Goal: Task Accomplishment & Management: Manage account settings

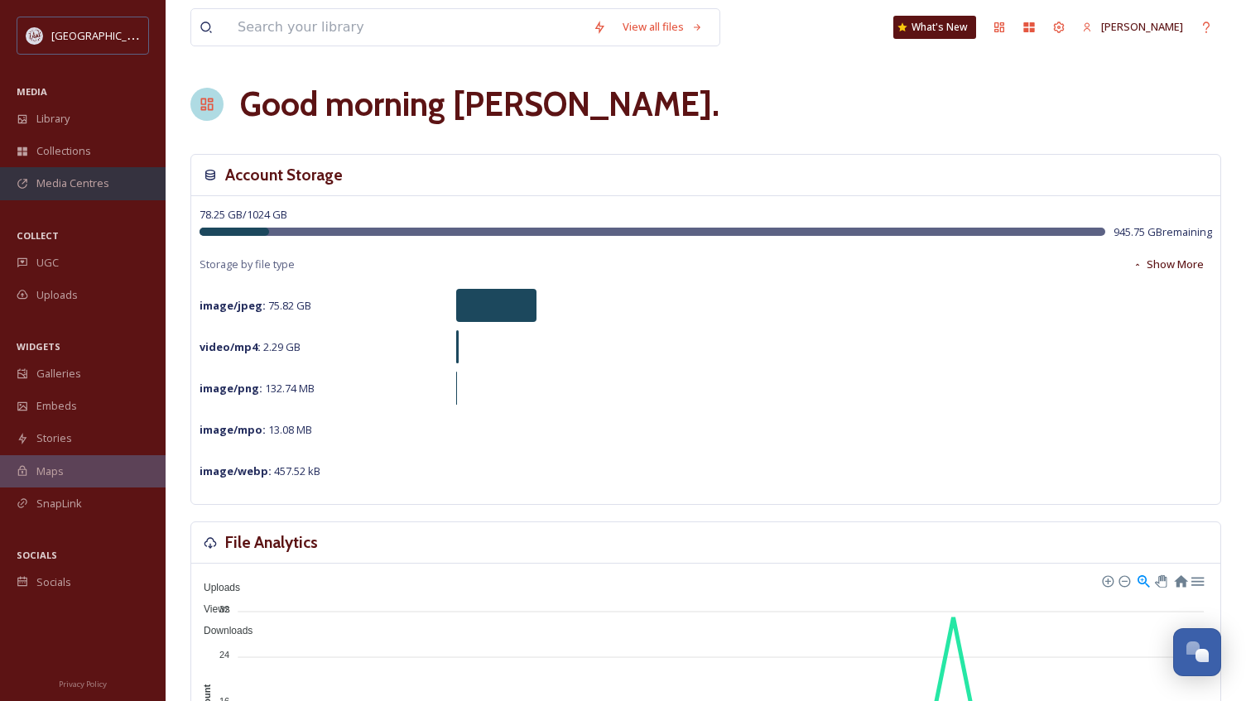
click at [69, 176] on span "Media Centres" at bounding box center [72, 183] width 73 height 16
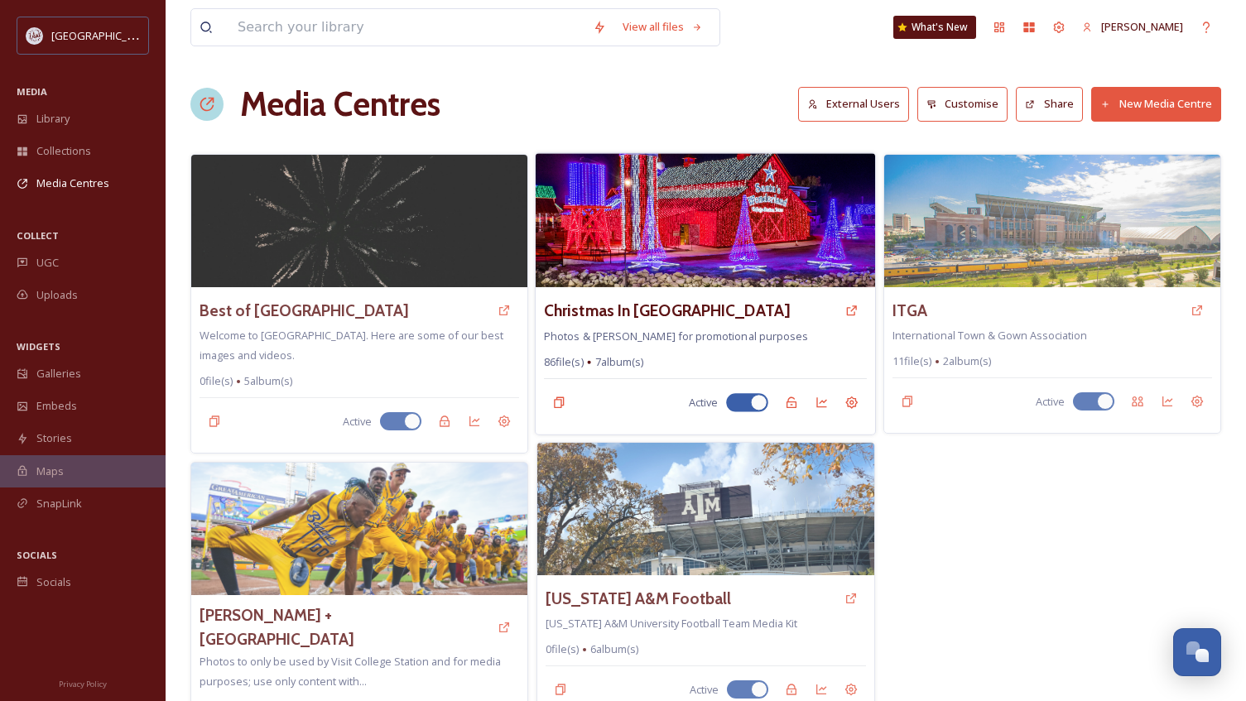
click at [698, 224] on img at bounding box center [704, 220] width 339 height 134
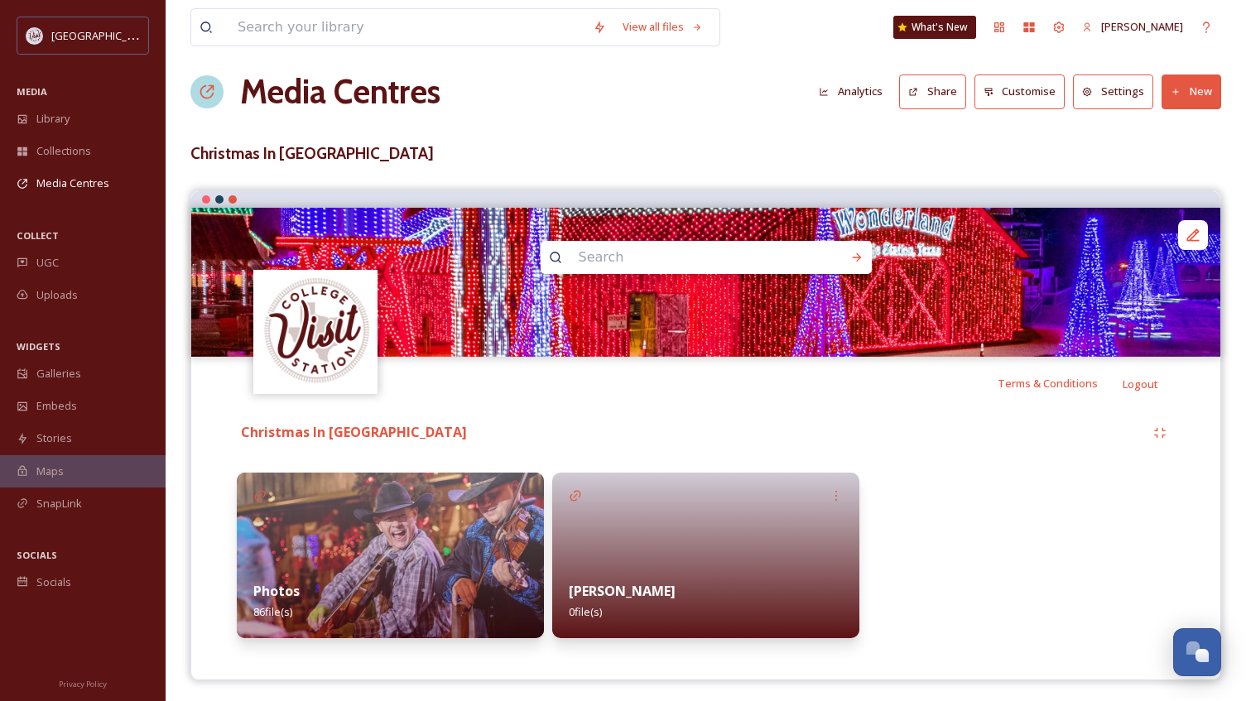
scroll to position [17, 0]
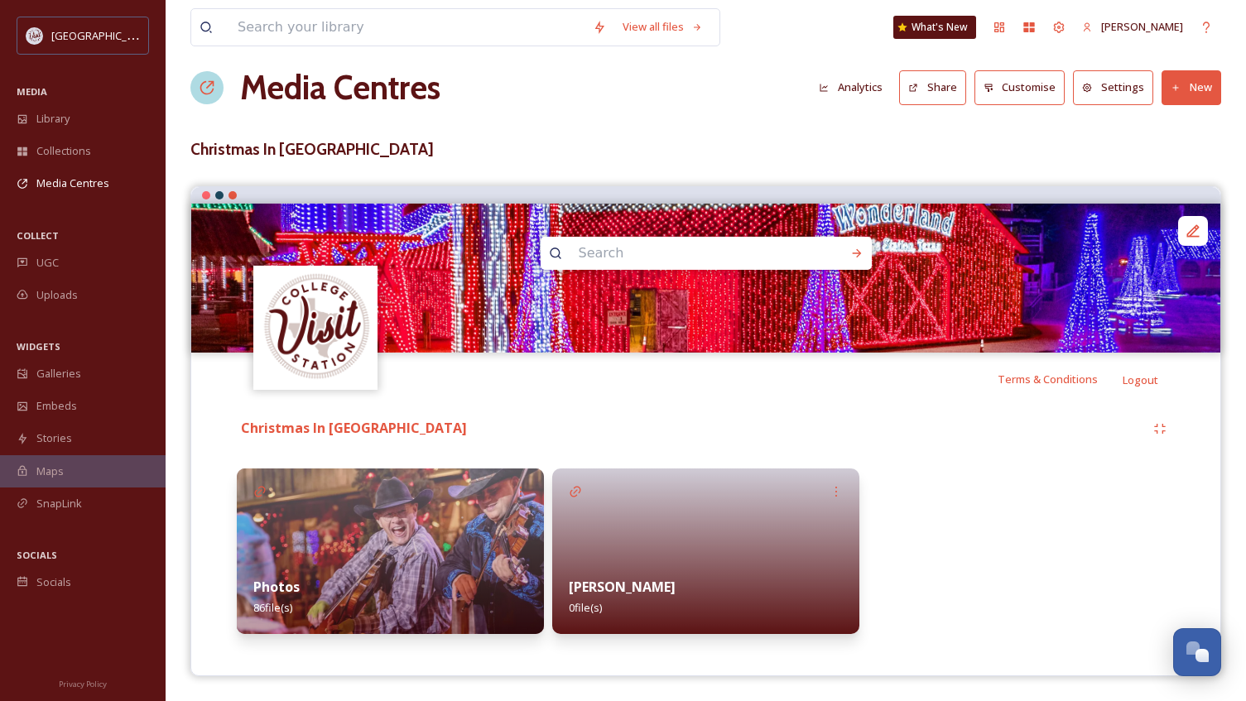
click at [384, 515] on img at bounding box center [390, 551] width 307 height 166
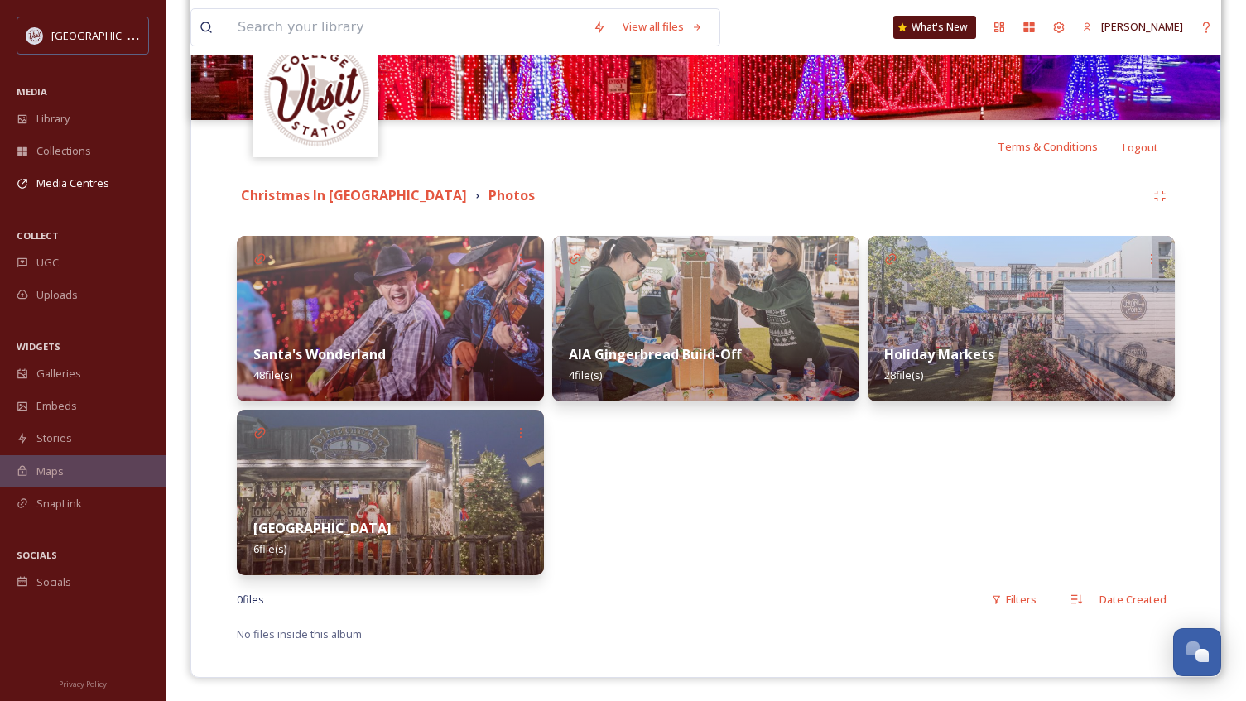
scroll to position [251, 0]
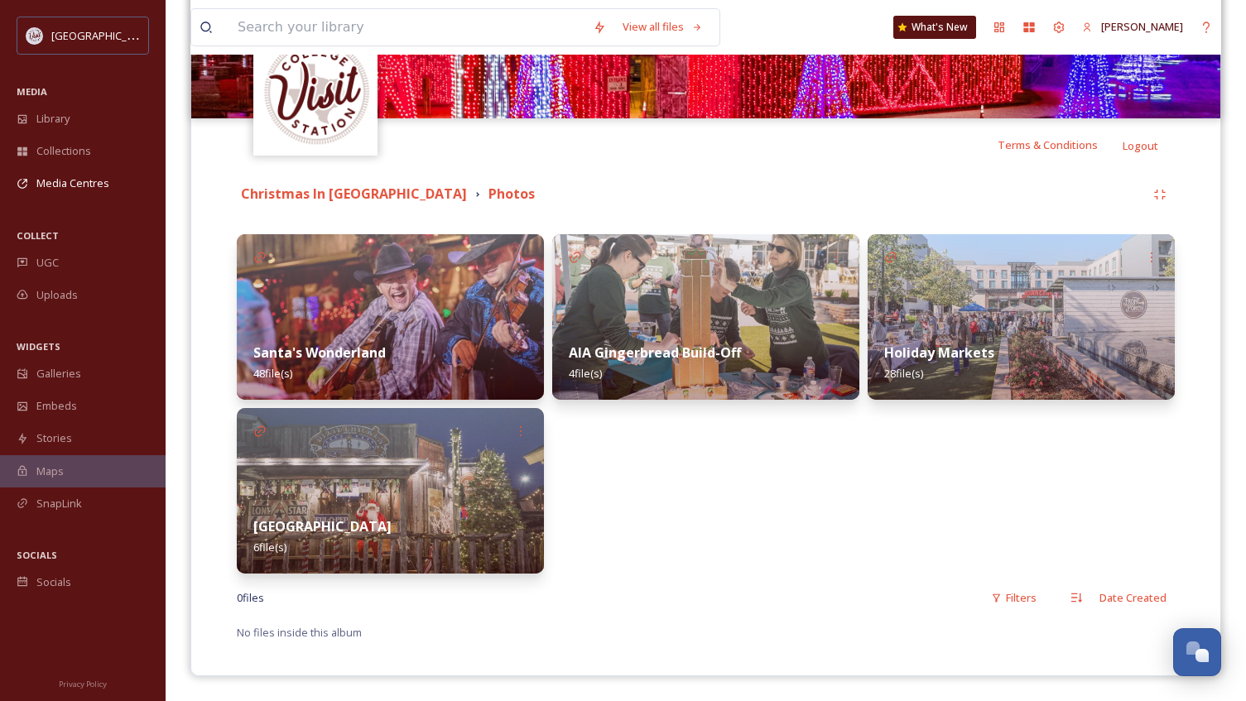
click at [400, 299] on img at bounding box center [390, 317] width 307 height 166
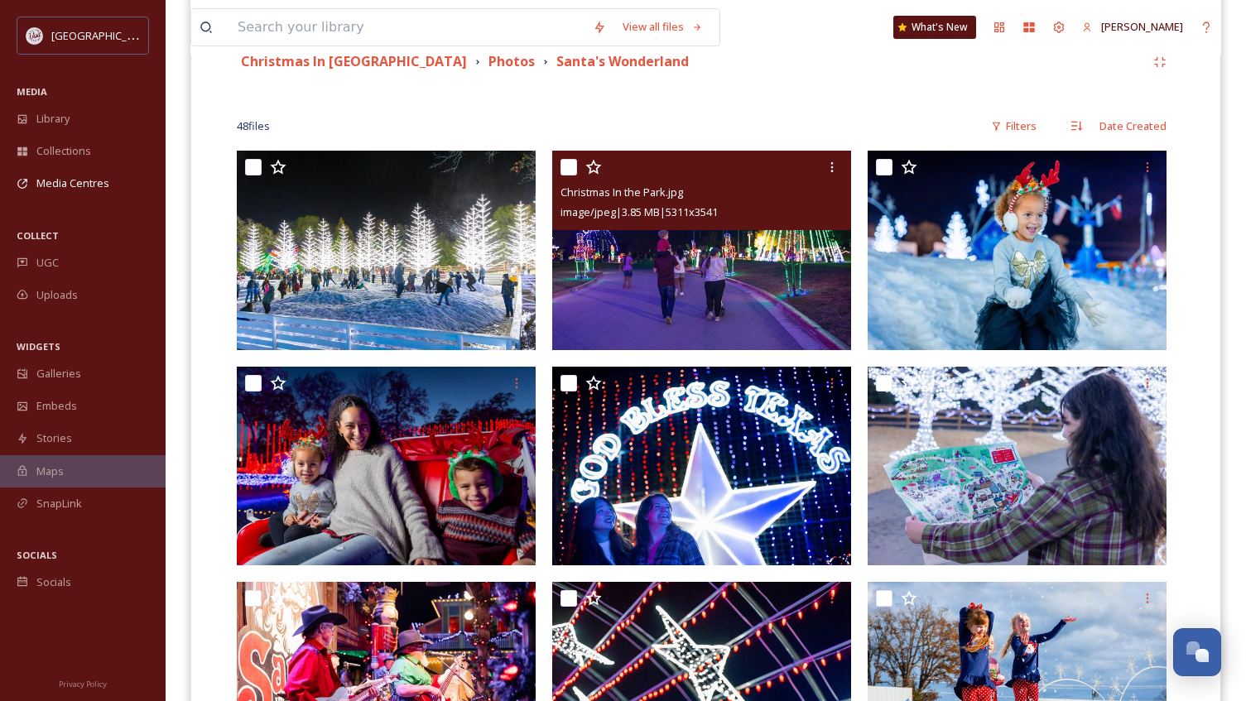
scroll to position [414, 0]
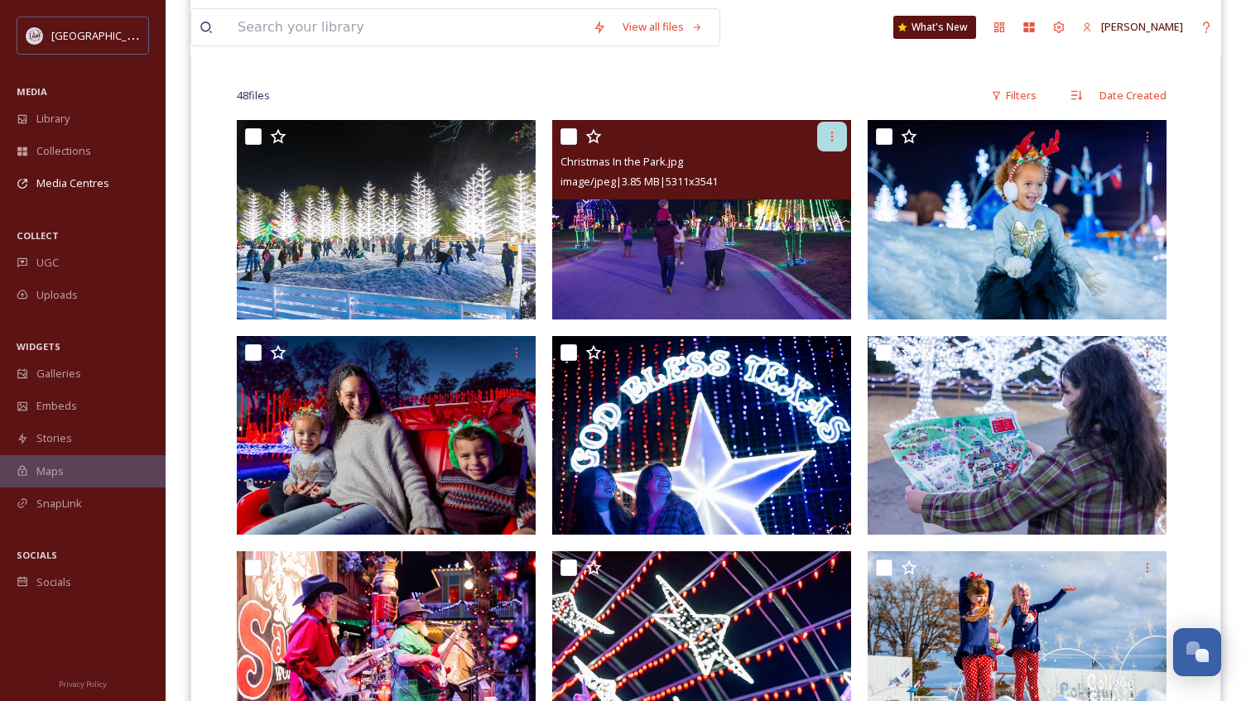
click at [834, 142] on icon at bounding box center [831, 136] width 13 height 13
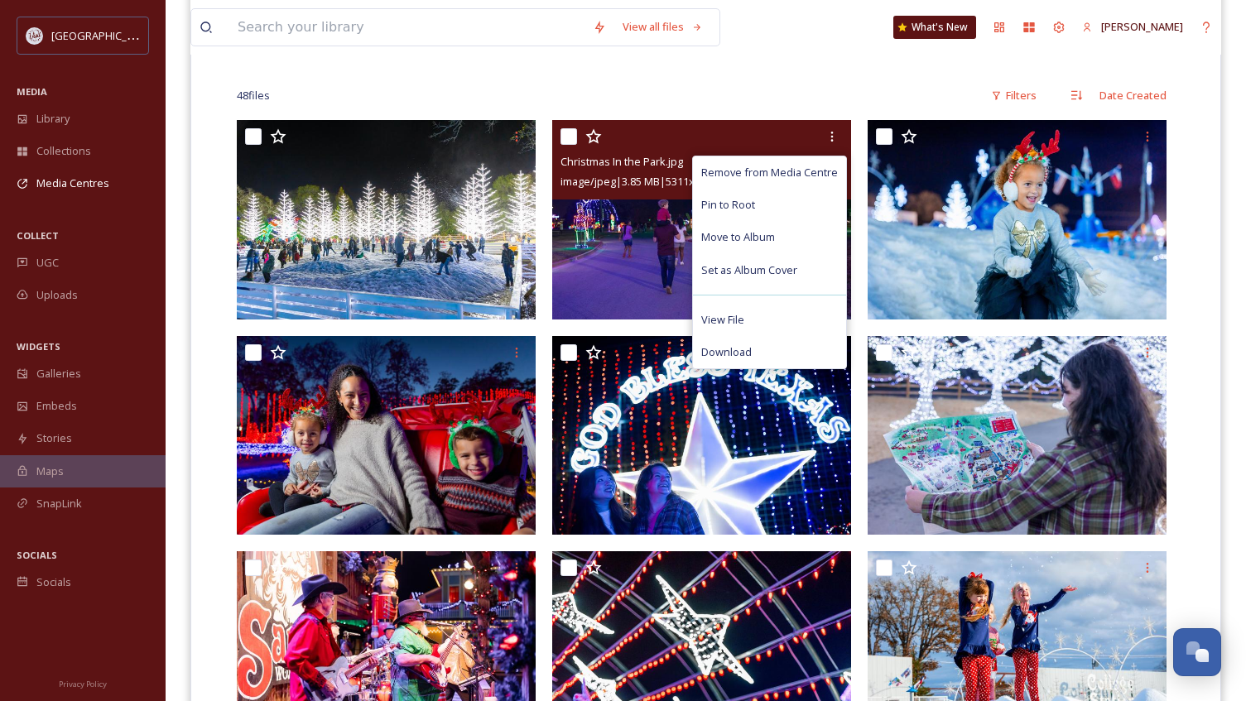
click at [651, 247] on img at bounding box center [701, 219] width 299 height 199
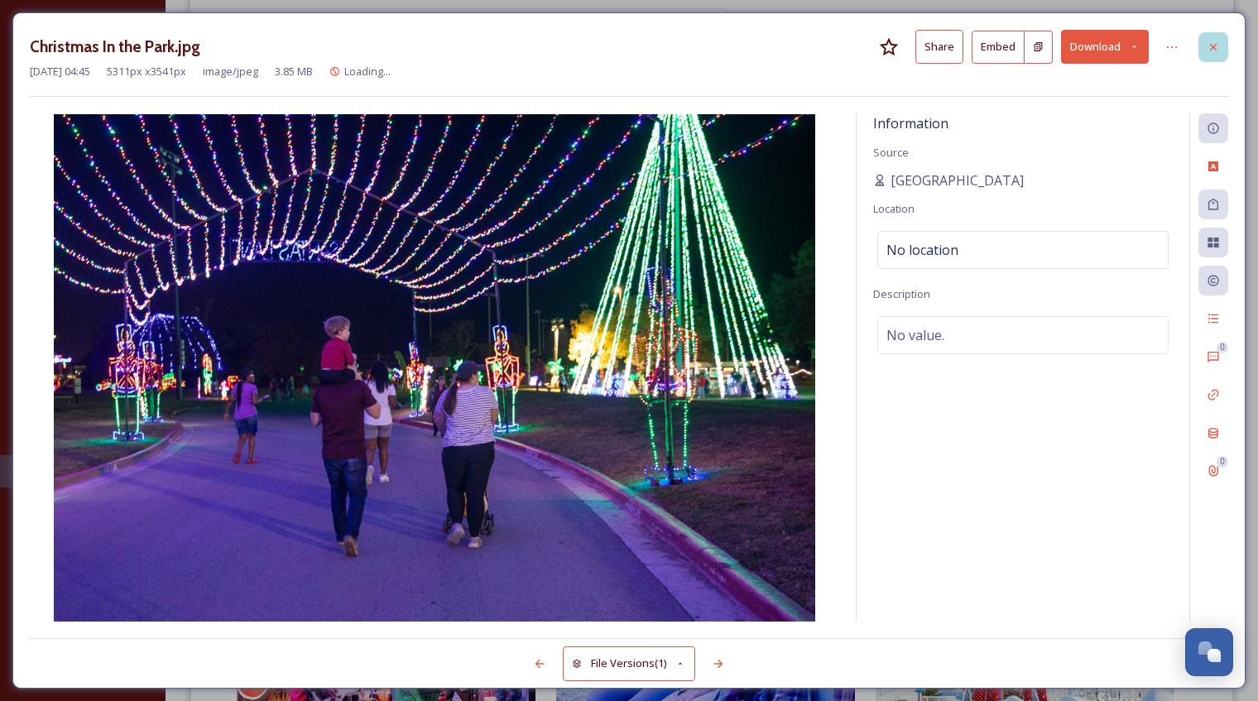
click at [1212, 49] on icon at bounding box center [1213, 47] width 13 height 13
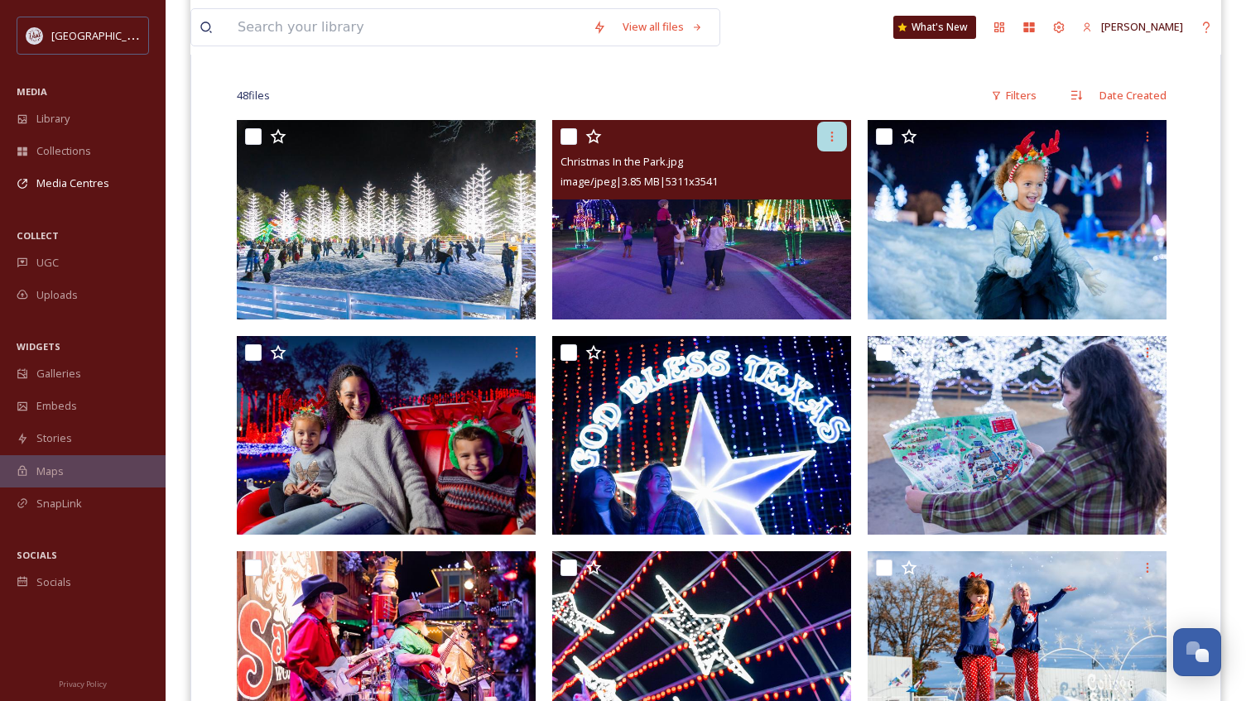
click at [828, 134] on icon at bounding box center [831, 136] width 13 height 13
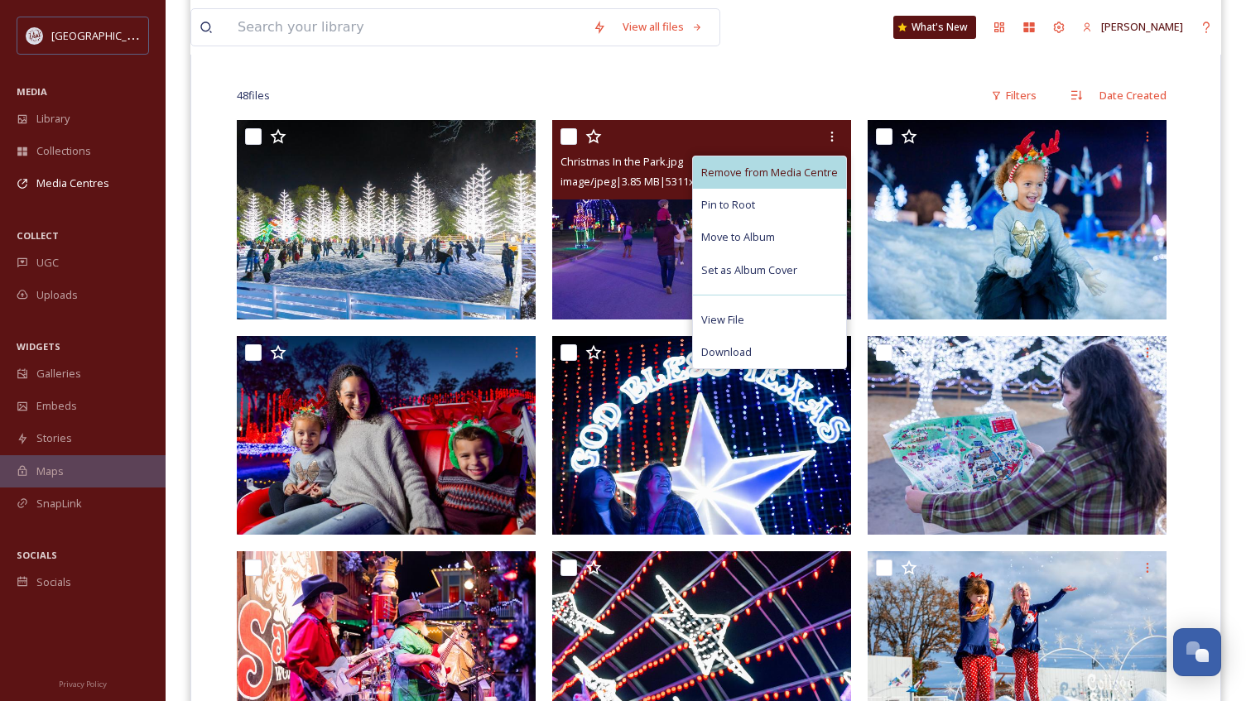
click at [758, 171] on span "Remove from Media Centre" at bounding box center [769, 173] width 137 height 16
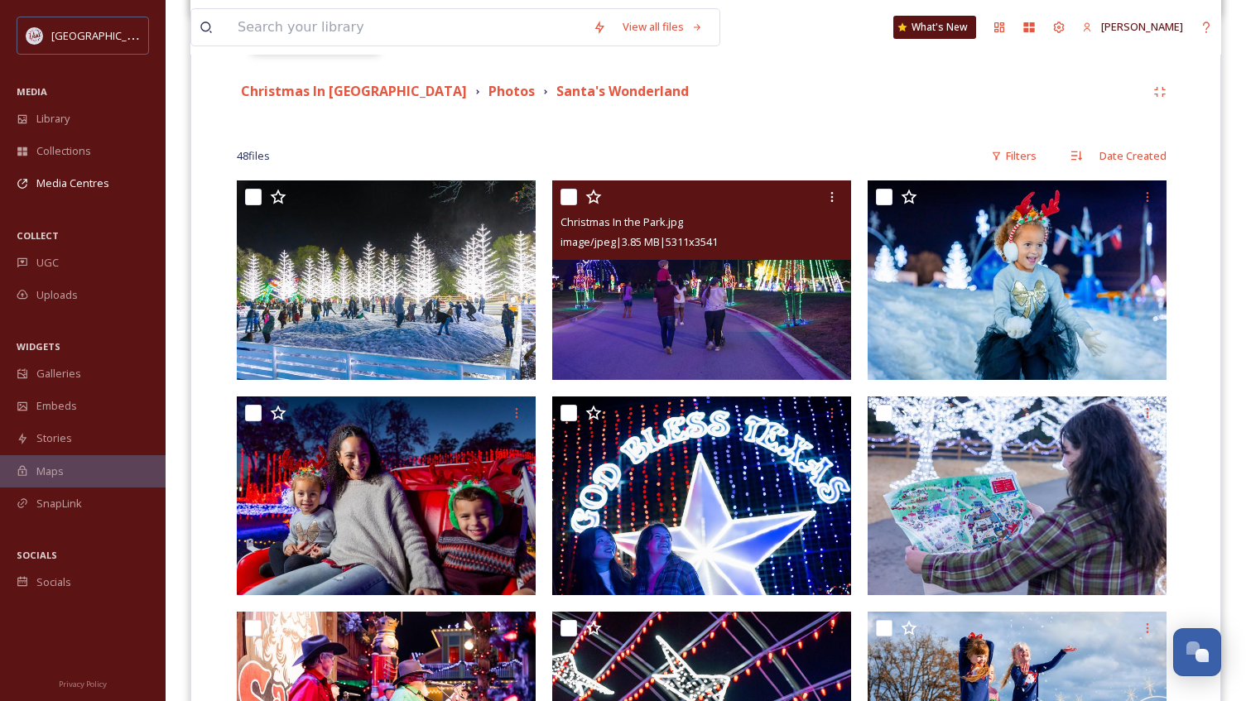
scroll to position [414, 0]
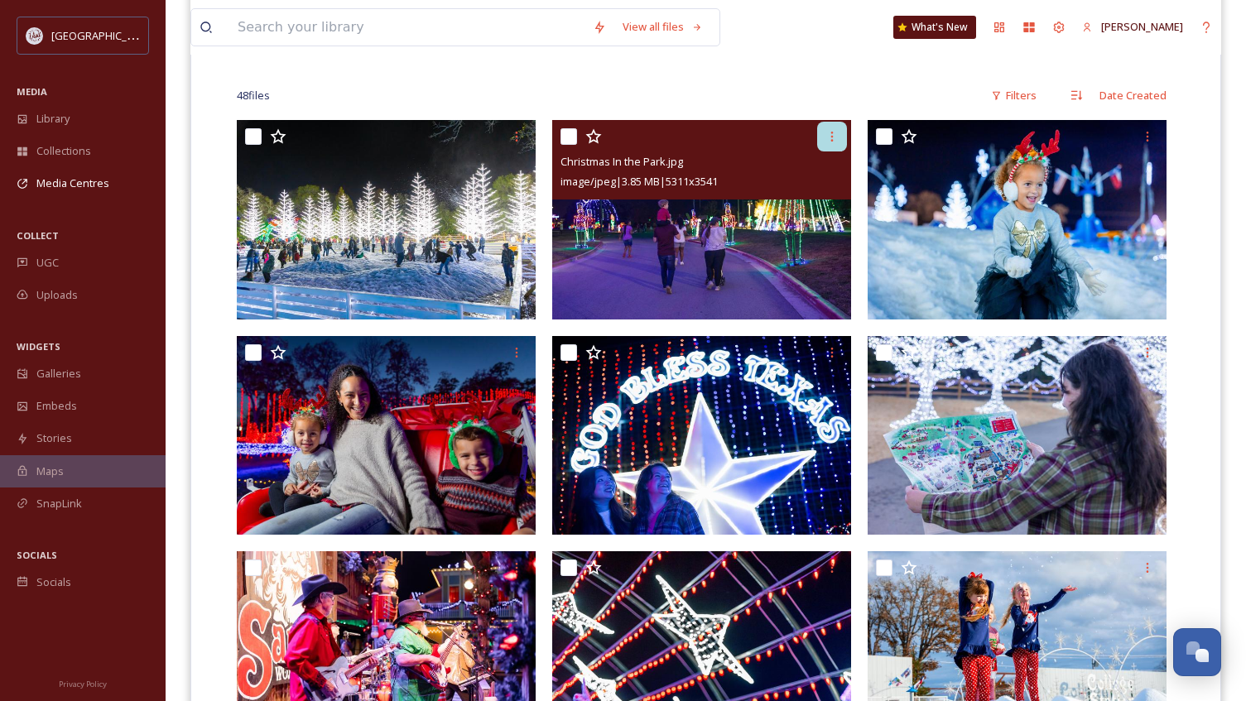
click at [823, 141] on div at bounding box center [832, 137] width 30 height 30
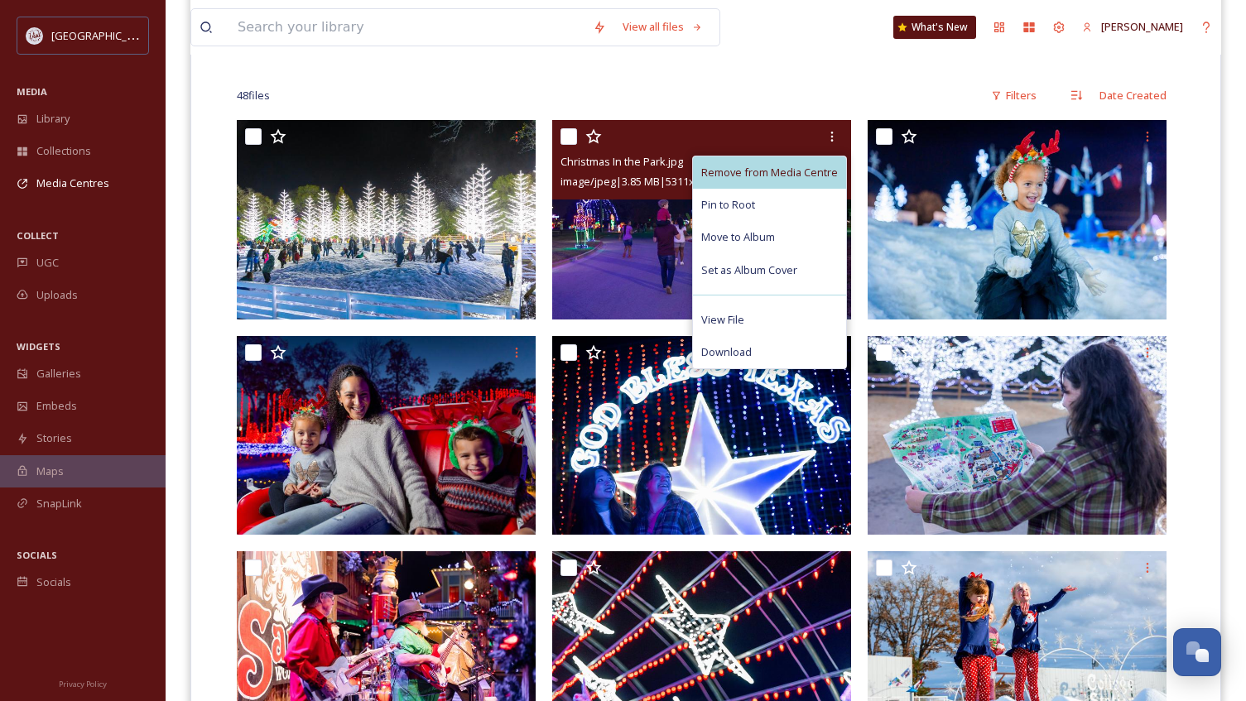
click at [777, 175] on span "Remove from Media Centre" at bounding box center [769, 173] width 137 height 16
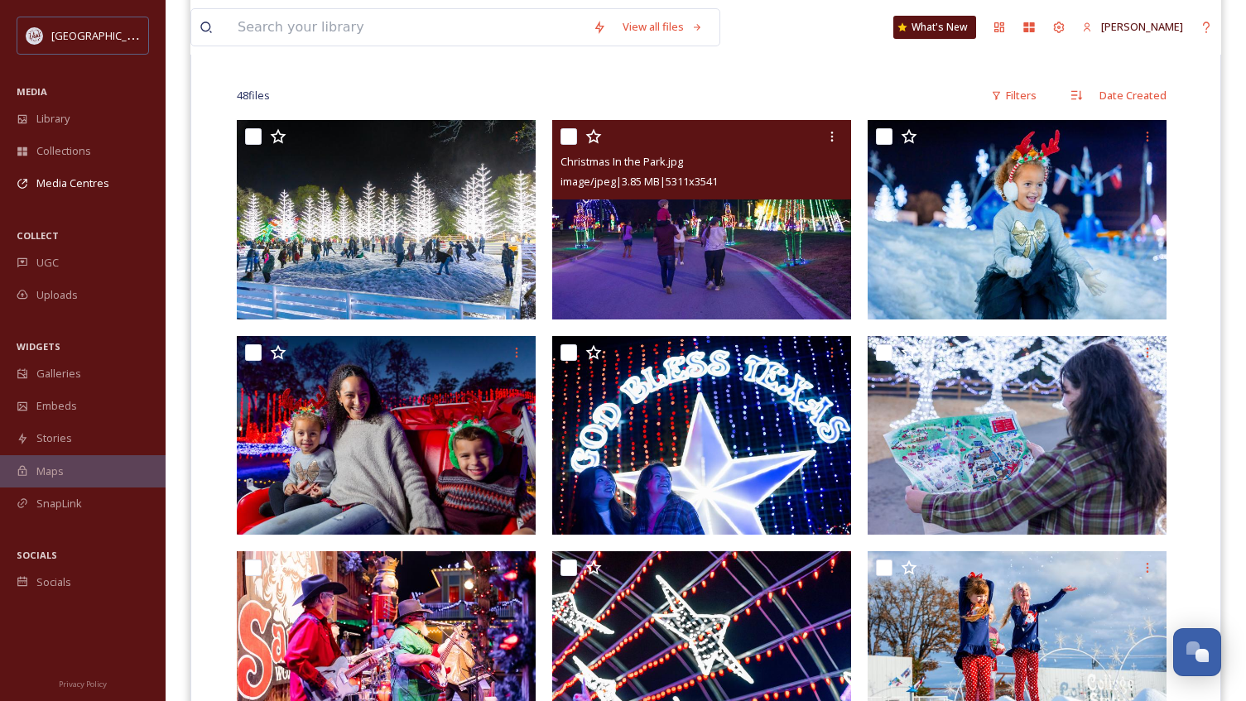
click at [560, 134] on input "checkbox" at bounding box center [568, 136] width 17 height 17
checkbox input "true"
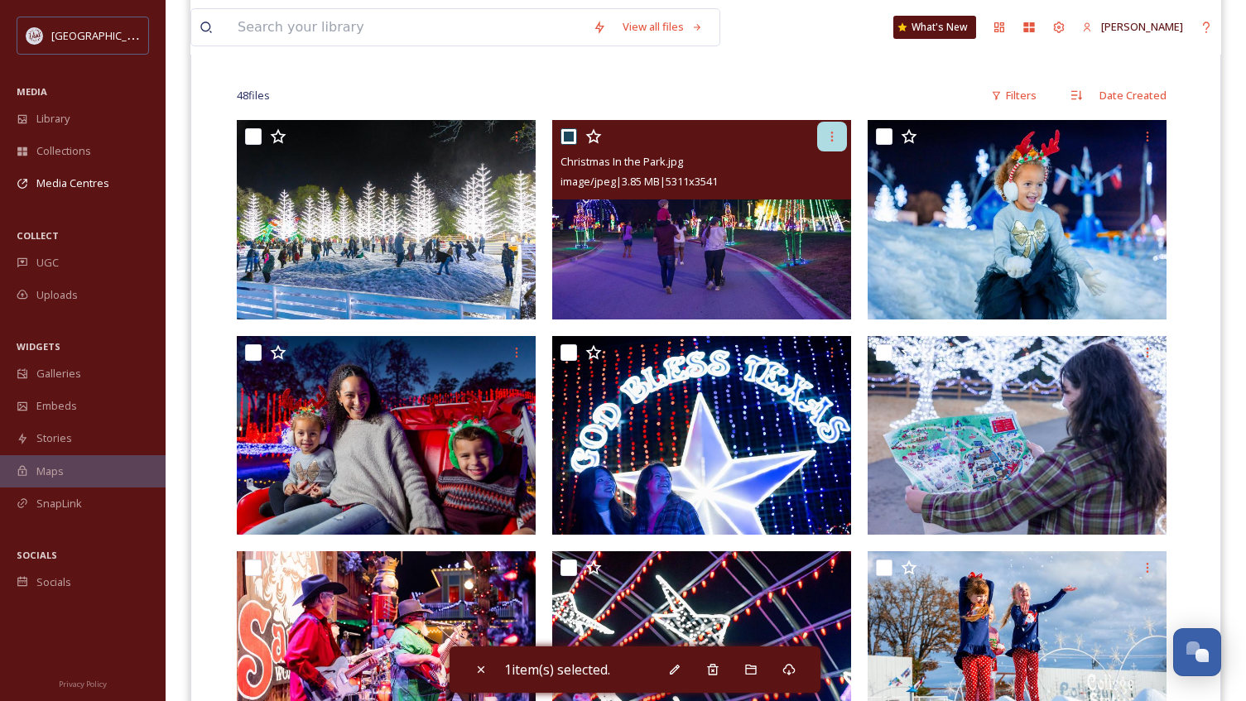
click at [826, 132] on icon at bounding box center [831, 136] width 13 height 13
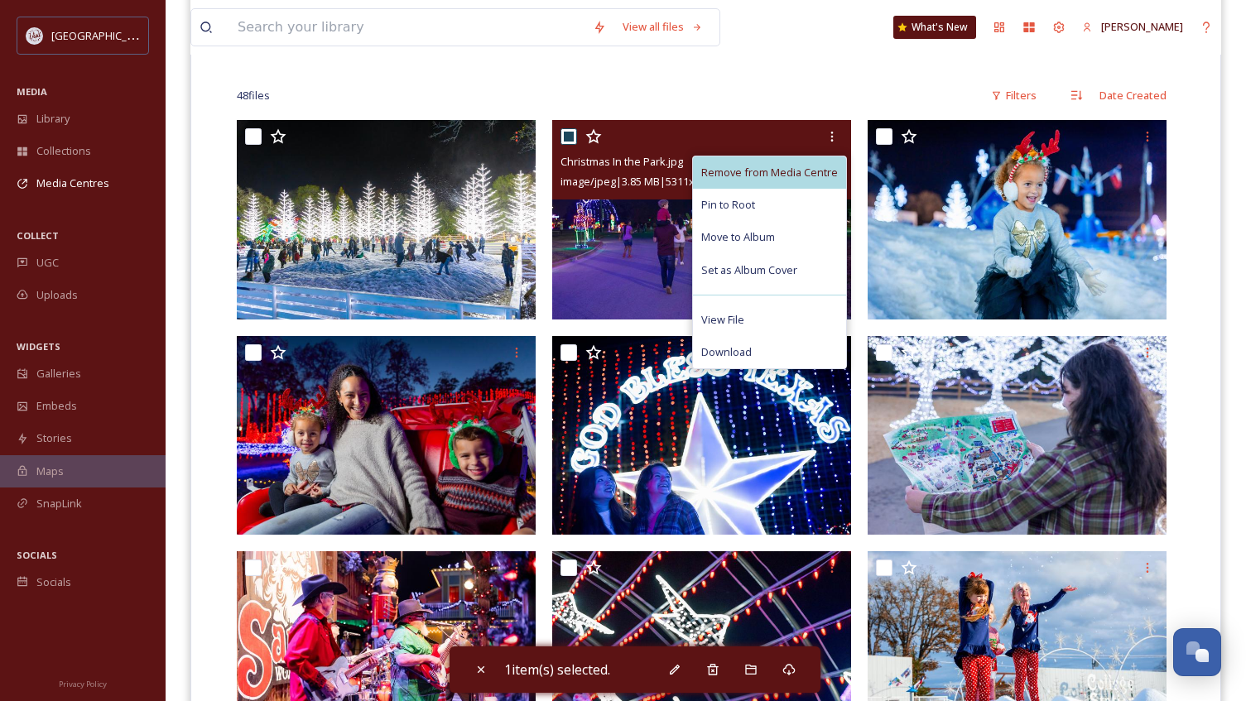
click at [787, 166] on span "Remove from Media Centre" at bounding box center [769, 173] width 137 height 16
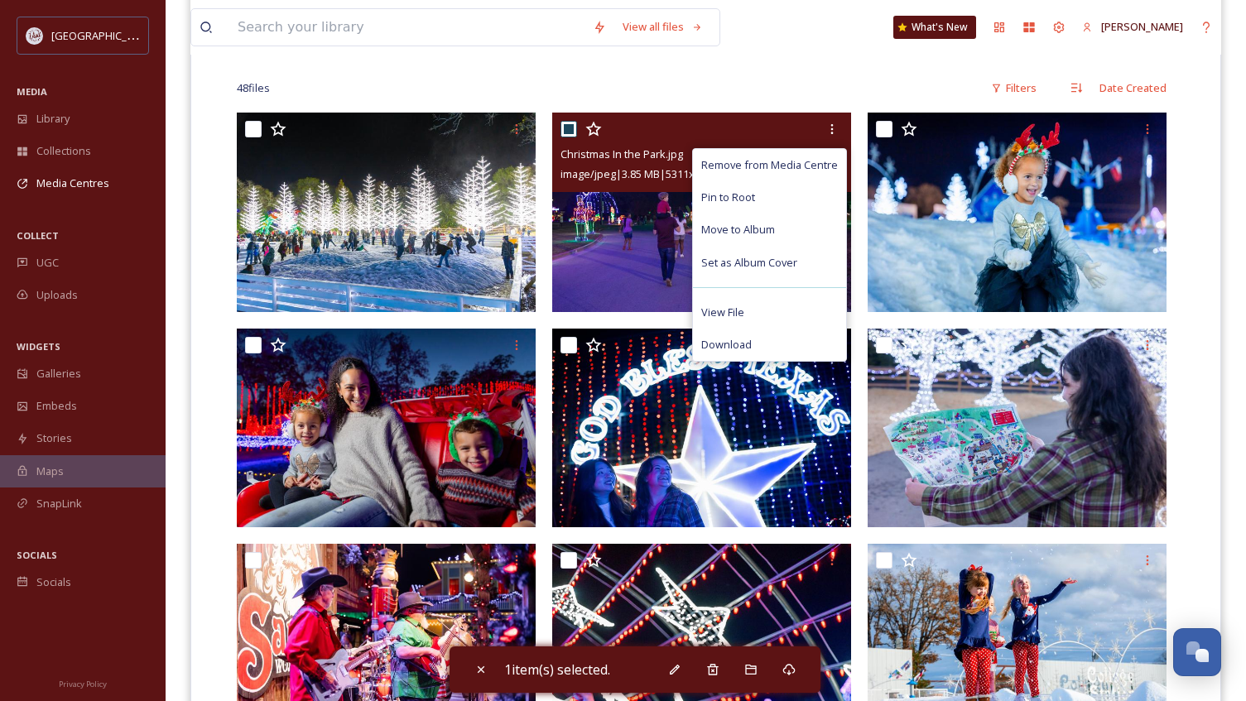
scroll to position [248, 0]
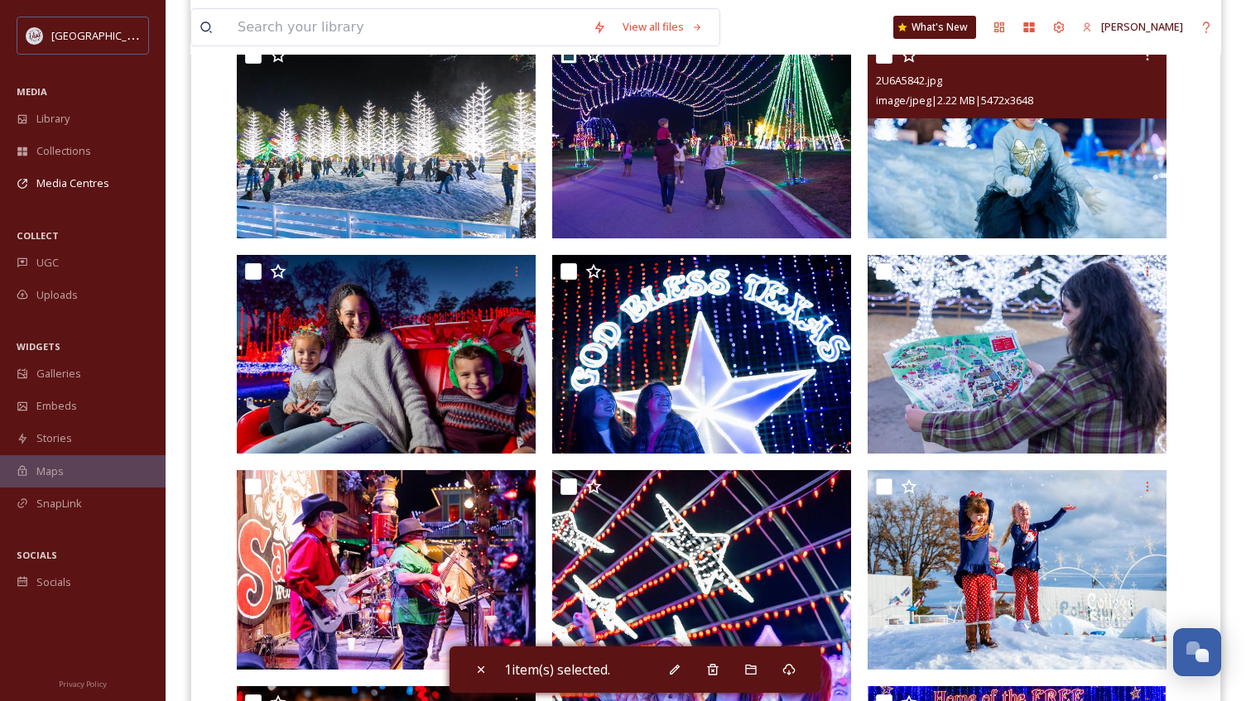
scroll to position [497, 0]
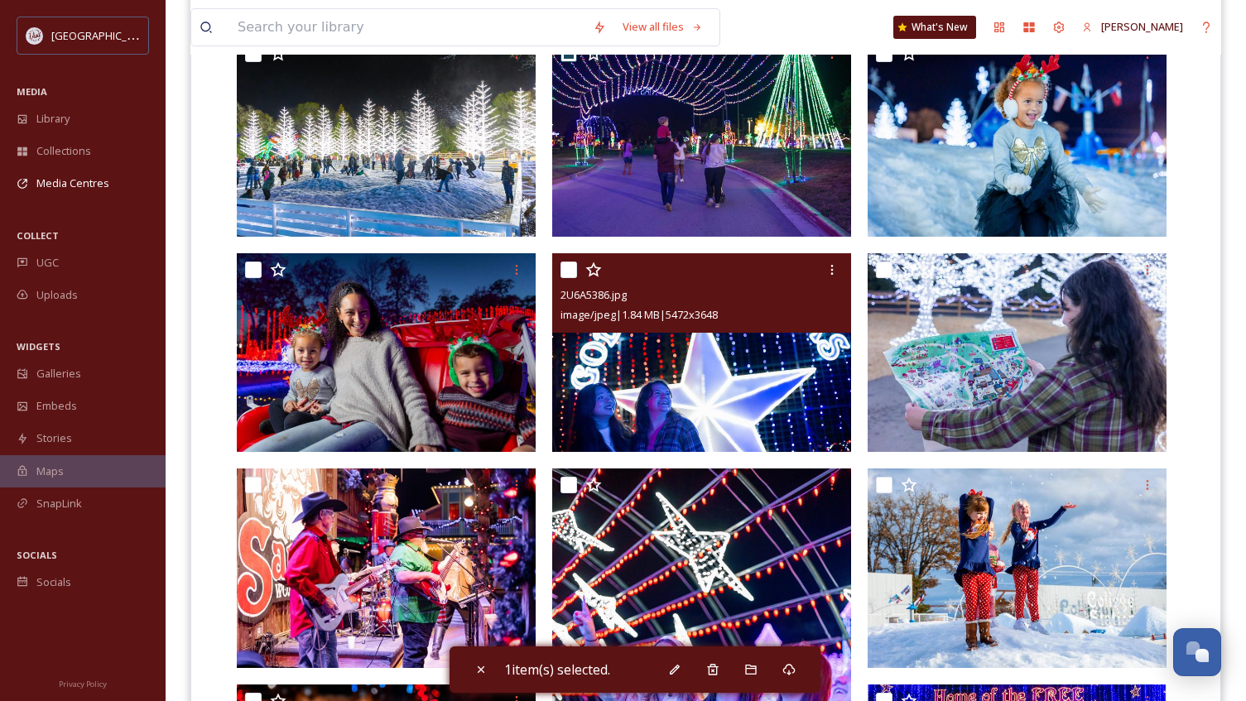
click at [574, 269] on input "checkbox" at bounding box center [568, 270] width 17 height 17
checkbox input "true"
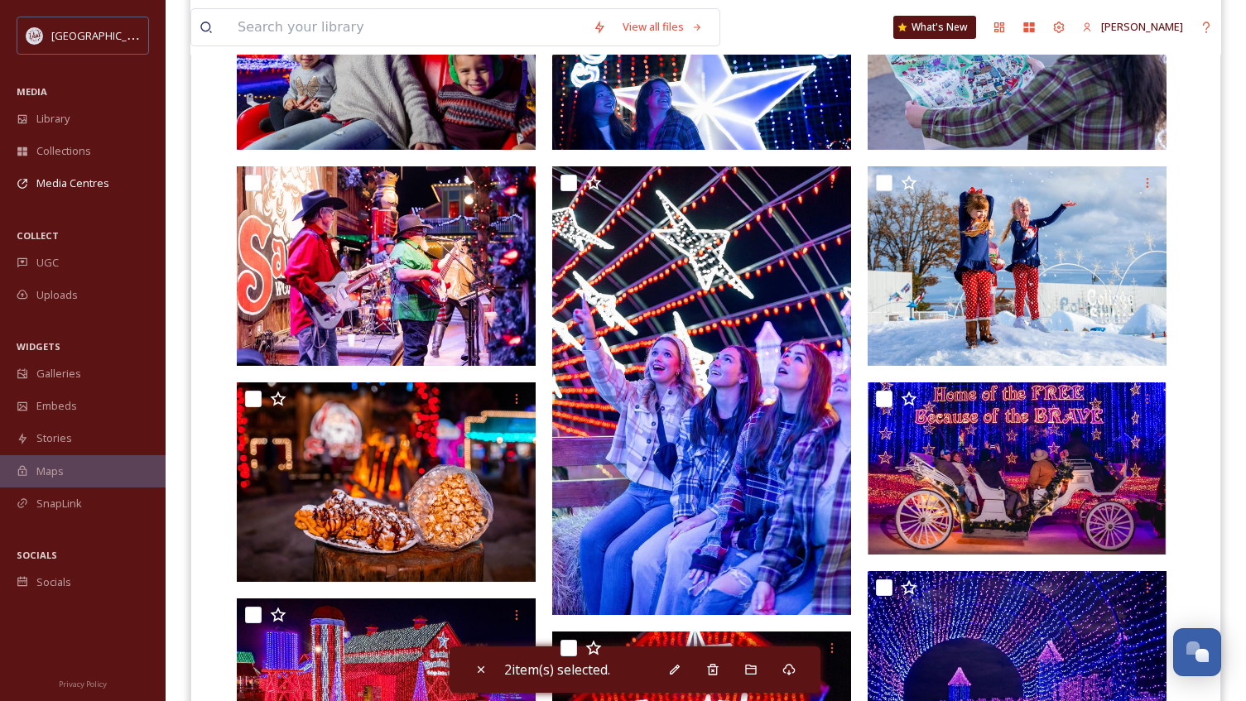
scroll to position [828, 0]
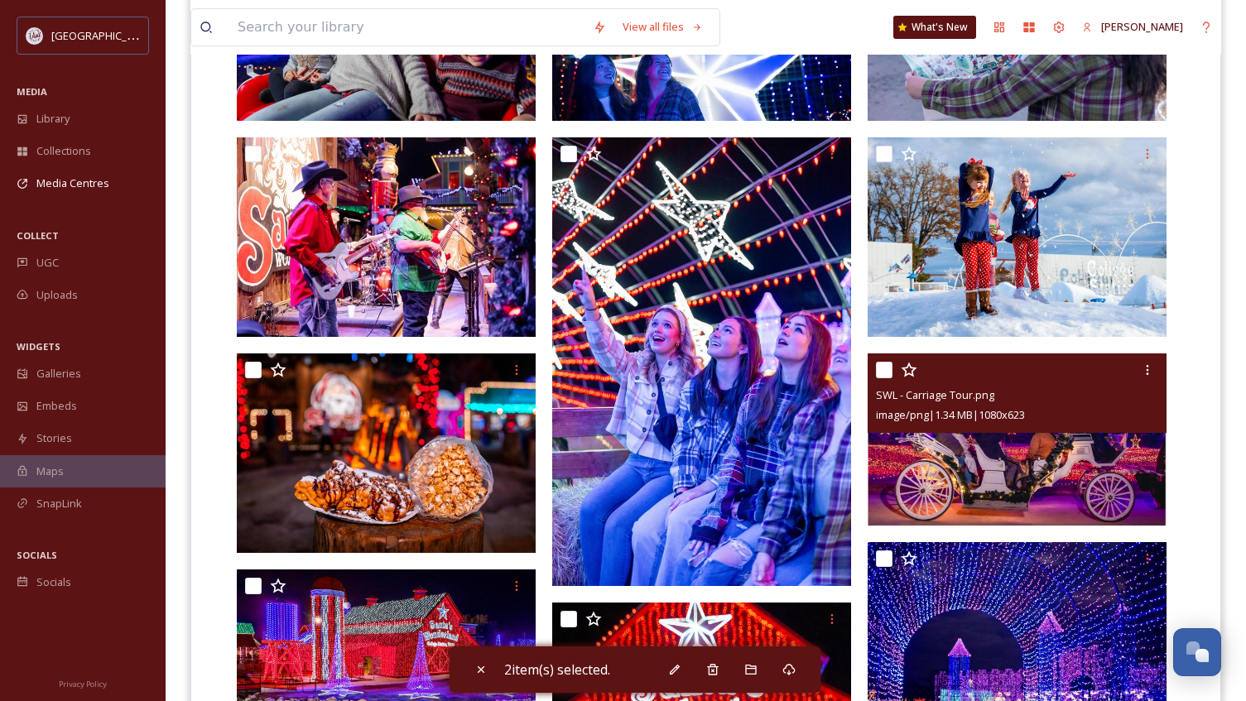
click at [883, 372] on input "checkbox" at bounding box center [884, 370] width 17 height 17
checkbox input "true"
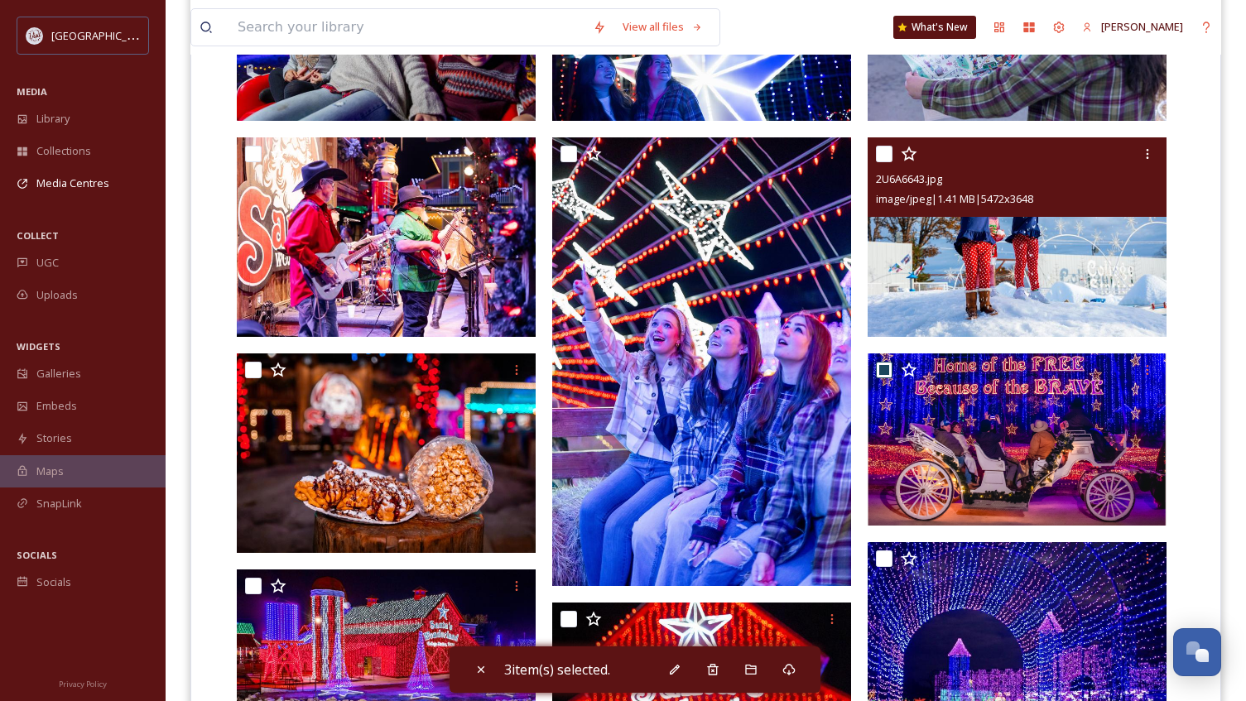
click at [886, 160] on input "checkbox" at bounding box center [884, 154] width 17 height 17
checkbox input "true"
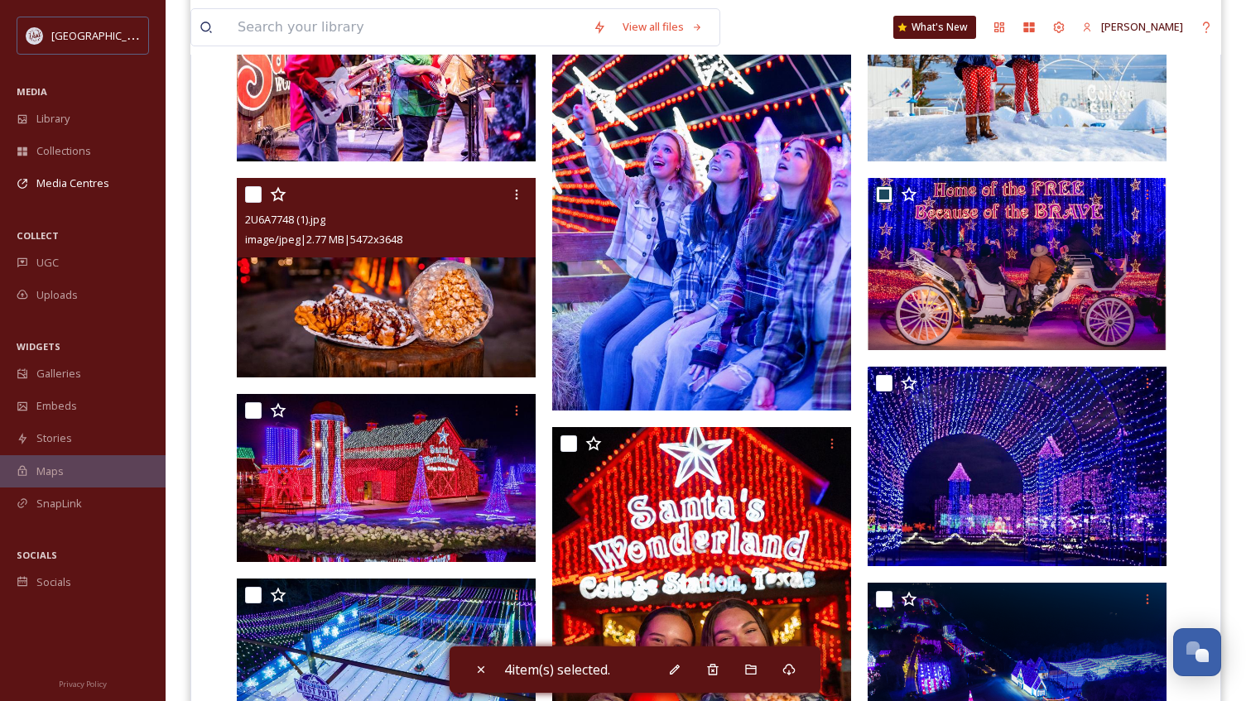
scroll to position [993, 0]
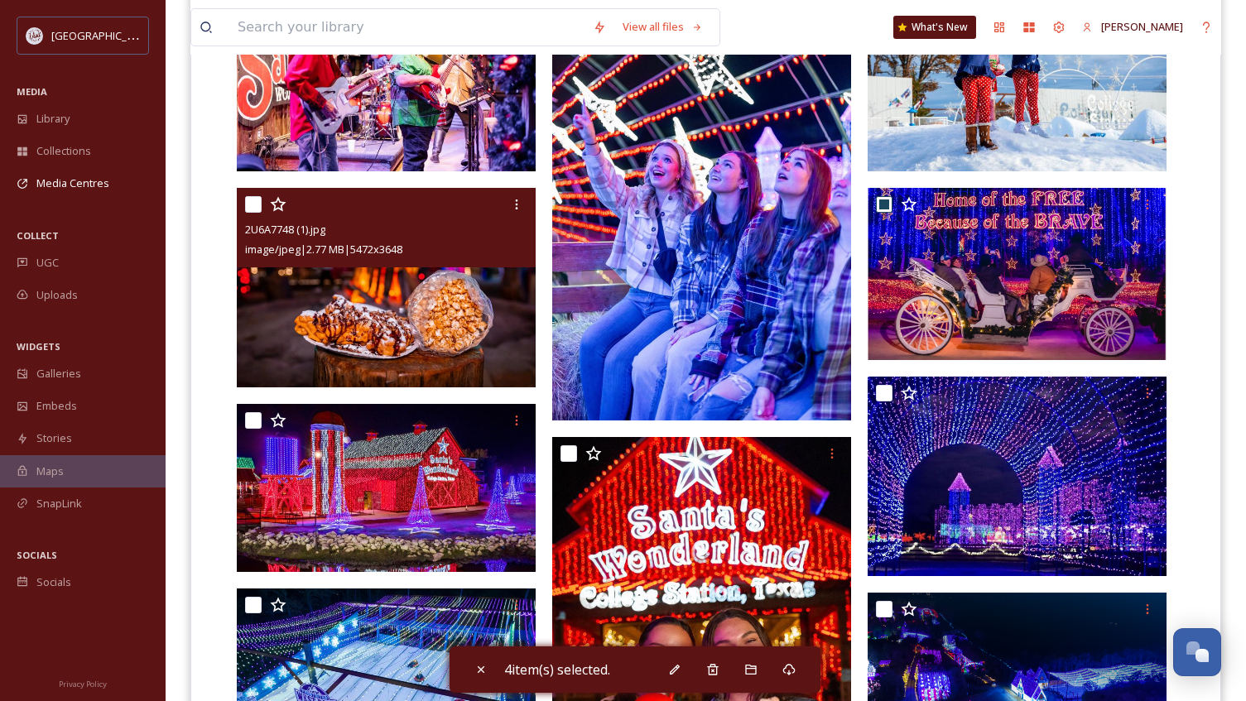
click at [247, 203] on input "checkbox" at bounding box center [253, 204] width 17 height 17
checkbox input "true"
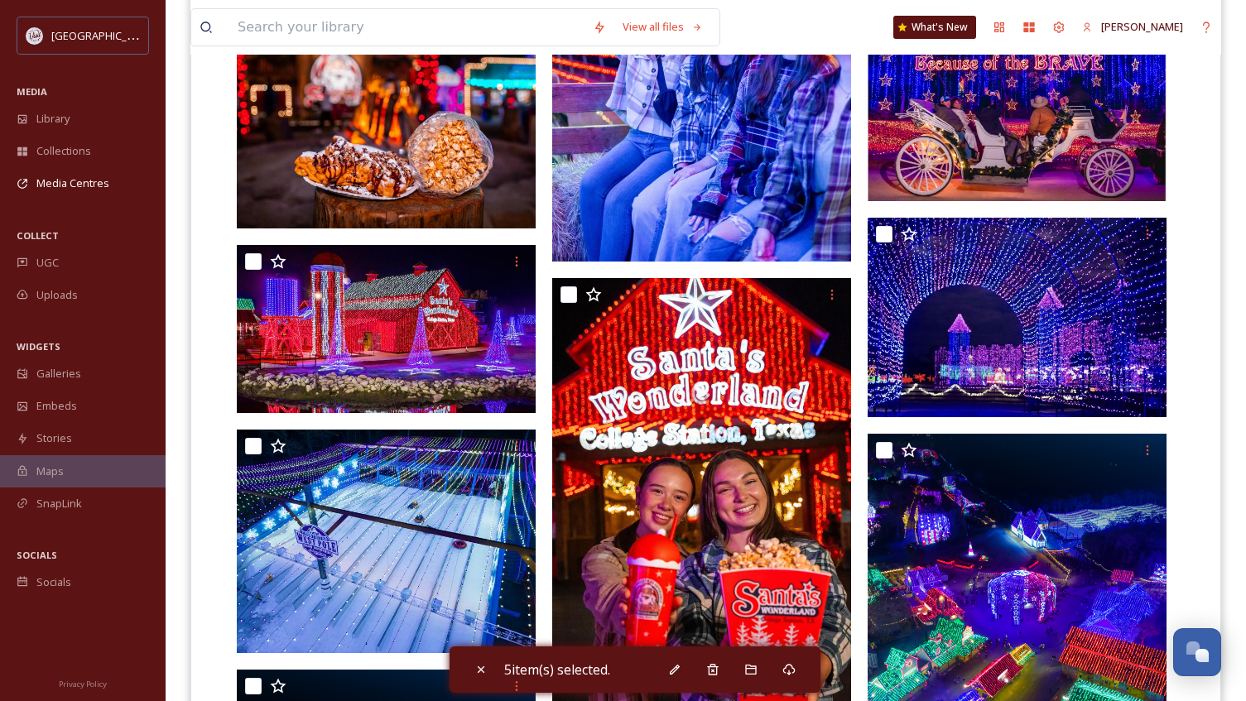
scroll to position [1159, 0]
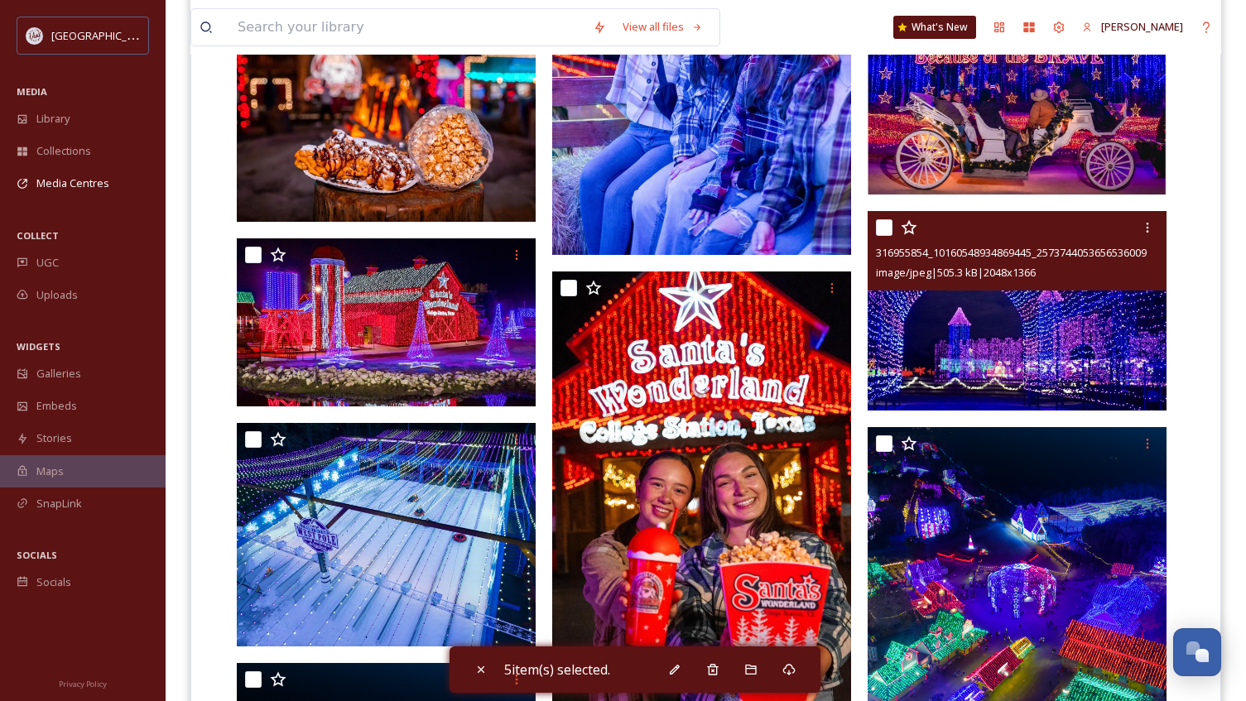
click at [884, 228] on input "checkbox" at bounding box center [884, 227] width 17 height 17
checkbox input "true"
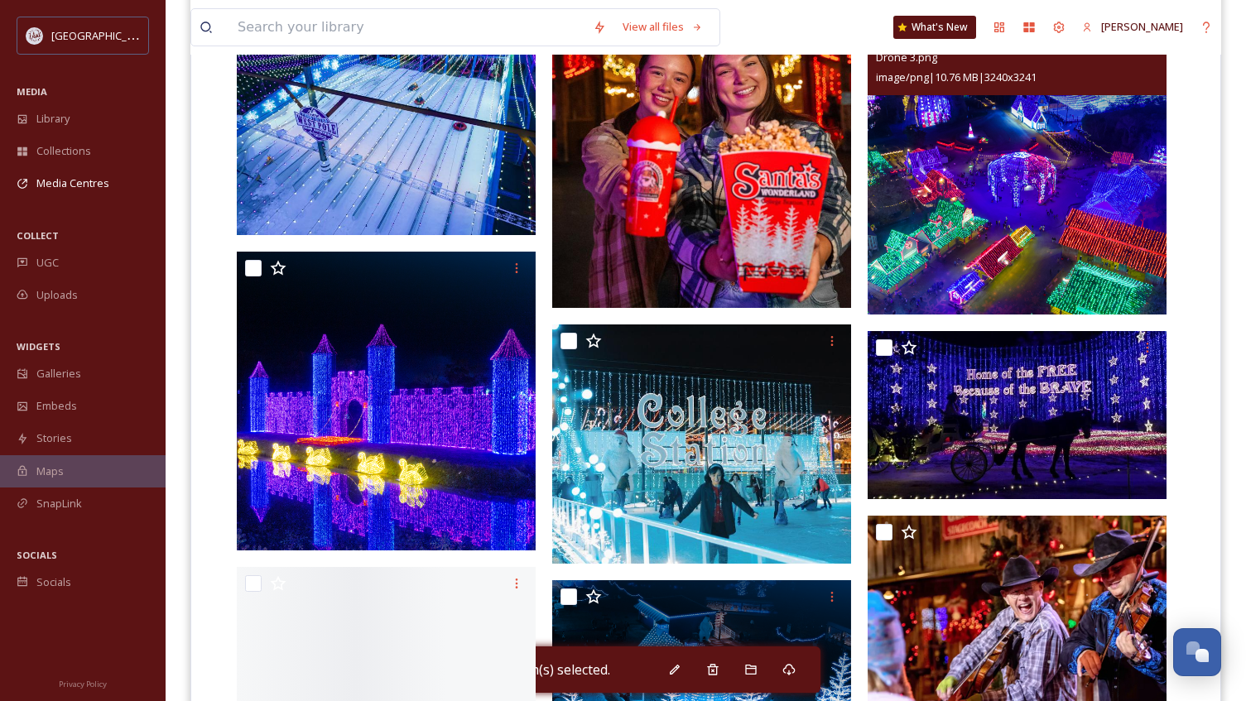
scroll to position [1572, 0]
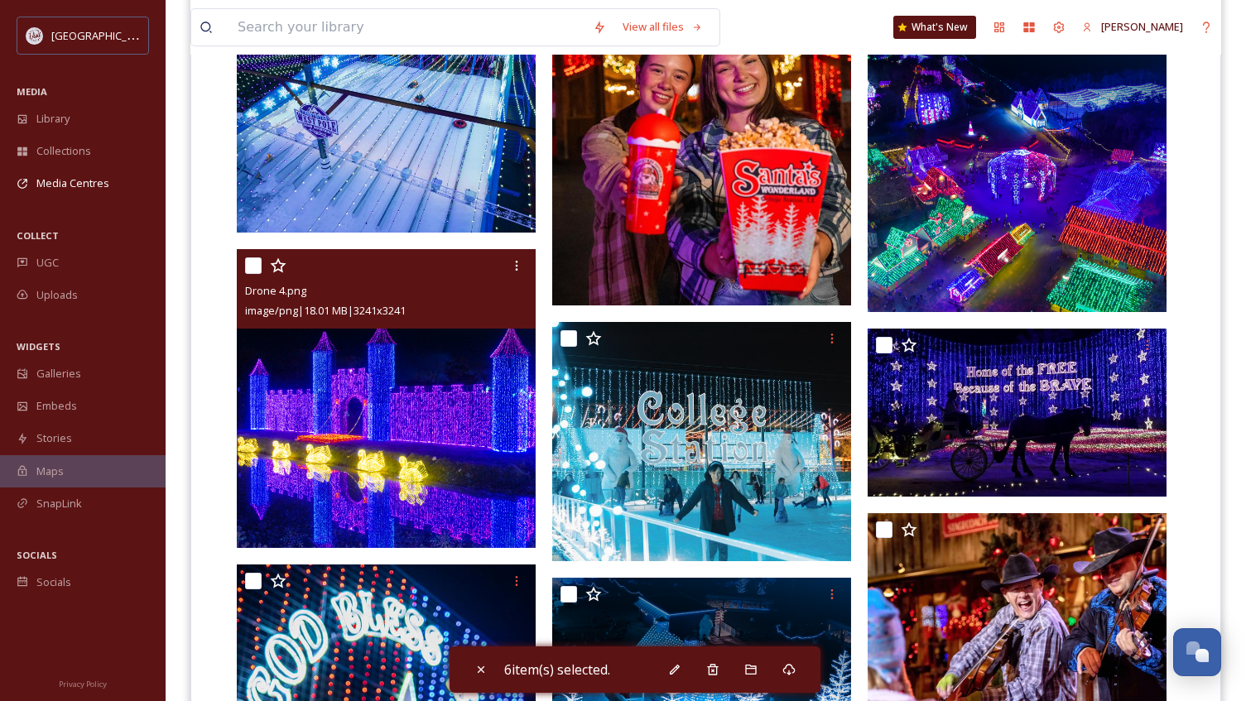
click at [249, 272] on input "checkbox" at bounding box center [253, 265] width 17 height 17
checkbox input "true"
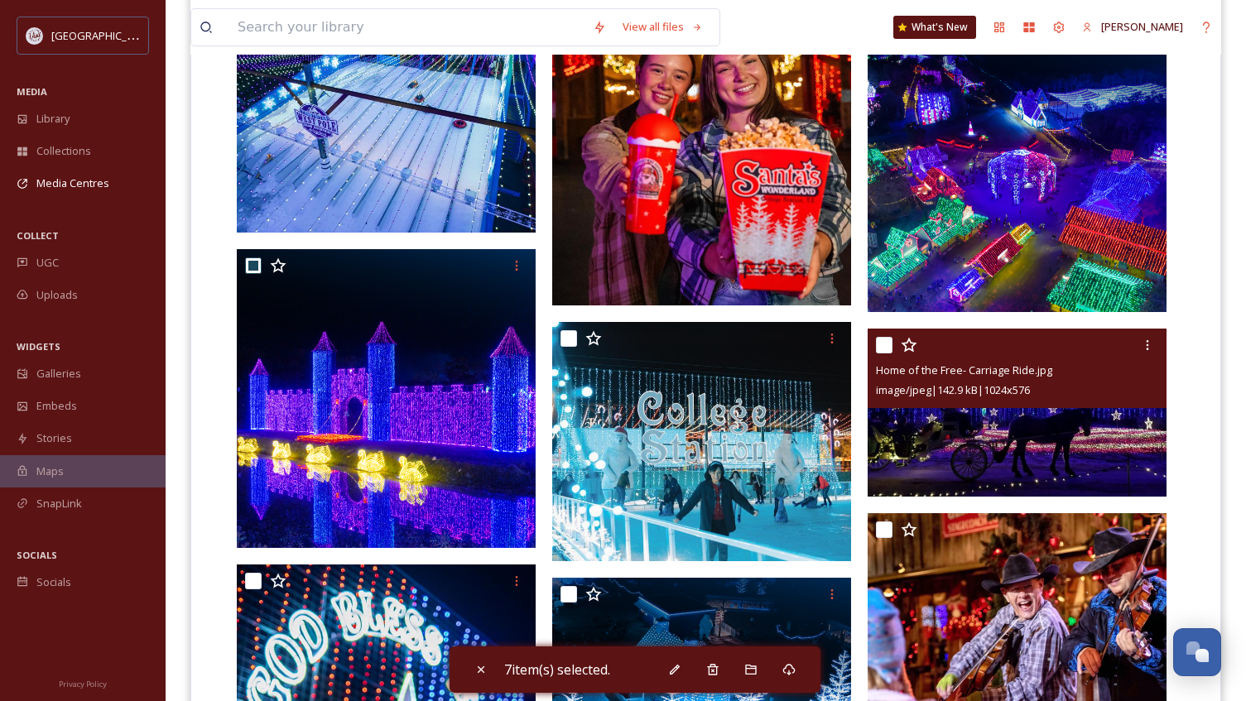
click at [883, 345] on input "checkbox" at bounding box center [884, 345] width 17 height 17
checkbox input "true"
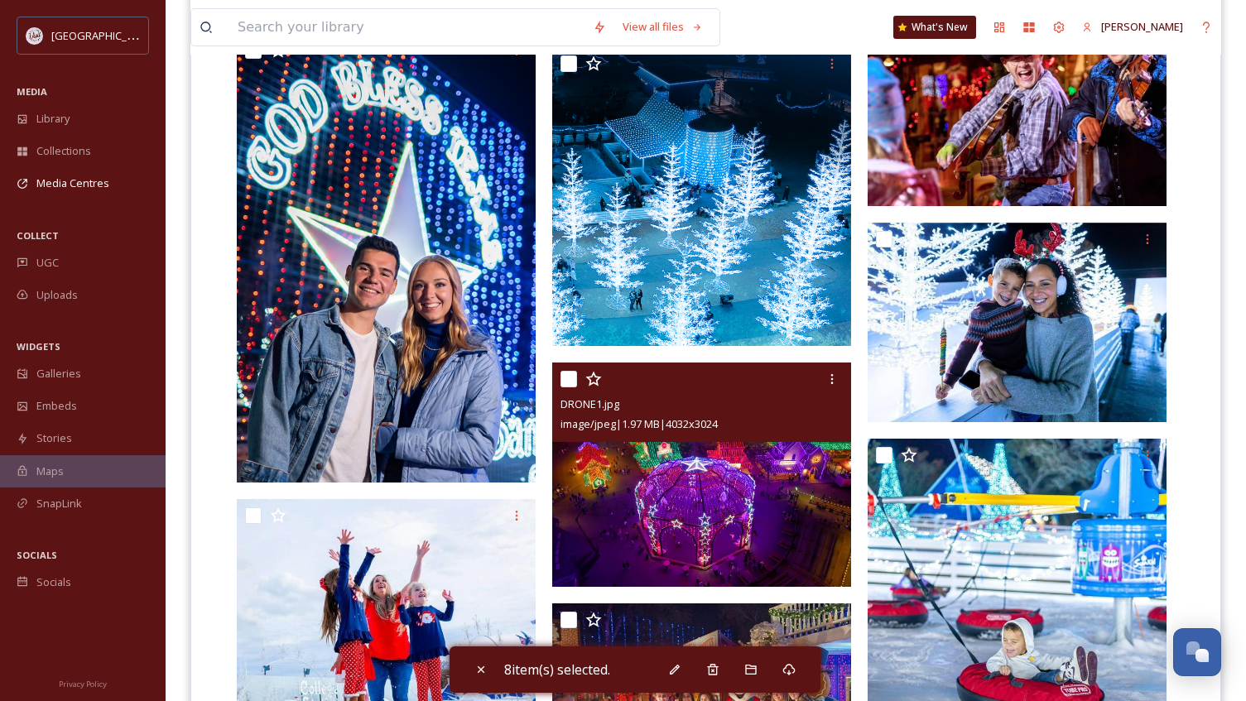
scroll to position [2152, 0]
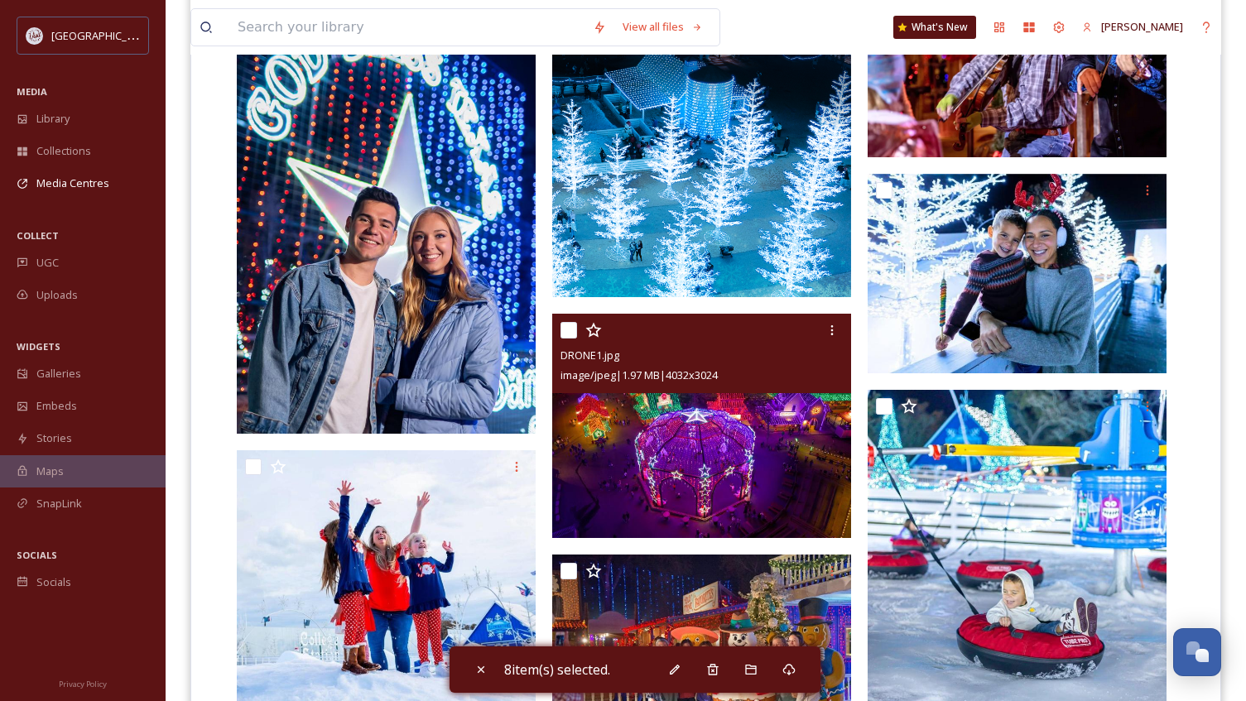
click at [564, 336] on input "checkbox" at bounding box center [568, 330] width 17 height 17
checkbox input "true"
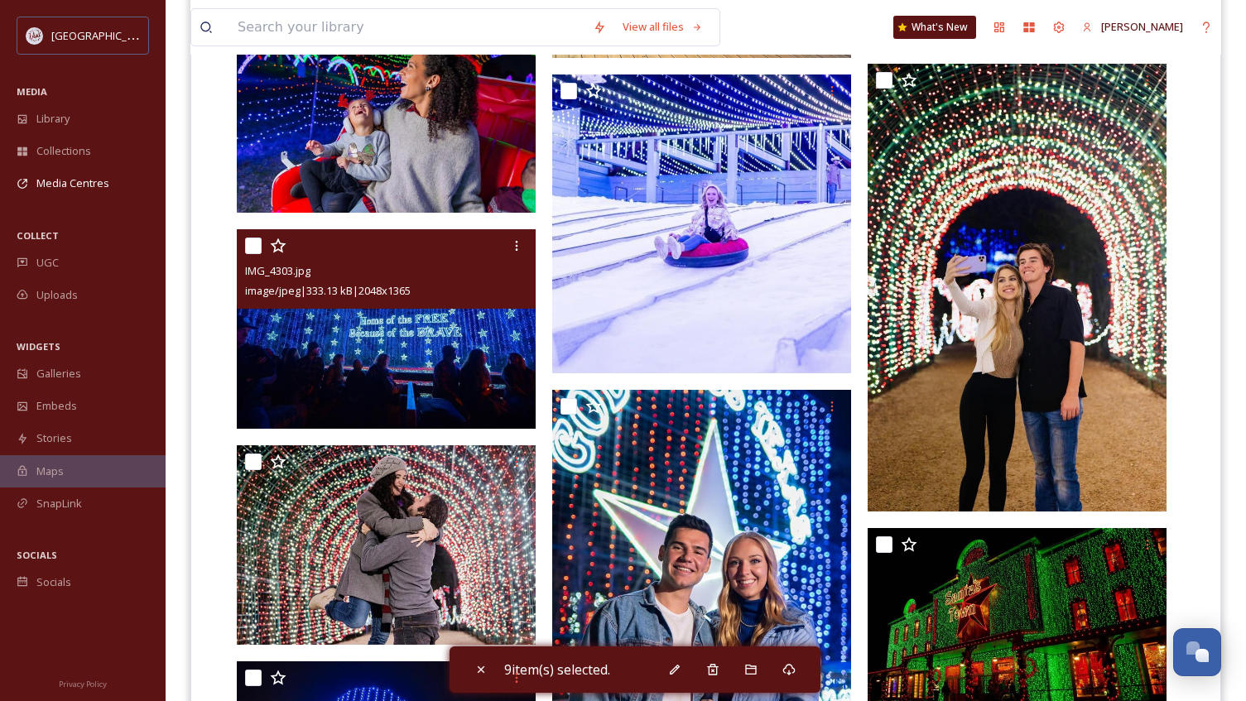
scroll to position [2897, 0]
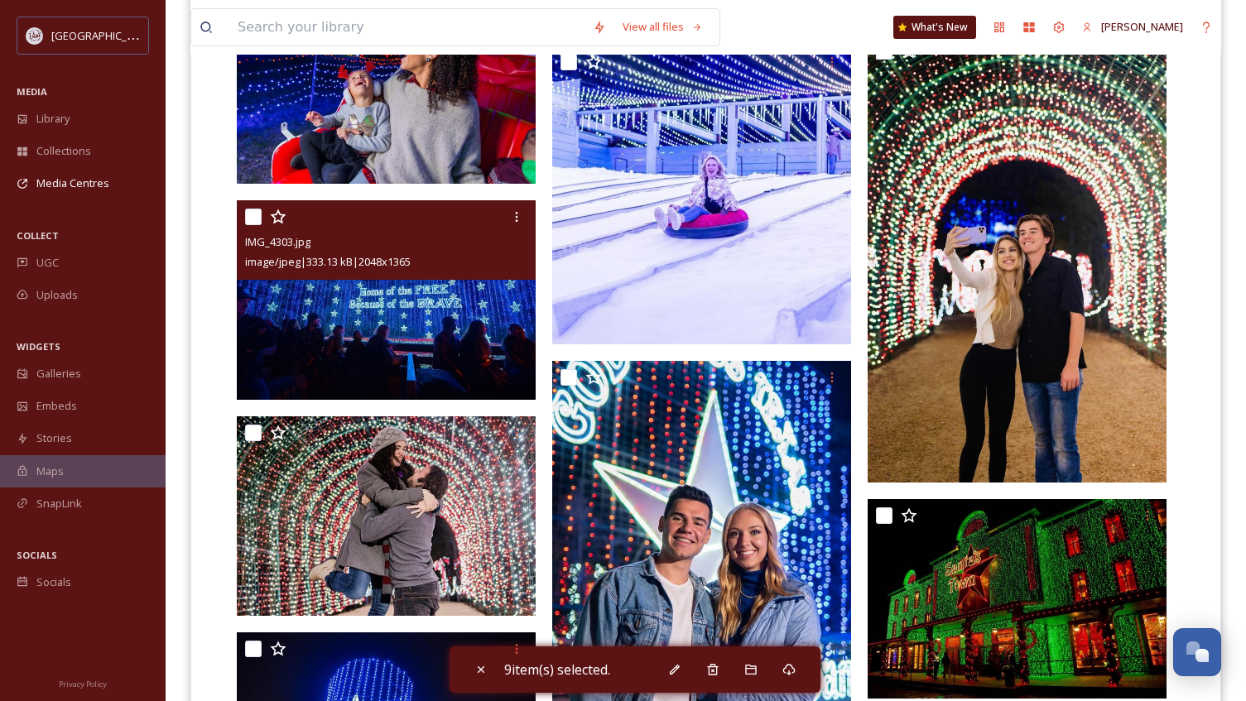
click at [252, 218] on input "checkbox" at bounding box center [253, 217] width 17 height 17
checkbox input "true"
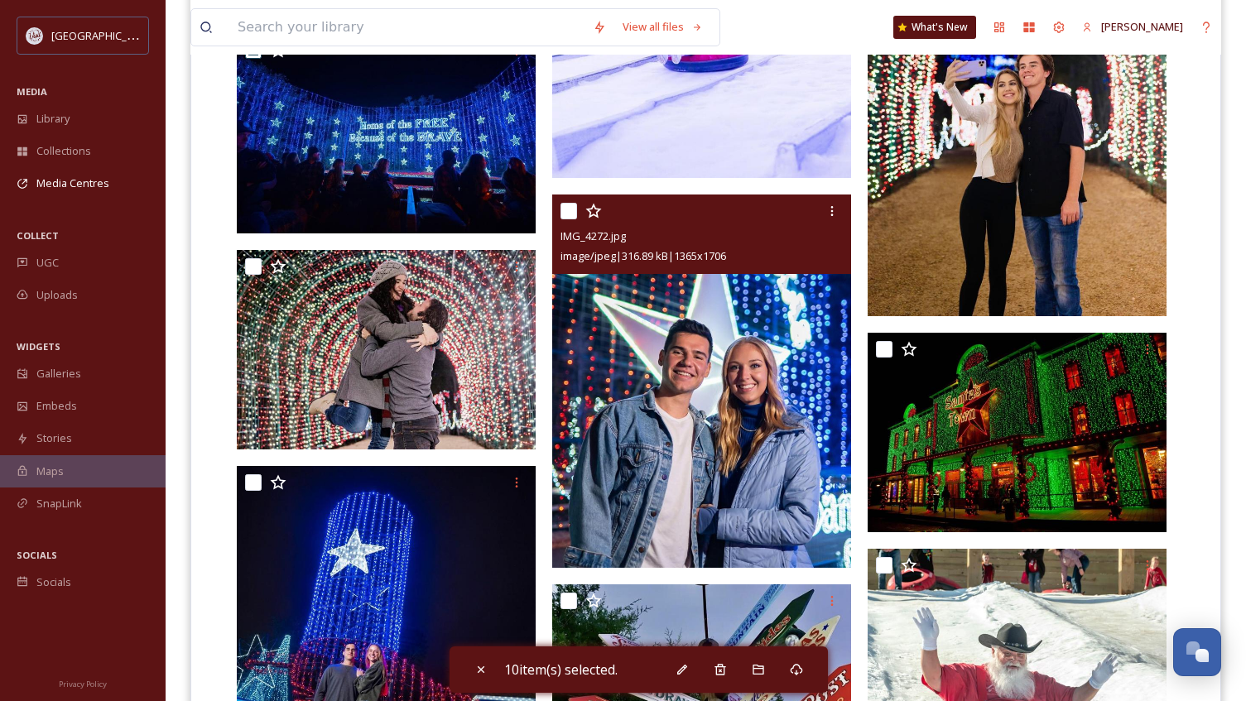
scroll to position [3062, 0]
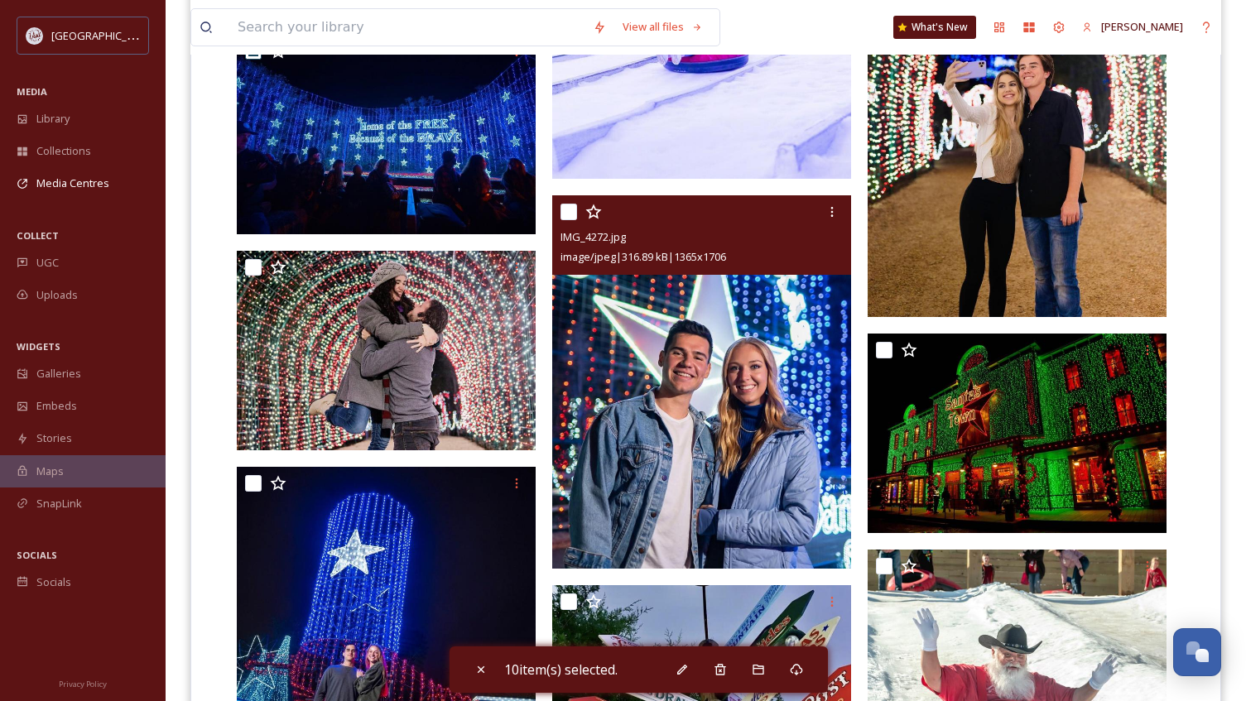
click at [561, 217] on input "checkbox" at bounding box center [568, 212] width 17 height 17
checkbox input "true"
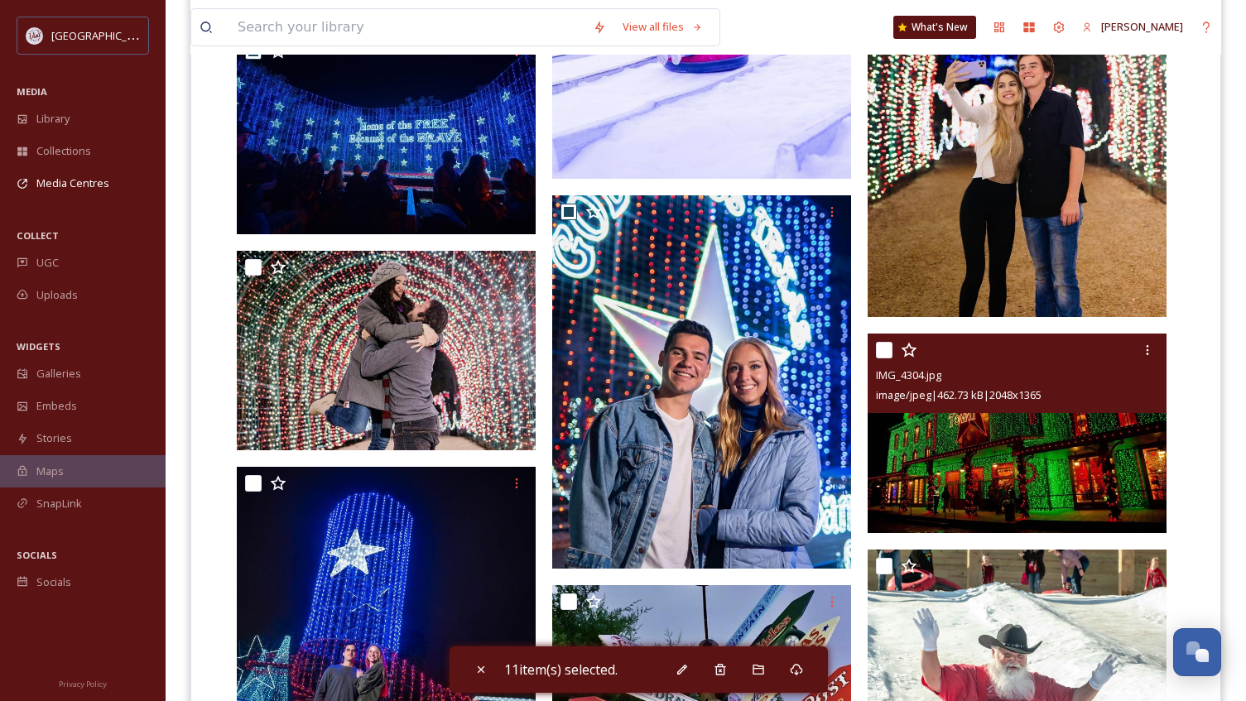
click at [880, 353] on input "checkbox" at bounding box center [884, 350] width 17 height 17
checkbox input "true"
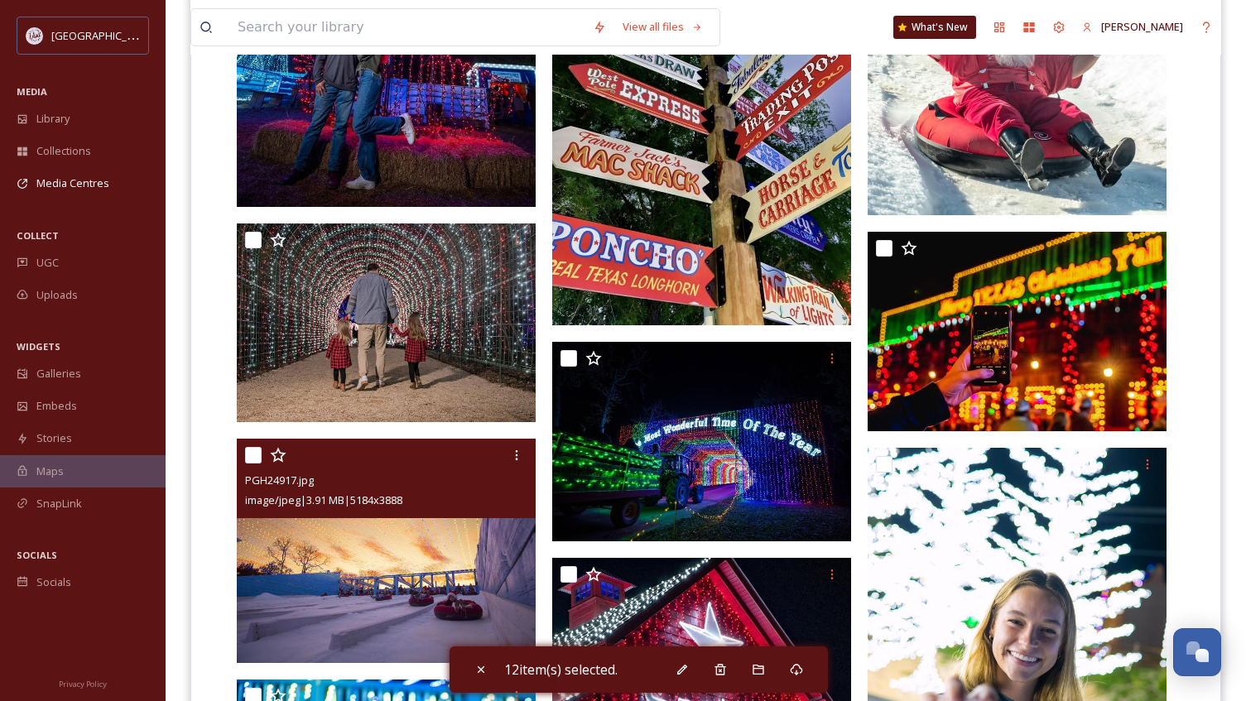
scroll to position [3724, 0]
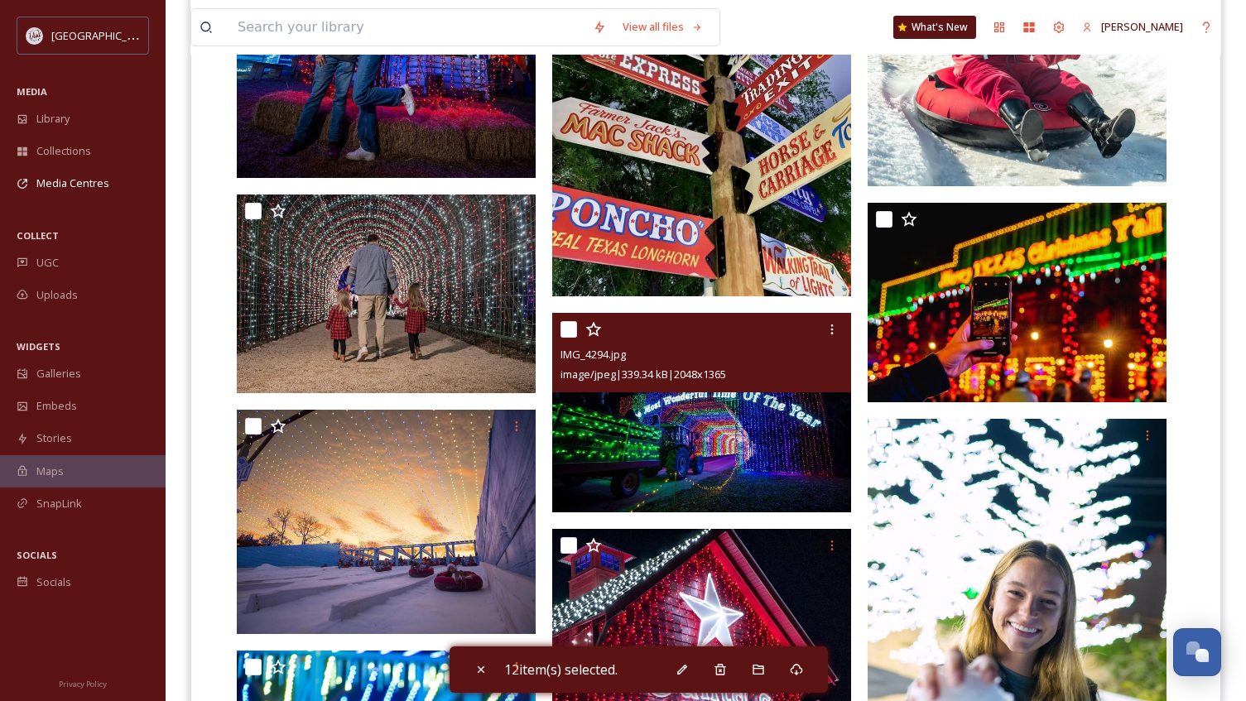
click at [556, 336] on div "IMG_4294.jpg image/jpeg | 339.34 kB | 2048 x 1365" at bounding box center [701, 352] width 299 height 79
click at [572, 332] on input "checkbox" at bounding box center [568, 329] width 17 height 17
checkbox input "true"
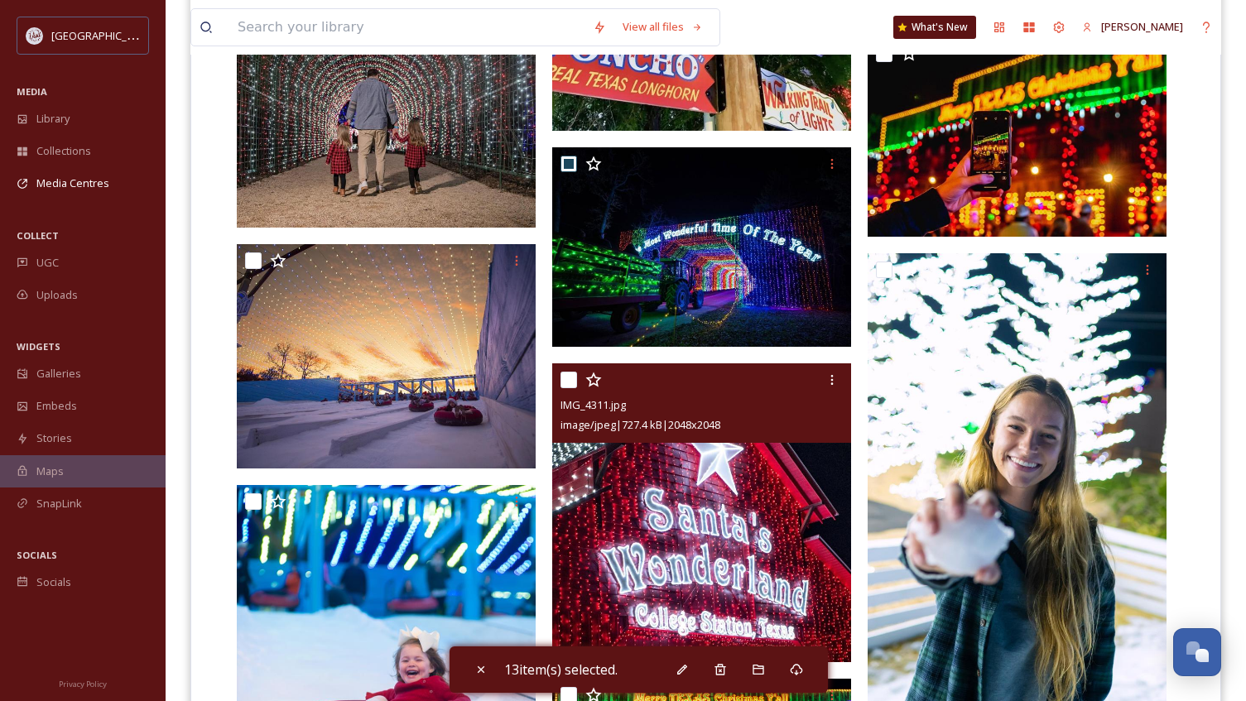
scroll to position [3972, 0]
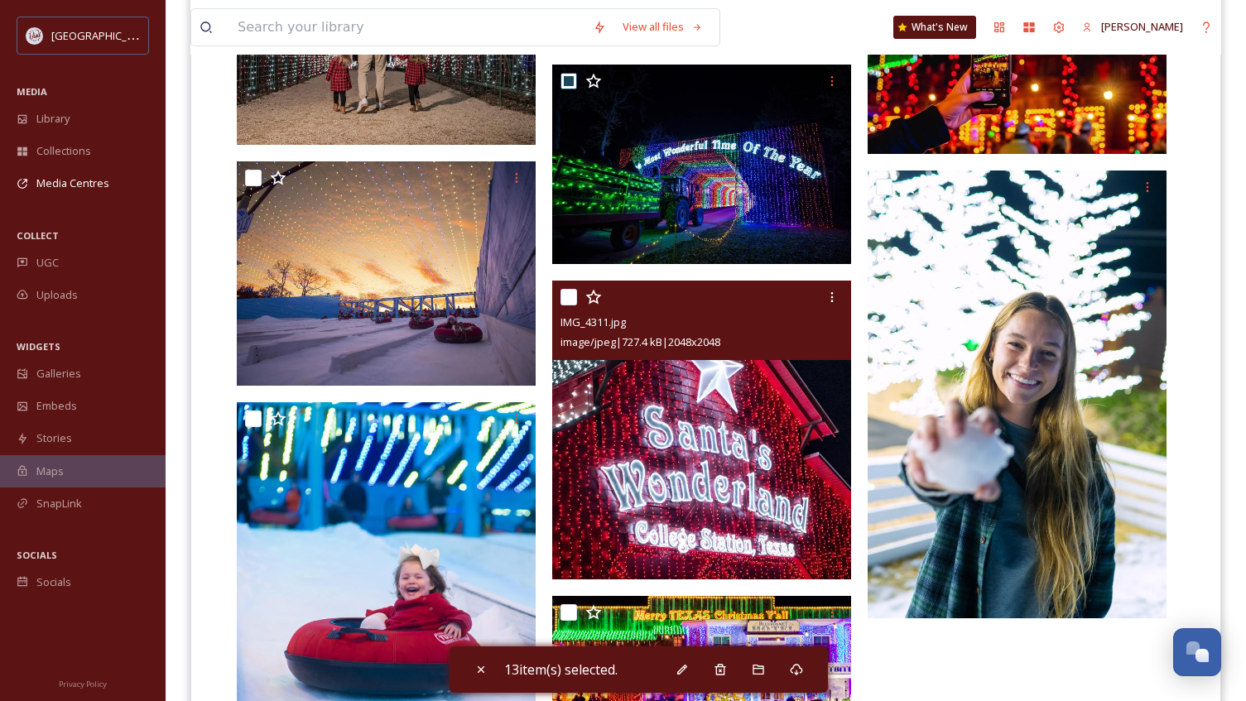
click at [572, 299] on input "checkbox" at bounding box center [568, 297] width 17 height 17
checkbox input "true"
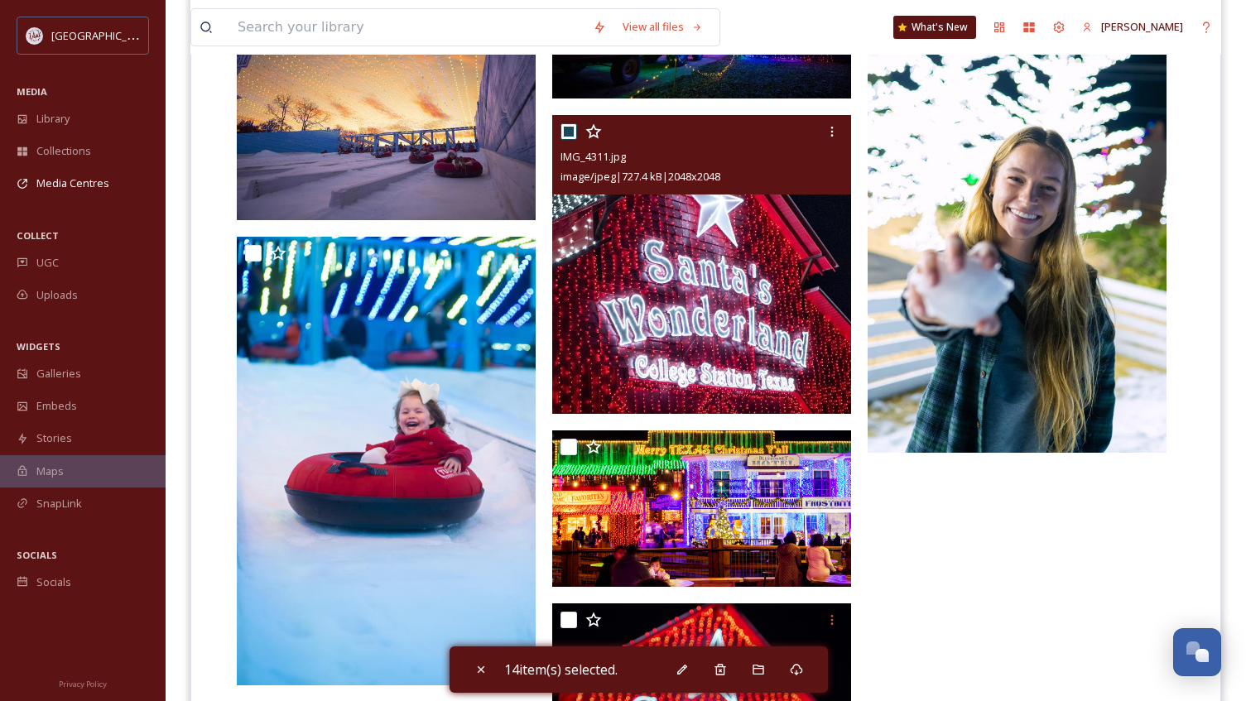
scroll to position [4221, 0]
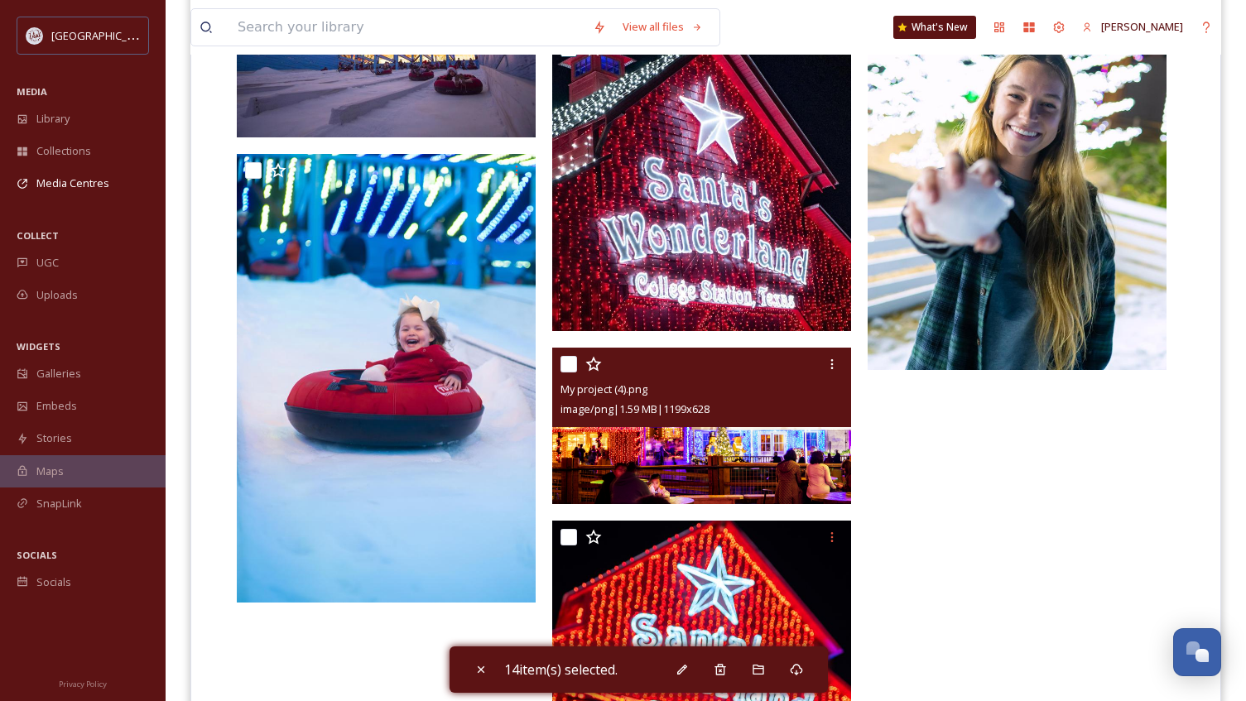
click at [564, 363] on input "checkbox" at bounding box center [568, 364] width 17 height 17
checkbox input "true"
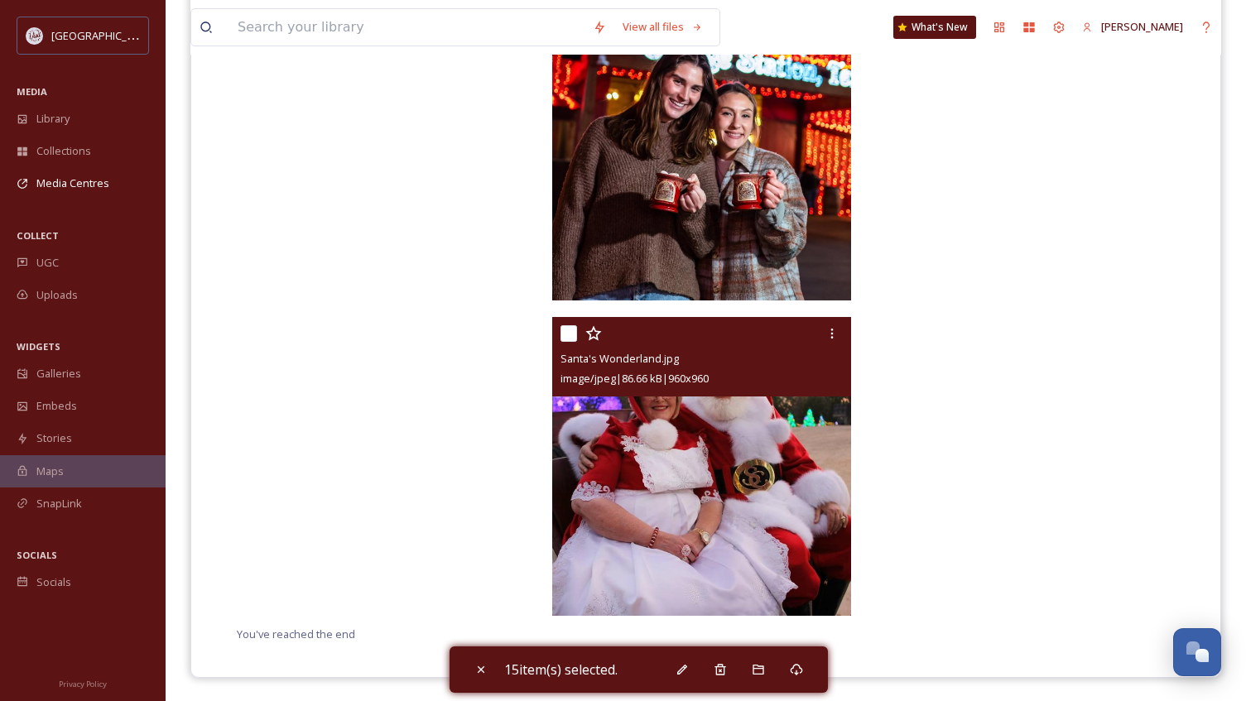
scroll to position [4890, 0]
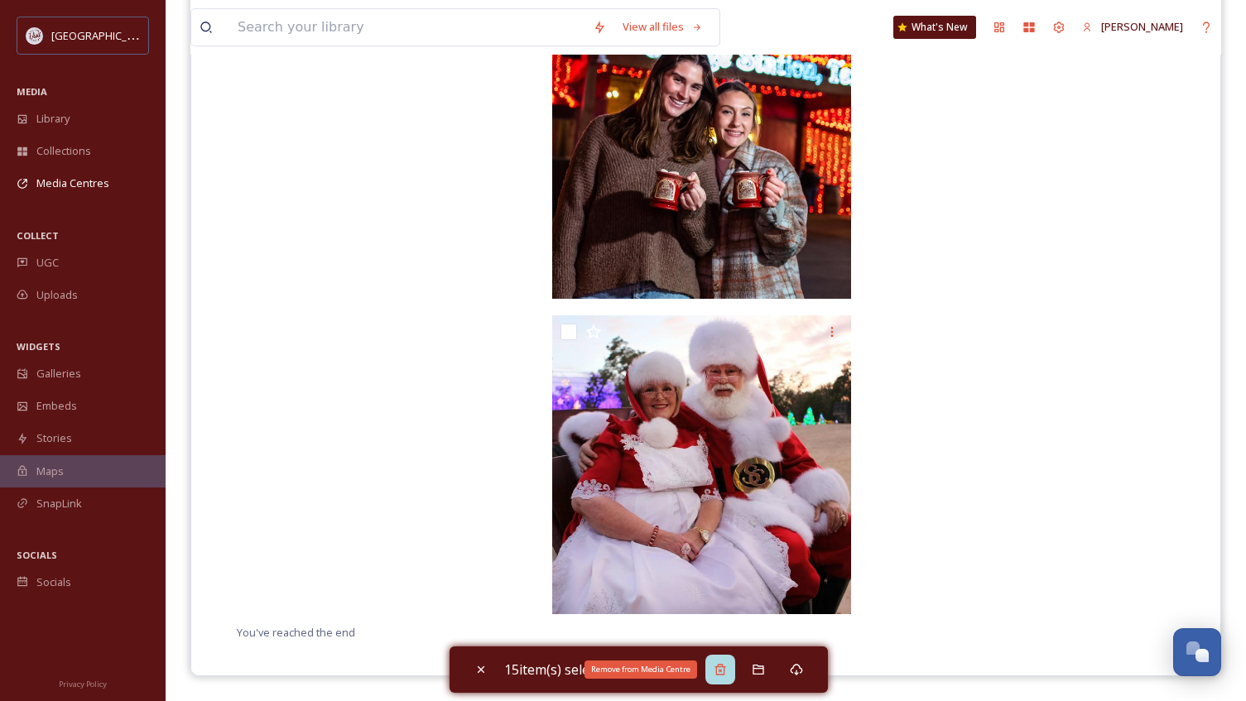
click at [725, 666] on icon at bounding box center [719, 669] width 11 height 11
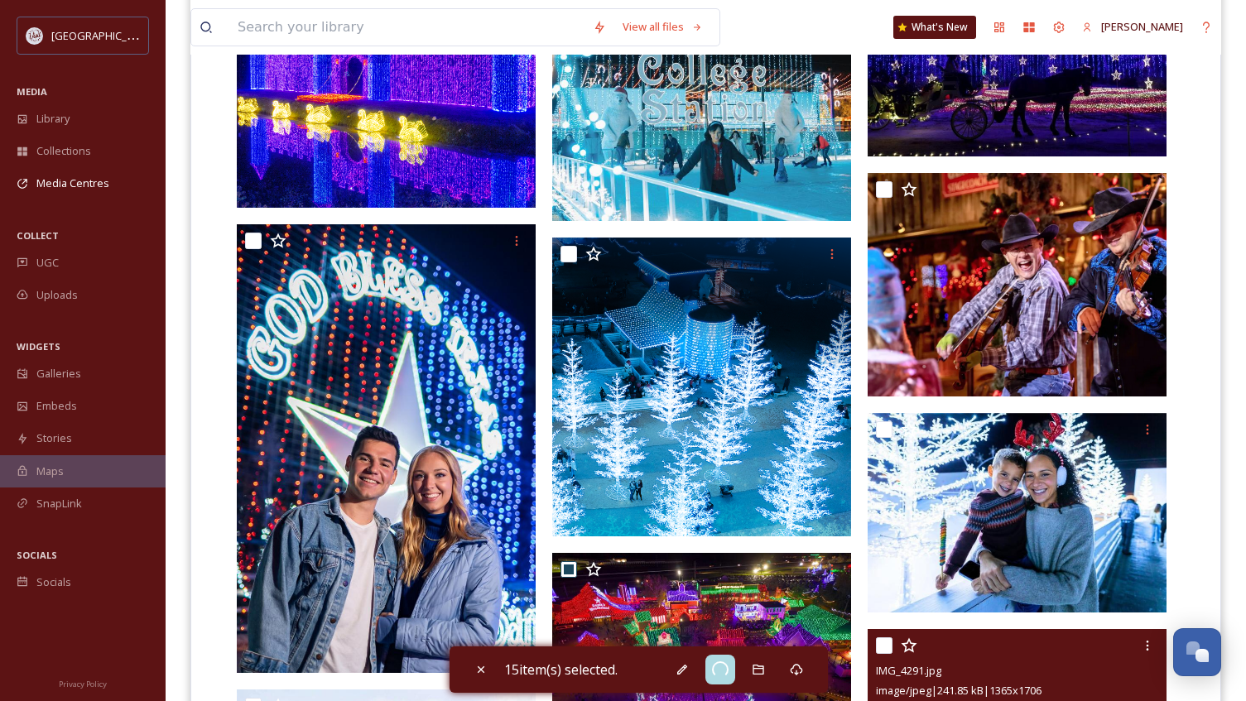
scroll to position [1911, 0]
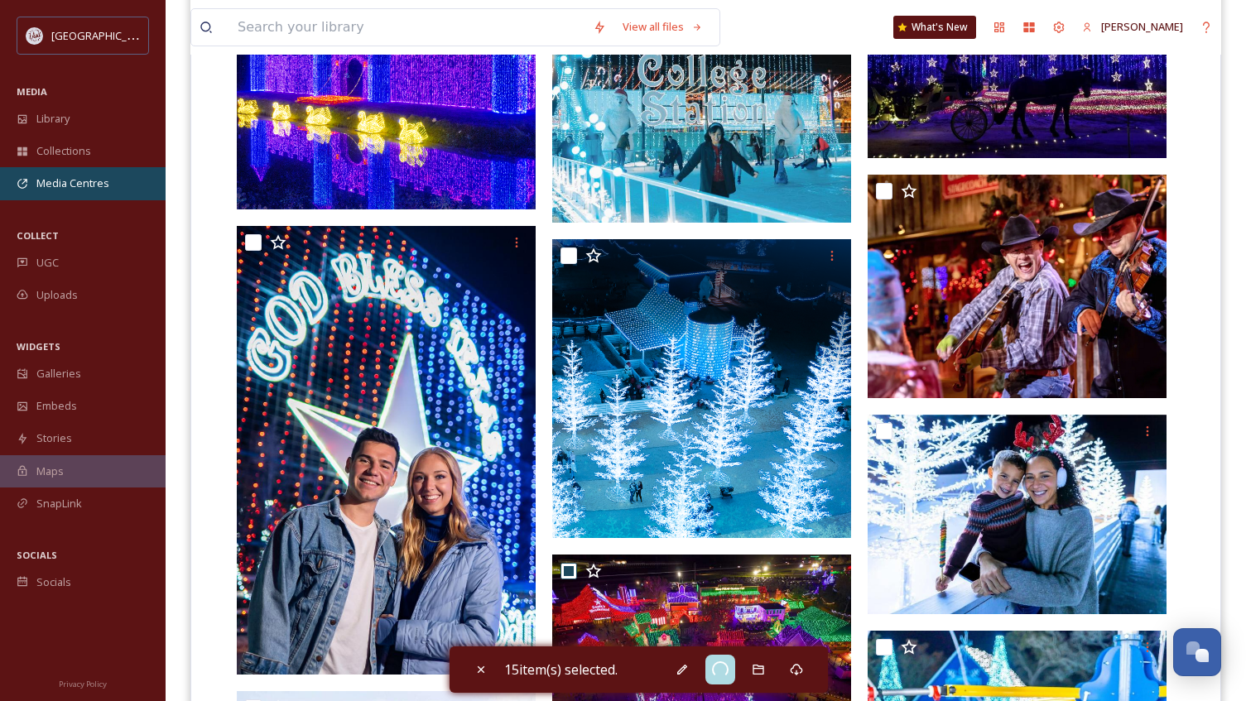
click at [76, 185] on span "Media Centres" at bounding box center [72, 183] width 73 height 16
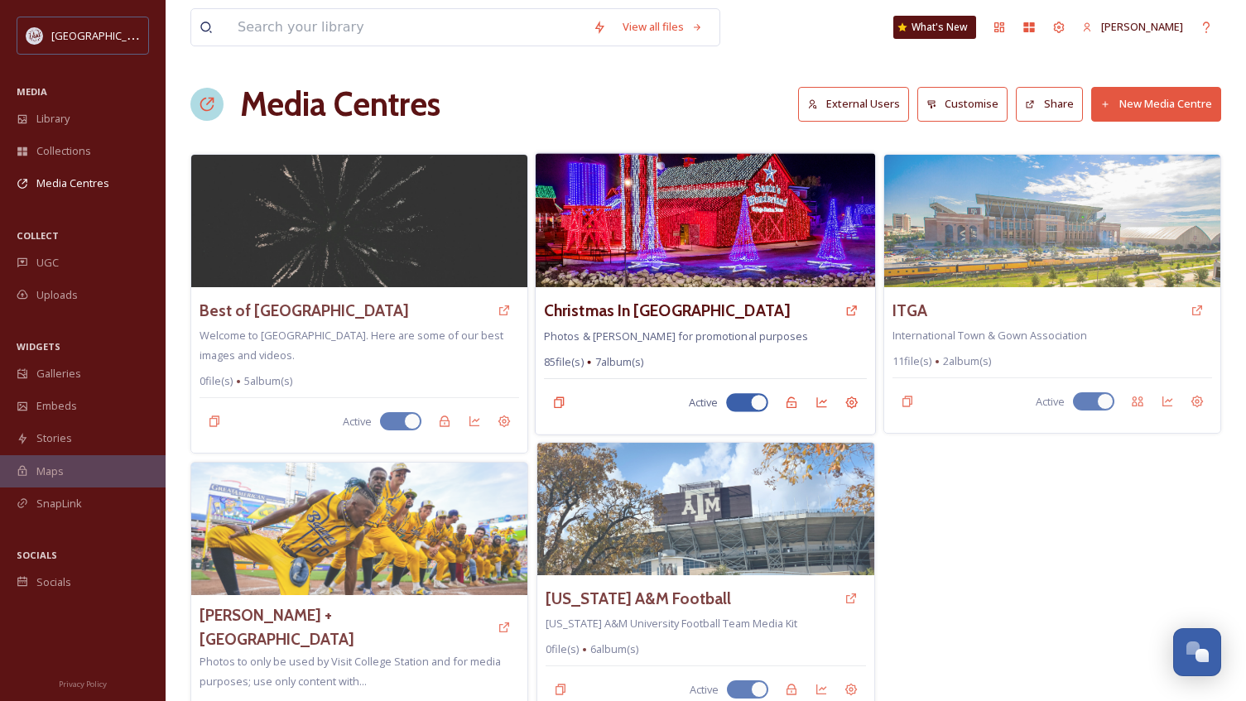
click at [718, 251] on img at bounding box center [704, 220] width 339 height 134
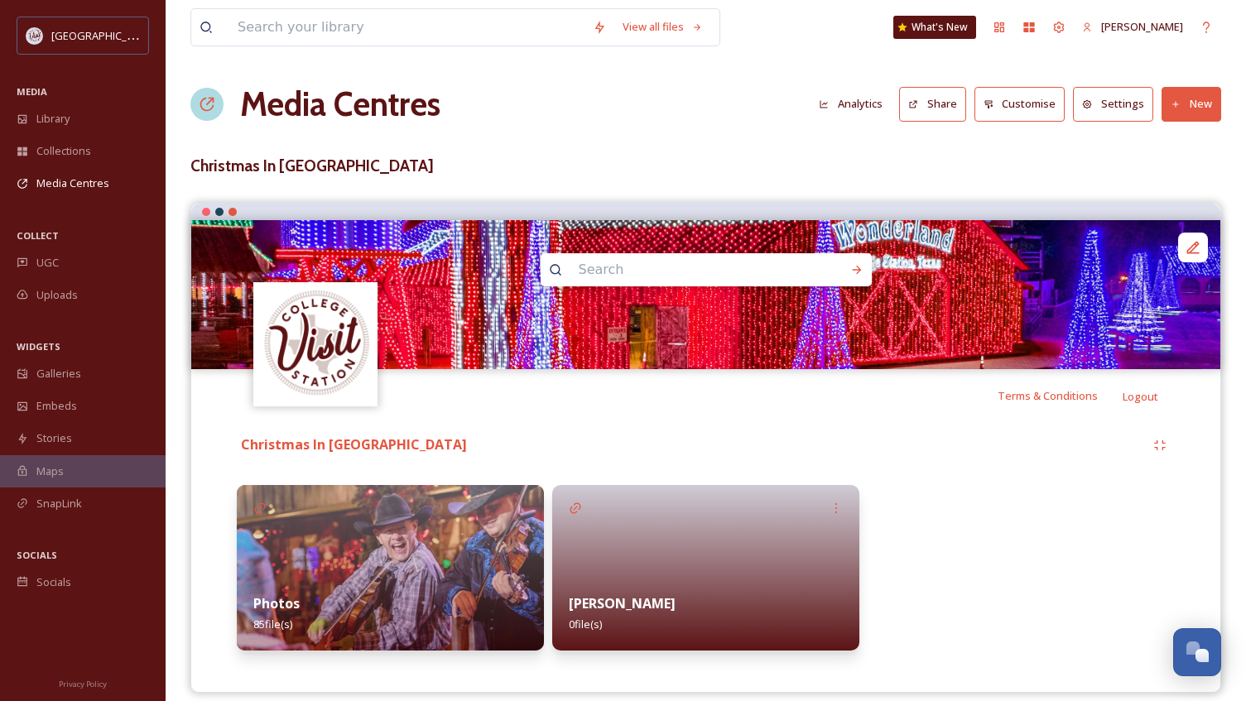
scroll to position [17, 0]
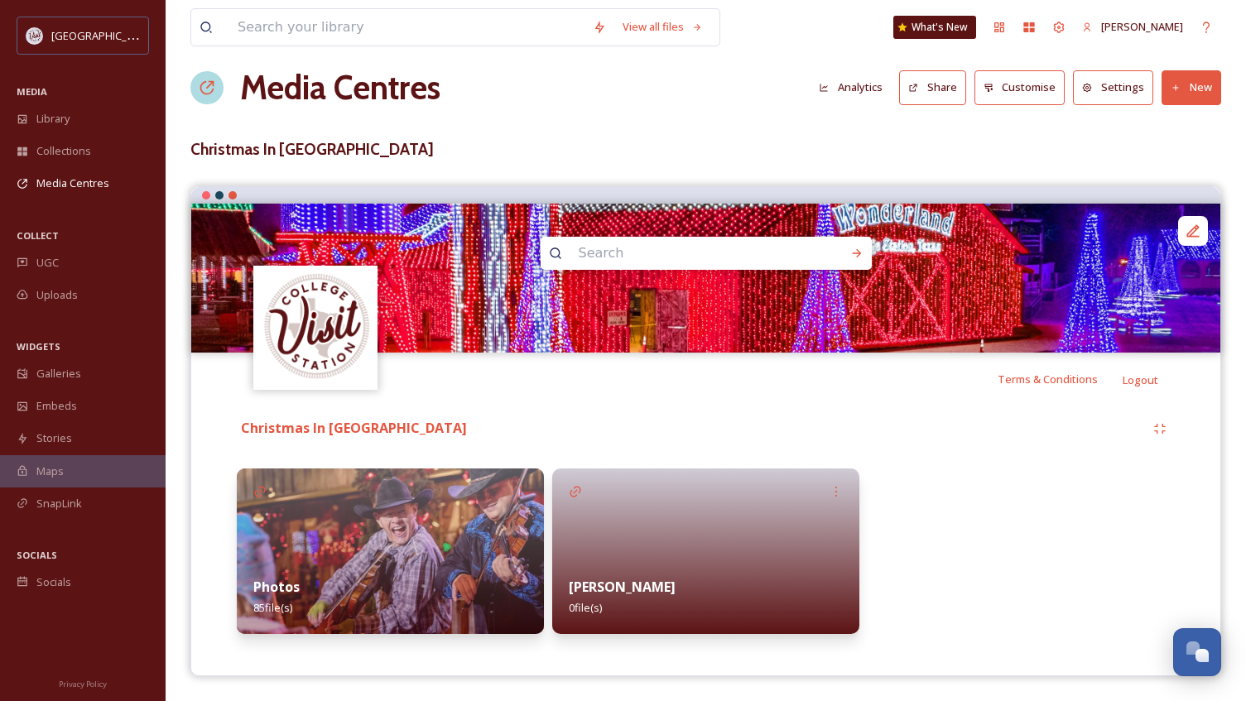
click at [319, 533] on img at bounding box center [390, 551] width 307 height 166
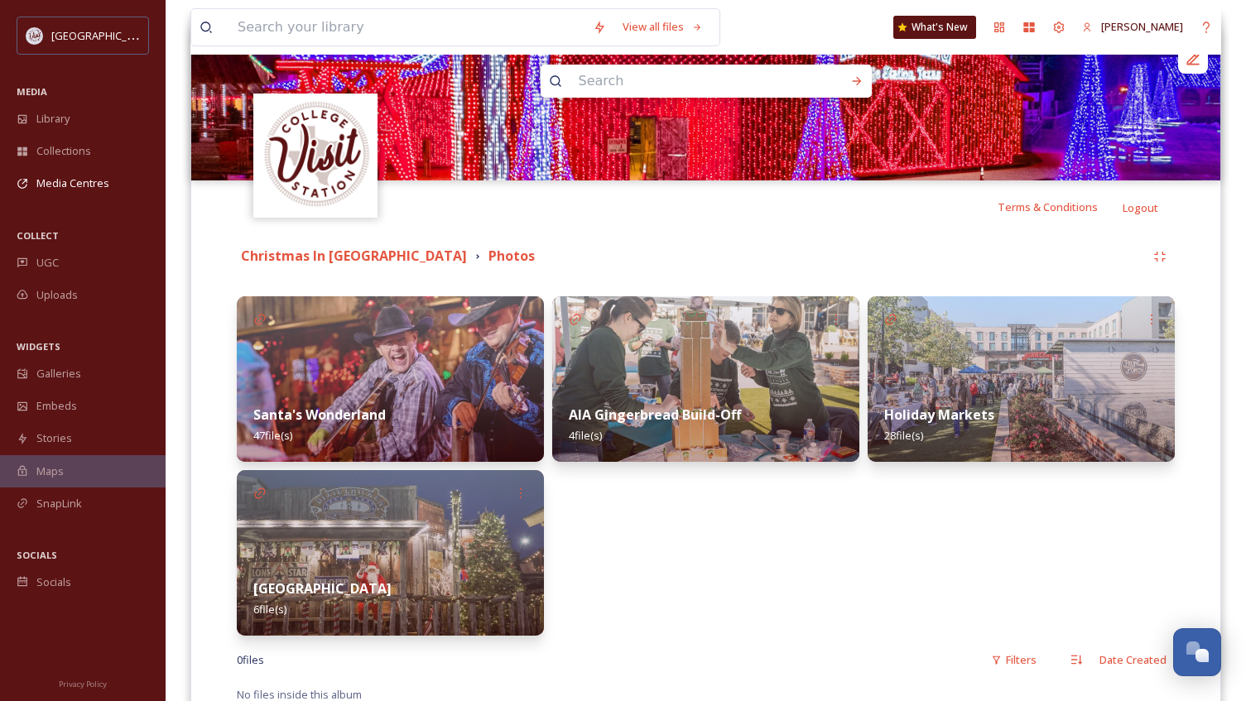
scroll to position [248, 0]
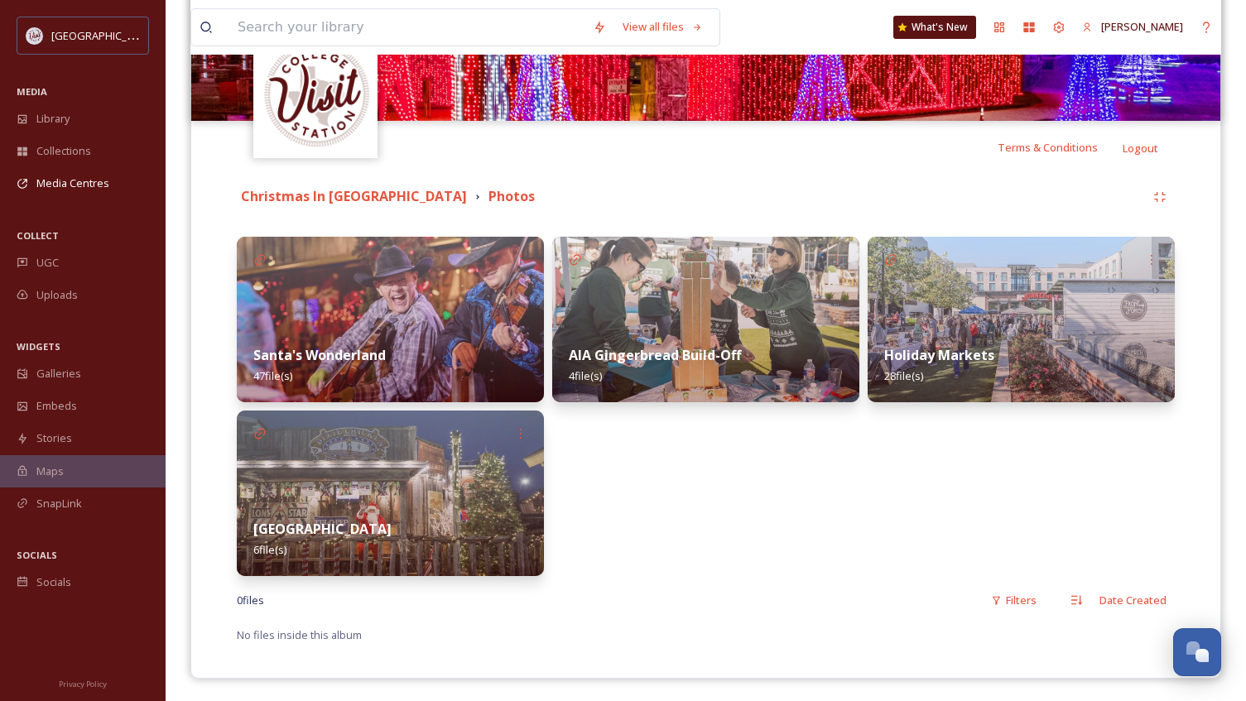
click at [425, 292] on img at bounding box center [390, 320] width 307 height 166
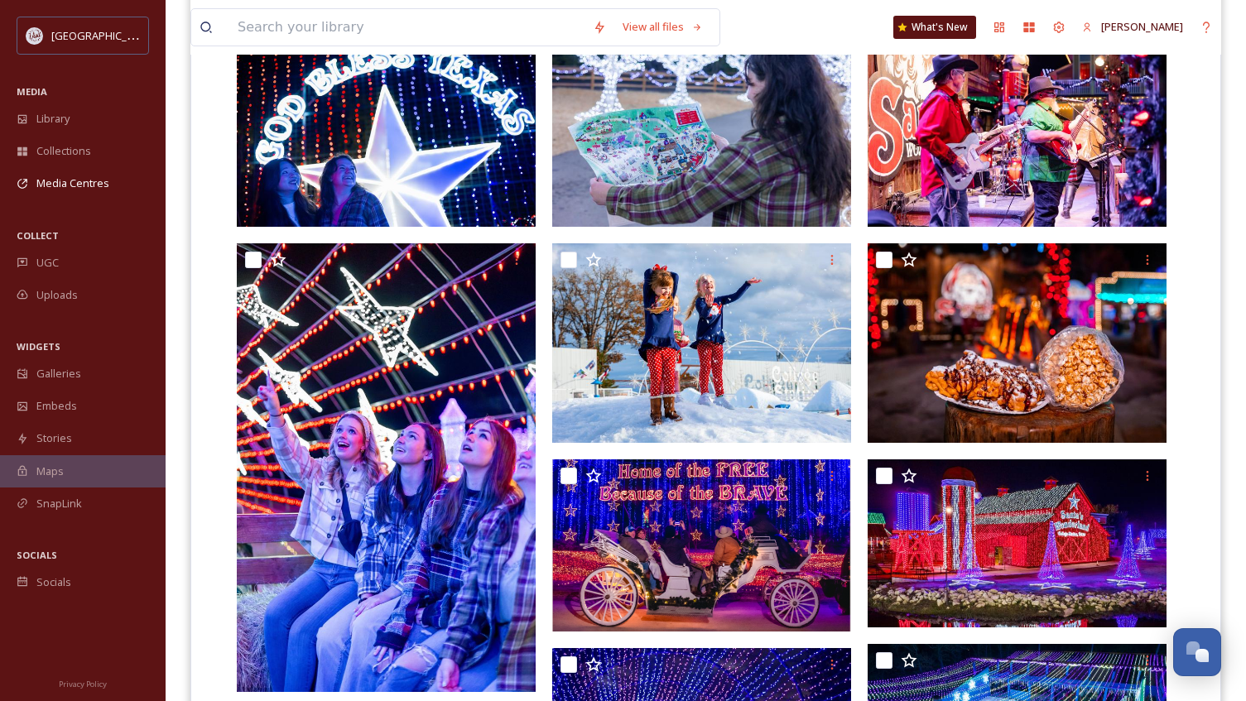
scroll to position [720, 0]
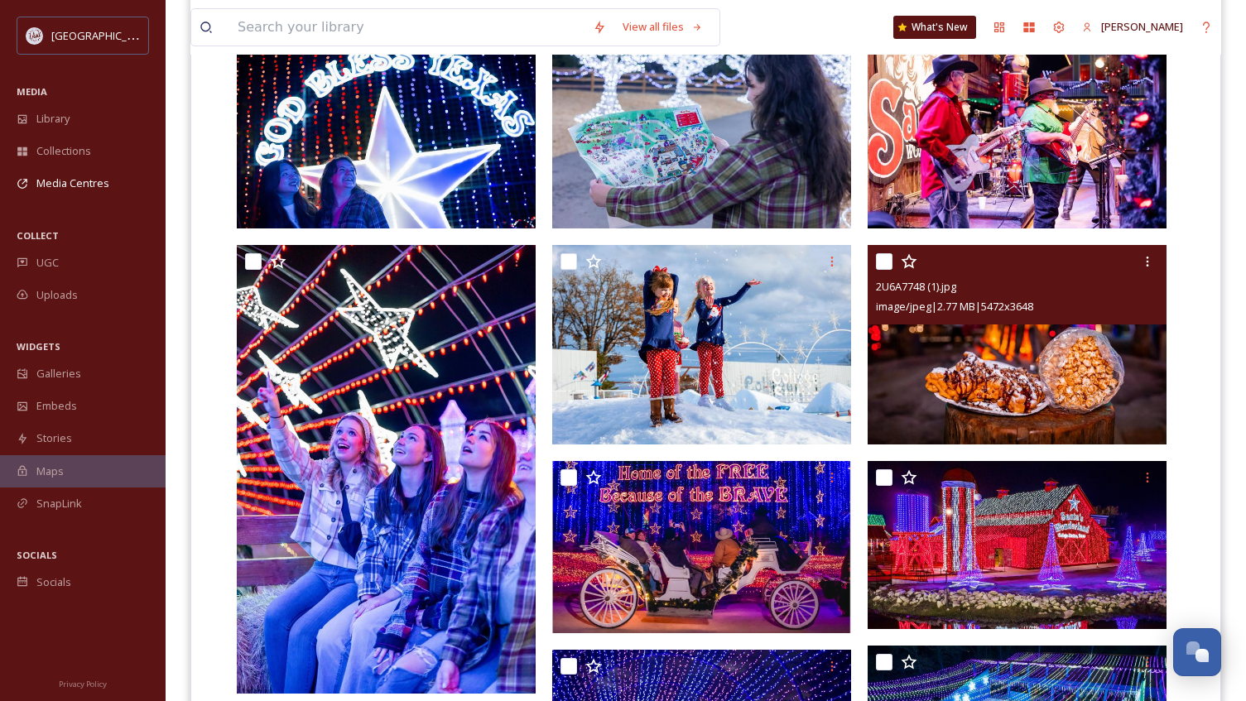
click at [876, 260] on input "checkbox" at bounding box center [884, 261] width 17 height 17
checkbox input "true"
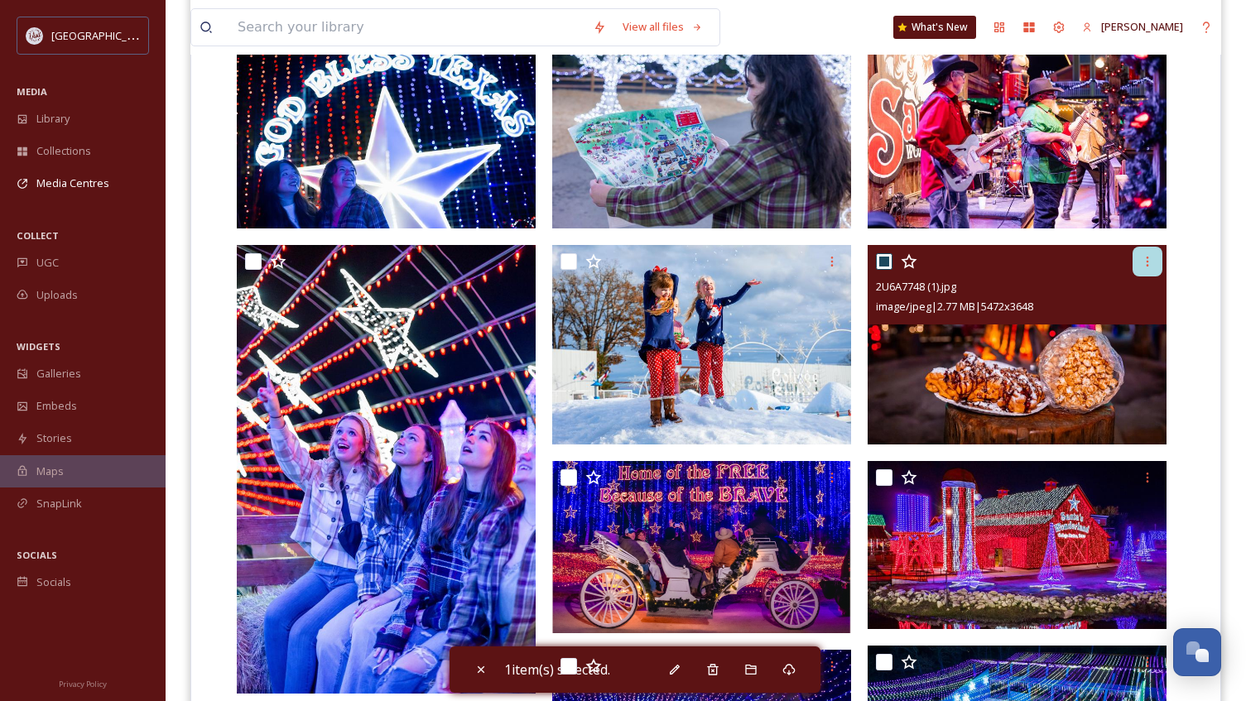
click at [1142, 265] on icon at bounding box center [1146, 261] width 13 height 13
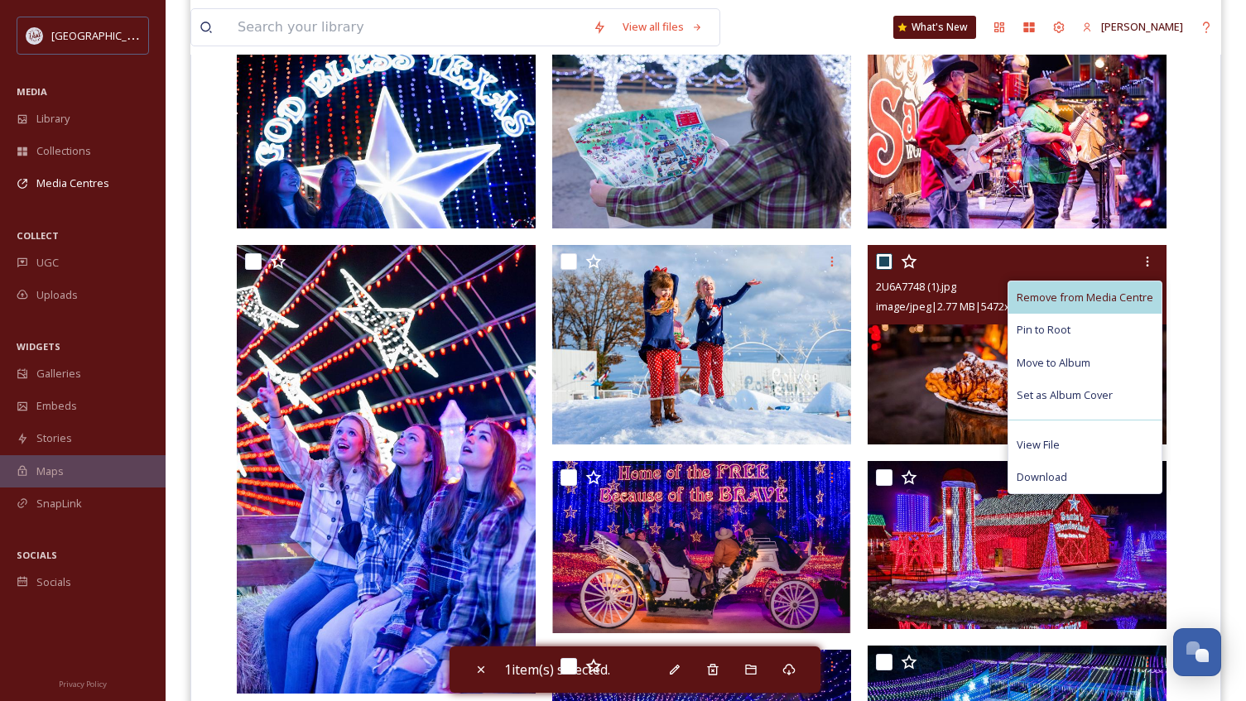
click at [1063, 298] on span "Remove from Media Centre" at bounding box center [1084, 298] width 137 height 16
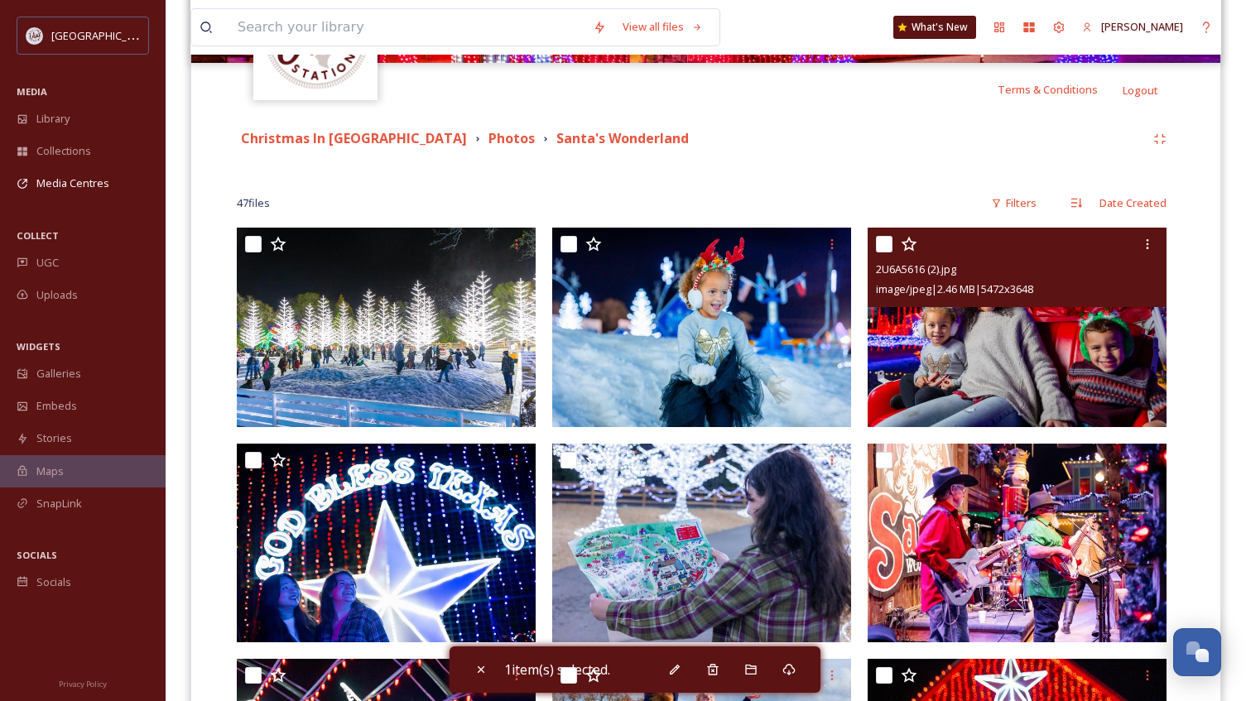
scroll to position [223, 0]
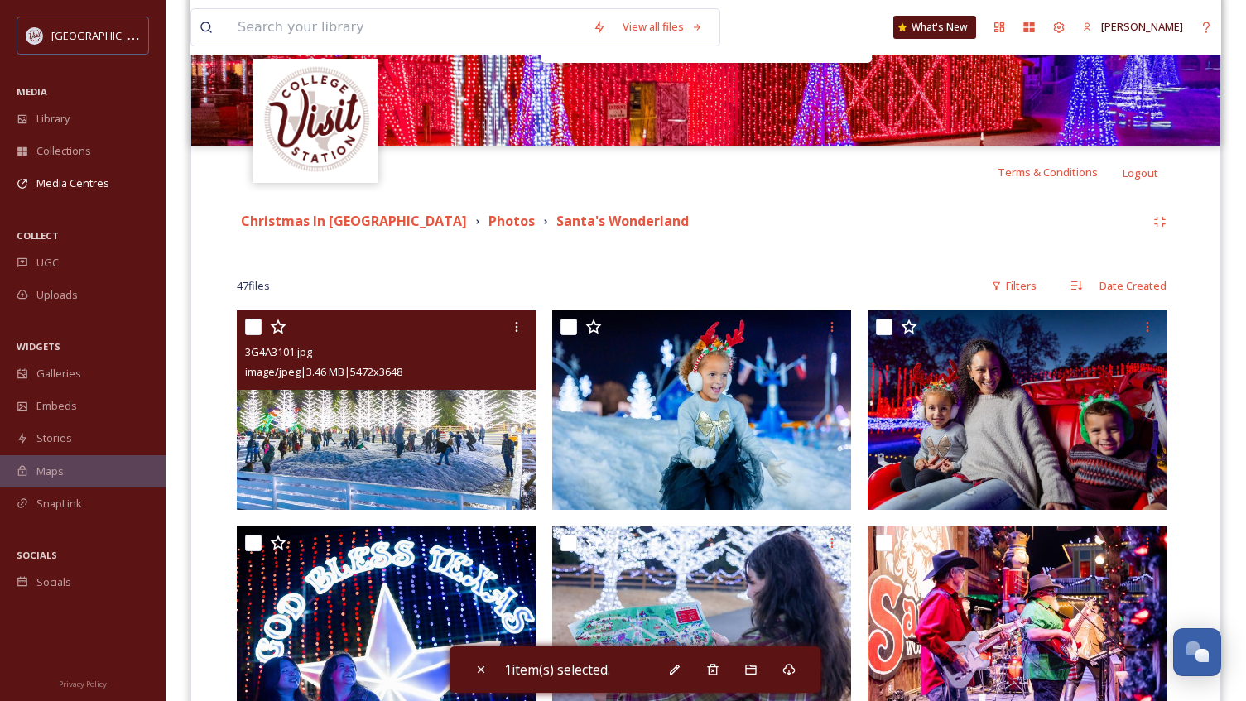
click at [443, 425] on img at bounding box center [386, 409] width 299 height 199
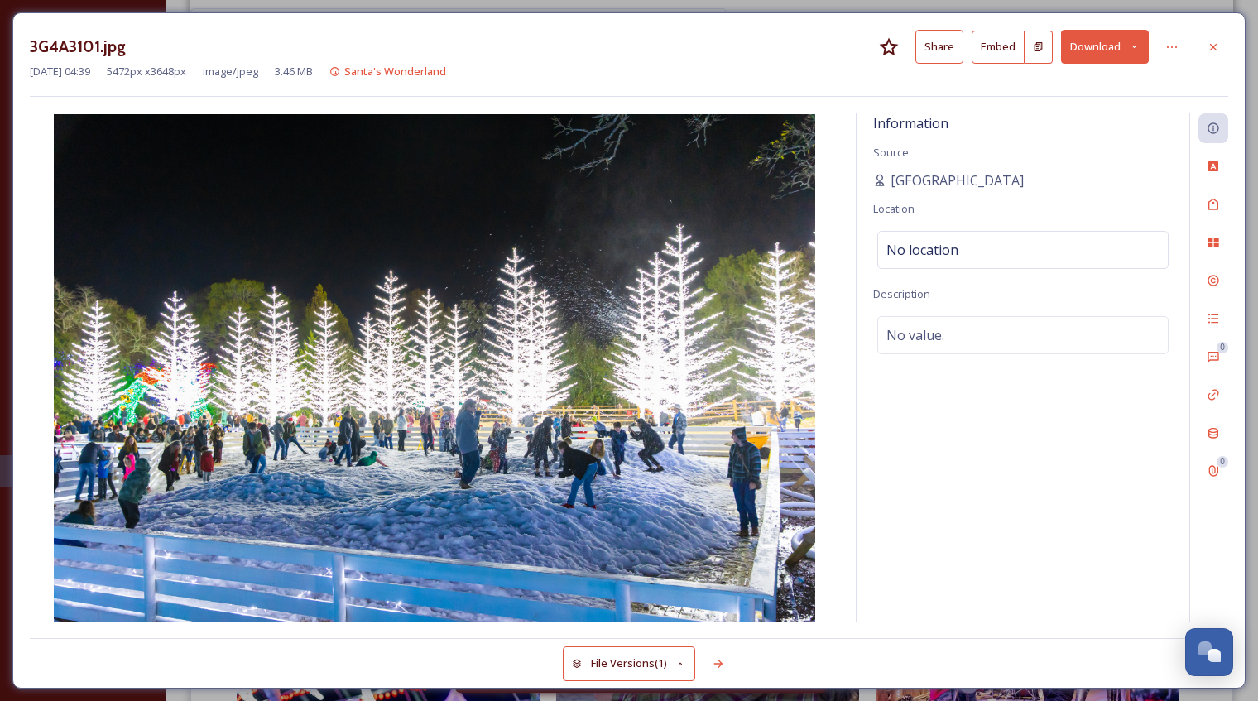
click at [108, 47] on h3 "3G4A3101.jpg" at bounding box center [78, 47] width 96 height 24
click at [1203, 43] on div at bounding box center [1213, 47] width 30 height 30
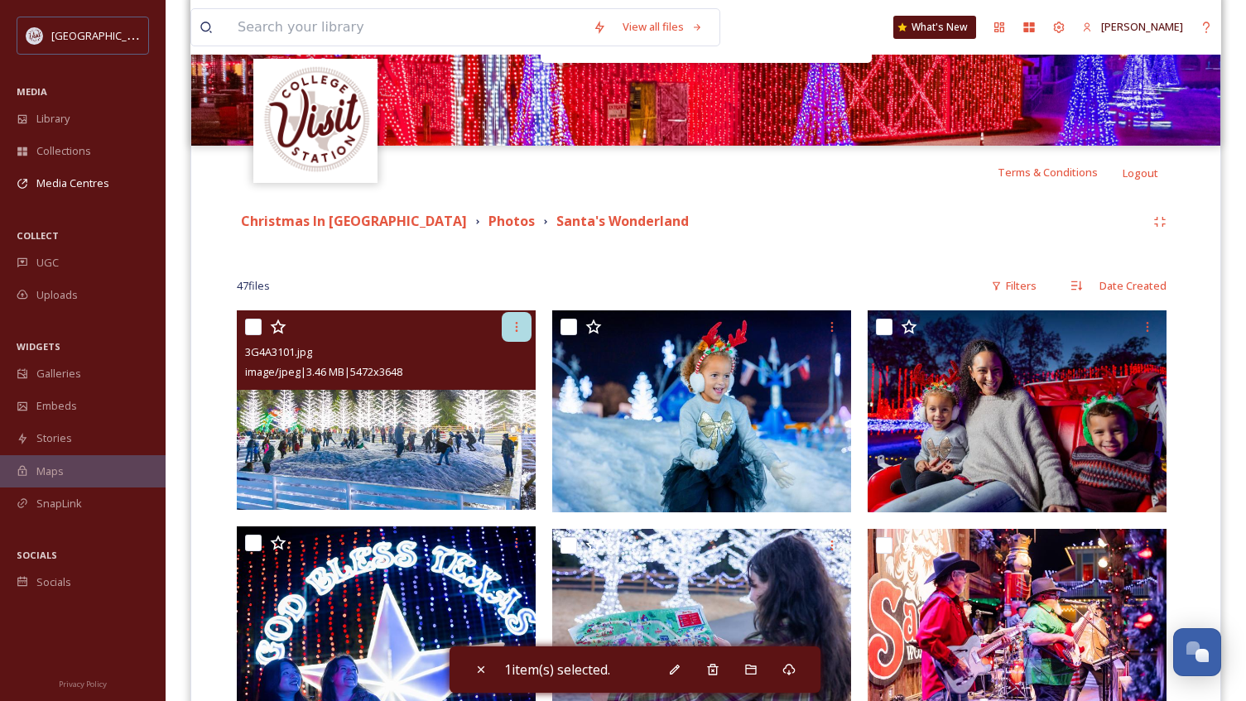
click at [517, 321] on icon at bounding box center [516, 326] width 13 height 13
click at [267, 383] on div "3G4A3101.jpg image/jpeg | 3.46 MB | 5472 x 3648" at bounding box center [386, 349] width 299 height 79
click at [263, 350] on span "3G4A3101.jpg" at bounding box center [278, 351] width 67 height 15
click at [509, 320] on div at bounding box center [517, 327] width 30 height 30
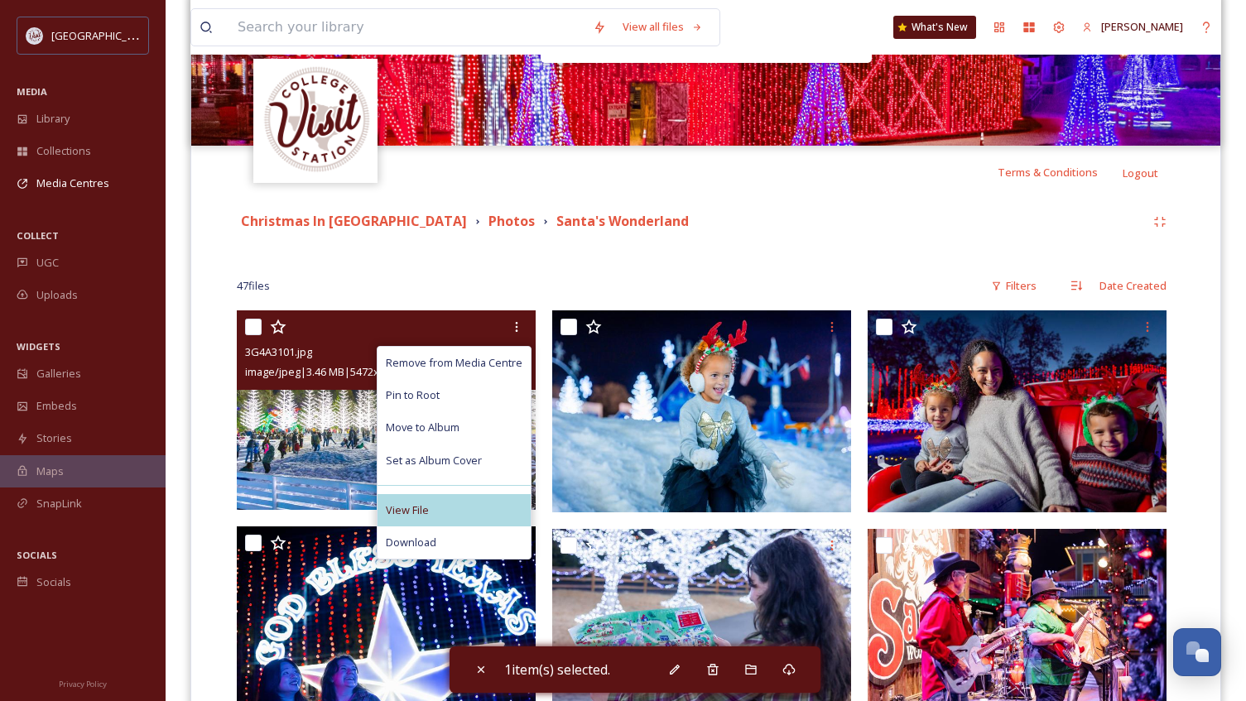
click at [398, 516] on span "View File" at bounding box center [407, 510] width 43 height 16
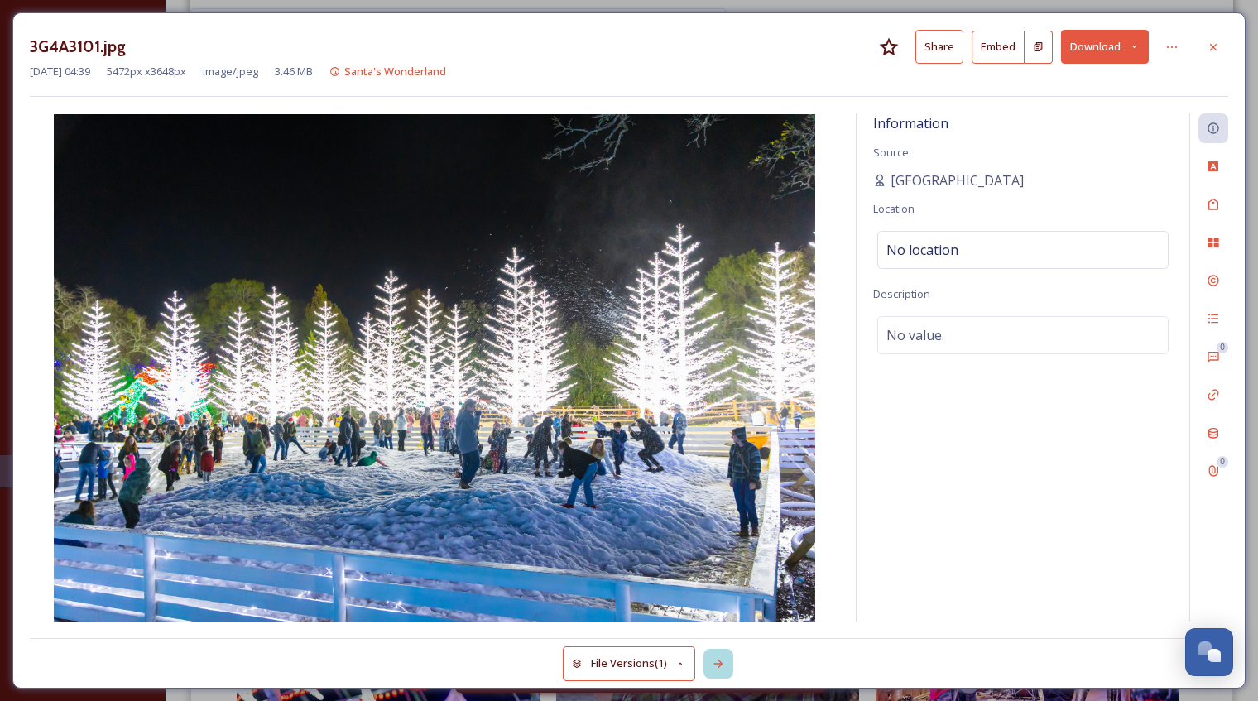
click at [721, 660] on icon at bounding box center [718, 663] width 13 height 13
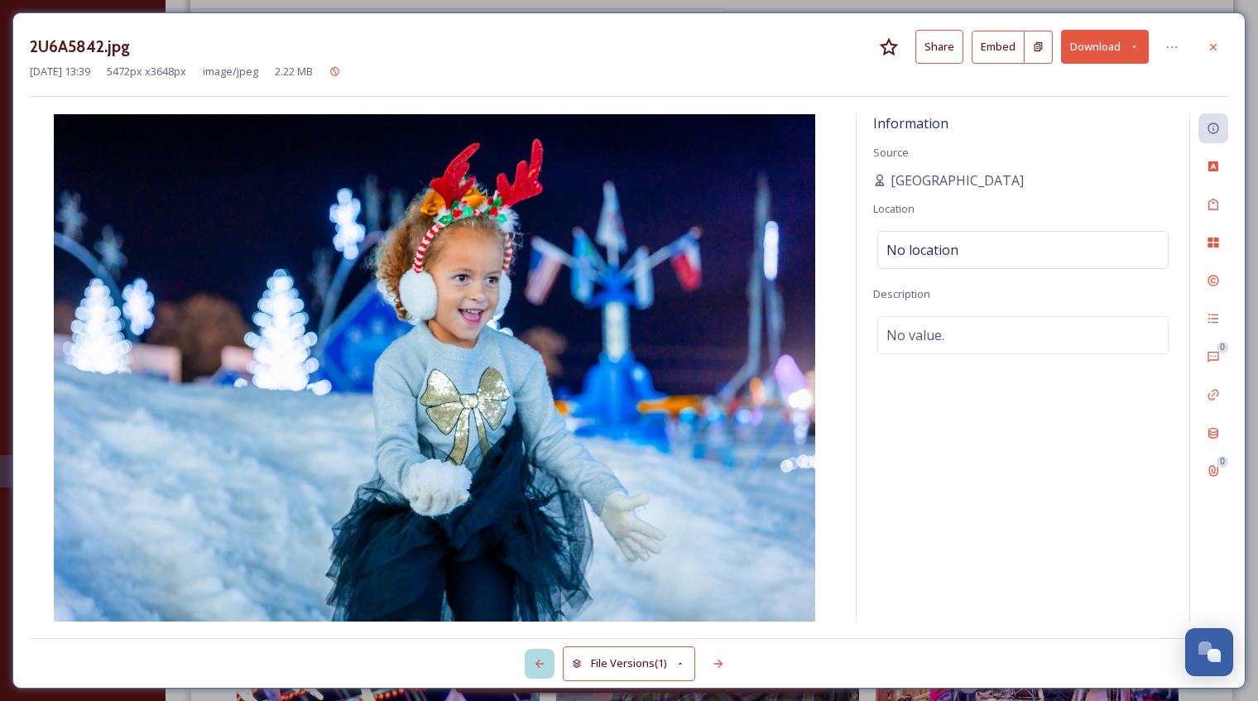
click at [538, 660] on icon at bounding box center [539, 663] width 13 height 13
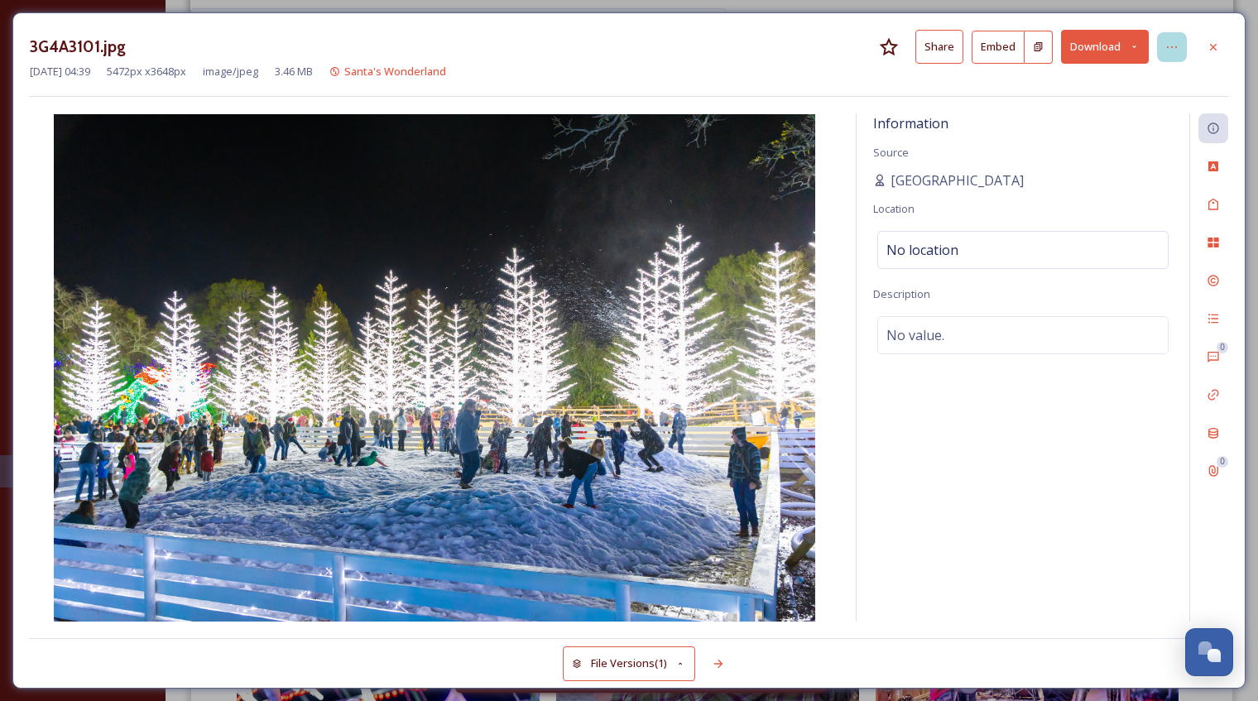
click at [1177, 50] on icon at bounding box center [1171, 47] width 13 height 13
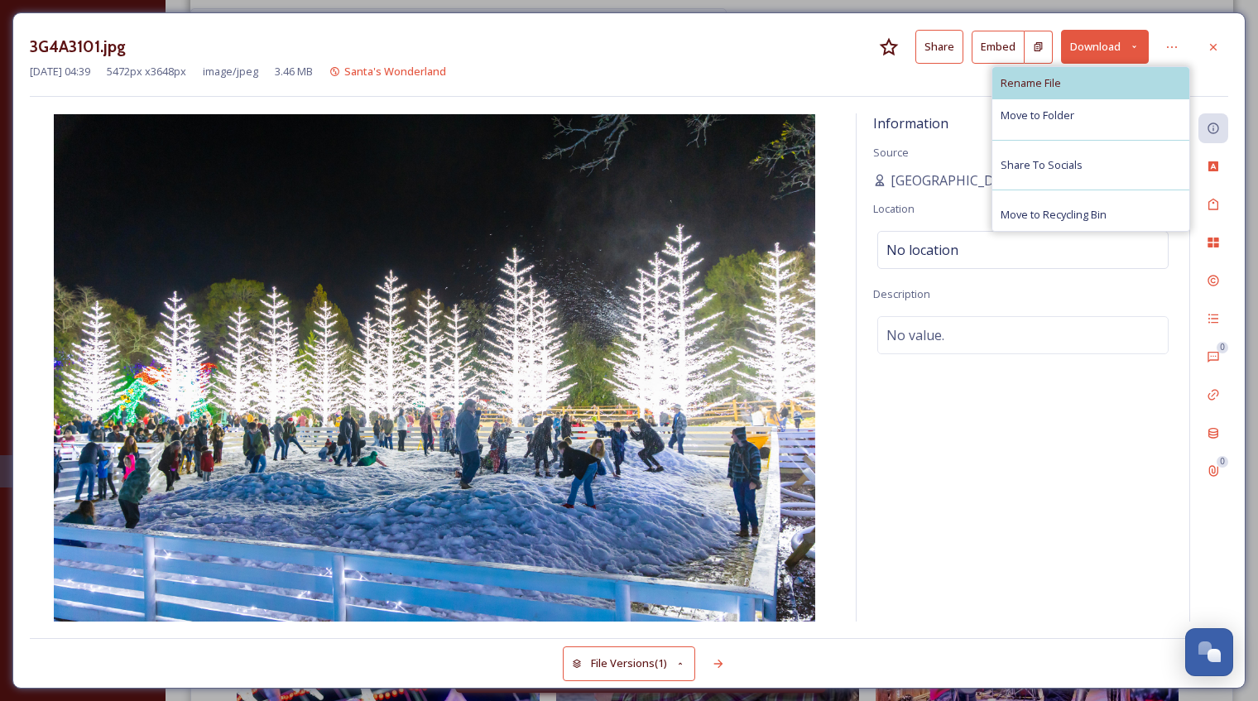
click at [1048, 80] on span "Rename File" at bounding box center [1031, 83] width 60 height 16
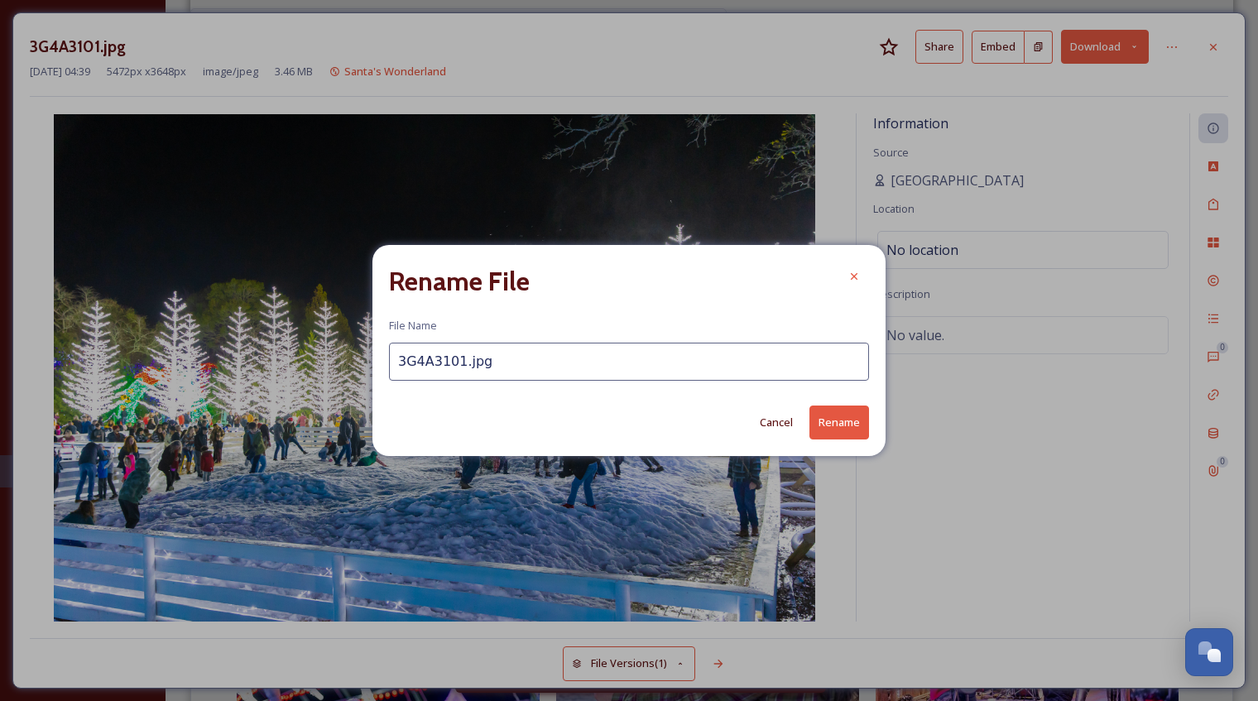
drag, startPoint x: 488, startPoint y: 363, endPoint x: 356, endPoint y: 361, distance: 132.4
click at [356, 361] on div "Rename File File Name 3G4A3101.jpg Cancel Rename" at bounding box center [629, 350] width 1258 height 701
click at [427, 362] on input "Santas Wonderland" at bounding box center [629, 362] width 480 height 38
click at [554, 362] on input "Santa's Wonderland" at bounding box center [629, 362] width 480 height 38
type input "Santa's Wonderland Snow"
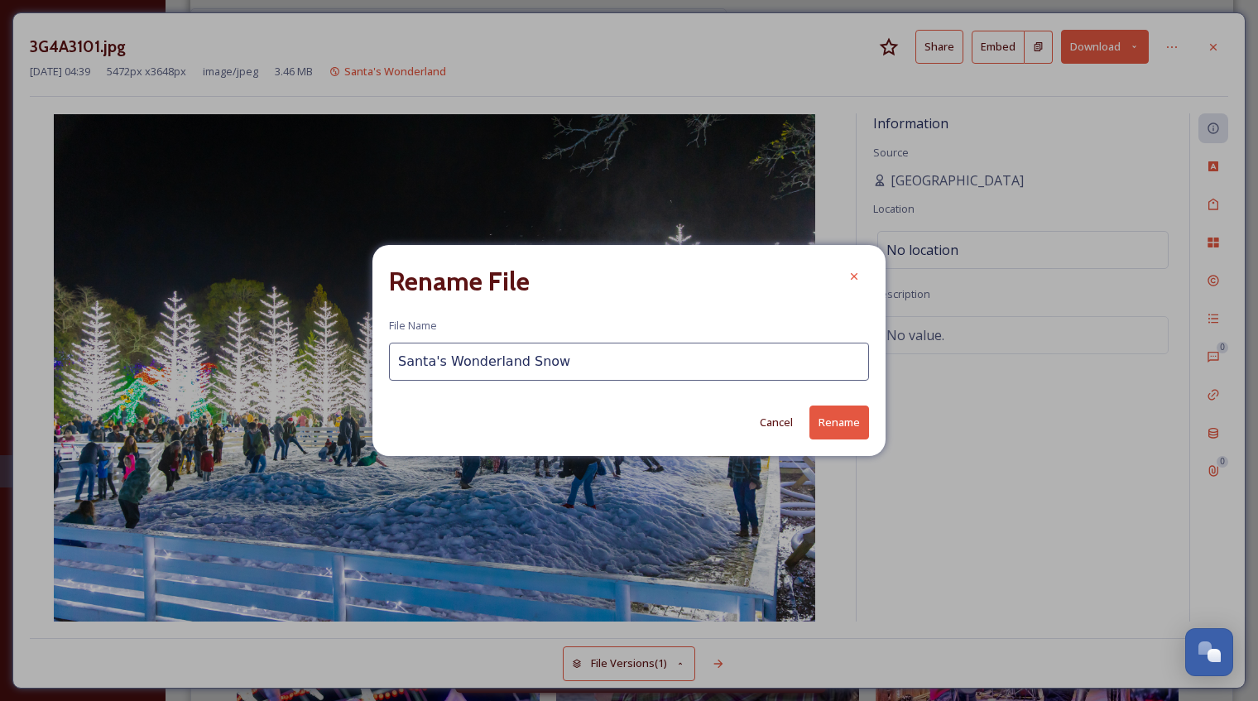
click at [857, 425] on button "Rename" at bounding box center [839, 423] width 60 height 34
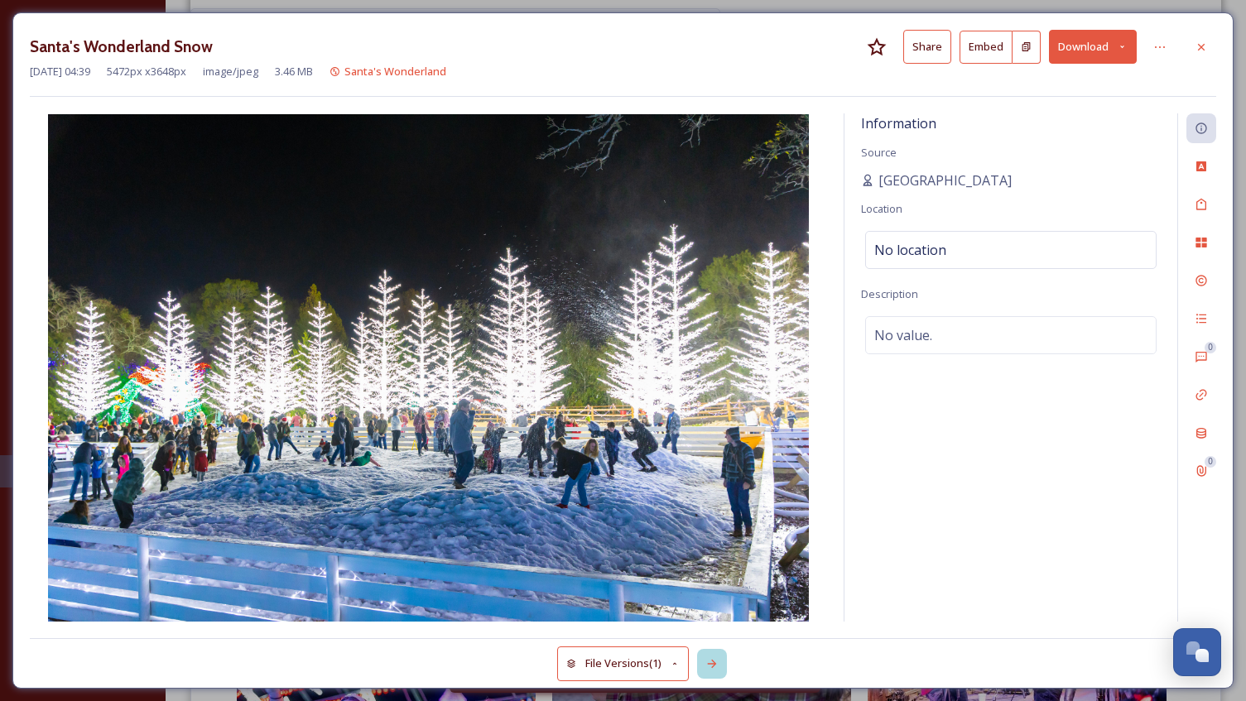
click at [714, 660] on icon at bounding box center [711, 663] width 13 height 13
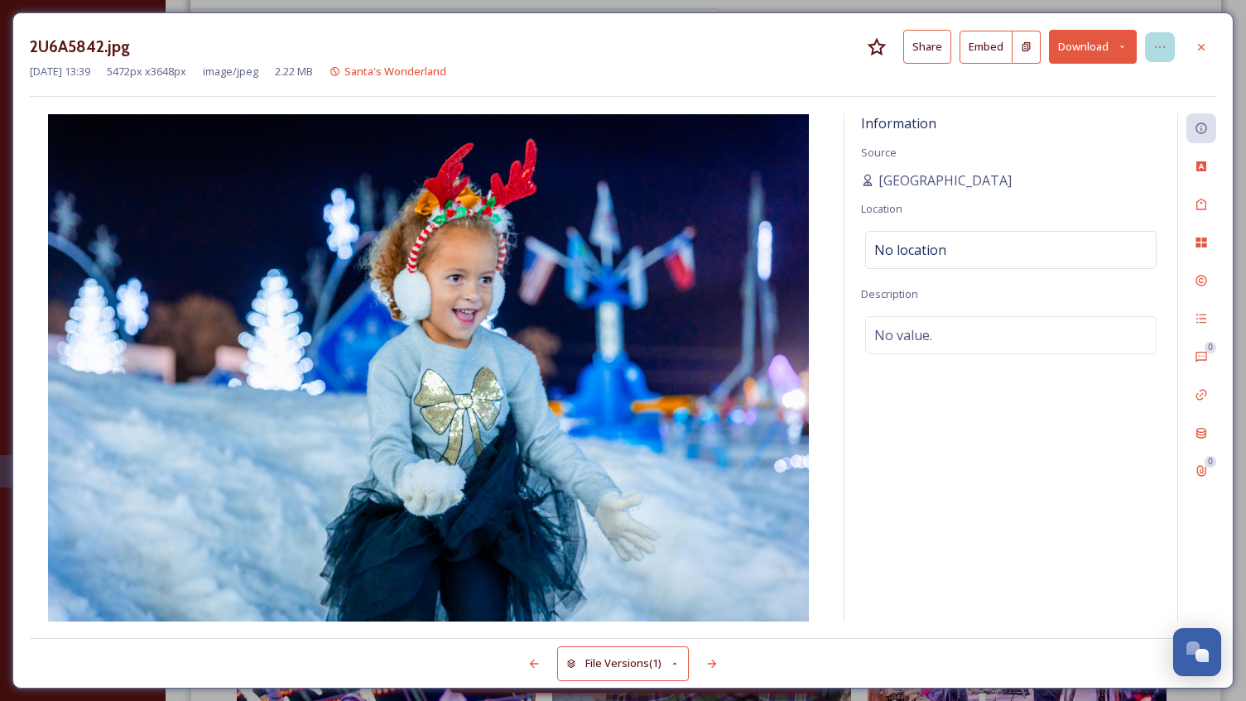
click at [1160, 49] on icon at bounding box center [1159, 47] width 13 height 13
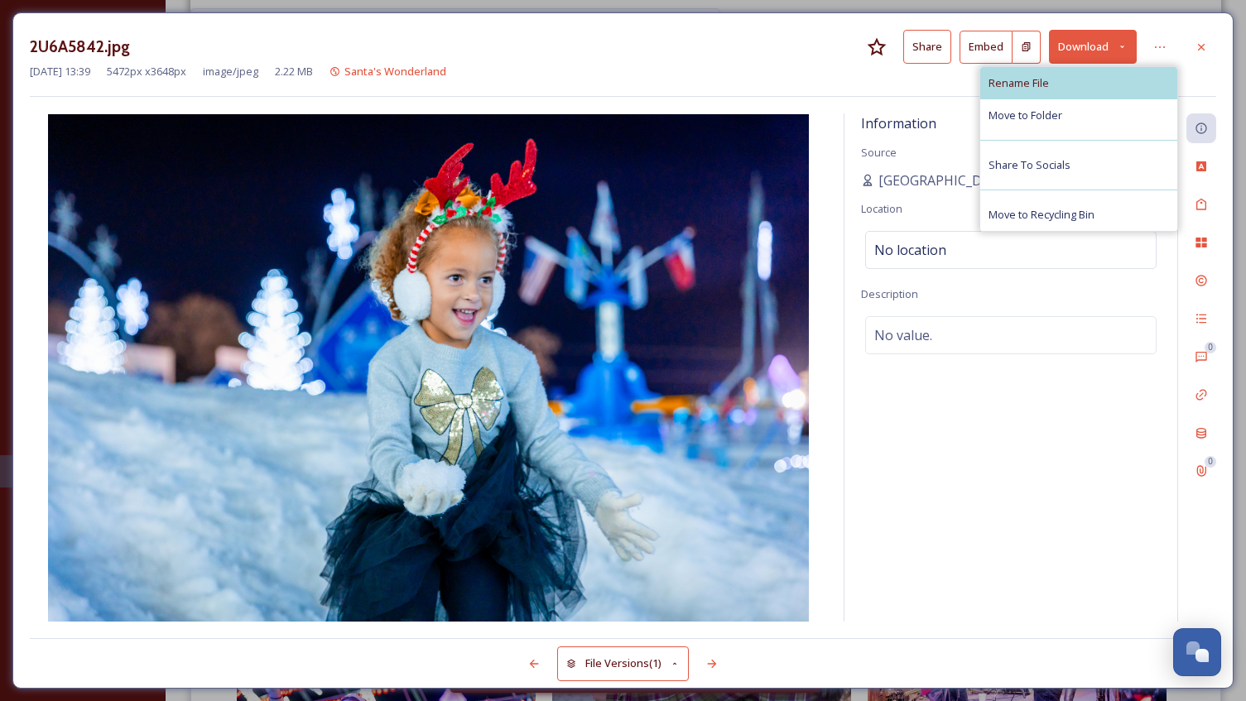
click at [1058, 84] on div "Rename File" at bounding box center [1078, 83] width 197 height 32
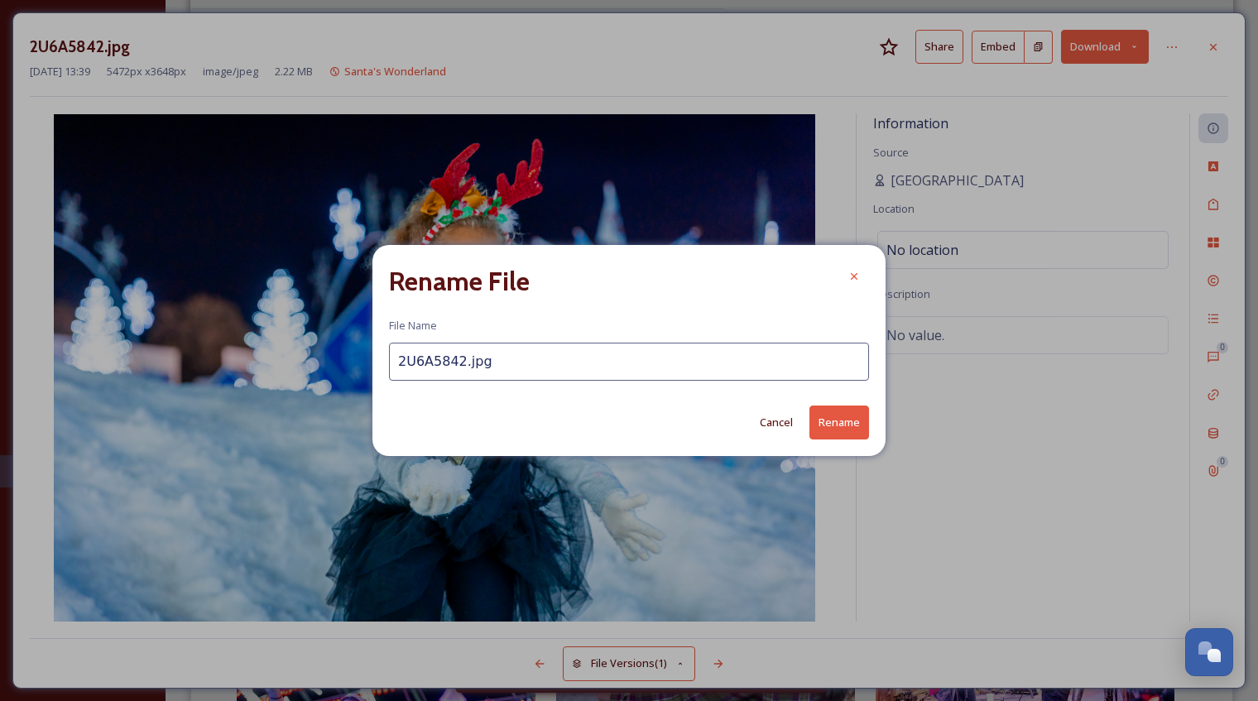
drag, startPoint x: 488, startPoint y: 364, endPoint x: 385, endPoint y: 363, distance: 103.5
click at [385, 363] on div "Rename File File Name 2U6A5842.jpg Cancel Rename" at bounding box center [628, 350] width 513 height 210
type input "Santa's Wonderland Snow girl"
click at [835, 420] on button "Rename" at bounding box center [839, 423] width 60 height 34
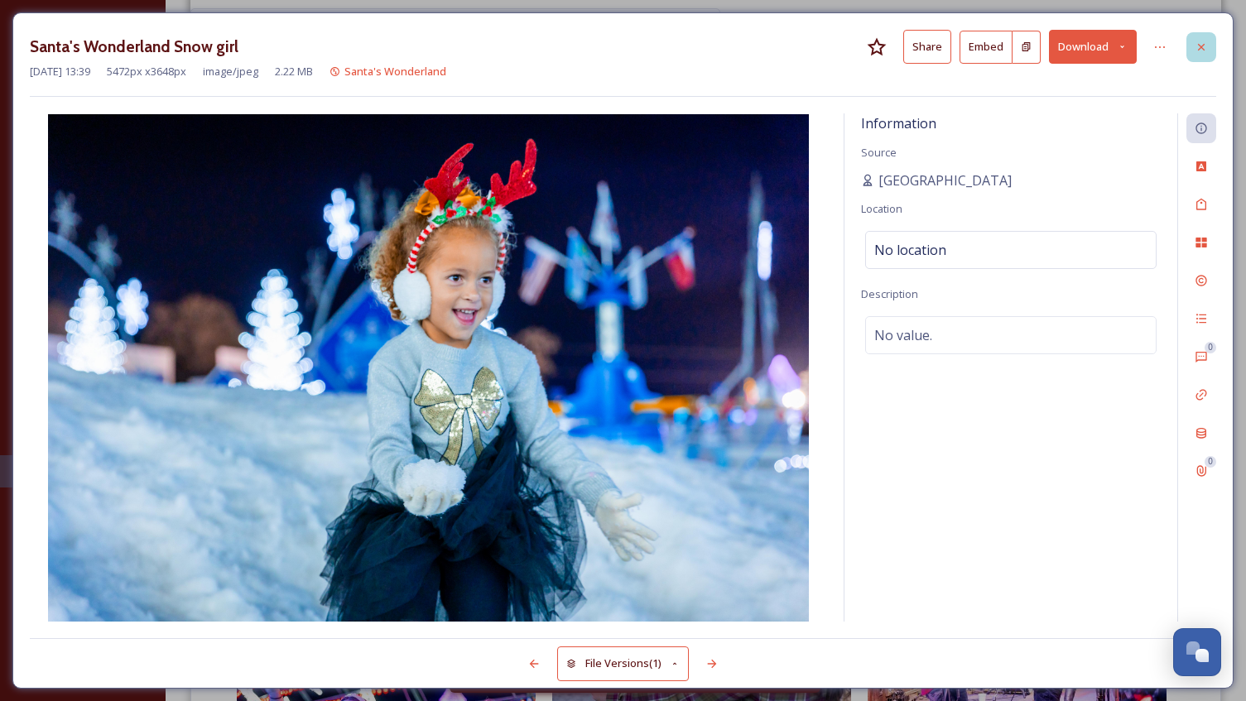
click at [1202, 46] on icon at bounding box center [1201, 46] width 7 height 7
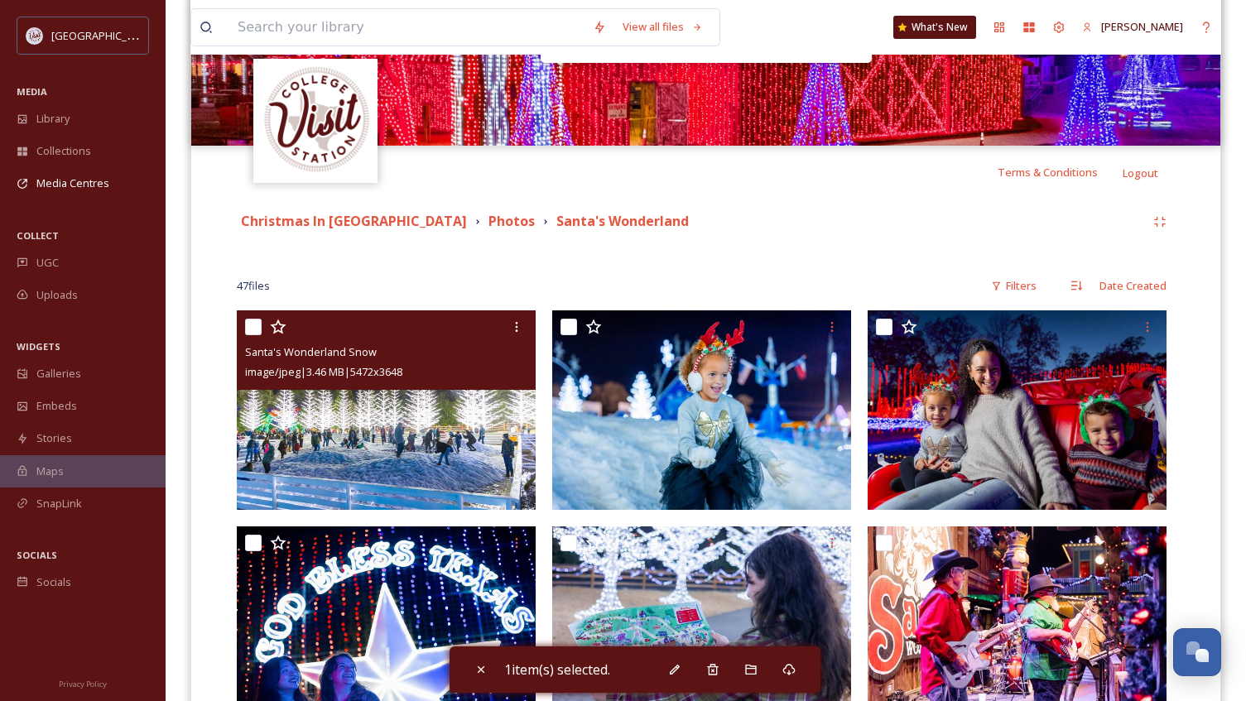
click at [367, 457] on img at bounding box center [386, 409] width 299 height 199
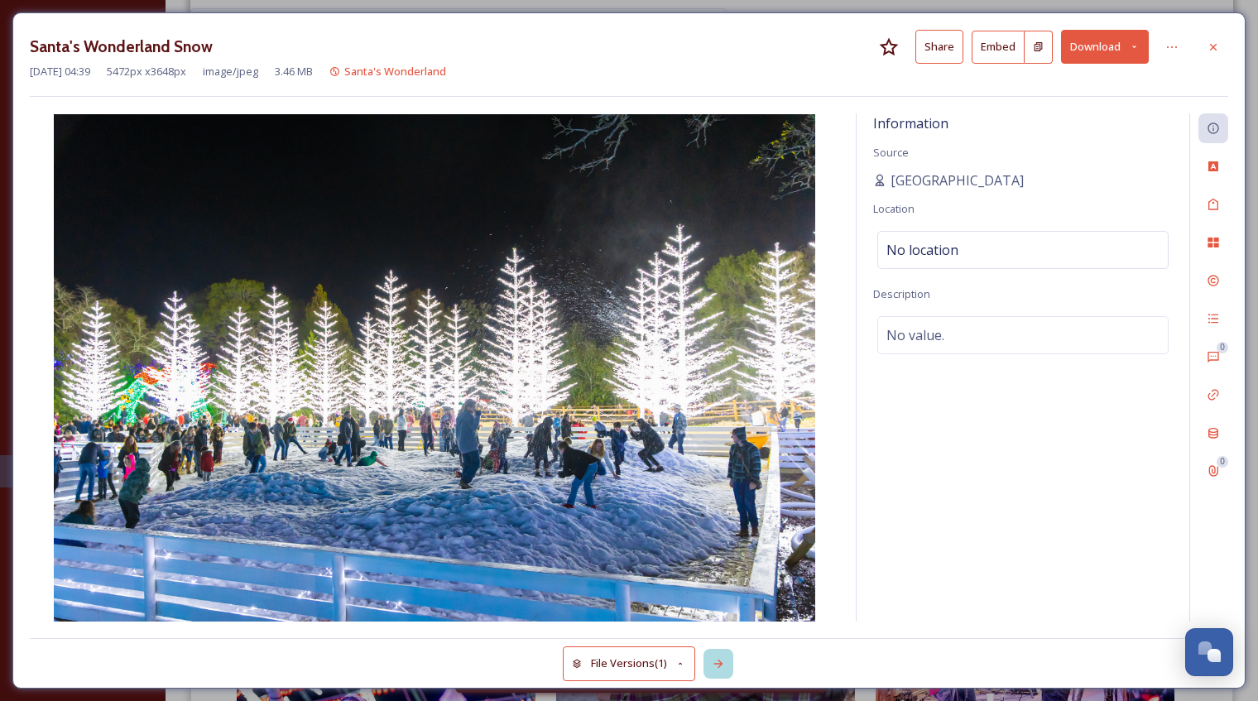
click at [720, 661] on icon at bounding box center [717, 664] width 9 height 8
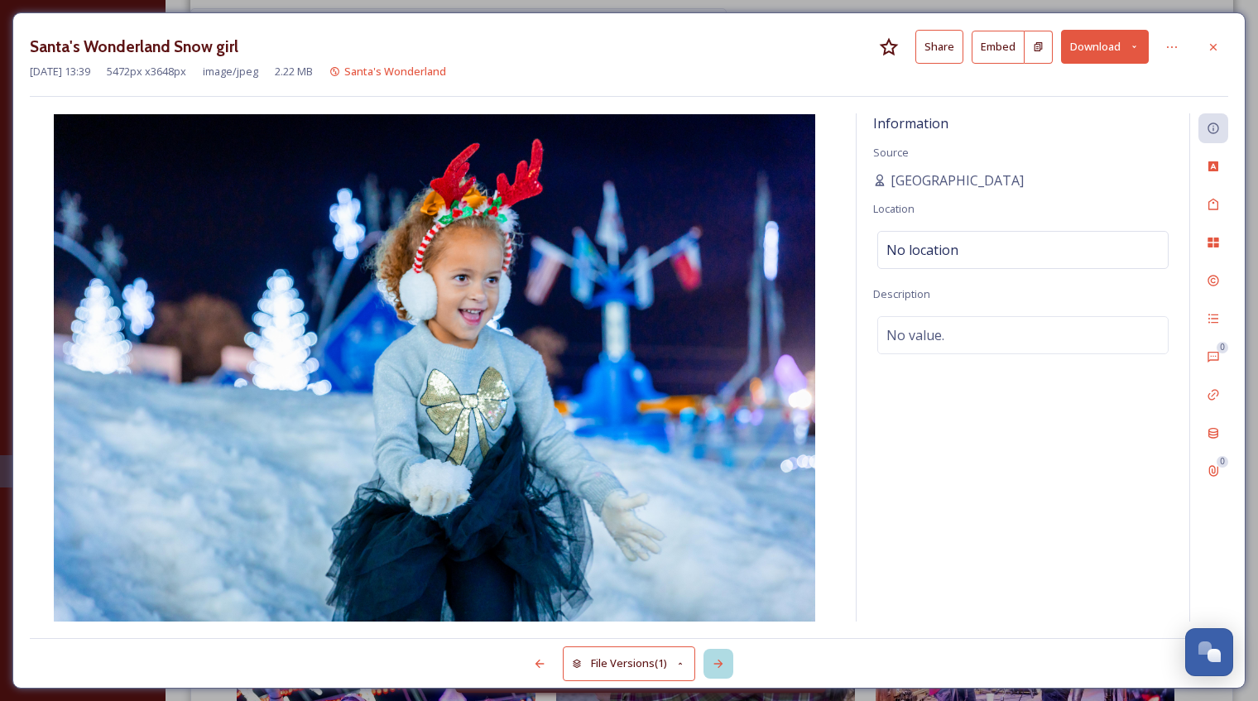
click at [720, 661] on icon at bounding box center [717, 664] width 9 height 8
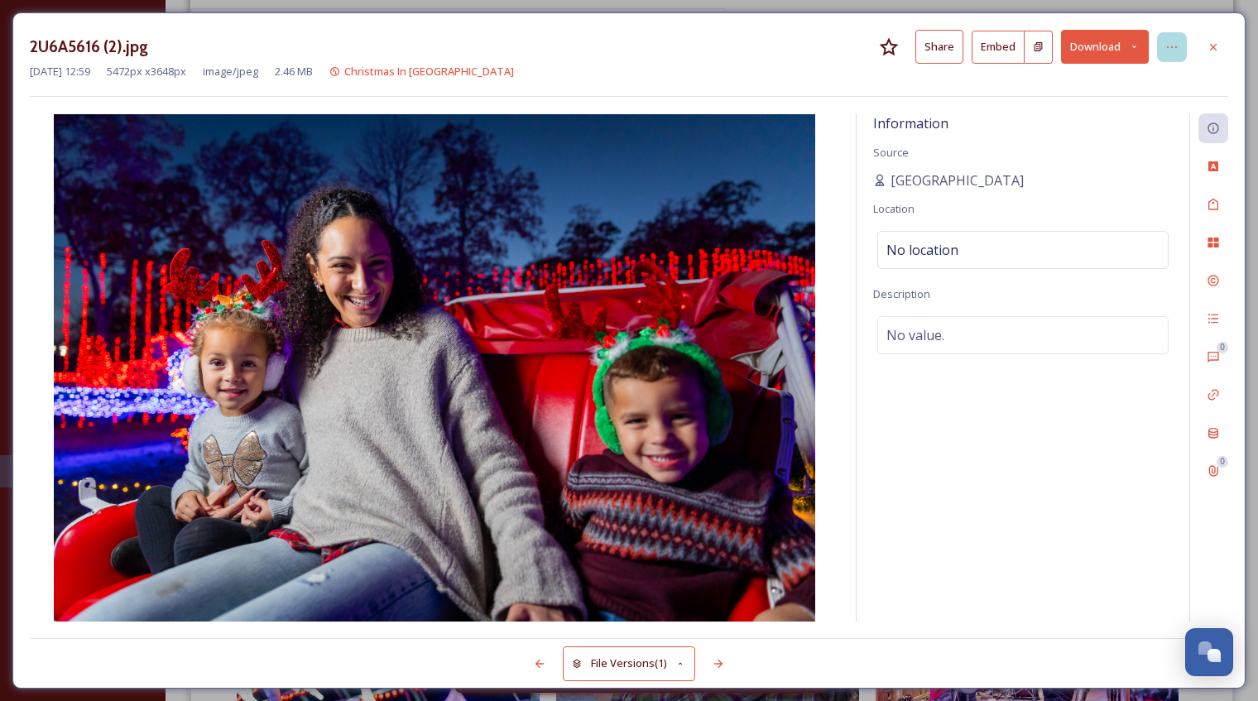
click at [1166, 46] on icon at bounding box center [1171, 47] width 13 height 13
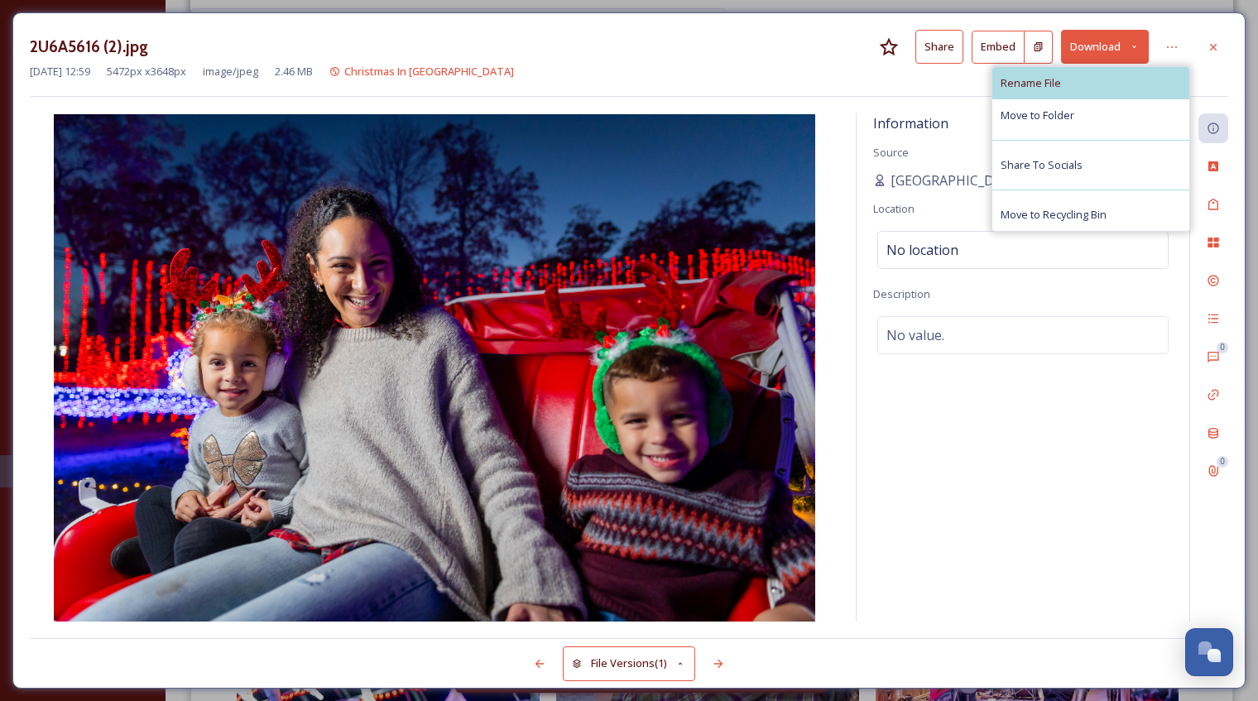
click at [1058, 84] on span "Rename File" at bounding box center [1031, 83] width 60 height 16
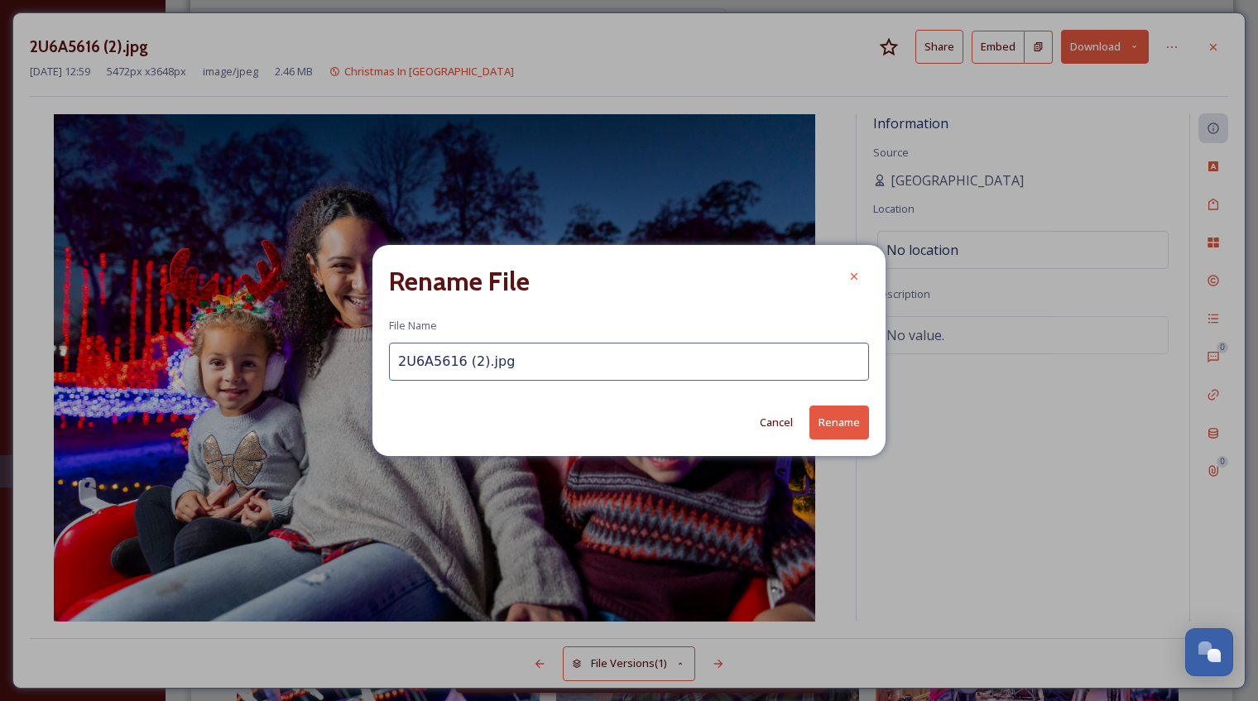
drag, startPoint x: 526, startPoint y: 374, endPoint x: 466, endPoint y: 372, distance: 60.4
click at [466, 372] on input "2U6A5616 (2).jpg" at bounding box center [629, 362] width 480 height 38
click at [511, 369] on input "2U6A5616 (2).jpg" at bounding box center [629, 362] width 480 height 38
drag, startPoint x: 532, startPoint y: 362, endPoint x: 364, endPoint y: 370, distance: 168.2
click at [362, 370] on div "Rename File File Name 2U6A5616 (2).jpg Cancel Rename" at bounding box center [629, 350] width 1258 height 701
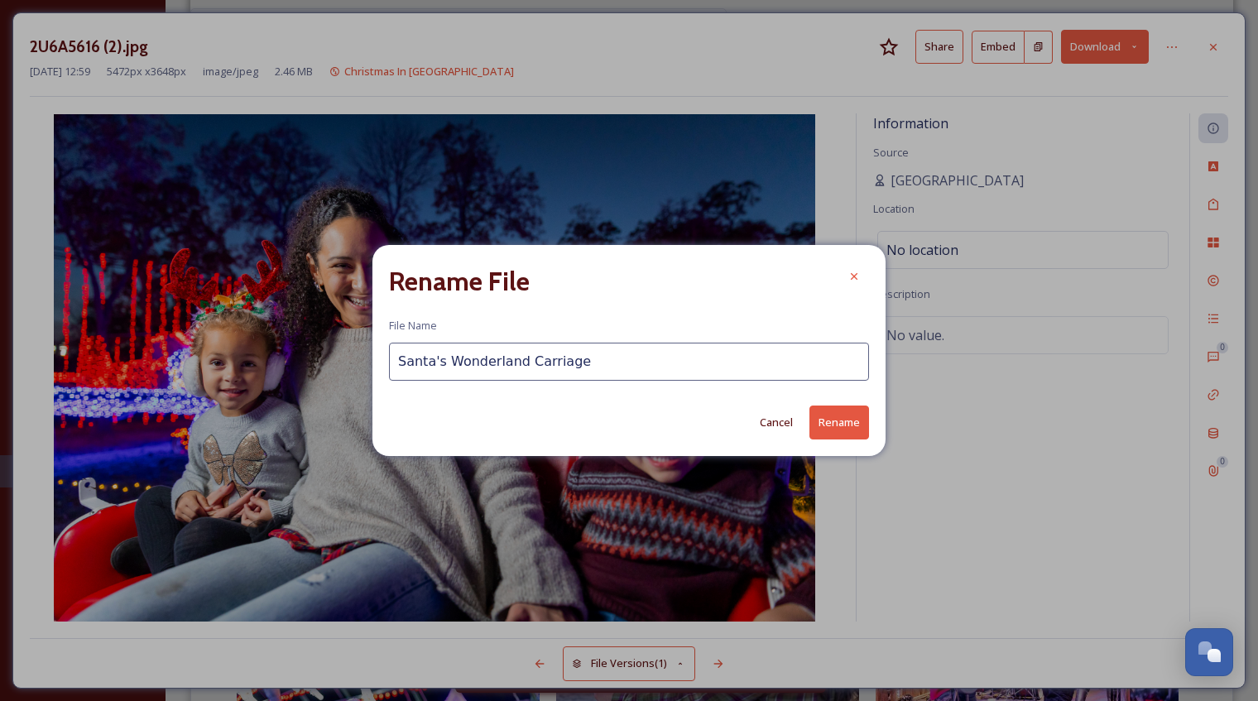
type input "Santa's Wonderland Carriage"
click at [828, 422] on button "Rename" at bounding box center [839, 423] width 60 height 34
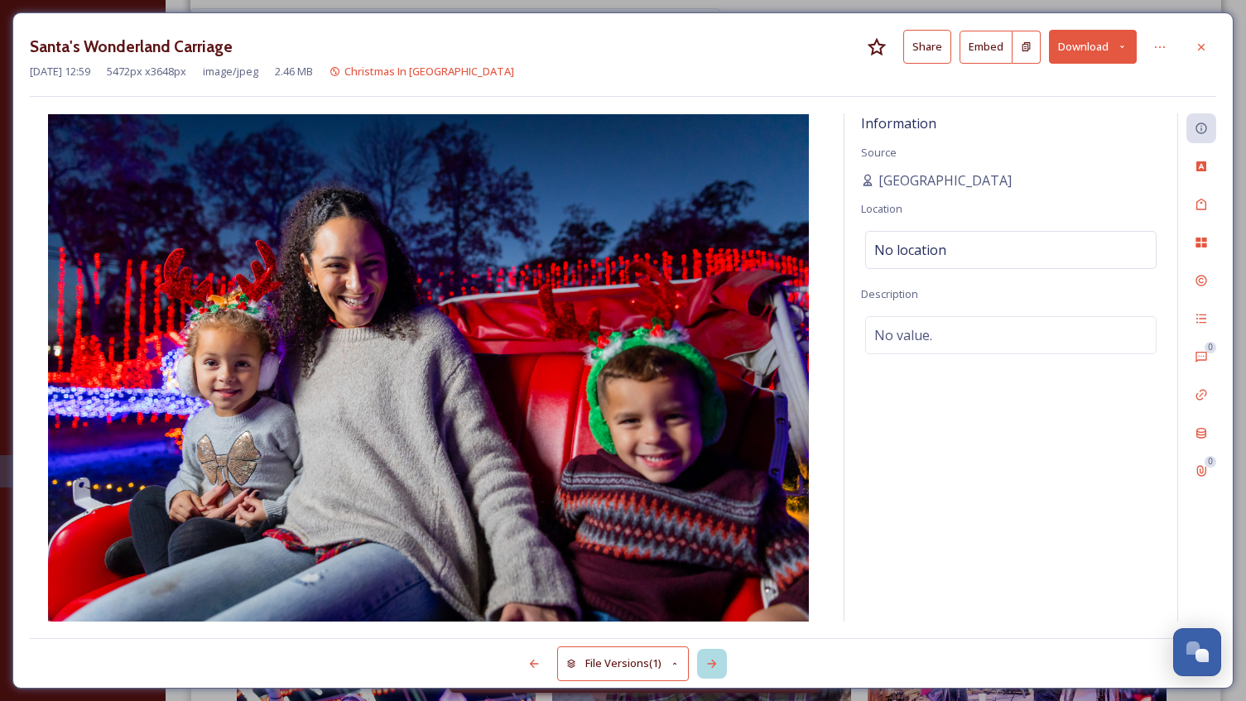
click at [711, 664] on icon at bounding box center [712, 664] width 9 height 8
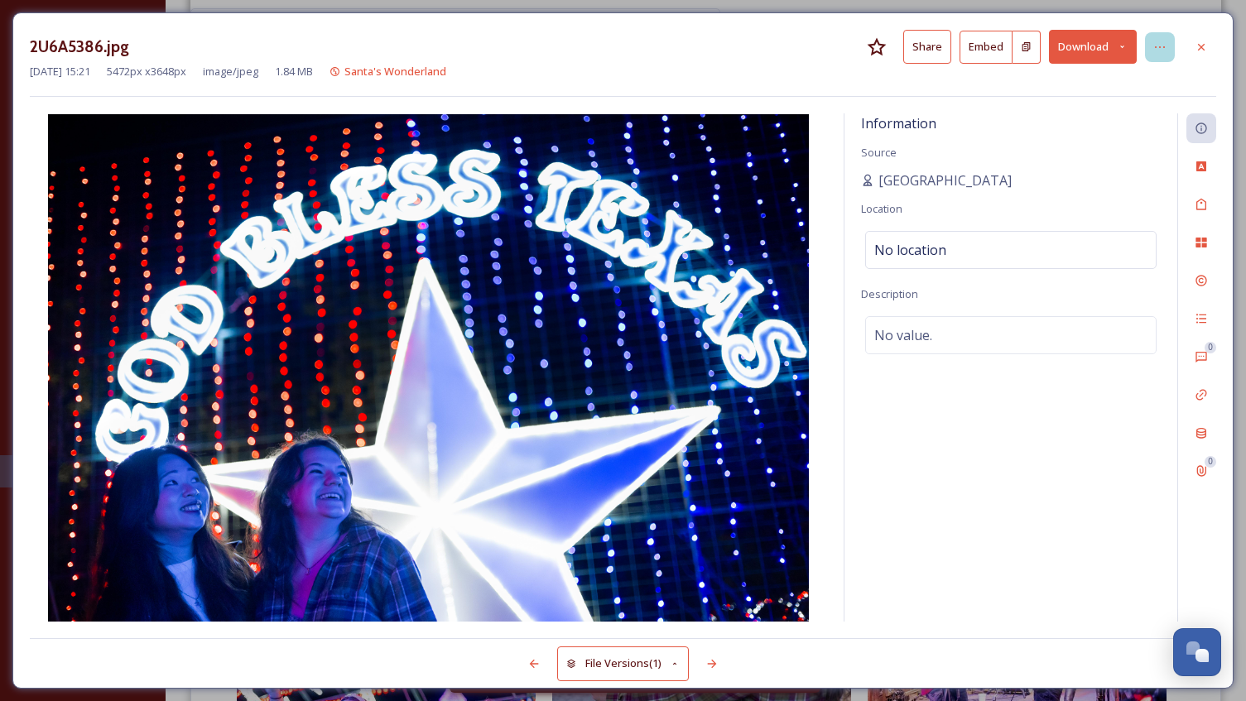
click at [1155, 49] on icon at bounding box center [1159, 47] width 13 height 13
click at [1198, 45] on icon at bounding box center [1201, 46] width 7 height 7
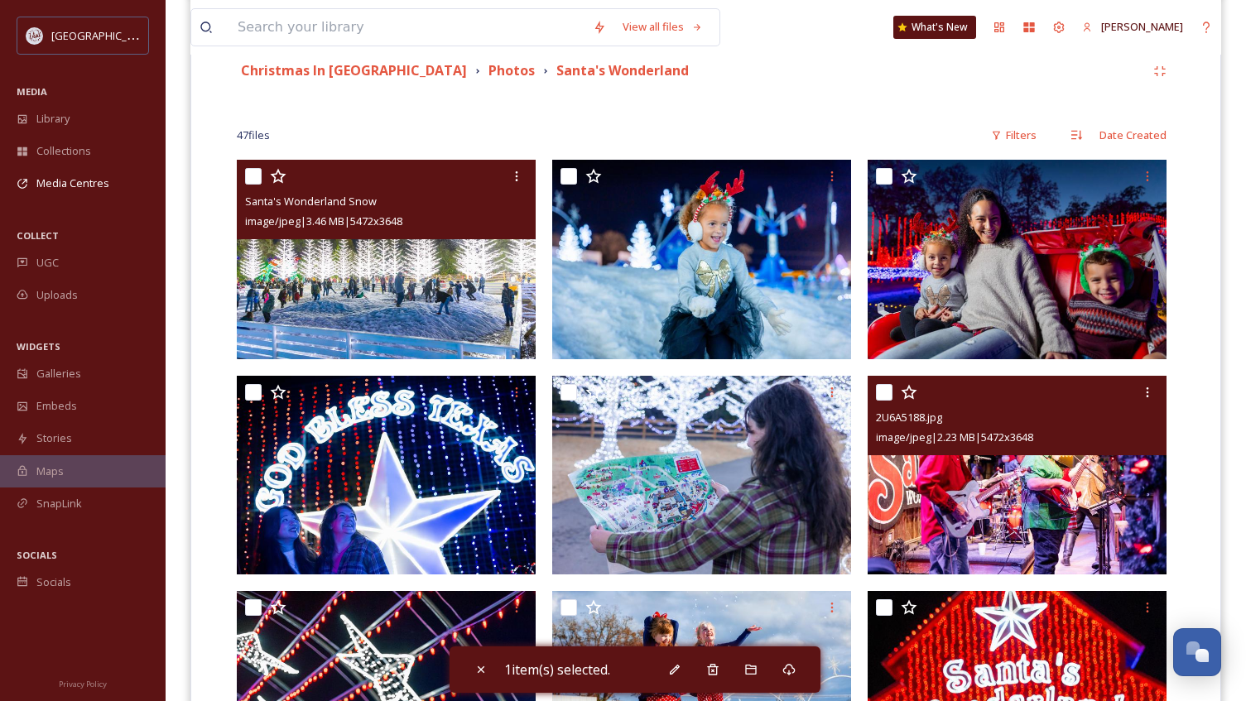
scroll to position [389, 0]
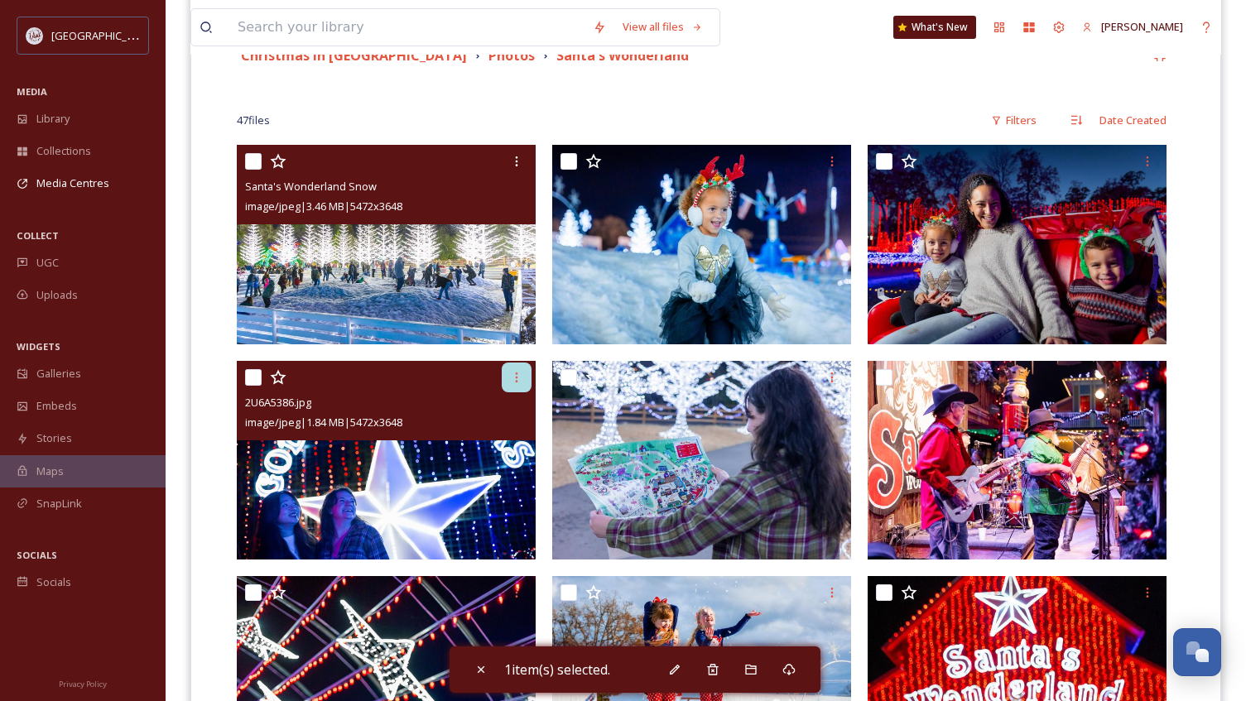
click at [524, 374] on div at bounding box center [517, 377] width 30 height 30
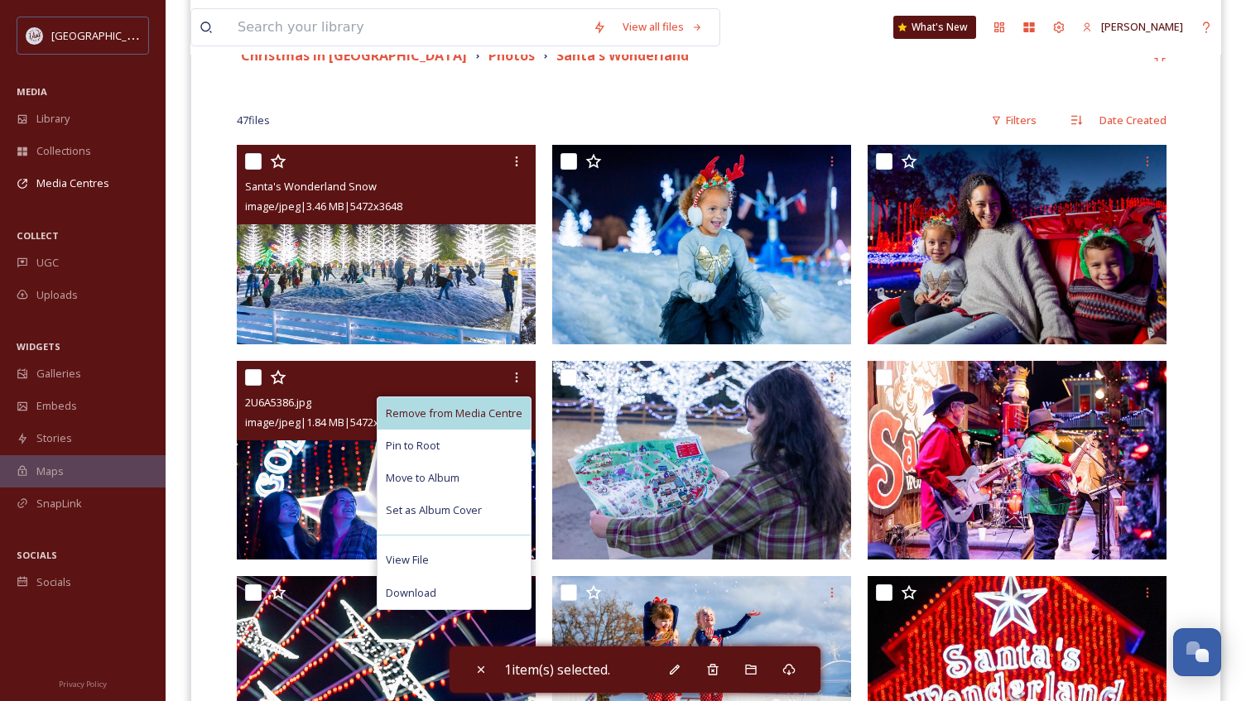
click at [465, 404] on div "Remove from Media Centre" at bounding box center [453, 413] width 153 height 32
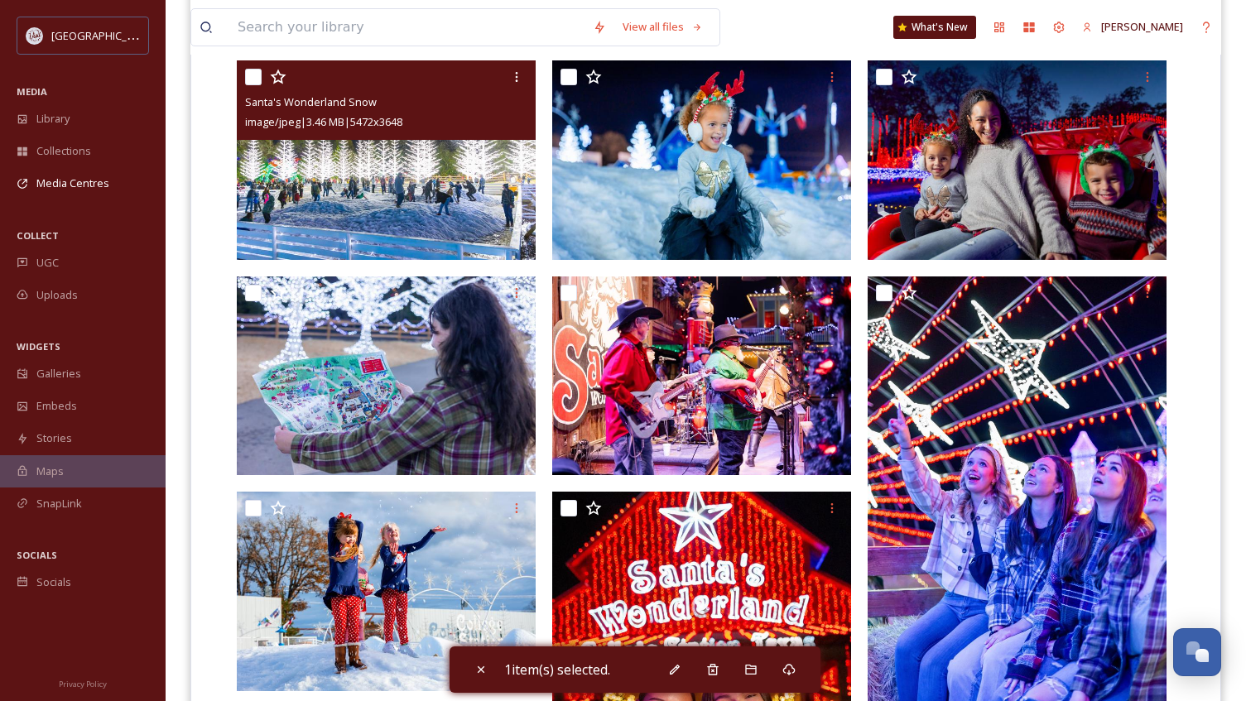
scroll to position [472, 0]
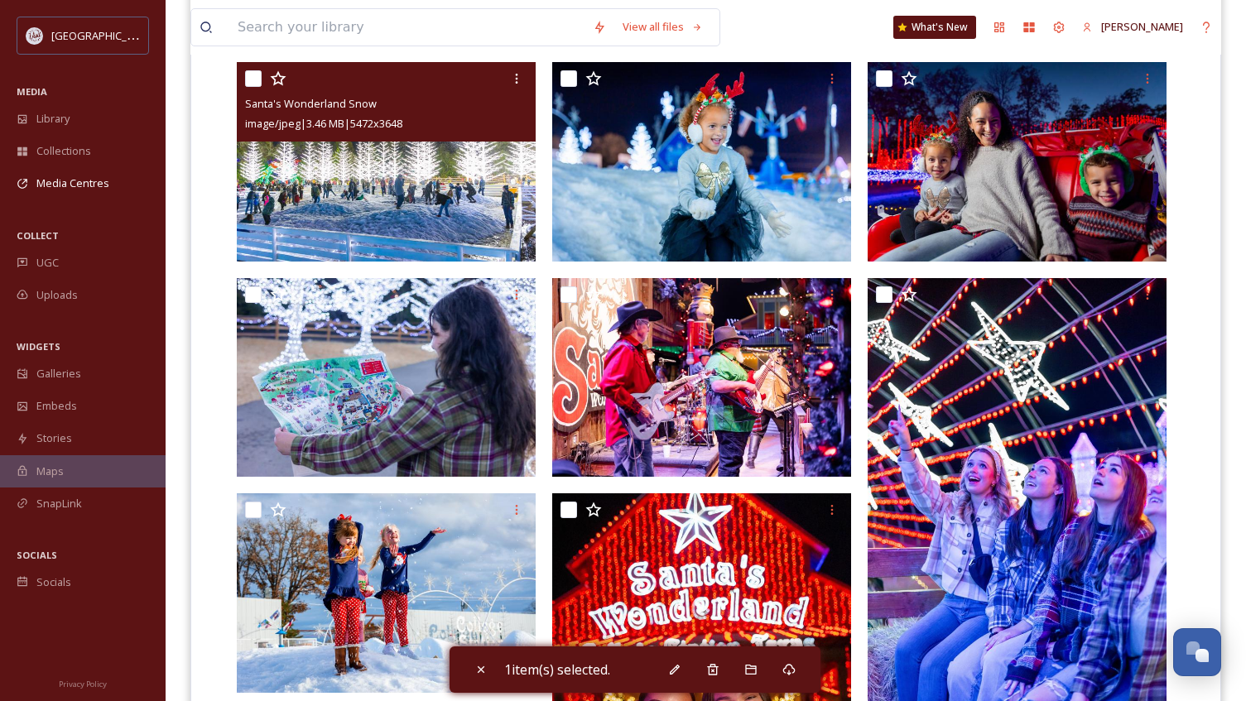
click at [444, 216] on img at bounding box center [386, 161] width 299 height 199
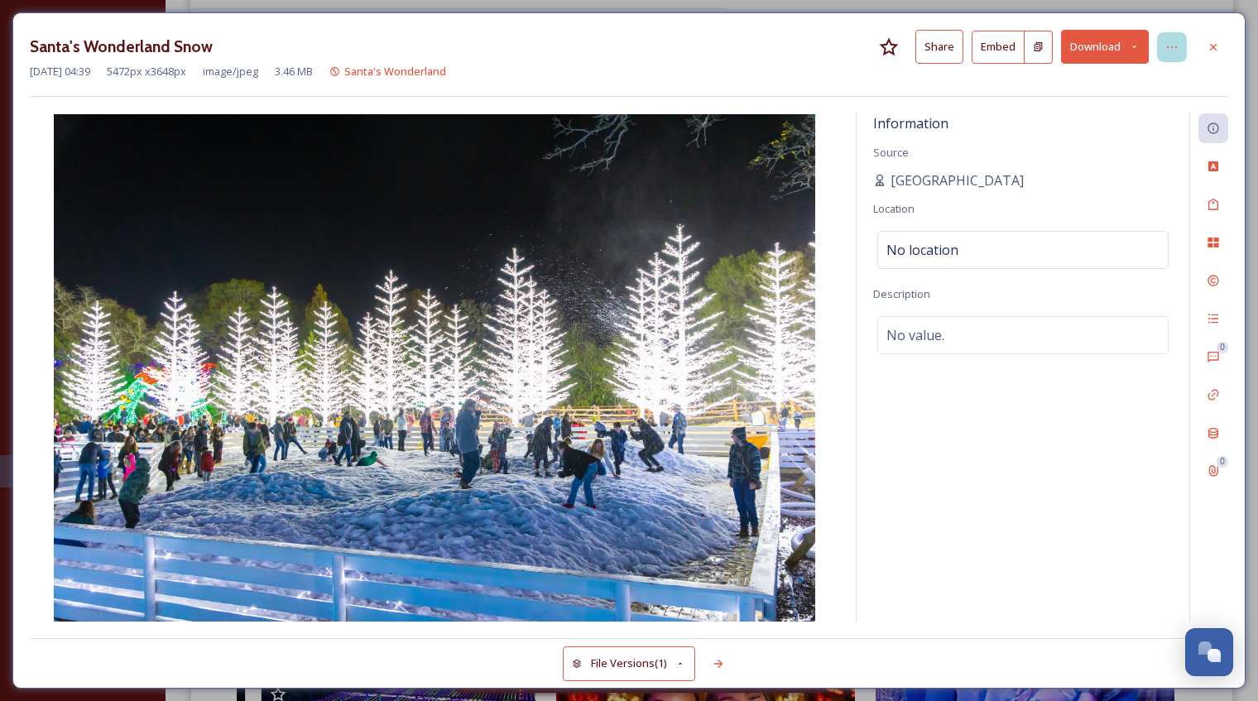
click at [1171, 49] on icon at bounding box center [1171, 47] width 13 height 13
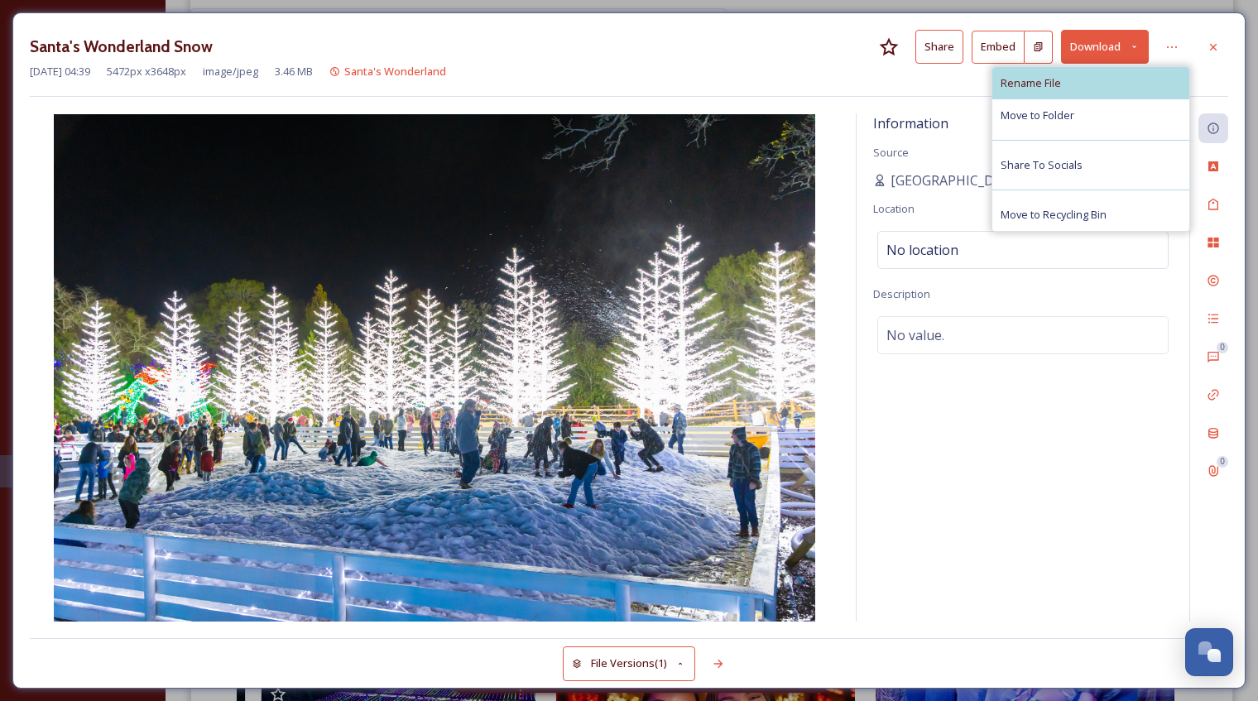
click at [1061, 88] on div "Rename File" at bounding box center [1090, 83] width 197 height 32
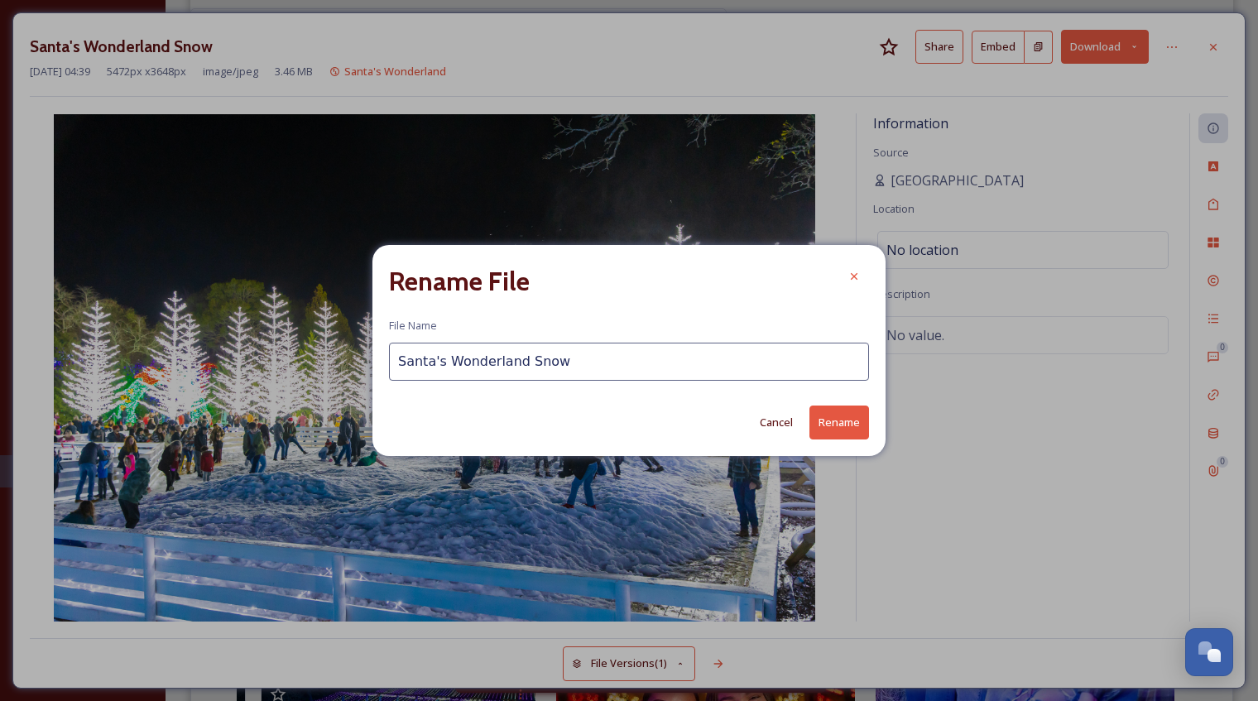
click at [444, 357] on input "Santa's Wonderland Snow" at bounding box center [629, 362] width 480 height 38
click at [512, 363] on input "SantasWonderland Snow" at bounding box center [629, 362] width 480 height 38
type input "SantasWonderlandSnow"
click at [825, 425] on button "Rename" at bounding box center [839, 423] width 60 height 34
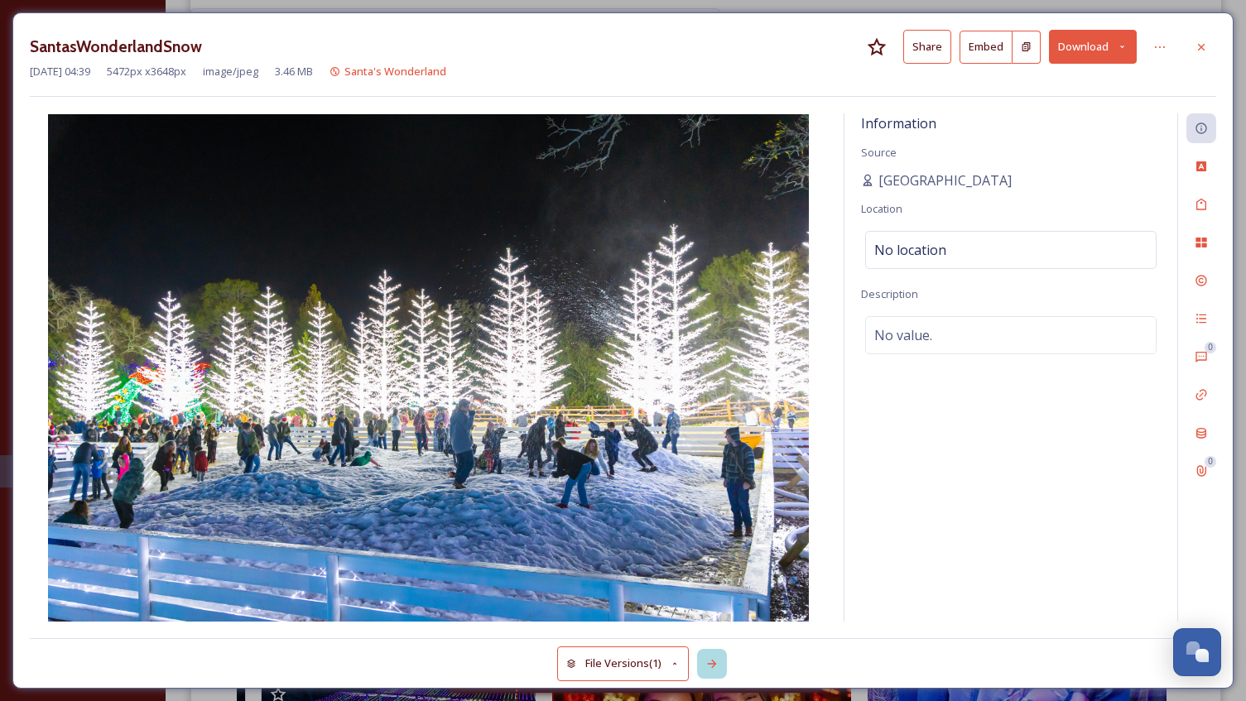
click at [715, 664] on icon at bounding box center [712, 664] width 9 height 8
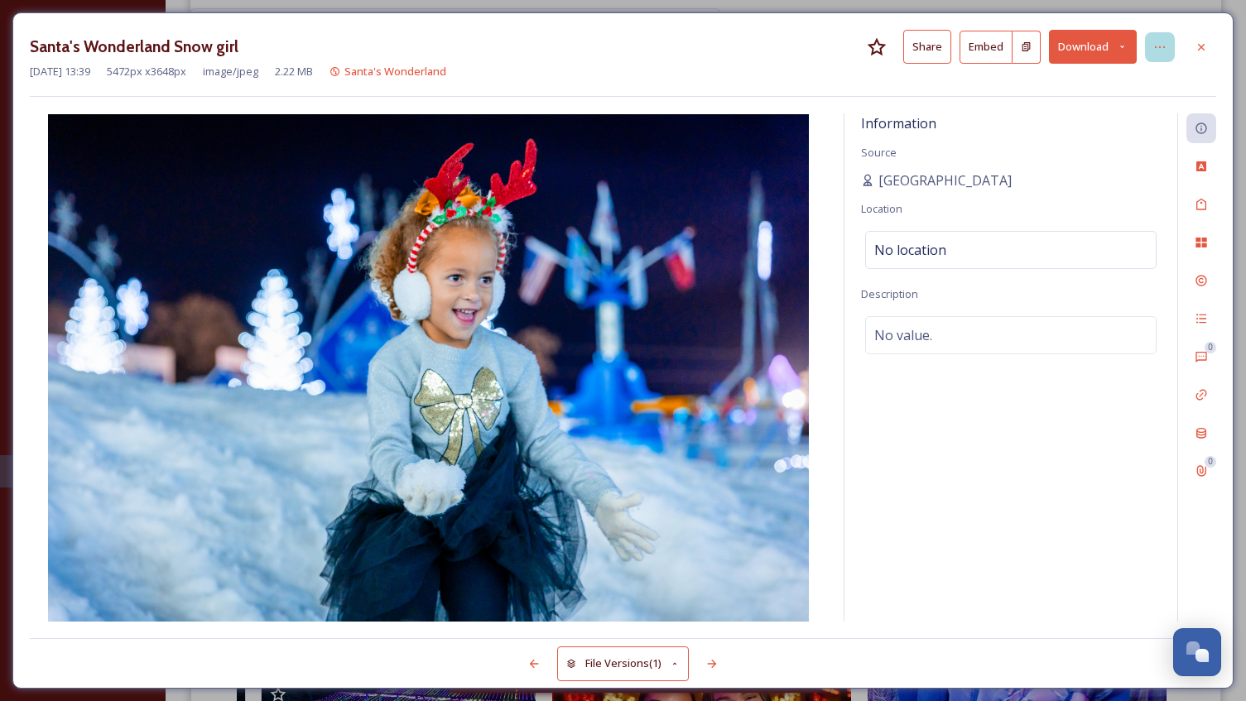
click at [1156, 45] on icon at bounding box center [1159, 47] width 13 height 13
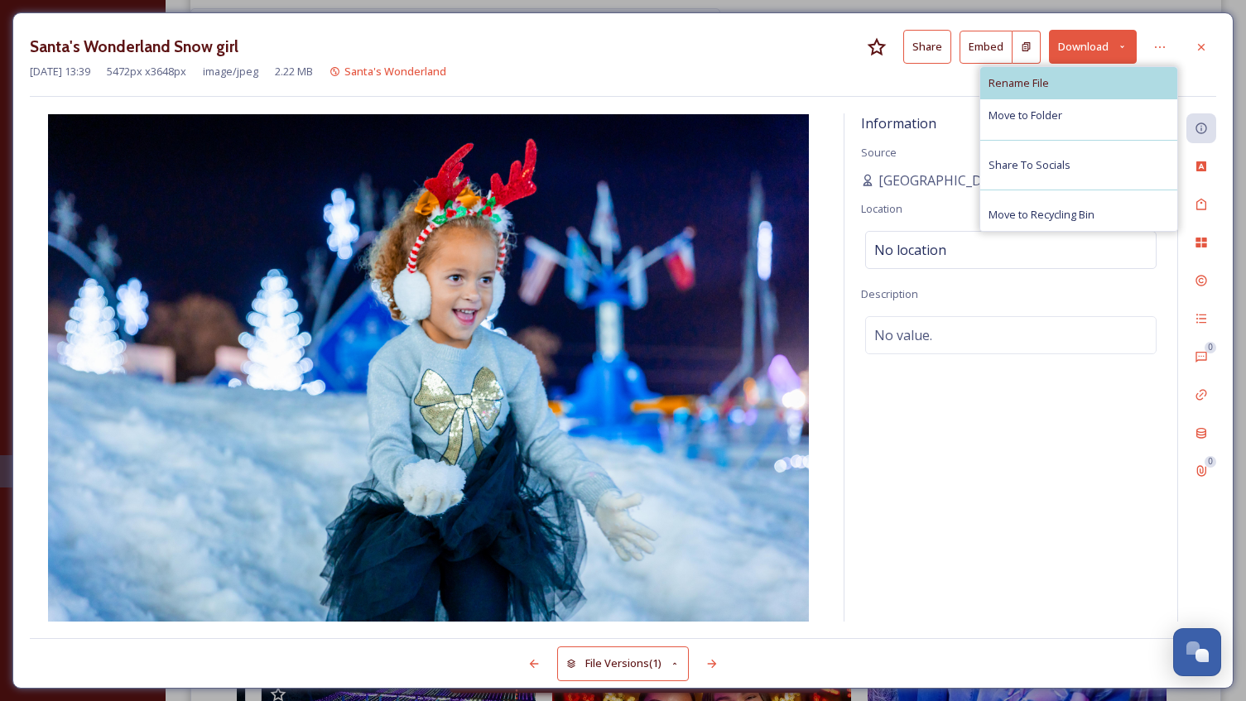
click at [1037, 84] on span "Rename File" at bounding box center [1018, 83] width 60 height 16
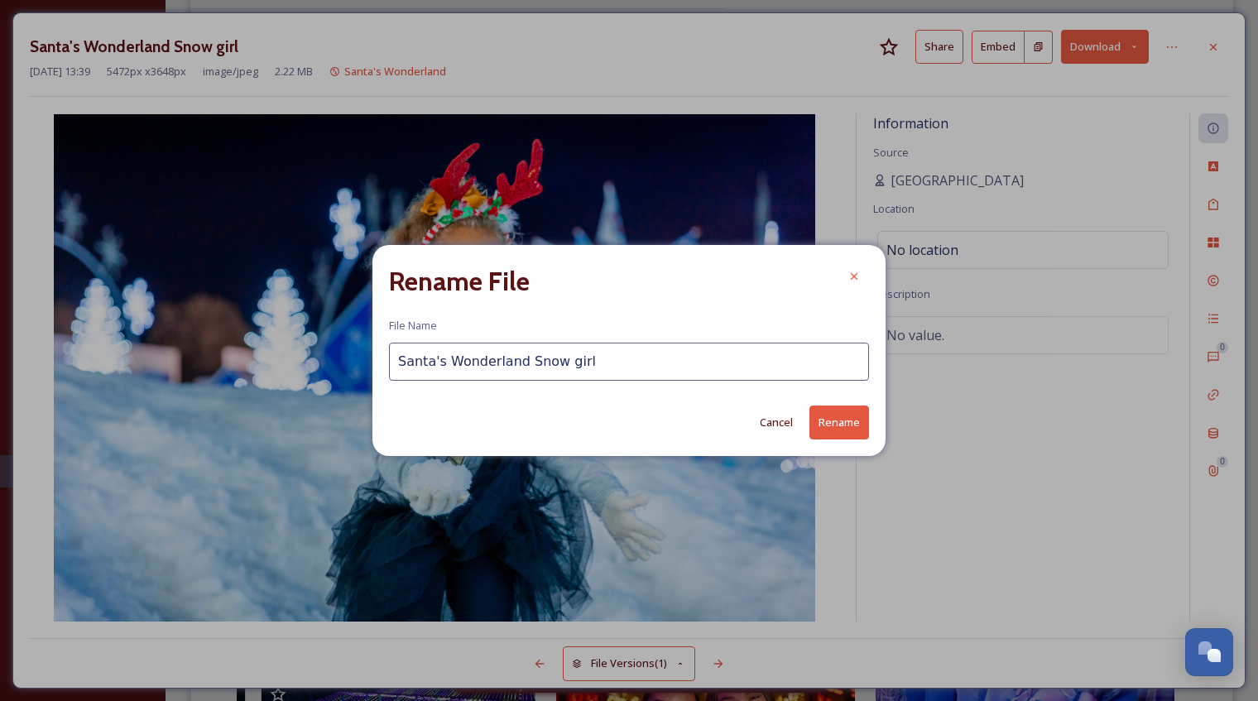
click at [442, 355] on input "Santa's Wonderland Snow girl" at bounding box center [629, 362] width 480 height 38
click at [515, 359] on input "SantasWonderland Snow girl" at bounding box center [629, 362] width 480 height 38
click at [546, 364] on input "SantasWonderlandSnow girl" at bounding box center [629, 362] width 480 height 38
type input "SantasWonderlandSnowgirl"
click at [825, 420] on button "Rename" at bounding box center [839, 423] width 60 height 34
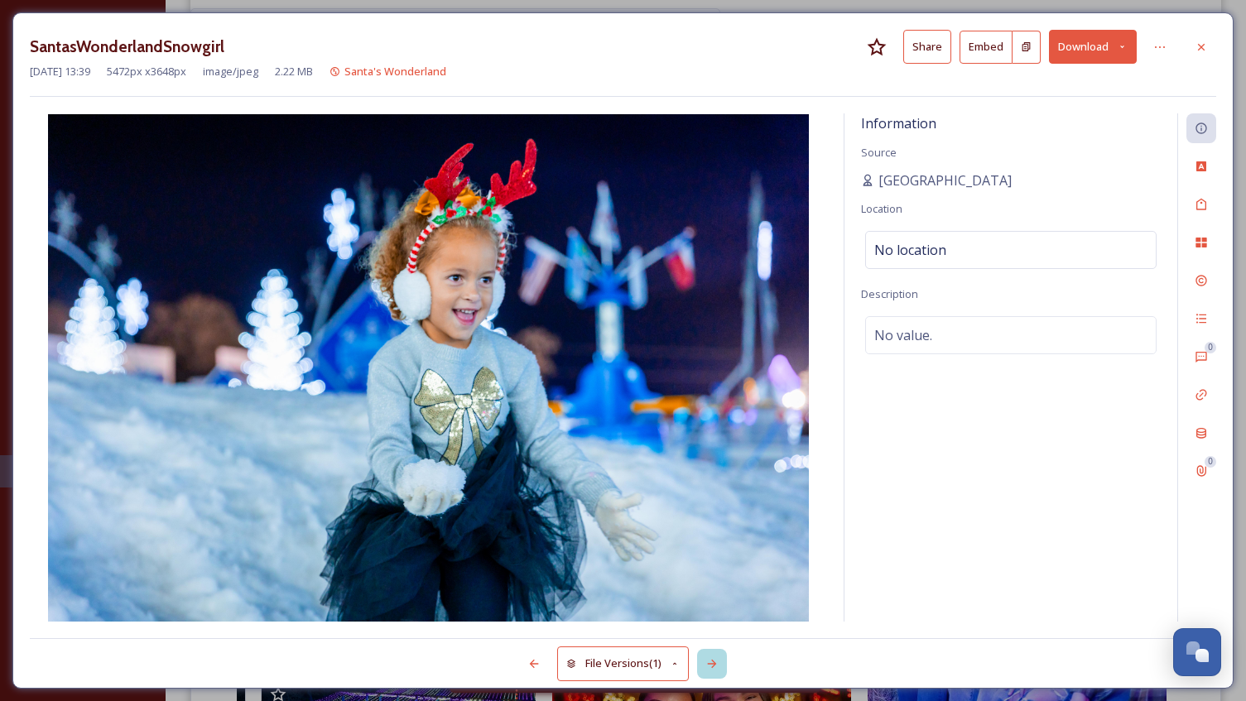
click at [713, 658] on icon at bounding box center [711, 663] width 13 height 13
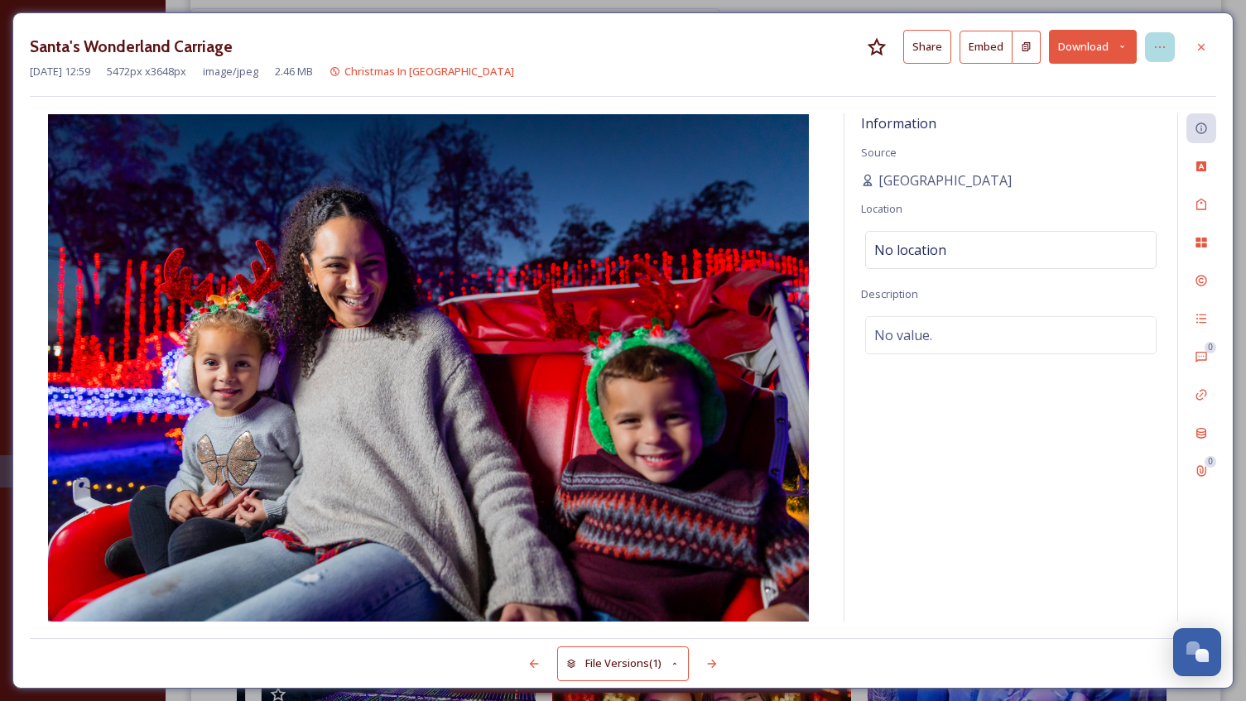
click at [1157, 46] on icon at bounding box center [1159, 47] width 13 height 13
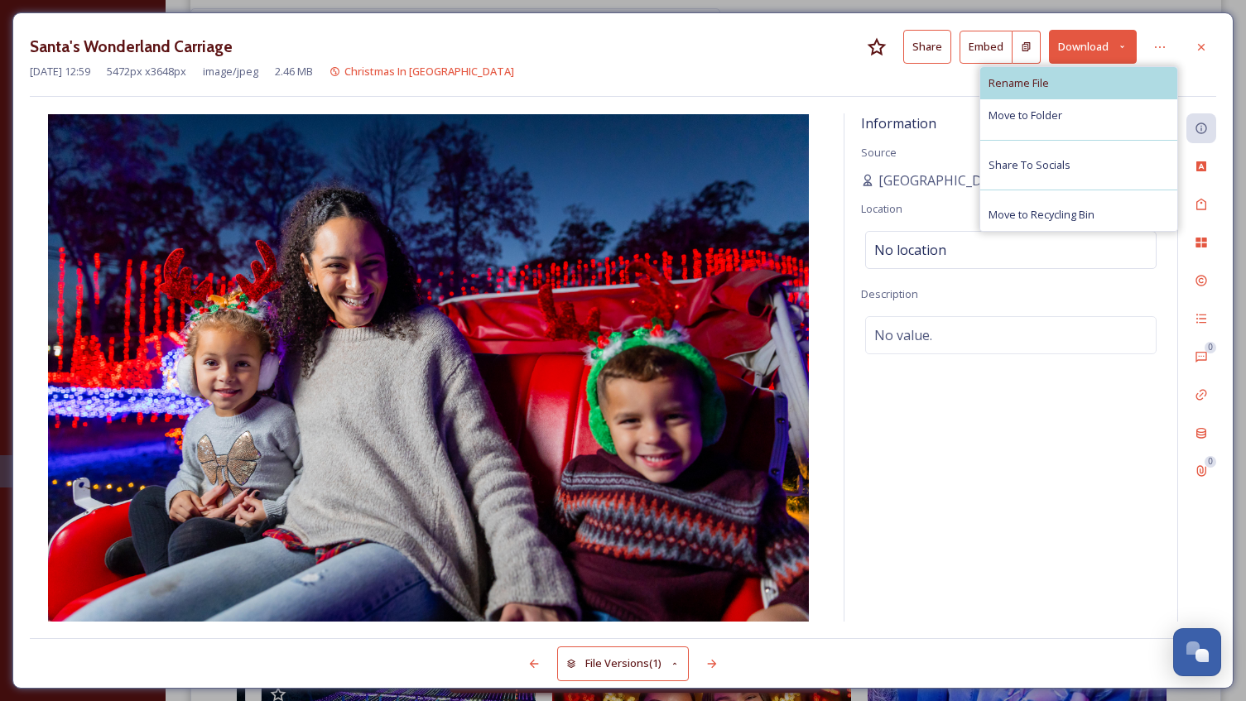
click at [1050, 77] on div "Rename File" at bounding box center [1078, 83] width 197 height 32
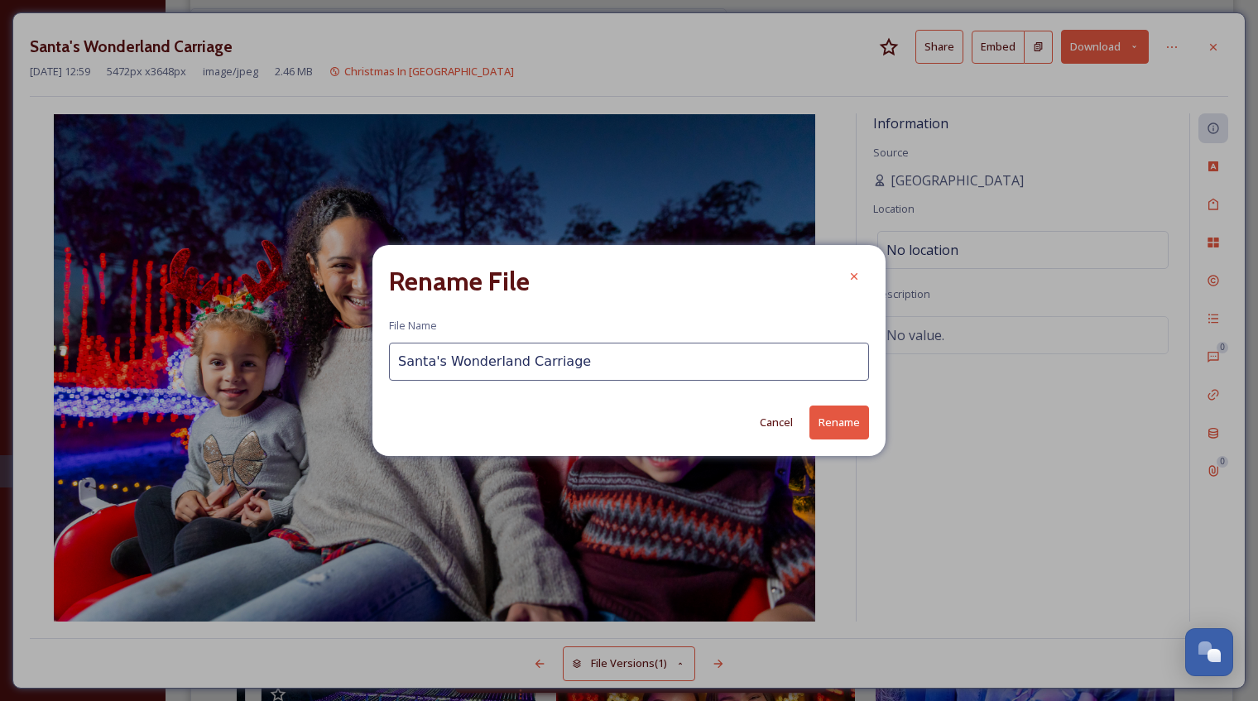
drag, startPoint x: 441, startPoint y: 356, endPoint x: 462, endPoint y: 358, distance: 20.8
click at [447, 356] on input "Santa's Wonderland Carriage" at bounding box center [629, 362] width 480 height 38
click at [512, 367] on input "SantasWonderland Carriage" at bounding box center [629, 362] width 480 height 38
type input "SantasWonderlandCarriage"
click at [847, 420] on button "Rename" at bounding box center [839, 423] width 60 height 34
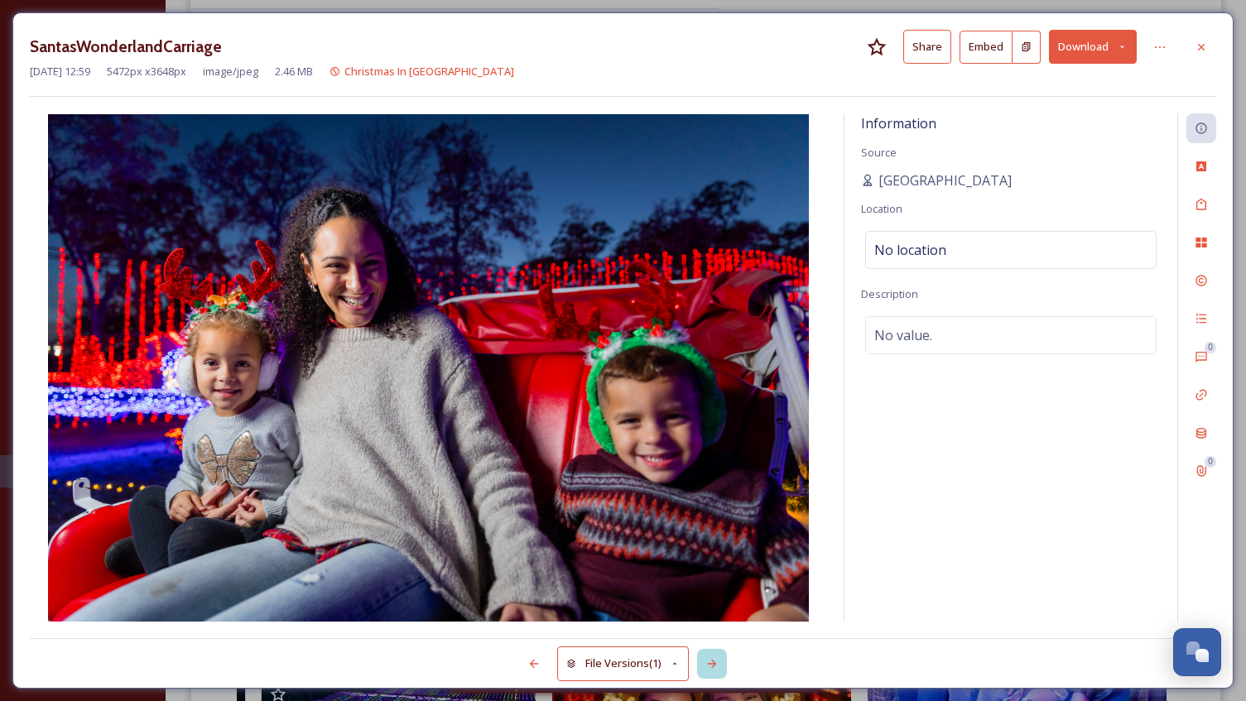
click at [716, 659] on icon at bounding box center [711, 663] width 13 height 13
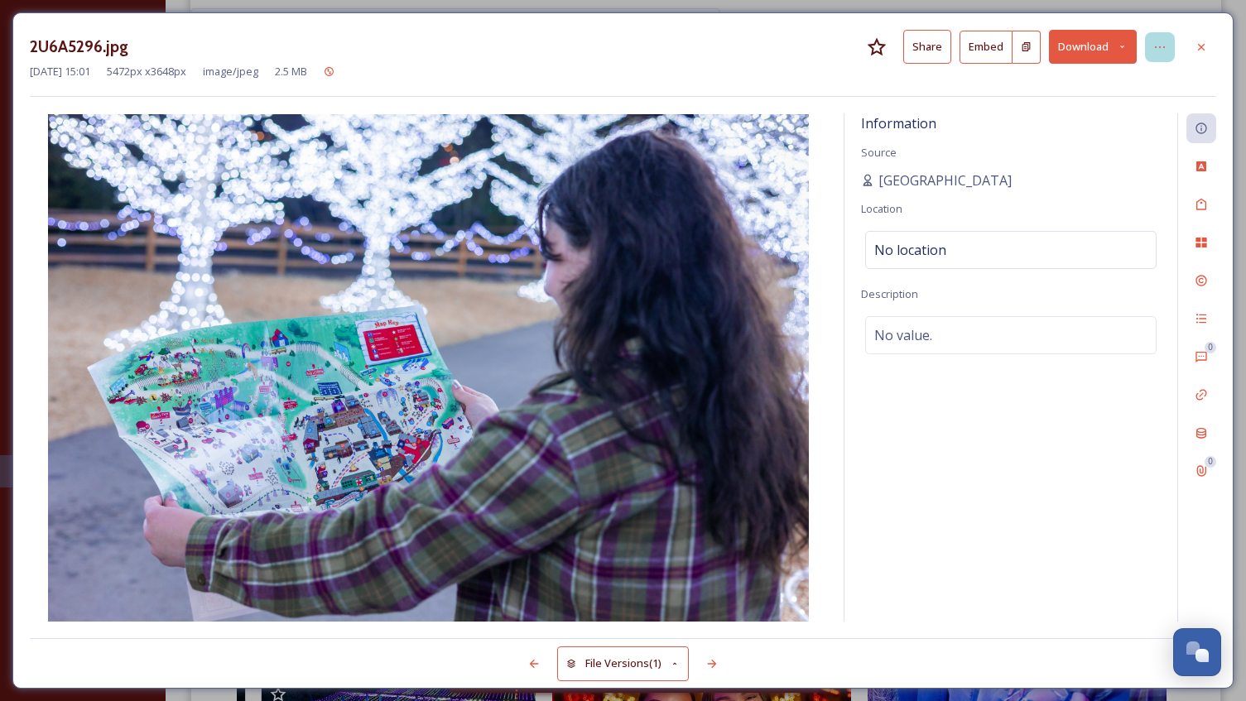
click at [1157, 39] on div at bounding box center [1160, 47] width 30 height 30
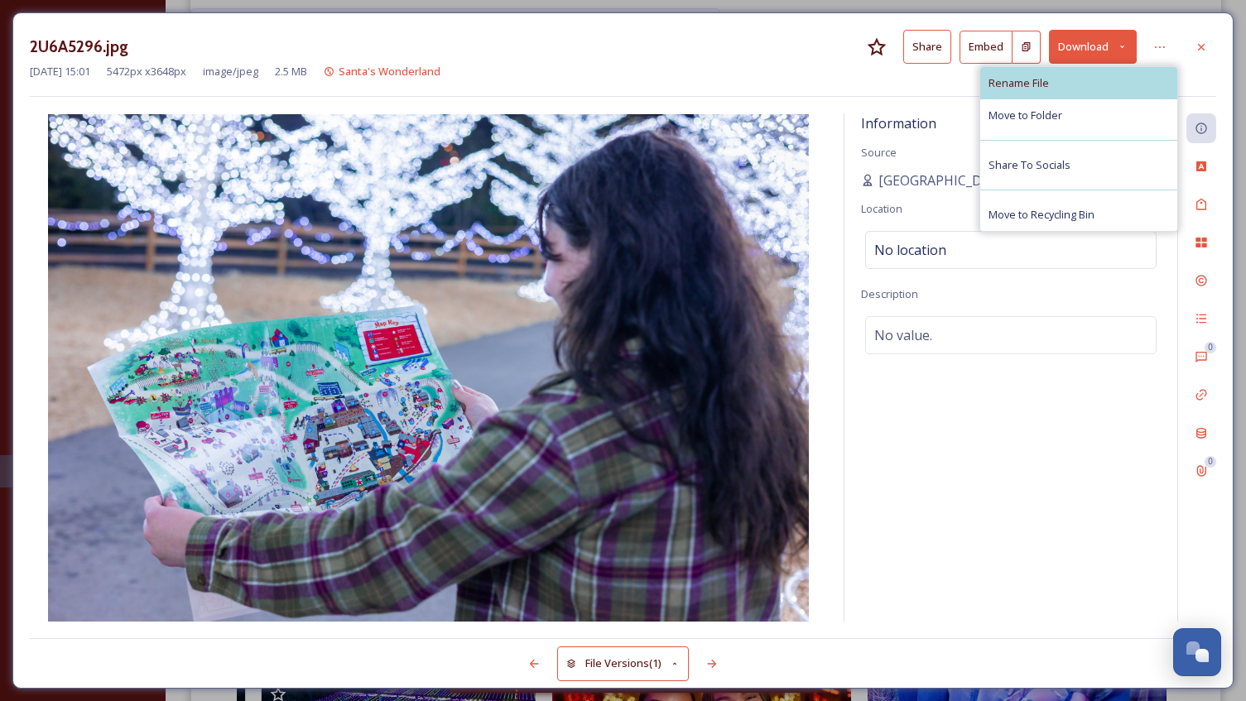
click at [1044, 90] on span "Rename File" at bounding box center [1018, 83] width 60 height 16
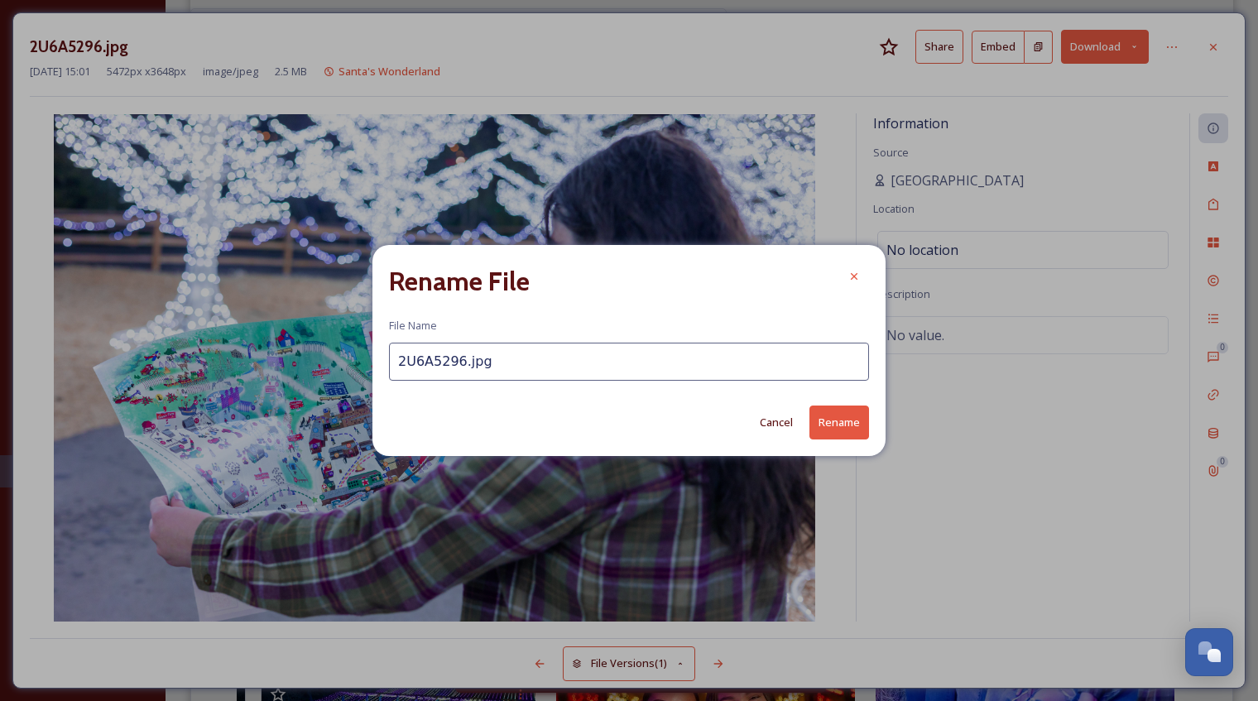
drag, startPoint x: 506, startPoint y: 364, endPoint x: 391, endPoint y: 368, distance: 115.9
click at [391, 368] on input "2U6A5296.jpg" at bounding box center [629, 362] width 480 height 38
type input "SantasWonderlandMap"
click at [820, 417] on button "Rename" at bounding box center [839, 423] width 60 height 34
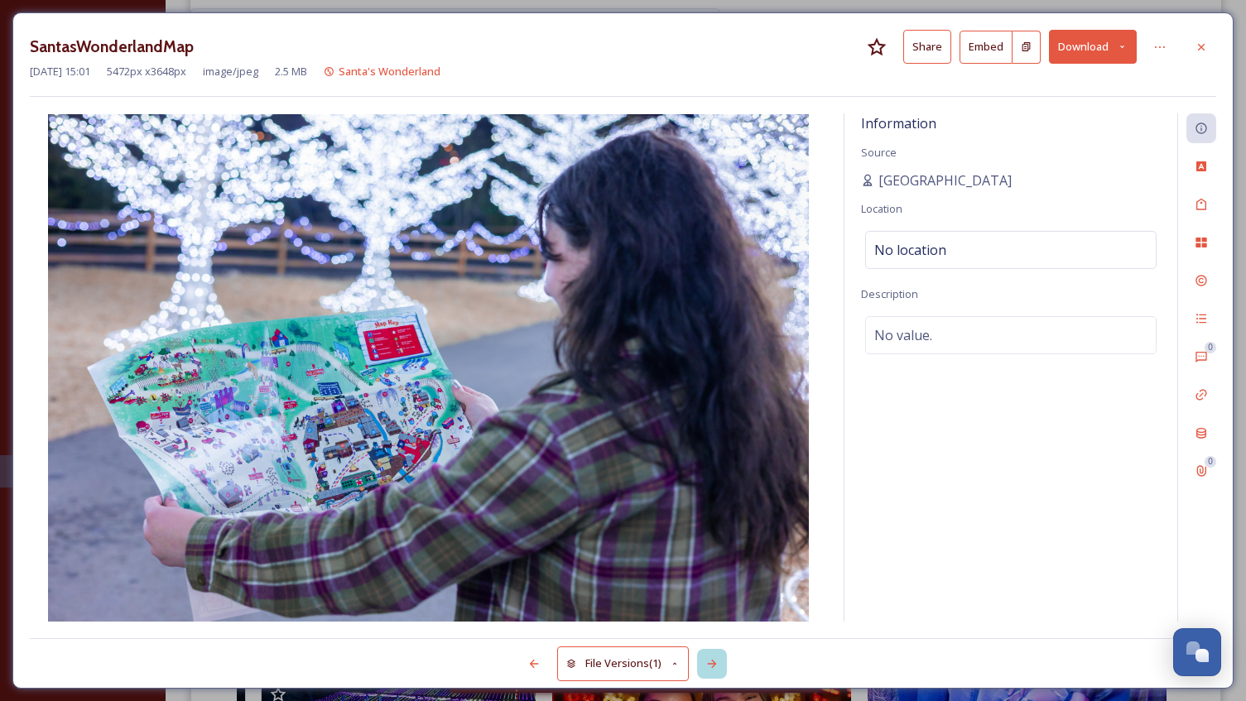
click at [718, 662] on icon at bounding box center [711, 663] width 13 height 13
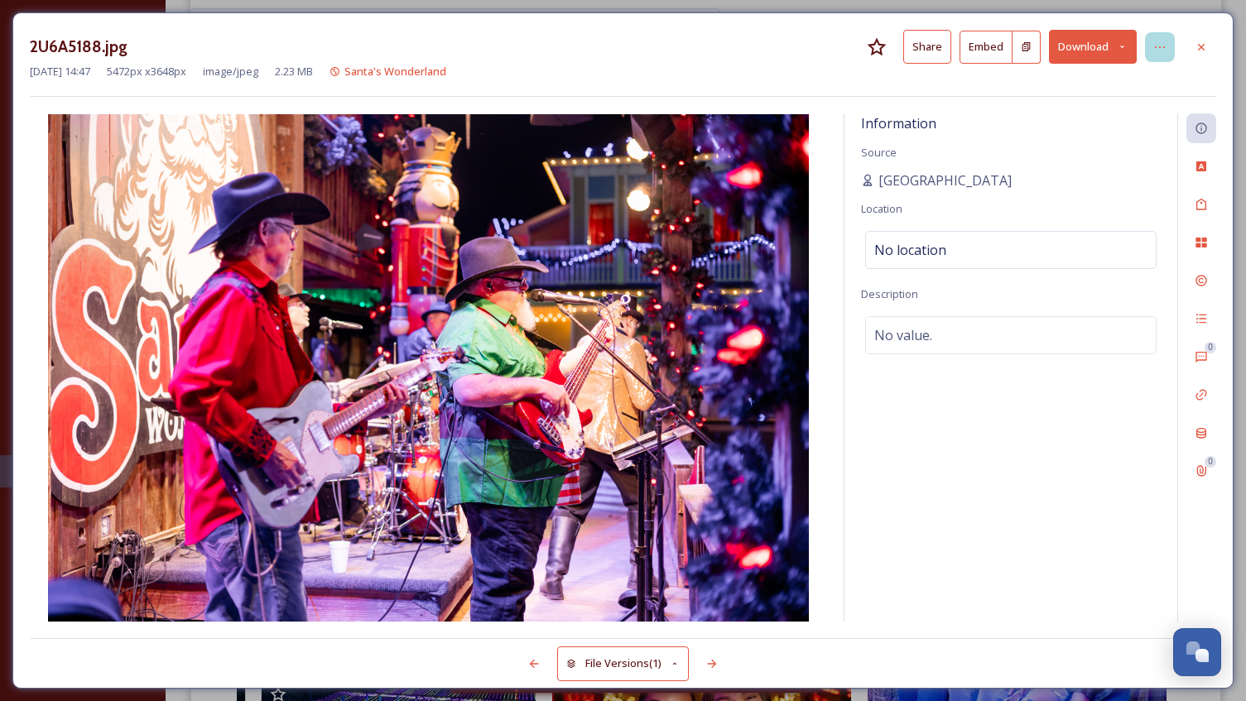
click at [1164, 46] on icon at bounding box center [1159, 47] width 13 height 13
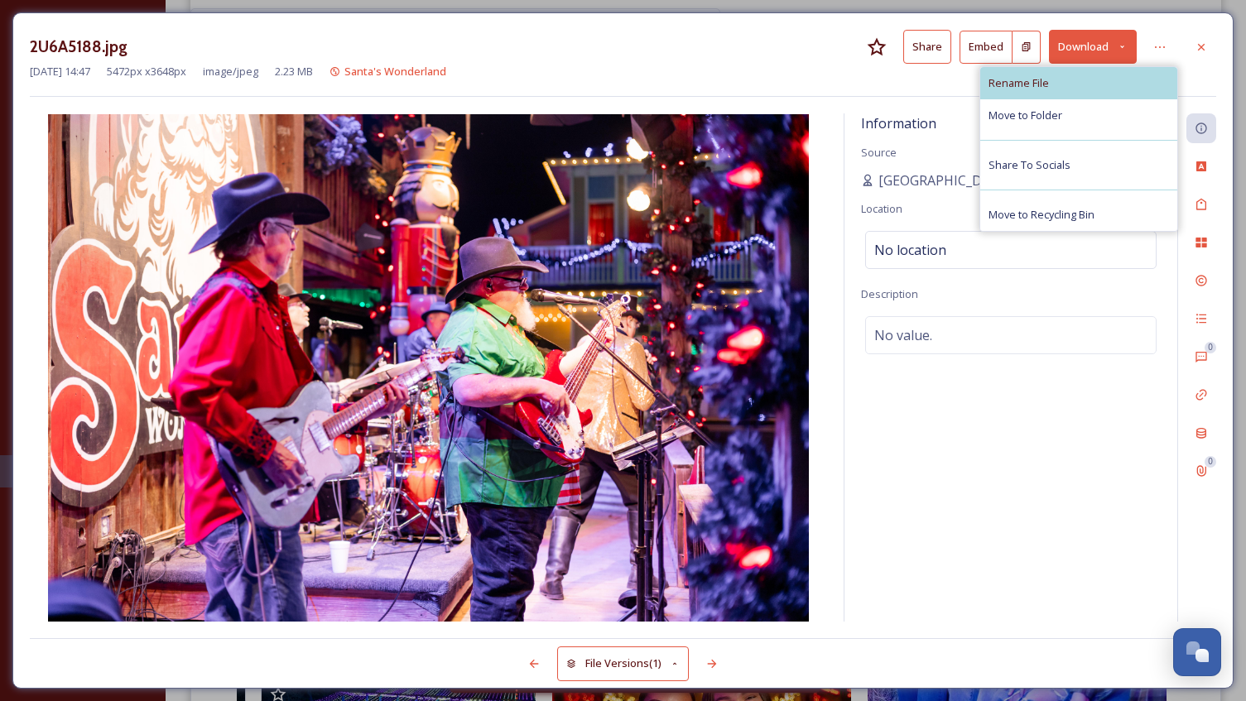
click at [1042, 88] on span "Rename File" at bounding box center [1018, 83] width 60 height 16
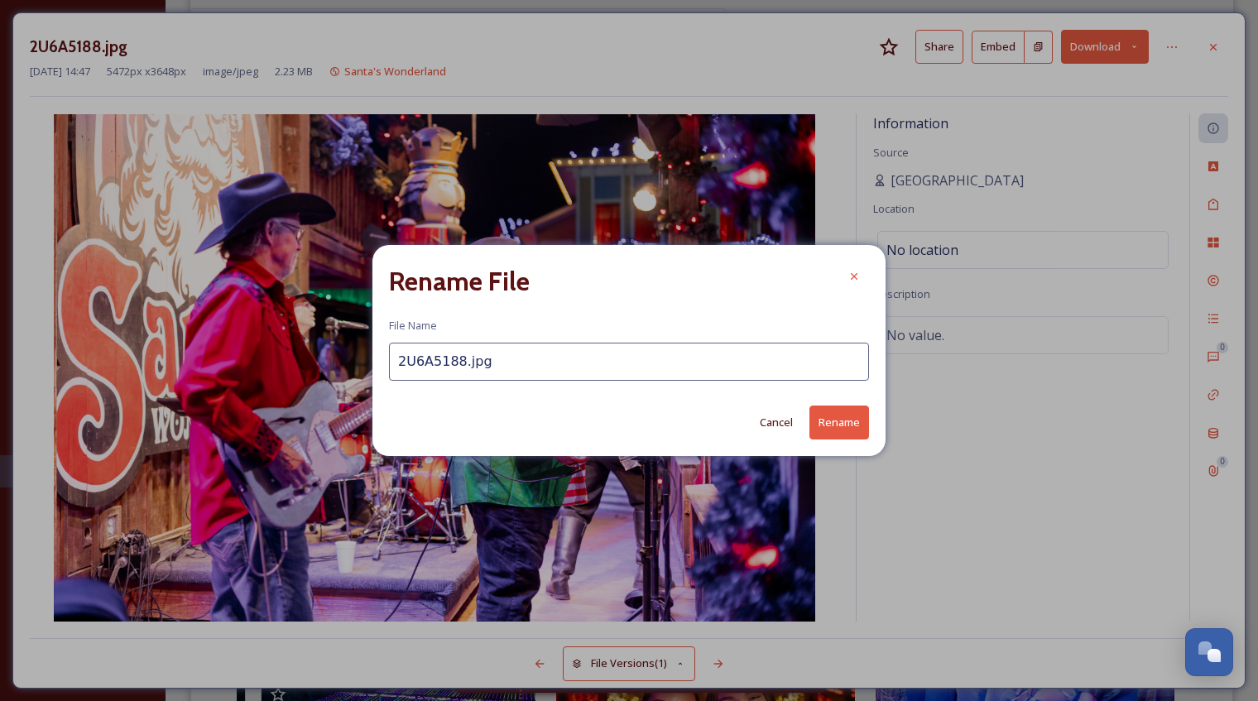
drag, startPoint x: 455, startPoint y: 363, endPoint x: 362, endPoint y: 374, distance: 94.1
click at [362, 374] on div "Rename File File Name 2U6A5188.jpg Cancel Rename" at bounding box center [629, 350] width 1258 height 701
type input "SantasWonderlandMusic"
click at [846, 426] on button "Rename" at bounding box center [839, 423] width 60 height 34
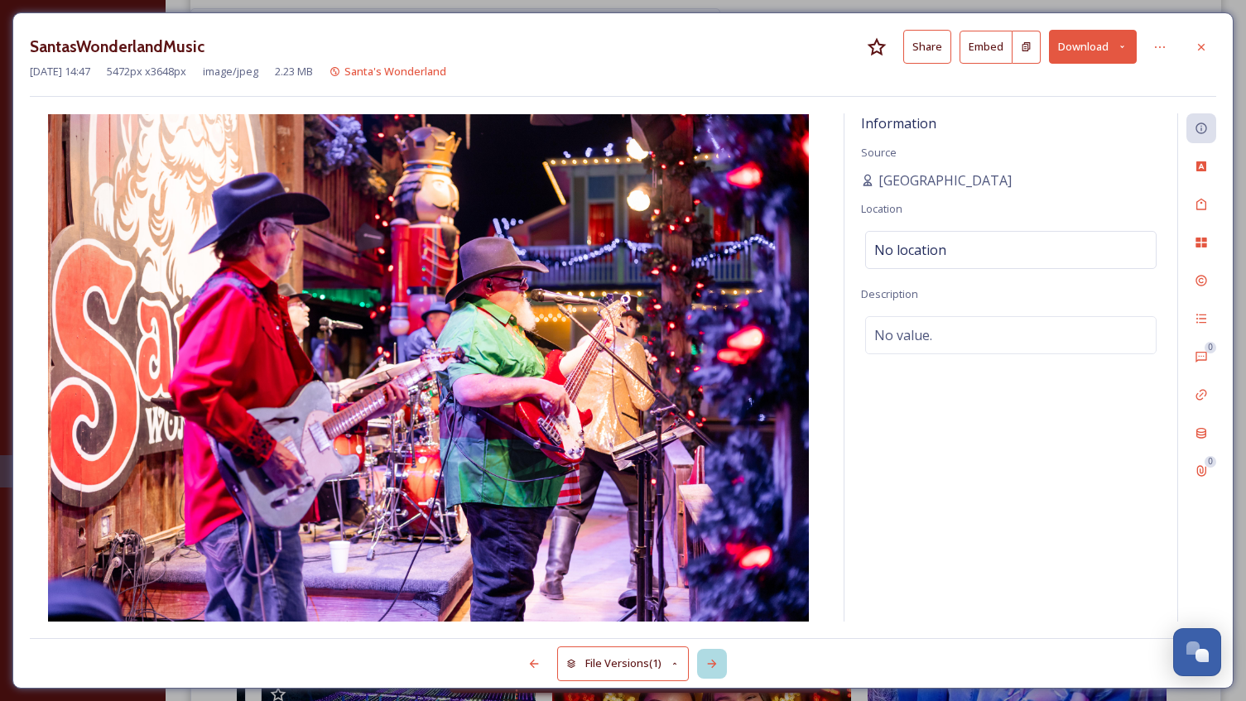
click at [718, 660] on icon at bounding box center [711, 663] width 13 height 13
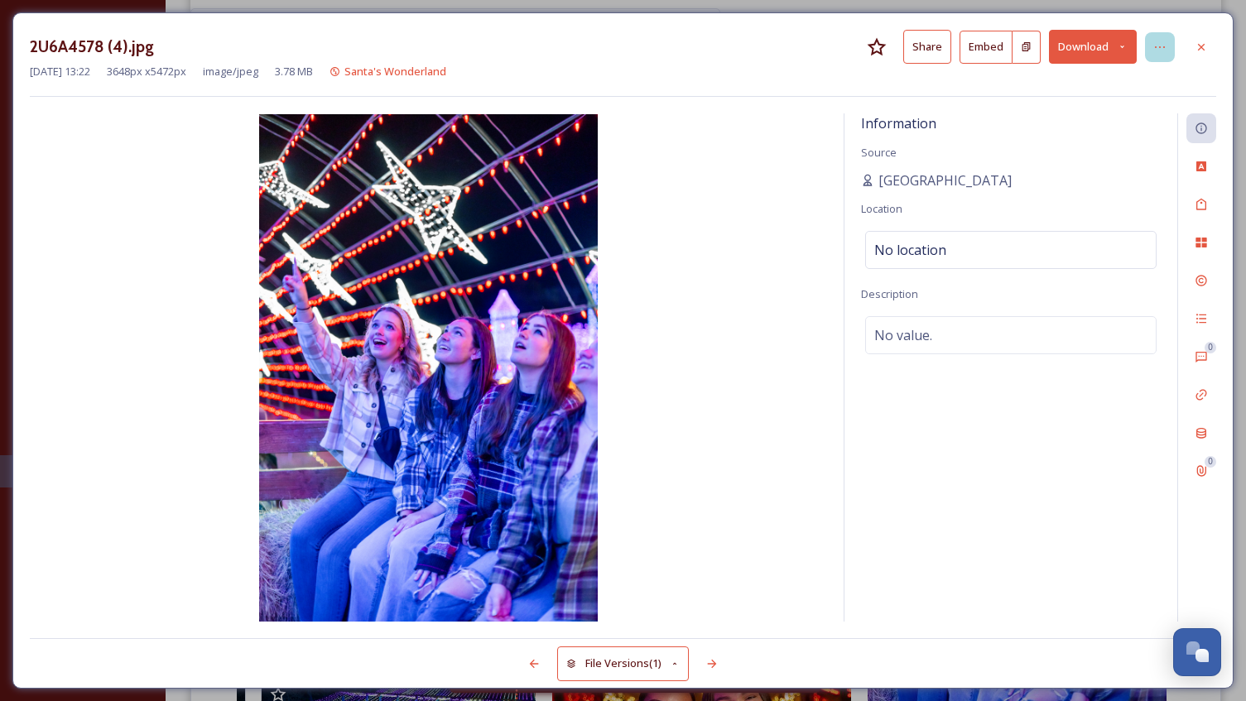
click at [1155, 46] on icon at bounding box center [1159, 47] width 10 height 2
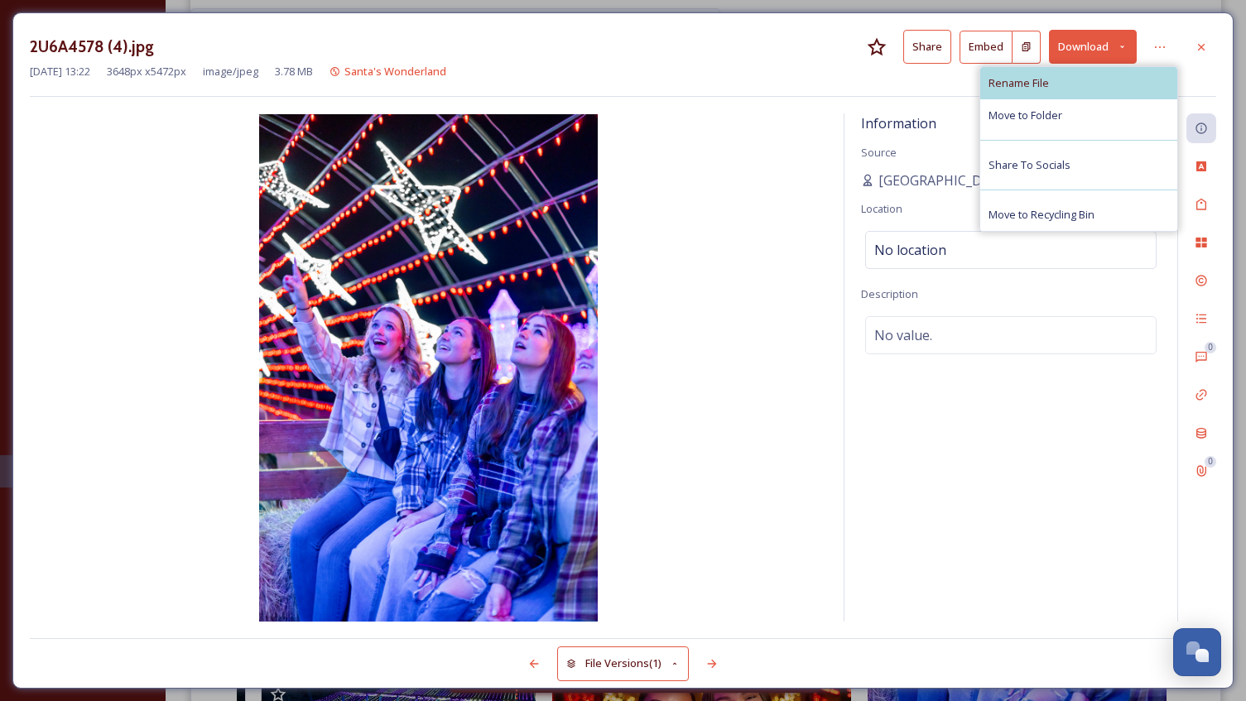
click at [1020, 91] on div "Rename File" at bounding box center [1078, 83] width 197 height 32
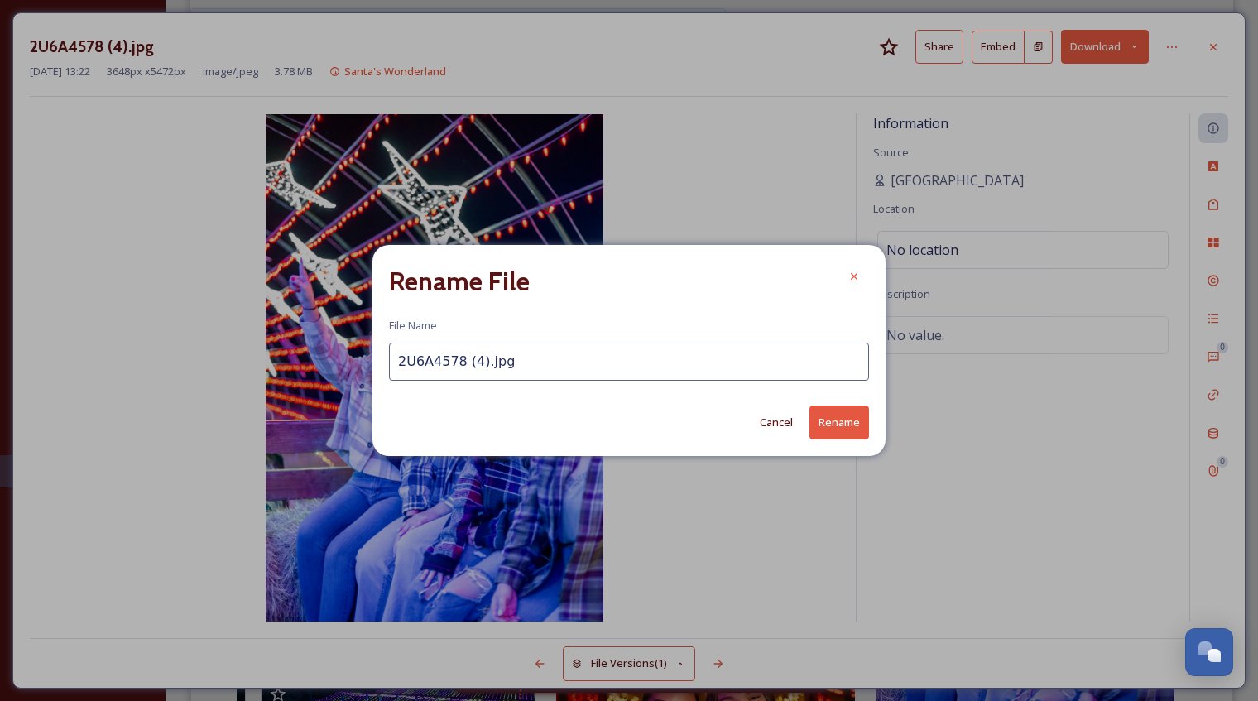
drag, startPoint x: 472, startPoint y: 365, endPoint x: 362, endPoint y: 365, distance: 109.2
click at [365, 365] on div "Rename File File Name 2U6A4578 (4).jpg Cancel Rename" at bounding box center [629, 350] width 1258 height 701
type input "SantasWonderlandHayride"
click at [838, 421] on button "Rename" at bounding box center [839, 423] width 60 height 34
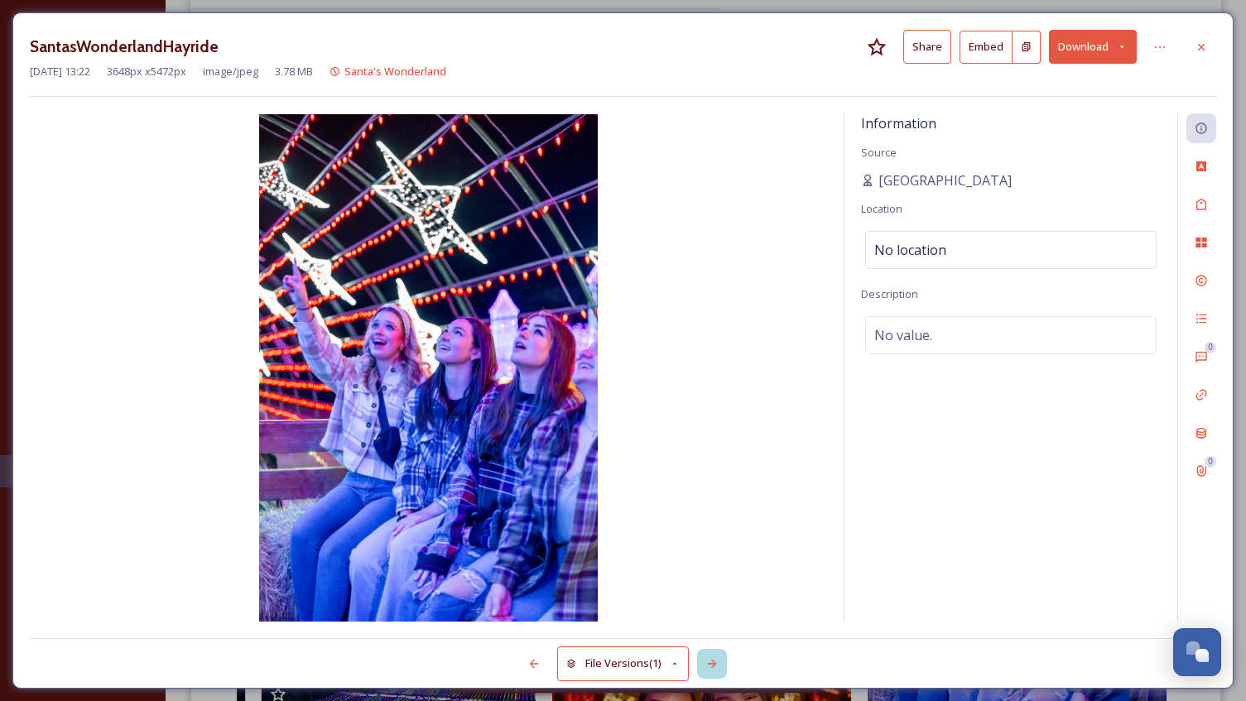
click at [710, 658] on icon at bounding box center [711, 663] width 13 height 13
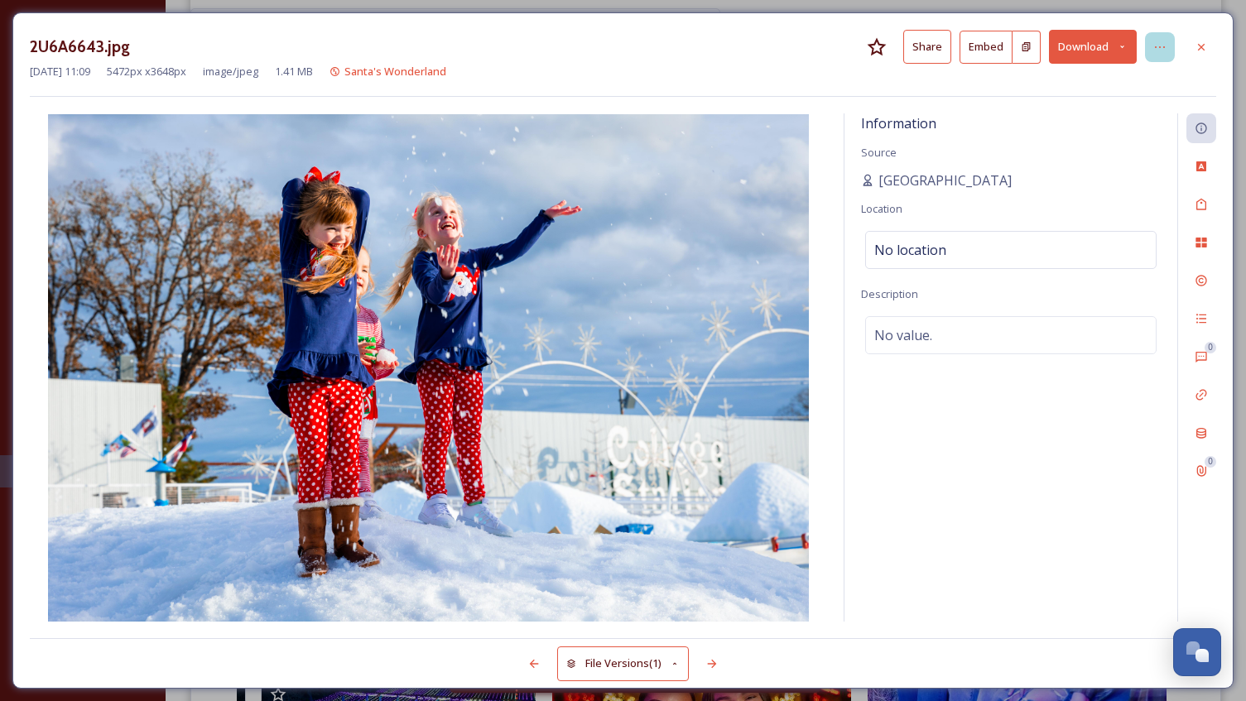
click at [1159, 53] on icon at bounding box center [1159, 47] width 13 height 13
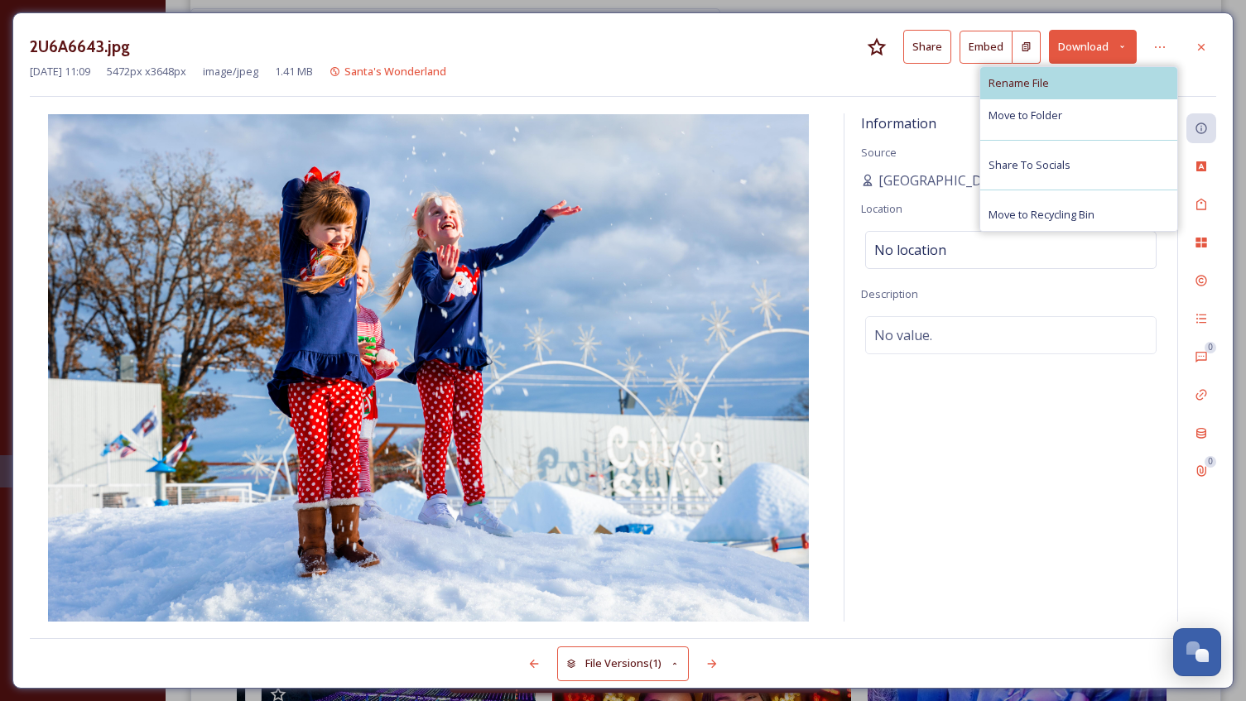
click at [1066, 85] on div "Rename File" at bounding box center [1078, 83] width 197 height 32
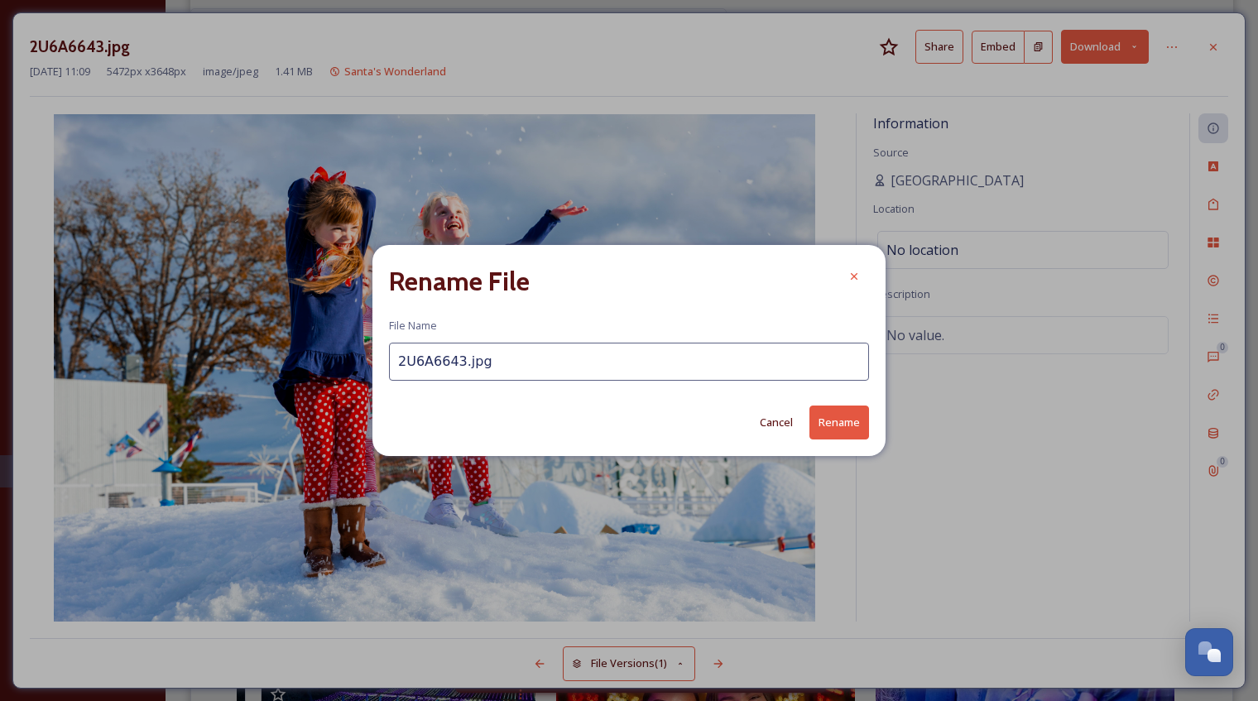
drag, startPoint x: 540, startPoint y: 365, endPoint x: 391, endPoint y: 370, distance: 148.2
click at [391, 370] on input "2U6A6643.jpg" at bounding box center [629, 362] width 480 height 38
type input "SantasWonderlandSnowGirls"
click at [847, 422] on button "Rename" at bounding box center [839, 423] width 60 height 34
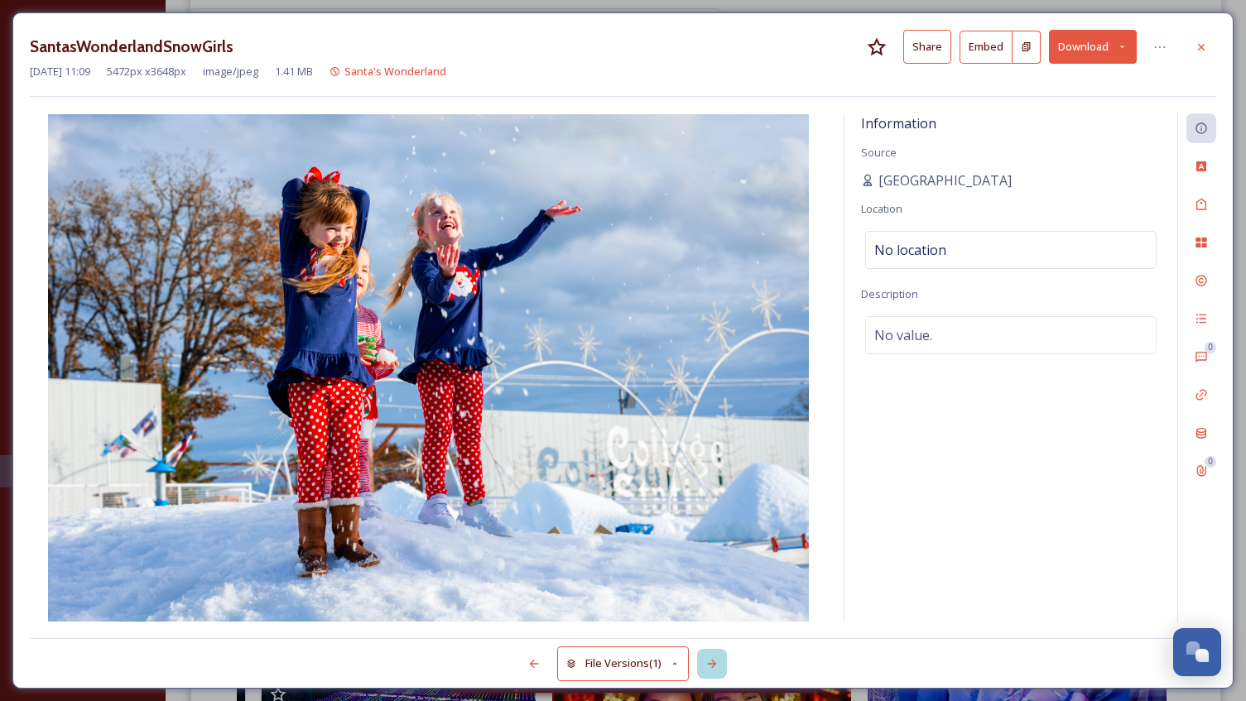
click at [717, 660] on icon at bounding box center [711, 663] width 13 height 13
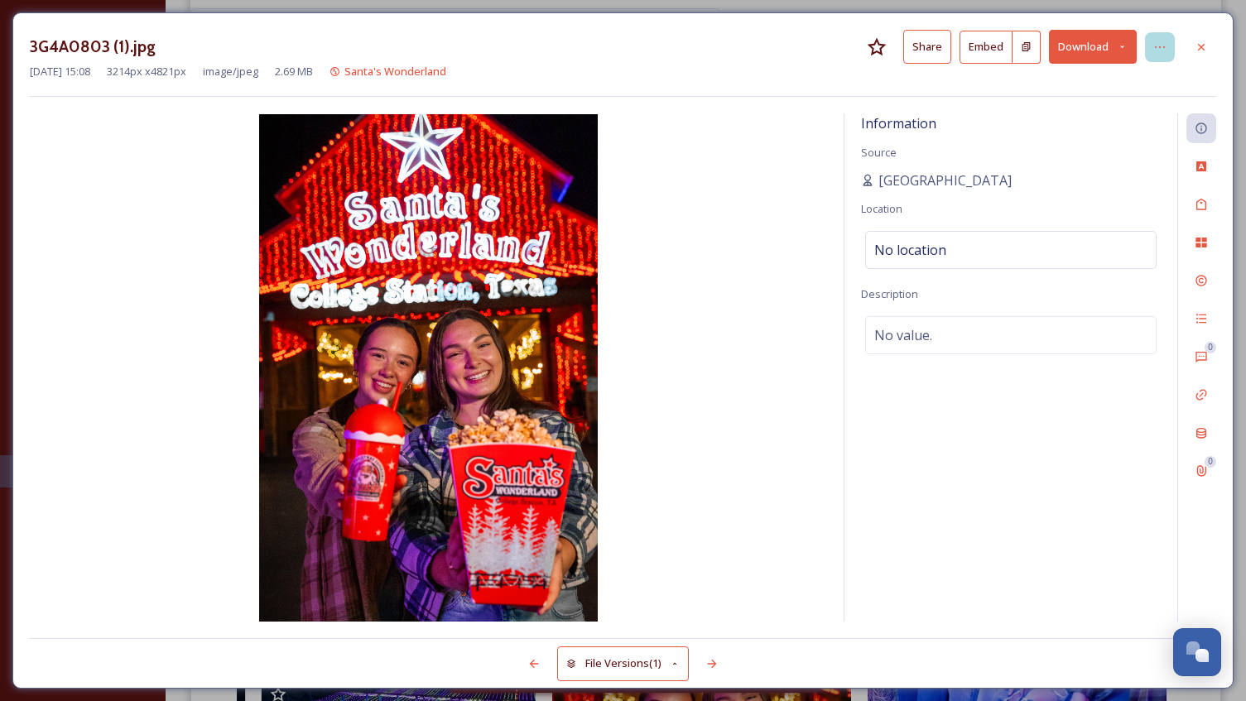
click at [1161, 49] on icon at bounding box center [1159, 47] width 13 height 13
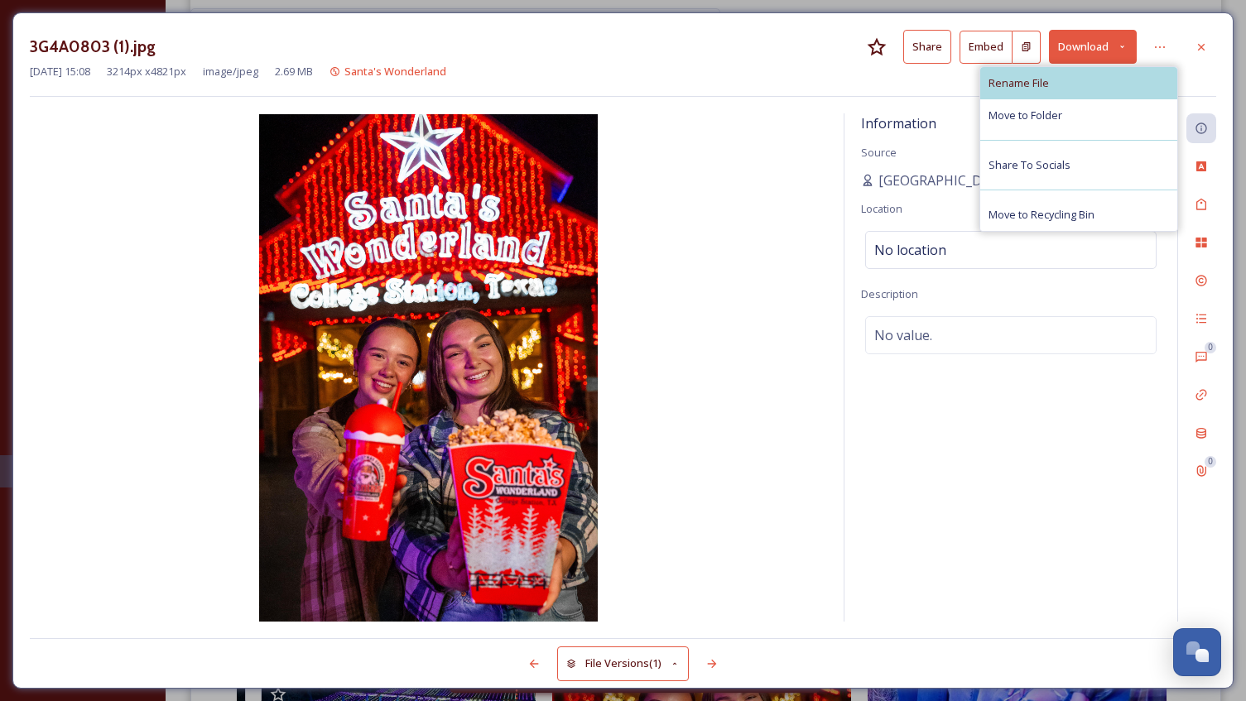
click at [1063, 89] on div "Rename File" at bounding box center [1078, 83] width 197 height 32
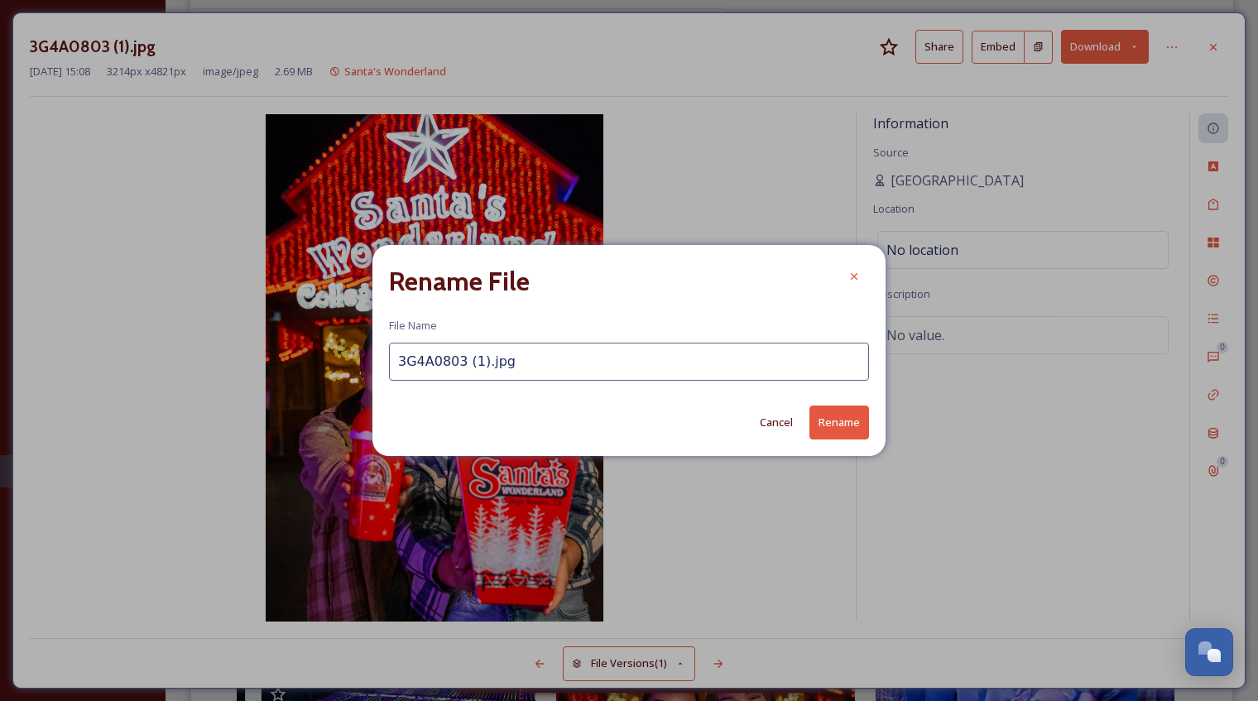
drag, startPoint x: 540, startPoint y: 367, endPoint x: 386, endPoint y: 371, distance: 154.8
click at [386, 371] on div "Rename File File Name 3G4A0803 (1).jpg Cancel Rename" at bounding box center [628, 350] width 513 height 210
type input "SantasWonderlandFood"
click at [838, 427] on button "Rename" at bounding box center [839, 423] width 60 height 34
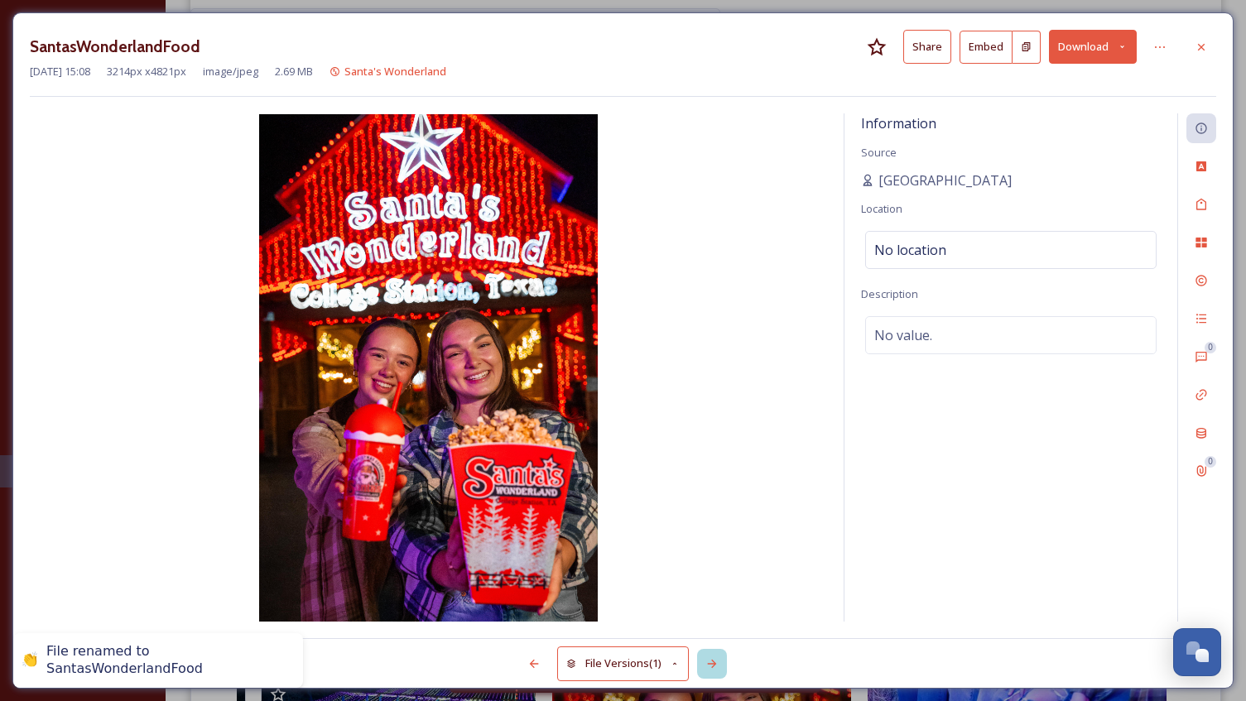
click at [710, 657] on icon at bounding box center [711, 663] width 13 height 13
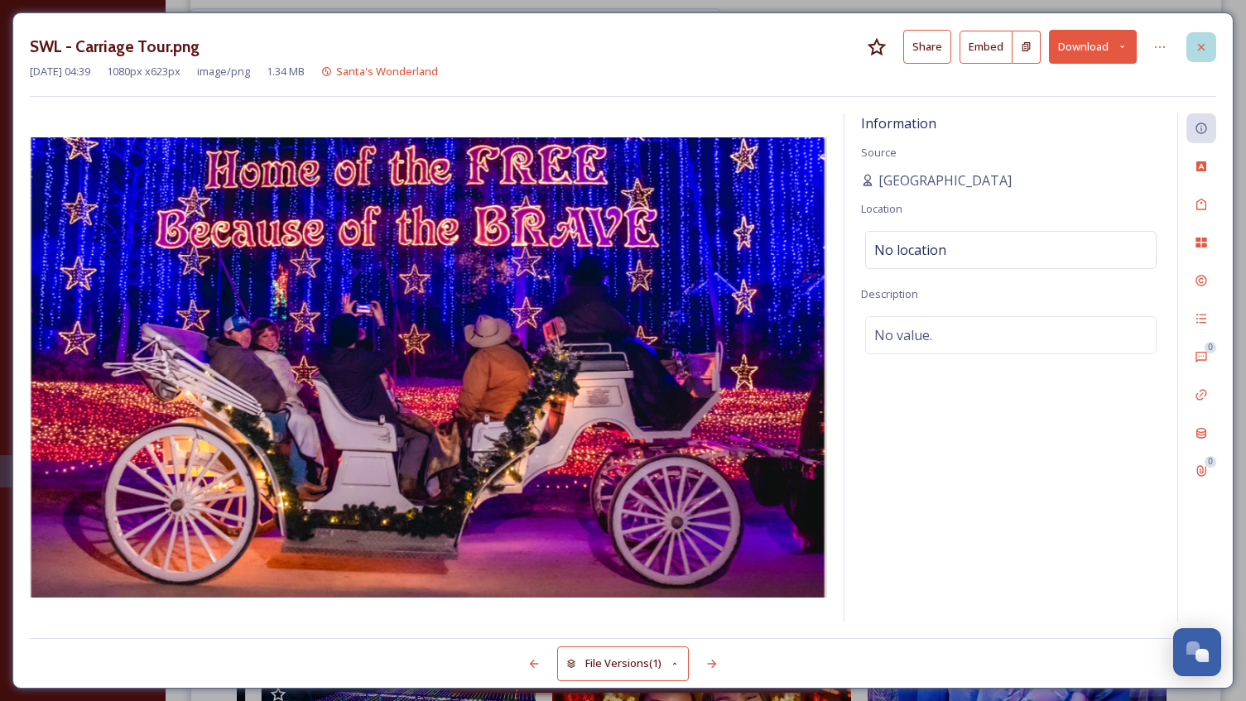
click at [1193, 50] on div at bounding box center [1201, 47] width 30 height 30
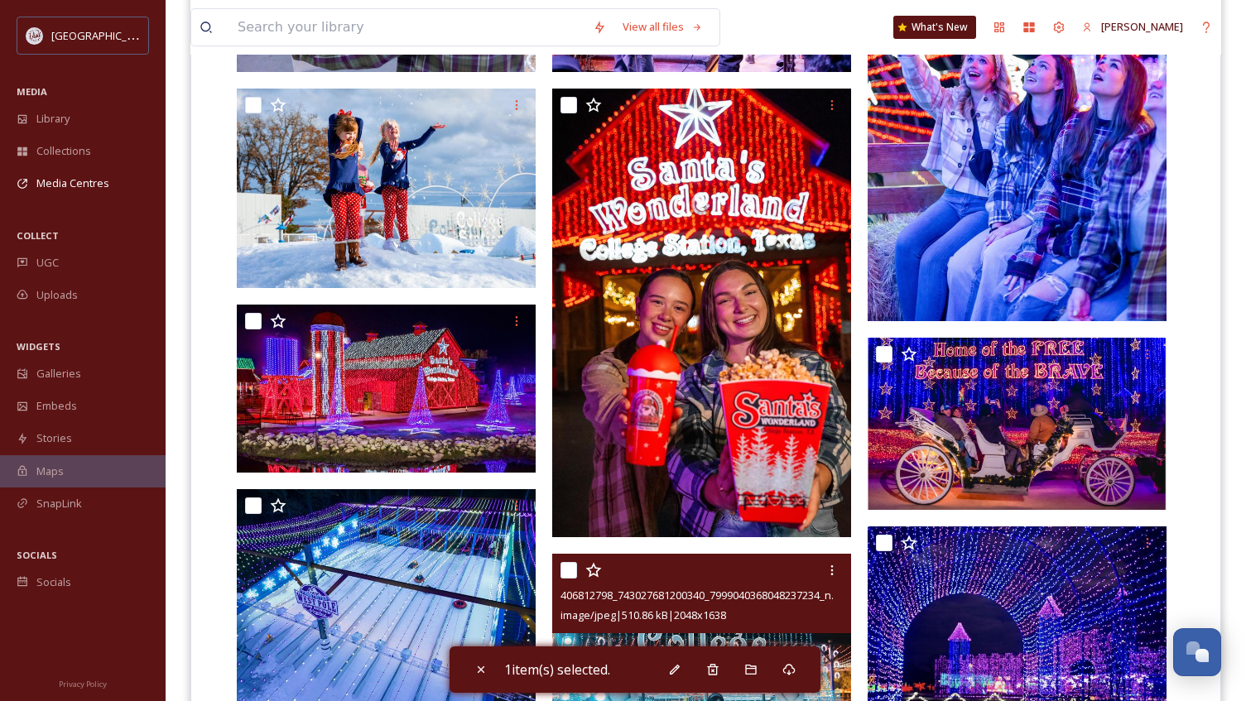
scroll to position [886, 0]
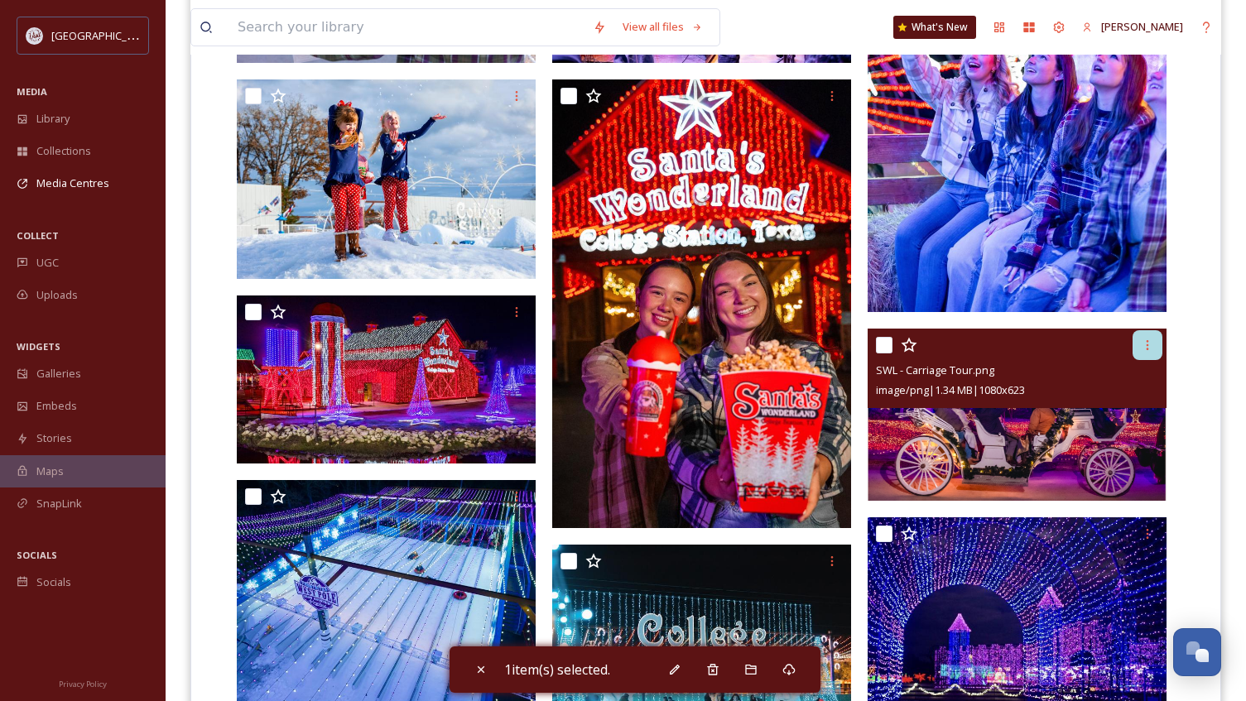
click at [1143, 346] on icon at bounding box center [1146, 344] width 13 height 13
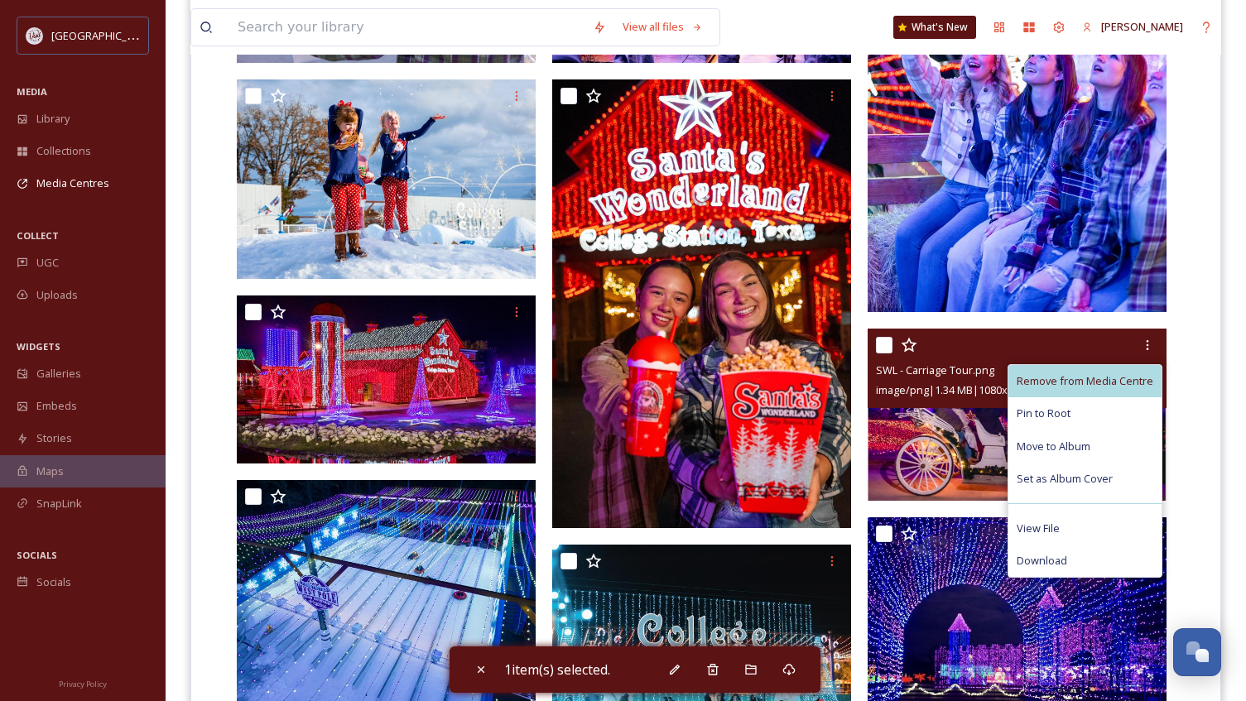
click at [1074, 382] on span "Remove from Media Centre" at bounding box center [1084, 381] width 137 height 16
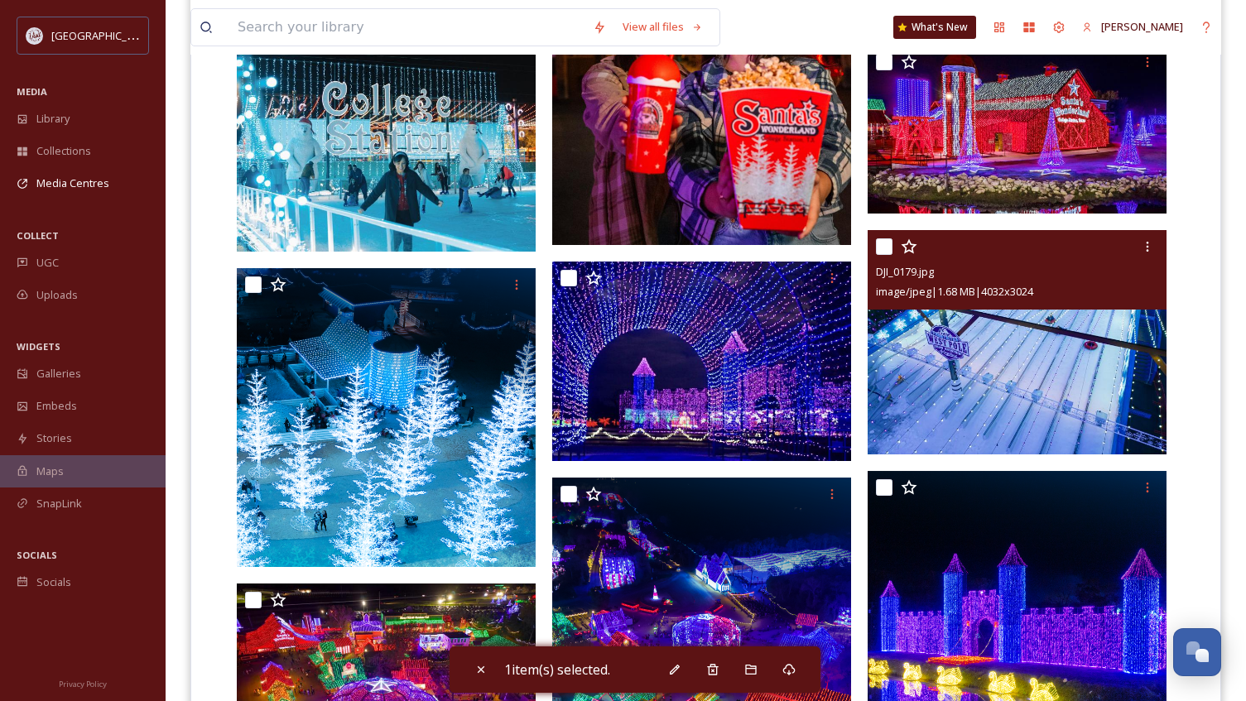
scroll to position [1217, 0]
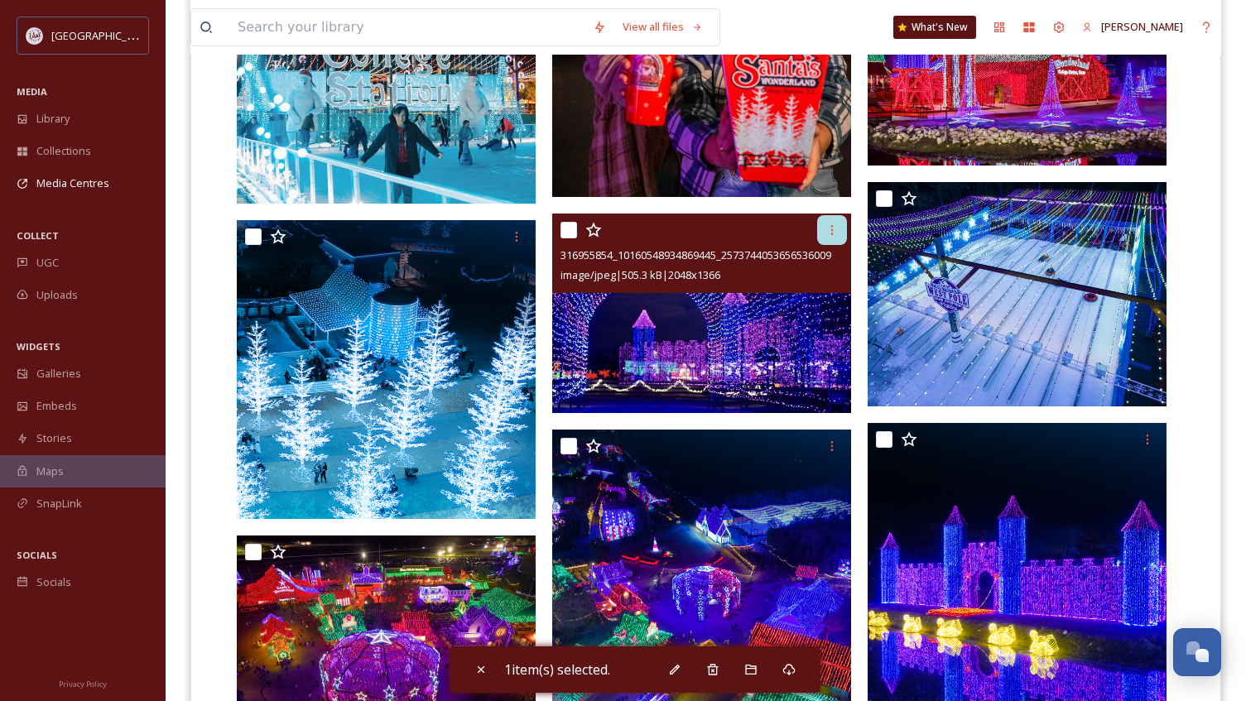
click at [828, 228] on icon at bounding box center [831, 229] width 13 height 13
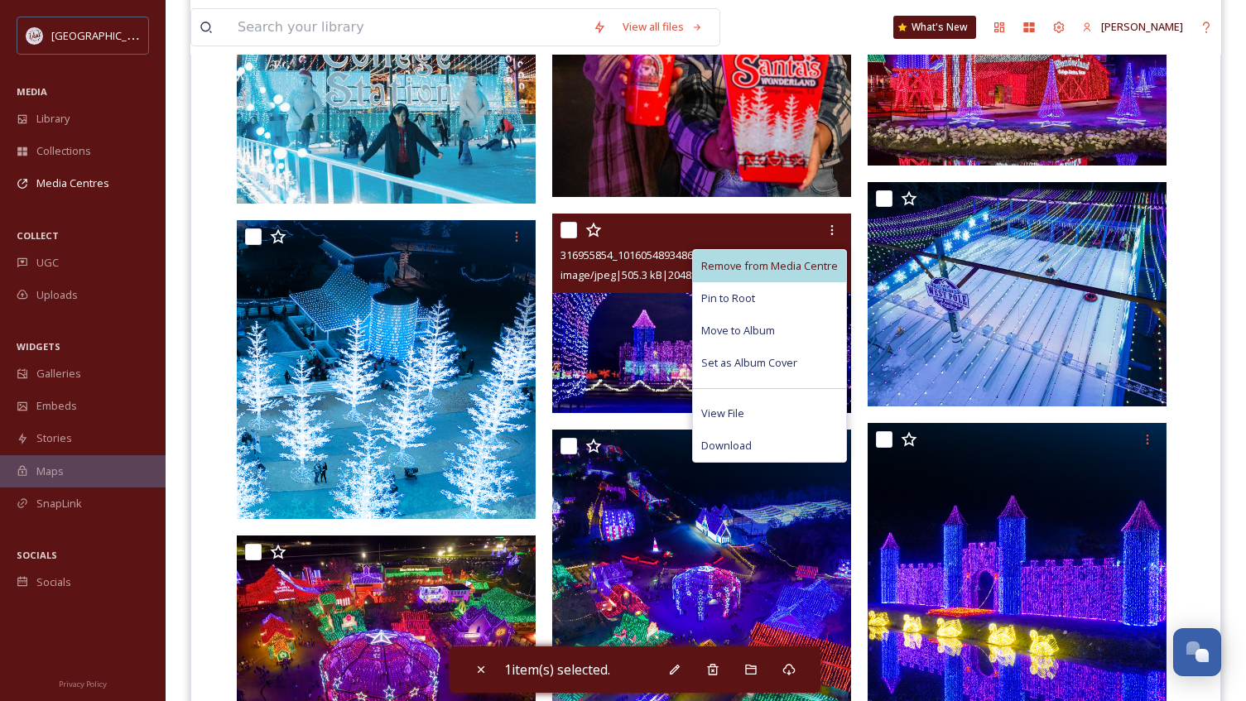
click at [788, 267] on span "Remove from Media Centre" at bounding box center [769, 266] width 137 height 16
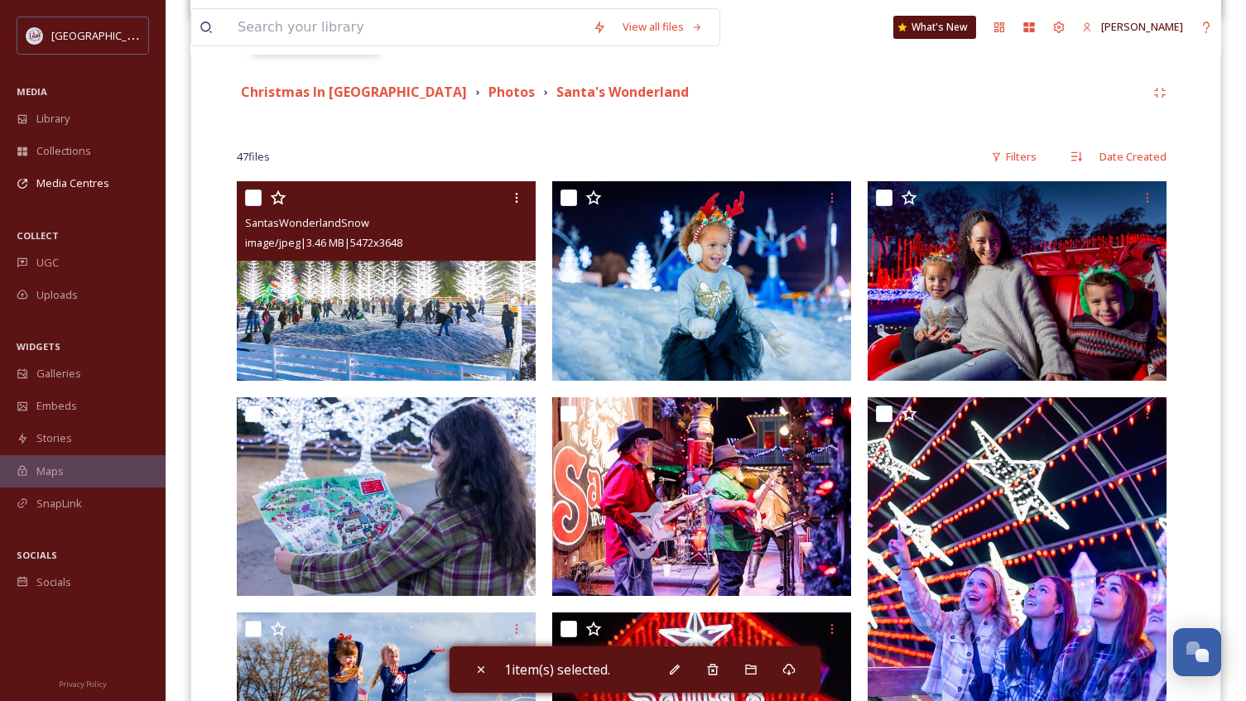
scroll to position [306, 0]
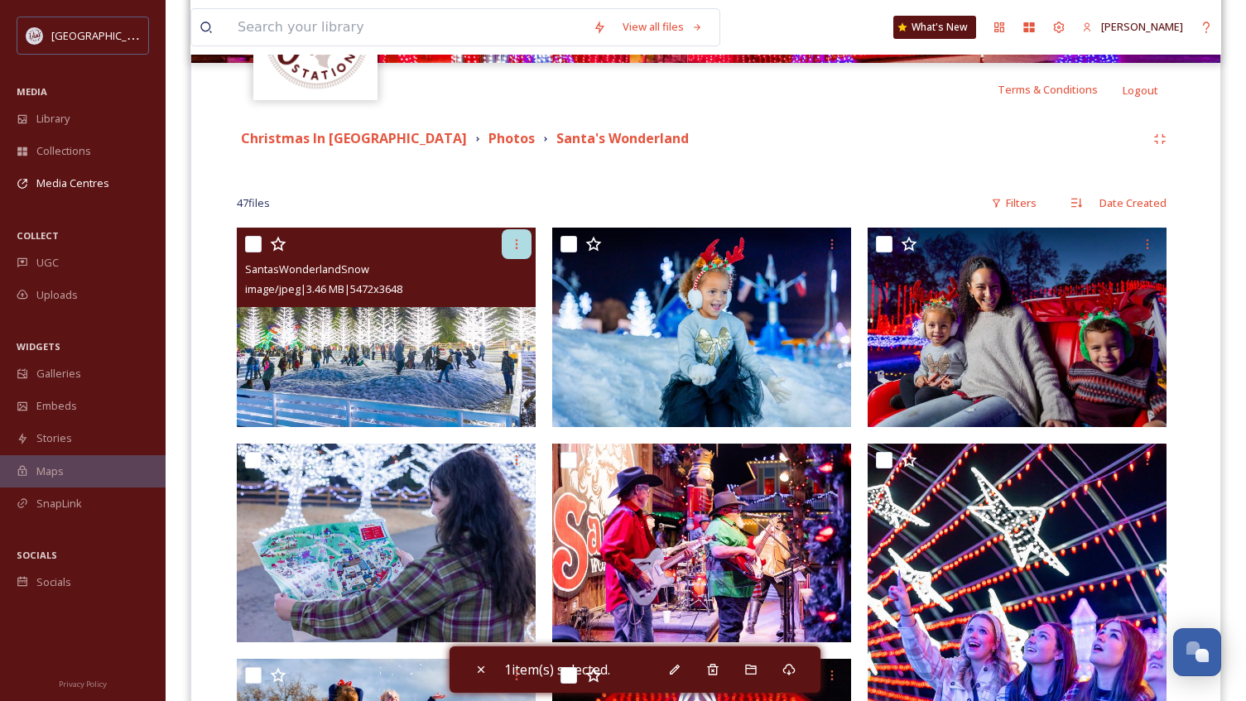
click at [523, 246] on div at bounding box center [517, 244] width 30 height 30
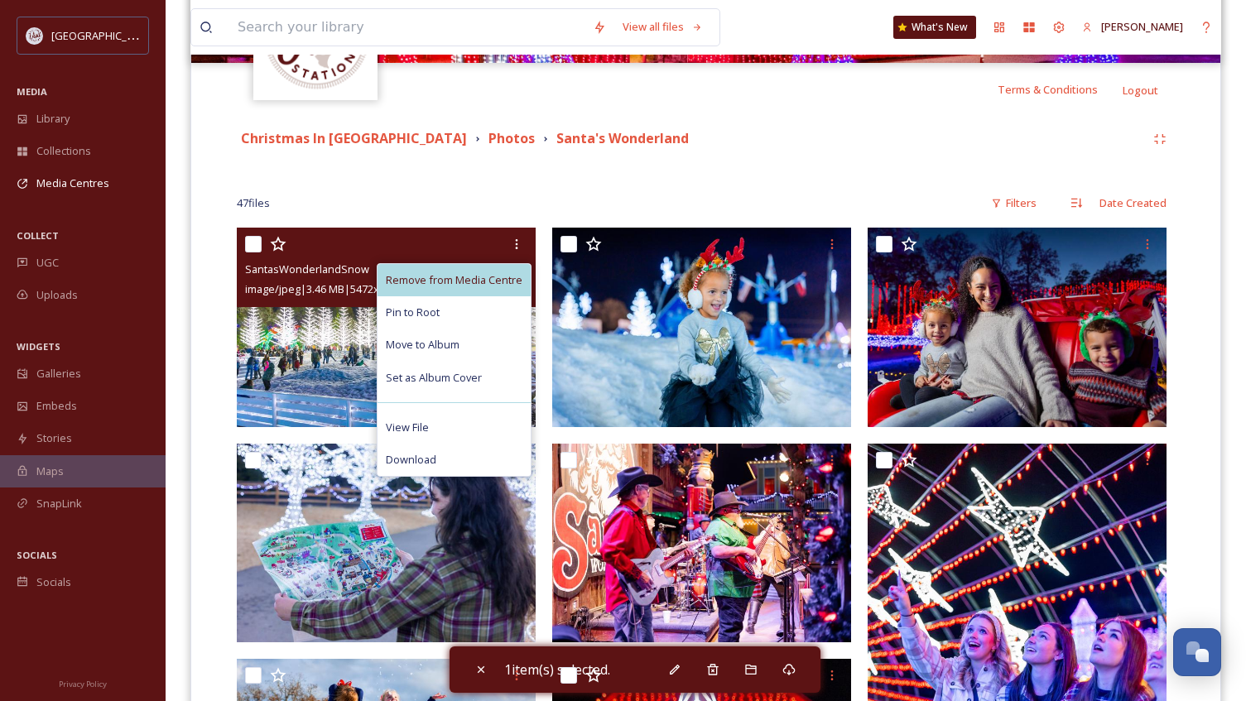
click at [478, 276] on span "Remove from Media Centre" at bounding box center [454, 280] width 137 height 16
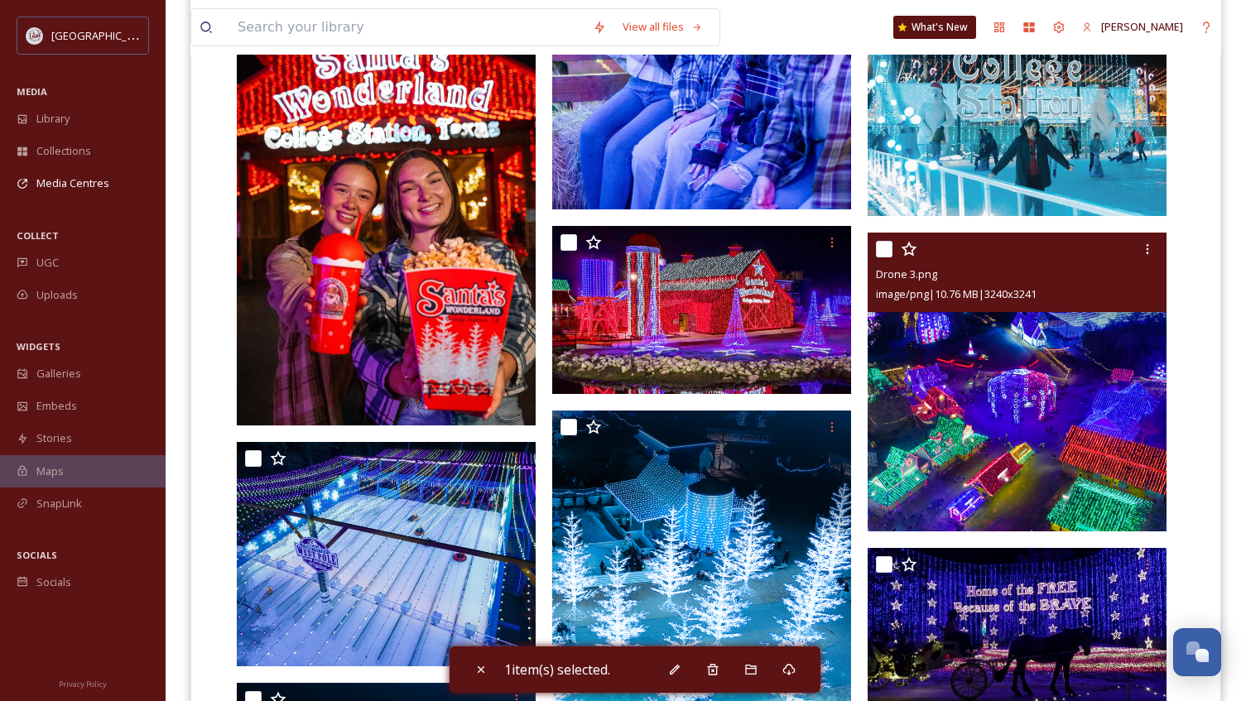
scroll to position [968, 0]
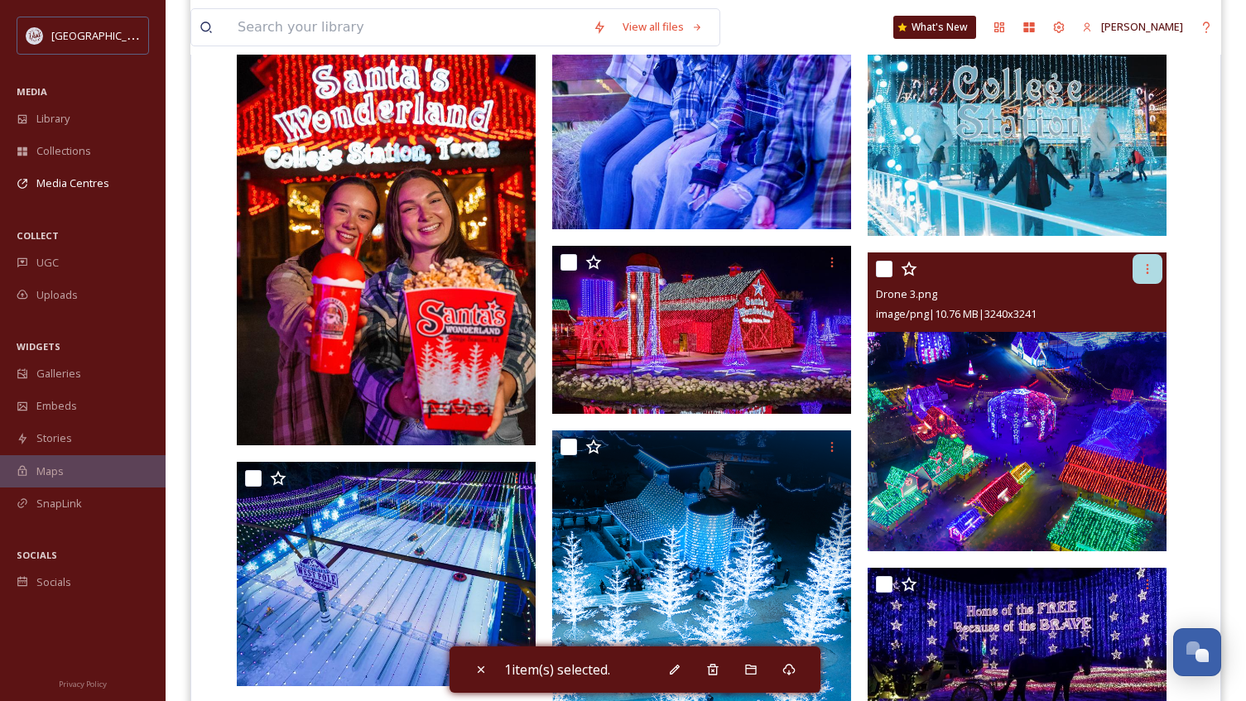
click at [1147, 271] on icon at bounding box center [1146, 268] width 13 height 13
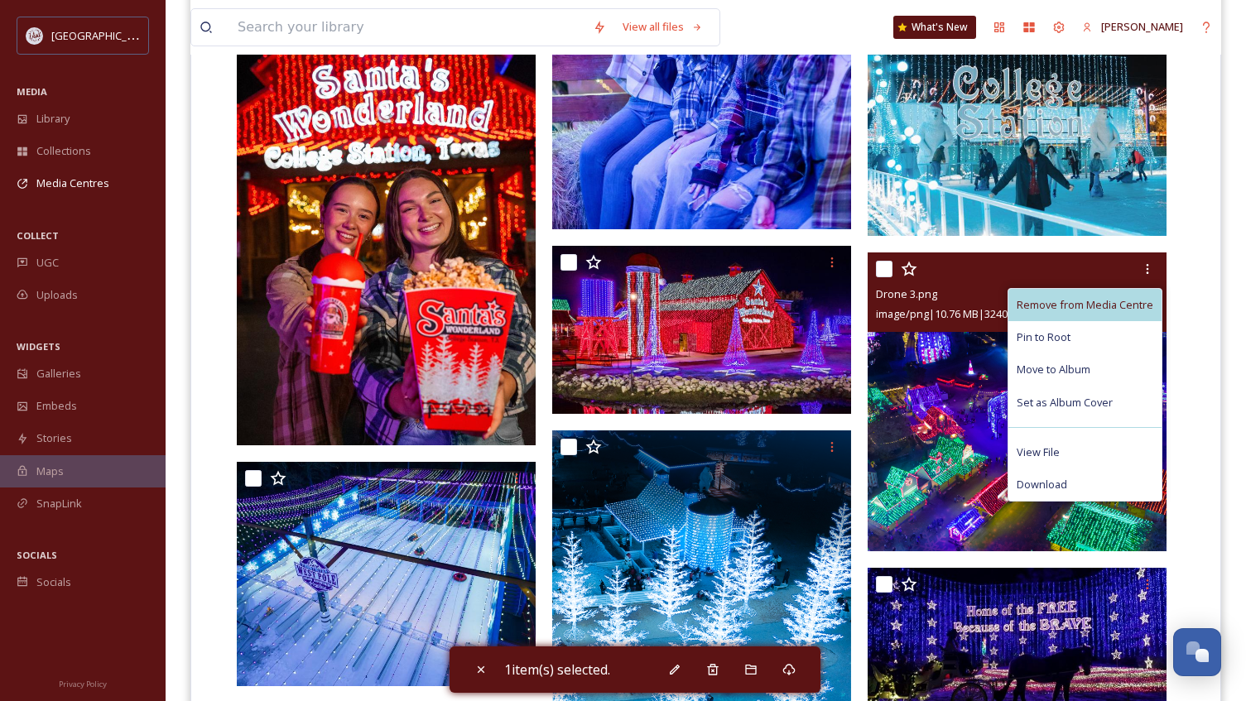
click at [1104, 311] on span "Remove from Media Centre" at bounding box center [1084, 305] width 137 height 16
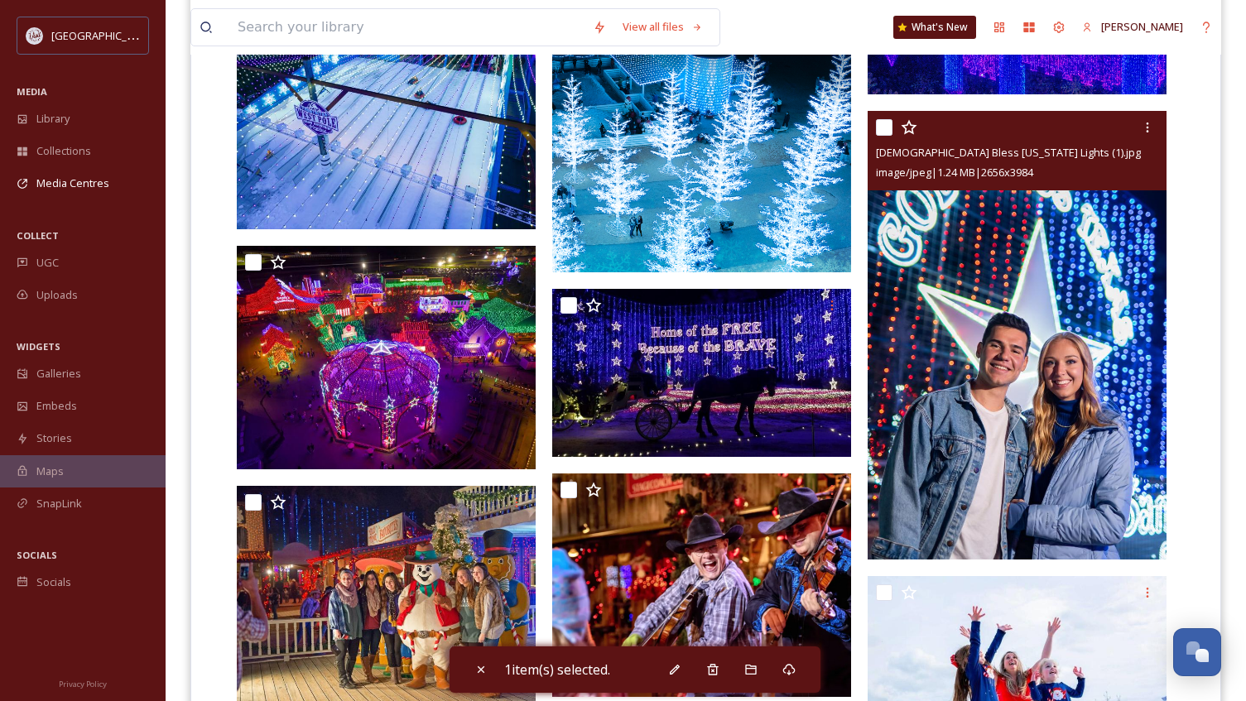
scroll to position [1465, 0]
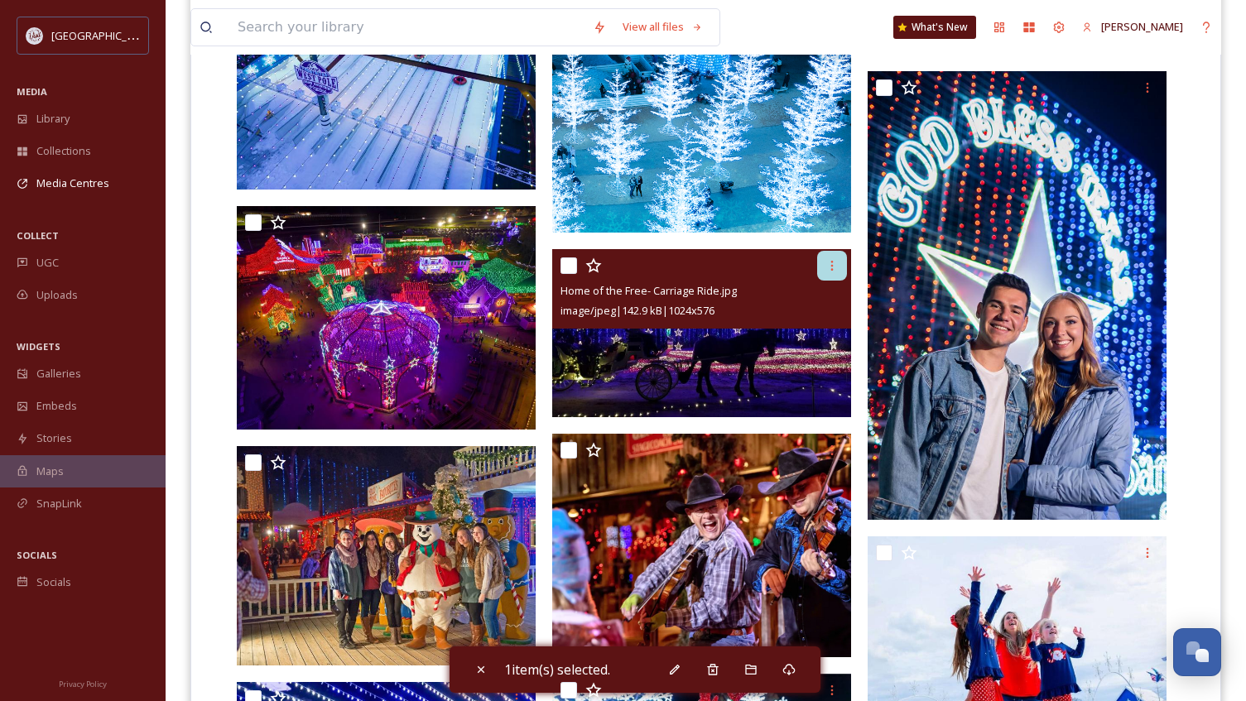
click at [833, 267] on icon at bounding box center [831, 265] width 13 height 13
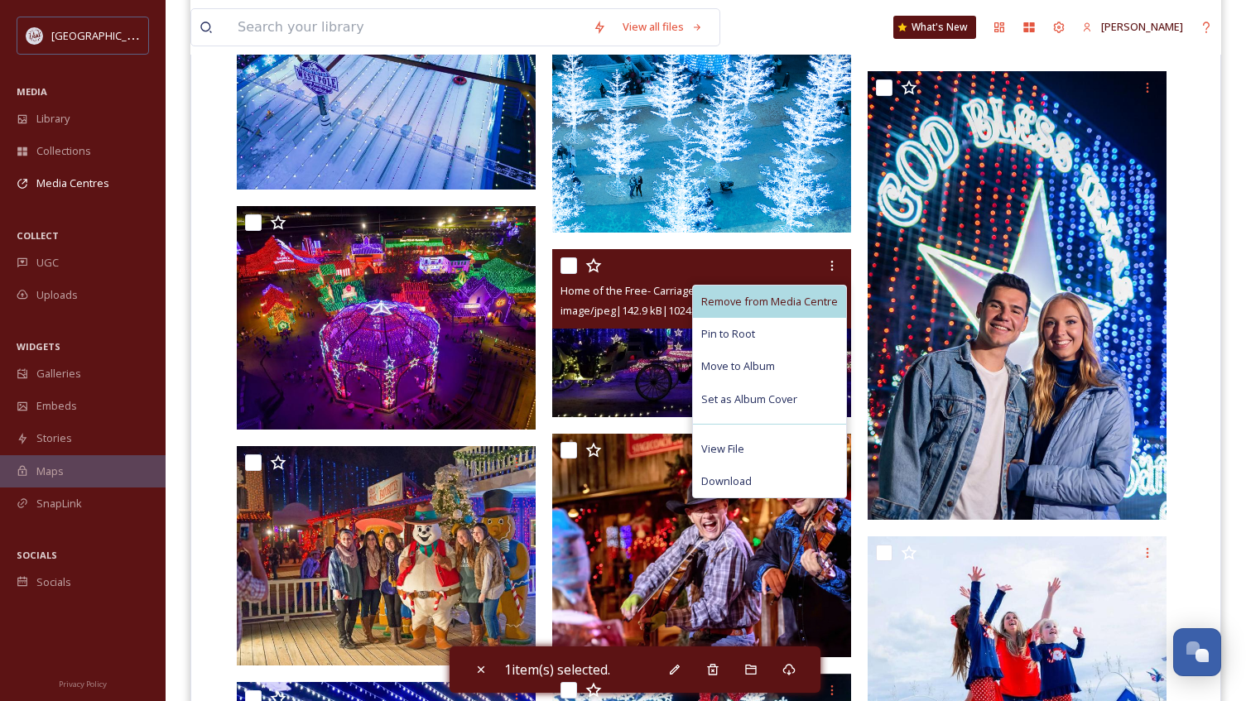
click at [813, 298] on span "Remove from Media Centre" at bounding box center [769, 302] width 137 height 16
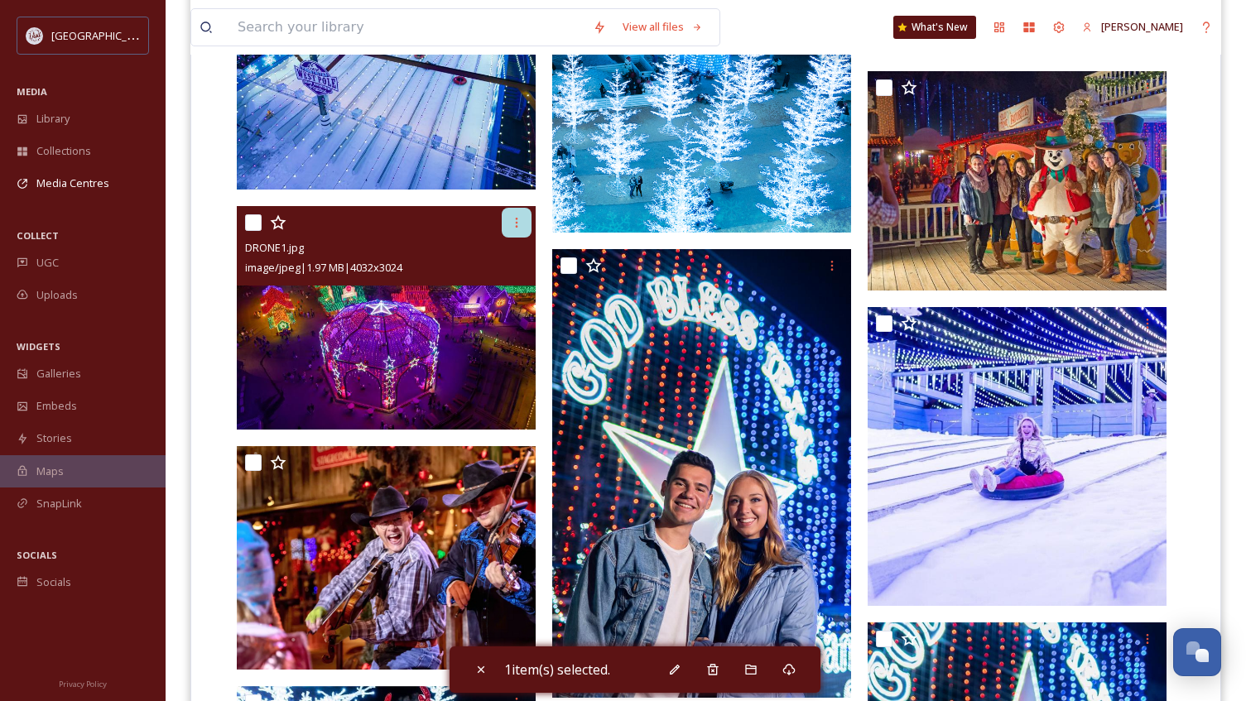
click at [511, 223] on icon at bounding box center [516, 222] width 13 height 13
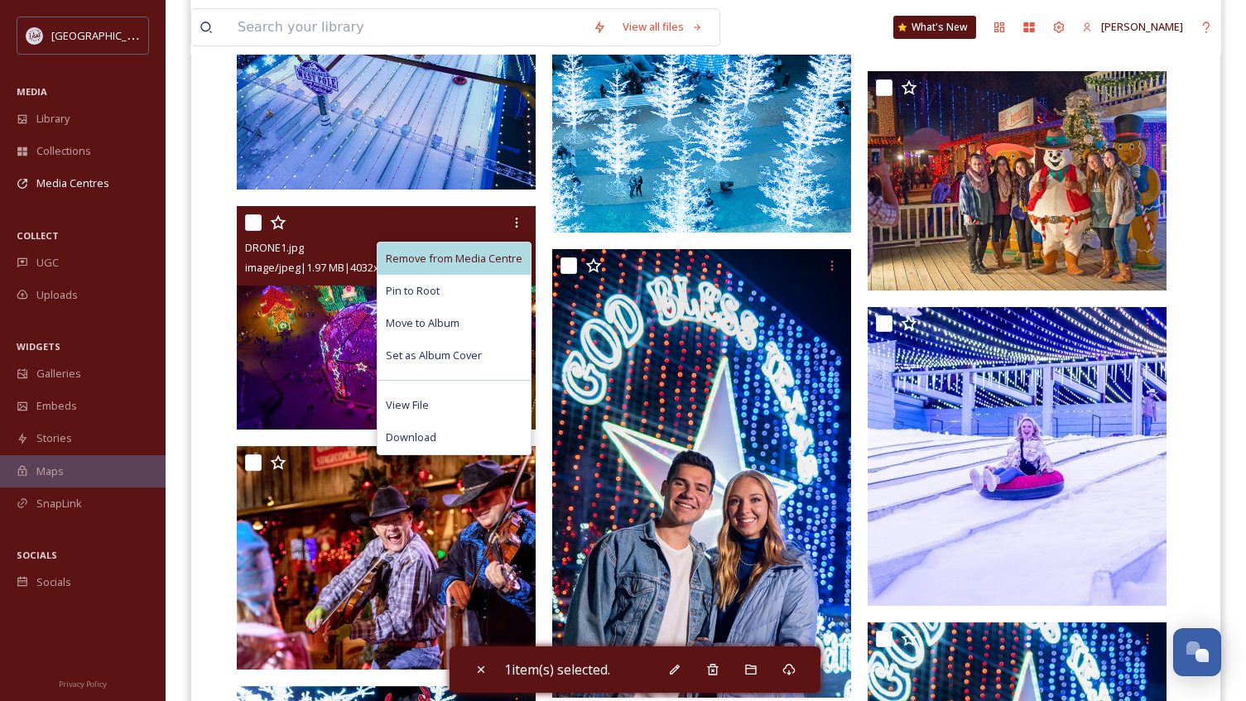
click at [482, 257] on span "Remove from Media Centre" at bounding box center [454, 259] width 137 height 16
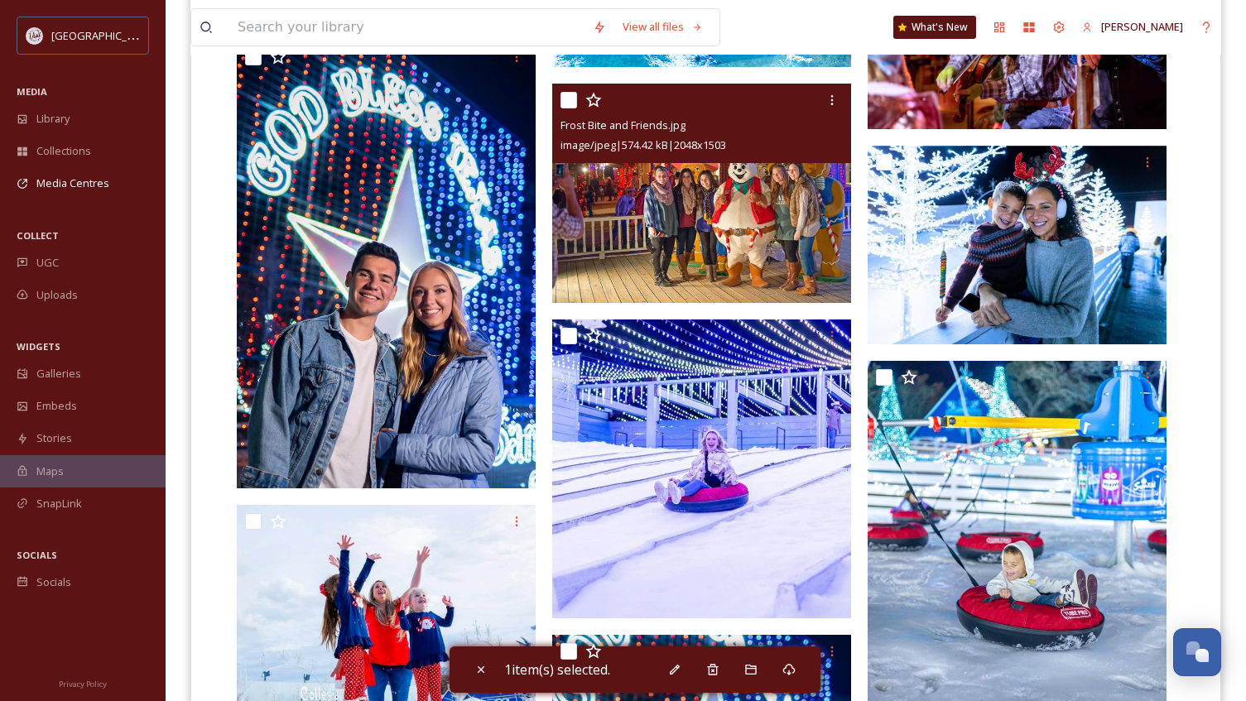
scroll to position [1713, 0]
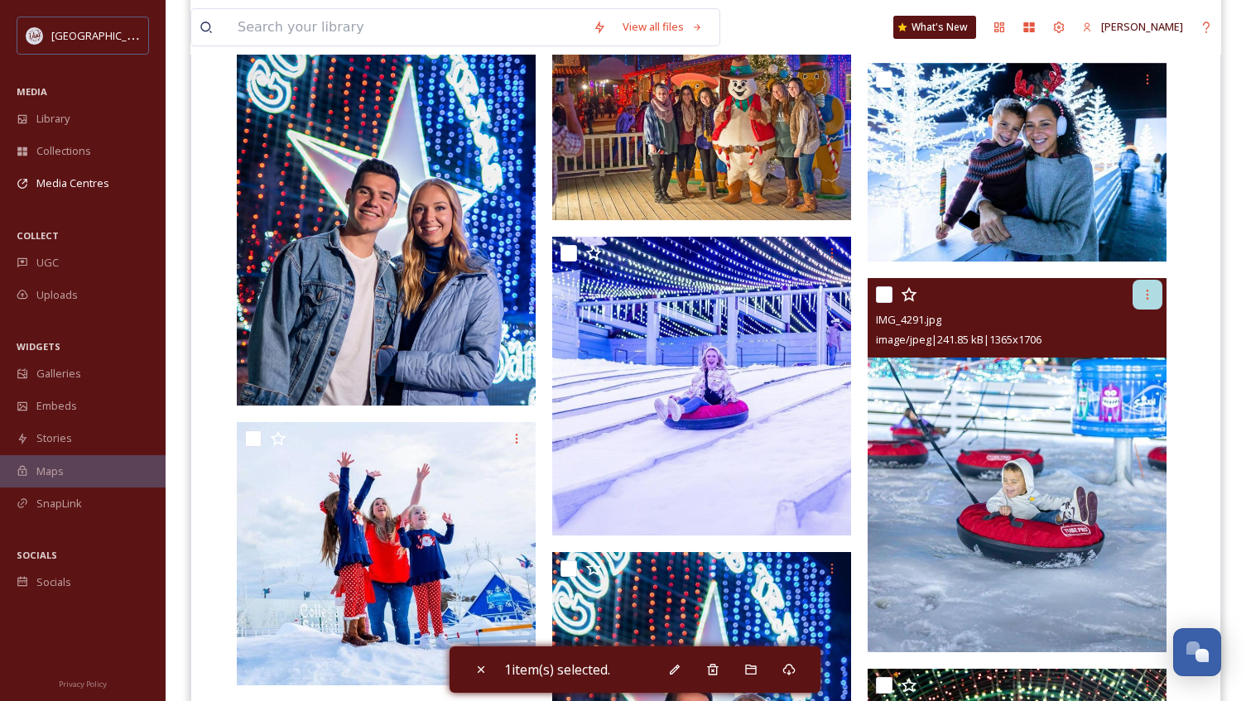
click at [1147, 304] on div at bounding box center [1147, 295] width 30 height 30
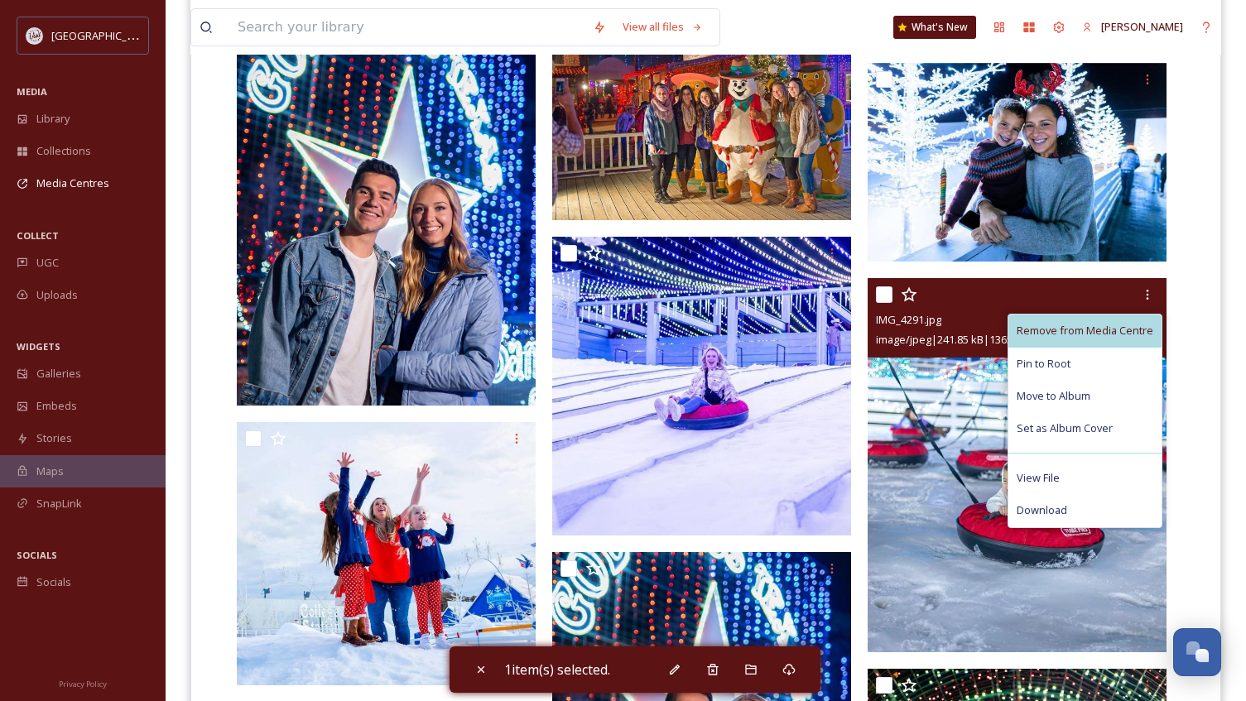
click at [1122, 330] on span "Remove from Media Centre" at bounding box center [1084, 331] width 137 height 16
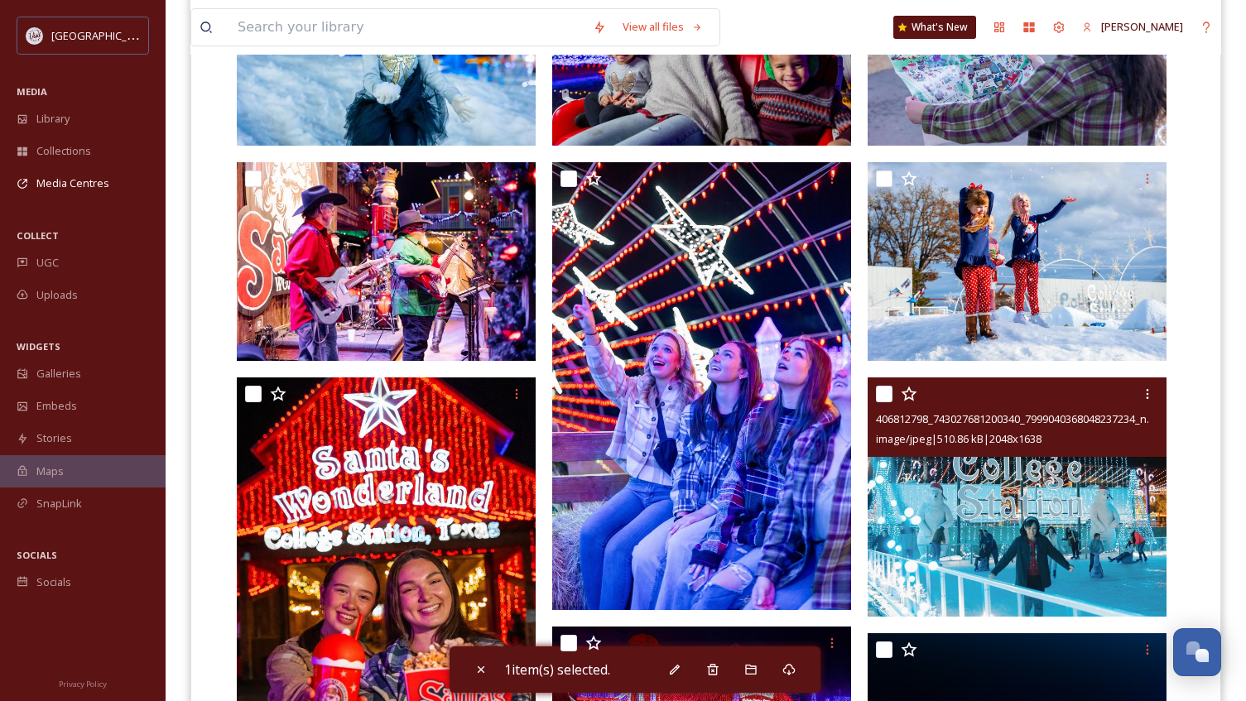
scroll to position [554, 0]
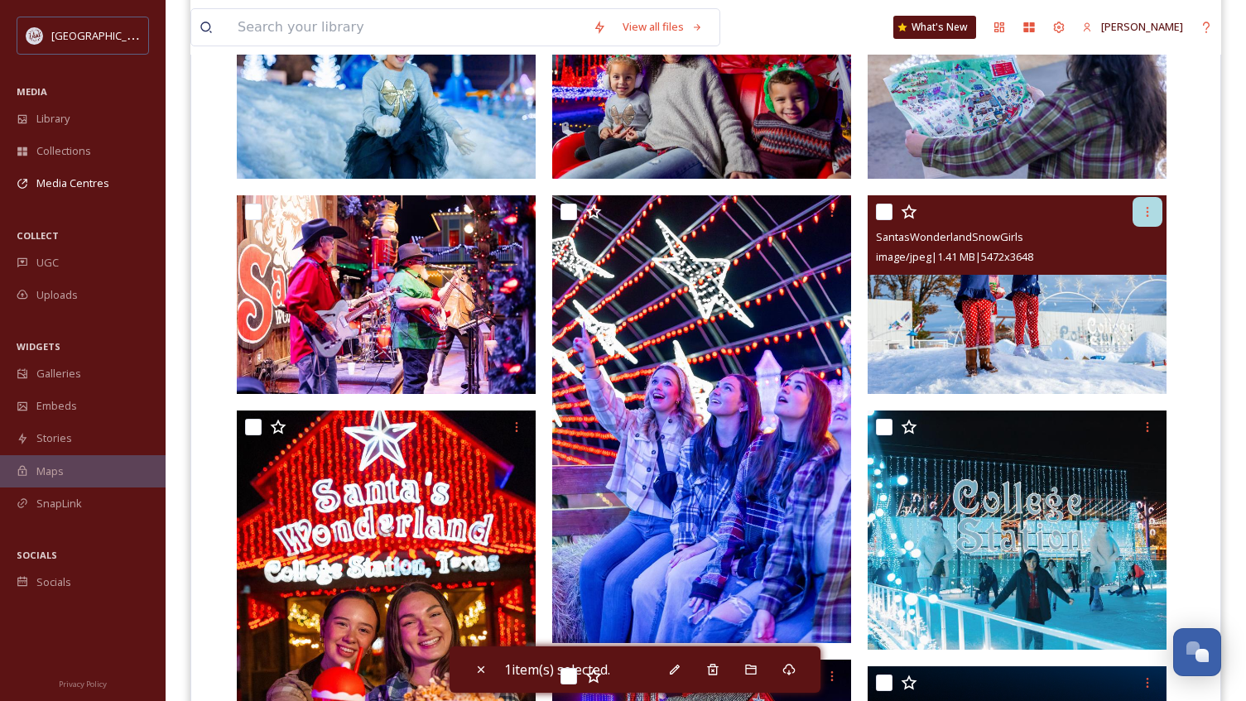
click at [1148, 213] on icon at bounding box center [1146, 211] width 13 height 13
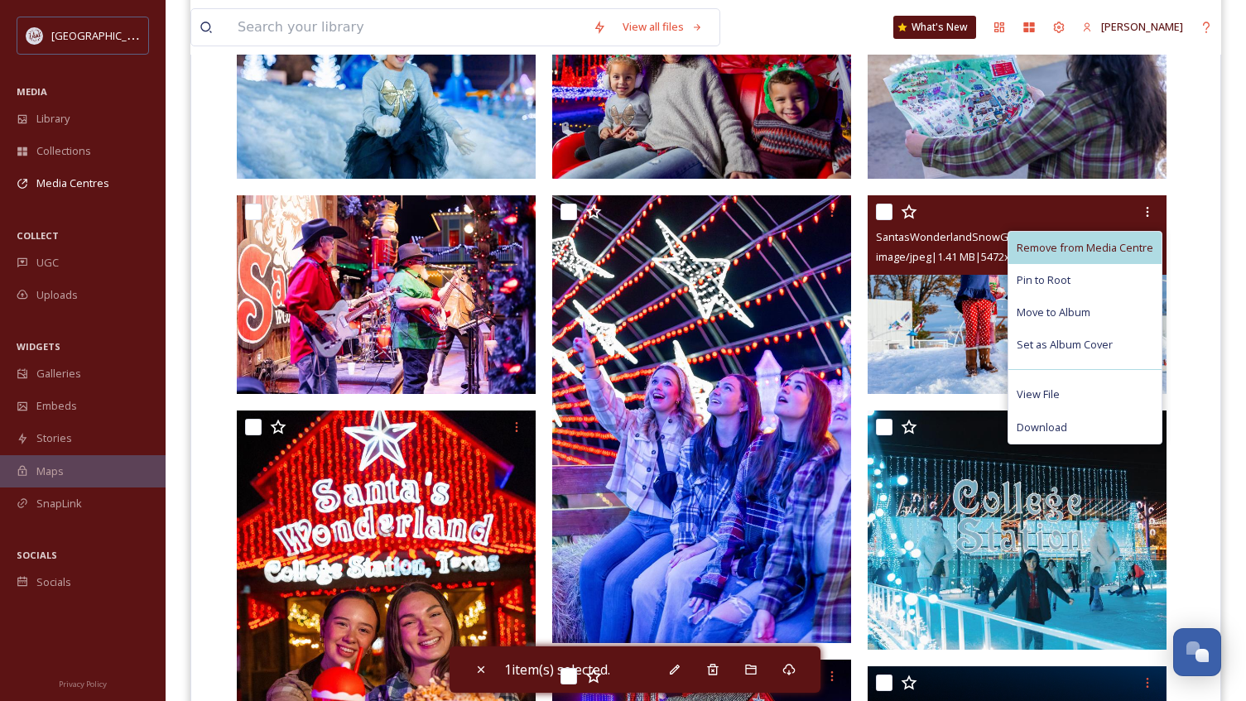
click at [1107, 245] on span "Remove from Media Centre" at bounding box center [1084, 248] width 137 height 16
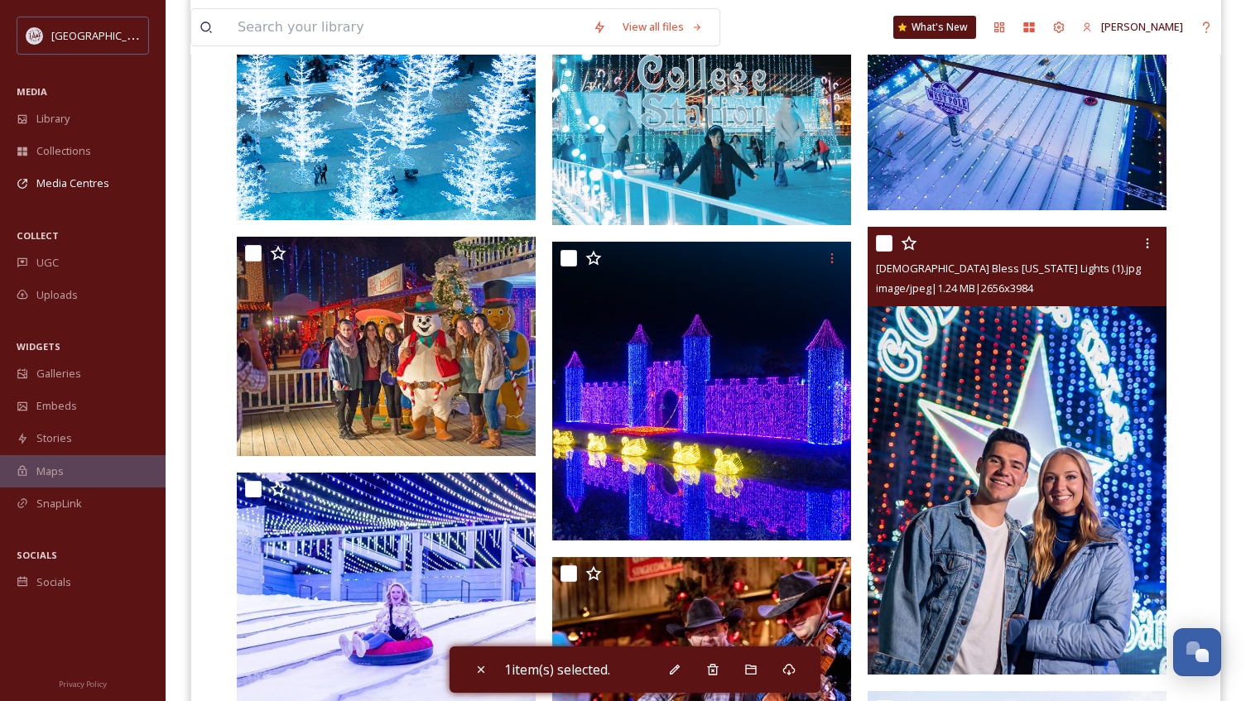
scroll to position [1217, 0]
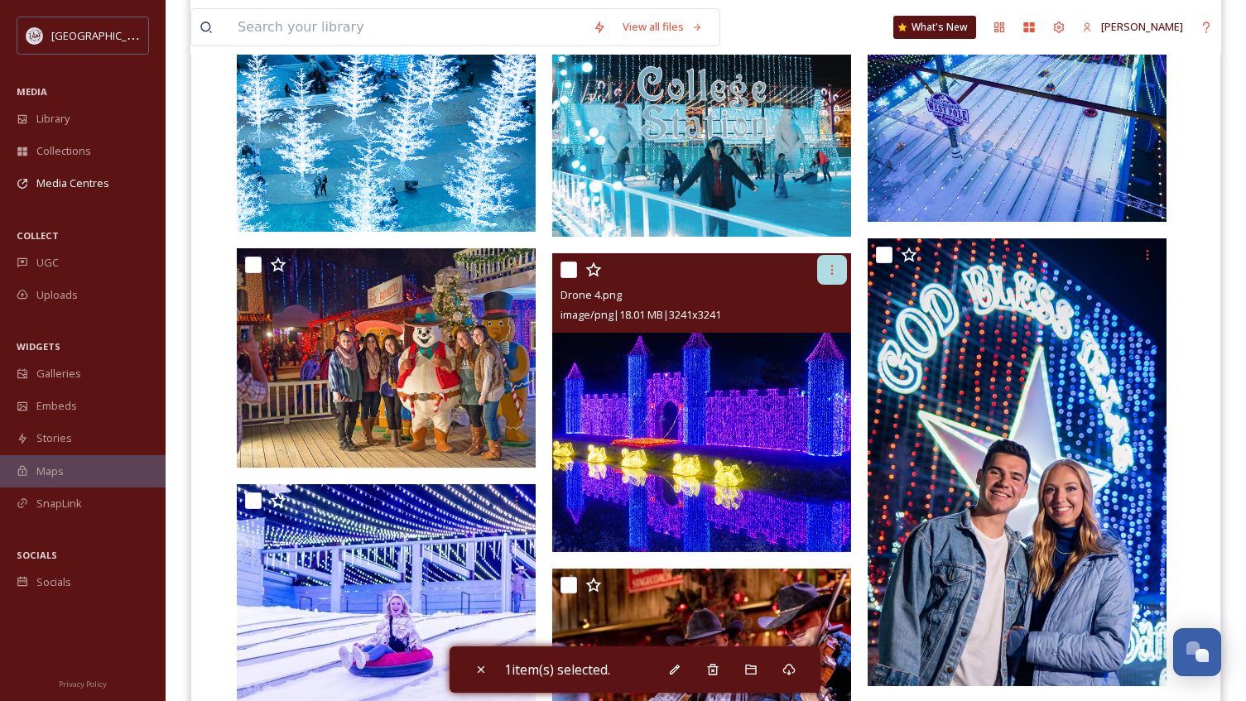
click at [835, 266] on icon at bounding box center [831, 269] width 13 height 13
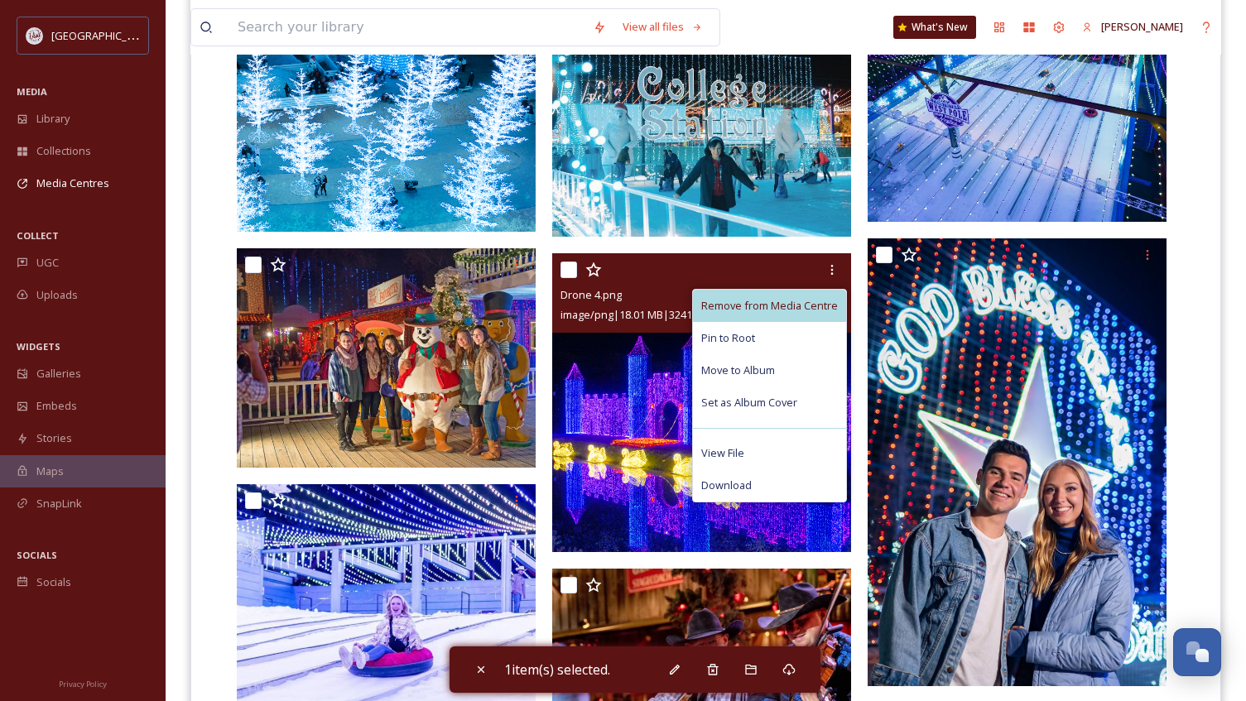
click at [805, 304] on span "Remove from Media Centre" at bounding box center [769, 306] width 137 height 16
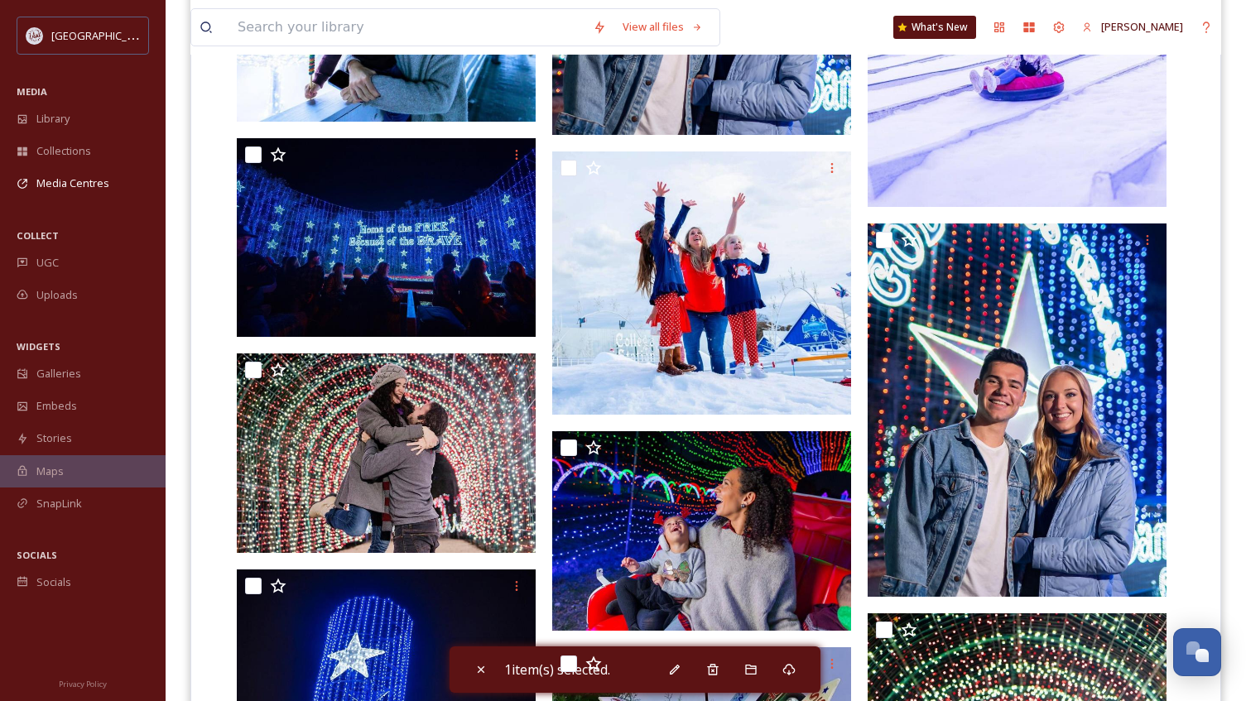
scroll to position [1796, 0]
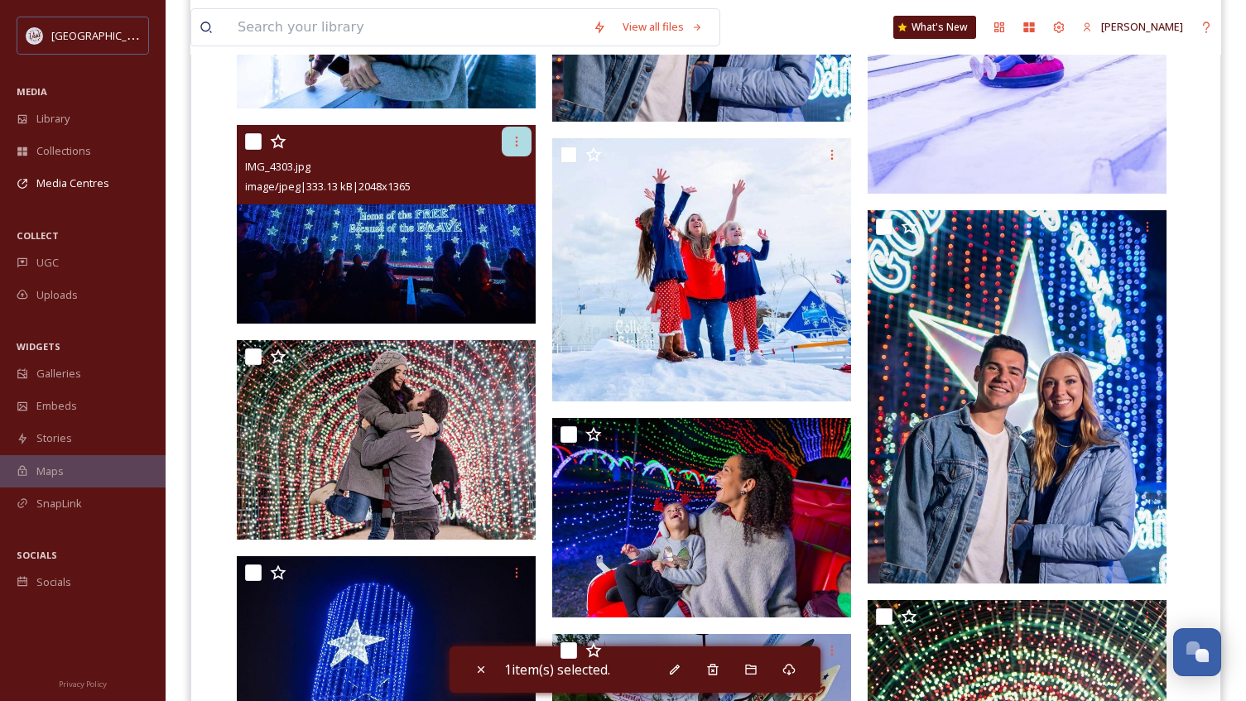
click at [516, 142] on icon at bounding box center [516, 141] width 13 height 13
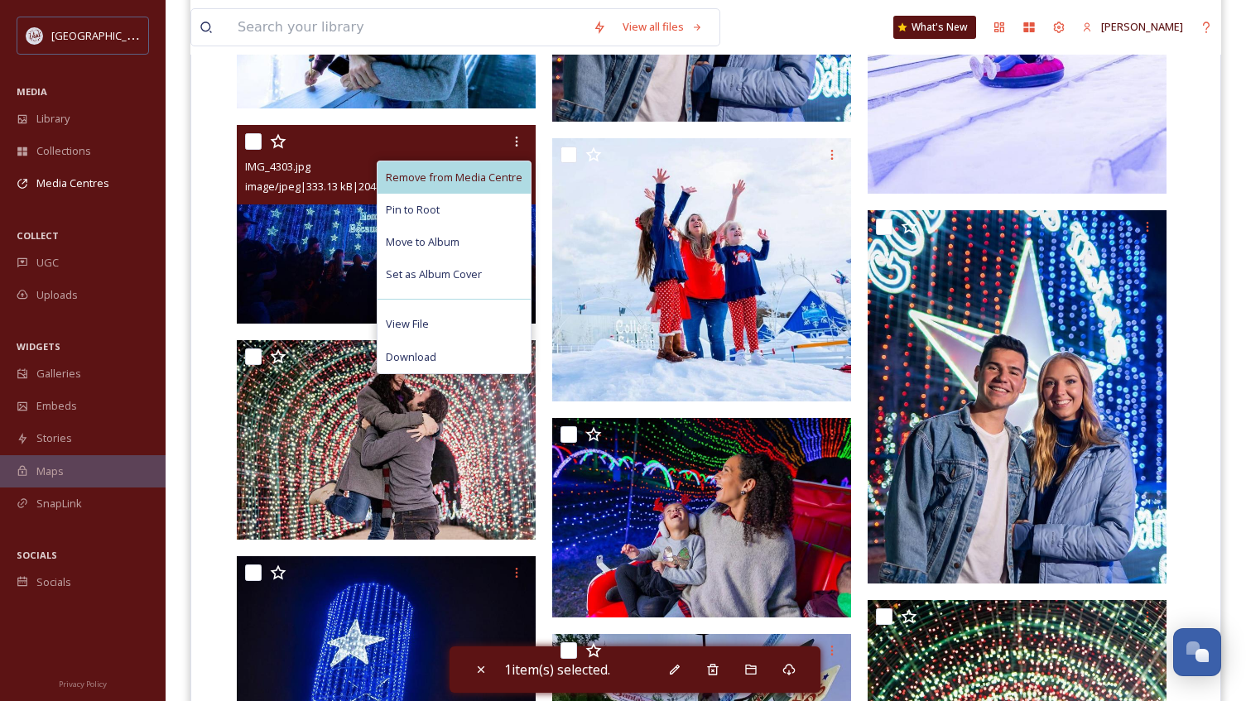
click at [487, 182] on span "Remove from Media Centre" at bounding box center [454, 178] width 137 height 16
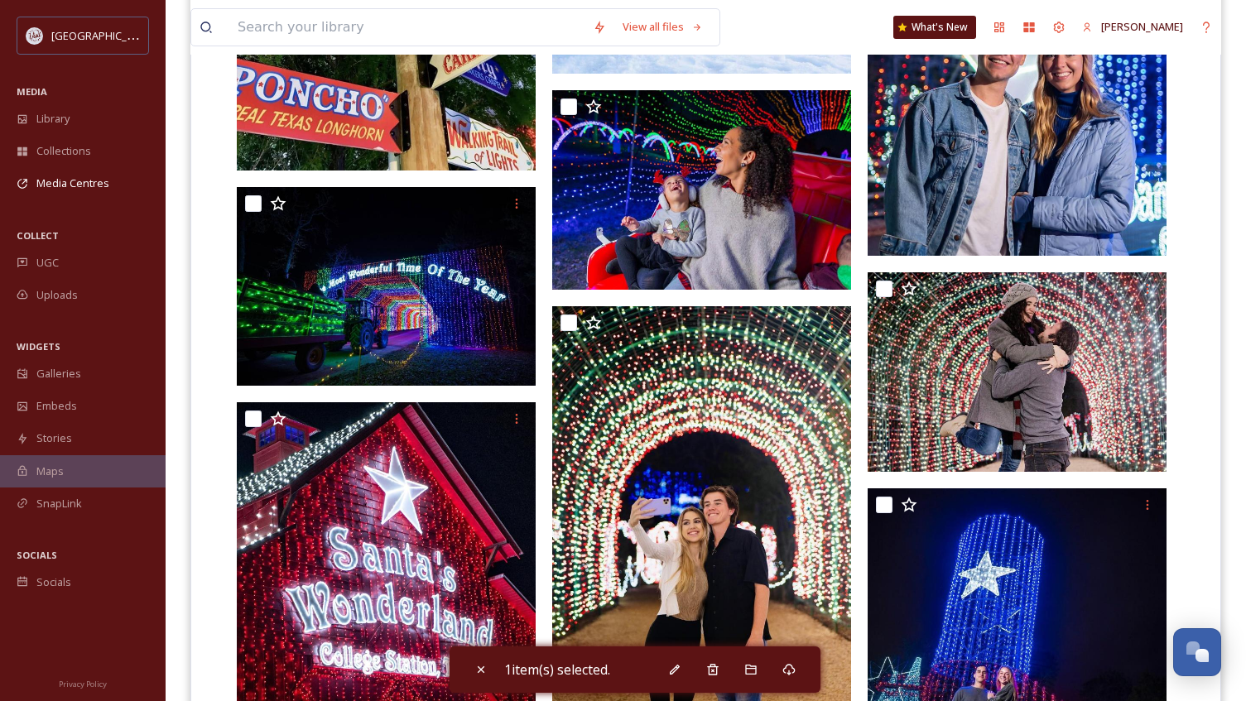
scroll to position [2127, 0]
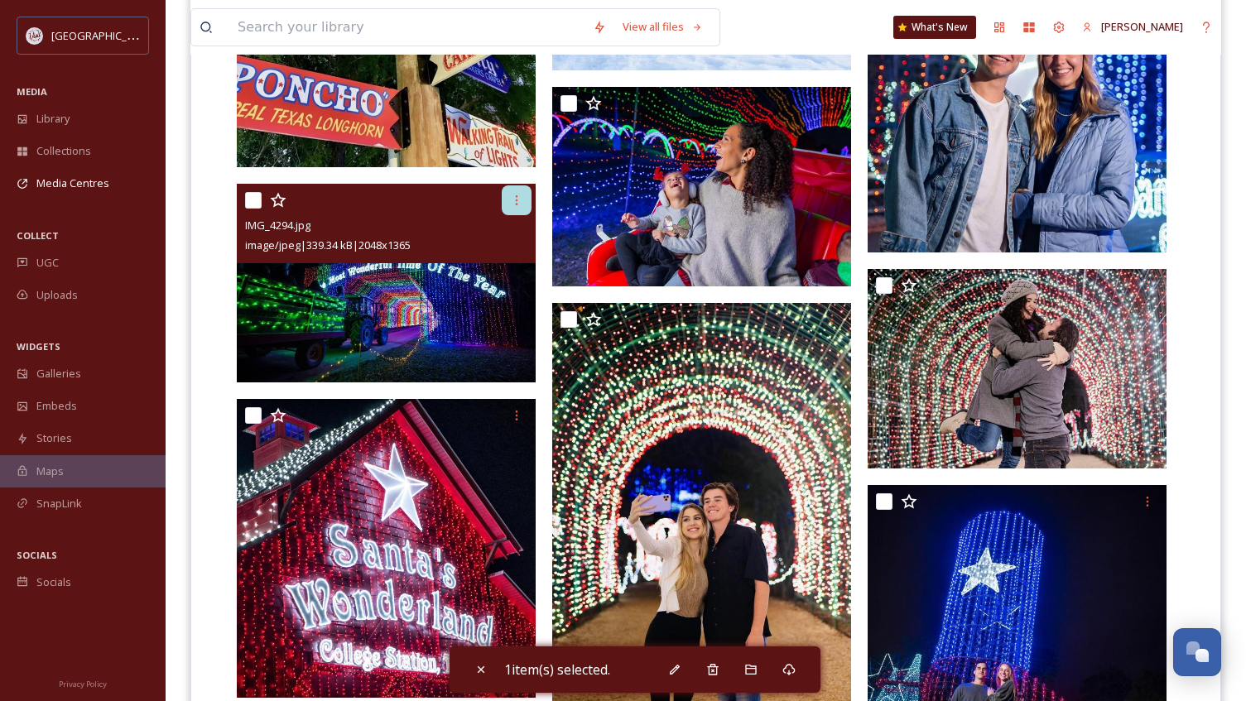
click at [509, 207] on div at bounding box center [517, 200] width 30 height 30
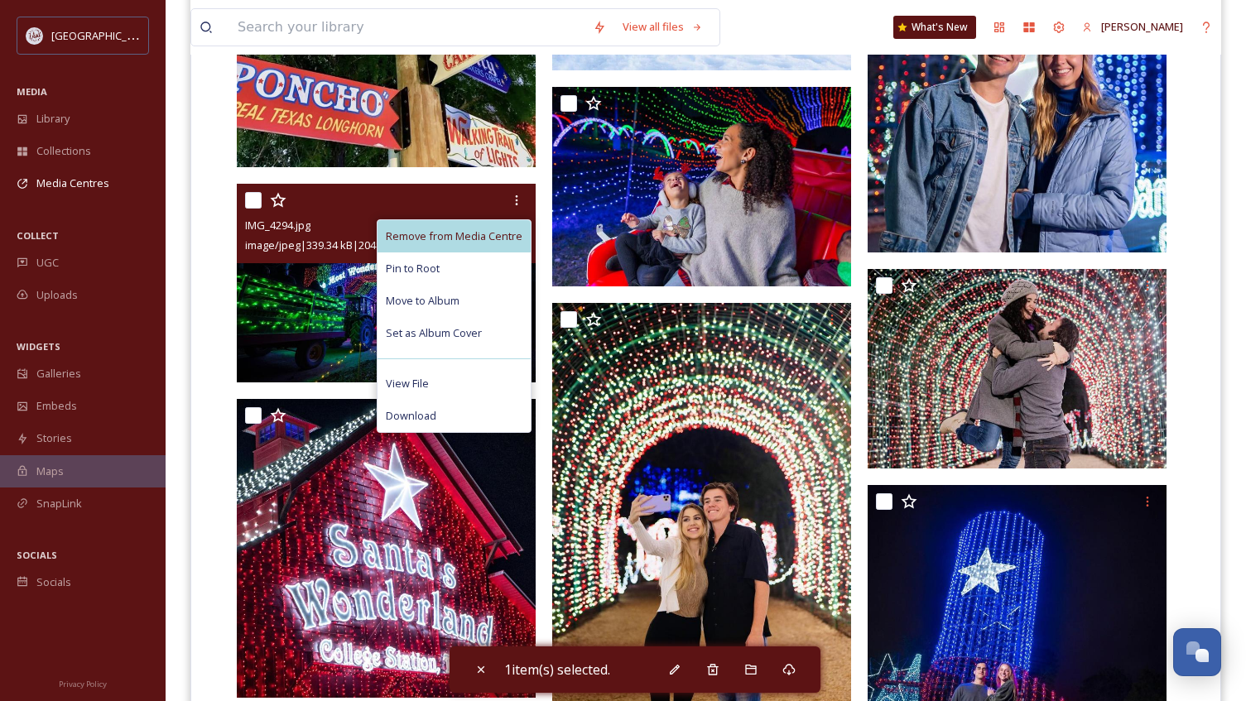
click at [503, 236] on span "Remove from Media Centre" at bounding box center [454, 236] width 137 height 16
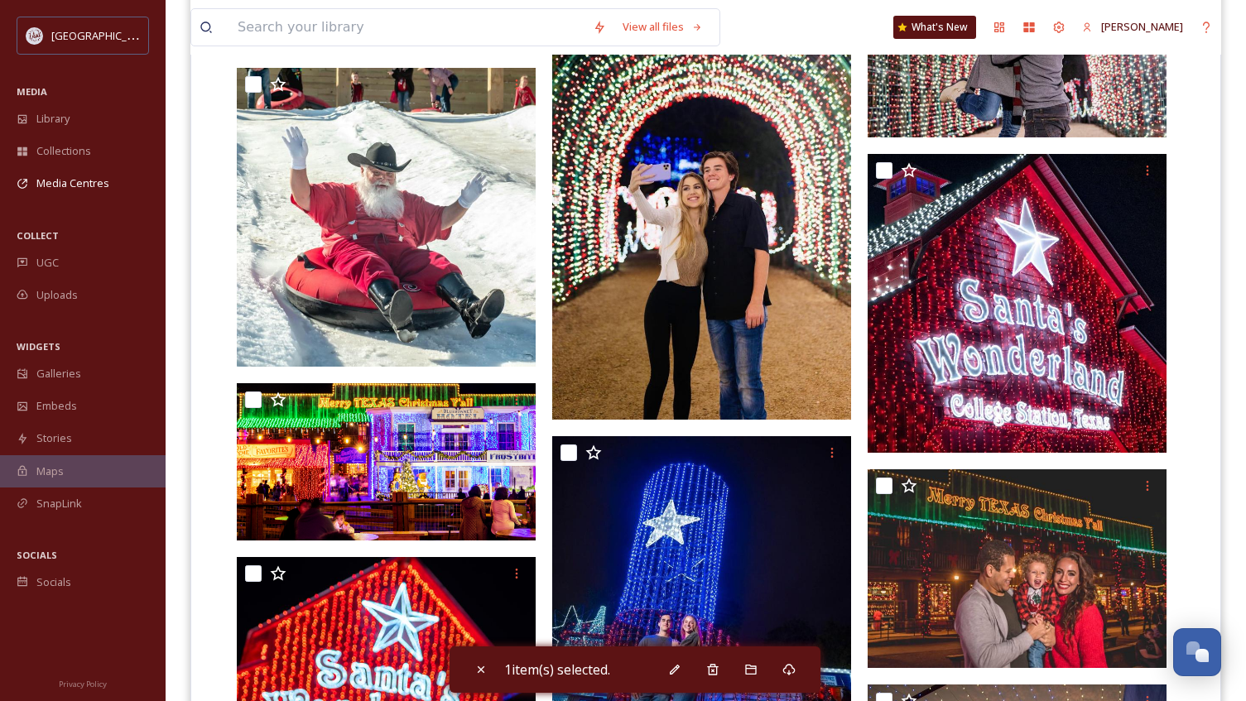
scroll to position [2541, 0]
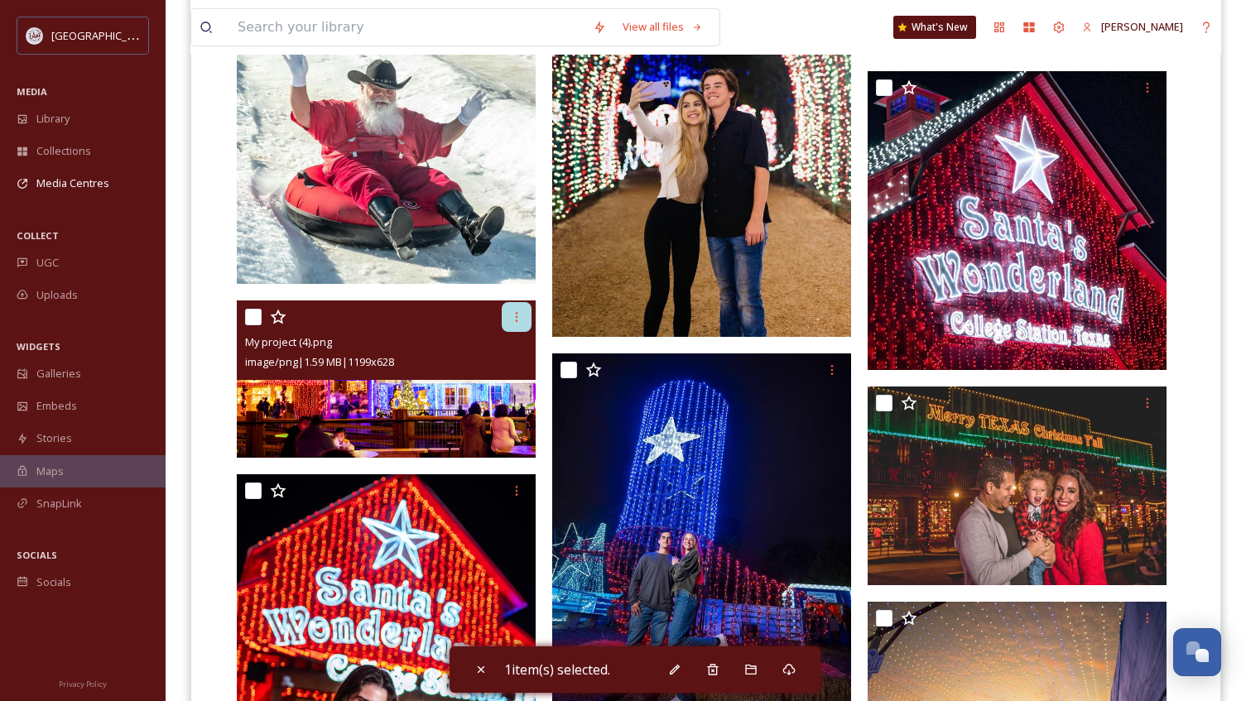
click at [514, 319] on icon at bounding box center [516, 316] width 13 height 13
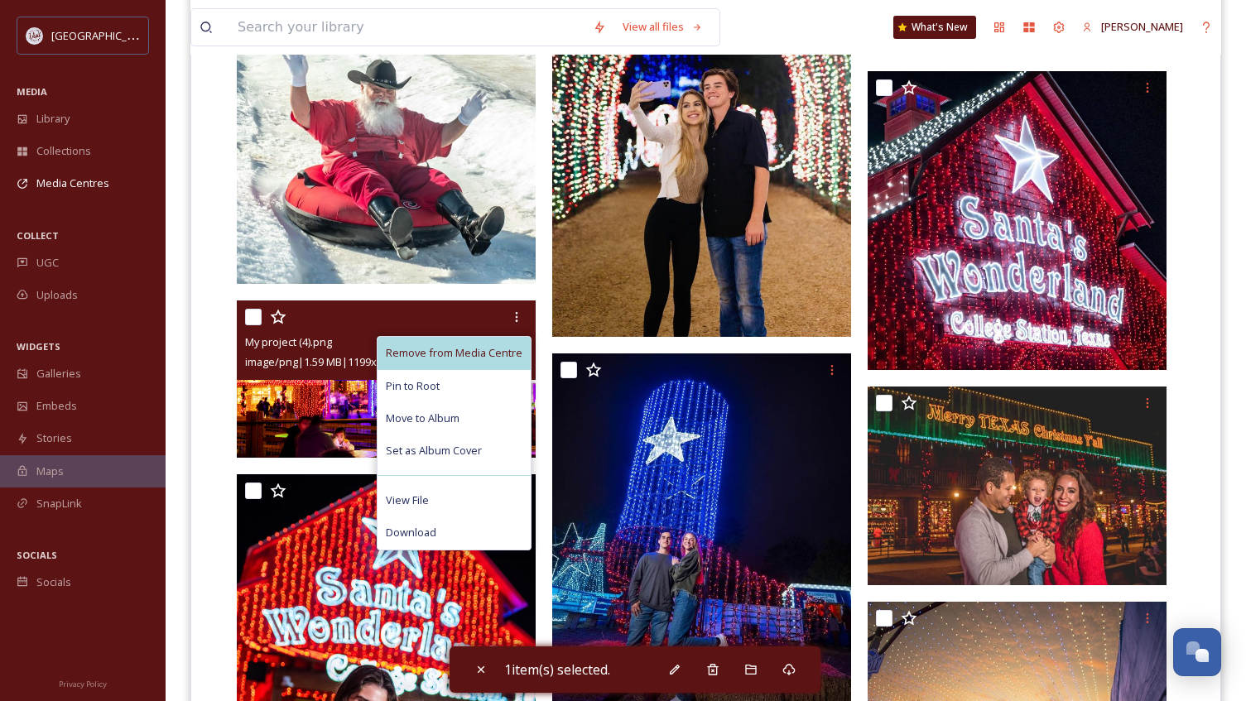
click at [502, 353] on span "Remove from Media Centre" at bounding box center [454, 353] width 137 height 16
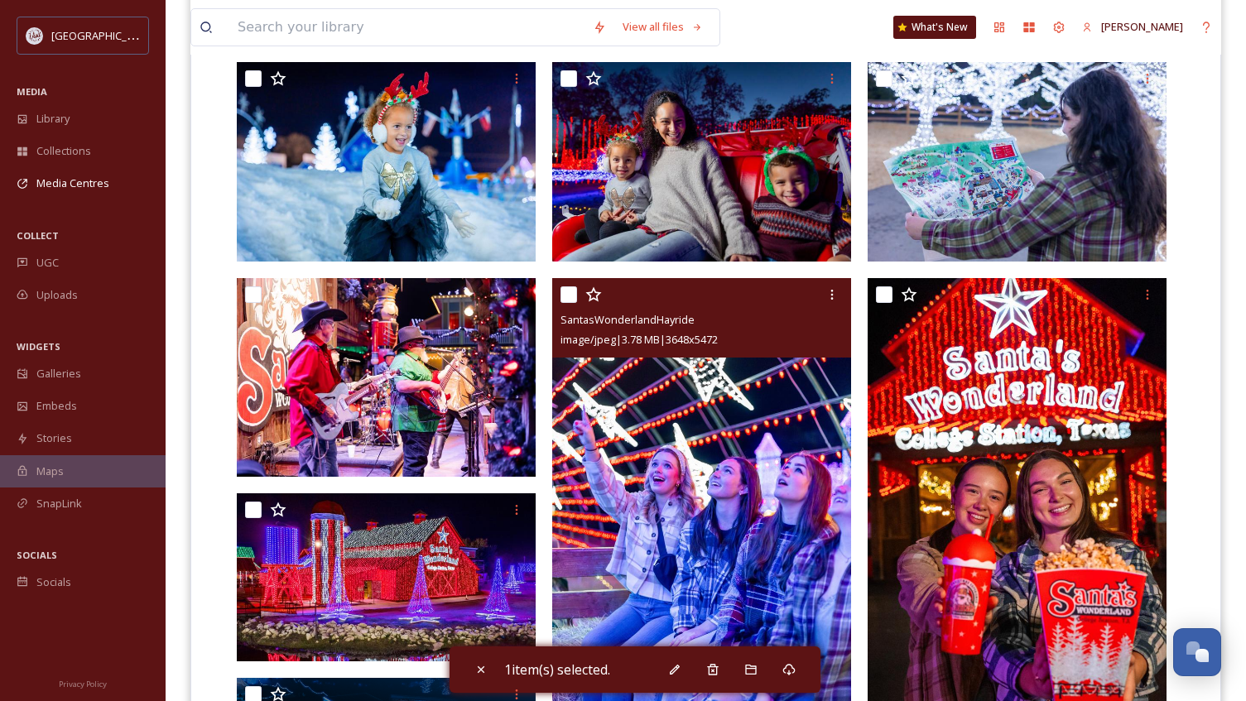
scroll to position [554, 0]
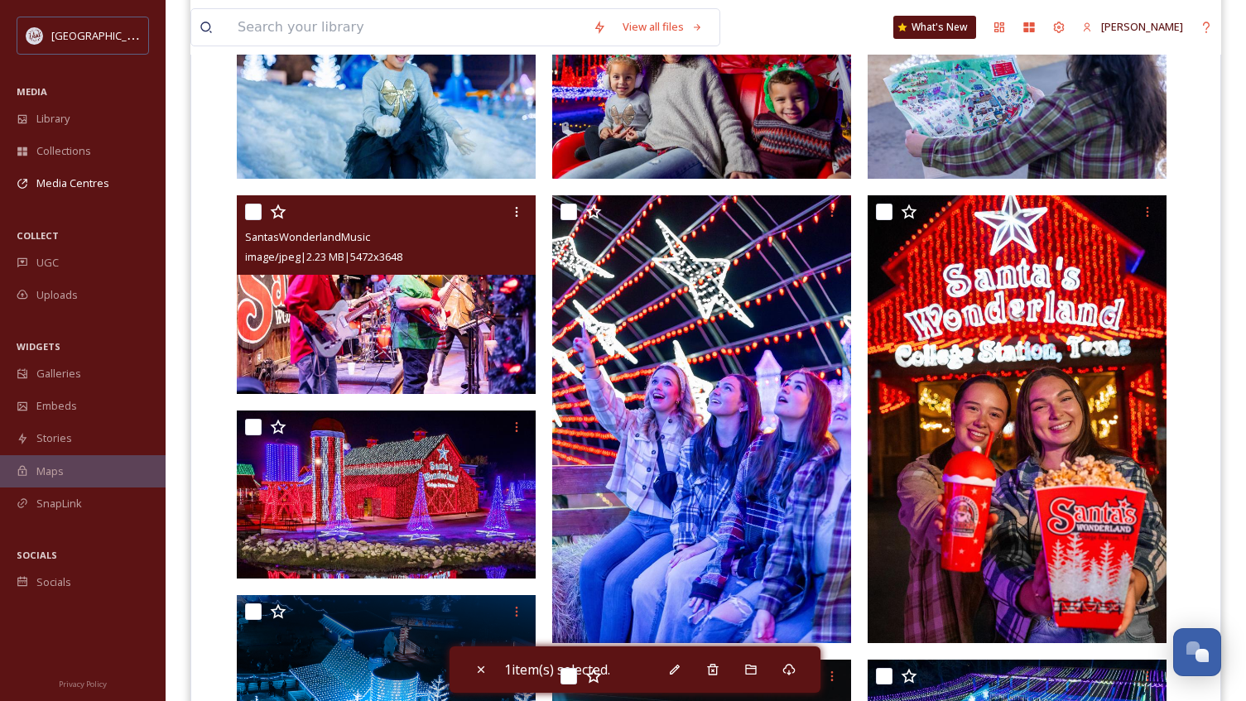
click at [488, 352] on img at bounding box center [386, 294] width 299 height 199
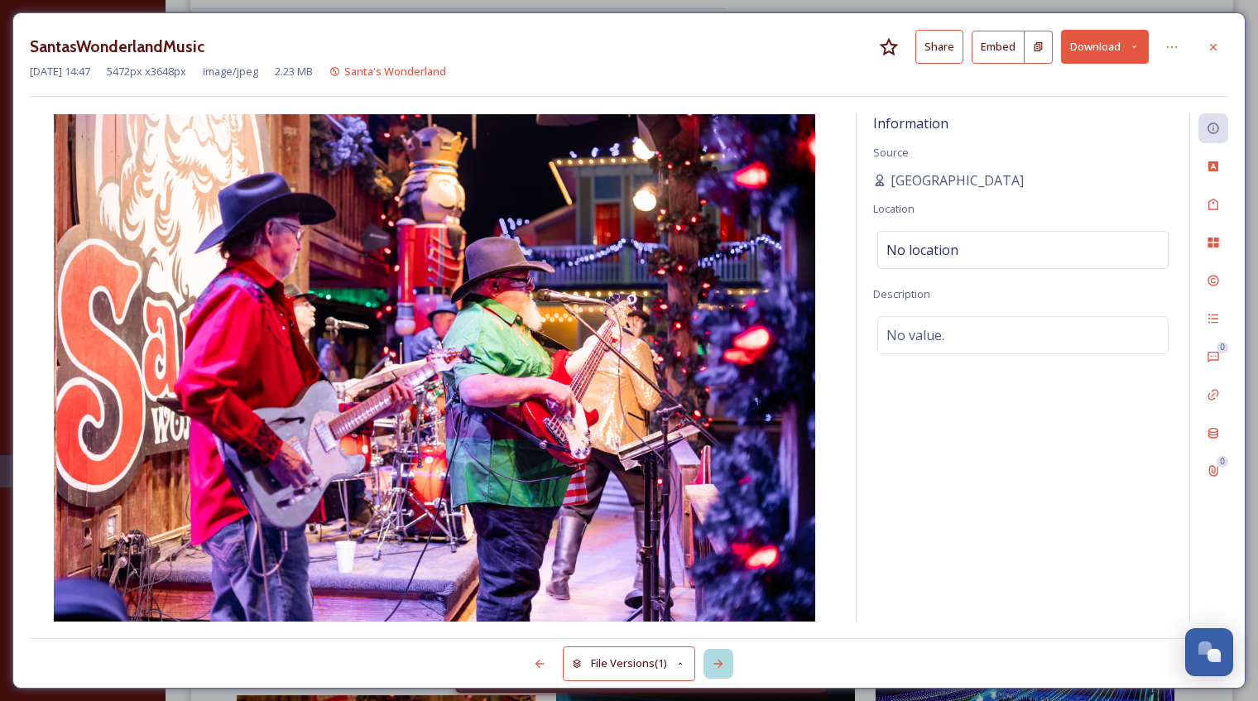
click at [714, 664] on icon at bounding box center [718, 663] width 13 height 13
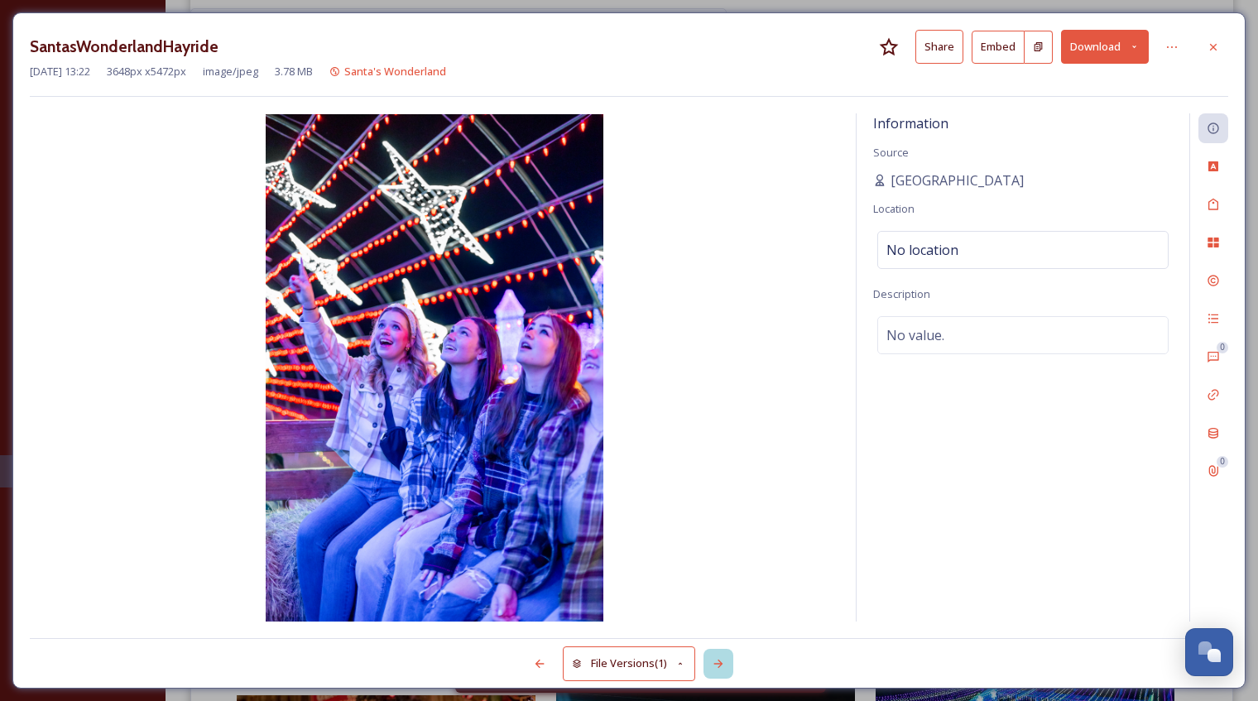
click at [722, 666] on icon at bounding box center [718, 663] width 13 height 13
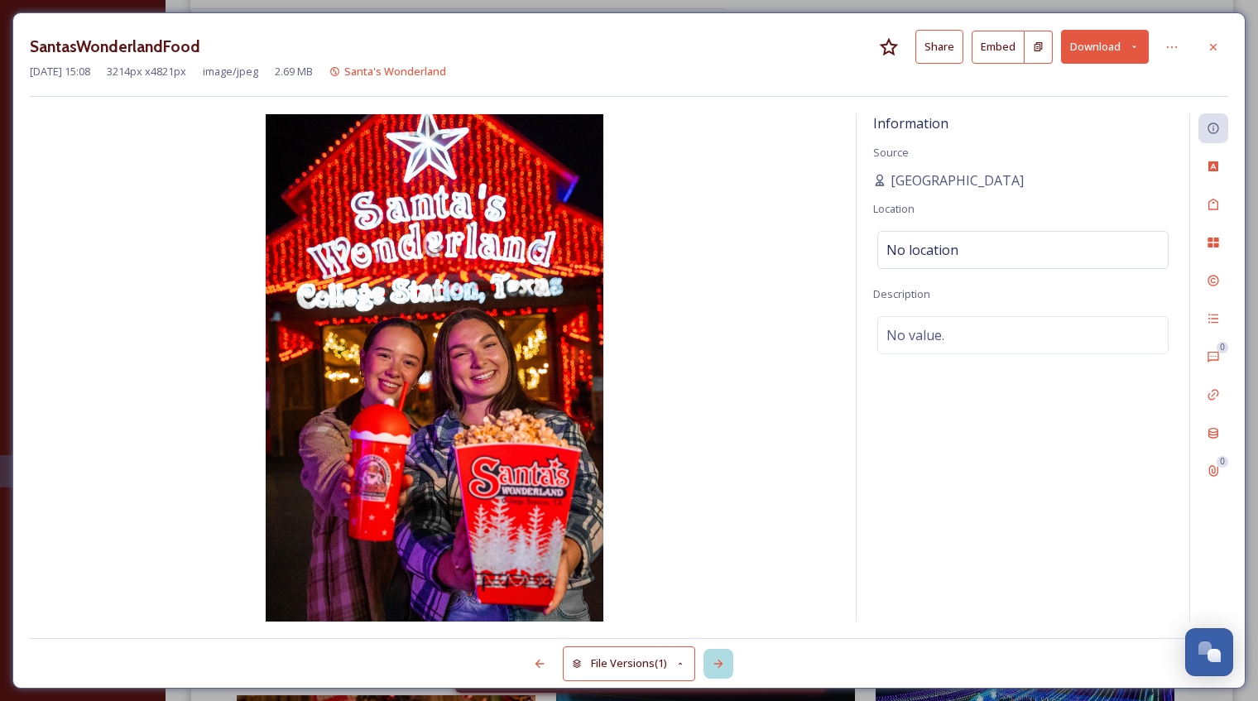
click at [724, 667] on icon at bounding box center [718, 663] width 13 height 13
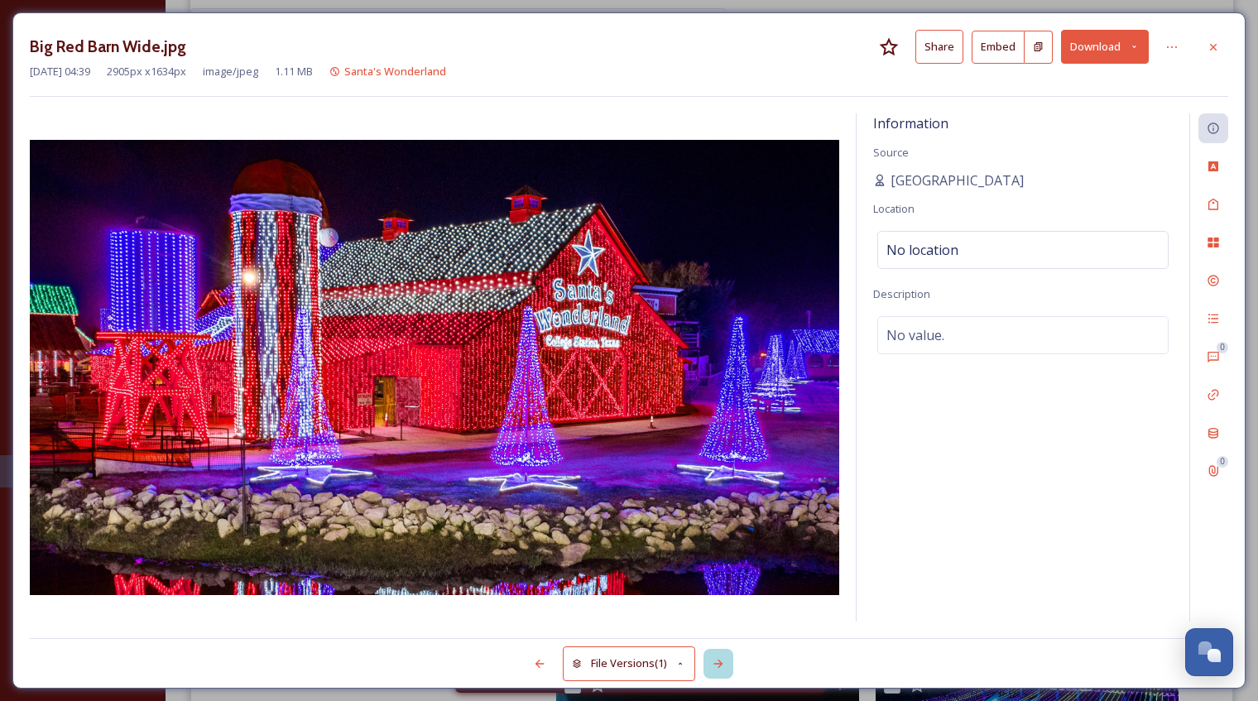
click at [724, 667] on icon at bounding box center [718, 663] width 13 height 13
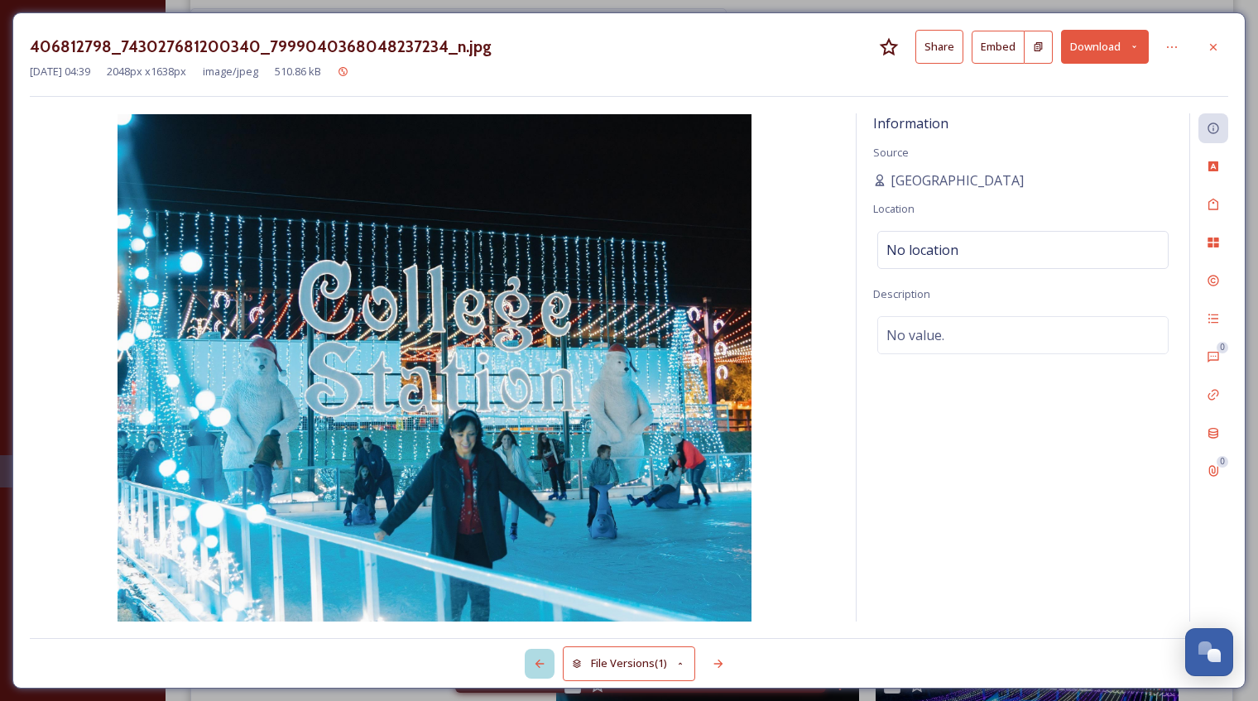
click at [540, 667] on icon at bounding box center [539, 663] width 13 height 13
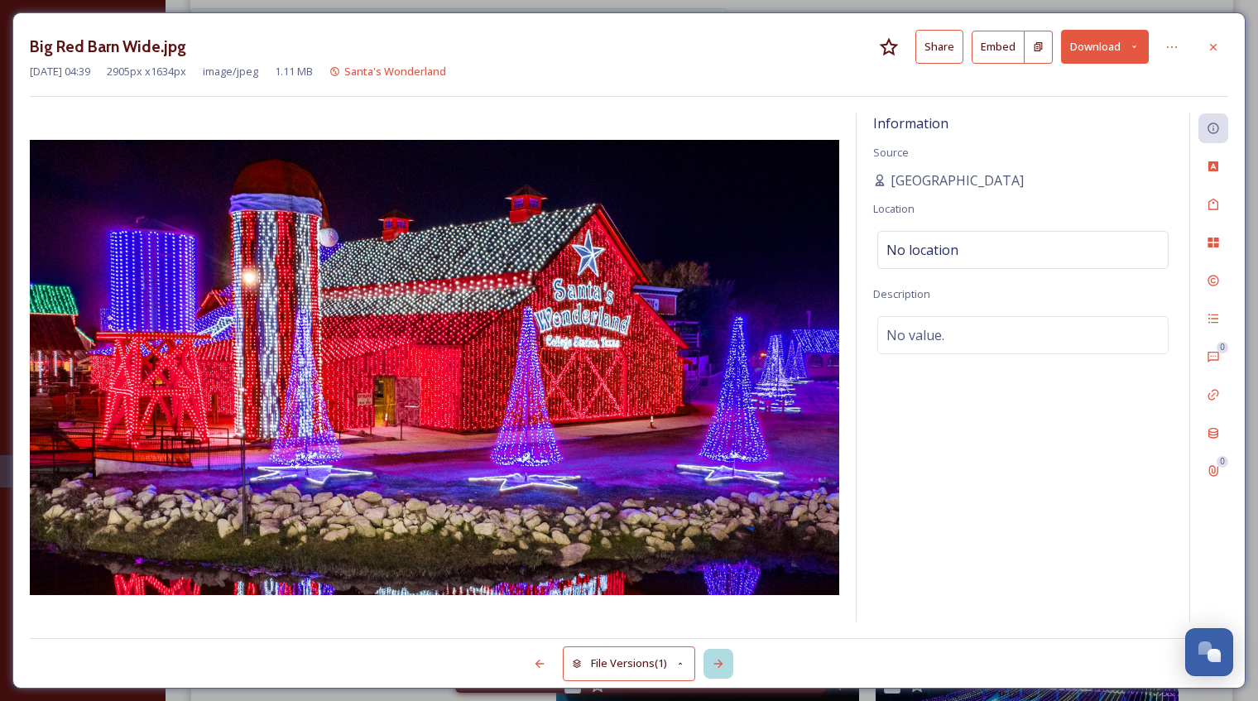
click at [718, 664] on icon at bounding box center [717, 664] width 9 height 8
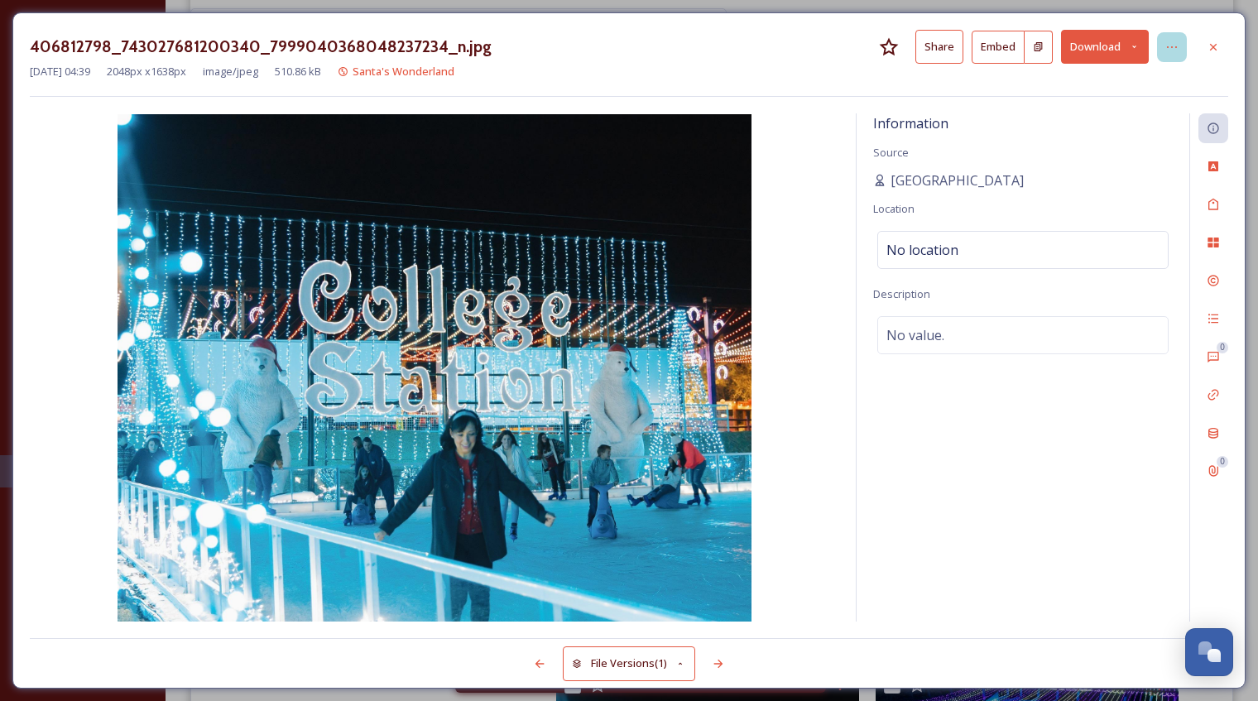
click at [1178, 42] on div at bounding box center [1172, 47] width 30 height 30
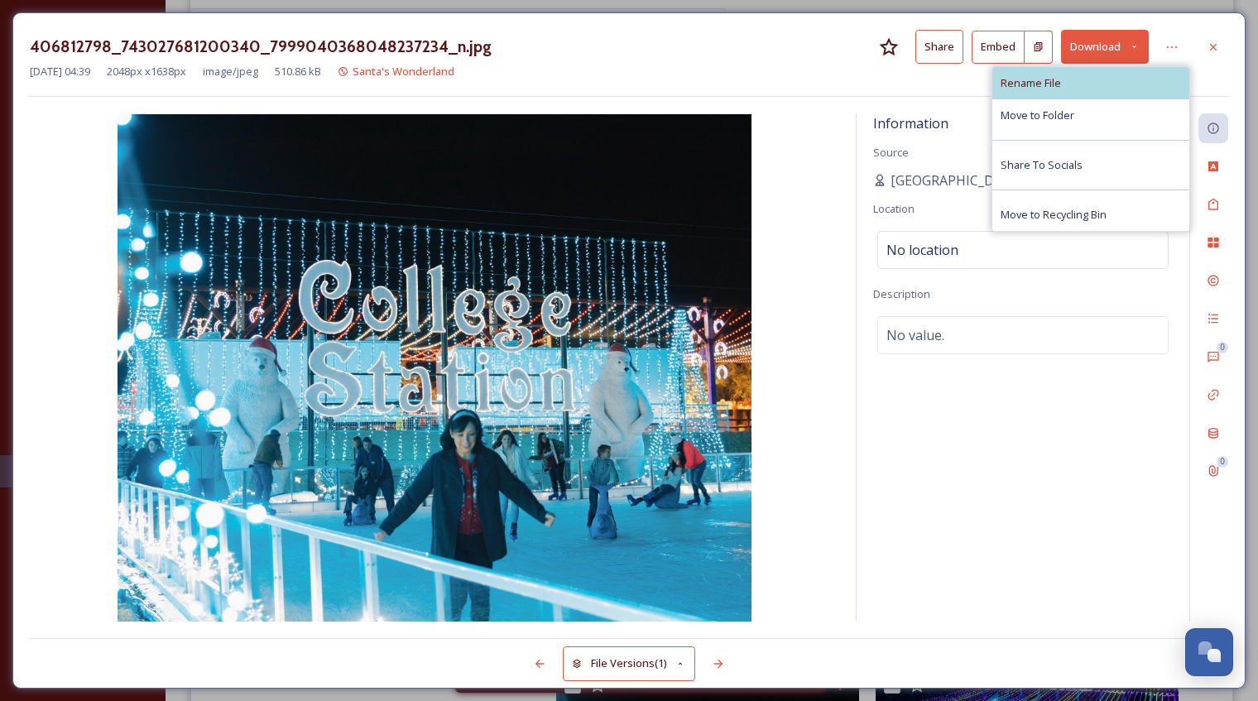
click at [1055, 89] on span "Rename File" at bounding box center [1031, 83] width 60 height 16
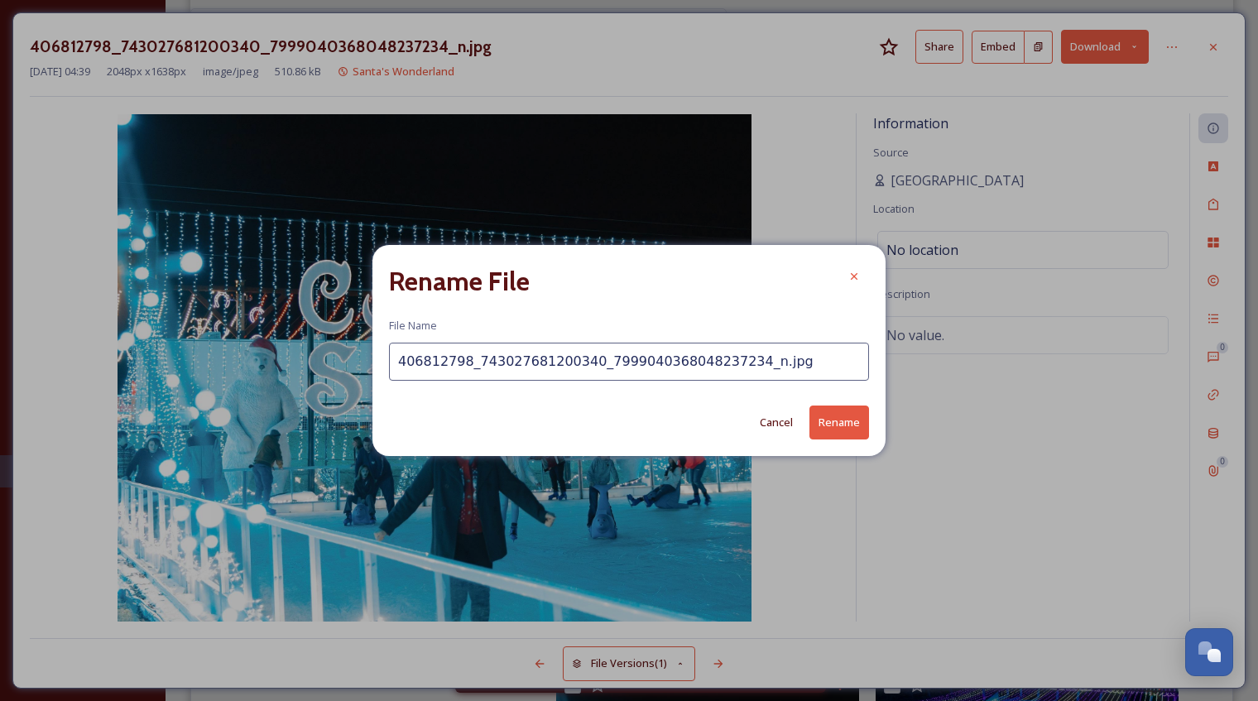
drag, startPoint x: 757, startPoint y: 362, endPoint x: 384, endPoint y: 372, distance: 373.4
click at [384, 372] on div "Rename File File Name 406812798_743027681200340_7999040368048237234_n.jpg Cance…" at bounding box center [628, 350] width 513 height 210
type input "SantasWonderlandIceskating"
click at [836, 430] on button "Rename" at bounding box center [839, 423] width 60 height 34
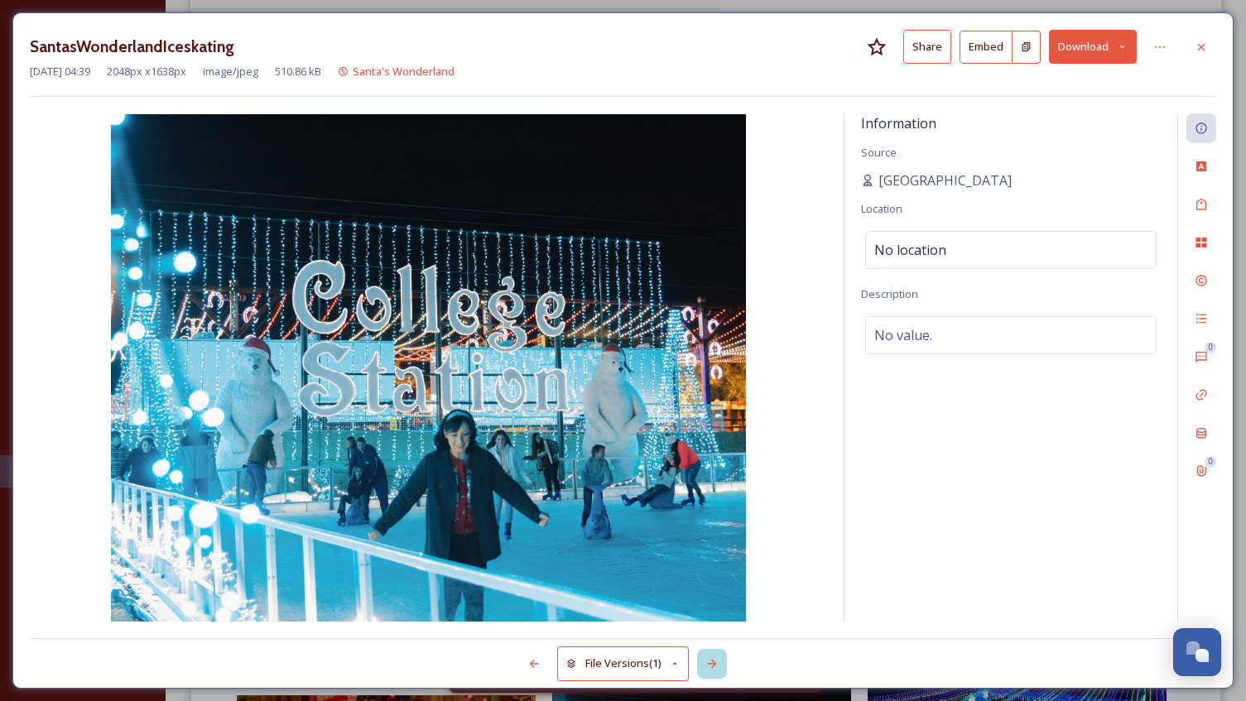
click at [711, 660] on icon at bounding box center [711, 663] width 13 height 13
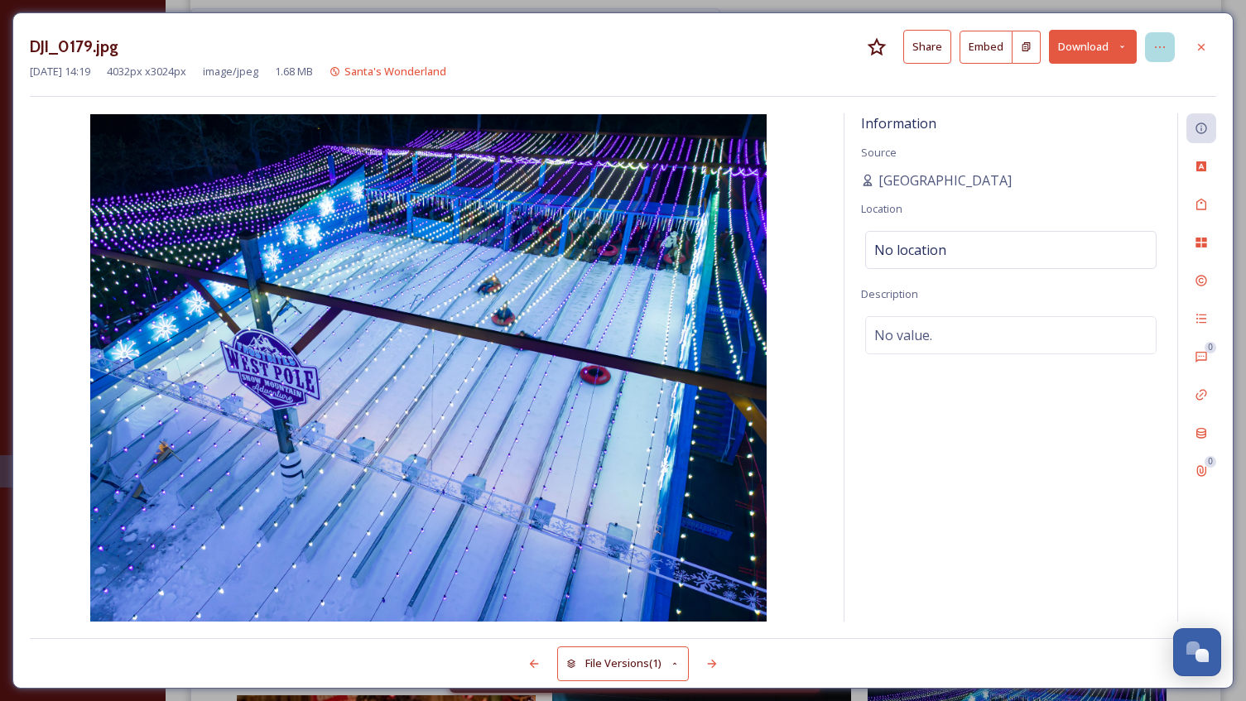
click at [1164, 45] on icon at bounding box center [1159, 47] width 13 height 13
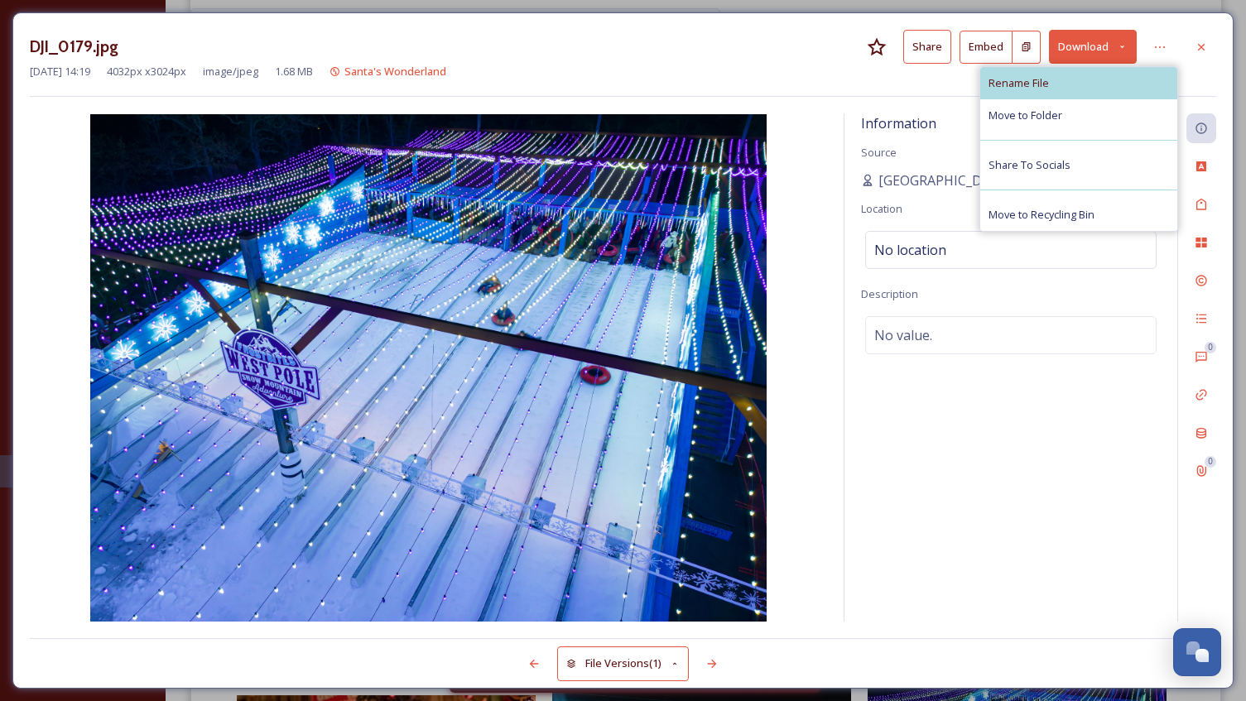
click at [1038, 74] on div "Rename File" at bounding box center [1078, 83] width 197 height 32
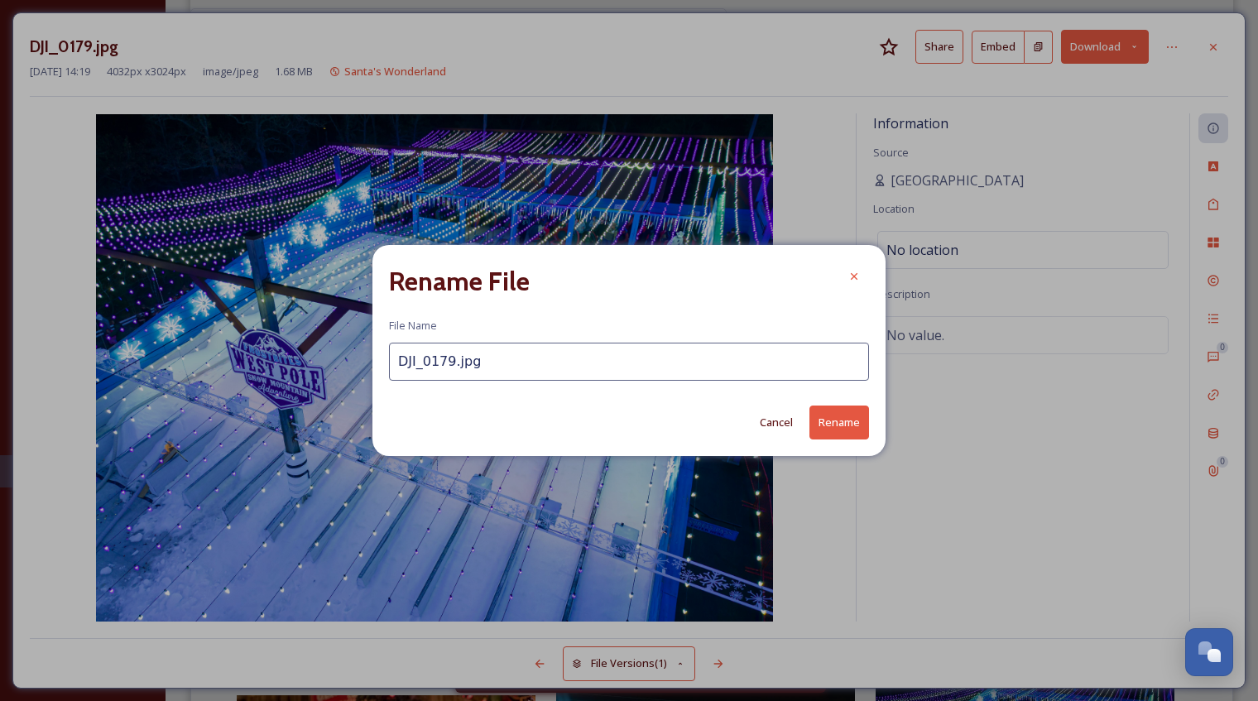
drag, startPoint x: 489, startPoint y: 356, endPoint x: 377, endPoint y: 360, distance: 112.6
click at [377, 361] on div "Rename File File Name DJI_0179.jpg Cancel Rename" at bounding box center [628, 350] width 513 height 210
type input "SantasWonderlandSnowTubingWide"
click at [849, 420] on button "Rename" at bounding box center [839, 423] width 60 height 34
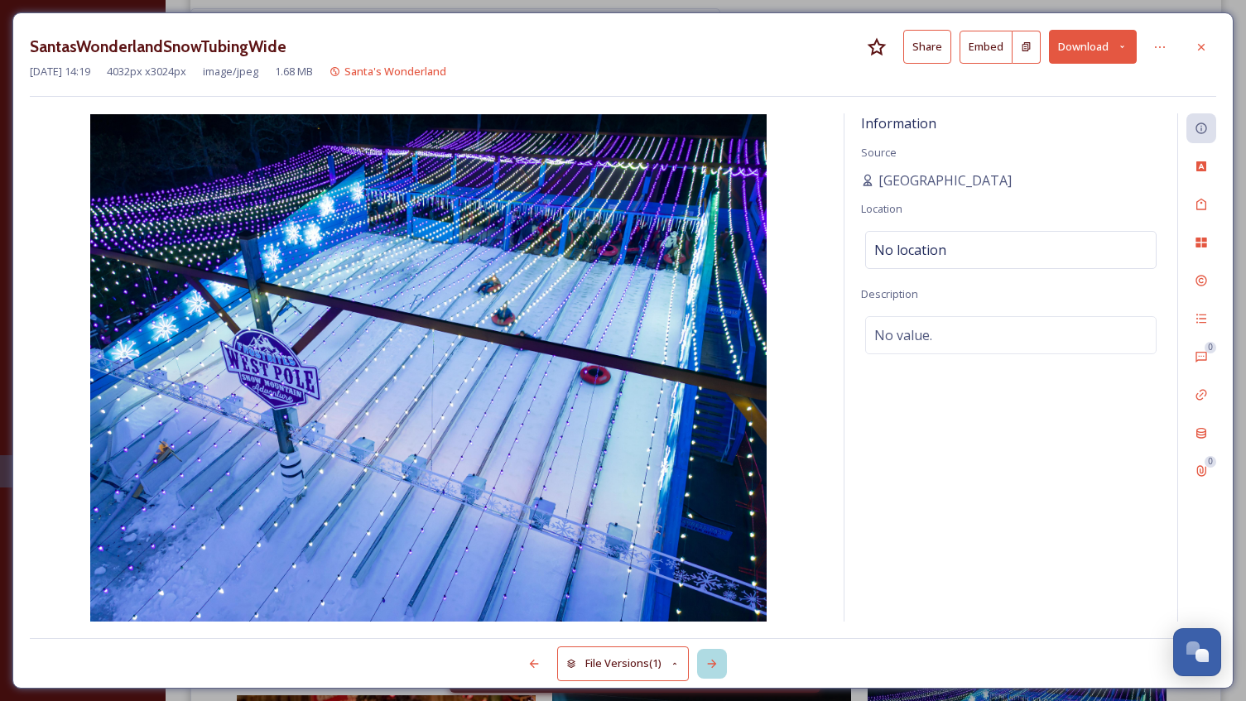
click at [711, 660] on icon at bounding box center [711, 663] width 13 height 13
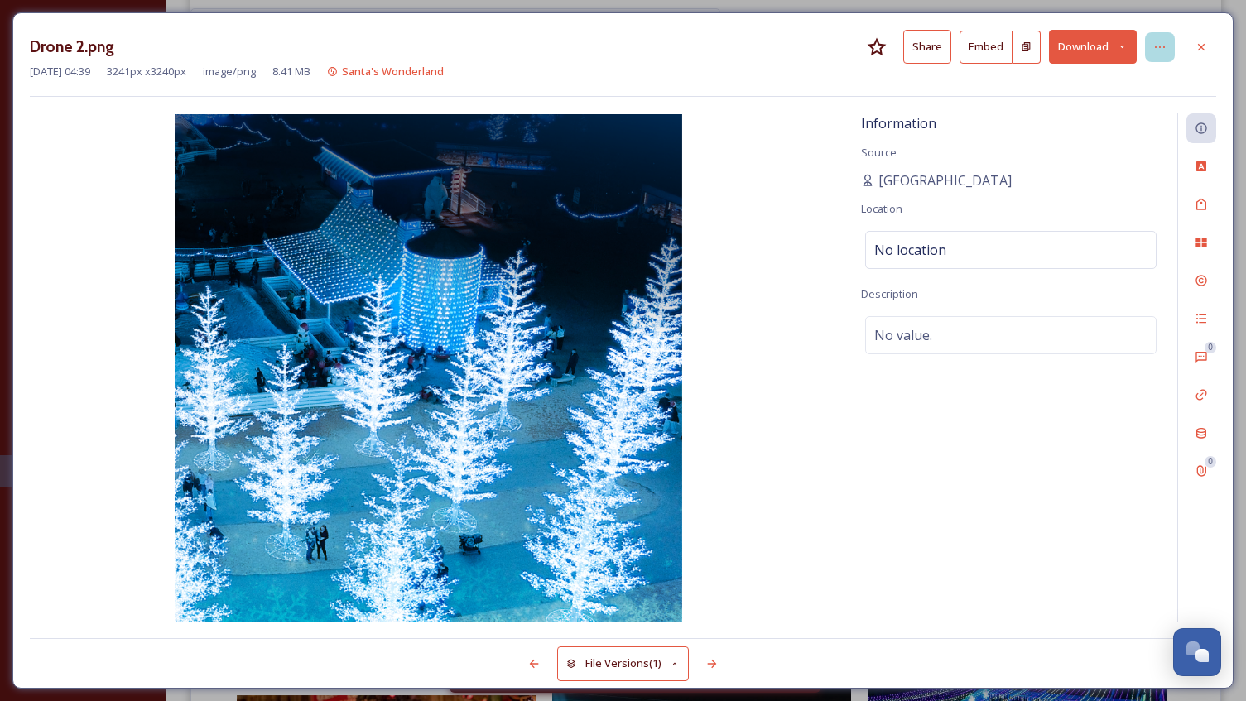
click at [1156, 46] on icon at bounding box center [1159, 47] width 13 height 13
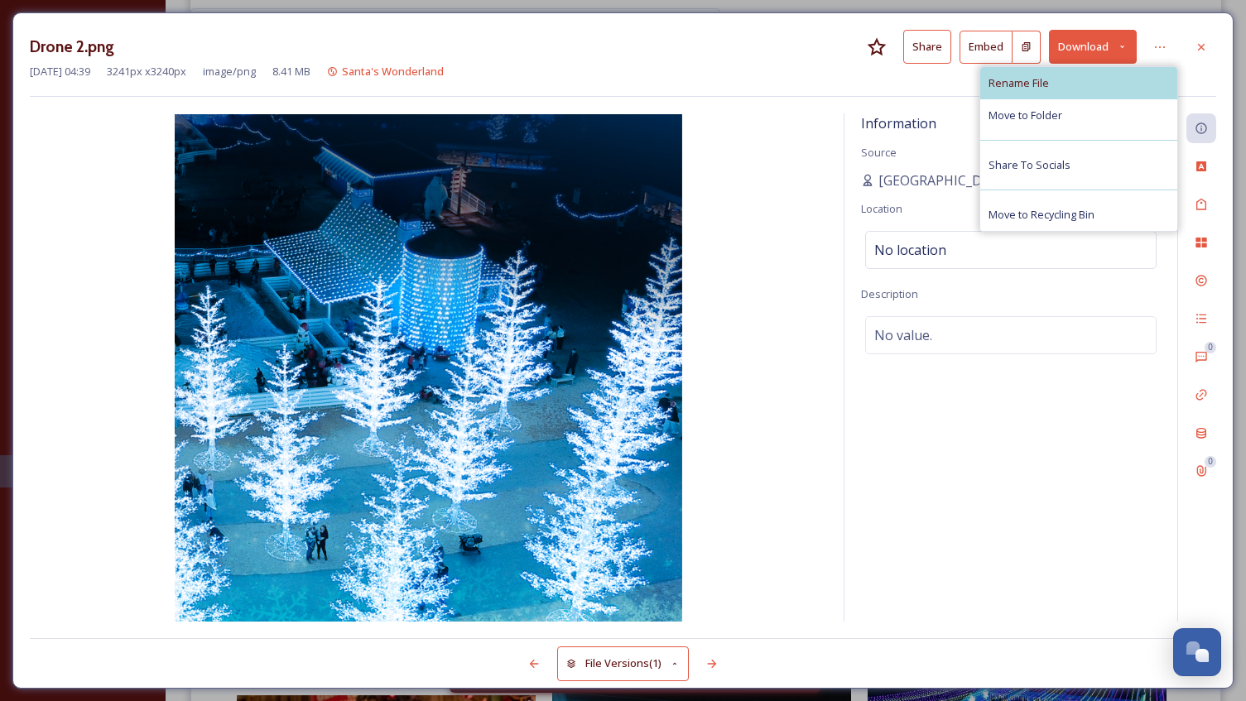
click at [1053, 78] on div "Rename File" at bounding box center [1078, 83] width 197 height 32
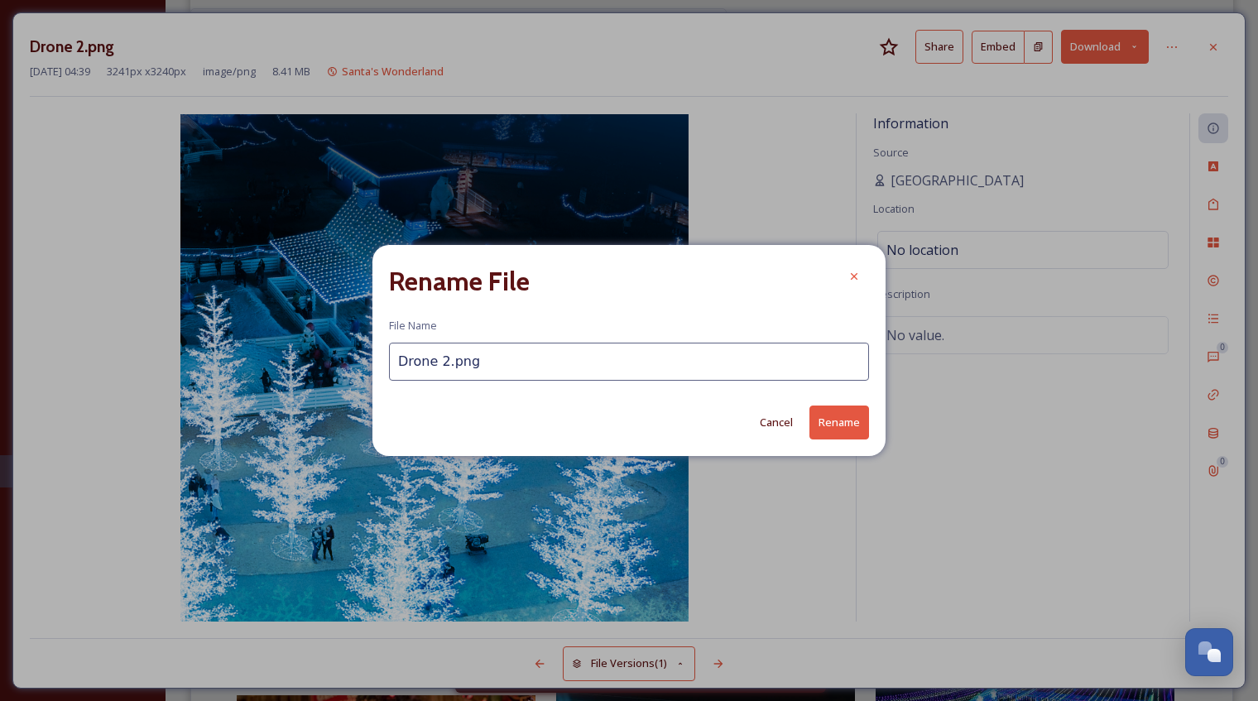
drag, startPoint x: 454, startPoint y: 363, endPoint x: 363, endPoint y: 363, distance: 91.0
click at [364, 363] on div "Rename File File Name Drone 2.png Cancel Rename" at bounding box center [629, 350] width 1258 height 701
type input "SantasWonderlandLights"
click at [834, 425] on button "Rename" at bounding box center [839, 423] width 60 height 34
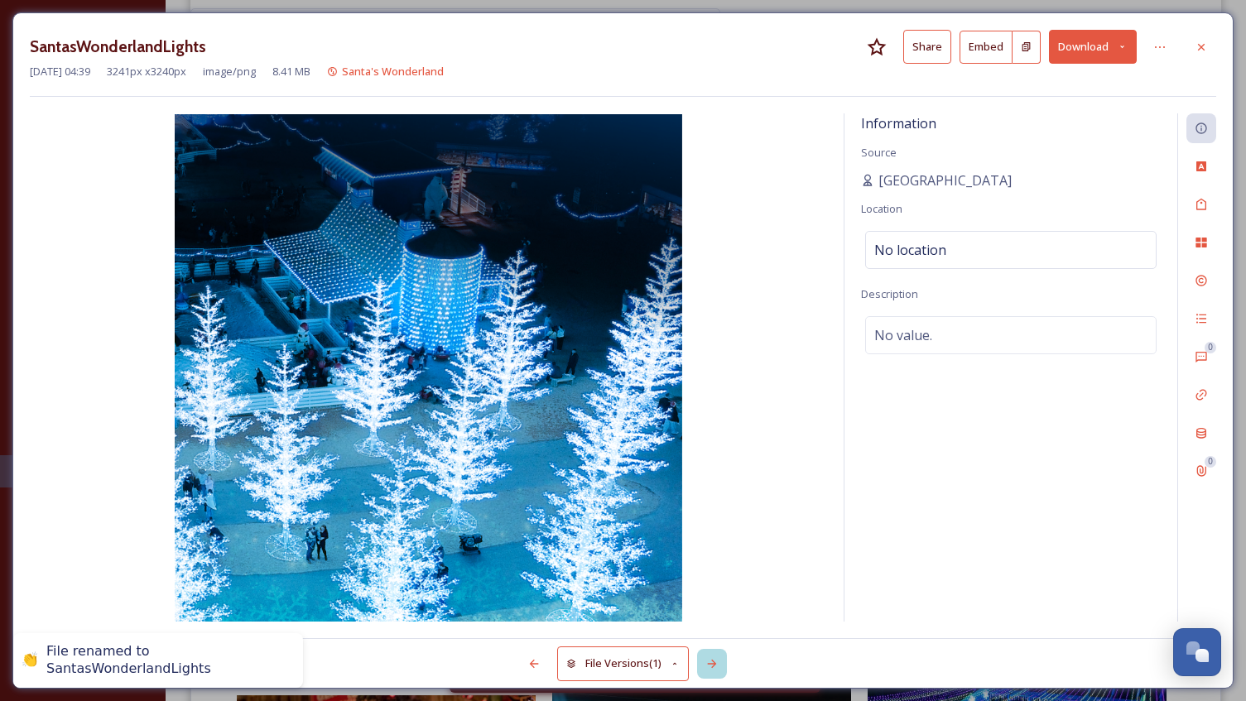
click at [718, 661] on icon at bounding box center [711, 663] width 13 height 13
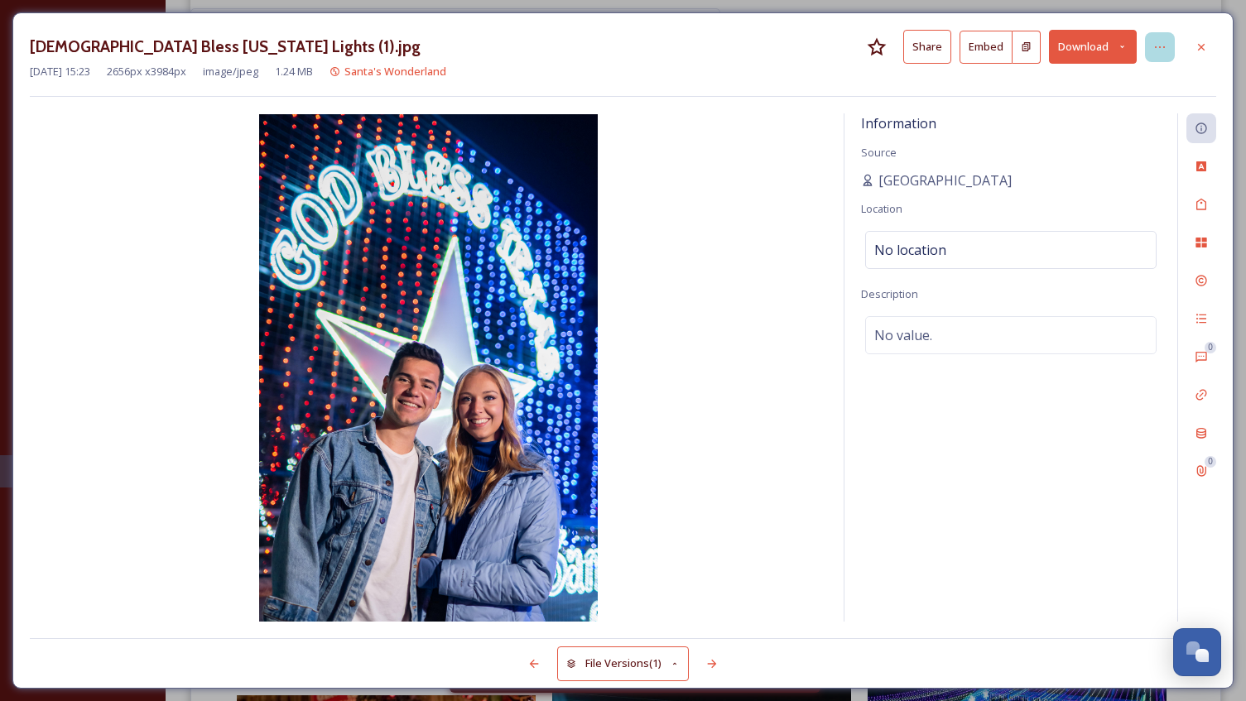
click at [1156, 46] on icon at bounding box center [1159, 47] width 13 height 13
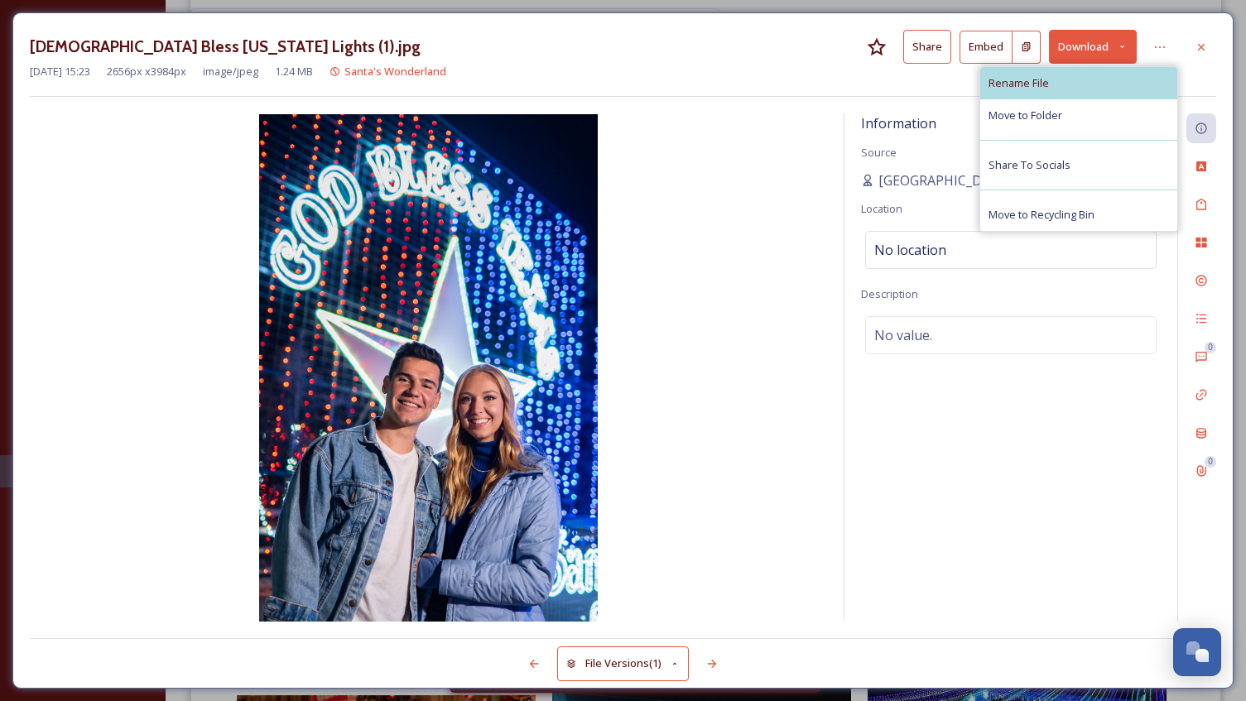
click at [1001, 92] on div "Rename File" at bounding box center [1078, 83] width 197 height 32
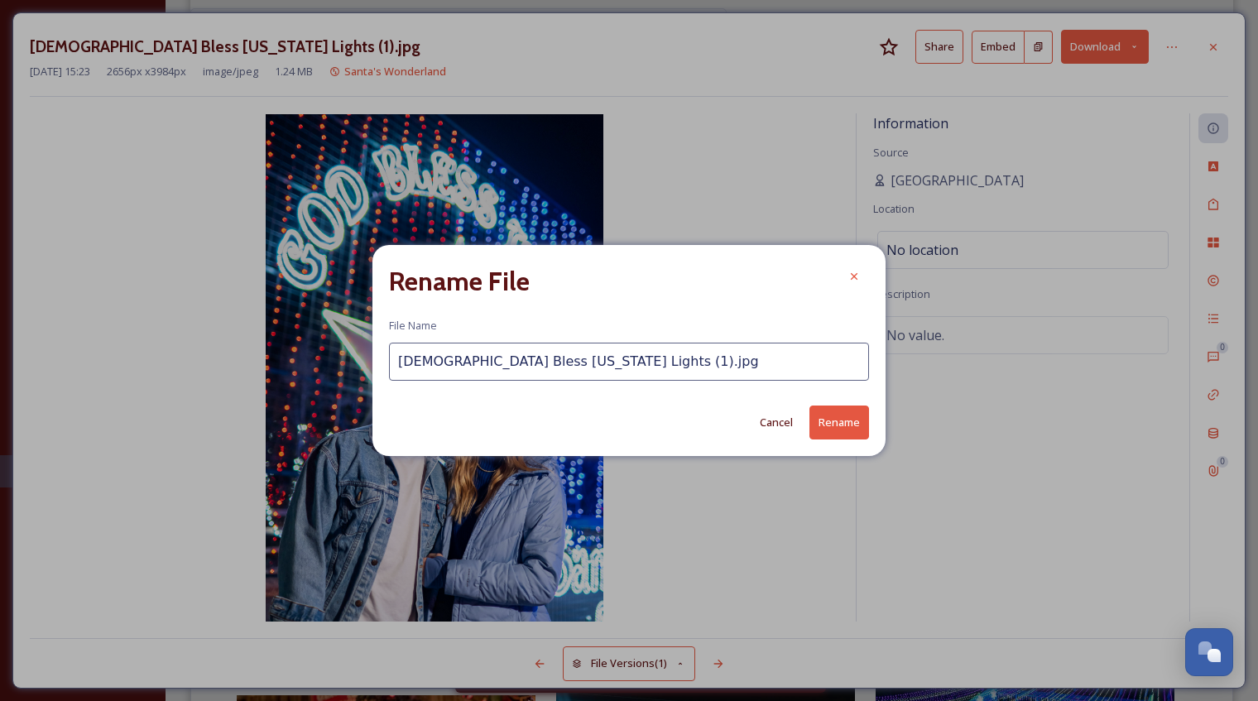
click at [547, 360] on input "[DEMOGRAPHIC_DATA] Bless [US_STATE] Lights (1).jpg" at bounding box center [629, 362] width 480 height 38
click at [494, 364] on input "[DEMOGRAPHIC_DATA] Bless [US_STATE] Lights.jpg" at bounding box center [629, 362] width 480 height 38
click at [460, 362] on input "[DEMOGRAPHIC_DATA] Bless TexasLights.jpg" at bounding box center [629, 362] width 480 height 38
click at [427, 364] on input "[DEMOGRAPHIC_DATA] BlessTexasLights.jpg" at bounding box center [629, 362] width 480 height 38
type input "GodBlessTexasLights.jpg"
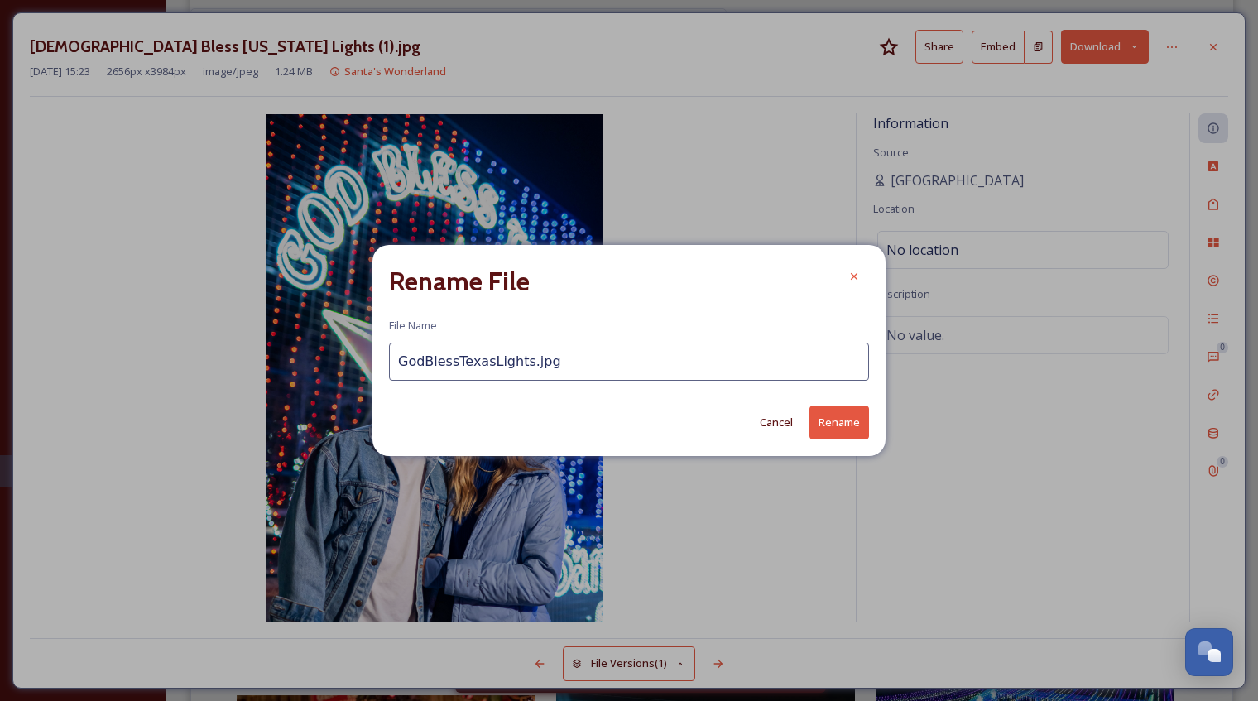
click at [847, 418] on button "Rename" at bounding box center [839, 423] width 60 height 34
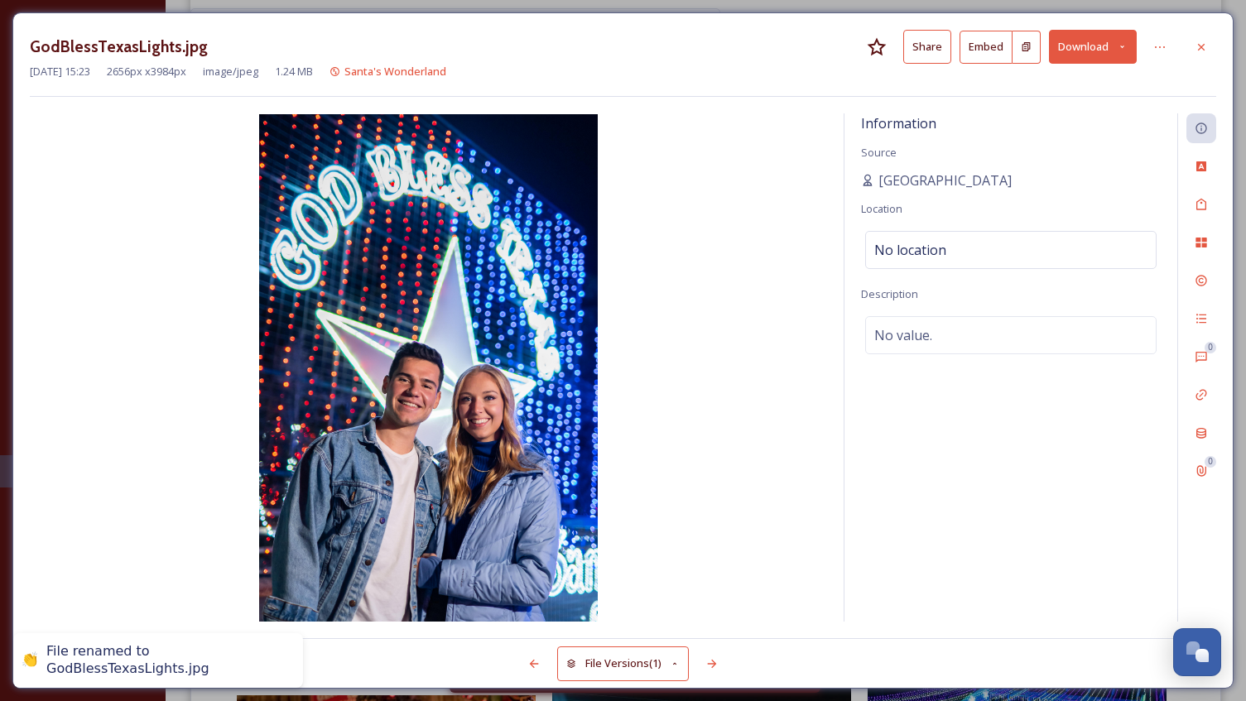
click at [720, 665] on div at bounding box center [712, 664] width 30 height 30
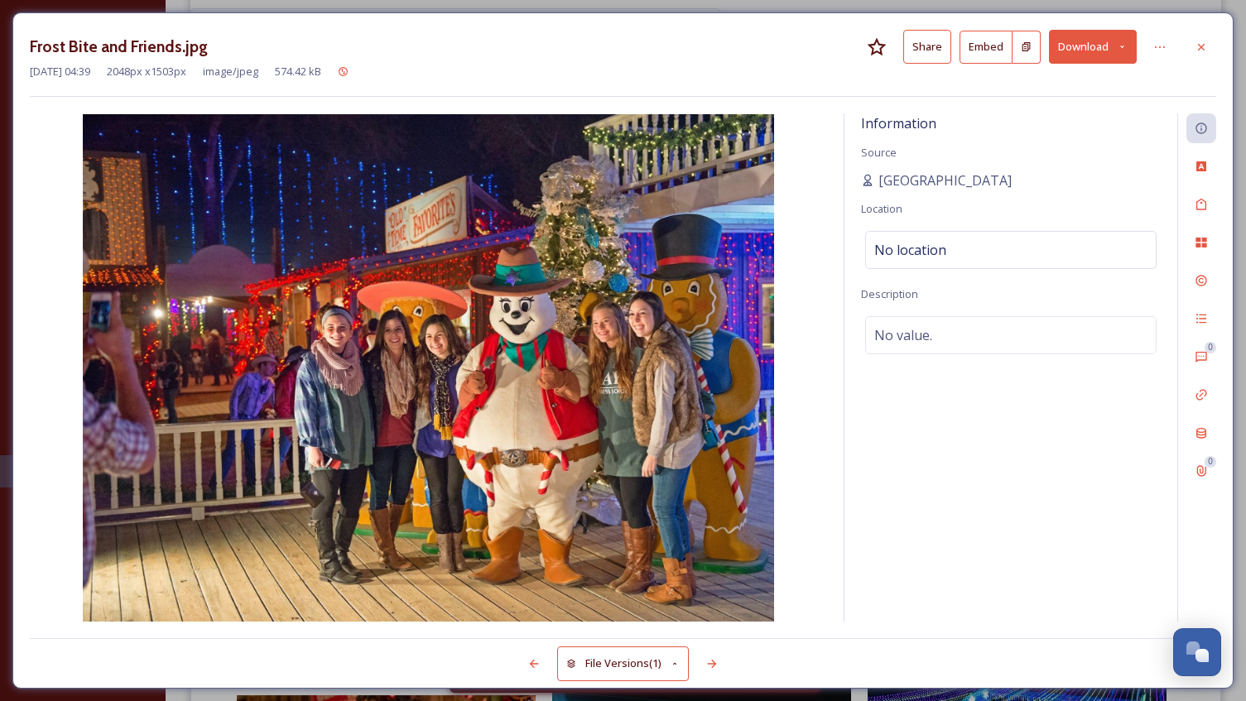
click at [720, 665] on div at bounding box center [712, 664] width 30 height 30
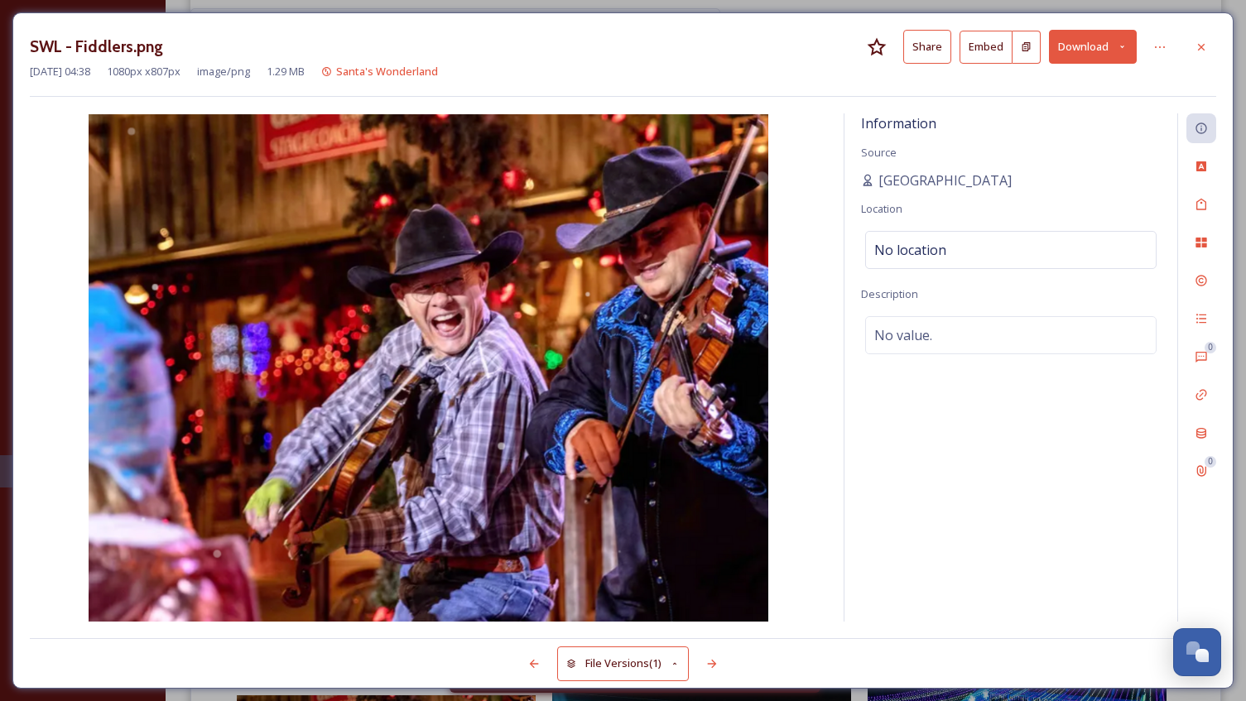
click at [720, 665] on div at bounding box center [712, 664] width 30 height 30
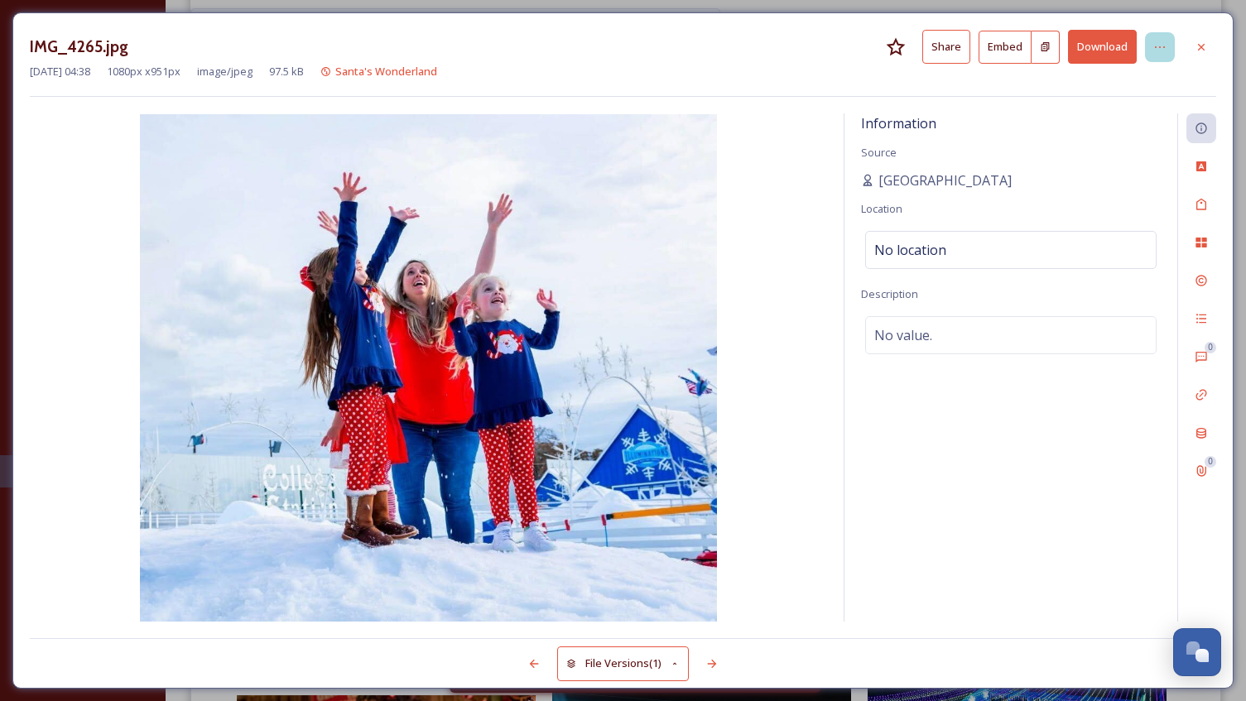
click at [1160, 51] on icon at bounding box center [1159, 47] width 13 height 13
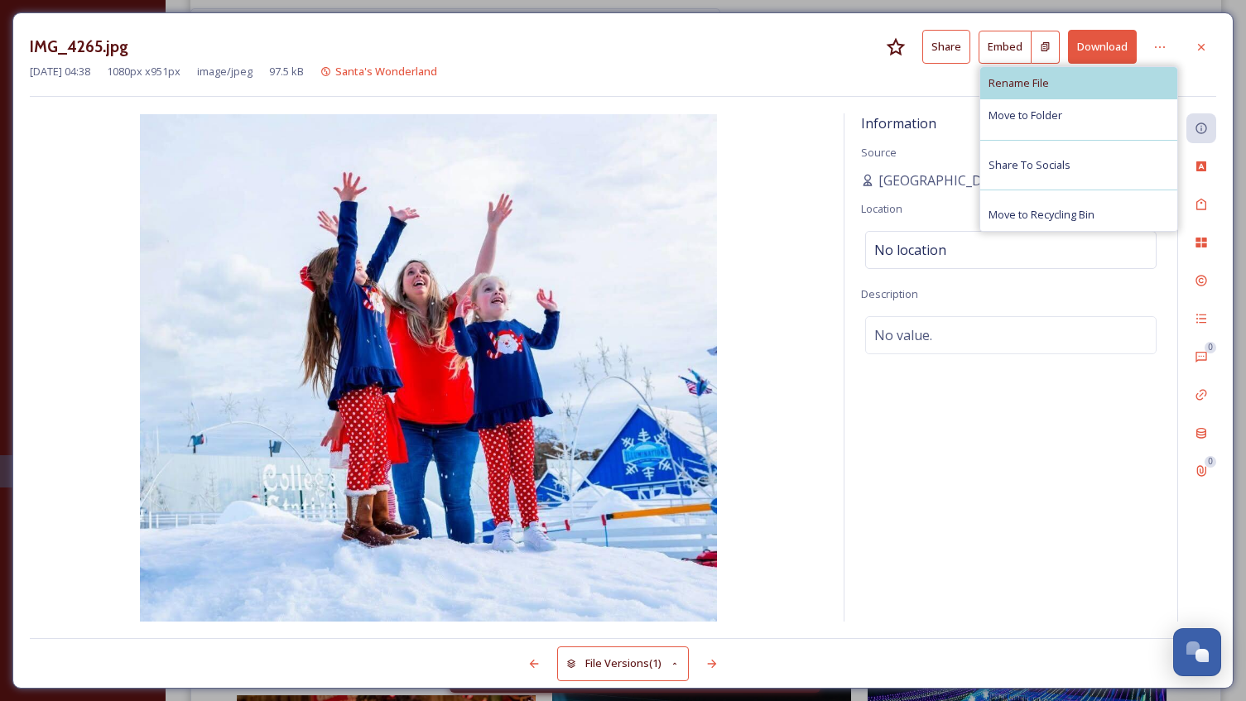
click at [1072, 90] on div "Rename File" at bounding box center [1078, 83] width 197 height 32
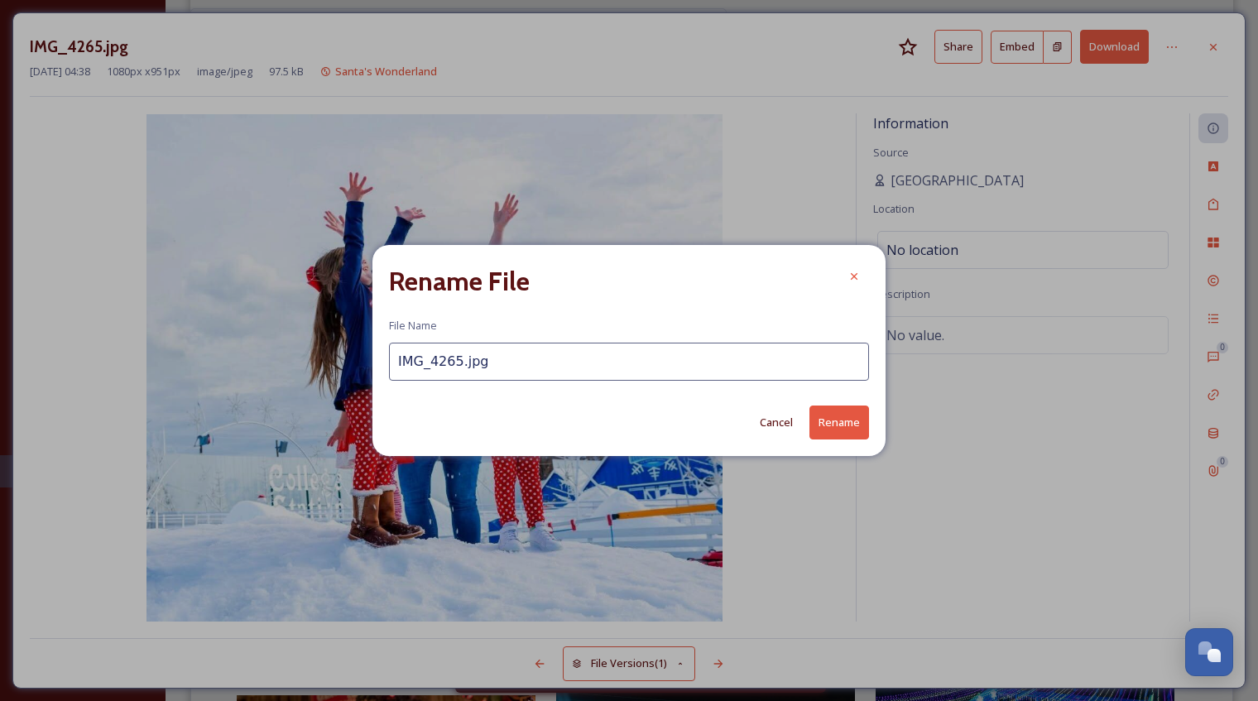
drag, startPoint x: 388, startPoint y: 377, endPoint x: 313, endPoint y: 385, distance: 75.8
click at [313, 385] on div "Rename File File Name IMG_4265.jpg Cancel Rename" at bounding box center [629, 350] width 1258 height 701
type input "SantasWonderlandSnow2"
click at [850, 424] on button "Rename" at bounding box center [839, 423] width 60 height 34
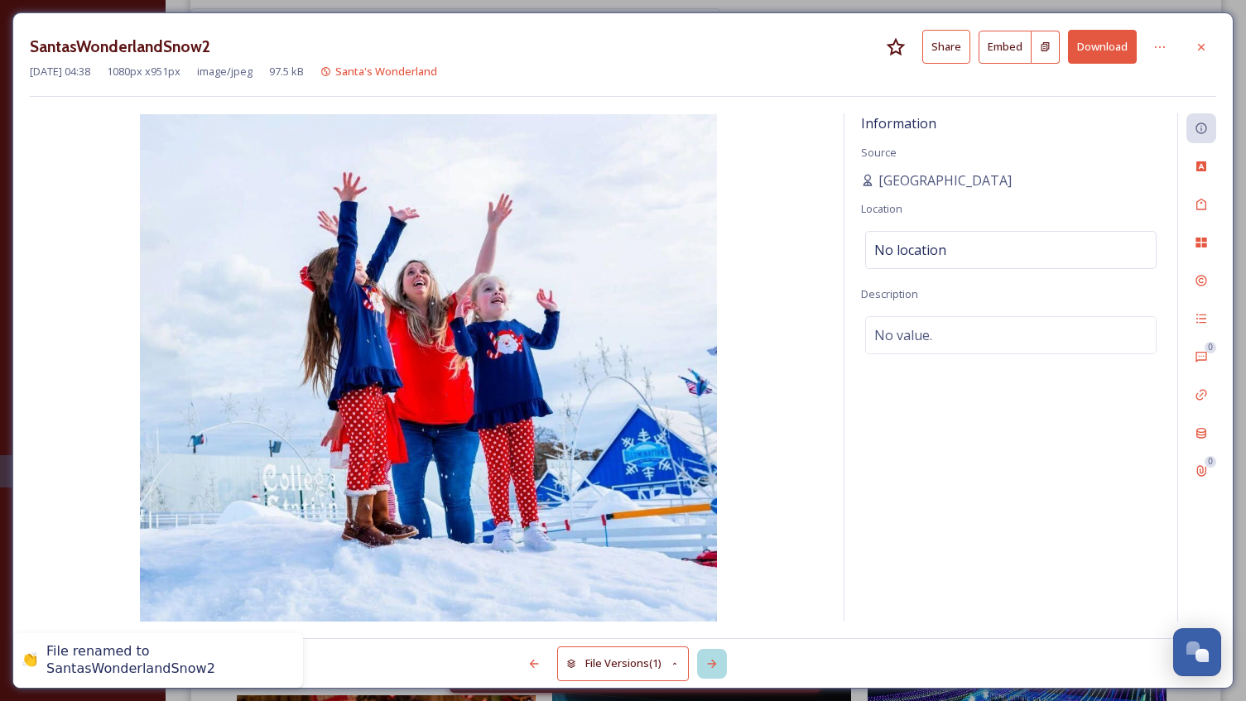
click at [720, 661] on div at bounding box center [712, 664] width 30 height 30
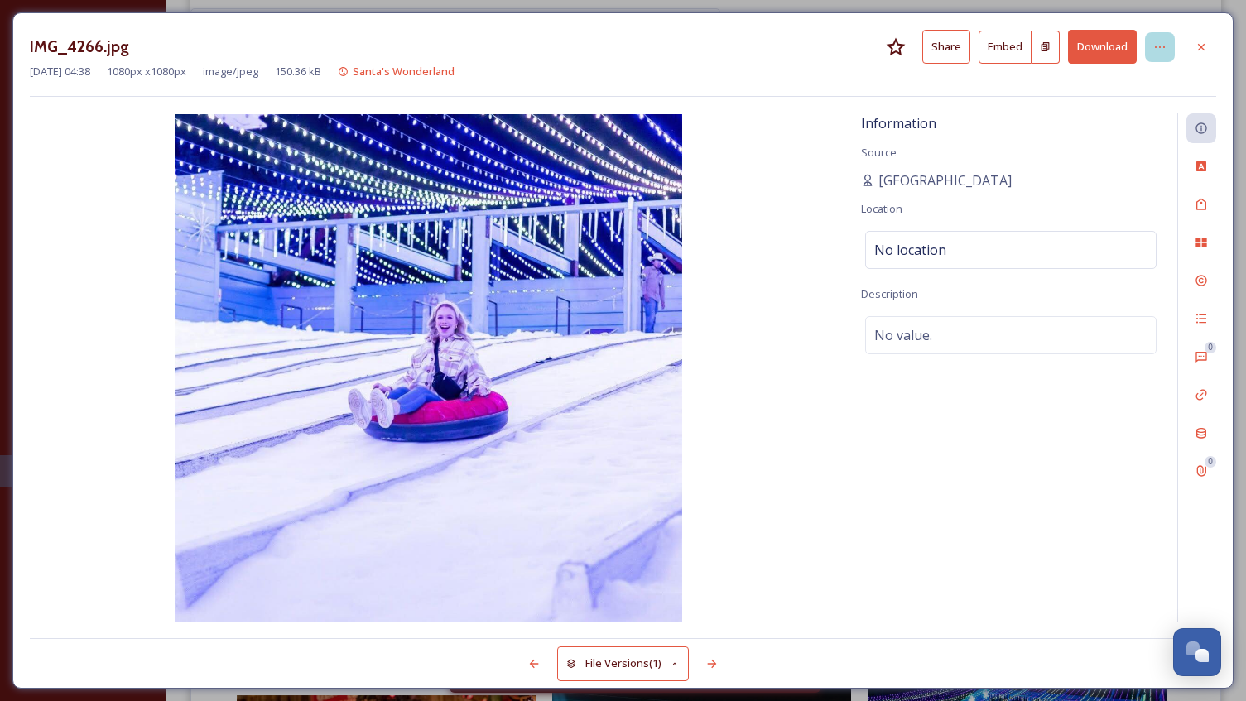
click at [1167, 52] on div at bounding box center [1160, 47] width 30 height 30
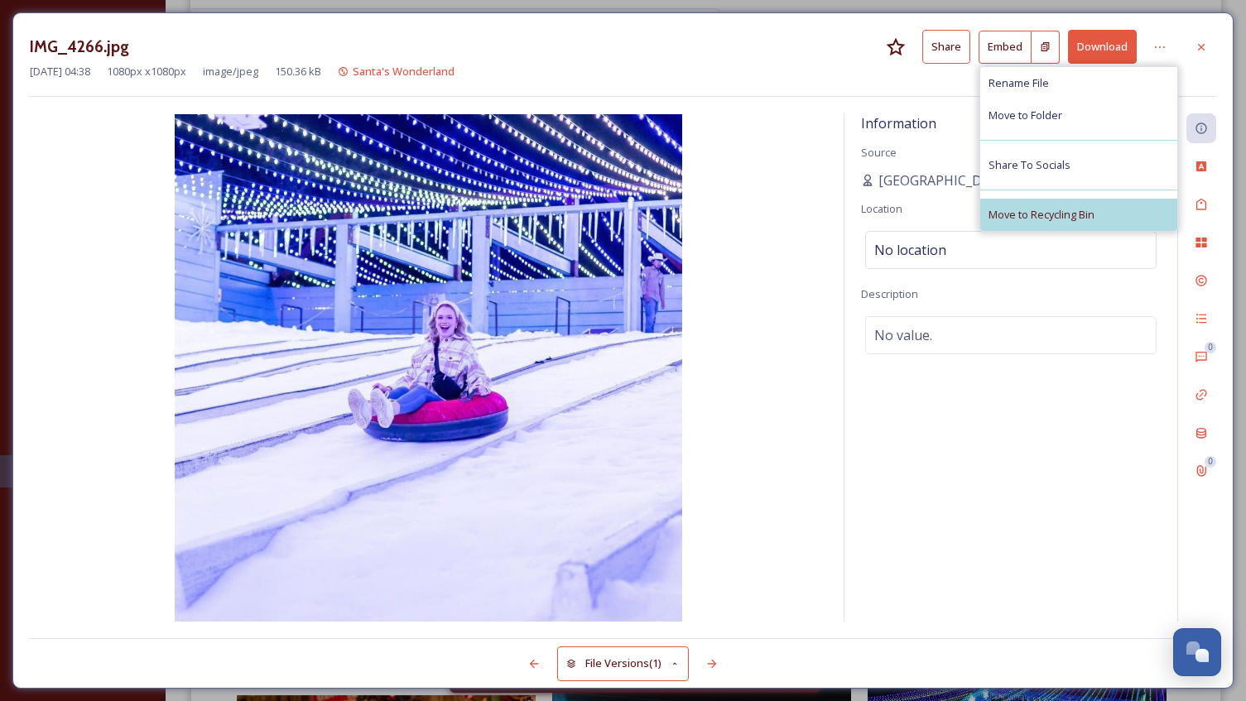
click at [1070, 212] on span "Move to Recycling Bin" at bounding box center [1041, 215] width 106 height 16
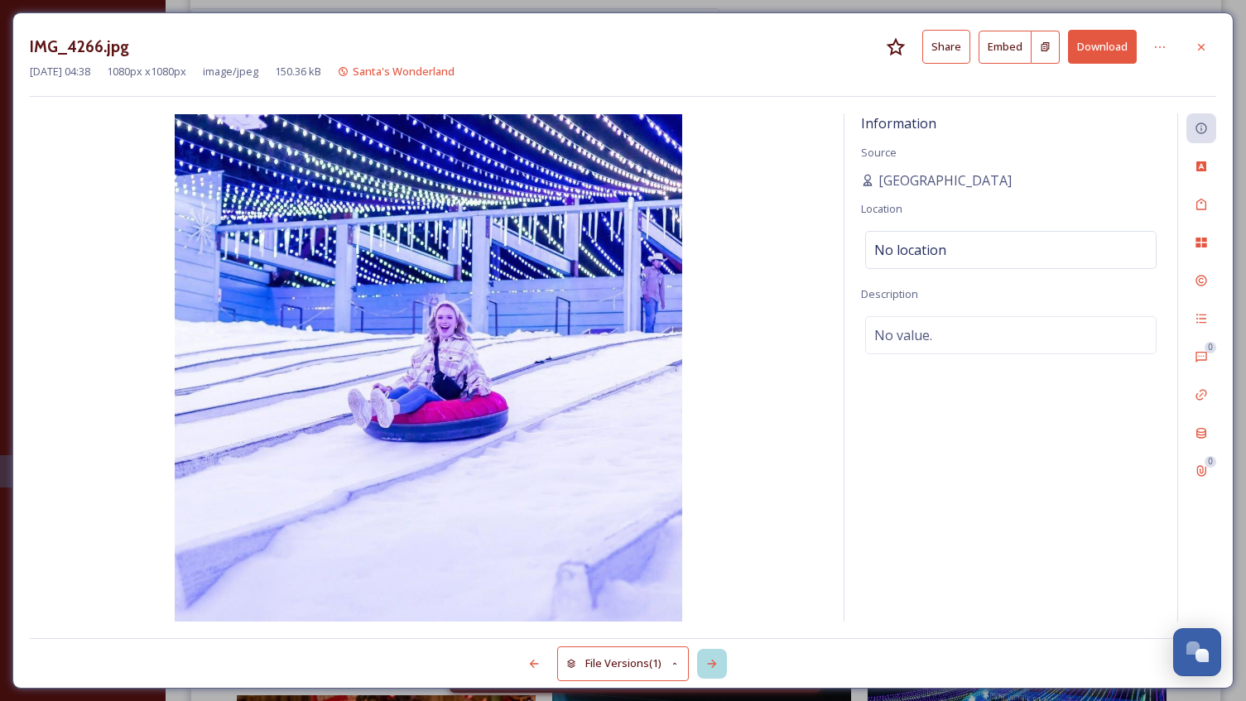
click at [712, 664] on icon at bounding box center [712, 664] width 9 height 8
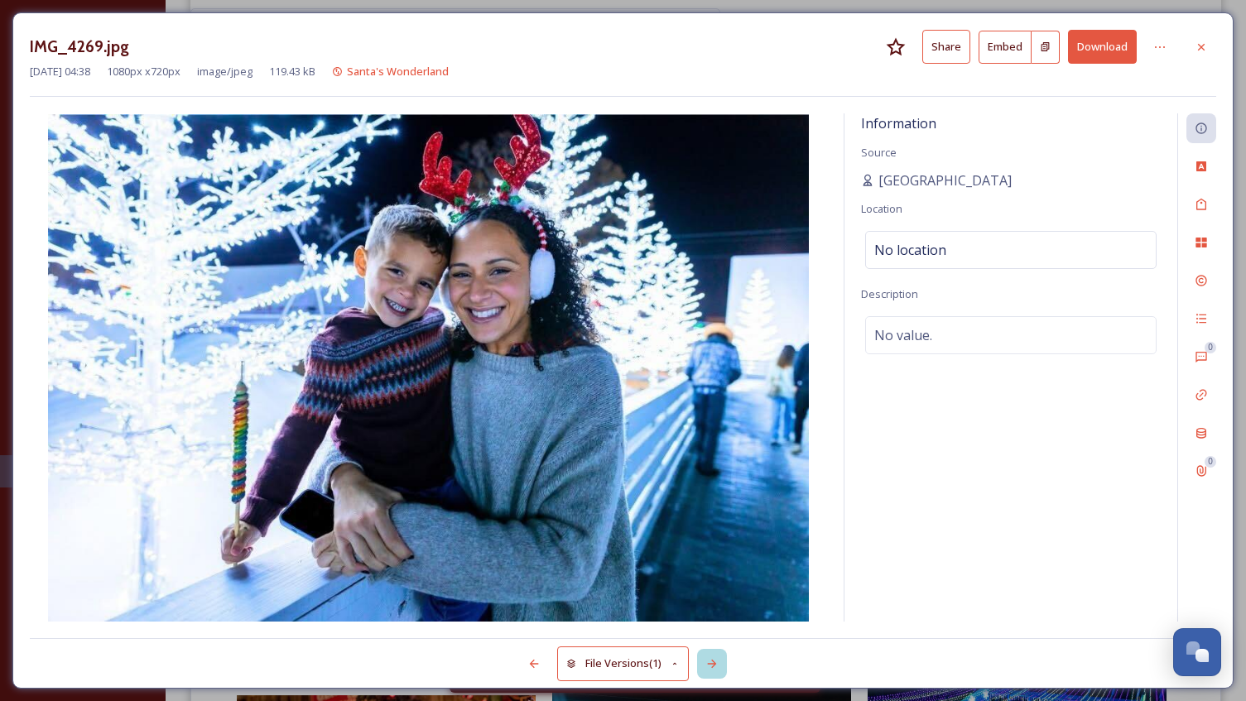
click at [710, 668] on icon at bounding box center [711, 663] width 13 height 13
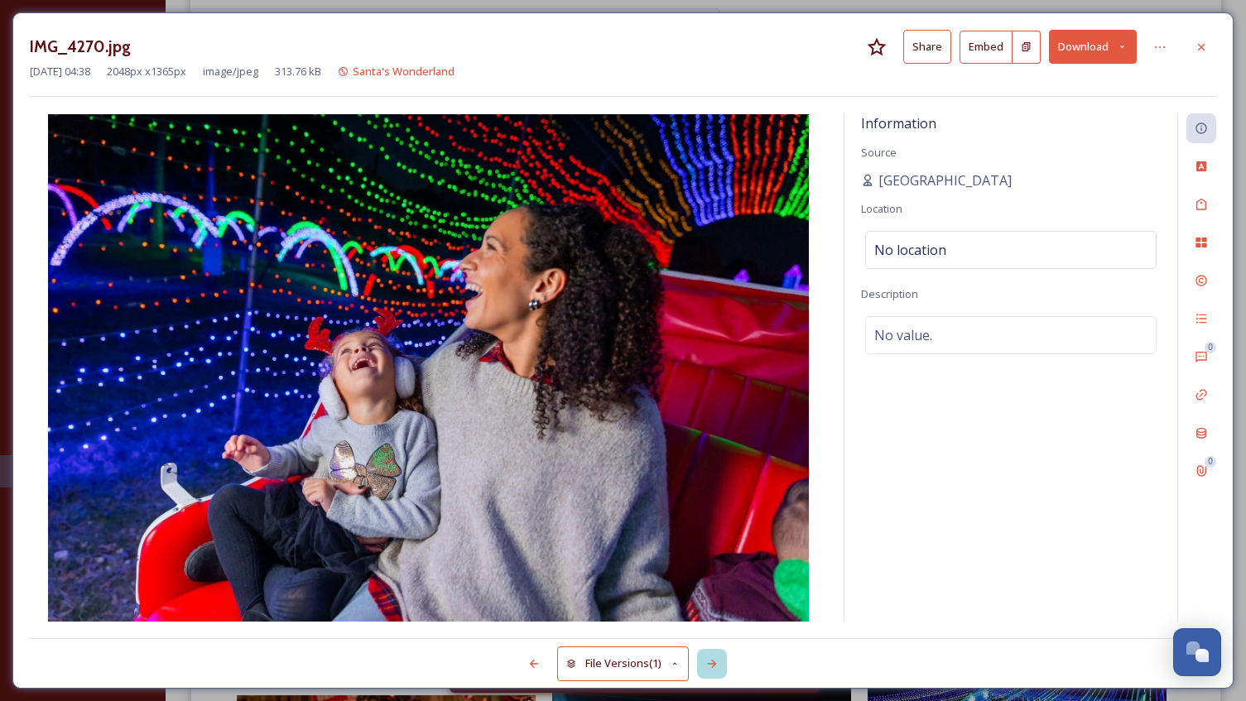
click at [708, 660] on icon at bounding box center [711, 663] width 13 height 13
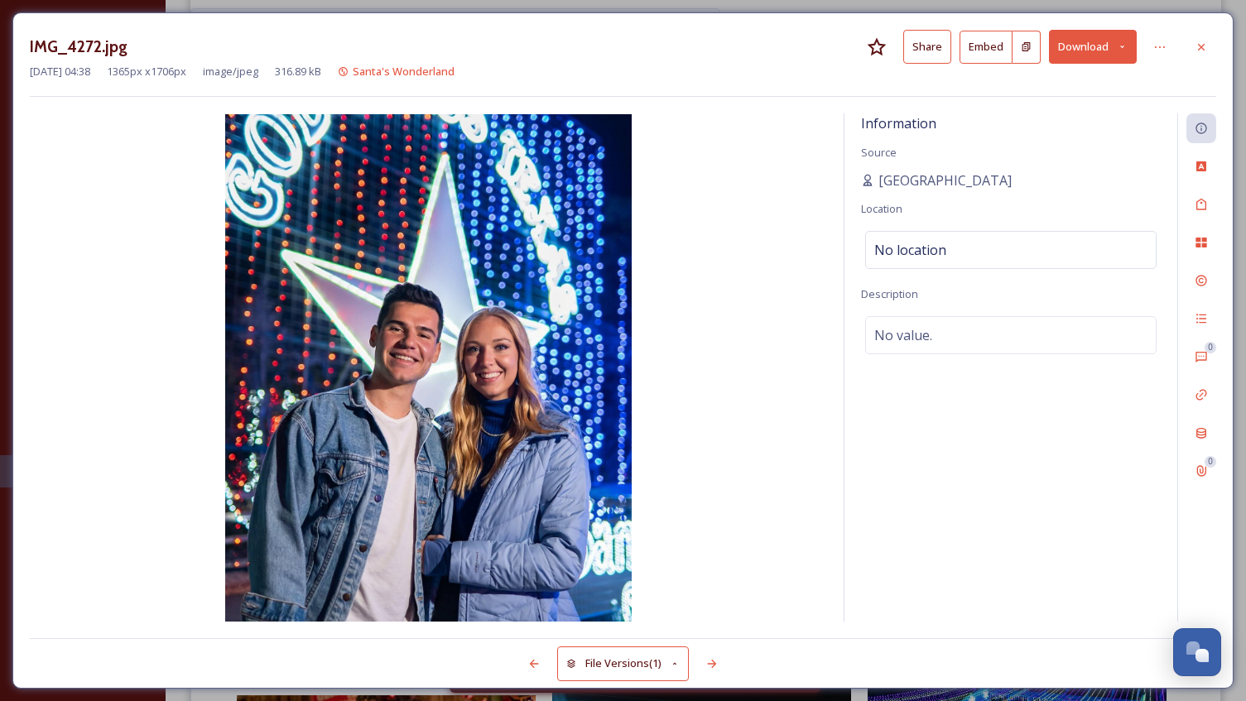
click at [1197, 42] on icon at bounding box center [1200, 47] width 13 height 13
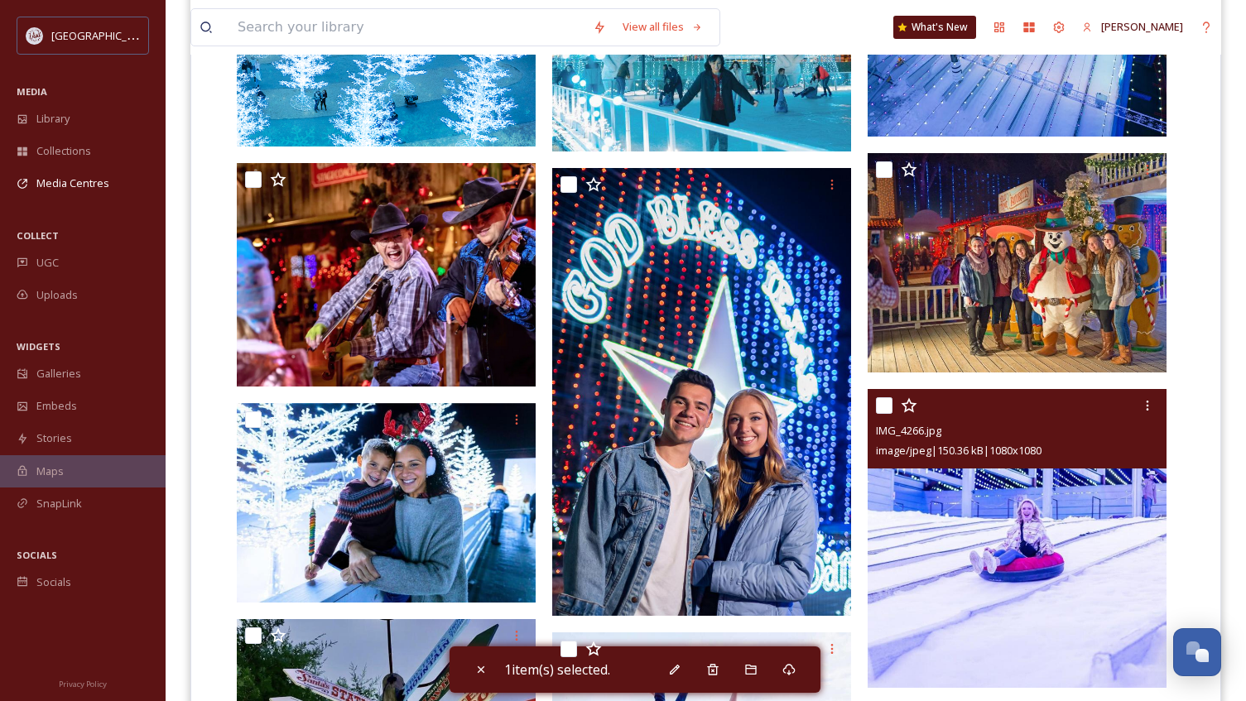
scroll to position [1382, 0]
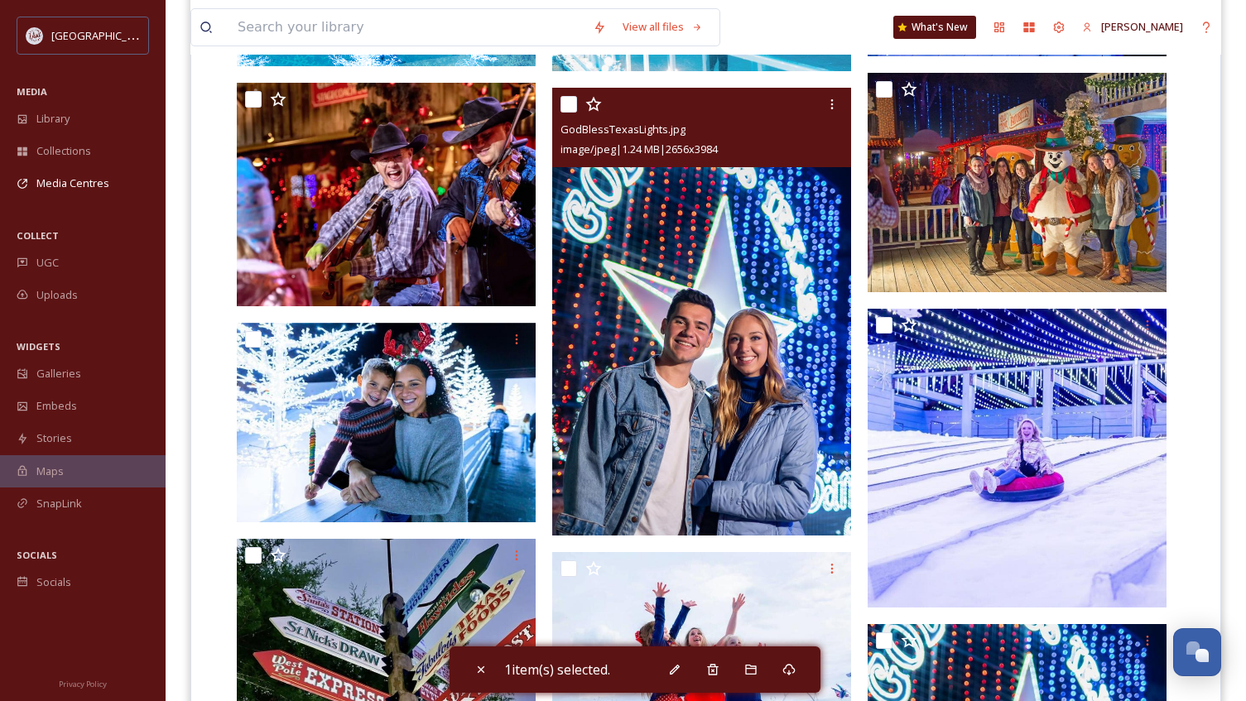
click at [679, 425] on img at bounding box center [701, 312] width 299 height 449
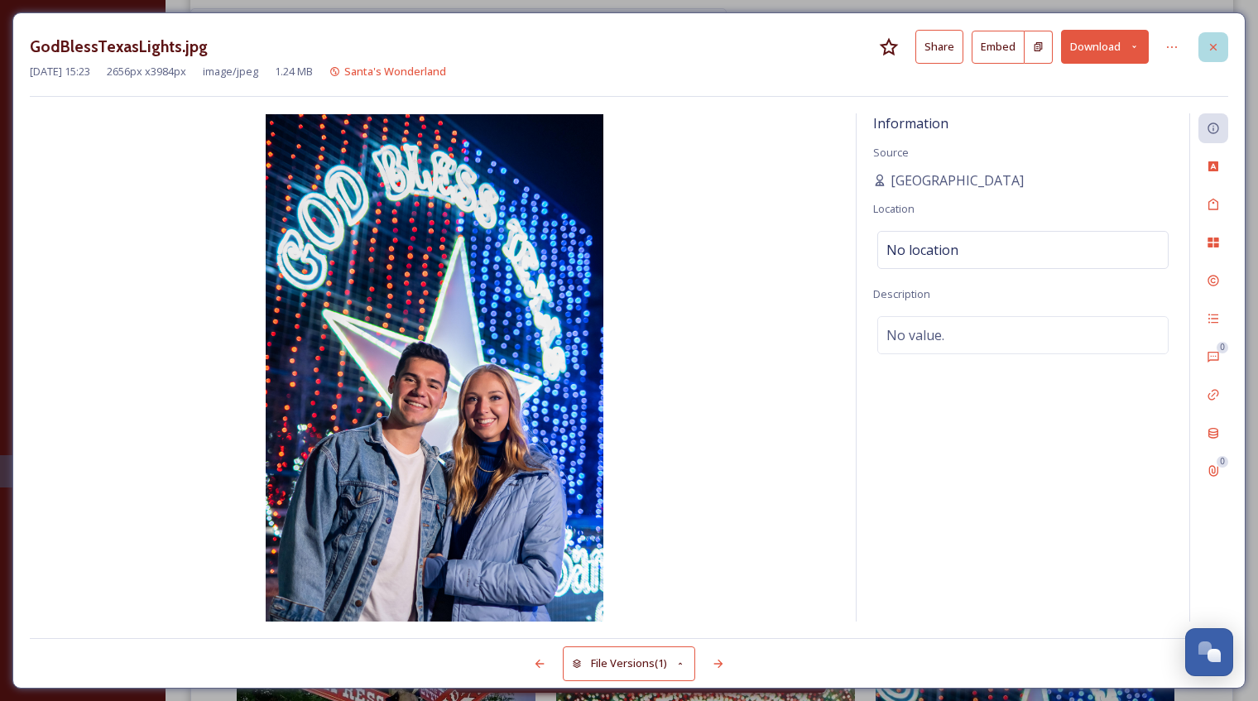
click at [1212, 46] on icon at bounding box center [1213, 46] width 7 height 7
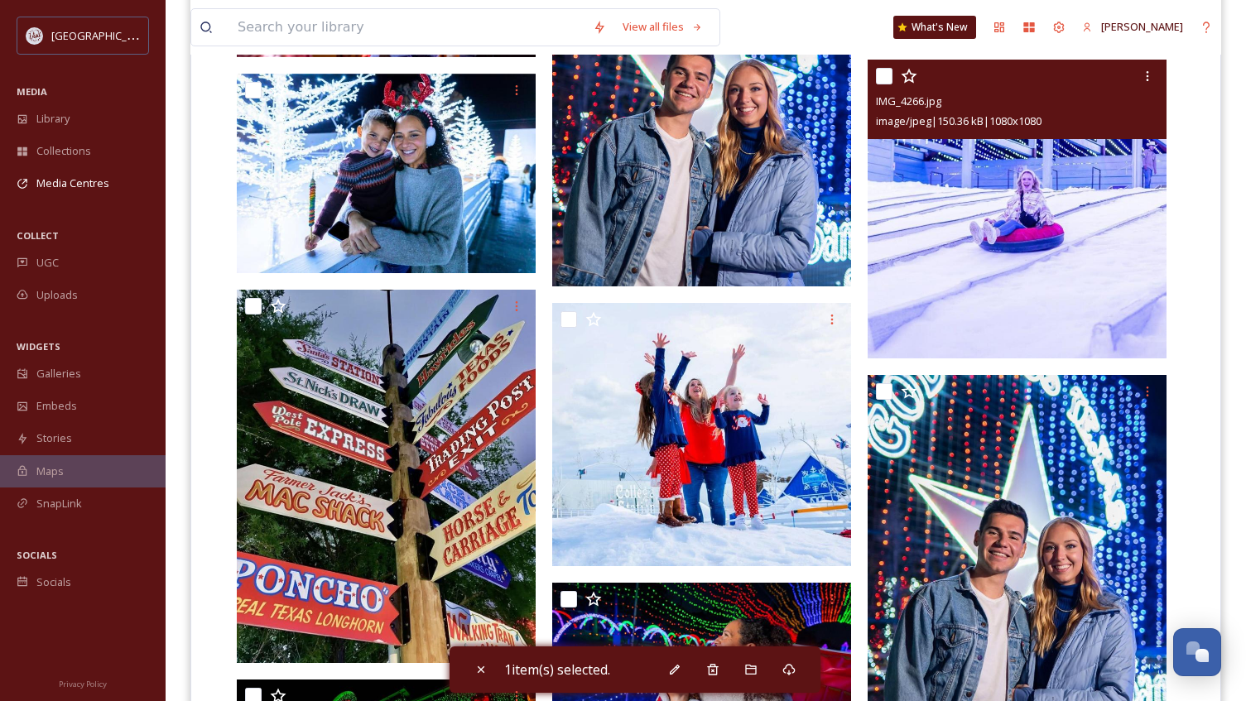
scroll to position [1713, 0]
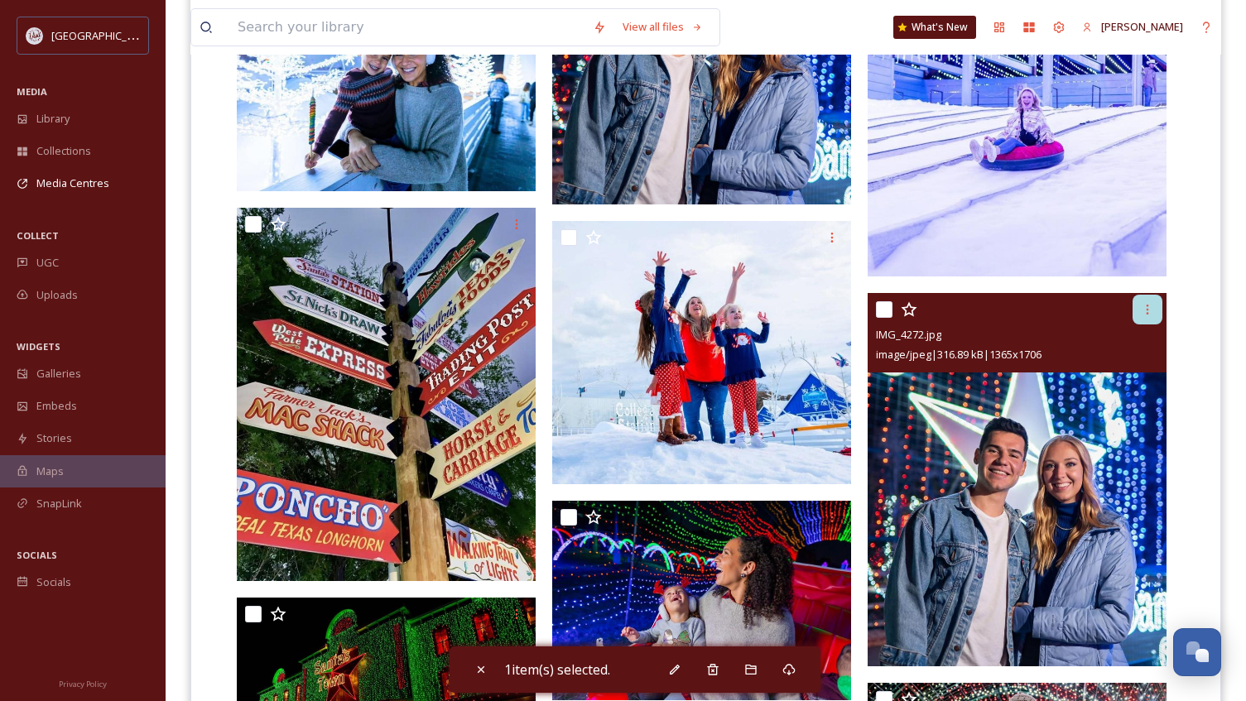
click at [1141, 315] on icon at bounding box center [1146, 309] width 13 height 13
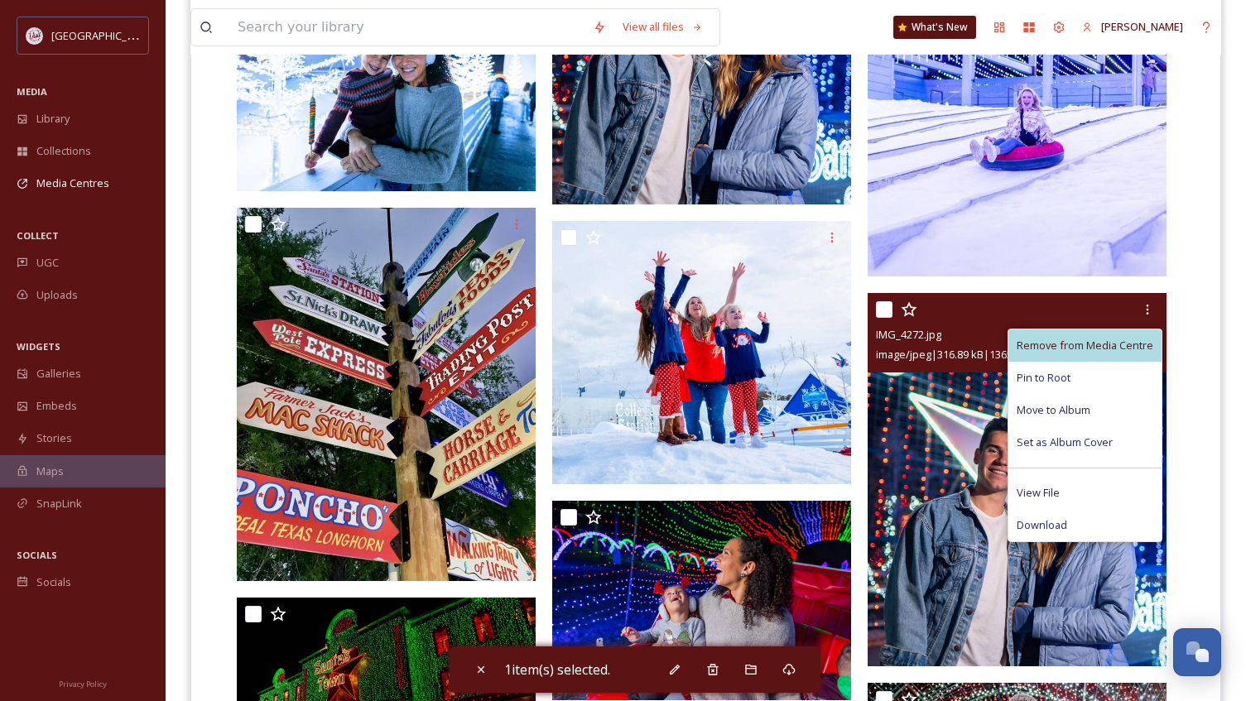
click at [1073, 346] on span "Remove from Media Centre" at bounding box center [1084, 346] width 137 height 16
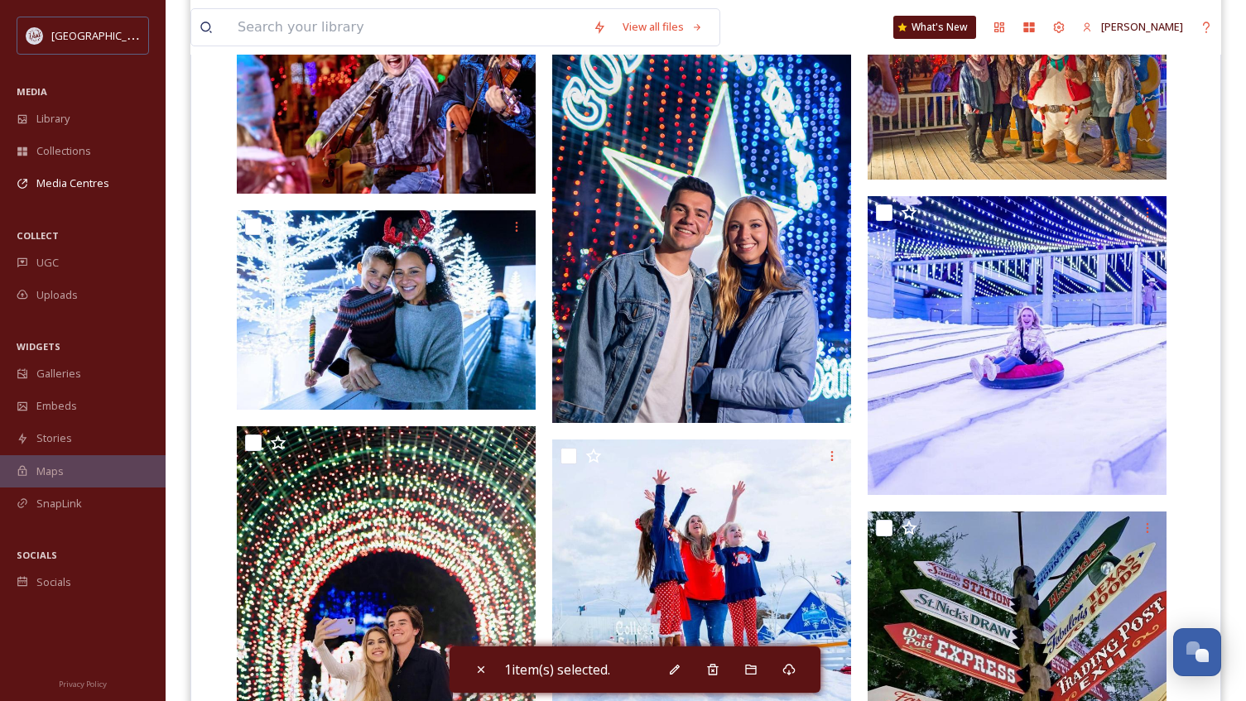
scroll to position [1465, 0]
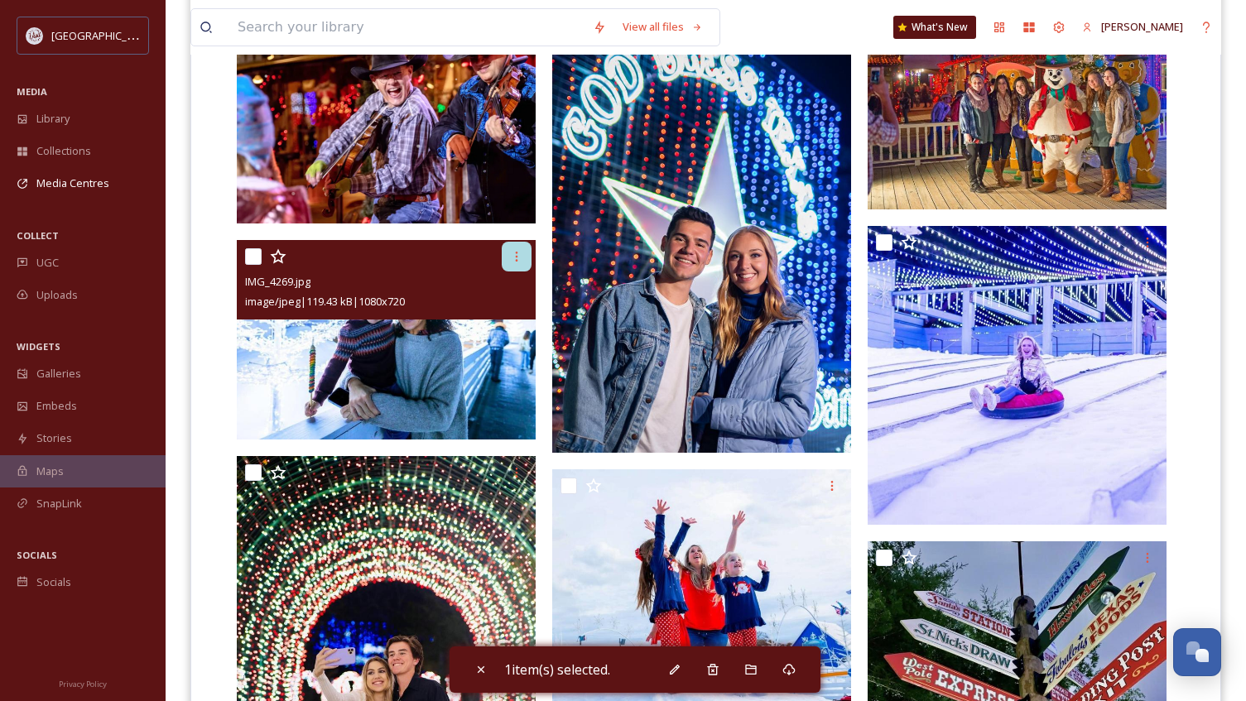
click at [513, 256] on icon at bounding box center [516, 256] width 13 height 13
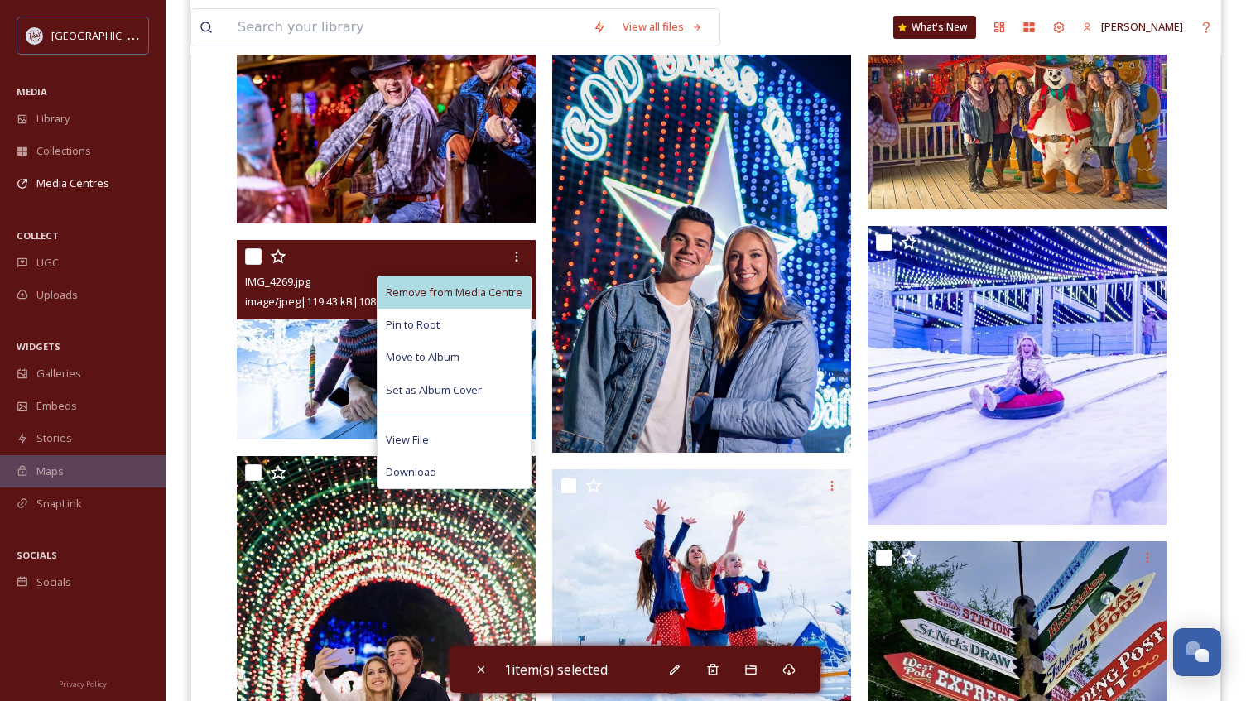
click at [451, 287] on span "Remove from Media Centre" at bounding box center [454, 293] width 137 height 16
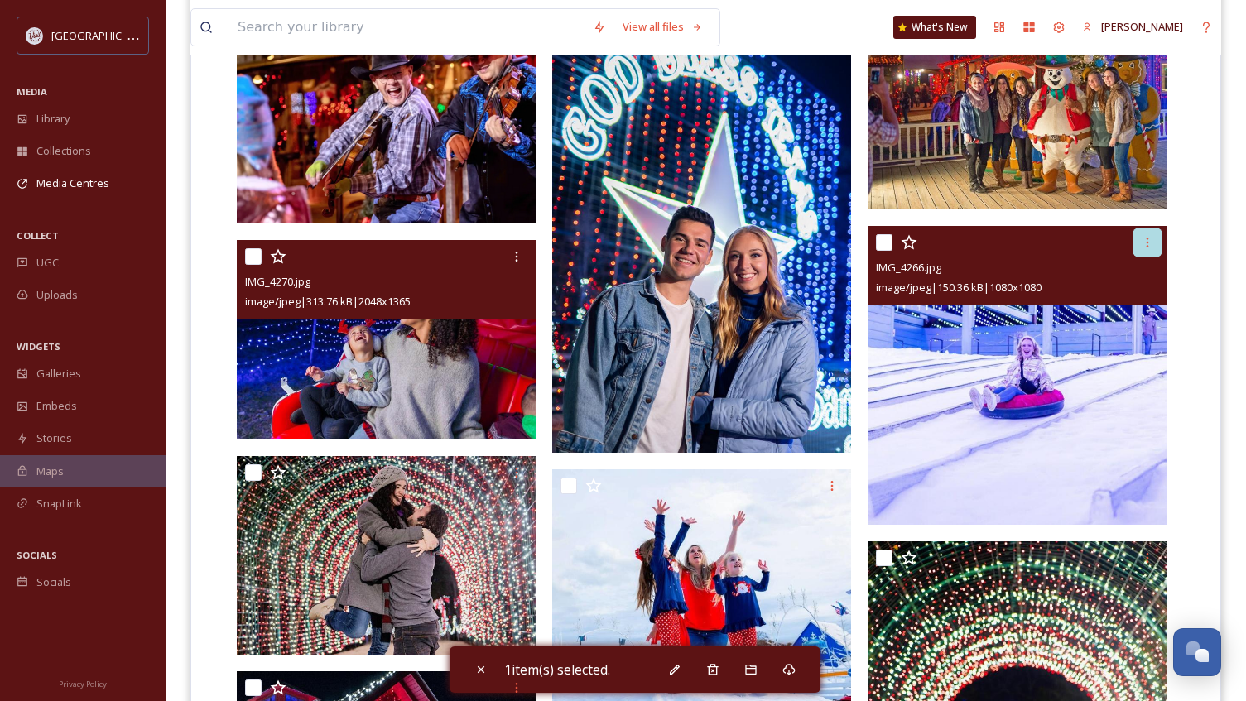
click at [1140, 246] on div at bounding box center [1147, 243] width 30 height 30
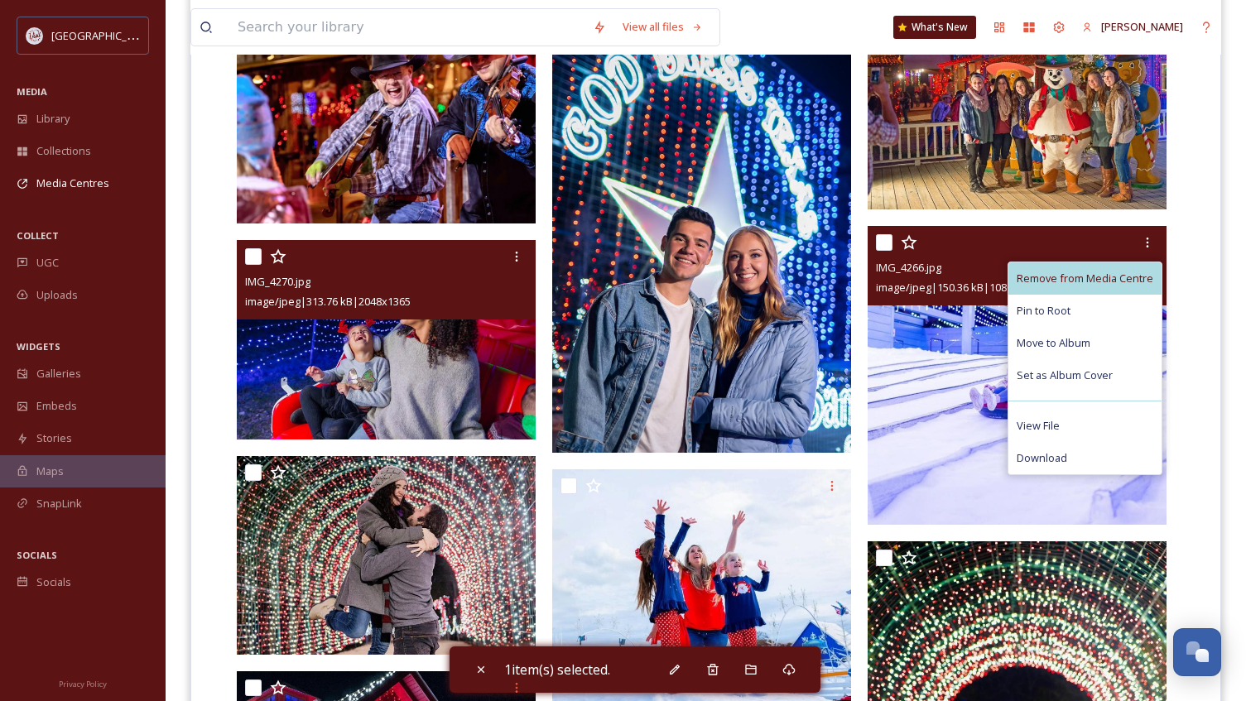
click at [1112, 278] on span "Remove from Media Centre" at bounding box center [1084, 279] width 137 height 16
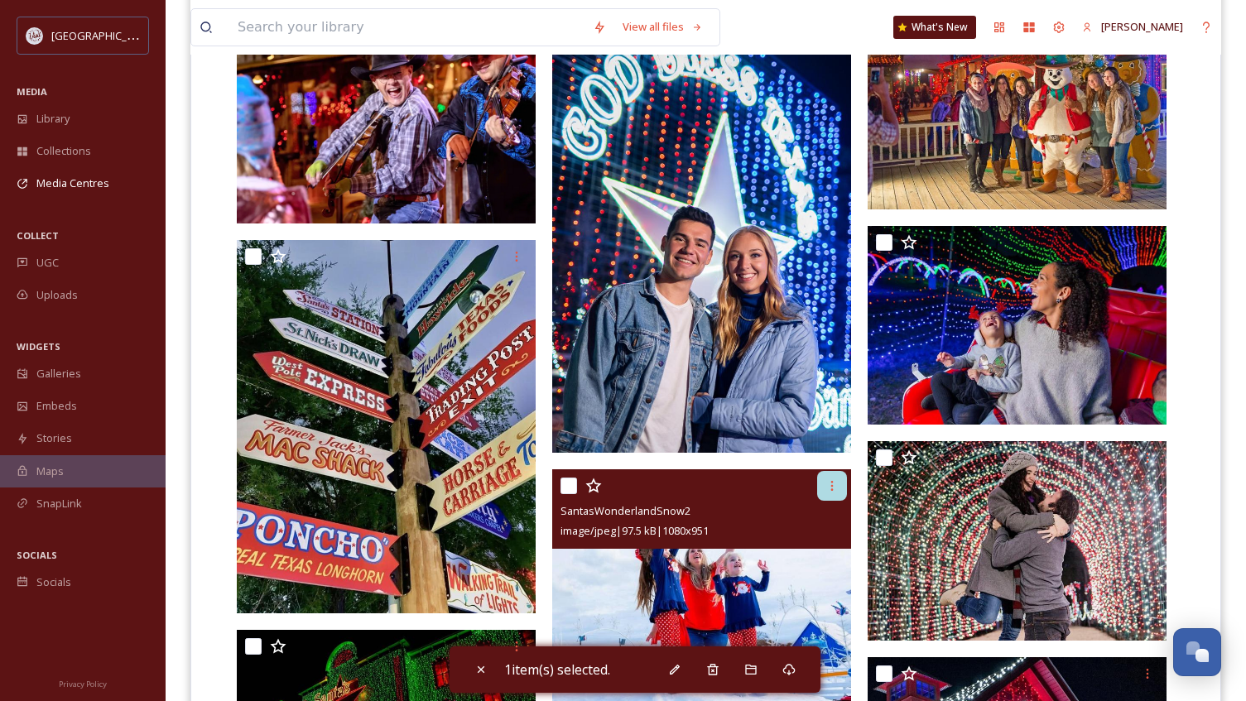
click at [830, 487] on icon at bounding box center [831, 485] width 13 height 13
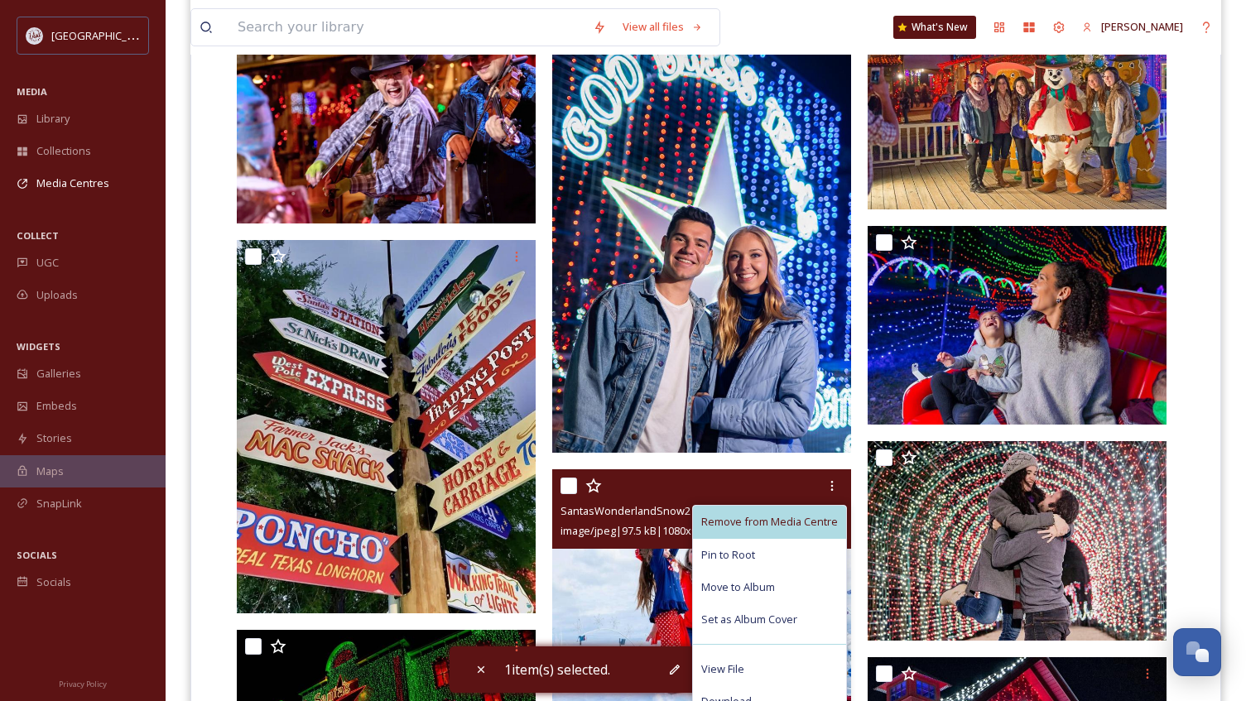
click at [767, 518] on span "Remove from Media Centre" at bounding box center [769, 522] width 137 height 16
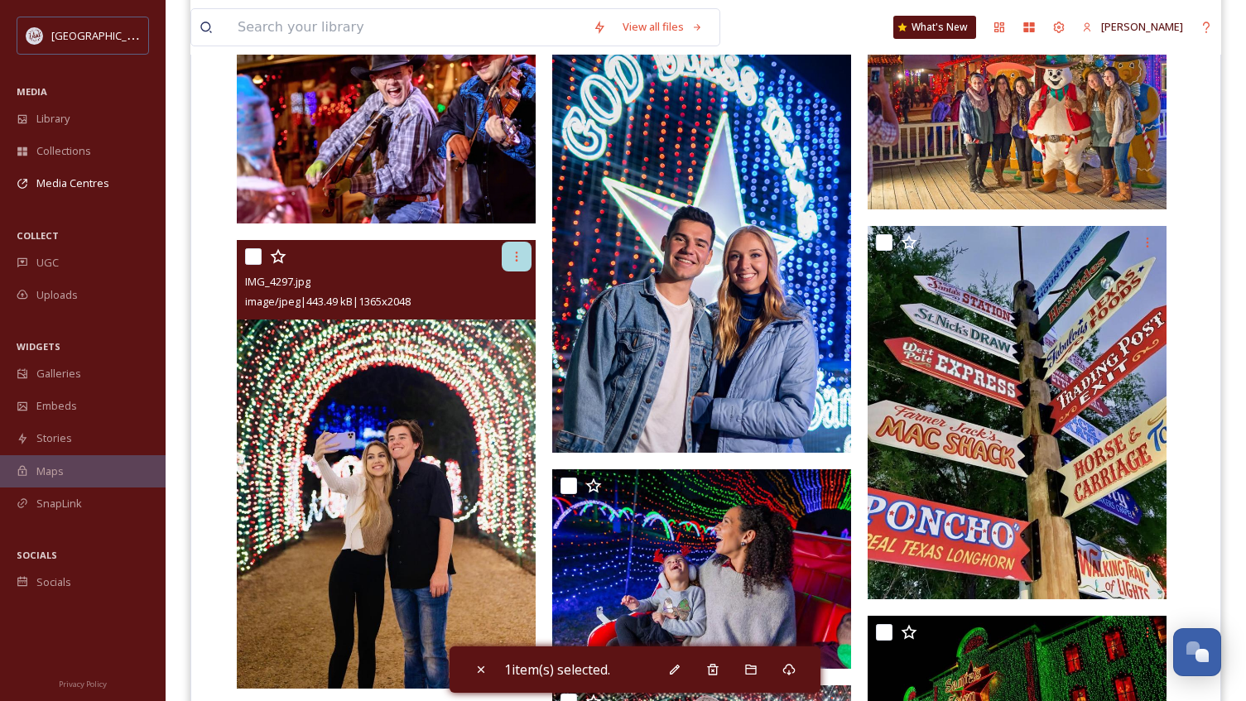
click at [521, 259] on icon at bounding box center [516, 256] width 13 height 13
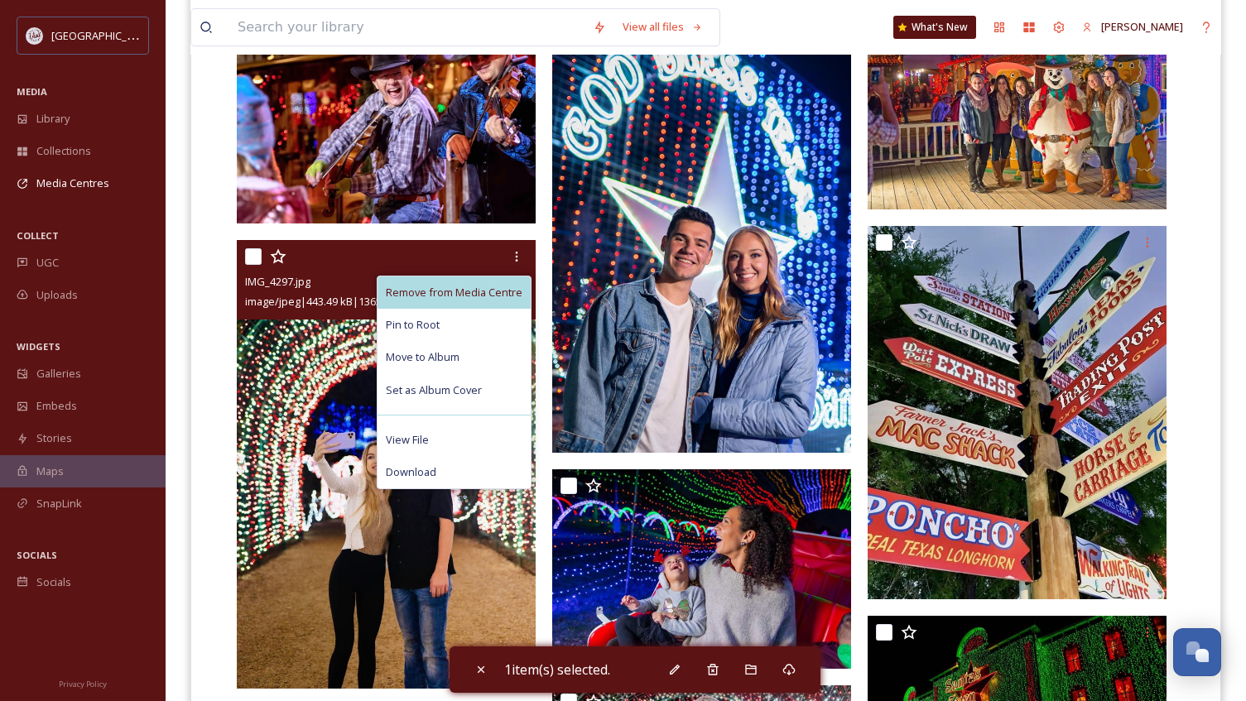
click at [448, 287] on span "Remove from Media Centre" at bounding box center [454, 293] width 137 height 16
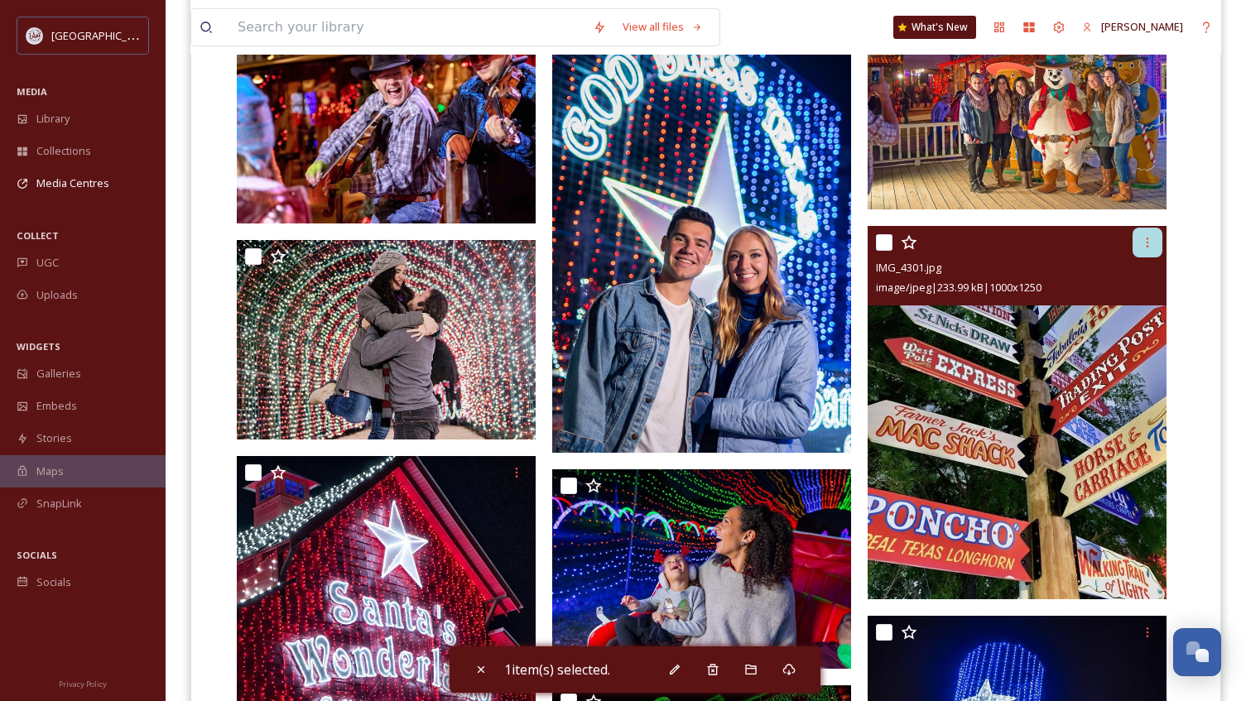
click at [1144, 246] on icon at bounding box center [1146, 242] width 13 height 13
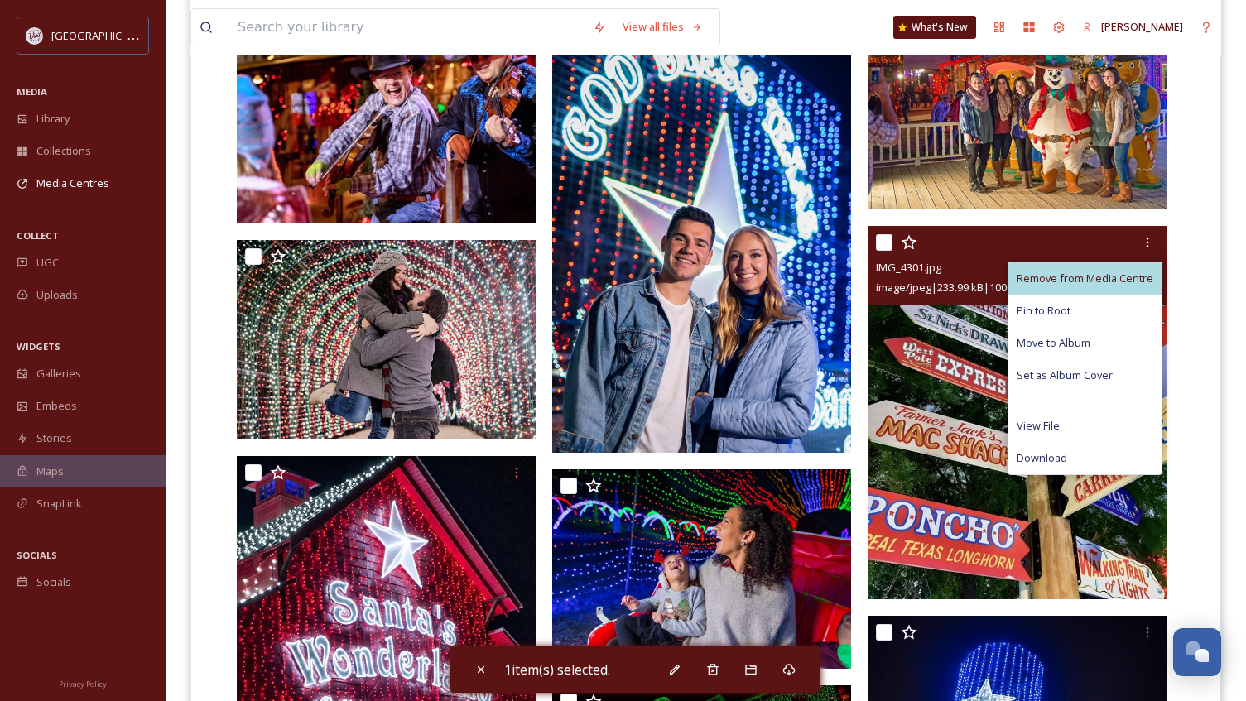
click at [1078, 276] on span "Remove from Media Centre" at bounding box center [1084, 279] width 137 height 16
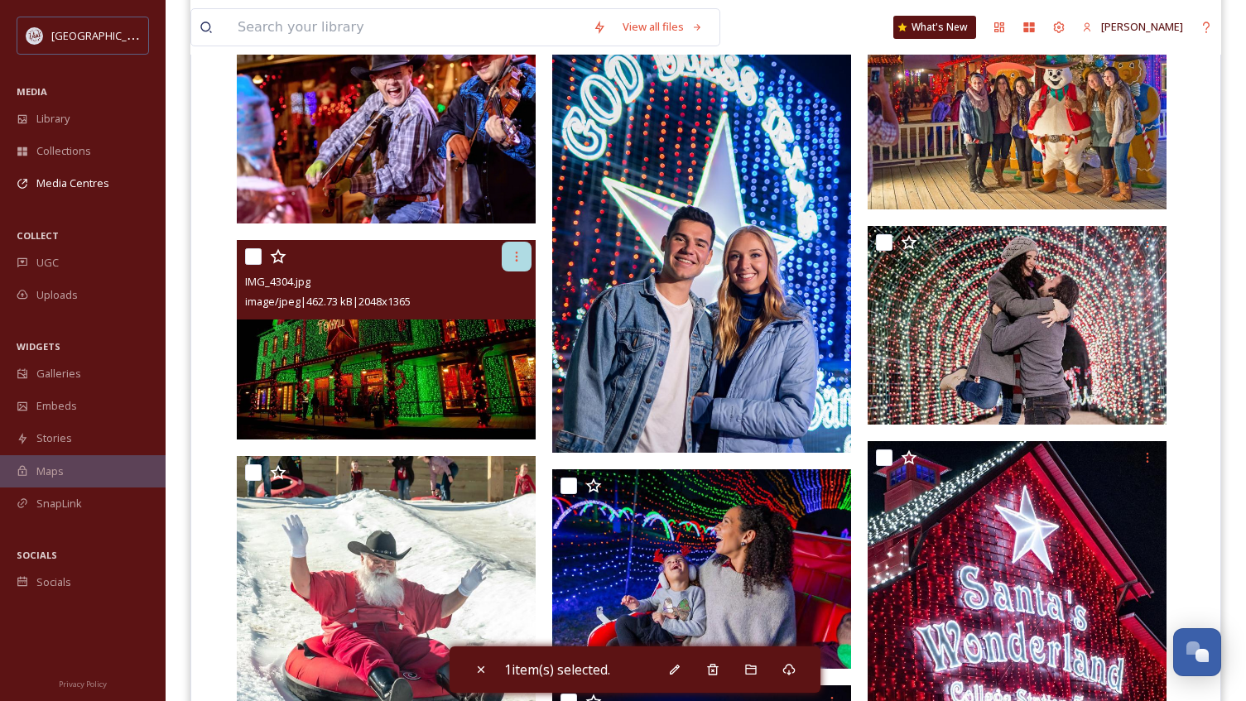
click at [514, 262] on icon at bounding box center [516, 256] width 13 height 13
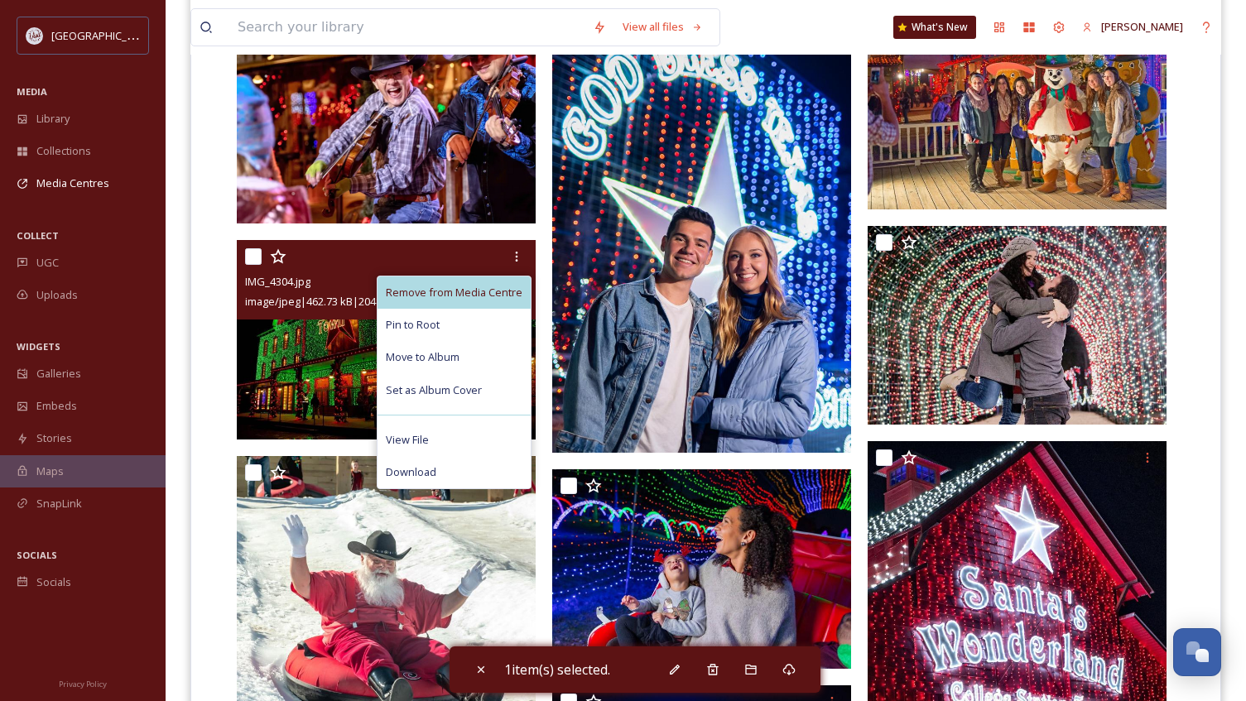
click at [482, 290] on span "Remove from Media Centre" at bounding box center [454, 293] width 137 height 16
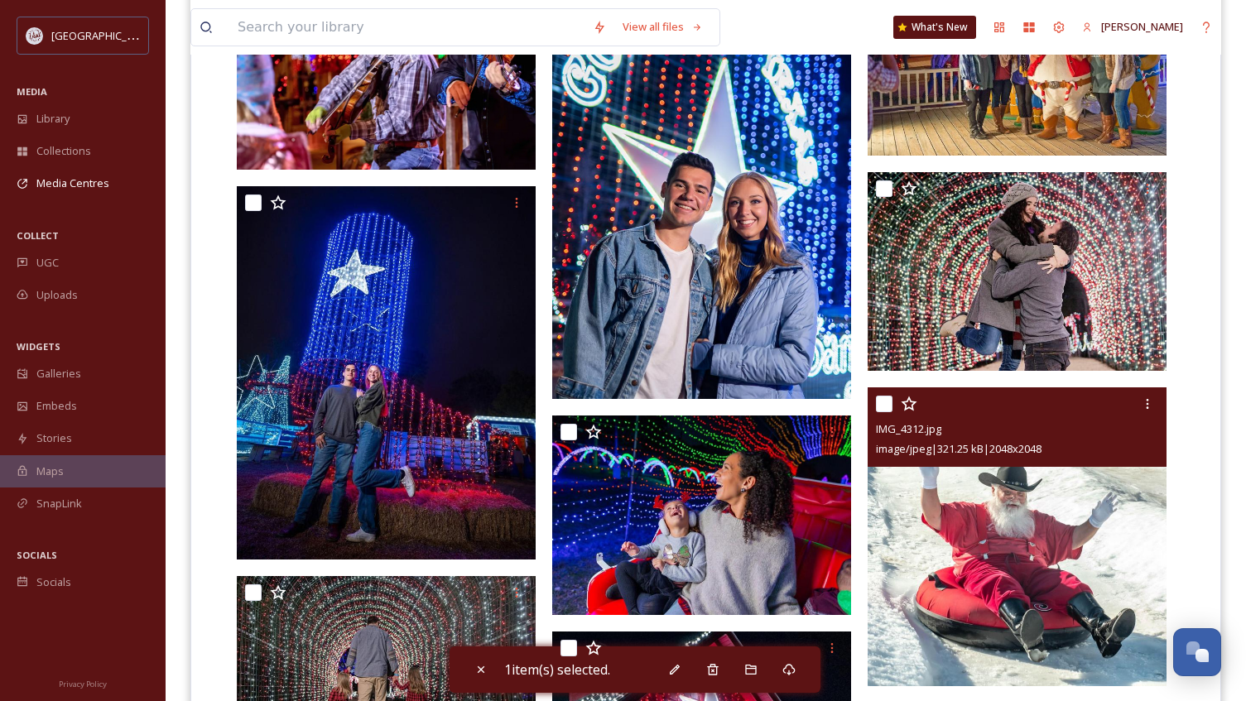
scroll to position [1548, 0]
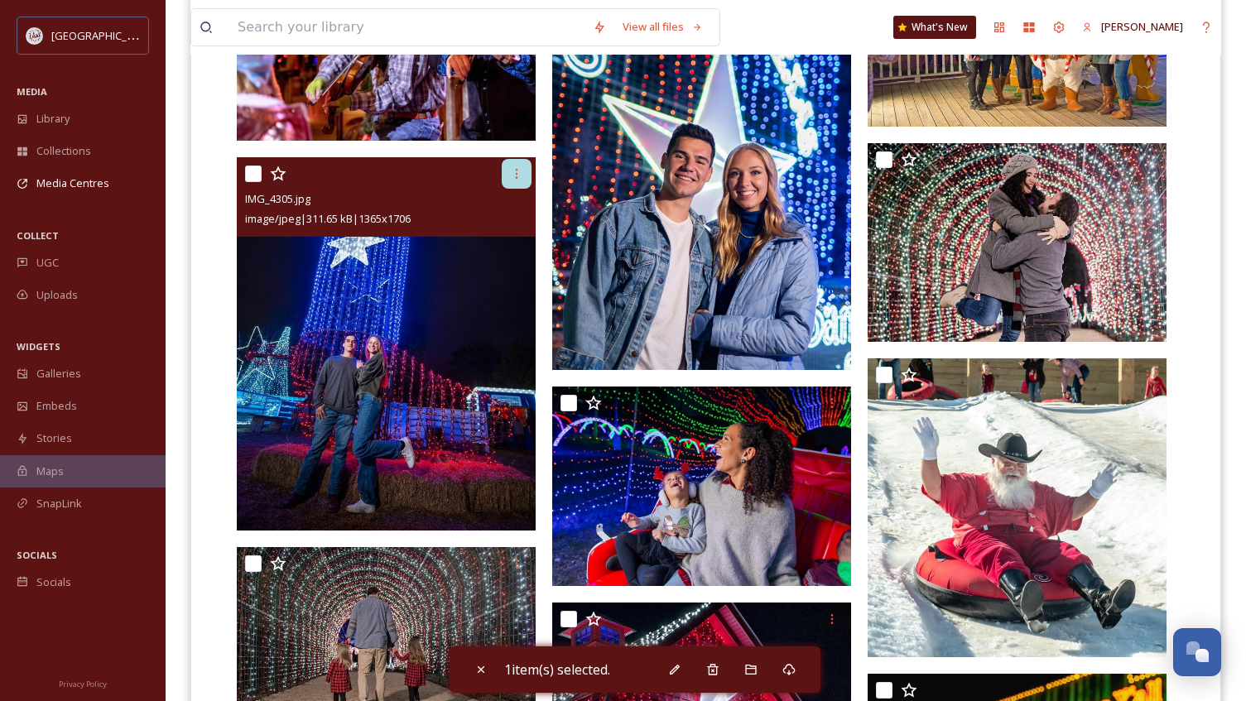
click at [519, 176] on icon at bounding box center [516, 173] width 13 height 13
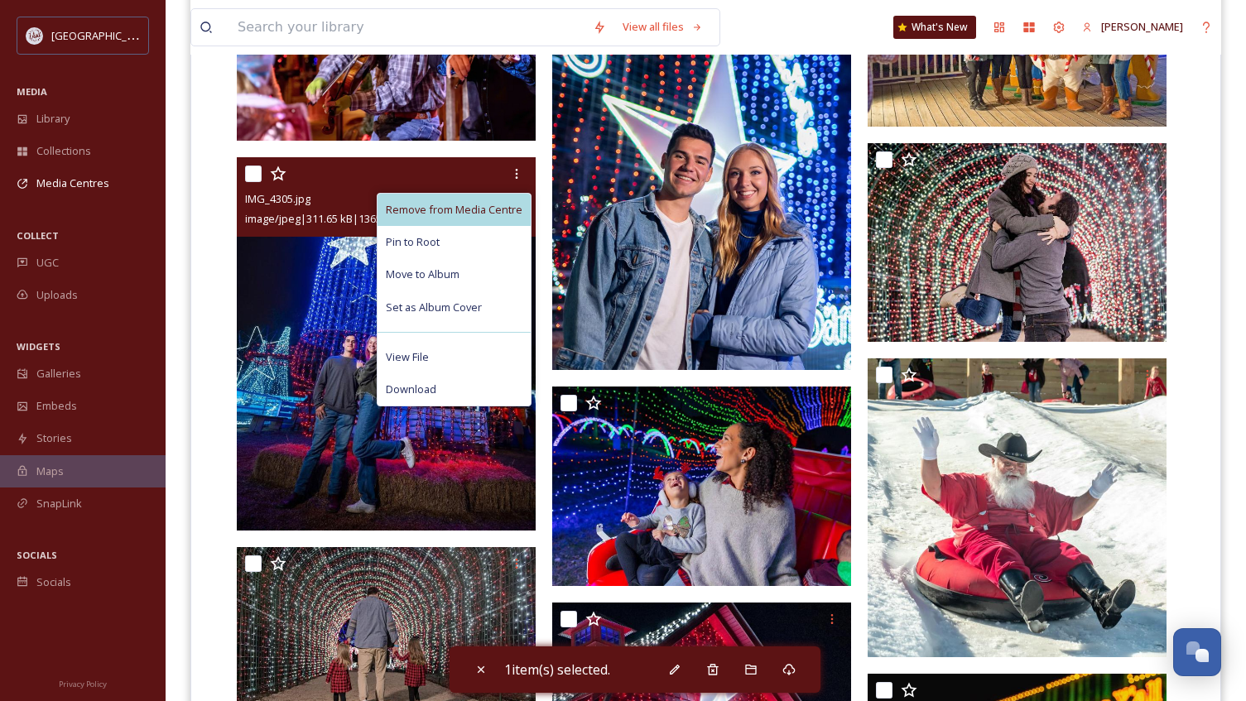
click at [434, 212] on span "Remove from Media Centre" at bounding box center [454, 210] width 137 height 16
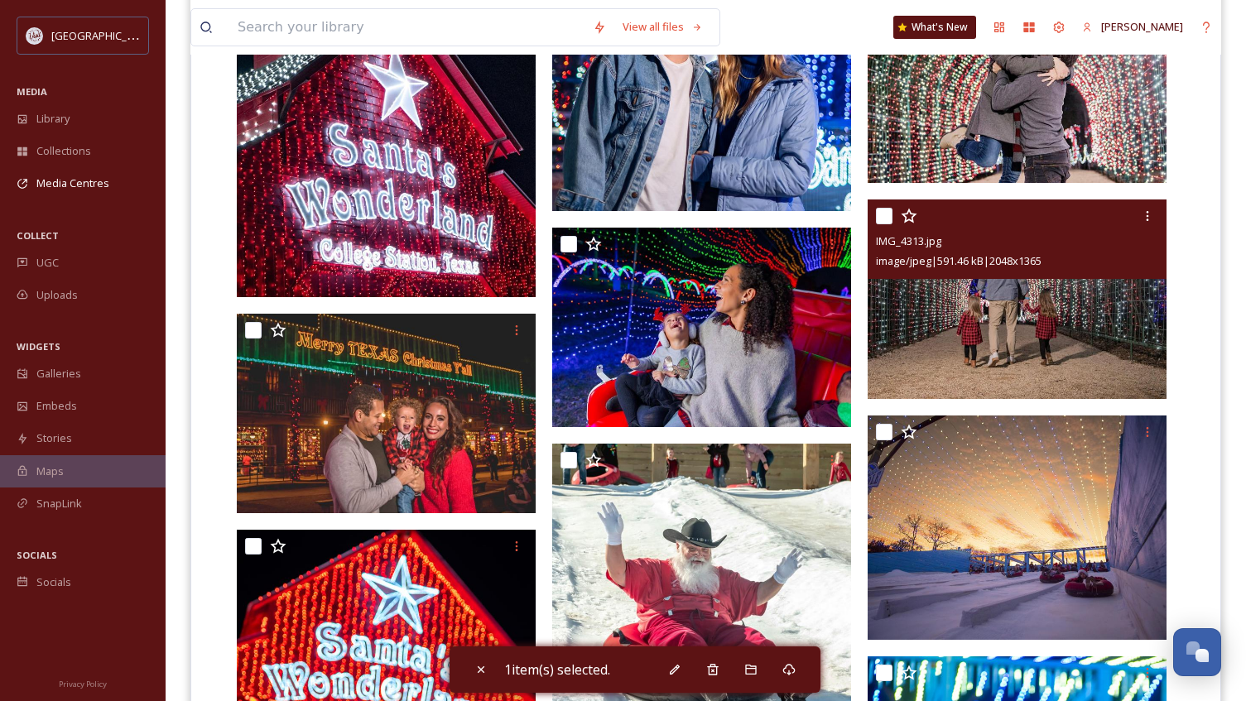
scroll to position [1713, 0]
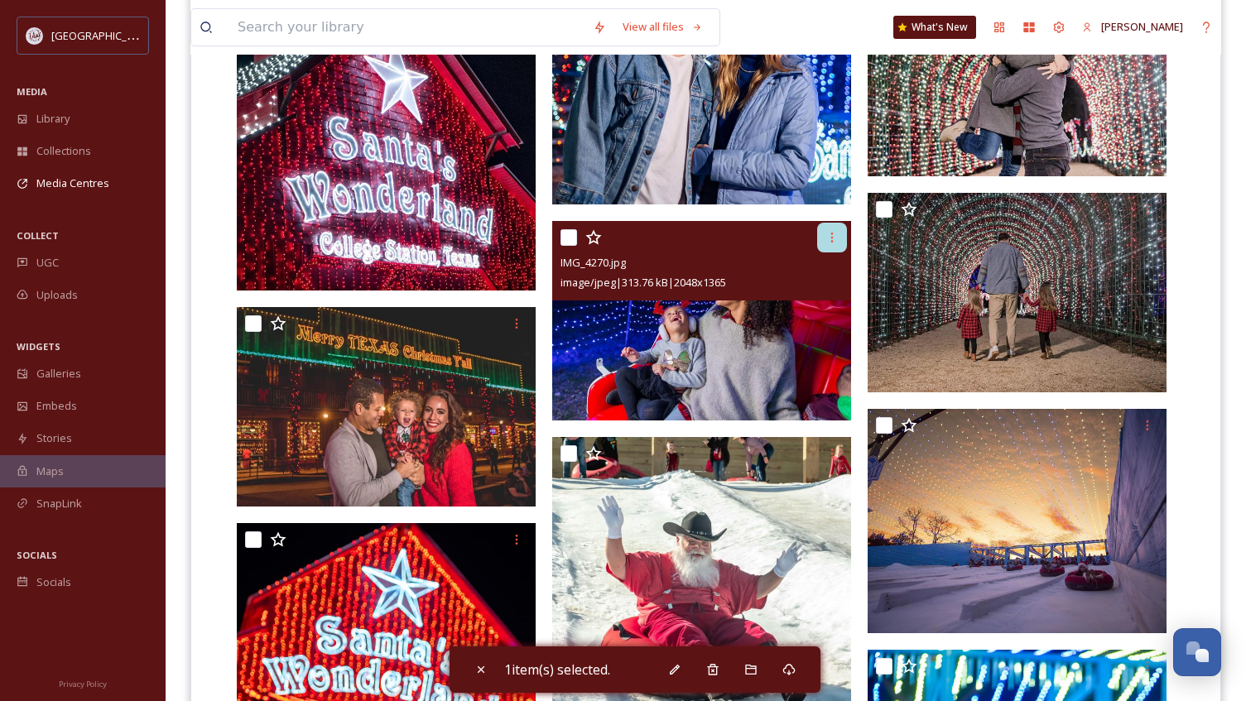
click at [825, 239] on icon at bounding box center [831, 237] width 13 height 13
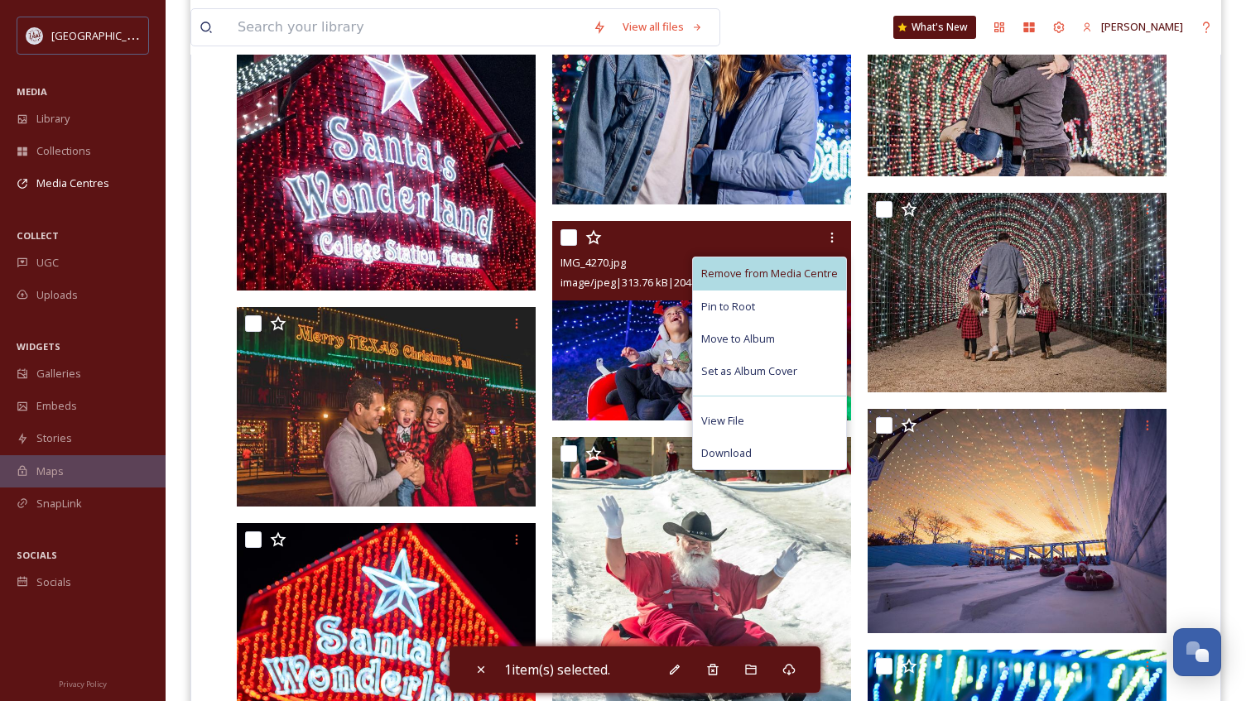
click at [744, 283] on div "Remove from Media Centre" at bounding box center [769, 273] width 153 height 32
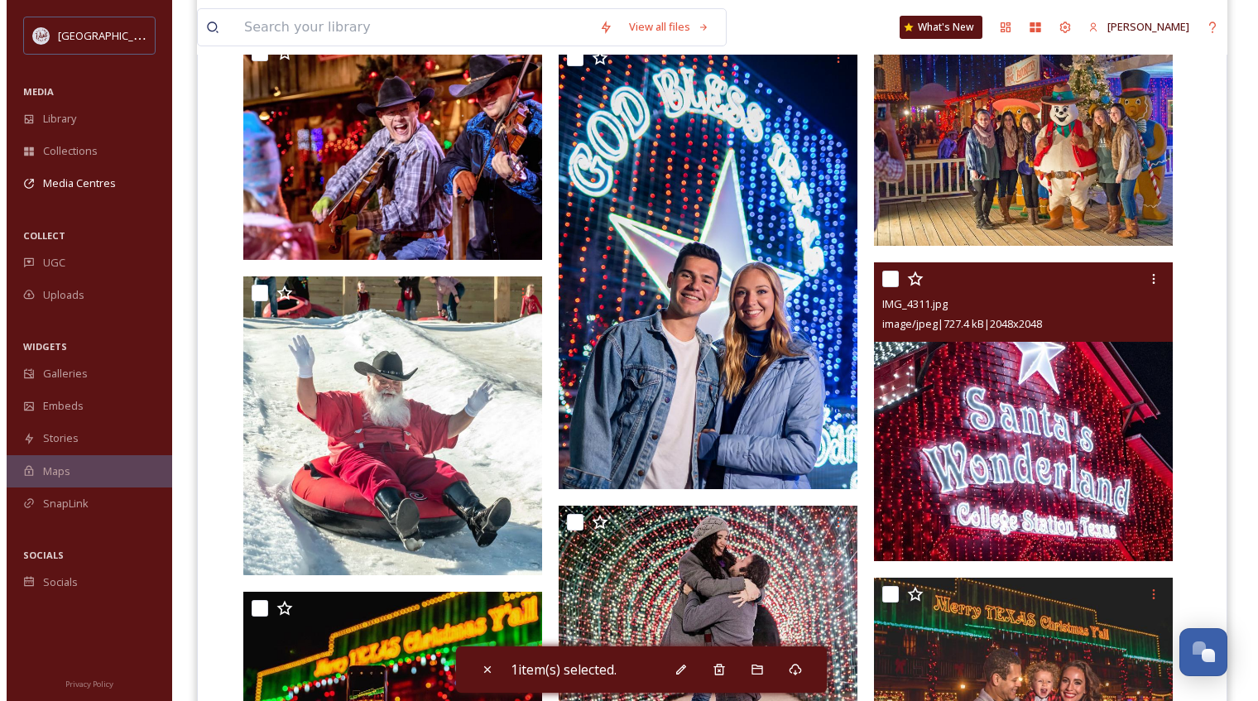
scroll to position [1465, 0]
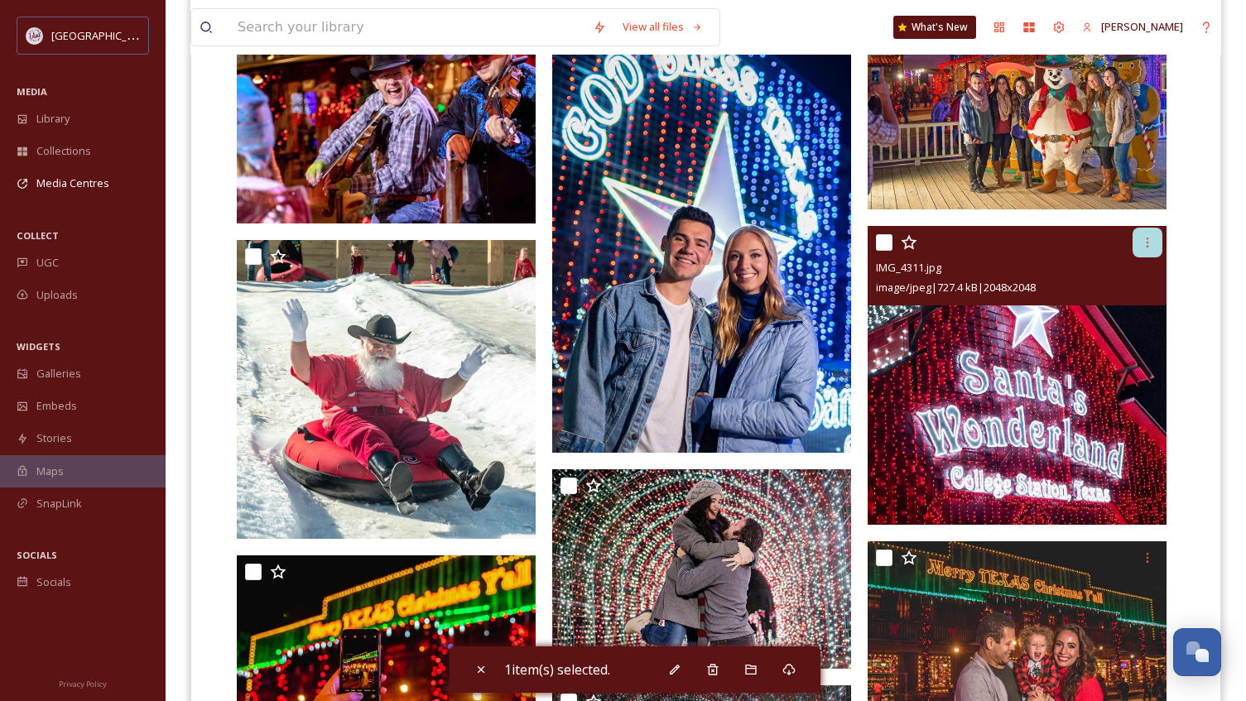
click at [1143, 243] on icon at bounding box center [1146, 242] width 13 height 13
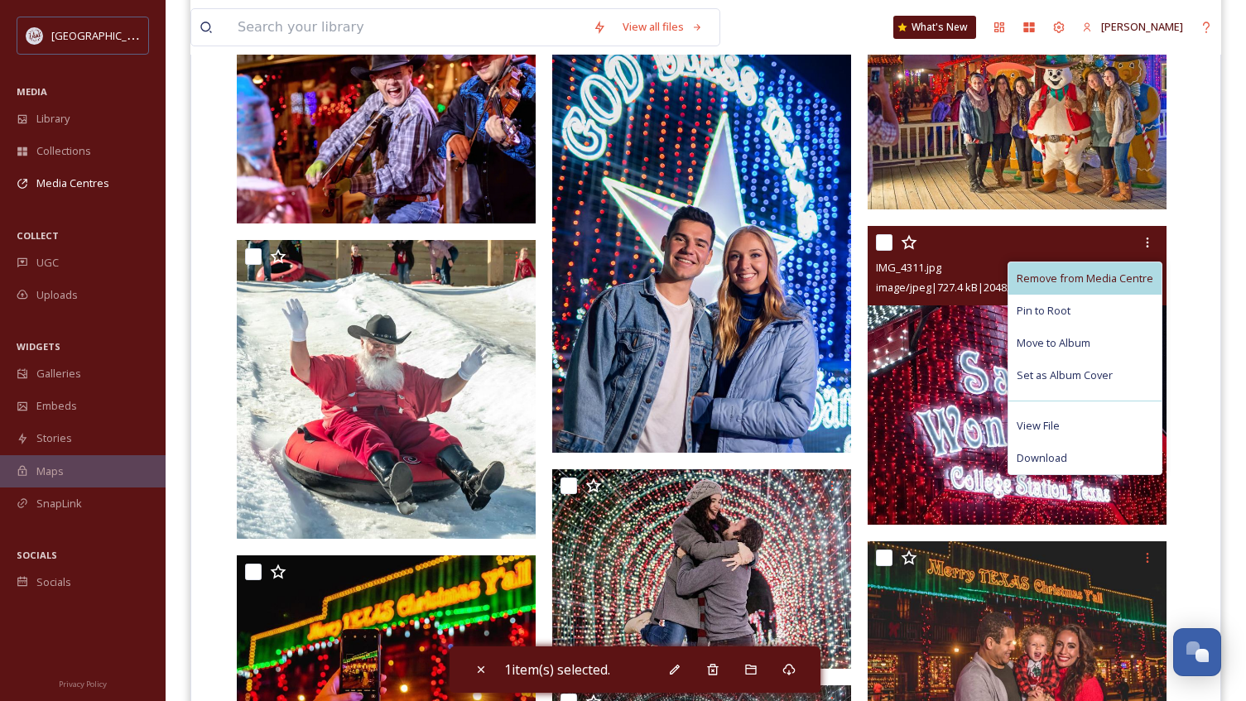
click at [1047, 280] on span "Remove from Media Centre" at bounding box center [1084, 279] width 137 height 16
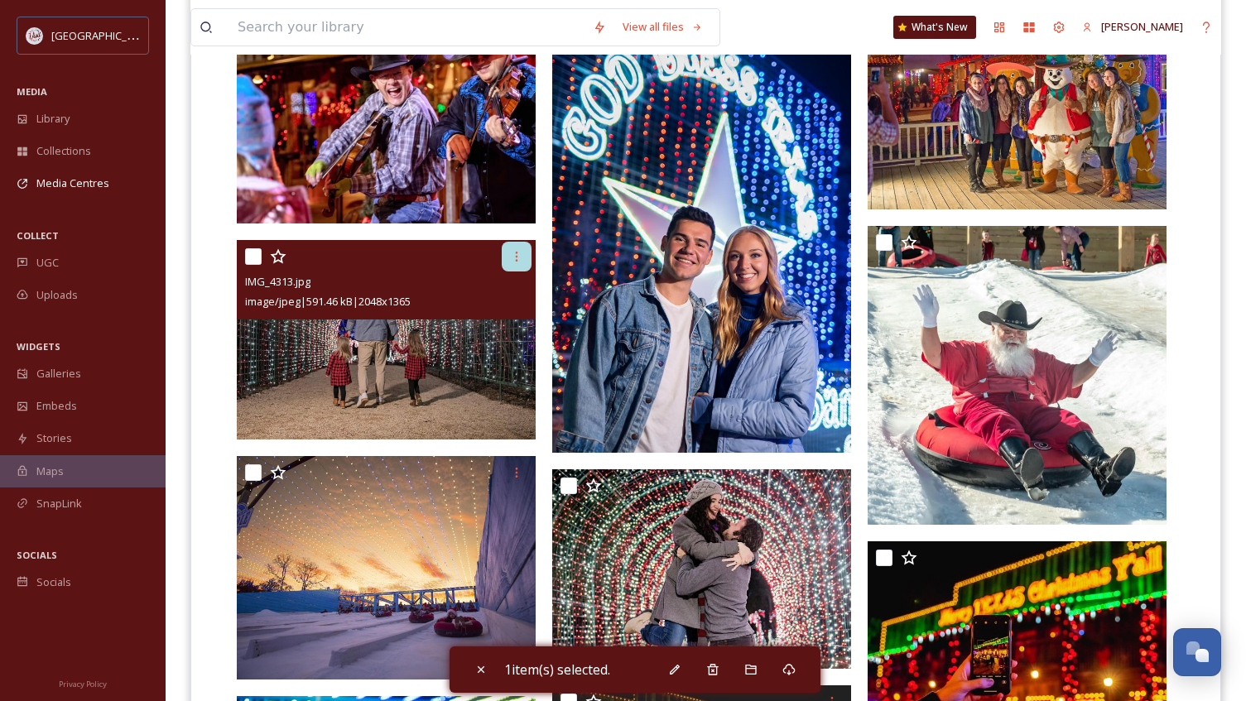
click at [505, 257] on div at bounding box center [517, 257] width 30 height 30
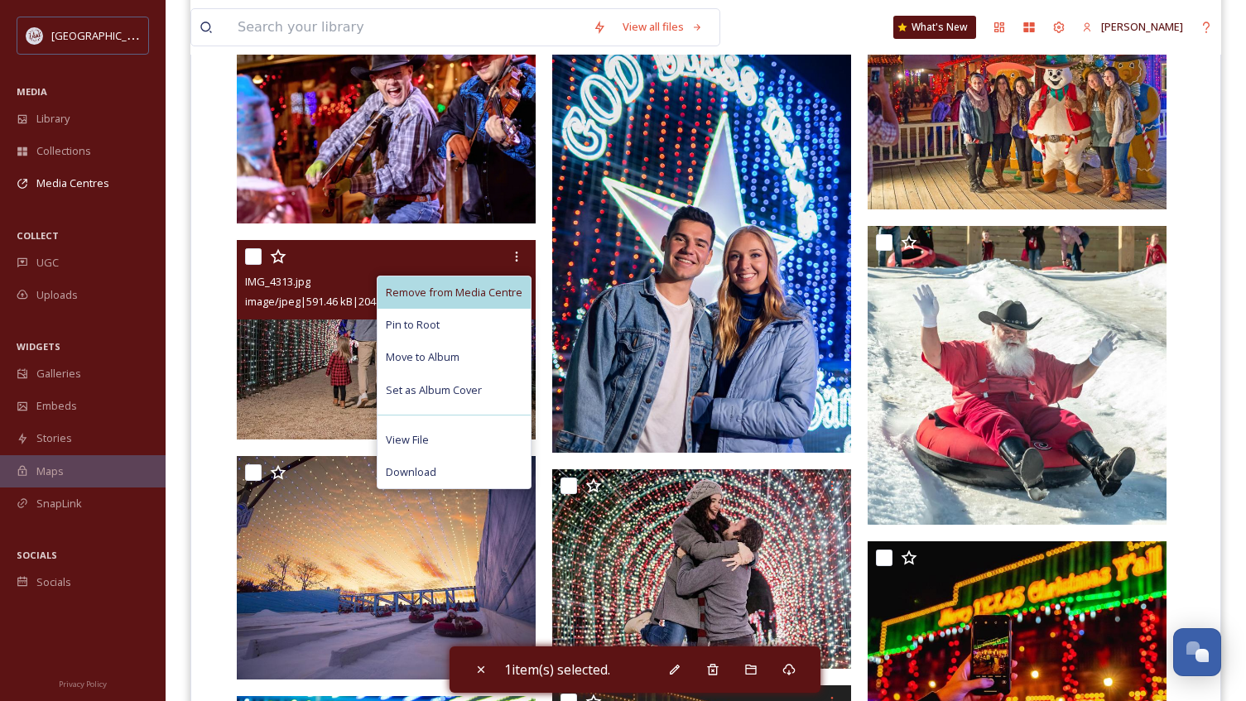
click at [464, 295] on span "Remove from Media Centre" at bounding box center [454, 293] width 137 height 16
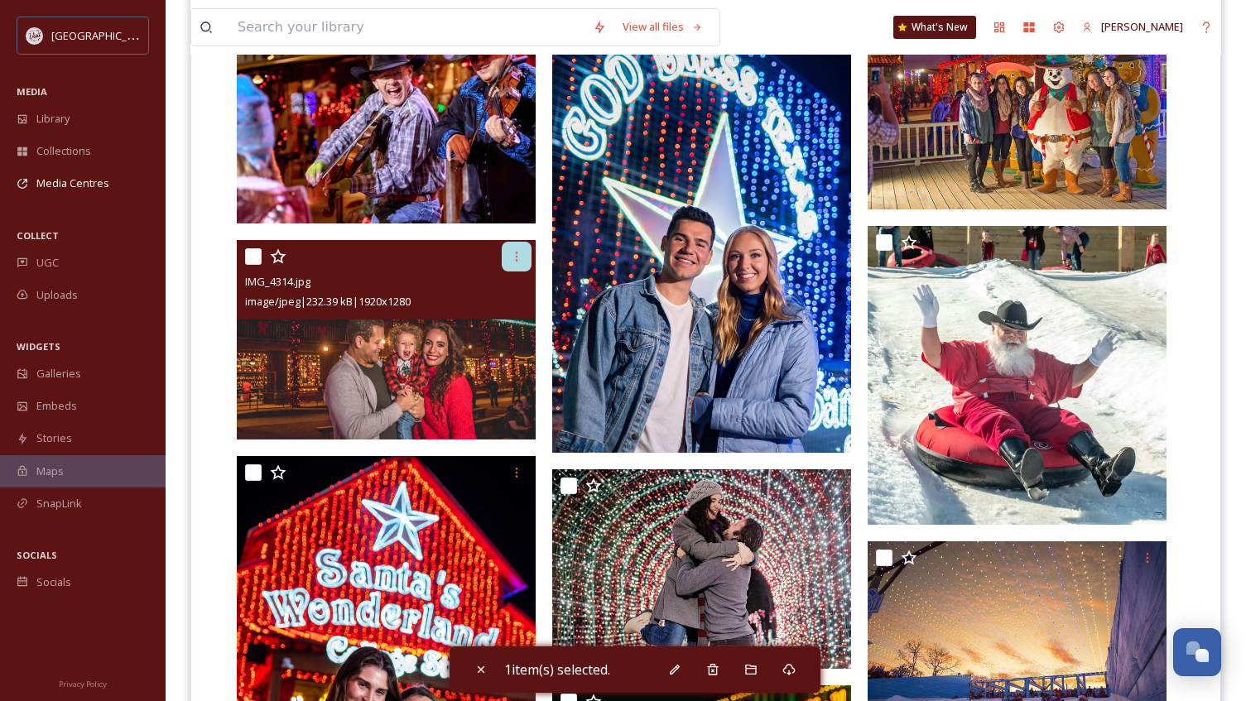
click at [508, 260] on div at bounding box center [517, 257] width 30 height 30
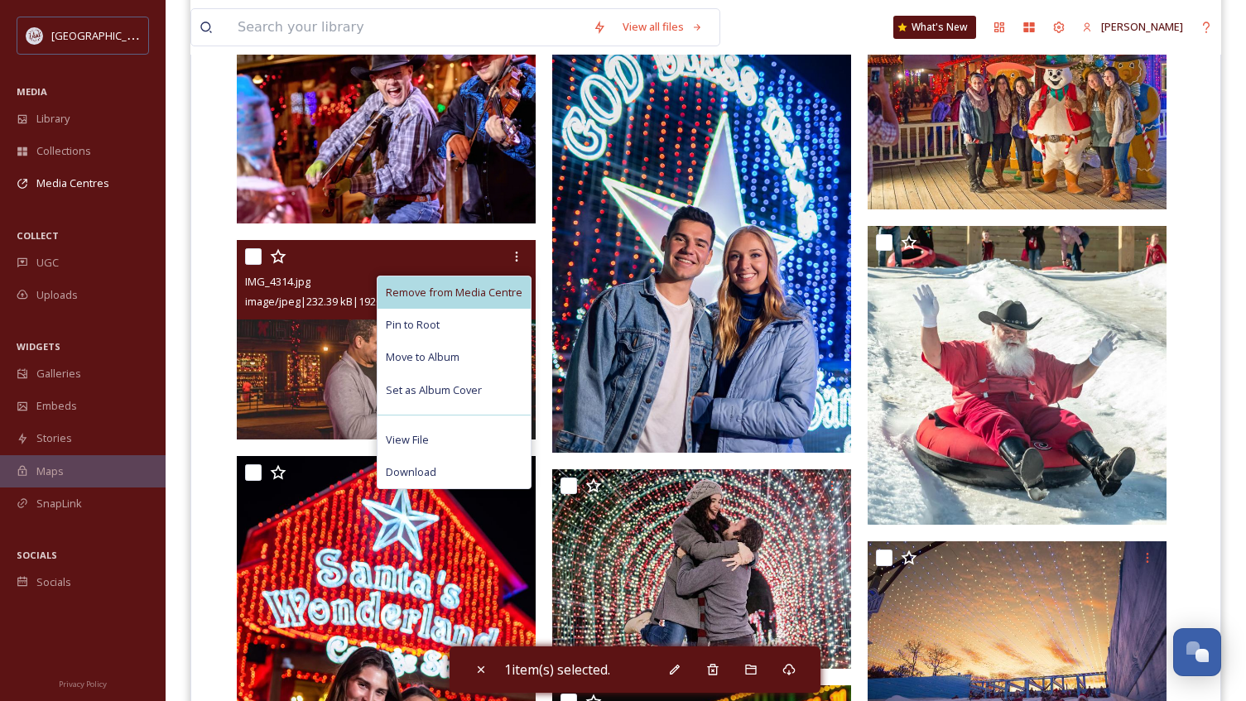
click at [473, 294] on span "Remove from Media Centre" at bounding box center [454, 293] width 137 height 16
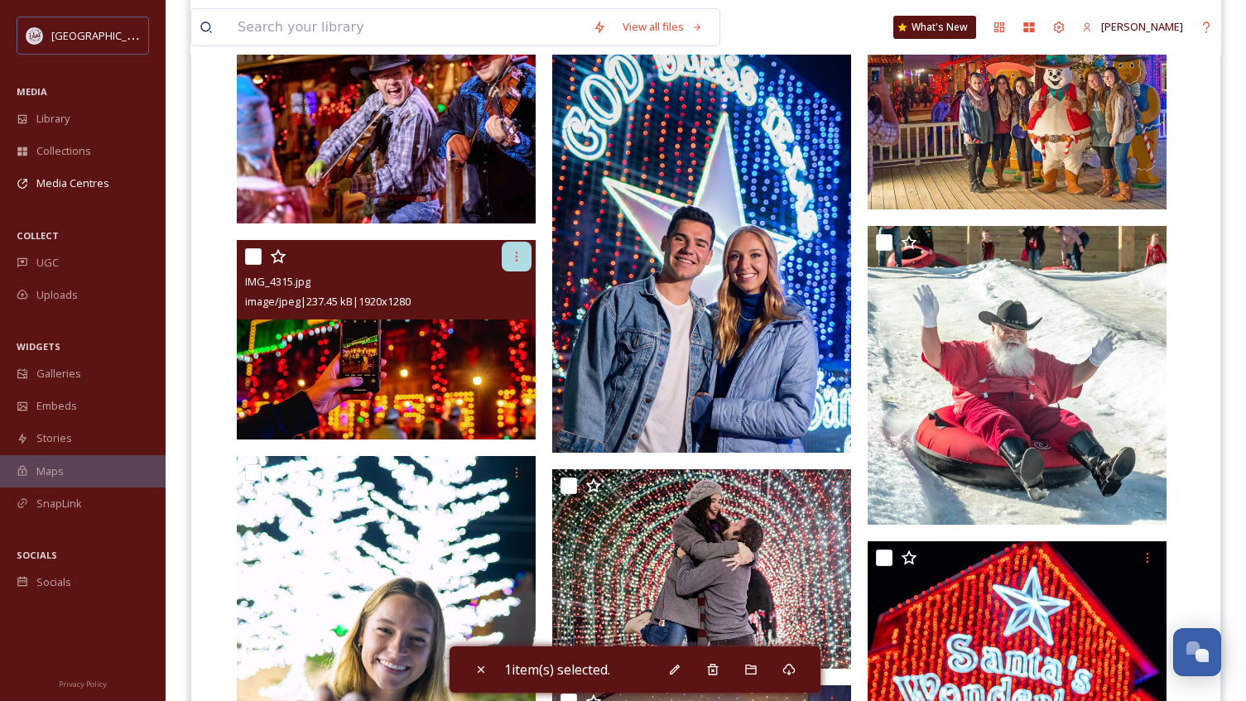
click at [513, 257] on icon at bounding box center [516, 256] width 13 height 13
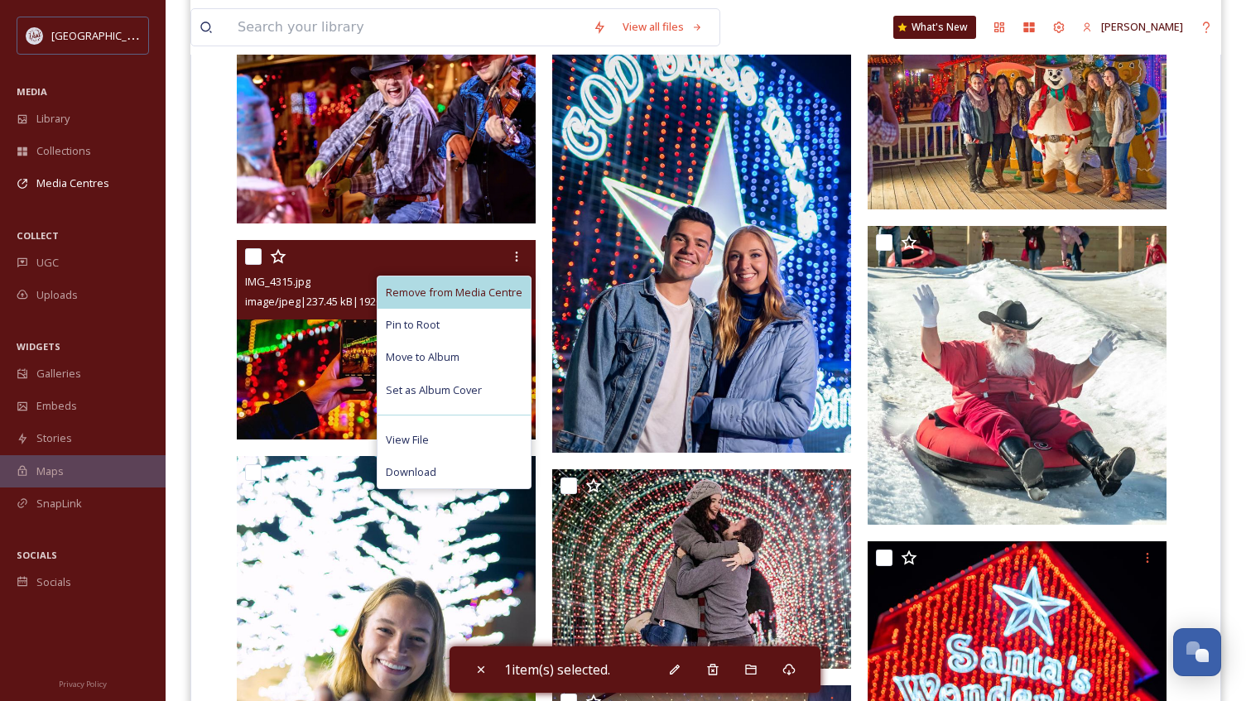
click at [472, 290] on span "Remove from Media Centre" at bounding box center [454, 293] width 137 height 16
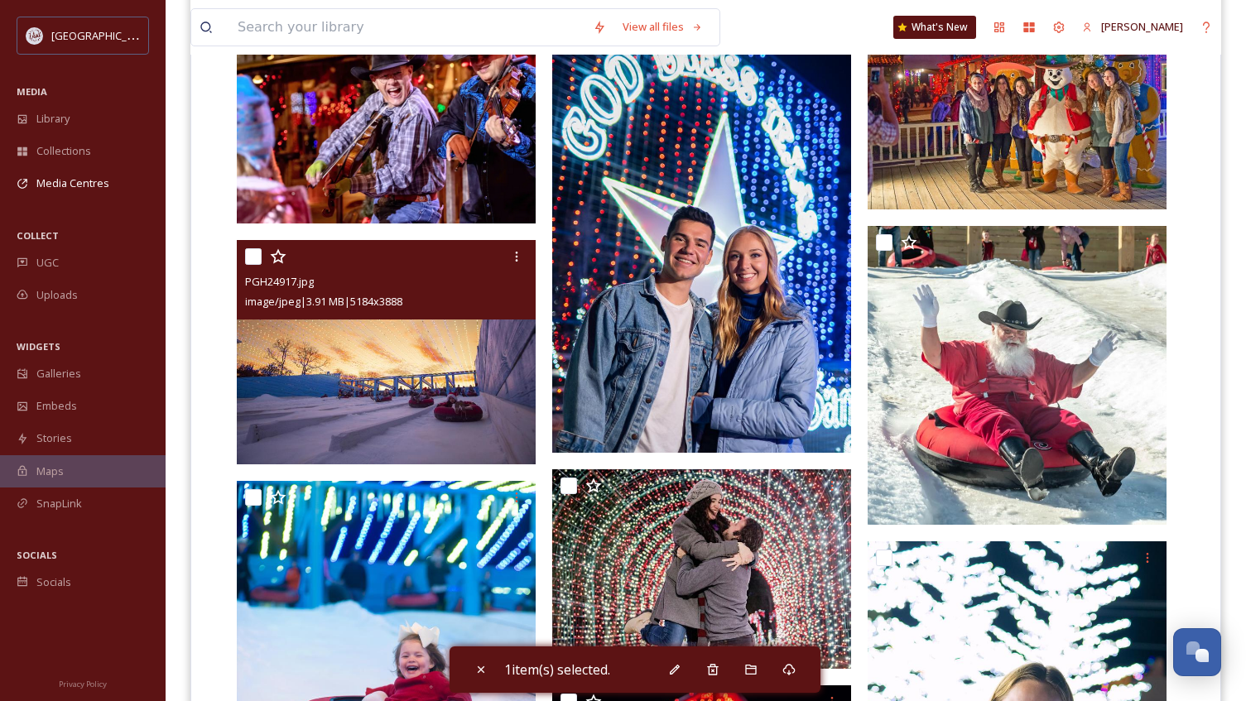
click at [334, 411] on img at bounding box center [386, 352] width 299 height 224
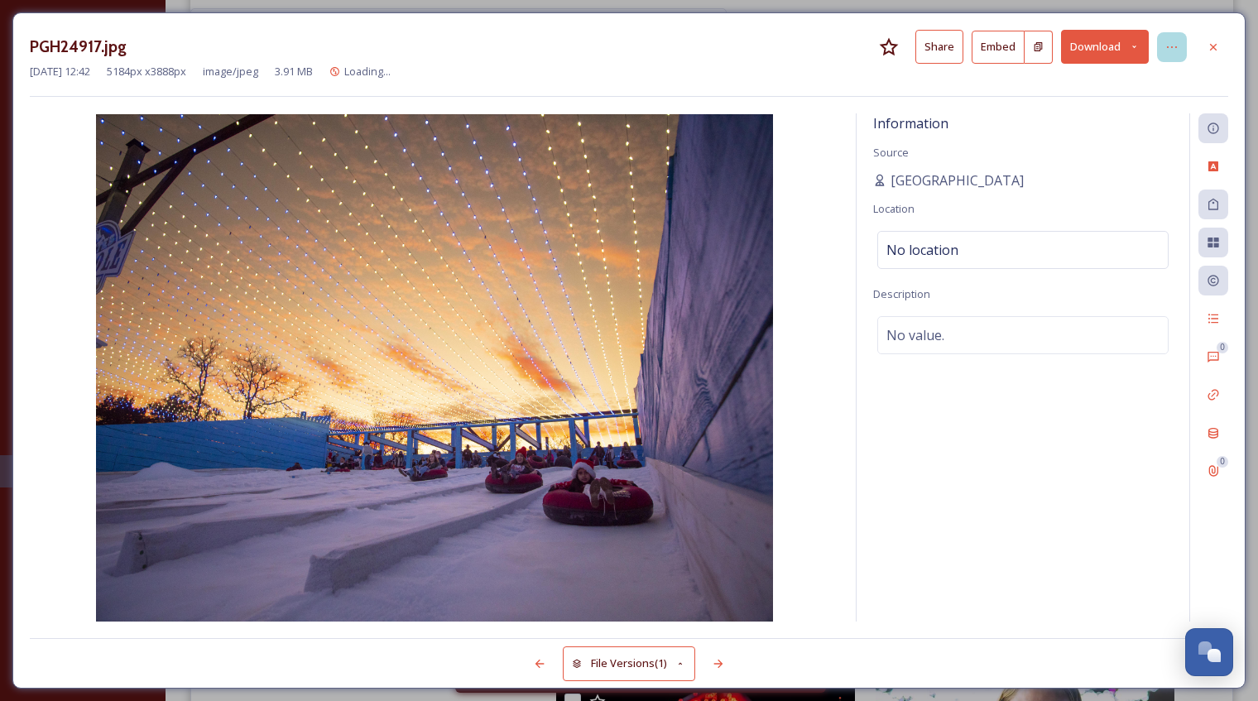
click at [1176, 50] on icon at bounding box center [1171, 47] width 13 height 13
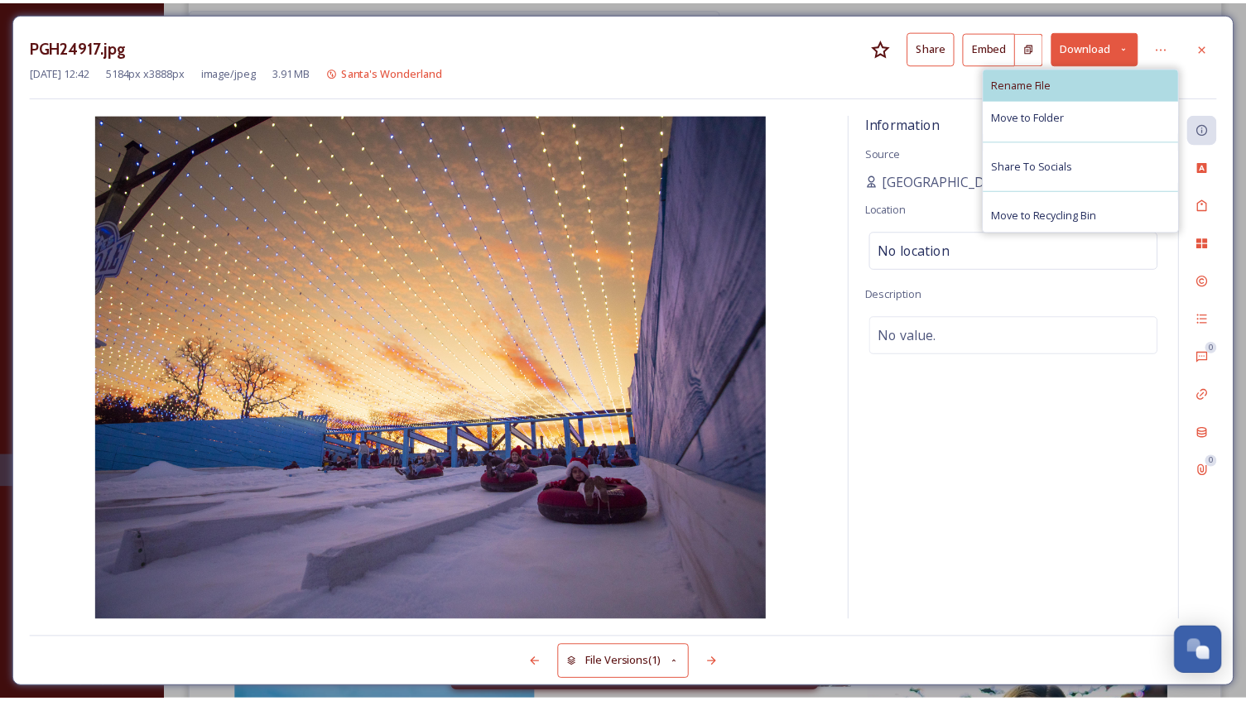
scroll to position [1477, 0]
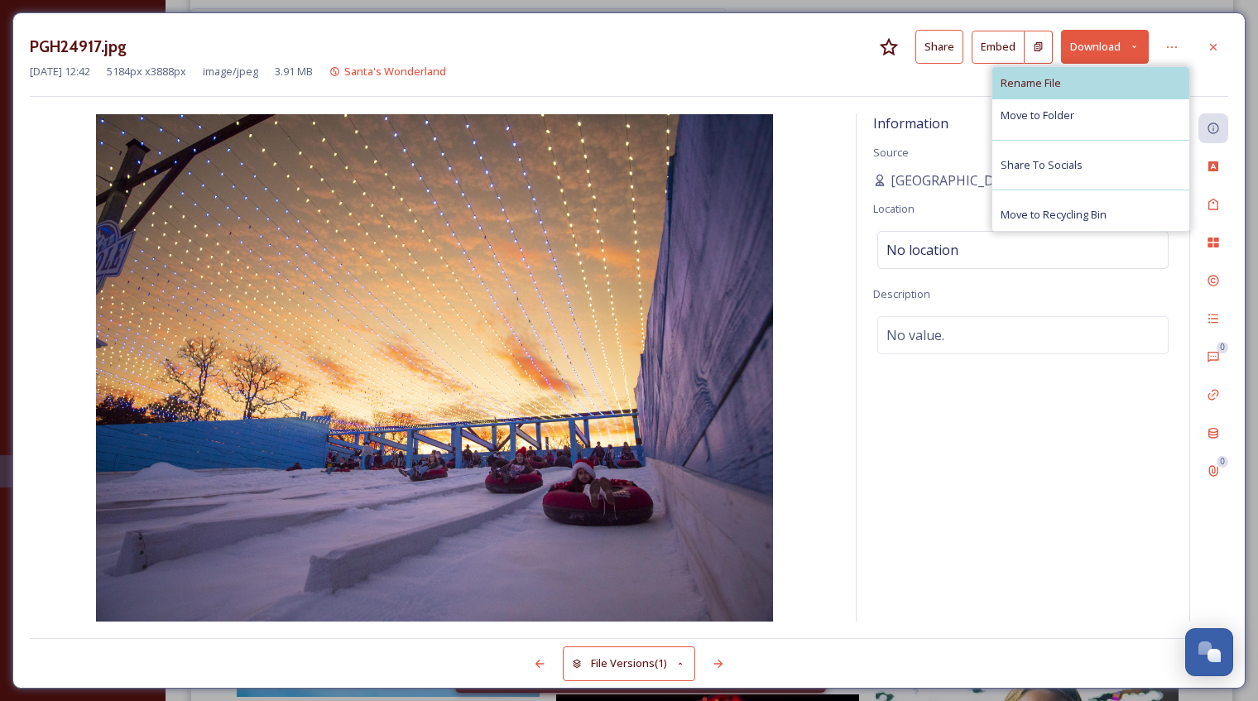
click at [1077, 79] on div "Rename File" at bounding box center [1090, 83] width 197 height 32
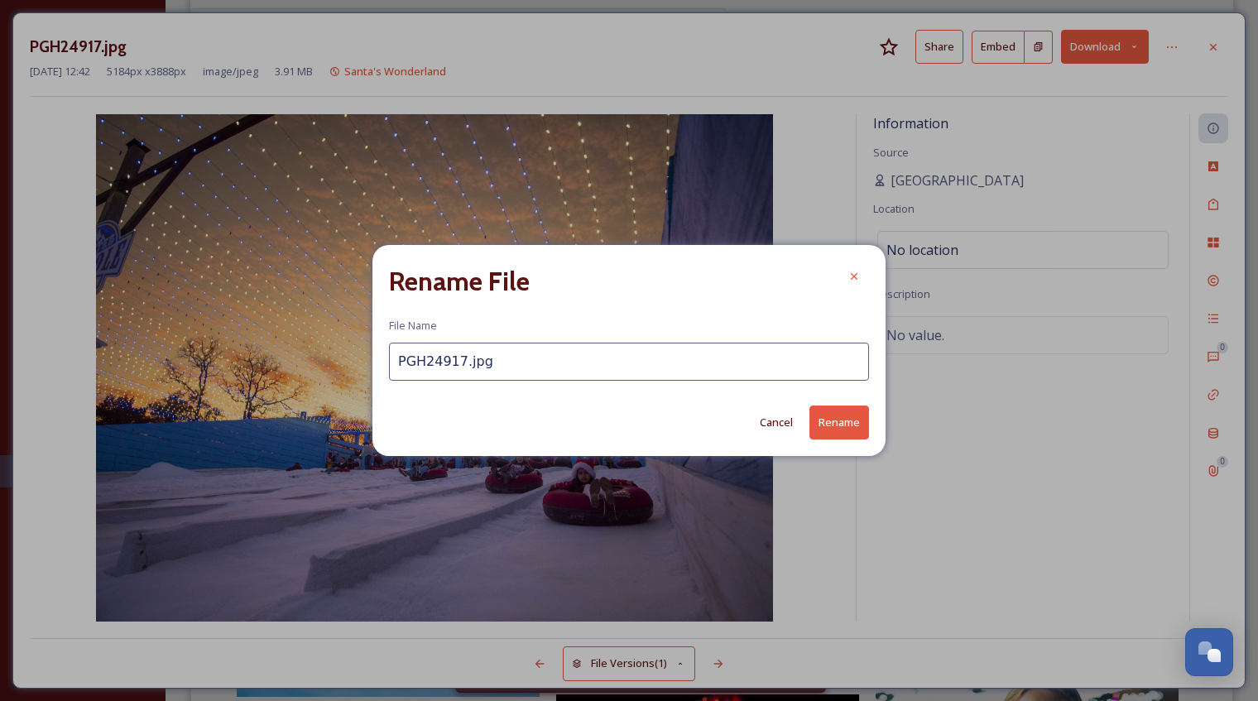
drag, startPoint x: 530, startPoint y: 361, endPoint x: 343, endPoint y: 375, distance: 186.7
click at [343, 376] on div "Rename File File Name PGH24917.jpg Cancel Rename" at bounding box center [629, 350] width 1258 height 701
type input "A"
type input "SantasWonderlandSnowTubingDusk"
click at [844, 426] on button "Rename" at bounding box center [839, 423] width 60 height 34
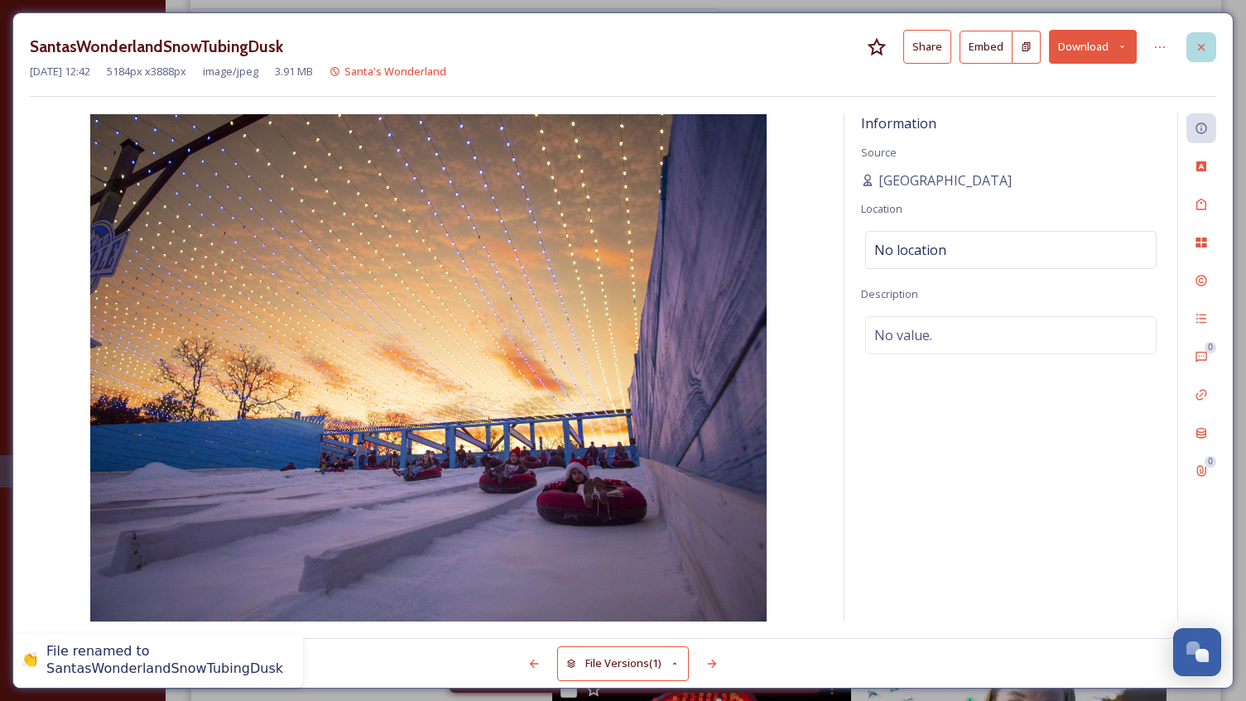
click at [1198, 46] on icon at bounding box center [1200, 47] width 13 height 13
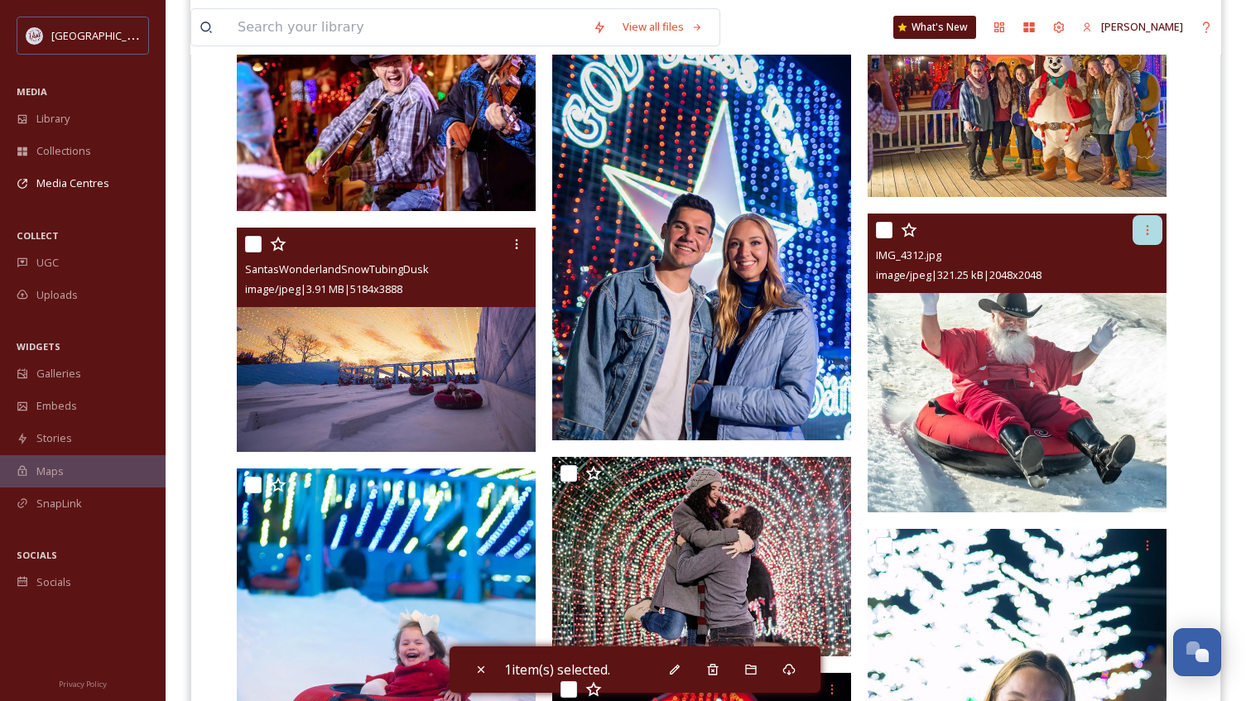
click at [1145, 234] on icon at bounding box center [1146, 229] width 13 height 13
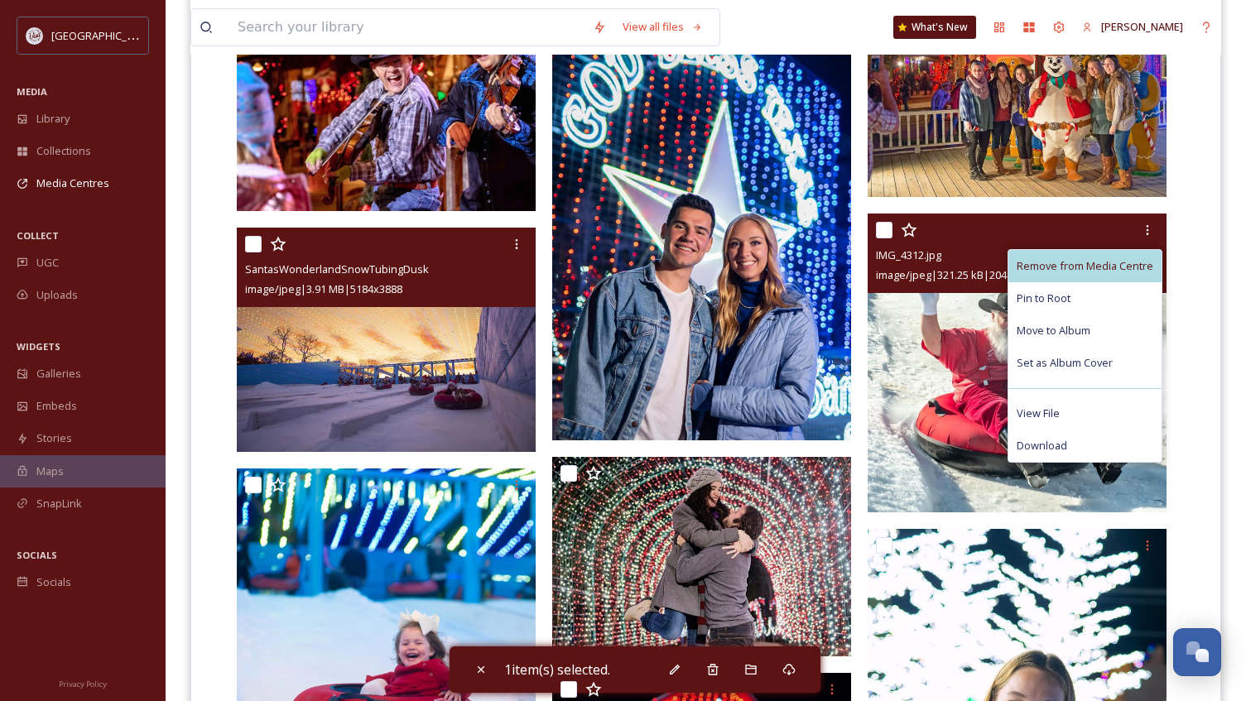
click at [1096, 266] on span "Remove from Media Centre" at bounding box center [1084, 266] width 137 height 16
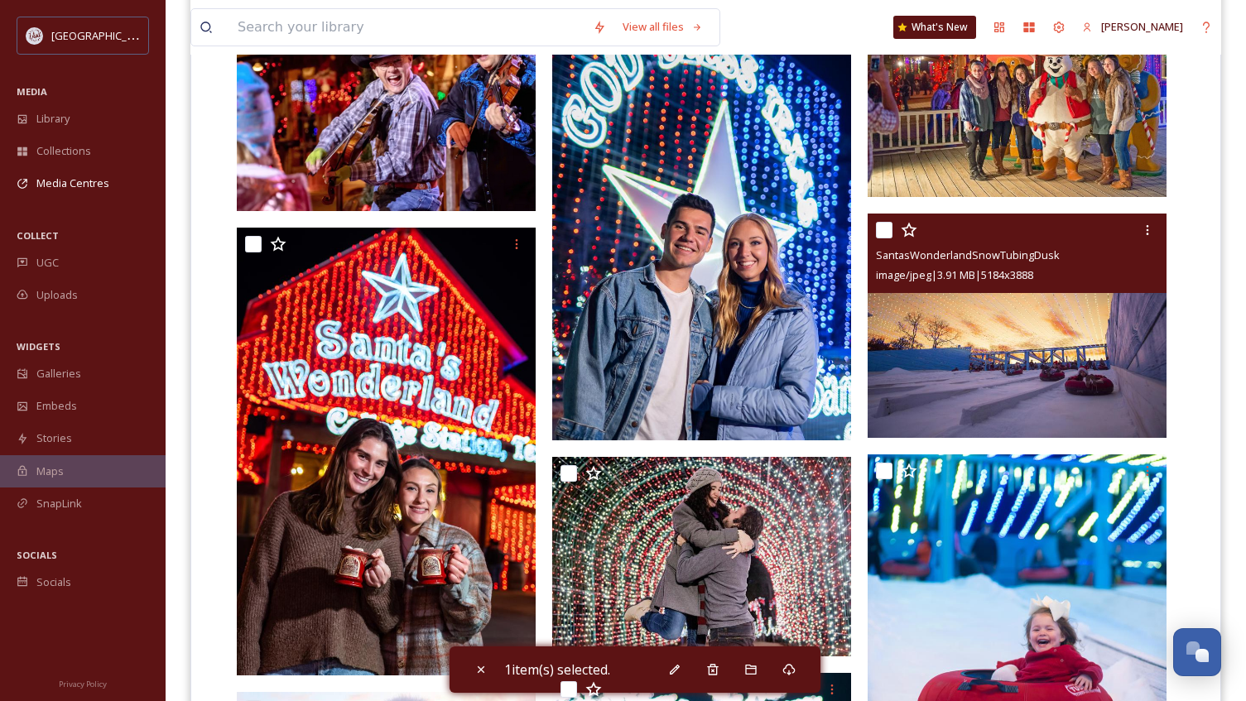
scroll to position [1560, 0]
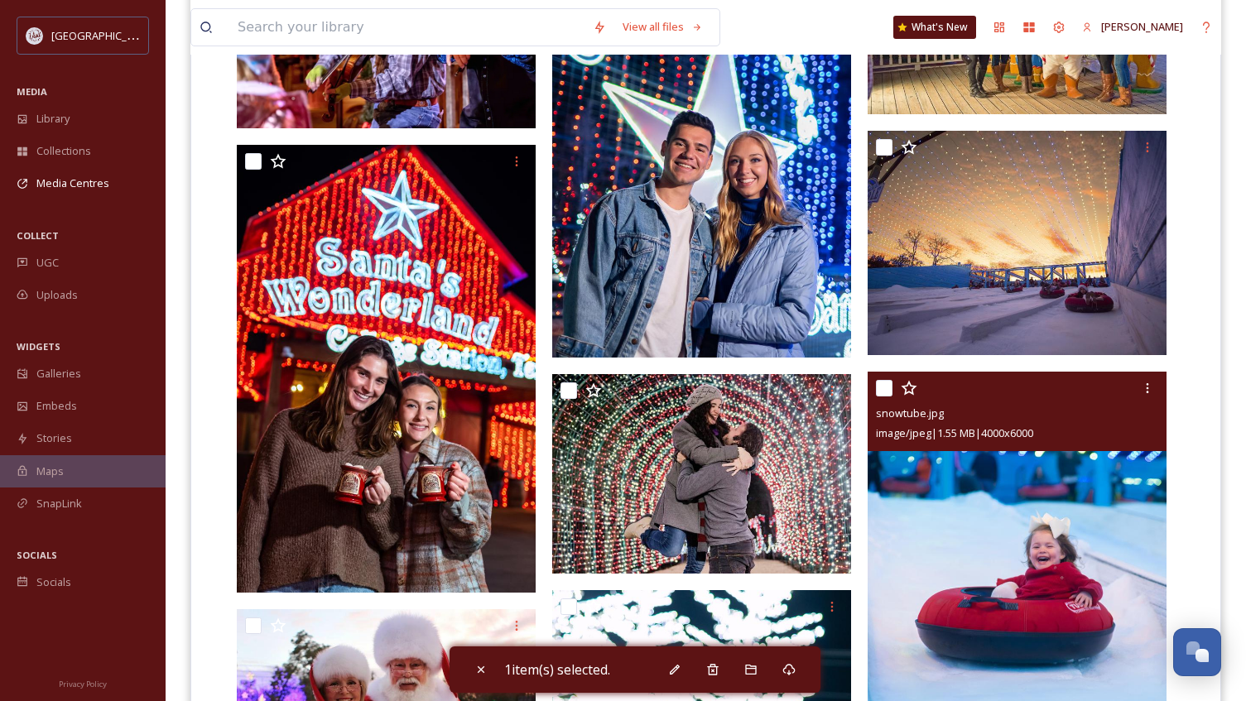
click at [1082, 485] on img at bounding box center [1016, 596] width 299 height 449
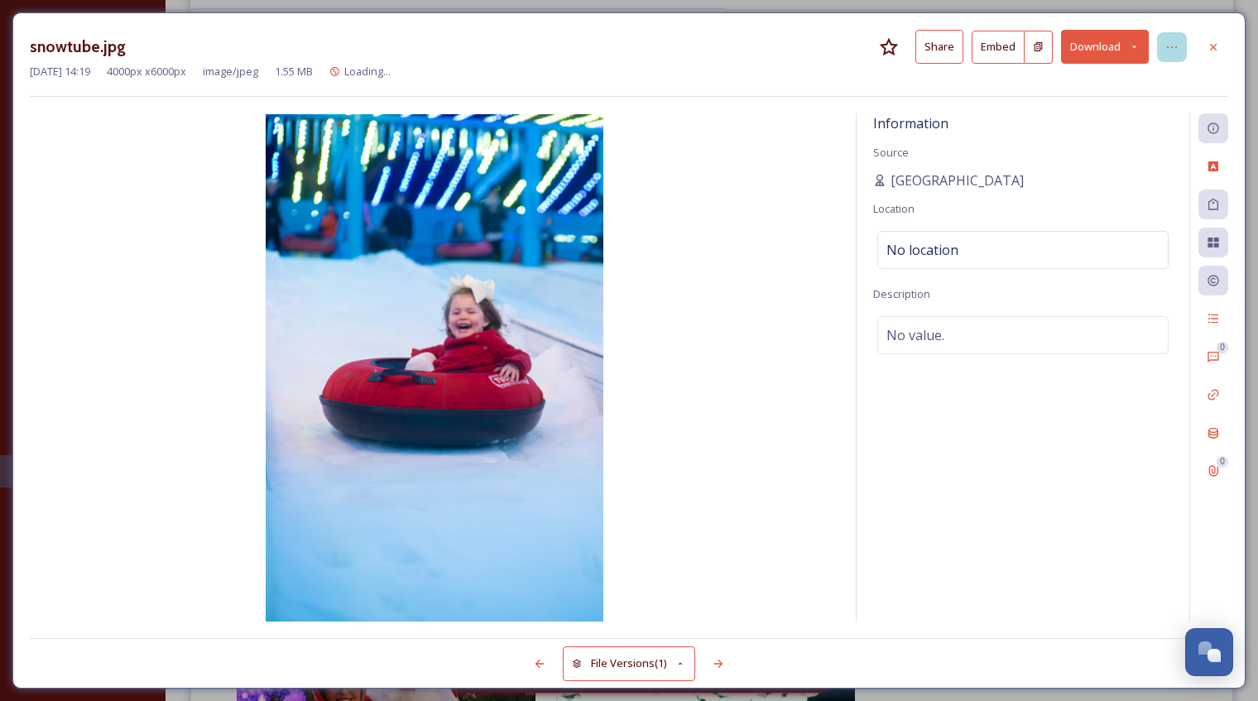
click at [1167, 52] on icon at bounding box center [1171, 47] width 13 height 13
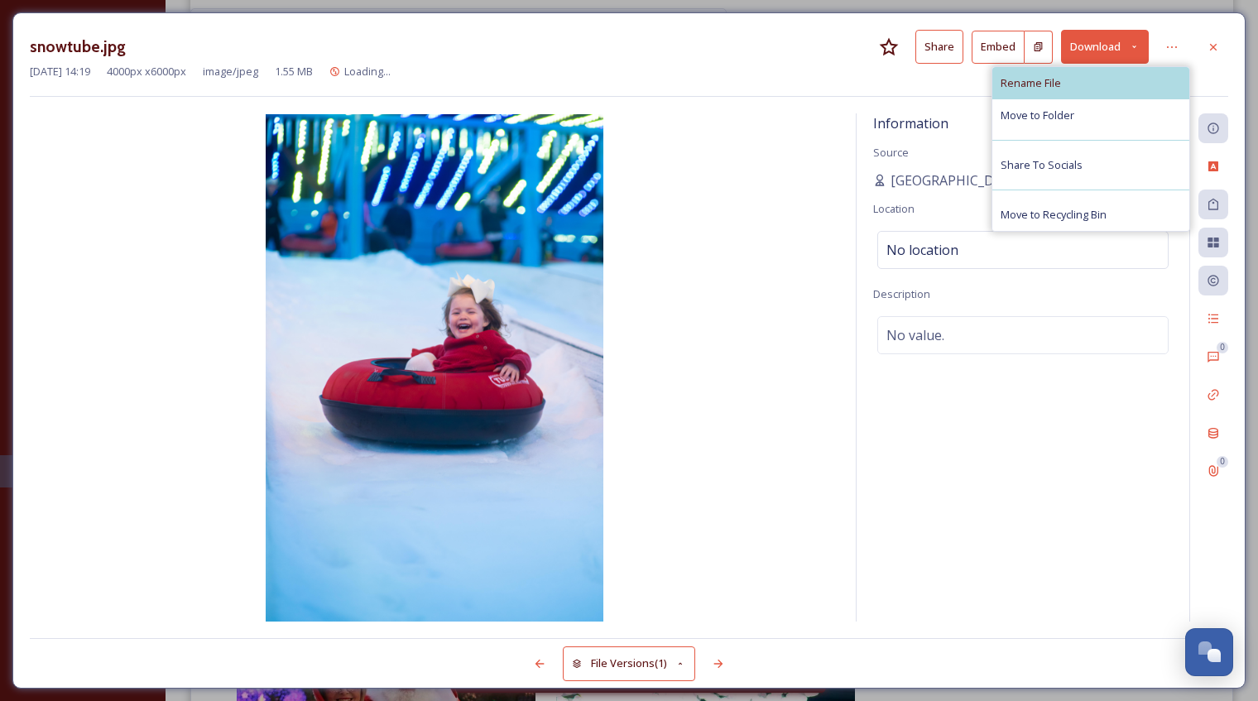
click at [1102, 88] on div "Rename File" at bounding box center [1090, 83] width 197 height 32
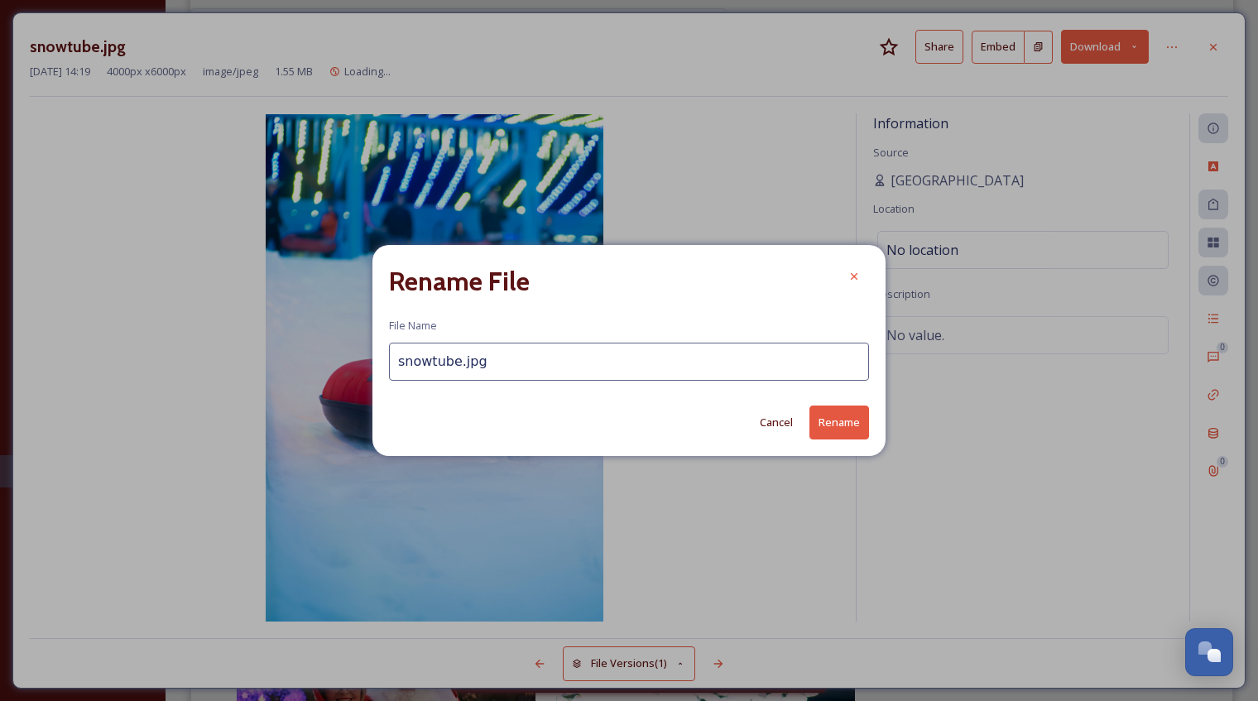
click at [396, 362] on input "snowtube.jpg" at bounding box center [629, 362] width 480 height 38
type input "SantasWonderlandsnowtube.jpg"
click at [821, 427] on button "Rename" at bounding box center [839, 423] width 60 height 34
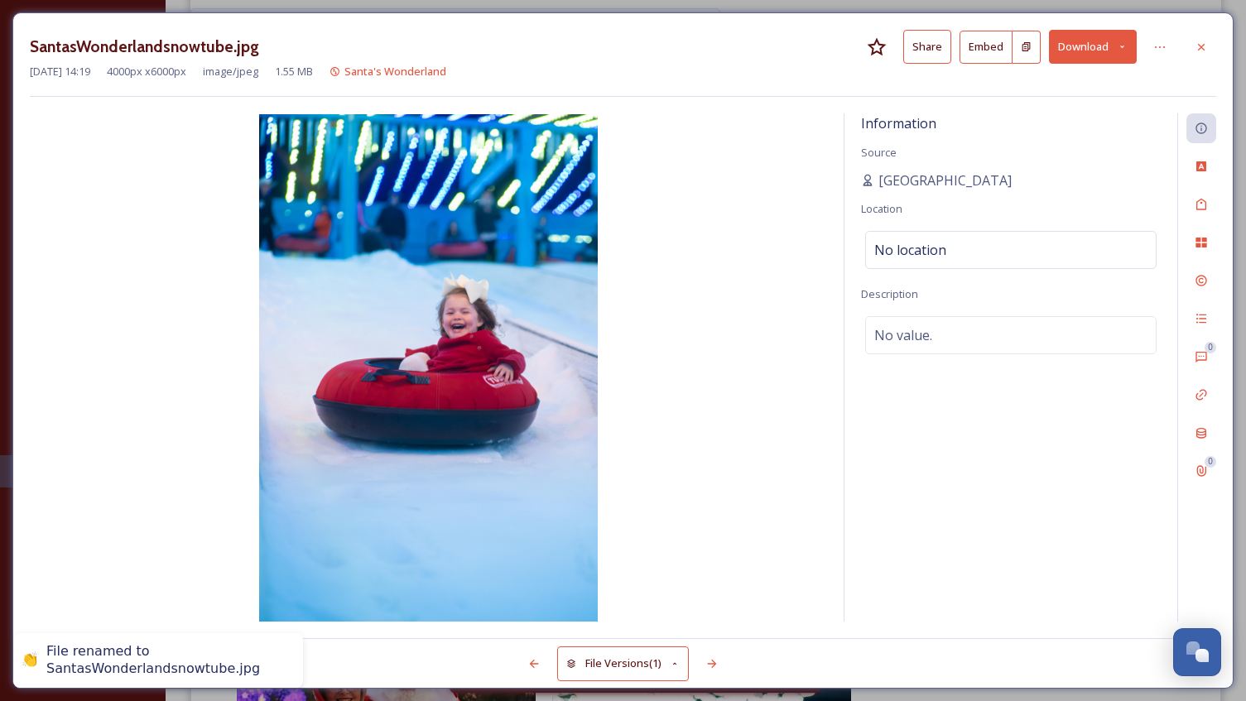
click at [1212, 46] on div at bounding box center [1201, 47] width 30 height 30
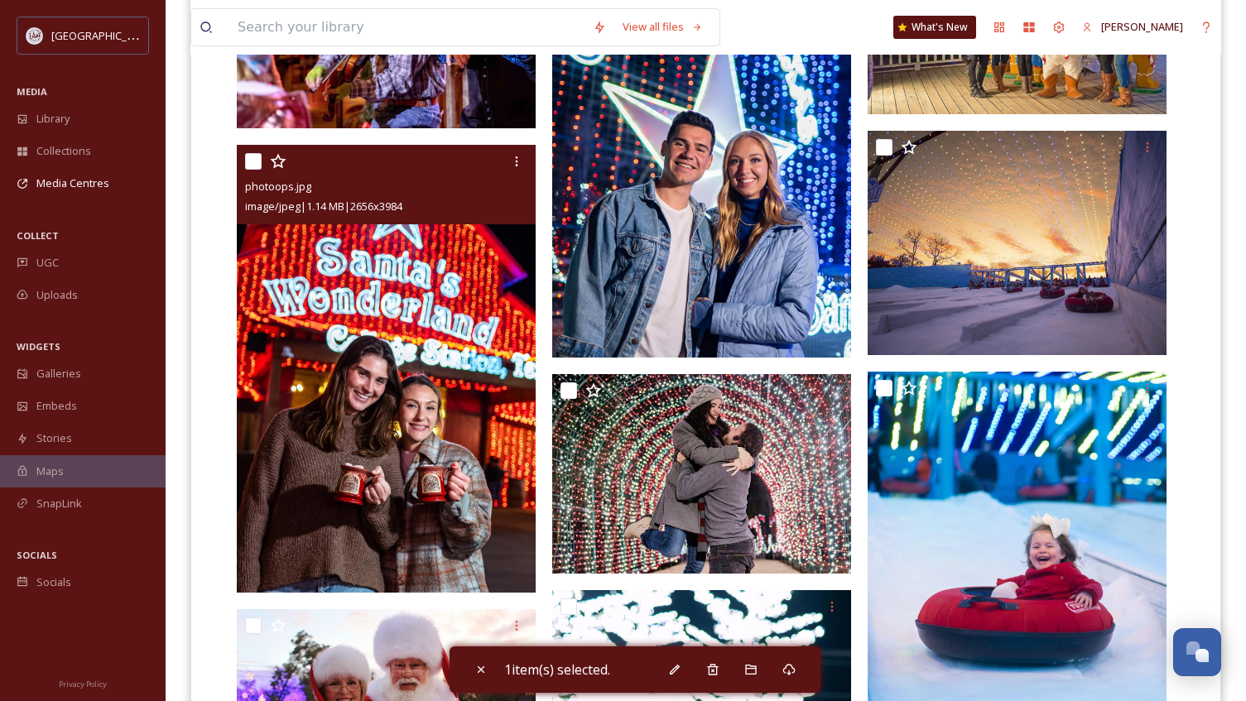
click at [497, 319] on img at bounding box center [386, 369] width 299 height 449
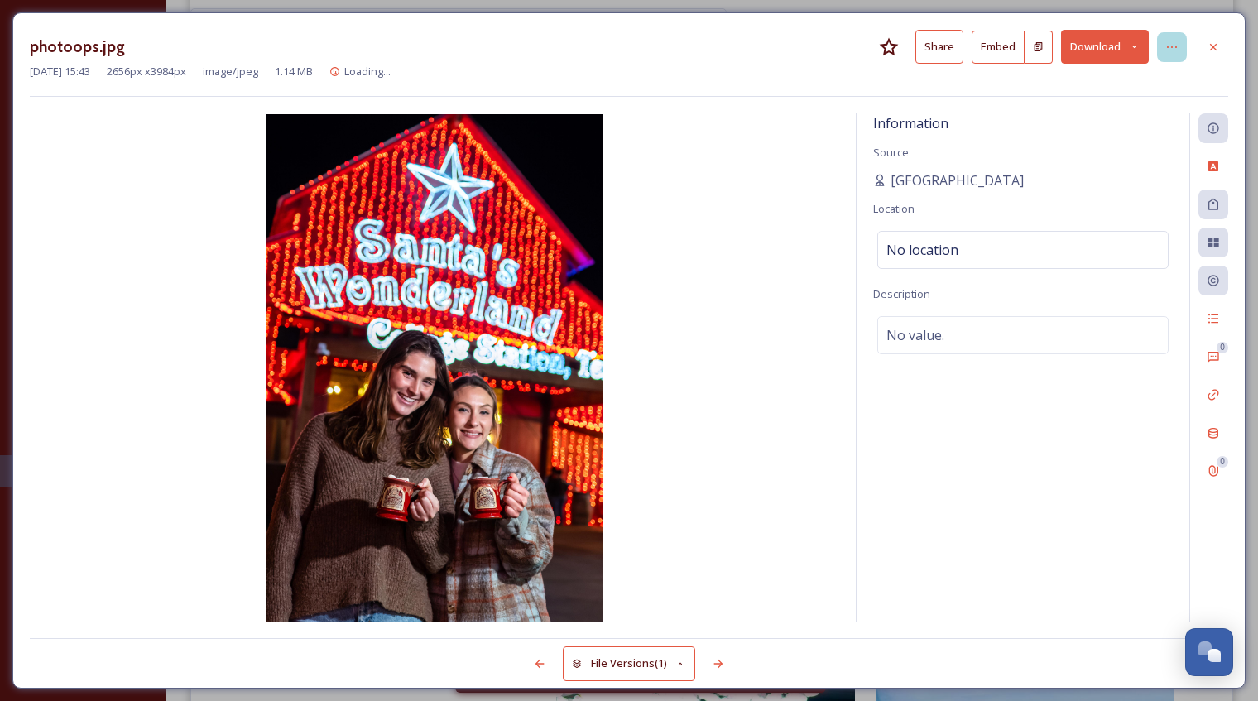
click at [1168, 42] on icon at bounding box center [1171, 47] width 13 height 13
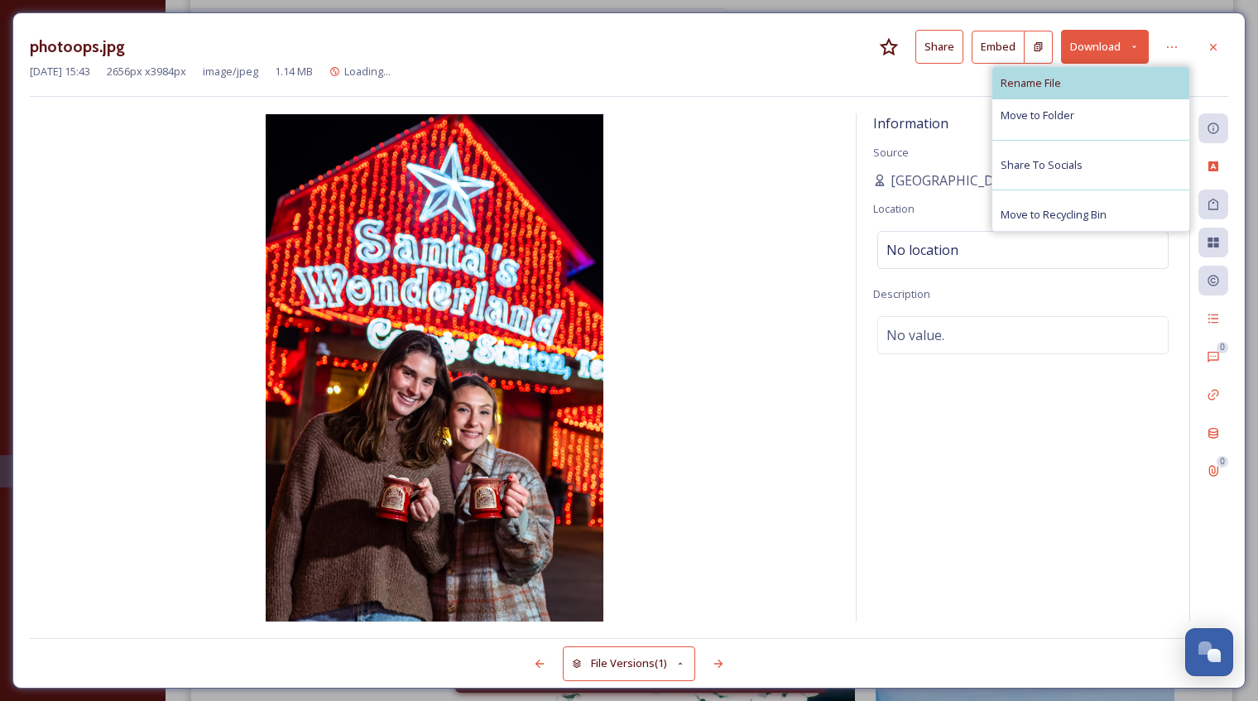
click at [1053, 78] on span "Rename File" at bounding box center [1031, 83] width 60 height 16
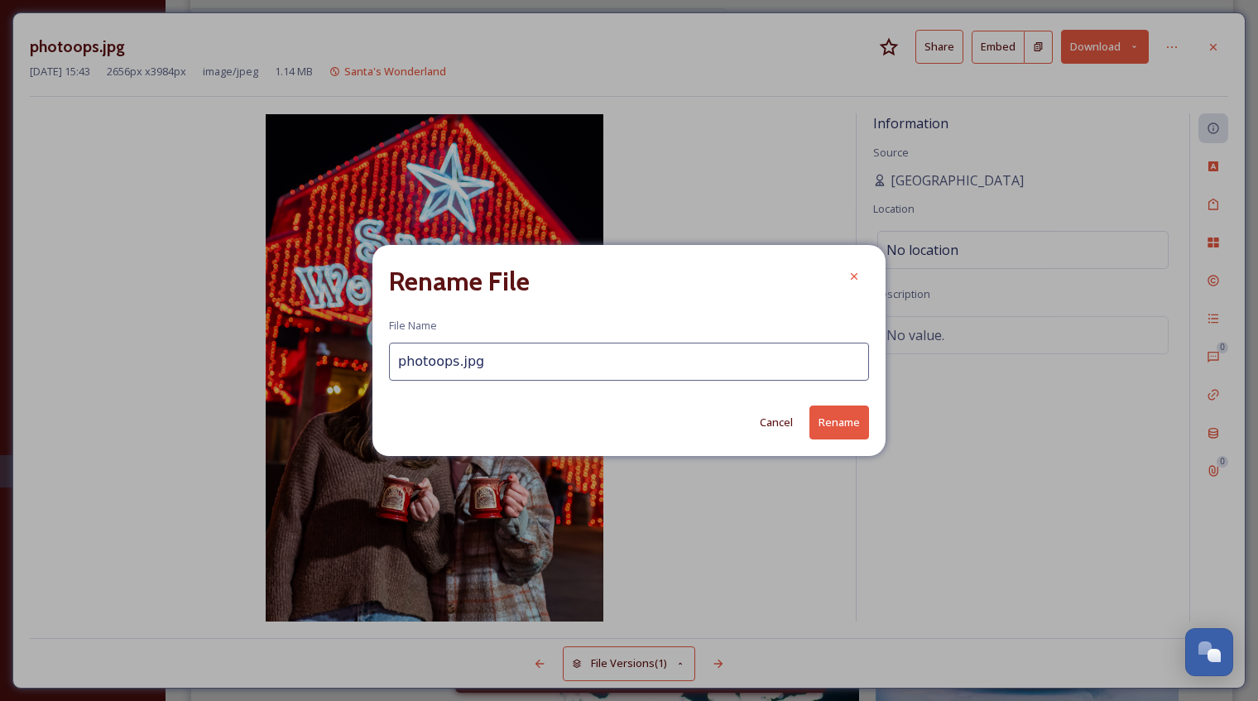
drag, startPoint x: 485, startPoint y: 359, endPoint x: 377, endPoint y: 361, distance: 108.4
click at [377, 361] on div "Rename File File Name photoops.jpg Cancel Rename" at bounding box center [628, 350] width 513 height 210
type input "SantasWonderlandCocoa"
click at [825, 428] on button "Rename" at bounding box center [839, 423] width 60 height 34
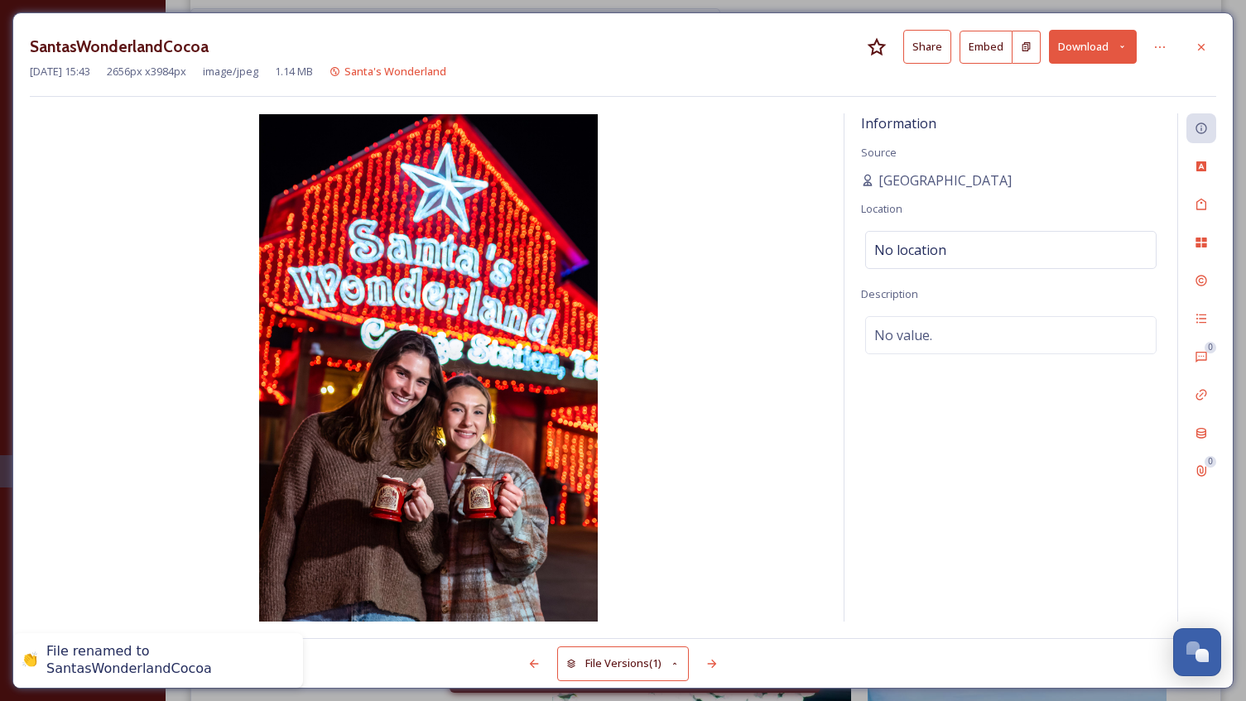
click at [1208, 49] on div at bounding box center [1201, 47] width 30 height 30
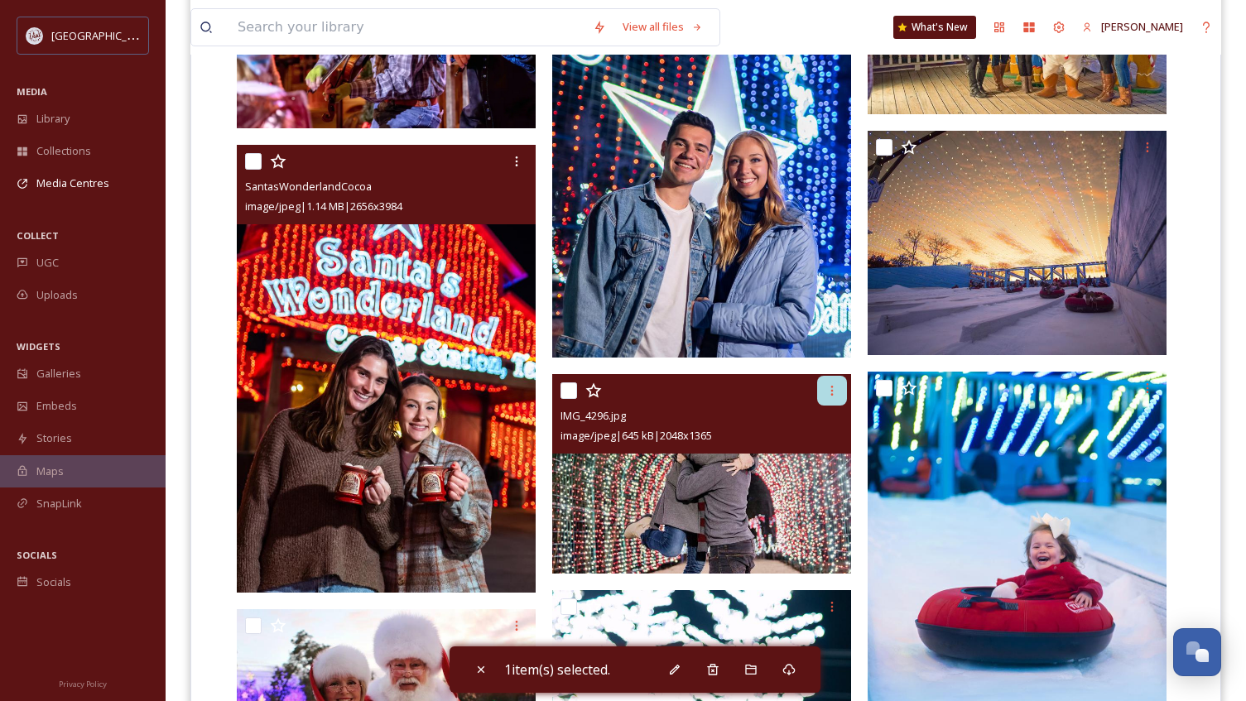
click at [835, 386] on icon at bounding box center [831, 390] width 13 height 13
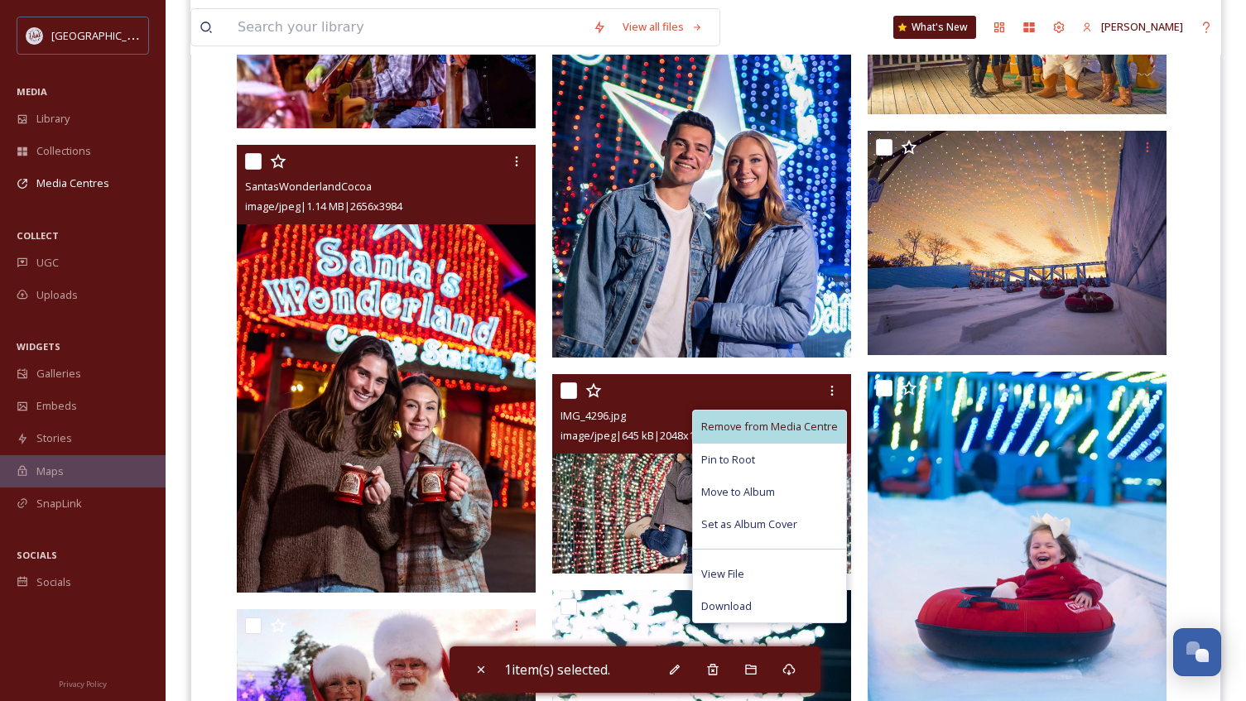
click at [774, 425] on span "Remove from Media Centre" at bounding box center [769, 427] width 137 height 16
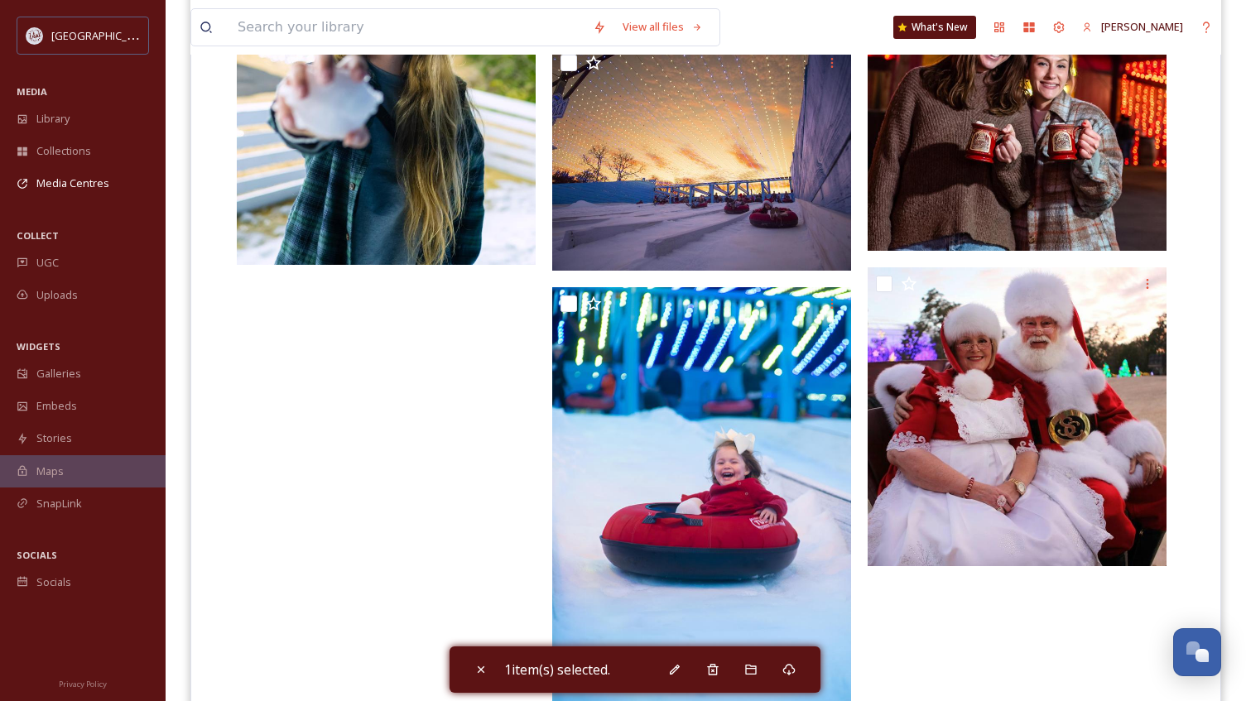
scroll to position [1891, 0]
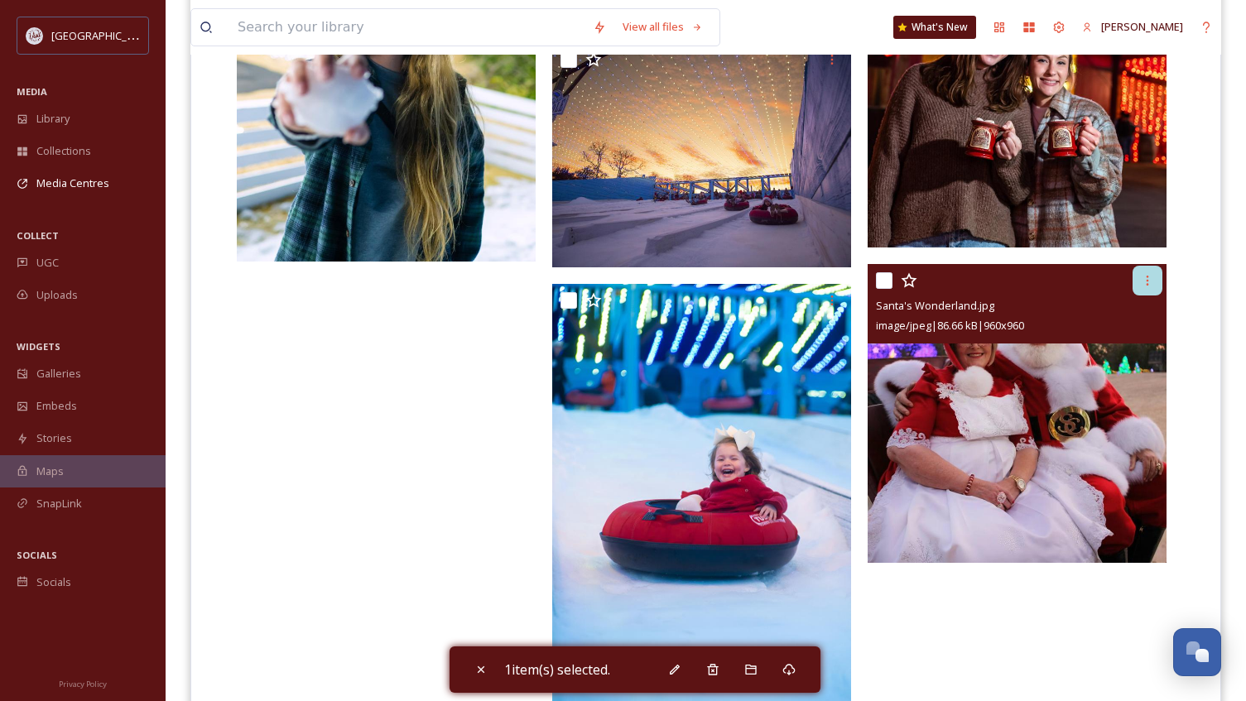
click at [1144, 281] on icon at bounding box center [1146, 280] width 13 height 13
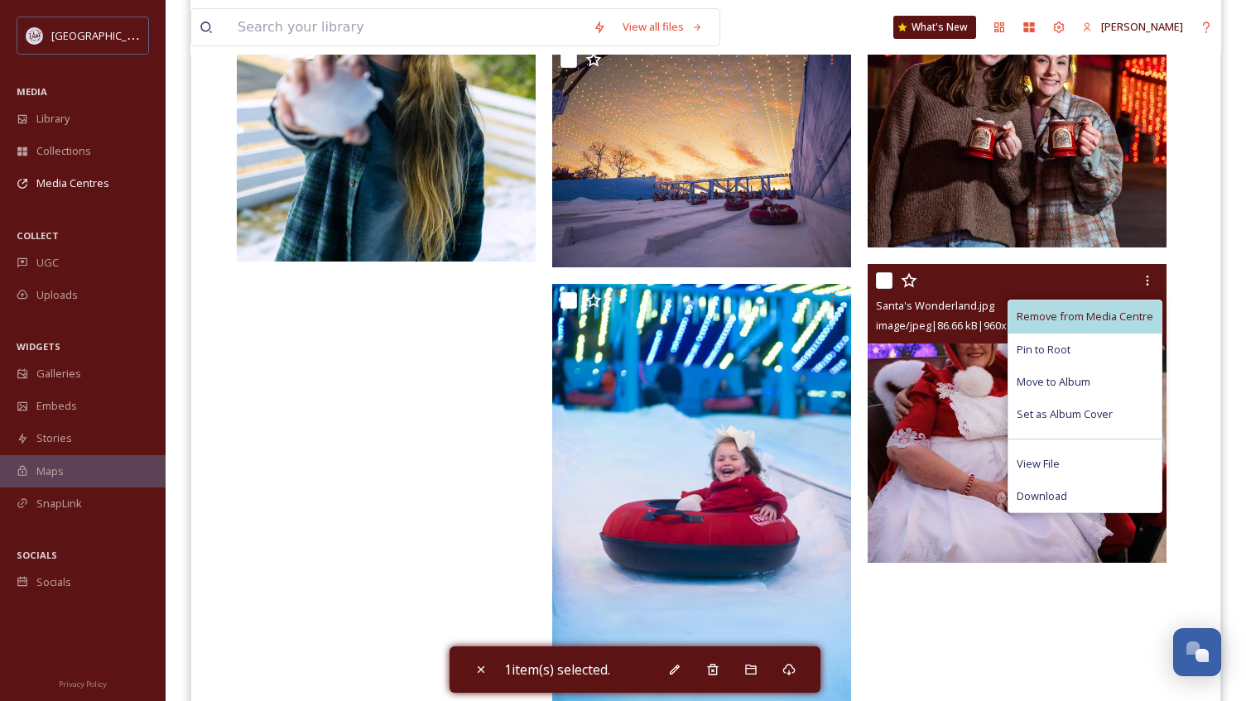
click at [1103, 318] on span "Remove from Media Centre" at bounding box center [1084, 317] width 137 height 16
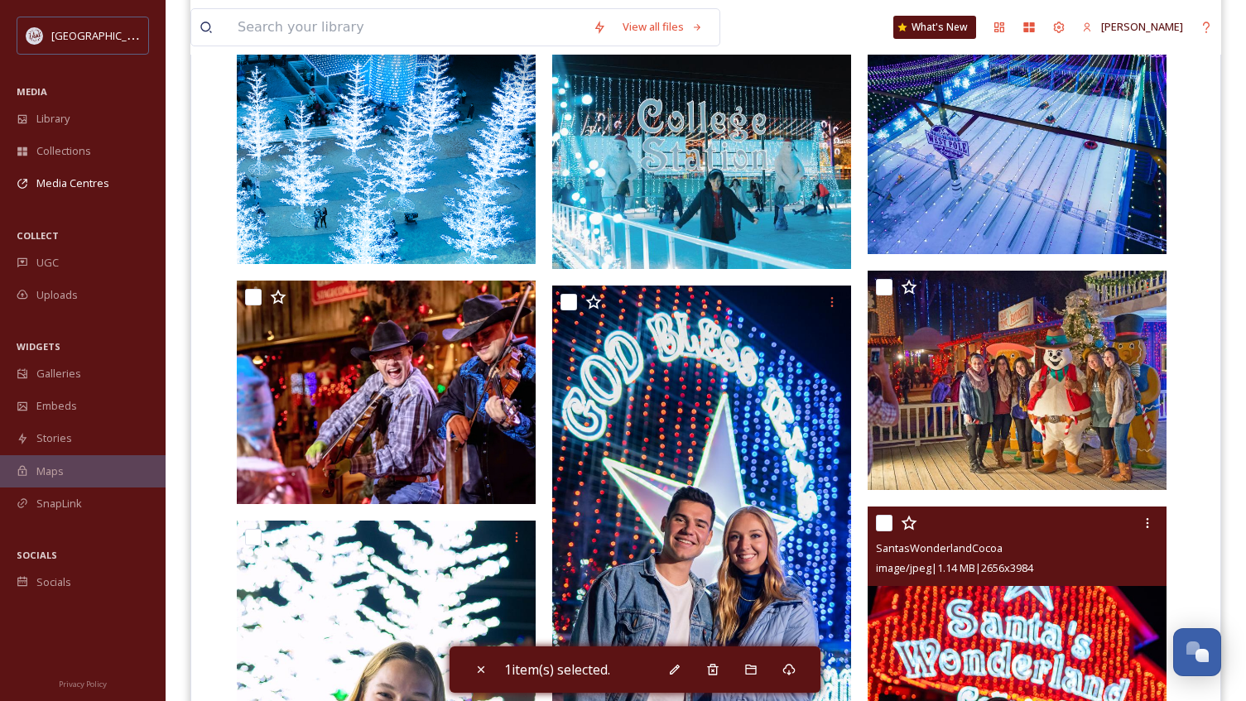
scroll to position [1182, 0]
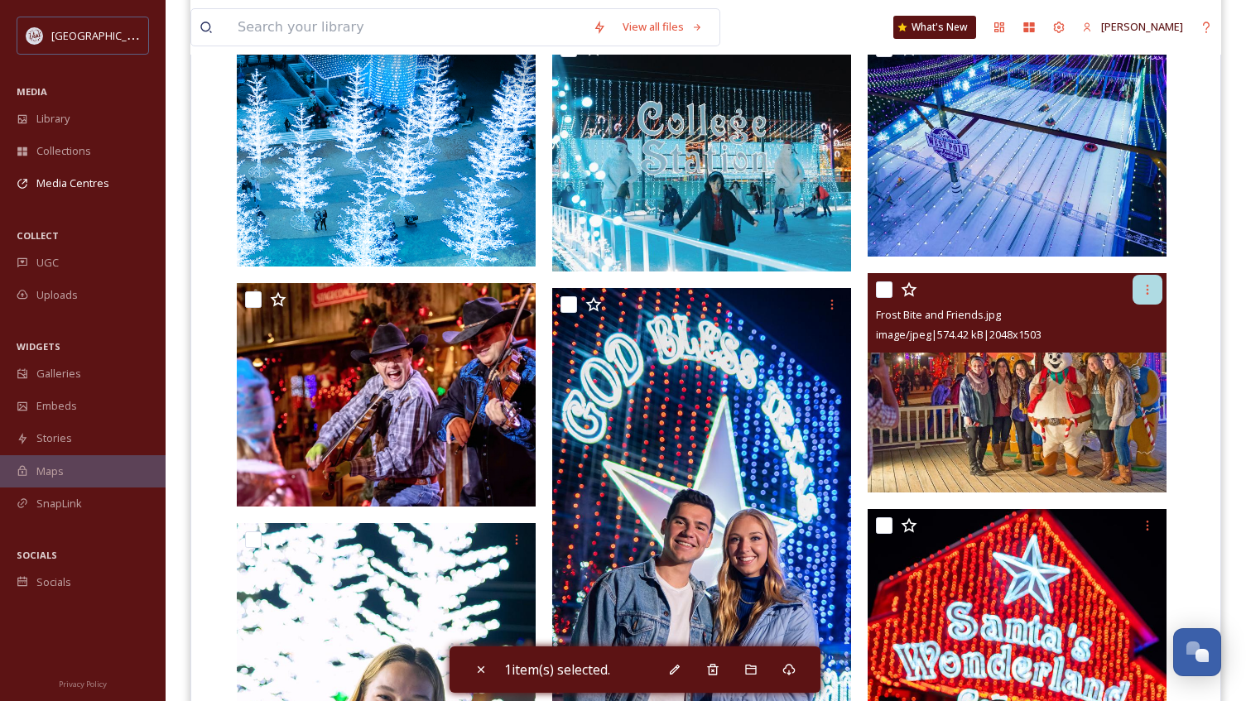
click at [1143, 291] on icon at bounding box center [1146, 289] width 13 height 13
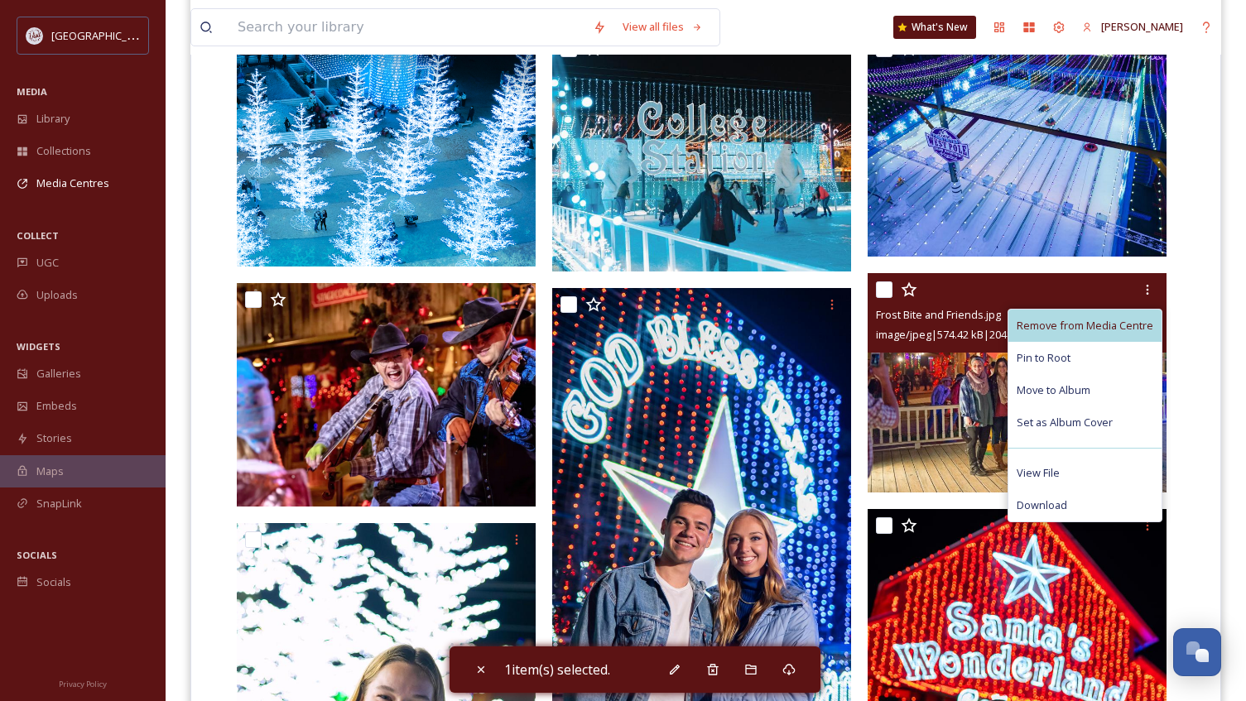
click at [1094, 323] on span "Remove from Media Centre" at bounding box center [1084, 326] width 137 height 16
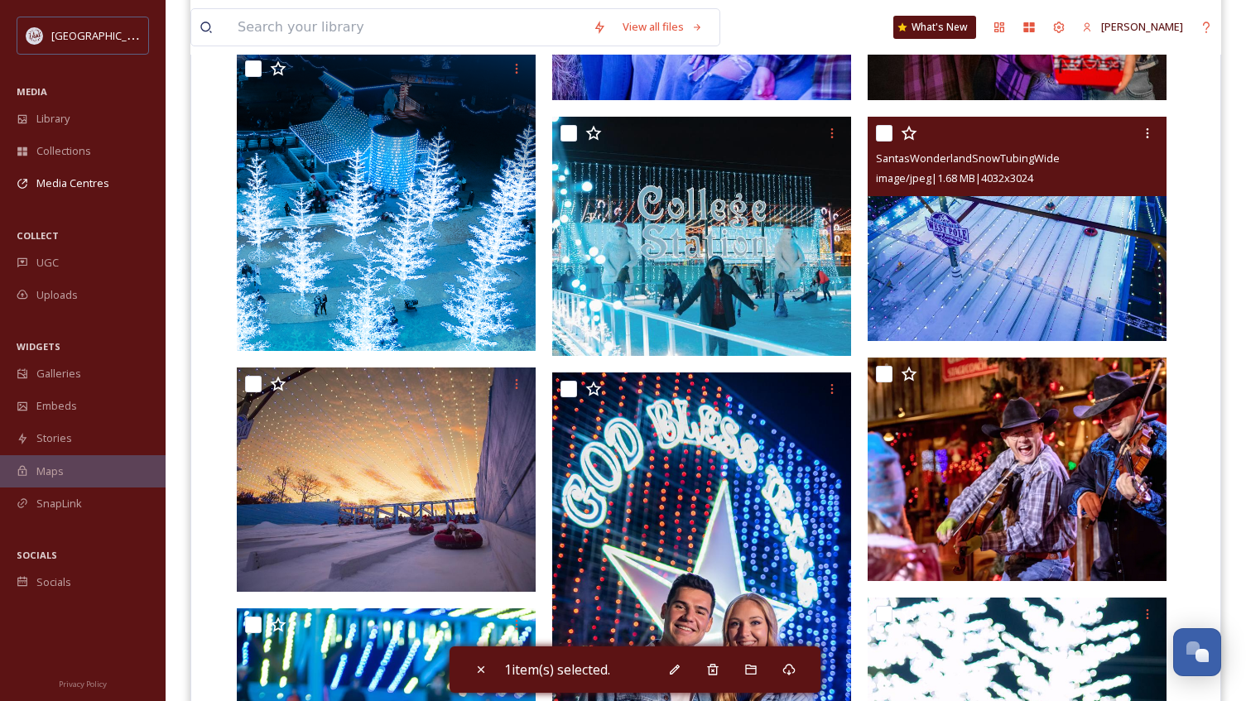
scroll to position [1106, 0]
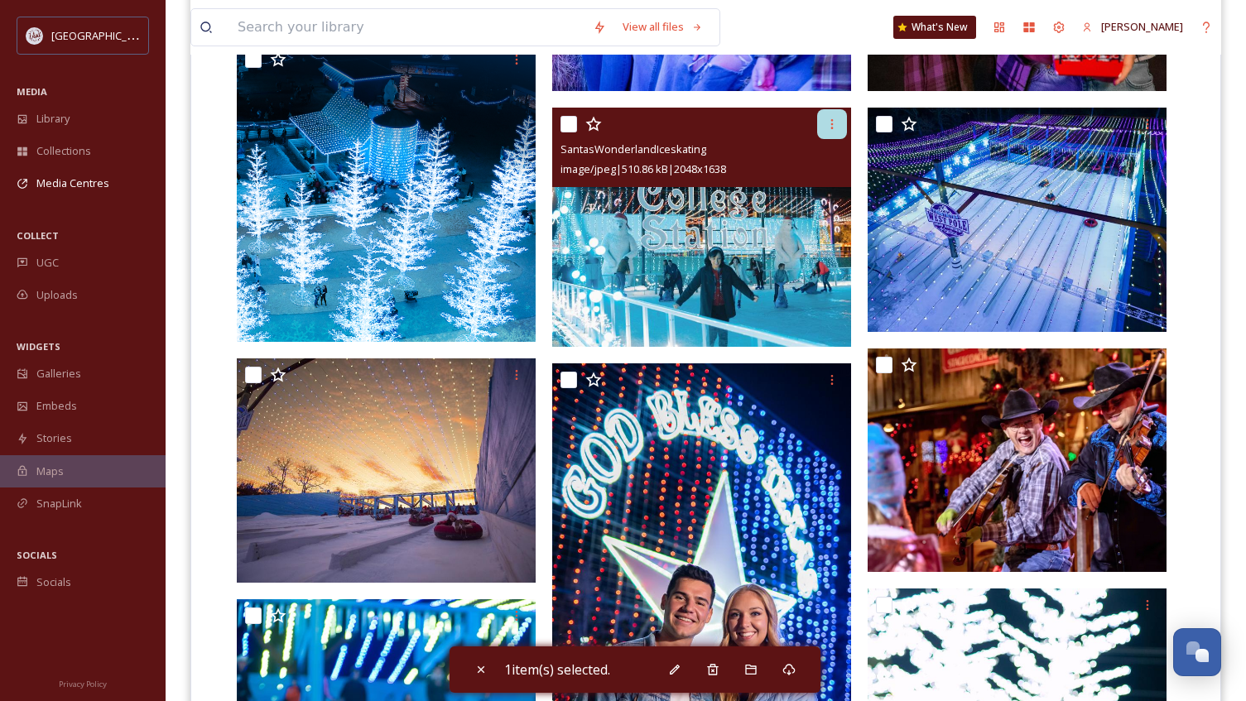
click at [831, 132] on div at bounding box center [832, 124] width 30 height 30
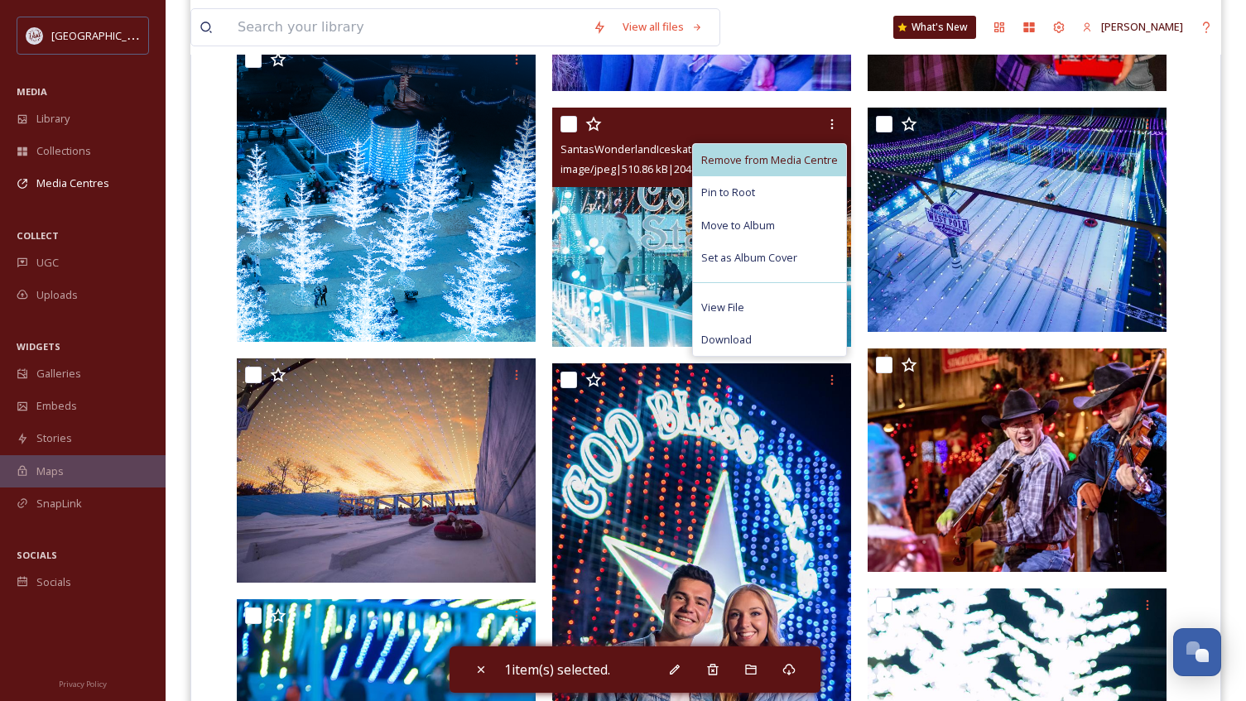
click at [816, 156] on span "Remove from Media Centre" at bounding box center [769, 160] width 137 height 16
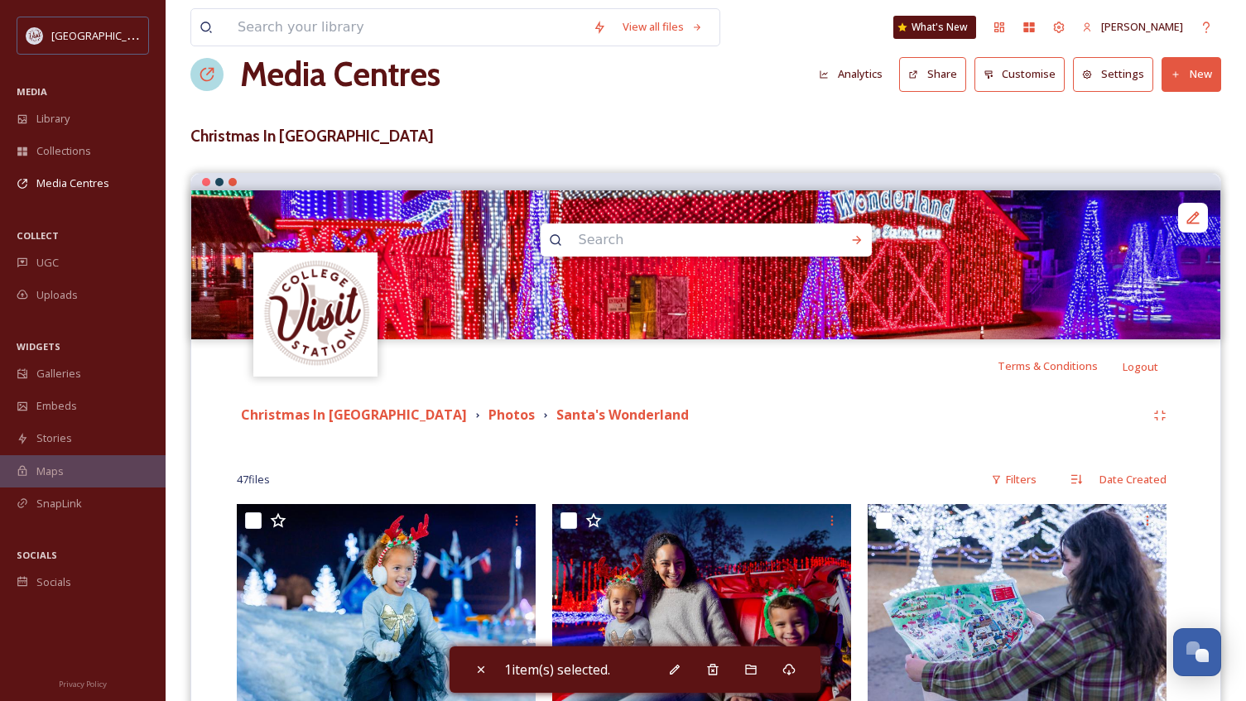
scroll to position [0, 0]
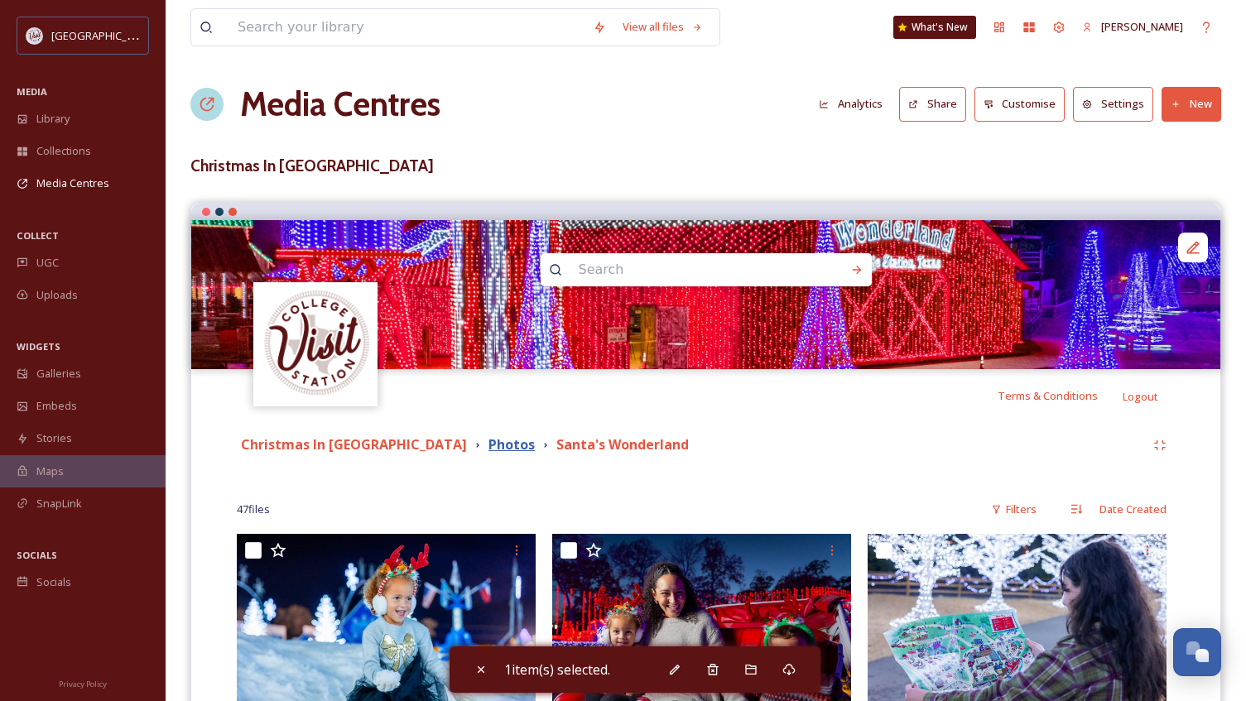
click at [488, 445] on strong "Photos" at bounding box center [511, 444] width 46 height 18
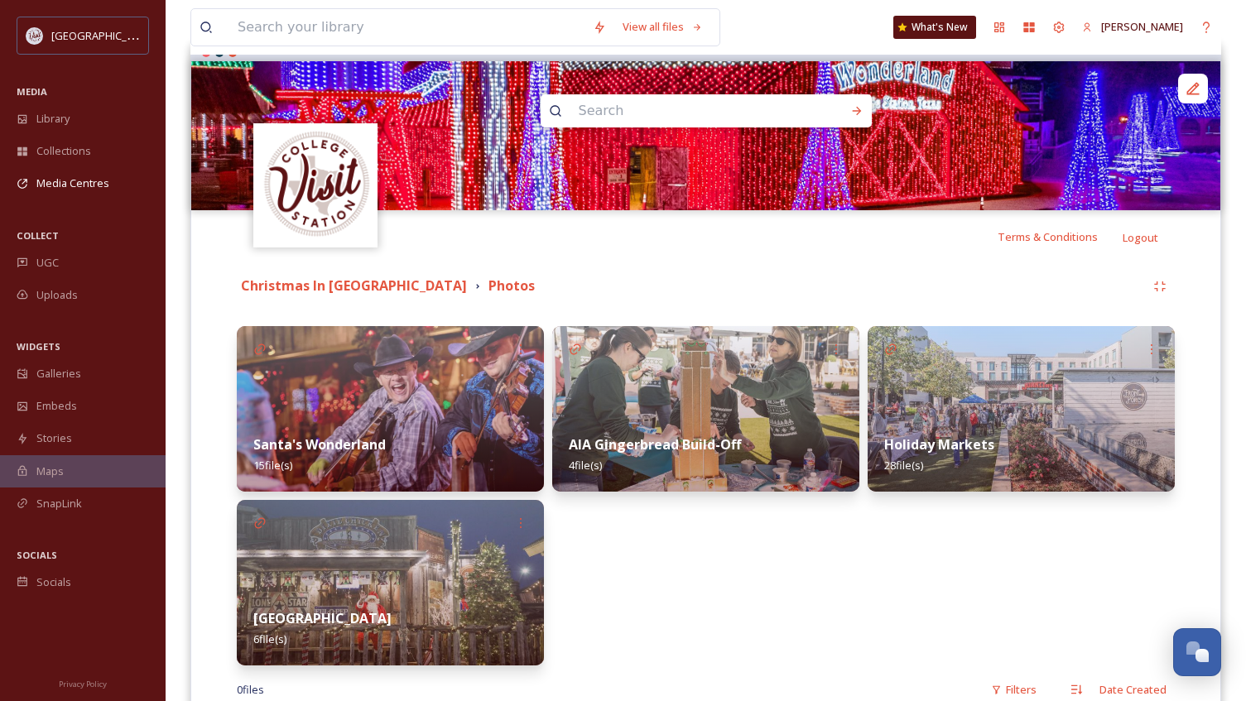
scroll to position [248, 0]
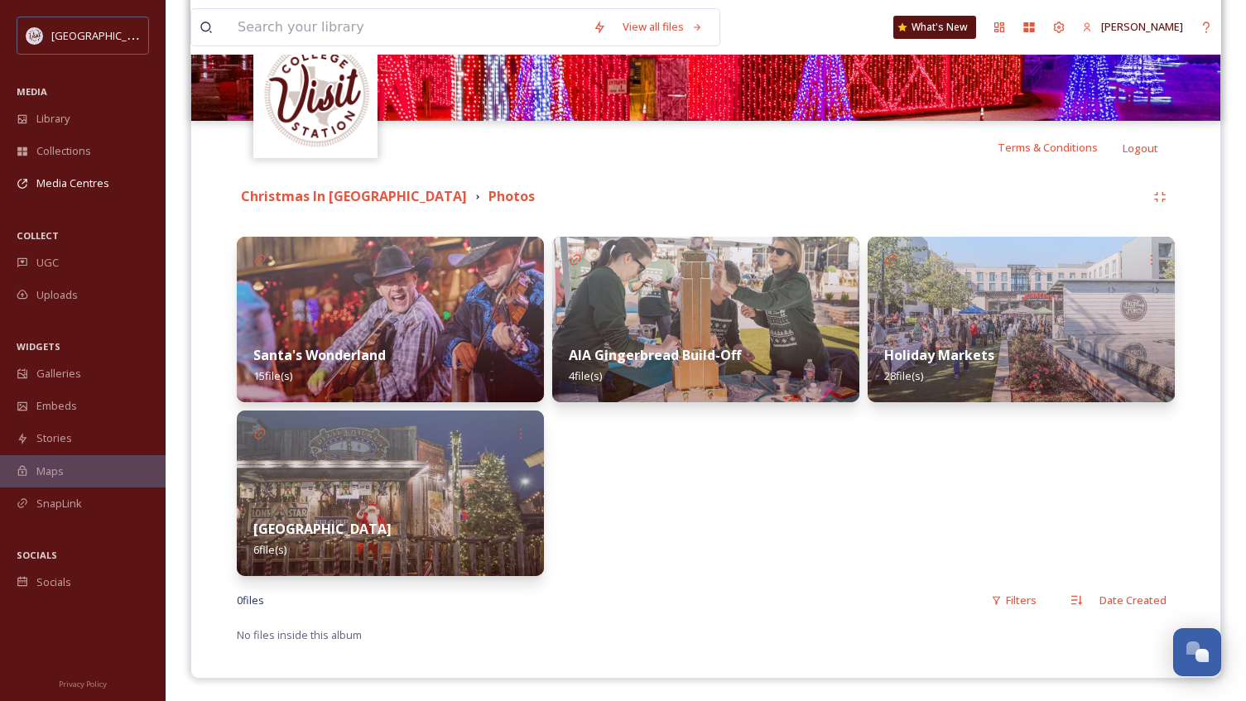
click at [660, 314] on img at bounding box center [705, 320] width 307 height 166
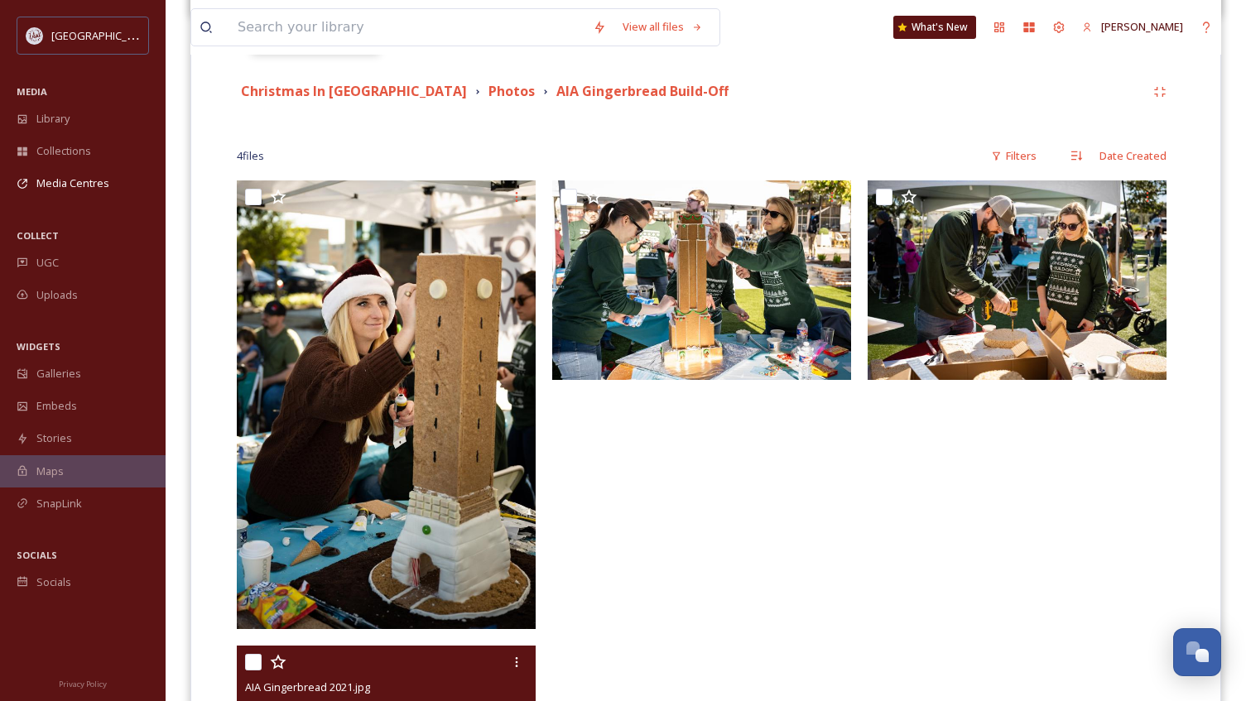
scroll to position [331, 0]
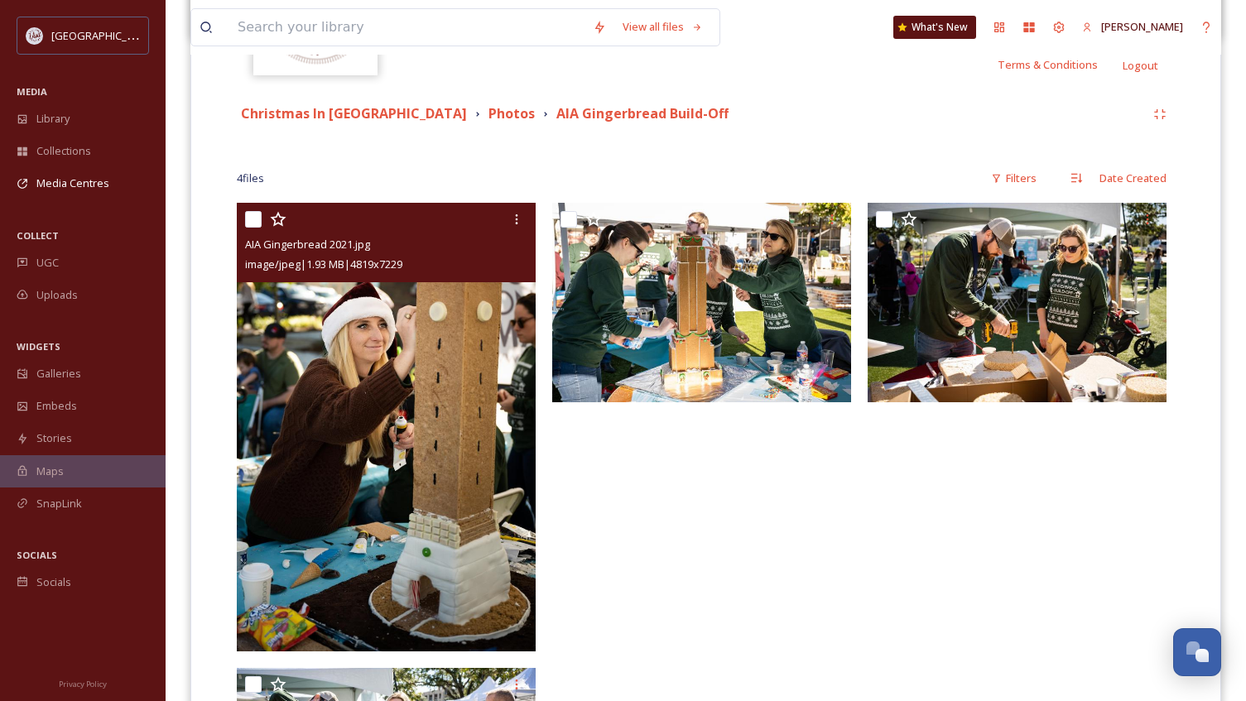
click at [338, 520] on img at bounding box center [386, 427] width 299 height 449
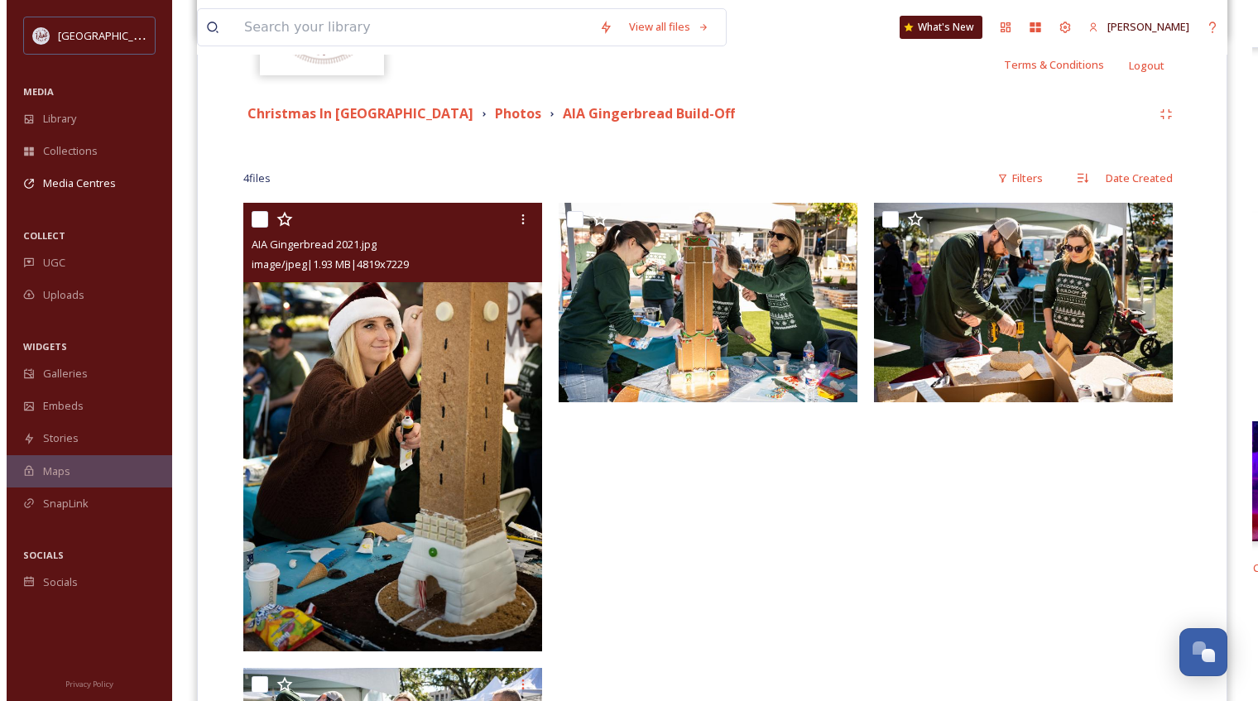
scroll to position [119, 0]
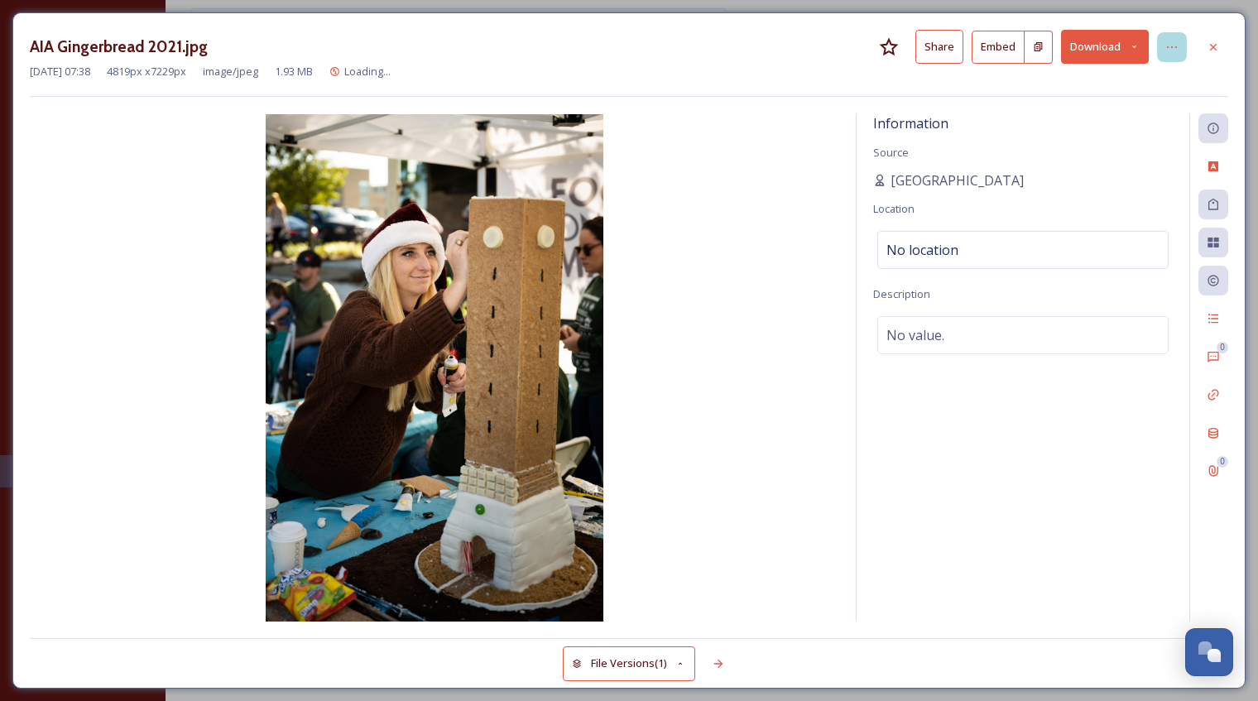
click at [1172, 51] on icon at bounding box center [1171, 47] width 13 height 13
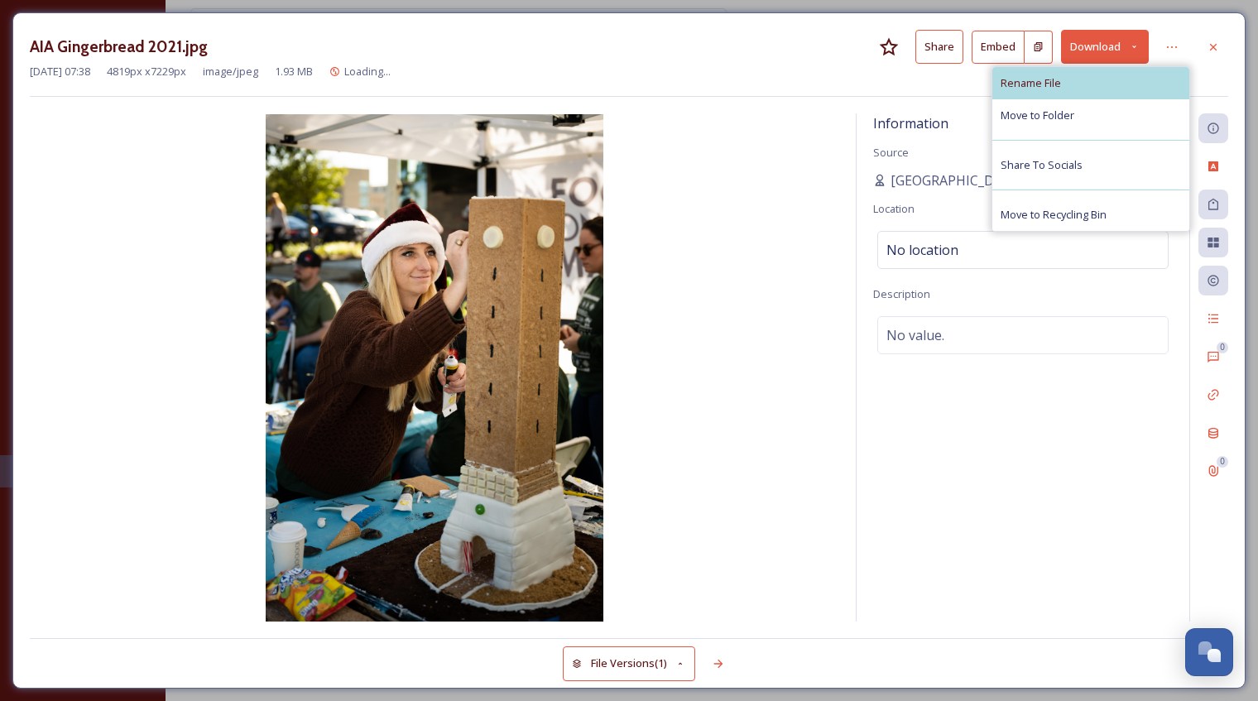
scroll to position [122, 0]
click at [1063, 87] on div "Rename File" at bounding box center [1090, 83] width 197 height 32
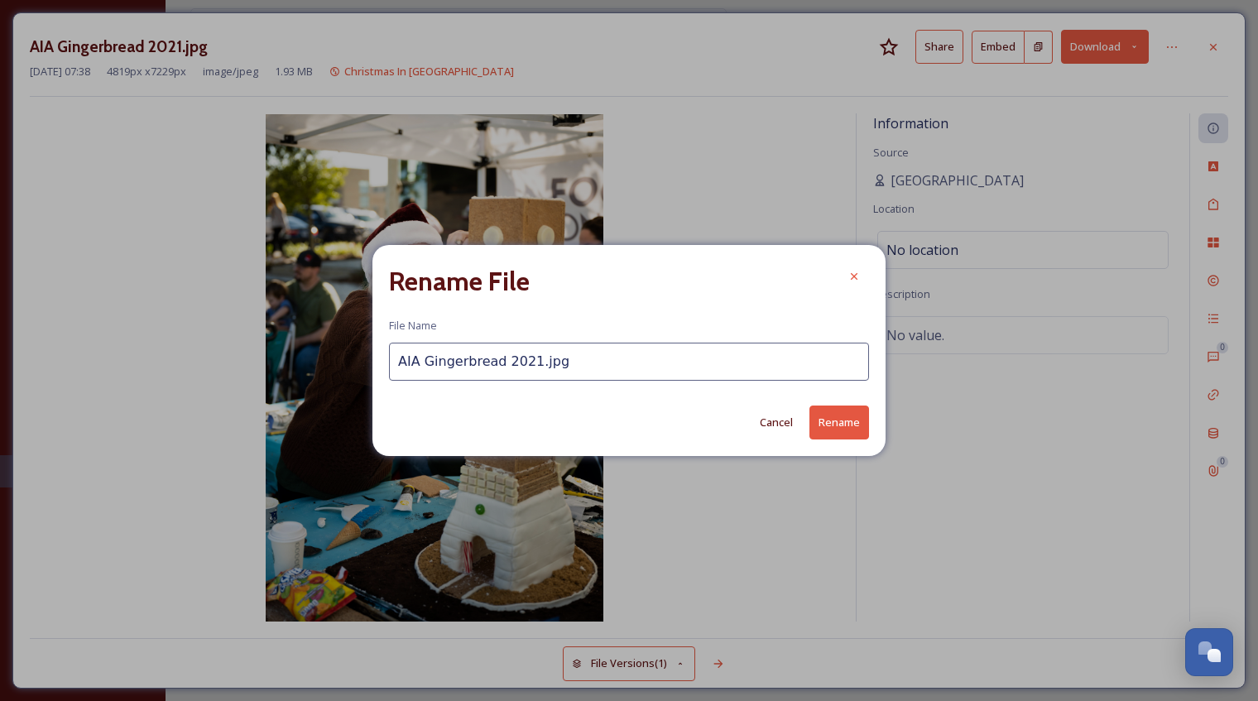
click at [525, 357] on input "AIA Gingerbread 2021.jpg" at bounding box center [629, 362] width 480 height 38
type input "AIA Gingerbread.jpg"
click at [839, 425] on button "Rename" at bounding box center [839, 423] width 60 height 34
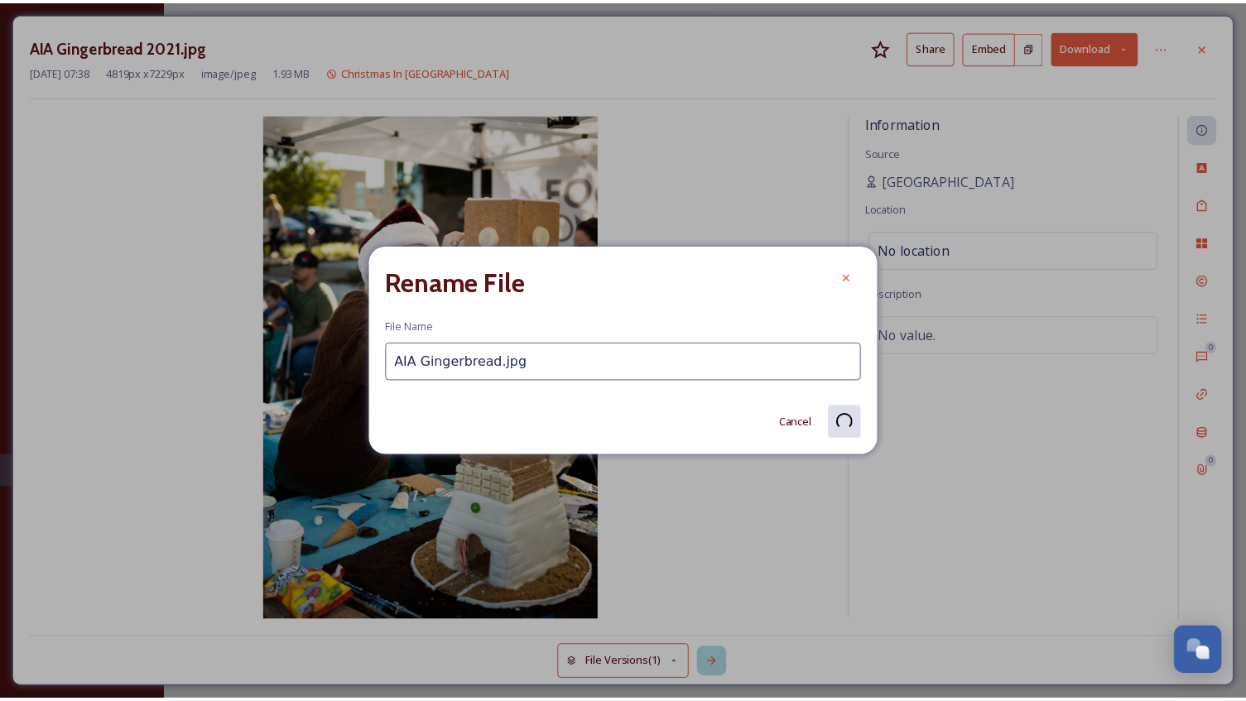
scroll to position [119, 0]
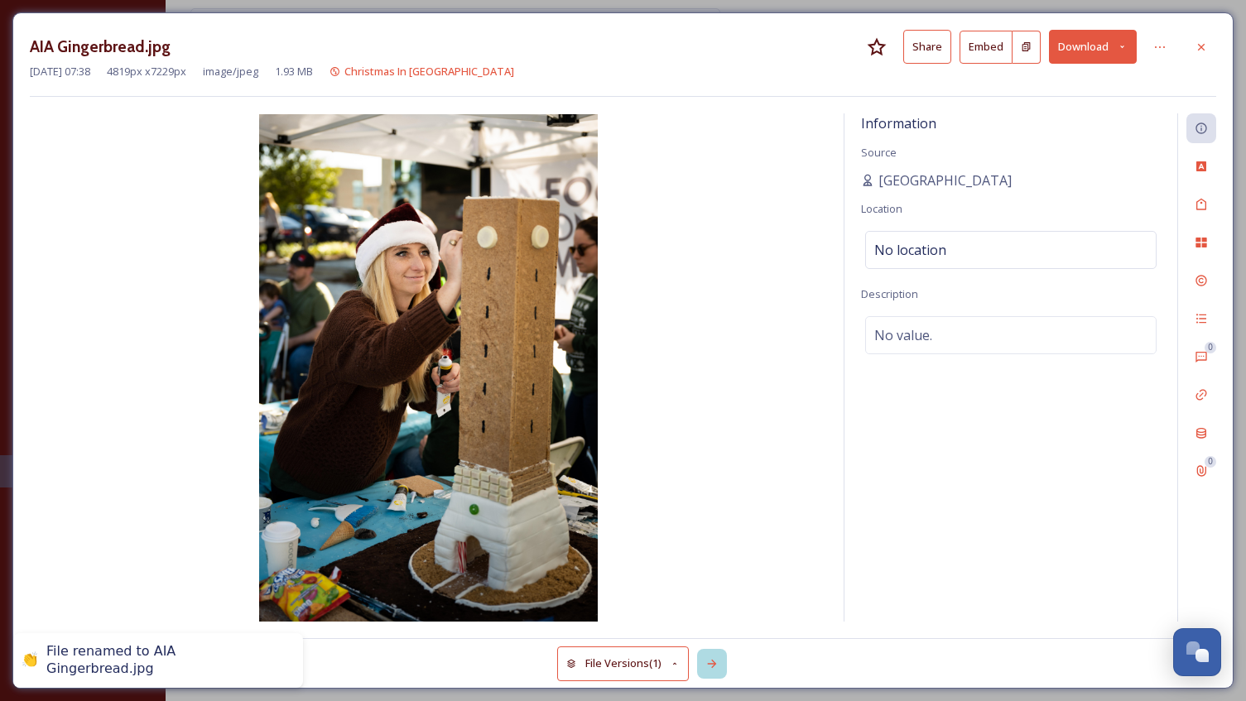
click at [718, 663] on icon at bounding box center [711, 663] width 13 height 13
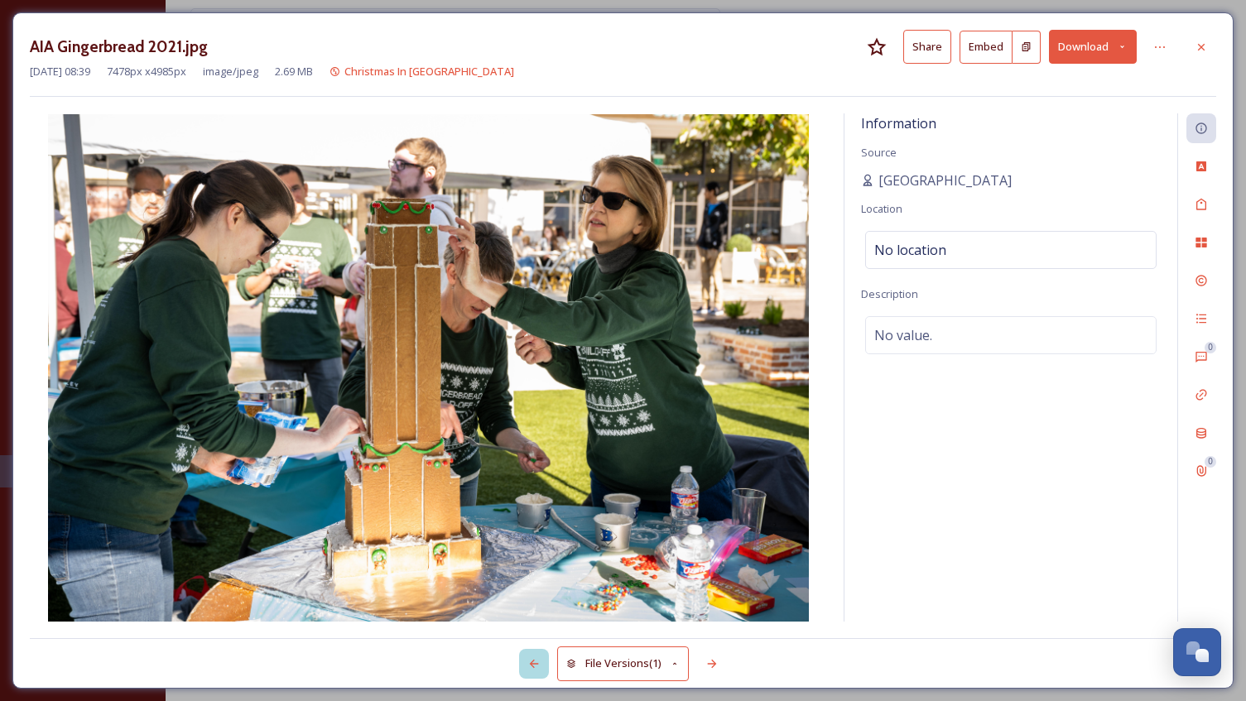
click at [537, 665] on icon at bounding box center [533, 663] width 13 height 13
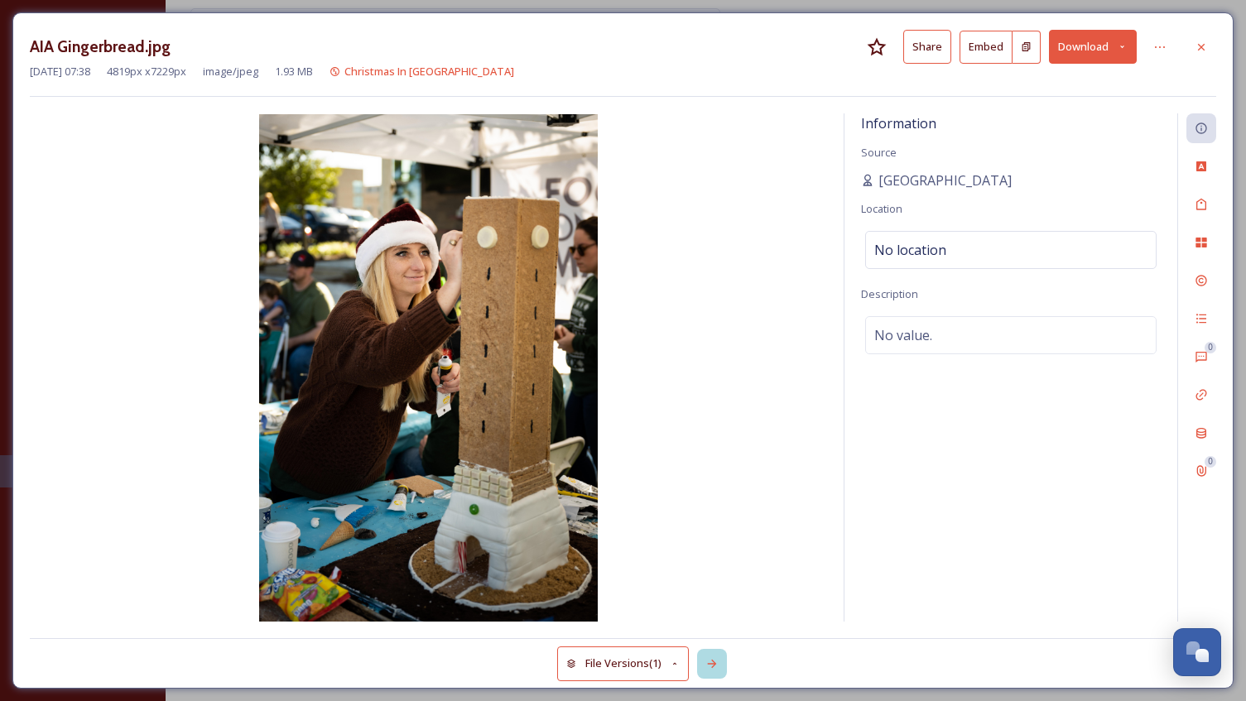
click at [715, 665] on icon at bounding box center [712, 664] width 9 height 8
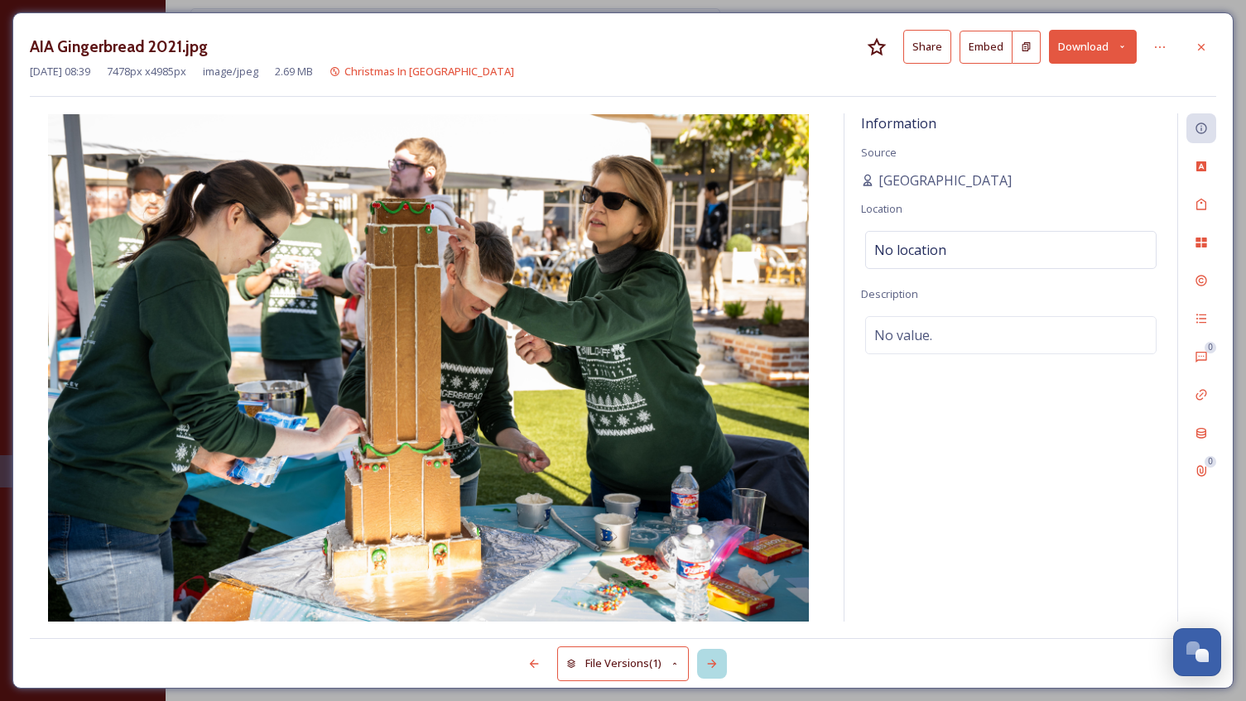
click at [715, 665] on icon at bounding box center [712, 664] width 9 height 8
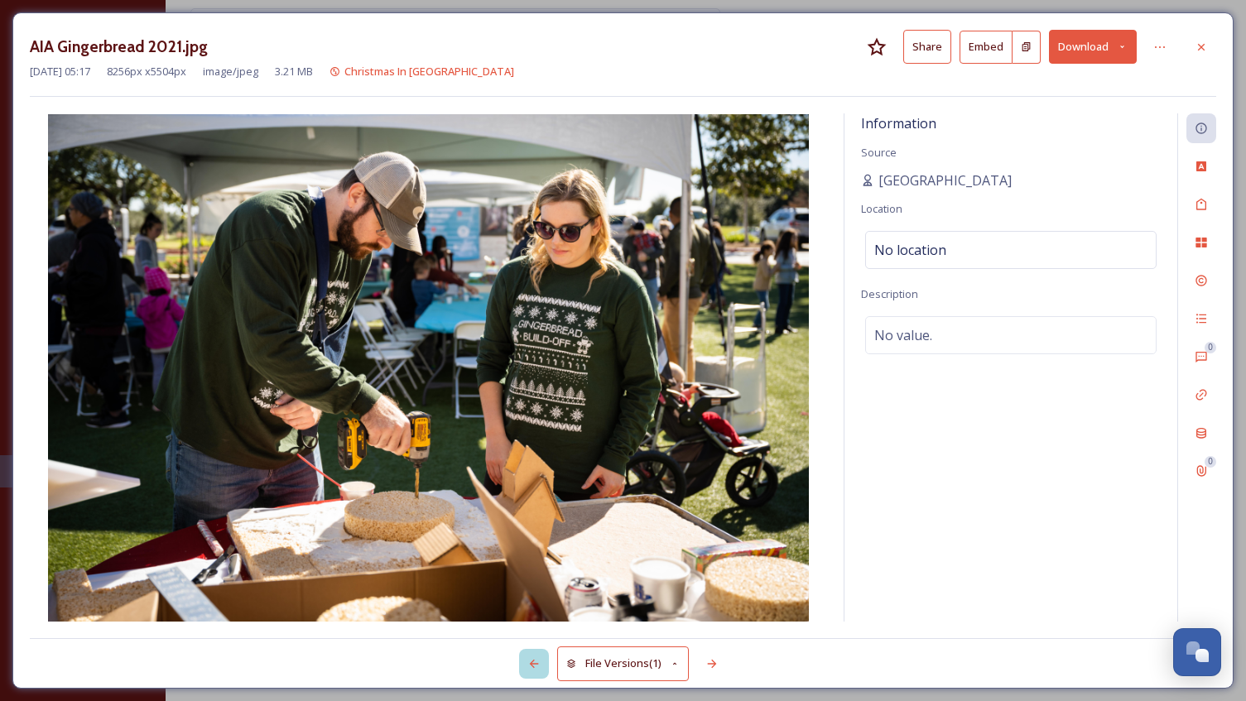
click at [533, 663] on icon at bounding box center [533, 663] width 13 height 13
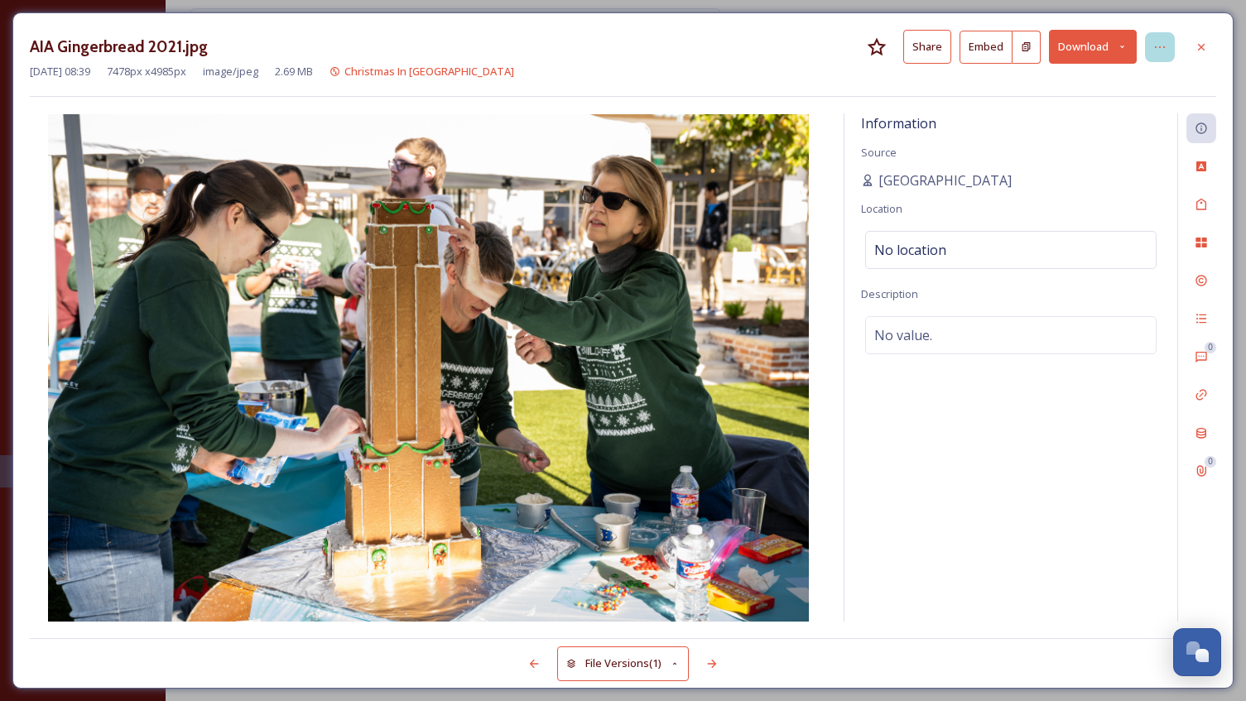
click at [1158, 50] on icon at bounding box center [1159, 47] width 13 height 13
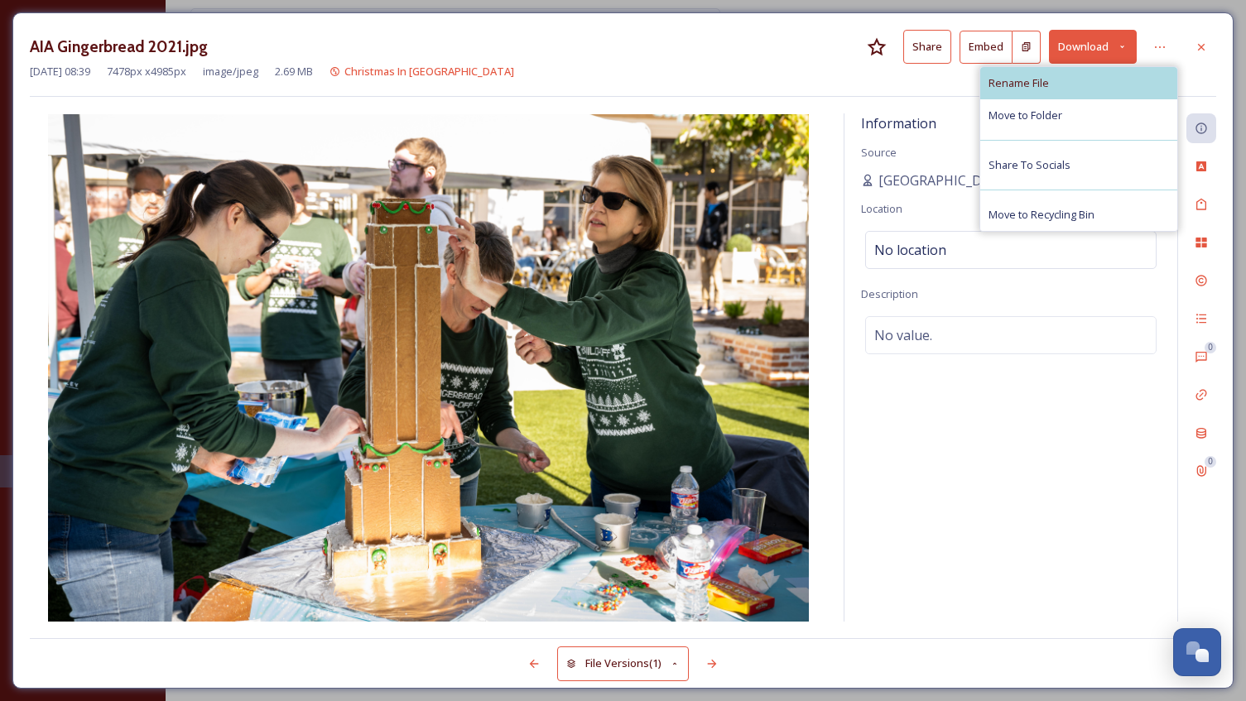
click at [1080, 95] on div "Rename File" at bounding box center [1078, 83] width 197 height 32
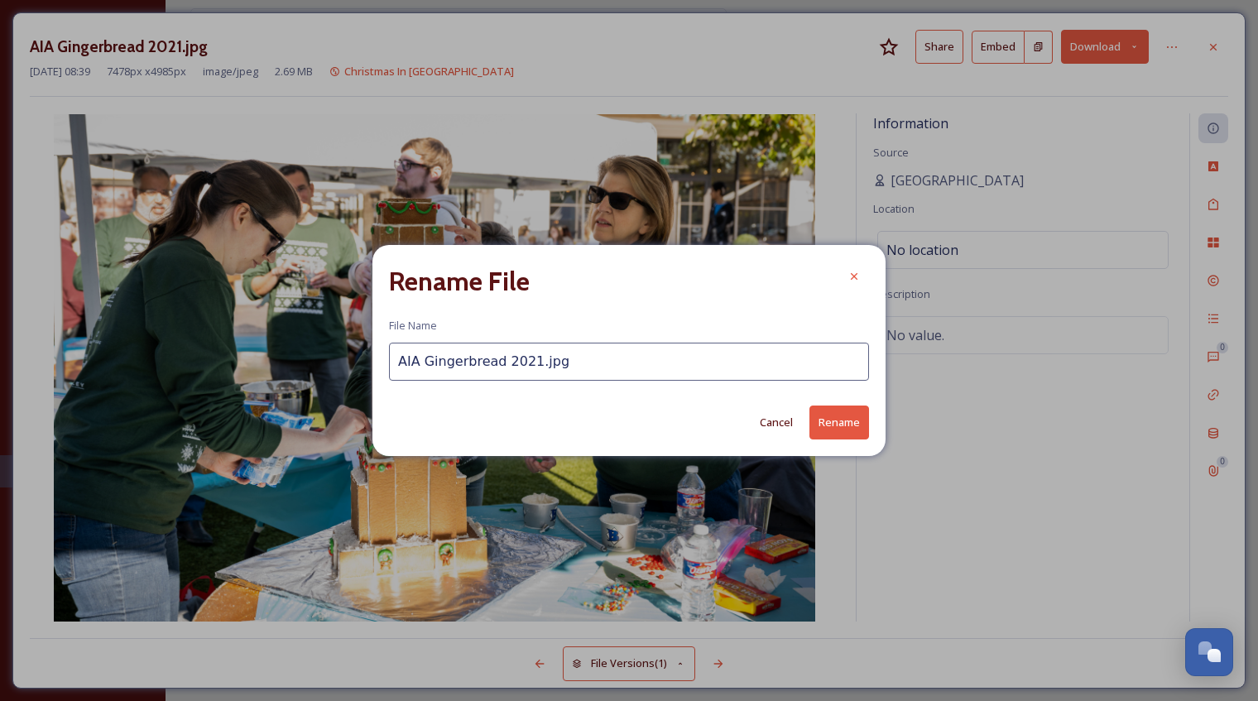
click at [525, 358] on input "AIA Gingerbread 2021.jpg" at bounding box center [629, 362] width 480 height 38
type input "AIA Gingerbread.jpg"
click at [838, 431] on button "Rename" at bounding box center [839, 423] width 60 height 34
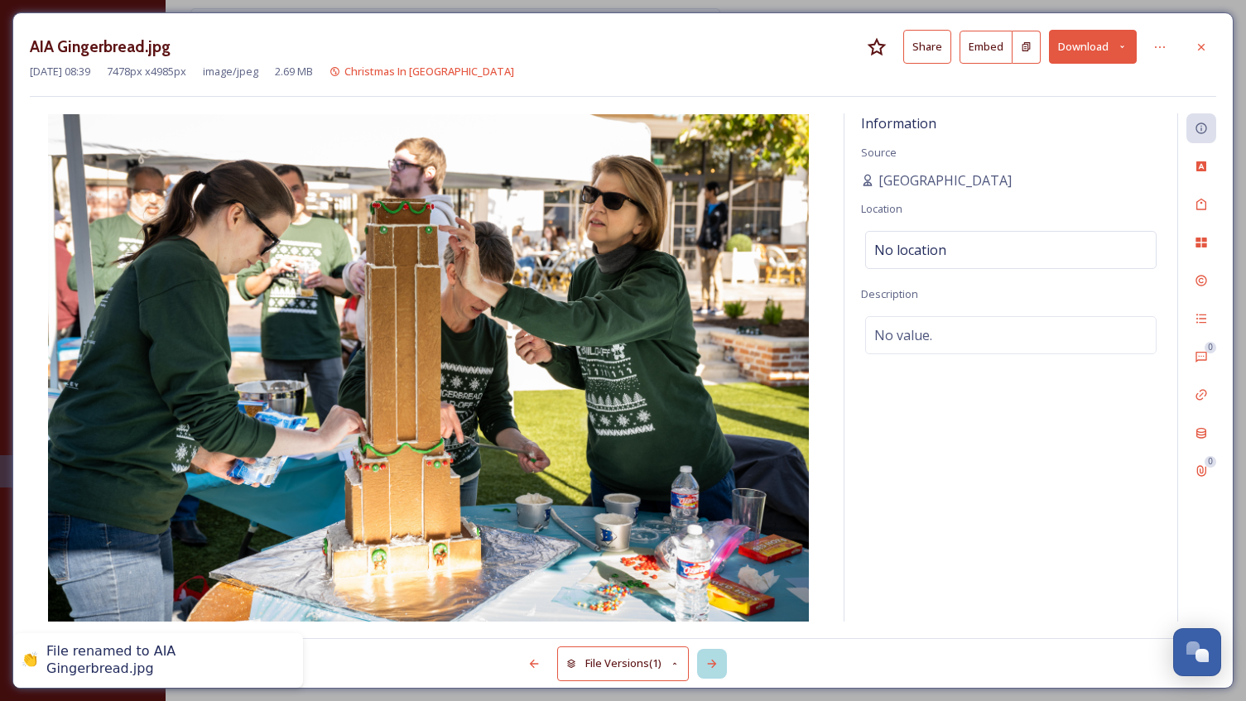
click at [721, 663] on div at bounding box center [712, 664] width 30 height 30
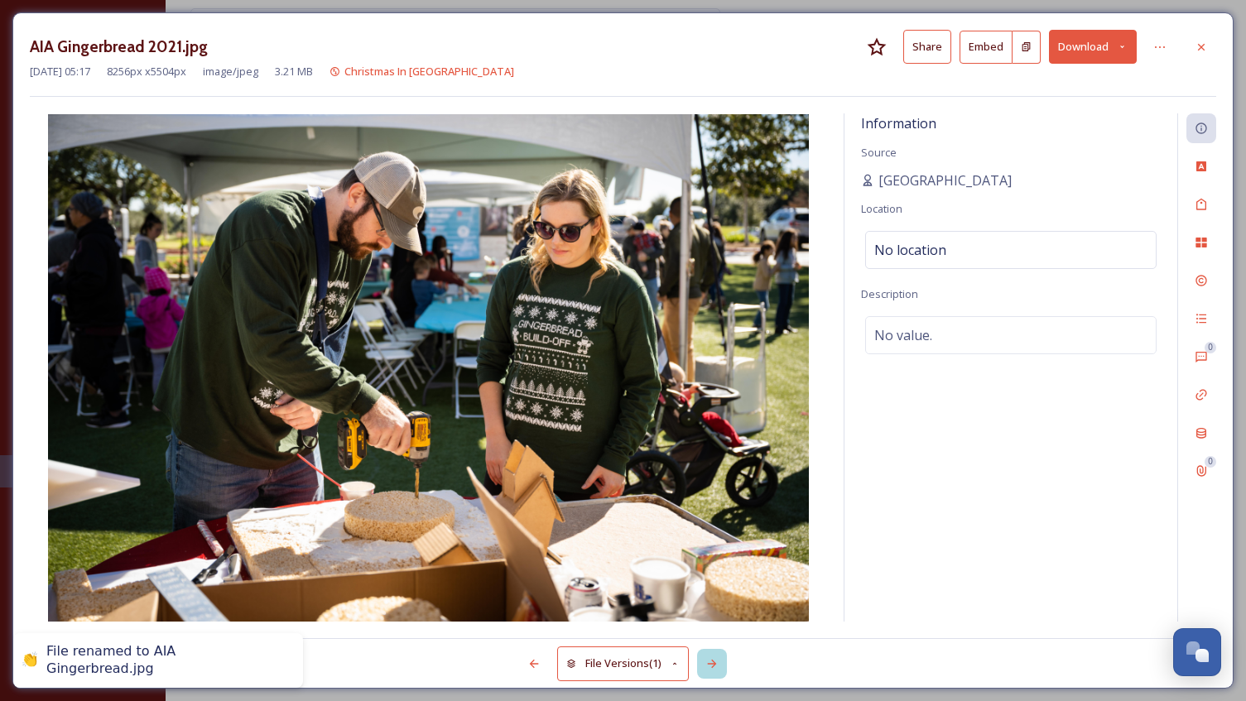
click at [721, 663] on div at bounding box center [712, 664] width 30 height 30
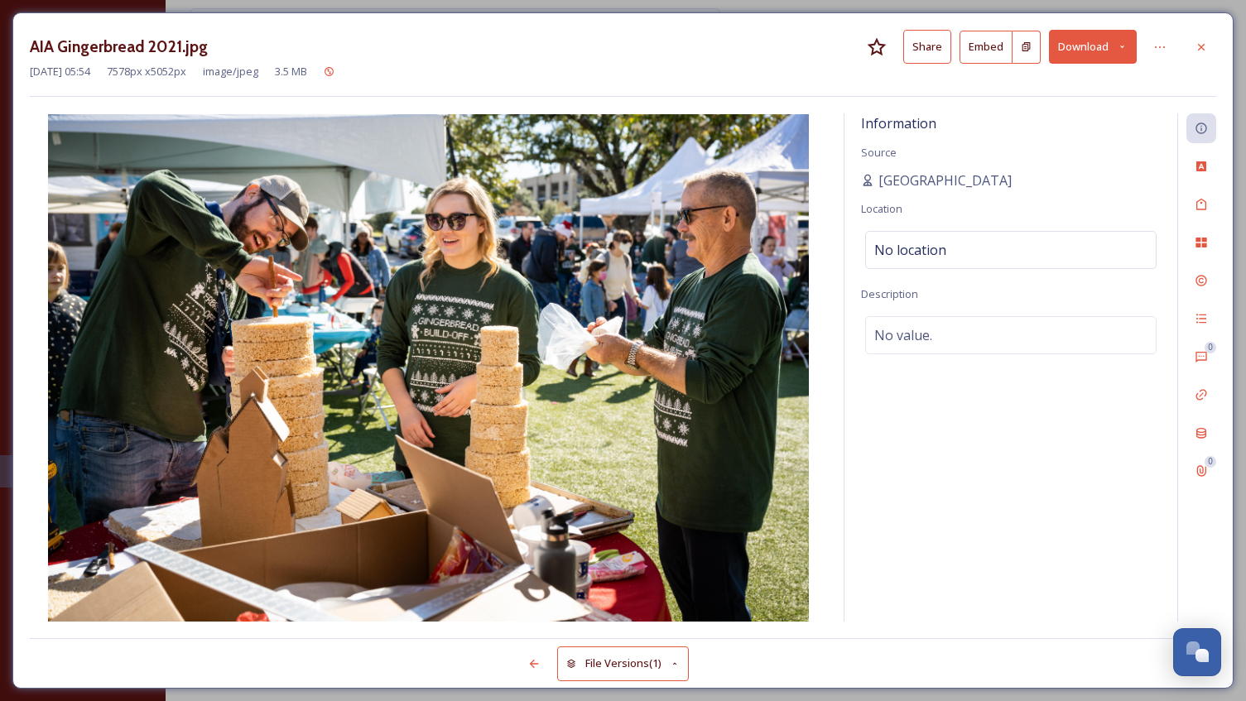
click at [721, 663] on div "File Versions (1)" at bounding box center [623, 654] width 1186 height 33
click at [1203, 43] on icon at bounding box center [1200, 47] width 13 height 13
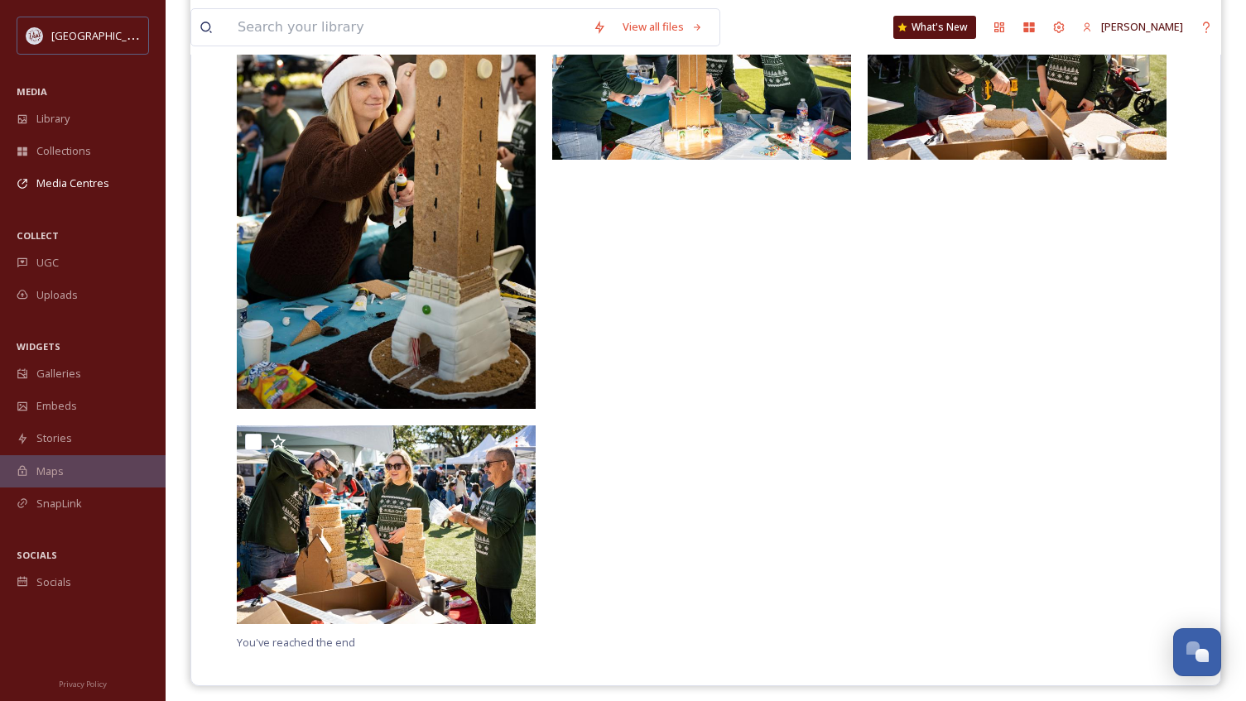
scroll to position [583, 0]
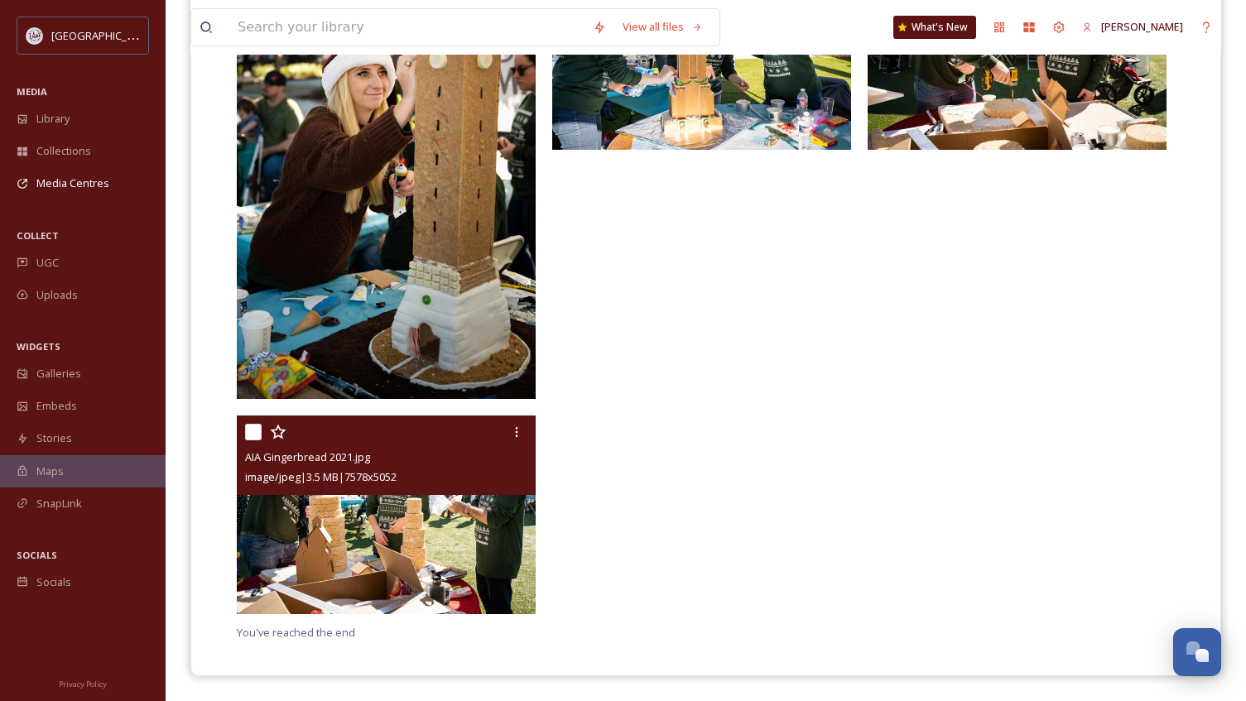
click at [399, 530] on img at bounding box center [386, 514] width 299 height 199
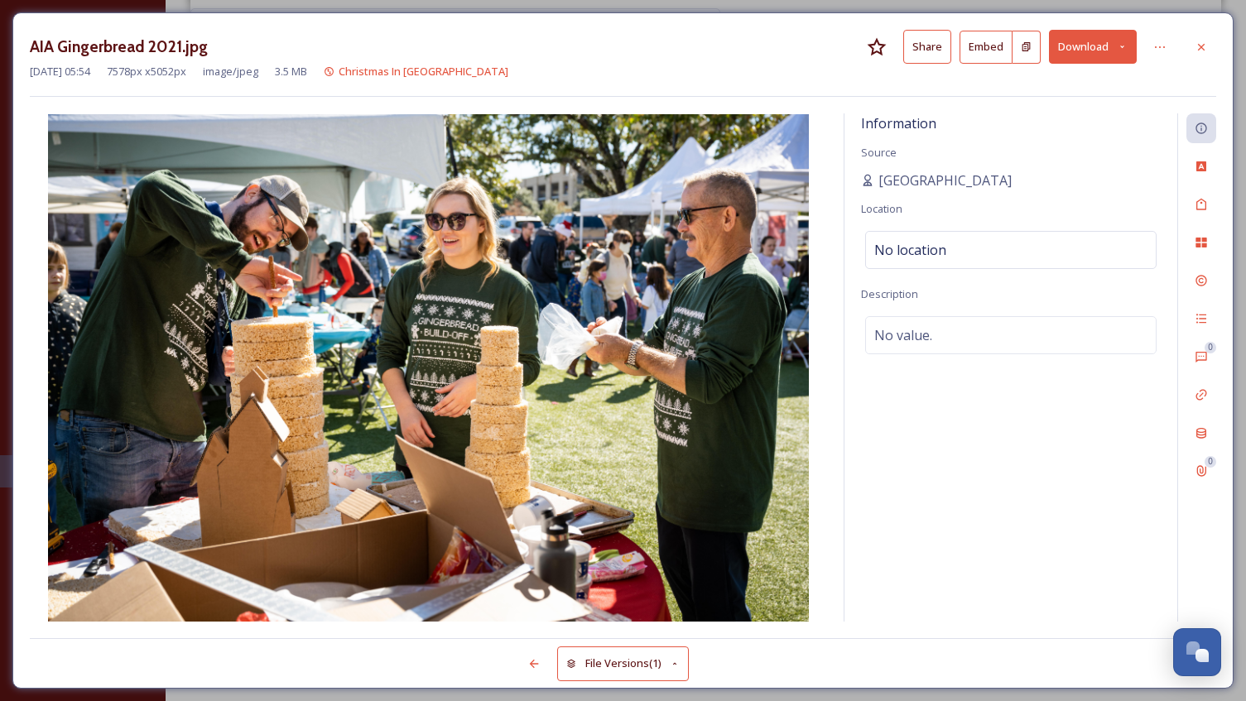
scroll to position [368, 0]
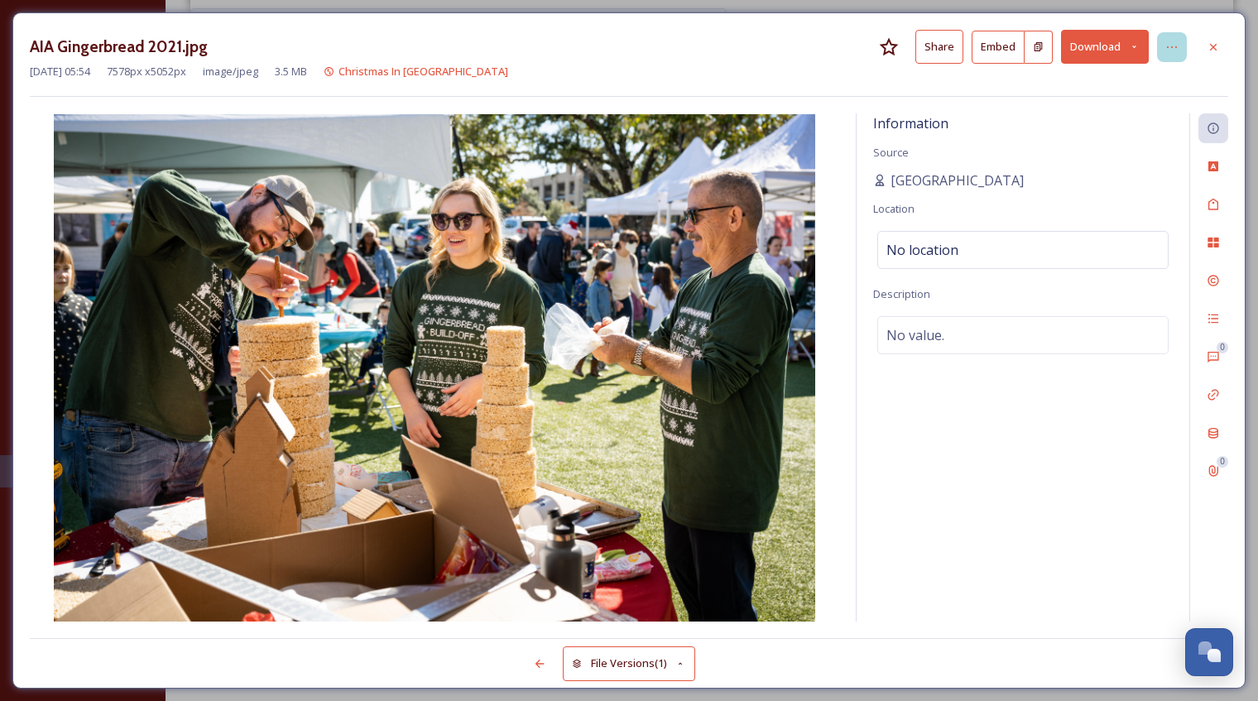
click at [1164, 46] on div at bounding box center [1172, 47] width 30 height 30
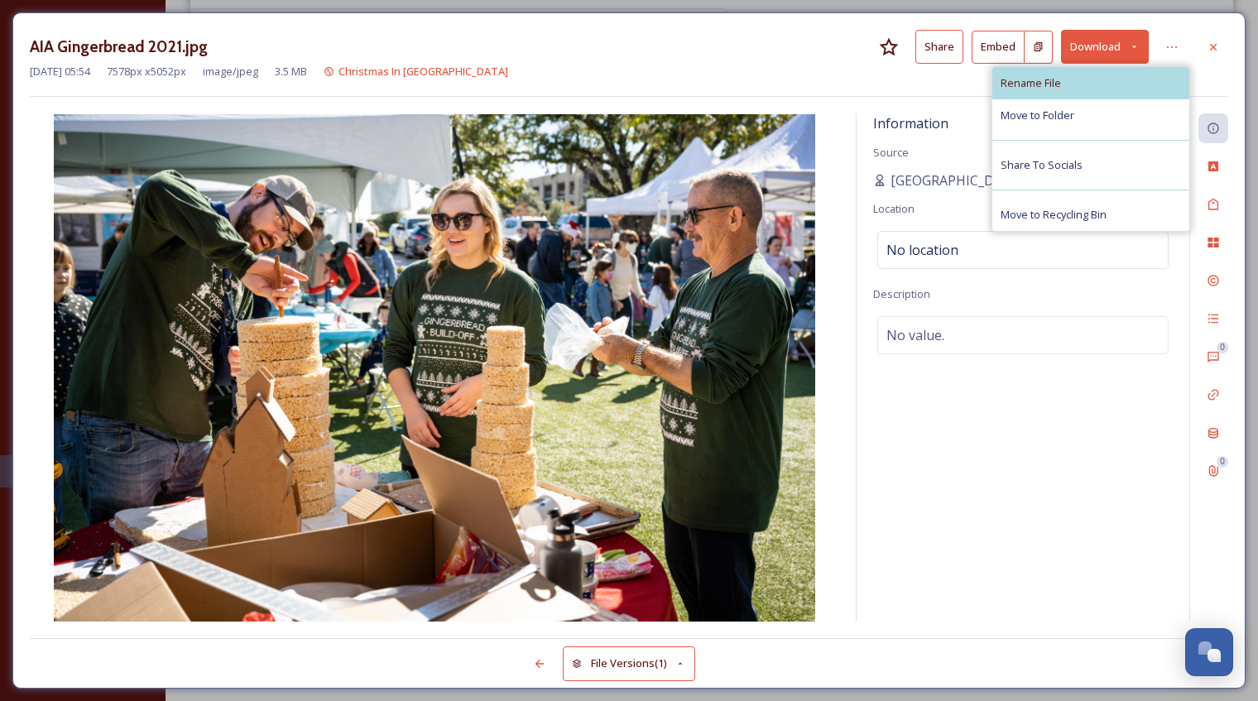
click at [1100, 73] on div "Rename File" at bounding box center [1090, 83] width 197 height 32
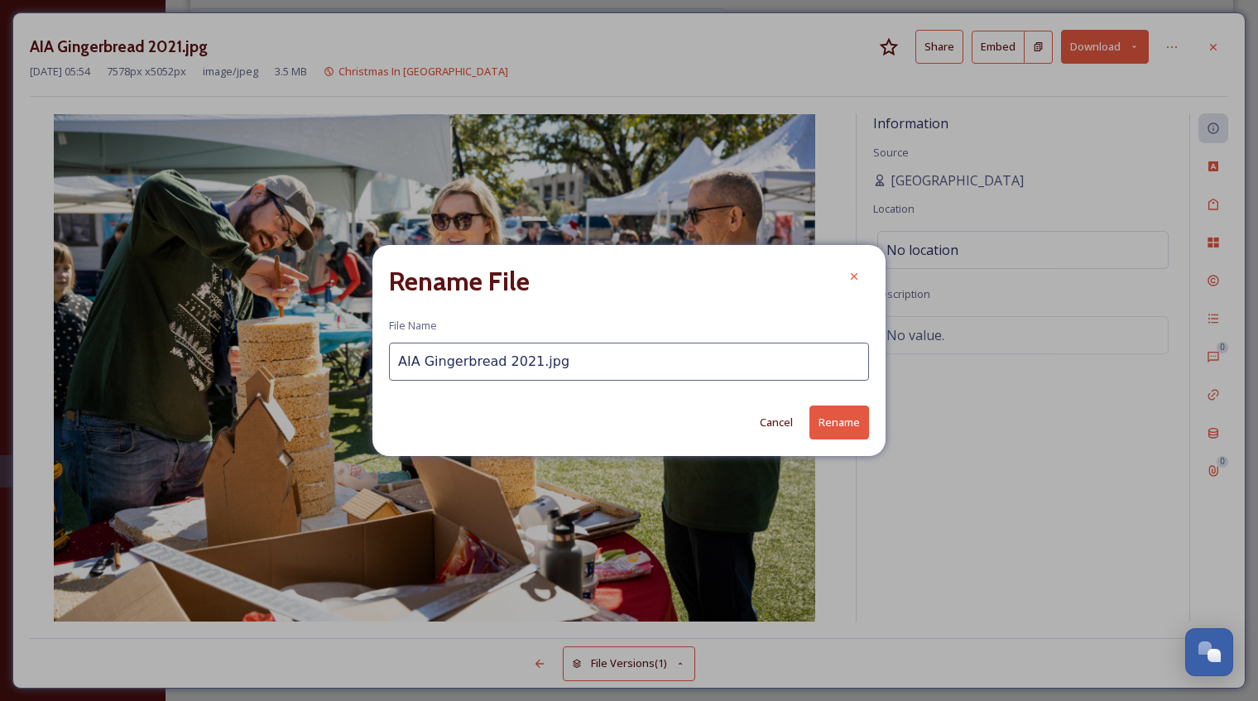
click at [525, 358] on input "AIA Gingerbread 2021.jpg" at bounding box center [629, 362] width 480 height 38
type input "AIA Gingerbread.jpg"
click at [811, 423] on button "Rename" at bounding box center [839, 423] width 60 height 34
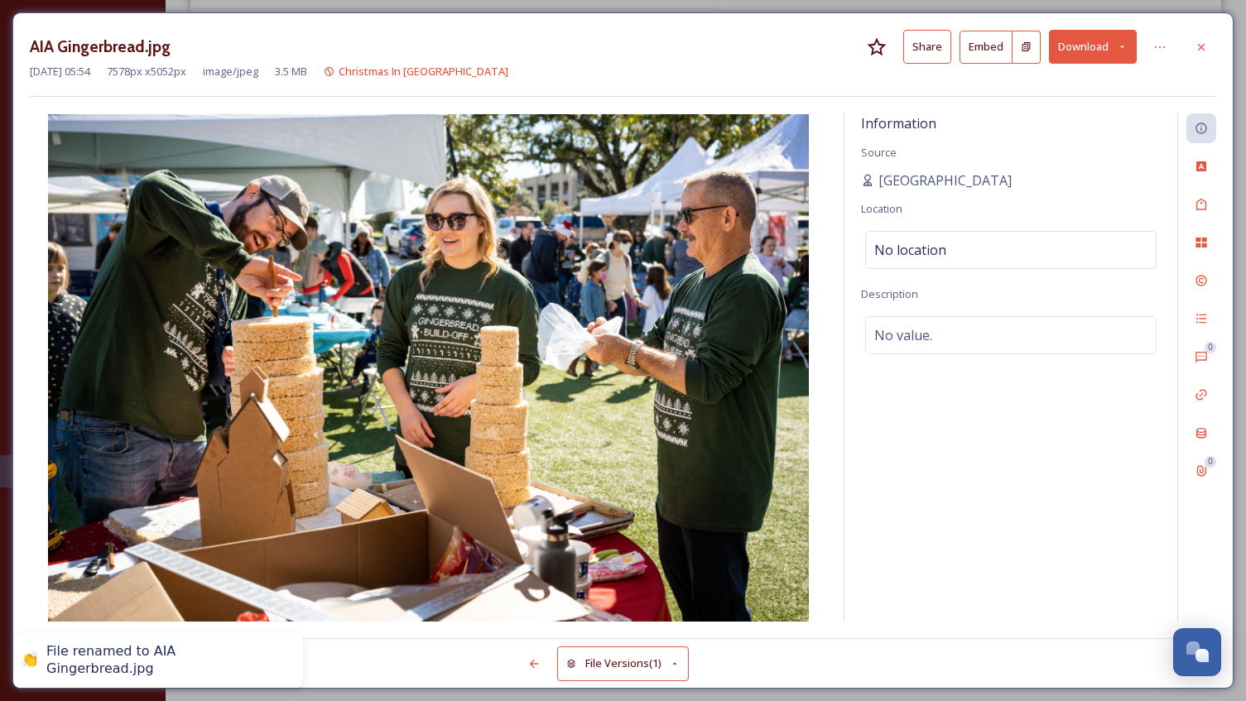
click at [1213, 47] on div at bounding box center [1201, 47] width 30 height 30
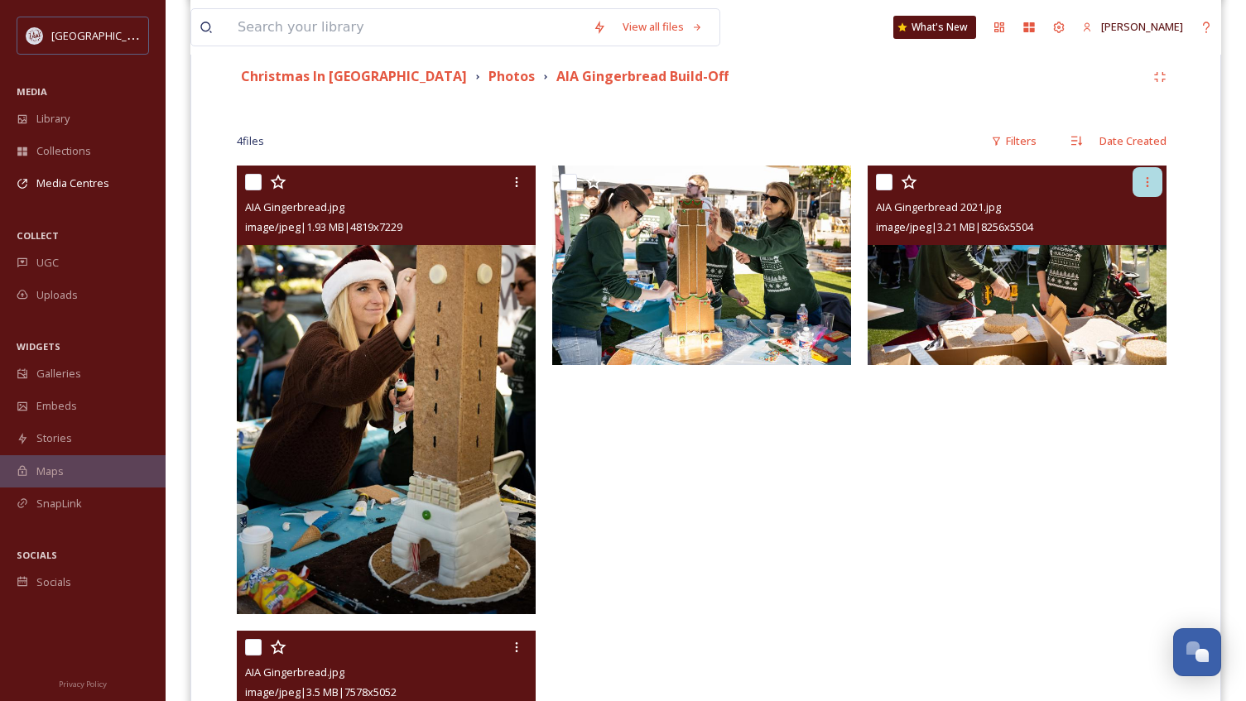
click at [1152, 180] on icon at bounding box center [1146, 181] width 13 height 13
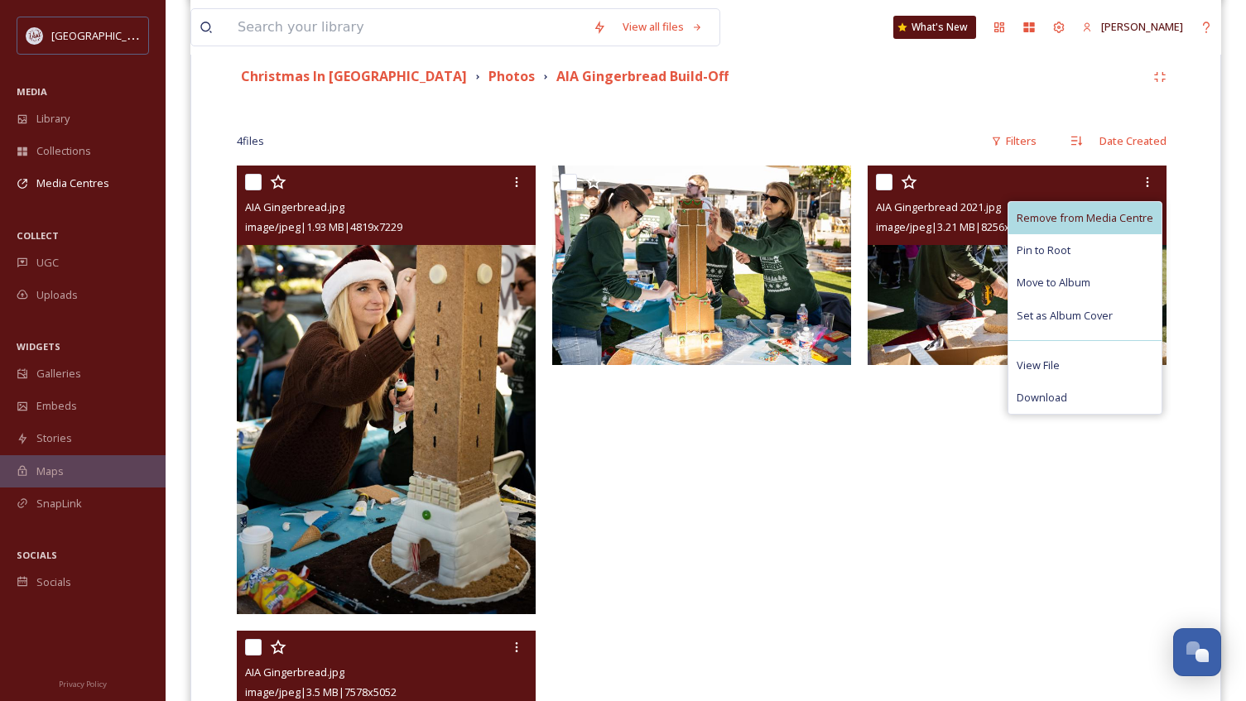
click at [1071, 218] on span "Remove from Media Centre" at bounding box center [1084, 218] width 137 height 16
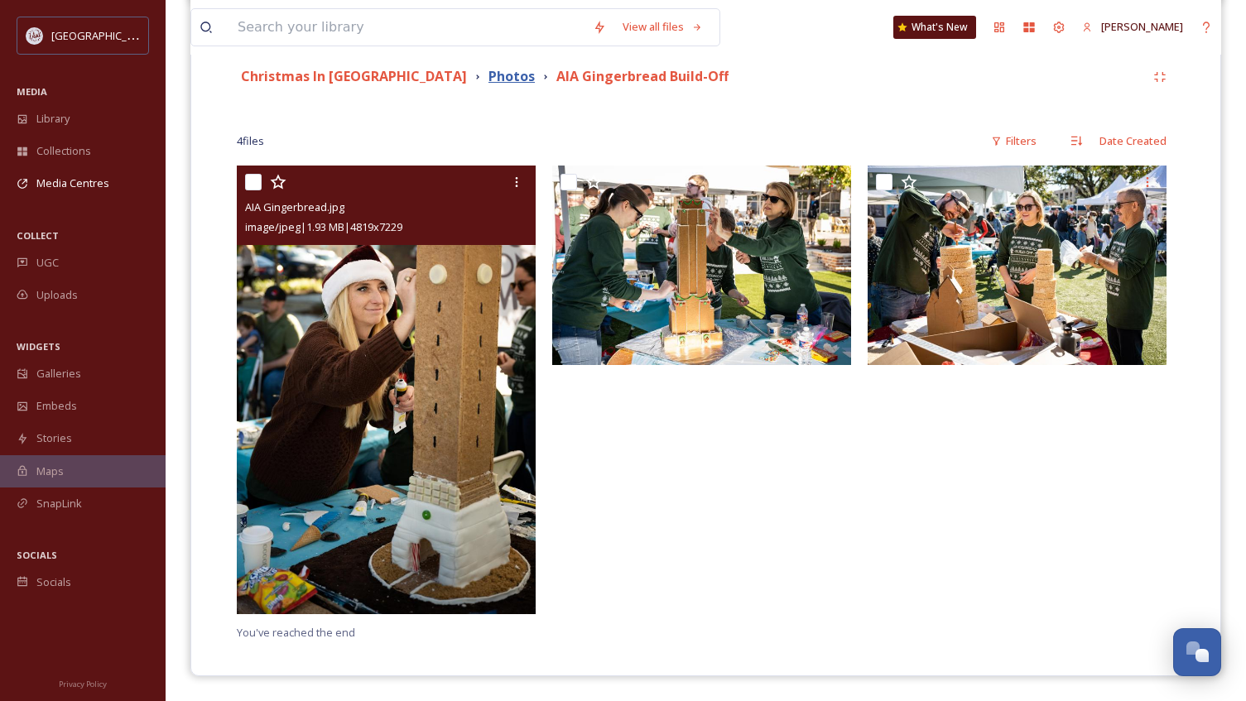
click at [488, 75] on strong "Photos" at bounding box center [511, 76] width 46 height 18
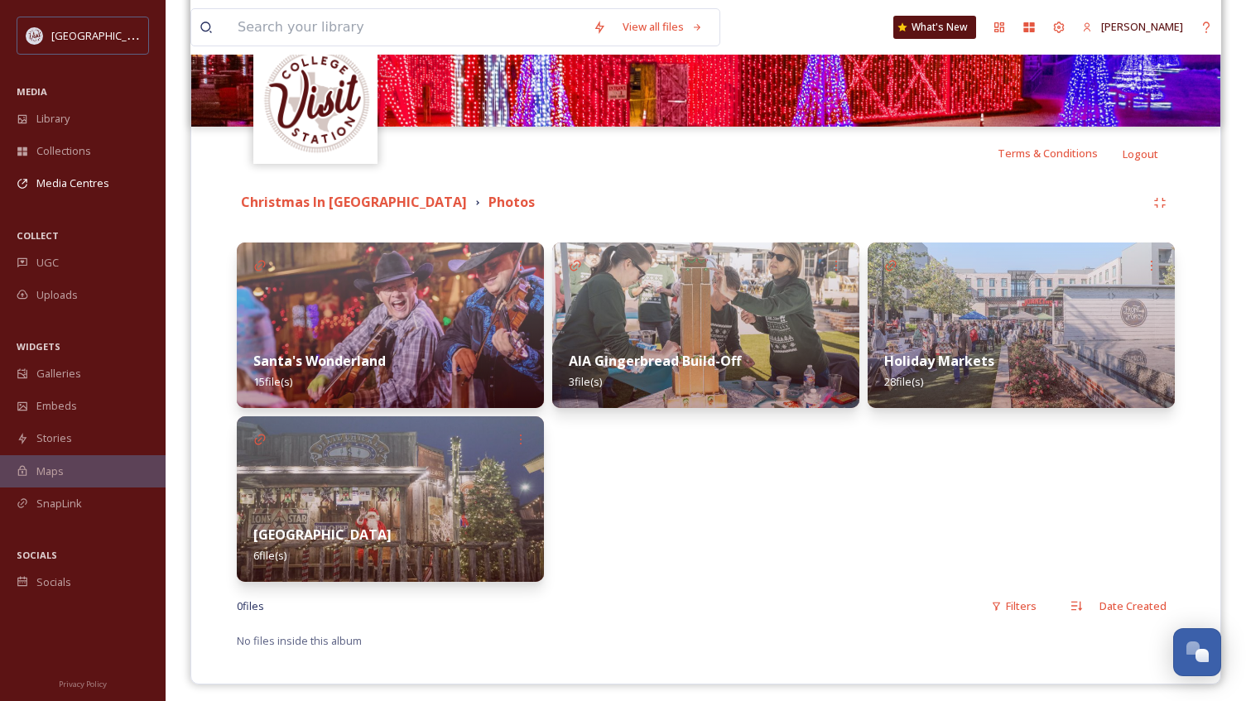
scroll to position [248, 0]
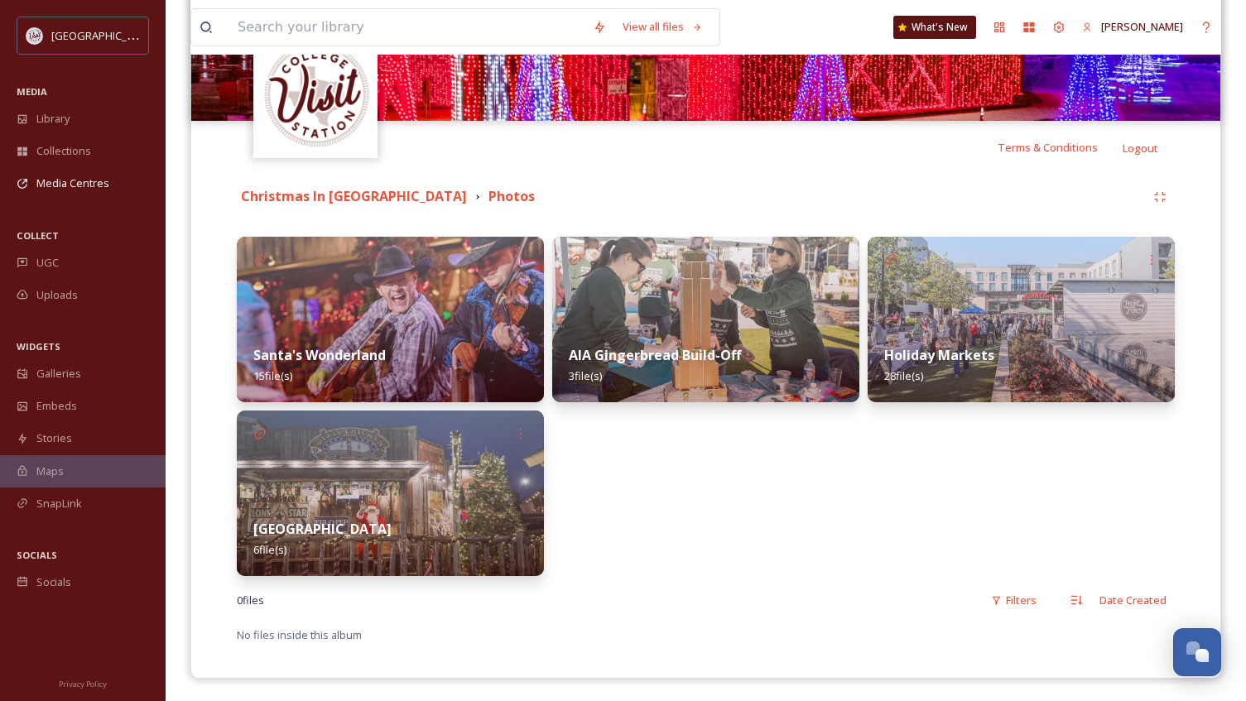
click at [995, 308] on img at bounding box center [1020, 320] width 307 height 166
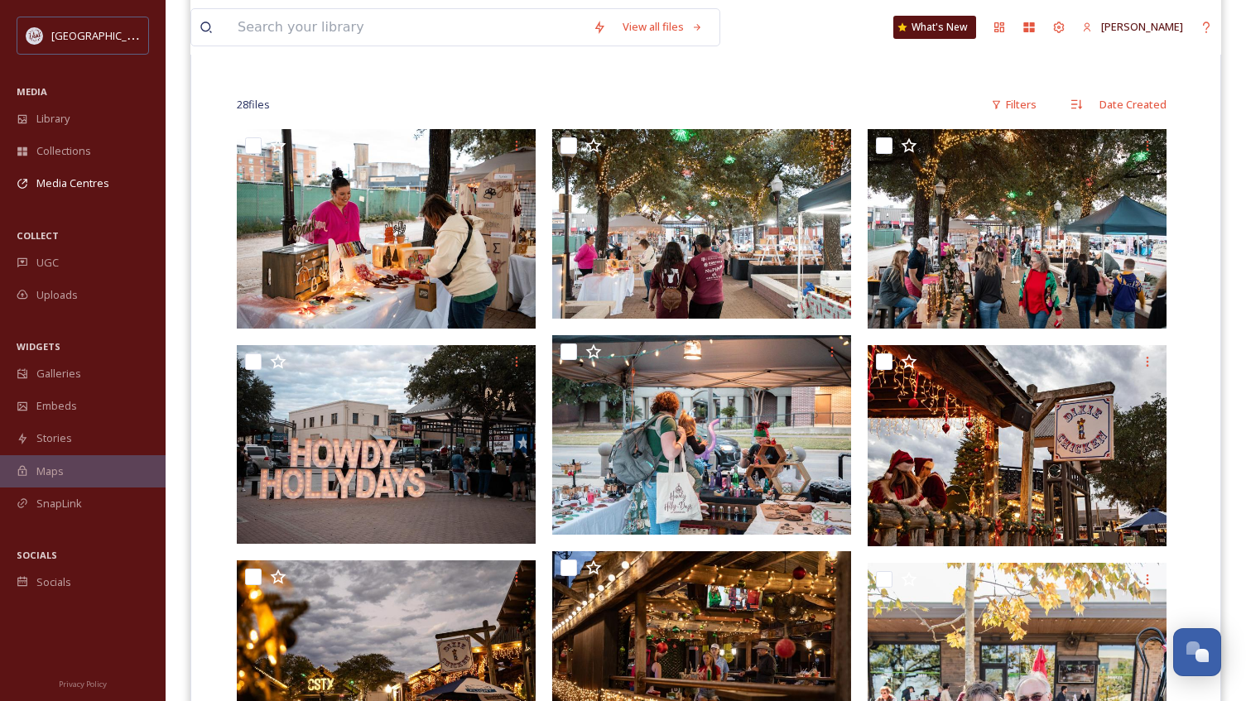
scroll to position [381, 0]
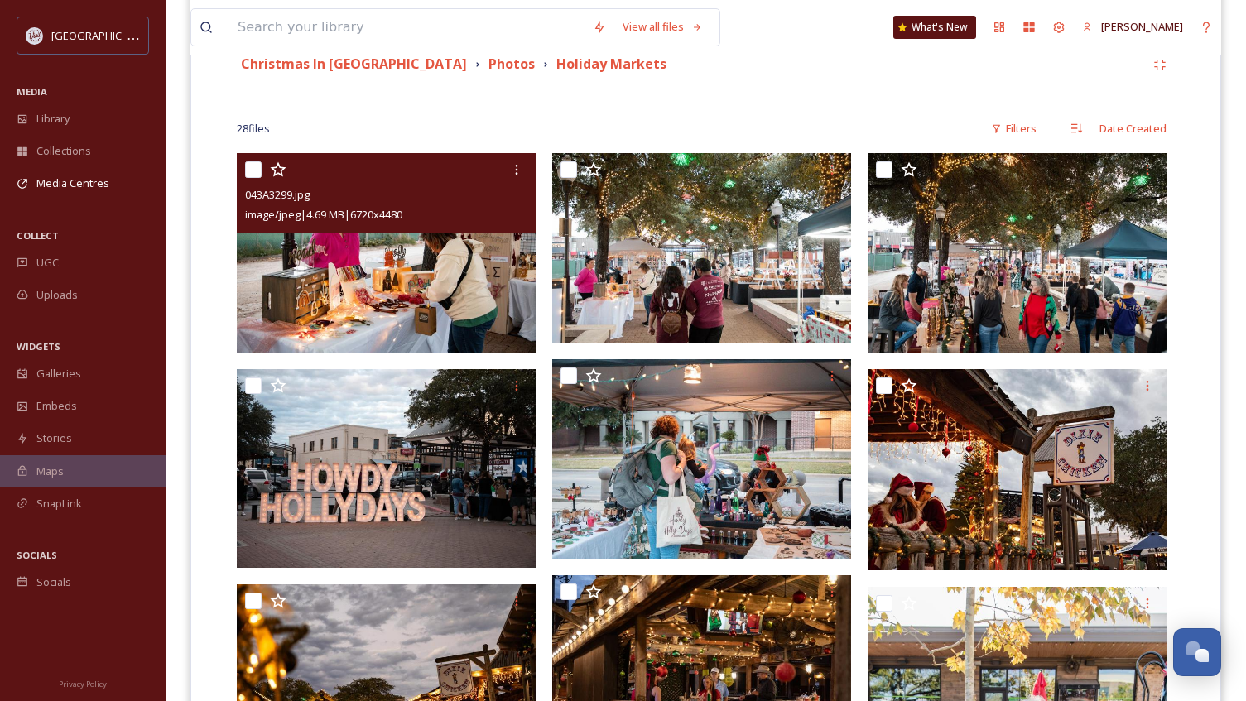
click at [353, 333] on img at bounding box center [386, 252] width 299 height 199
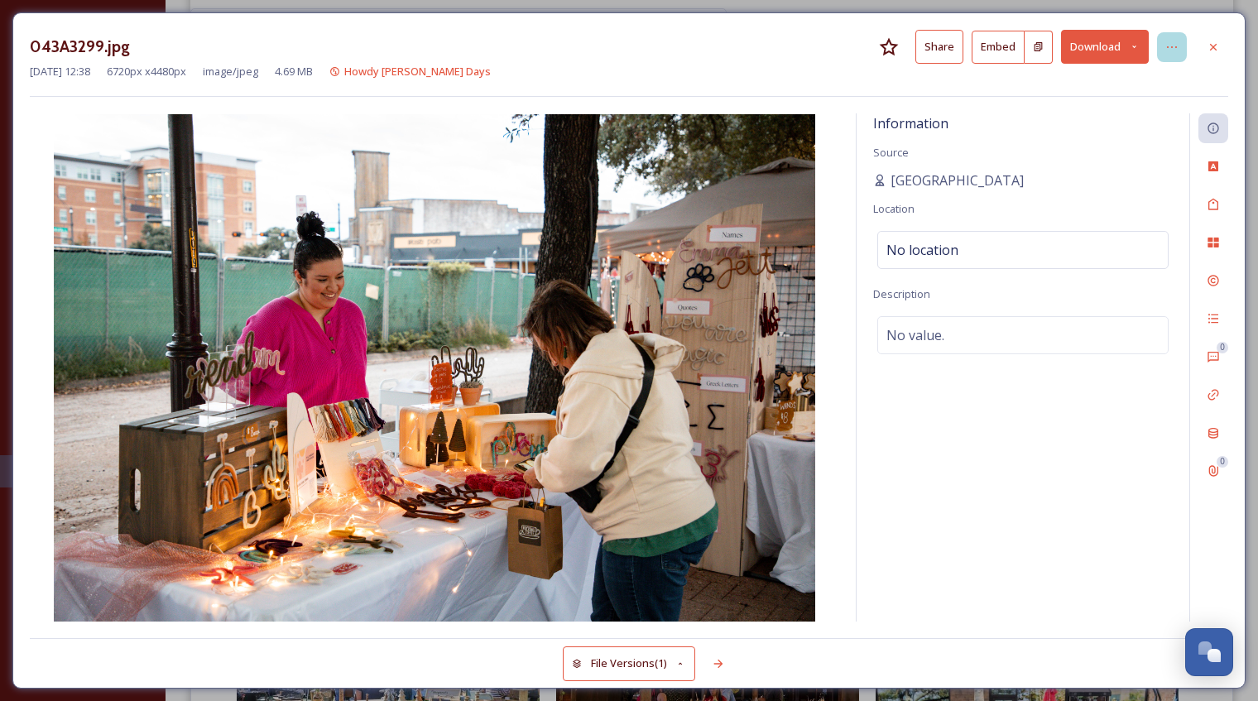
click at [1174, 52] on icon at bounding box center [1171, 47] width 13 height 13
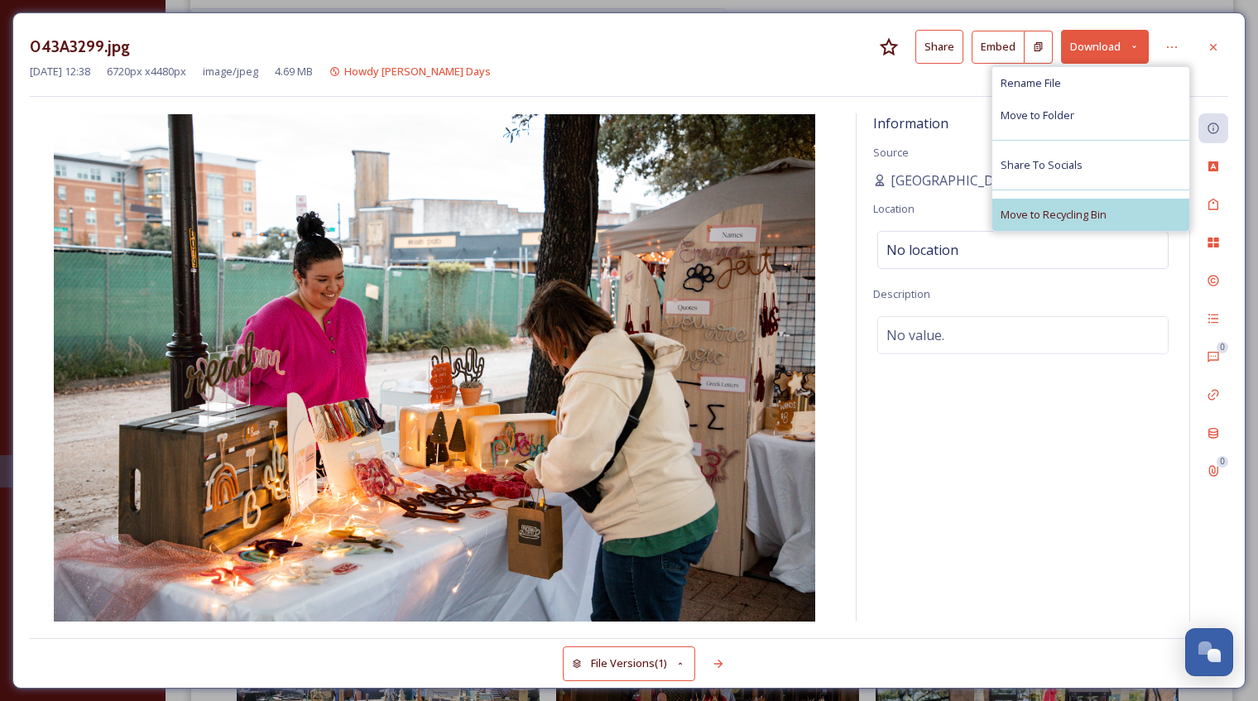
click at [1070, 217] on span "Move to Recycling Bin" at bounding box center [1054, 215] width 106 height 16
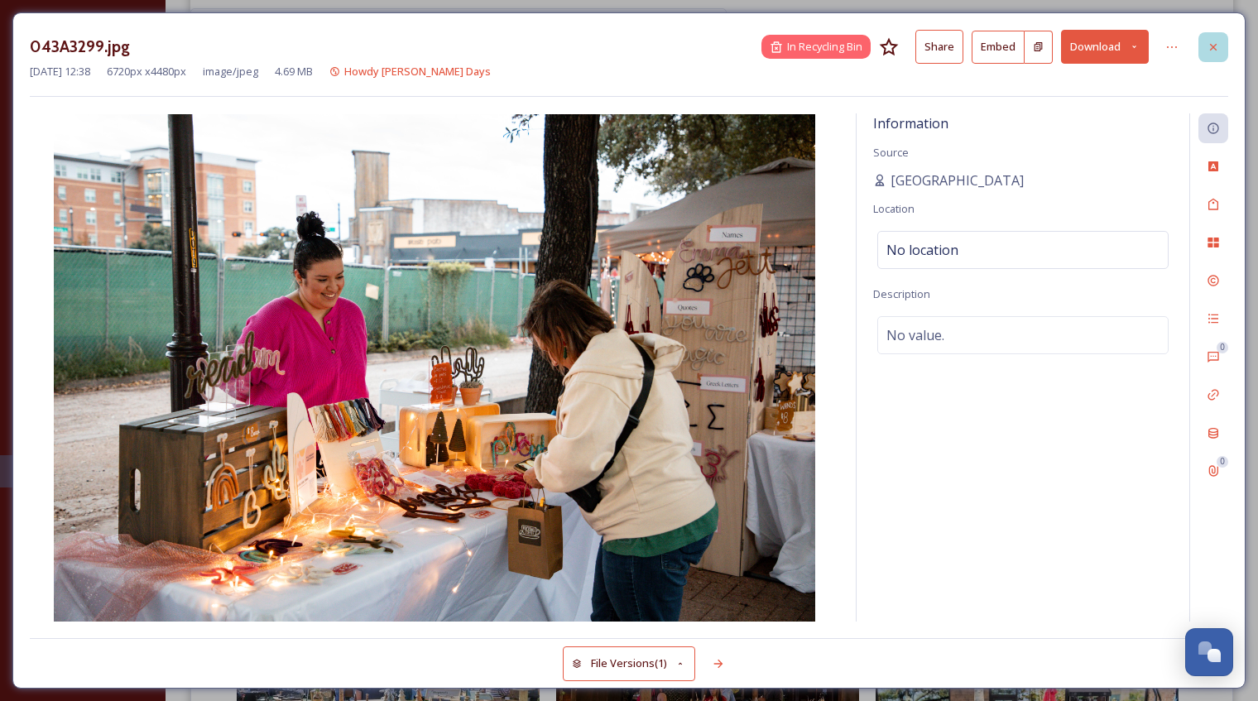
click at [1211, 50] on icon at bounding box center [1213, 46] width 7 height 7
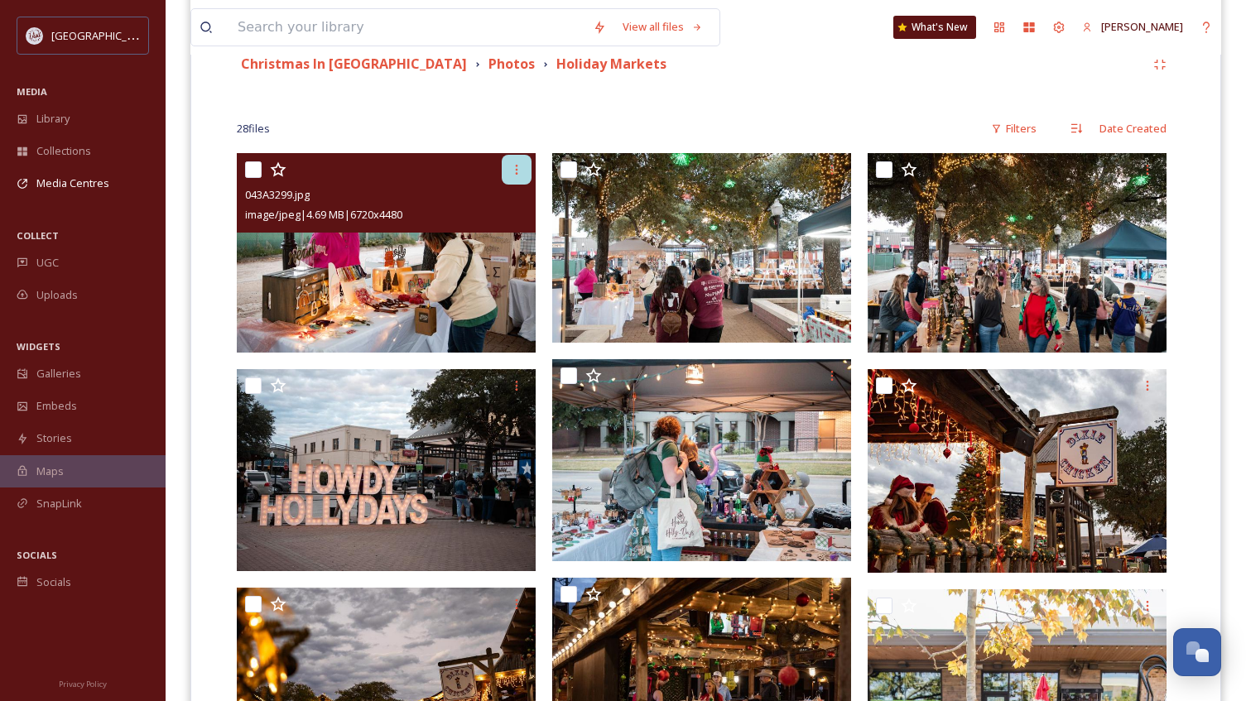
click at [520, 171] on icon at bounding box center [516, 169] width 13 height 13
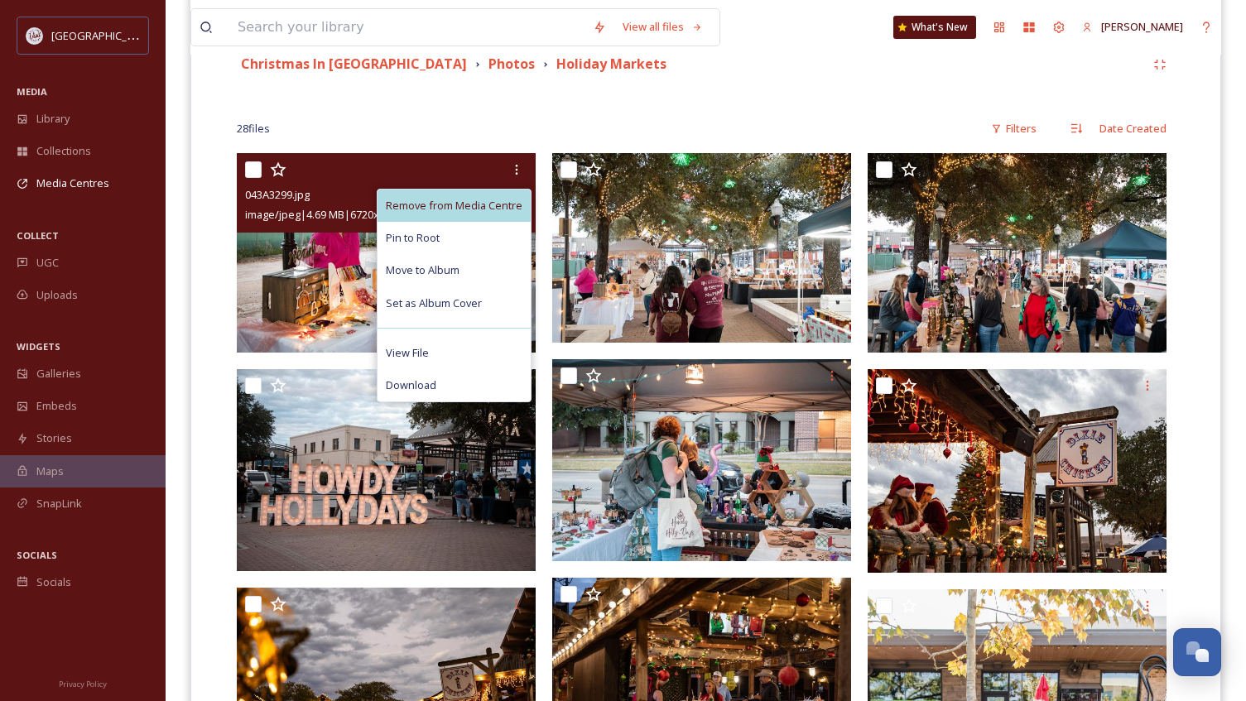
click at [486, 200] on span "Remove from Media Centre" at bounding box center [454, 206] width 137 height 16
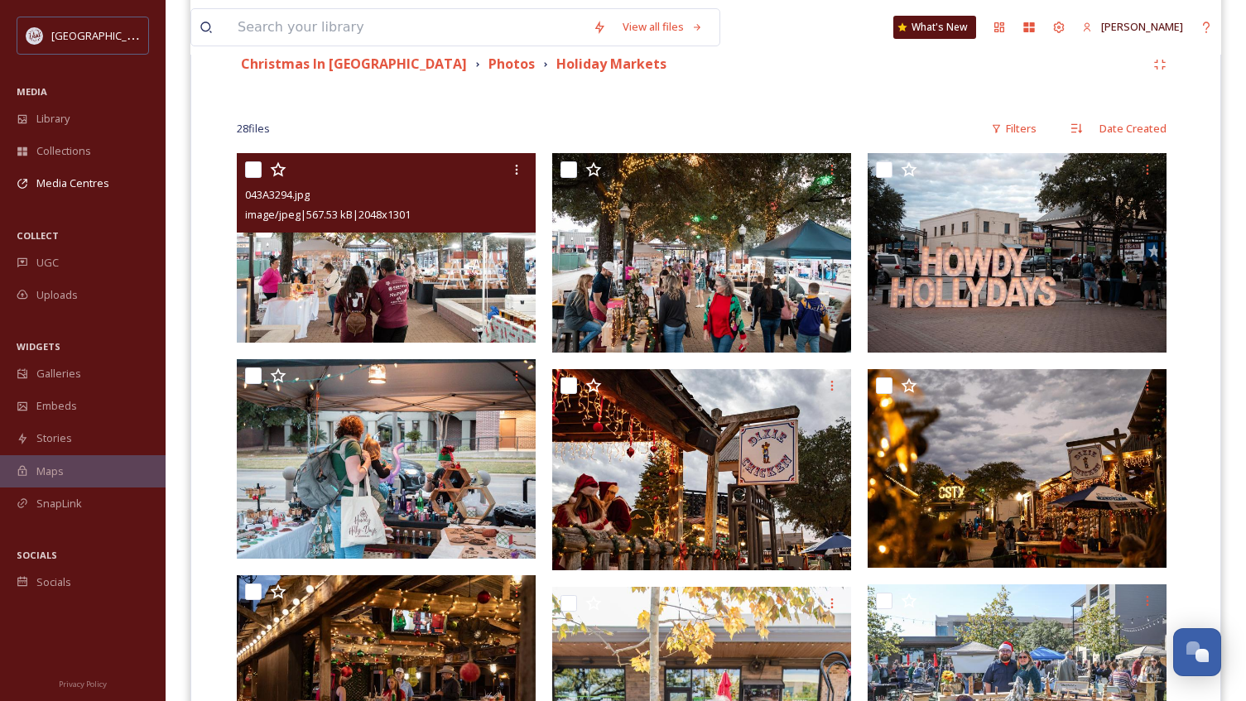
click at [410, 302] on img at bounding box center [386, 248] width 299 height 190
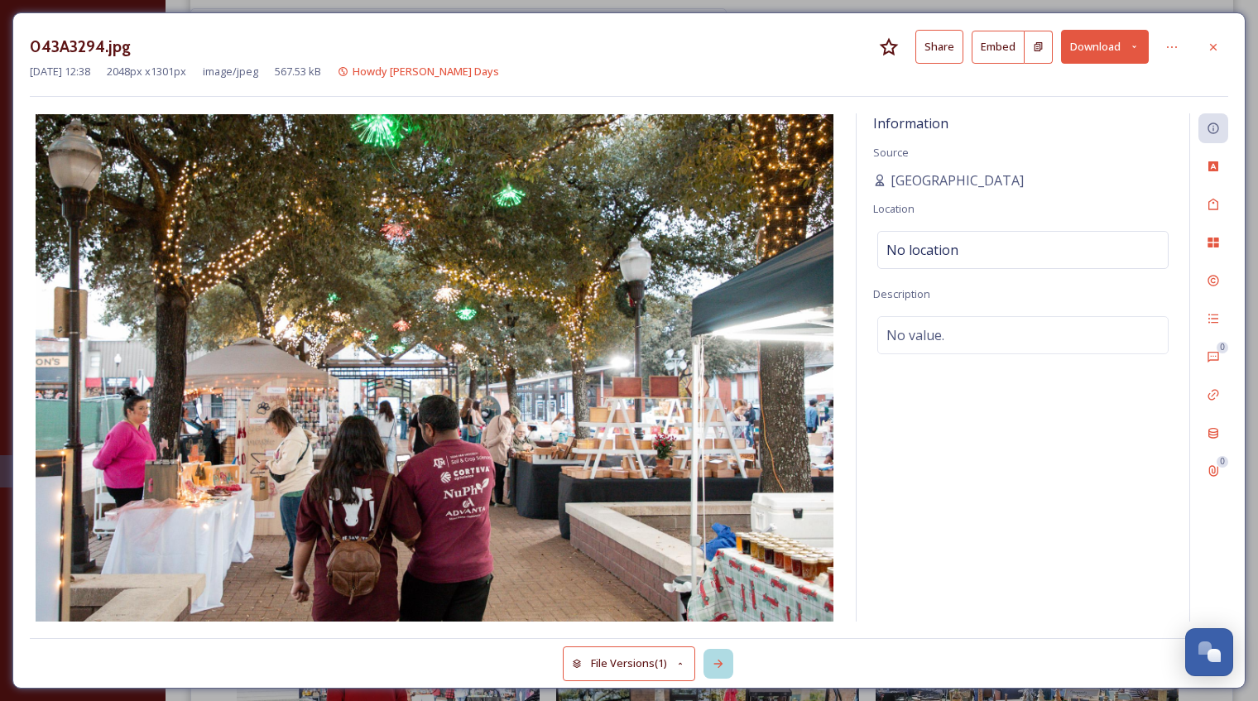
click at [721, 665] on icon at bounding box center [717, 664] width 9 height 8
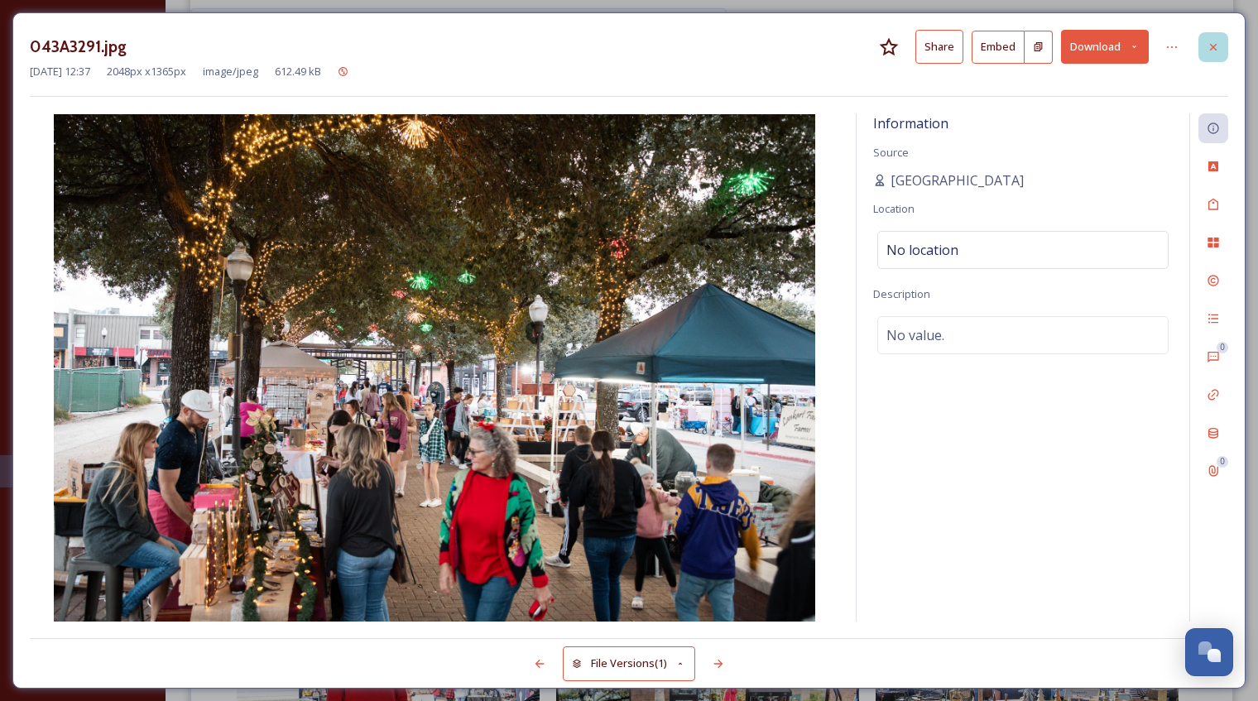
click at [1203, 45] on div at bounding box center [1213, 47] width 30 height 30
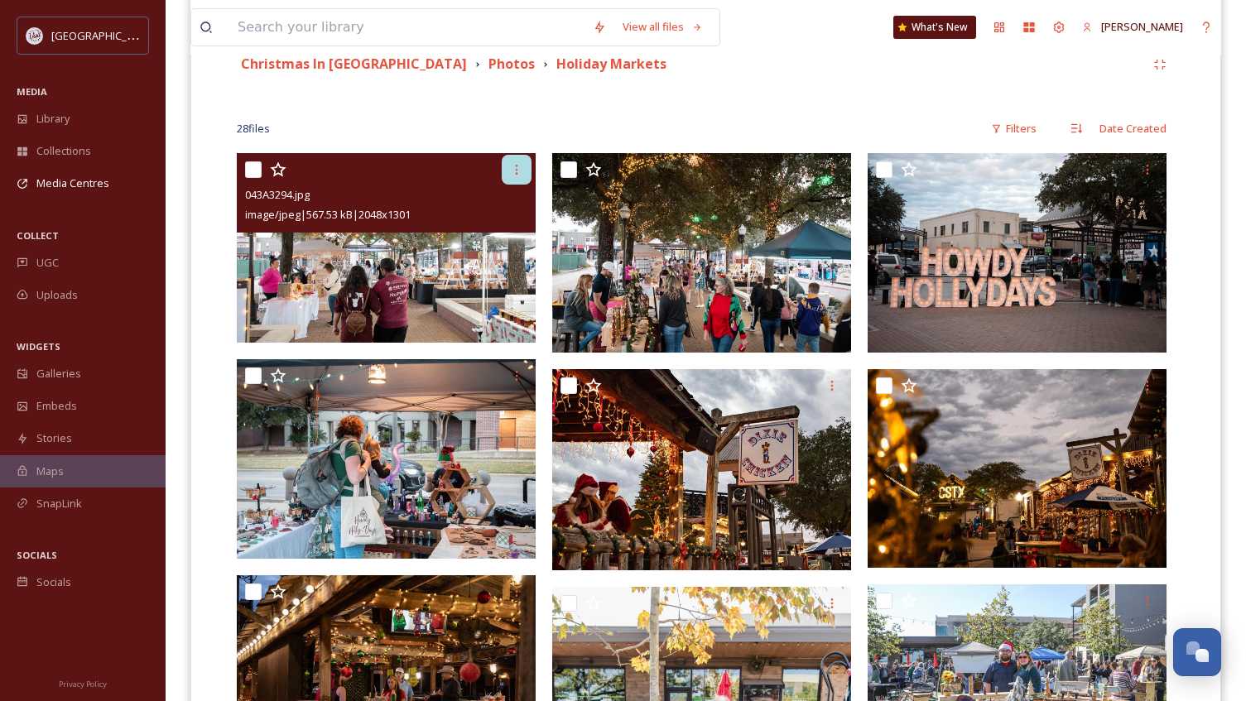
click at [516, 167] on icon at bounding box center [516, 169] width 13 height 13
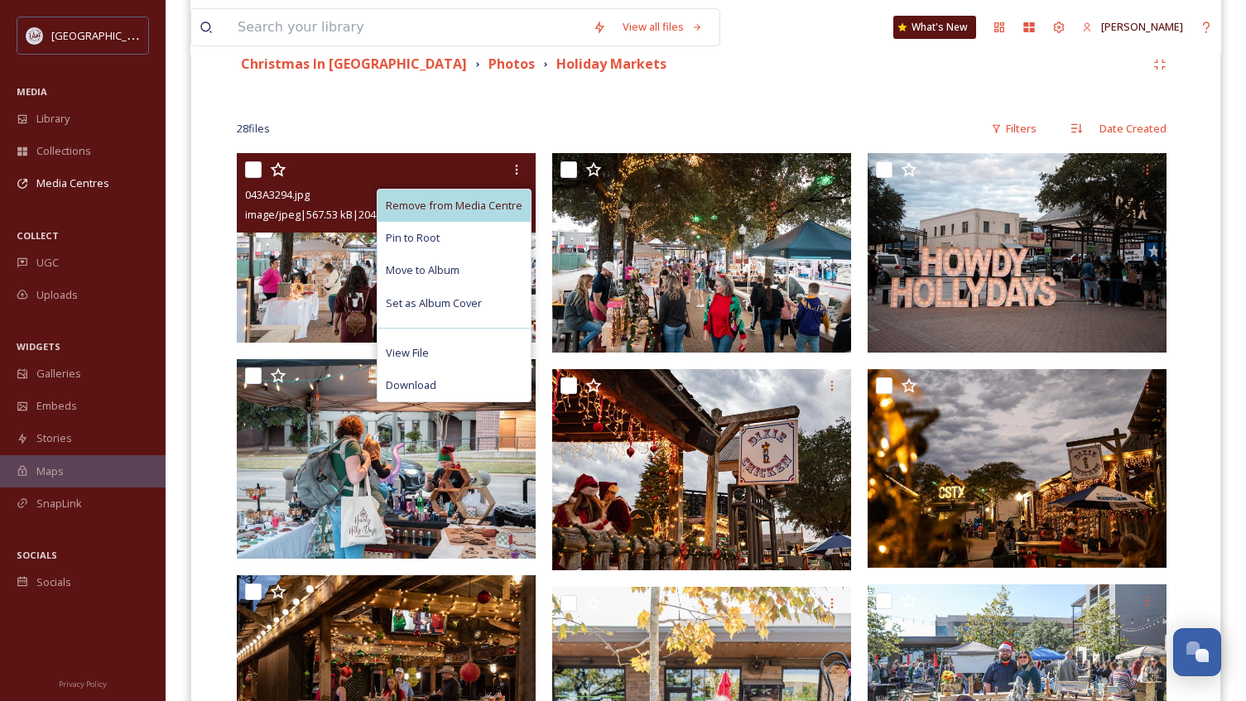
click at [483, 205] on span "Remove from Media Centre" at bounding box center [454, 206] width 137 height 16
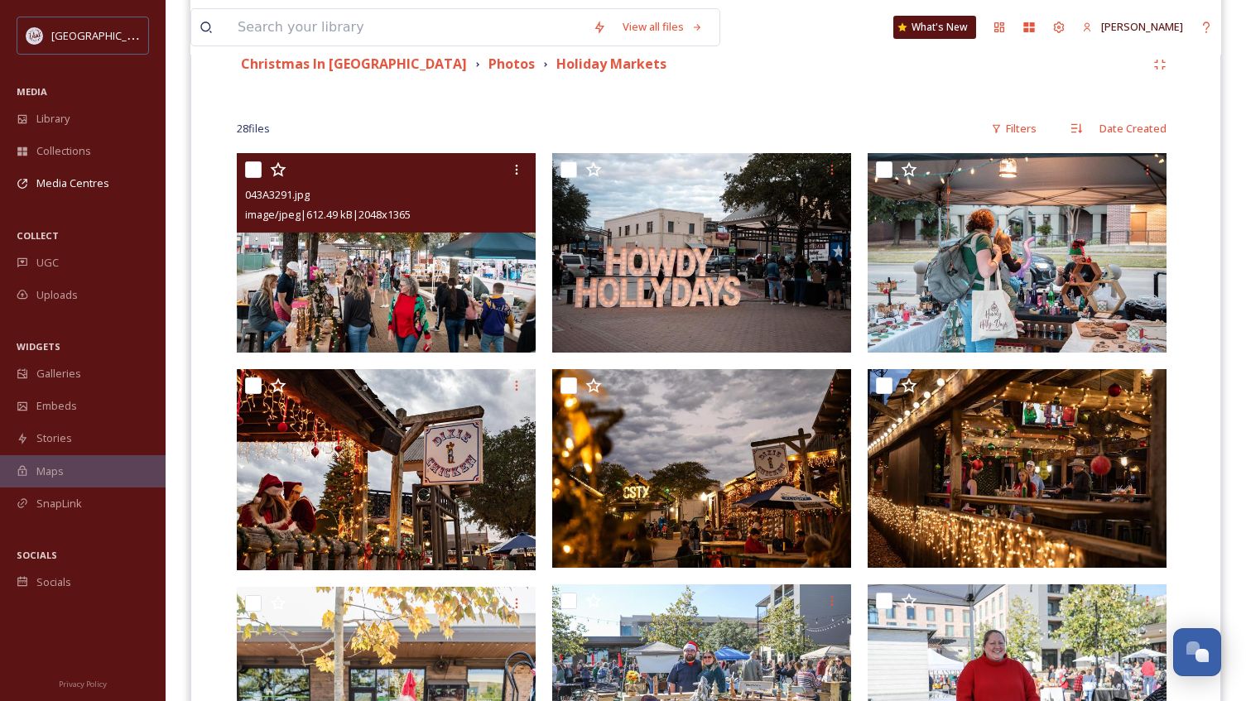
click at [393, 311] on img at bounding box center [386, 252] width 299 height 199
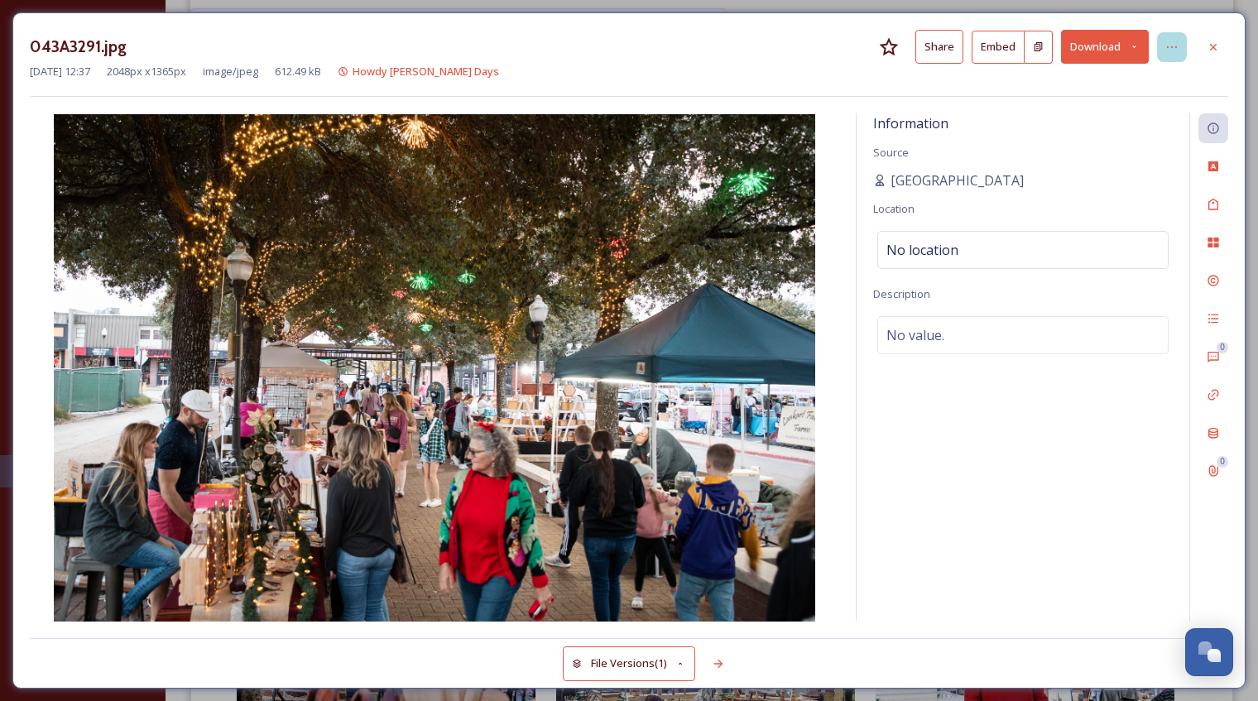
click at [1181, 51] on div at bounding box center [1172, 47] width 30 height 30
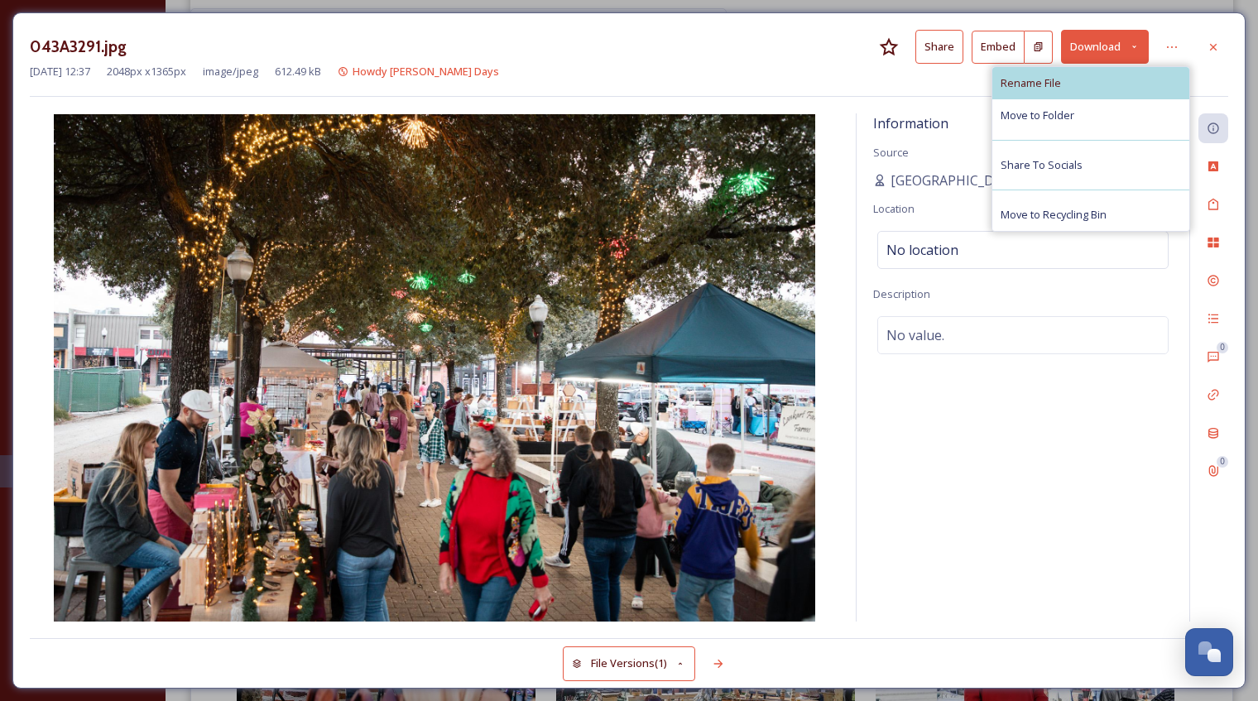
click at [1132, 84] on div "Rename File" at bounding box center [1090, 83] width 197 height 32
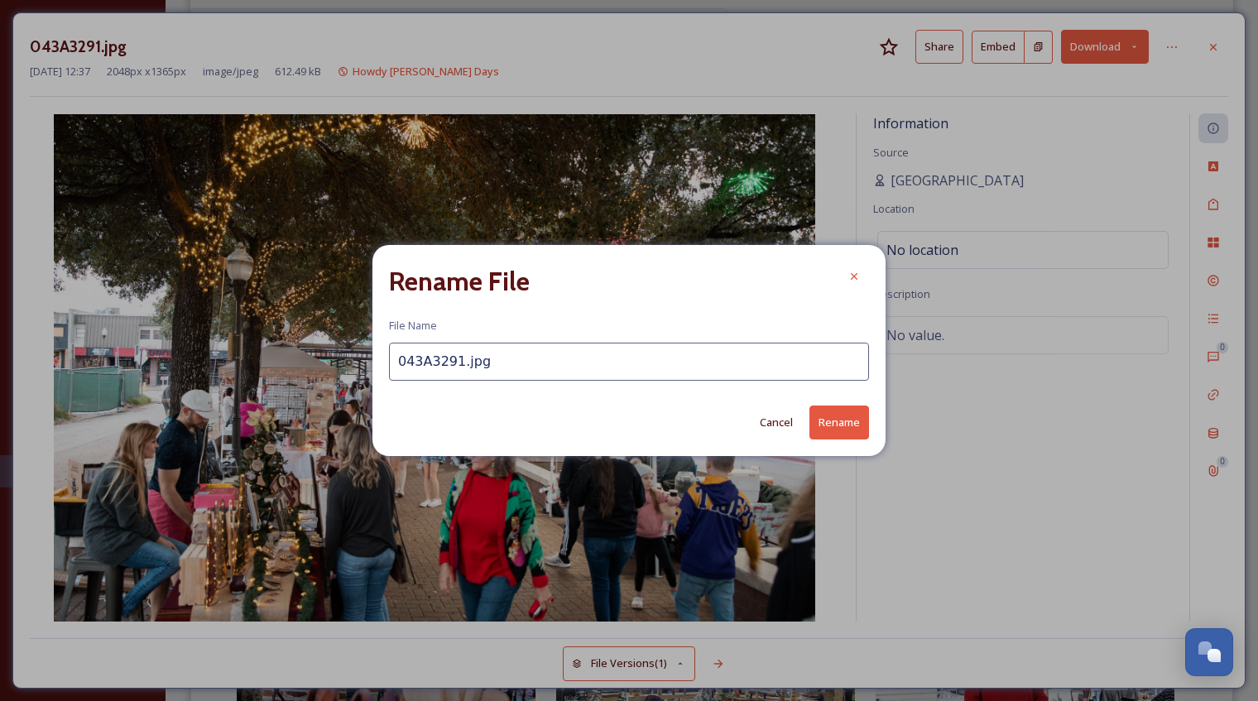
drag, startPoint x: 503, startPoint y: 362, endPoint x: 300, endPoint y: 381, distance: 203.7
click at [300, 381] on div "Rename File File Name 043A3291.jpg Cancel Rename" at bounding box center [629, 350] width 1258 height 701
drag, startPoint x: 554, startPoint y: 367, endPoint x: 389, endPoint y: 372, distance: 164.8
click at [388, 372] on div "Rename File File Name [PERSON_NAME]-Days Cancel Rename" at bounding box center [628, 350] width 513 height 210
click at [582, 367] on input "[PERSON_NAME]-Days" at bounding box center [629, 362] width 480 height 38
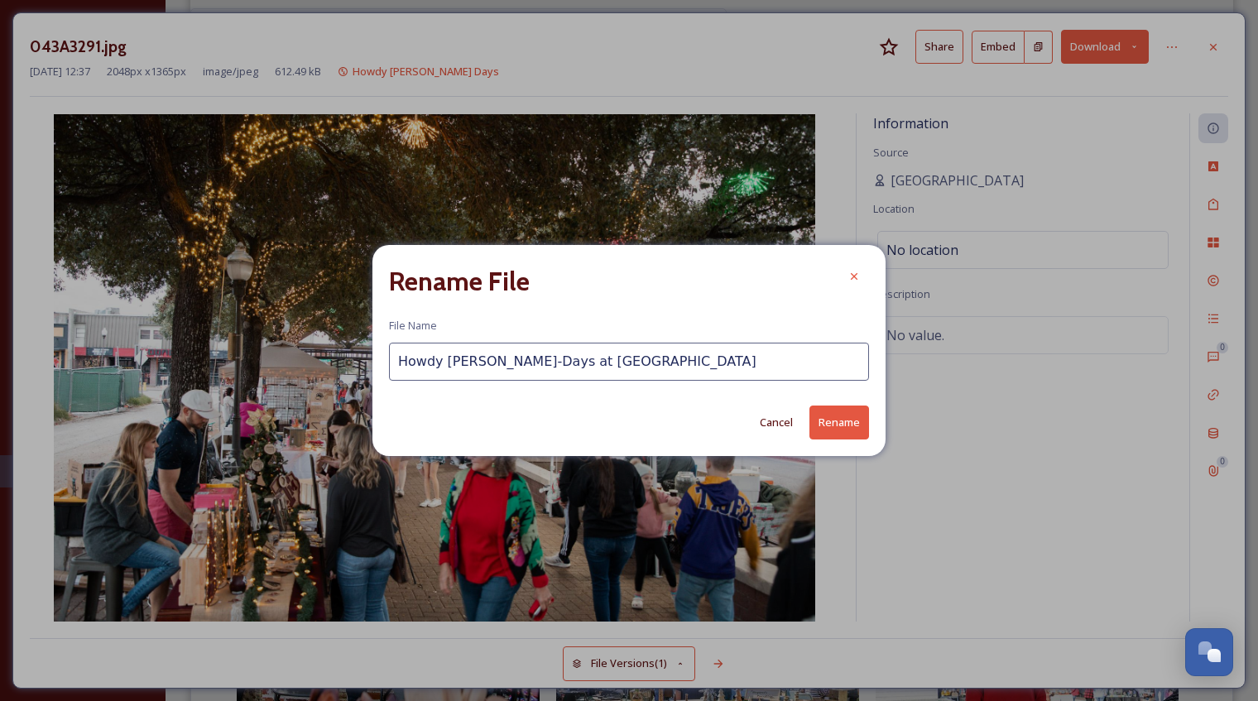
drag, startPoint x: 596, startPoint y: 361, endPoint x: 376, endPoint y: 377, distance: 220.8
click at [376, 377] on div "Rename File File Name [PERSON_NAME]-Days at Northgate Cancel Rename" at bounding box center [628, 350] width 513 height 210
type input "Howdy [PERSON_NAME]-Days at [GEOGRAPHIC_DATA]"
click at [823, 424] on button "Rename" at bounding box center [839, 423] width 60 height 34
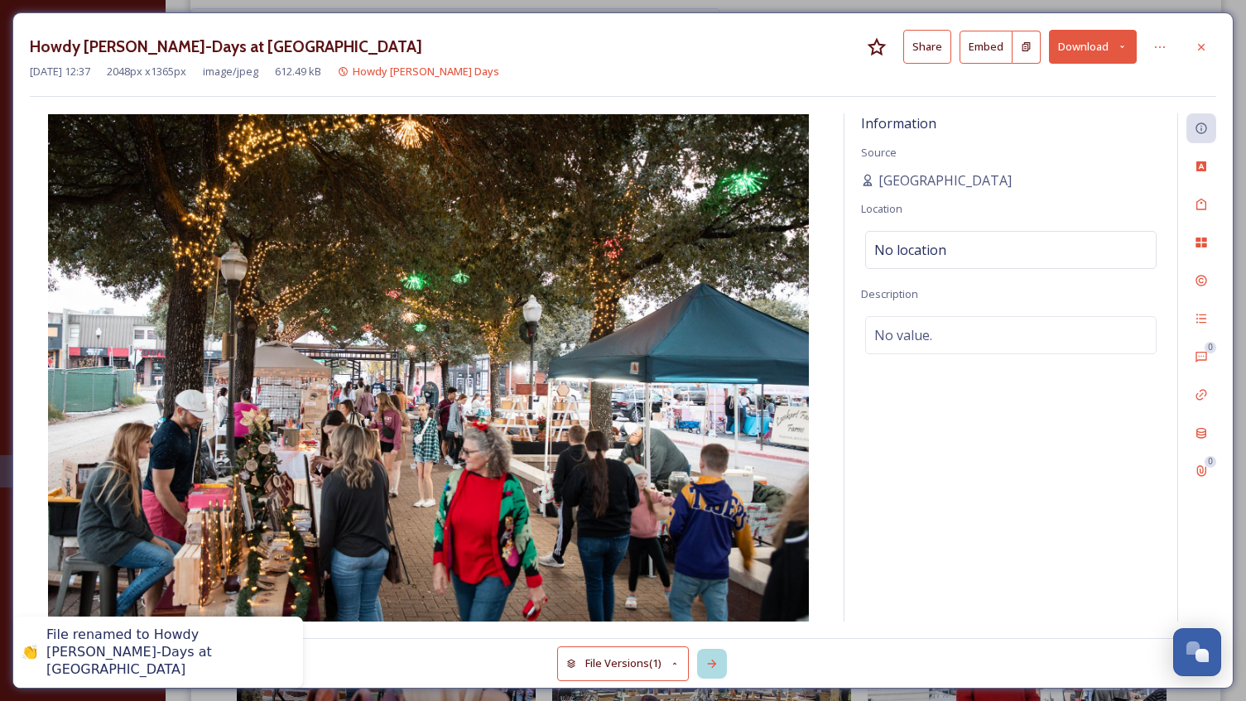
click at [723, 666] on div at bounding box center [712, 664] width 30 height 30
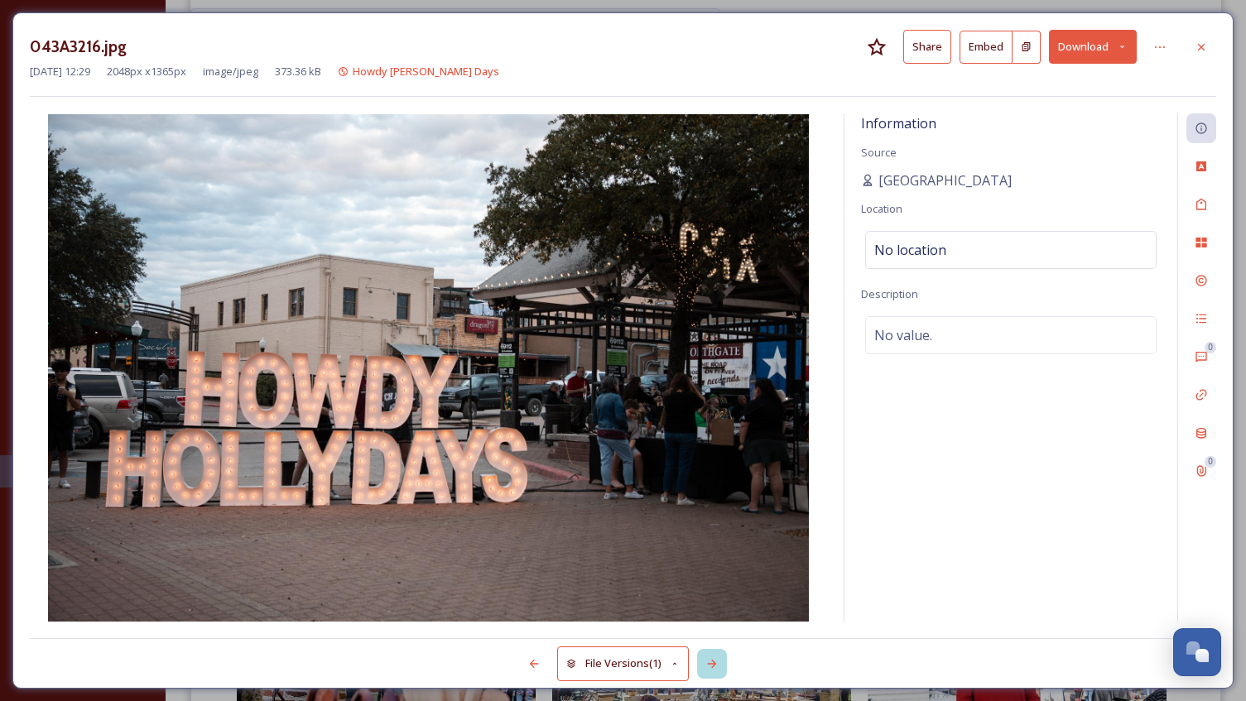
click at [723, 666] on div at bounding box center [712, 664] width 30 height 30
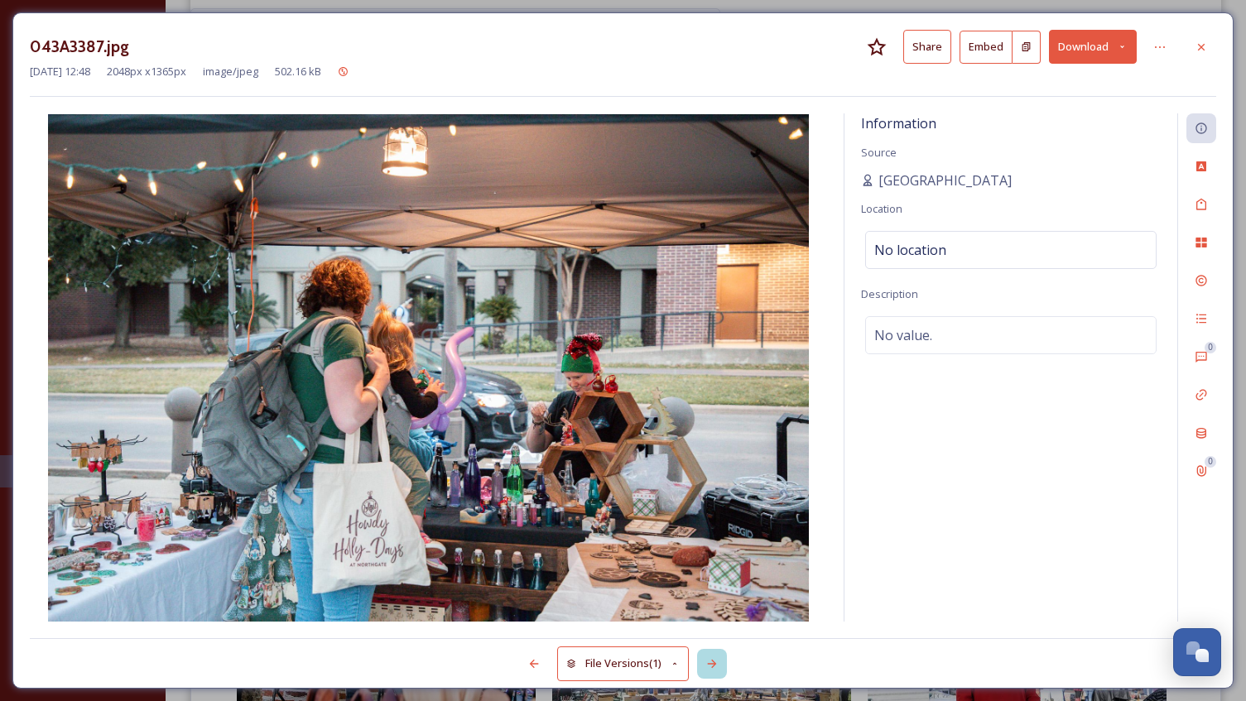
click at [723, 666] on div at bounding box center [712, 664] width 30 height 30
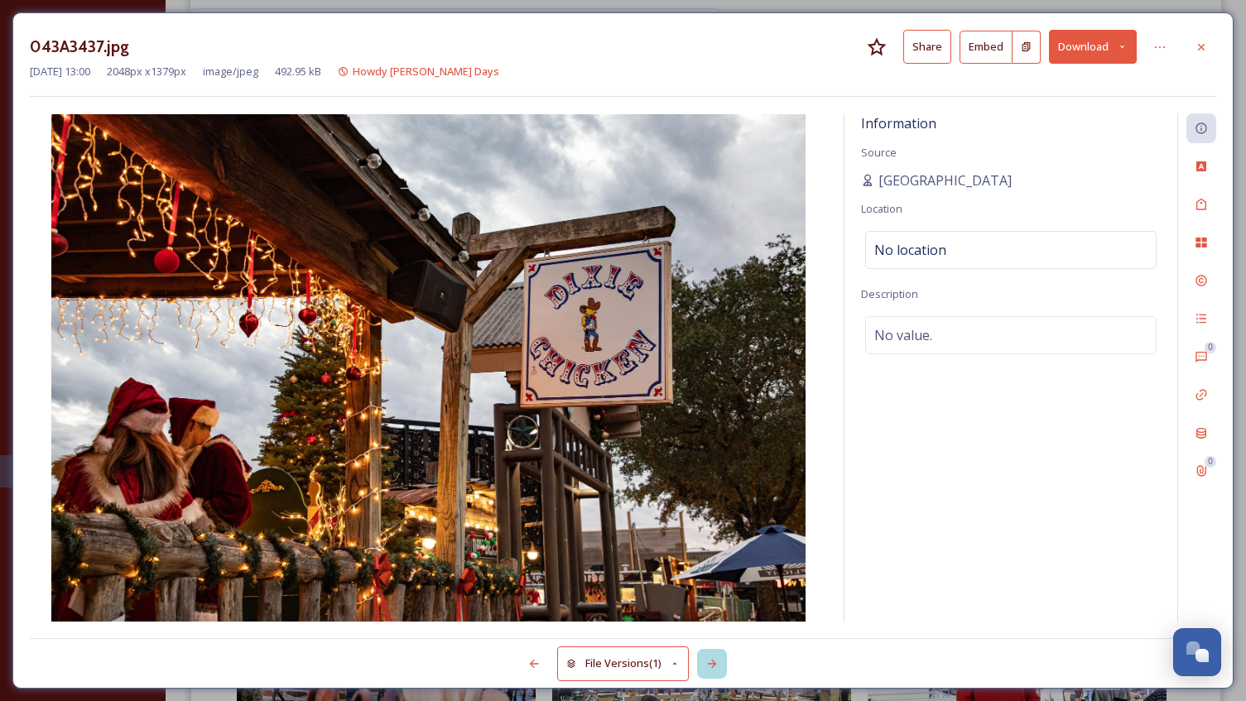
click at [723, 666] on div at bounding box center [712, 664] width 30 height 30
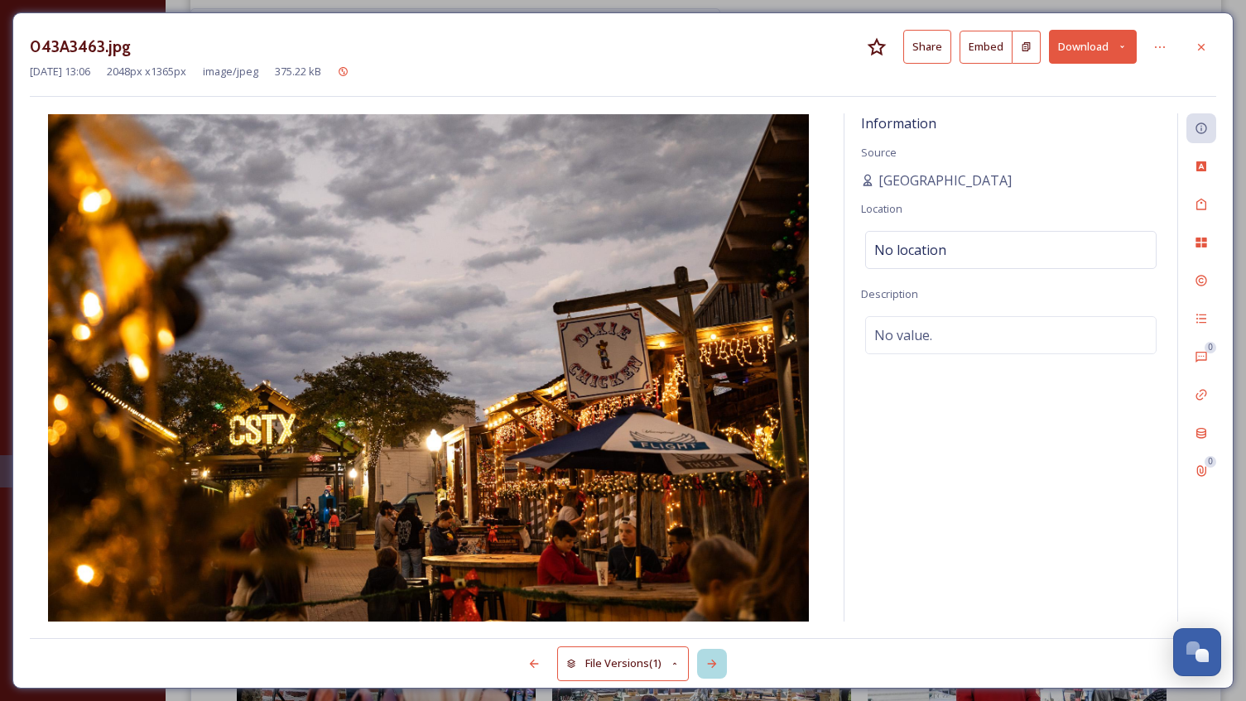
click at [723, 666] on div at bounding box center [712, 664] width 30 height 30
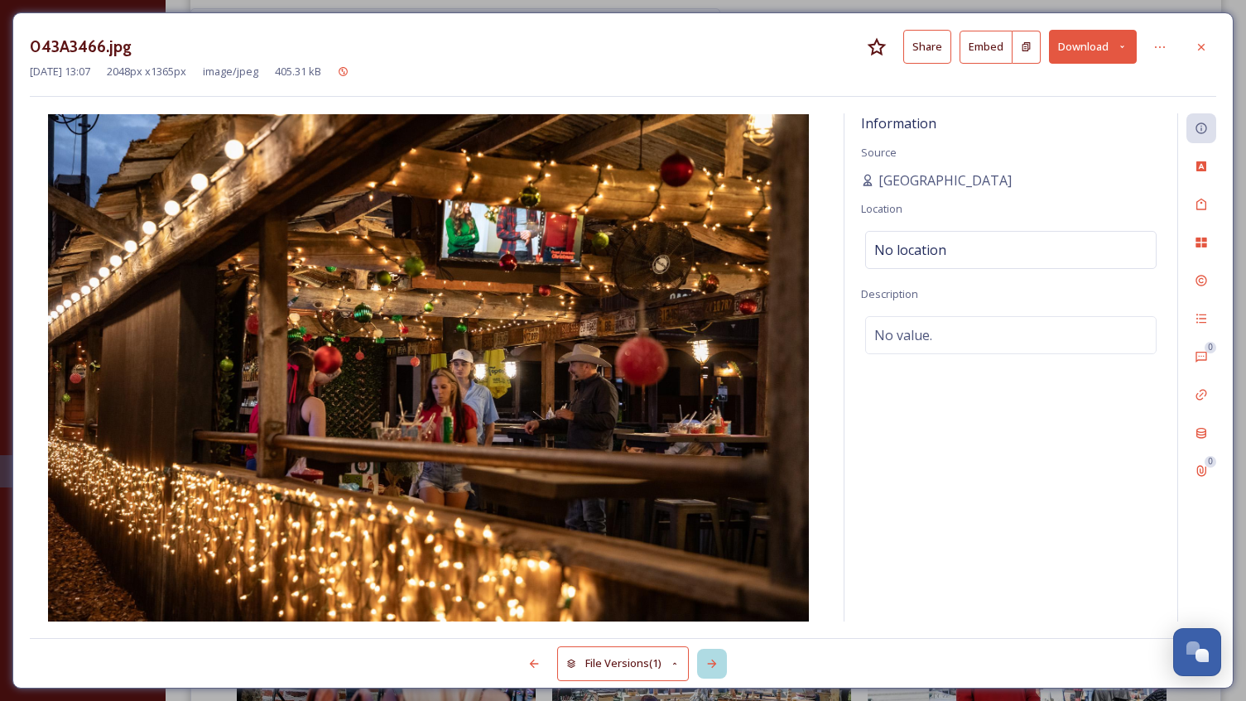
click at [723, 666] on div at bounding box center [712, 664] width 30 height 30
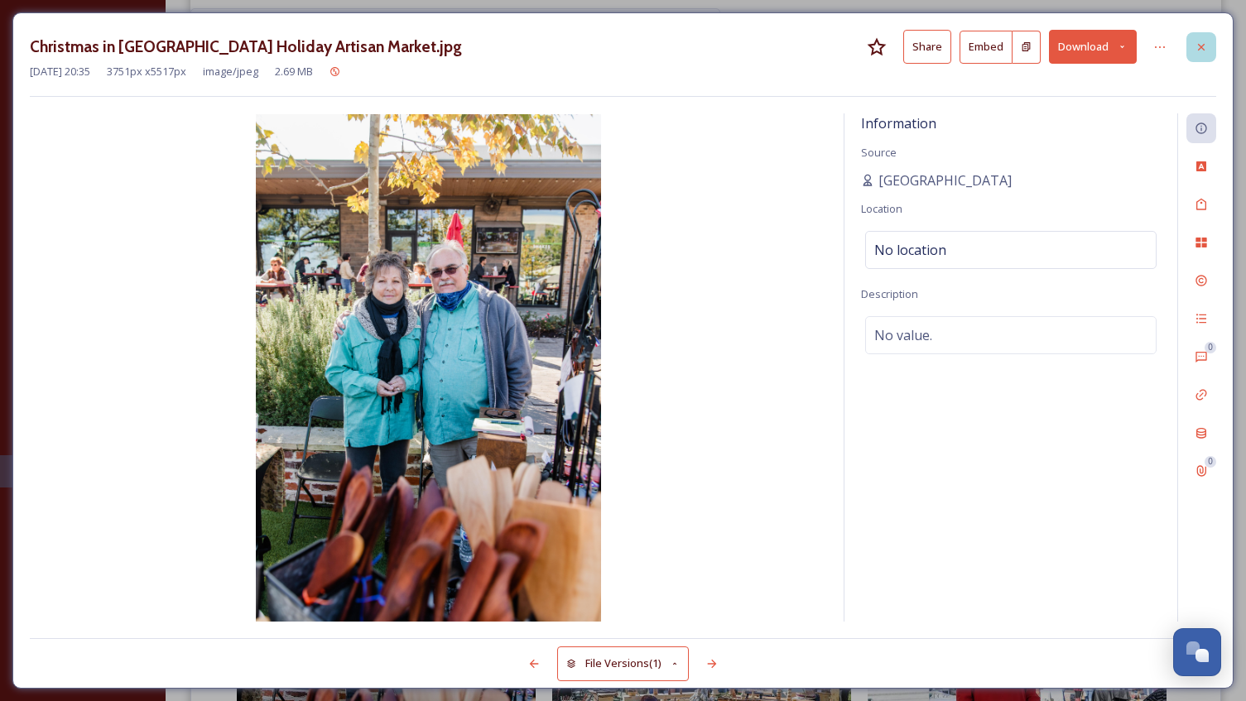
click at [1193, 55] on div at bounding box center [1201, 47] width 30 height 30
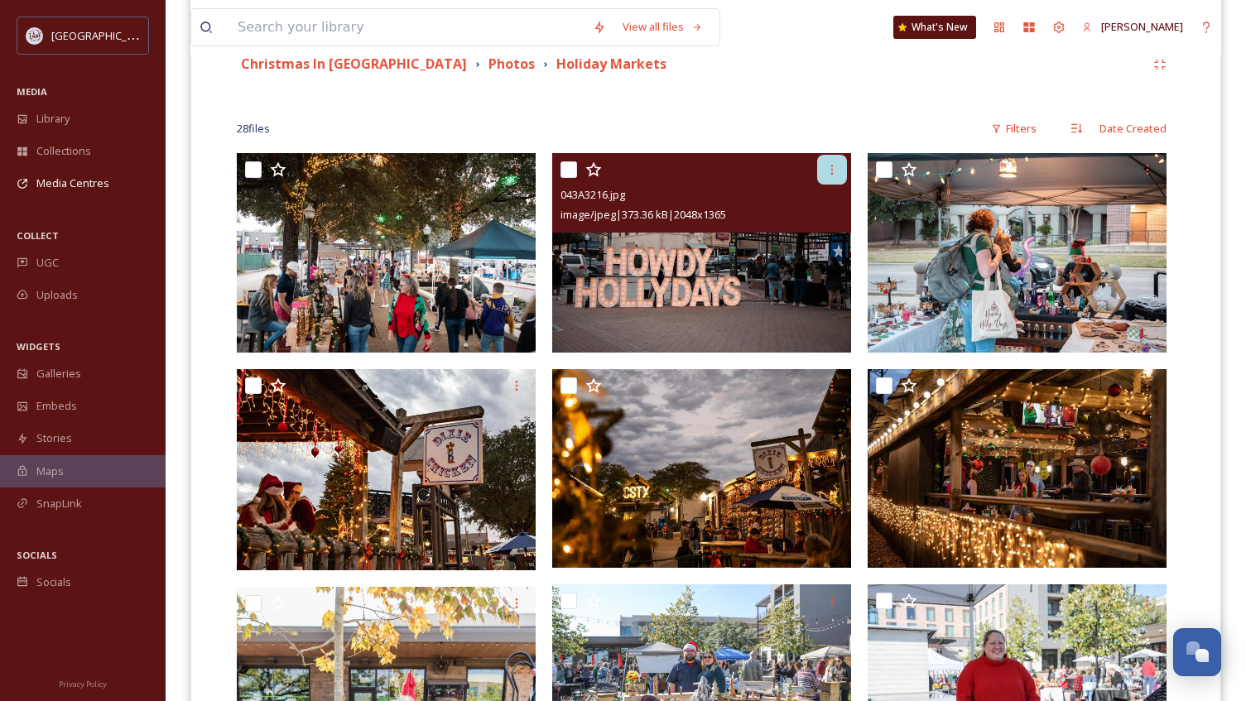
click at [832, 173] on icon at bounding box center [832, 170] width 2 height 10
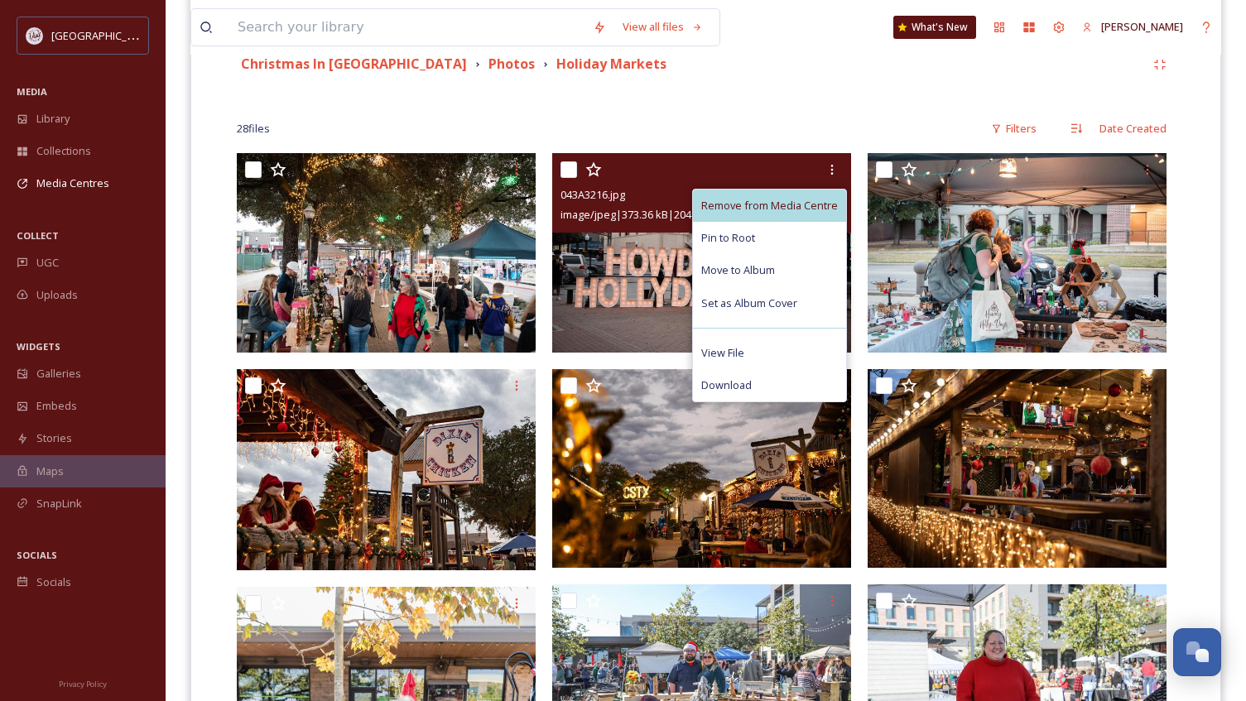
click at [817, 203] on span "Remove from Media Centre" at bounding box center [769, 206] width 137 height 16
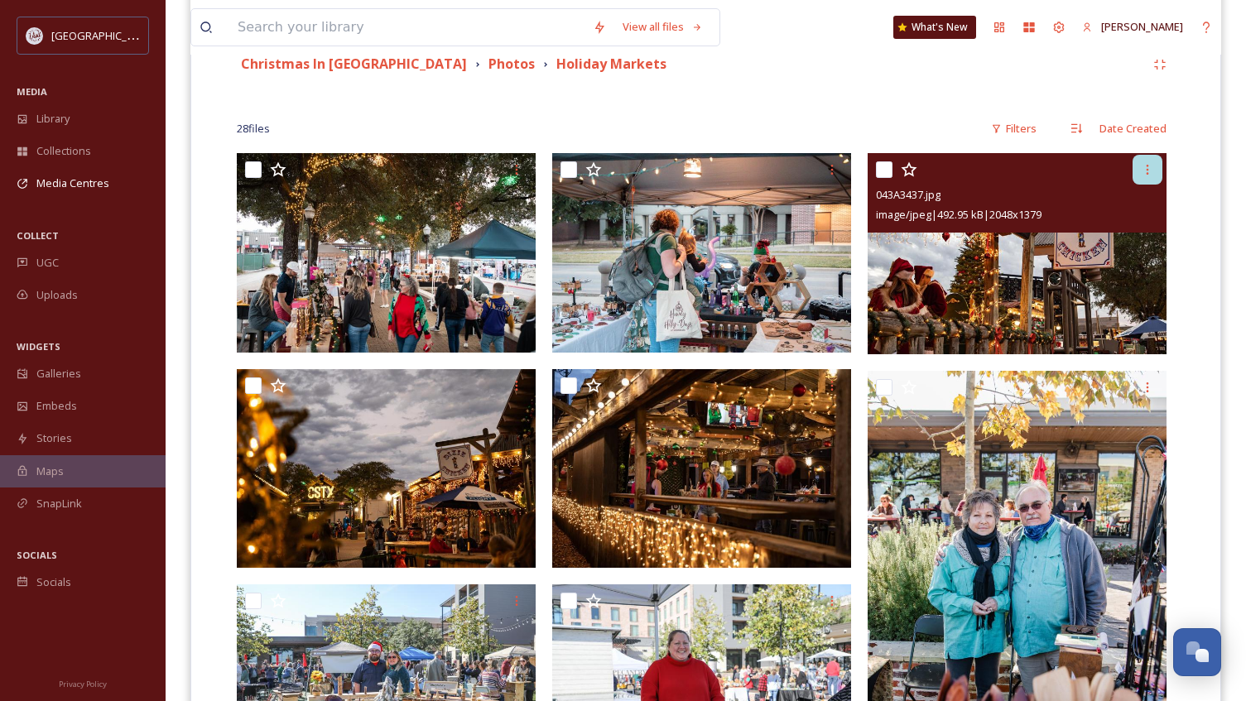
click at [1139, 167] on div at bounding box center [1147, 170] width 30 height 30
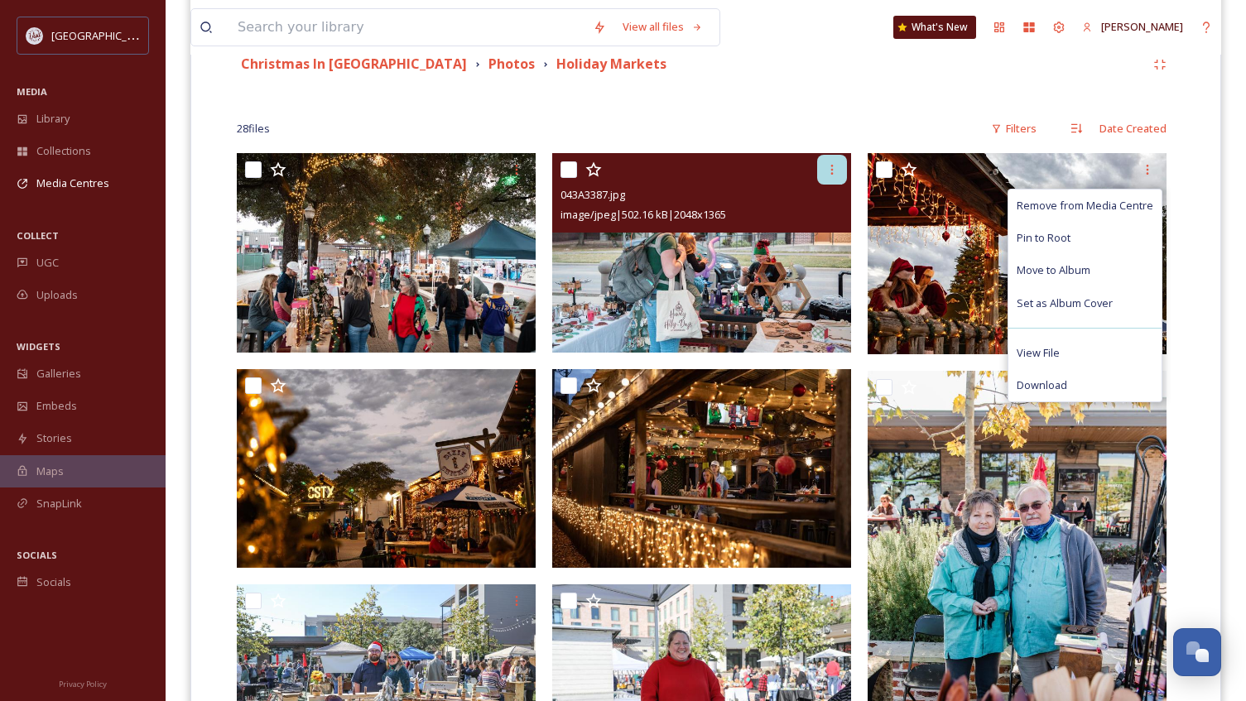
click at [834, 170] on icon at bounding box center [831, 169] width 13 height 13
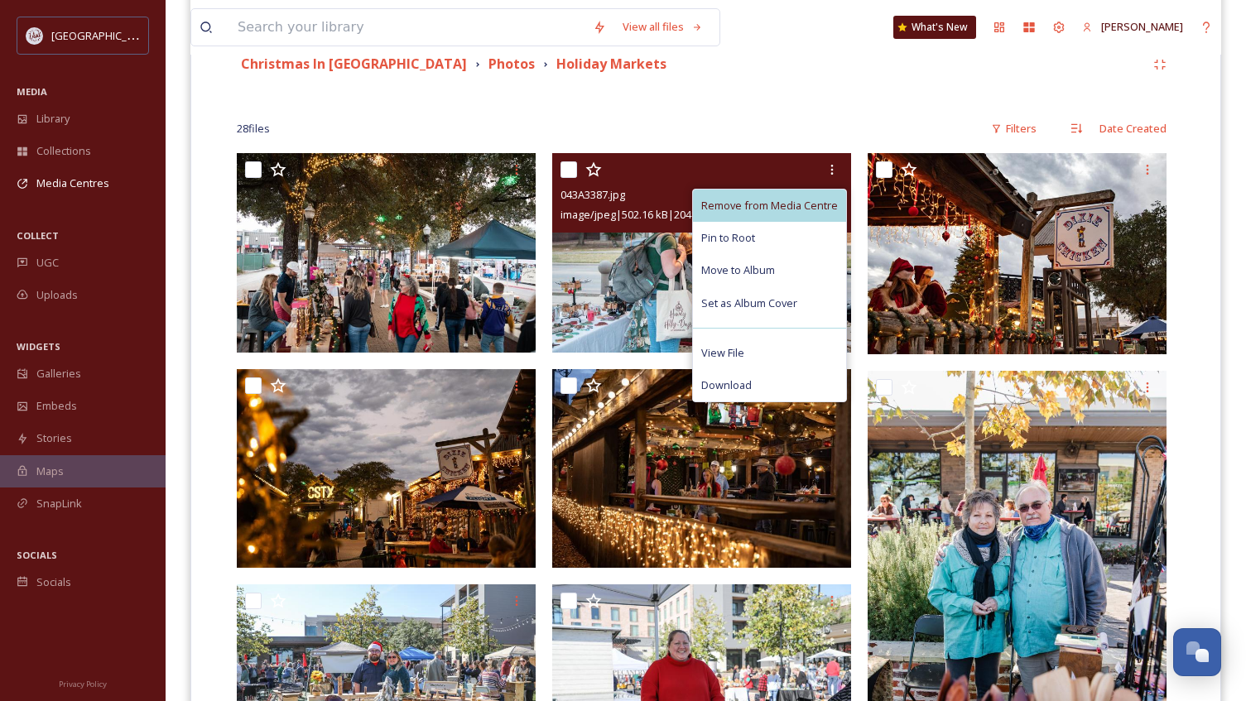
click at [798, 200] on span "Remove from Media Centre" at bounding box center [769, 206] width 137 height 16
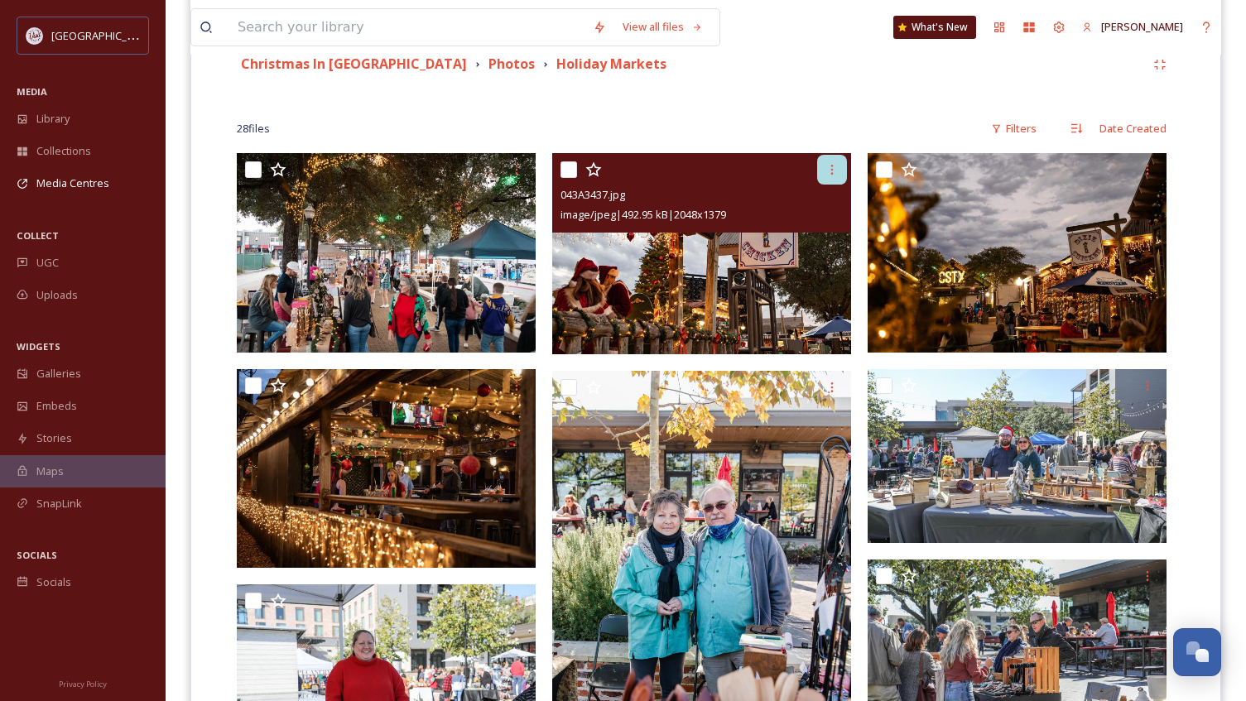
click at [833, 167] on icon at bounding box center [831, 169] width 13 height 13
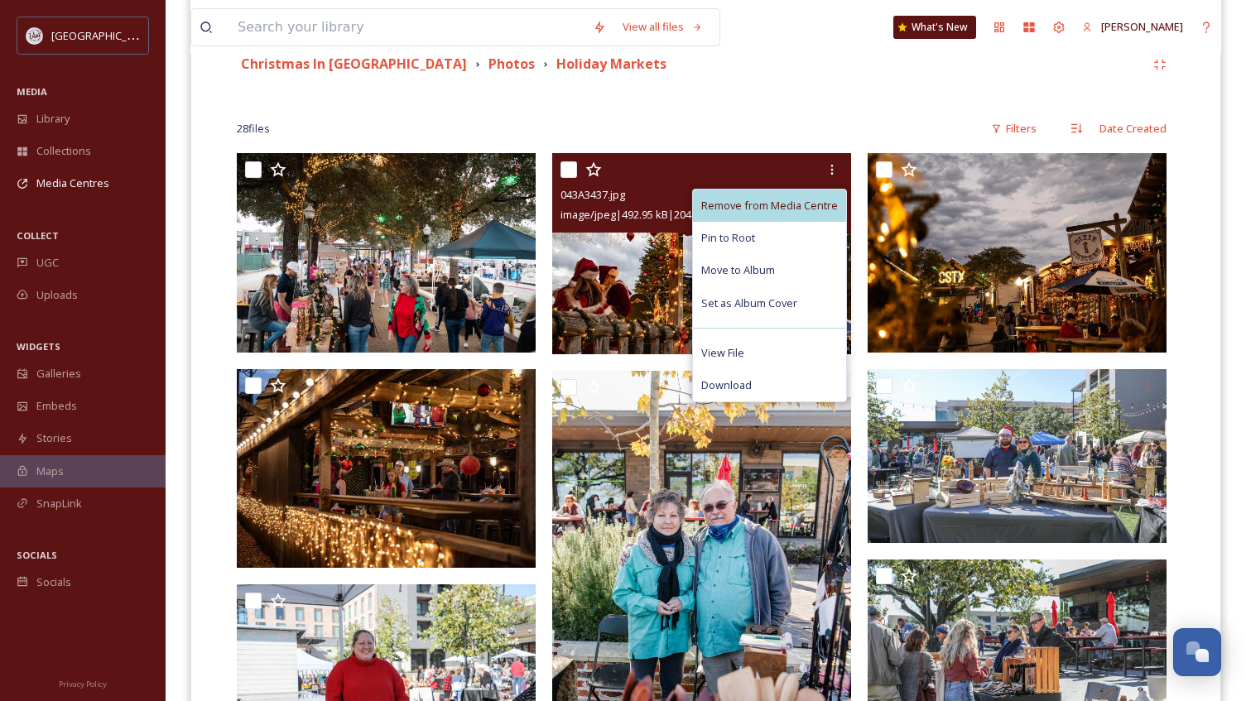
click at [793, 196] on div "Remove from Media Centre" at bounding box center [769, 206] width 153 height 32
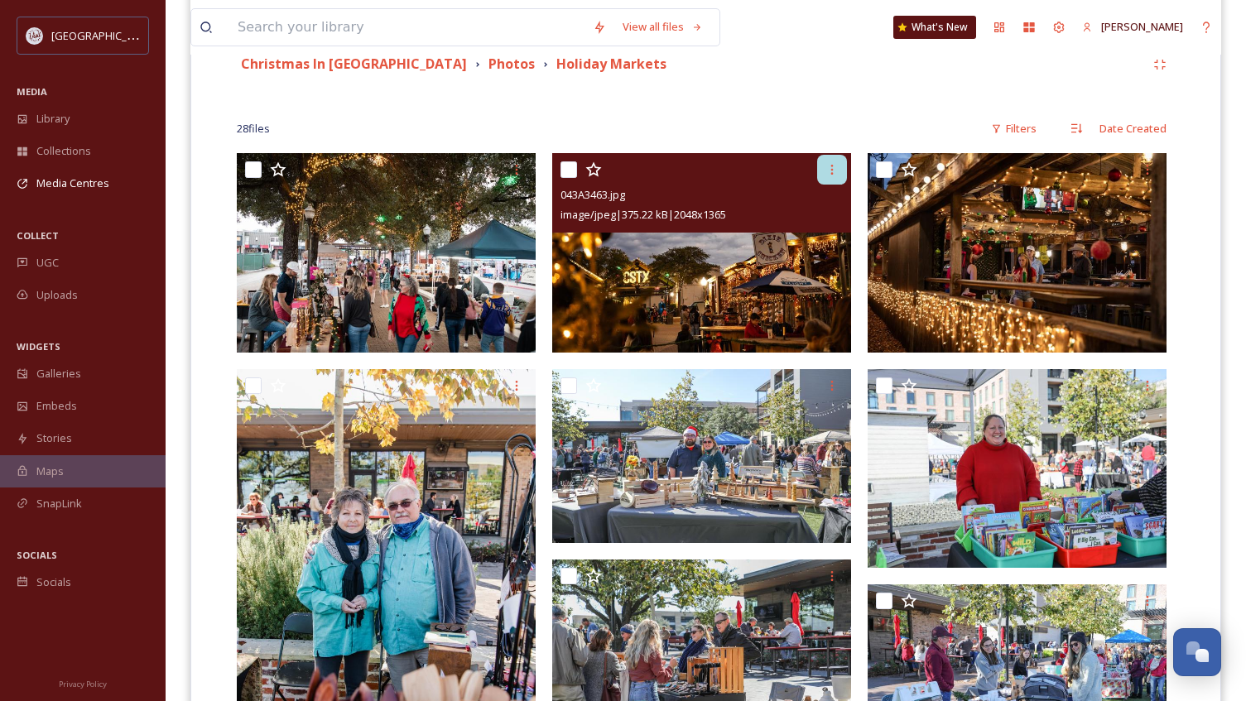
click at [829, 170] on icon at bounding box center [831, 169] width 13 height 13
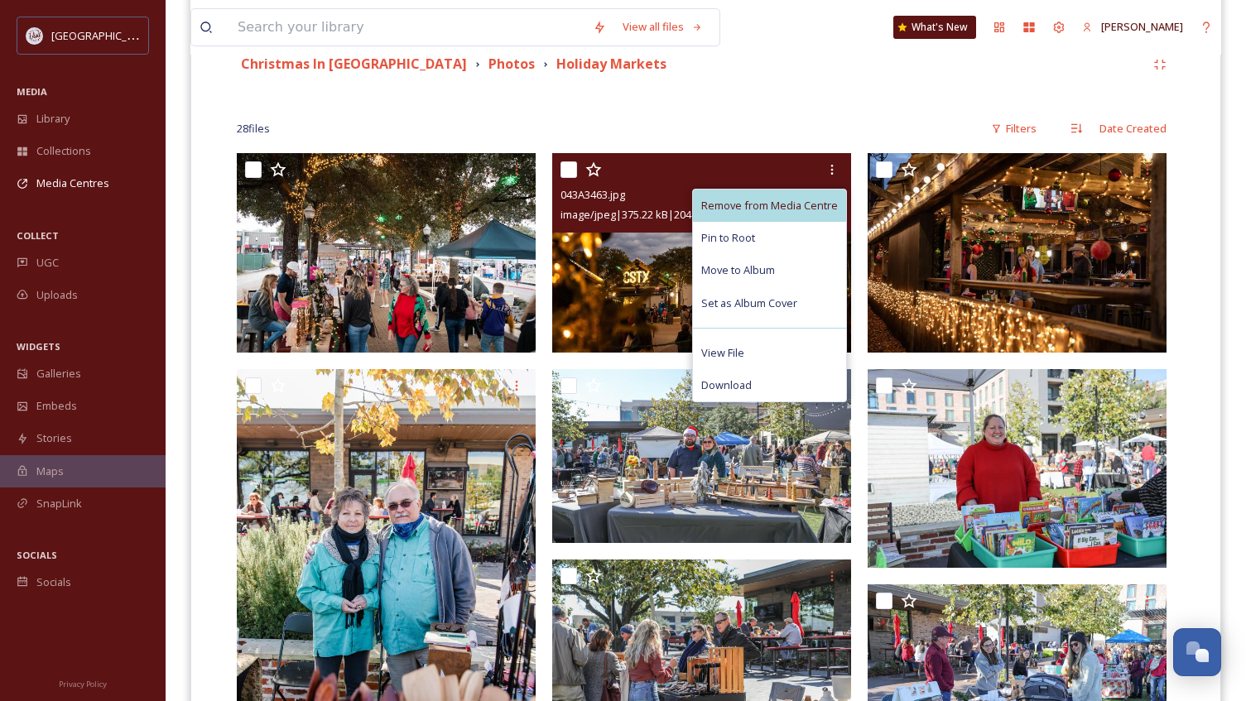
click at [797, 200] on span "Remove from Media Centre" at bounding box center [769, 206] width 137 height 16
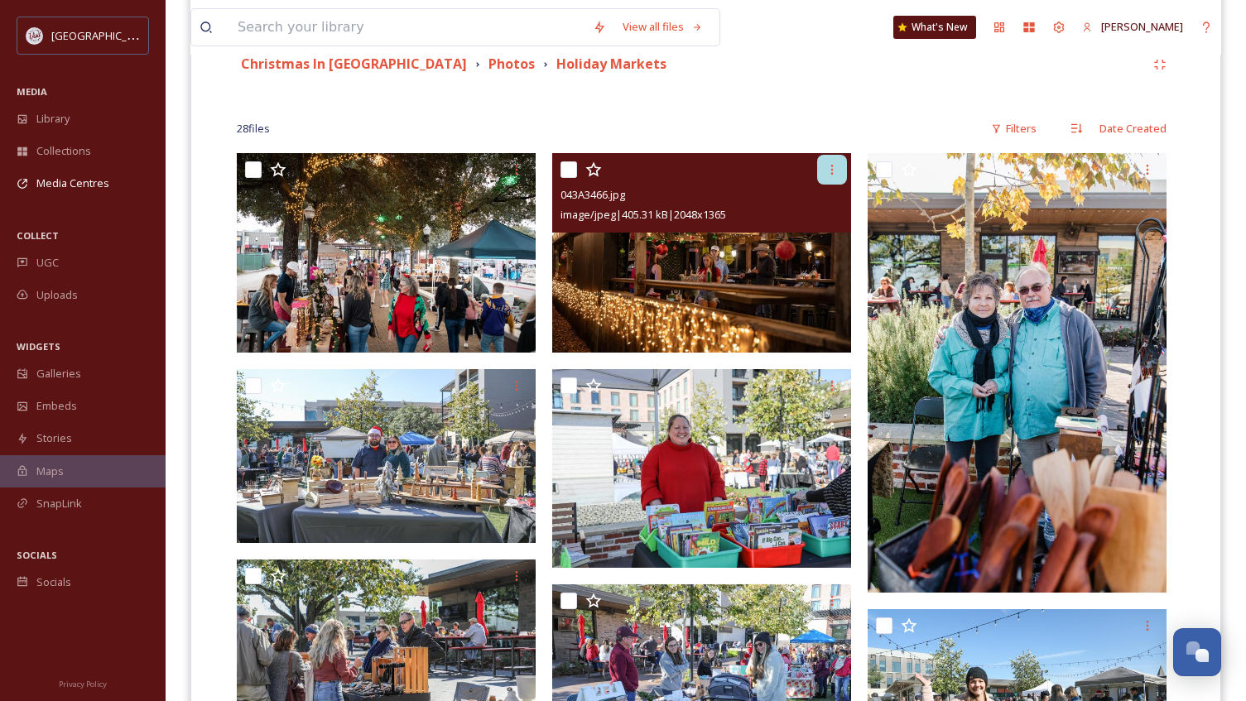
click at [828, 166] on icon at bounding box center [831, 169] width 13 height 13
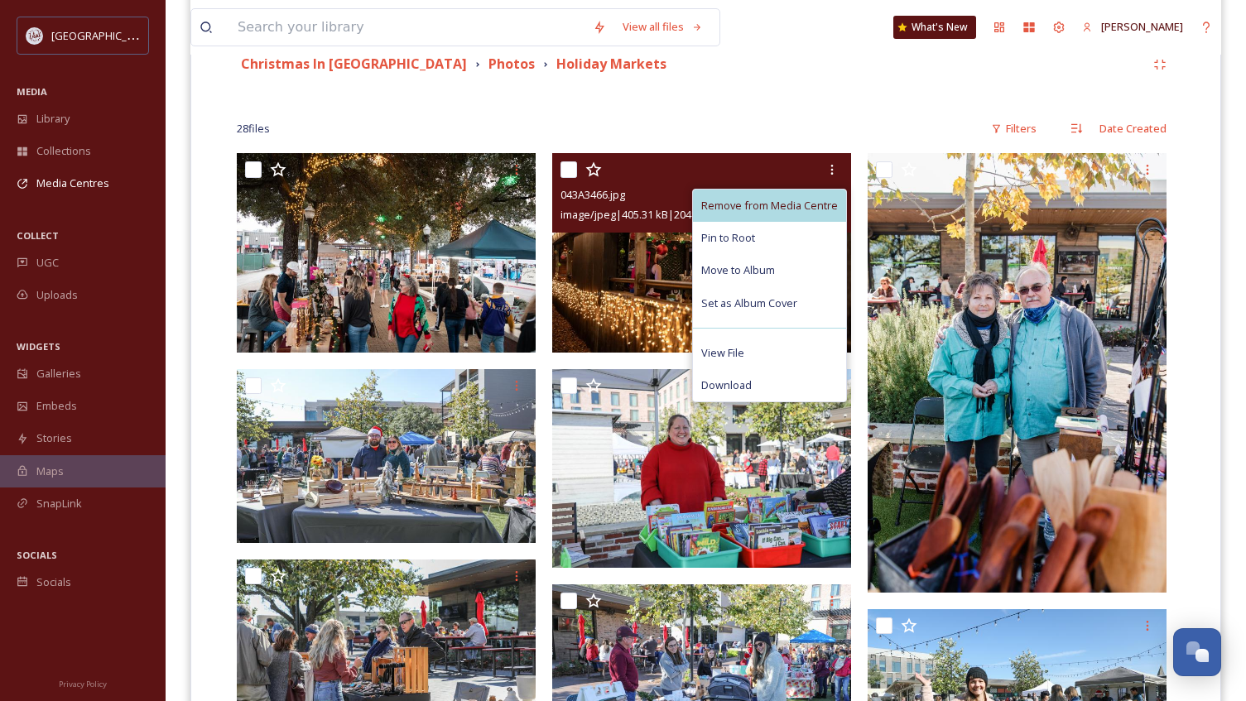
click at [787, 203] on span "Remove from Media Centre" at bounding box center [769, 206] width 137 height 16
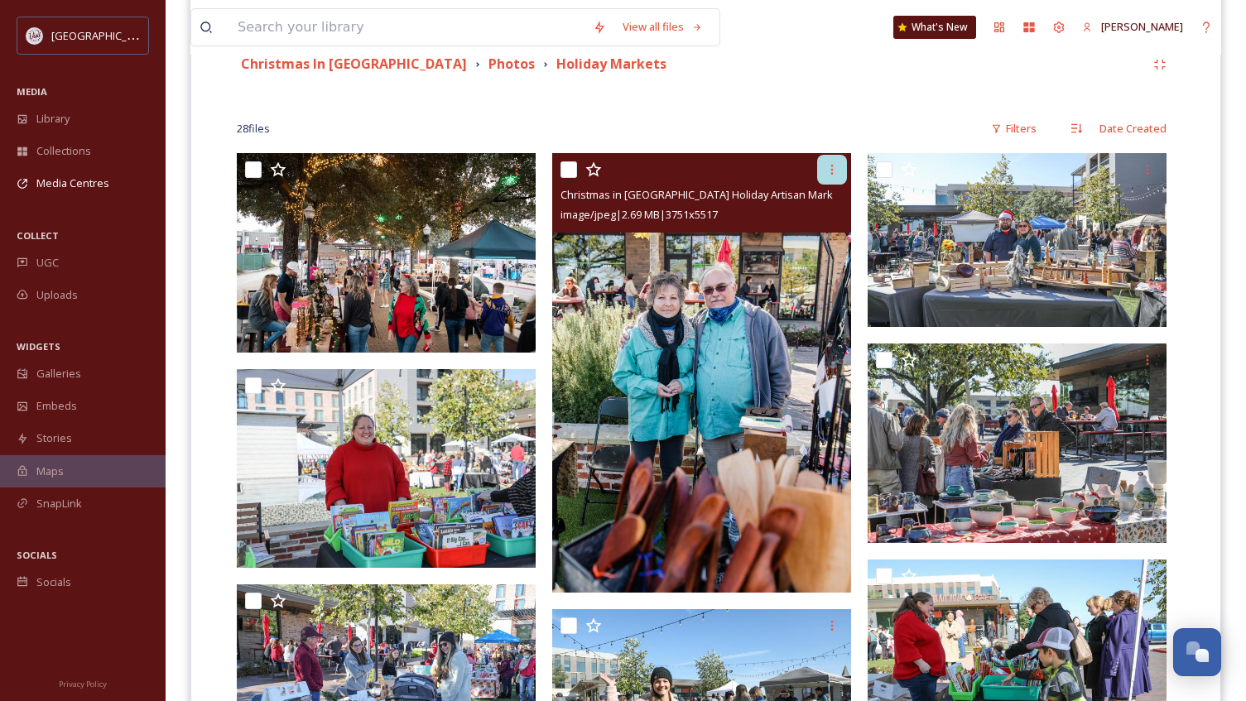
click at [834, 169] on icon at bounding box center [831, 169] width 13 height 13
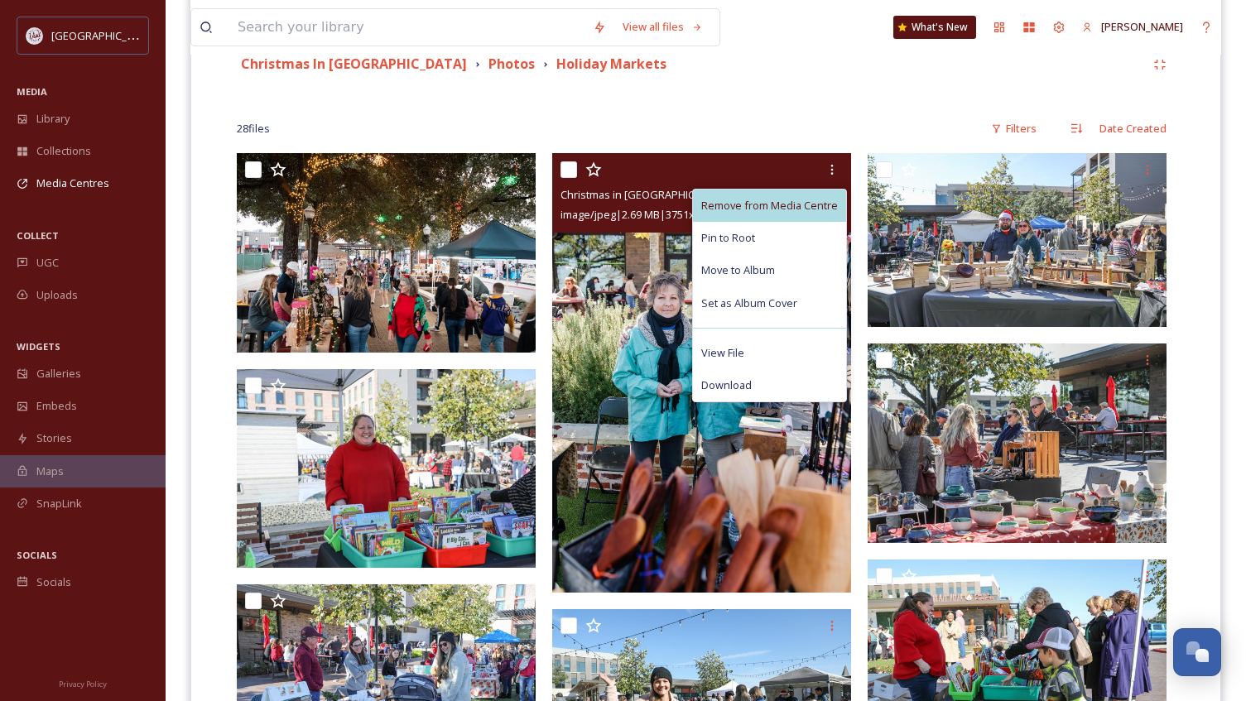
click at [814, 206] on span "Remove from Media Centre" at bounding box center [769, 206] width 137 height 16
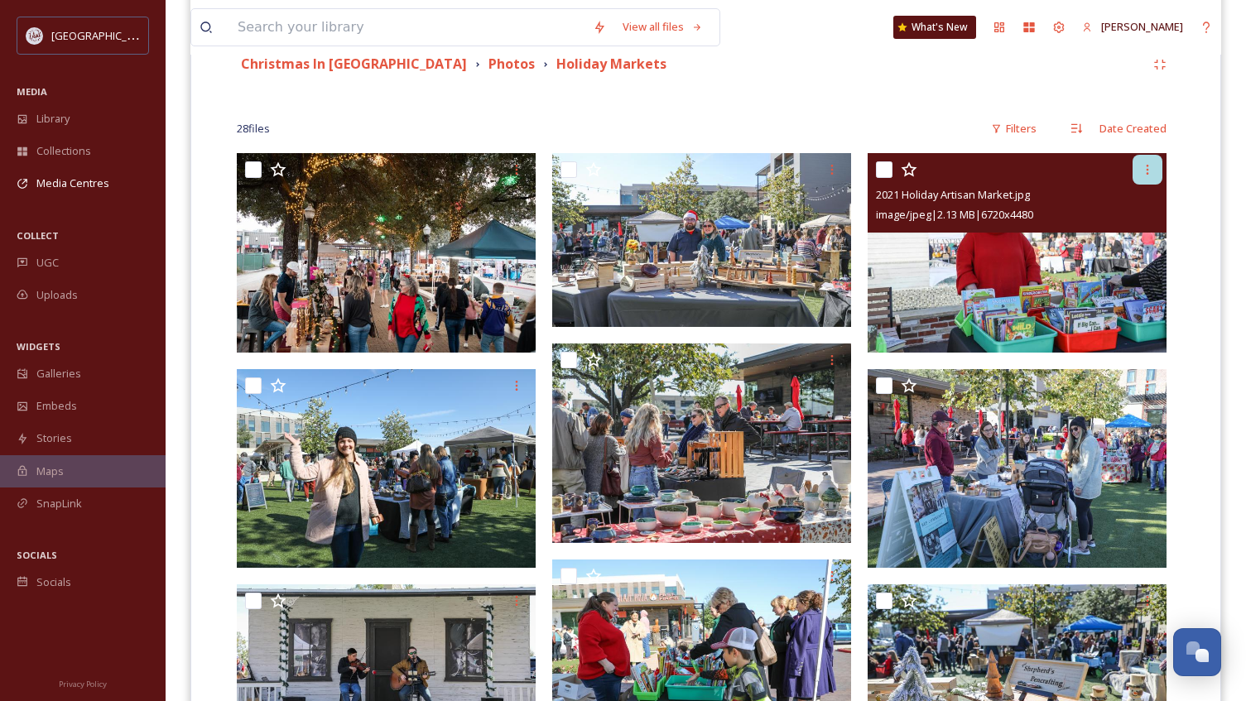
click at [1143, 171] on icon at bounding box center [1146, 169] width 13 height 13
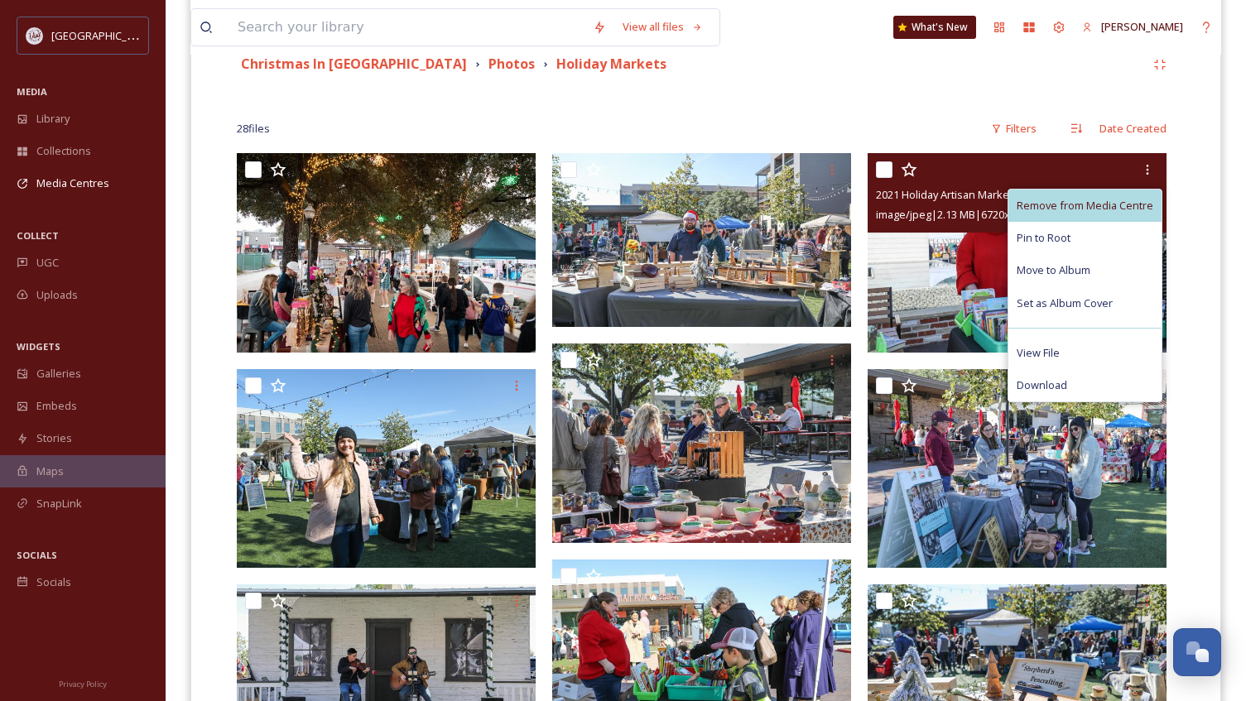
click at [1040, 208] on span "Remove from Media Centre" at bounding box center [1084, 206] width 137 height 16
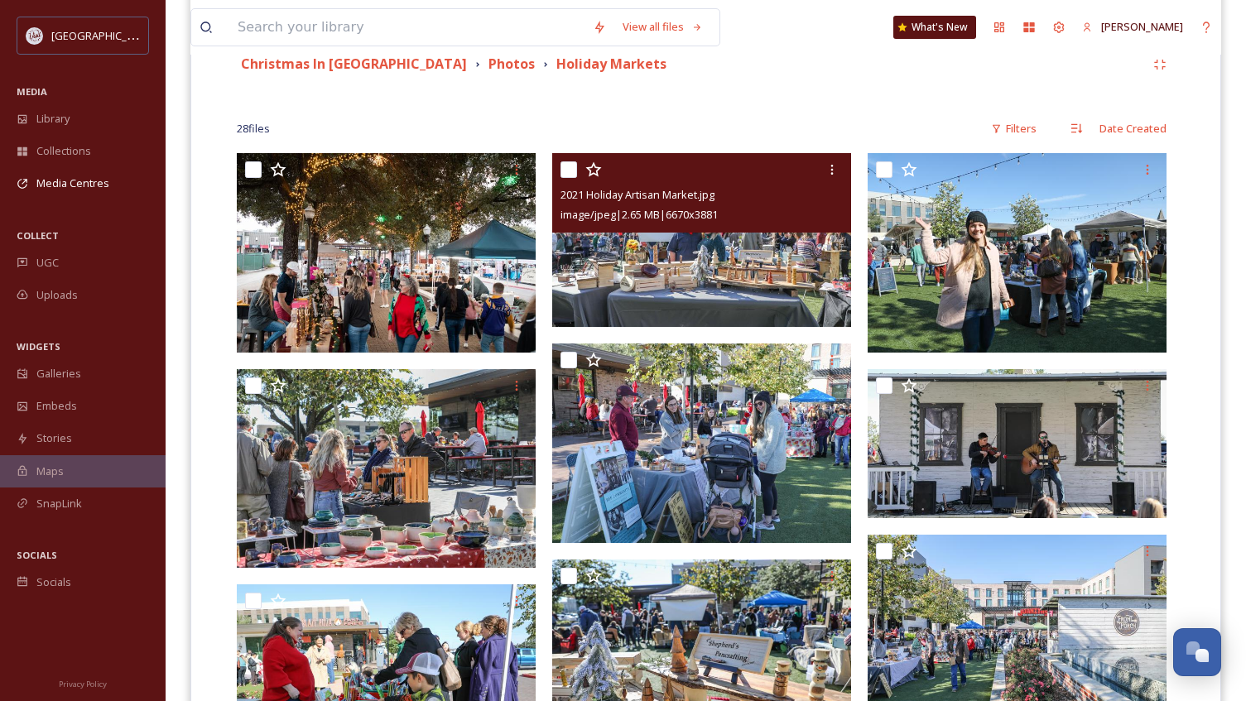
click at [720, 274] on img at bounding box center [701, 240] width 299 height 174
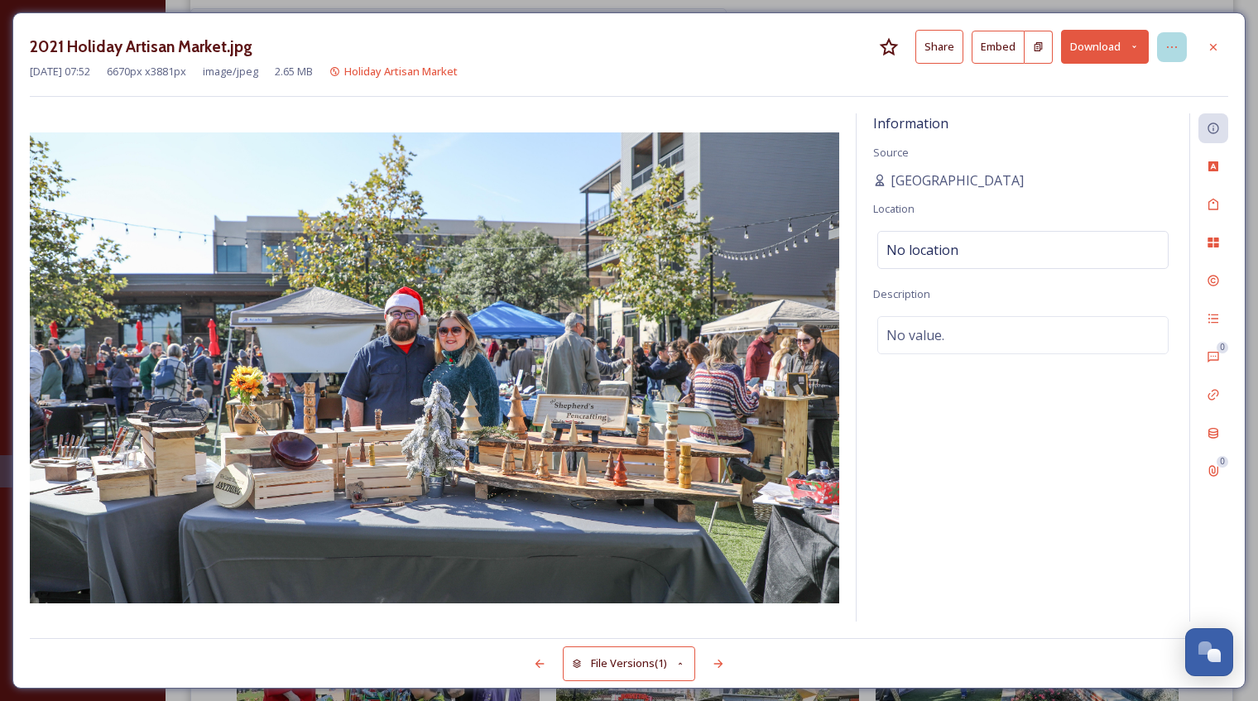
click at [1163, 47] on div at bounding box center [1172, 47] width 30 height 30
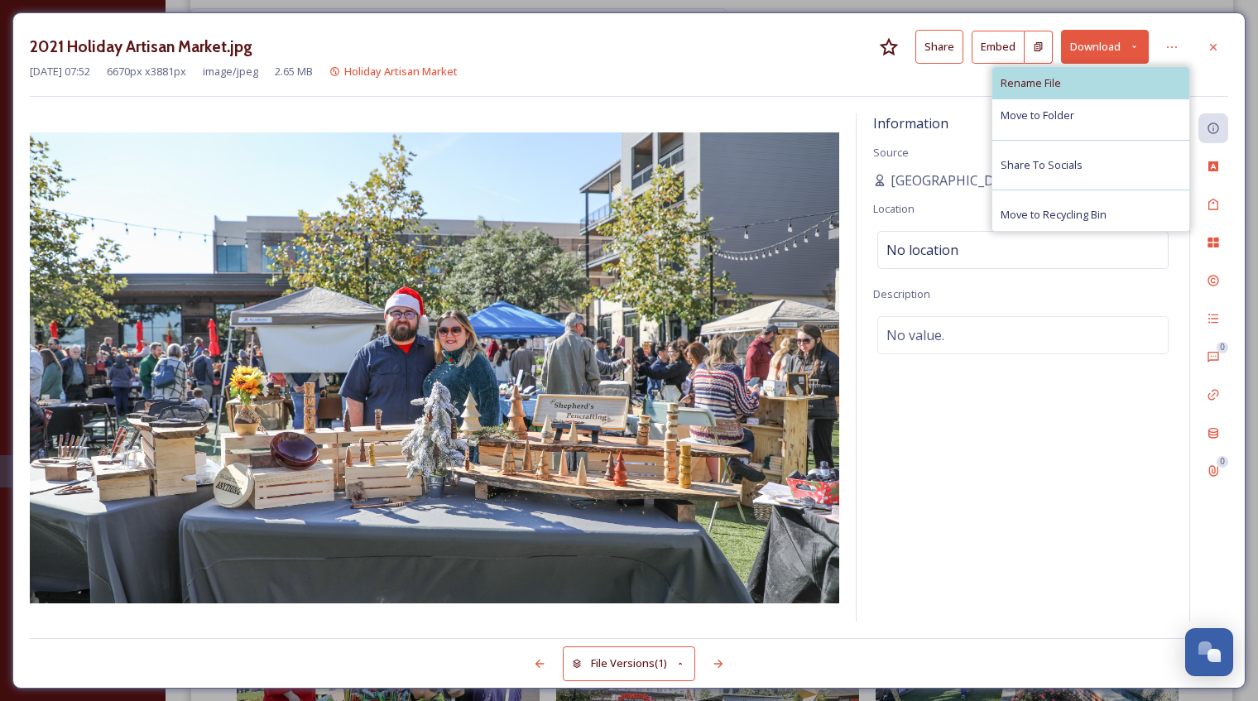
click at [1090, 90] on div "Rename File" at bounding box center [1090, 83] width 197 height 32
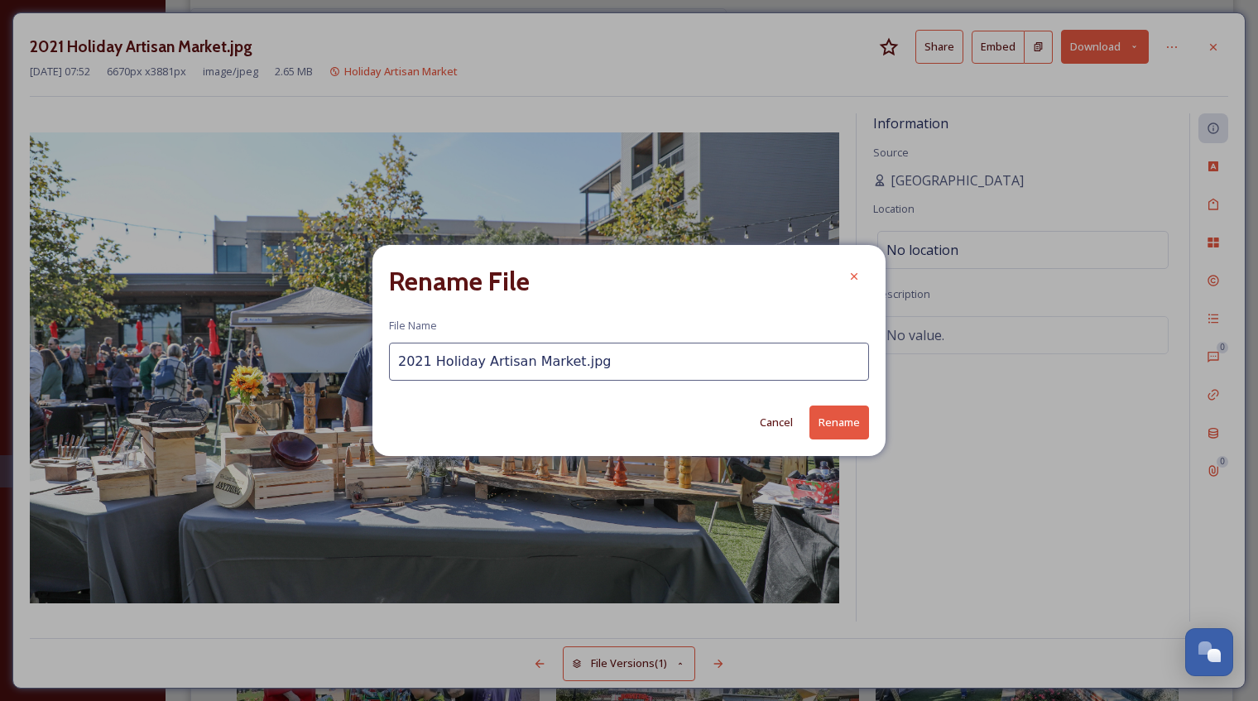
drag, startPoint x: 431, startPoint y: 360, endPoint x: 372, endPoint y: 360, distance: 58.8
click at [372, 360] on div "Rename File File Name 2021 Holiday Artisan Market.jpg Cancel Rename" at bounding box center [628, 350] width 513 height 210
type input "Holiday Artisan Market.jpg"
click at [854, 419] on button "Rename" at bounding box center [839, 423] width 60 height 34
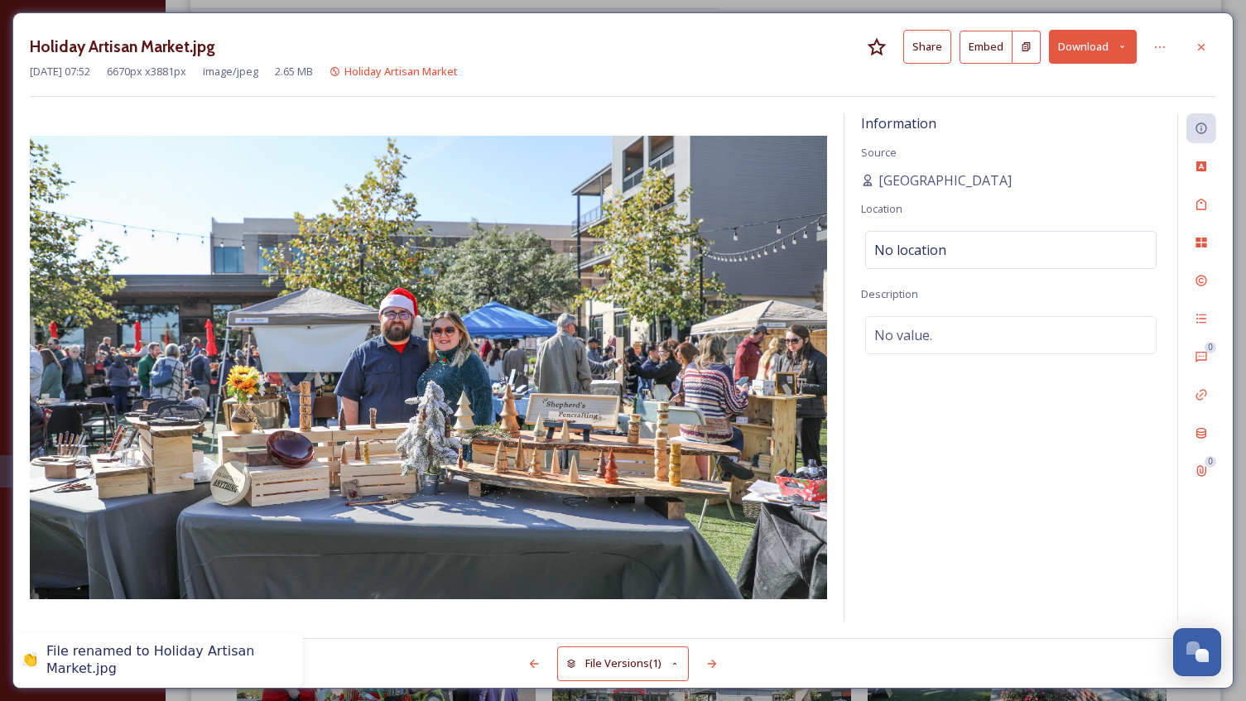
click at [1212, 48] on div at bounding box center [1201, 47] width 30 height 30
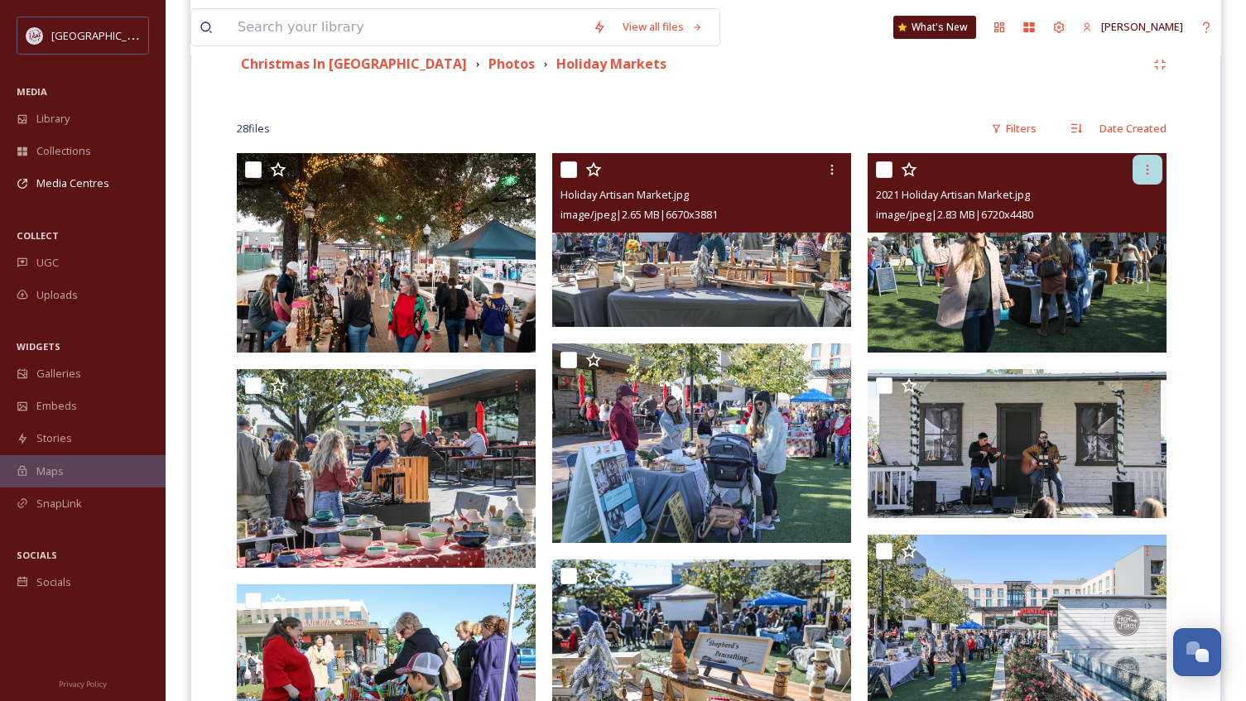
click at [1145, 161] on div at bounding box center [1147, 170] width 30 height 30
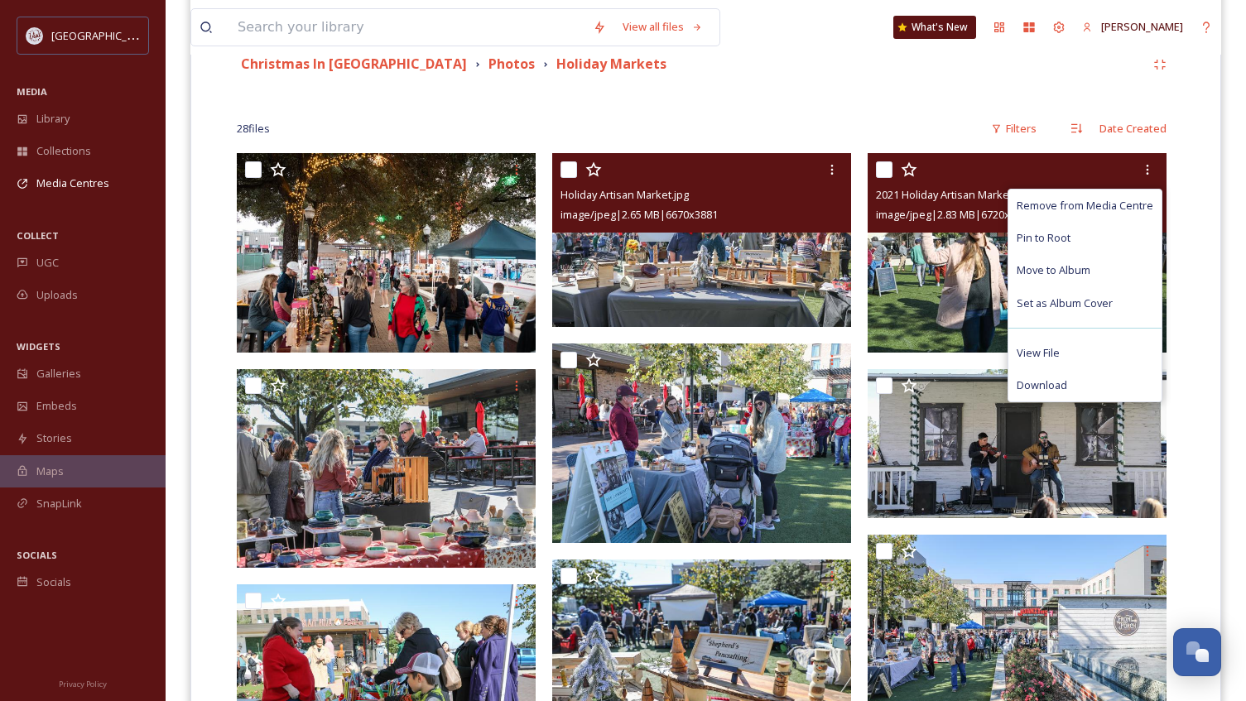
click at [962, 281] on img at bounding box center [1016, 252] width 299 height 199
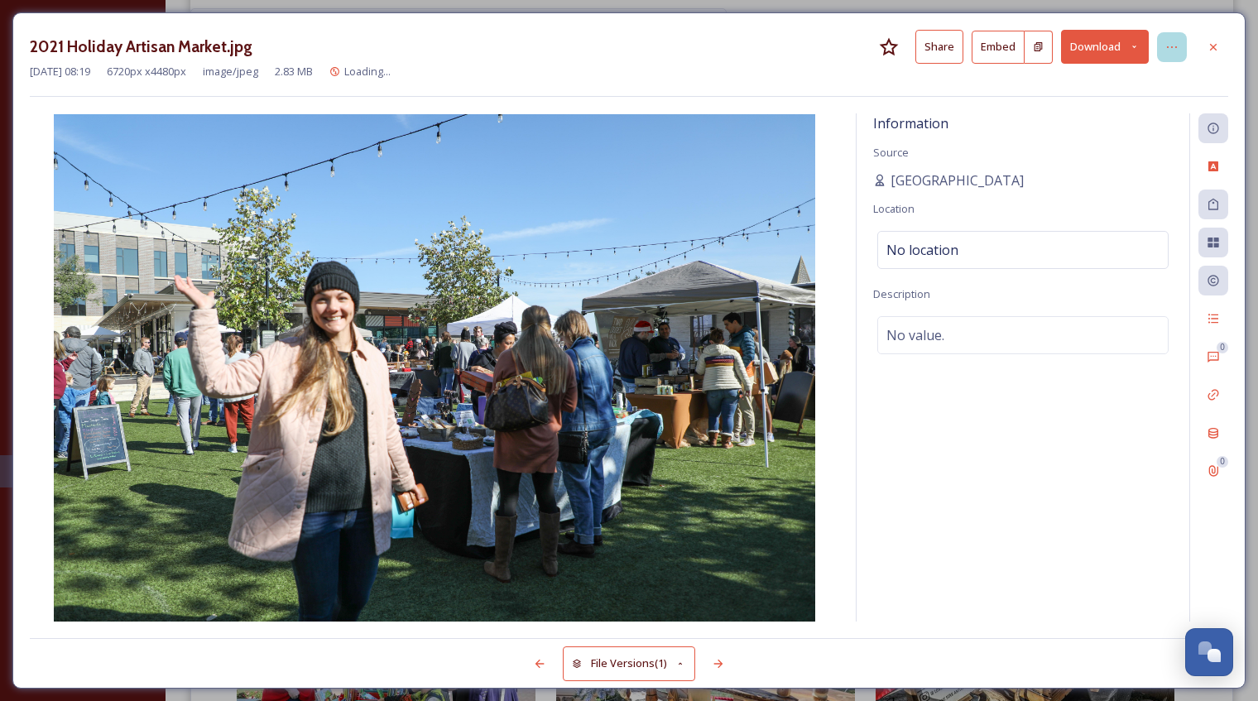
click at [1161, 45] on div at bounding box center [1172, 47] width 30 height 30
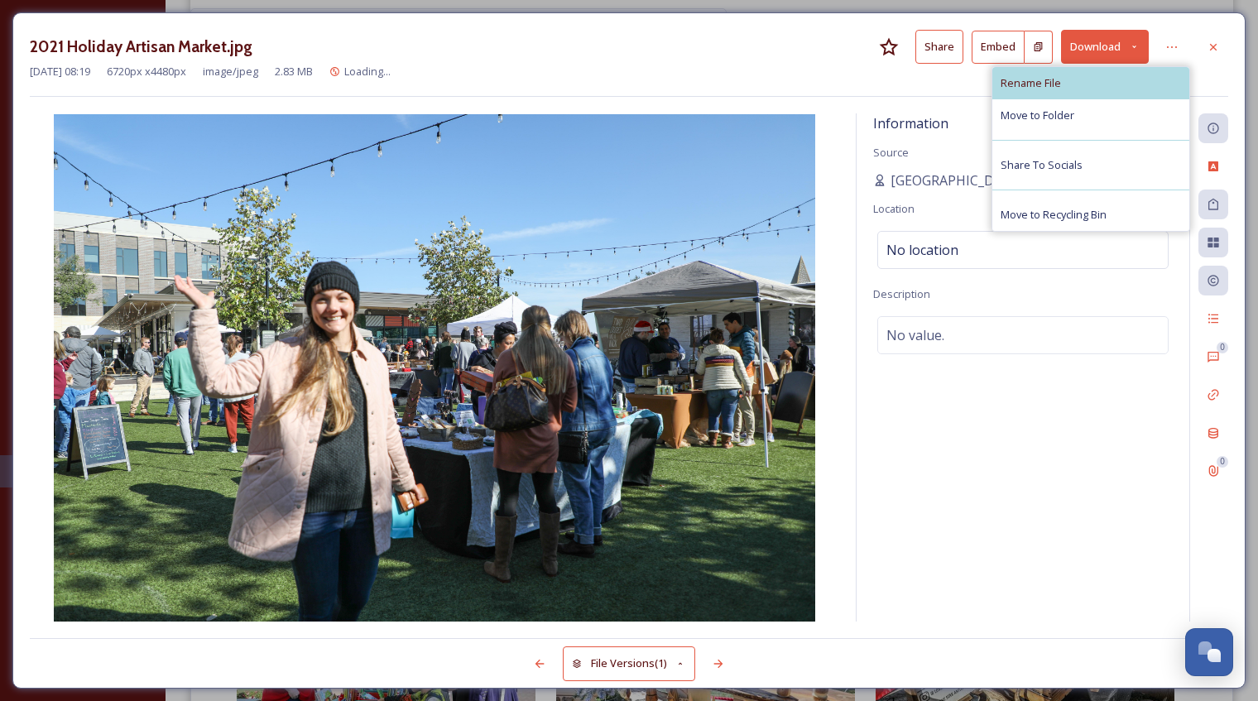
click at [1100, 81] on div "Rename File" at bounding box center [1090, 83] width 197 height 32
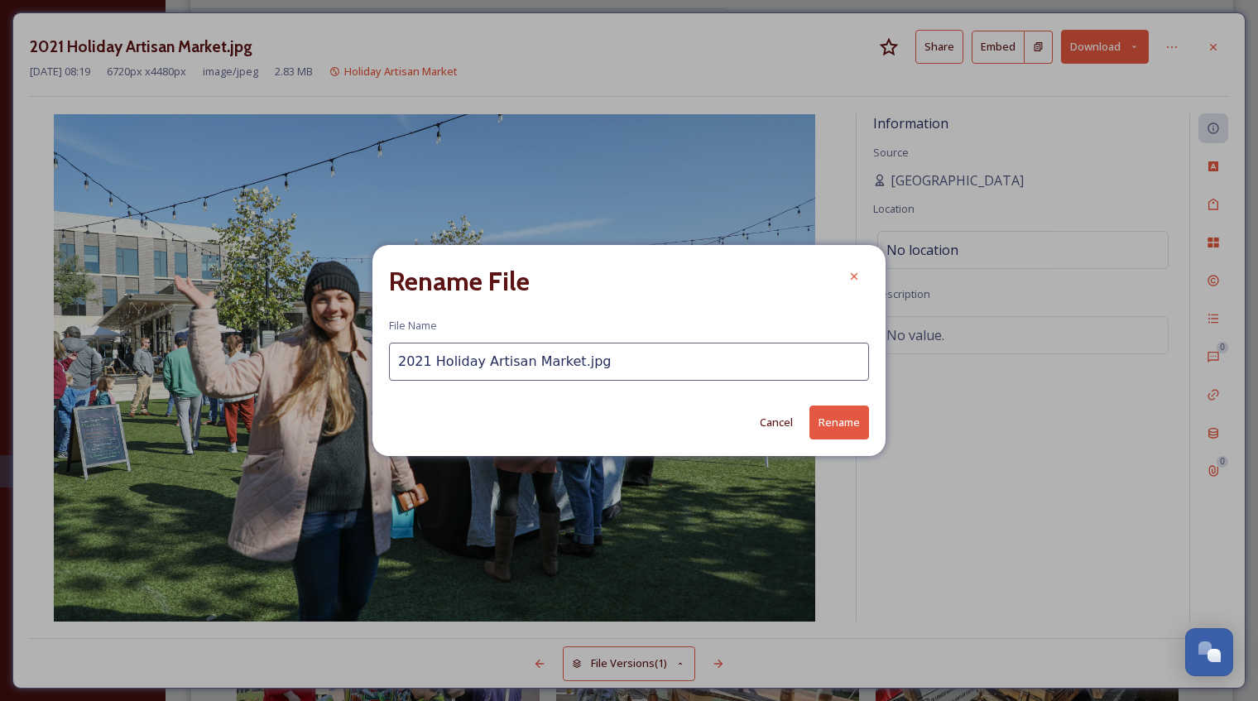
drag, startPoint x: 431, startPoint y: 359, endPoint x: 377, endPoint y: 367, distance: 54.3
click at [377, 367] on div "Rename File File Name 2021 Holiday Artisan Market.jpg Cancel Rename" at bounding box center [628, 350] width 513 height 210
type input "Holiday Artisan Market.jpg"
click at [835, 422] on button "Rename" at bounding box center [839, 423] width 60 height 34
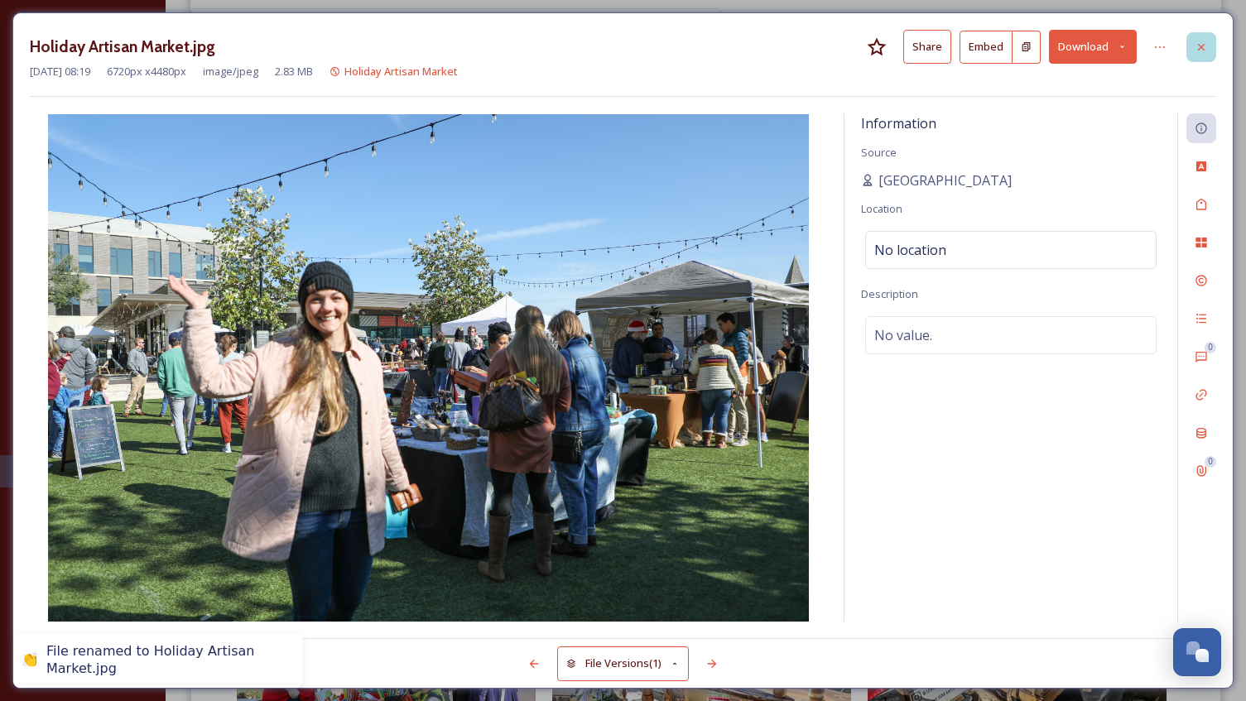
click at [1211, 45] on div at bounding box center [1201, 47] width 30 height 30
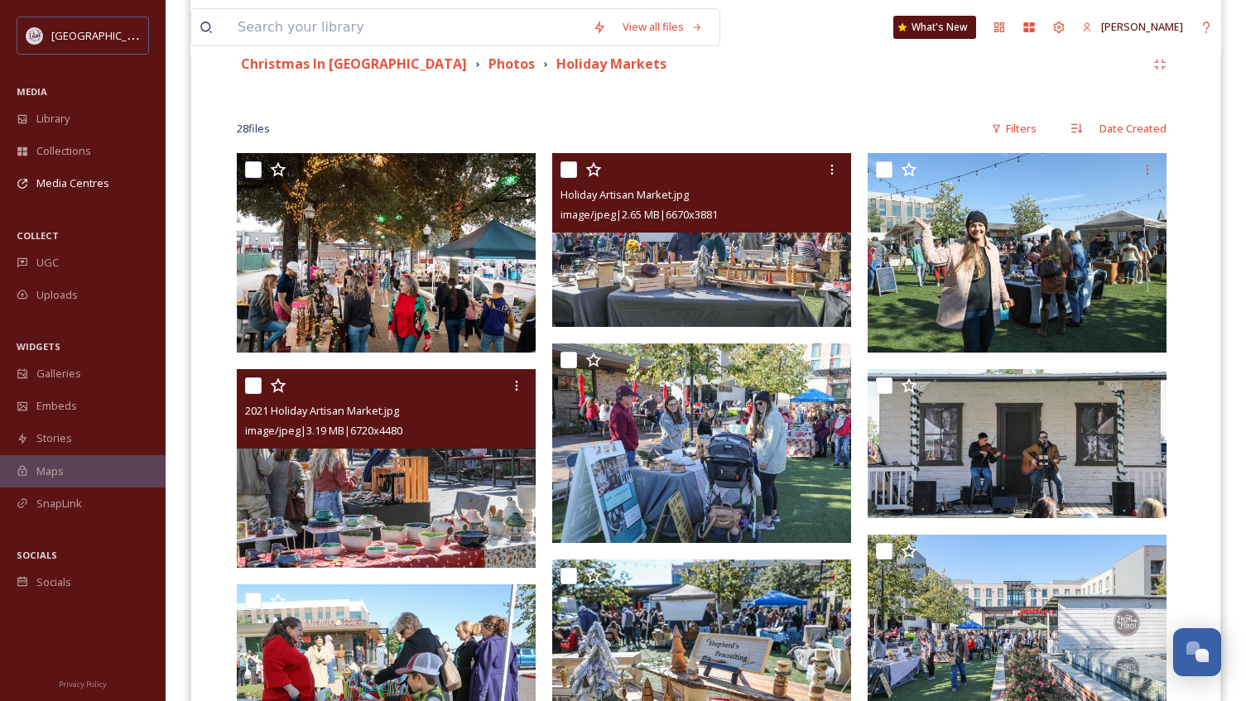
click at [422, 528] on img at bounding box center [386, 468] width 299 height 199
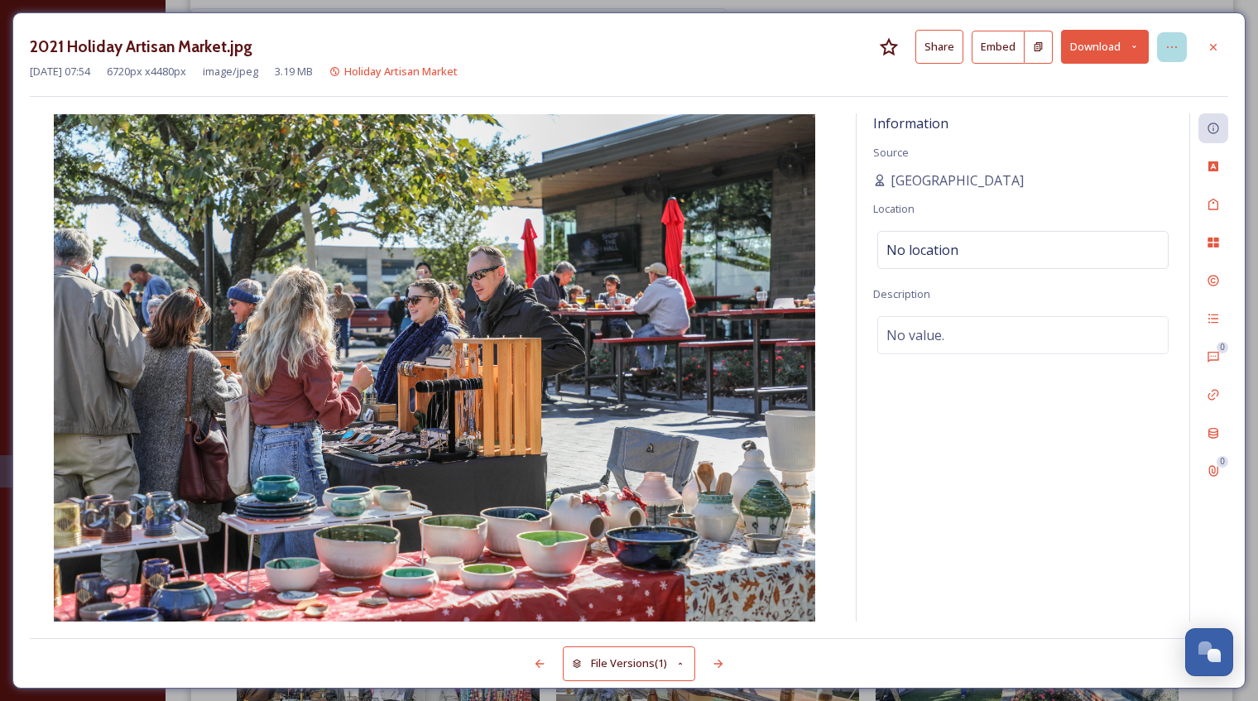
click at [1176, 45] on icon at bounding box center [1171, 47] width 13 height 13
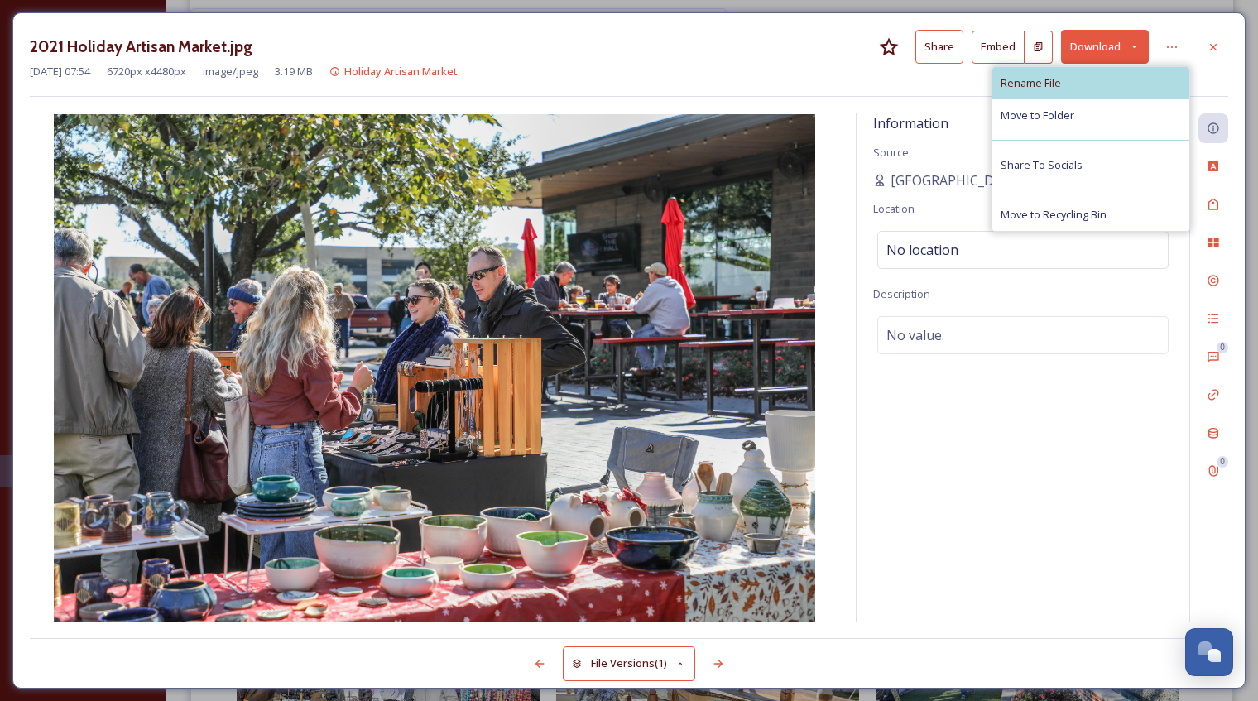
click at [1068, 83] on div "Rename File" at bounding box center [1090, 83] width 197 height 32
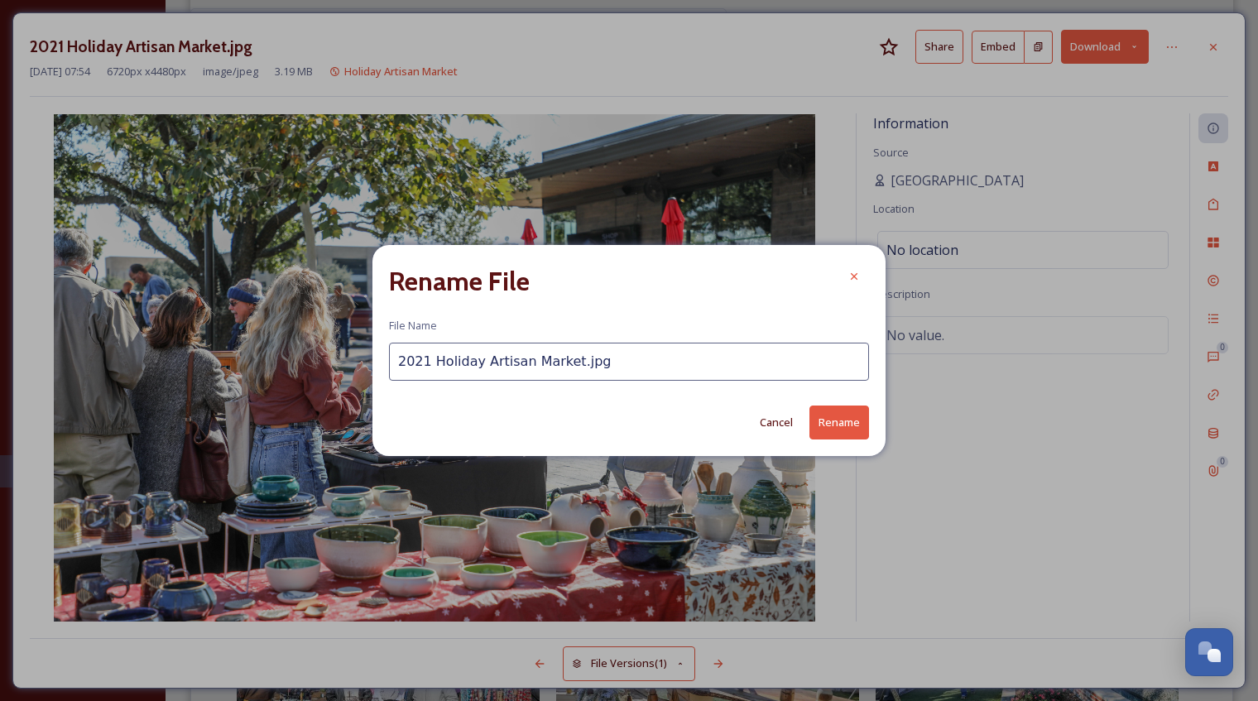
drag, startPoint x: 430, startPoint y: 361, endPoint x: 328, endPoint y: 371, distance: 103.1
click at [328, 371] on div "Rename File File Name 2021 Holiday Artisan Market.jpg Cancel Rename" at bounding box center [629, 350] width 1258 height 701
type input "Holiday Artisan Market.jpg"
click at [828, 419] on button "Rename" at bounding box center [839, 423] width 60 height 34
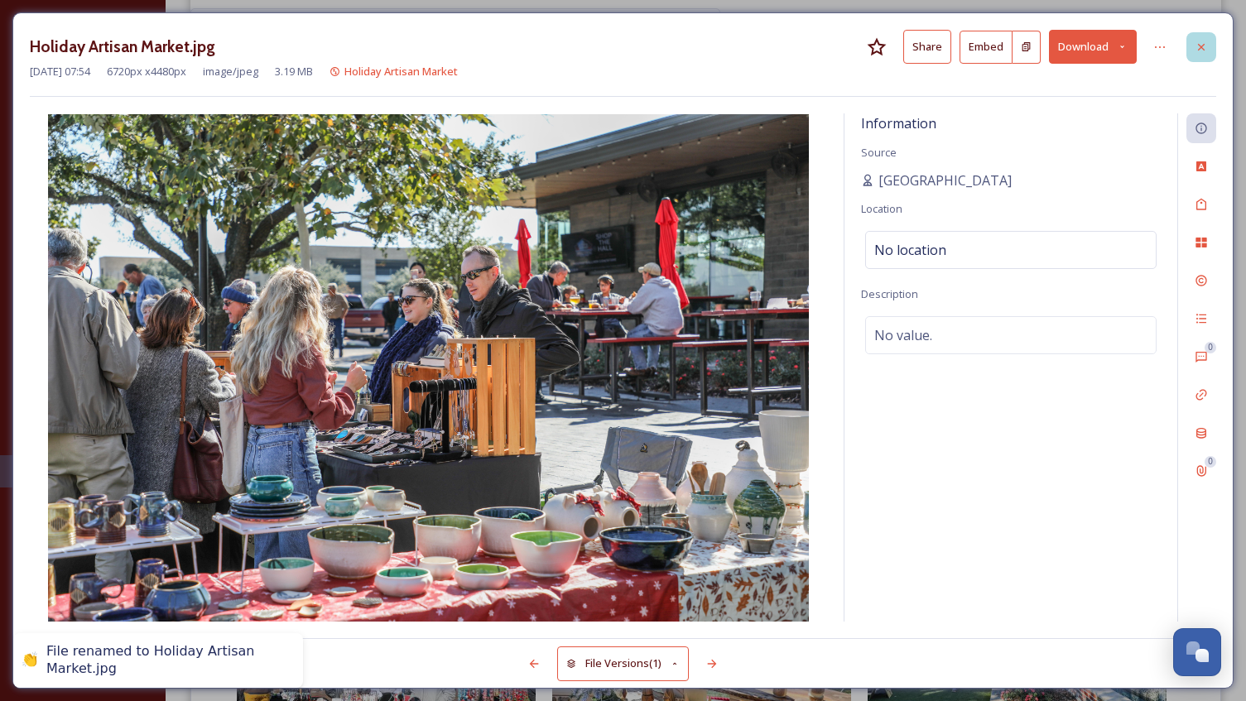
click at [1202, 48] on icon at bounding box center [1201, 46] width 7 height 7
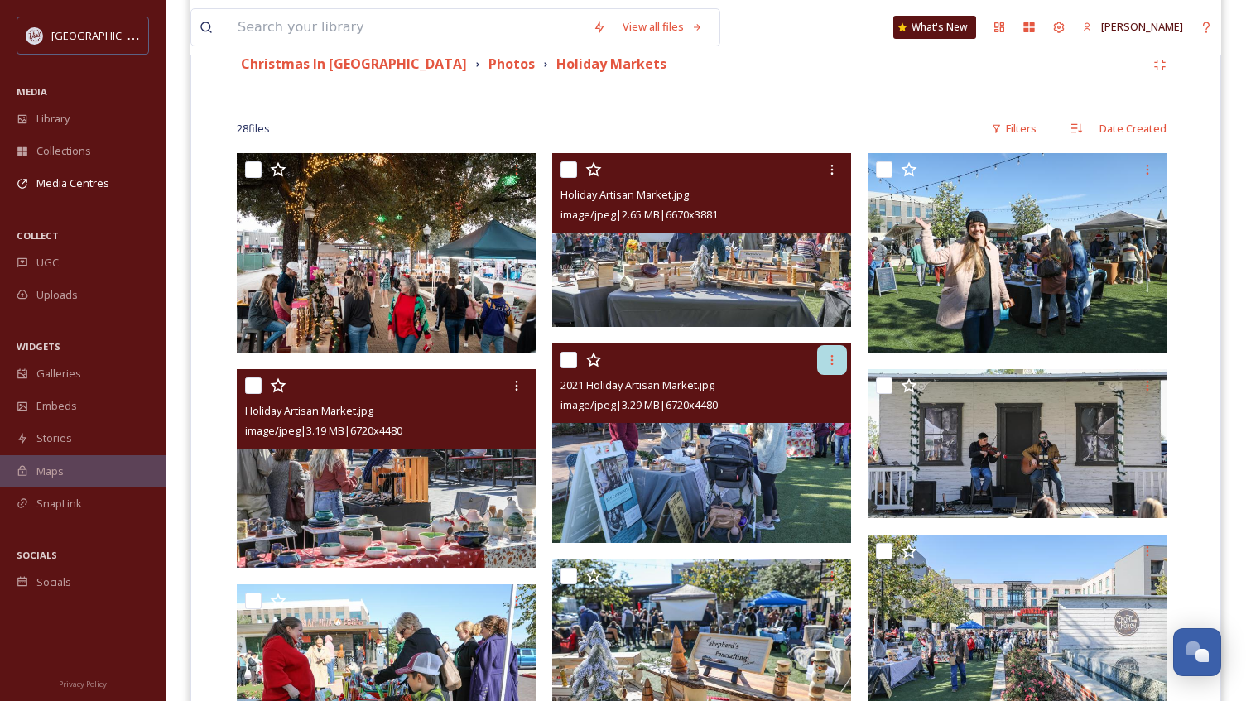
click at [834, 355] on icon at bounding box center [831, 359] width 13 height 13
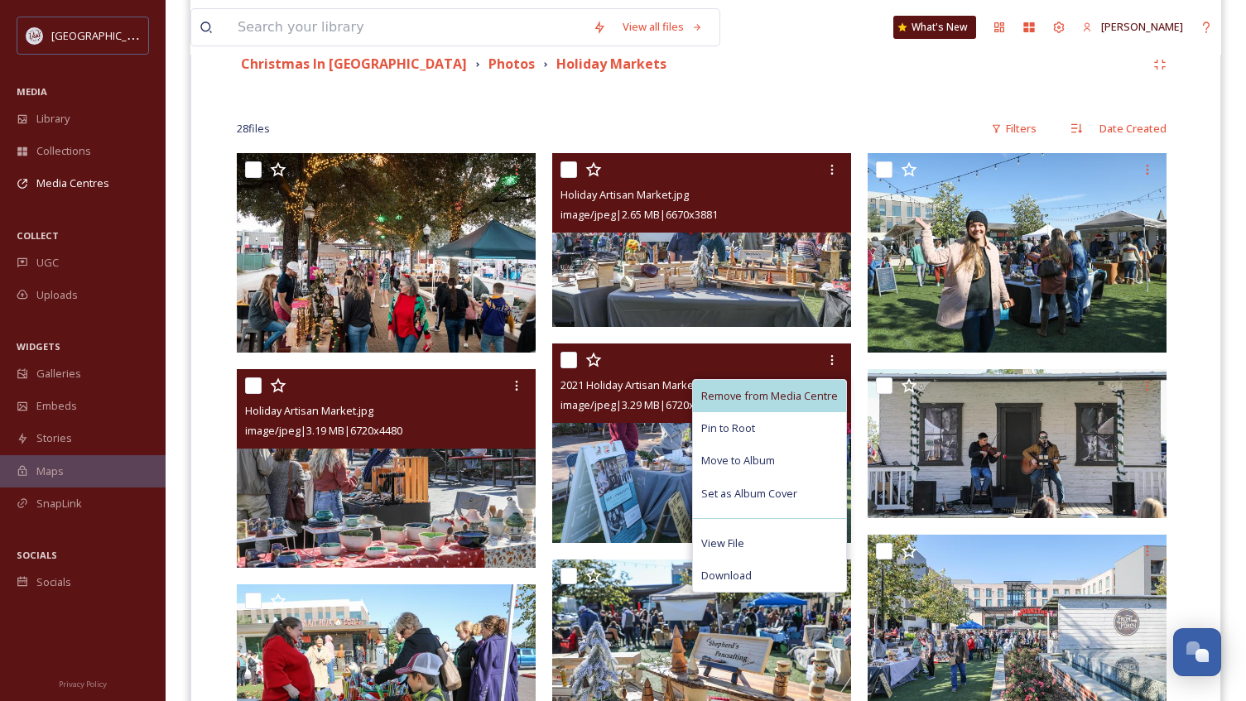
click at [796, 391] on span "Remove from Media Centre" at bounding box center [769, 396] width 137 height 16
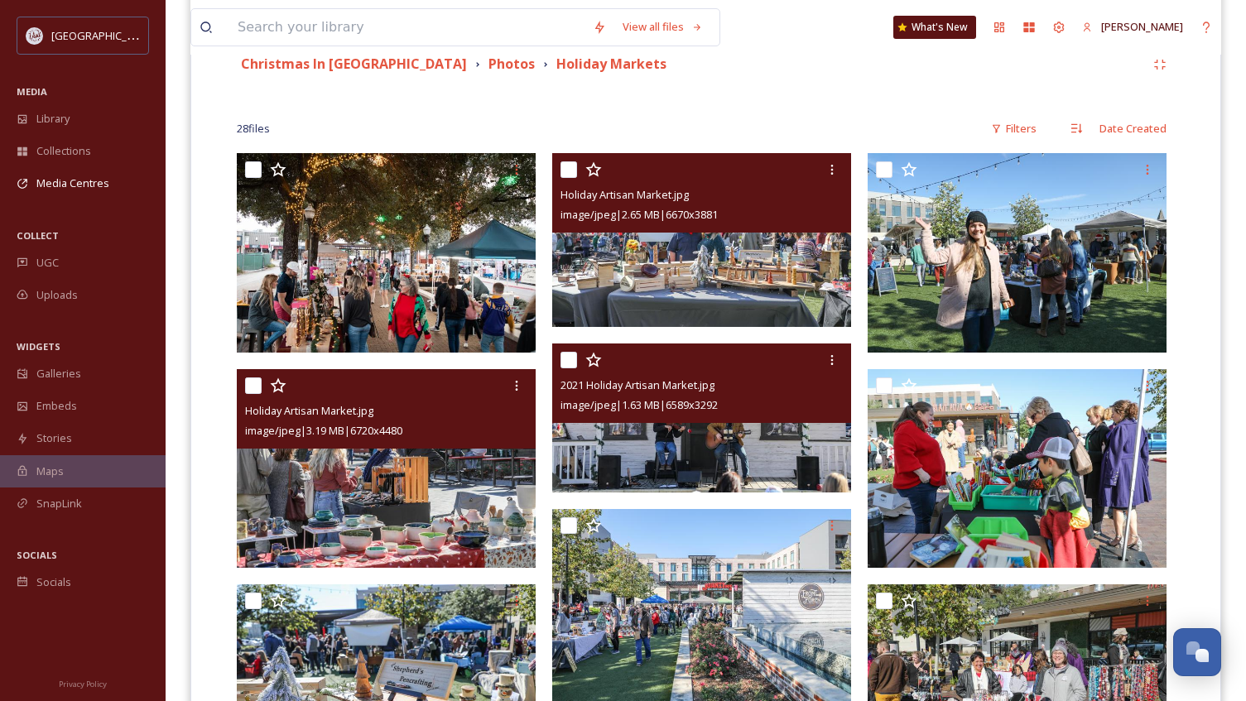
click at [660, 469] on img at bounding box center [701, 418] width 299 height 150
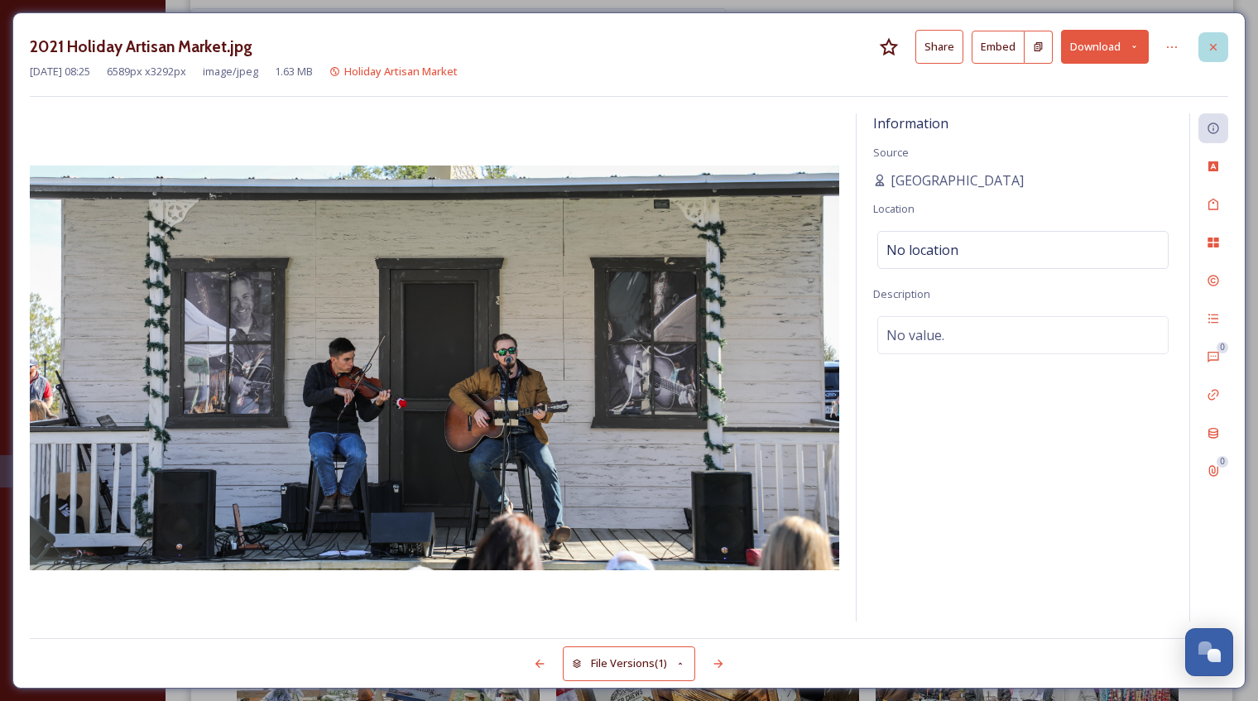
click at [1216, 50] on icon at bounding box center [1213, 46] width 7 height 7
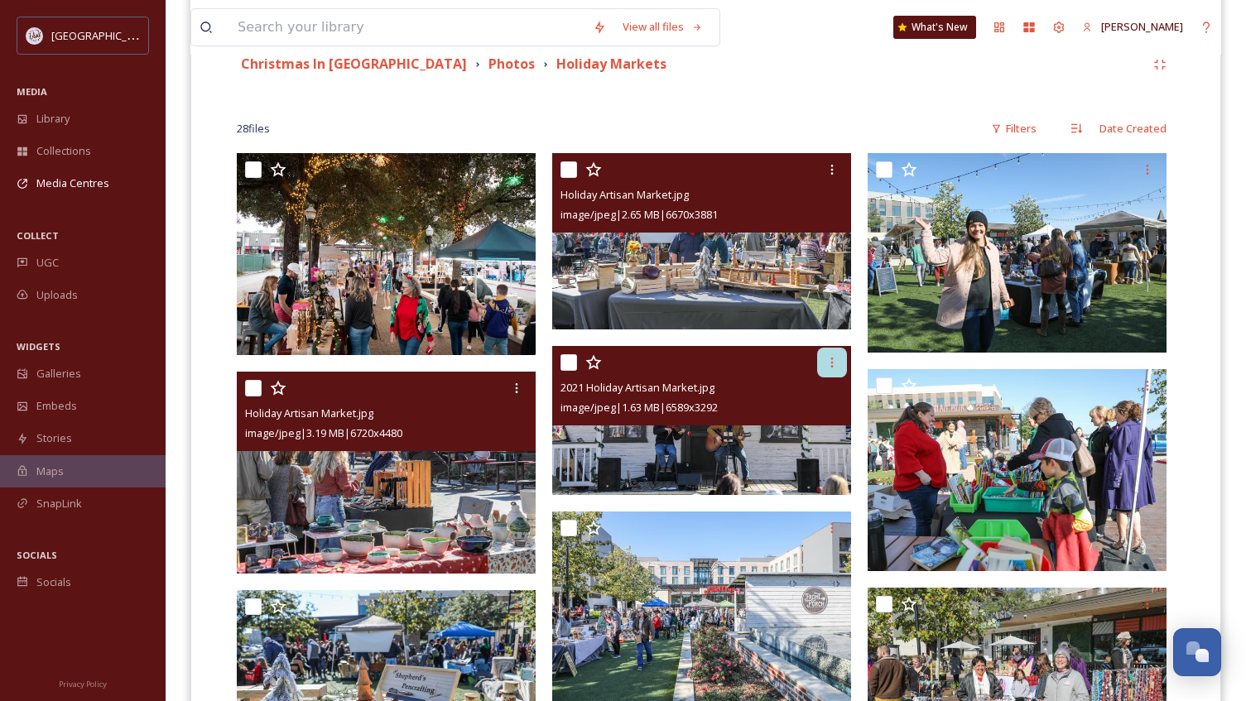
click at [833, 365] on icon at bounding box center [831, 362] width 13 height 13
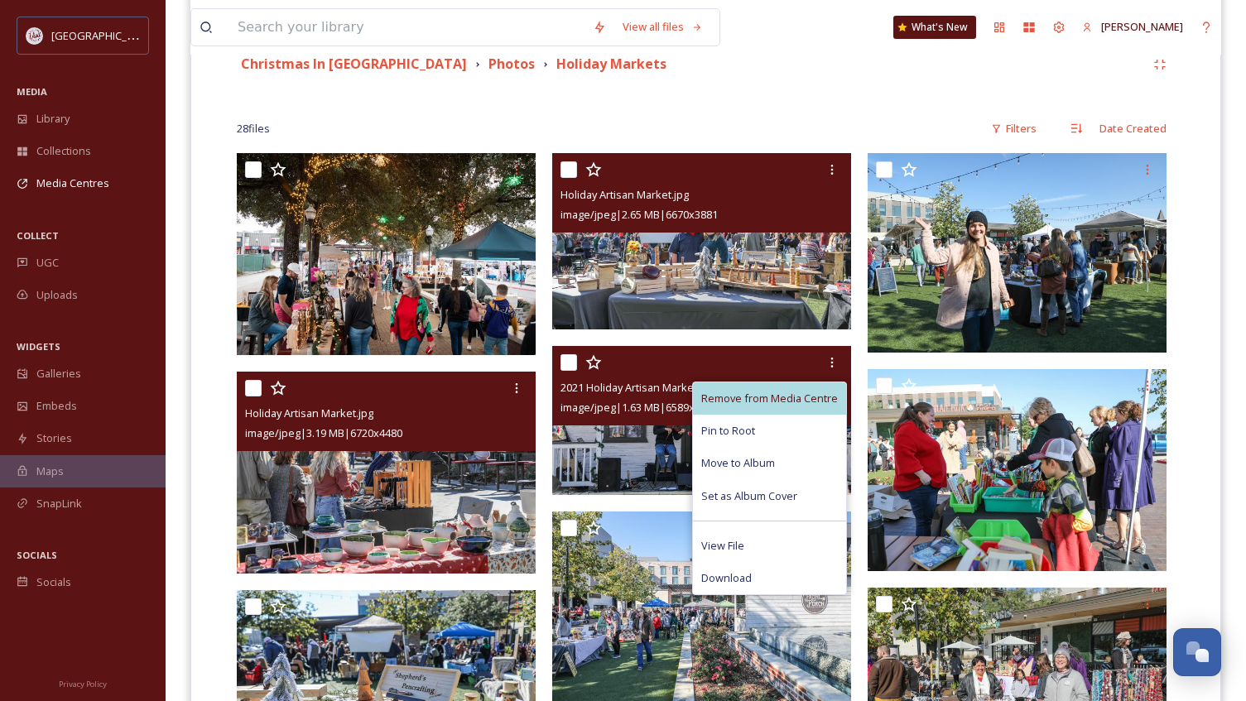
click at [799, 396] on span "Remove from Media Centre" at bounding box center [769, 399] width 137 height 16
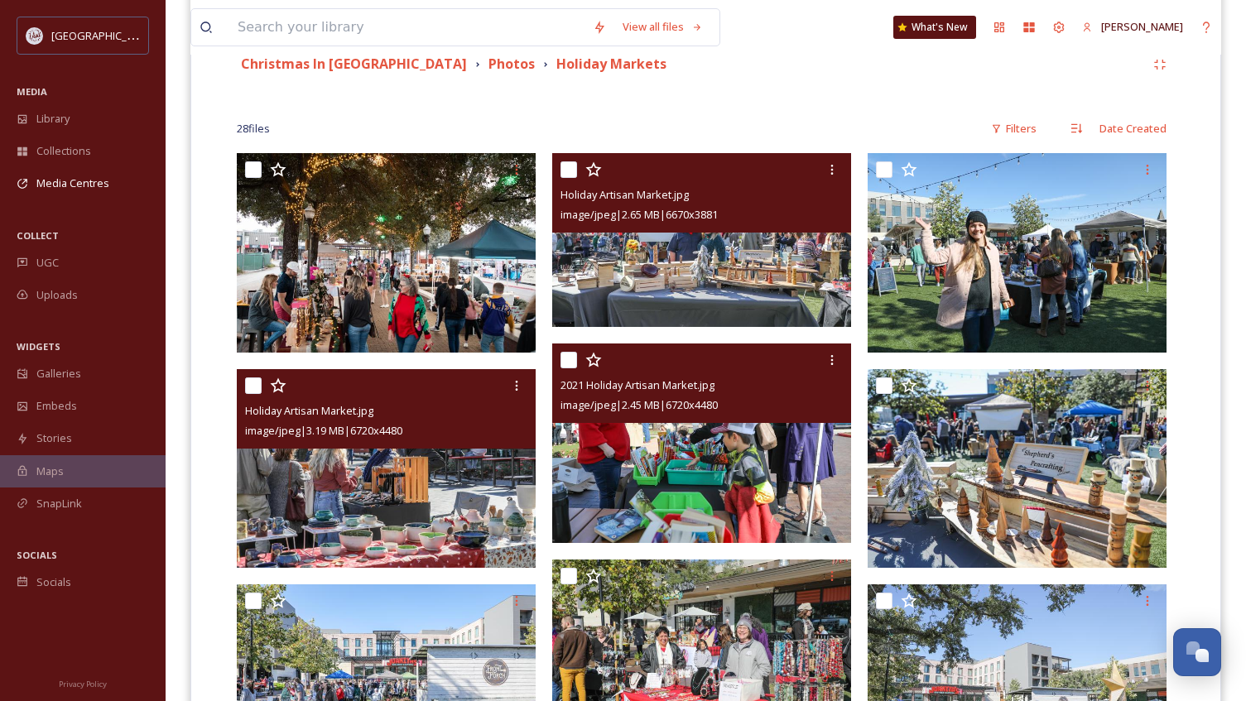
click at [655, 513] on img at bounding box center [701, 442] width 299 height 199
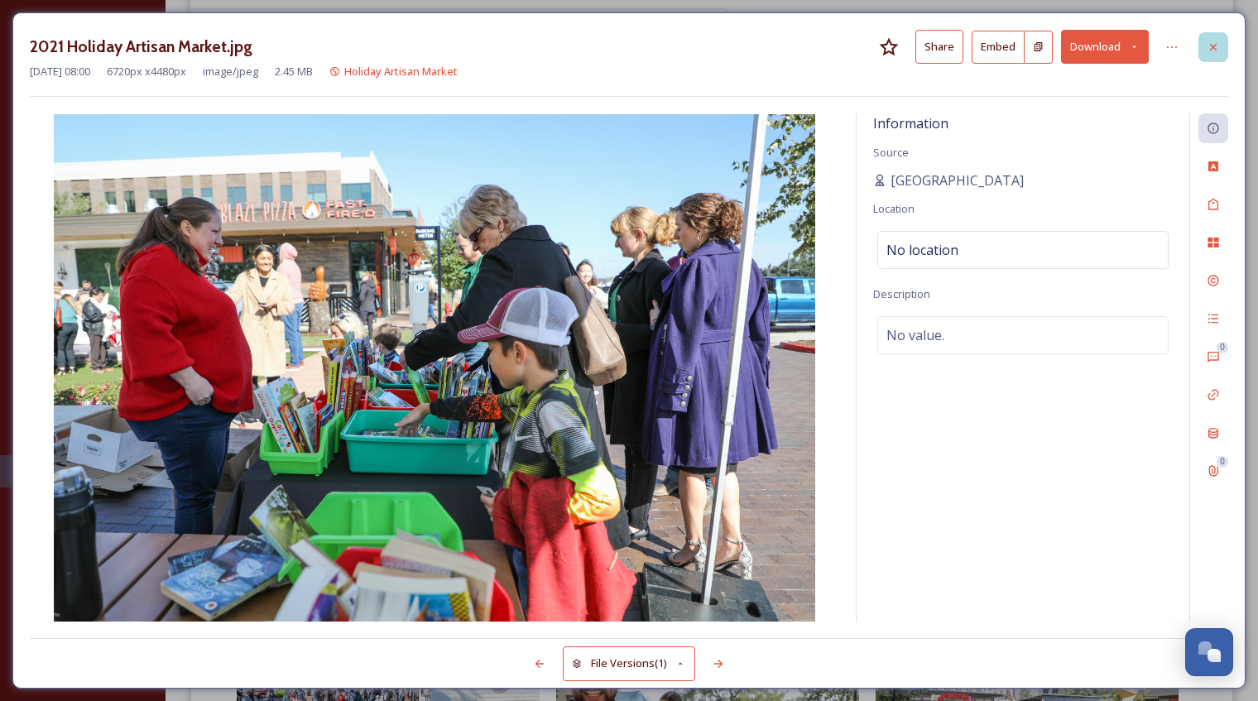
click at [1213, 47] on icon at bounding box center [1213, 46] width 7 height 7
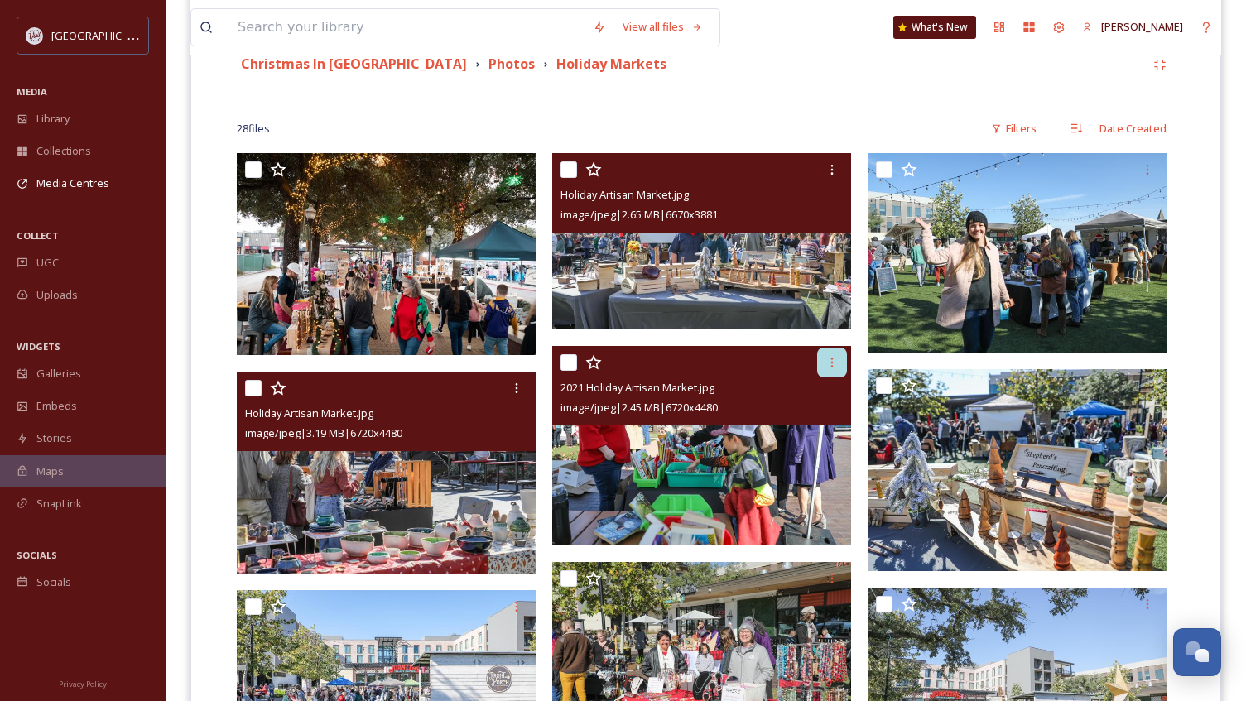
click at [829, 356] on icon at bounding box center [831, 362] width 13 height 13
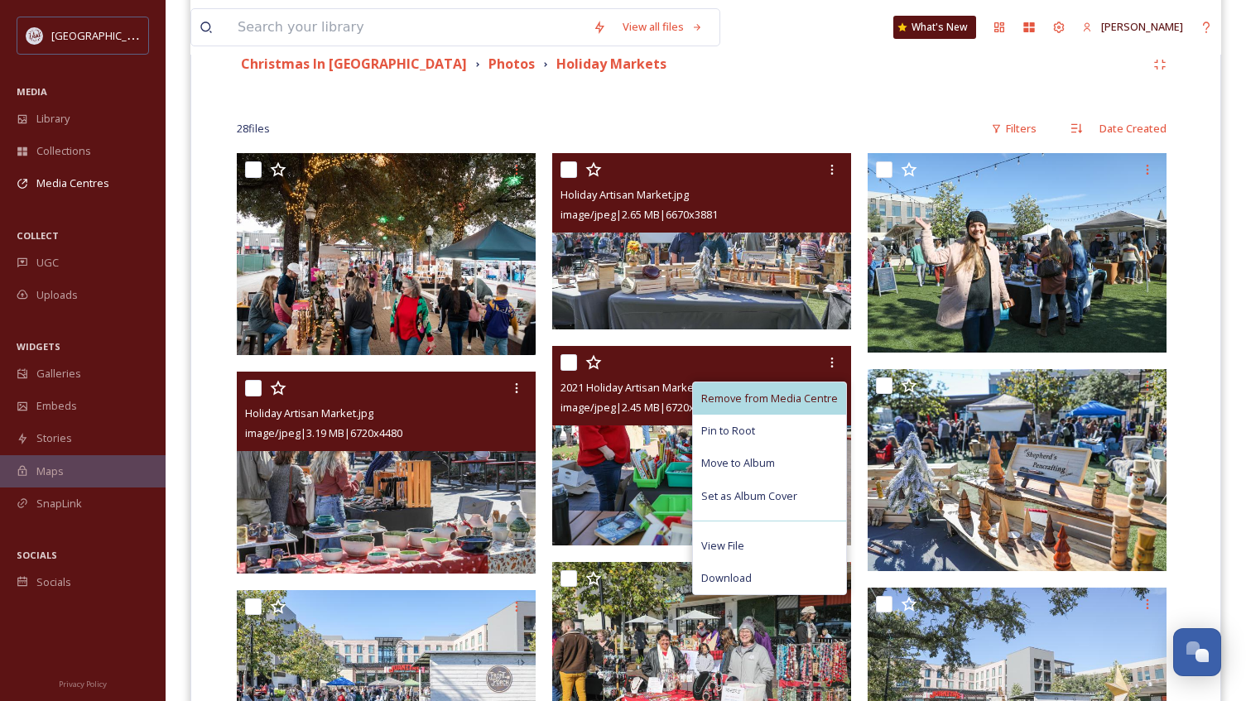
click at [799, 401] on span "Remove from Media Centre" at bounding box center [769, 399] width 137 height 16
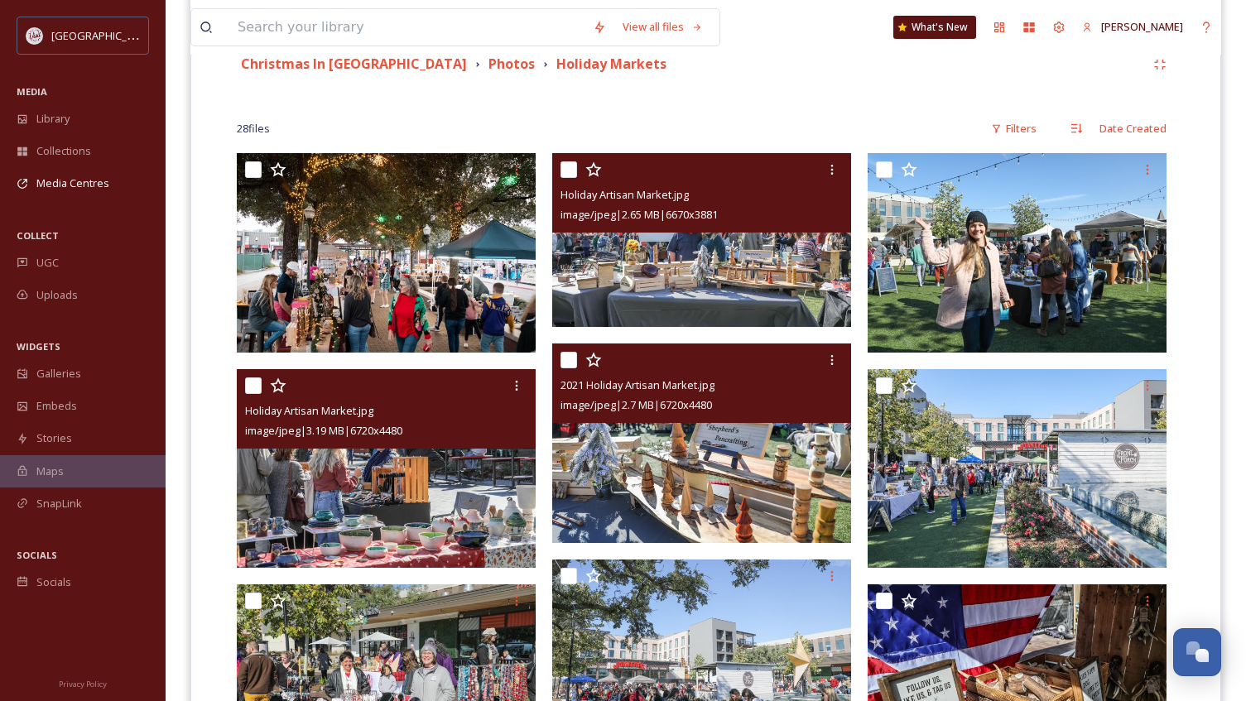
click at [669, 501] on img at bounding box center [701, 442] width 299 height 199
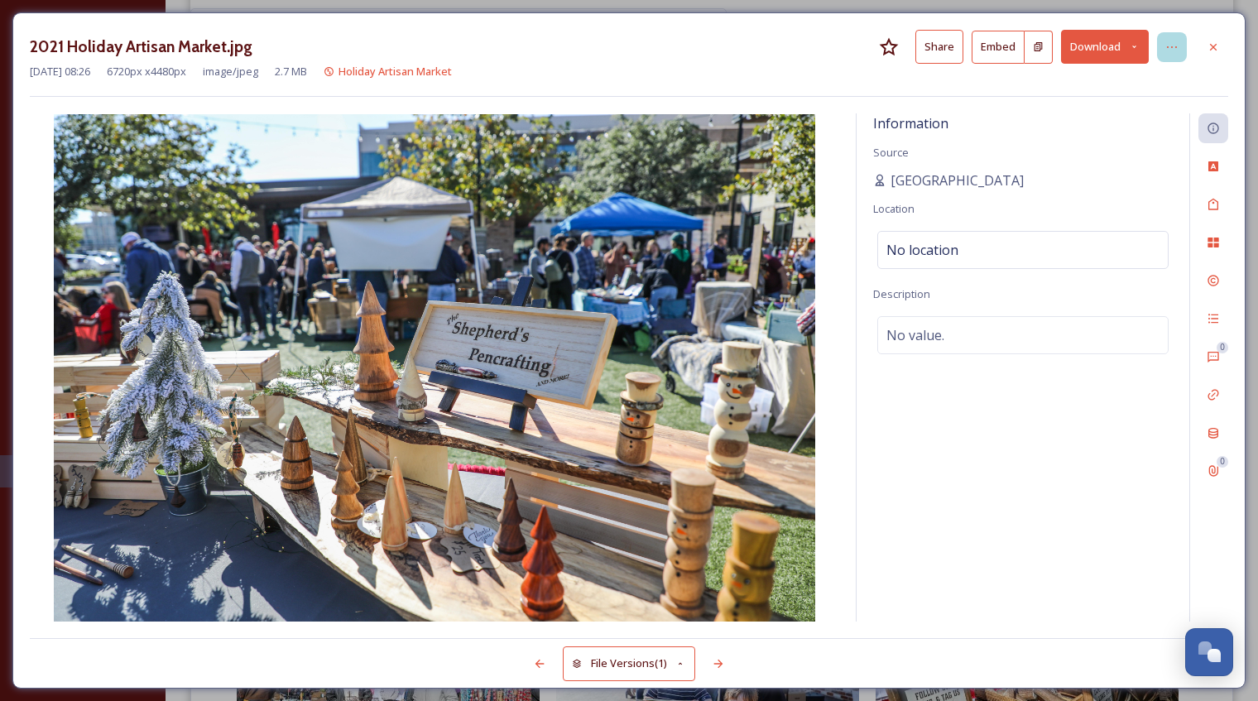
click at [1172, 44] on icon at bounding box center [1171, 47] width 13 height 13
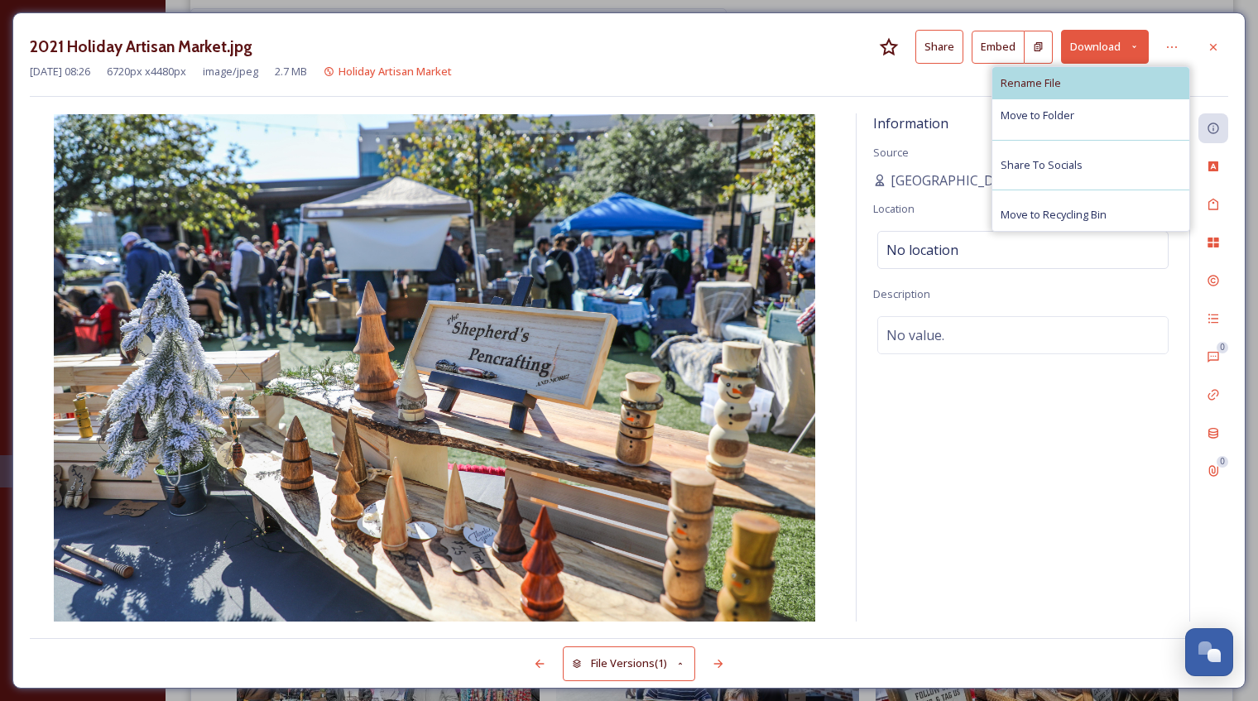
click at [1121, 80] on div "Rename File" at bounding box center [1090, 83] width 197 height 32
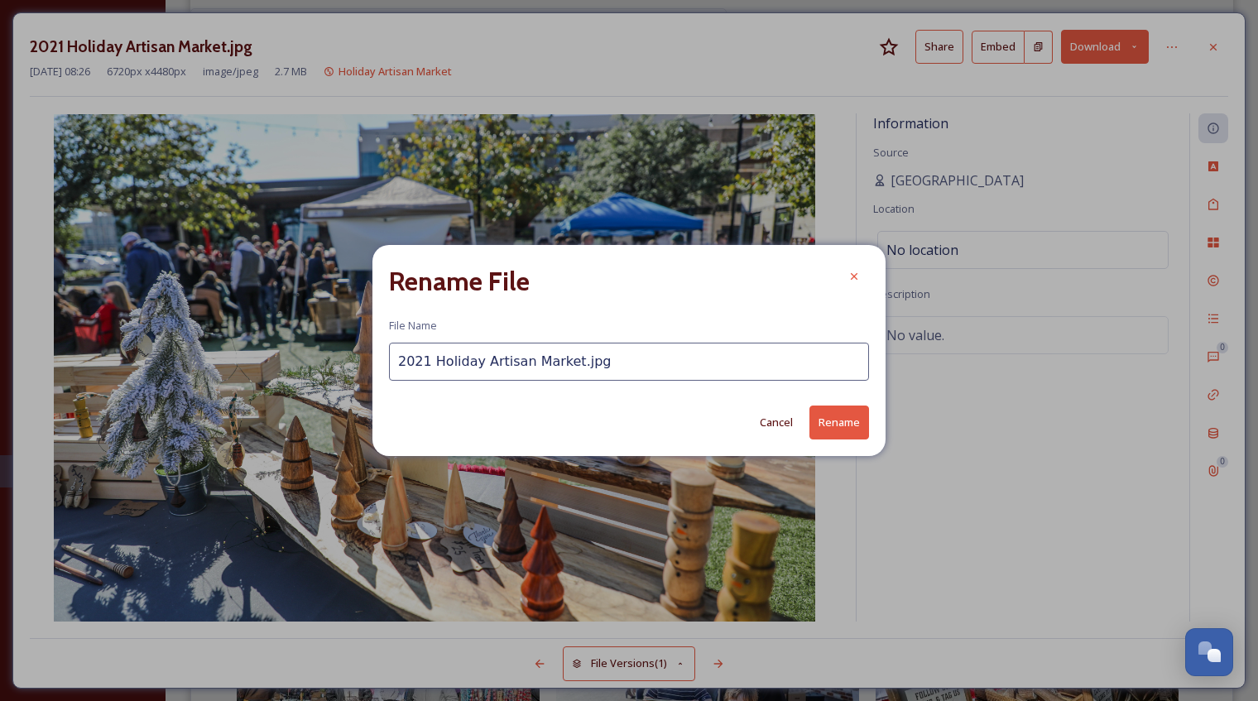
drag, startPoint x: 430, startPoint y: 363, endPoint x: 358, endPoint y: 364, distance: 71.2
click at [358, 364] on div "Rename File File Name 2021 Holiday Artisan Market.jpg Cancel Rename" at bounding box center [629, 350] width 1258 height 701
type input "Holiday Artisan Market.jpg"
click at [852, 425] on button "Rename" at bounding box center [839, 423] width 60 height 34
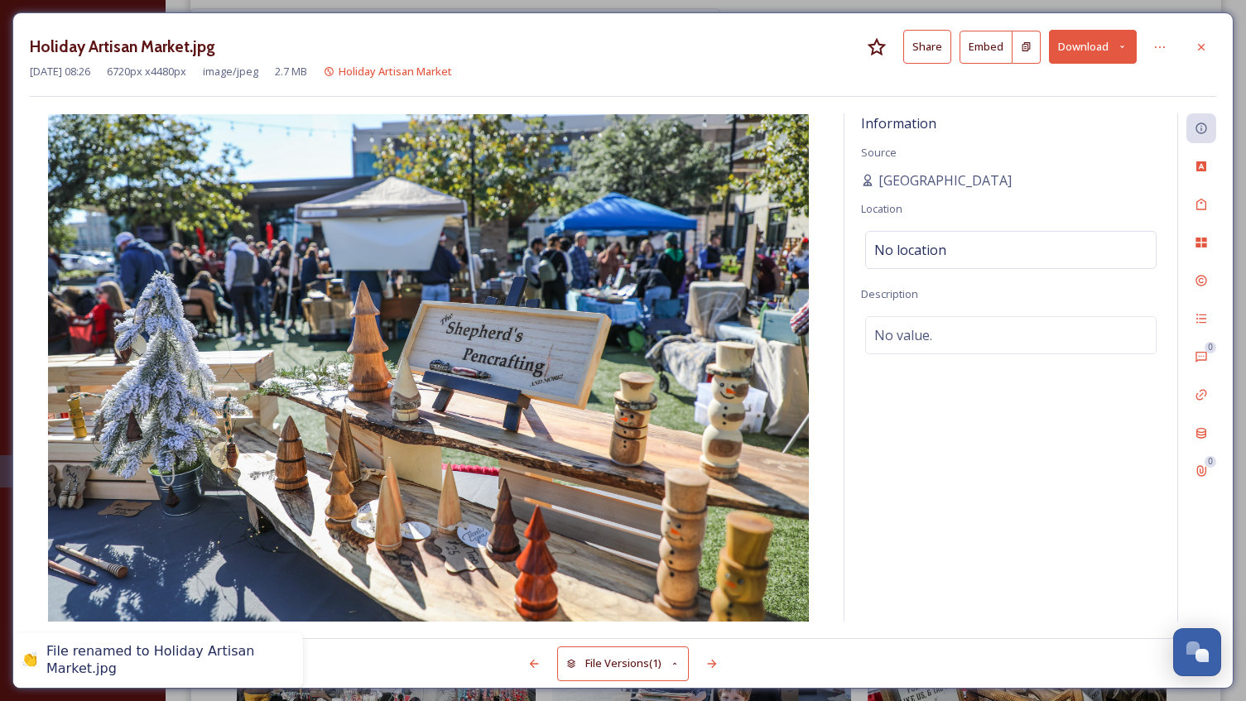
click at [1210, 45] on div at bounding box center [1201, 47] width 30 height 30
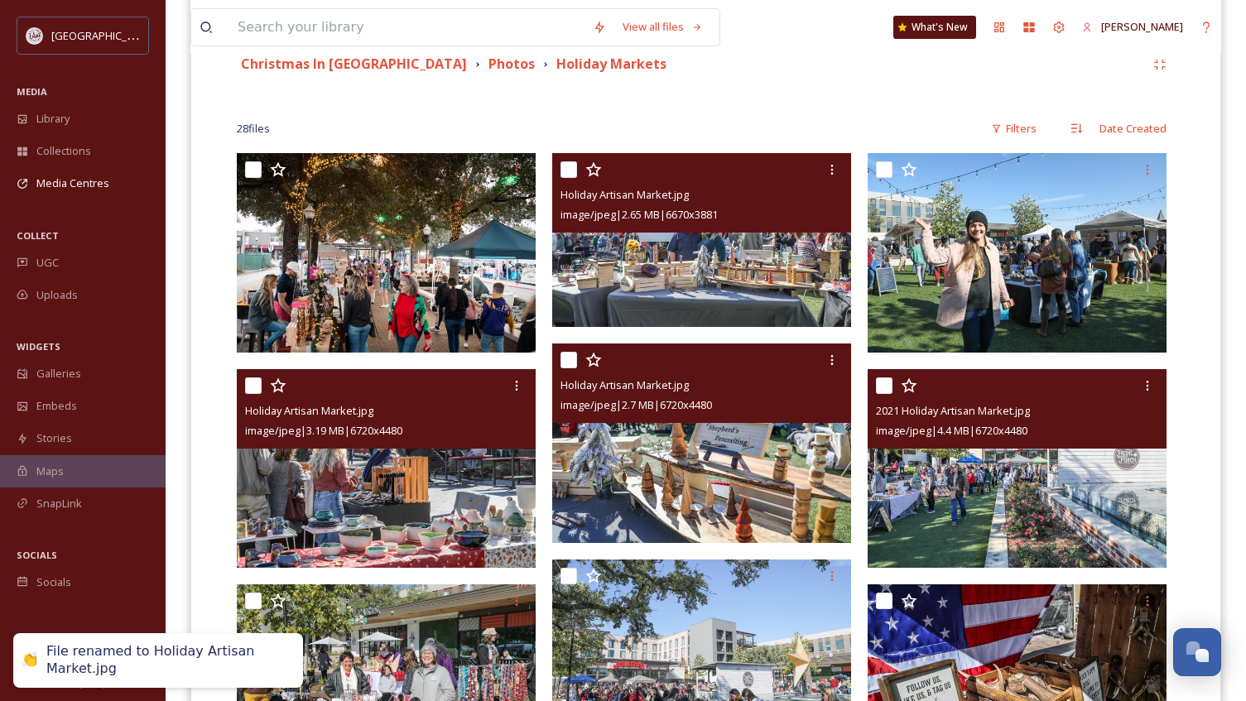
click at [962, 541] on img at bounding box center [1016, 468] width 299 height 199
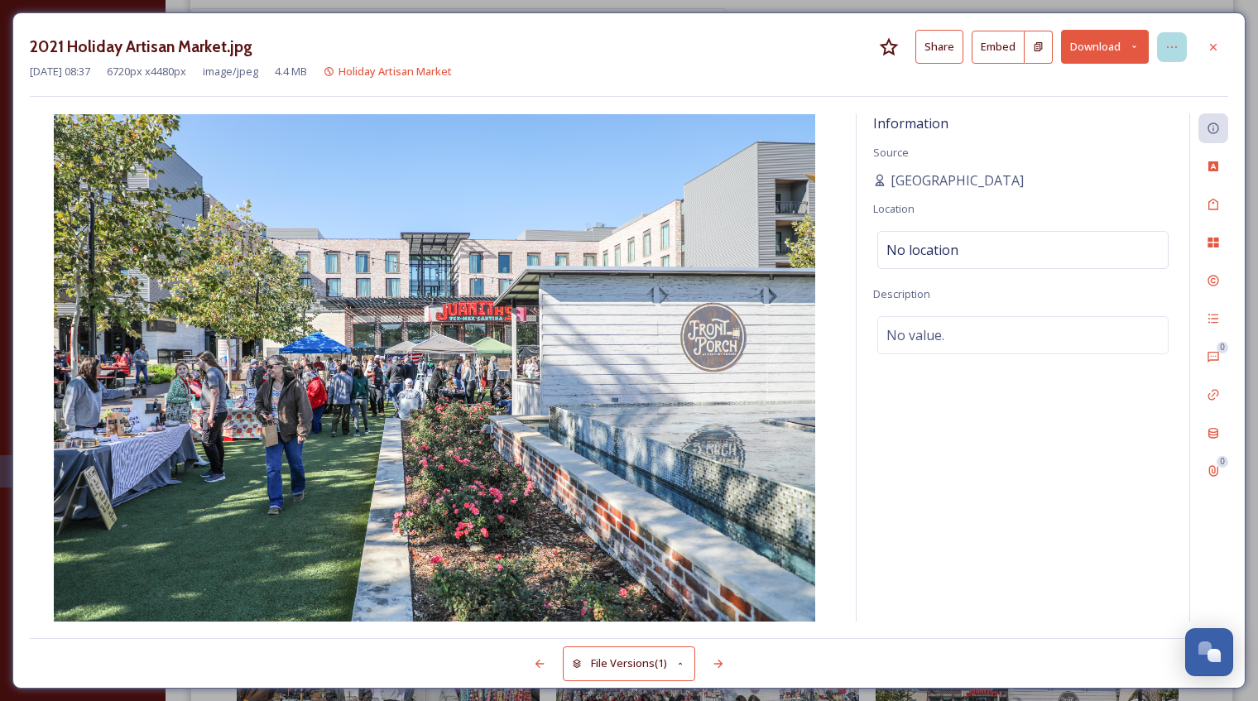
click at [1175, 47] on icon at bounding box center [1171, 47] width 13 height 13
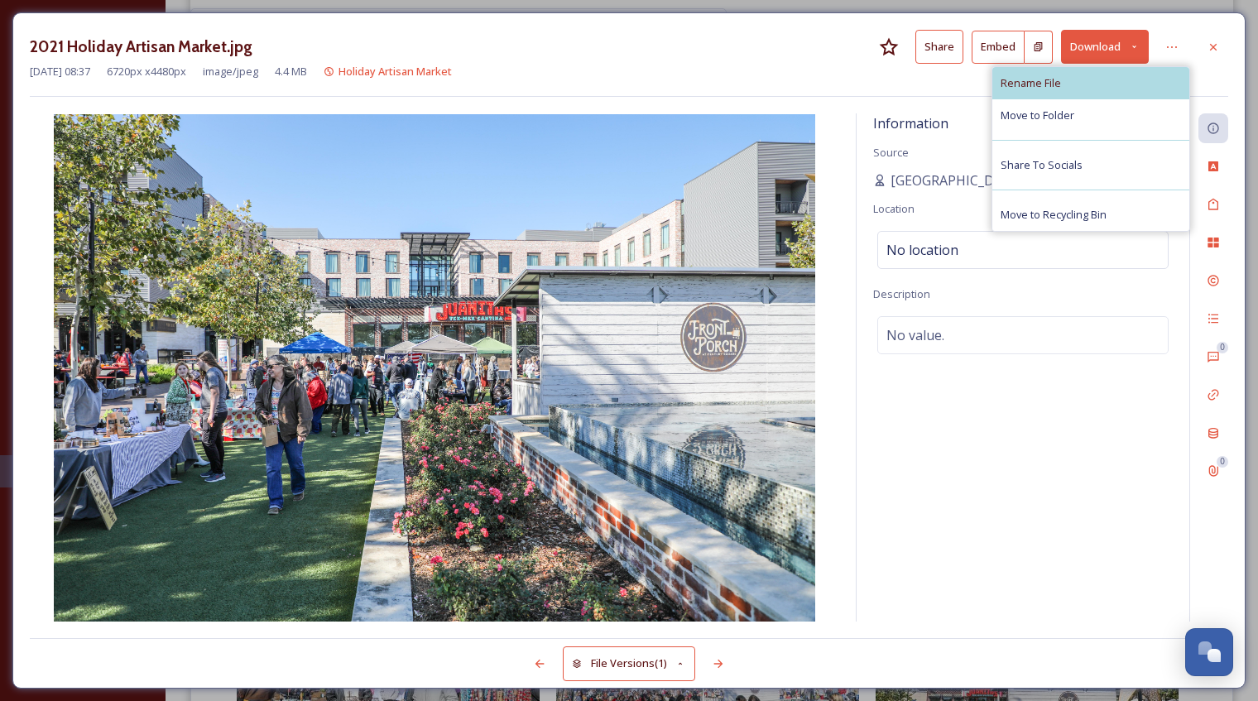
click at [1087, 88] on div "Rename File" at bounding box center [1090, 83] width 197 height 32
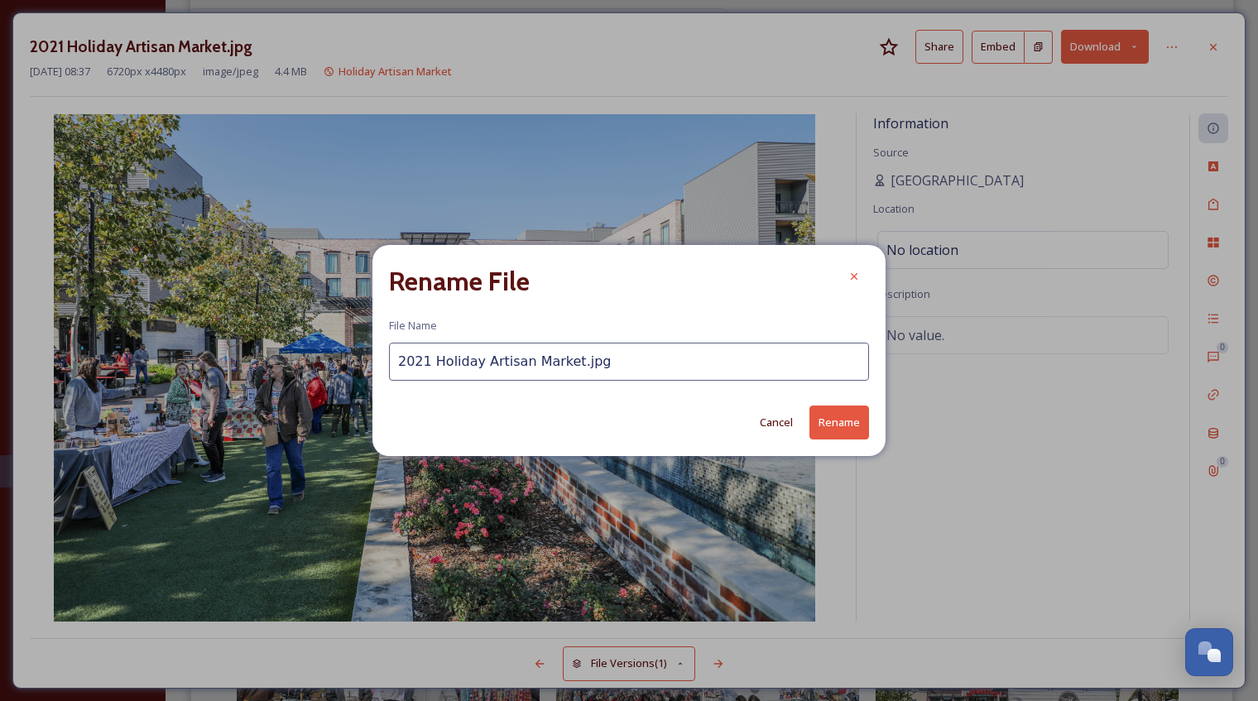
drag, startPoint x: 430, startPoint y: 360, endPoint x: 358, endPoint y: 365, distance: 72.2
click at [358, 365] on div "Rename File File Name 2021 Holiday Artisan Market.jpg Cancel Rename" at bounding box center [629, 350] width 1258 height 701
type input "Holiday Artisan Market.jpg"
click at [830, 420] on button "Rename" at bounding box center [839, 423] width 60 height 34
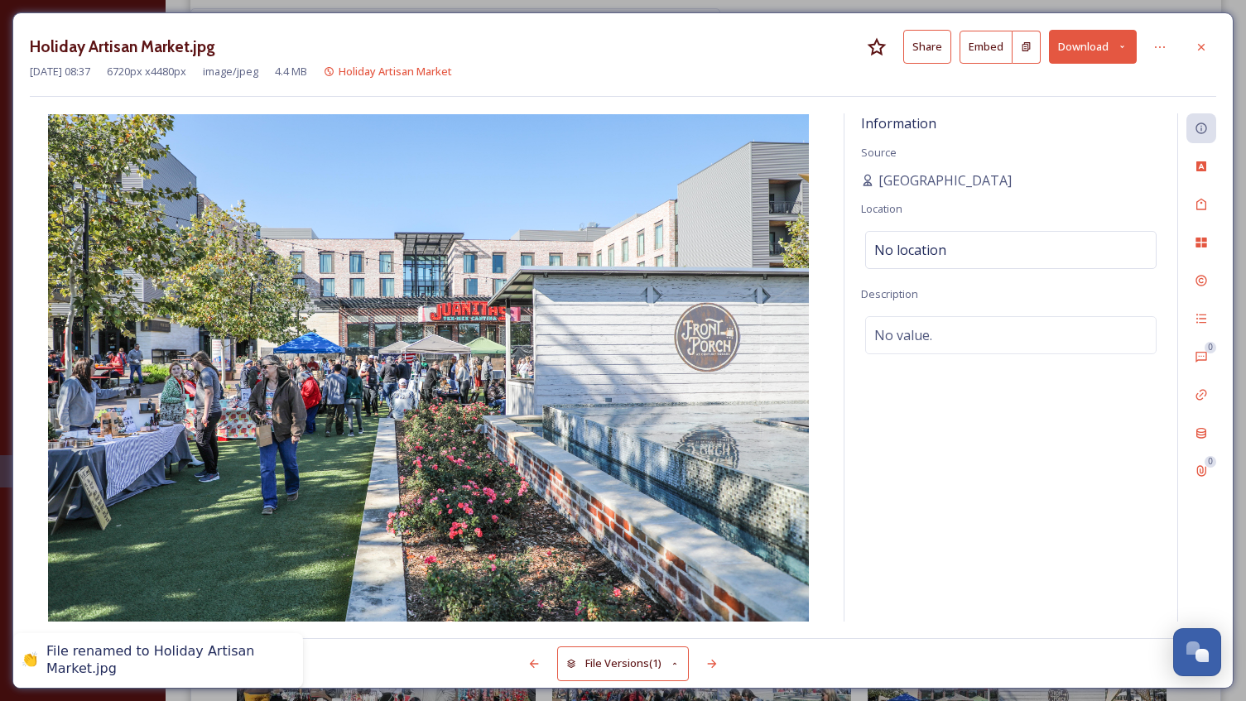
click at [1210, 43] on div at bounding box center [1201, 47] width 30 height 30
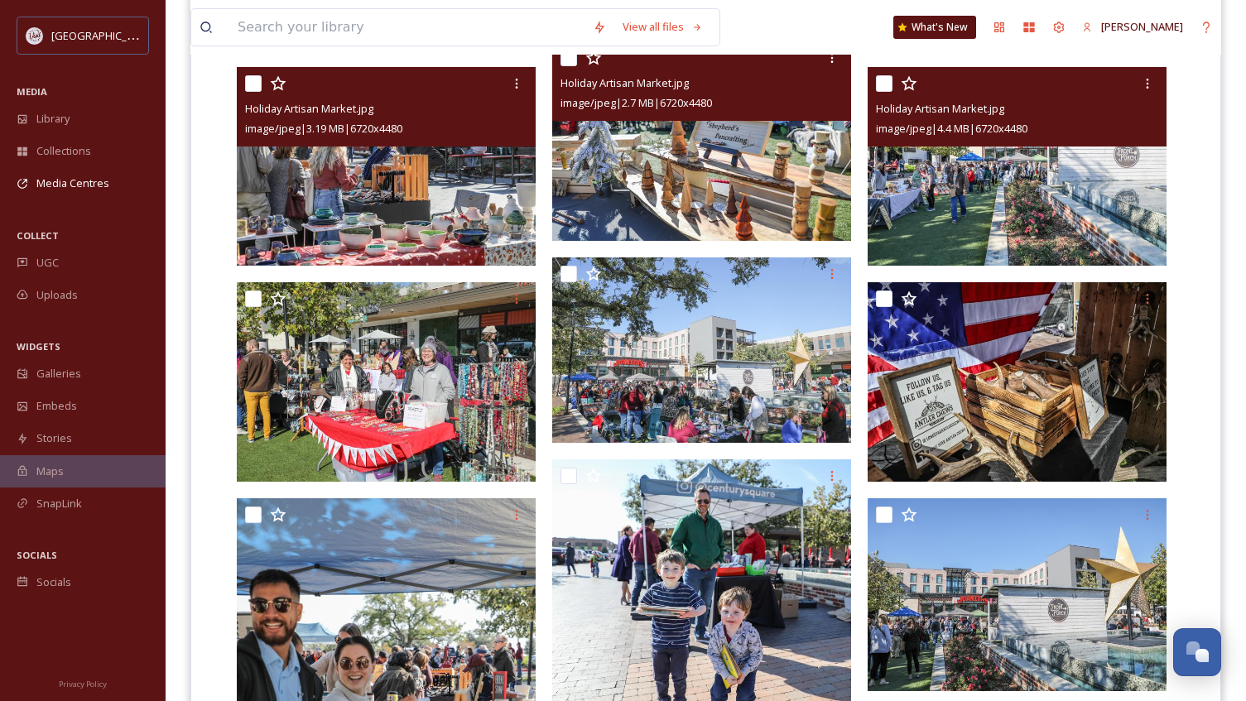
scroll to position [712, 0]
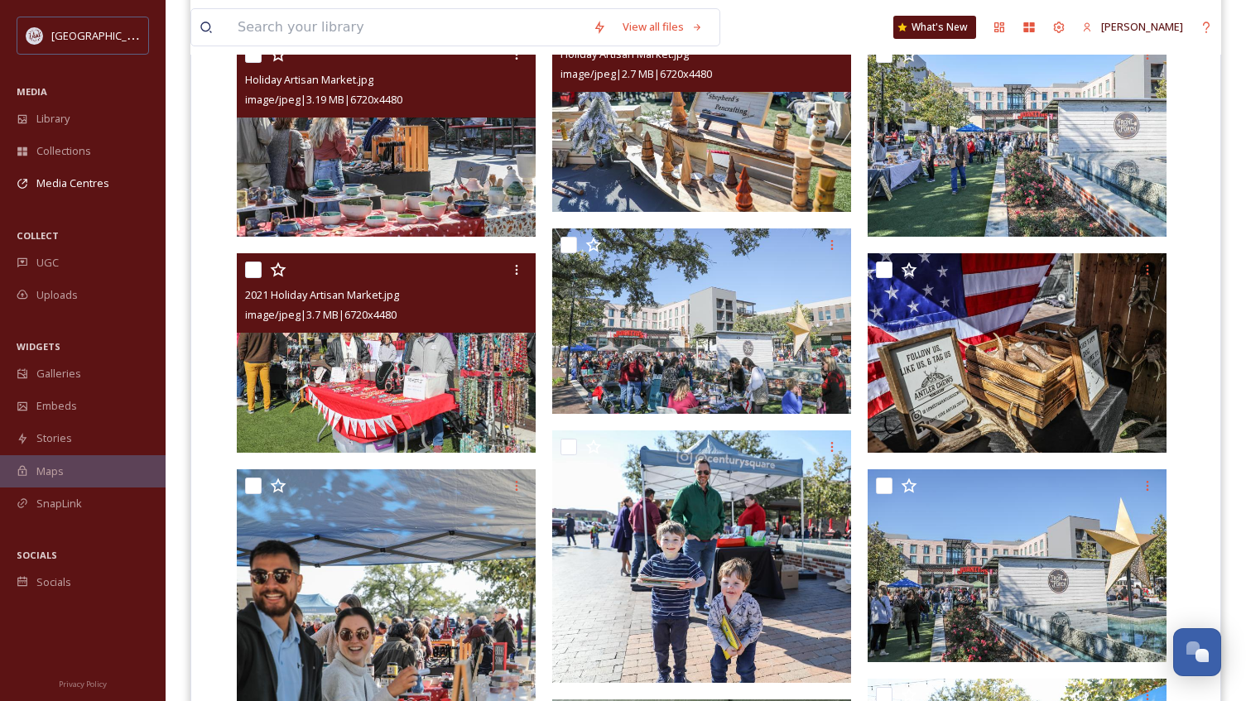
click at [382, 422] on img at bounding box center [386, 352] width 299 height 199
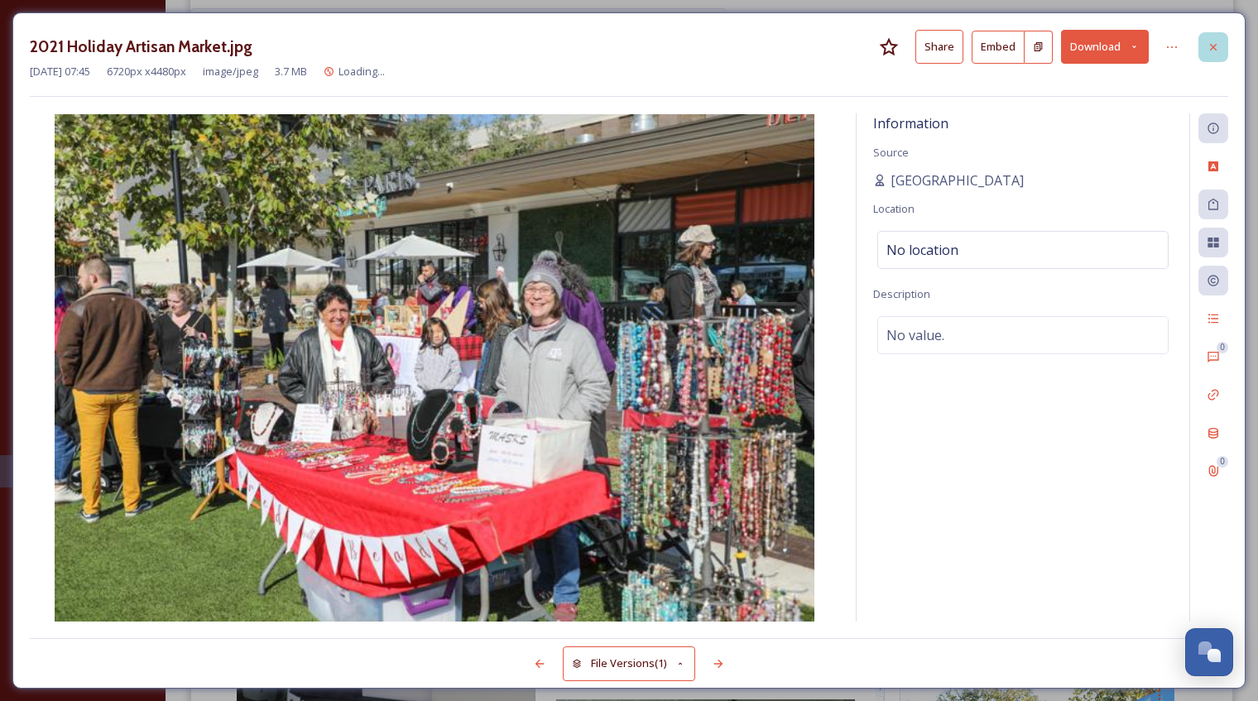
click at [1213, 42] on icon at bounding box center [1213, 47] width 13 height 13
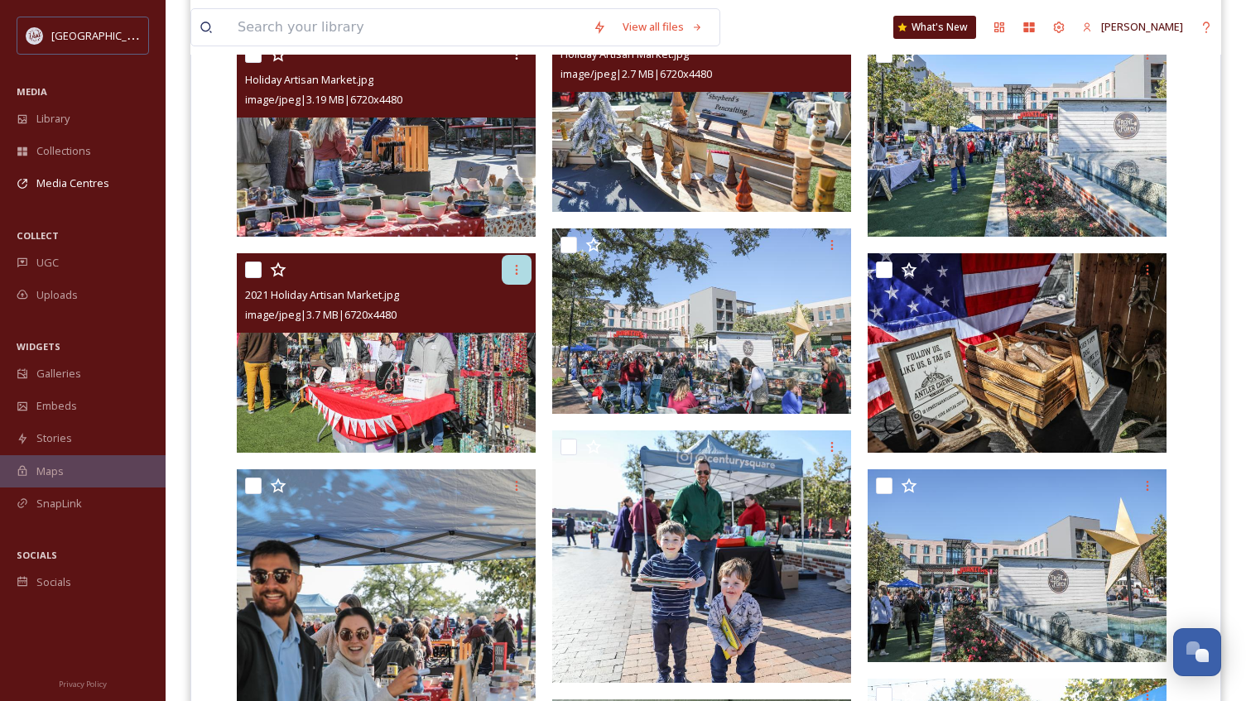
click at [523, 270] on div at bounding box center [517, 270] width 30 height 30
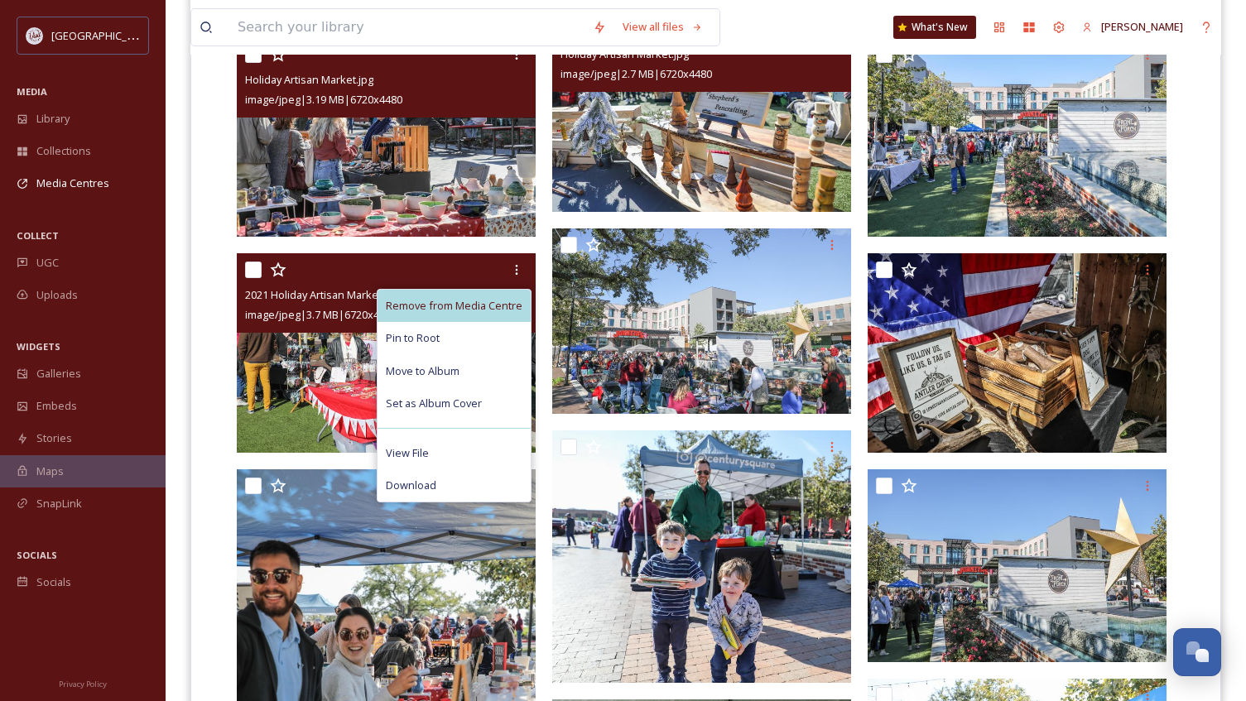
click at [502, 303] on span "Remove from Media Centre" at bounding box center [454, 306] width 137 height 16
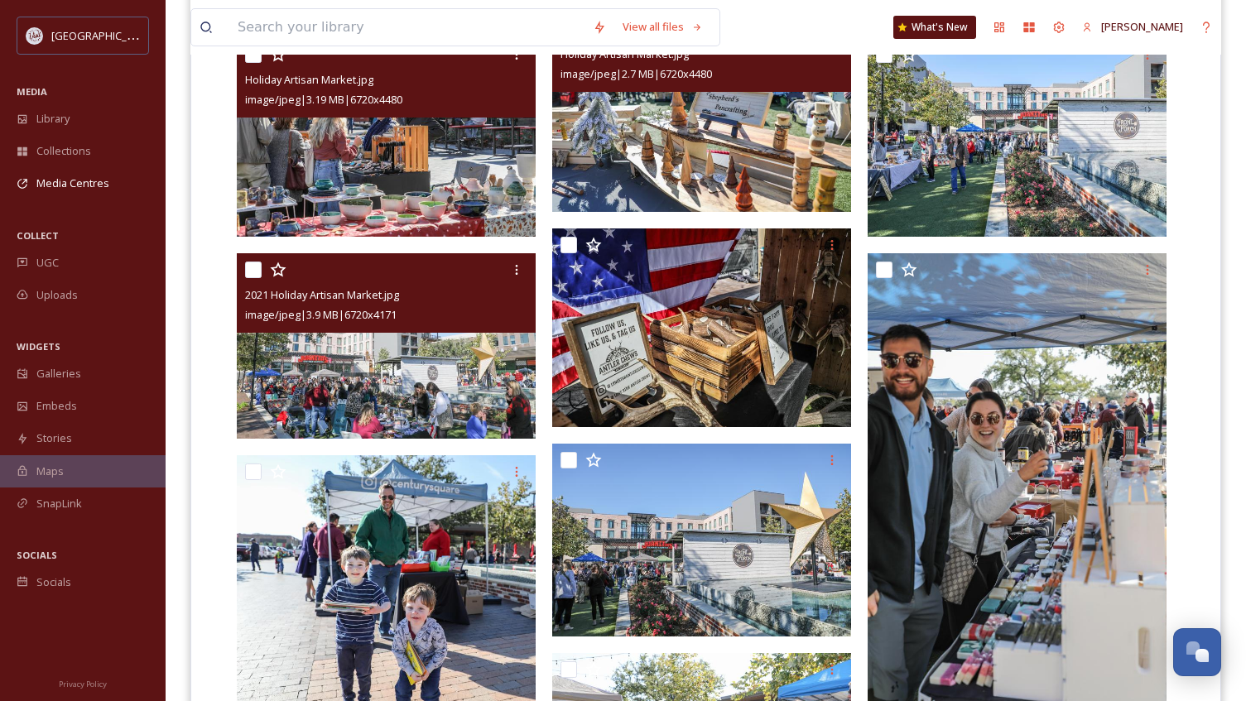
click at [421, 391] on img at bounding box center [386, 345] width 299 height 185
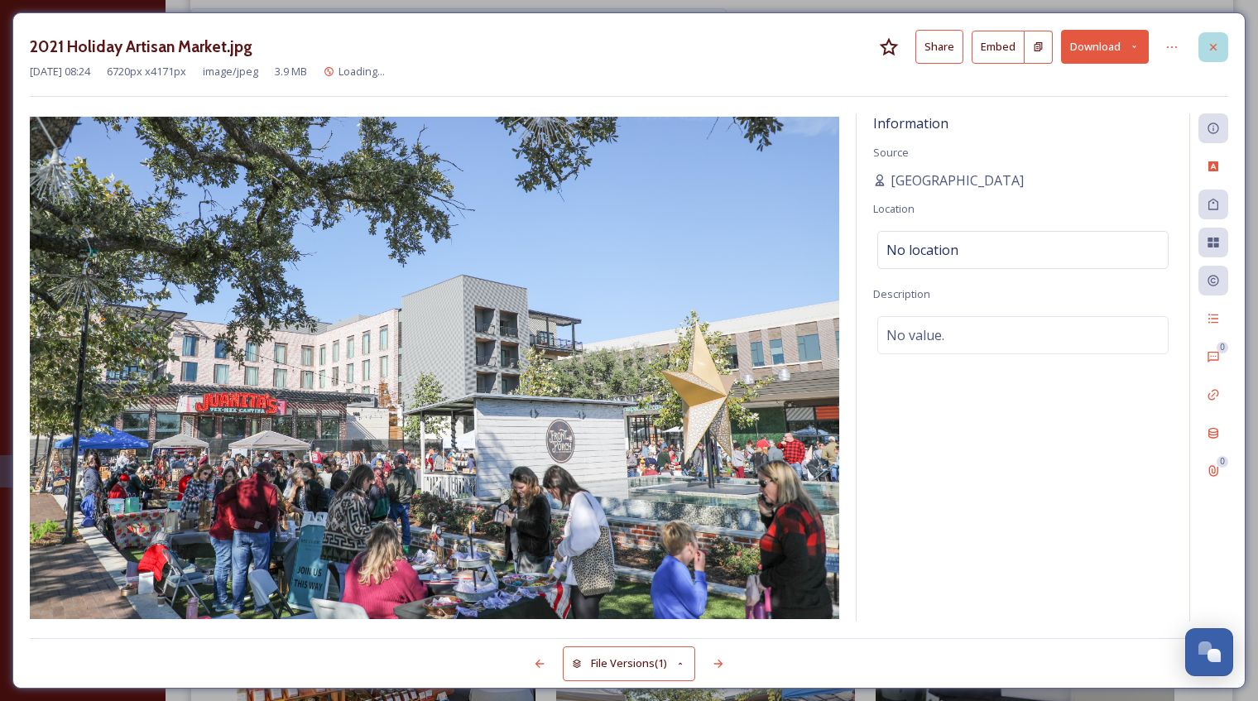
click at [1213, 55] on div at bounding box center [1213, 47] width 30 height 30
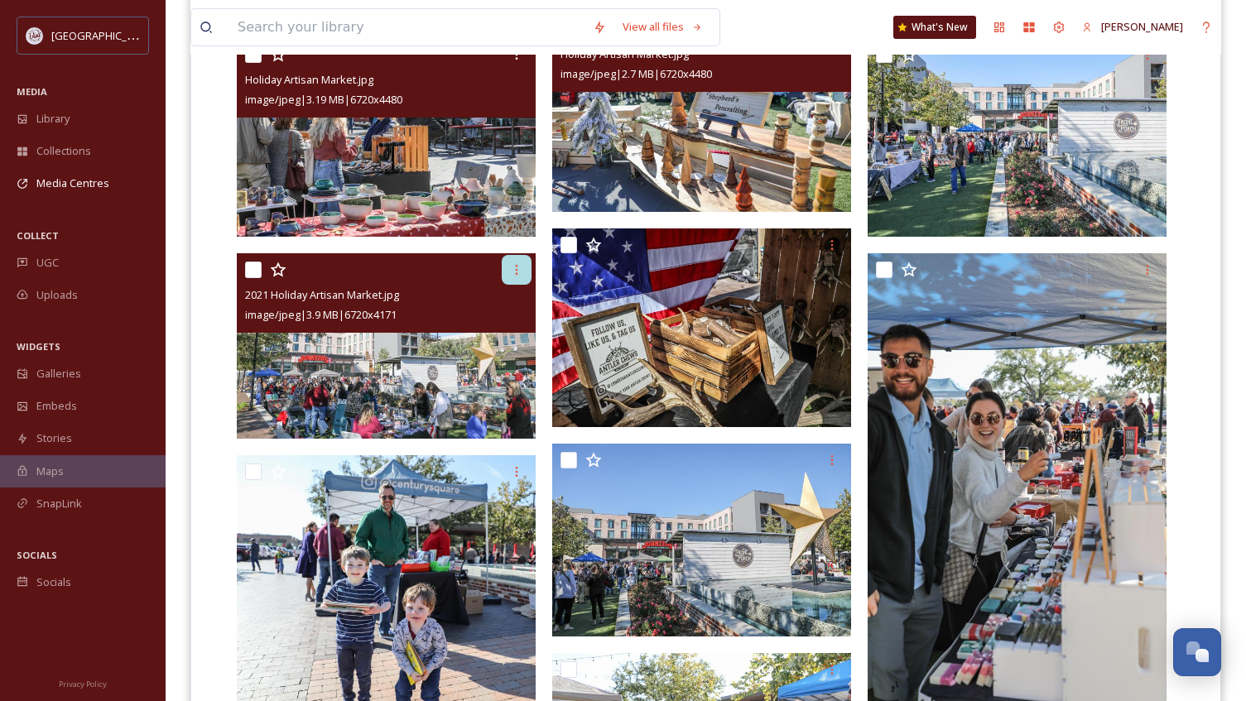
click at [516, 274] on icon at bounding box center [517, 270] width 2 height 10
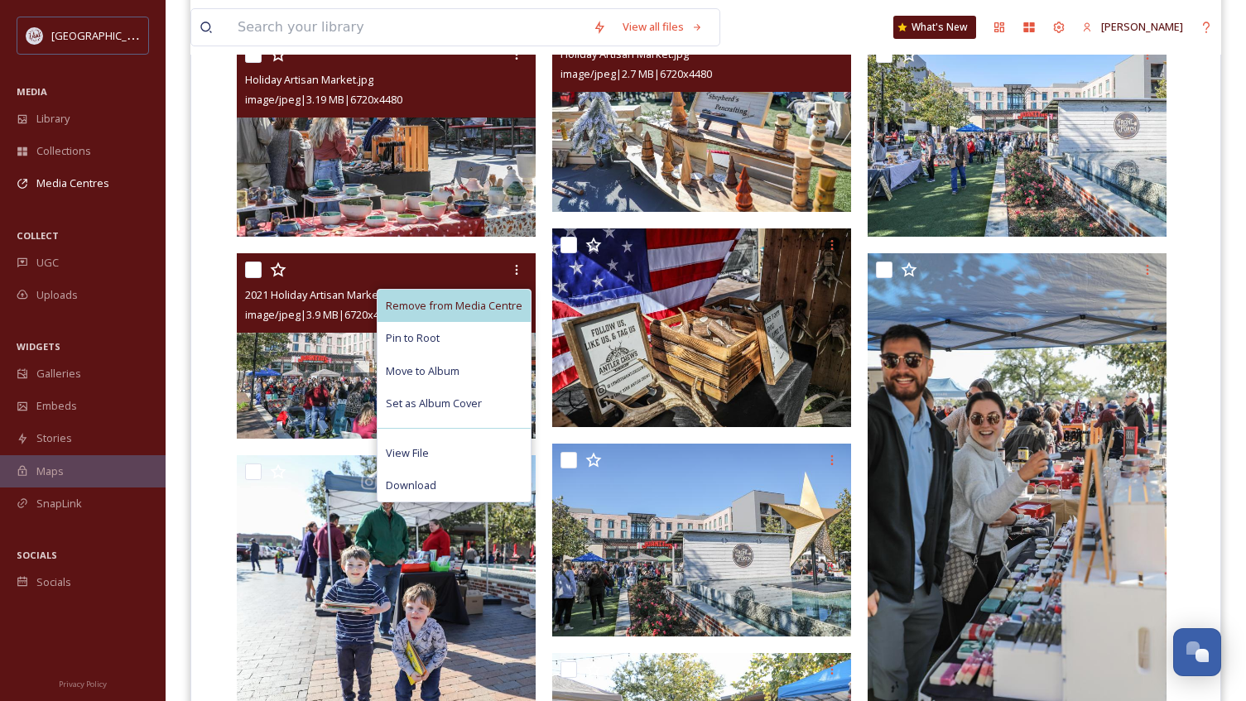
click at [484, 303] on span "Remove from Media Centre" at bounding box center [454, 306] width 137 height 16
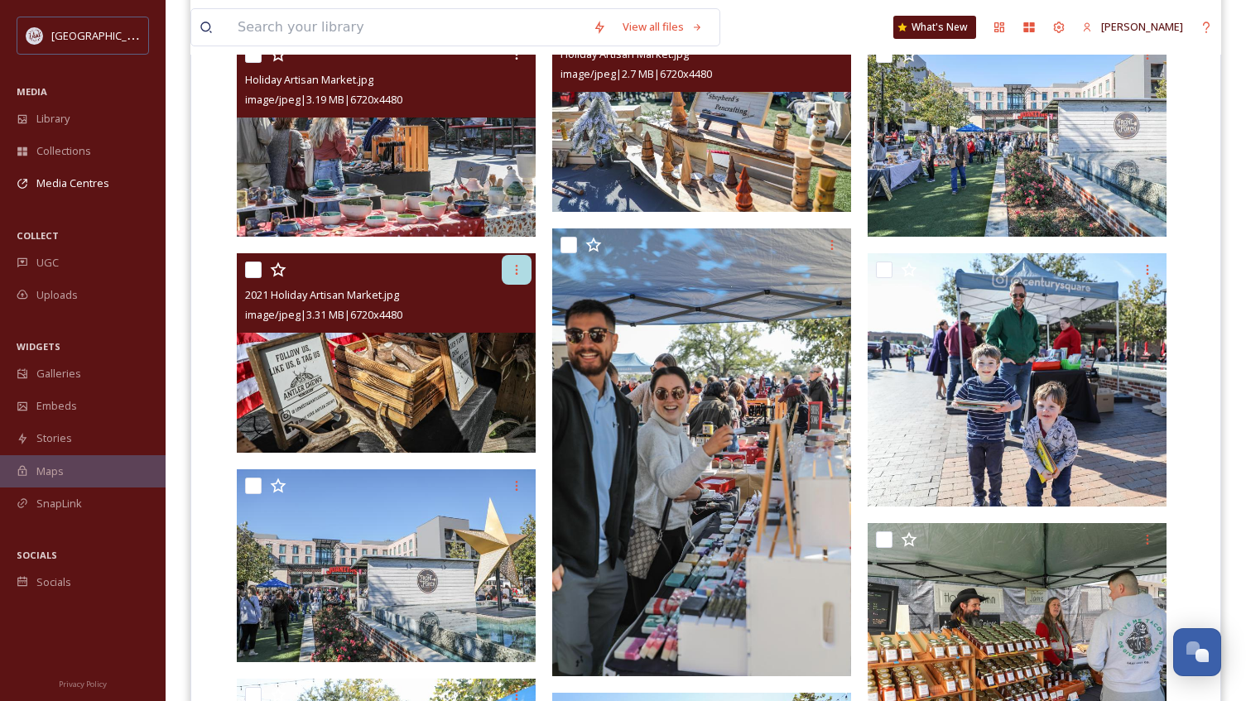
click at [519, 266] on icon at bounding box center [516, 269] width 13 height 13
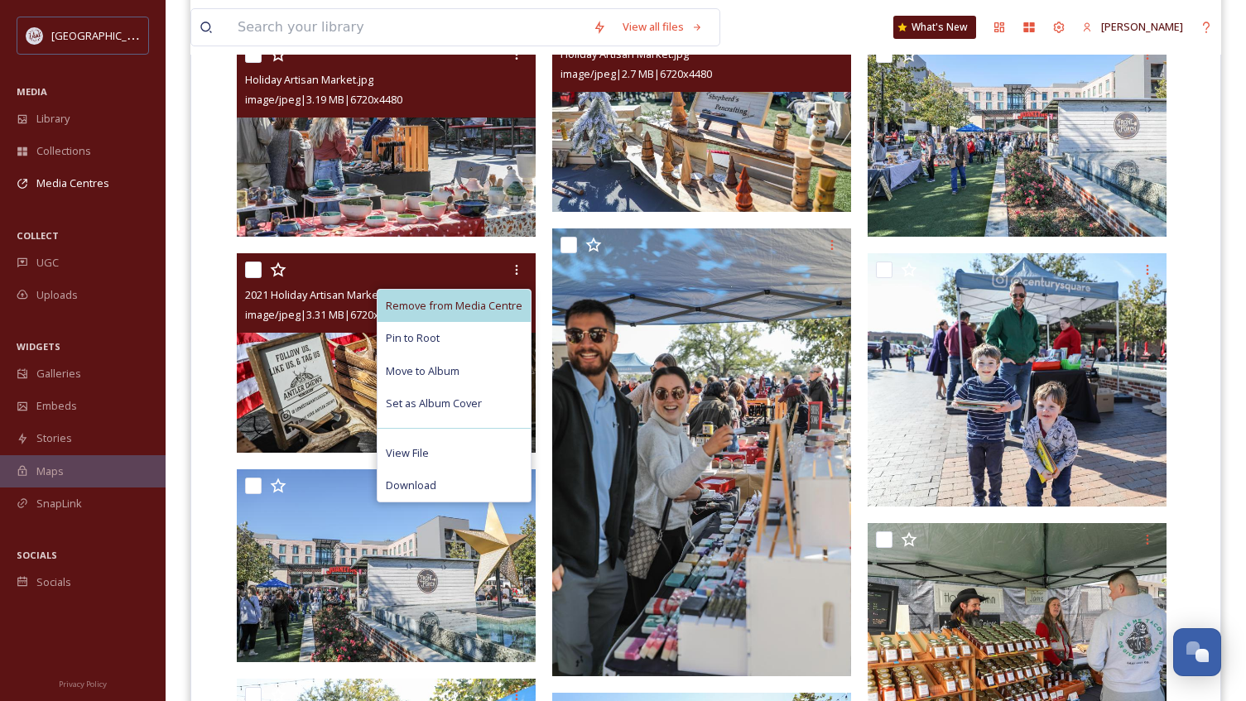
click at [492, 302] on span "Remove from Media Centre" at bounding box center [454, 306] width 137 height 16
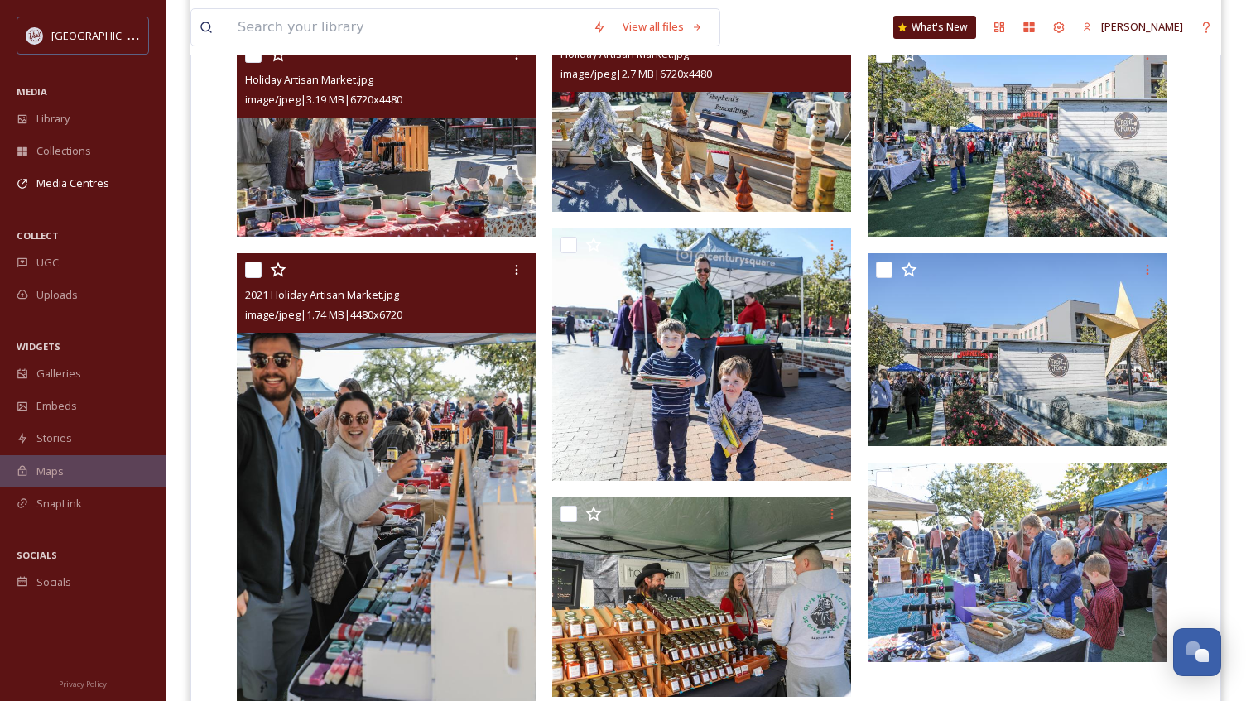
click at [386, 485] on img at bounding box center [386, 477] width 299 height 449
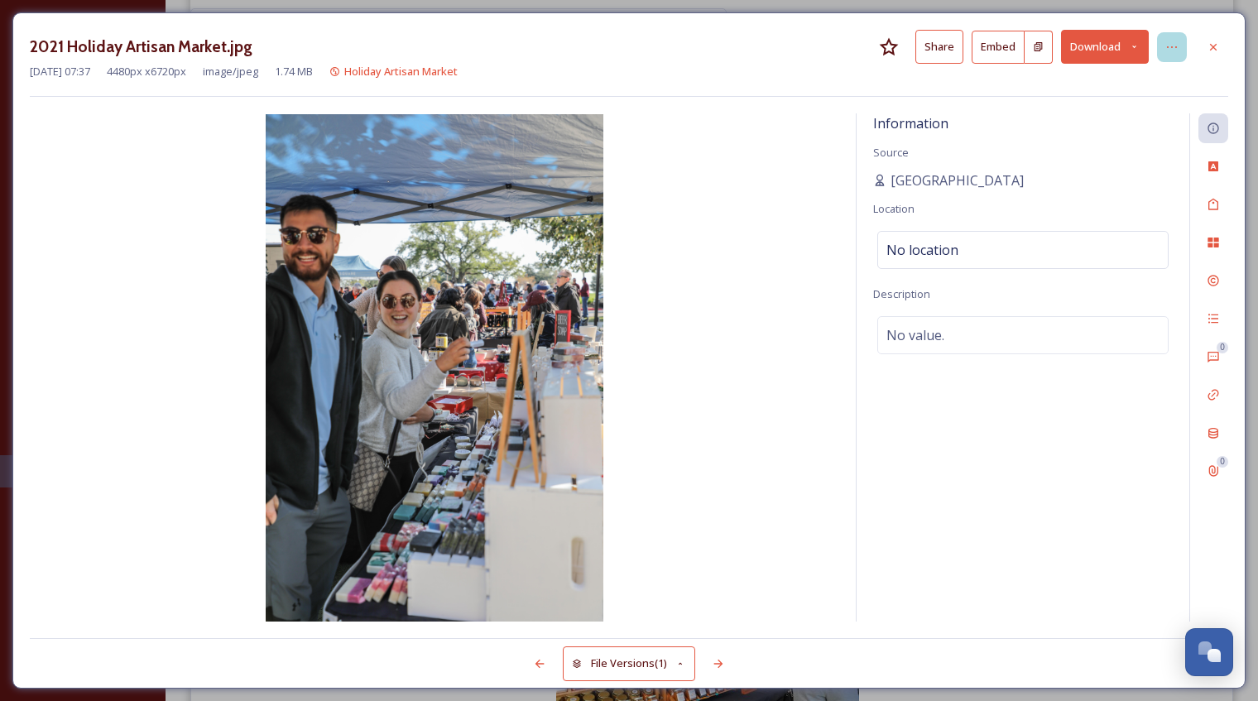
click at [1169, 48] on icon at bounding box center [1171, 47] width 13 height 13
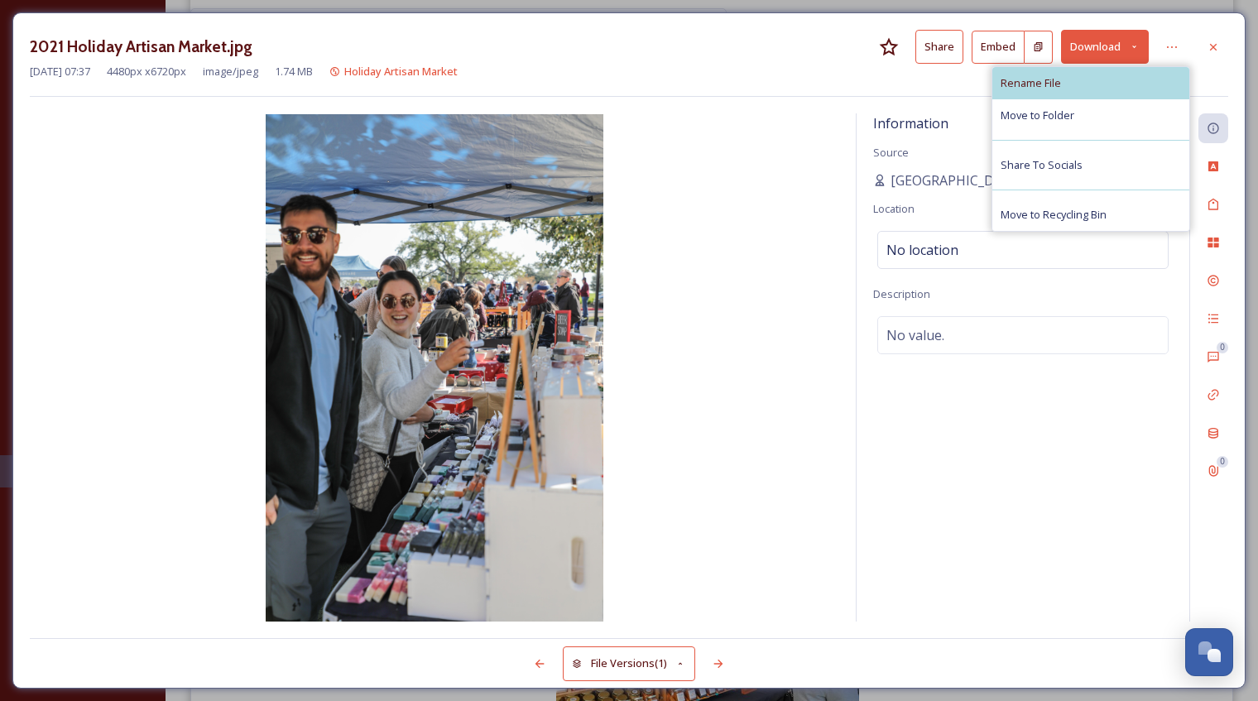
click at [1103, 81] on div "Rename File" at bounding box center [1090, 83] width 197 height 32
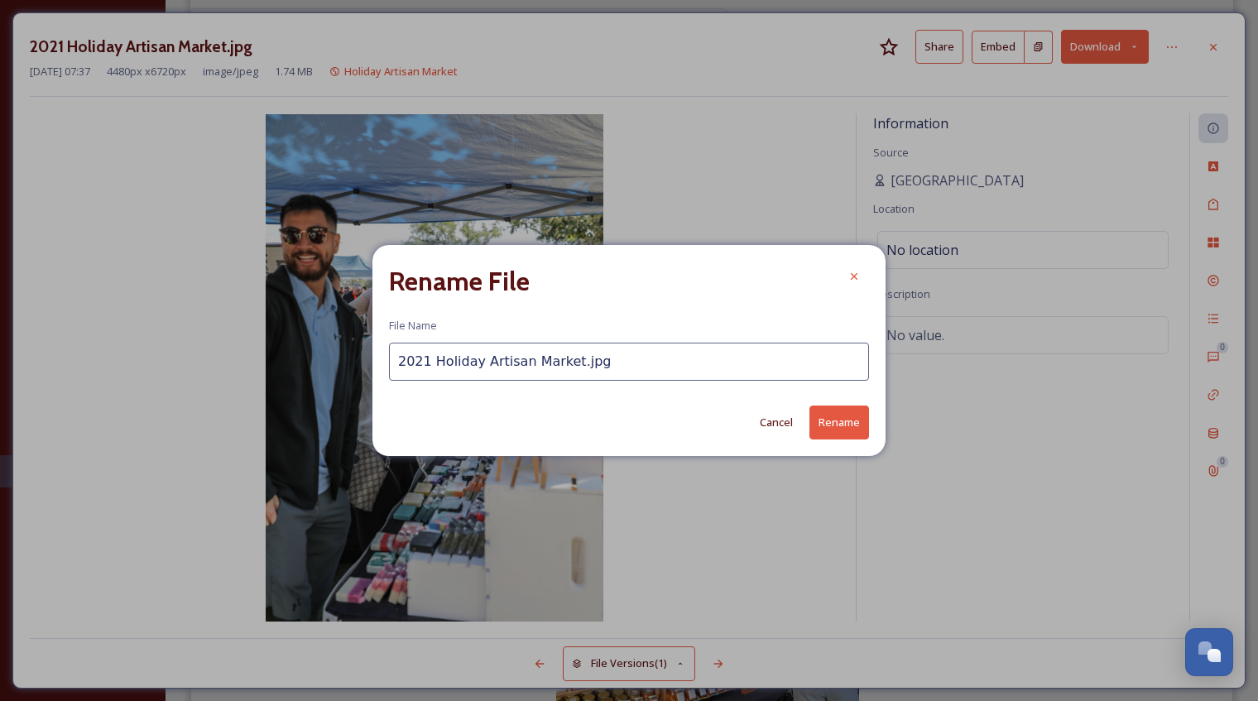
drag, startPoint x: 430, startPoint y: 364, endPoint x: 353, endPoint y: 366, distance: 76.2
click at [353, 366] on div "Rename File File Name 2021 Holiday Artisan Market.jpg Cancel Rename" at bounding box center [629, 350] width 1258 height 701
type input "Holiday Artisan Market.jpg"
click at [849, 414] on button "Rename" at bounding box center [839, 423] width 60 height 34
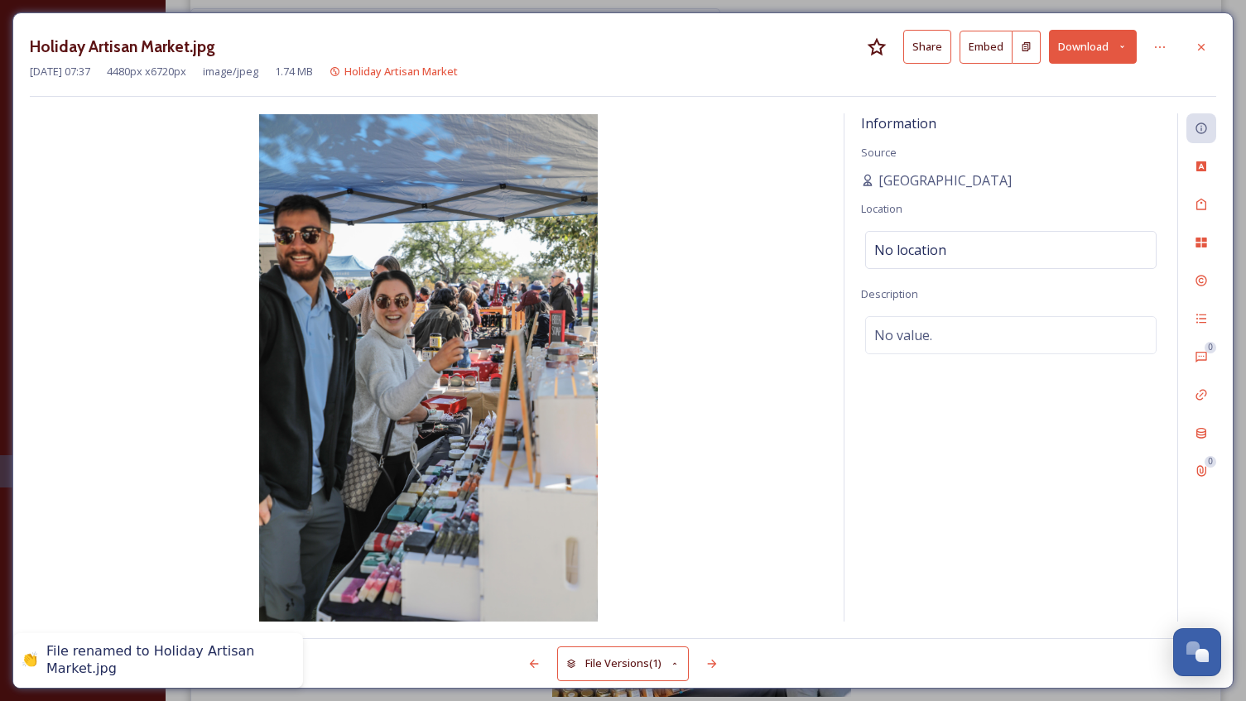
click at [1213, 49] on div at bounding box center [1201, 47] width 30 height 30
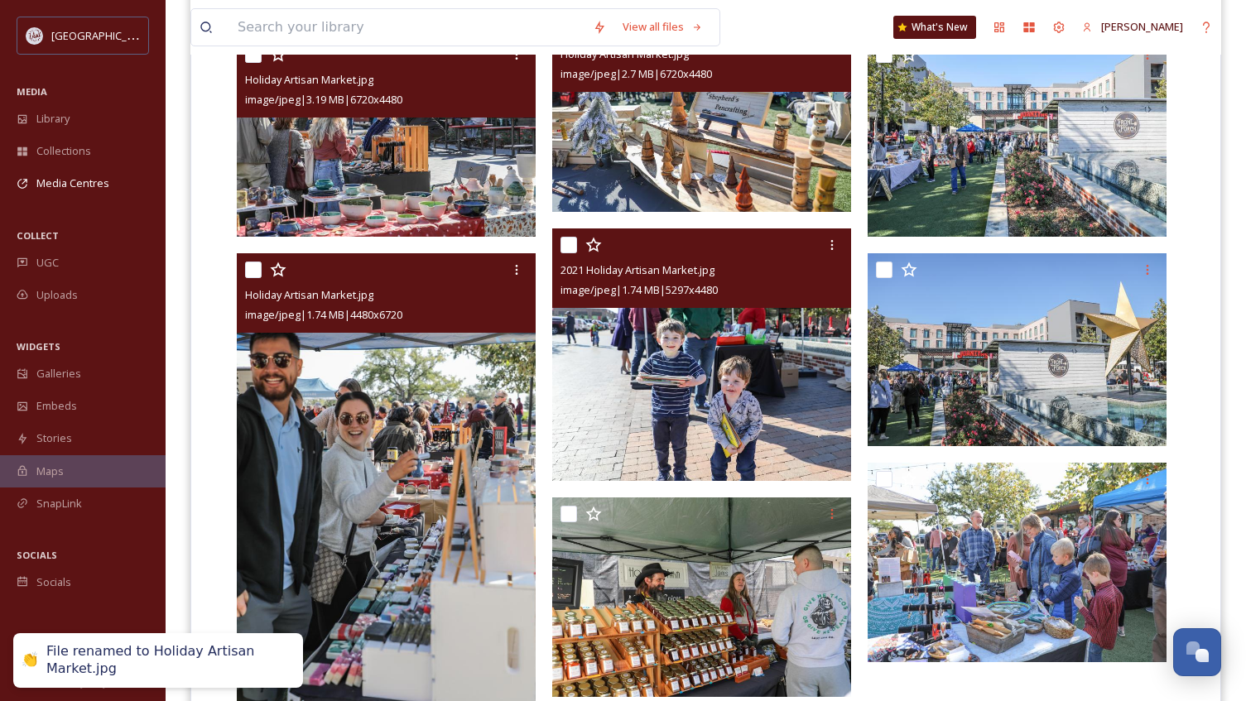
click at [753, 441] on img at bounding box center [701, 354] width 299 height 252
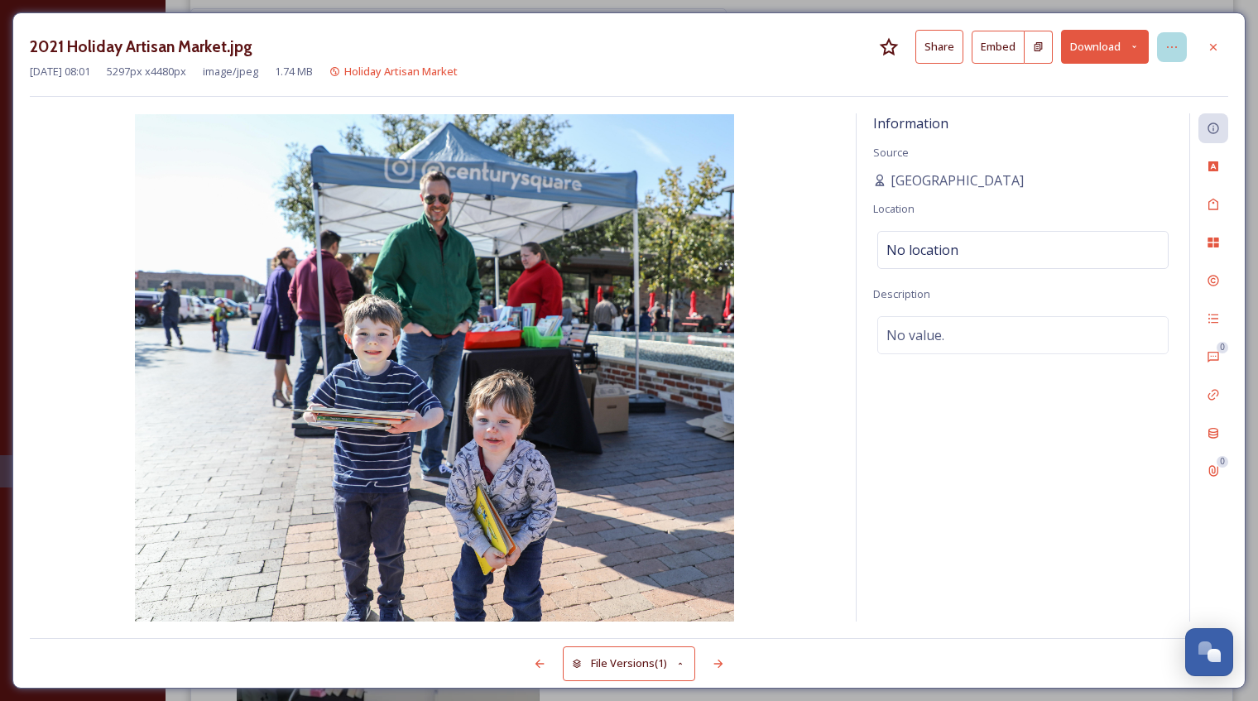
click at [1163, 46] on div at bounding box center [1172, 47] width 30 height 30
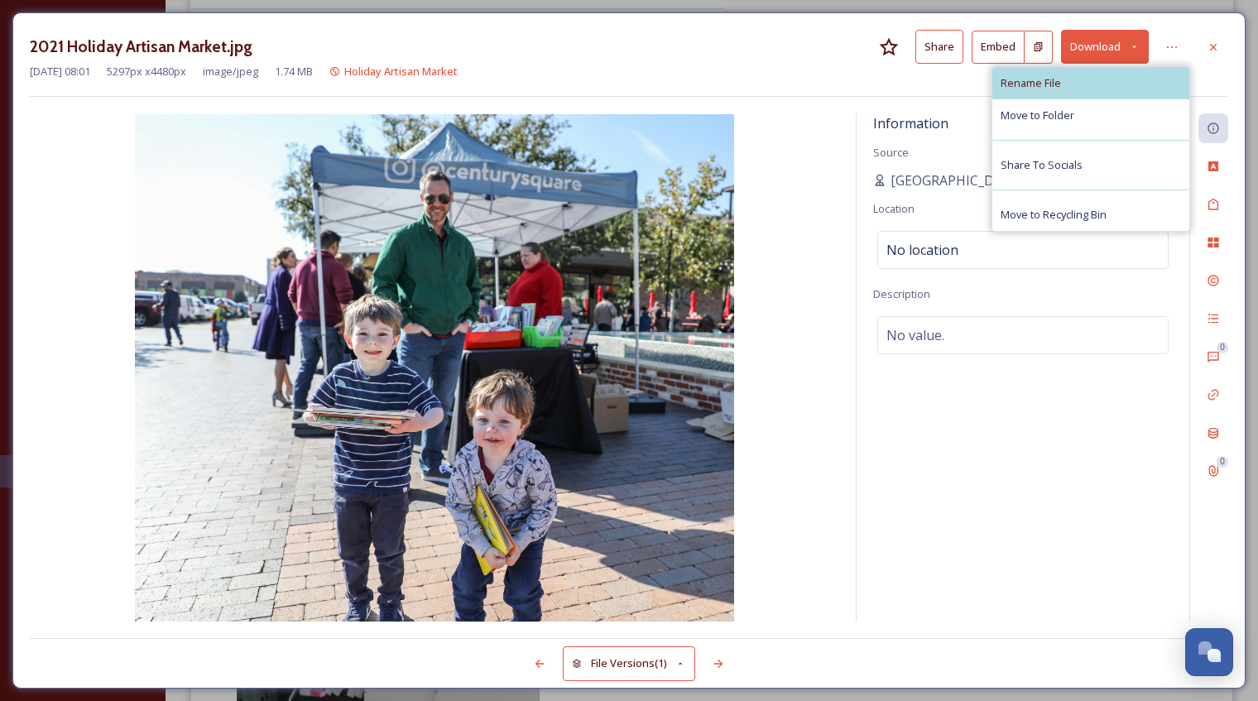
click at [1086, 80] on div "Rename File" at bounding box center [1090, 83] width 197 height 32
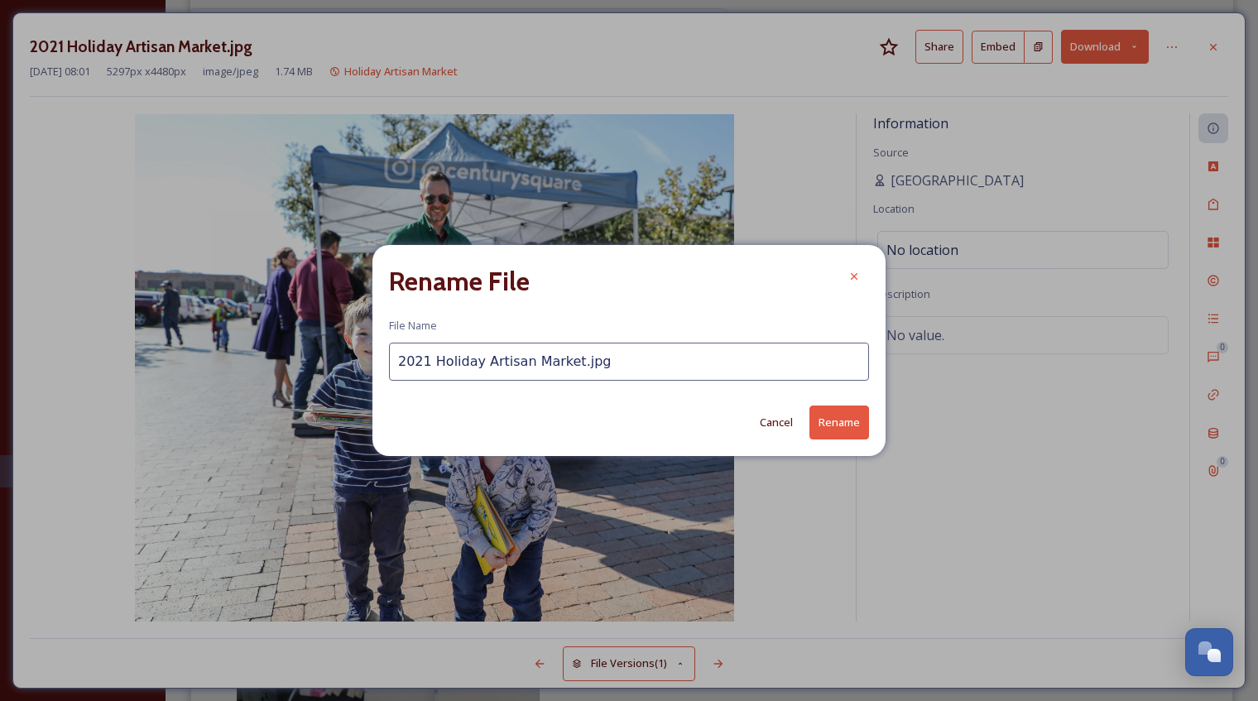
drag, startPoint x: 430, startPoint y: 362, endPoint x: 374, endPoint y: 362, distance: 55.5
click at [374, 362] on div "Rename File File Name 2021 Holiday Artisan Market.jpg Cancel Rename" at bounding box center [628, 350] width 513 height 210
type input "Holiday Artisan Market.jpg"
click at [816, 421] on button "Rename" at bounding box center [839, 423] width 60 height 34
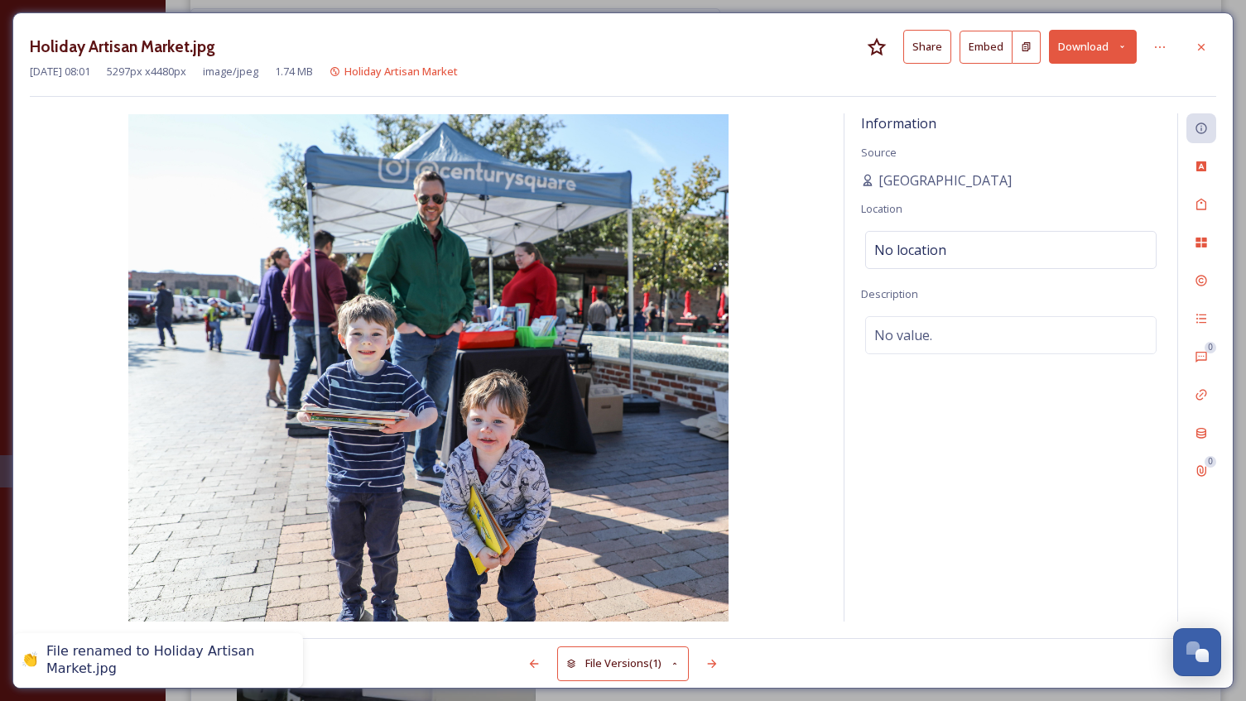
click at [1214, 49] on div at bounding box center [1201, 47] width 30 height 30
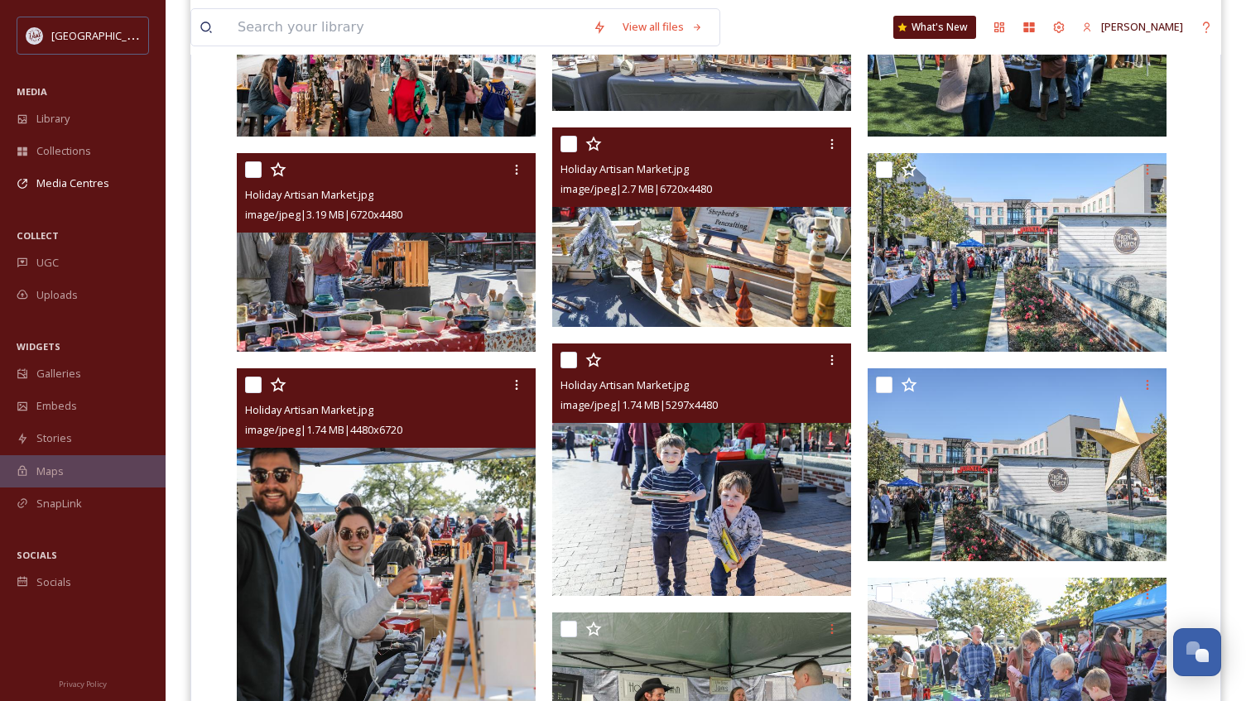
scroll to position [629, 0]
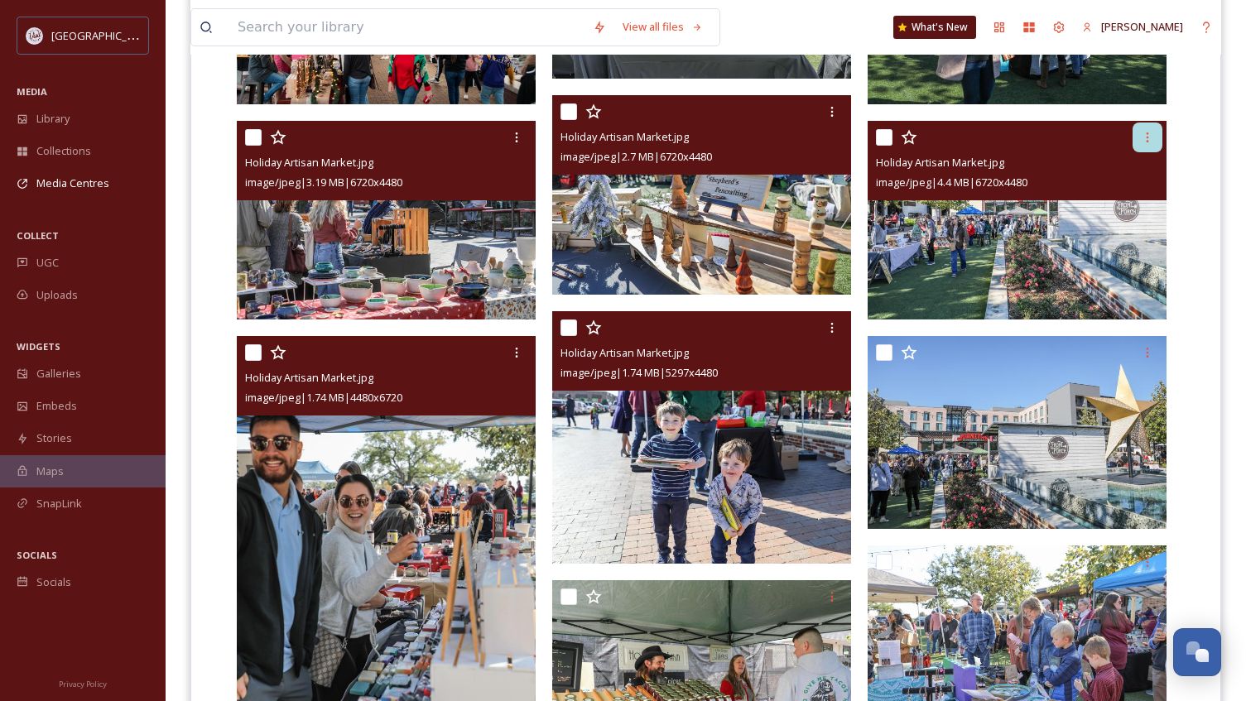
click at [1156, 142] on div at bounding box center [1147, 137] width 30 height 30
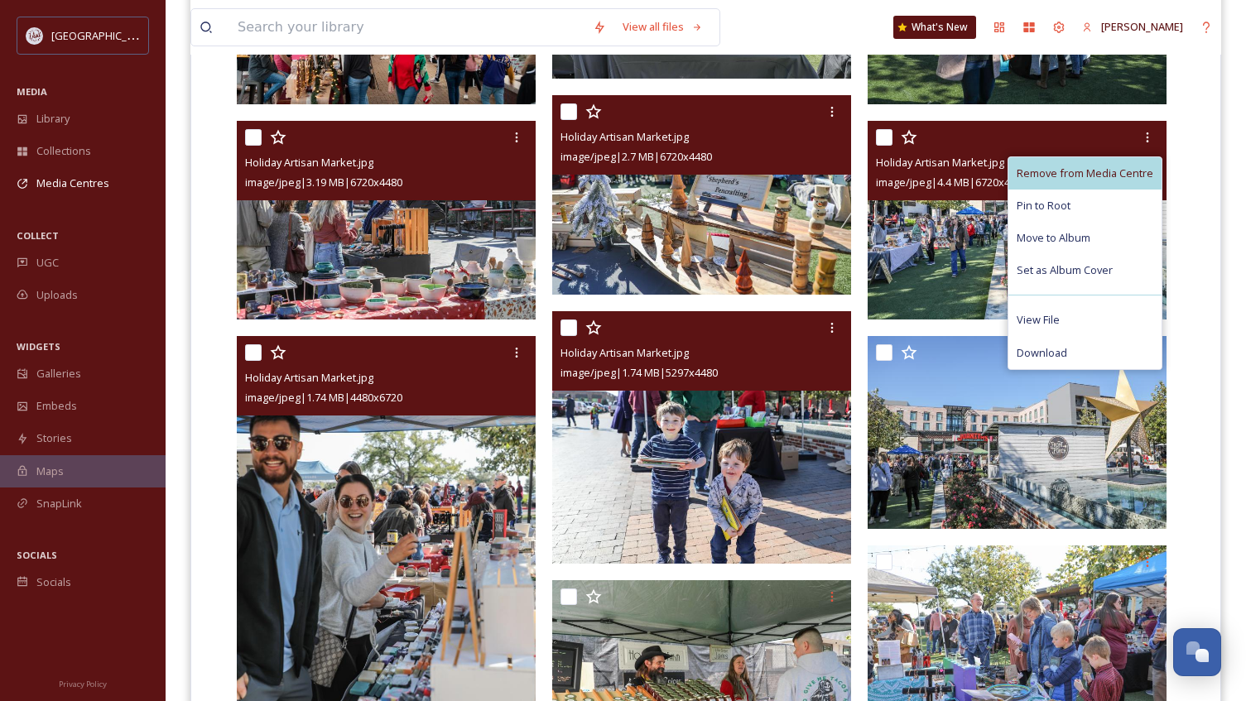
click at [1116, 167] on span "Remove from Media Centre" at bounding box center [1084, 174] width 137 height 16
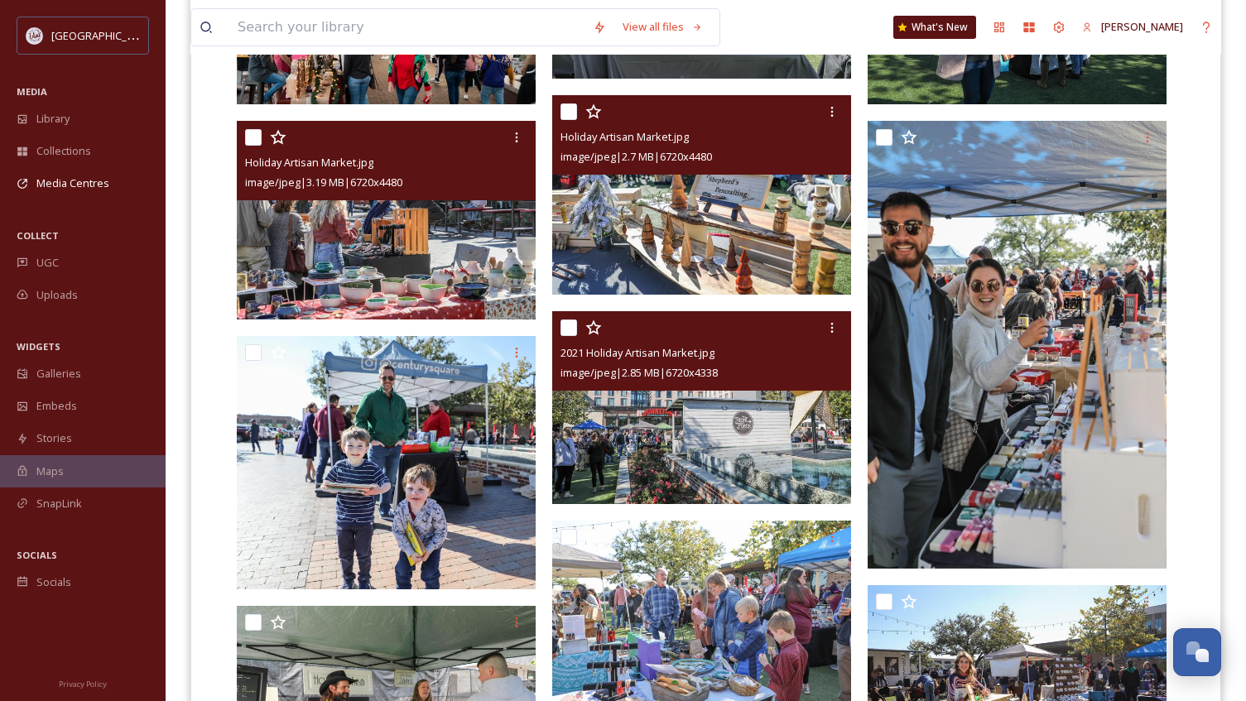
click at [642, 454] on img at bounding box center [701, 407] width 299 height 193
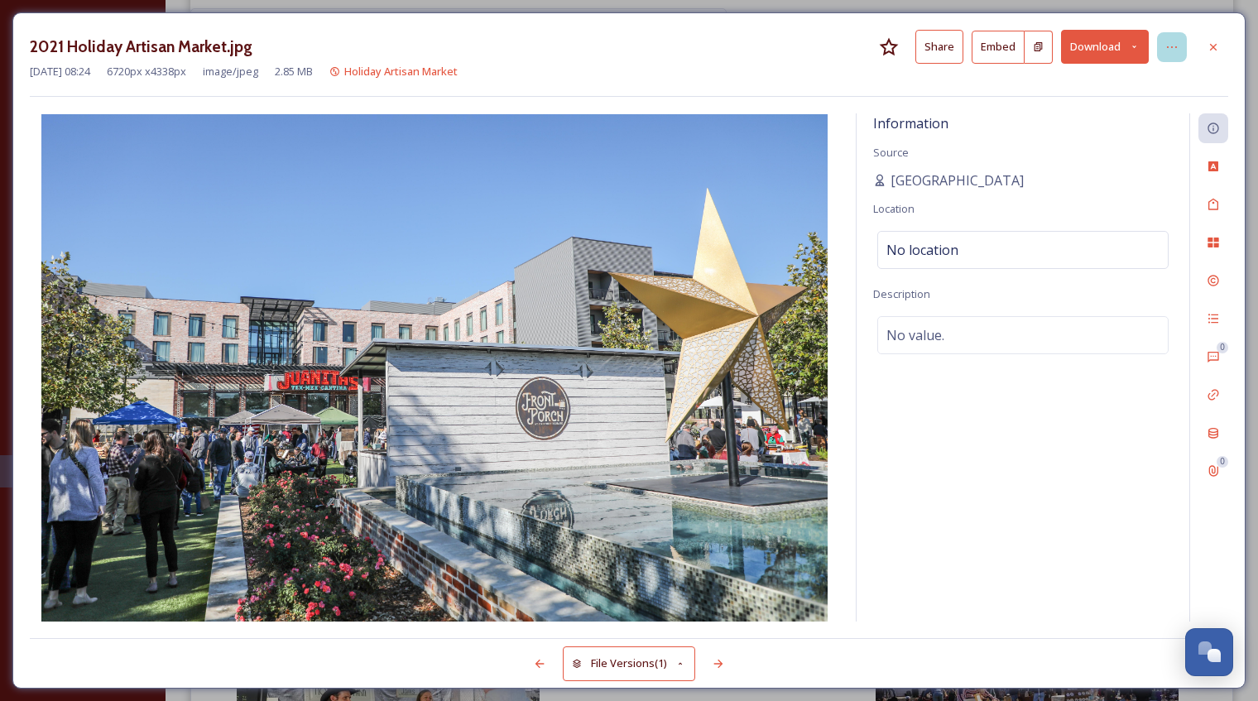
click at [1169, 47] on icon at bounding box center [1171, 47] width 13 height 13
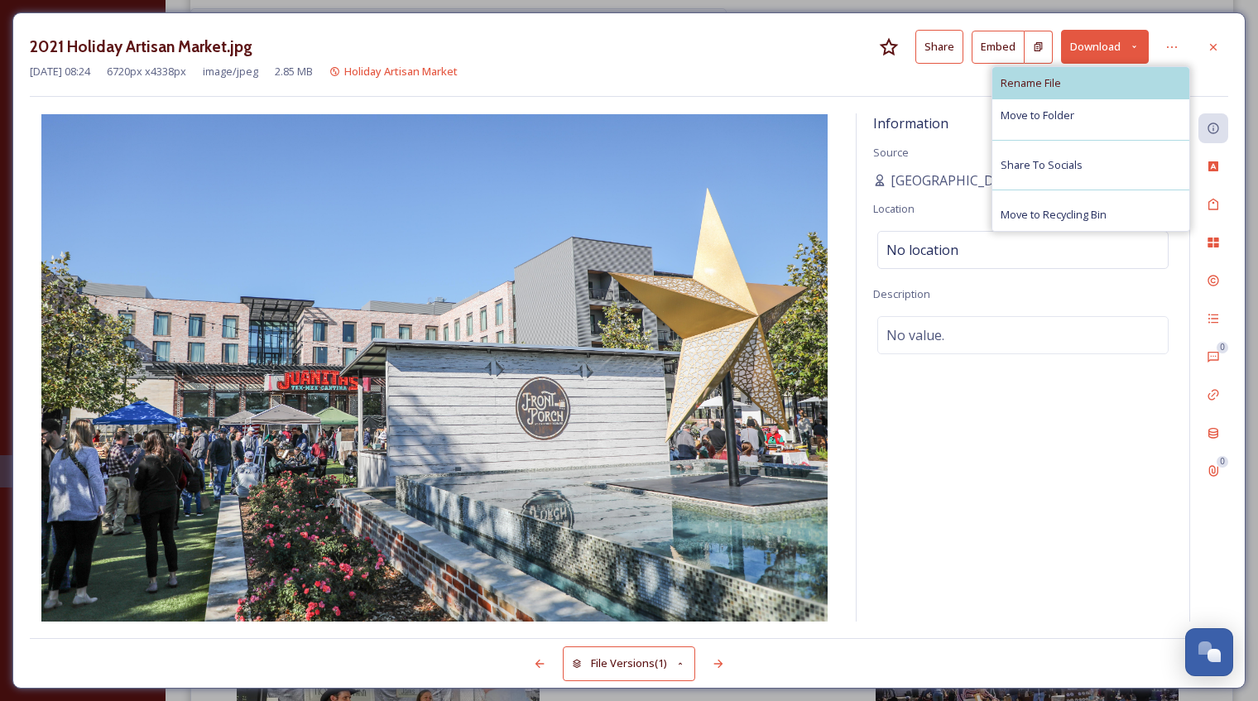
click at [1083, 85] on div "Rename File" at bounding box center [1090, 83] width 197 height 32
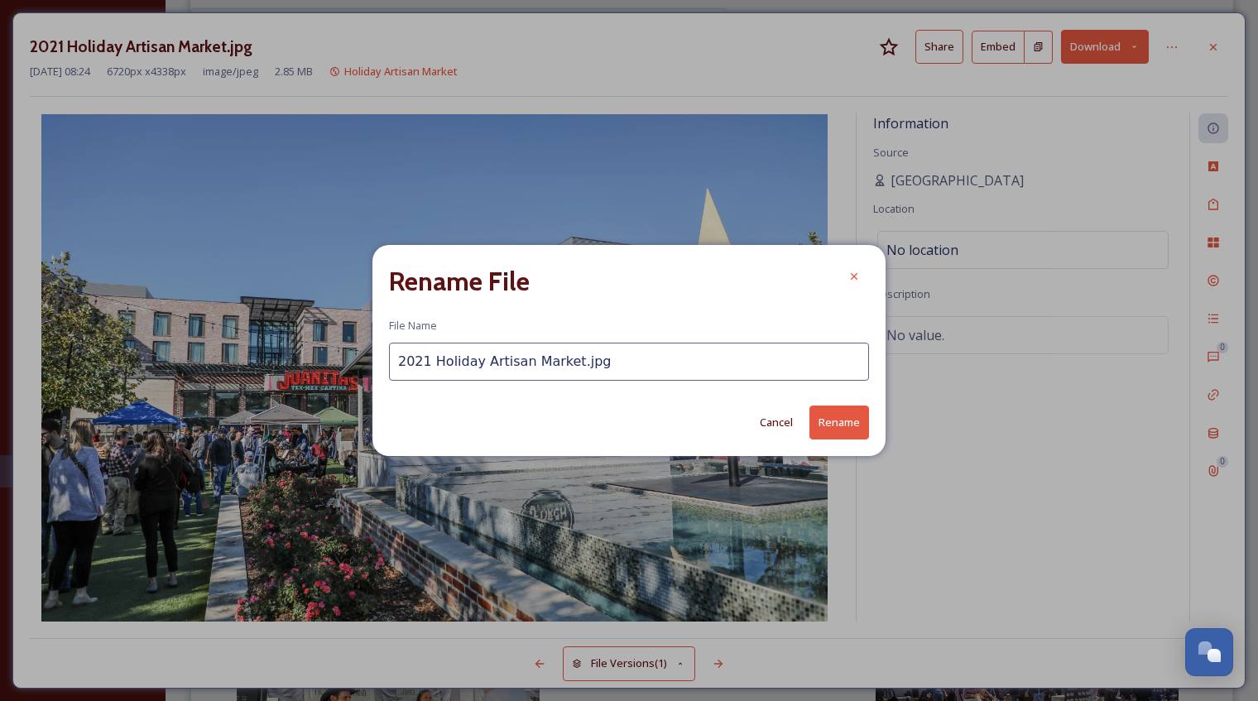
drag, startPoint x: 430, startPoint y: 362, endPoint x: 344, endPoint y: 362, distance: 85.2
click at [344, 362] on div "Rename File File Name 2021 Holiday Artisan Market.jpg Cancel Rename" at bounding box center [629, 350] width 1258 height 701
type input "Holiday Artisan Market.jpg"
click at [837, 424] on button "Rename" at bounding box center [839, 423] width 60 height 34
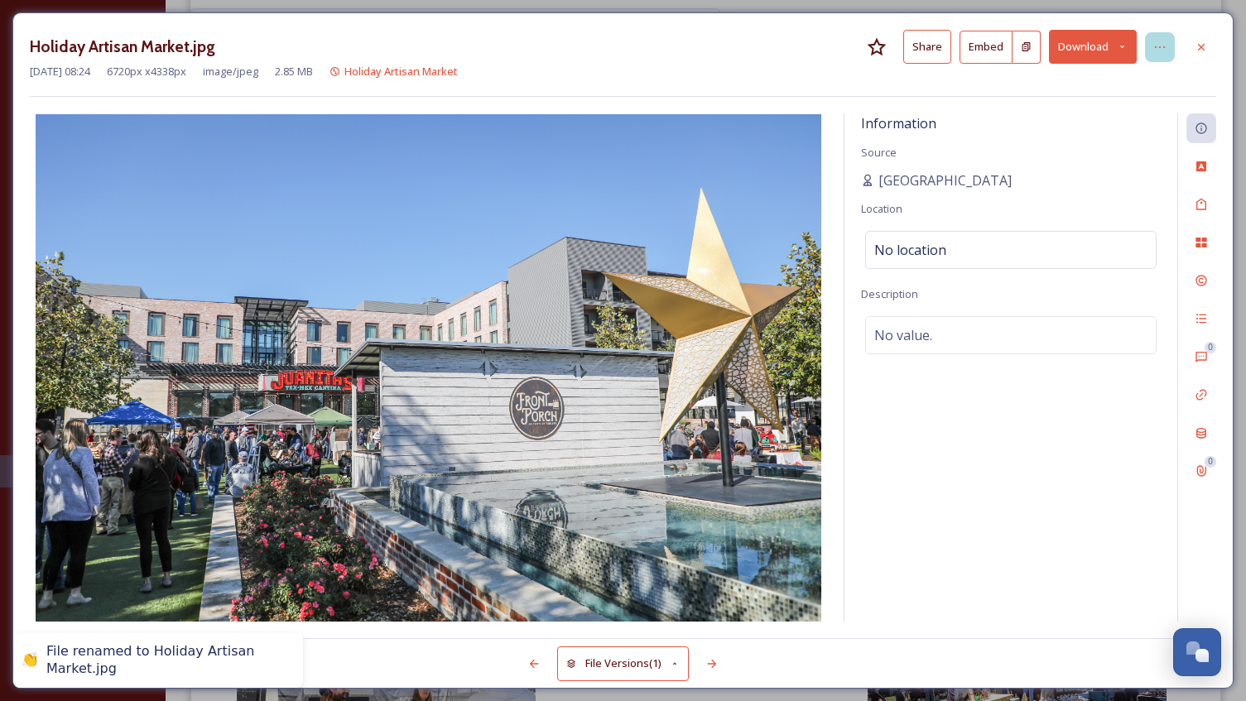
click at [1167, 51] on div at bounding box center [1160, 47] width 30 height 30
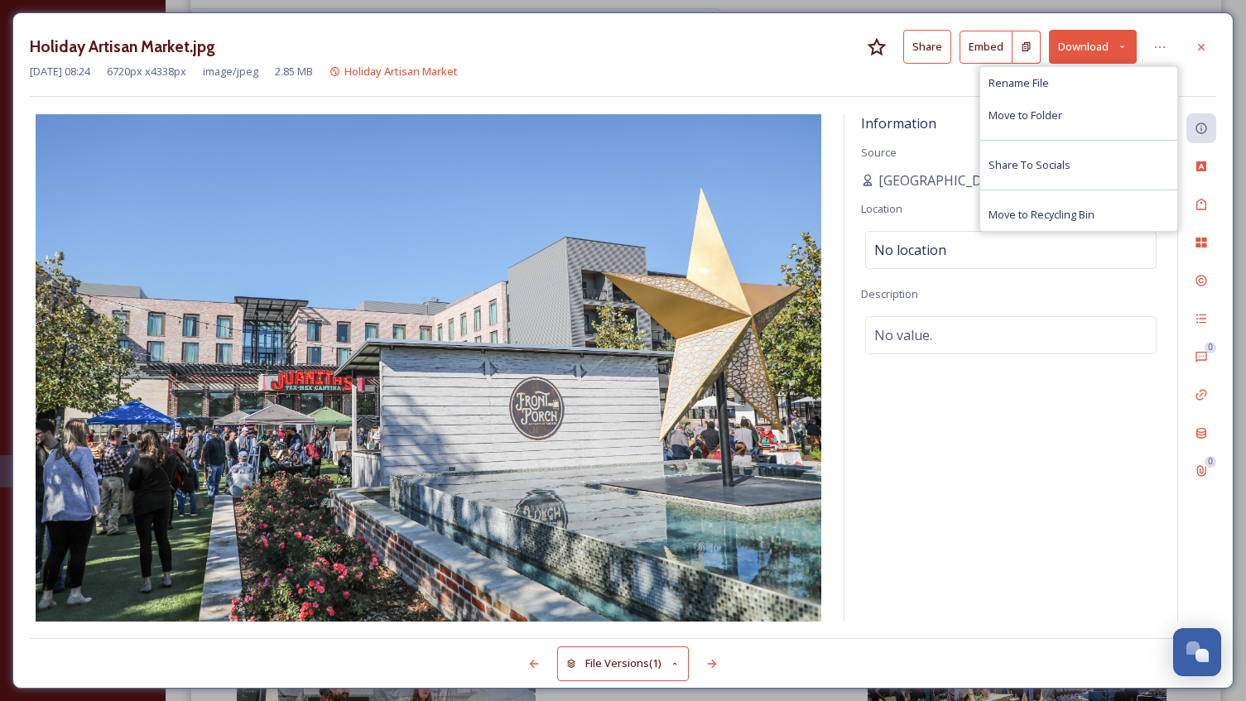
click at [742, 59] on div "Holiday Artisan Market.jpg Share Embed Download Rename File Move to Folder Shar…" at bounding box center [623, 47] width 1186 height 34
click at [1197, 43] on icon at bounding box center [1200, 47] width 13 height 13
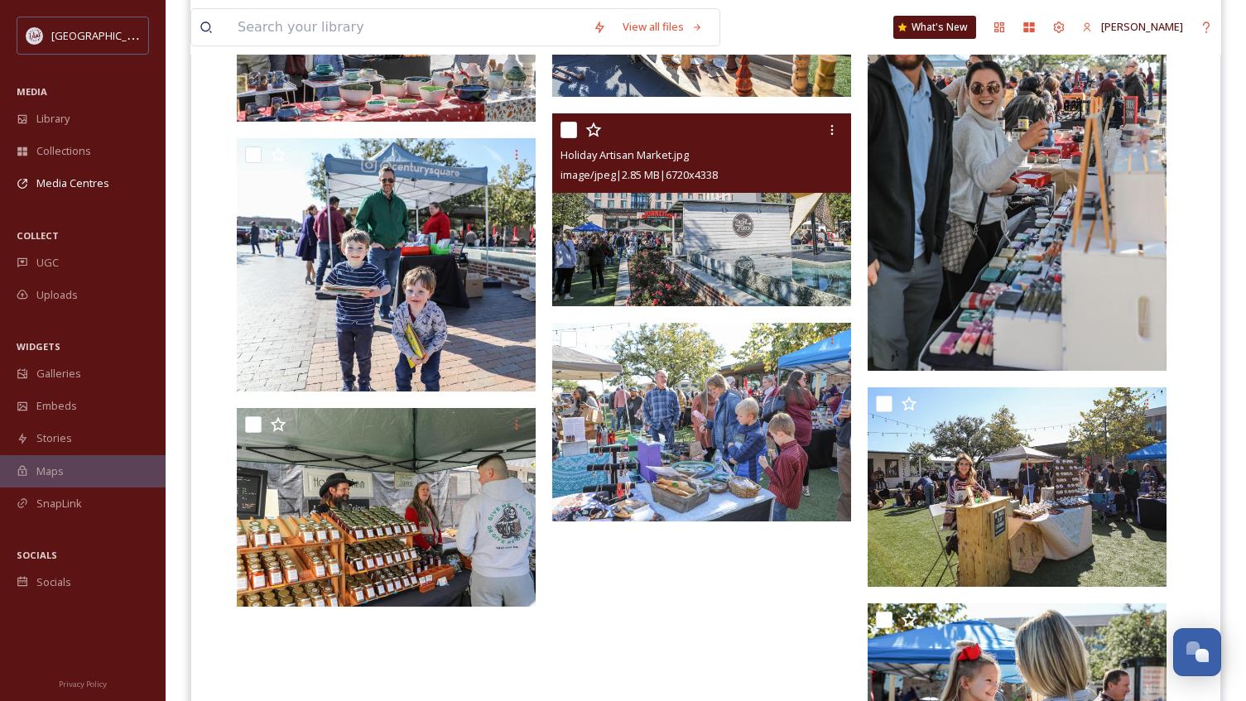
scroll to position [877, 0]
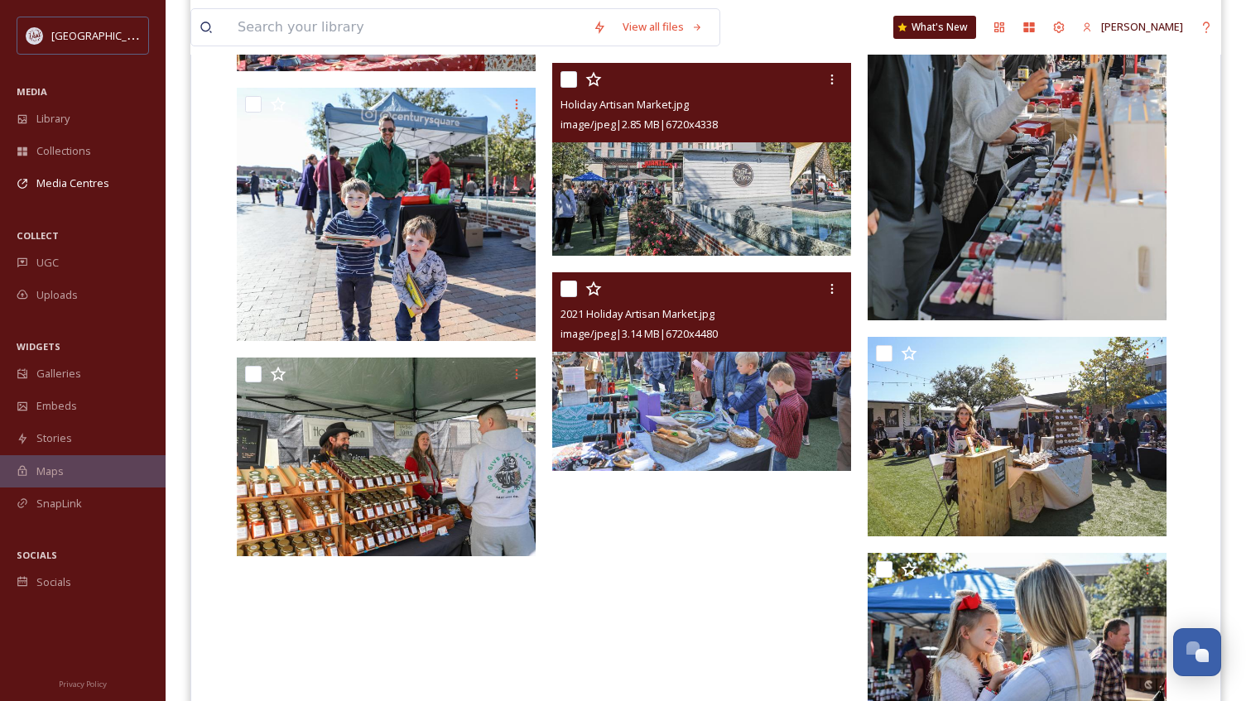
click at [646, 414] on img at bounding box center [701, 371] width 299 height 199
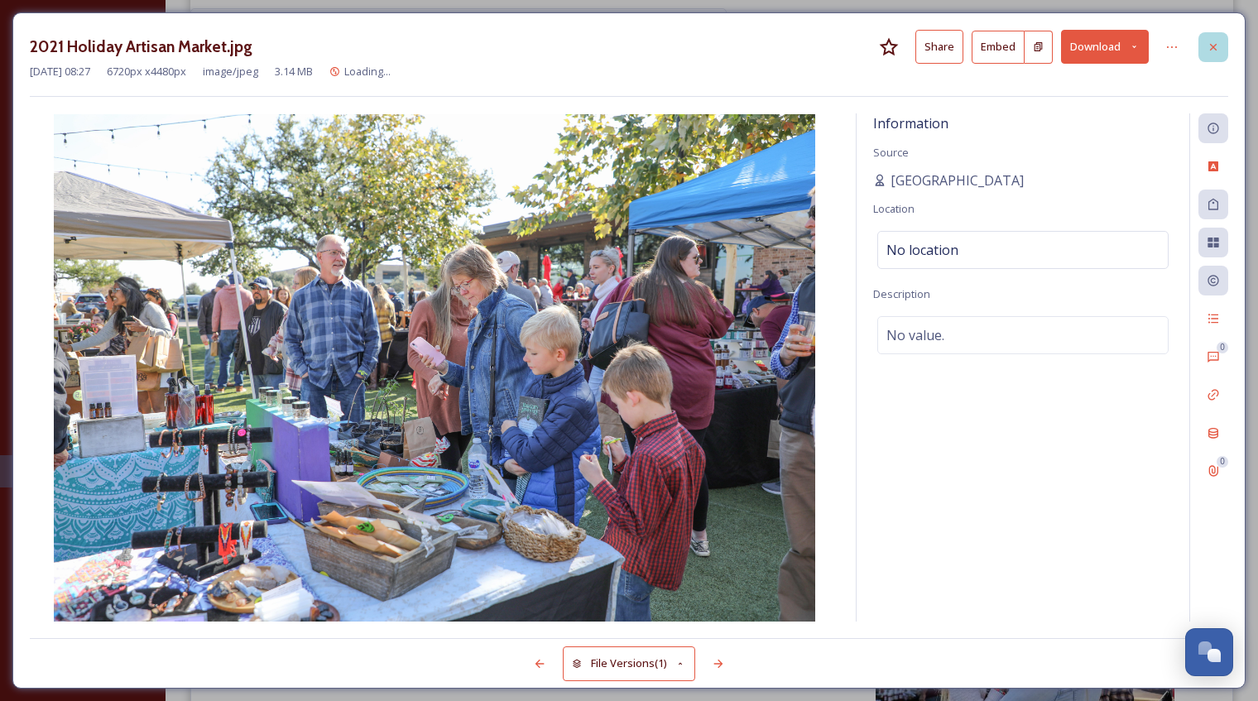
click at [1207, 43] on icon at bounding box center [1213, 47] width 13 height 13
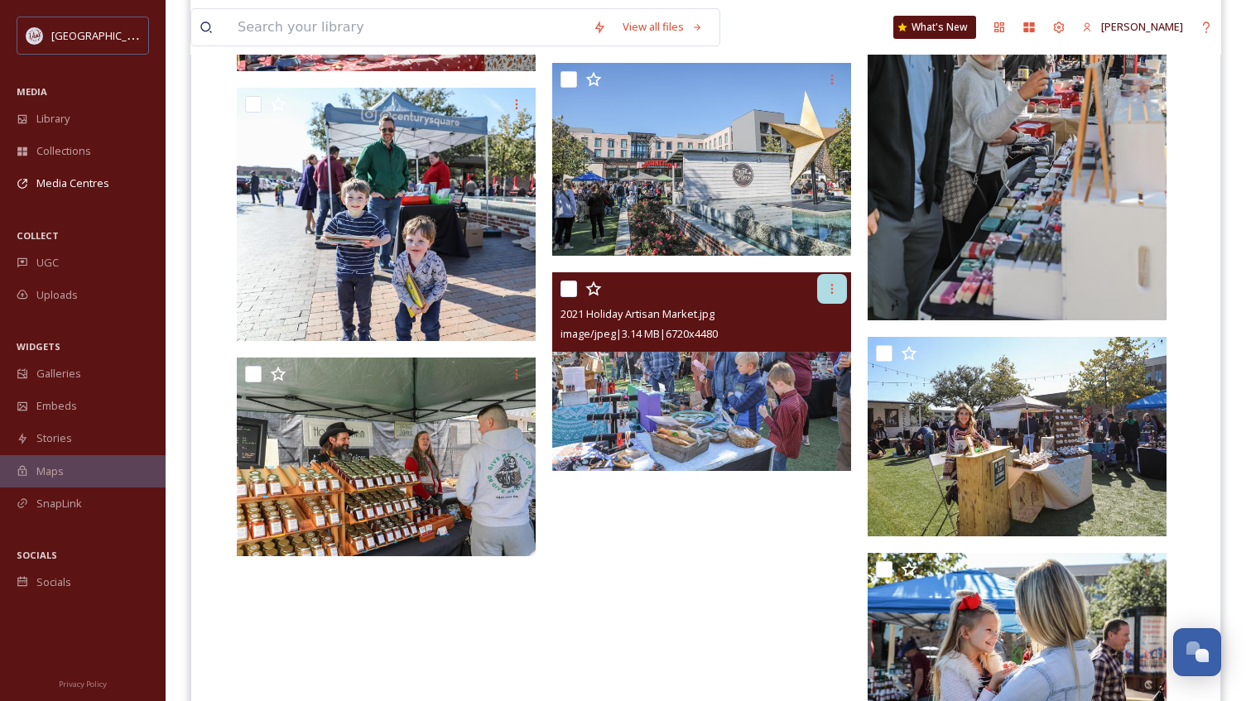
click at [818, 290] on div at bounding box center [832, 289] width 30 height 30
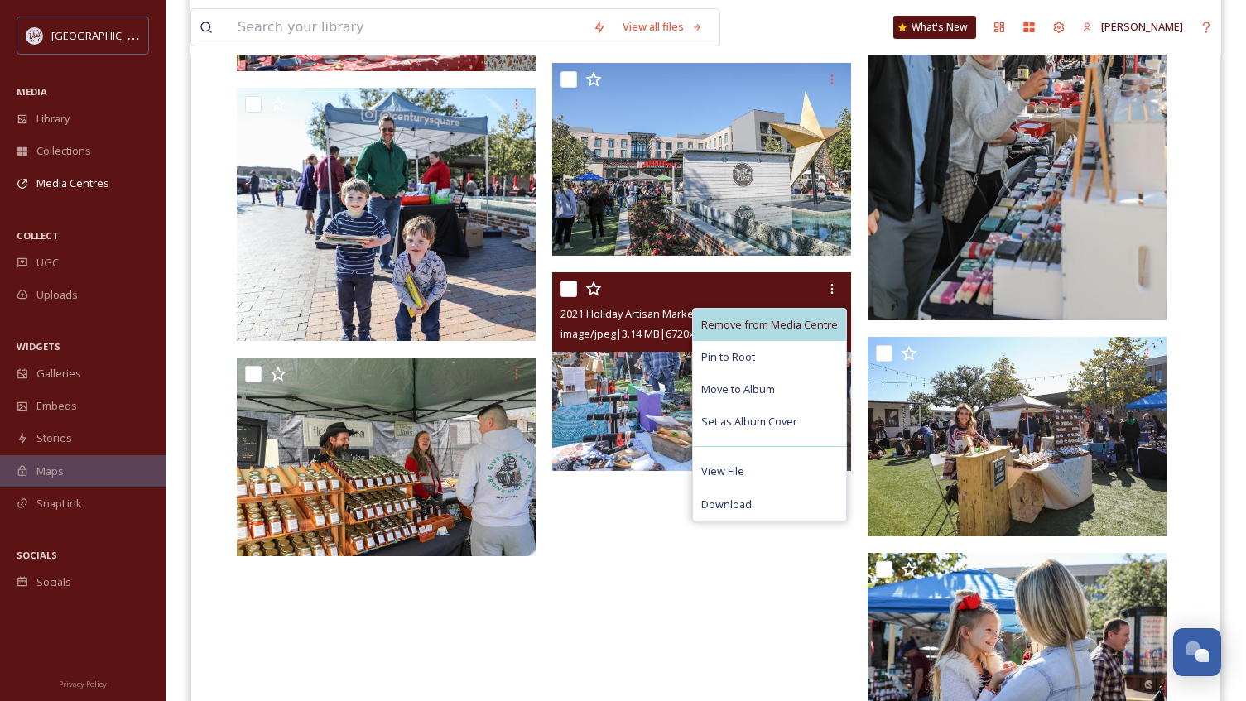
click at [798, 322] on span "Remove from Media Centre" at bounding box center [769, 325] width 137 height 16
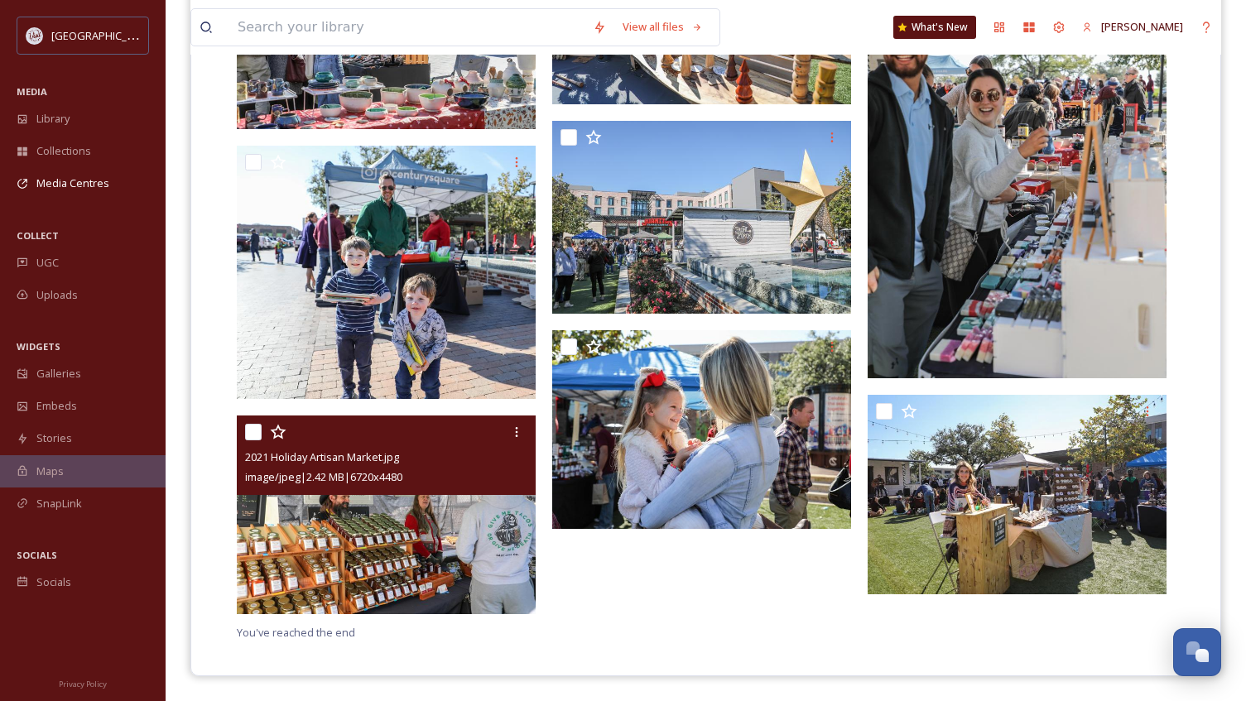
click at [379, 548] on img at bounding box center [386, 514] width 299 height 199
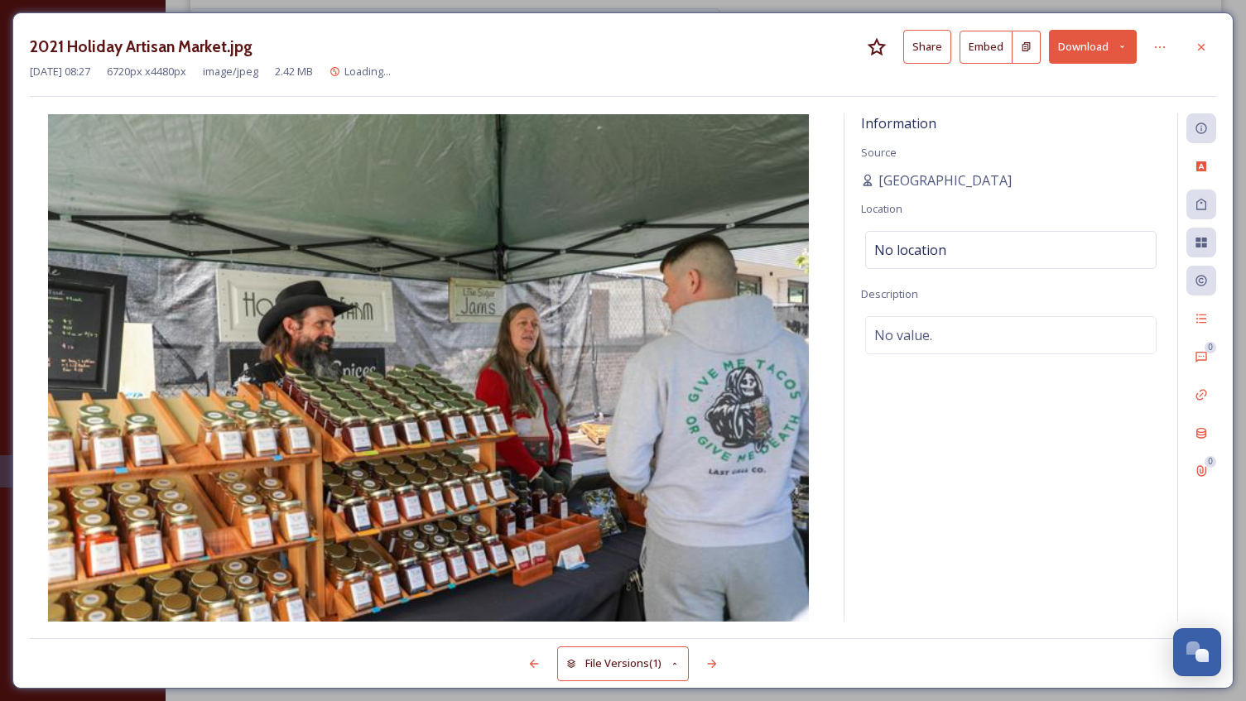
scroll to position [799, 0]
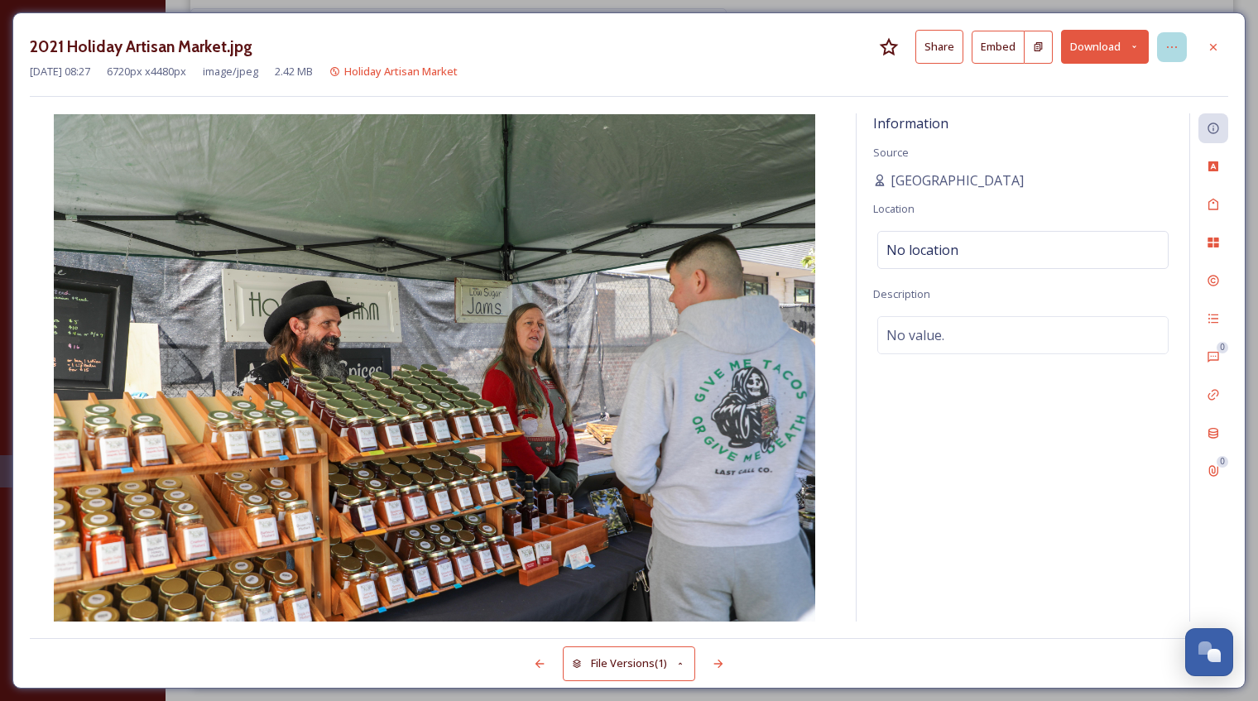
click at [1167, 53] on icon at bounding box center [1171, 47] width 13 height 13
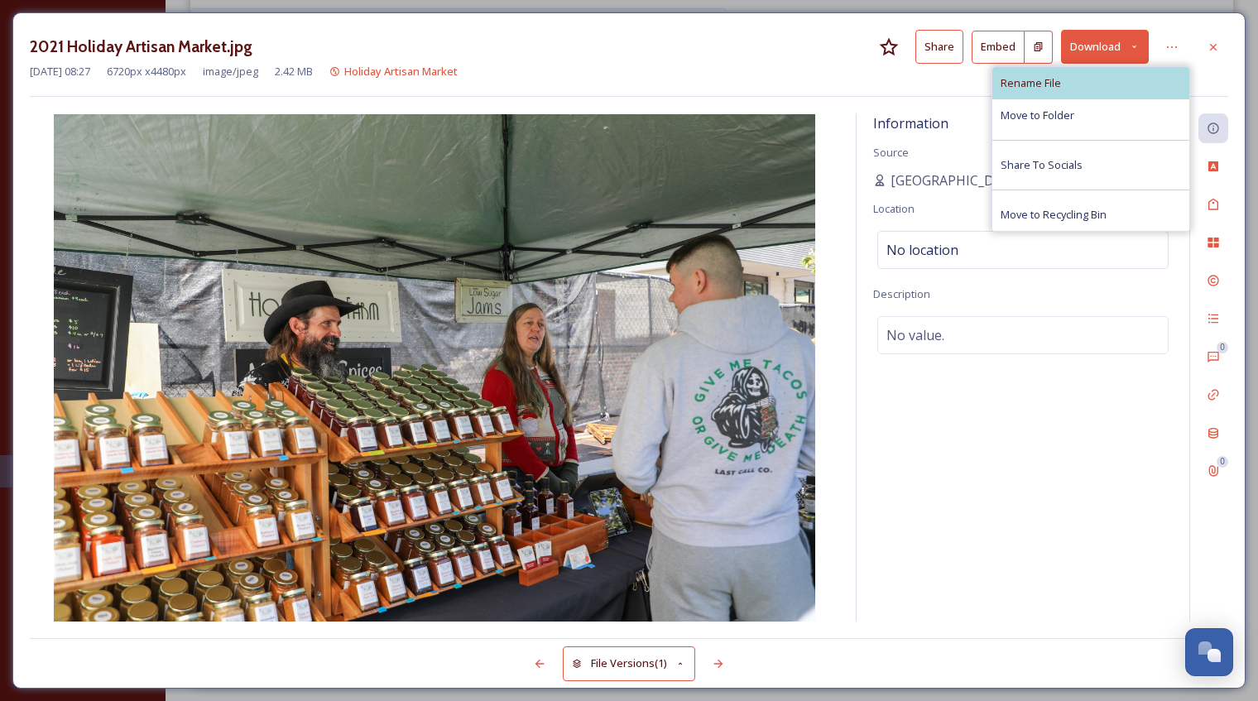
click at [1135, 84] on div "Rename File" at bounding box center [1090, 83] width 197 height 32
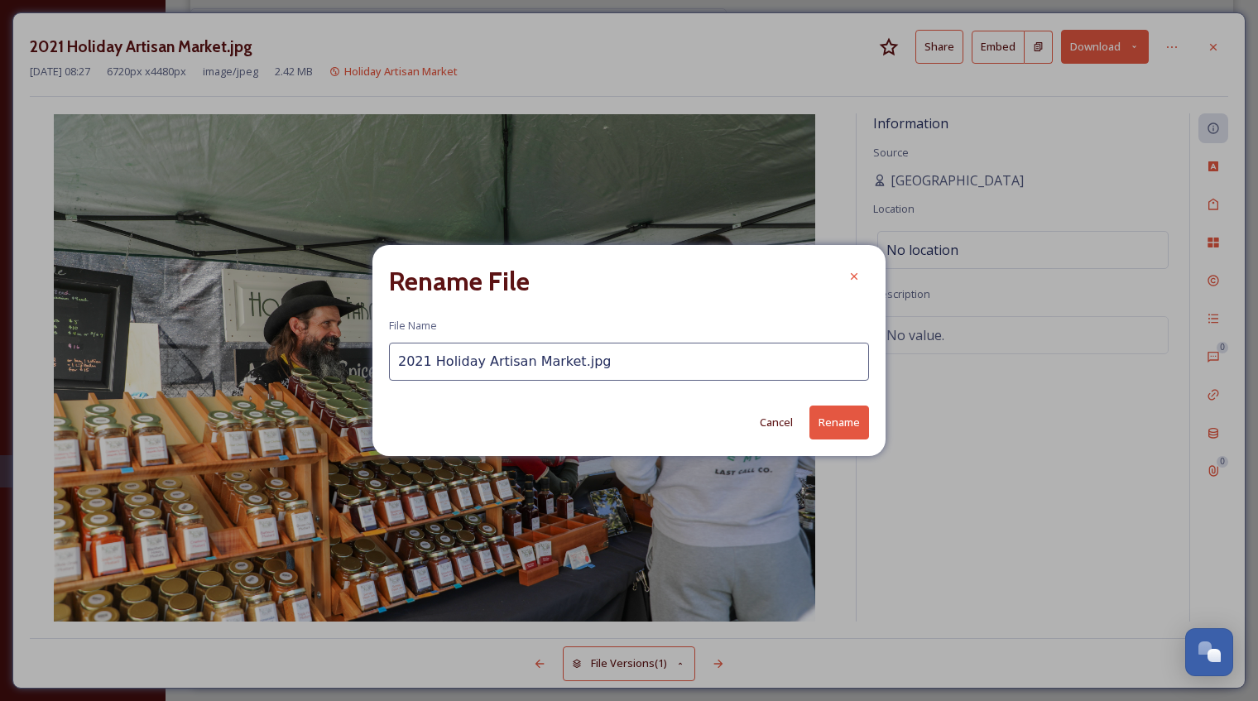
drag, startPoint x: 433, startPoint y: 364, endPoint x: 361, endPoint y: 369, distance: 72.2
click at [366, 371] on div "Rename File File Name 2021 Holiday Artisan Market.jpg Cancel Rename" at bounding box center [629, 350] width 1258 height 701
type input "Holiday Artisan Market.jpg"
click at [834, 428] on button "Rename" at bounding box center [839, 423] width 60 height 34
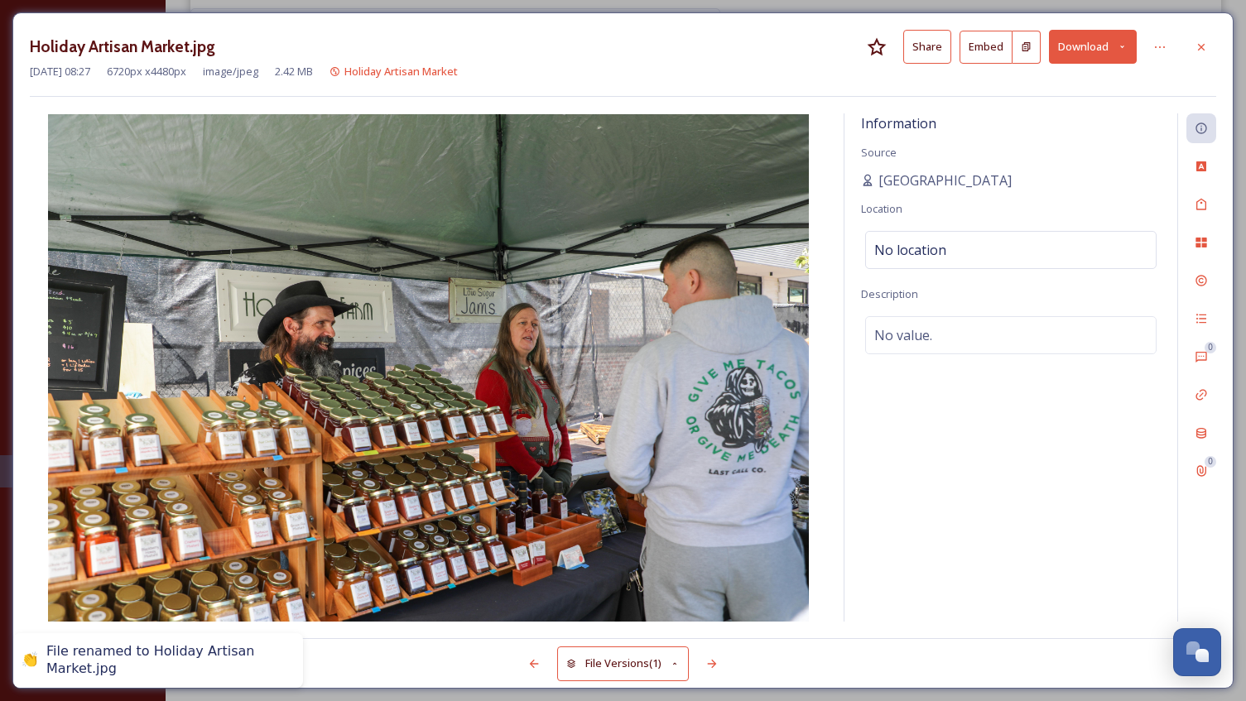
click at [1214, 47] on div at bounding box center [1201, 47] width 30 height 30
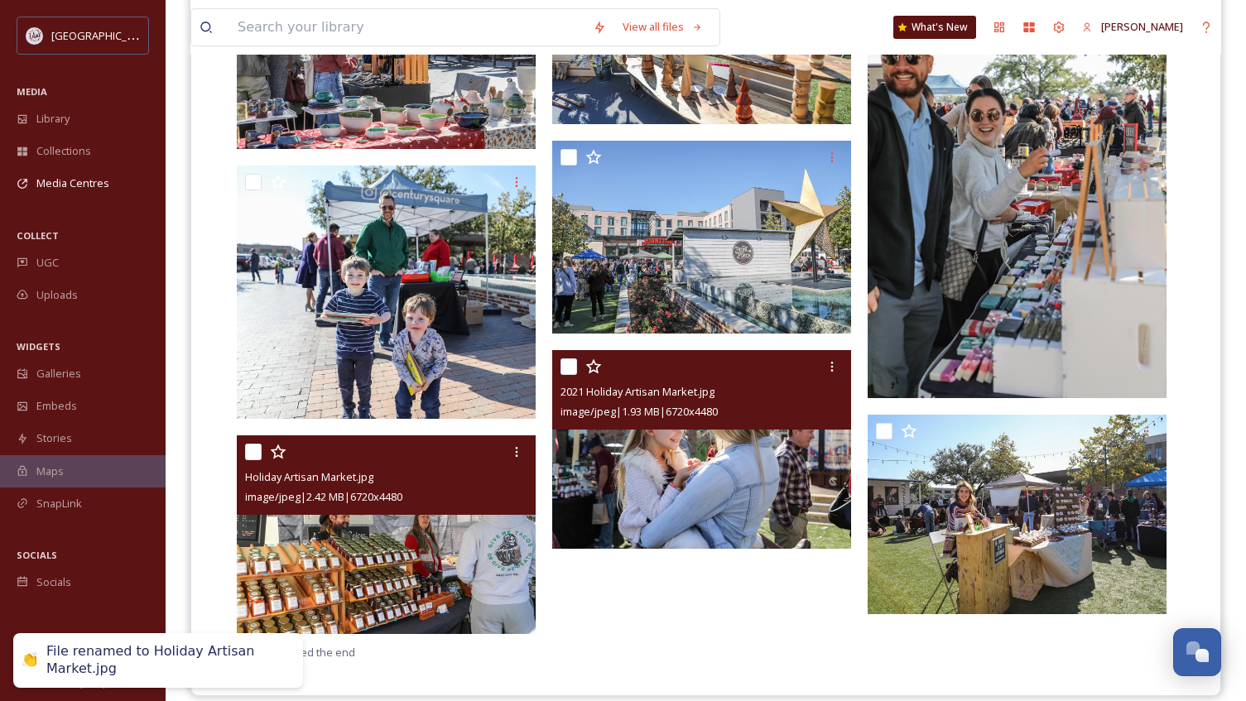
click at [672, 521] on img at bounding box center [701, 449] width 299 height 199
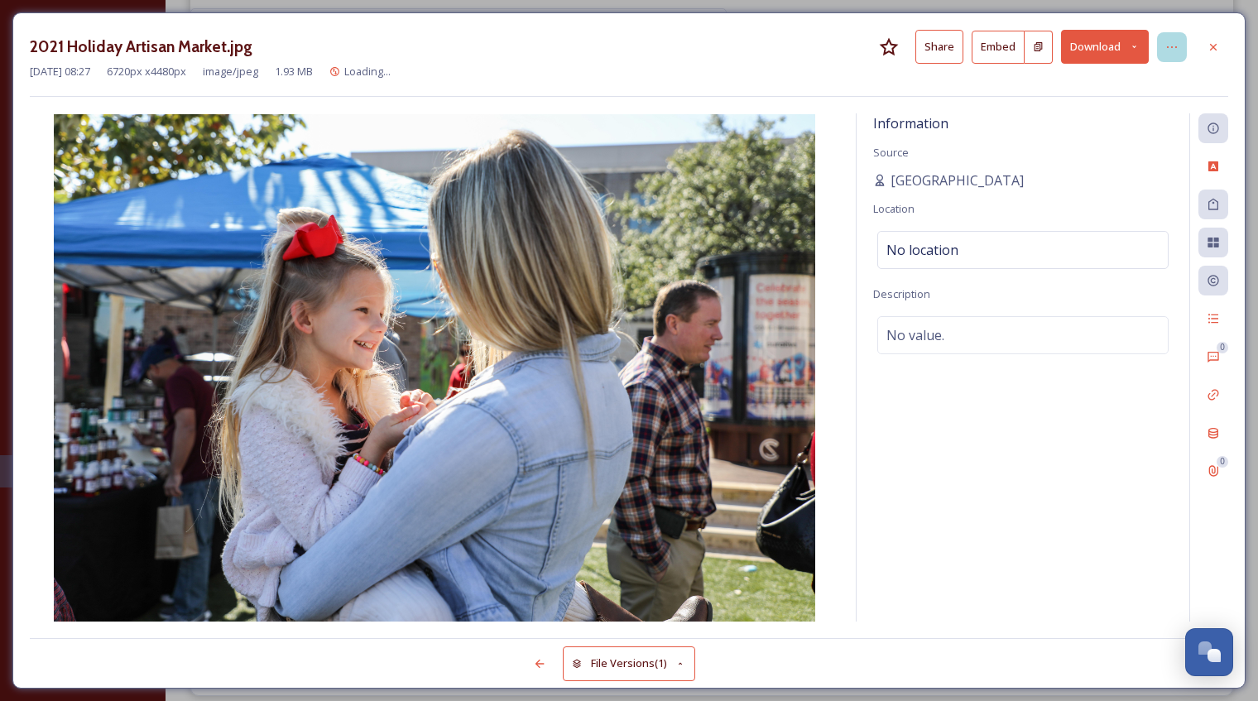
click at [1165, 50] on icon at bounding box center [1171, 47] width 13 height 13
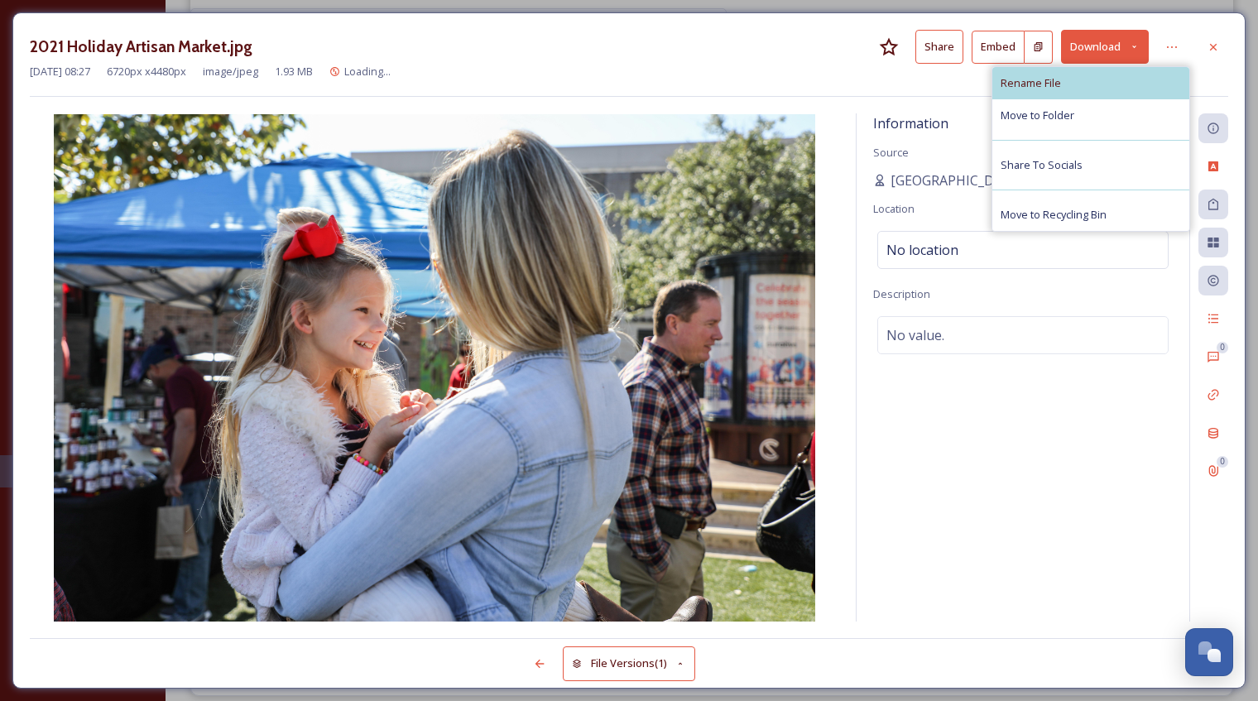
click at [1132, 76] on div "Rename File" at bounding box center [1090, 83] width 197 height 32
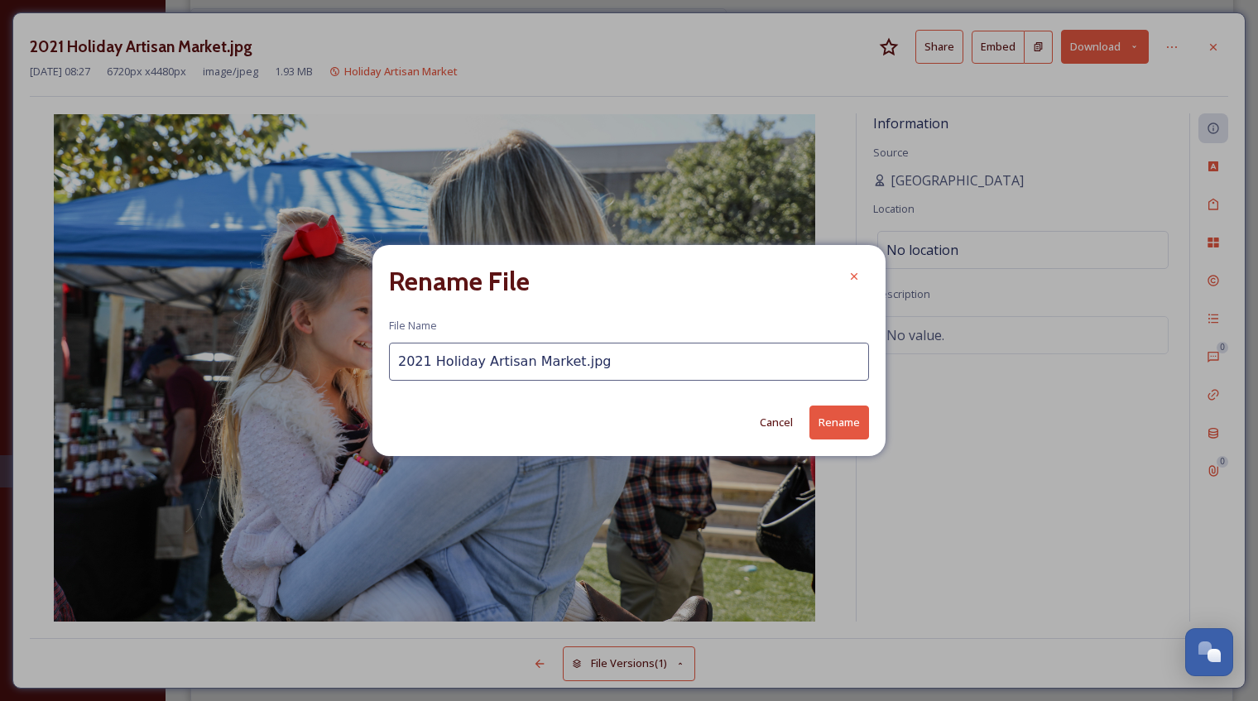
drag, startPoint x: 431, startPoint y: 360, endPoint x: 359, endPoint y: 369, distance: 72.6
click at [359, 369] on div "Rename File File Name 2021 Holiday Artisan Market.jpg Cancel Rename" at bounding box center [629, 350] width 1258 height 701
type input "Holiday Artisan Market.jpg"
click at [827, 426] on button "Rename" at bounding box center [839, 423] width 60 height 34
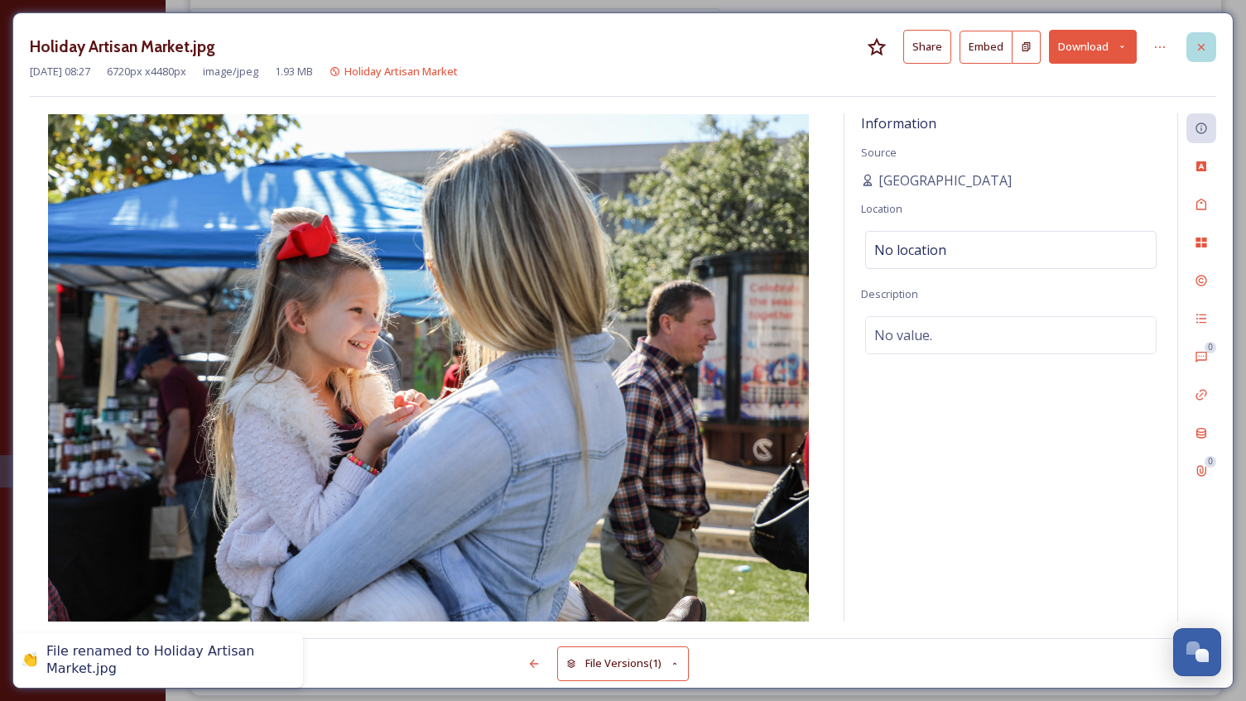
click at [1202, 50] on icon at bounding box center [1200, 47] width 13 height 13
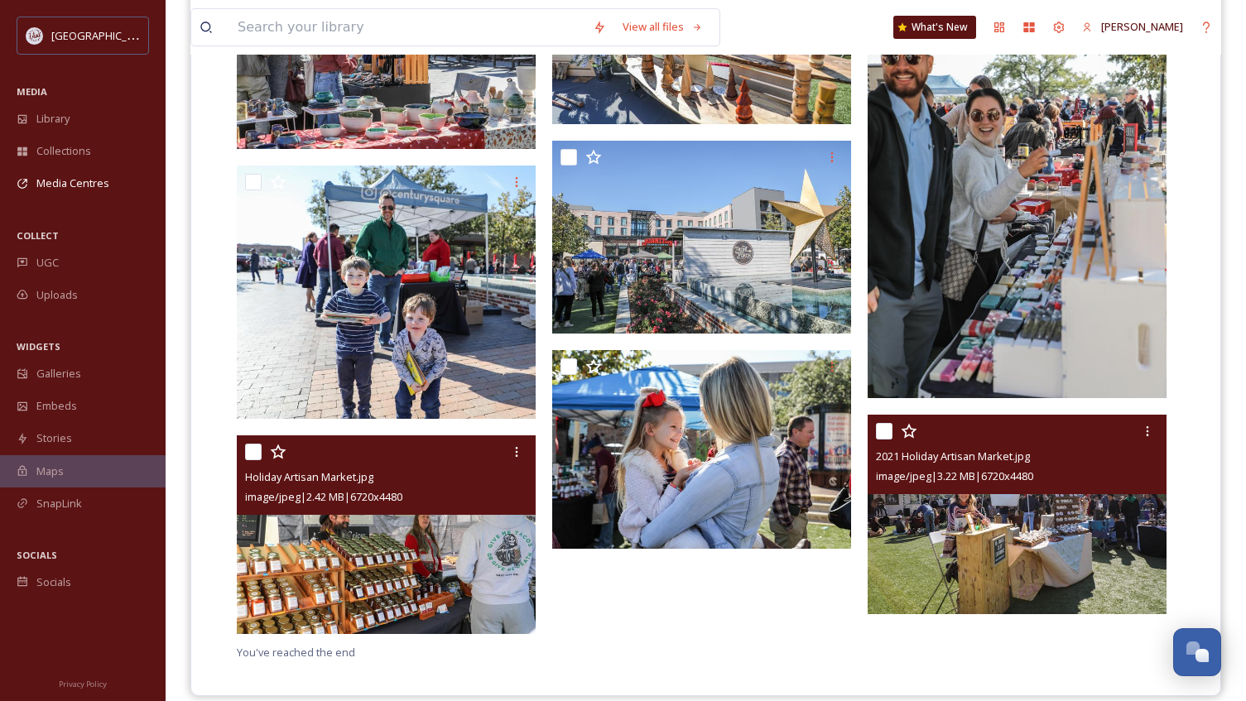
click at [948, 581] on img at bounding box center [1016, 514] width 299 height 199
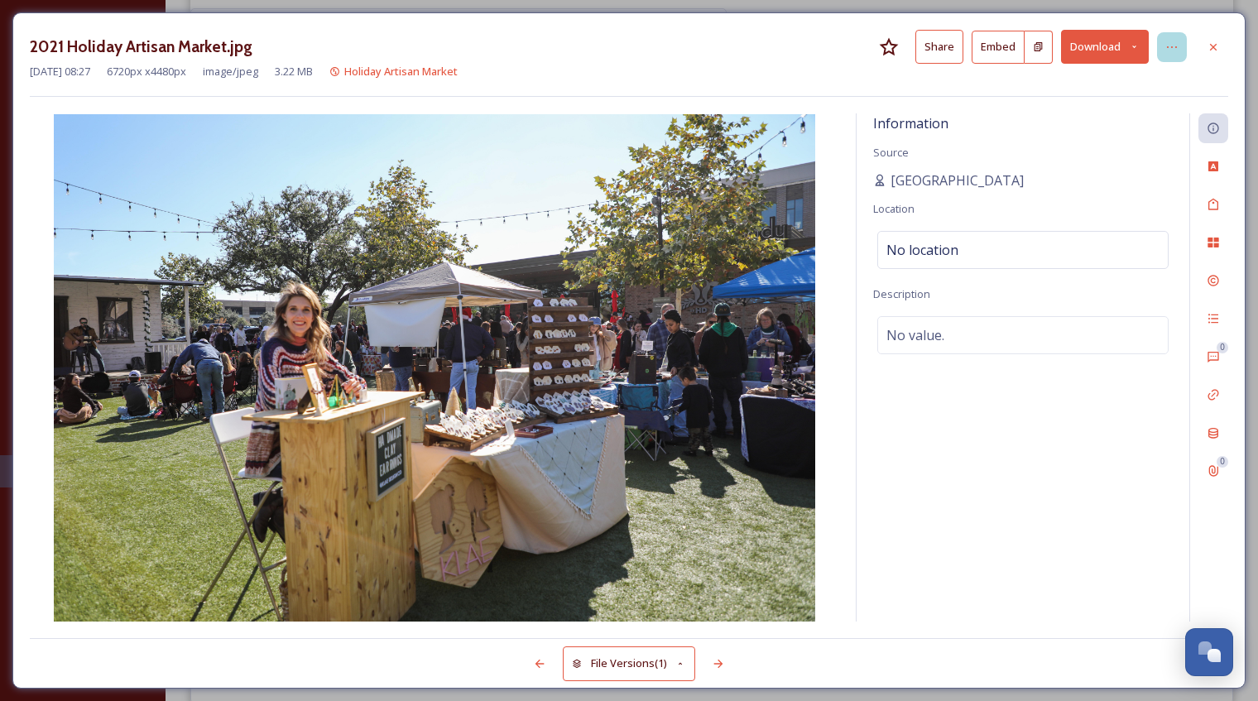
click at [1178, 50] on icon at bounding box center [1171, 47] width 13 height 13
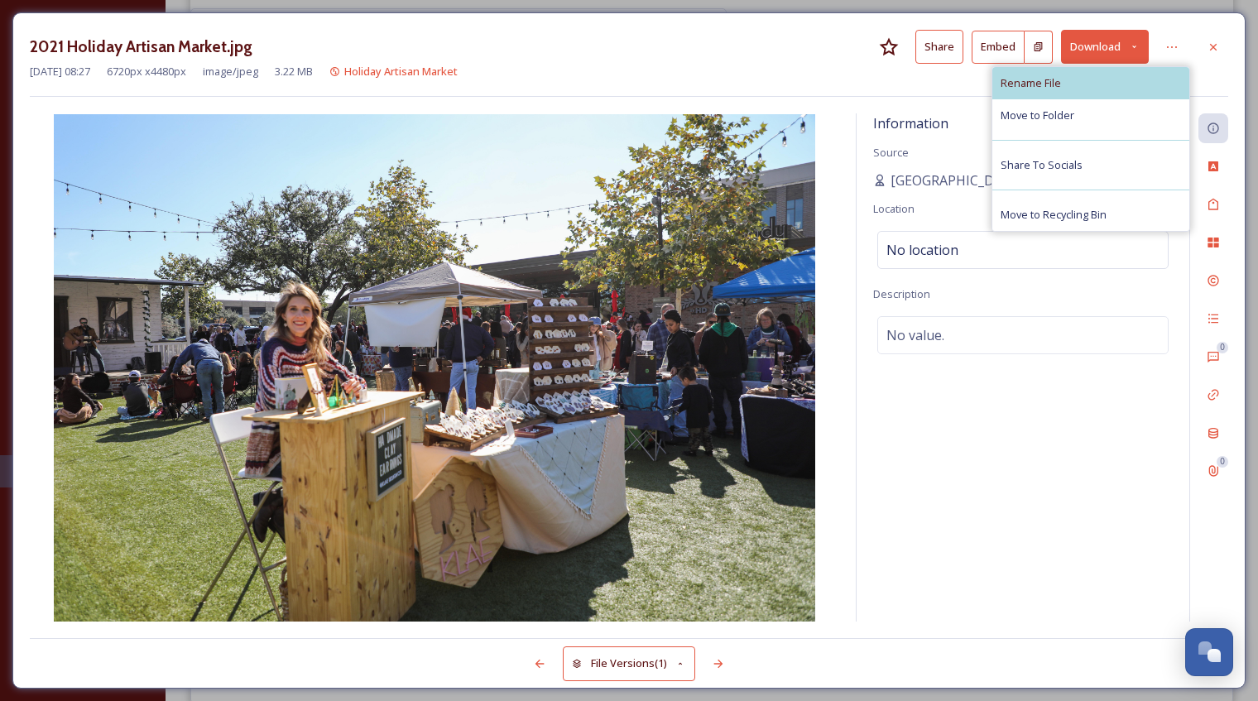
click at [1137, 76] on div "Rename File" at bounding box center [1090, 83] width 197 height 32
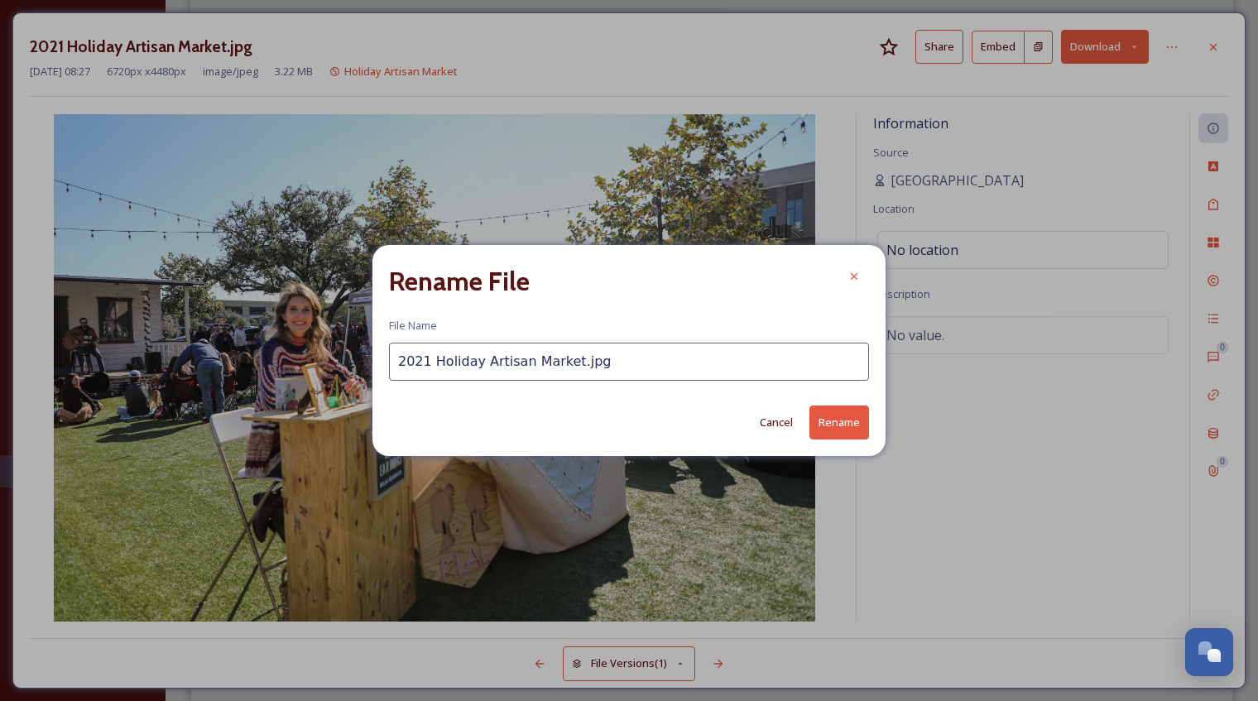
drag, startPoint x: 429, startPoint y: 361, endPoint x: 371, endPoint y: 364, distance: 58.0
click at [373, 363] on div "Rename File File Name 2021 Holiday Artisan Market.jpg Cancel Rename" at bounding box center [628, 350] width 513 height 210
type input "Holiday Artisan Market.jpg"
click at [837, 429] on button "Rename" at bounding box center [839, 423] width 60 height 34
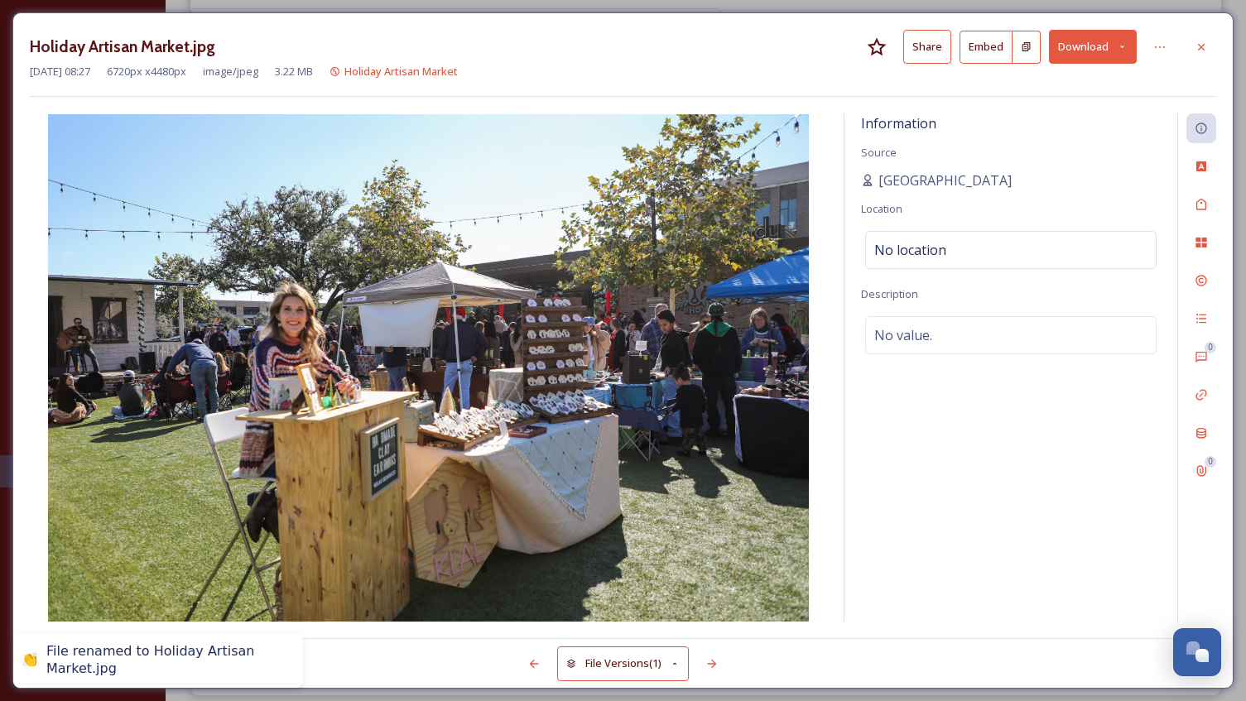
click at [1206, 45] on icon at bounding box center [1200, 47] width 13 height 13
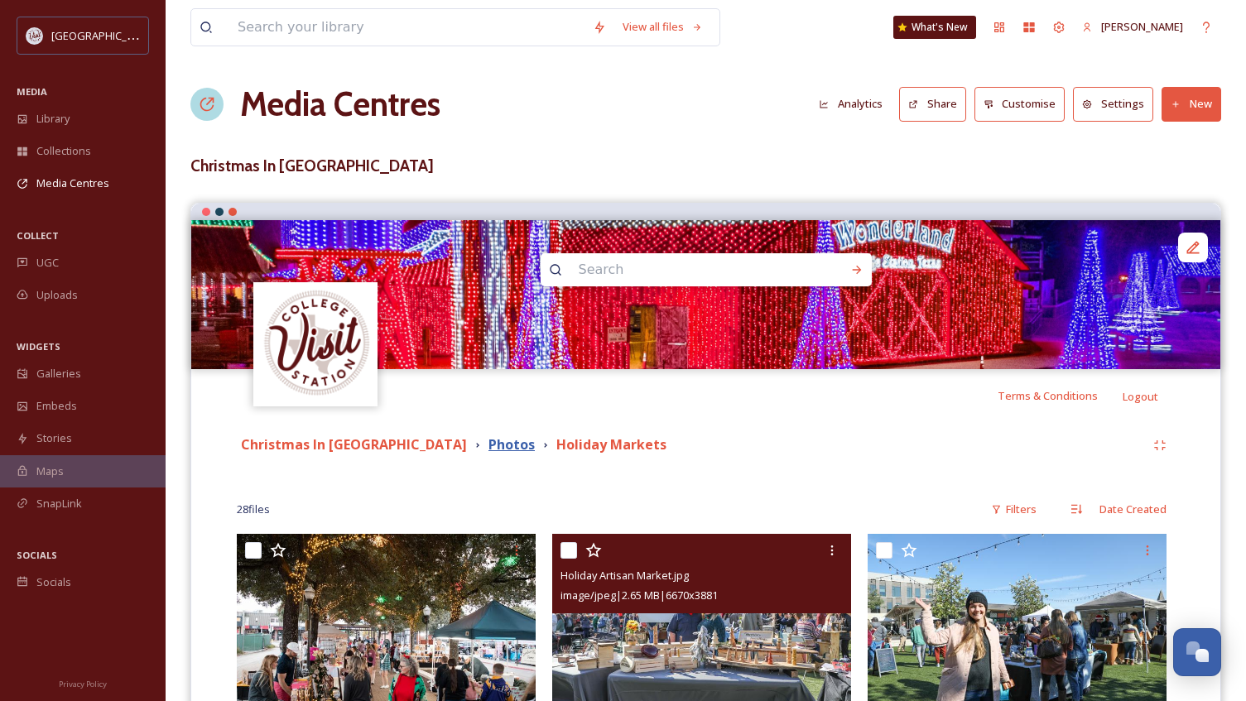
click at [488, 449] on strong "Photos" at bounding box center [511, 444] width 46 height 18
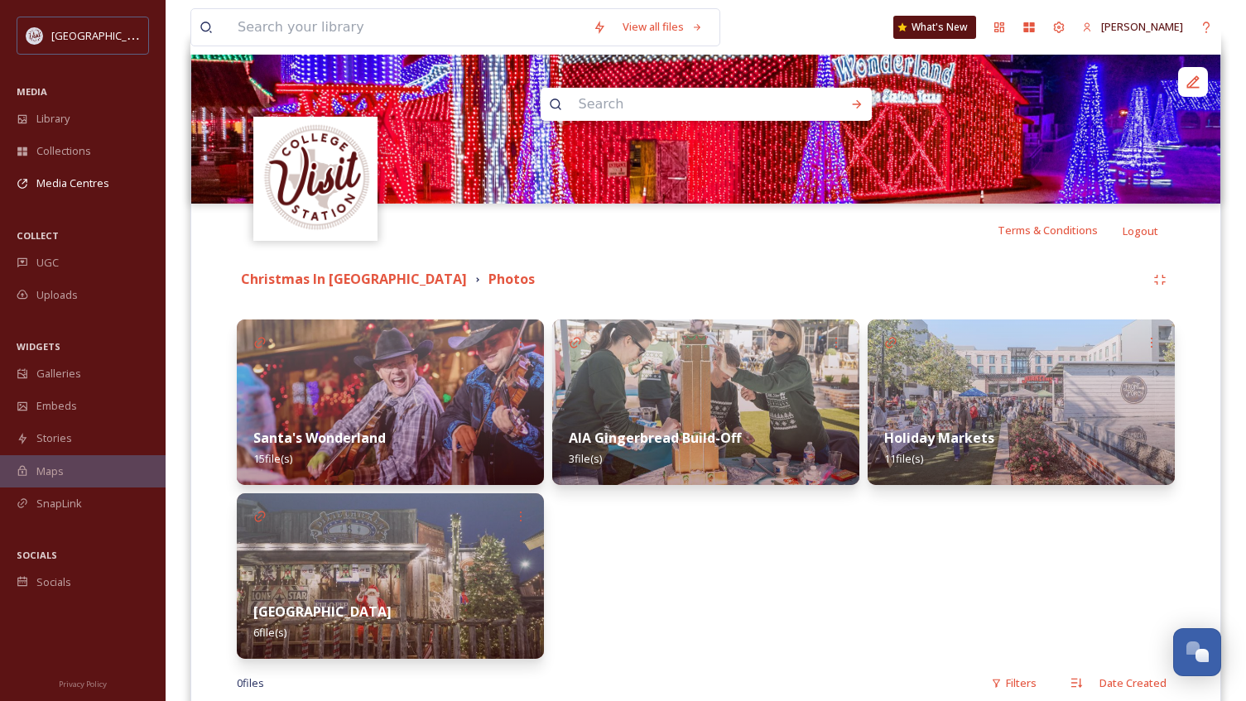
scroll to position [248, 0]
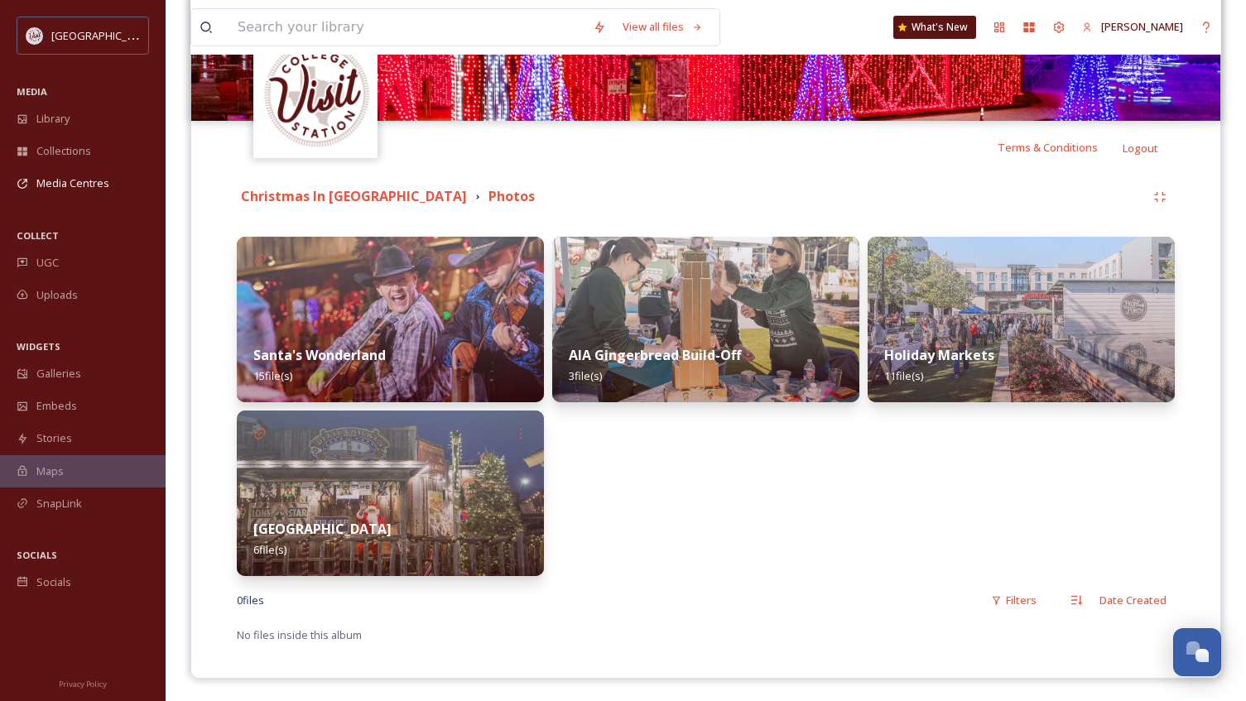
click at [358, 462] on img at bounding box center [390, 493] width 307 height 166
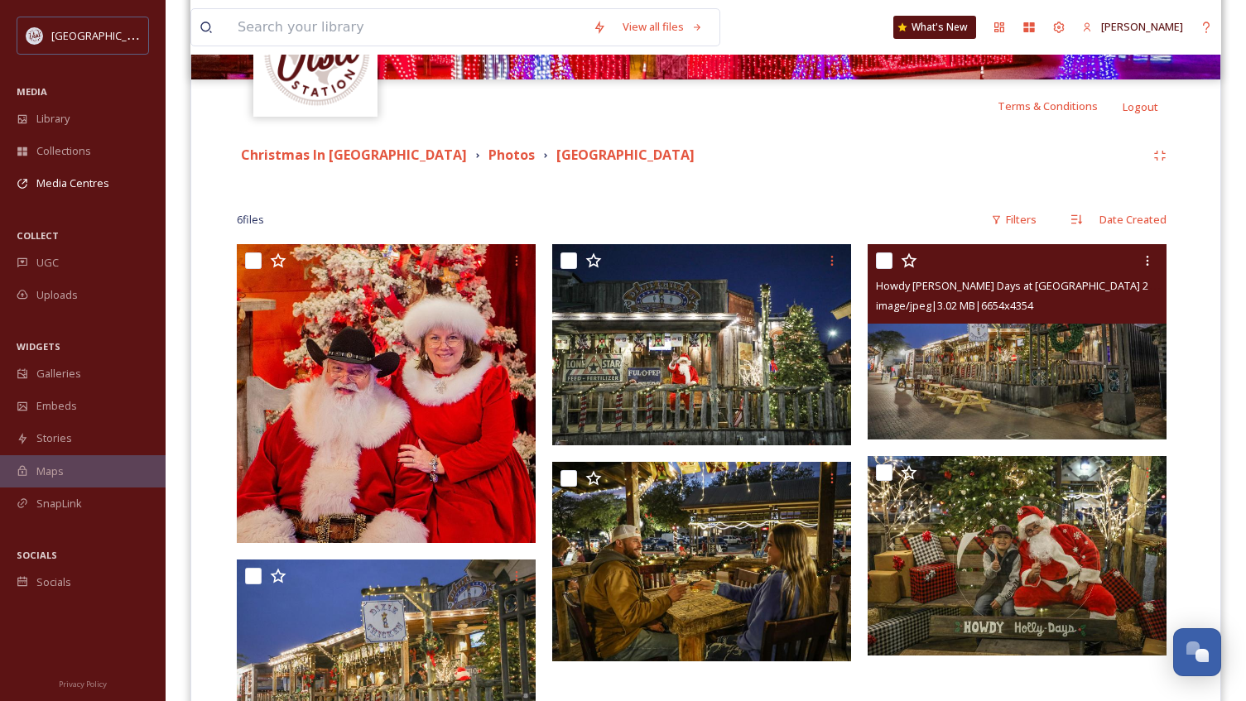
scroll to position [331, 0]
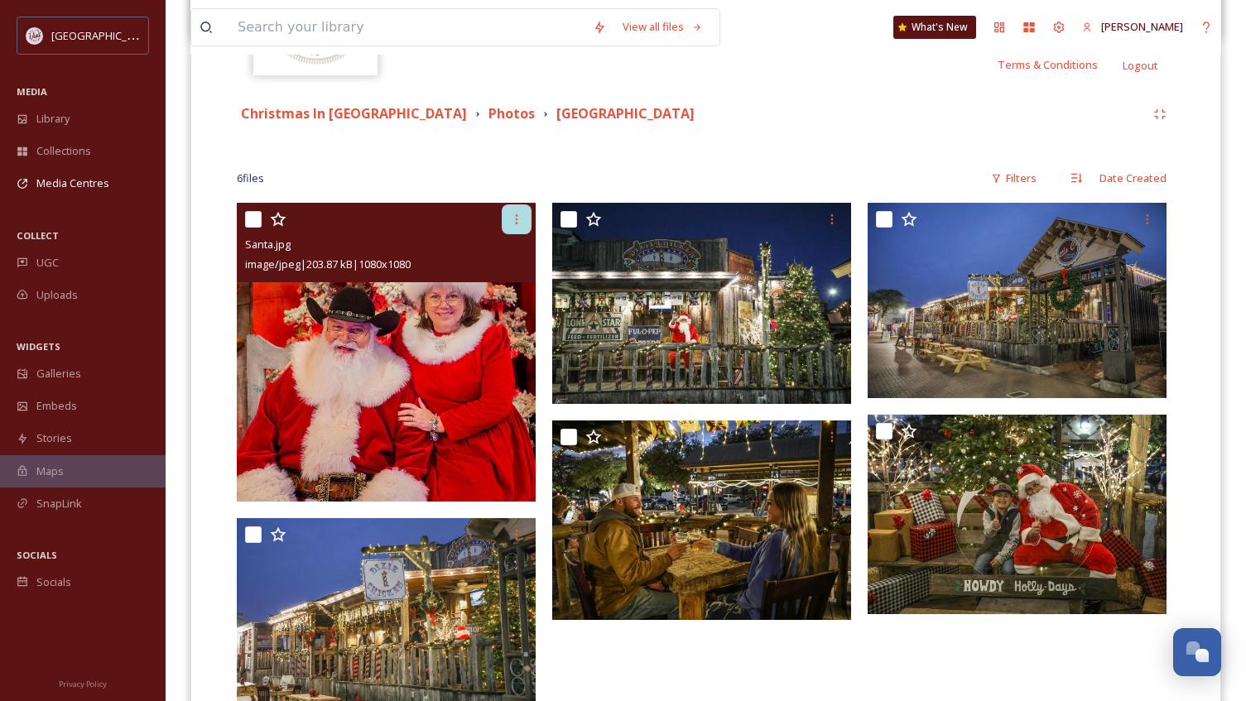
click at [514, 221] on icon at bounding box center [516, 219] width 13 height 13
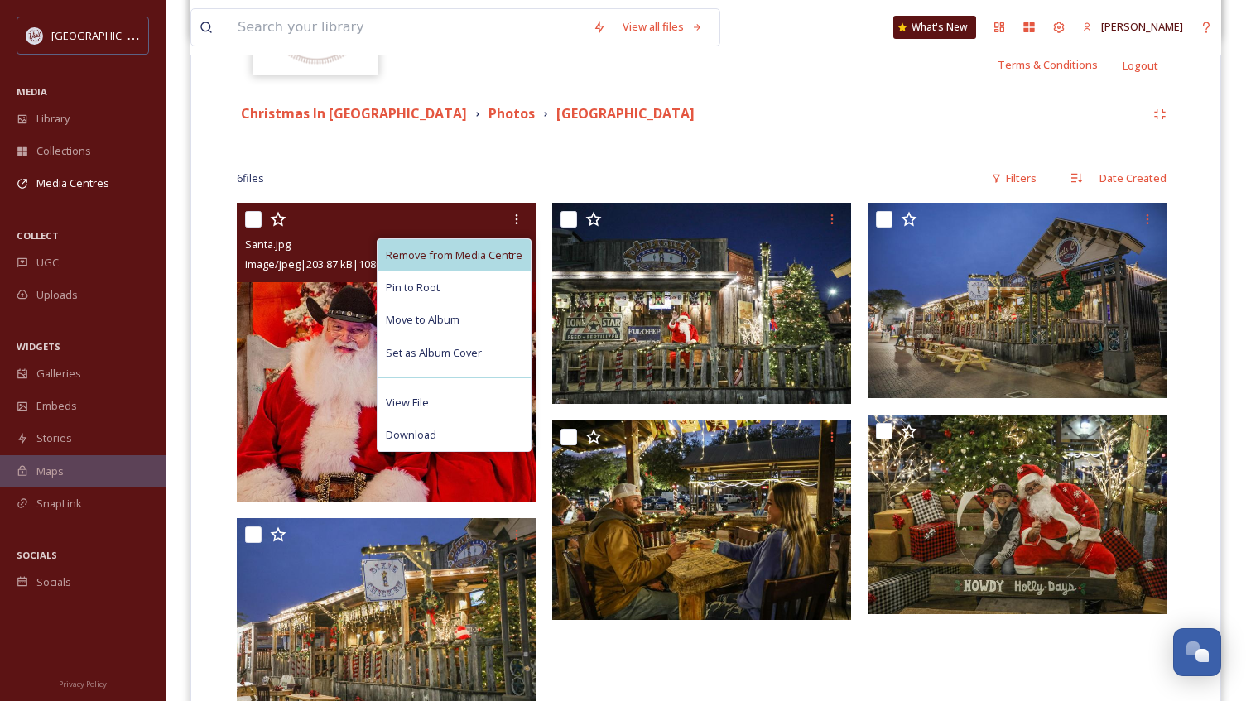
click at [489, 252] on span "Remove from Media Centre" at bounding box center [454, 255] width 137 height 16
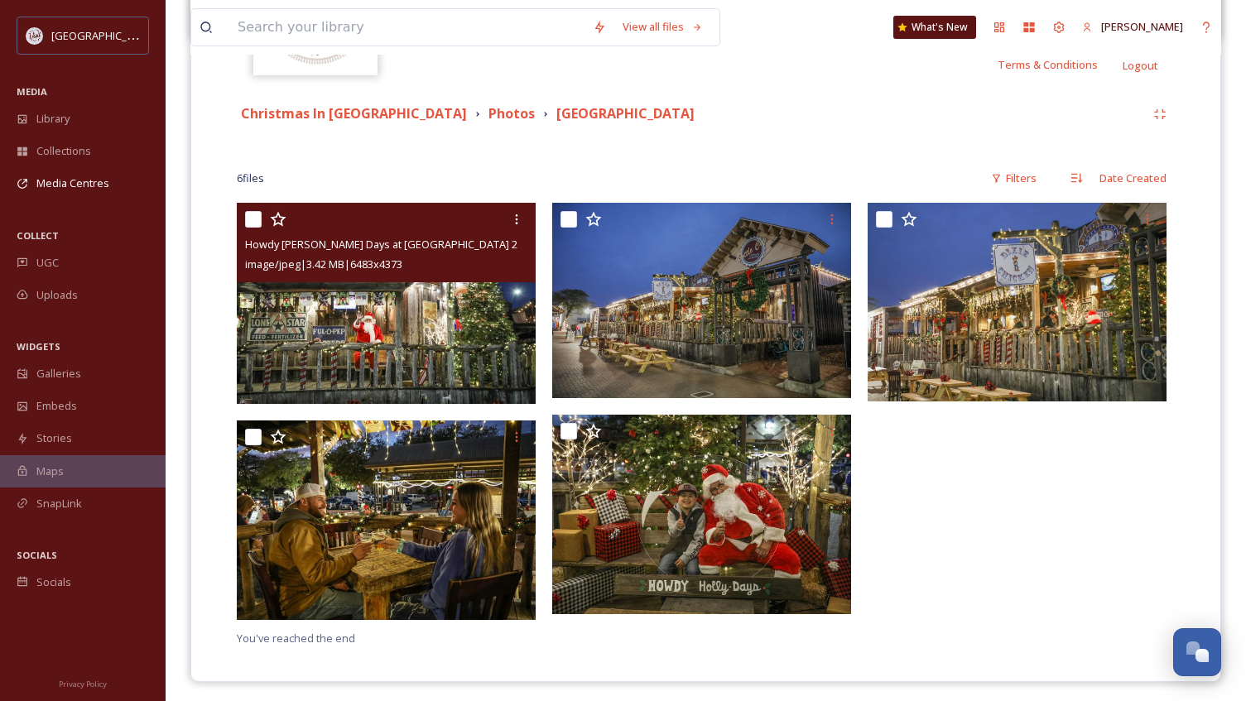
click at [333, 340] on img at bounding box center [386, 303] width 299 height 201
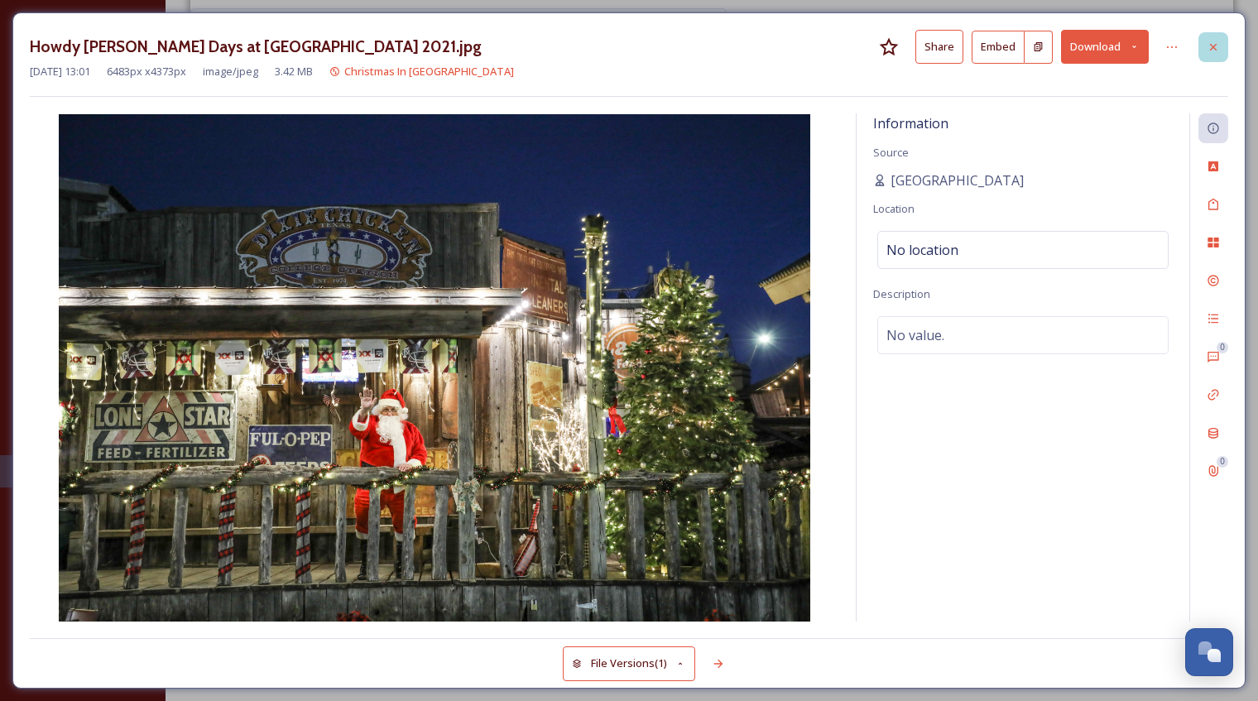
click at [1209, 49] on icon at bounding box center [1213, 47] width 13 height 13
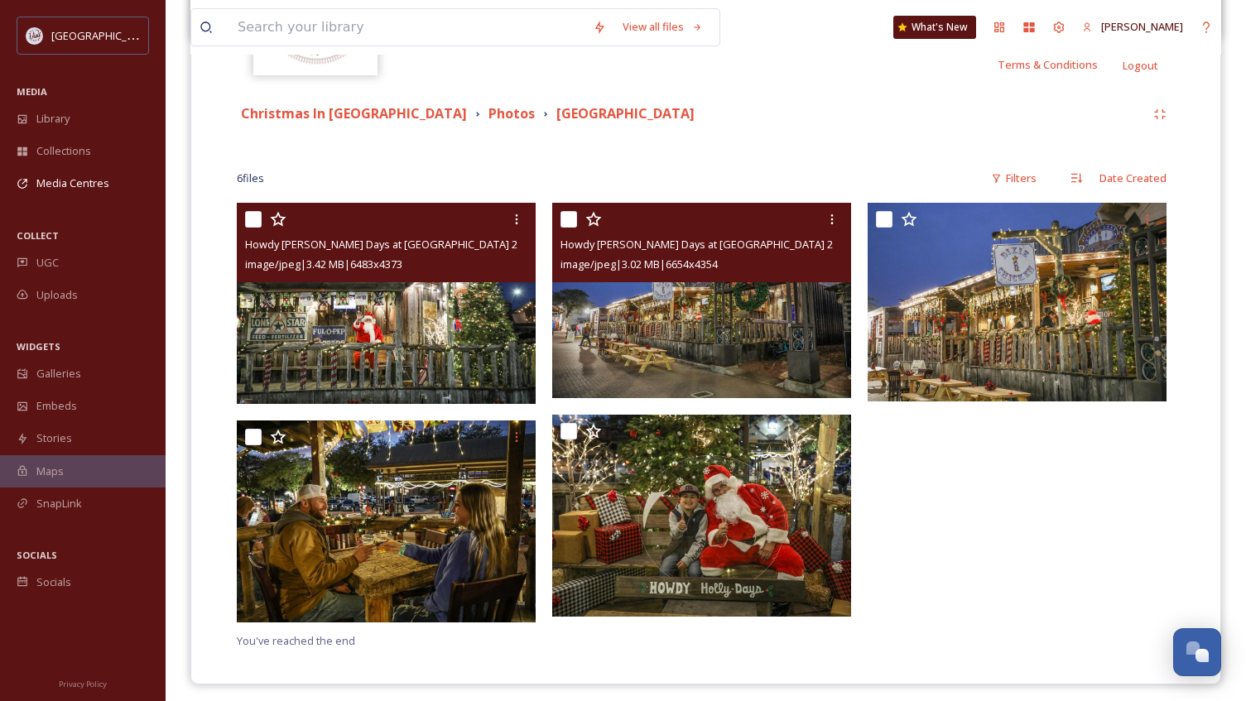
click at [726, 357] on img at bounding box center [701, 300] width 299 height 195
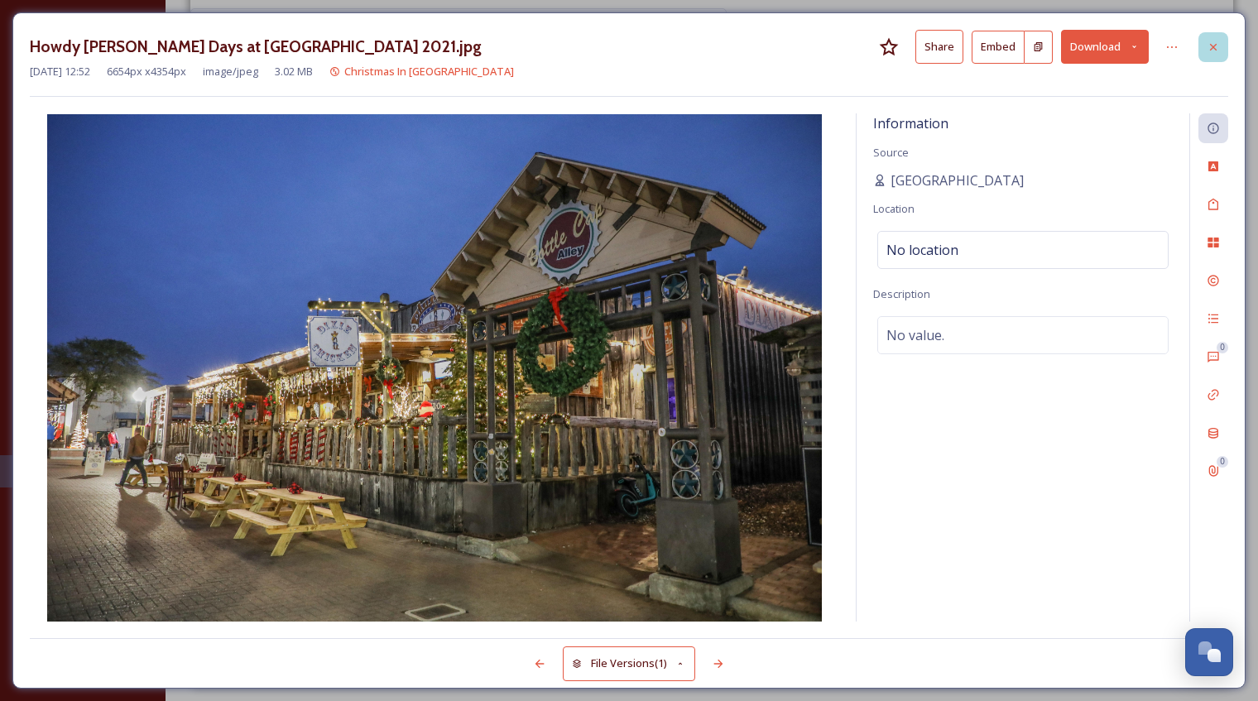
click at [1210, 45] on icon at bounding box center [1213, 47] width 13 height 13
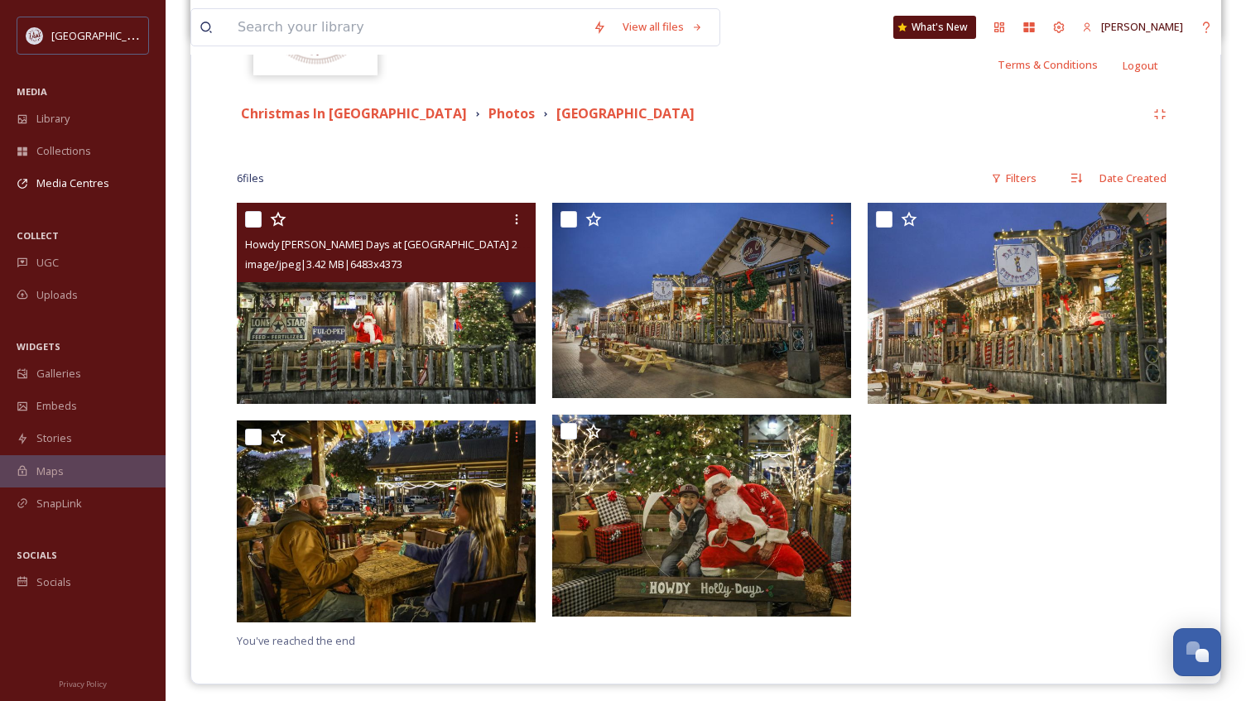
click at [336, 311] on img at bounding box center [386, 303] width 299 height 201
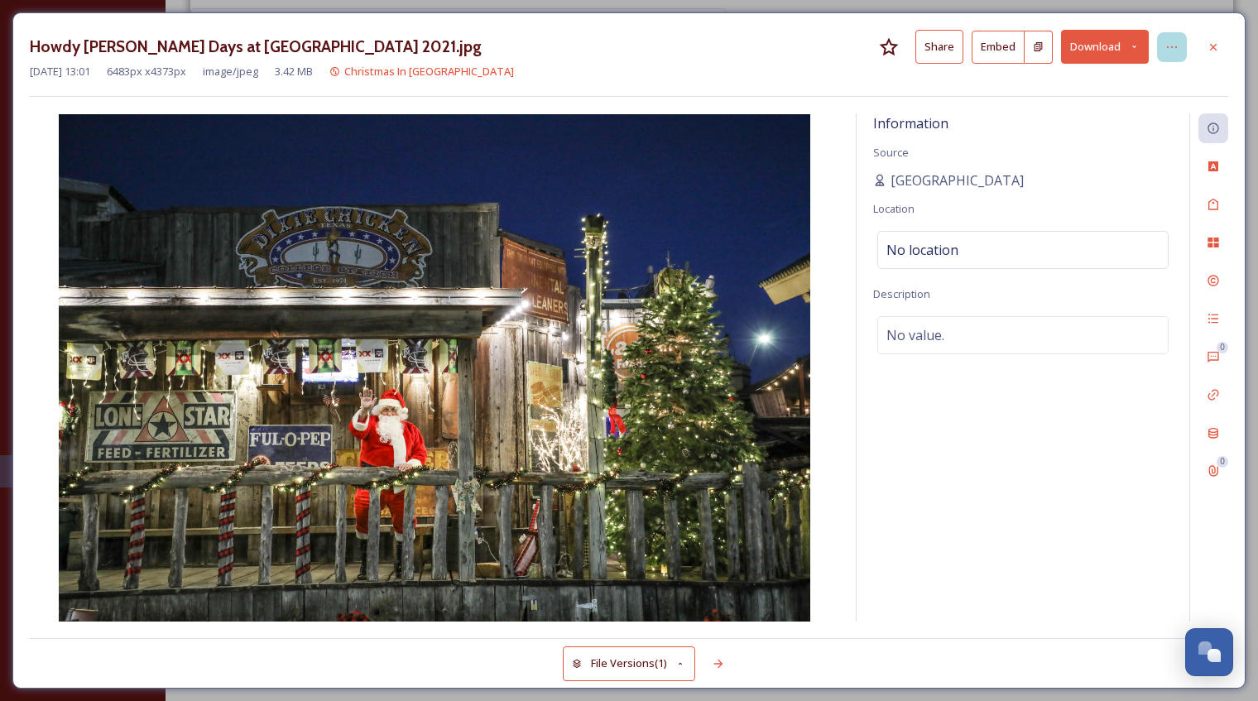
click at [1174, 46] on icon at bounding box center [1171, 47] width 13 height 13
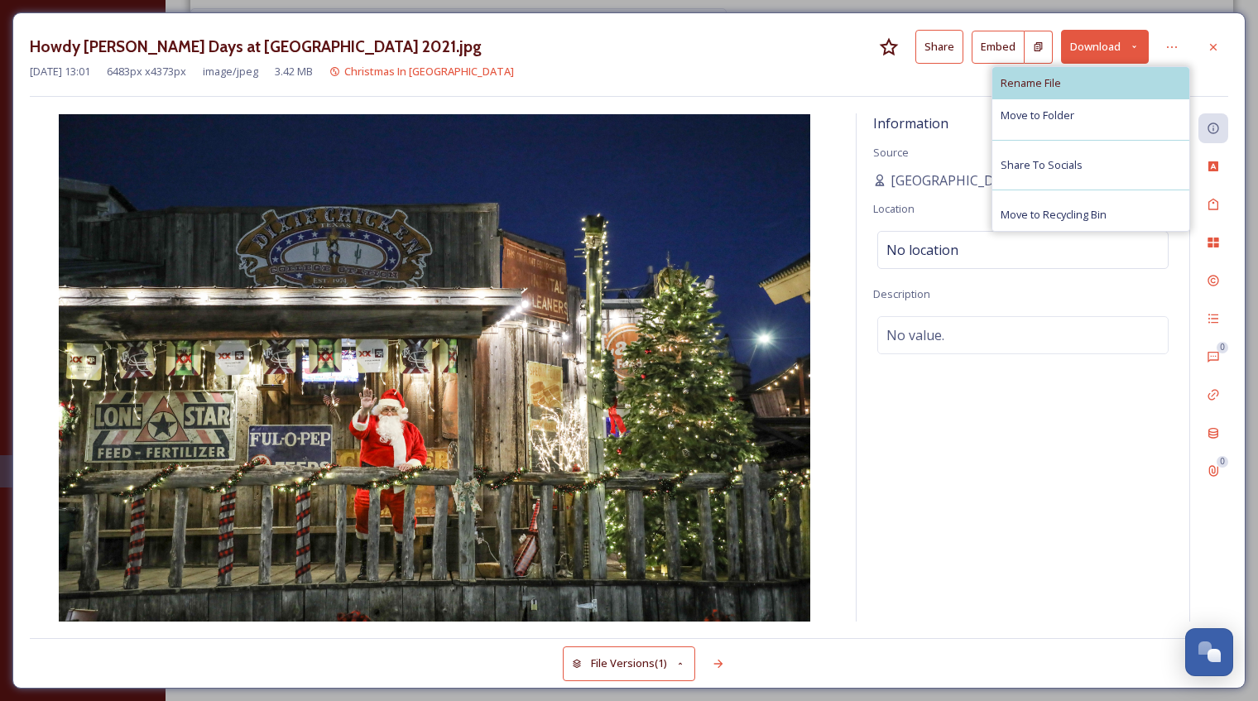
click at [1103, 82] on div "Rename File" at bounding box center [1090, 83] width 197 height 32
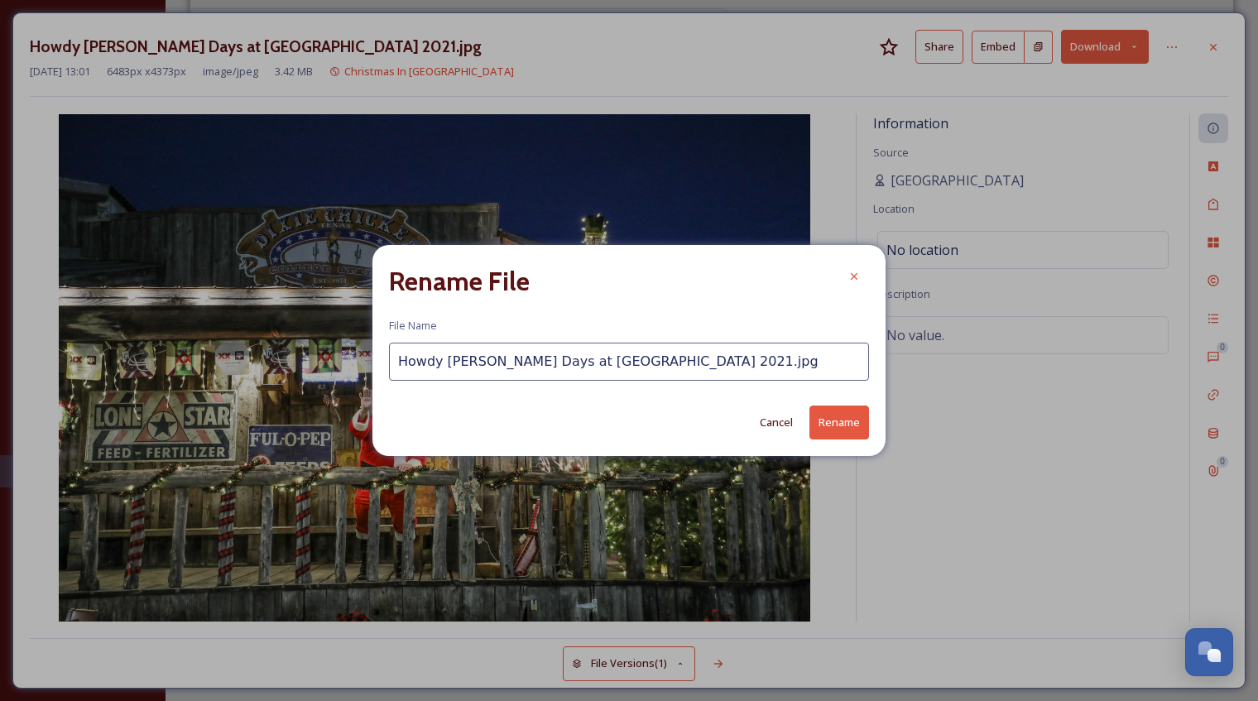
drag, startPoint x: 585, startPoint y: 363, endPoint x: 390, endPoint y: 370, distance: 195.4
click at [390, 369] on input "Howdy [PERSON_NAME] Days at [GEOGRAPHIC_DATA] 2021.jpg" at bounding box center [629, 362] width 480 height 38
drag, startPoint x: 572, startPoint y: 358, endPoint x: 348, endPoint y: 367, distance: 223.6
click at [348, 367] on div "Rename File File Name Historic [GEOGRAPHIC_DATA] Cancel Rename" at bounding box center [629, 350] width 1258 height 701
type input "[GEOGRAPHIC_DATA]"
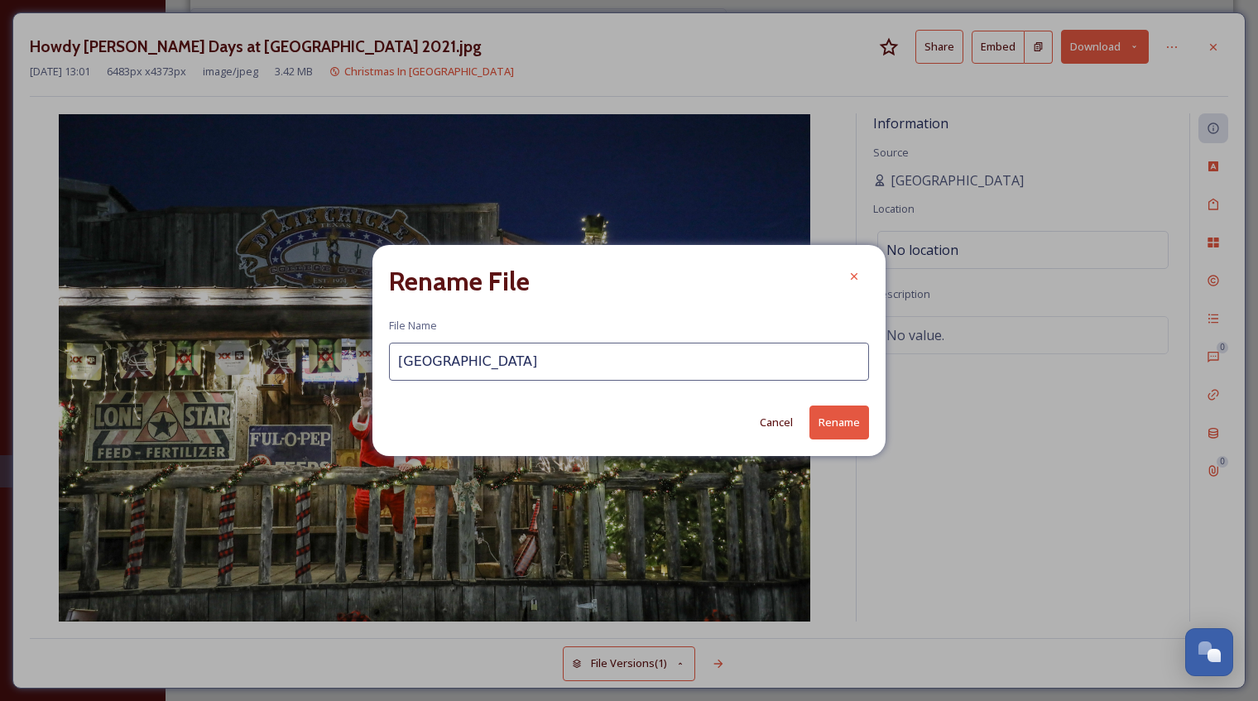
click at [834, 423] on button "Rename" at bounding box center [839, 423] width 60 height 34
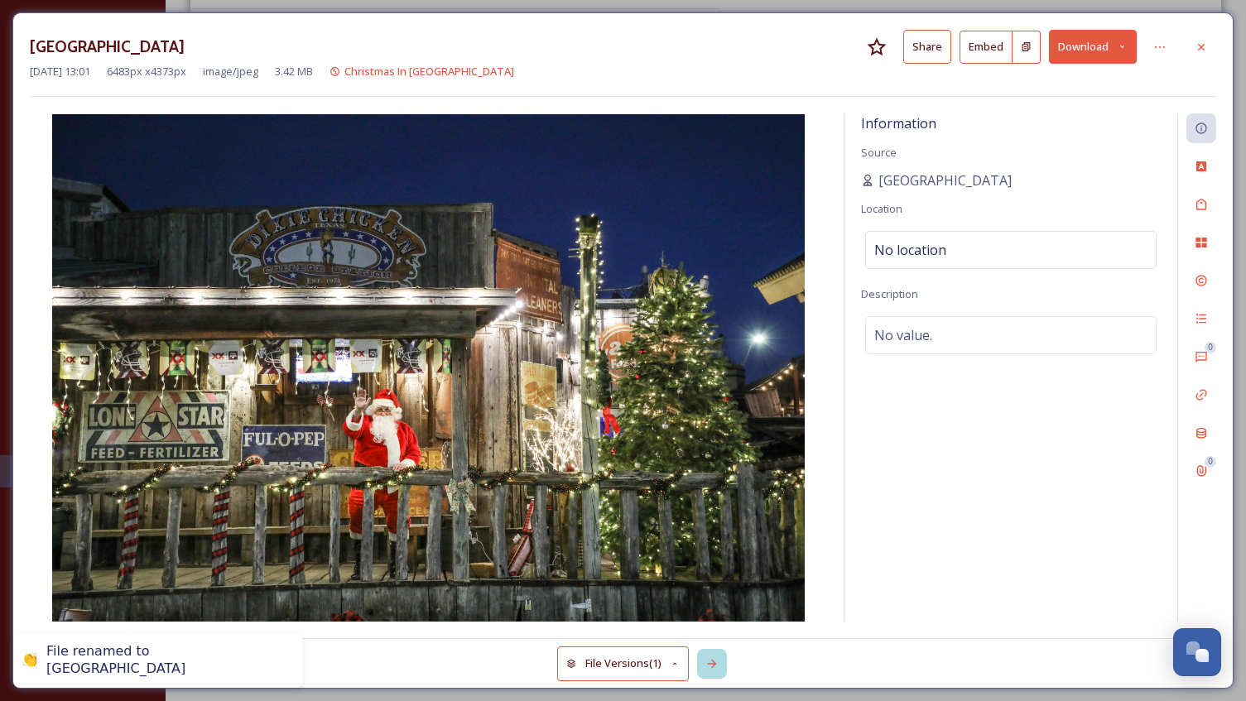
click at [712, 663] on icon at bounding box center [711, 663] width 13 height 13
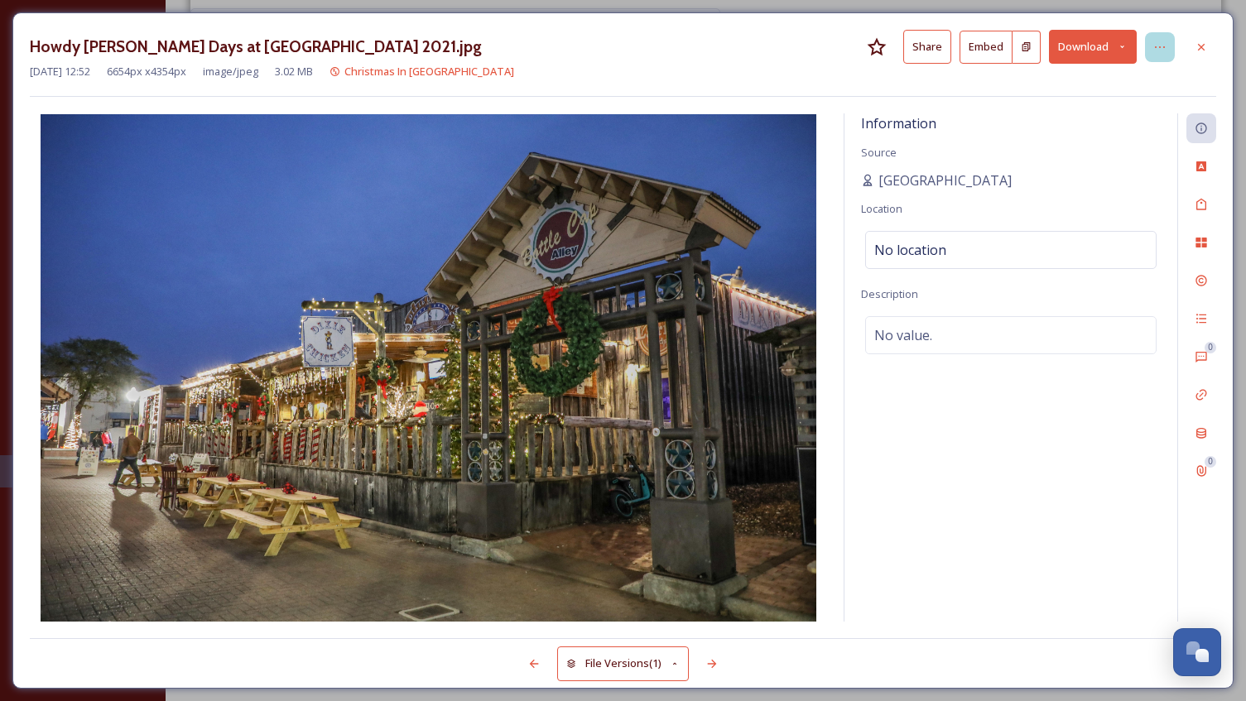
click at [1159, 41] on icon at bounding box center [1159, 47] width 13 height 13
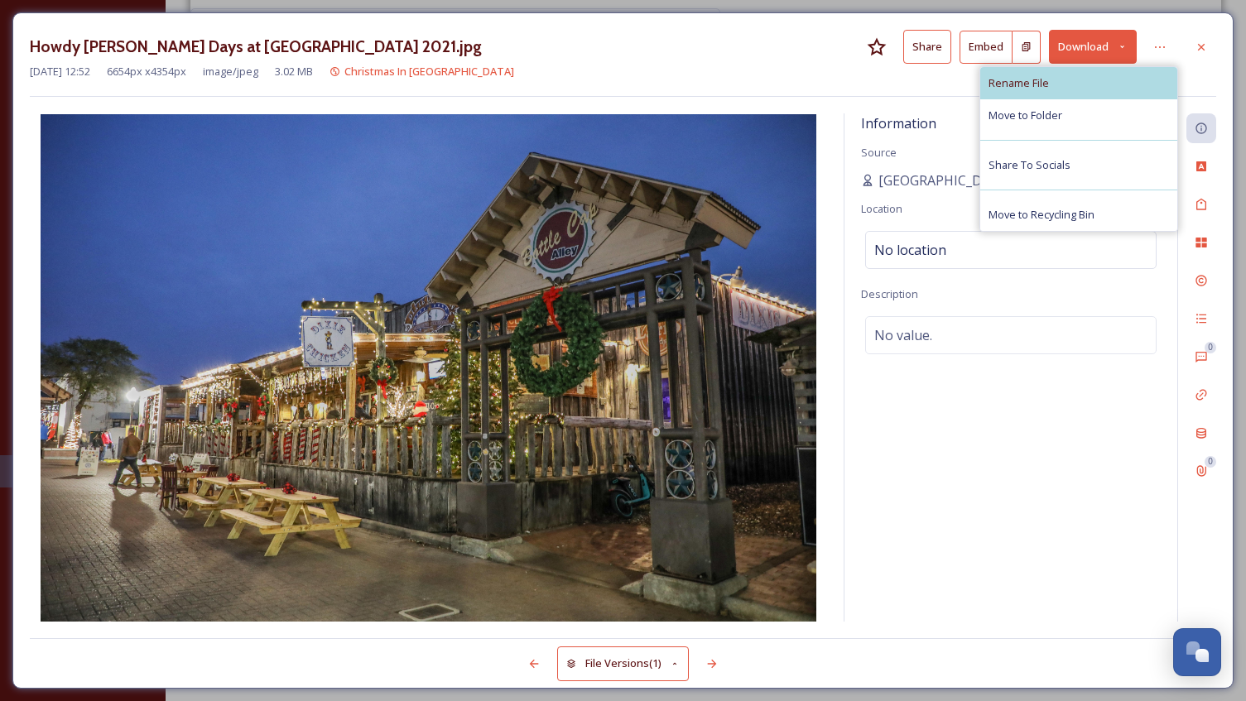
click at [1044, 82] on span "Rename File" at bounding box center [1018, 83] width 60 height 16
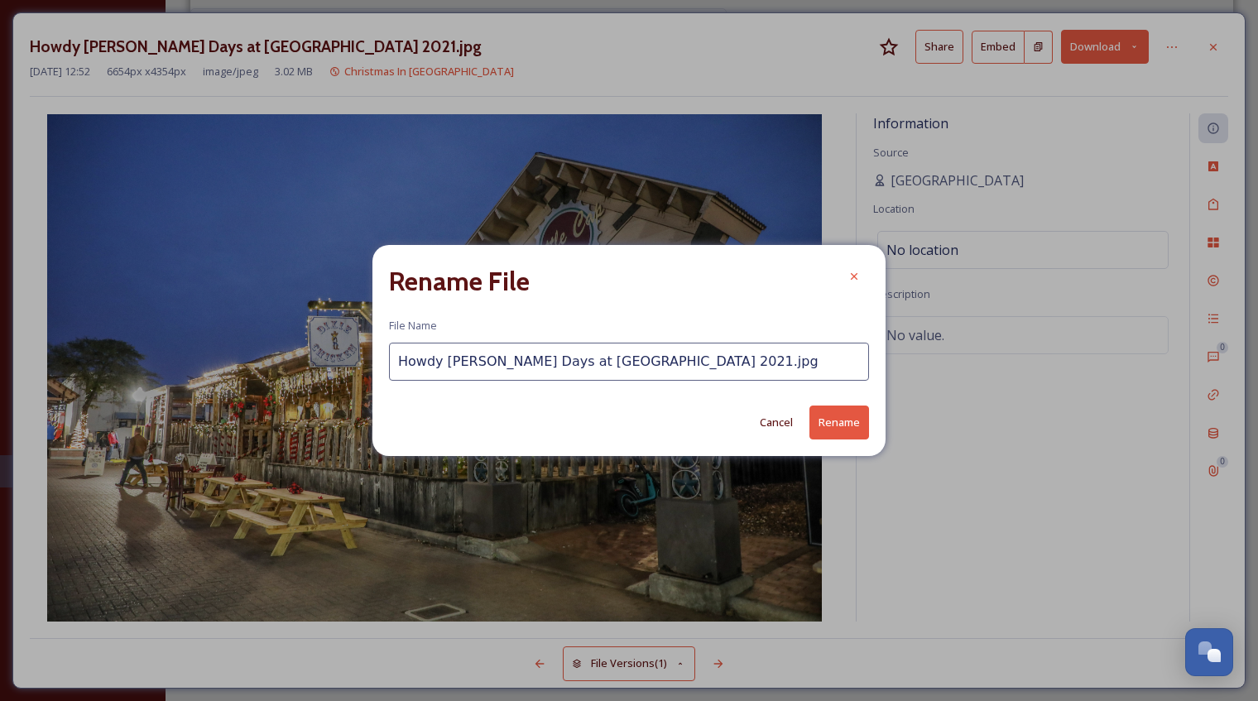
drag, startPoint x: 674, startPoint y: 364, endPoint x: 366, endPoint y: 377, distance: 308.1
click at [363, 377] on div "Rename File File Name [PERSON_NAME] Days at [GEOGRAPHIC_DATA] 2021.jpg Cancel R…" at bounding box center [629, 350] width 1258 height 701
paste input "istoric [GEOGRAPHIC_DATA]"
type input "[GEOGRAPHIC_DATA]"
click at [838, 420] on button "Rename" at bounding box center [839, 423] width 60 height 34
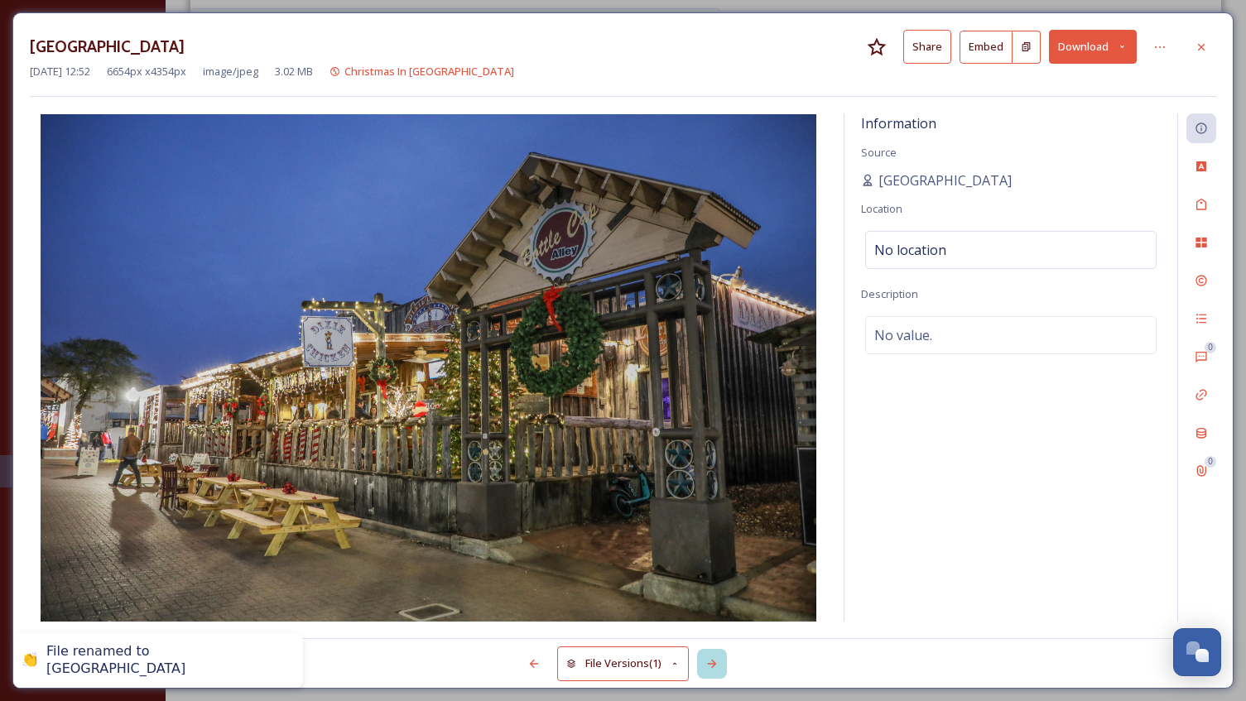
click at [718, 660] on icon at bounding box center [711, 663] width 13 height 13
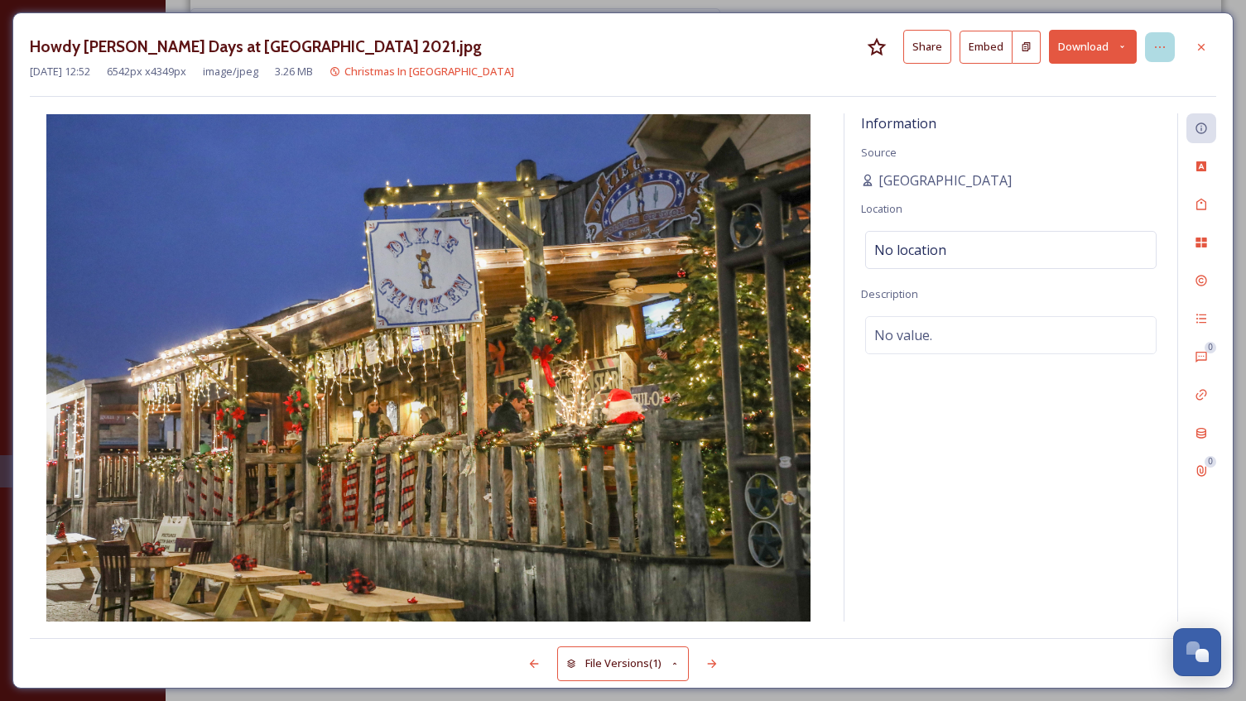
click at [1164, 53] on icon at bounding box center [1159, 47] width 13 height 13
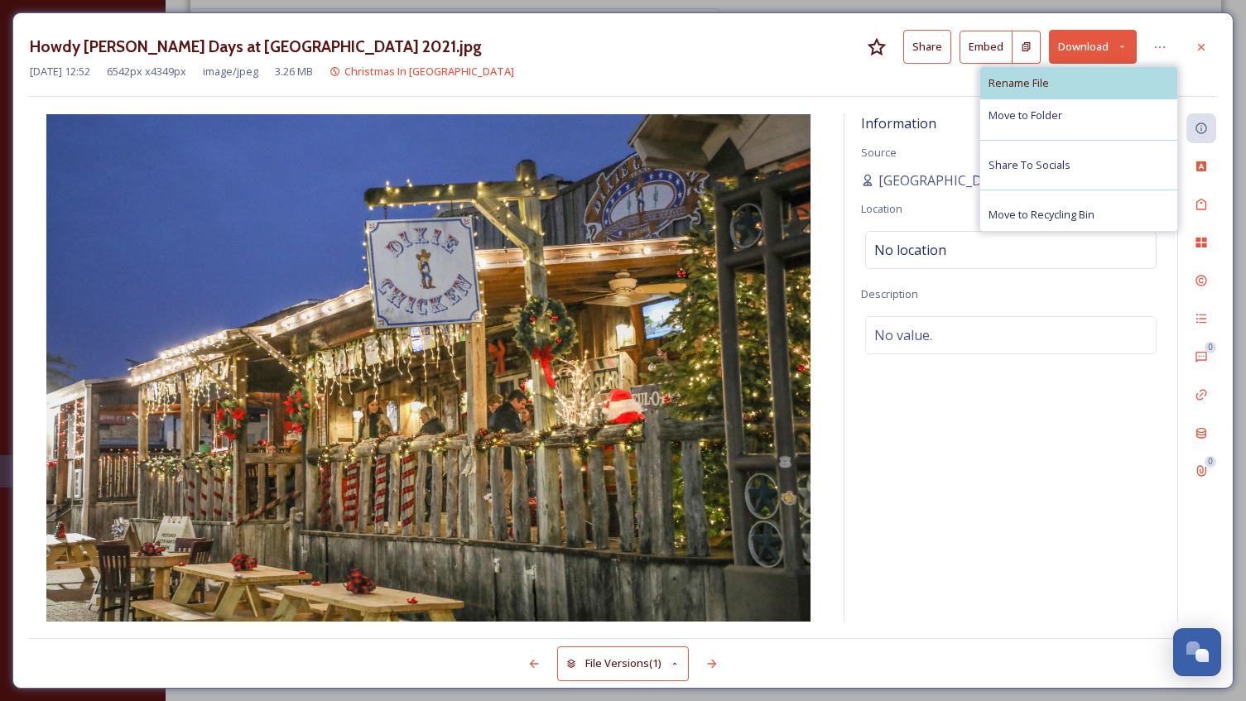
click at [1083, 90] on div "Rename File" at bounding box center [1078, 83] width 197 height 32
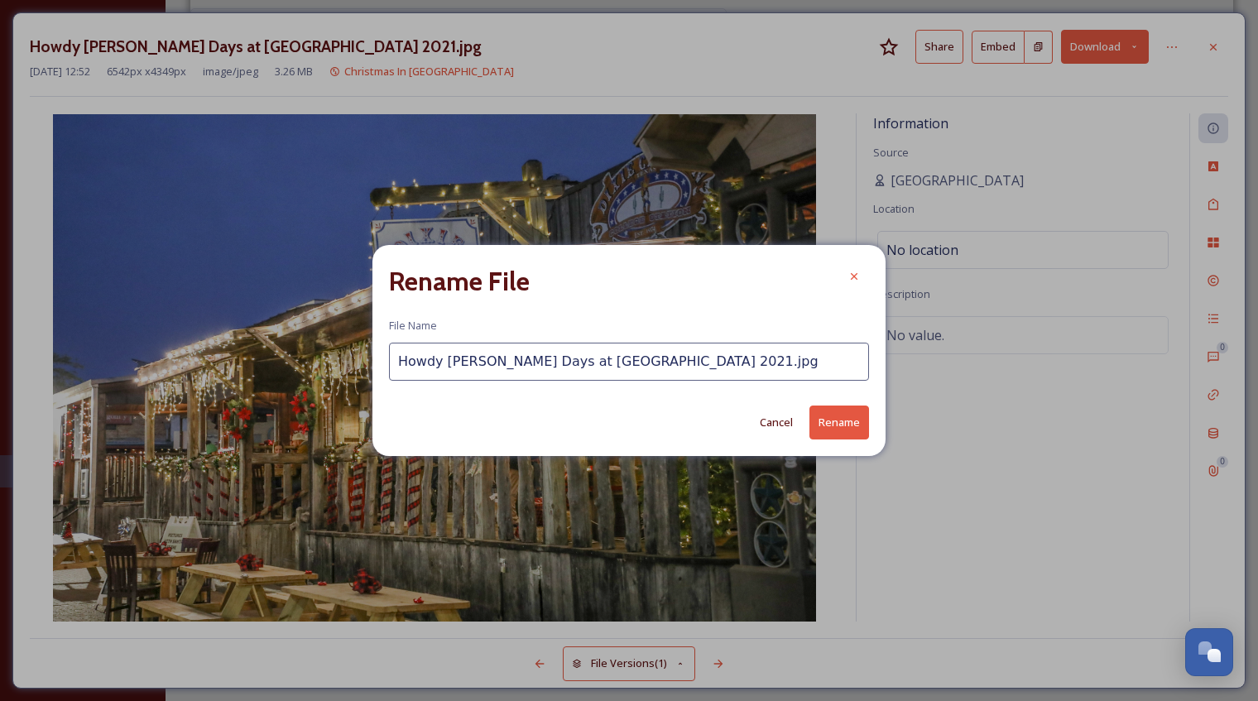
drag, startPoint x: 694, startPoint y: 359, endPoint x: 354, endPoint y: 376, distance: 339.7
click at [355, 376] on div "Rename File File Name [PERSON_NAME] Days at [GEOGRAPHIC_DATA] 2021.jpg Cancel R…" at bounding box center [629, 350] width 1258 height 701
paste input "istoric [GEOGRAPHIC_DATA]"
type input "[GEOGRAPHIC_DATA]"
click at [831, 422] on button "Rename" at bounding box center [839, 423] width 60 height 34
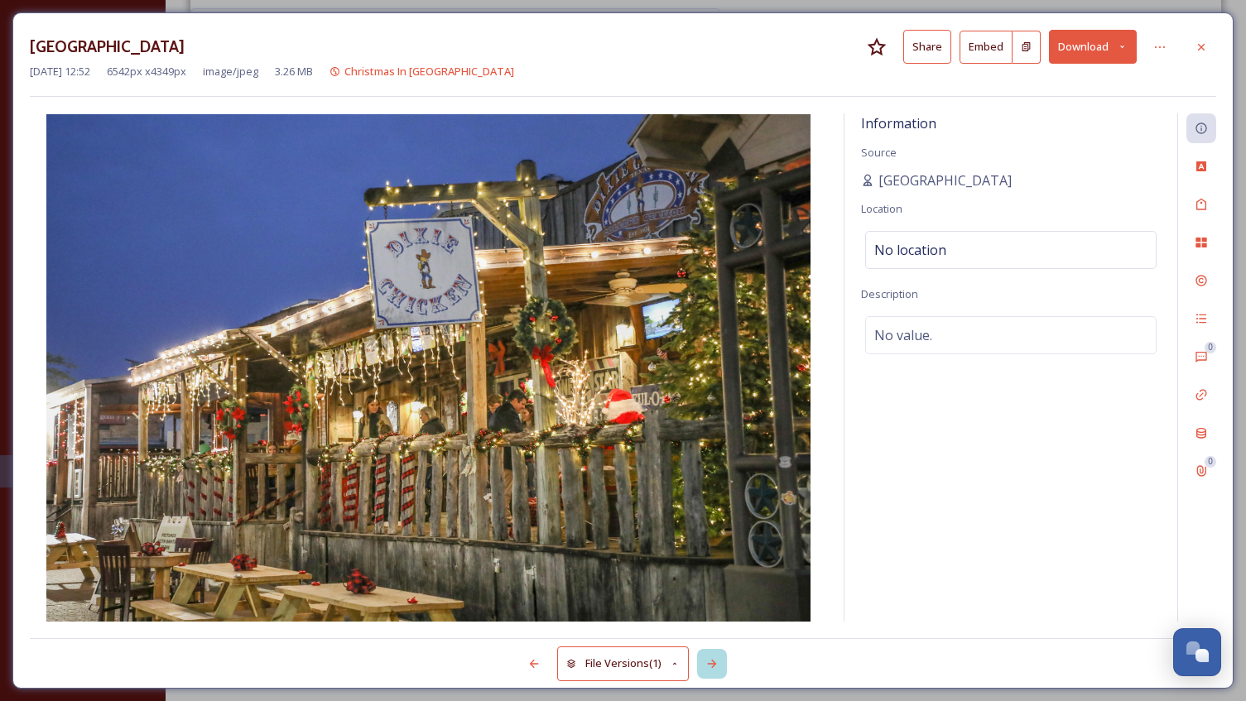
click at [714, 655] on div at bounding box center [712, 664] width 30 height 30
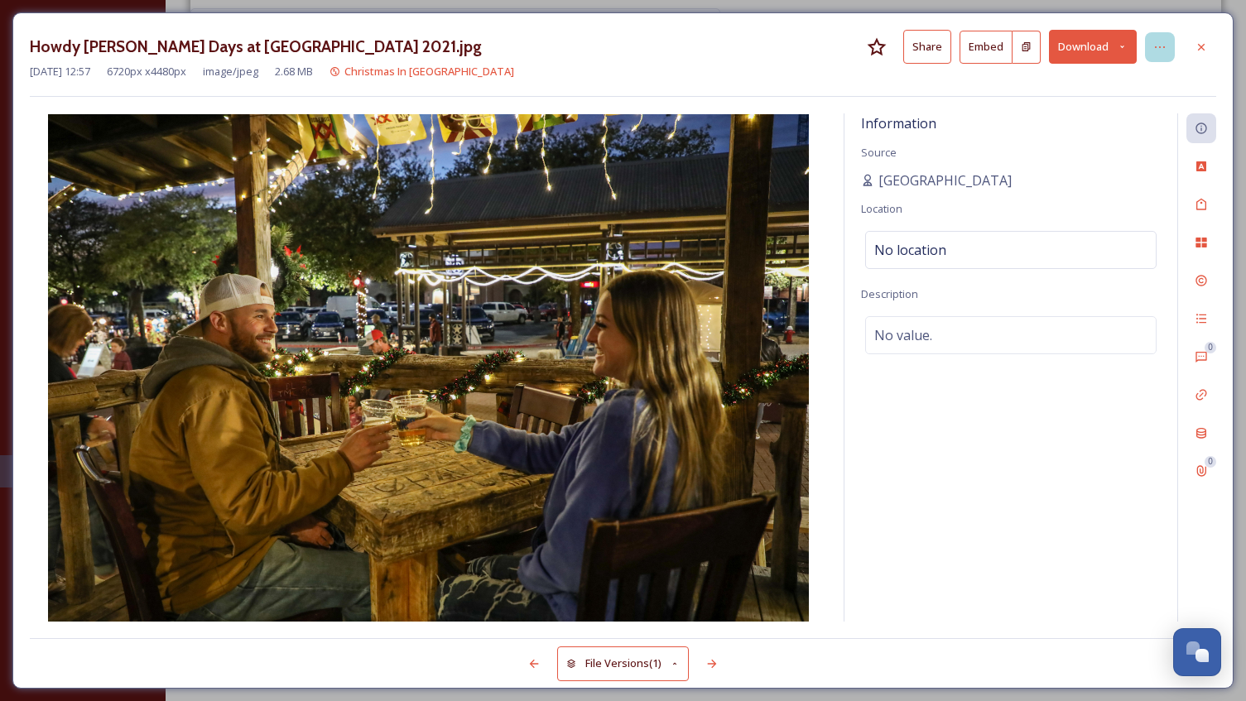
click at [1159, 44] on icon at bounding box center [1159, 47] width 13 height 13
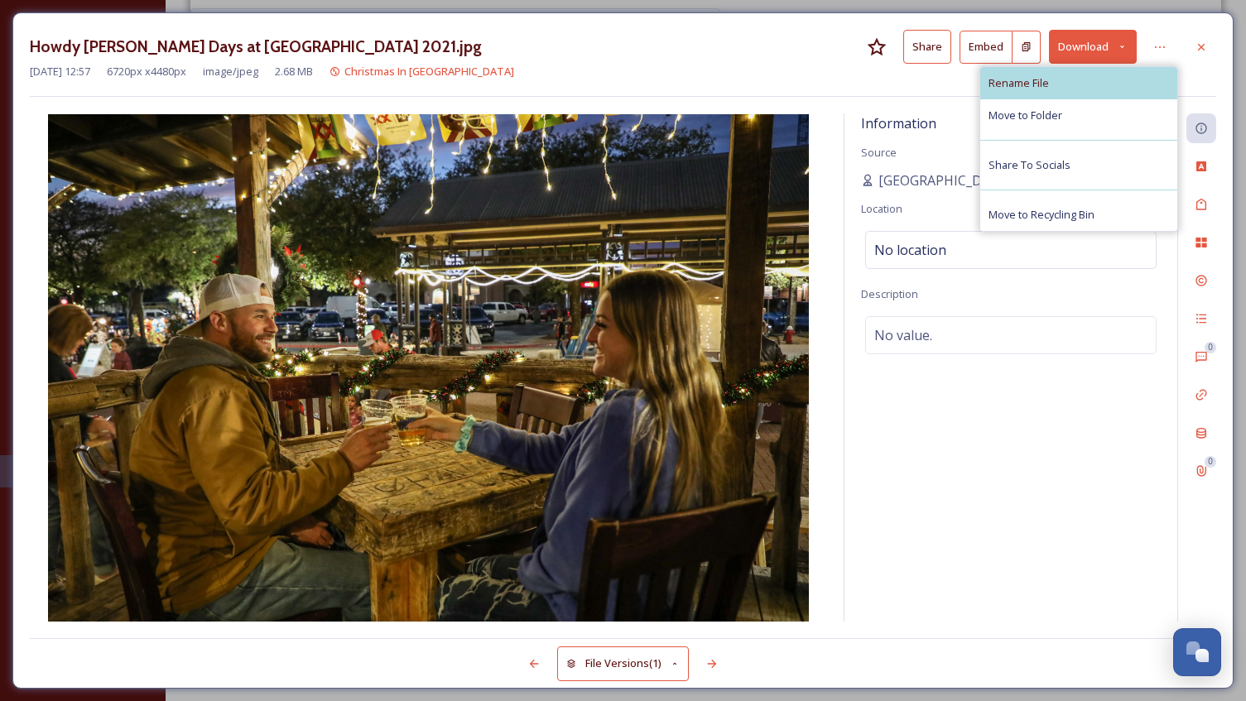
click at [1067, 84] on div "Rename File" at bounding box center [1078, 83] width 197 height 32
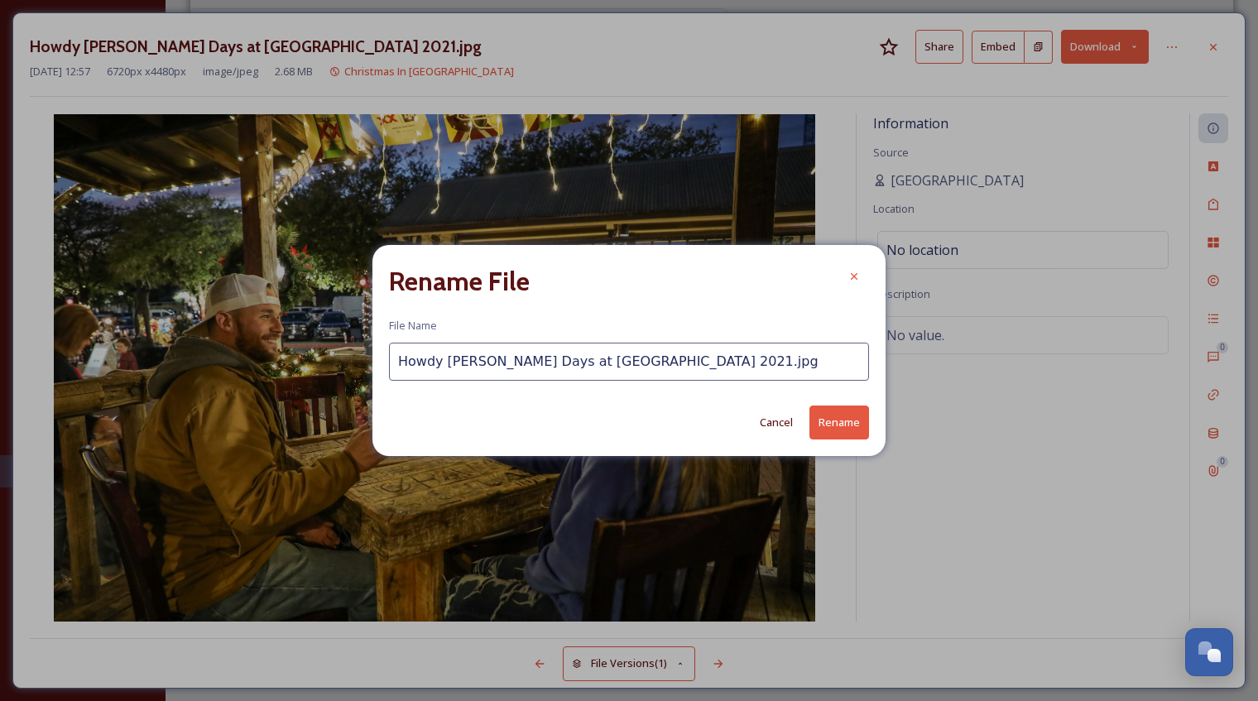
drag, startPoint x: 670, startPoint y: 362, endPoint x: 382, endPoint y: 382, distance: 288.6
click at [382, 382] on div "Rename File File Name [PERSON_NAME] Days at [GEOGRAPHIC_DATA] 2021.jpg Cancel R…" at bounding box center [628, 350] width 513 height 210
paste input "istoric [GEOGRAPHIC_DATA]"
type input "[GEOGRAPHIC_DATA]"
click at [831, 427] on button "Rename" at bounding box center [839, 423] width 60 height 34
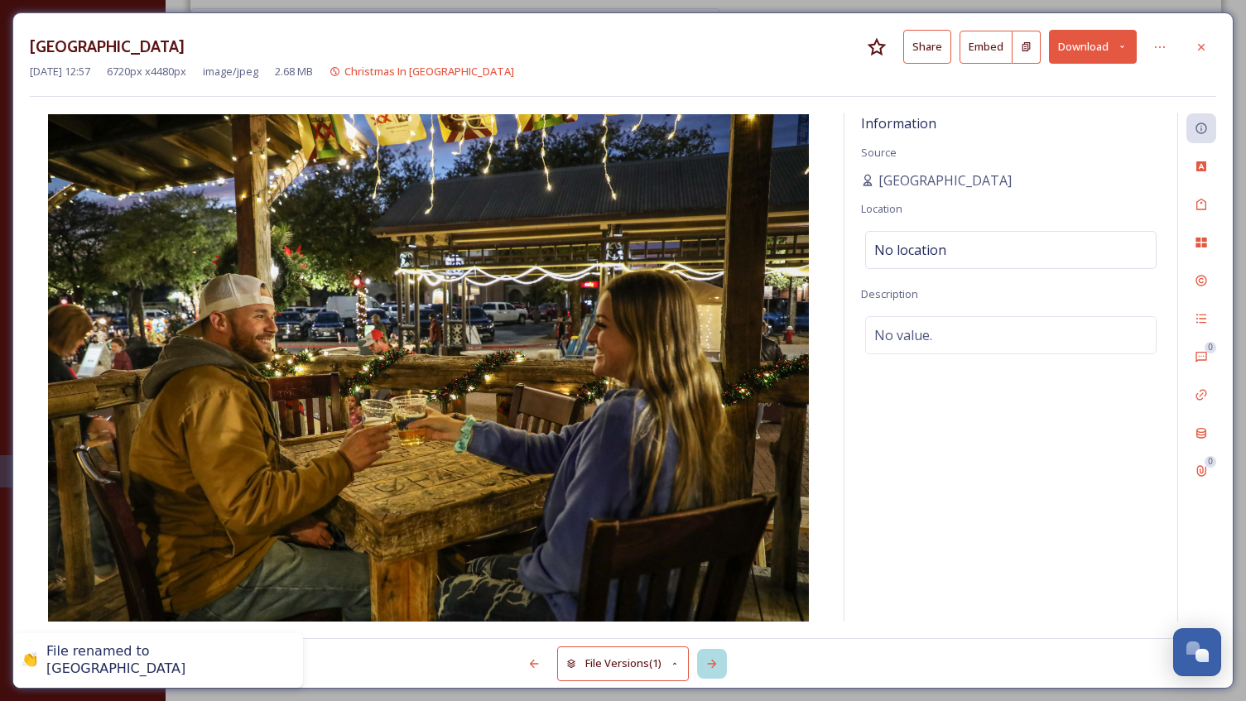
click at [724, 662] on div at bounding box center [712, 664] width 30 height 30
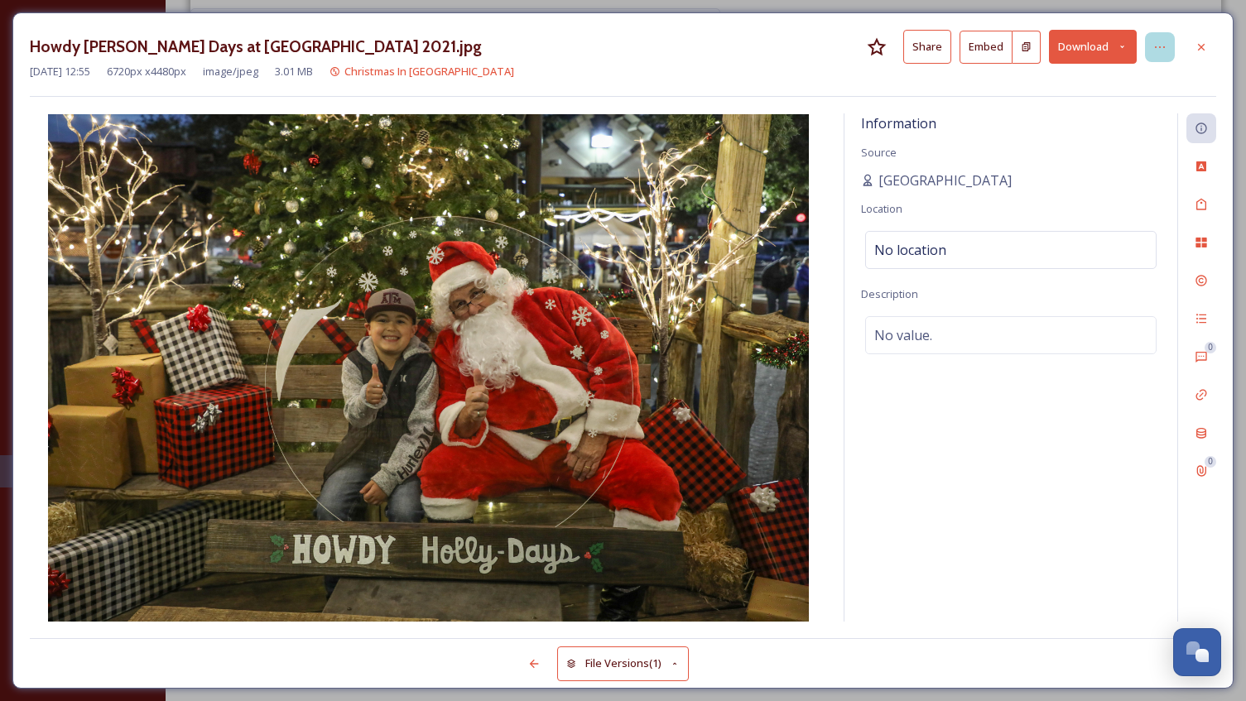
click at [1154, 46] on icon at bounding box center [1159, 47] width 13 height 13
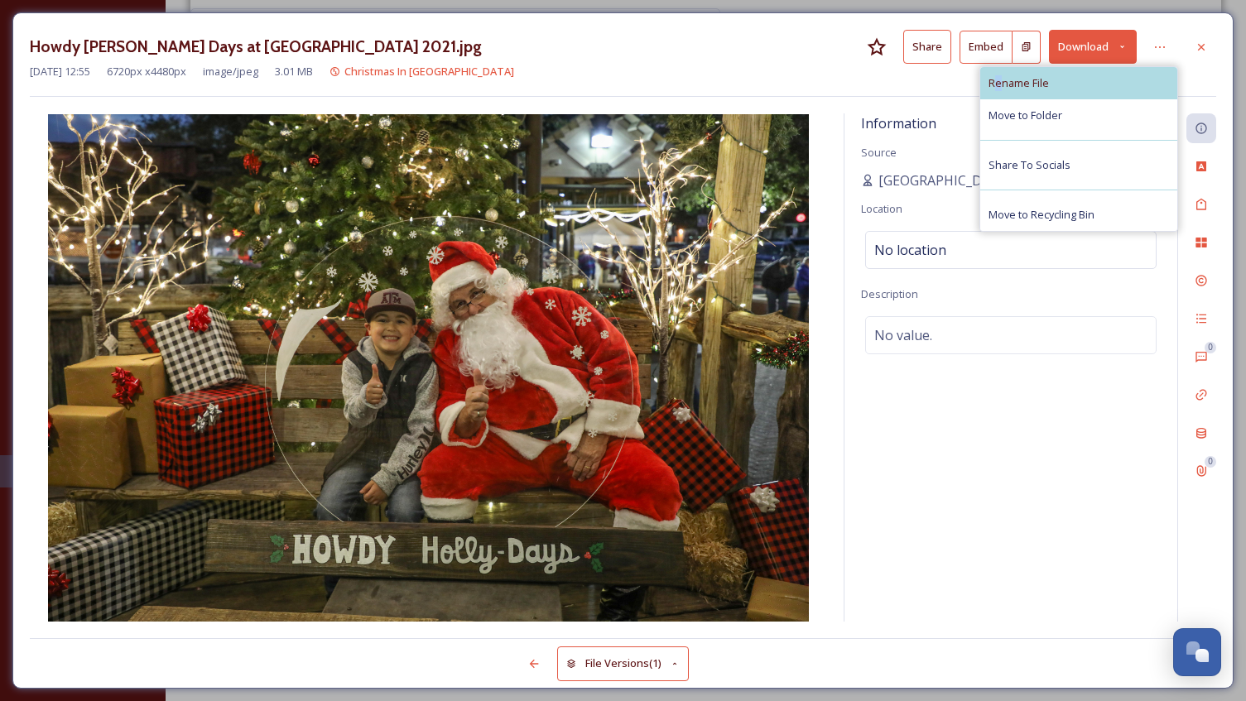
click at [998, 80] on span "Rename File" at bounding box center [1018, 83] width 60 height 16
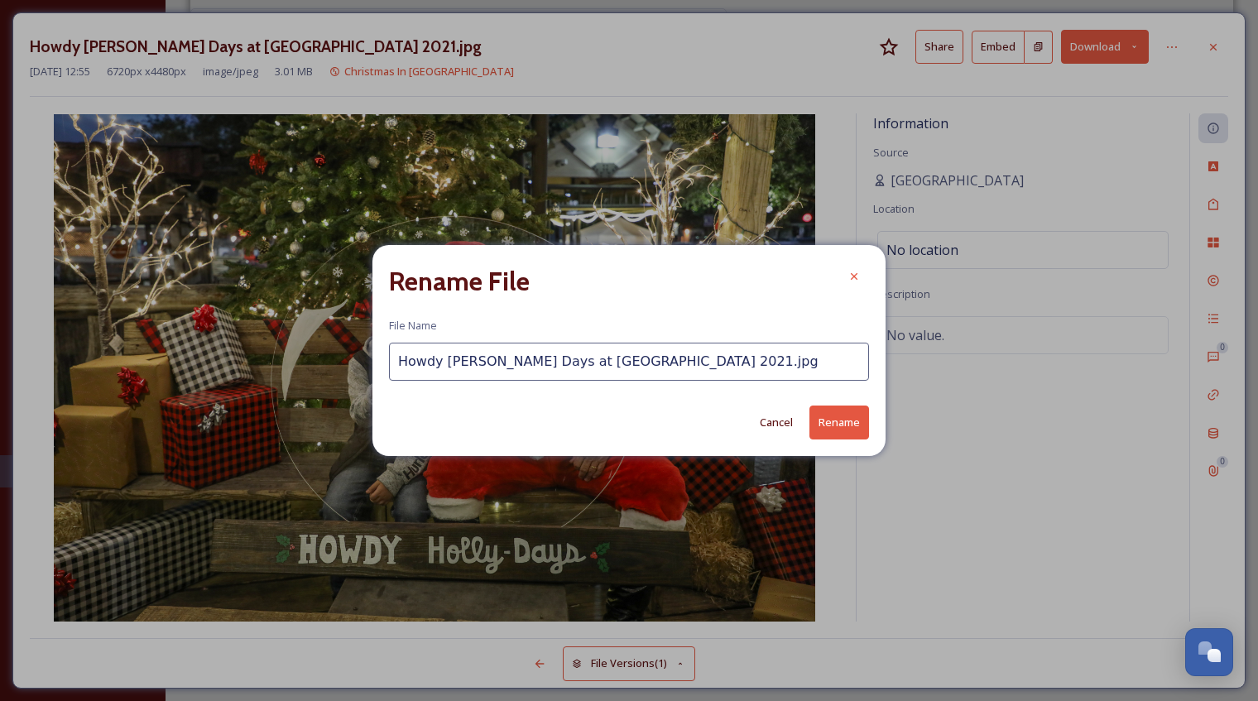
drag, startPoint x: 647, startPoint y: 361, endPoint x: 580, endPoint y: 363, distance: 67.1
click at [580, 363] on input "Howdy [PERSON_NAME] Days at [GEOGRAPHIC_DATA] 2021.jpg" at bounding box center [629, 362] width 480 height 38
click at [476, 361] on input "Howdy [PERSON_NAME] Days at [GEOGRAPHIC_DATA]" at bounding box center [629, 362] width 480 height 38
type input "Howdy [PERSON_NAME]-Days at [GEOGRAPHIC_DATA]"
click at [828, 425] on button "Rename" at bounding box center [839, 423] width 60 height 34
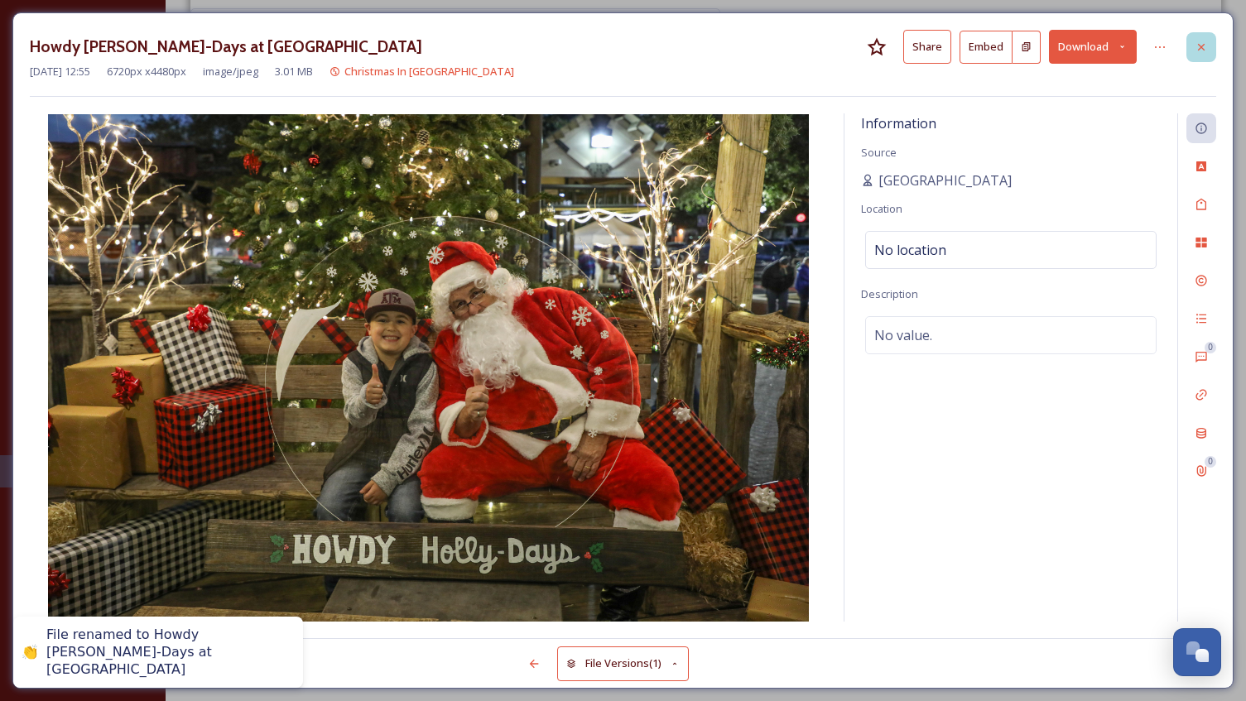
click at [1202, 47] on icon at bounding box center [1200, 47] width 13 height 13
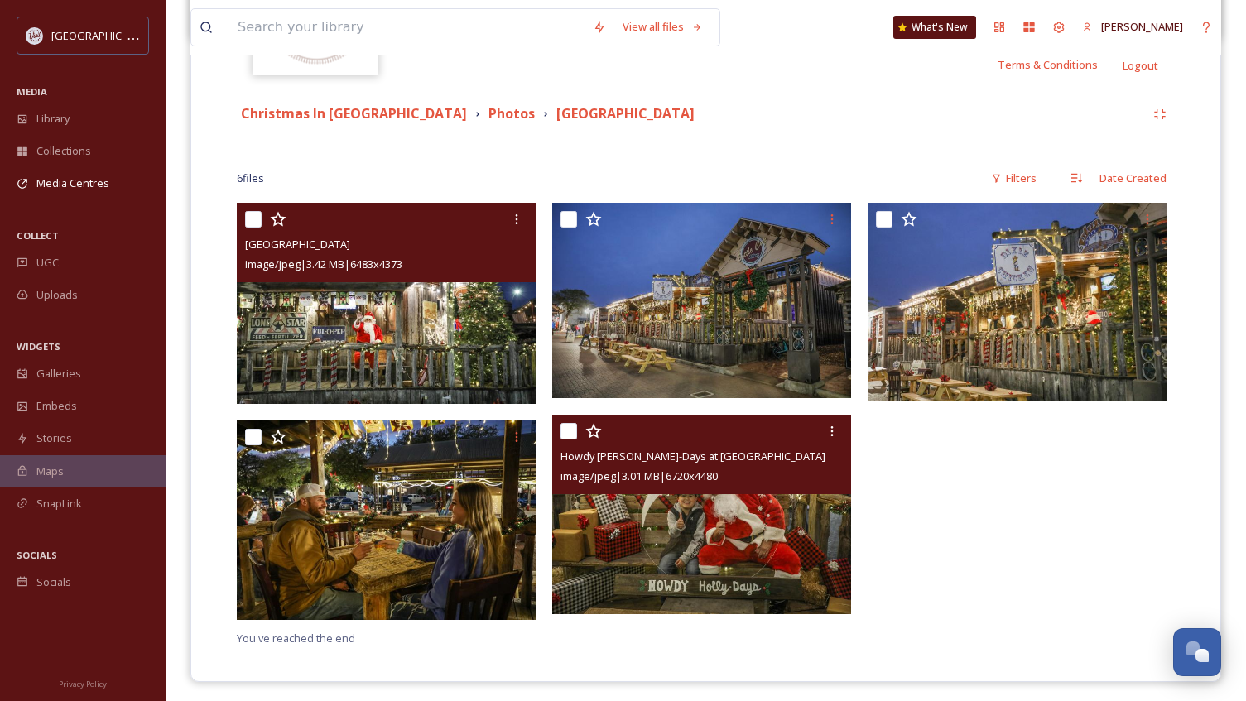
click at [573, 432] on input "checkbox" at bounding box center [568, 431] width 17 height 17
checkbox input "true"
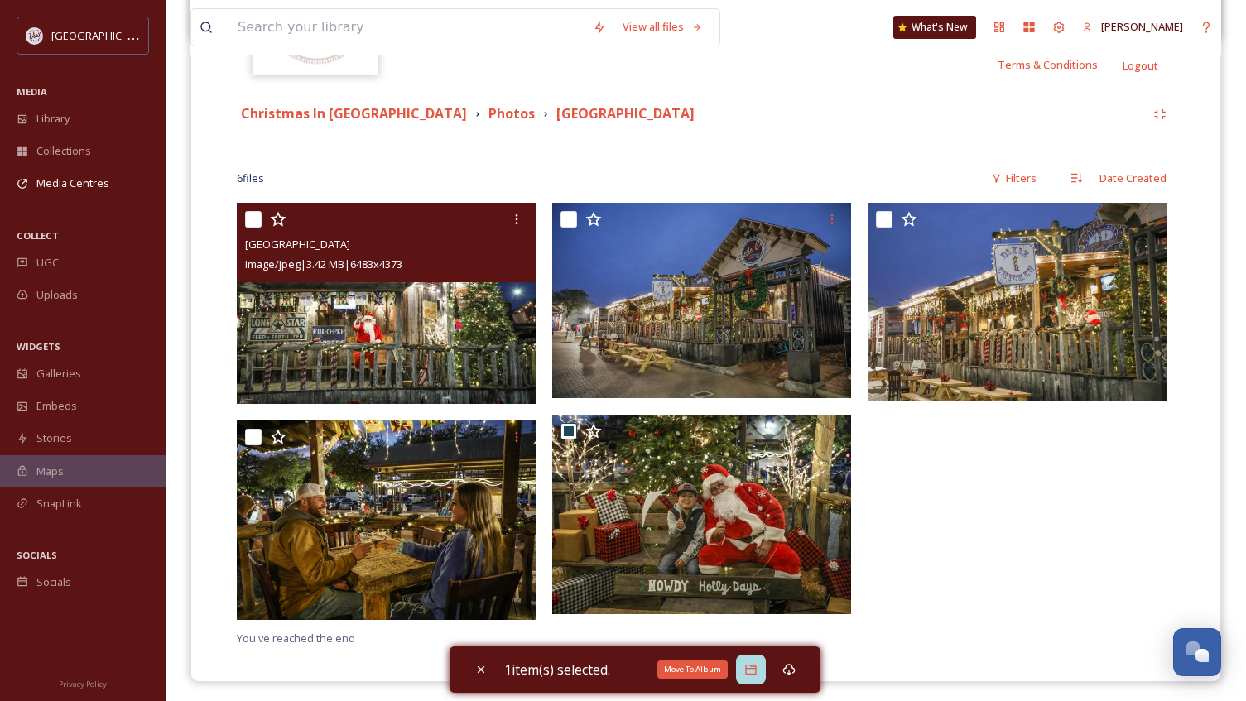
click at [757, 665] on icon at bounding box center [750, 669] width 13 height 13
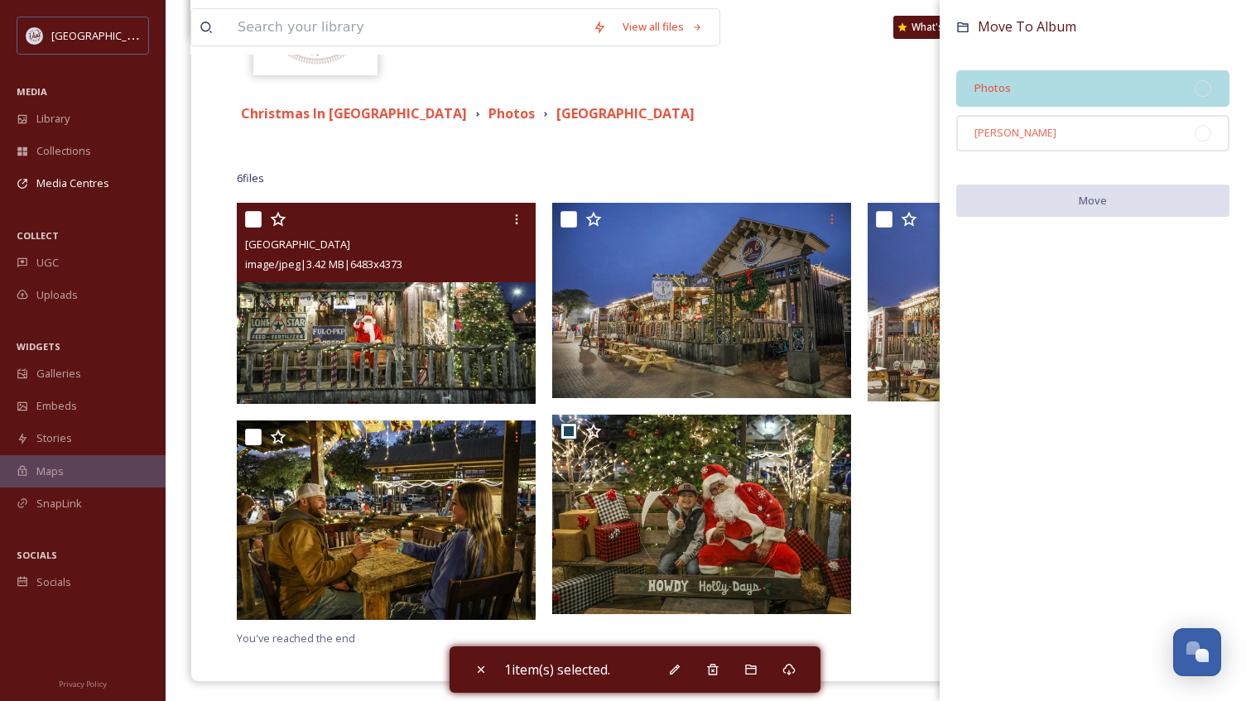
click at [1020, 94] on div "Photos" at bounding box center [1092, 88] width 273 height 36
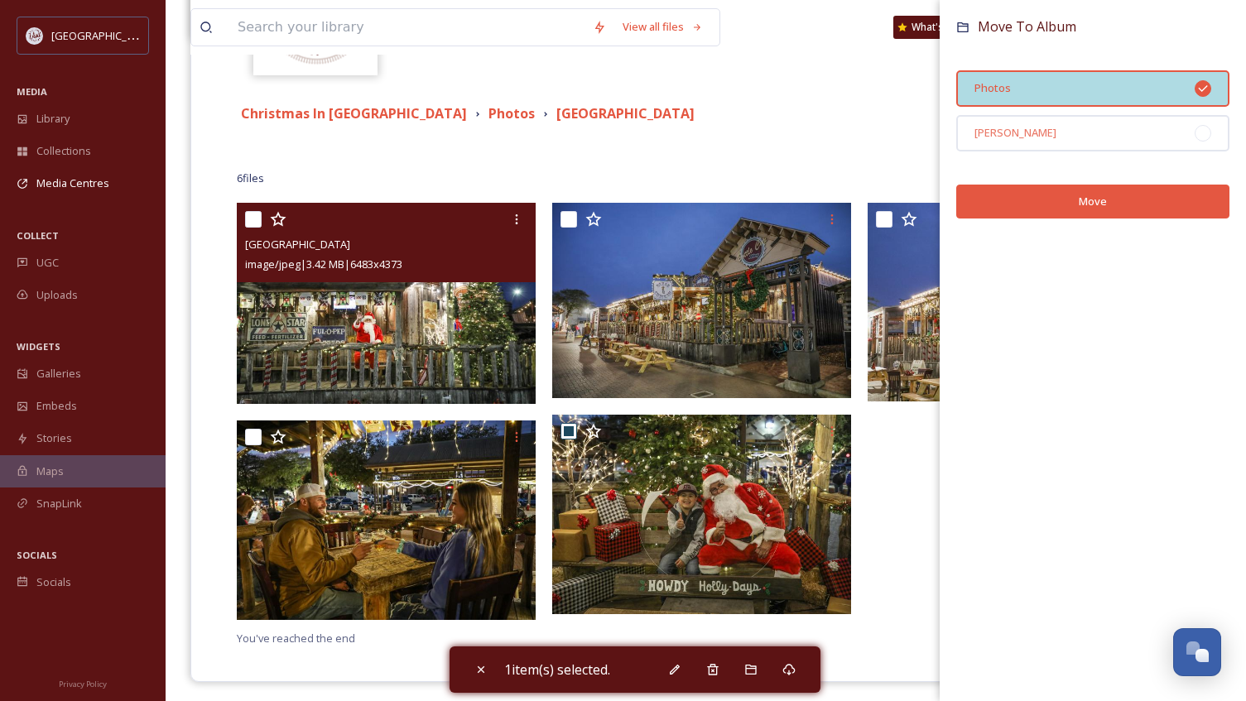
click at [1068, 195] on button "Move" at bounding box center [1092, 202] width 273 height 34
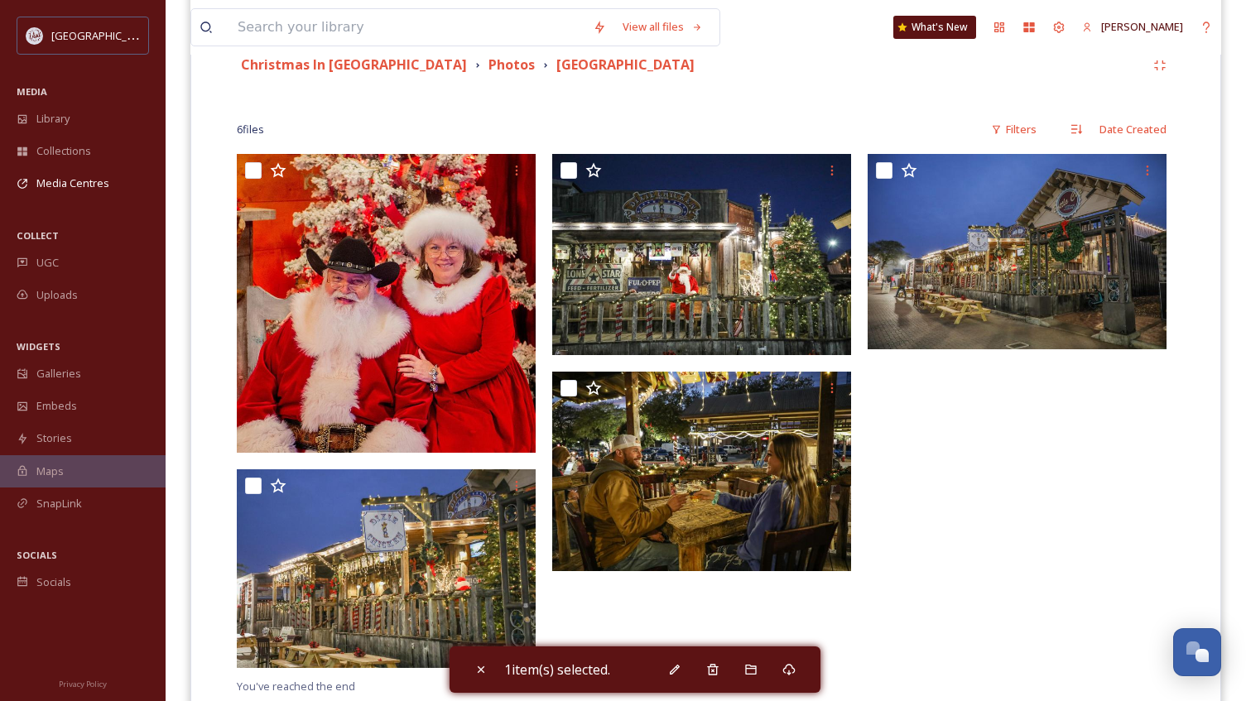
scroll to position [351, 0]
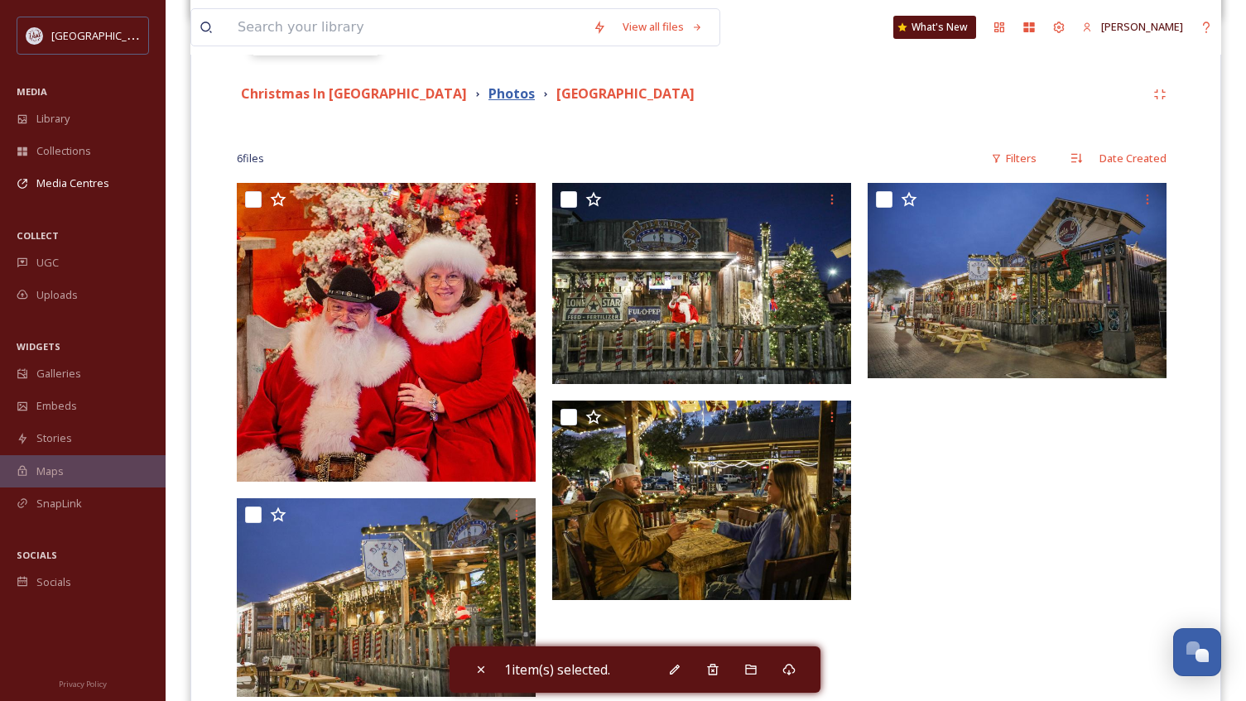
click at [488, 94] on strong "Photos" at bounding box center [511, 93] width 46 height 18
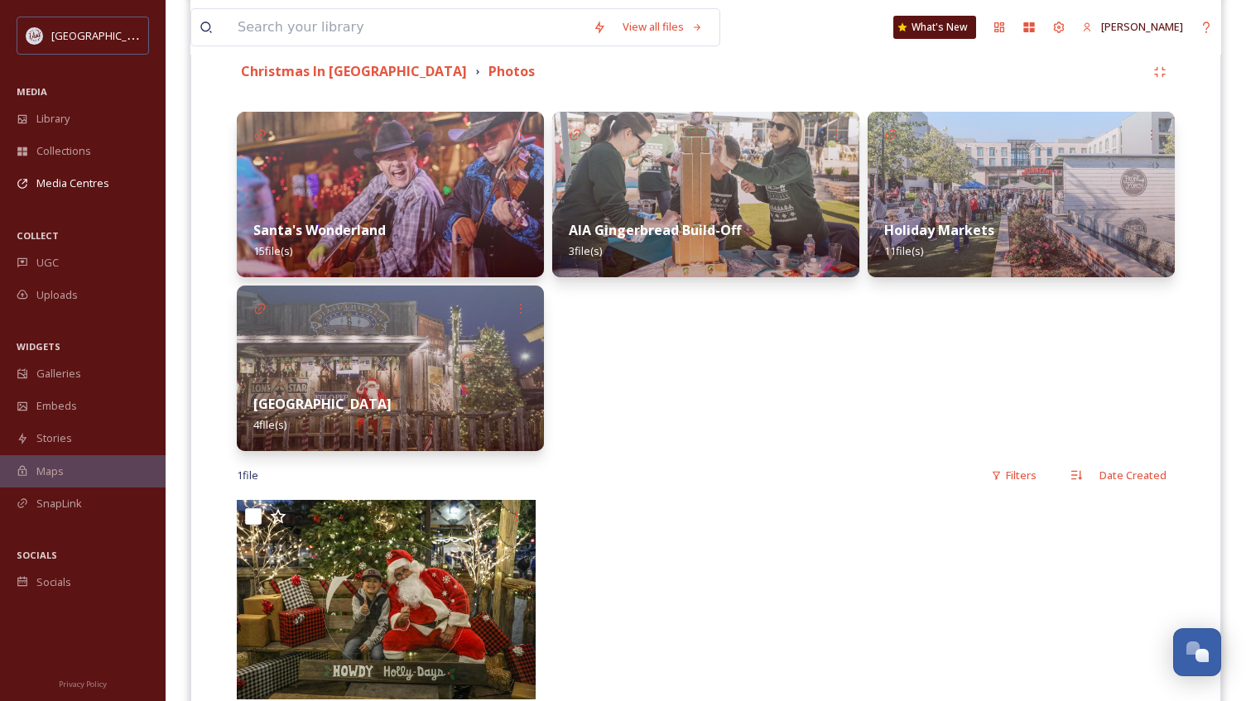
scroll to position [414, 0]
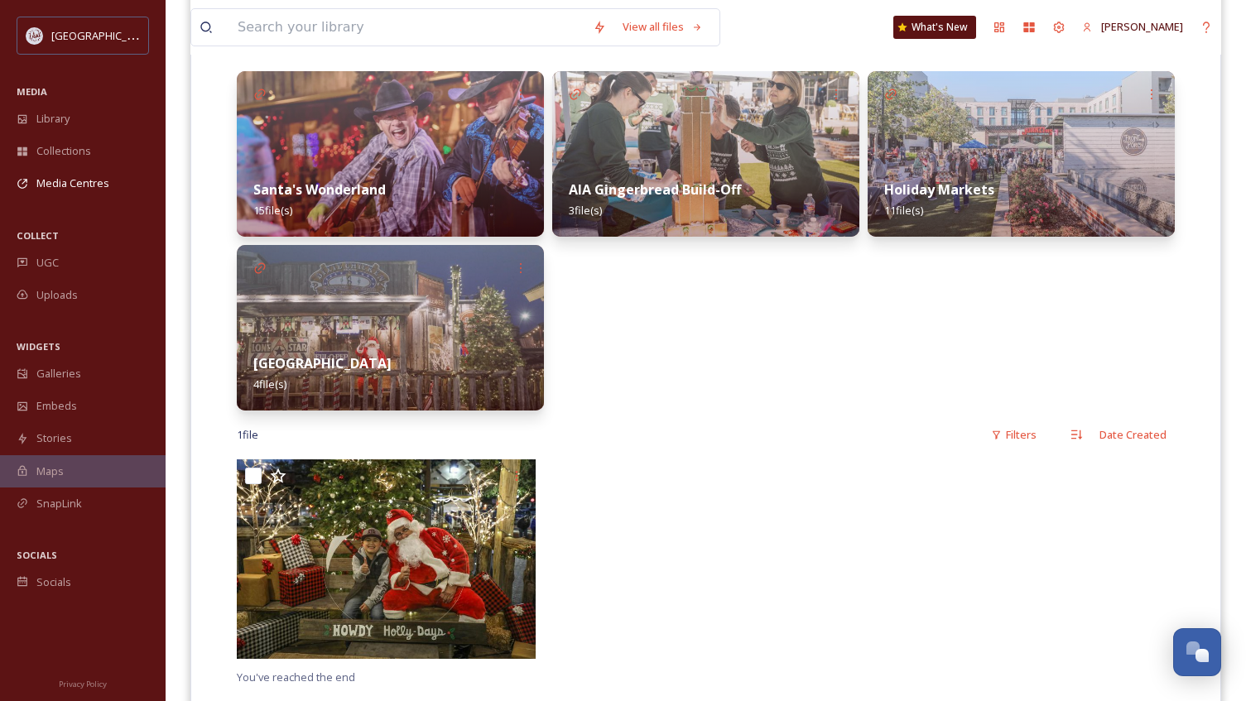
drag, startPoint x: 431, startPoint y: 531, endPoint x: 972, endPoint y: 214, distance: 627.6
click at [973, 212] on div "Christmas In College Station Photos [GEOGRAPHIC_DATA] 15 file(s) [GEOGRAPHIC_DA…" at bounding box center [706, 351] width 1004 height 687
drag, startPoint x: 675, startPoint y: 543, endPoint x: 654, endPoint y: 548, distance: 22.1
click at [674, 543] on div at bounding box center [705, 563] width 307 height 208
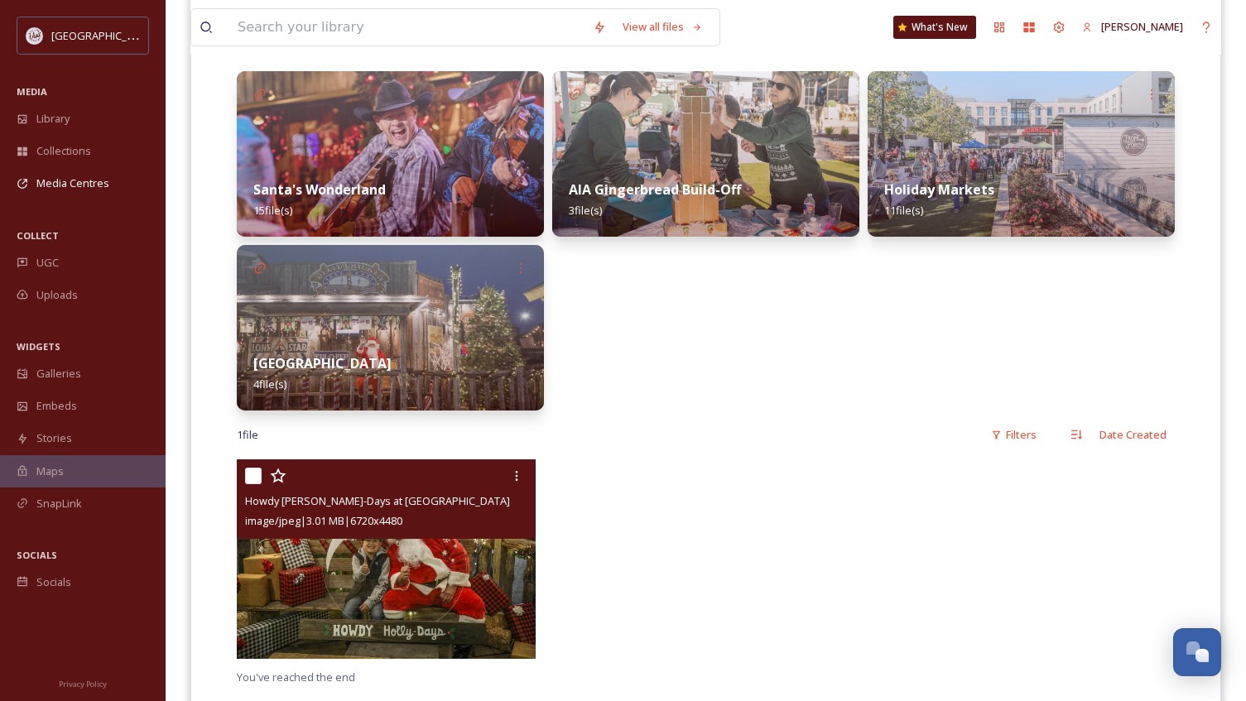
click at [255, 473] on input "checkbox" at bounding box center [253, 476] width 17 height 17
checkbox input "true"
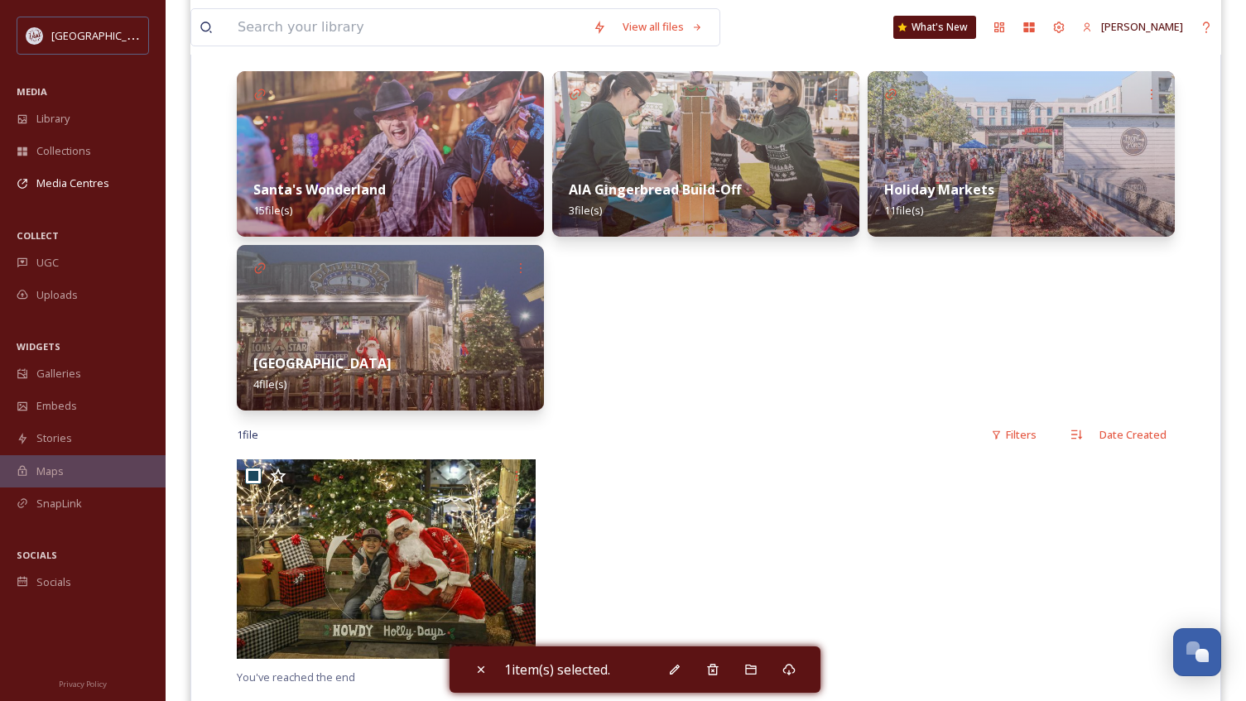
drag, startPoint x: 403, startPoint y: 477, endPoint x: 597, endPoint y: 448, distance: 195.8
click at [597, 448] on div "Christmas In College Station Photos [GEOGRAPHIC_DATA] 15 file(s) [GEOGRAPHIC_DA…" at bounding box center [706, 351] width 1004 height 687
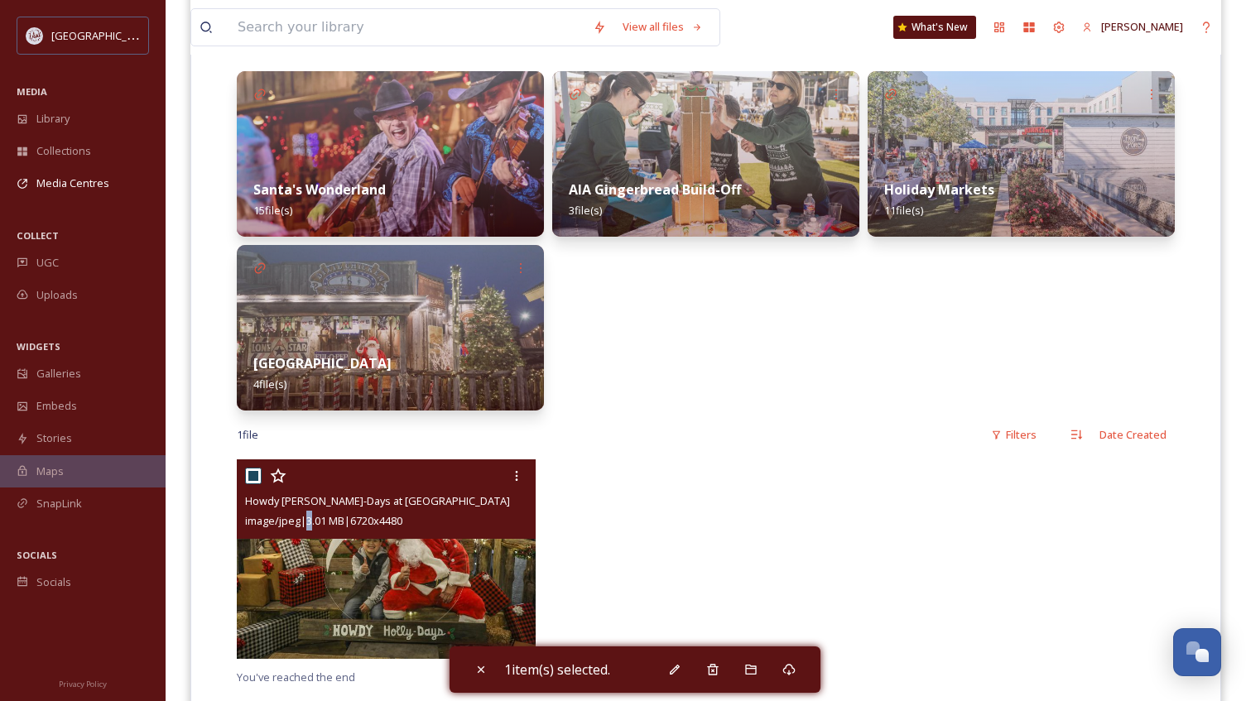
click at [314, 521] on span "image/jpeg | 3.01 MB | 6720 x 4480" at bounding box center [323, 520] width 157 height 15
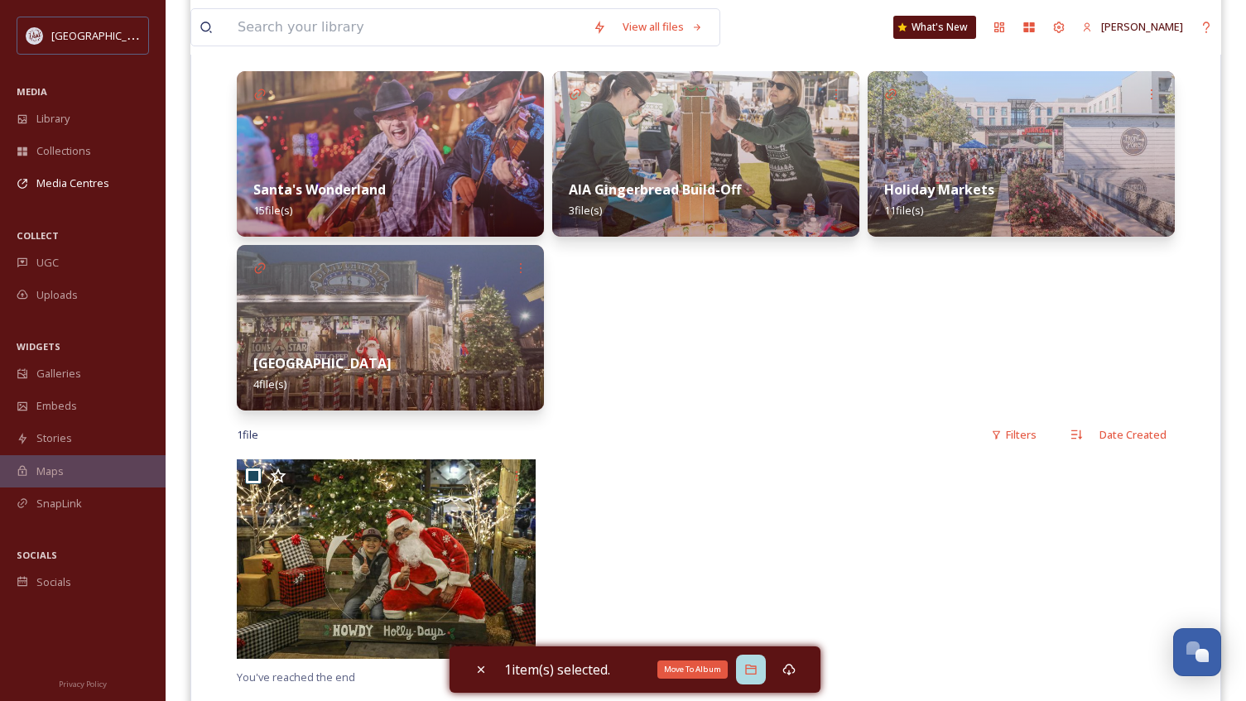
click at [746, 666] on div "Move To Album" at bounding box center [751, 670] width 30 height 30
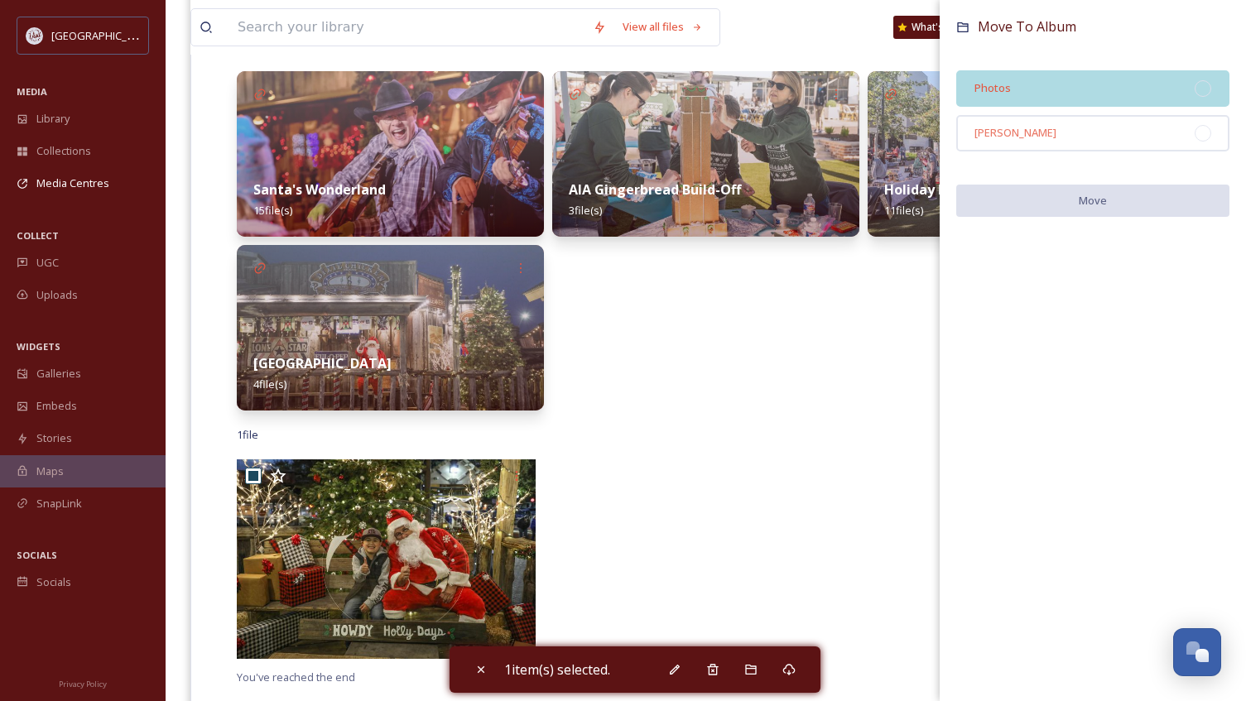
click at [1037, 95] on div "Photos" at bounding box center [1092, 88] width 273 height 36
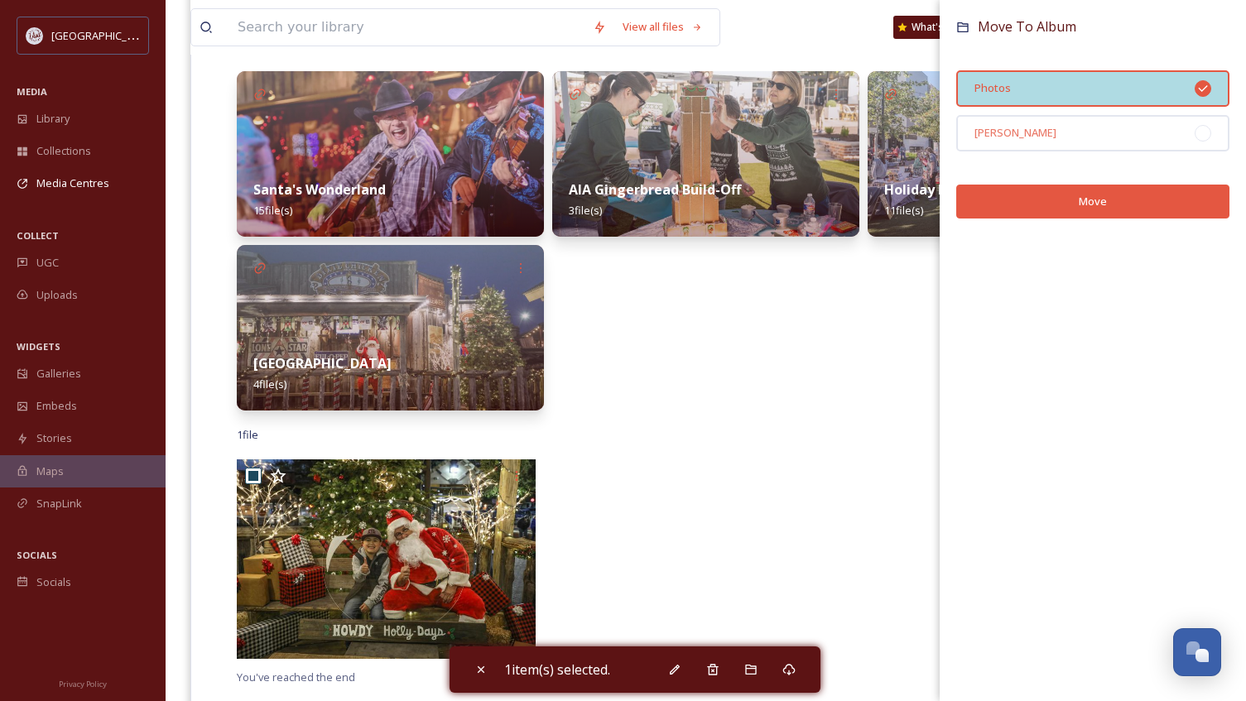
click at [1037, 95] on div "Photos" at bounding box center [1092, 88] width 273 height 36
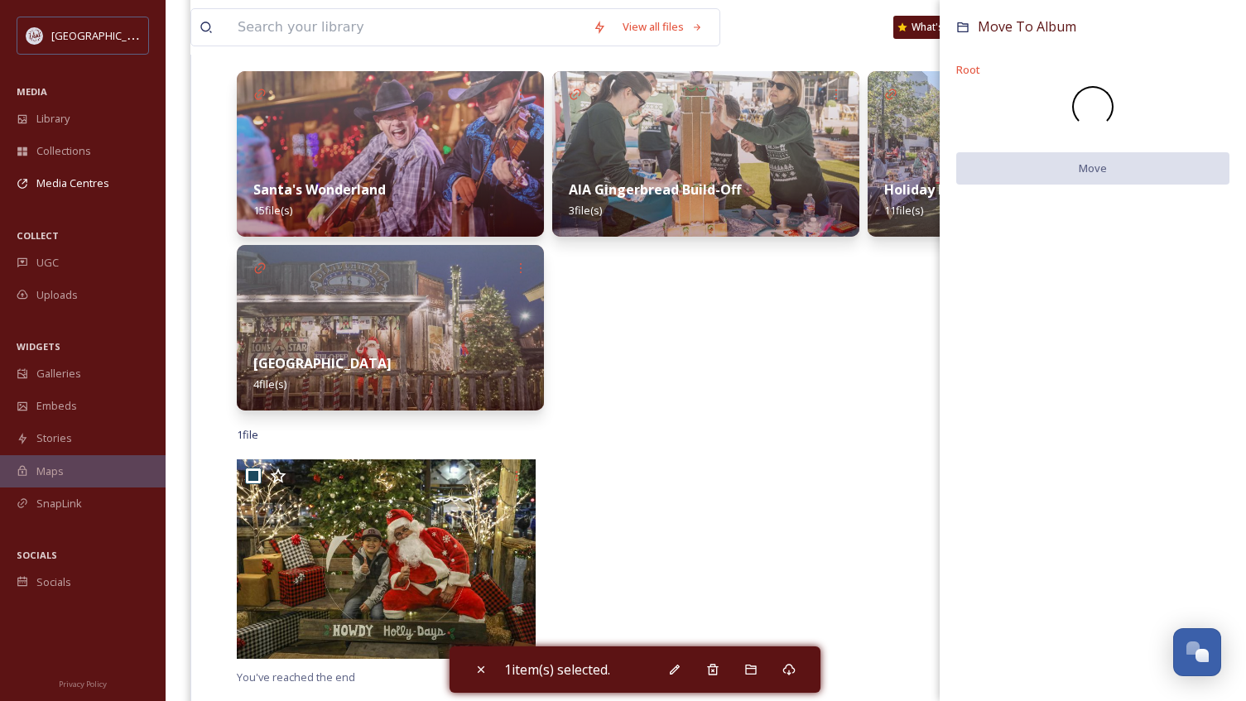
click at [1037, 95] on div at bounding box center [1092, 106] width 273 height 41
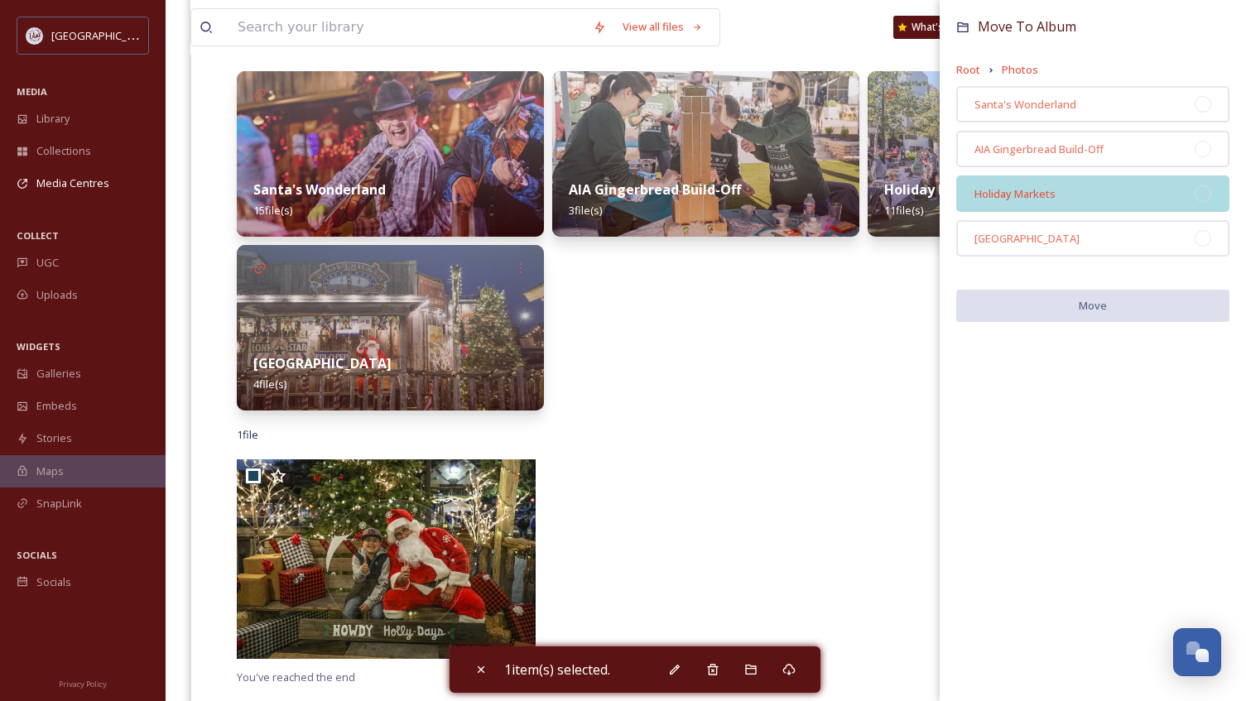
click at [1016, 182] on div "Holiday Markets" at bounding box center [1092, 193] width 273 height 36
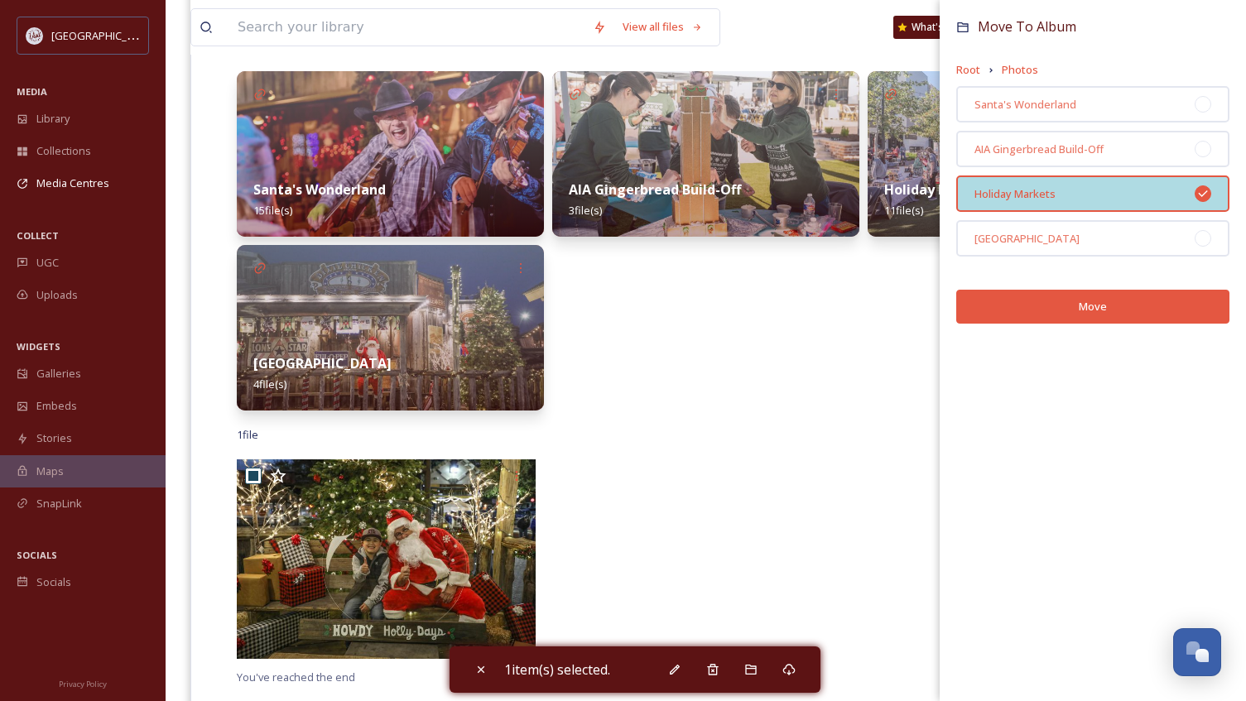
click at [1095, 309] on button "Move" at bounding box center [1092, 307] width 273 height 34
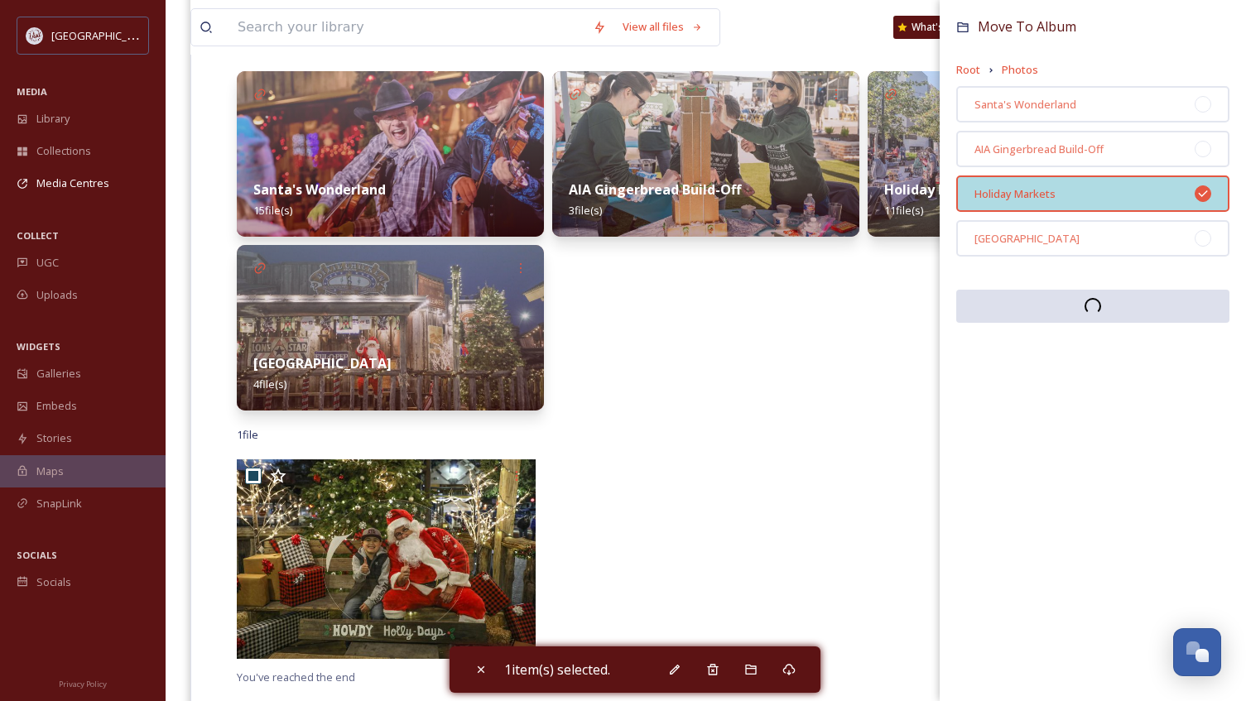
scroll to position [251, 0]
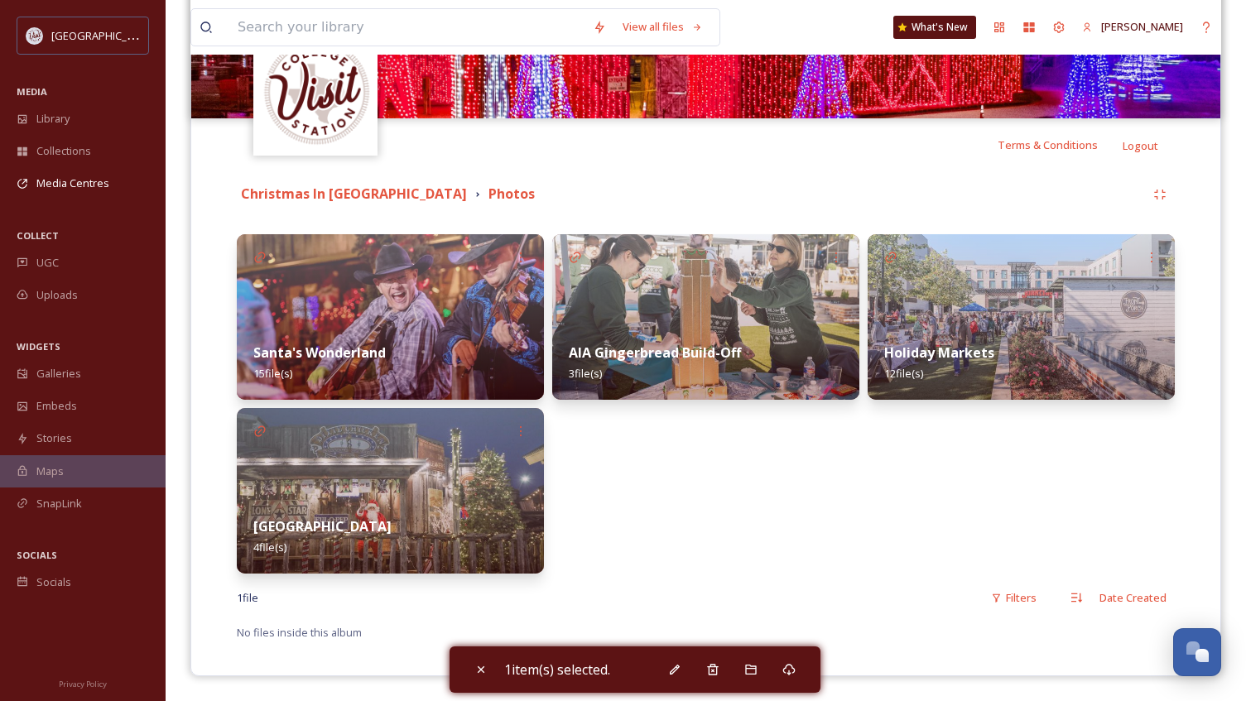
click at [769, 588] on div "1 file Filters Date Created" at bounding box center [706, 598] width 938 height 32
click at [249, 479] on img at bounding box center [390, 491] width 307 height 166
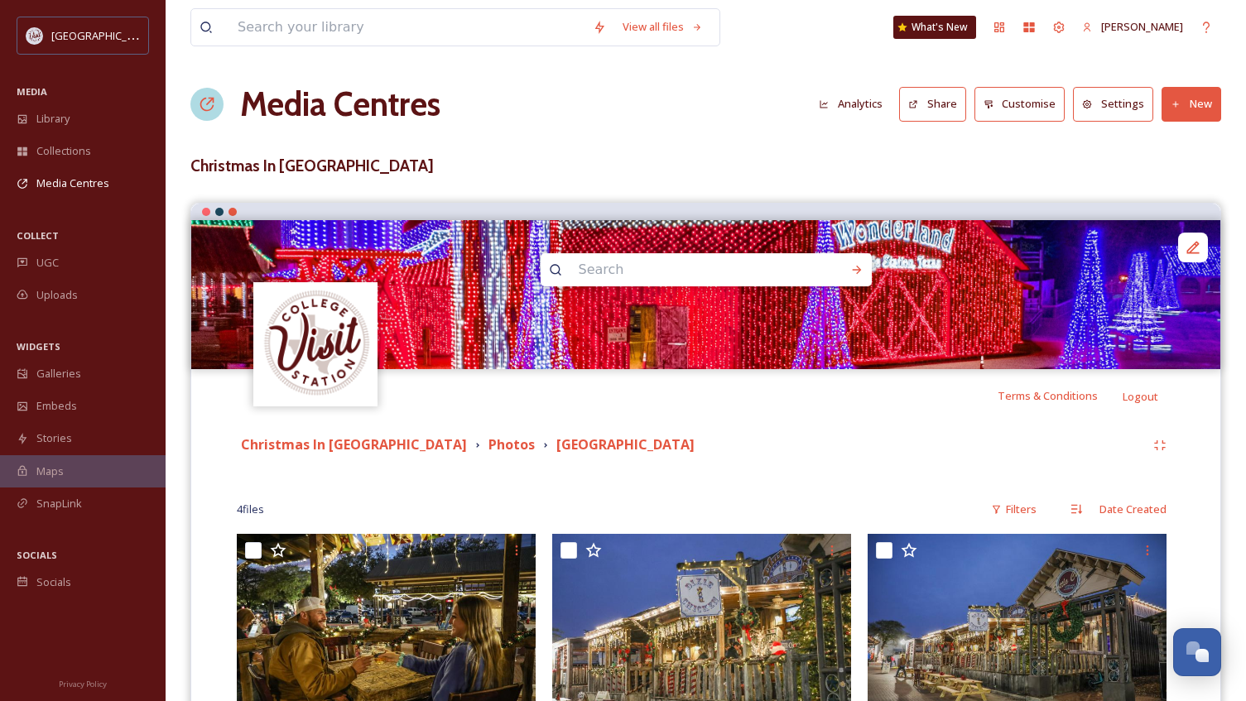
click at [323, 108] on h1 "Media Centres" at bounding box center [340, 104] width 200 height 50
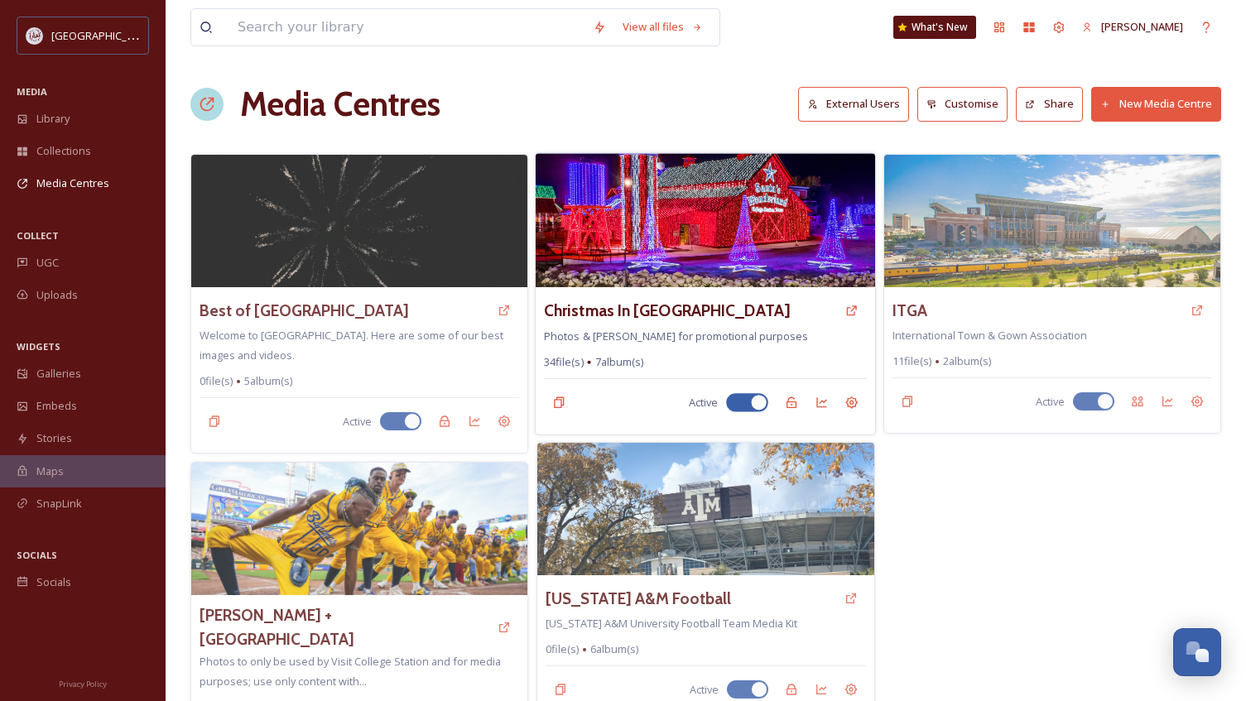
click at [749, 202] on img at bounding box center [704, 220] width 339 height 134
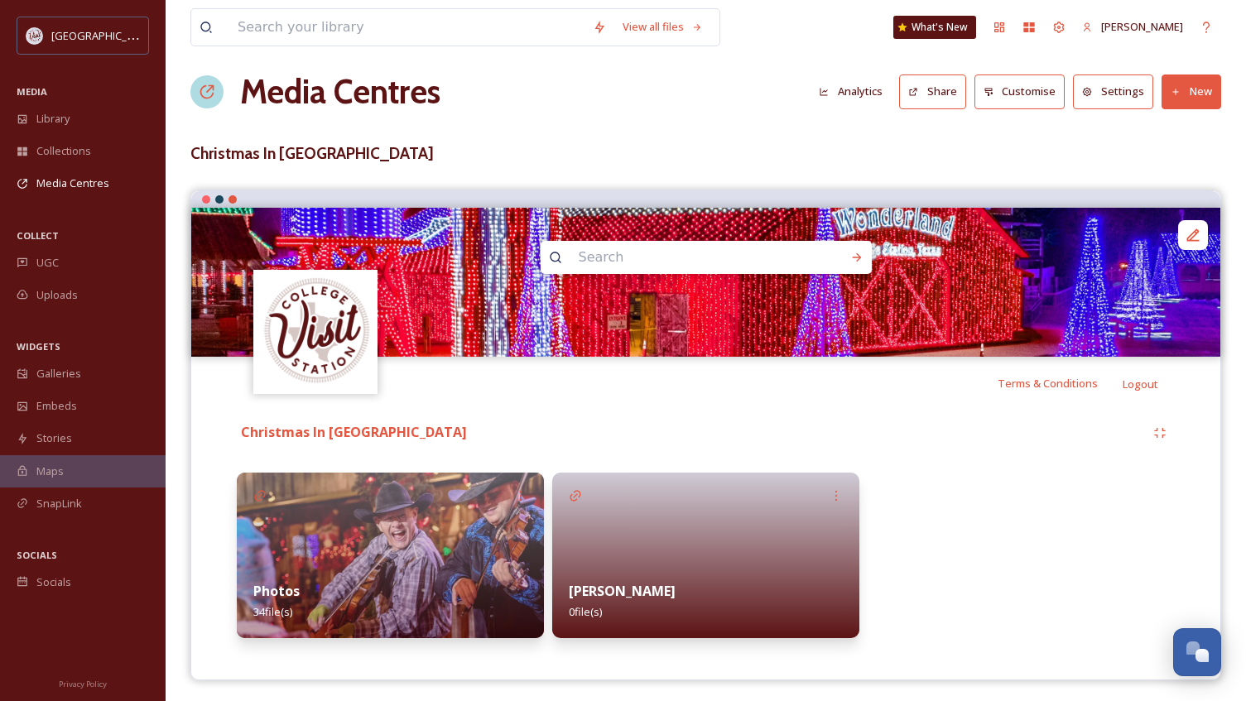
scroll to position [17, 0]
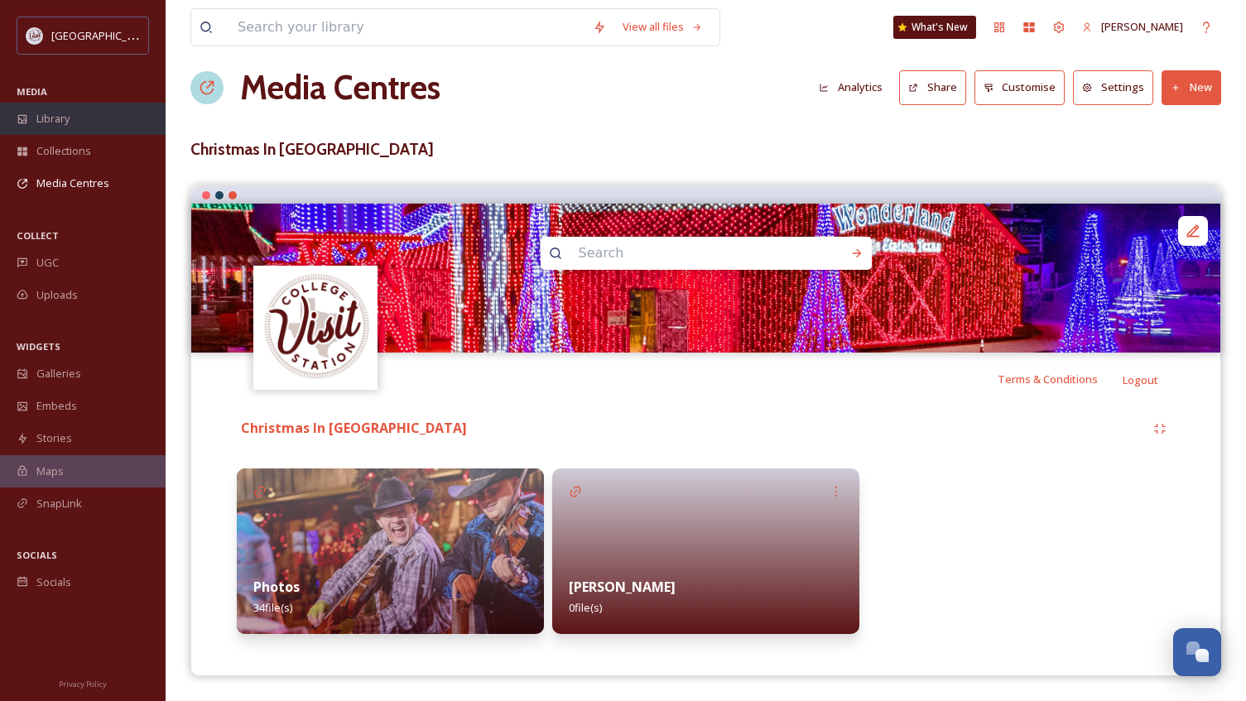
click at [55, 116] on span "Library" at bounding box center [52, 119] width 33 height 16
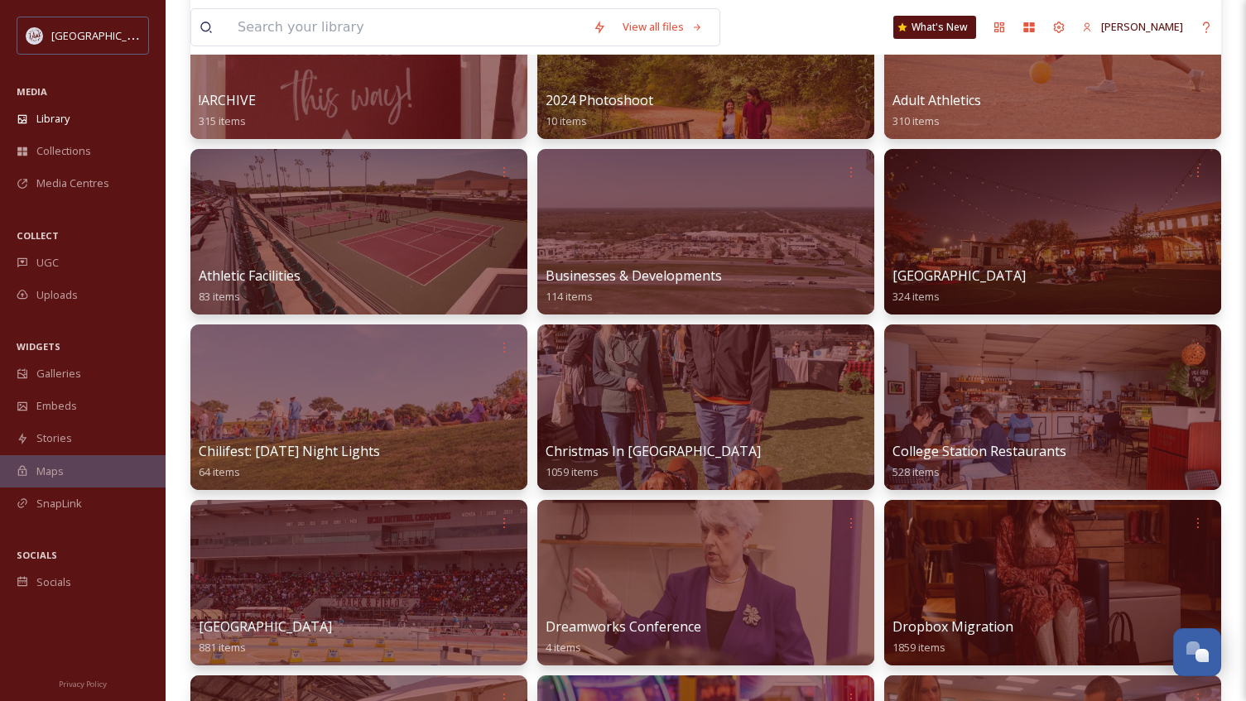
scroll to position [248, 0]
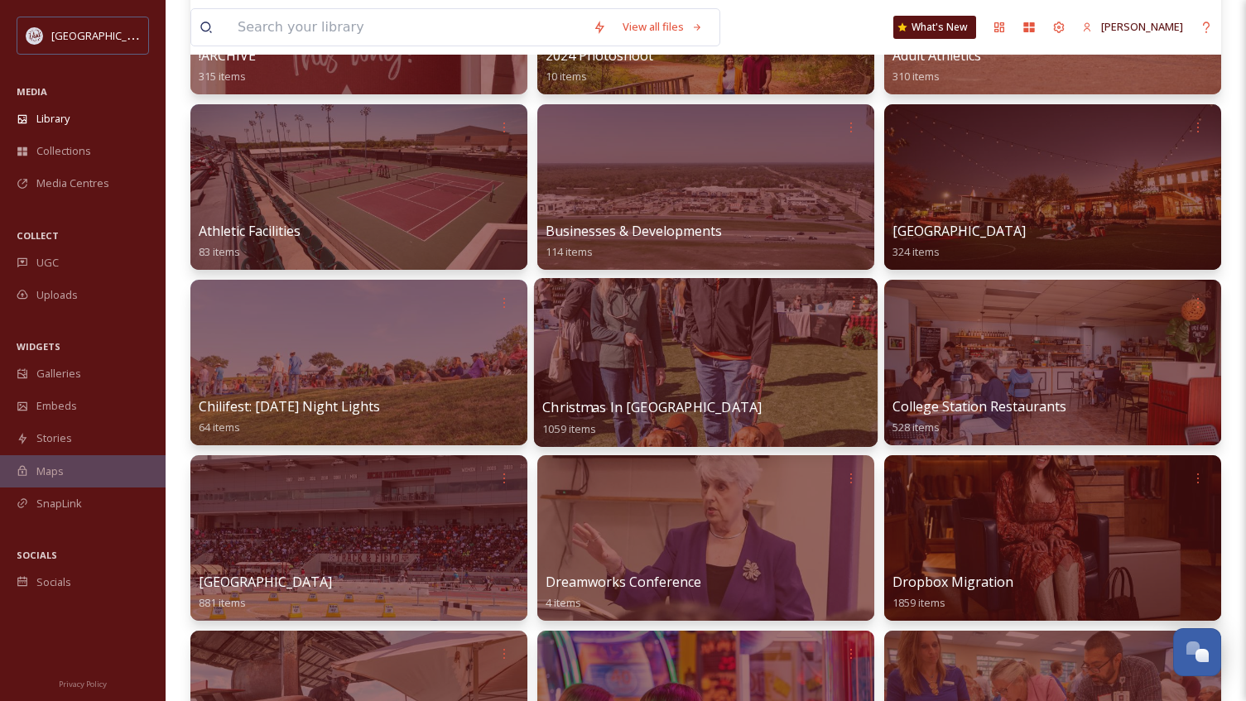
click at [680, 362] on div at bounding box center [705, 362] width 343 height 169
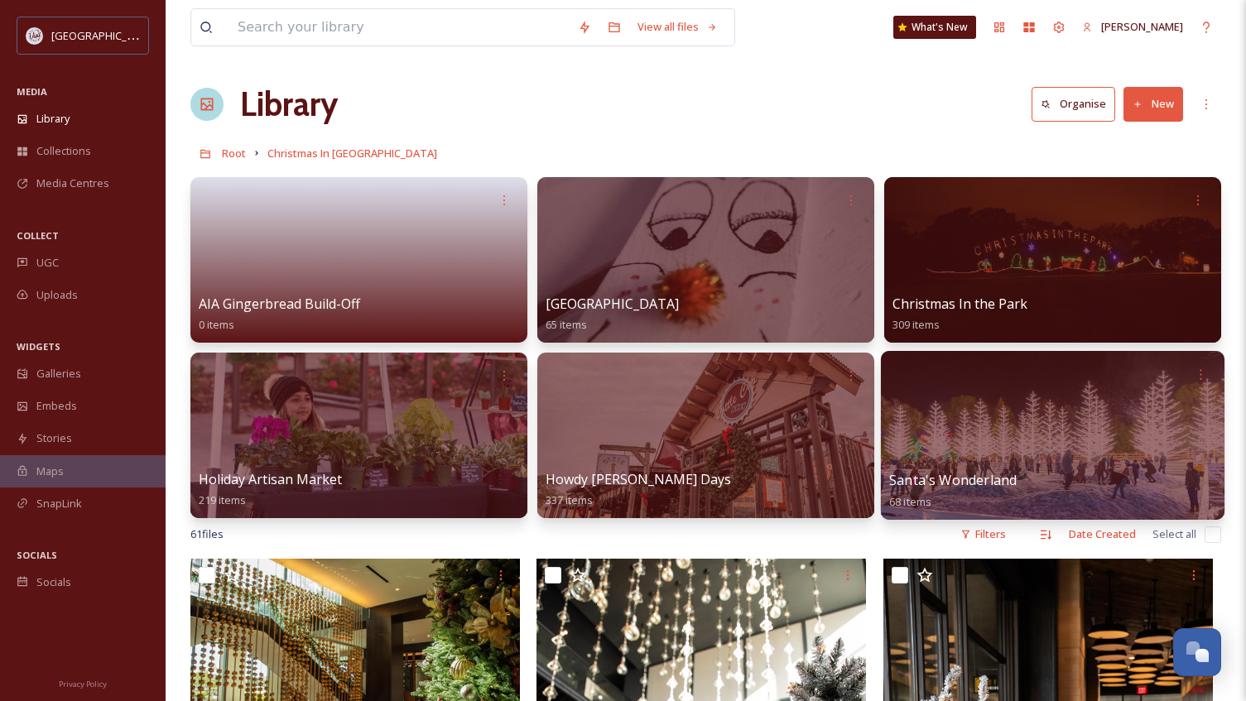
click at [1068, 429] on div at bounding box center [1052, 435] width 343 height 169
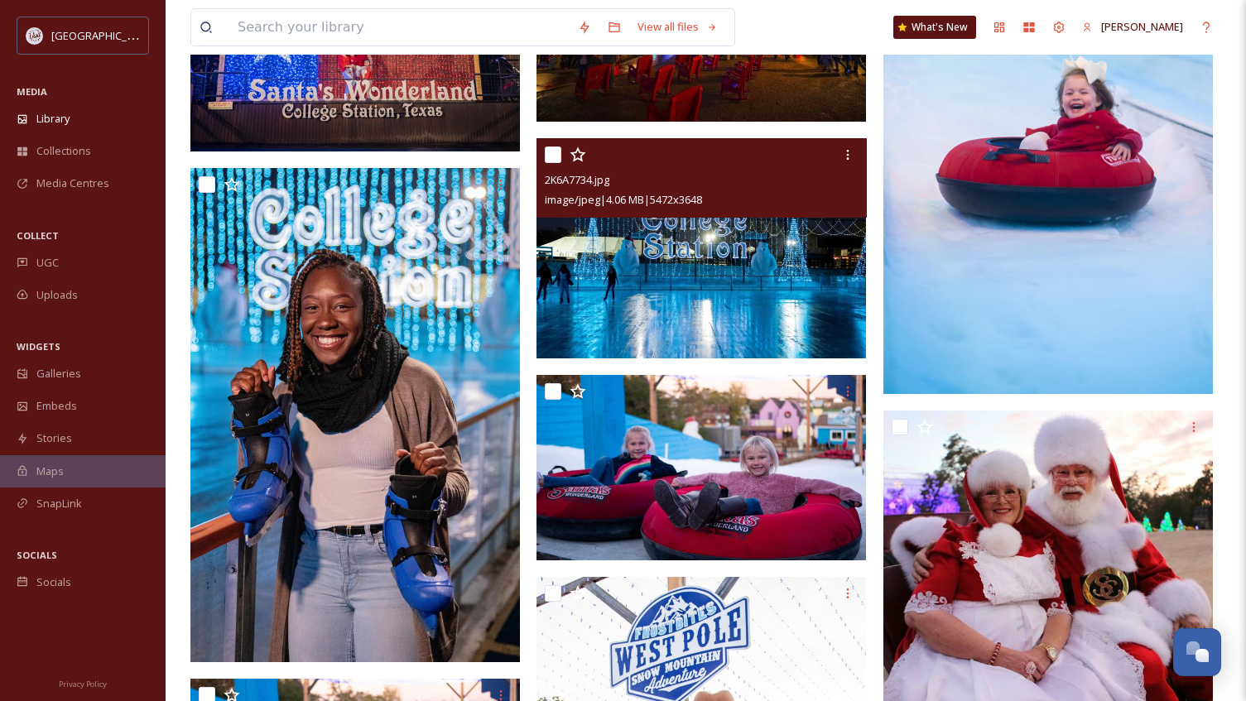
scroll to position [5462, 0]
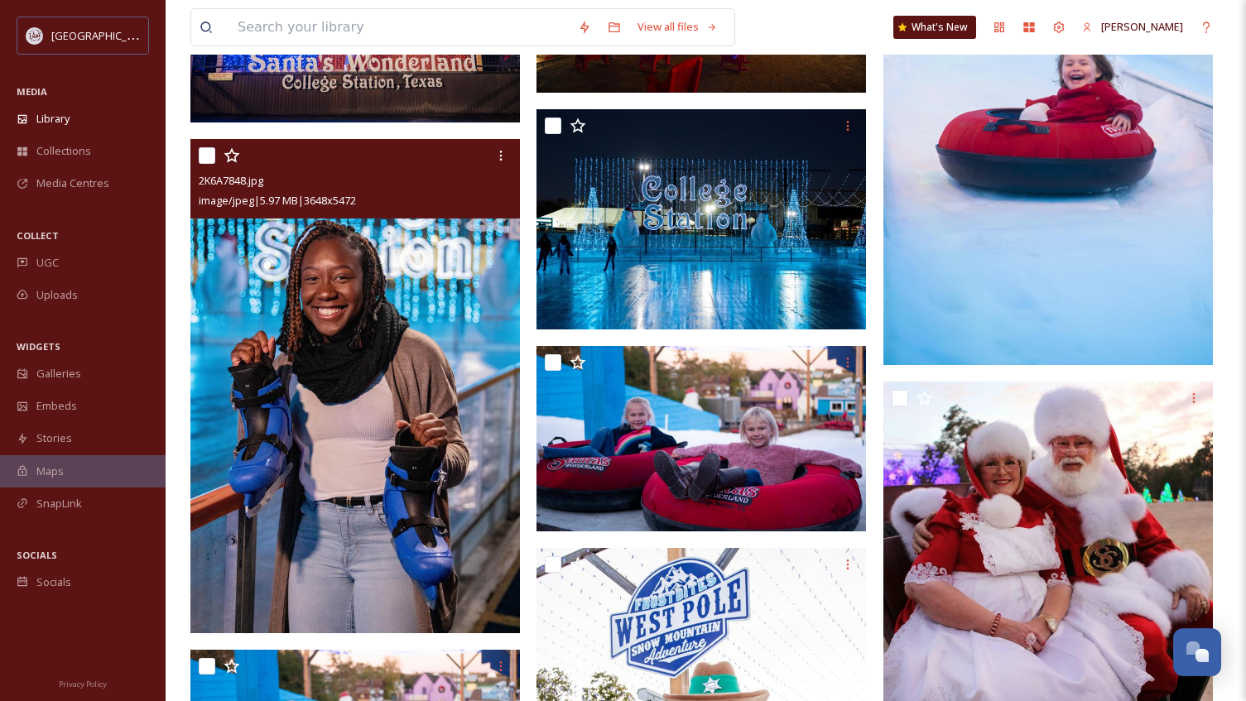
click at [428, 267] on img at bounding box center [354, 386] width 329 height 494
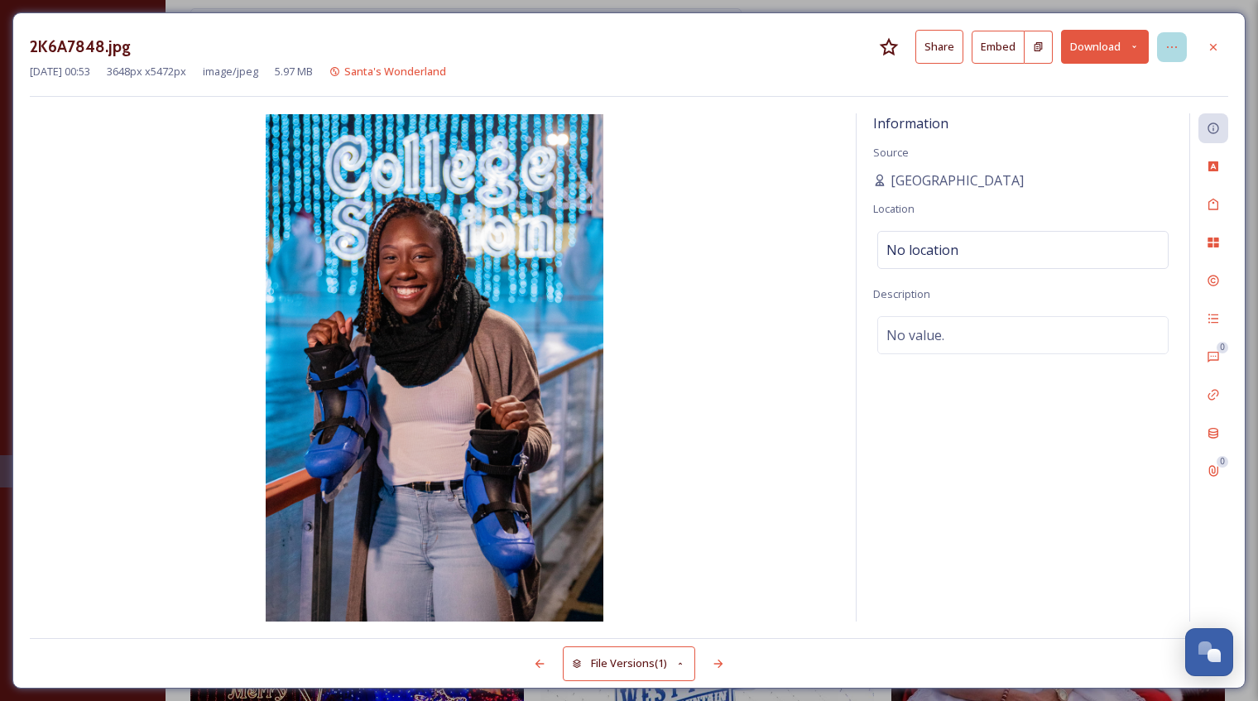
click at [1167, 39] on div at bounding box center [1172, 47] width 30 height 30
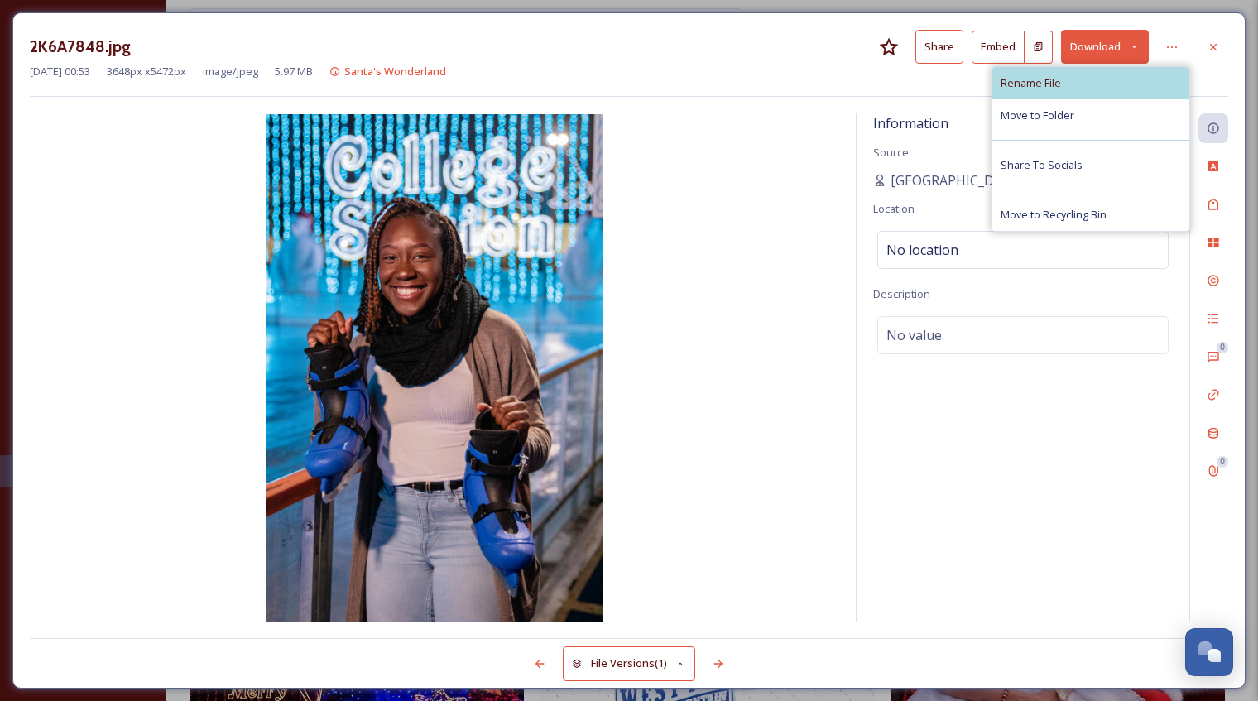
click at [1094, 74] on div "Rename File" at bounding box center [1090, 83] width 197 height 32
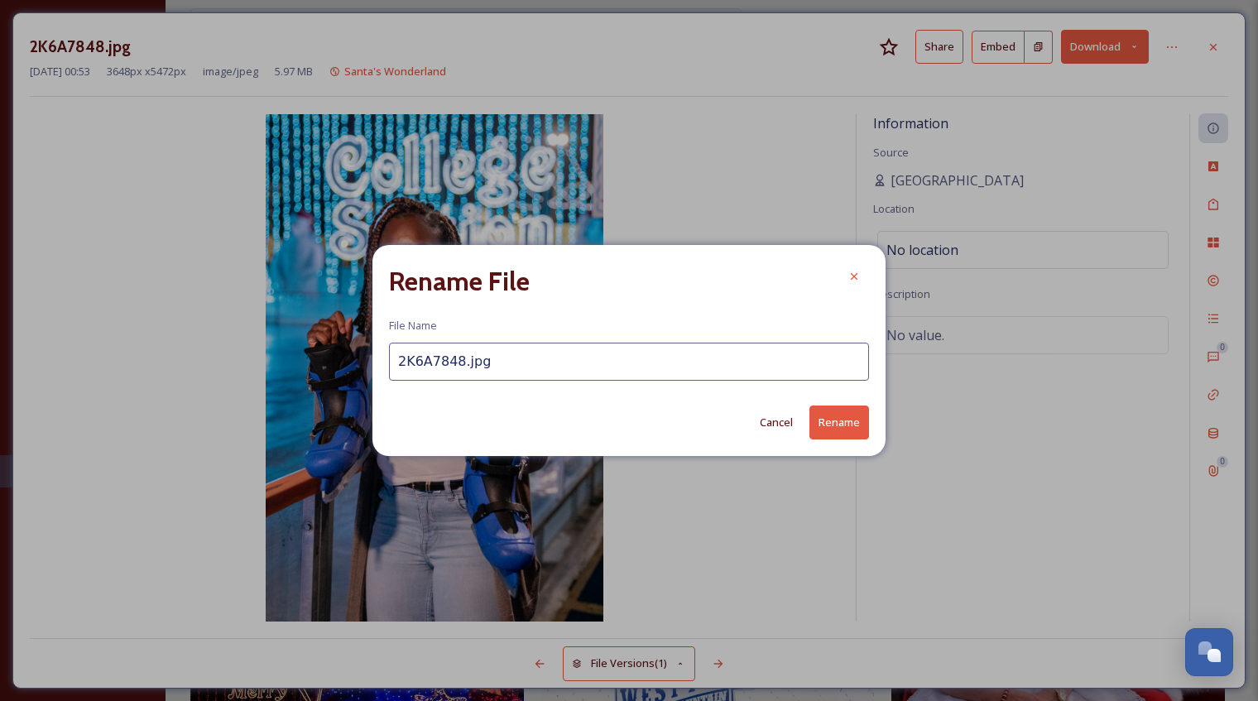
drag, startPoint x: 523, startPoint y: 369, endPoint x: 386, endPoint y: 381, distance: 137.0
click at [386, 381] on div "Rename File File Name 2K6A7848.jpg Cancel Rename" at bounding box center [628, 350] width 513 height 210
type input "D"
type input "SantasWonderlandIceSkating"
click at [832, 428] on button "Rename" at bounding box center [839, 423] width 60 height 34
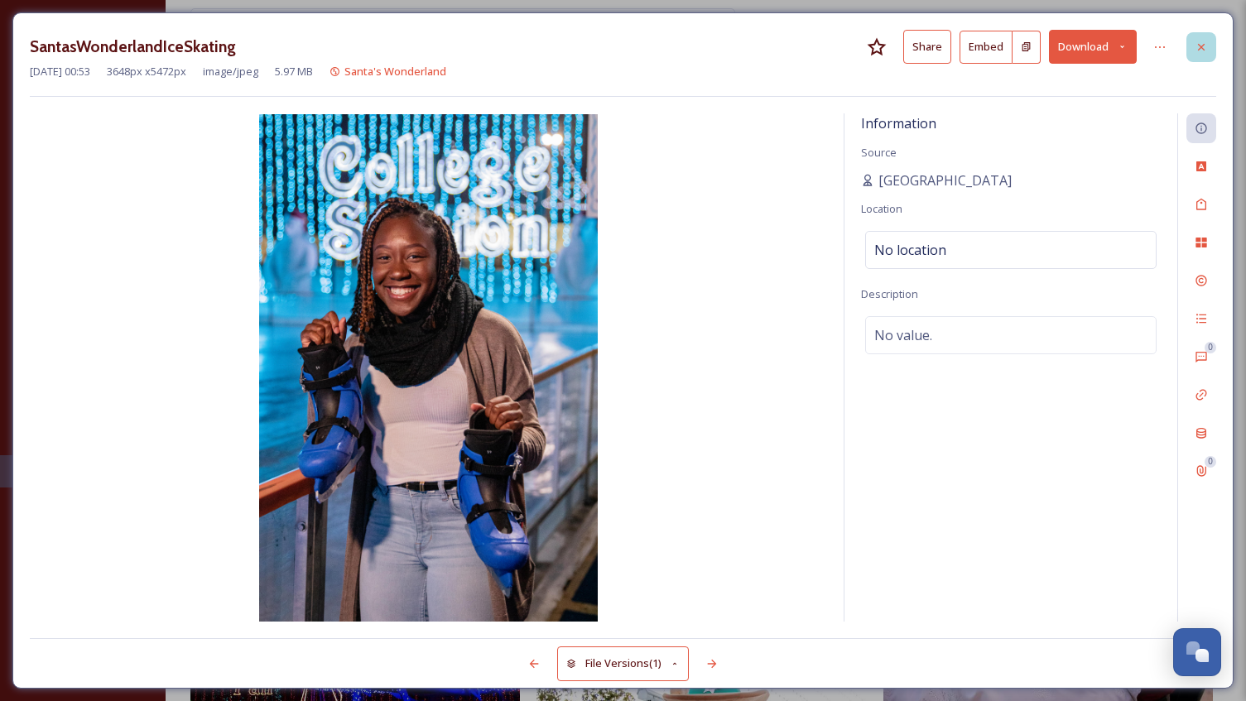
click at [1202, 45] on icon at bounding box center [1201, 46] width 7 height 7
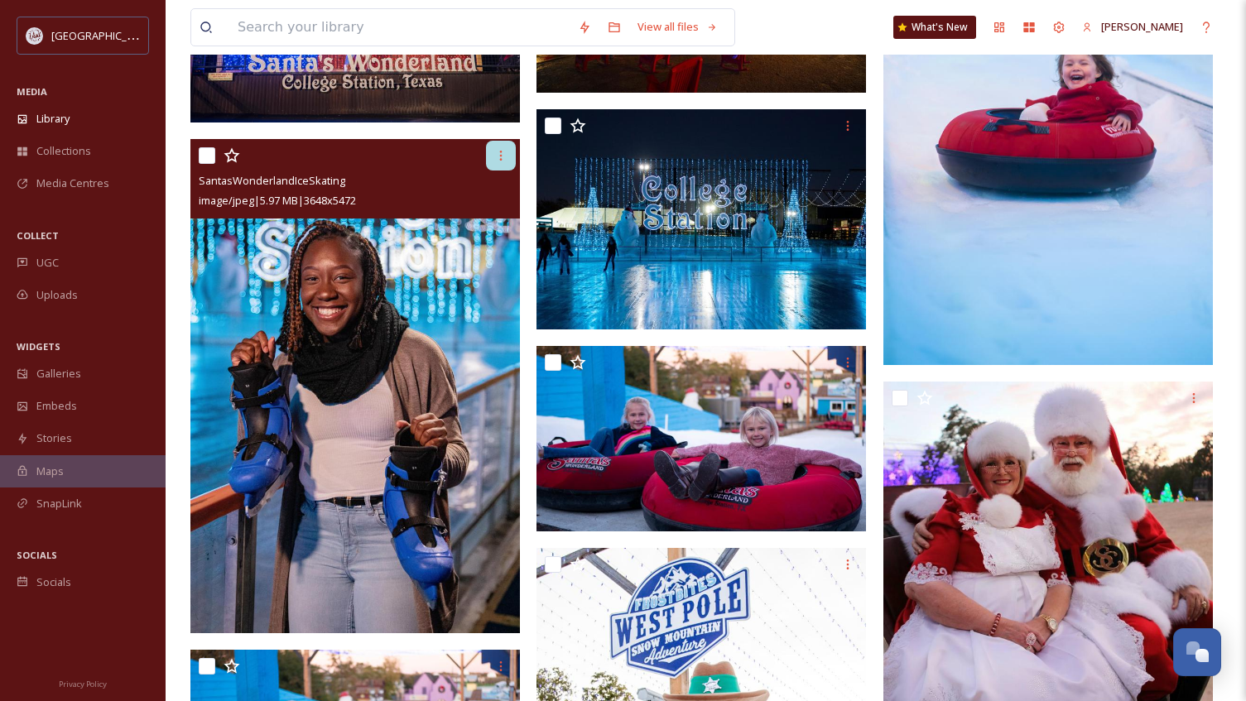
click at [504, 155] on icon at bounding box center [500, 155] width 13 height 13
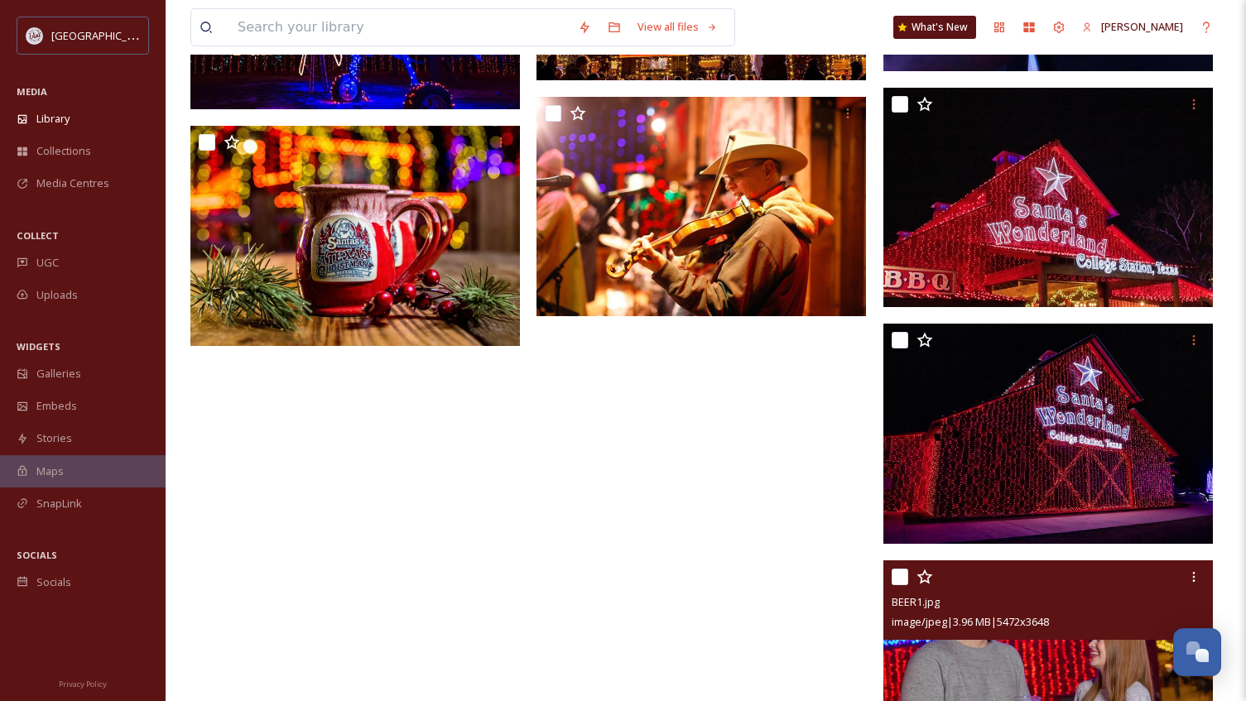
scroll to position [6538, 0]
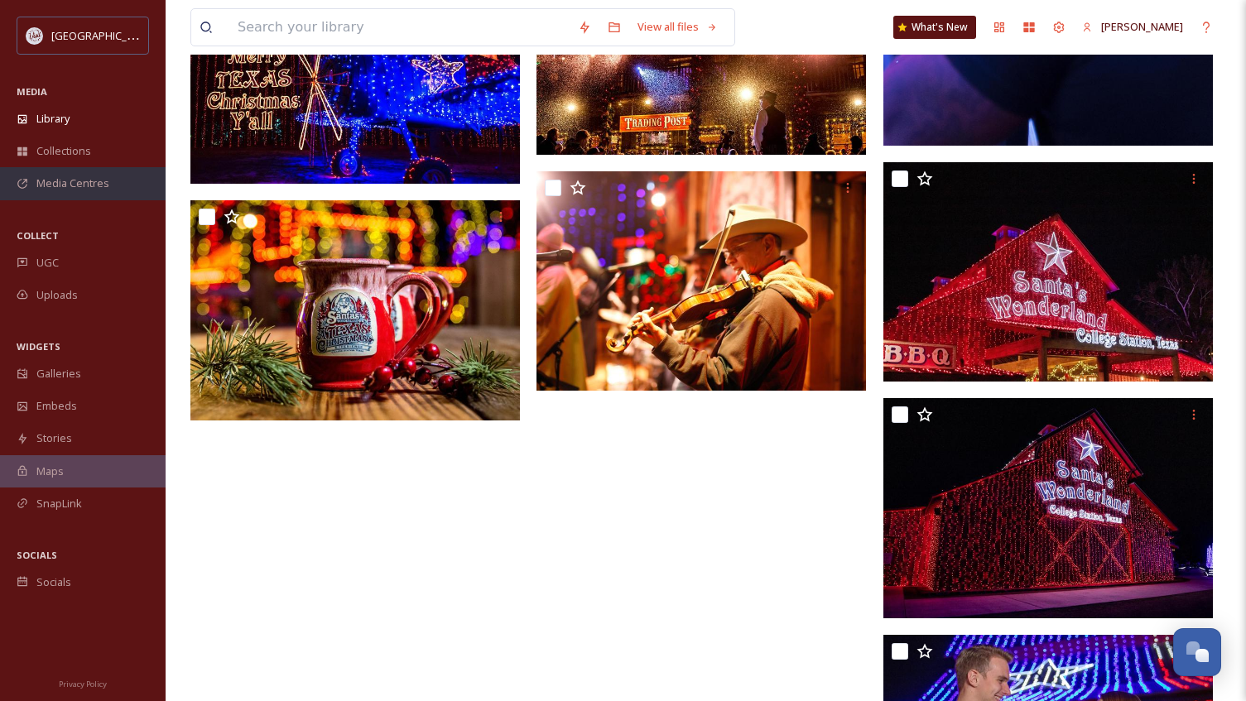
click at [63, 178] on span "Media Centres" at bounding box center [72, 183] width 73 height 16
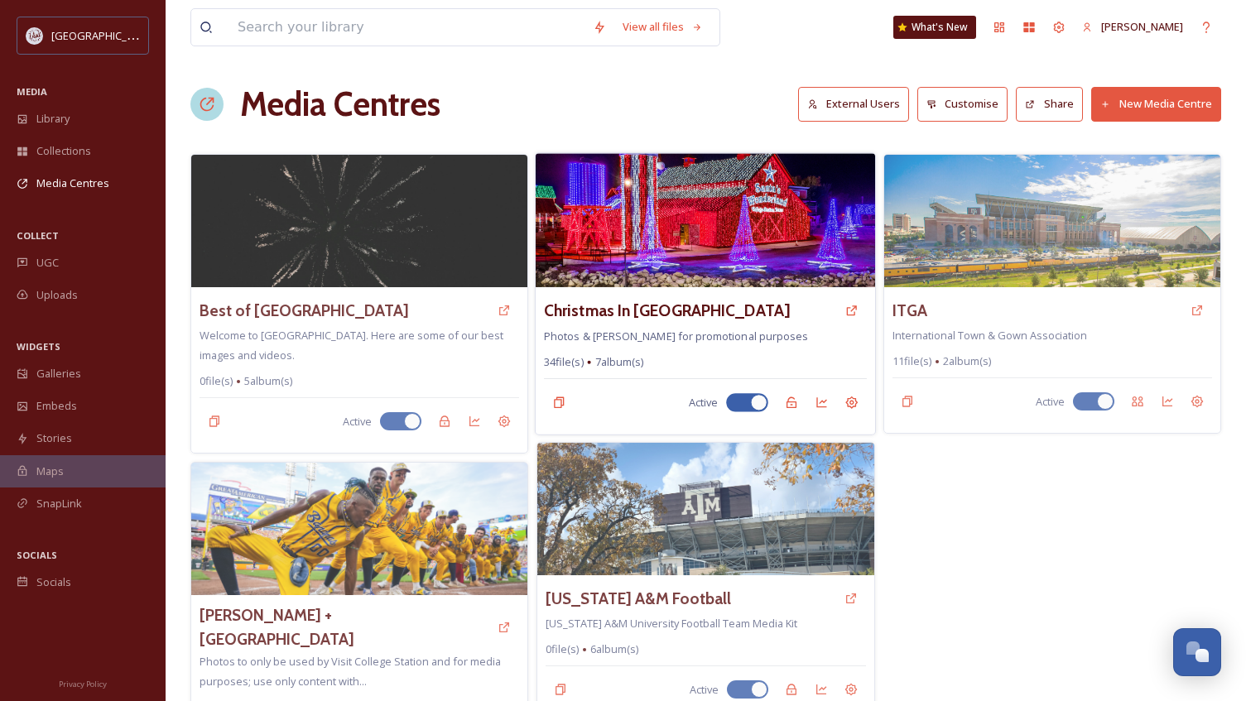
click at [602, 253] on img at bounding box center [704, 220] width 339 height 134
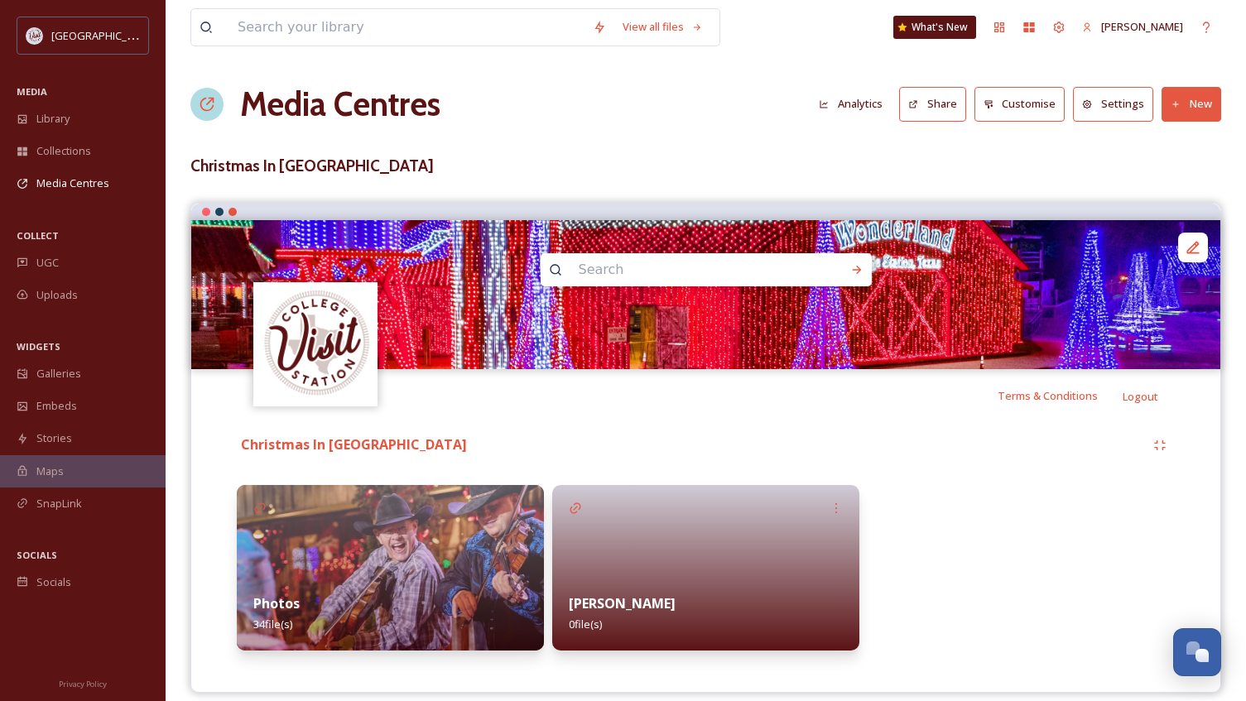
click at [499, 543] on img at bounding box center [390, 568] width 307 height 166
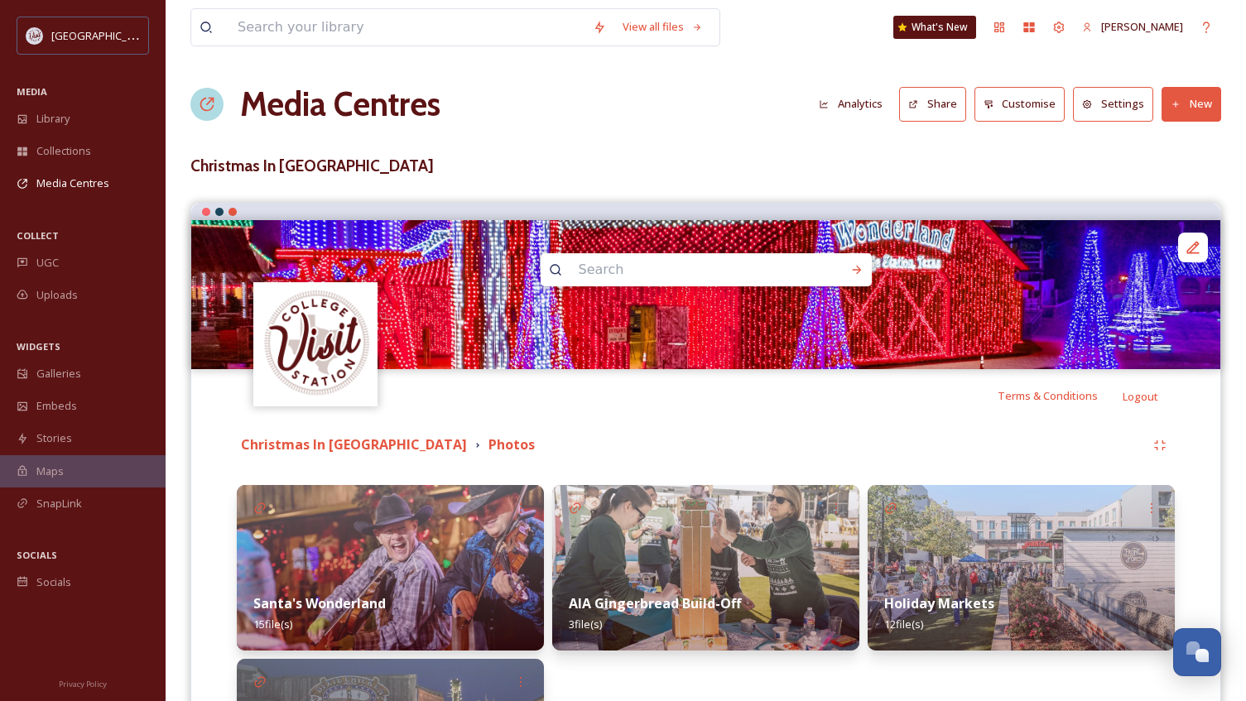
click at [454, 536] on img at bounding box center [390, 568] width 307 height 166
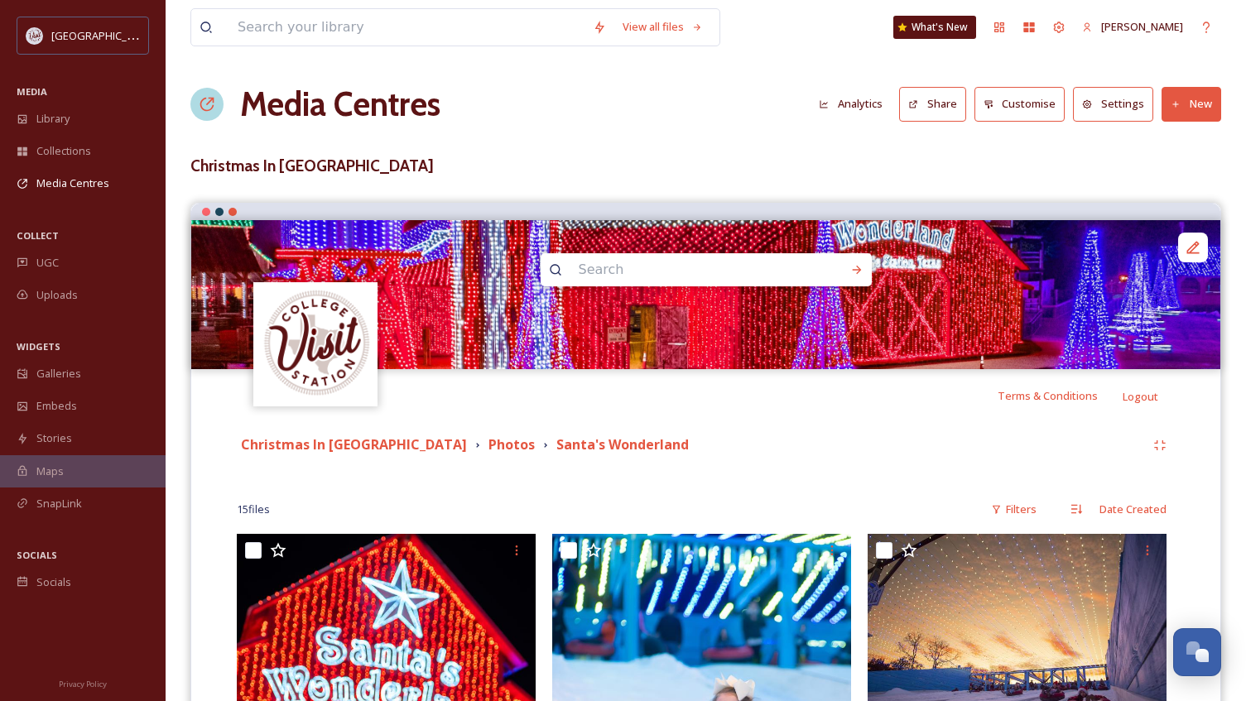
click at [1190, 111] on button "New" at bounding box center [1191, 104] width 60 height 34
click at [1188, 139] on span "Add Files" at bounding box center [1180, 143] width 45 height 16
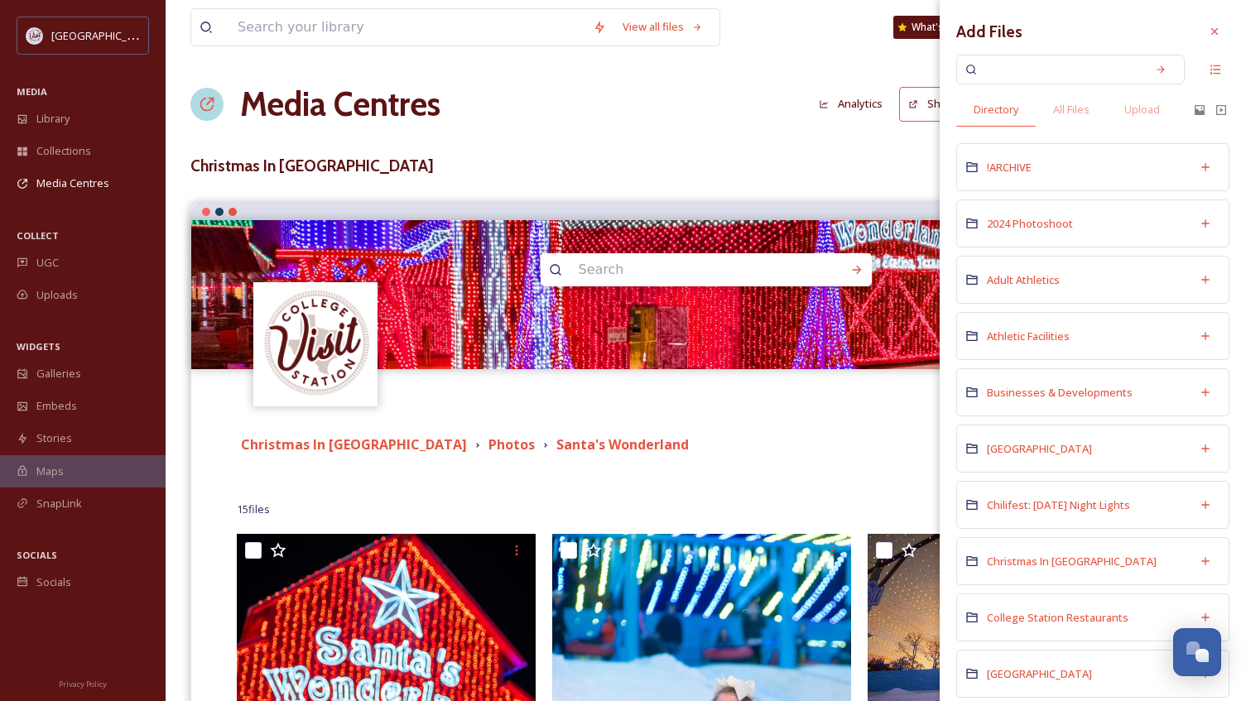
scroll to position [166, 0]
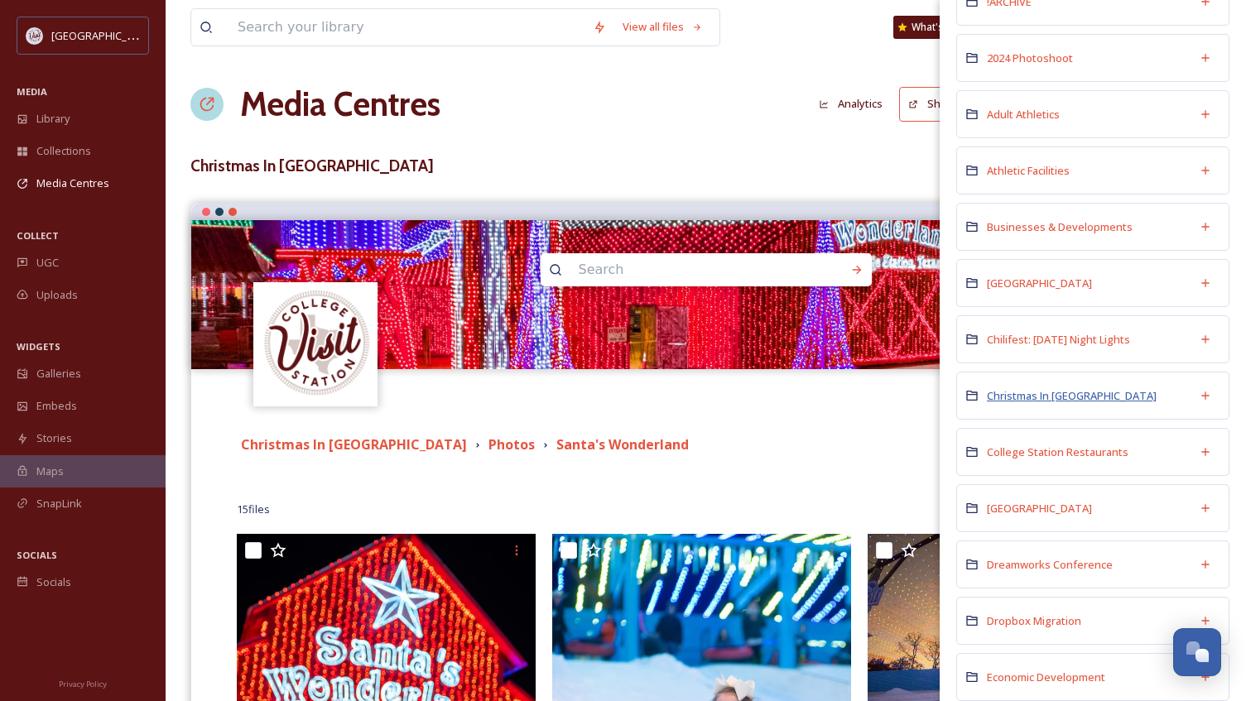
click at [1049, 394] on span "Christmas In [GEOGRAPHIC_DATA]" at bounding box center [1071, 395] width 170 height 15
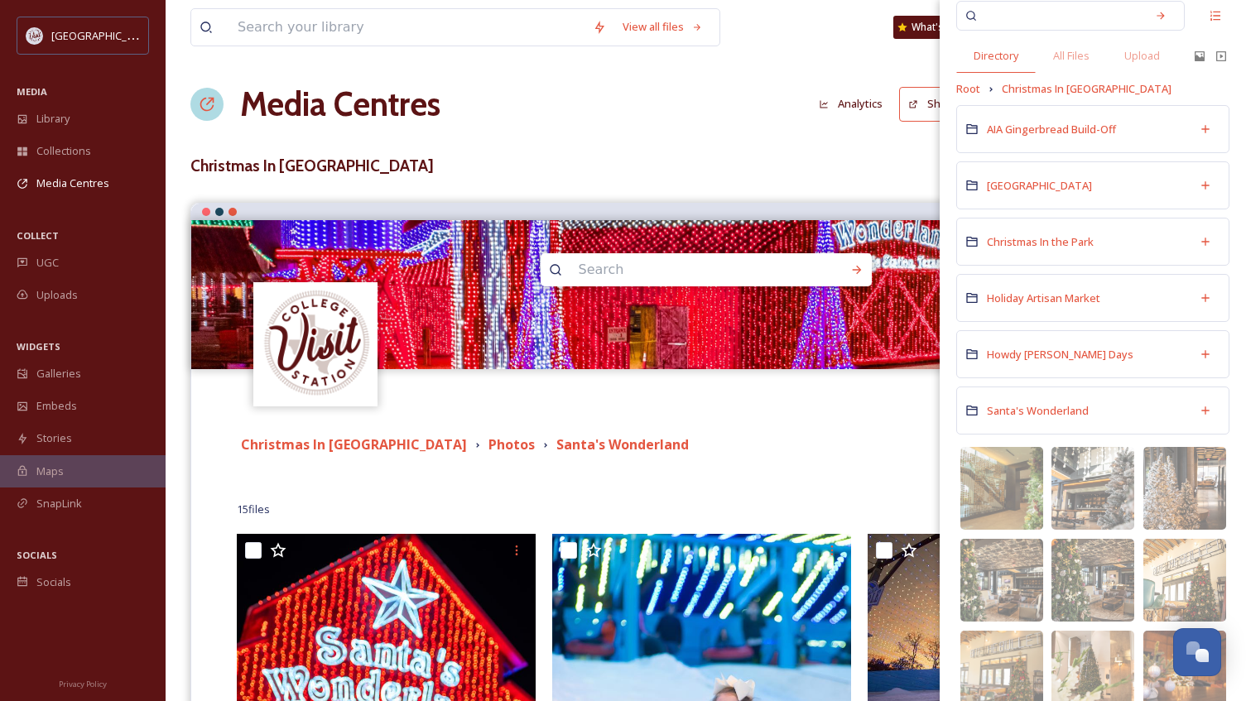
scroll to position [83, 0]
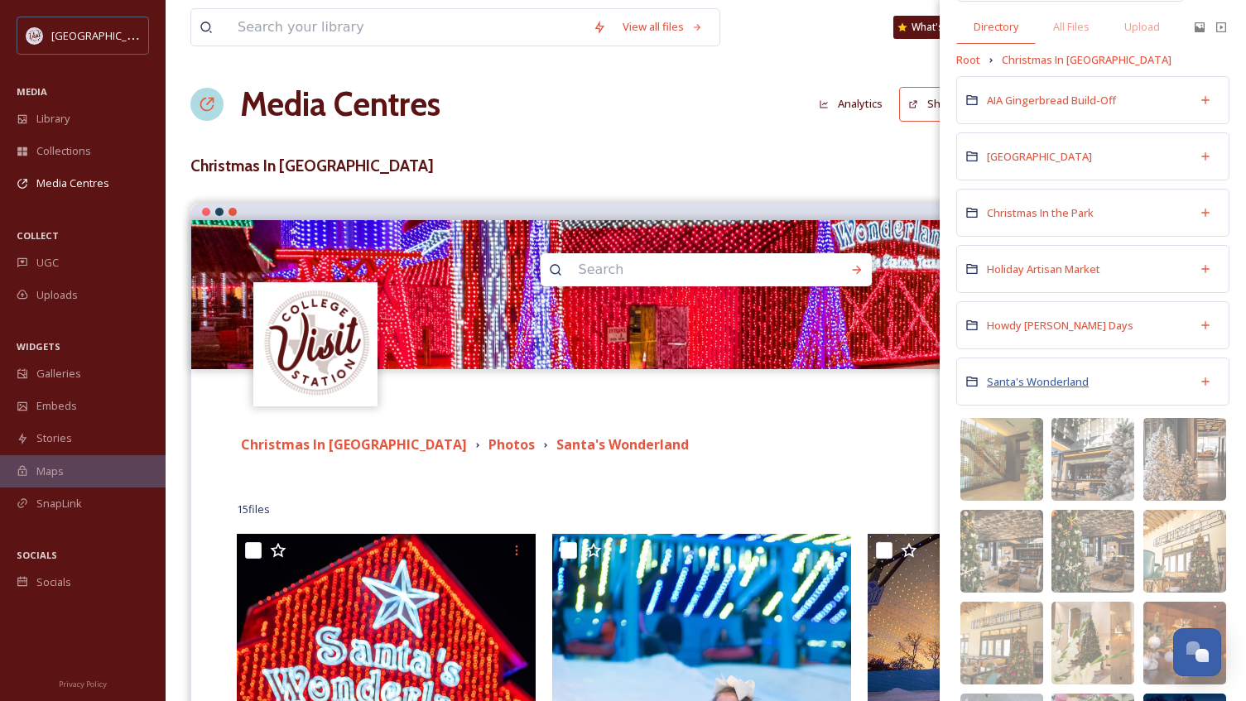
click at [1052, 375] on span "Santa's Wonderland" at bounding box center [1037, 381] width 102 height 15
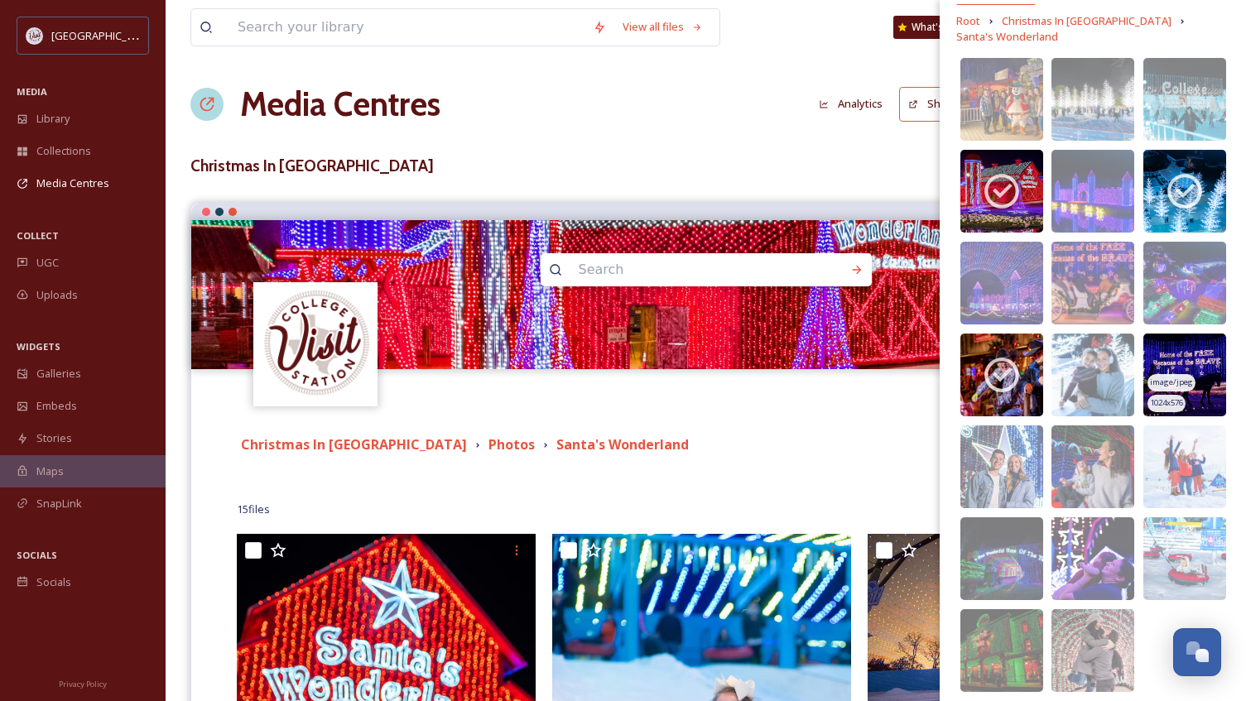
scroll to position [166, 0]
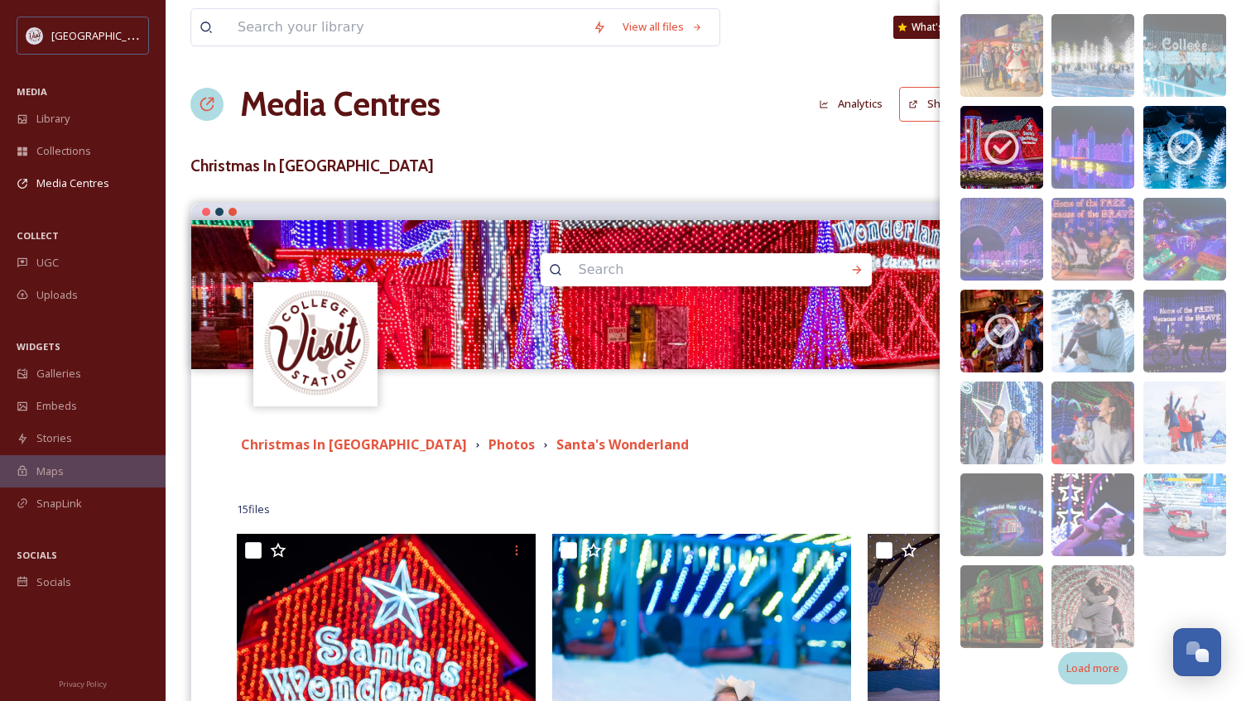
click at [1094, 665] on span "Load more" at bounding box center [1092, 668] width 53 height 16
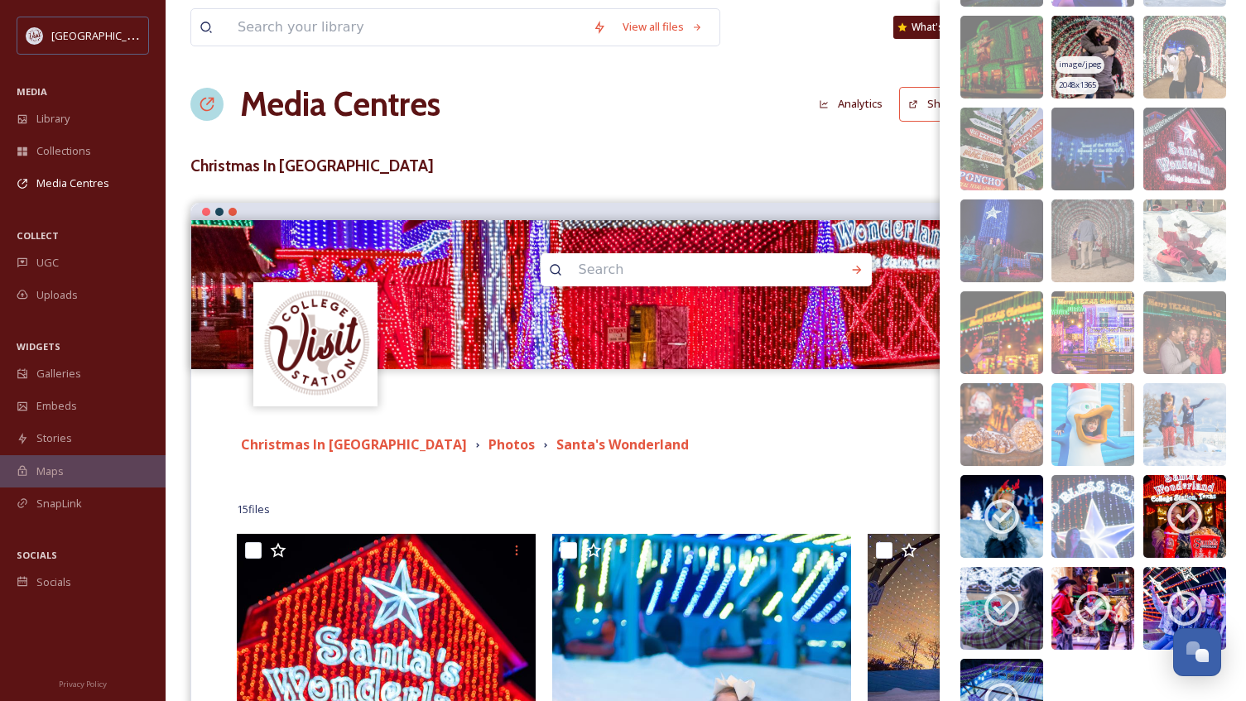
scroll to position [809, 0]
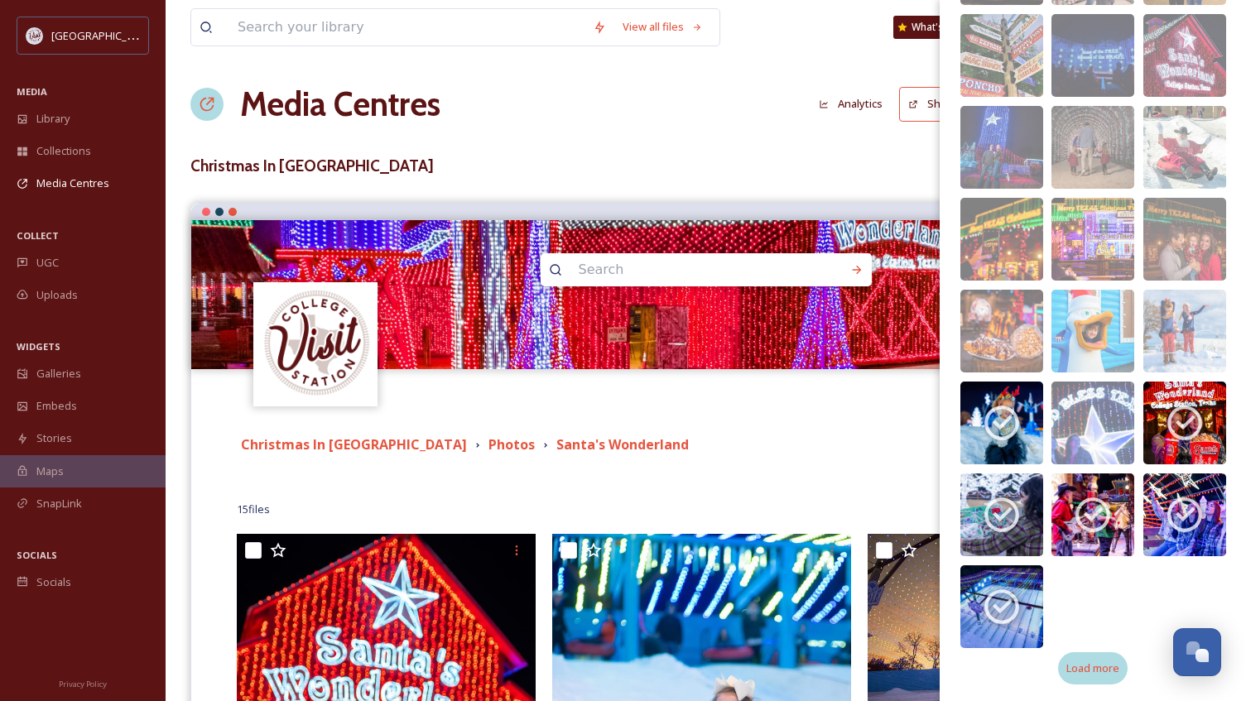
click at [1084, 667] on span "Load more" at bounding box center [1092, 668] width 53 height 16
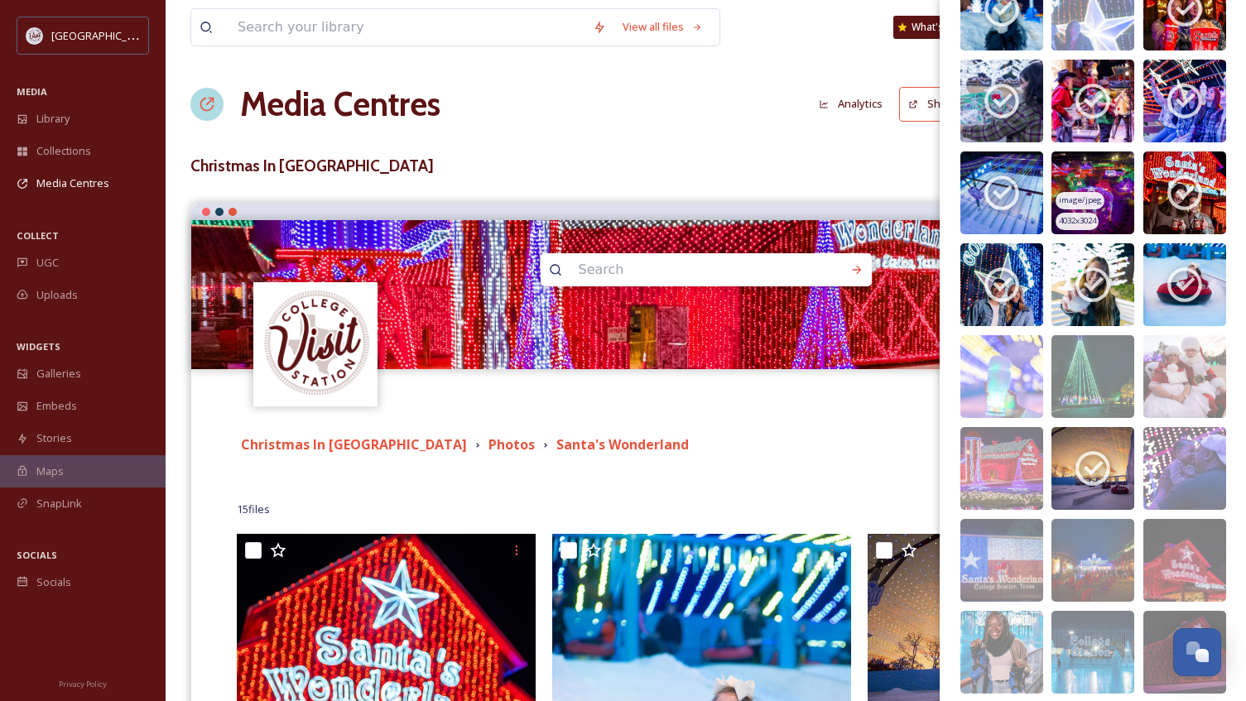
scroll to position [1305, 0]
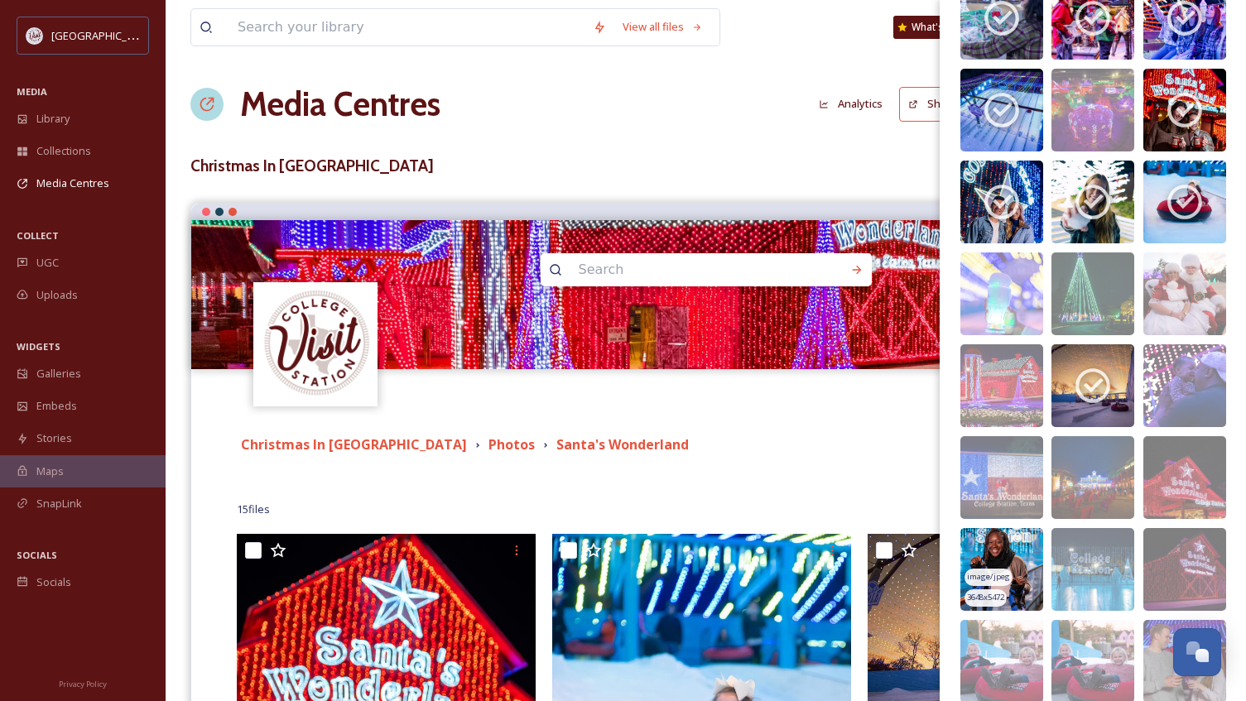
click at [1013, 576] on img at bounding box center [1001, 569] width 83 height 83
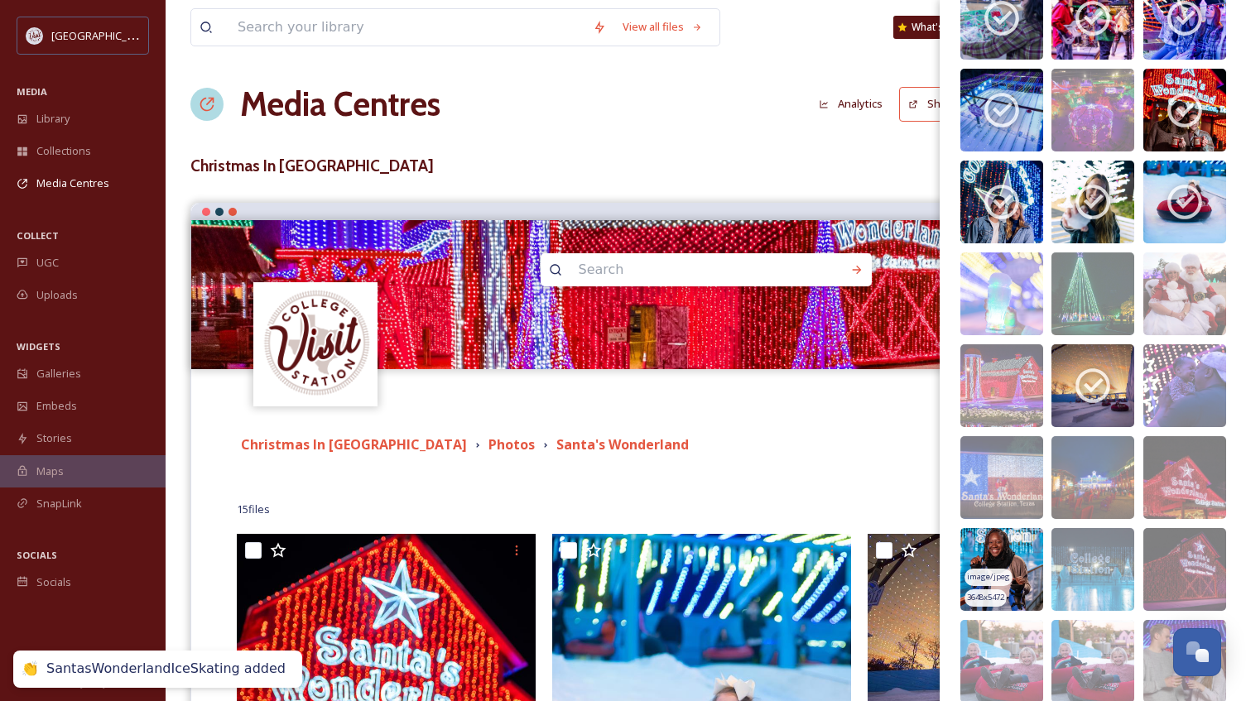
click at [1013, 576] on img at bounding box center [1001, 569] width 83 height 83
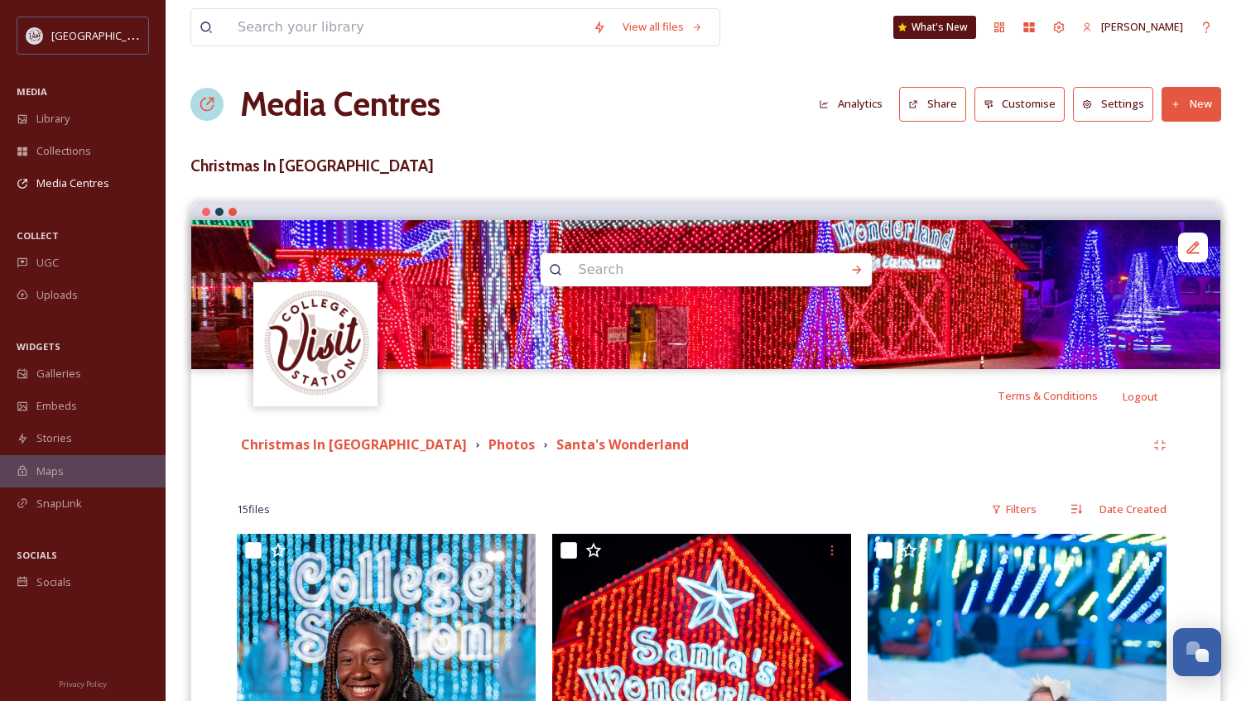
click at [706, 496] on div "15 file s Filters Date Created" at bounding box center [706, 509] width 938 height 32
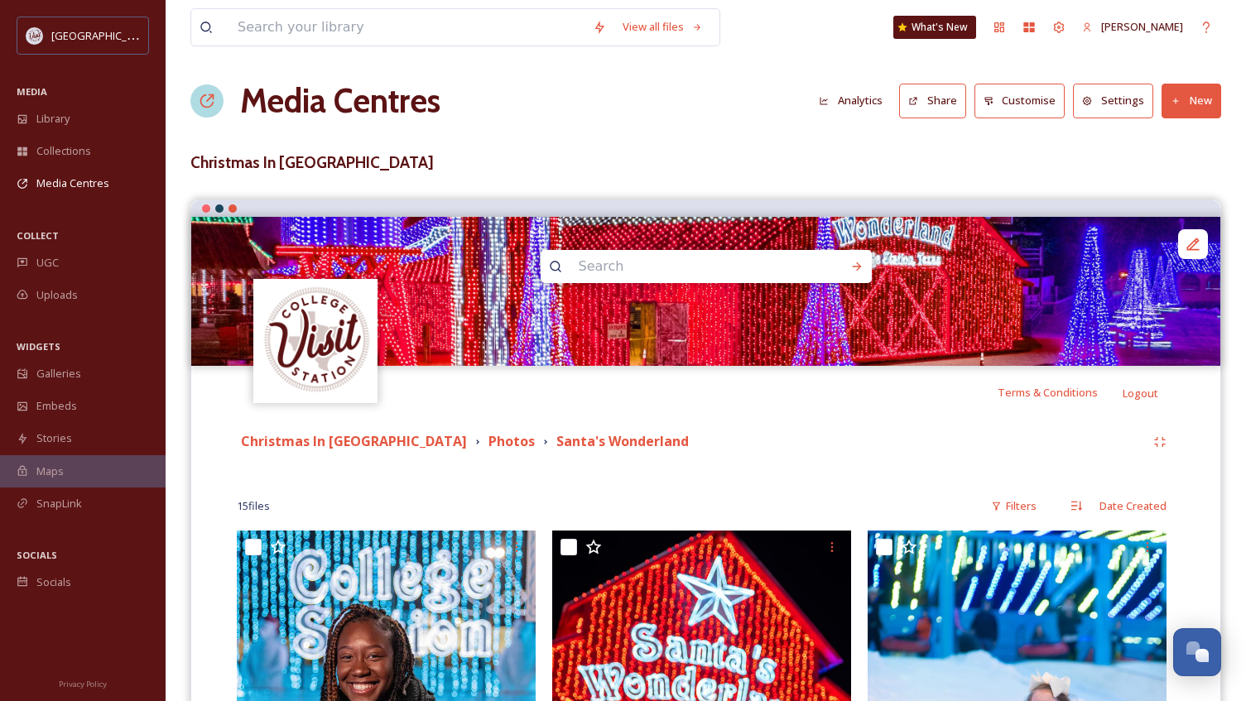
scroll to position [0, 0]
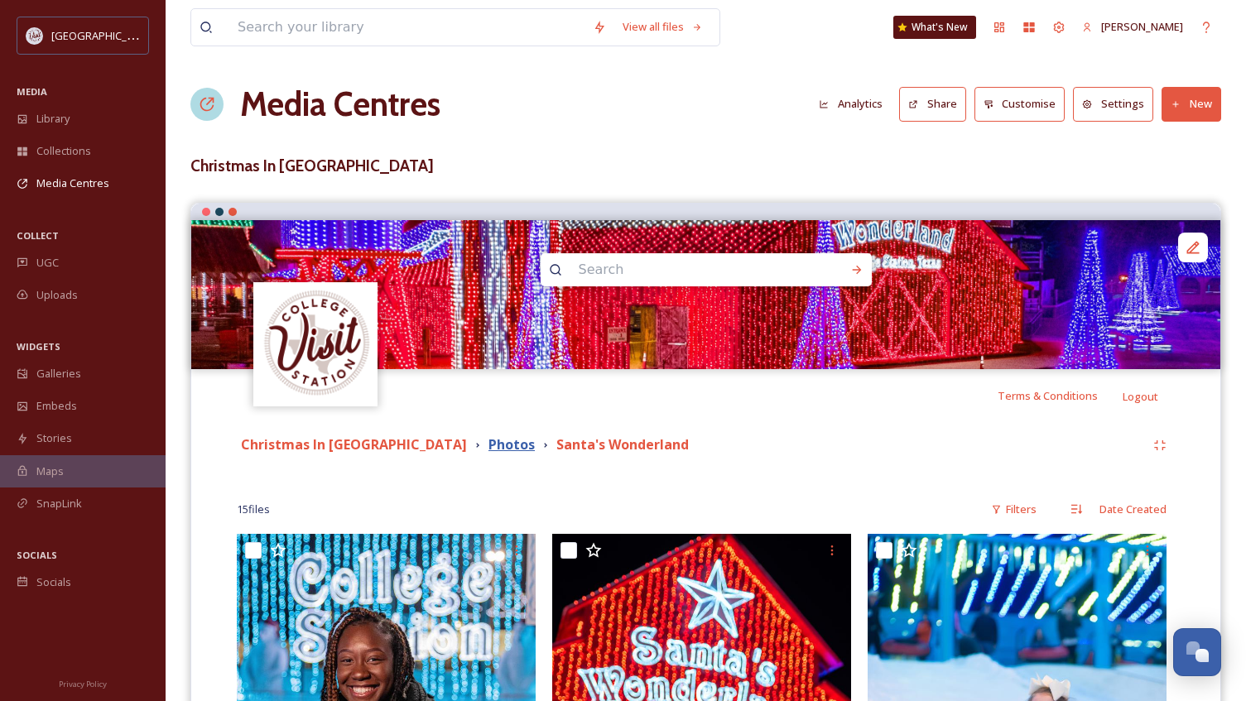
click at [488, 449] on strong "Photos" at bounding box center [511, 444] width 46 height 18
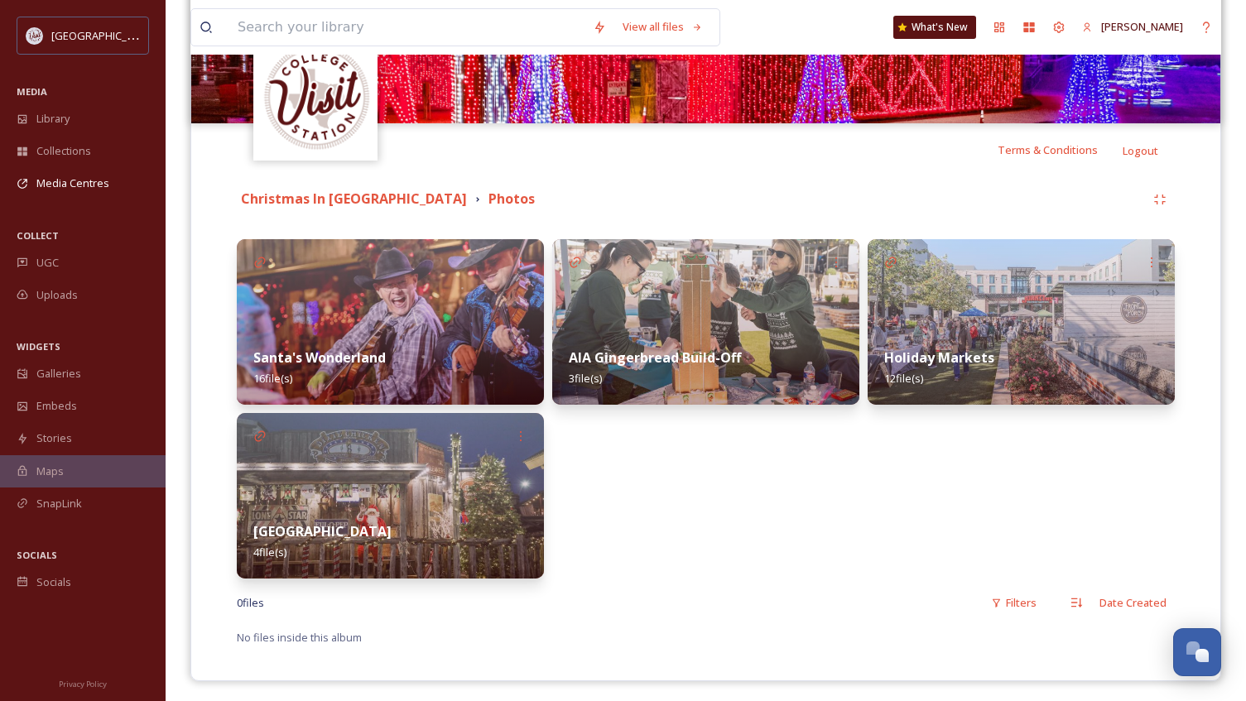
scroll to position [248, 0]
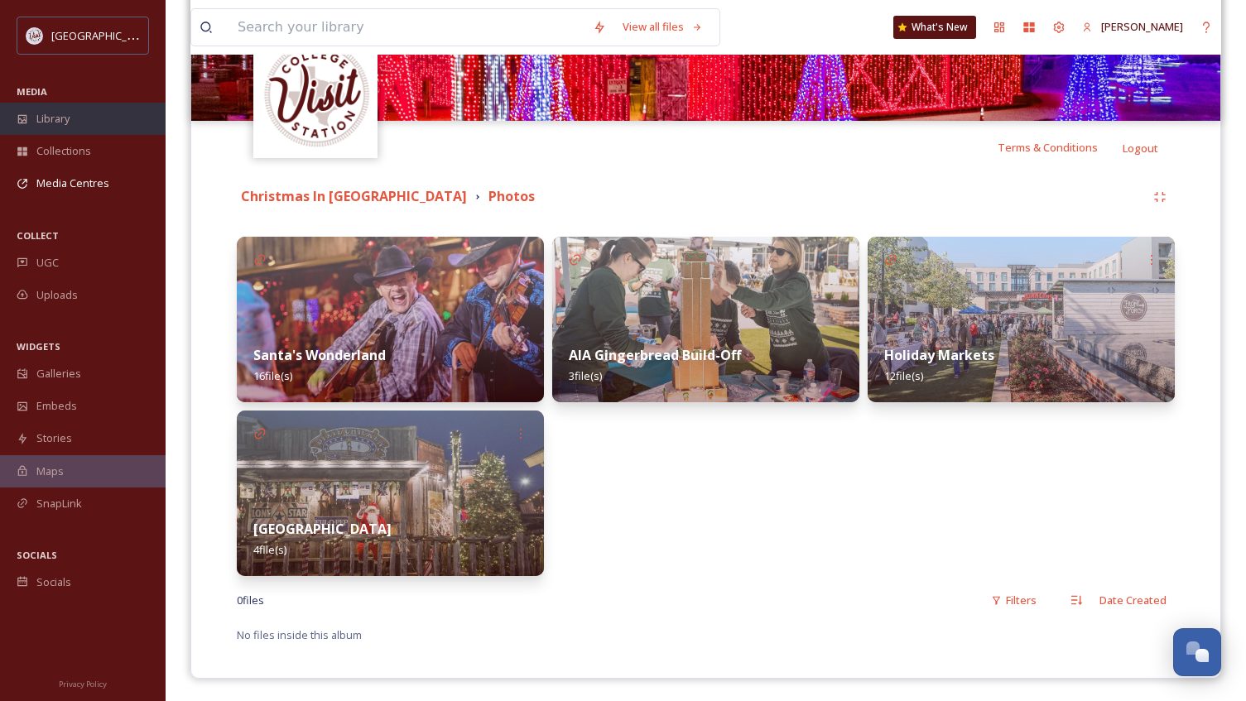
click at [67, 118] on span "Library" at bounding box center [52, 119] width 33 height 16
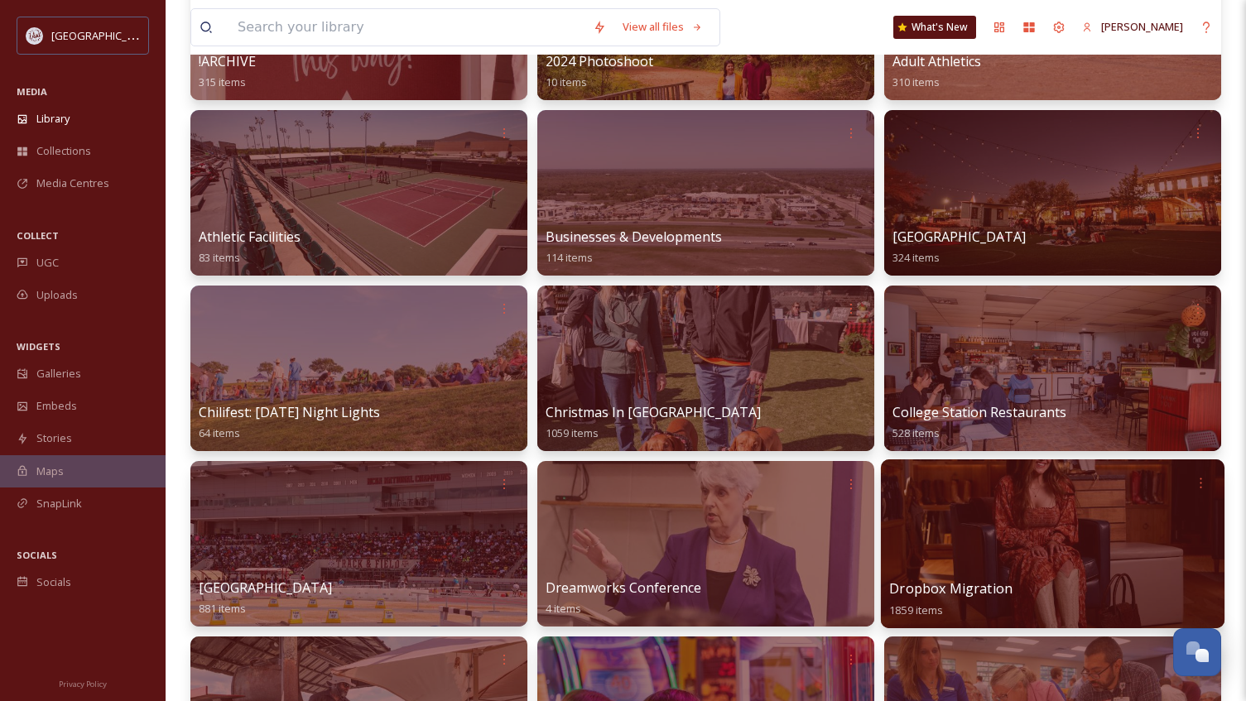
scroll to position [248, 0]
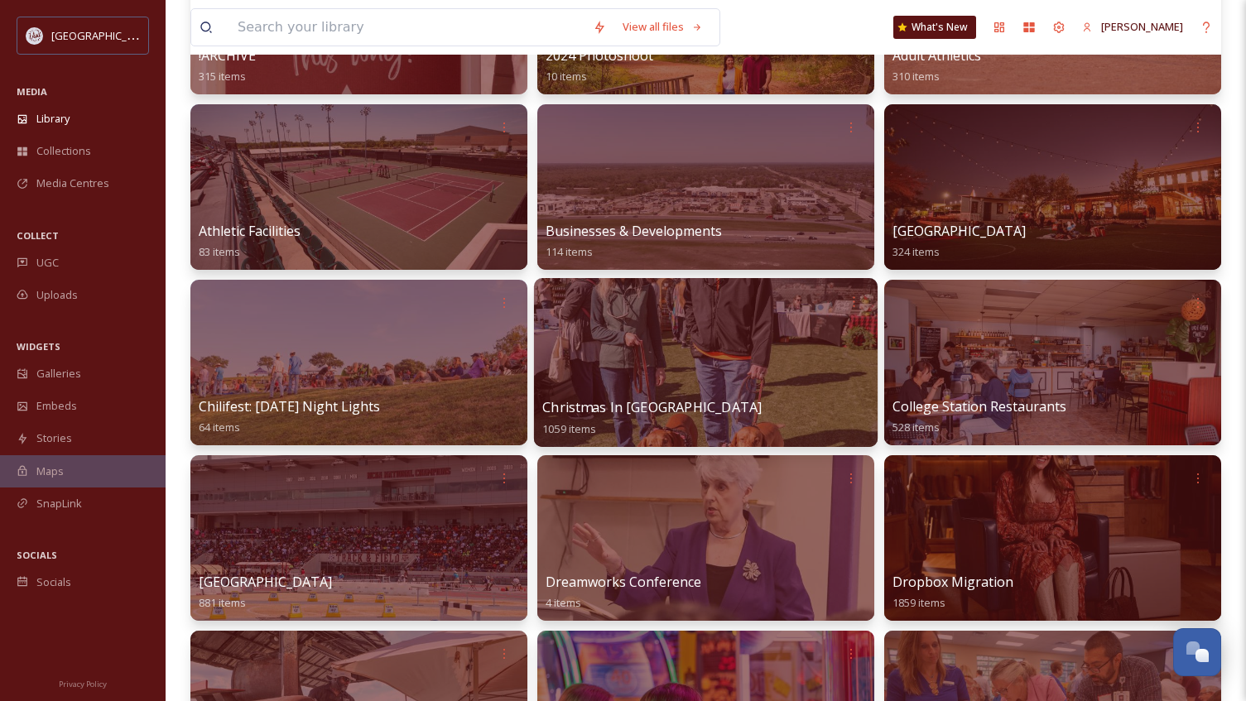
click at [781, 311] on div at bounding box center [705, 301] width 327 height 31
click at [750, 330] on div at bounding box center [705, 362] width 343 height 169
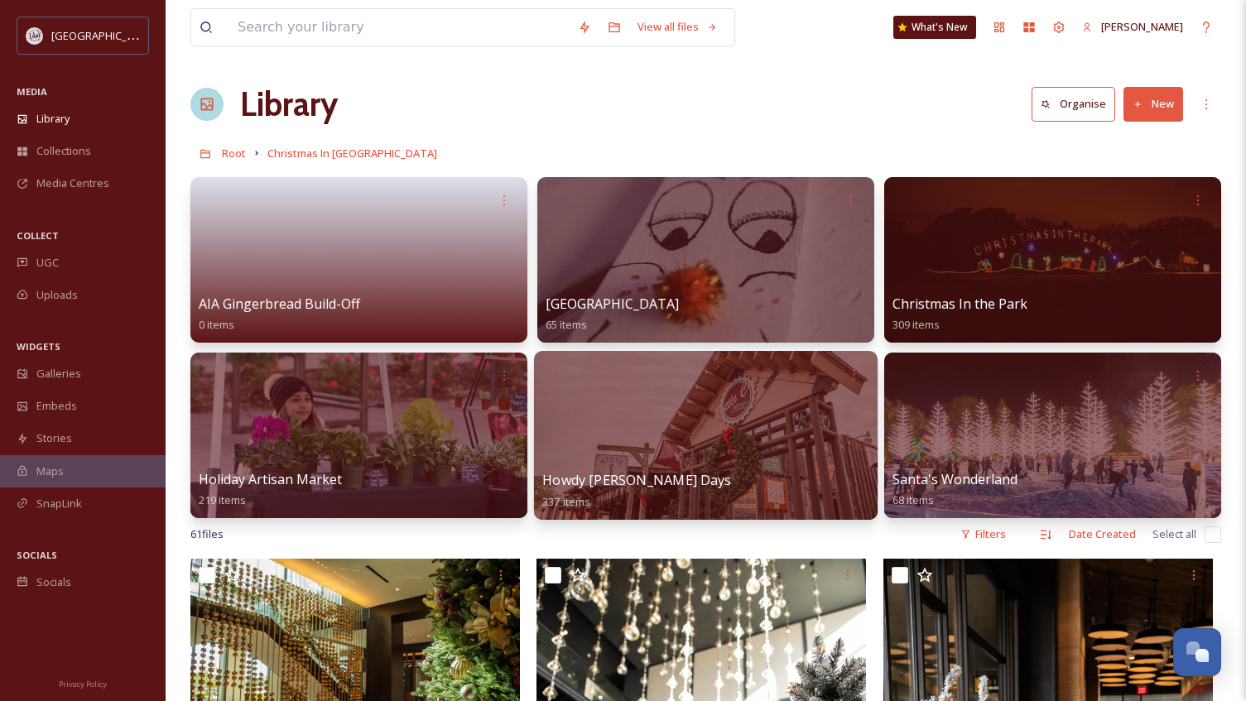
click at [832, 410] on div at bounding box center [705, 435] width 343 height 169
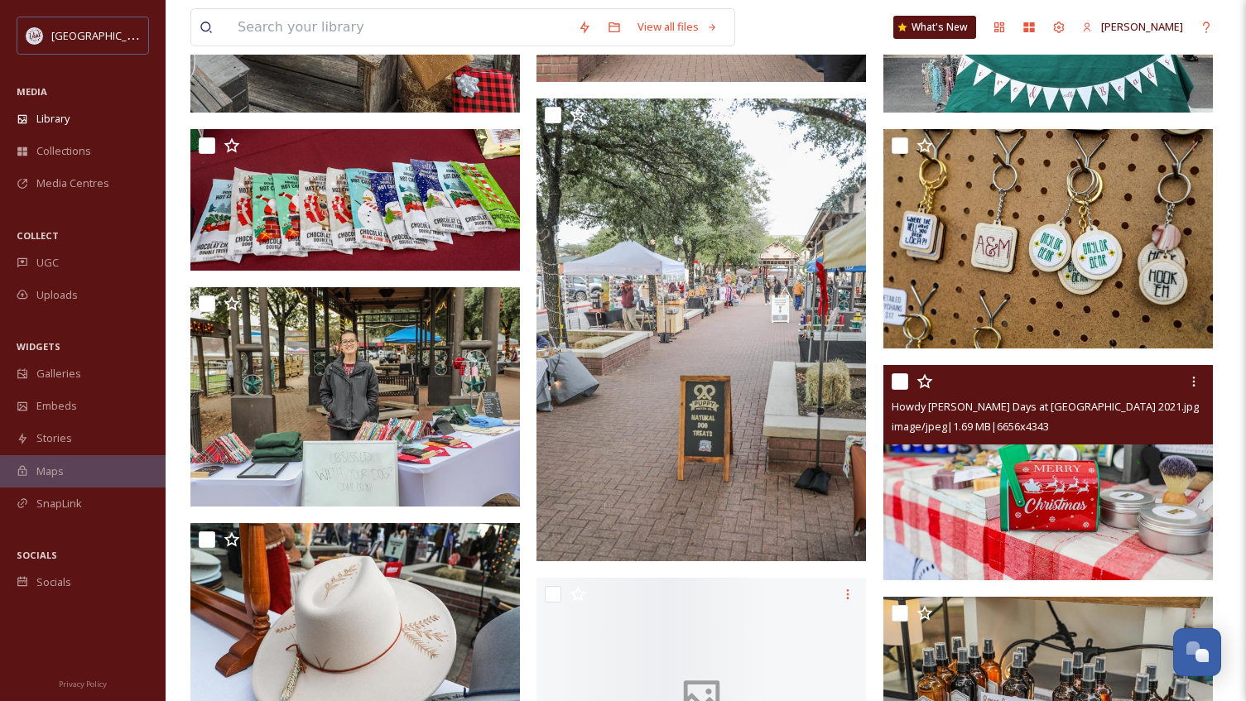
scroll to position [17876, 0]
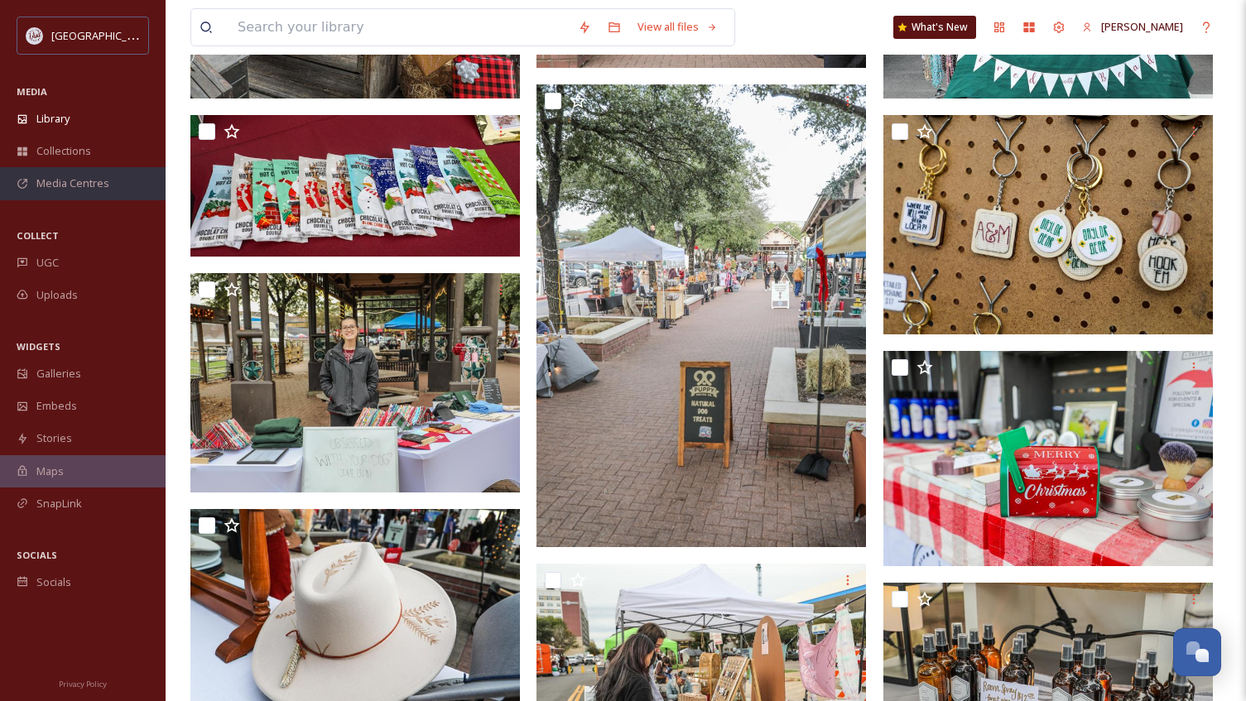
click at [74, 184] on span "Media Centres" at bounding box center [72, 183] width 73 height 16
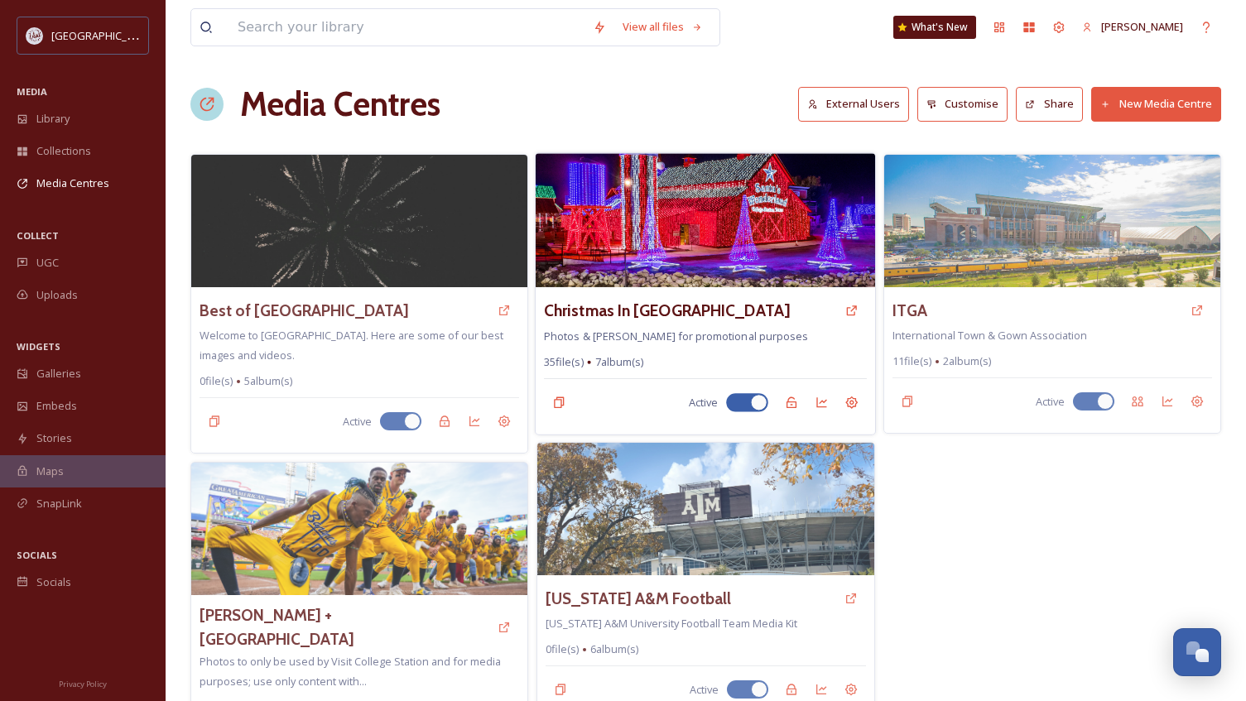
click at [668, 242] on img at bounding box center [704, 220] width 339 height 134
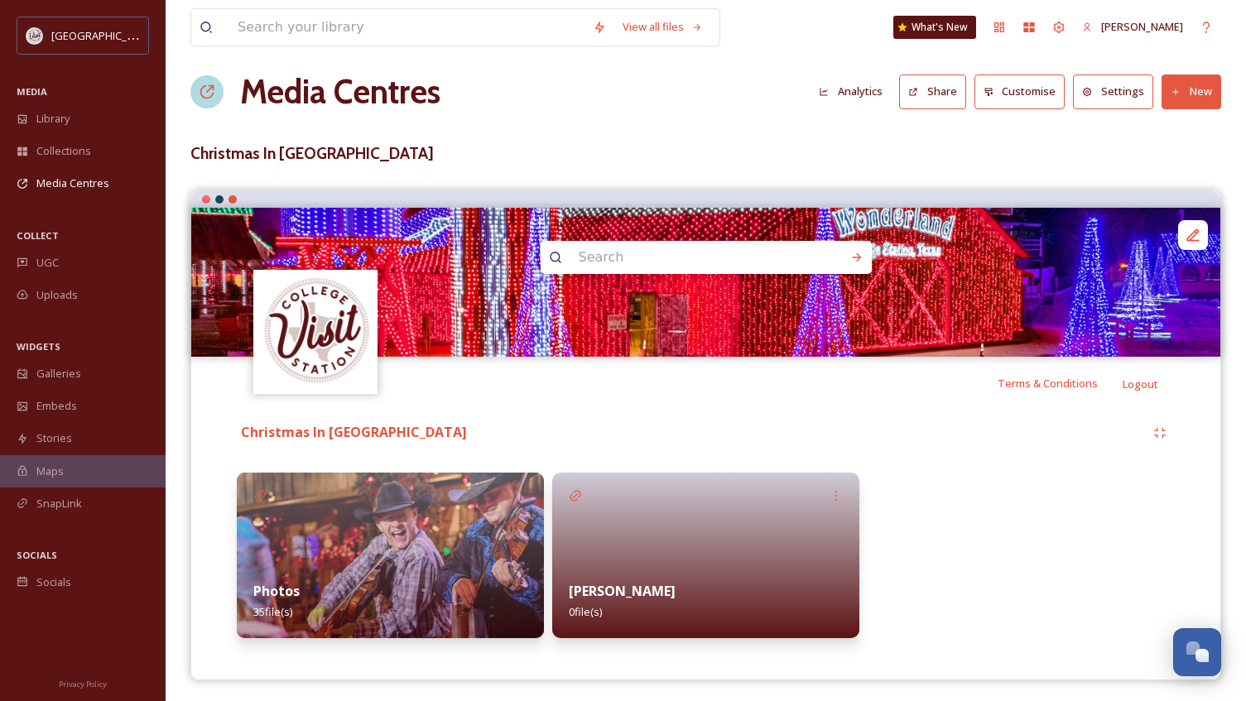
scroll to position [17, 0]
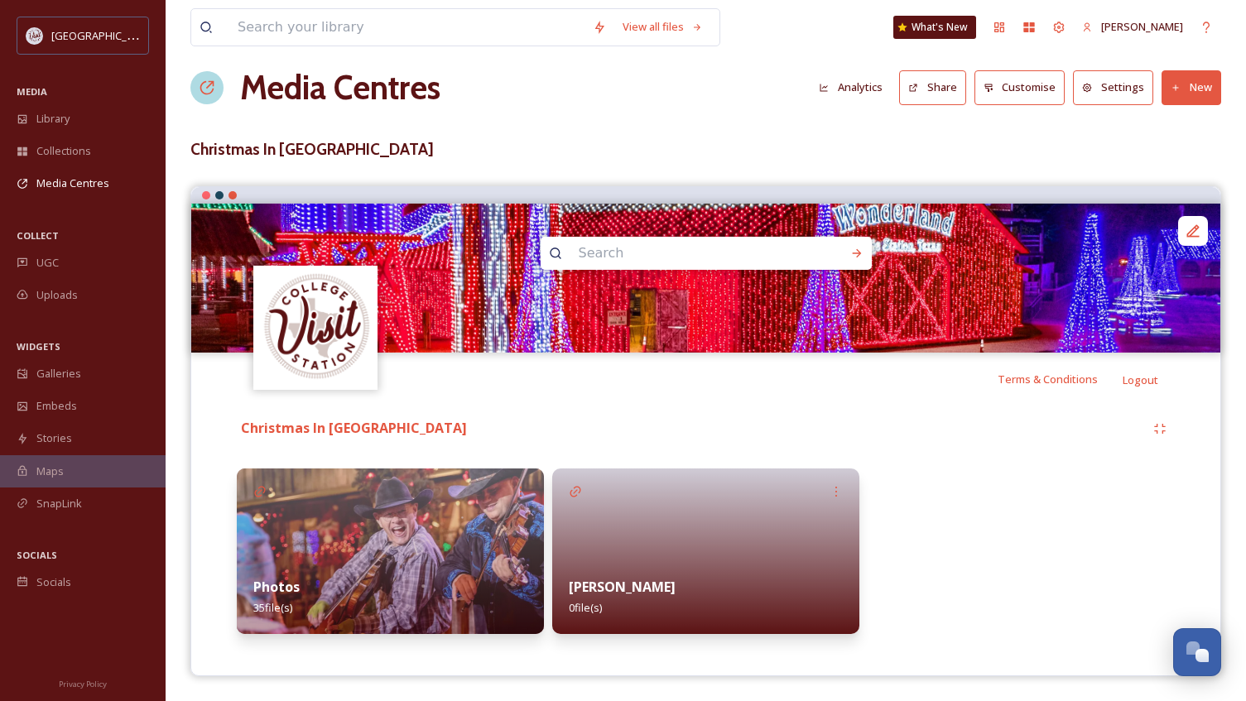
click at [386, 570] on div "Photos 35 file(s)" at bounding box center [390, 597] width 307 height 74
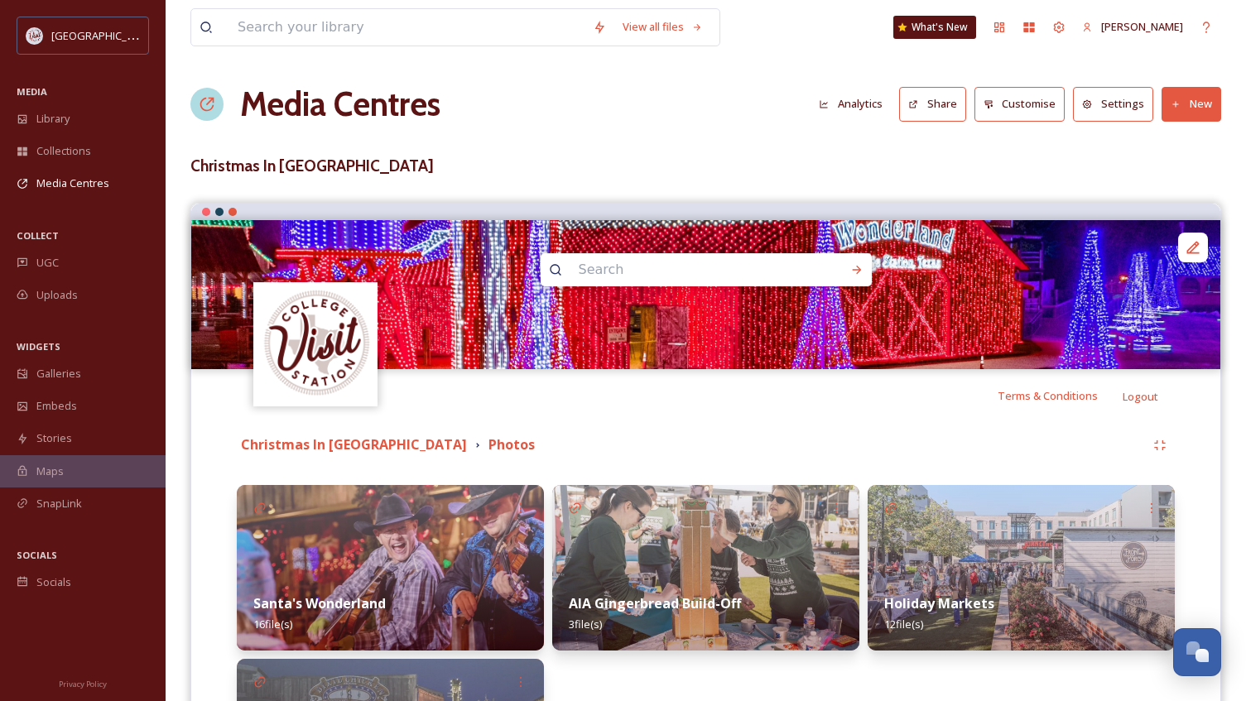
click at [943, 555] on img at bounding box center [1020, 568] width 307 height 166
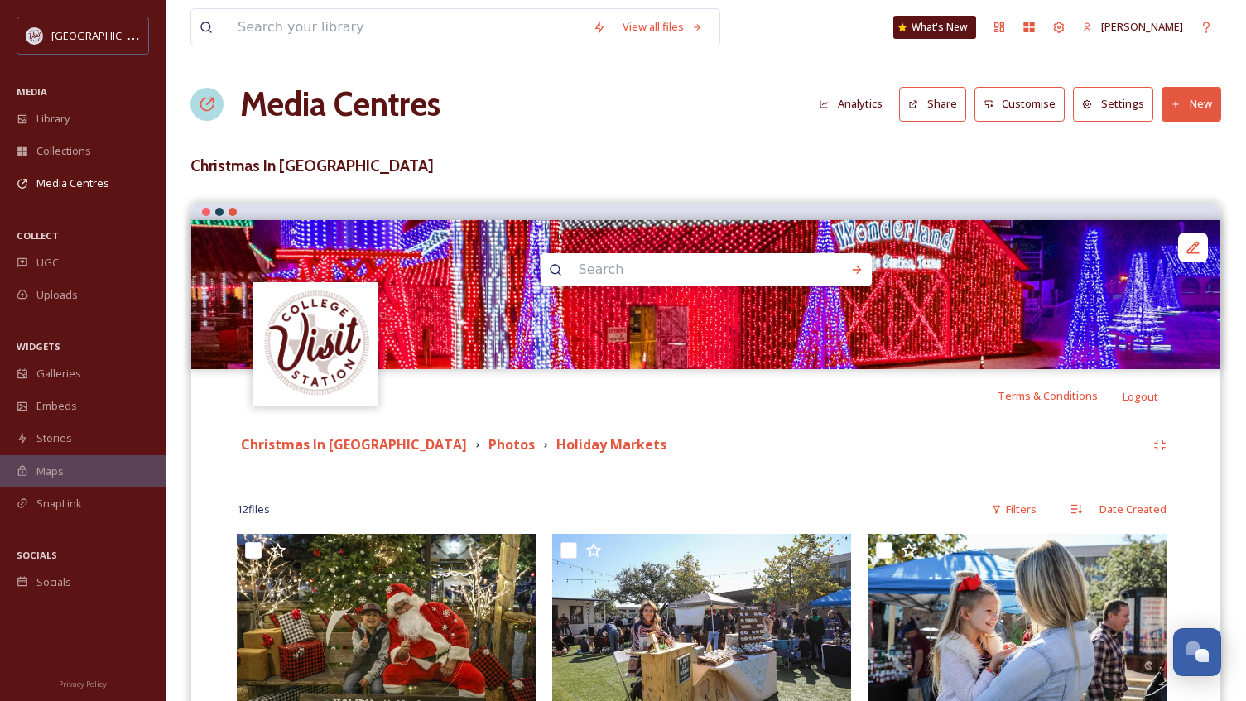
click at [1194, 108] on button "New" at bounding box center [1191, 104] width 60 height 34
click at [1172, 138] on span "Add Files" at bounding box center [1180, 143] width 45 height 16
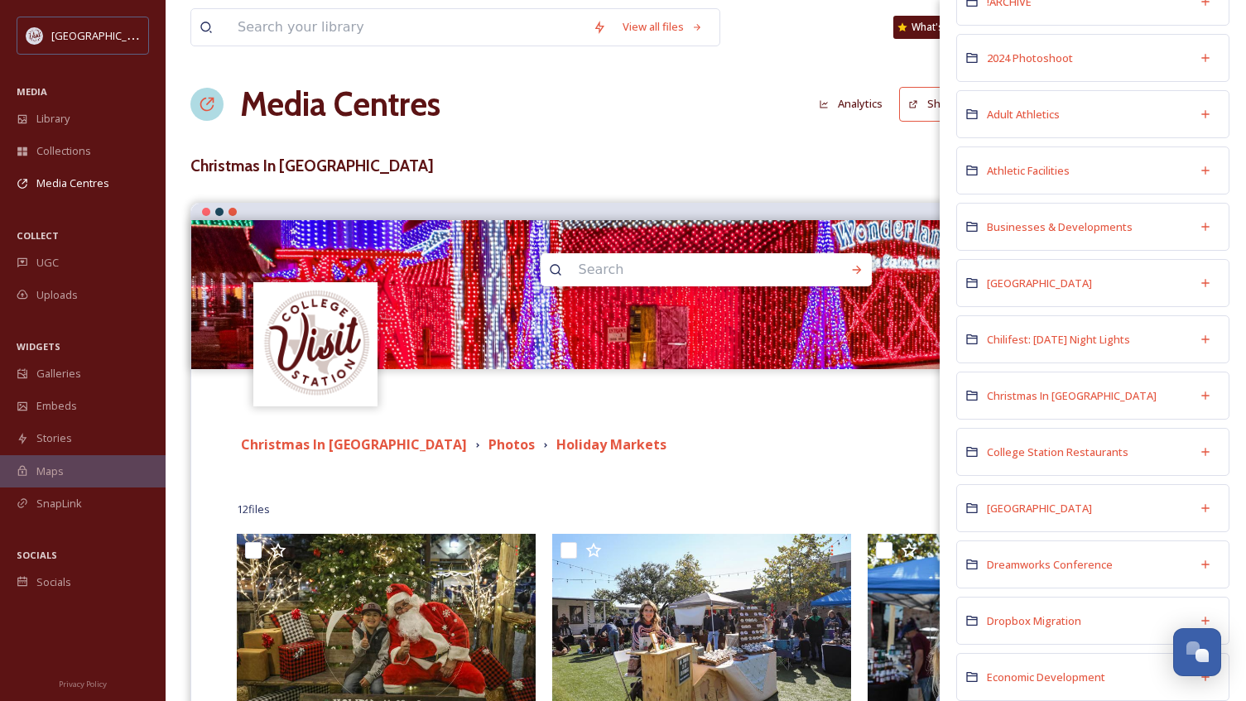
scroll to position [248, 0]
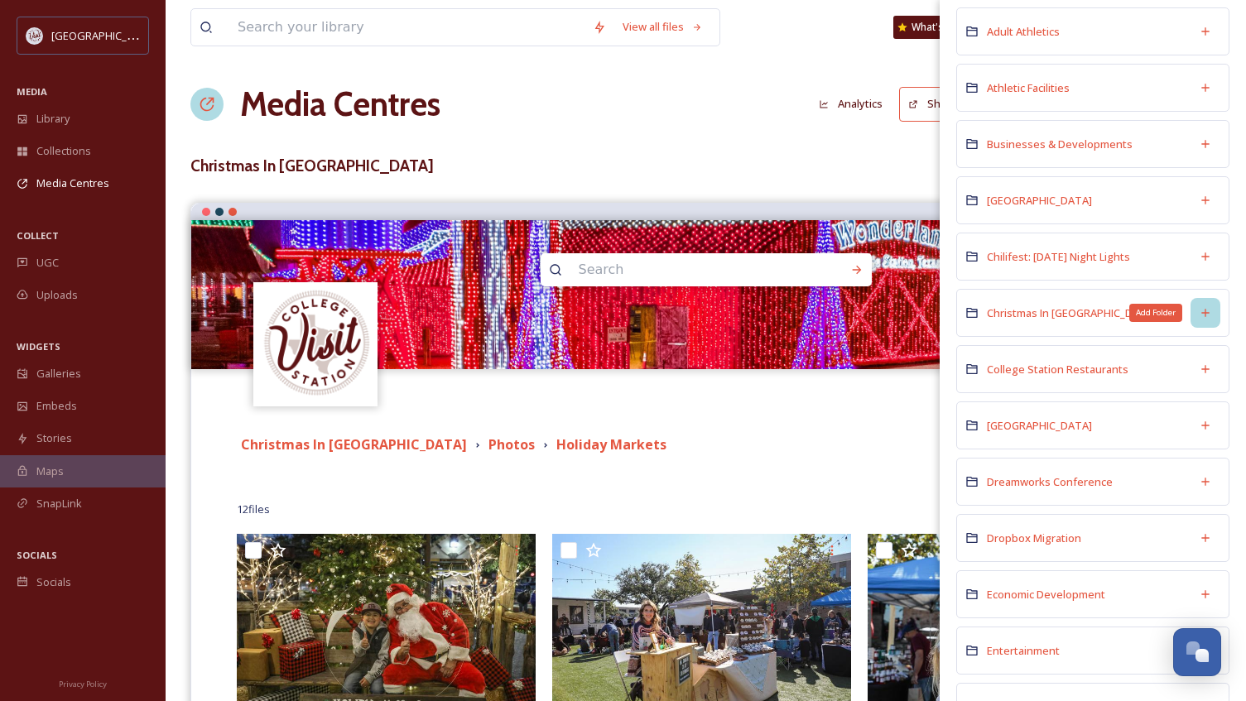
click at [1202, 305] on div "Add Folder" at bounding box center [1205, 313] width 30 height 30
click at [1199, 308] on div "Add Folder" at bounding box center [1205, 313] width 30 height 30
click at [1082, 316] on span "Christmas In [GEOGRAPHIC_DATA]" at bounding box center [1071, 312] width 170 height 15
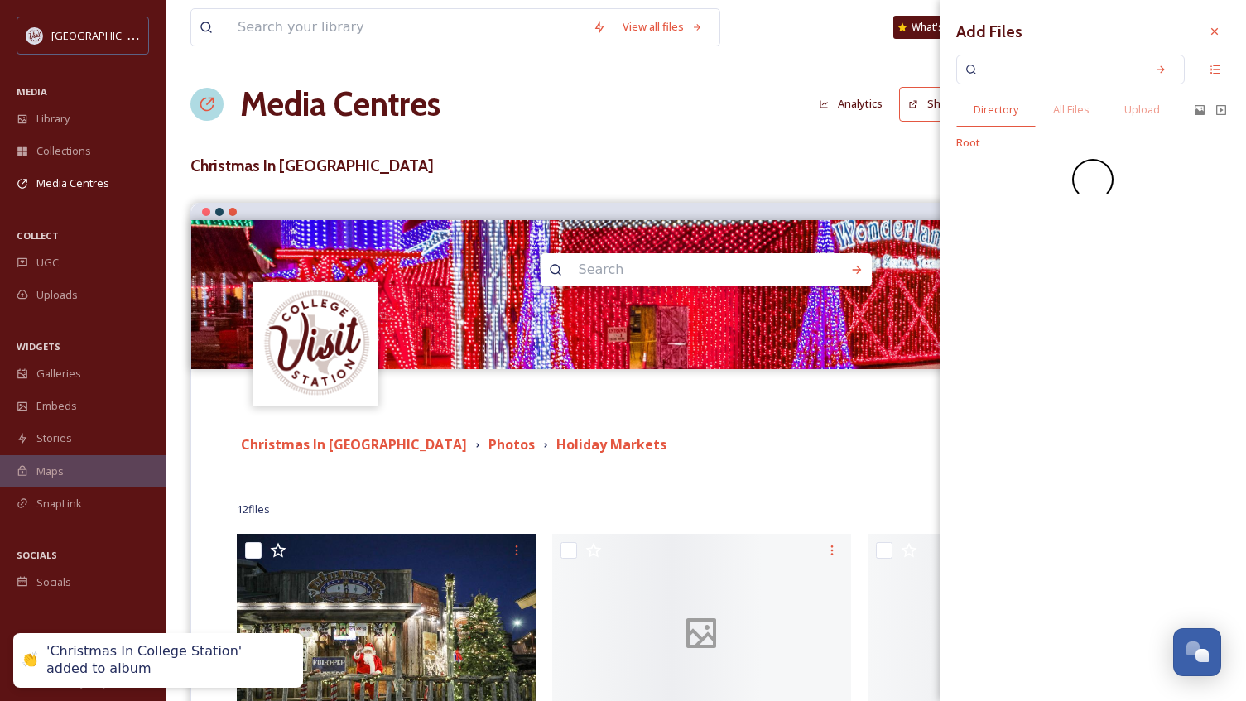
scroll to position [0, 0]
click at [1082, 316] on div "Add Files Directory All Files Upload Root" at bounding box center [1092, 350] width 306 height 701
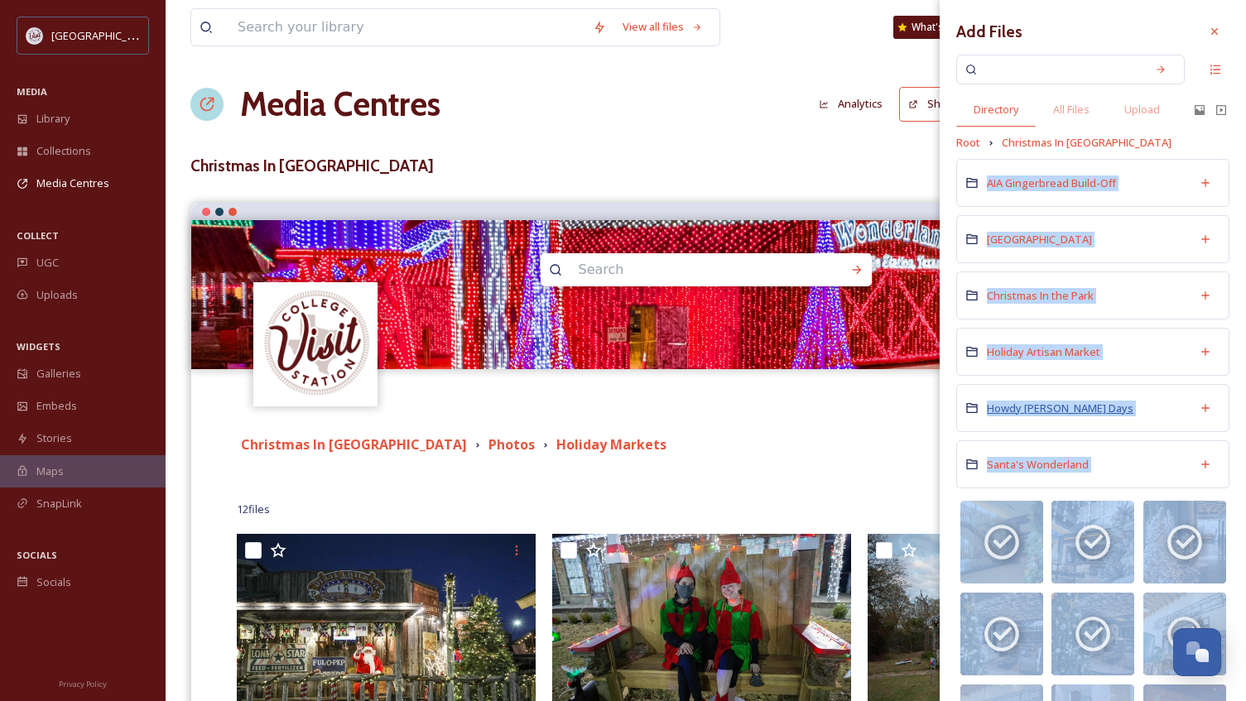
click at [1040, 406] on span "Howdy [PERSON_NAME] Days" at bounding box center [1059, 408] width 146 height 15
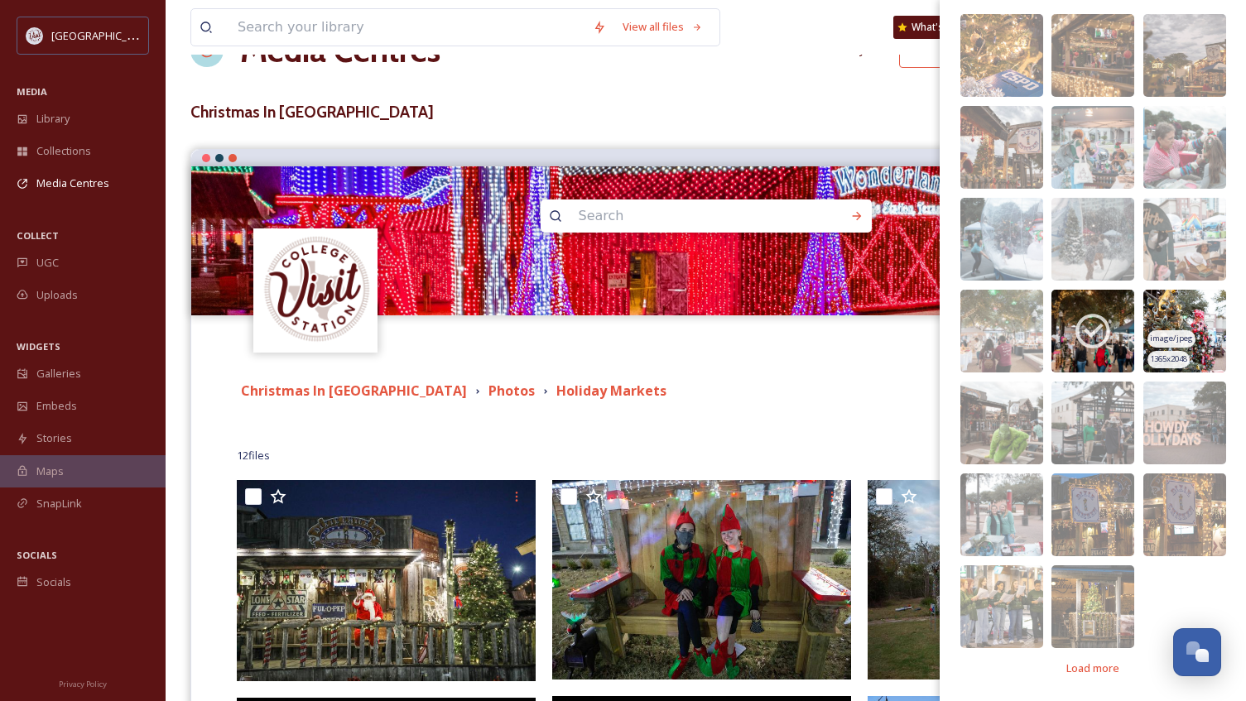
scroll to position [83, 0]
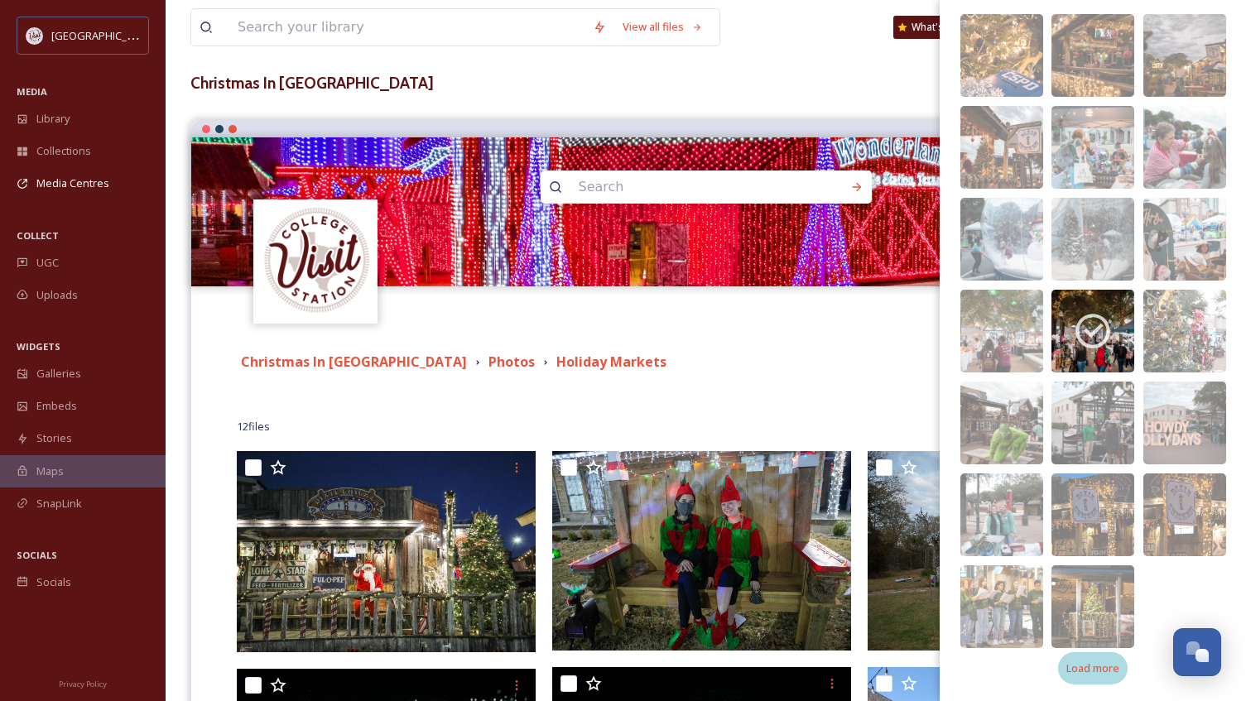
click at [1095, 669] on span "Load more" at bounding box center [1092, 668] width 53 height 16
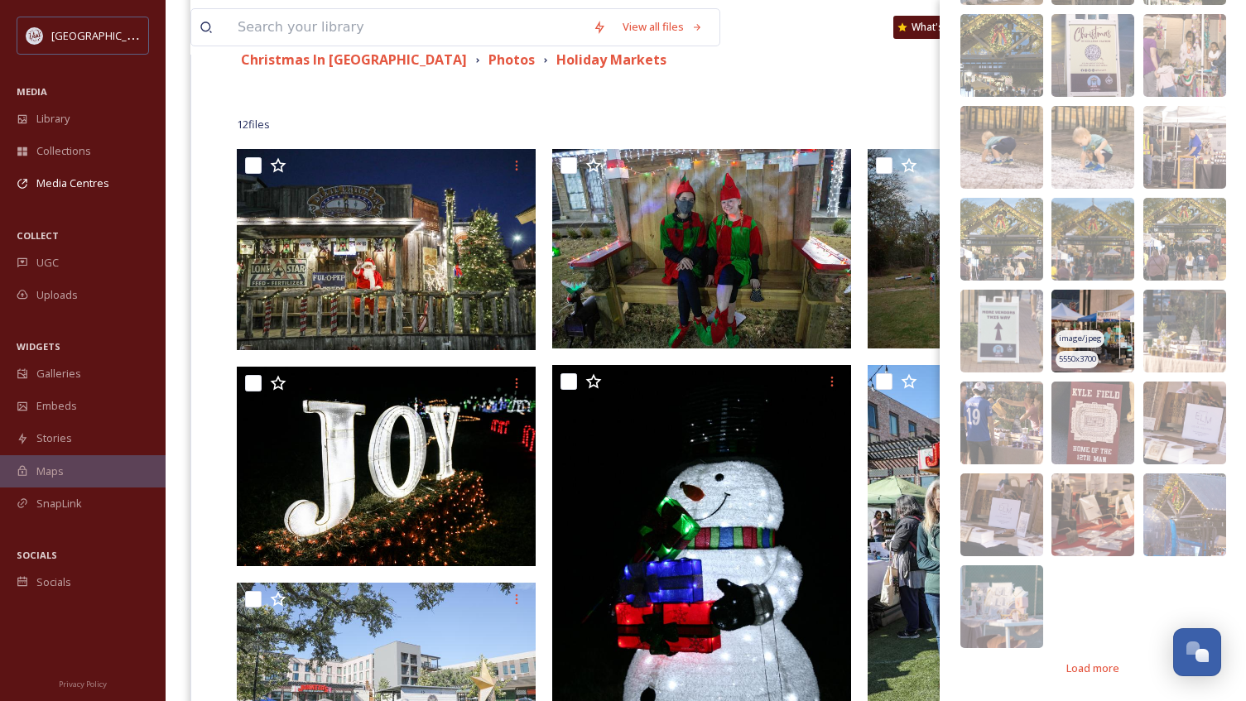
scroll to position [414, 0]
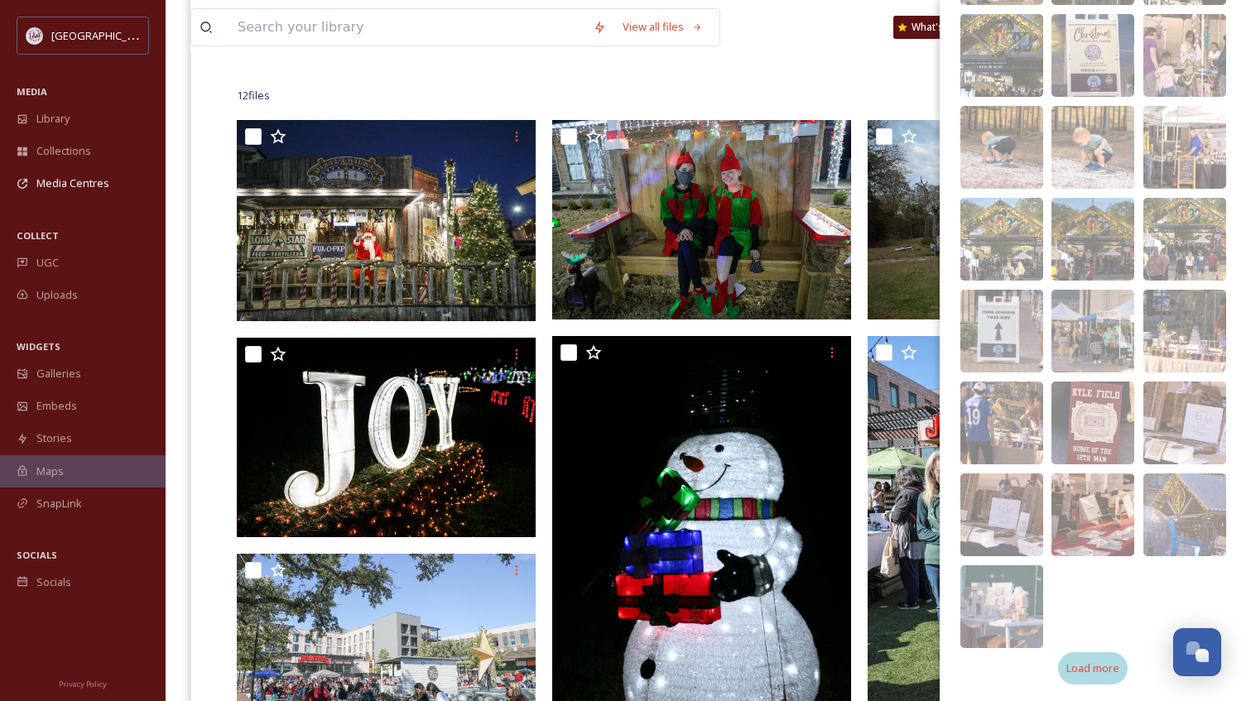
click at [1086, 670] on span "Load more" at bounding box center [1092, 668] width 53 height 16
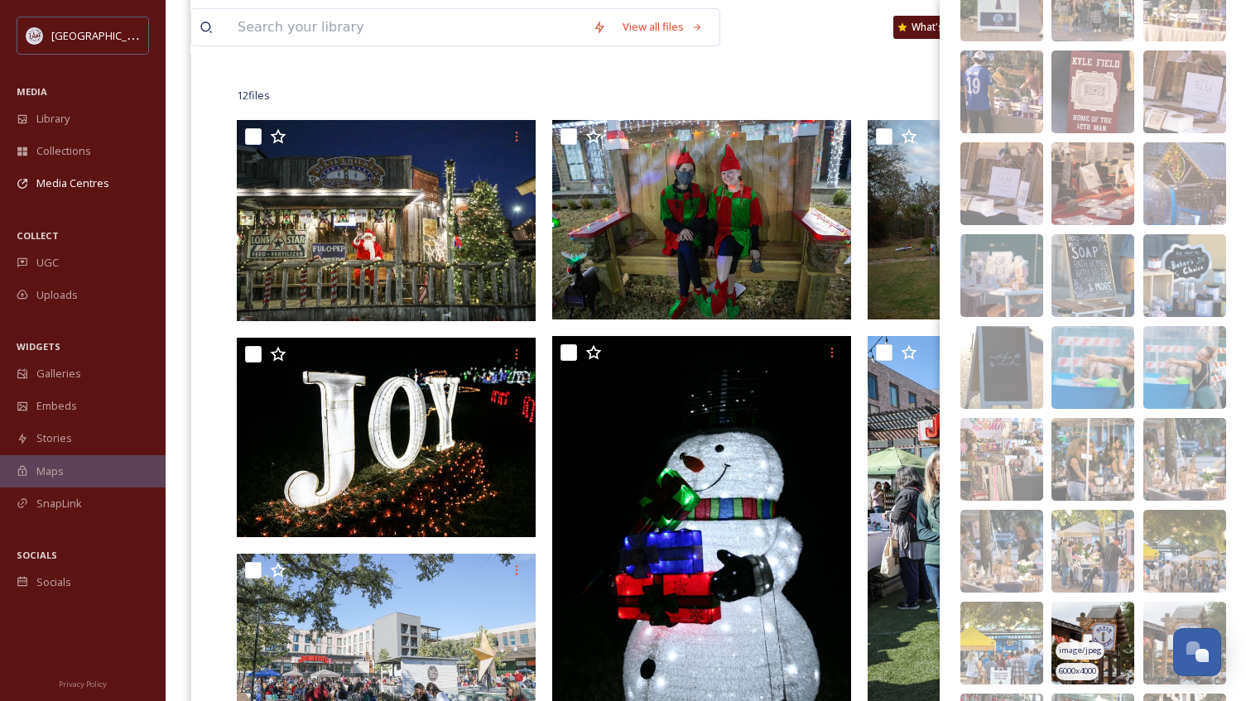
scroll to position [1222, 0]
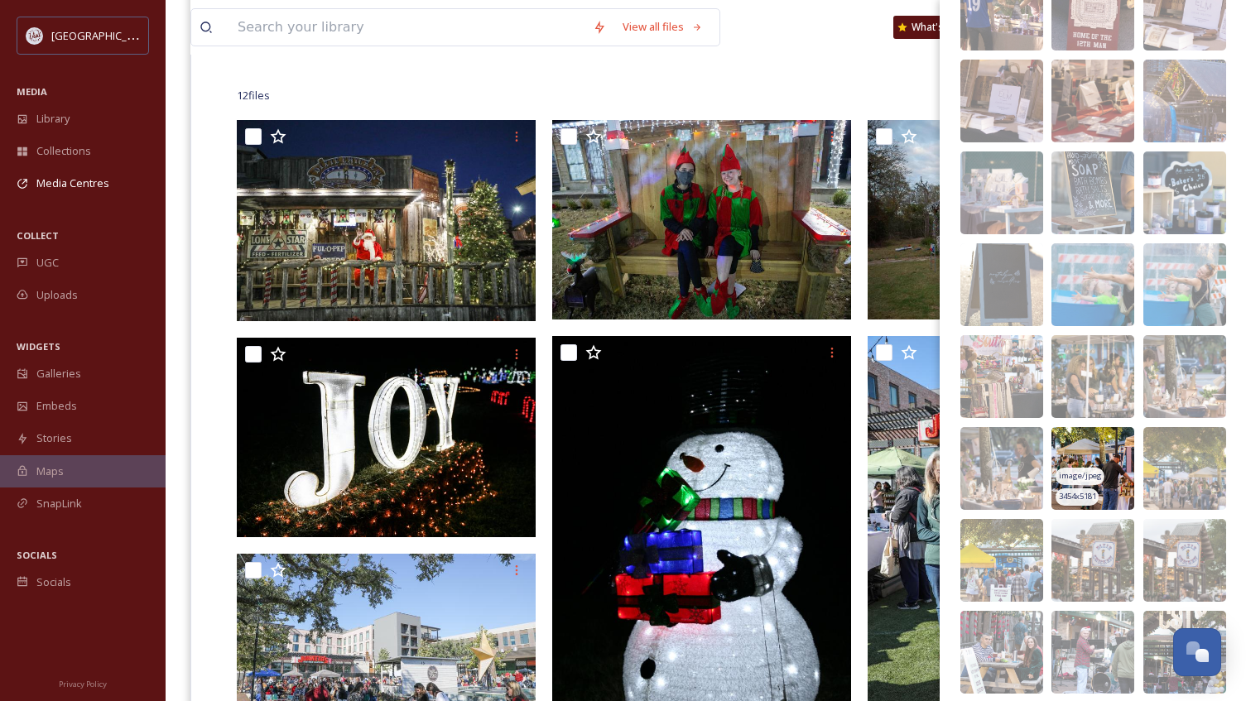
click at [1111, 453] on img at bounding box center [1092, 468] width 83 height 83
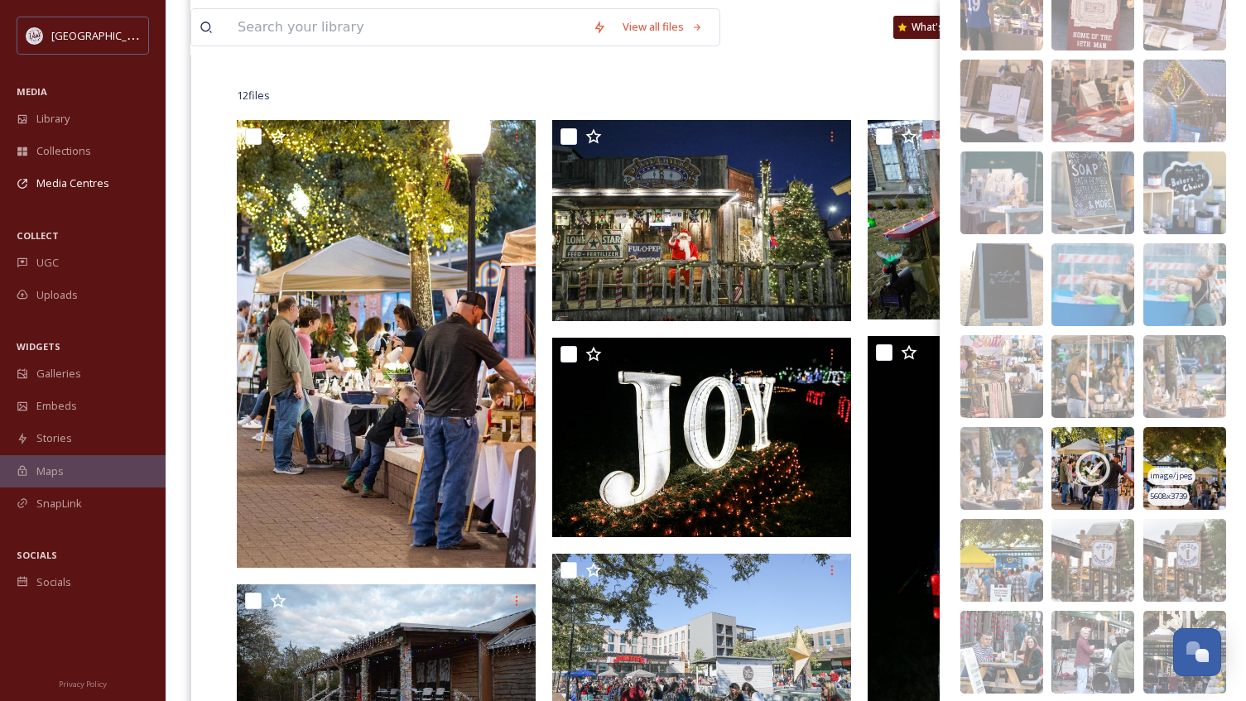
click at [1193, 447] on img at bounding box center [1184, 468] width 83 height 83
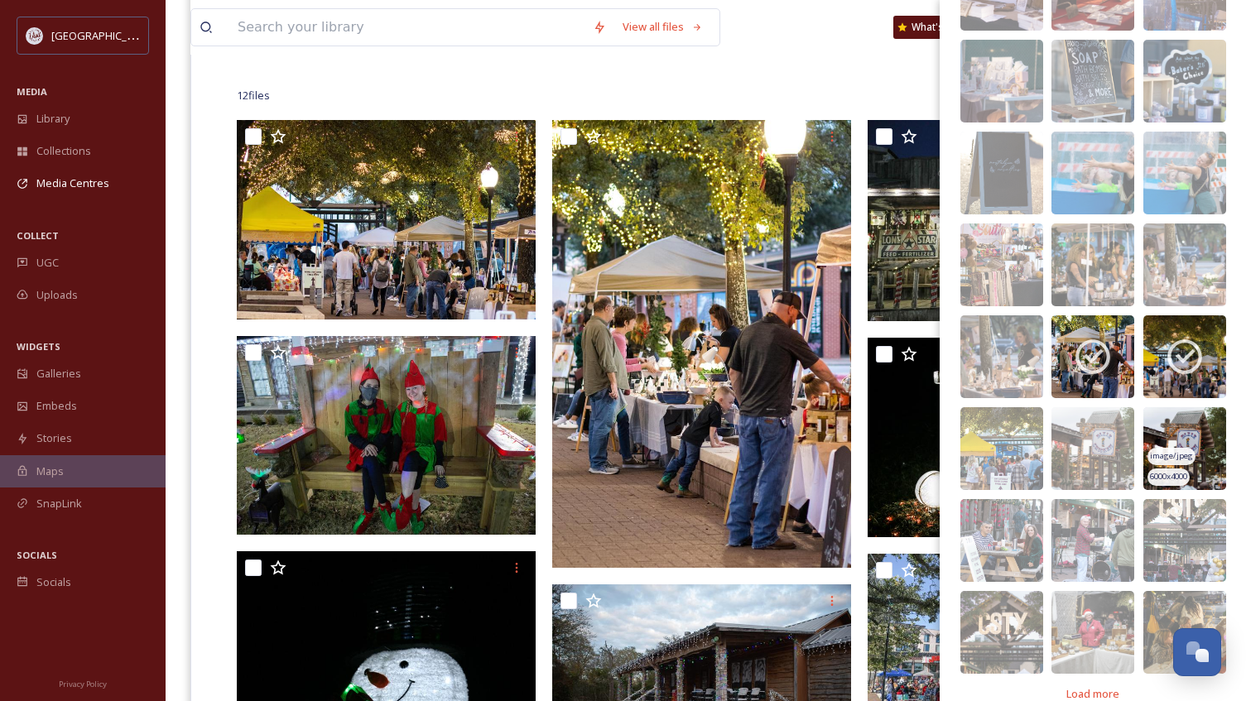
scroll to position [1360, 0]
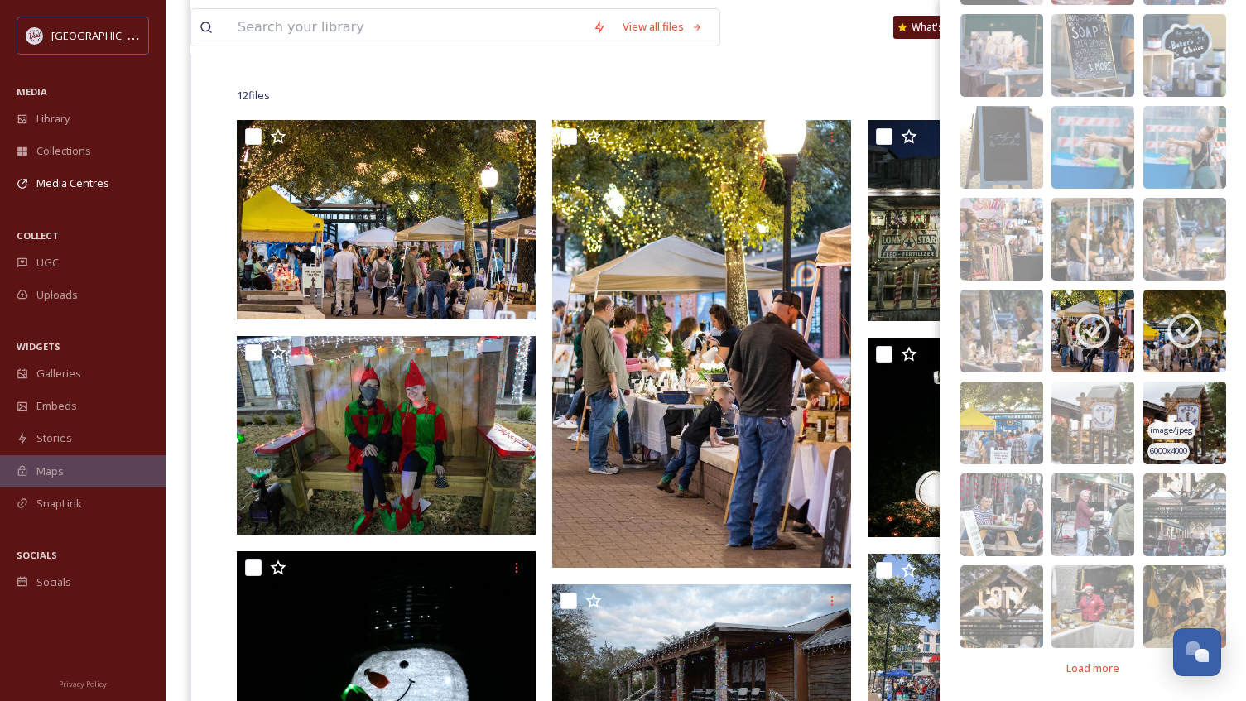
click at [1186, 409] on img at bounding box center [1184, 423] width 83 height 83
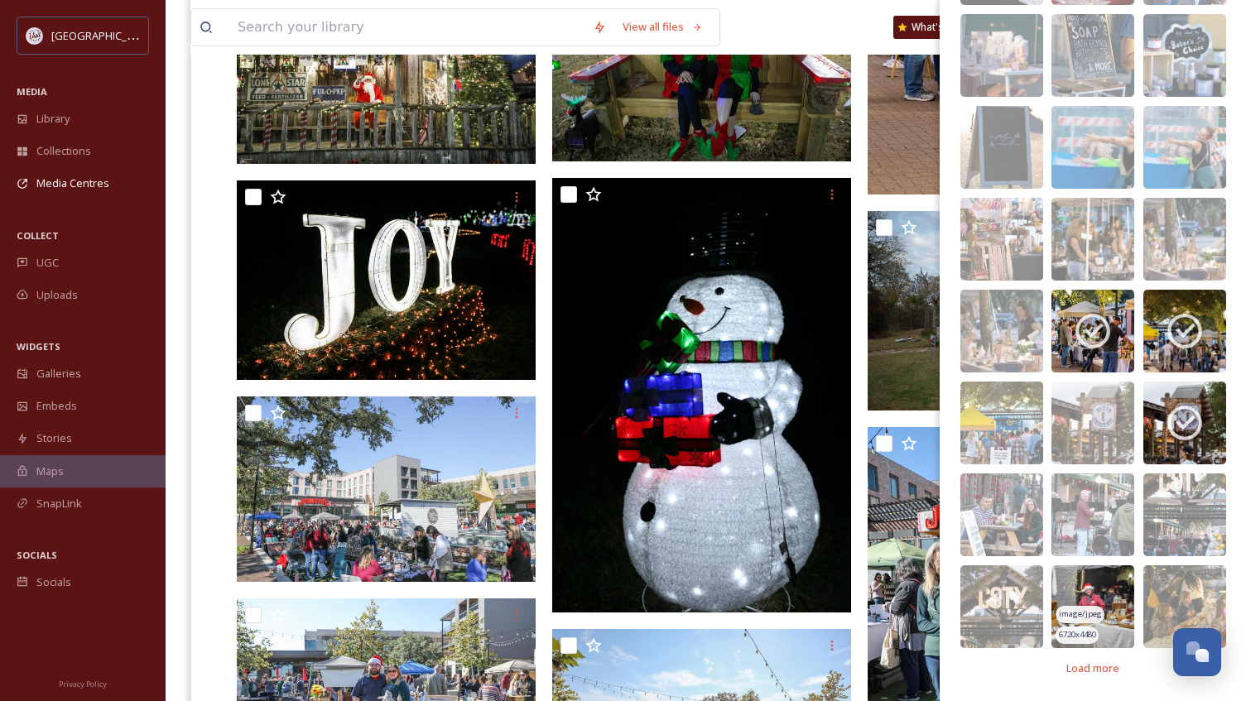
scroll to position [828, 0]
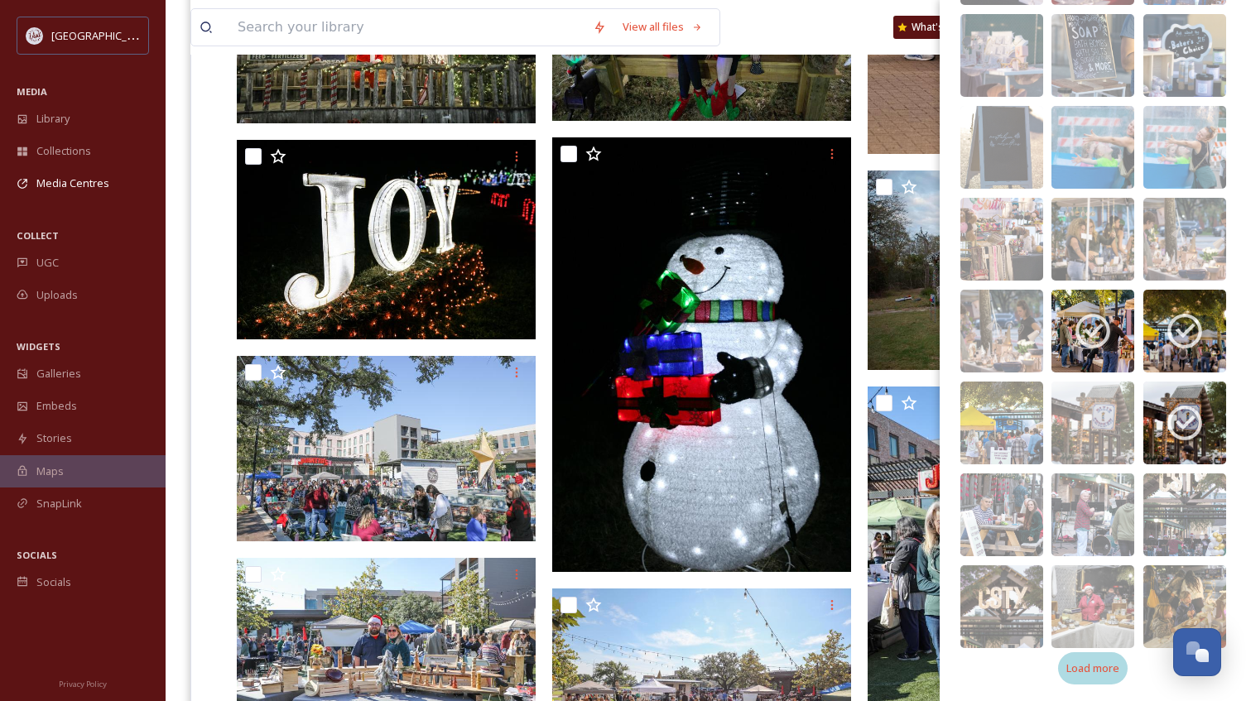
click at [1101, 668] on span "Load more" at bounding box center [1092, 668] width 53 height 16
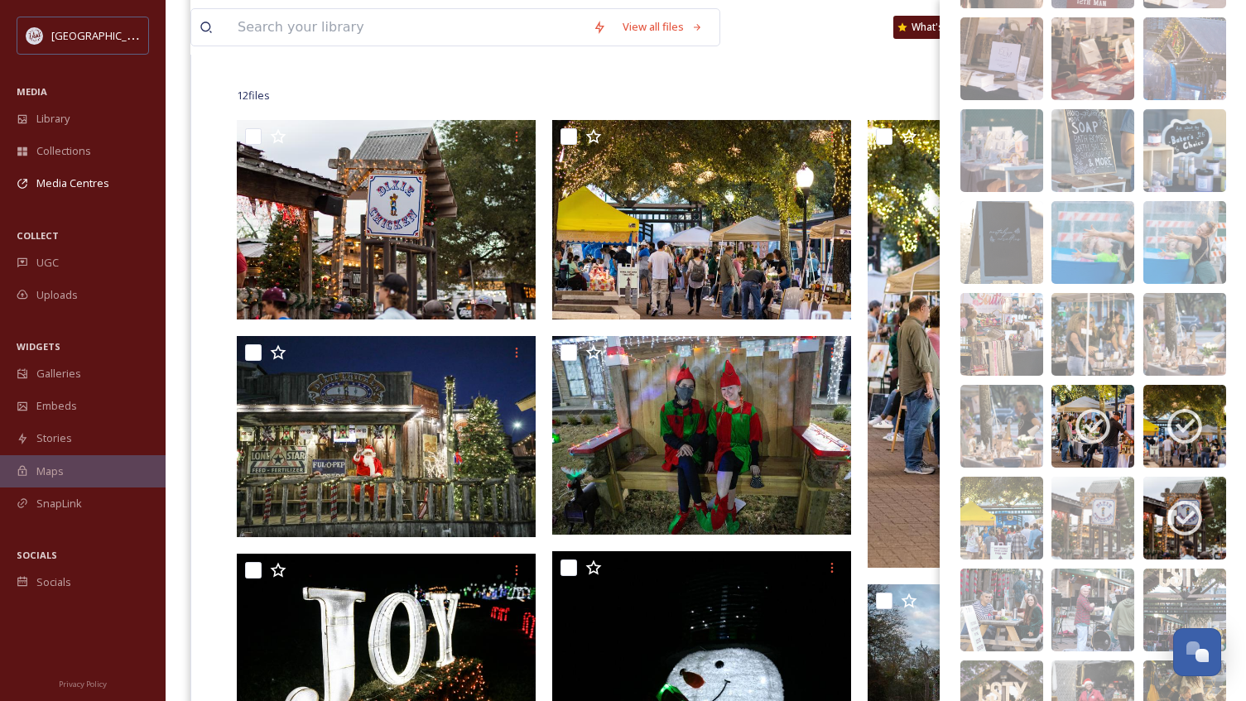
scroll to position [1277, 0]
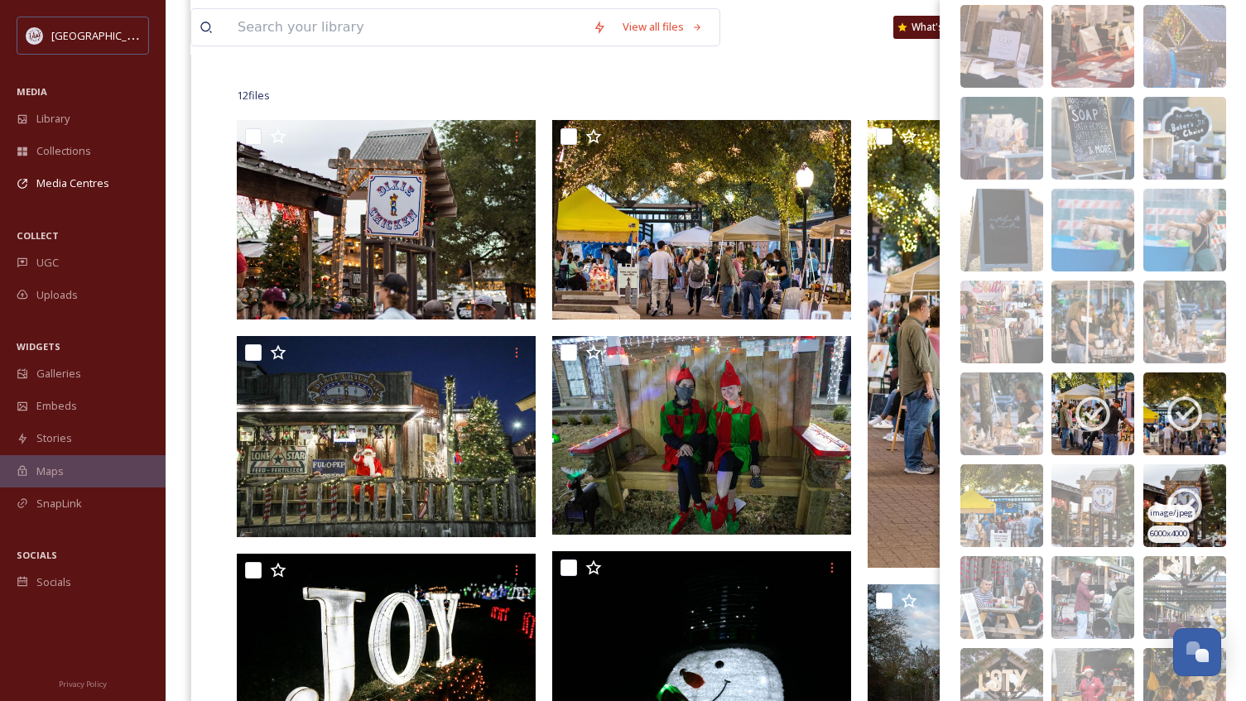
click at [1170, 495] on icon at bounding box center [1184, 505] width 41 height 41
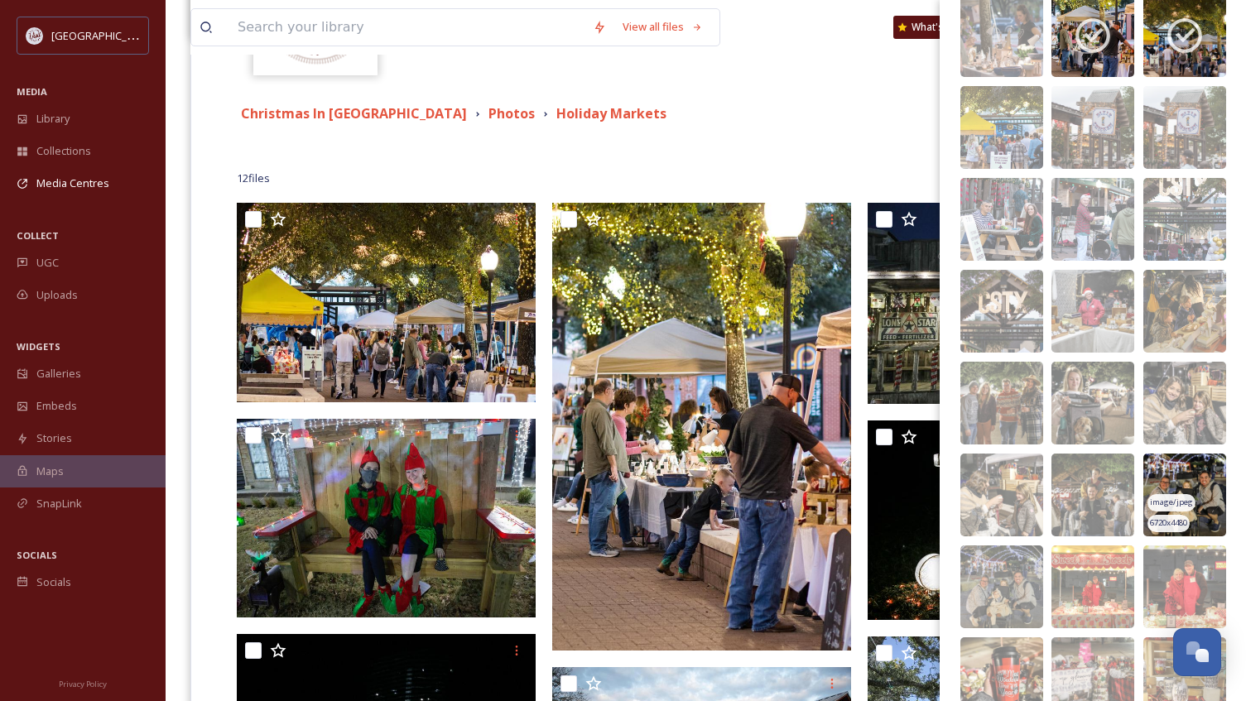
scroll to position [1572, 0]
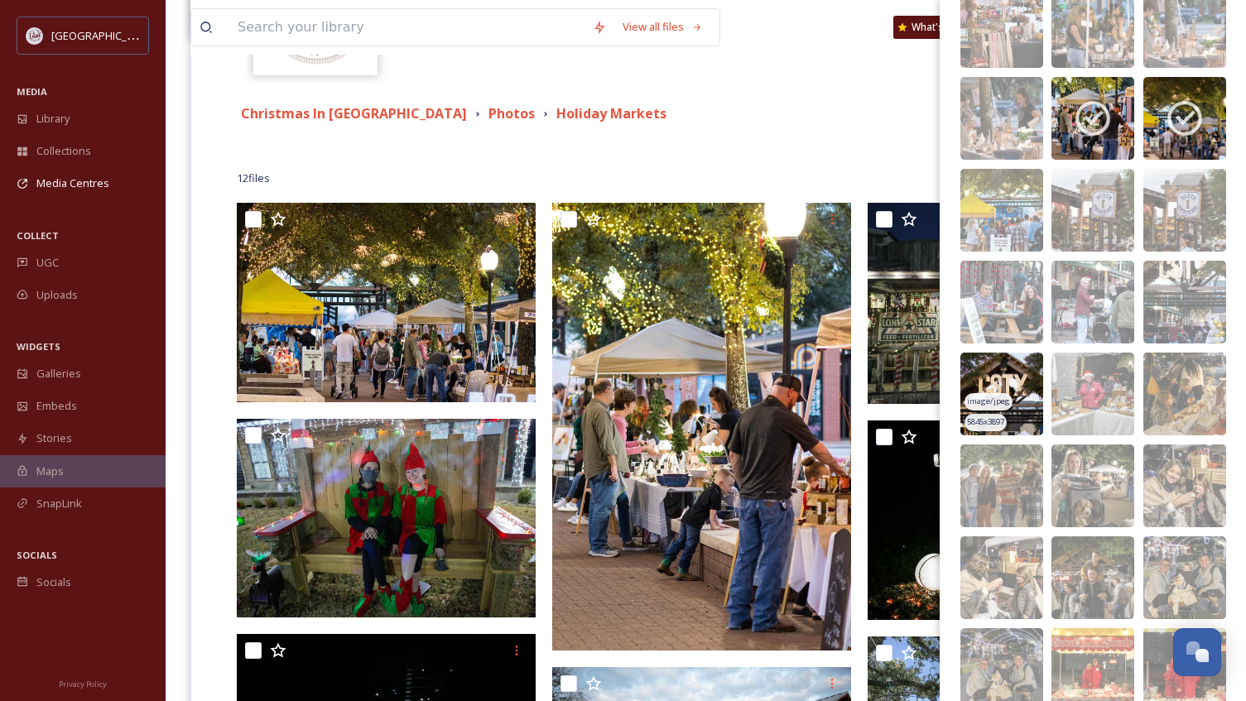
click at [1012, 363] on img at bounding box center [1001, 394] width 83 height 83
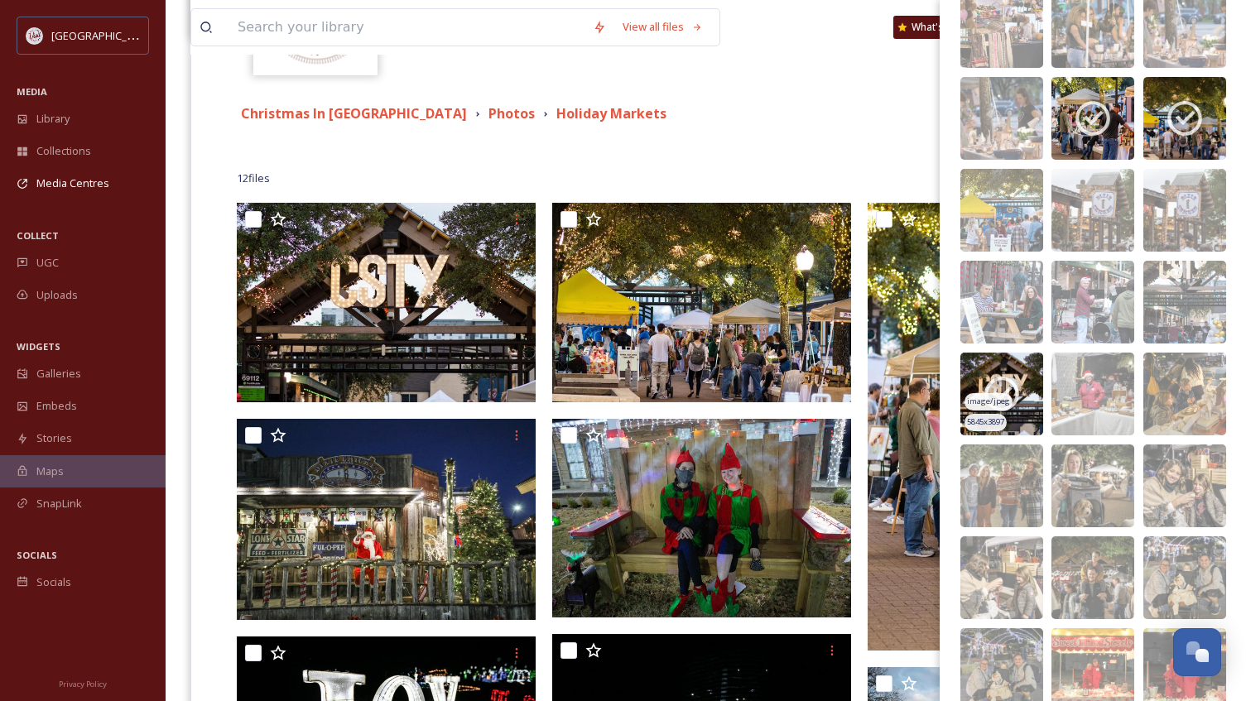
click at [1010, 366] on img at bounding box center [1001, 394] width 83 height 83
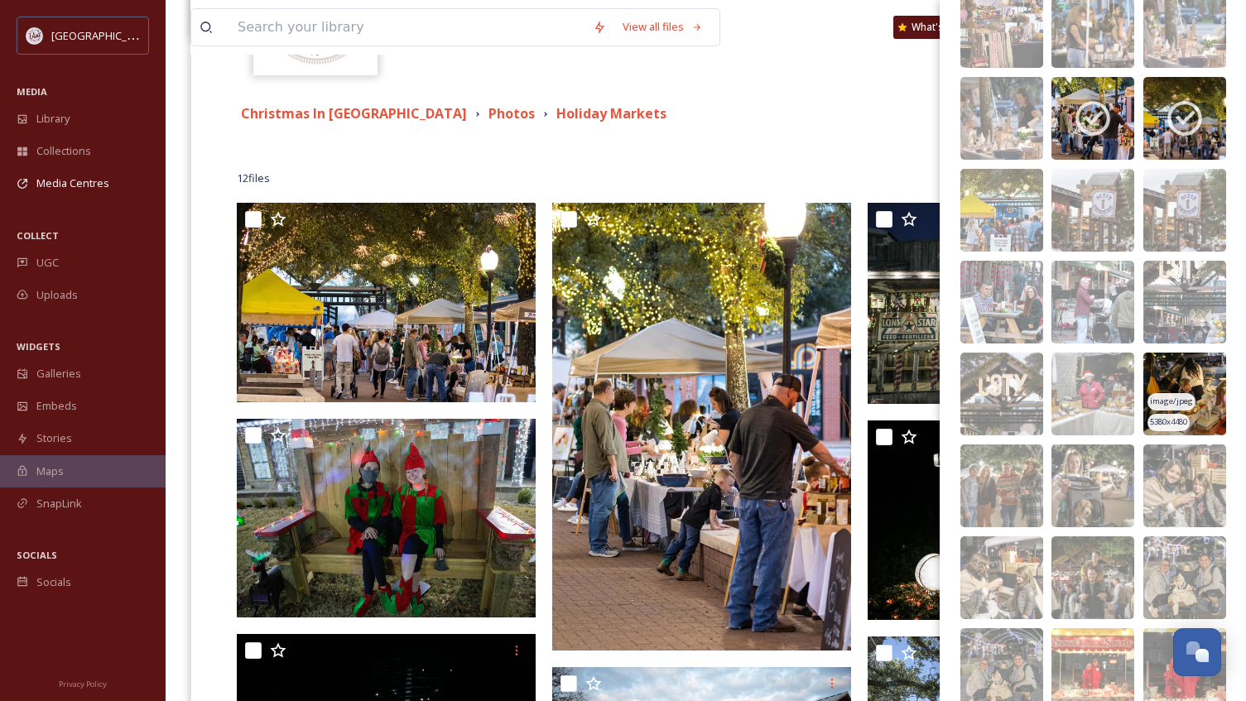
click at [1184, 368] on img at bounding box center [1184, 394] width 83 height 83
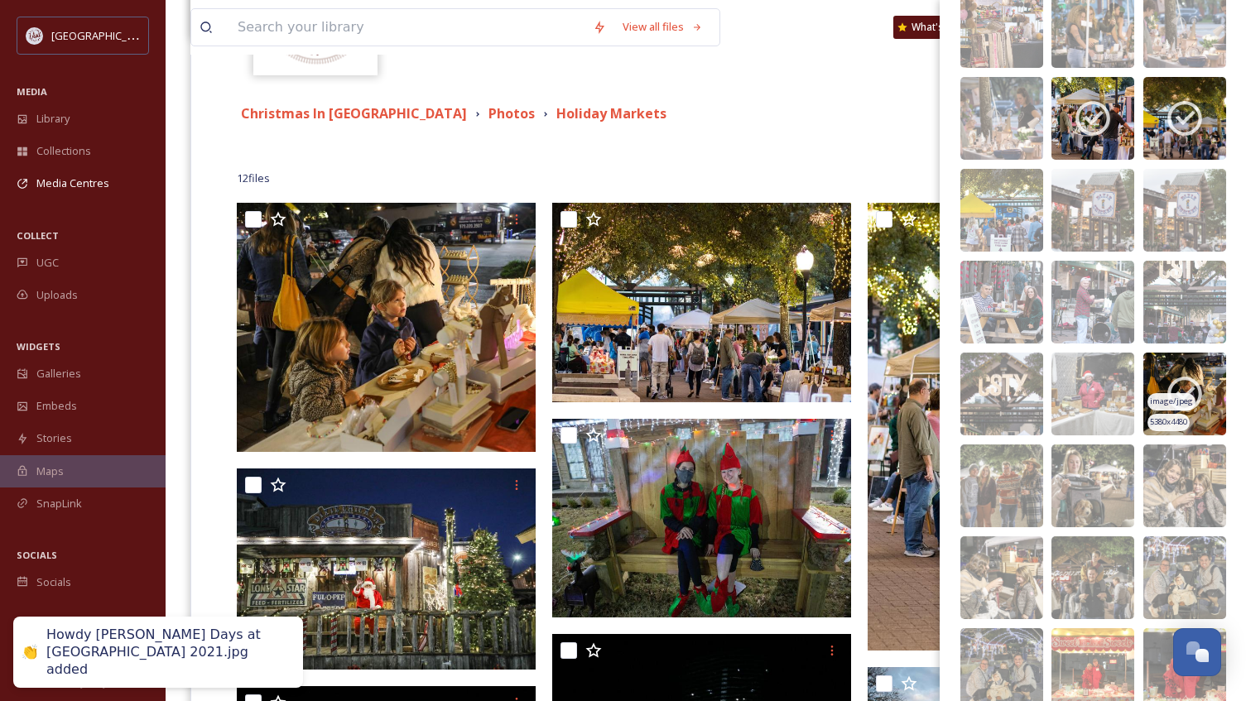
click at [1183, 368] on img at bounding box center [1184, 394] width 83 height 83
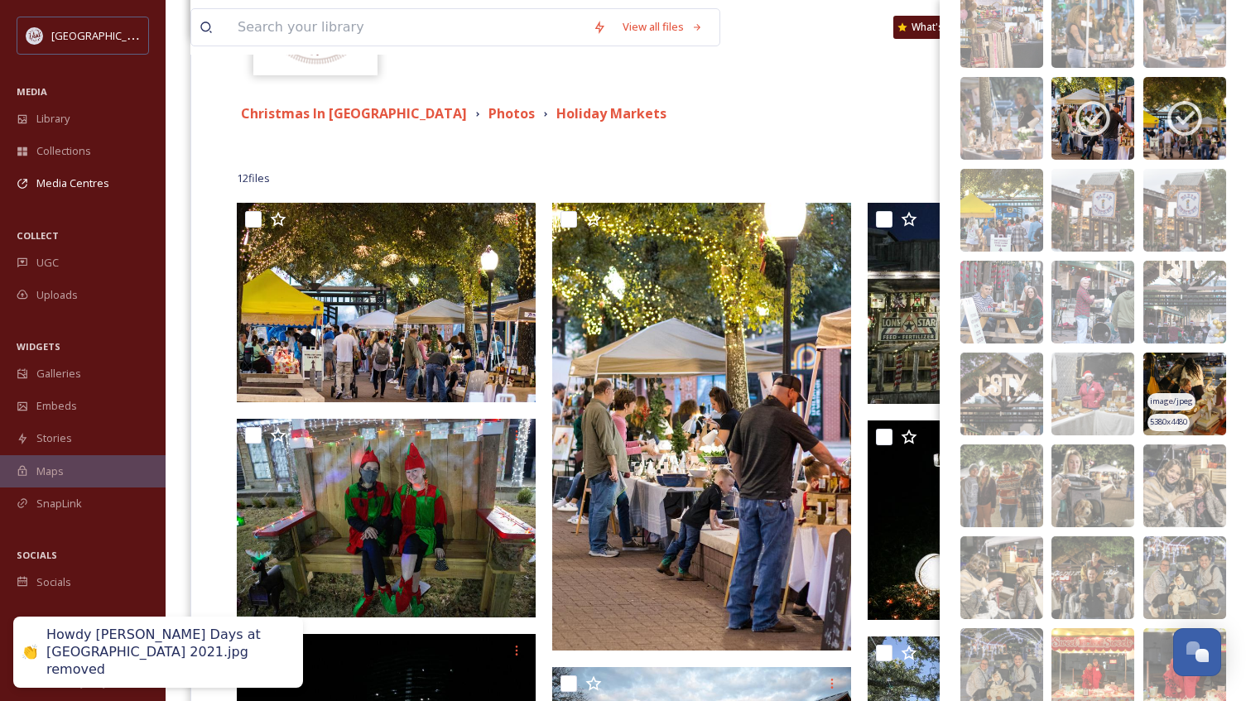
click at [1183, 368] on img at bounding box center [1184, 394] width 83 height 83
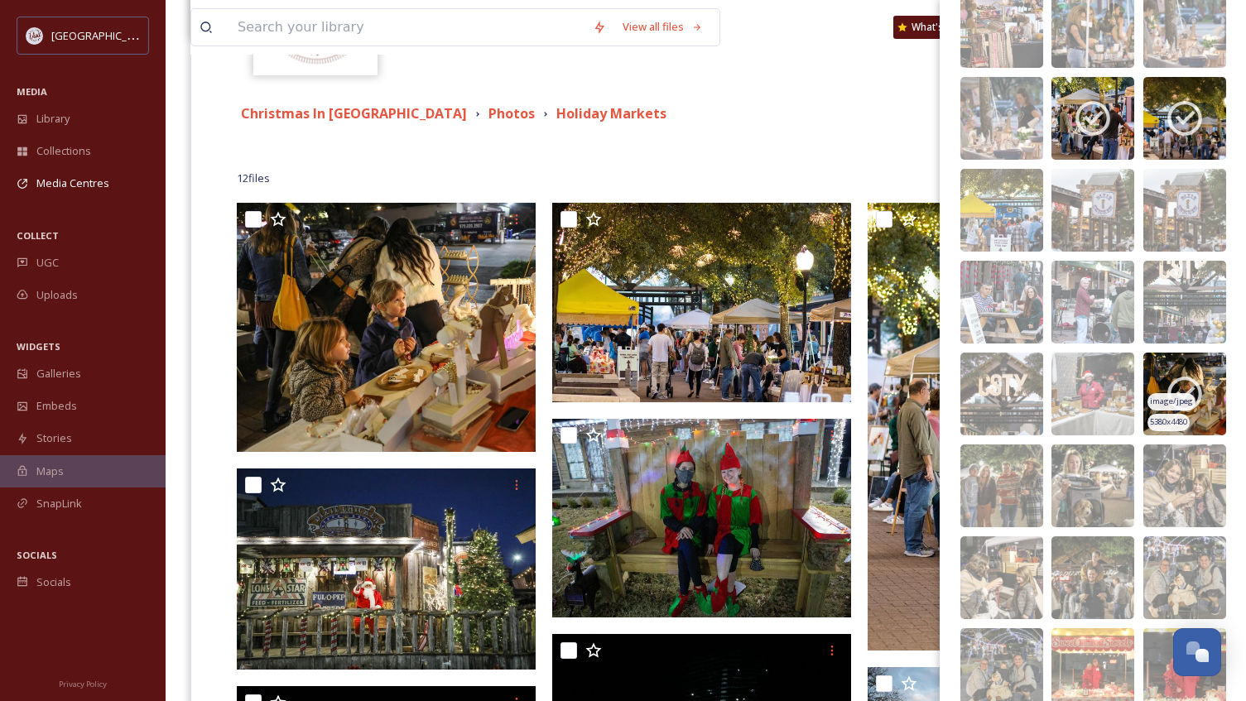
click at [1182, 371] on img at bounding box center [1184, 394] width 83 height 83
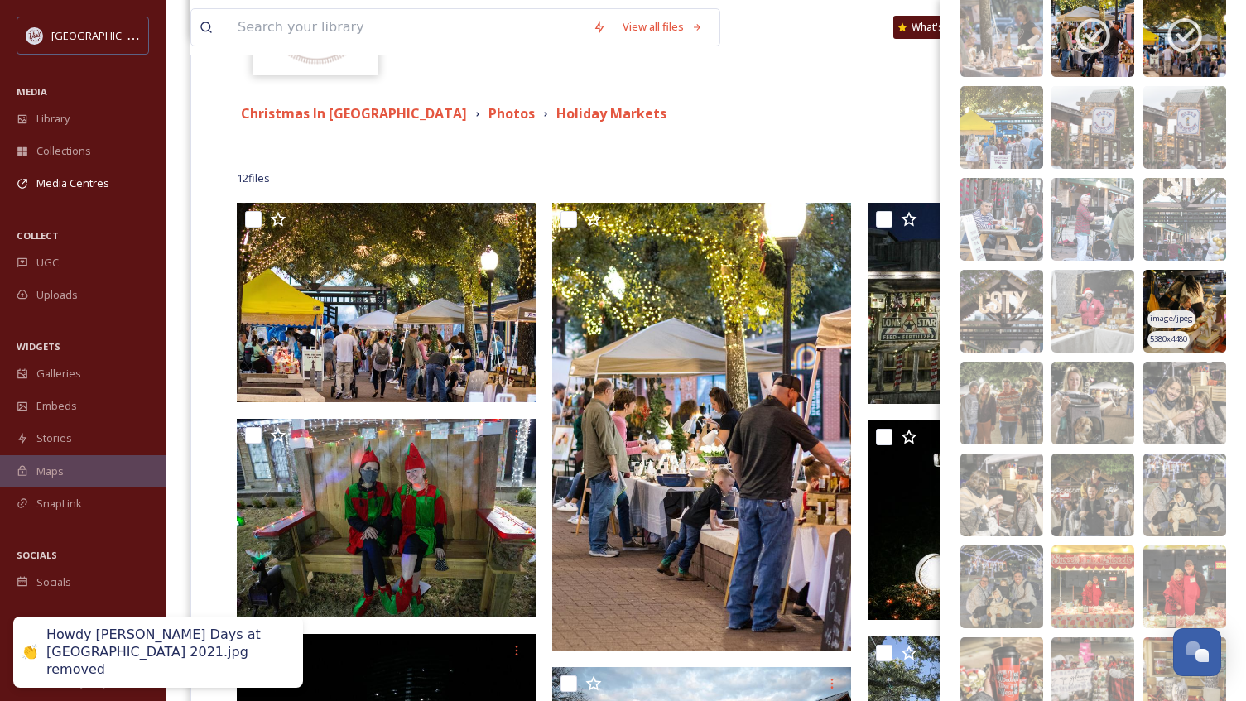
scroll to position [1738, 0]
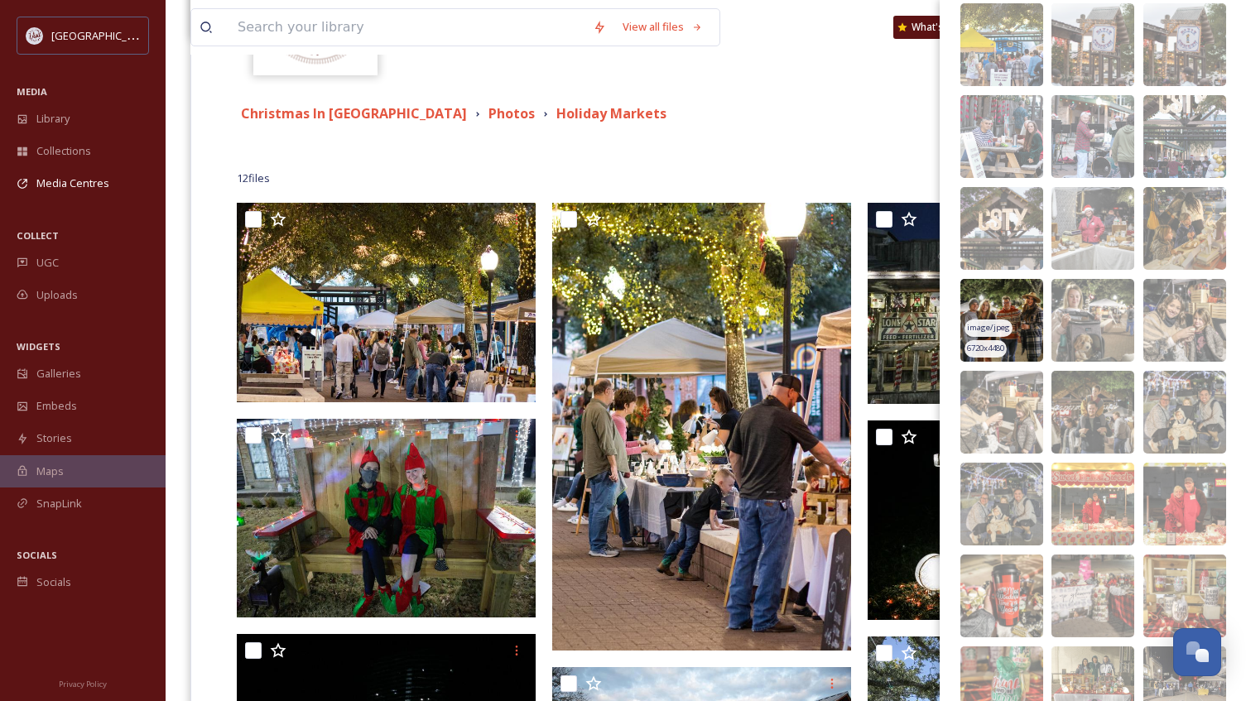
click at [1015, 312] on img at bounding box center [1001, 320] width 83 height 83
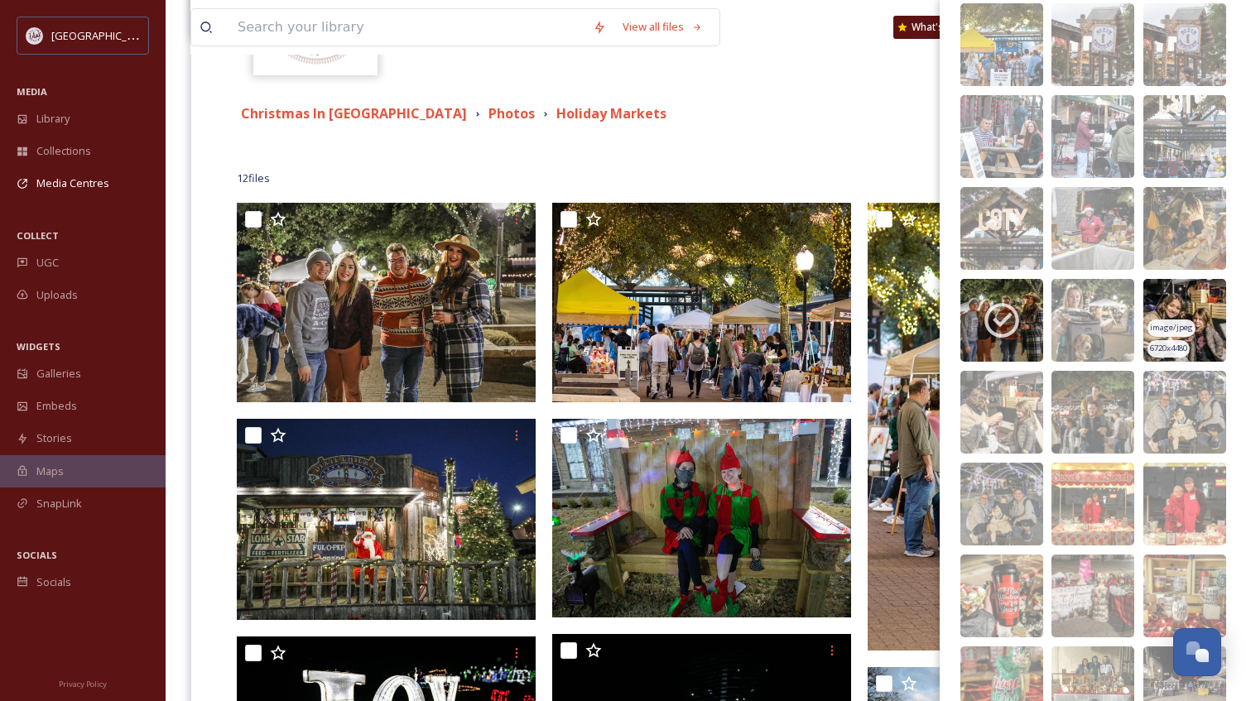
click at [1191, 343] on img at bounding box center [1184, 320] width 83 height 83
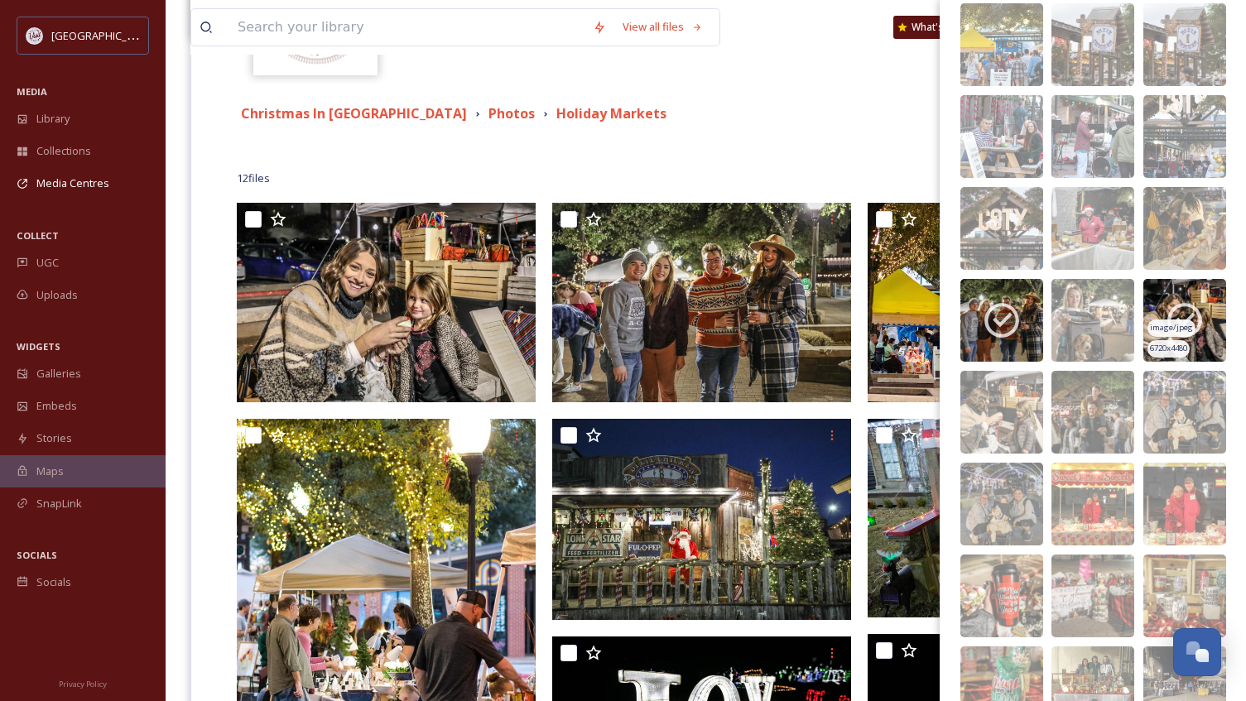
click at [1191, 343] on img at bounding box center [1184, 320] width 83 height 83
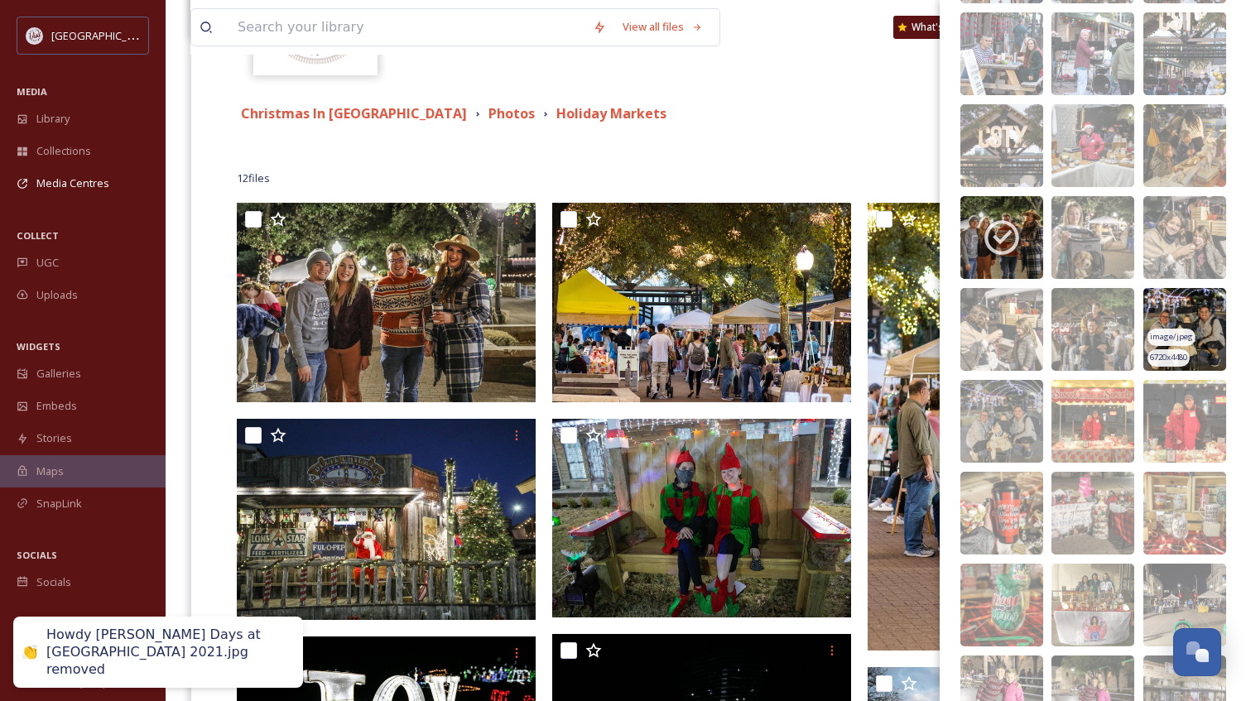
scroll to position [1903, 0]
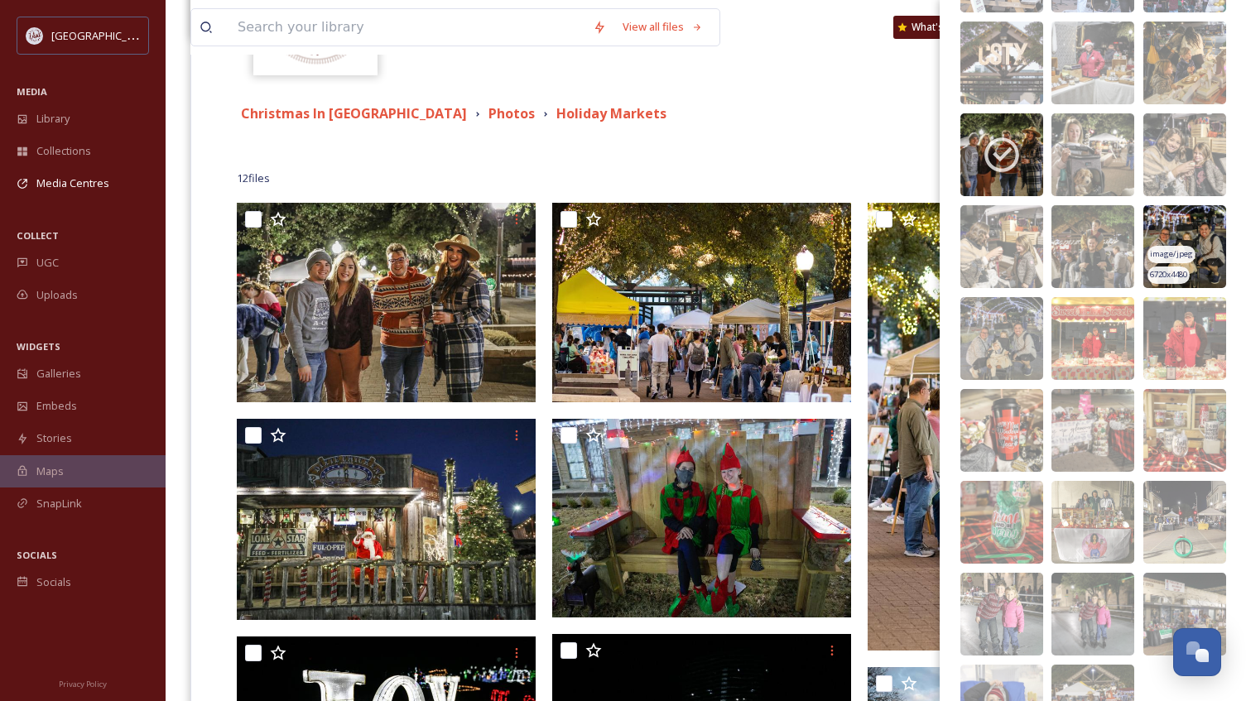
click at [1198, 224] on img at bounding box center [1184, 246] width 83 height 83
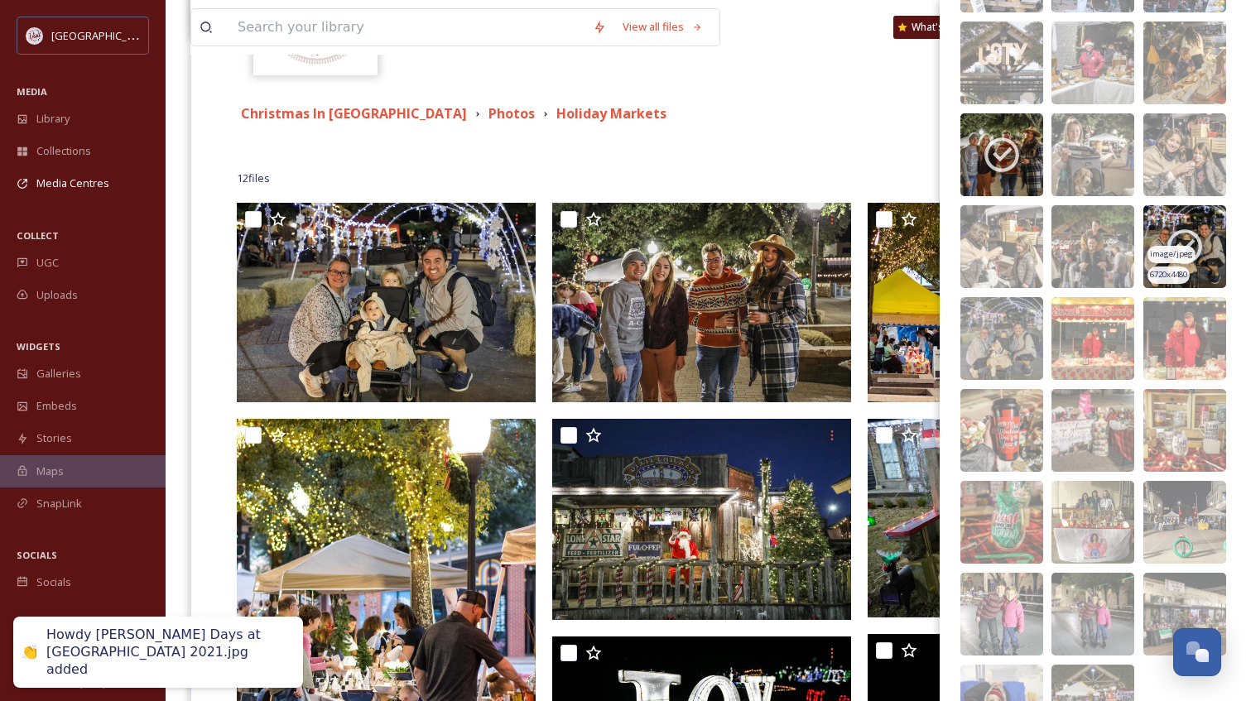
click at [1198, 224] on img at bounding box center [1184, 246] width 83 height 83
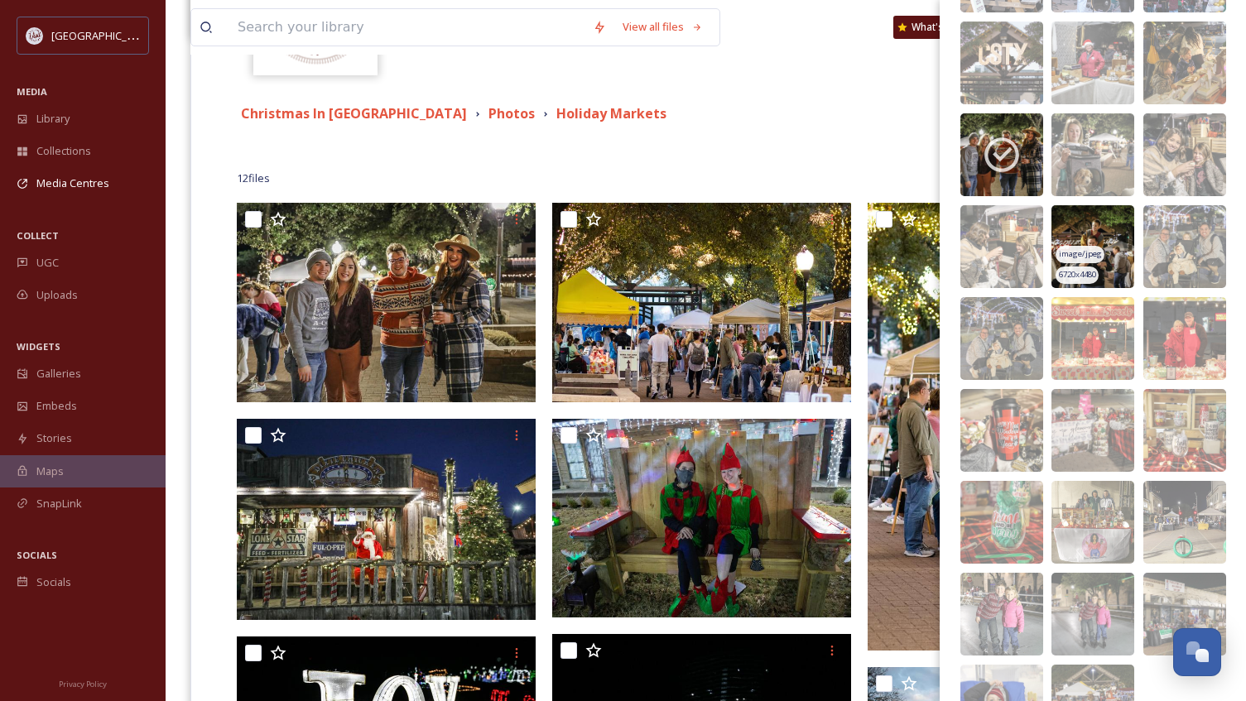
click at [1103, 225] on img at bounding box center [1092, 246] width 83 height 83
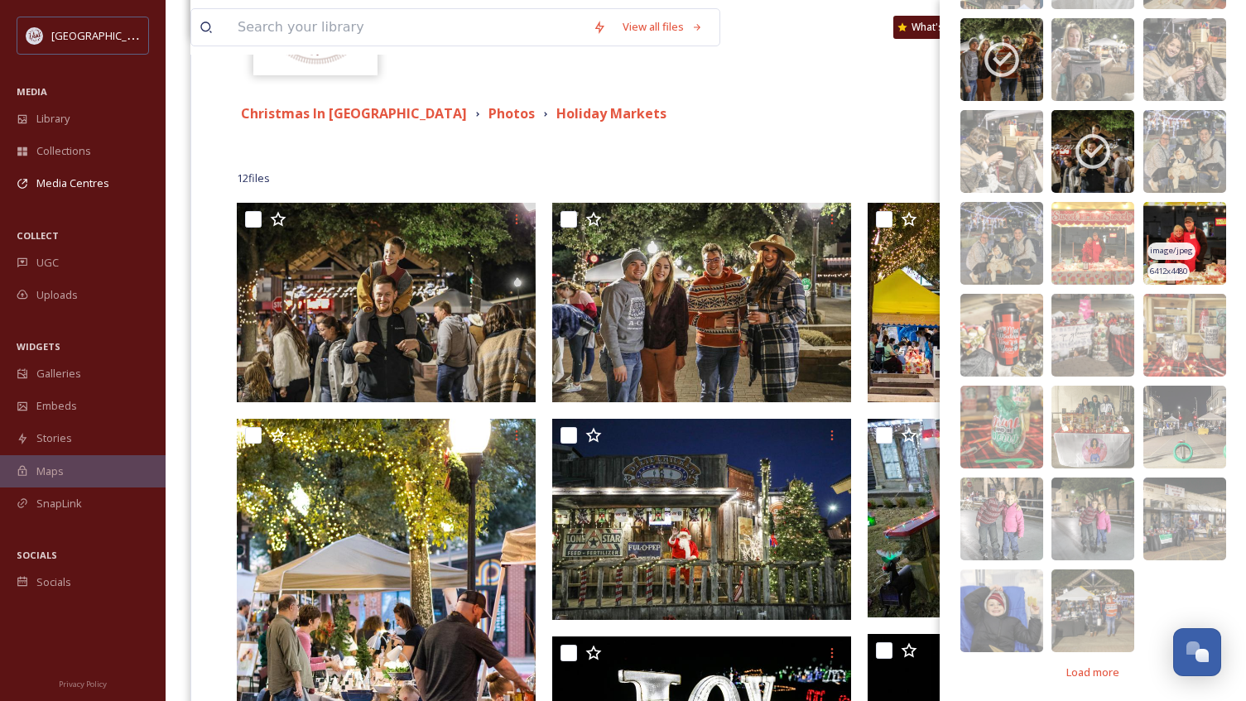
scroll to position [2003, 0]
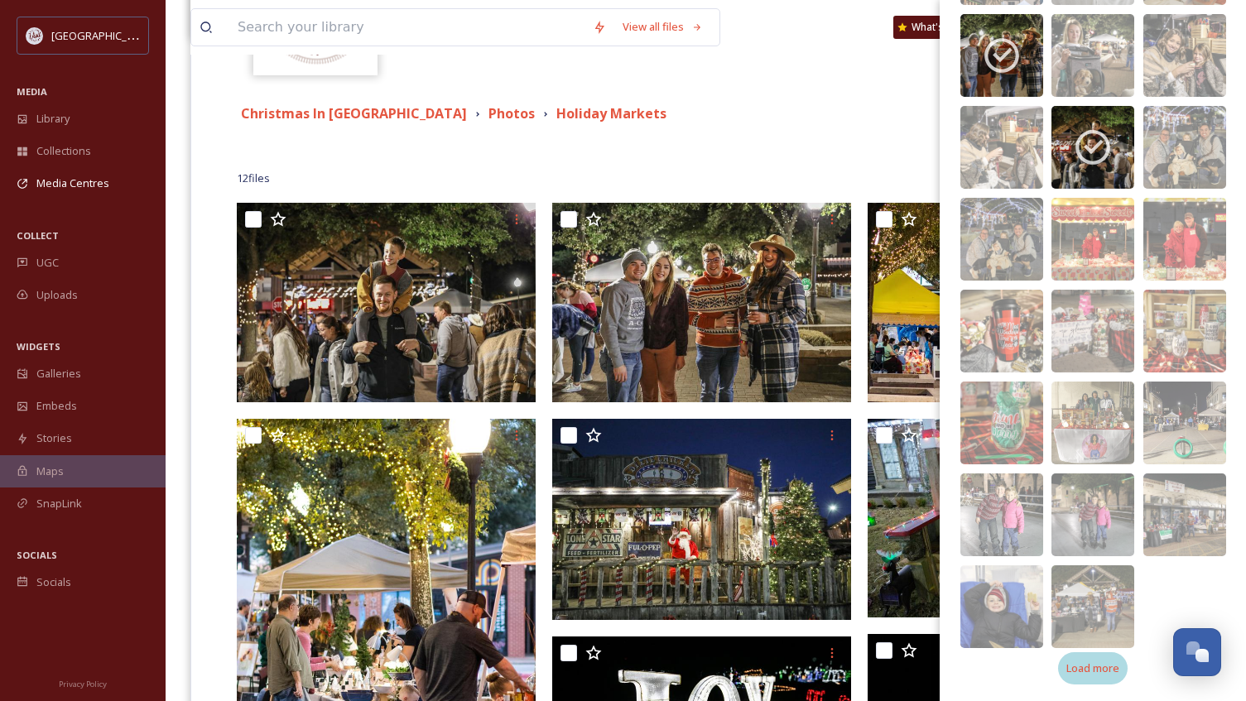
click at [1086, 670] on span "Load more" at bounding box center [1092, 668] width 53 height 16
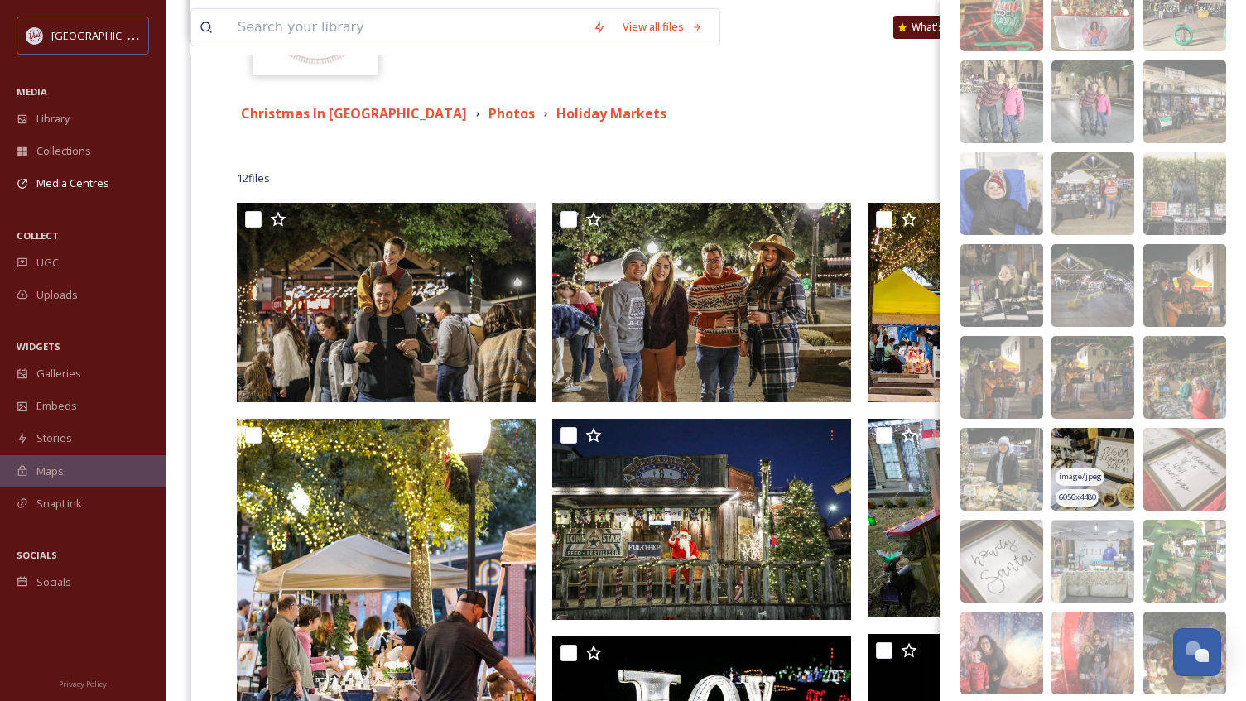
scroll to position [2417, 0]
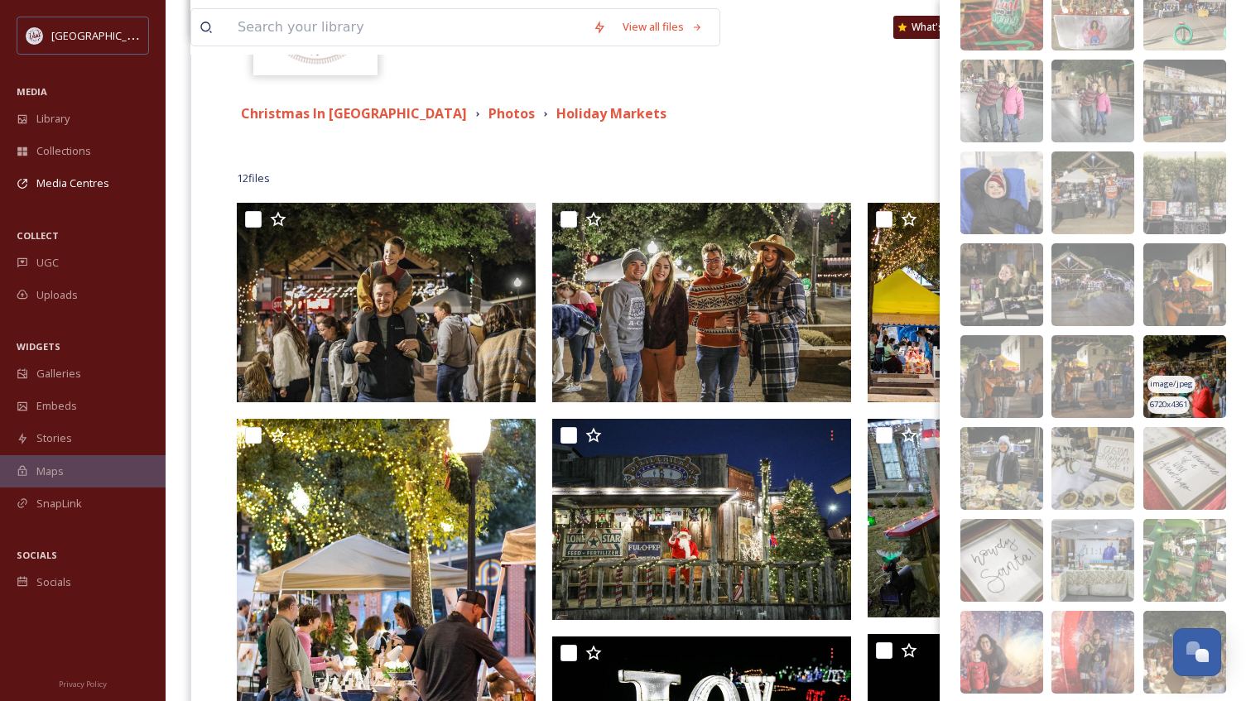
click at [1187, 347] on img at bounding box center [1184, 376] width 83 height 83
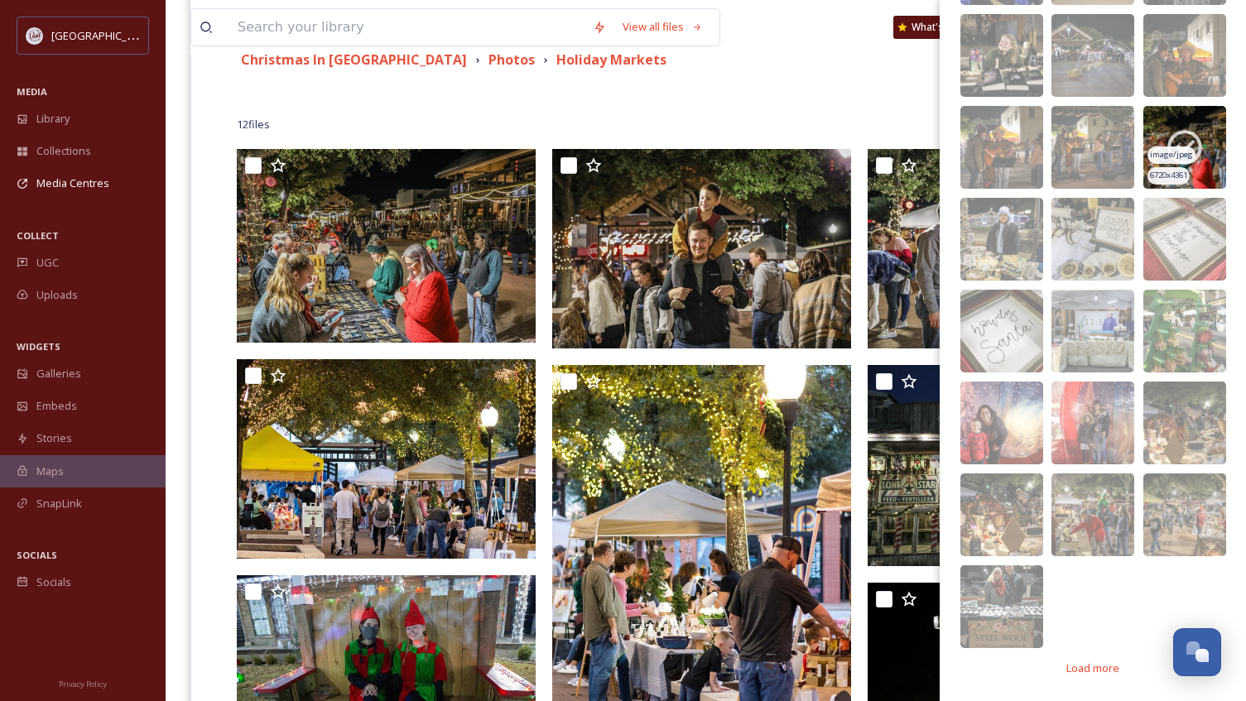
scroll to position [414, 0]
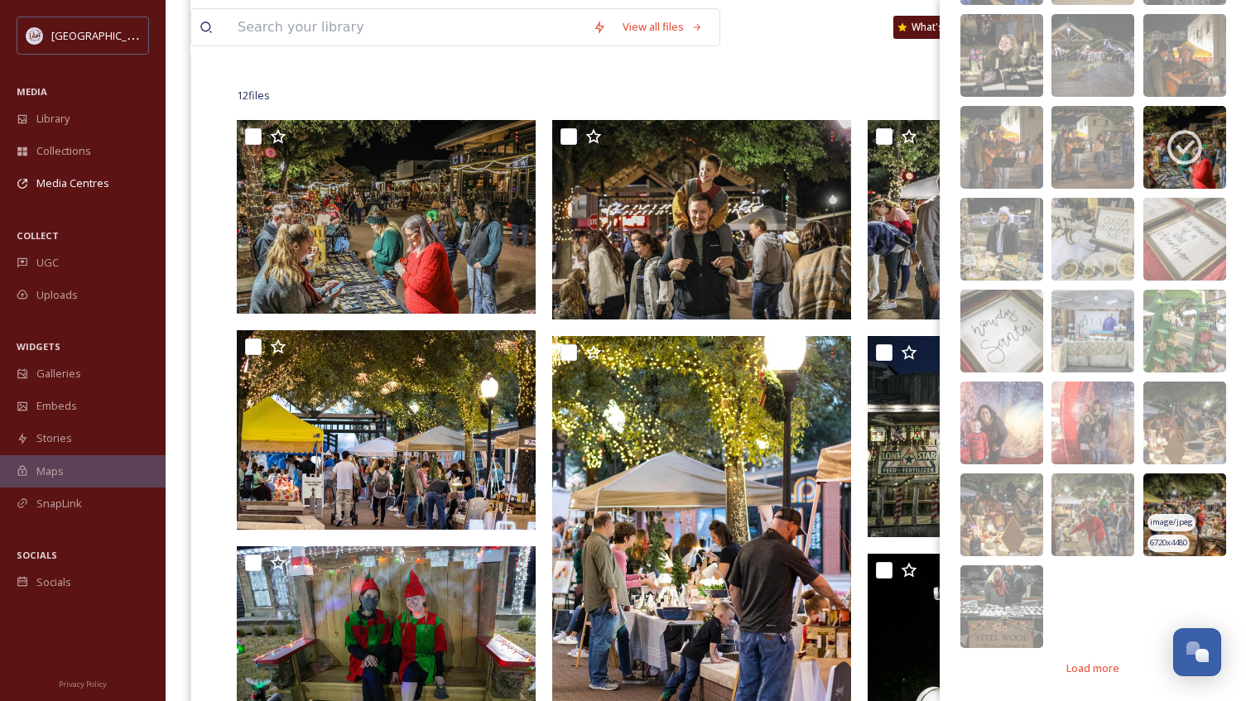
click at [1198, 487] on img at bounding box center [1184, 514] width 83 height 83
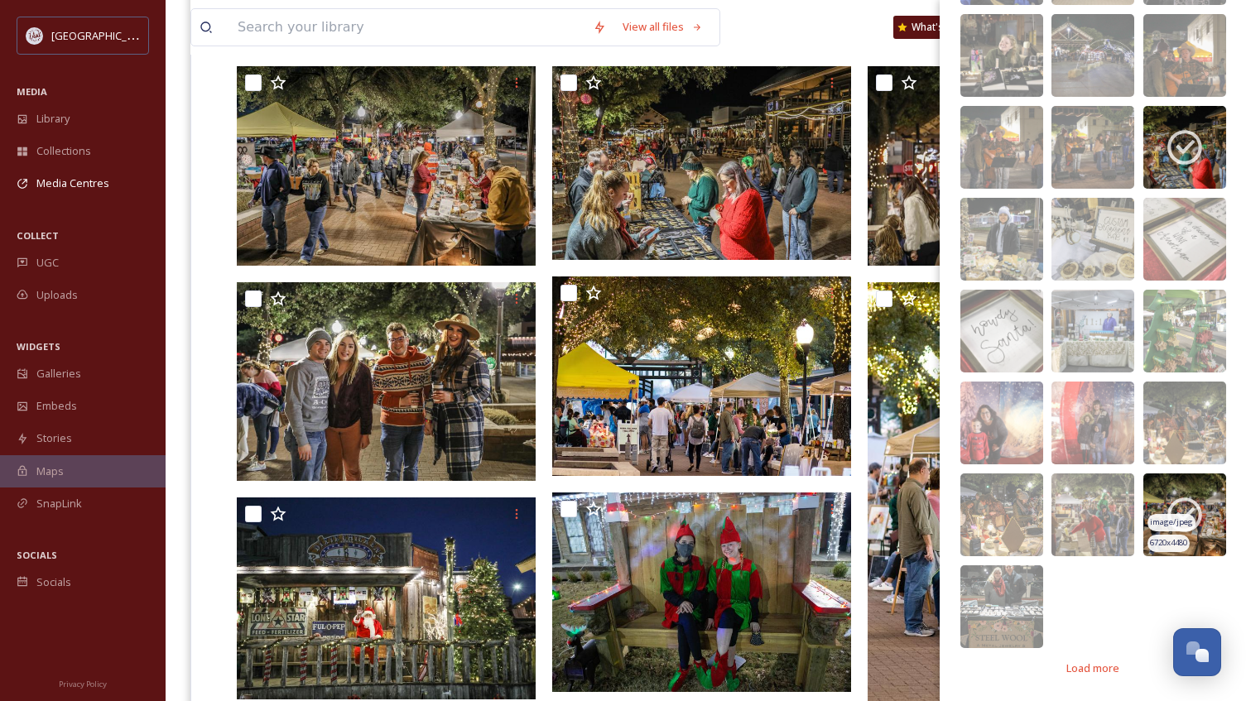
scroll to position [497, 0]
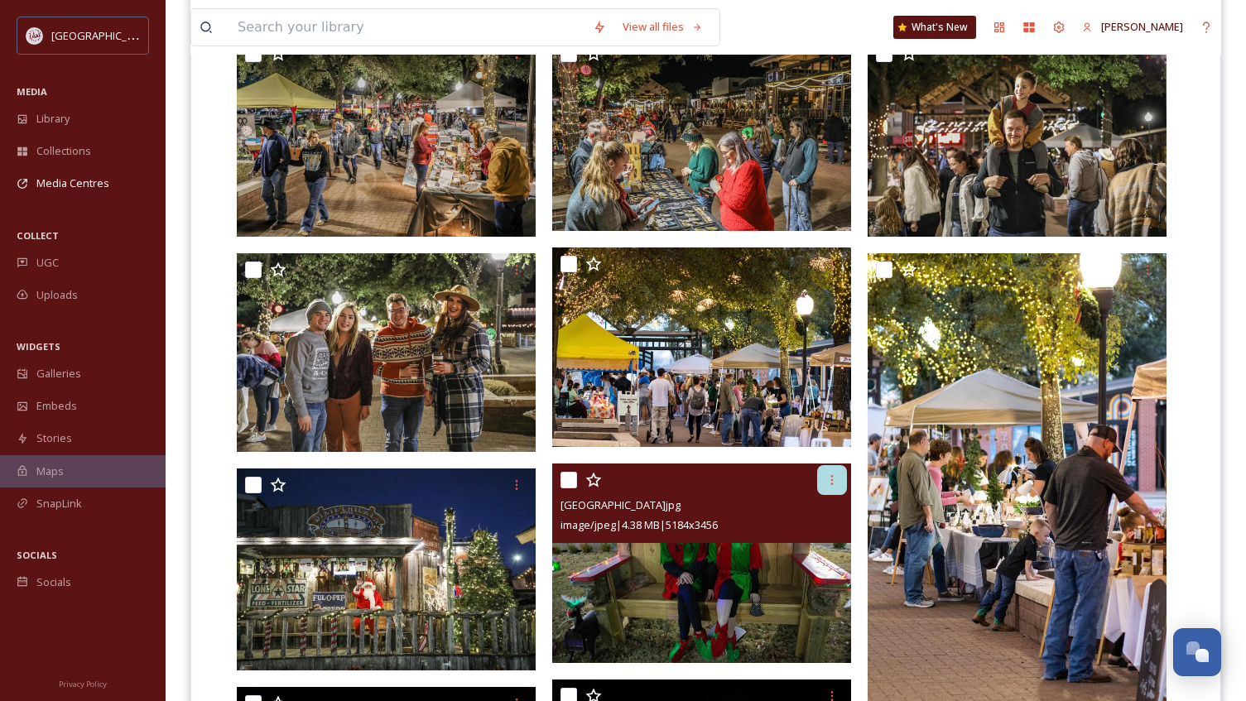
click at [825, 482] on icon at bounding box center [831, 479] width 13 height 13
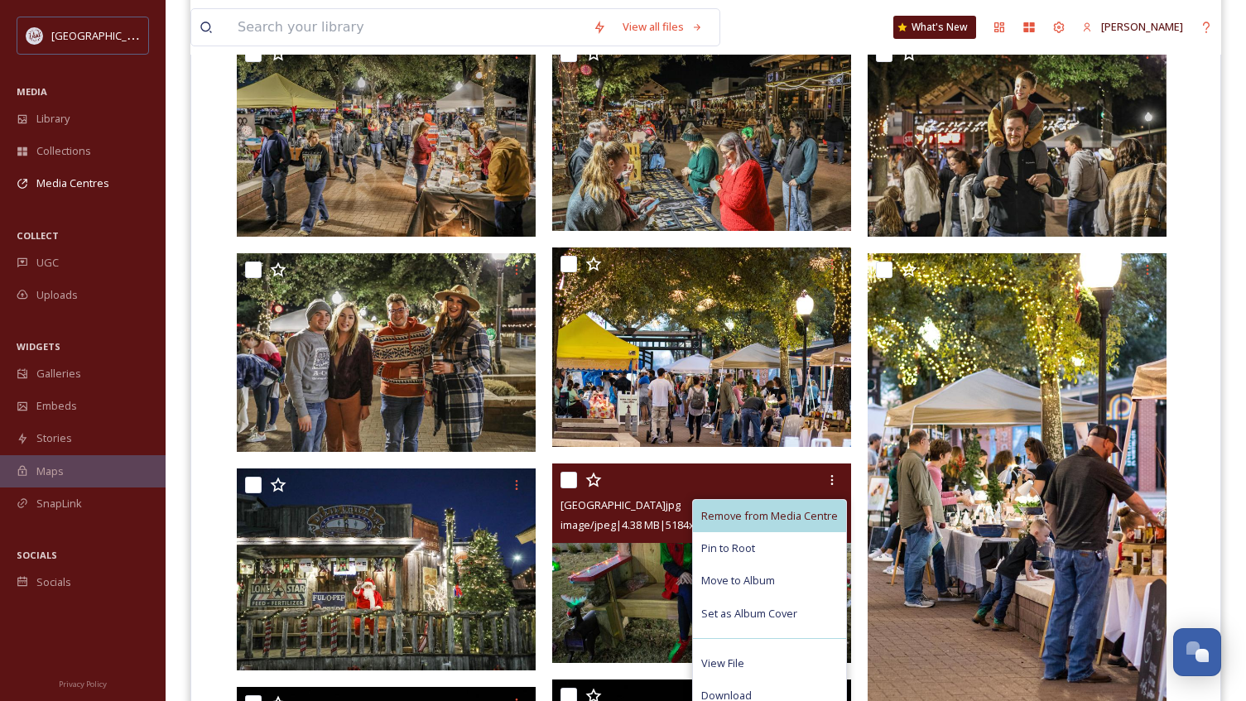
click at [796, 511] on span "Remove from Media Centre" at bounding box center [769, 516] width 137 height 16
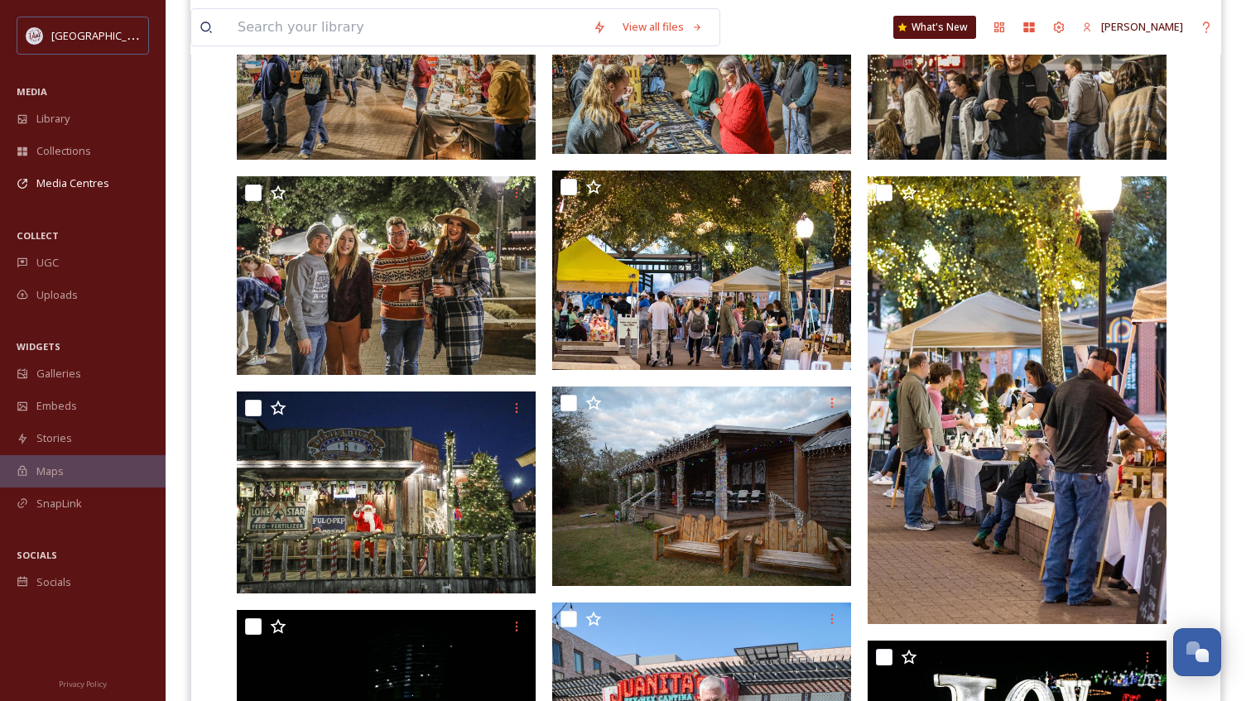
scroll to position [662, 0]
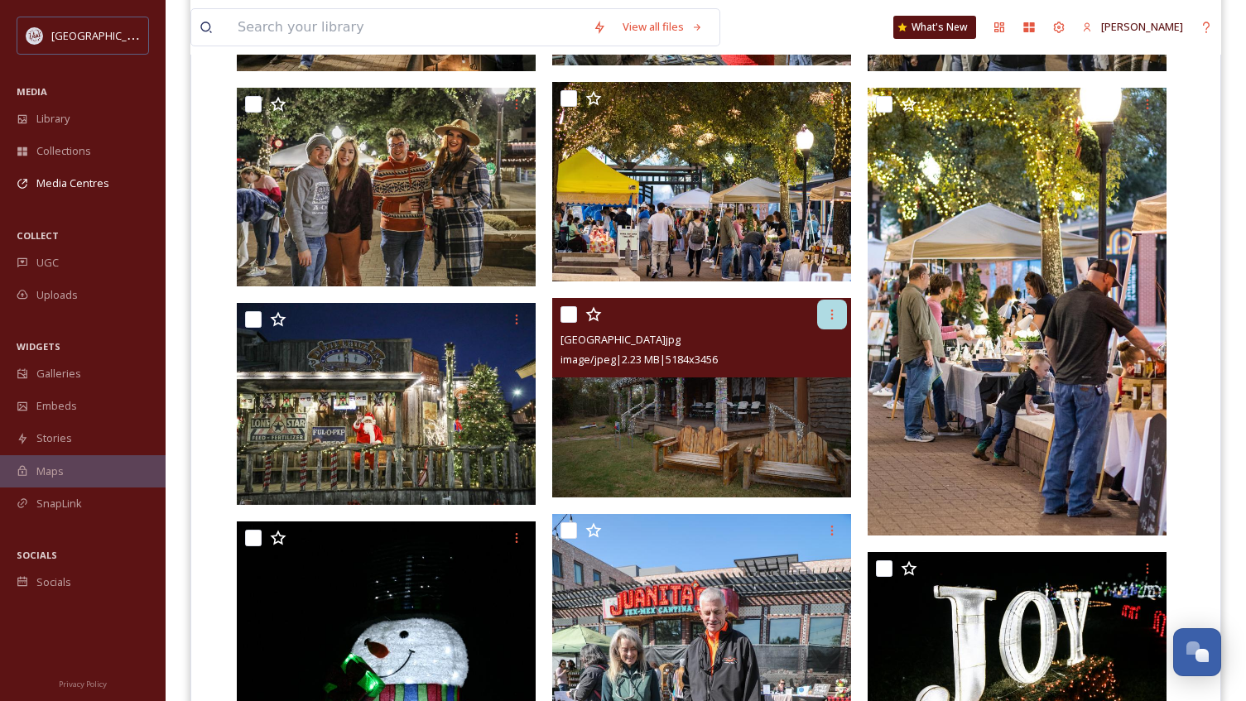
click at [823, 312] on div at bounding box center [832, 315] width 30 height 30
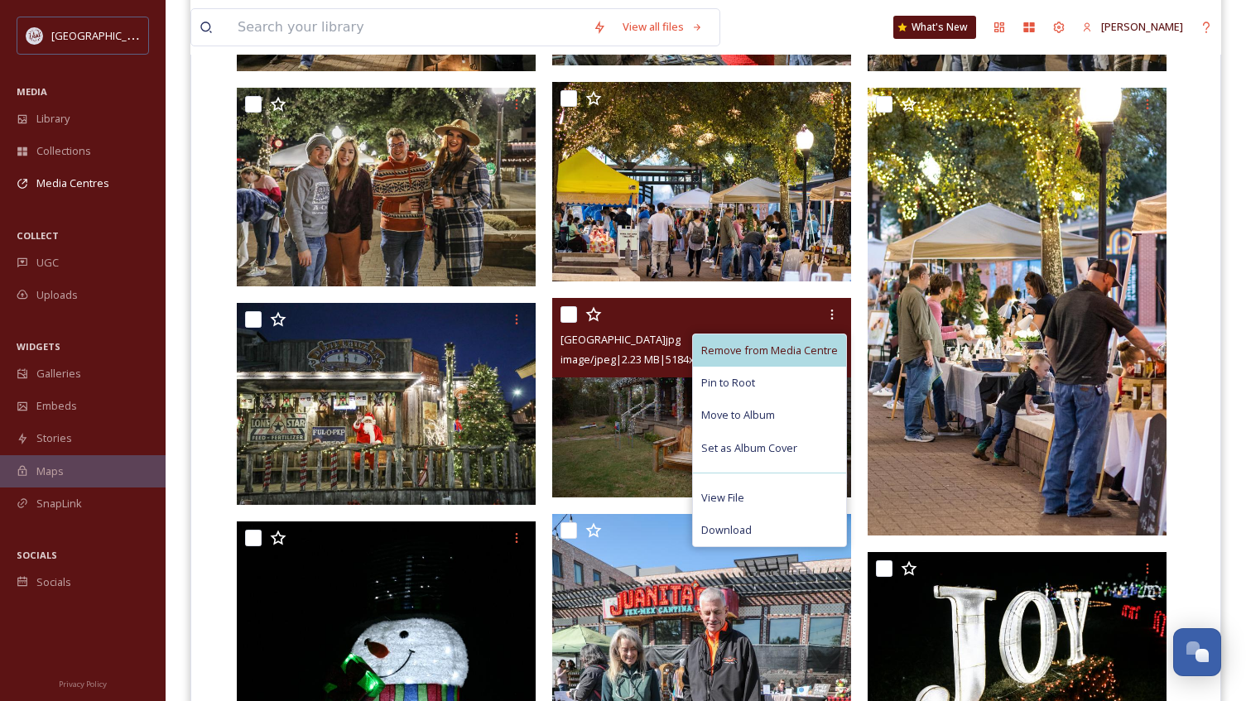
click at [800, 343] on span "Remove from Media Centre" at bounding box center [769, 351] width 137 height 16
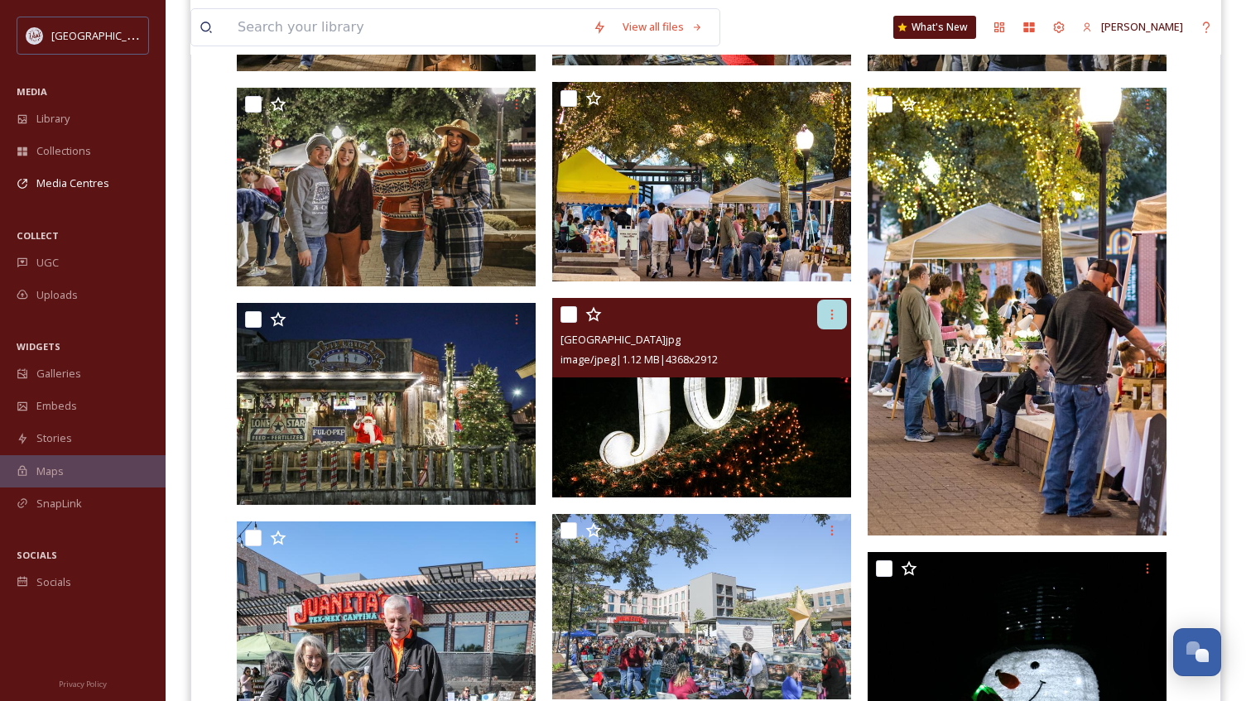
click at [828, 319] on icon at bounding box center [831, 314] width 13 height 13
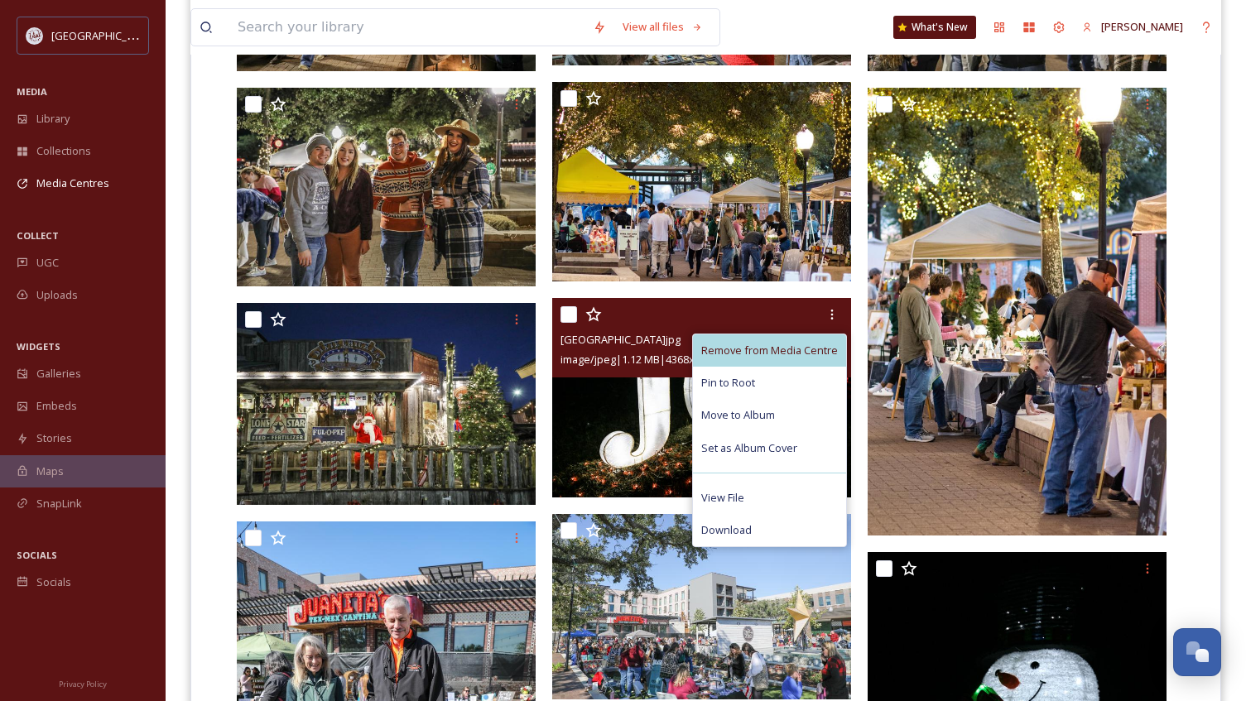
click at [790, 347] on span "Remove from Media Centre" at bounding box center [769, 351] width 137 height 16
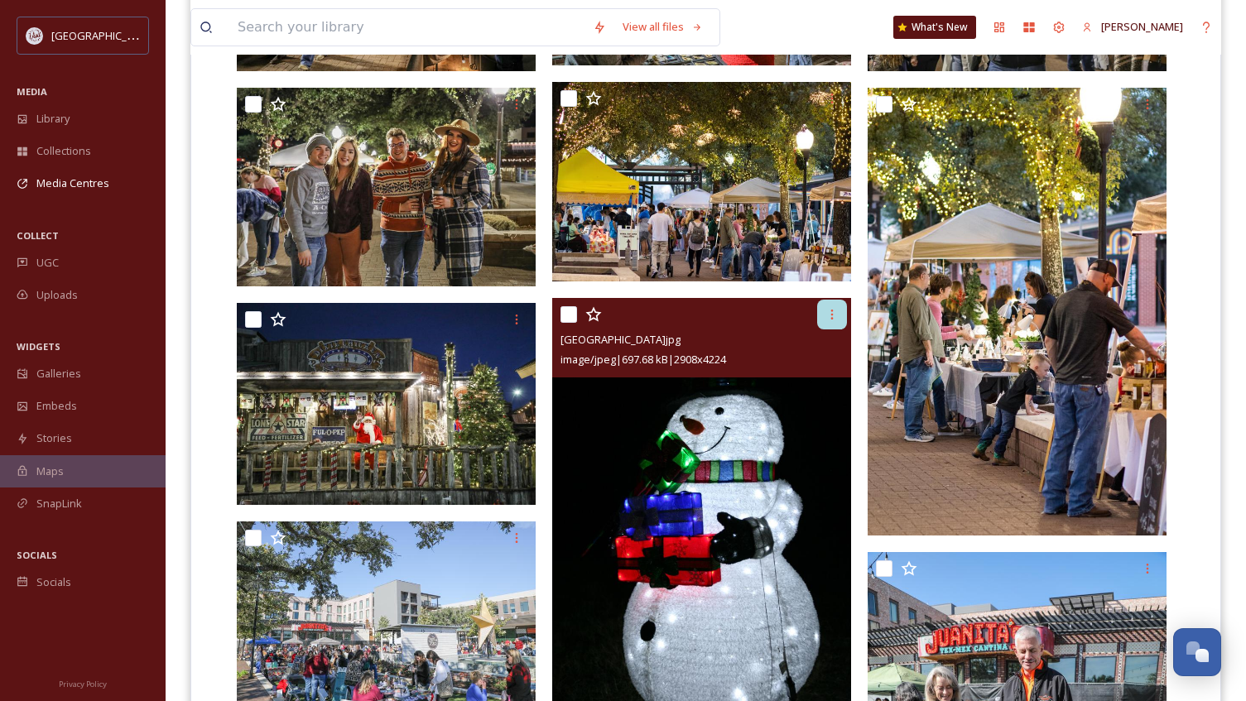
click at [829, 317] on icon at bounding box center [831, 314] width 13 height 13
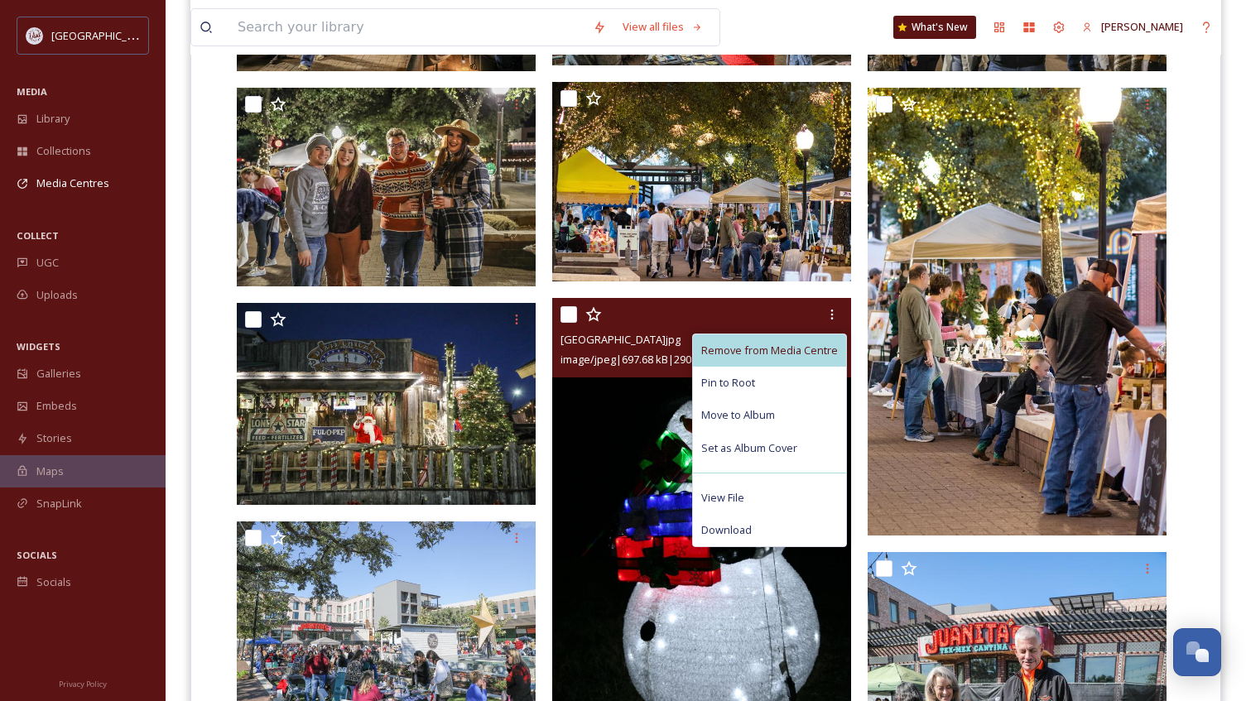
click at [780, 340] on div "Remove from Media Centre" at bounding box center [769, 350] width 153 height 32
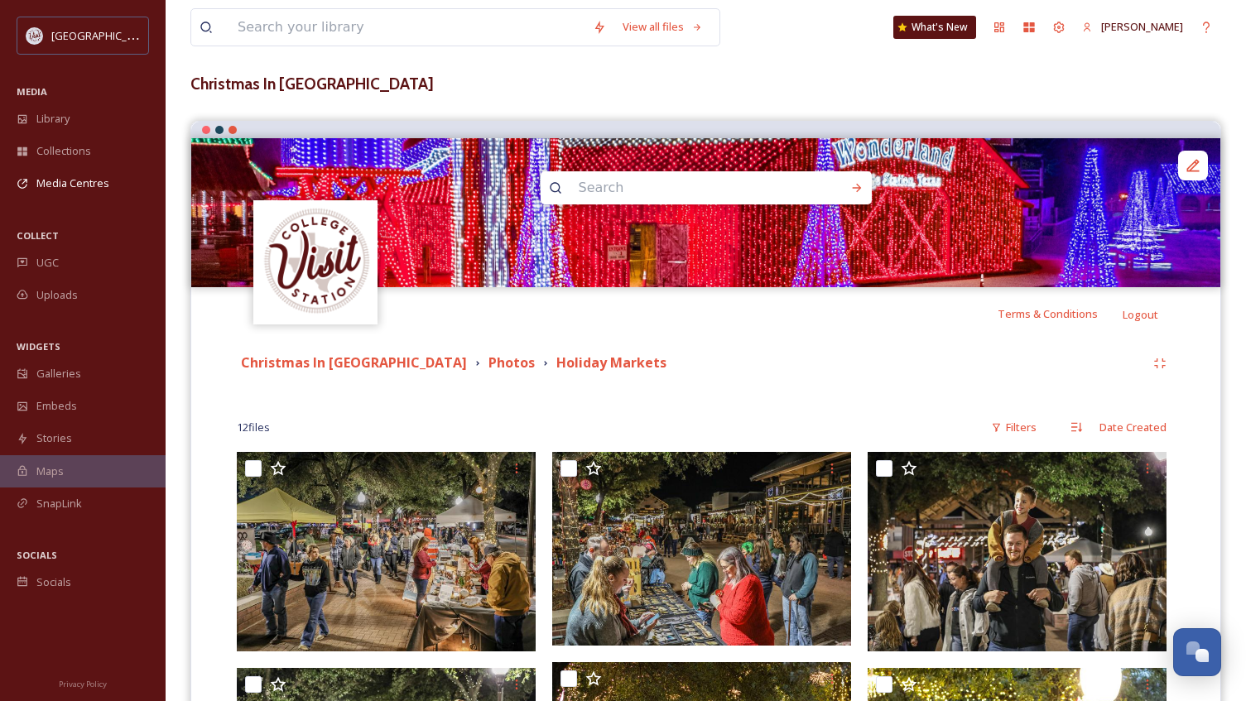
scroll to position [0, 0]
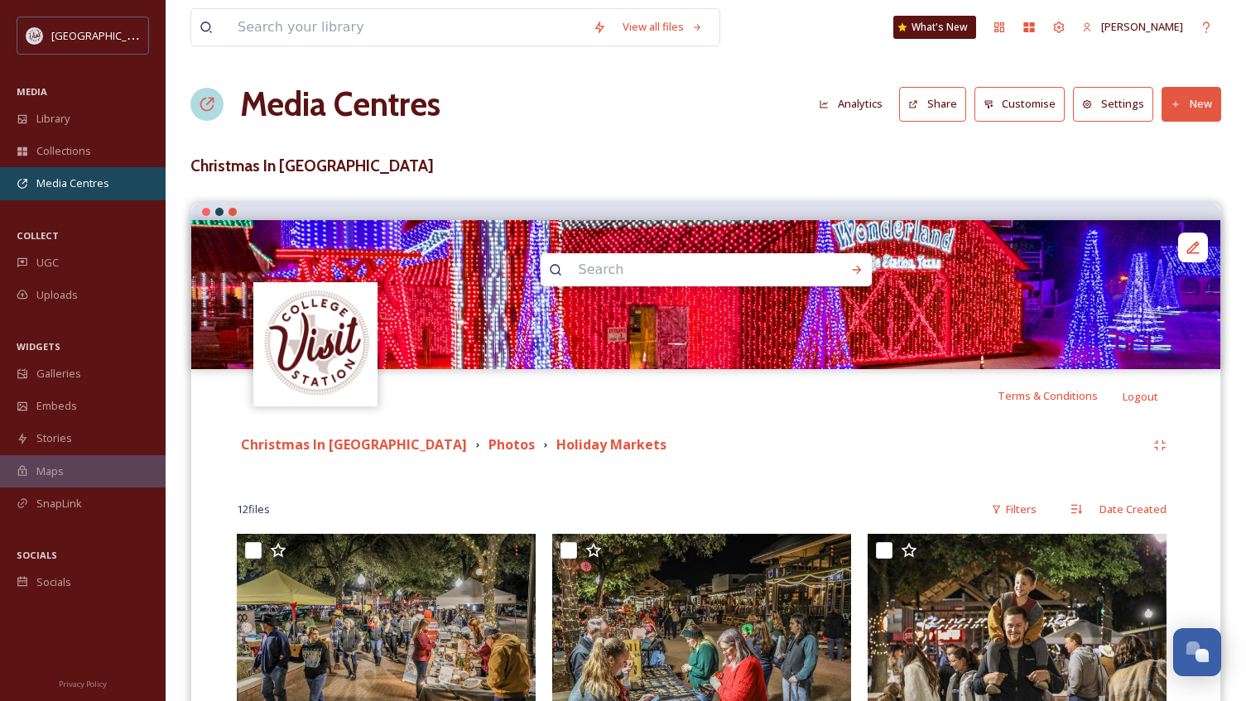
click at [86, 188] on span "Media Centres" at bounding box center [72, 183] width 73 height 16
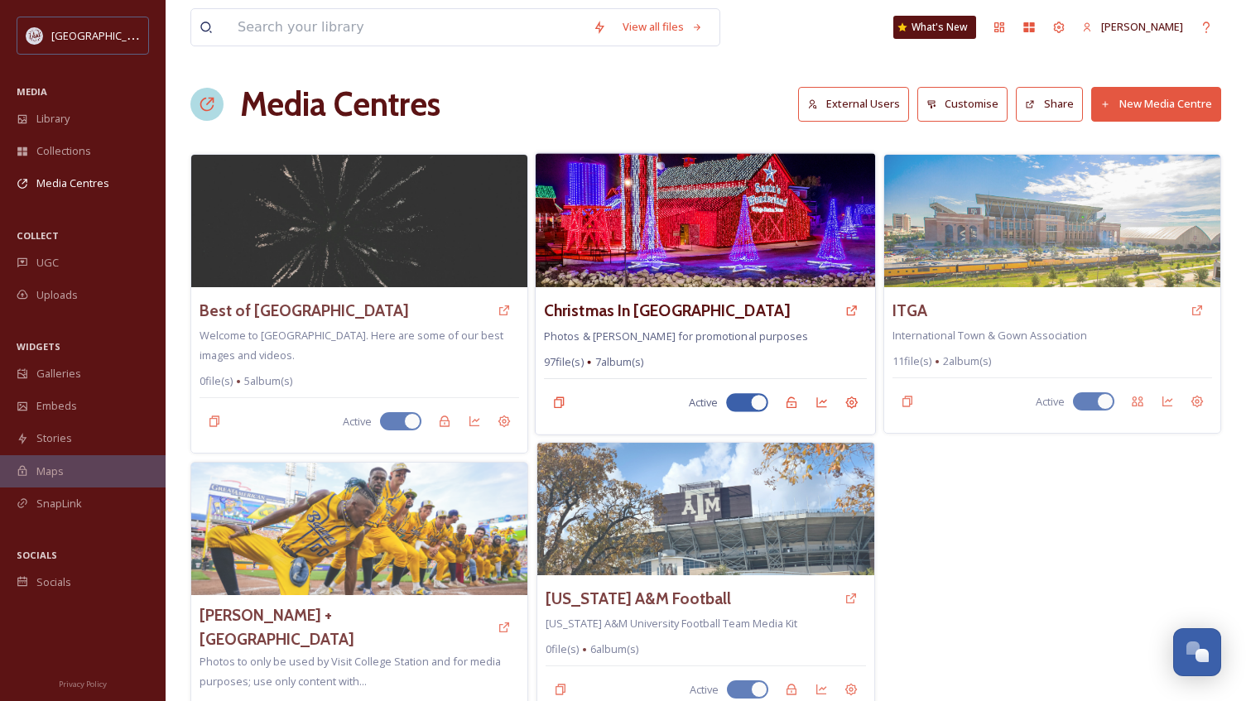
click at [714, 269] on img at bounding box center [704, 220] width 339 height 134
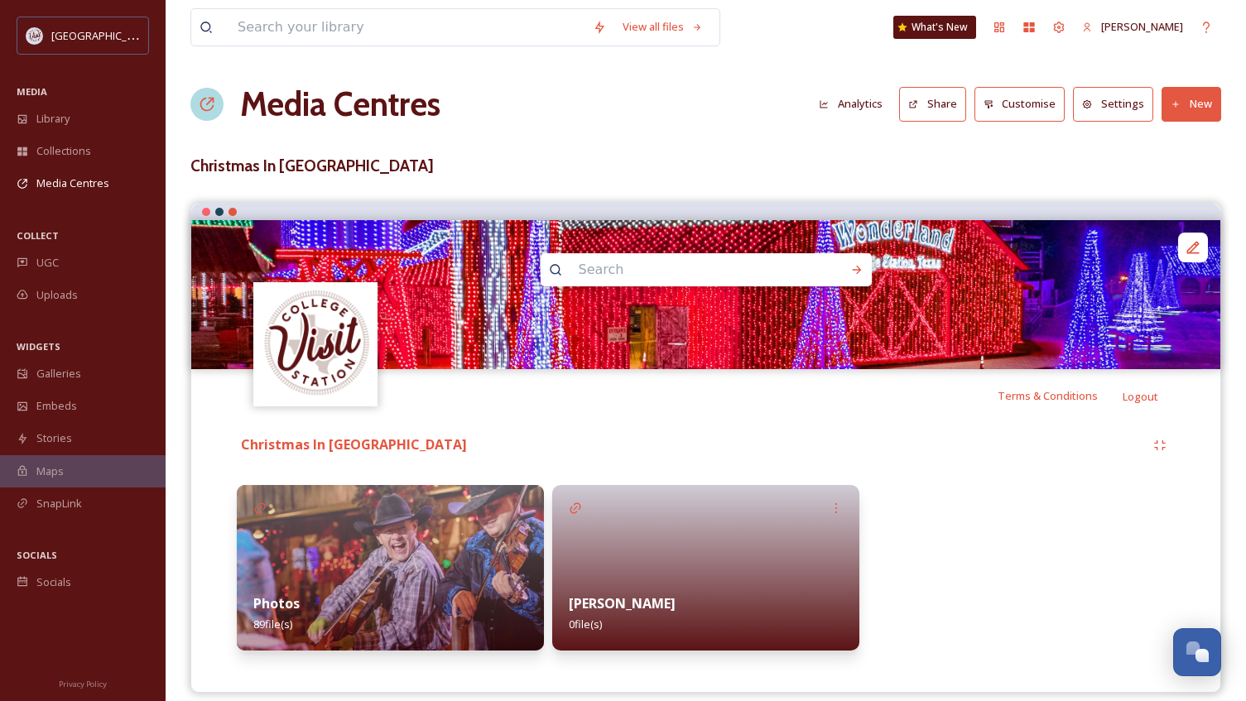
click at [431, 561] on img at bounding box center [390, 568] width 307 height 166
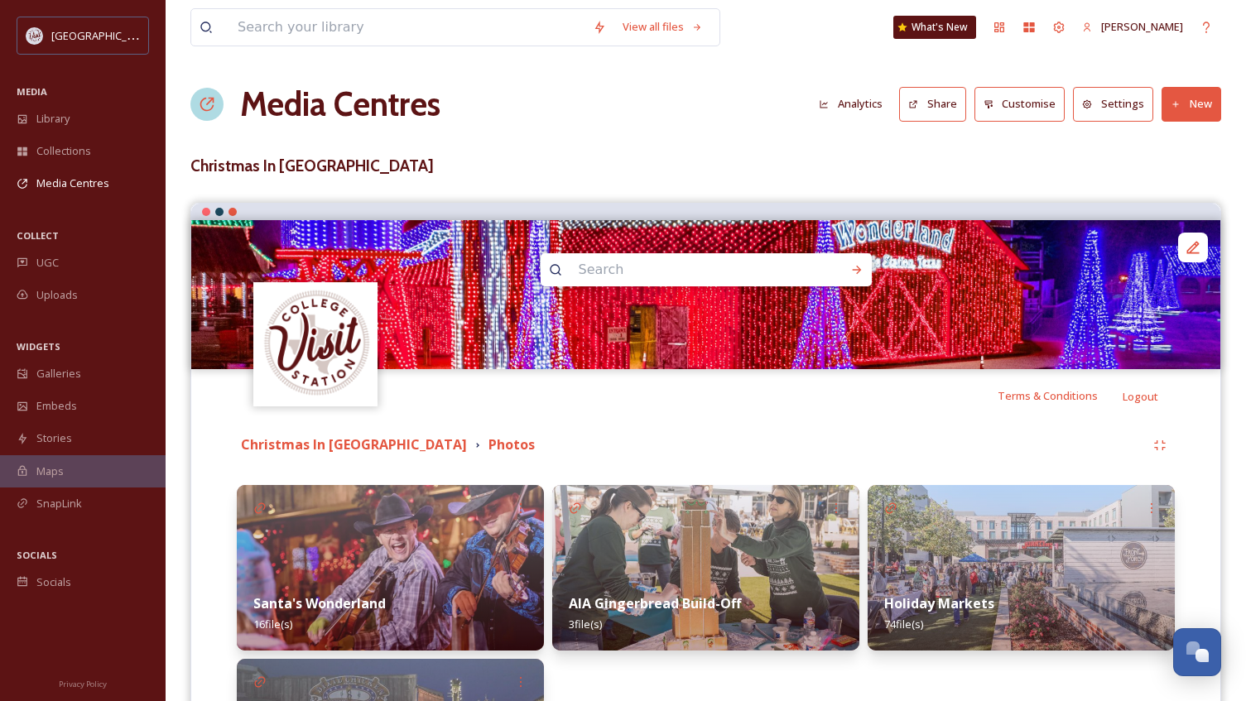
click at [1034, 540] on img at bounding box center [1020, 568] width 307 height 166
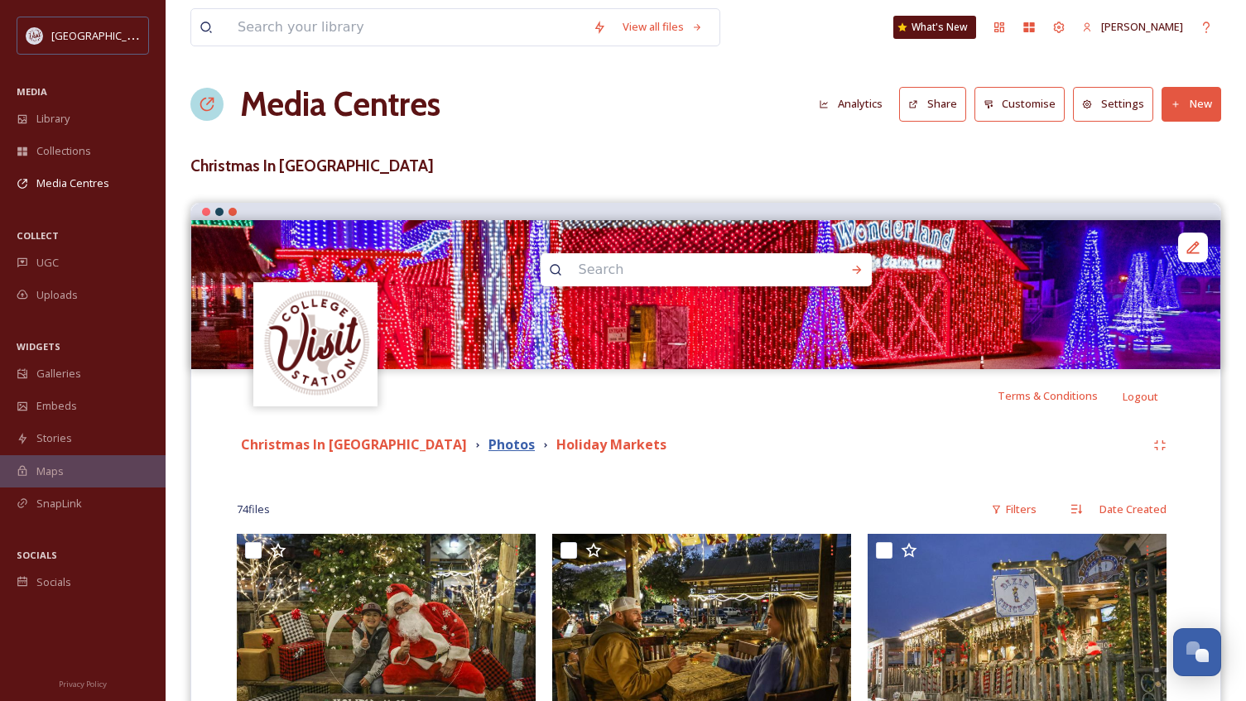
click at [488, 448] on strong "Photos" at bounding box center [511, 444] width 46 height 18
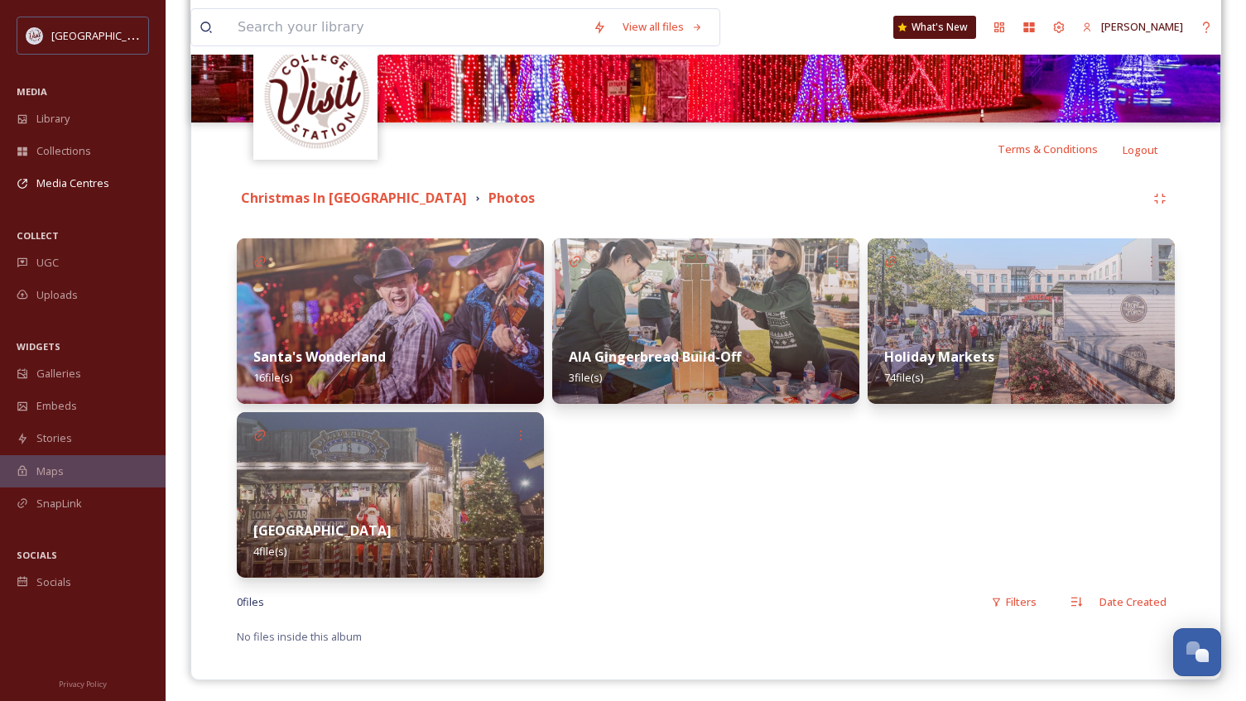
scroll to position [248, 0]
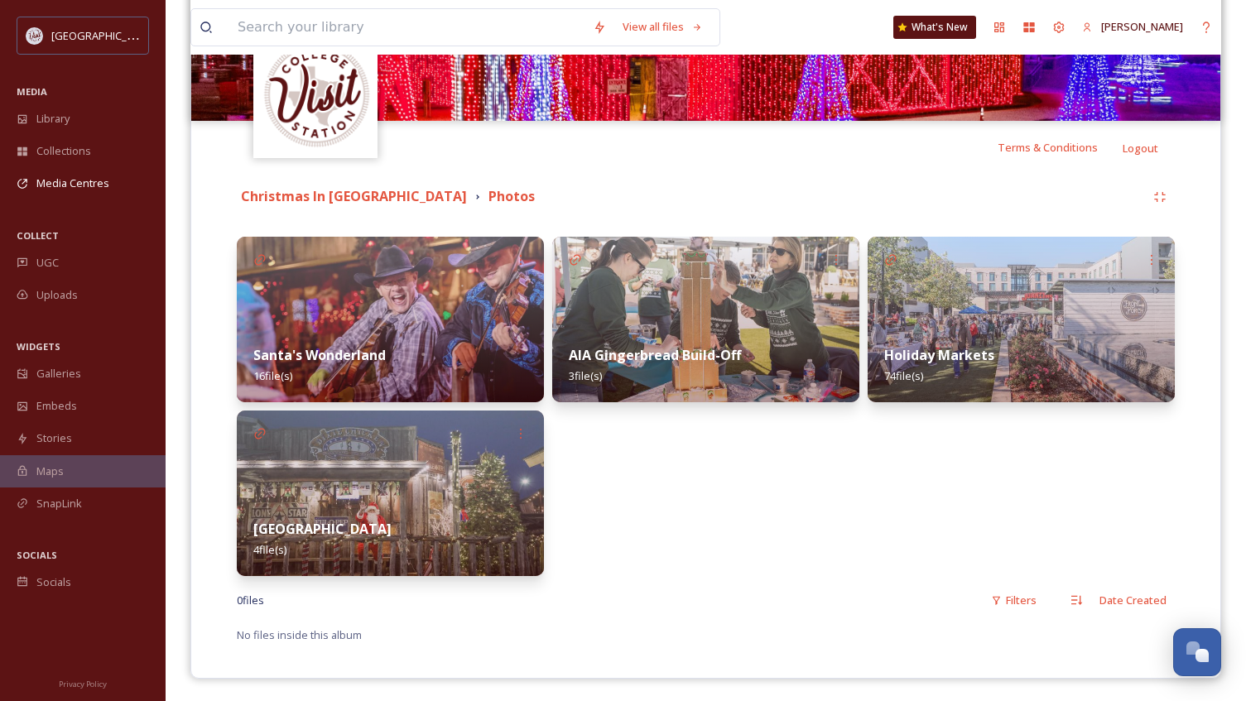
click at [730, 313] on img at bounding box center [705, 320] width 307 height 166
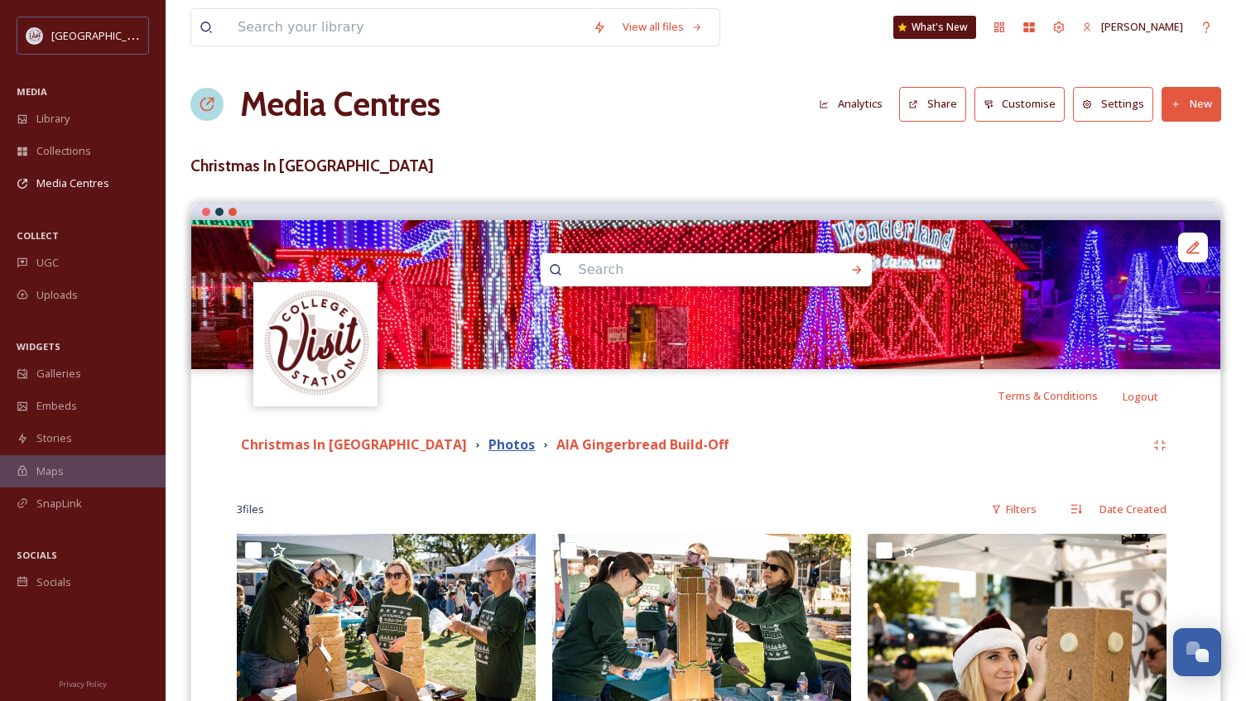
click at [488, 441] on strong "Photos" at bounding box center [511, 444] width 46 height 18
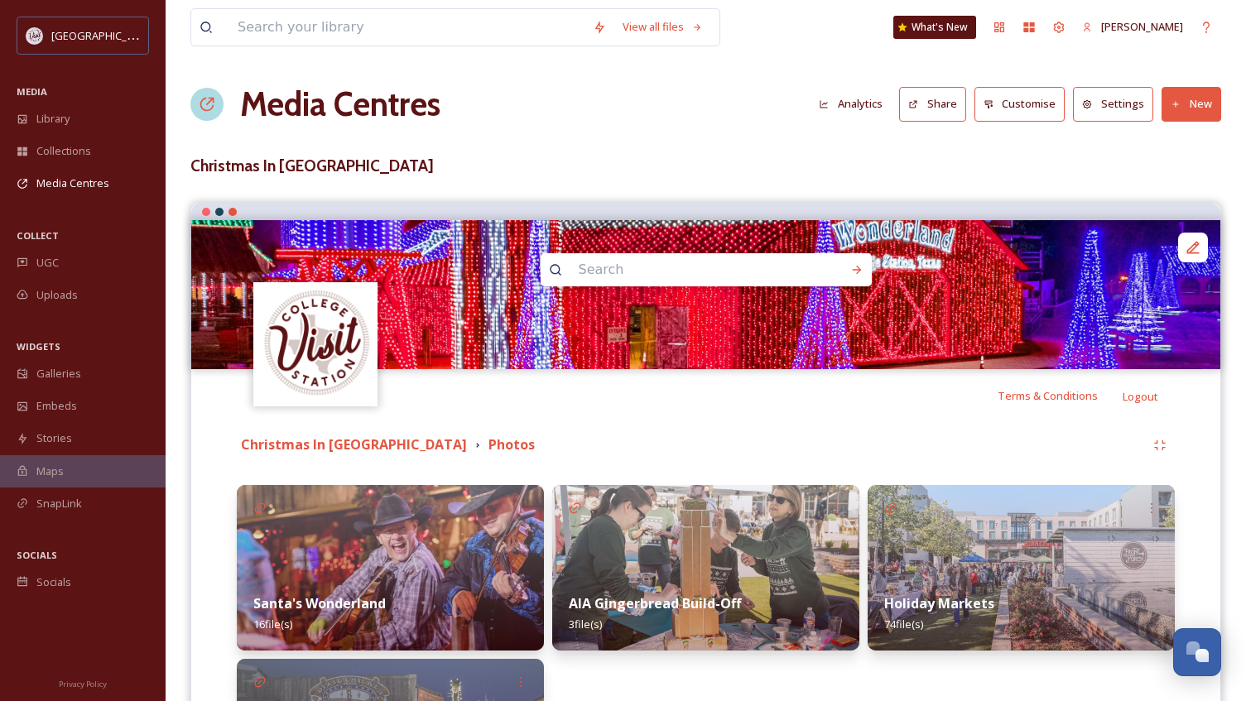
click at [467, 550] on img at bounding box center [390, 568] width 307 height 166
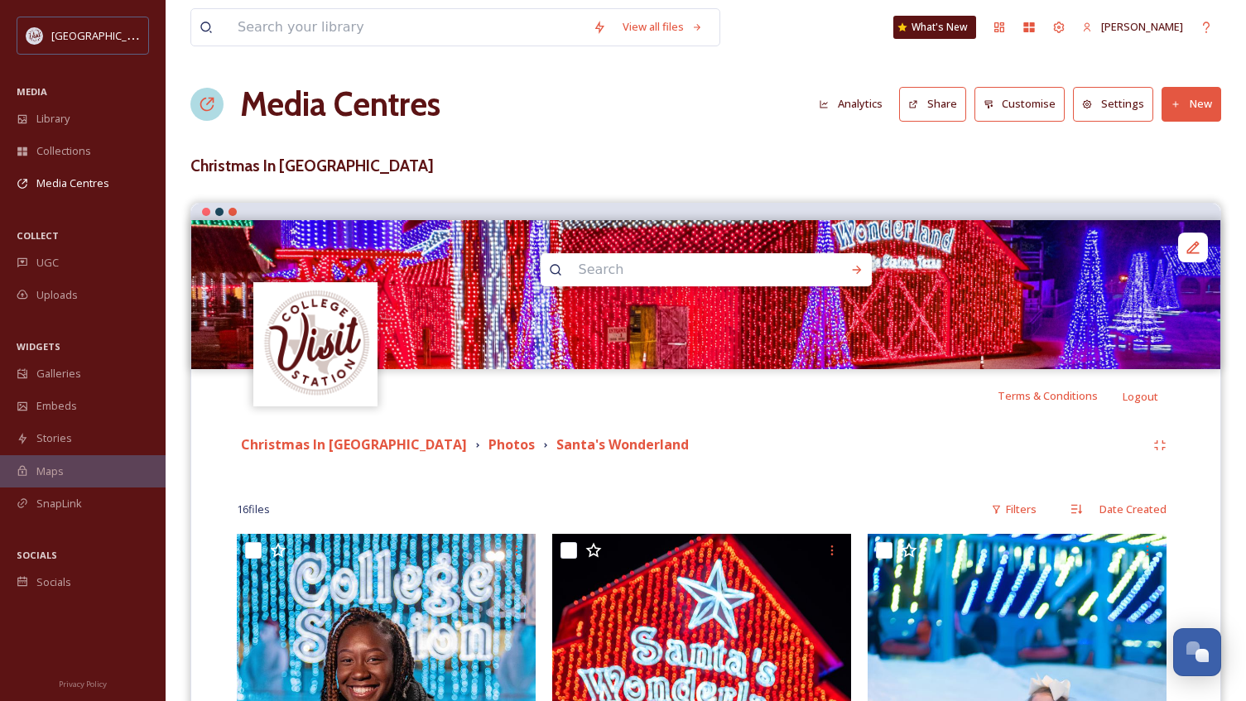
click at [471, 444] on div "Photos" at bounding box center [505, 444] width 68 height 21
click at [488, 443] on strong "Photos" at bounding box center [511, 444] width 46 height 18
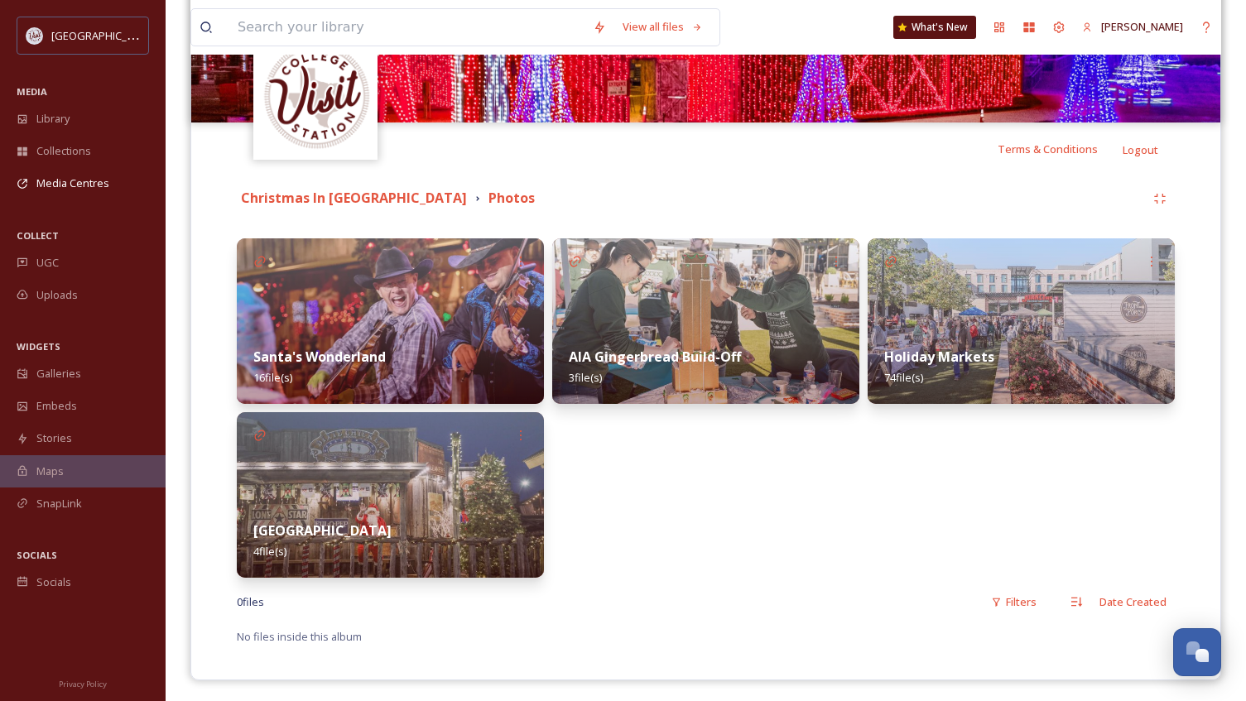
scroll to position [248, 0]
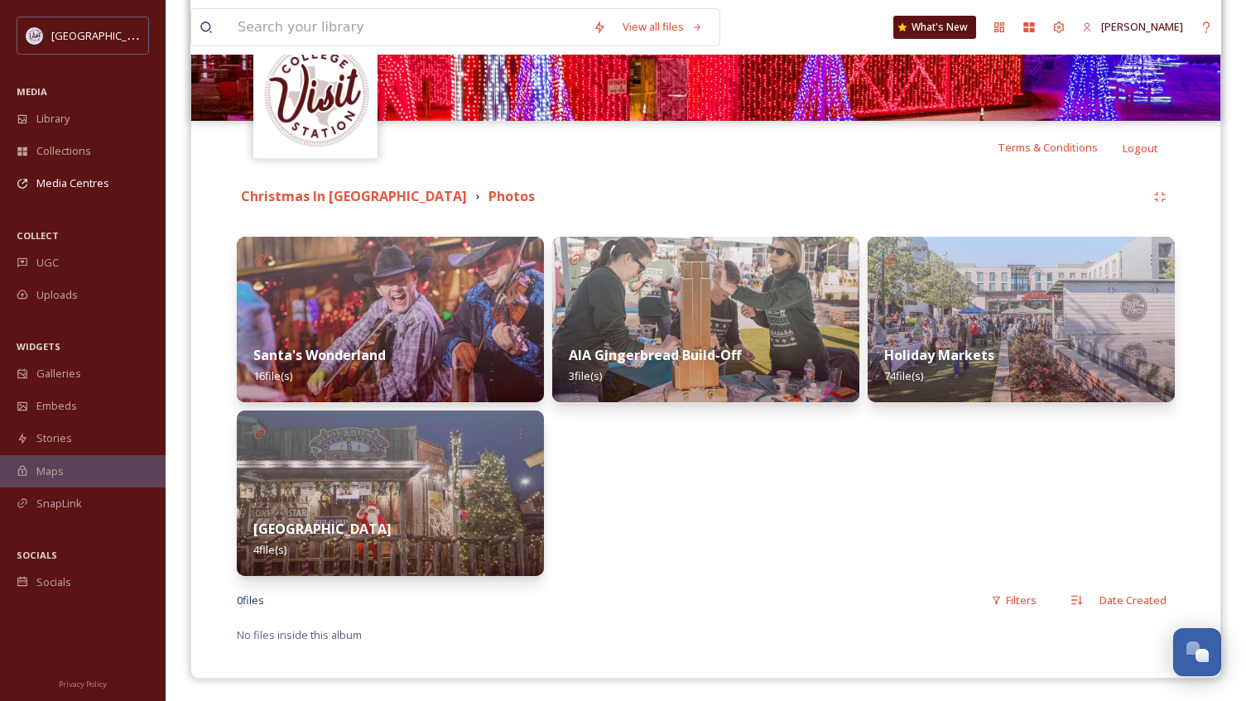
click at [1001, 311] on img at bounding box center [1020, 320] width 307 height 166
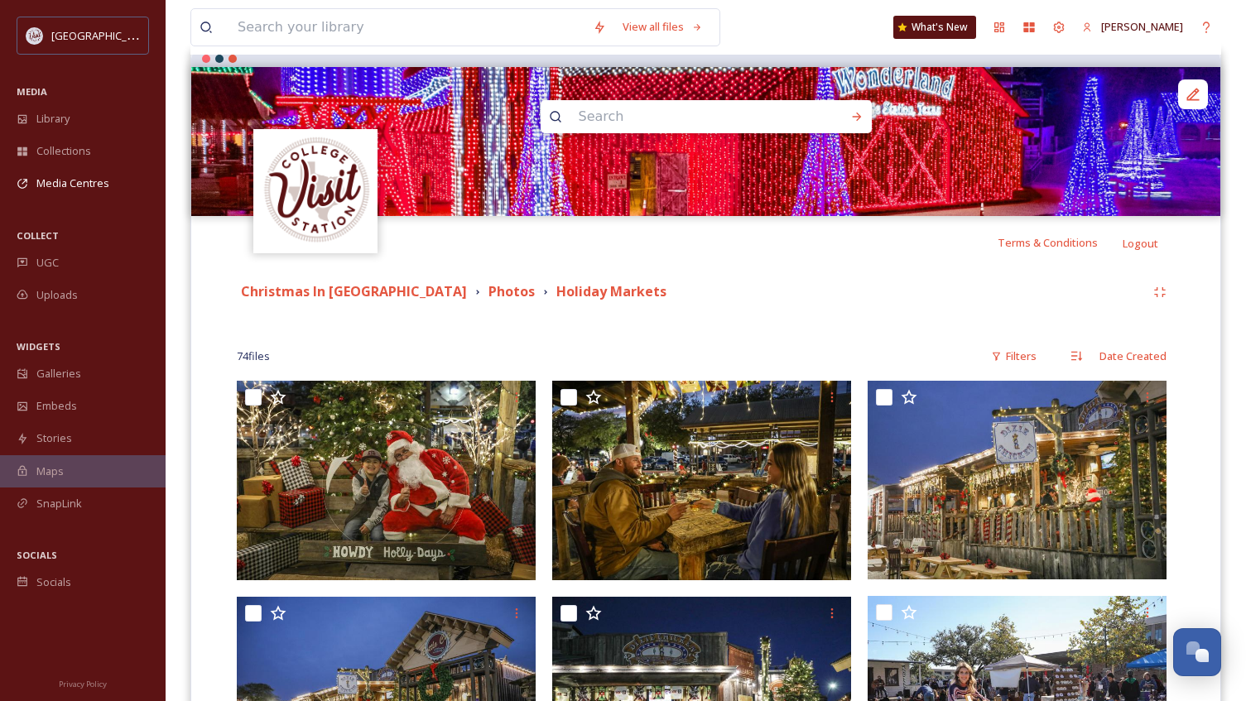
scroll to position [331, 0]
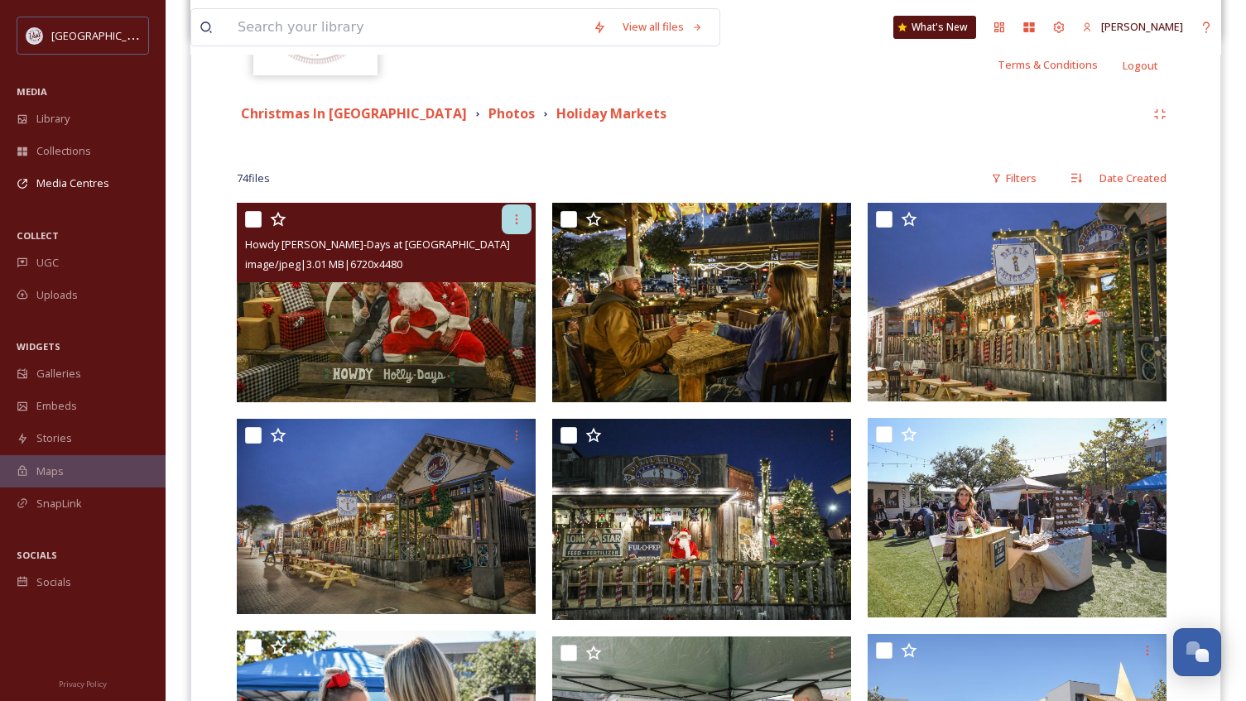
click at [519, 213] on icon at bounding box center [516, 219] width 13 height 13
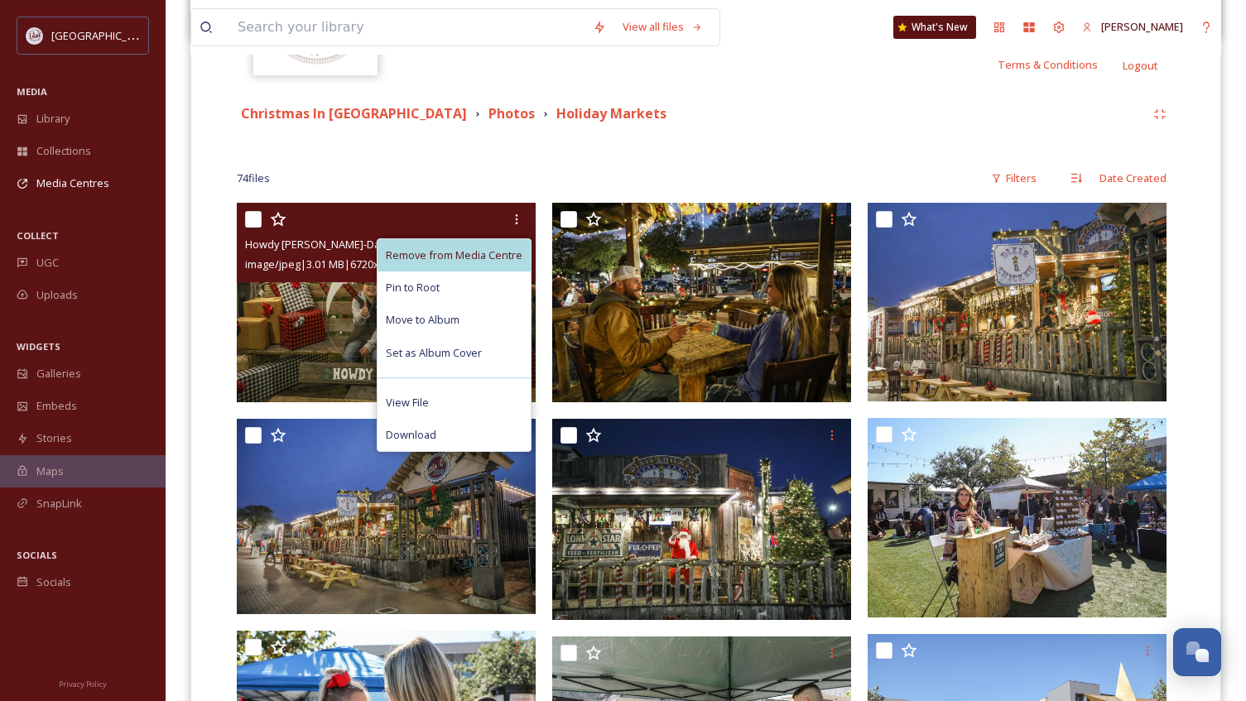
click at [511, 247] on span "Remove from Media Centre" at bounding box center [454, 255] width 137 height 16
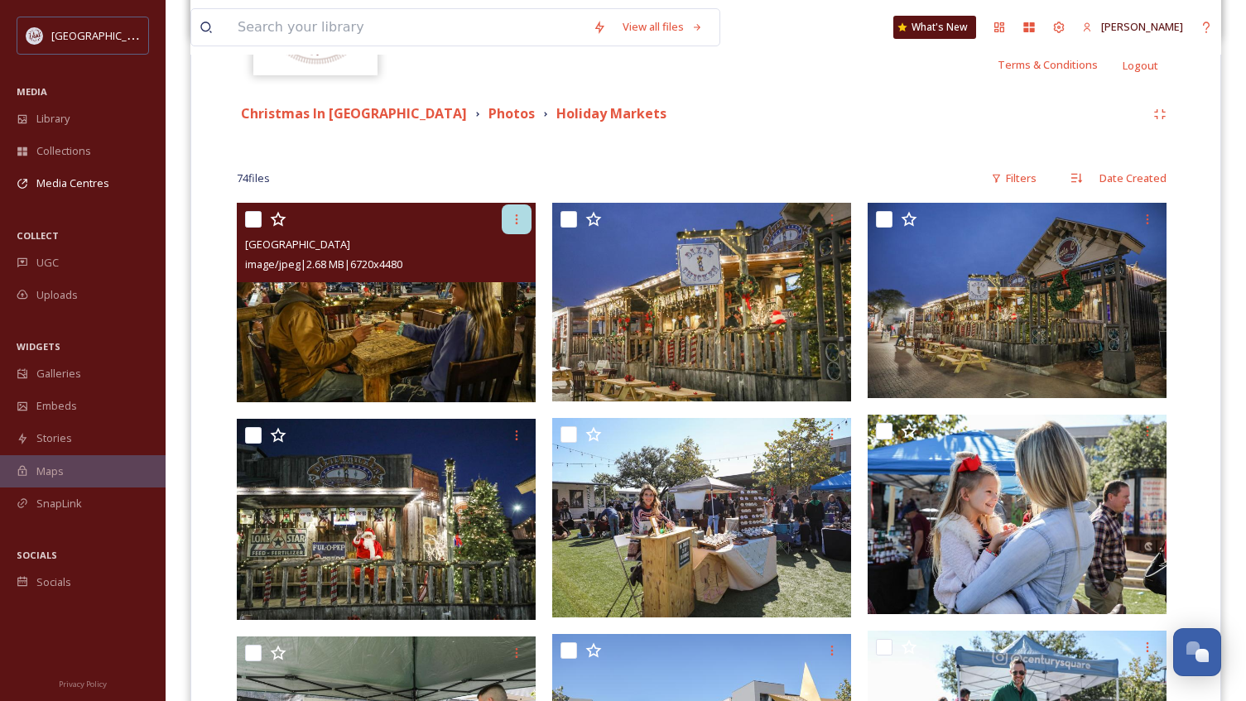
click at [511, 221] on icon at bounding box center [516, 219] width 13 height 13
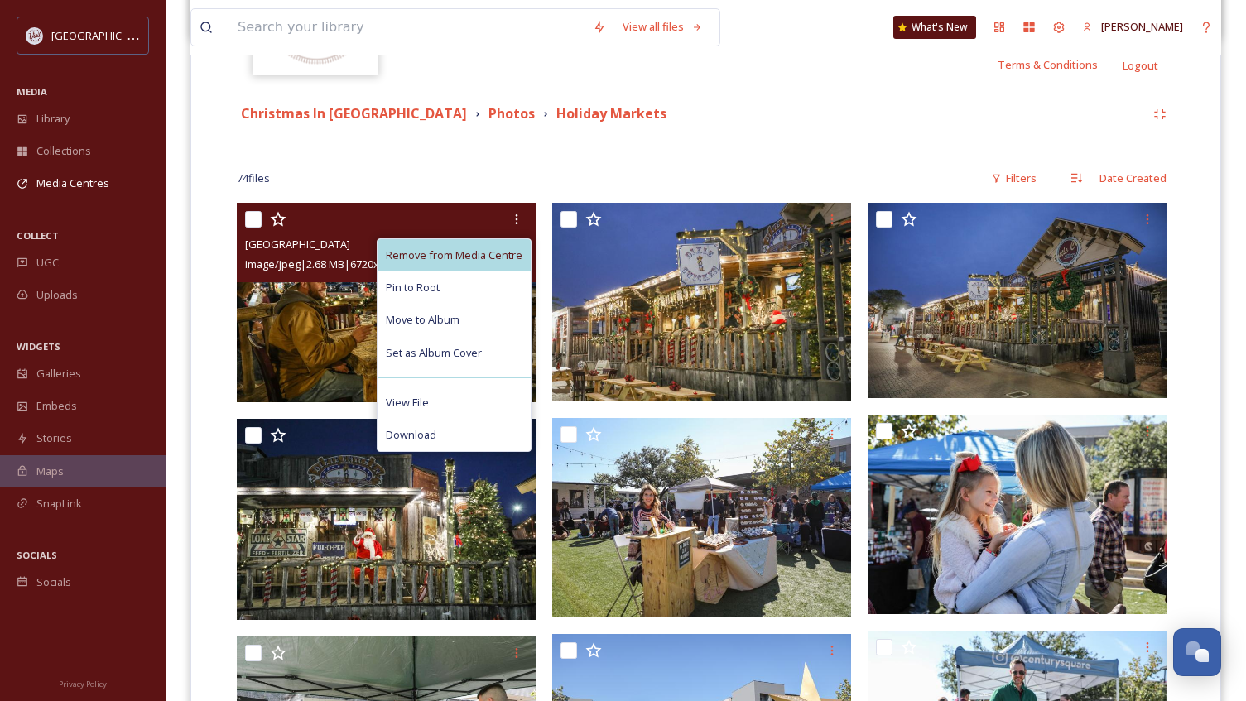
click at [489, 249] on span "Remove from Media Centre" at bounding box center [454, 255] width 137 height 16
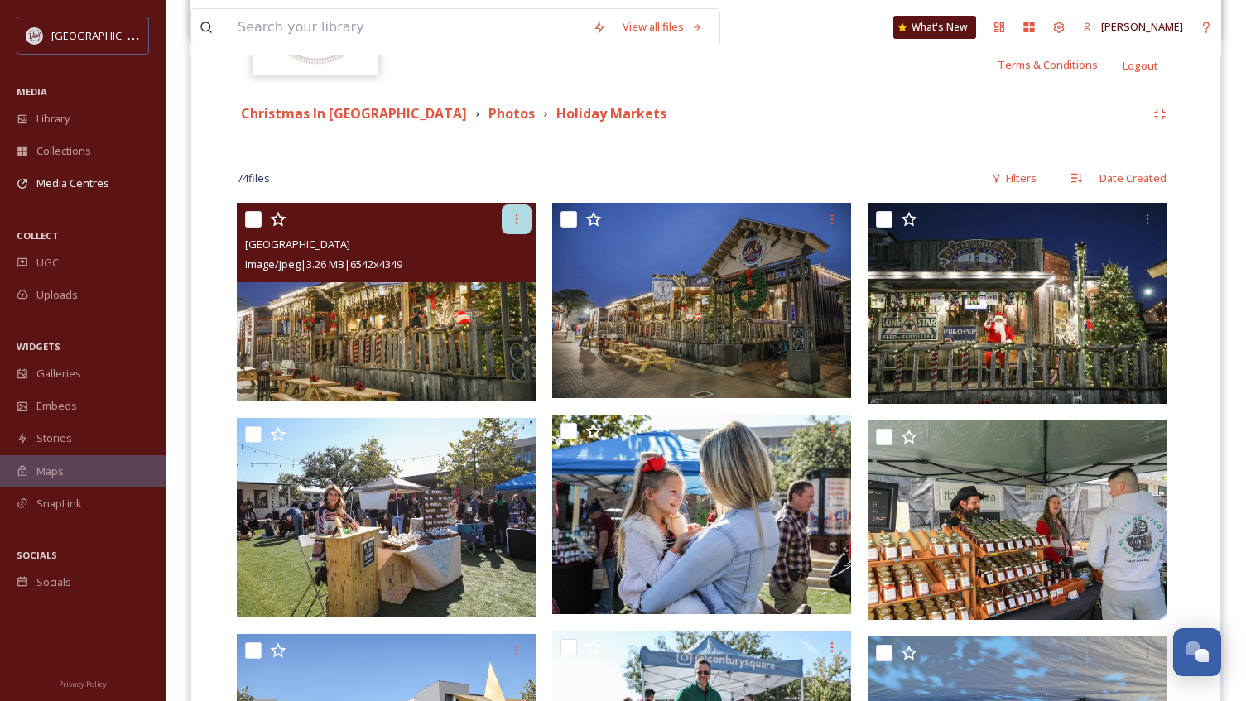
click at [511, 216] on icon at bounding box center [516, 219] width 13 height 13
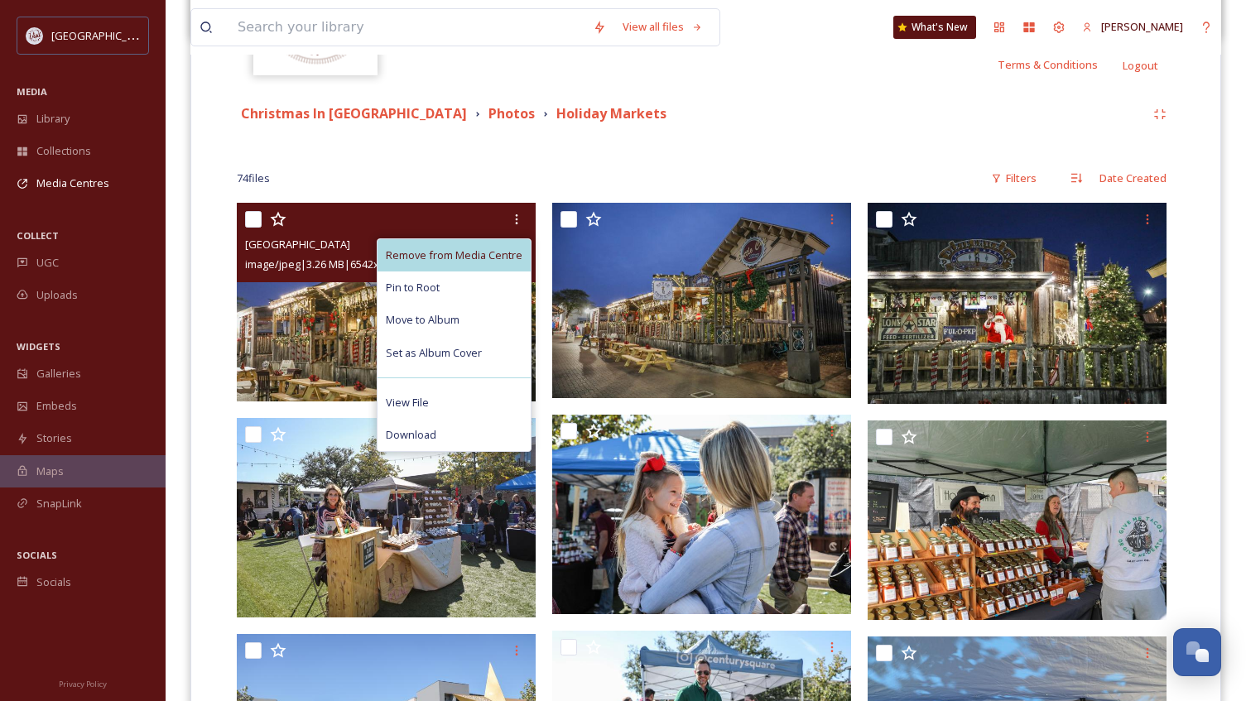
click at [491, 246] on div "Remove from Media Centre" at bounding box center [453, 255] width 153 height 32
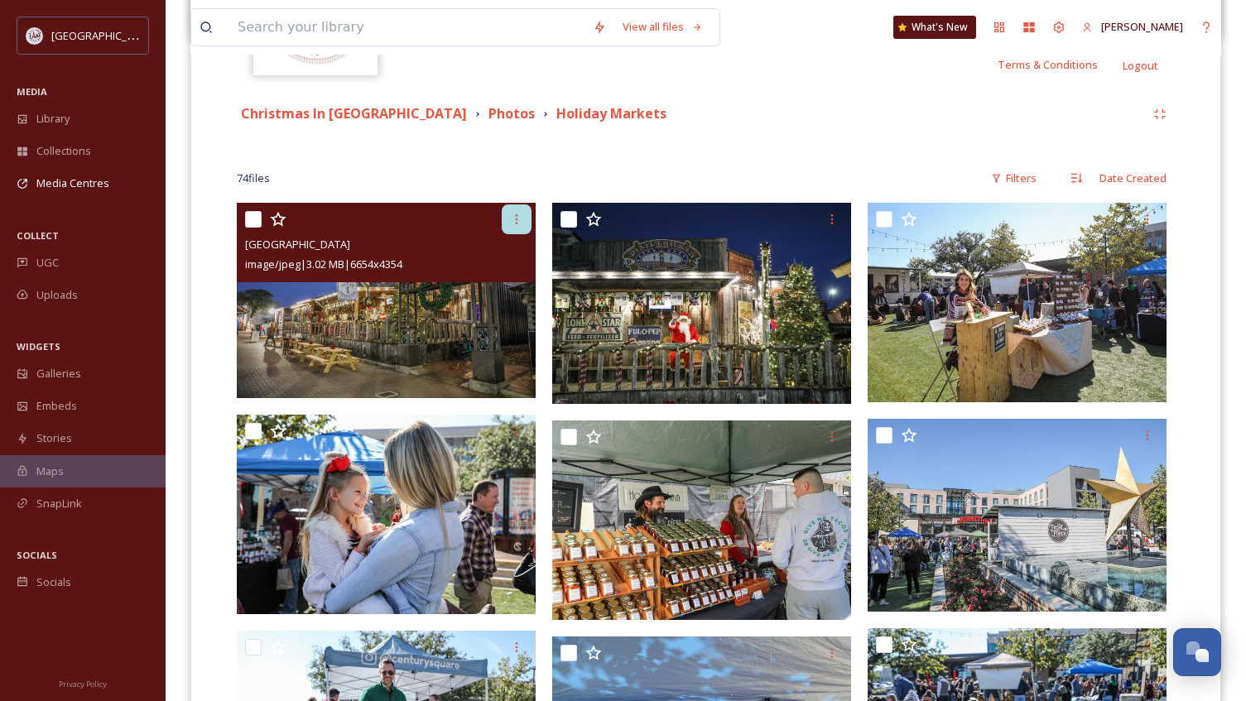
click at [512, 223] on icon at bounding box center [516, 219] width 13 height 13
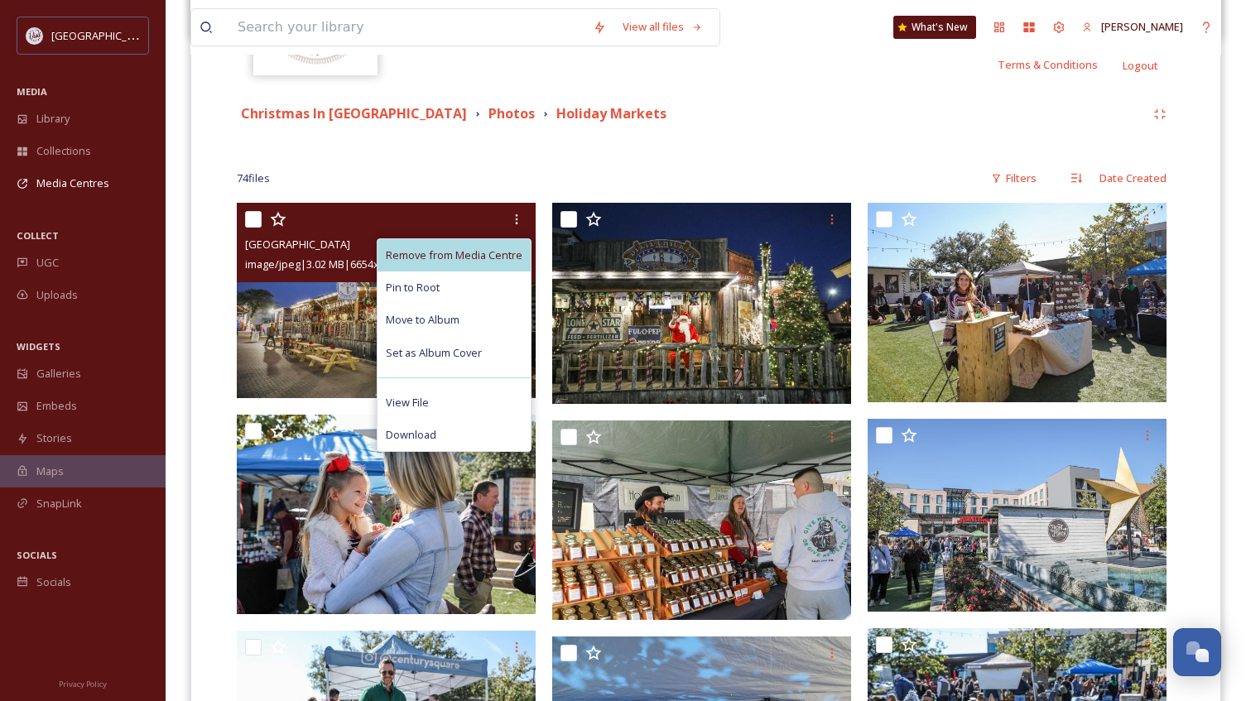
click at [501, 248] on span "Remove from Media Centre" at bounding box center [454, 255] width 137 height 16
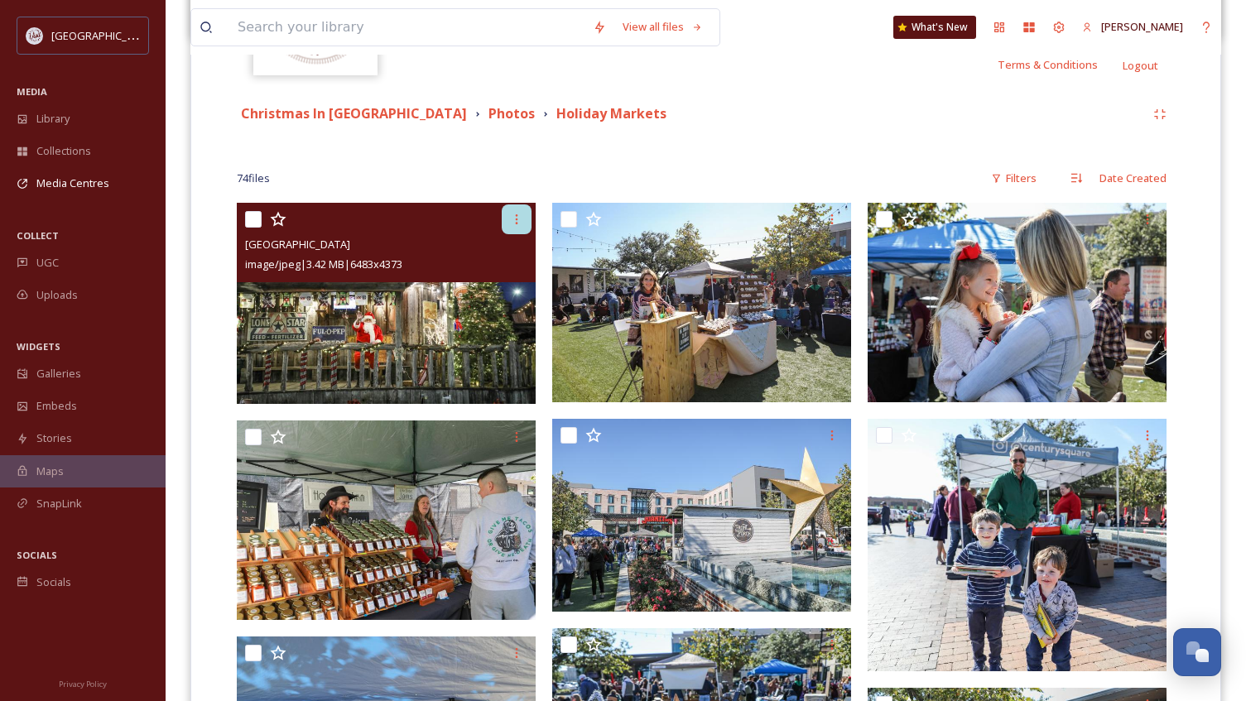
click at [511, 221] on icon at bounding box center [516, 219] width 13 height 13
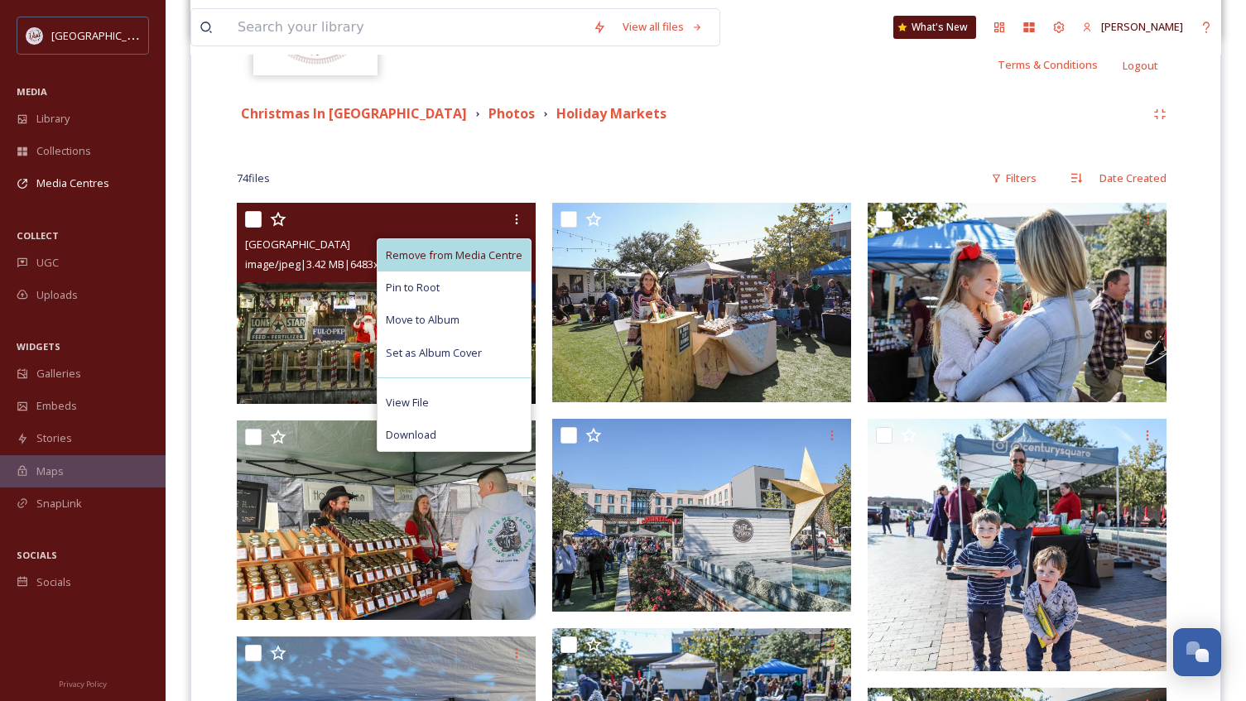
click at [490, 247] on span "Remove from Media Centre" at bounding box center [454, 255] width 137 height 16
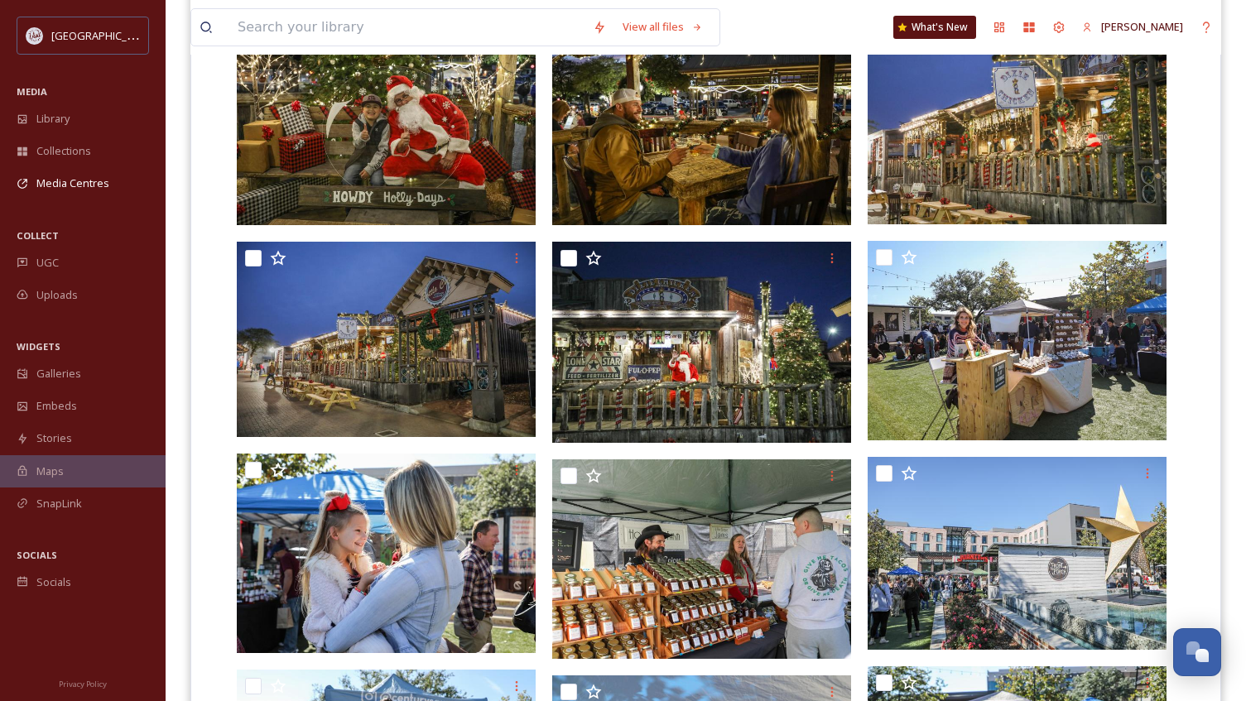
scroll to position [579, 0]
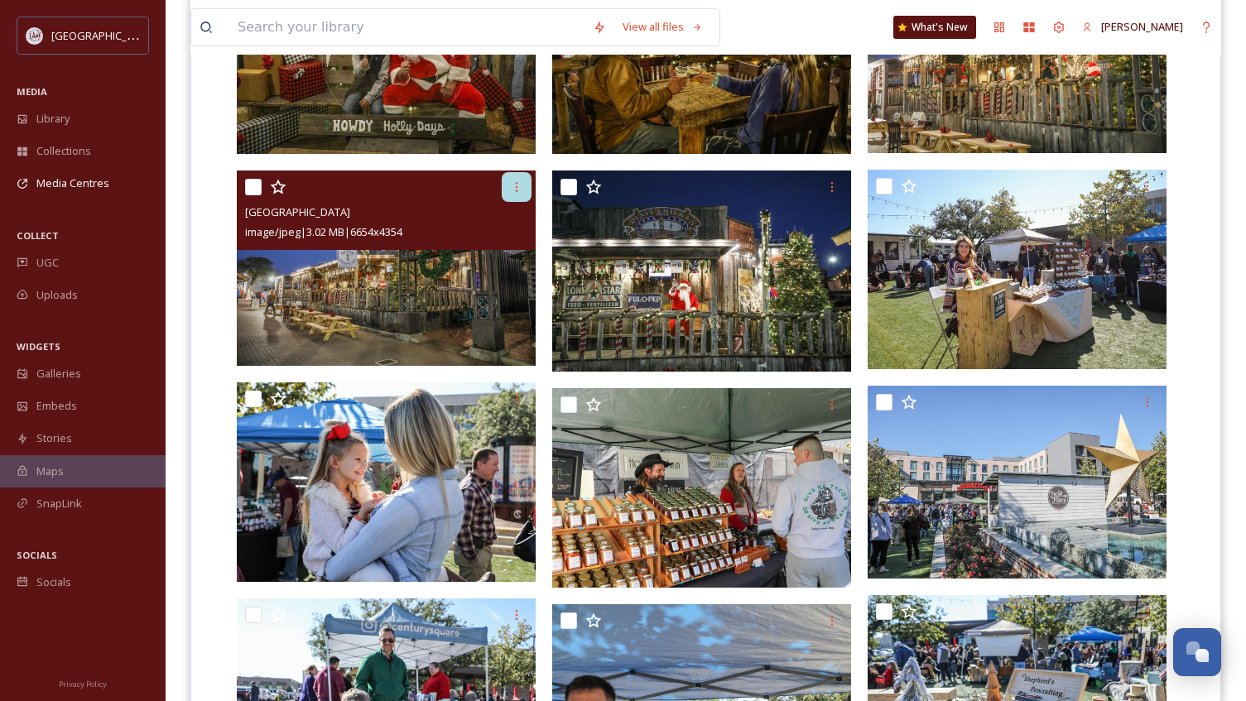
click at [514, 186] on icon at bounding box center [516, 186] width 13 height 13
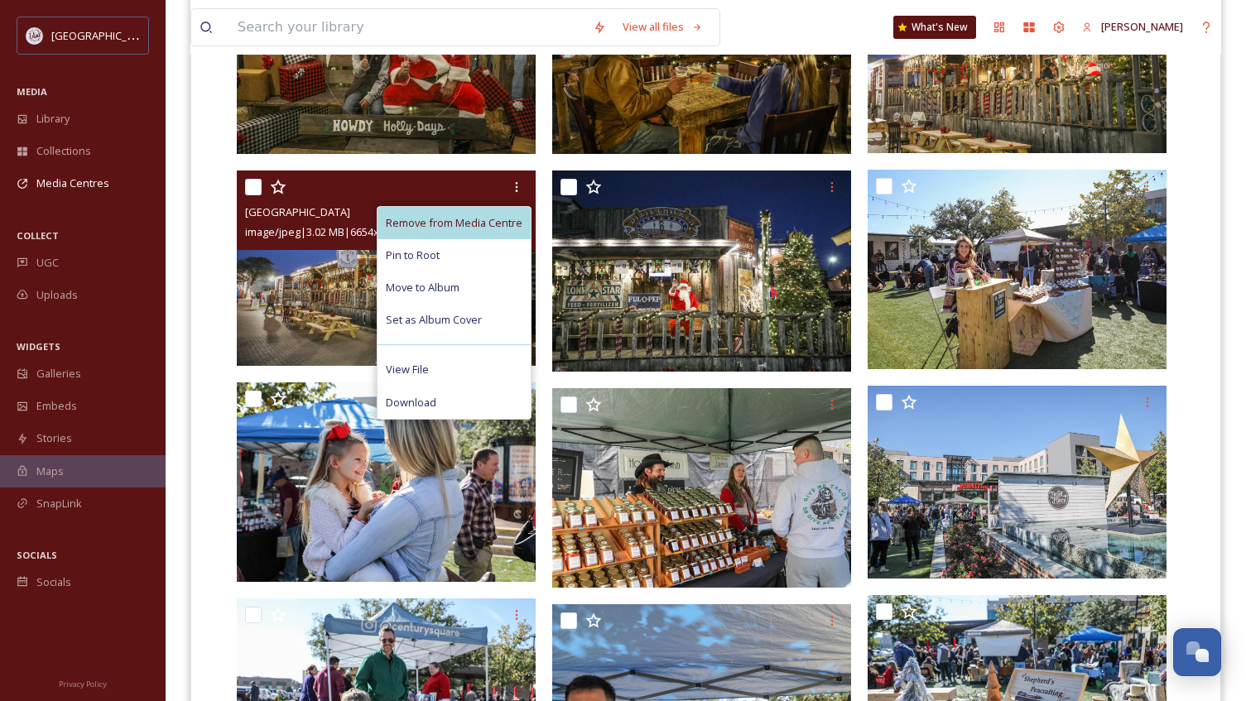
click at [503, 218] on span "Remove from Media Centre" at bounding box center [454, 223] width 137 height 16
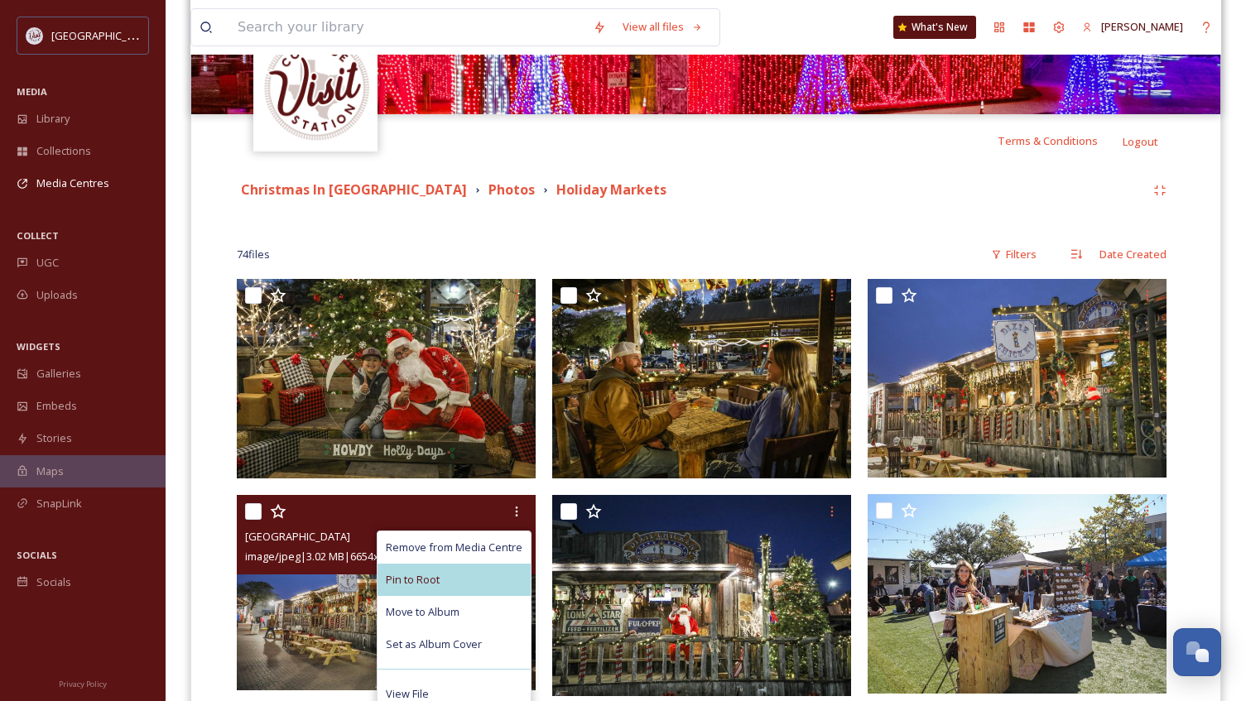
scroll to position [248, 0]
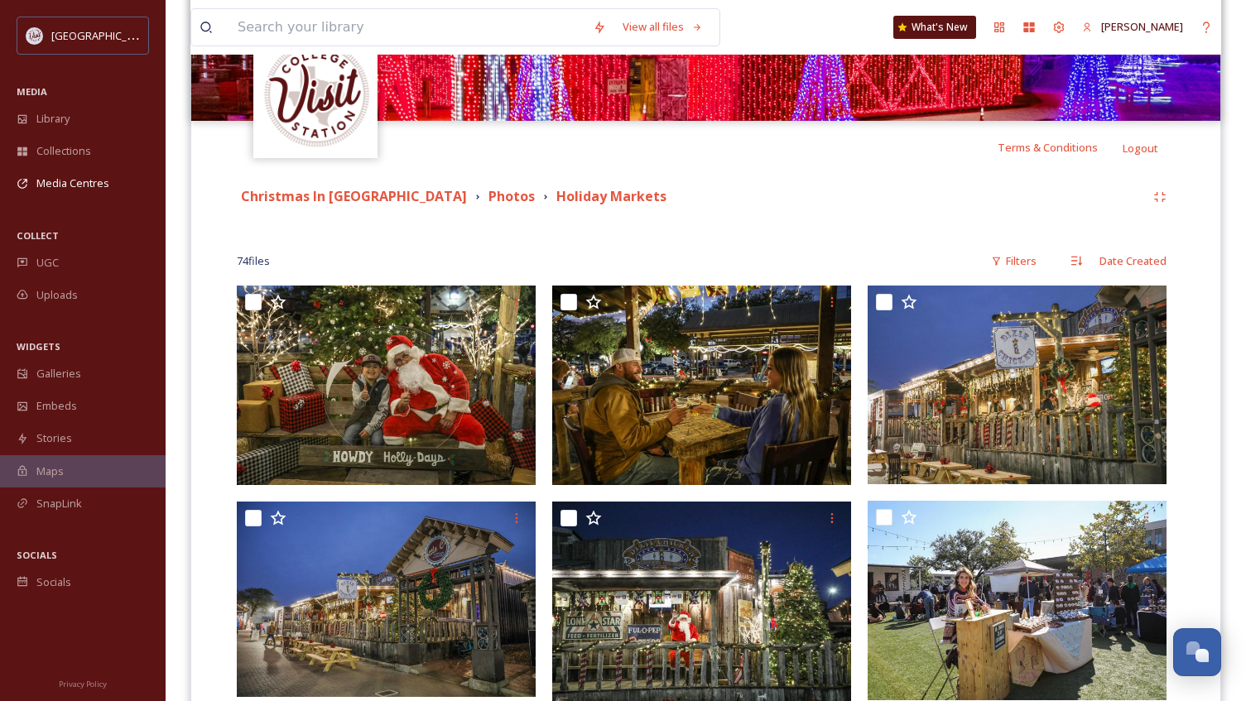
click at [577, 197] on strong "Holiday Markets" at bounding box center [611, 196] width 110 height 18
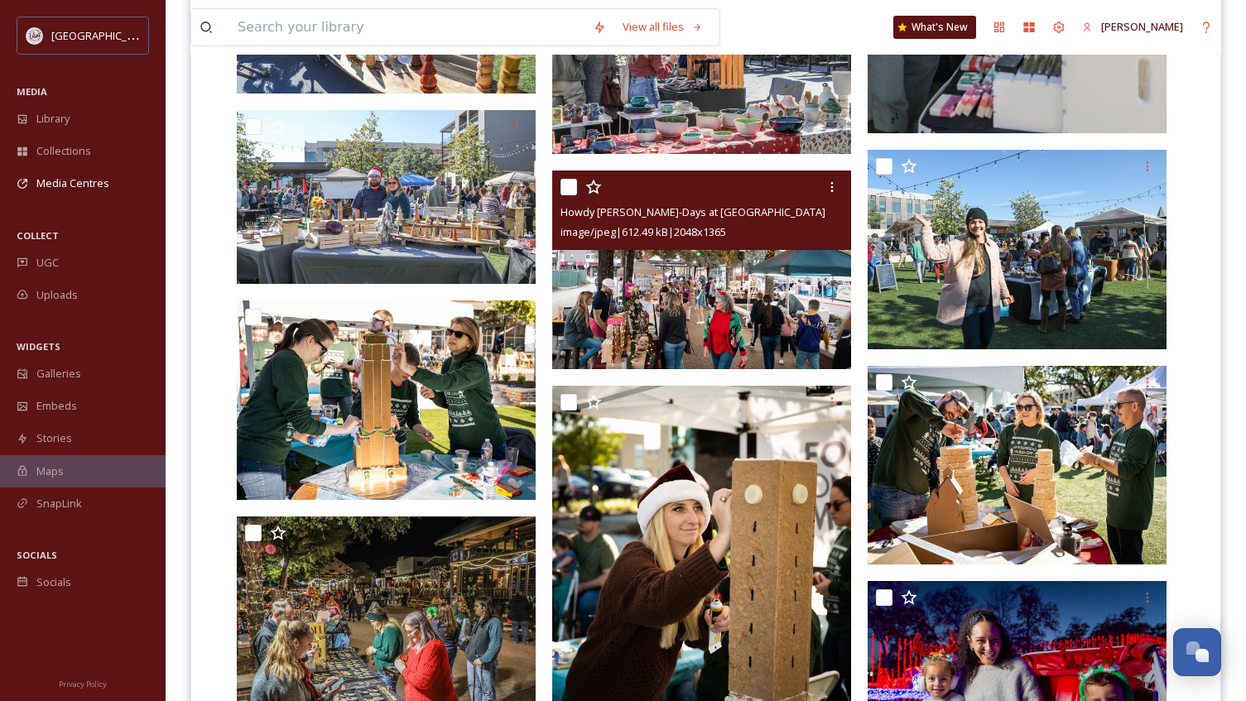
scroll to position [1076, 0]
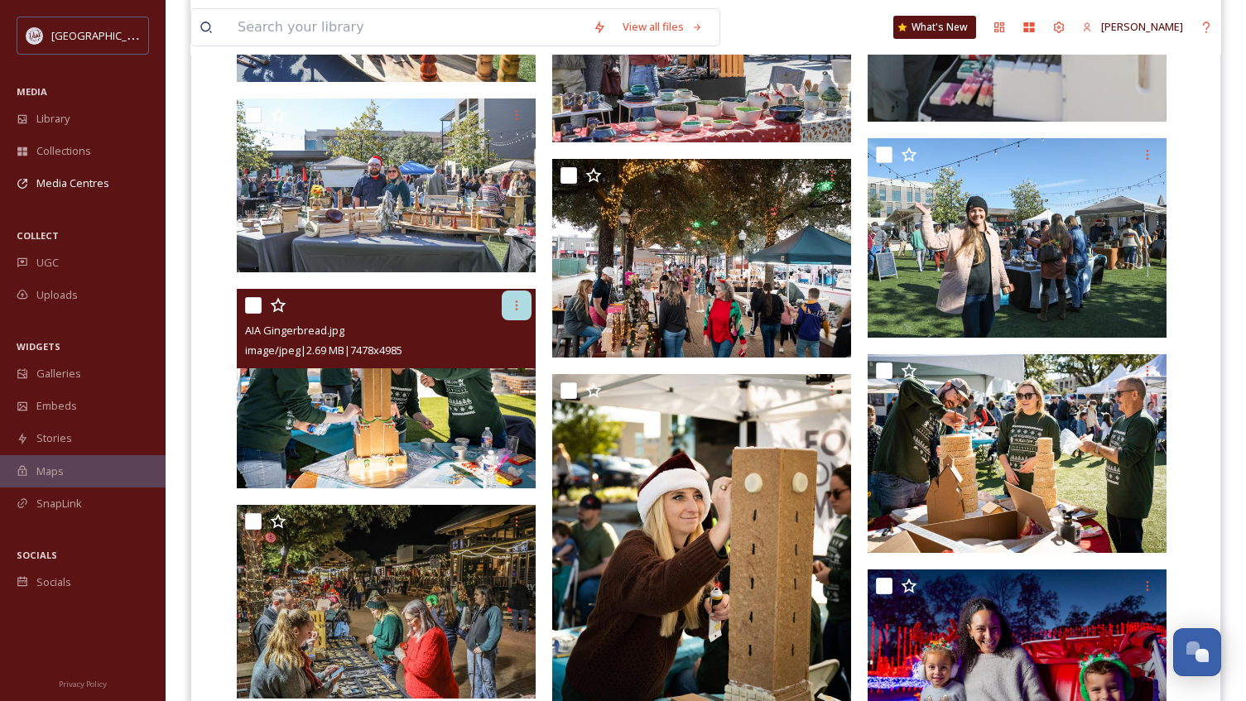
click at [511, 309] on icon at bounding box center [516, 305] width 13 height 13
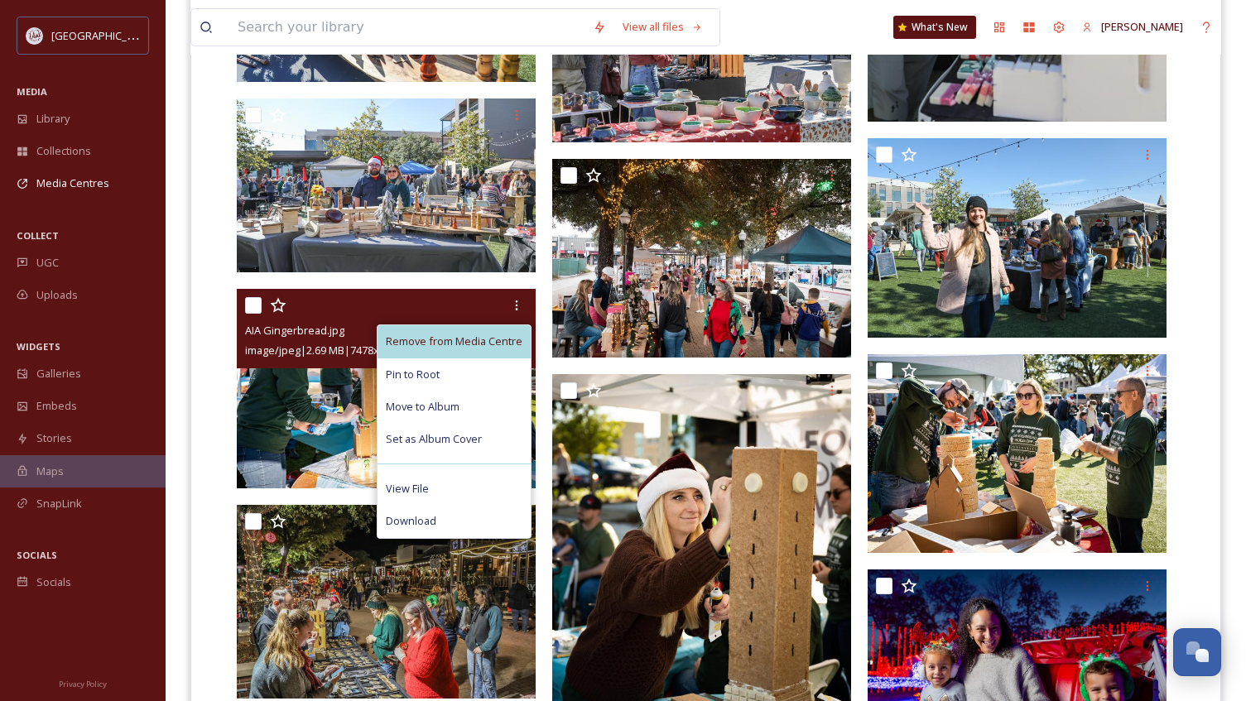
click at [507, 342] on span "Remove from Media Centre" at bounding box center [454, 342] width 137 height 16
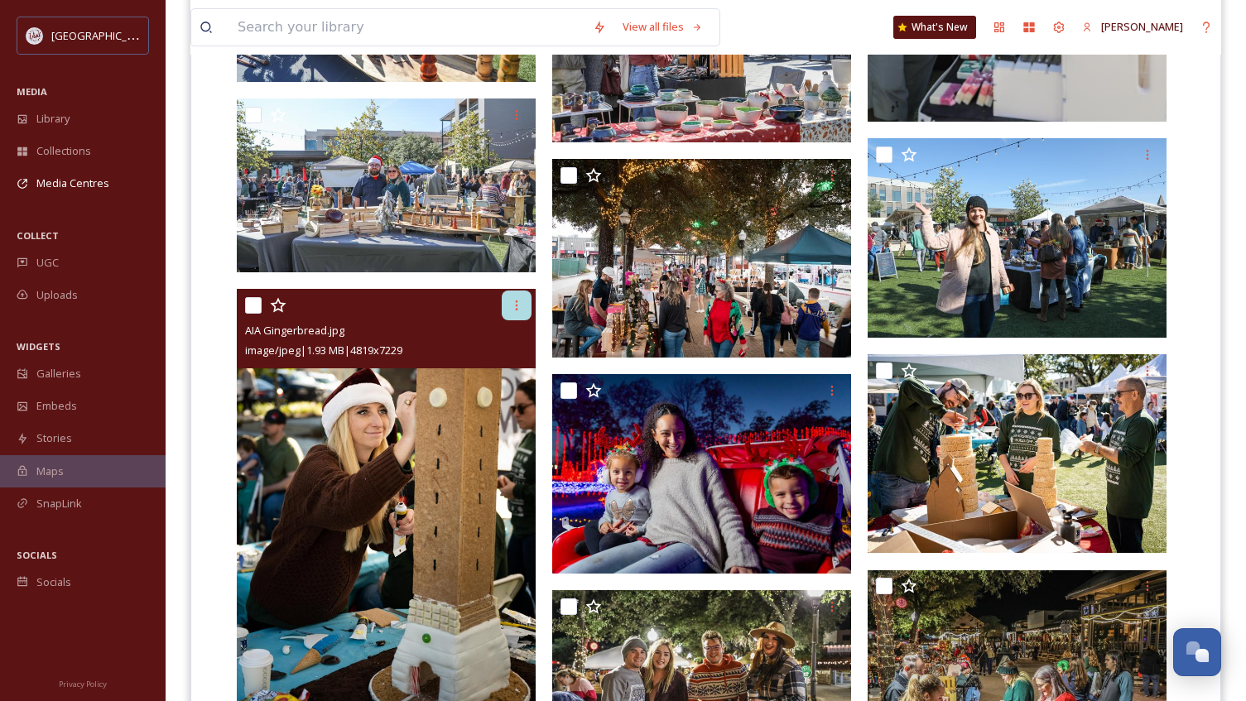
click at [516, 306] on icon at bounding box center [517, 305] width 2 height 10
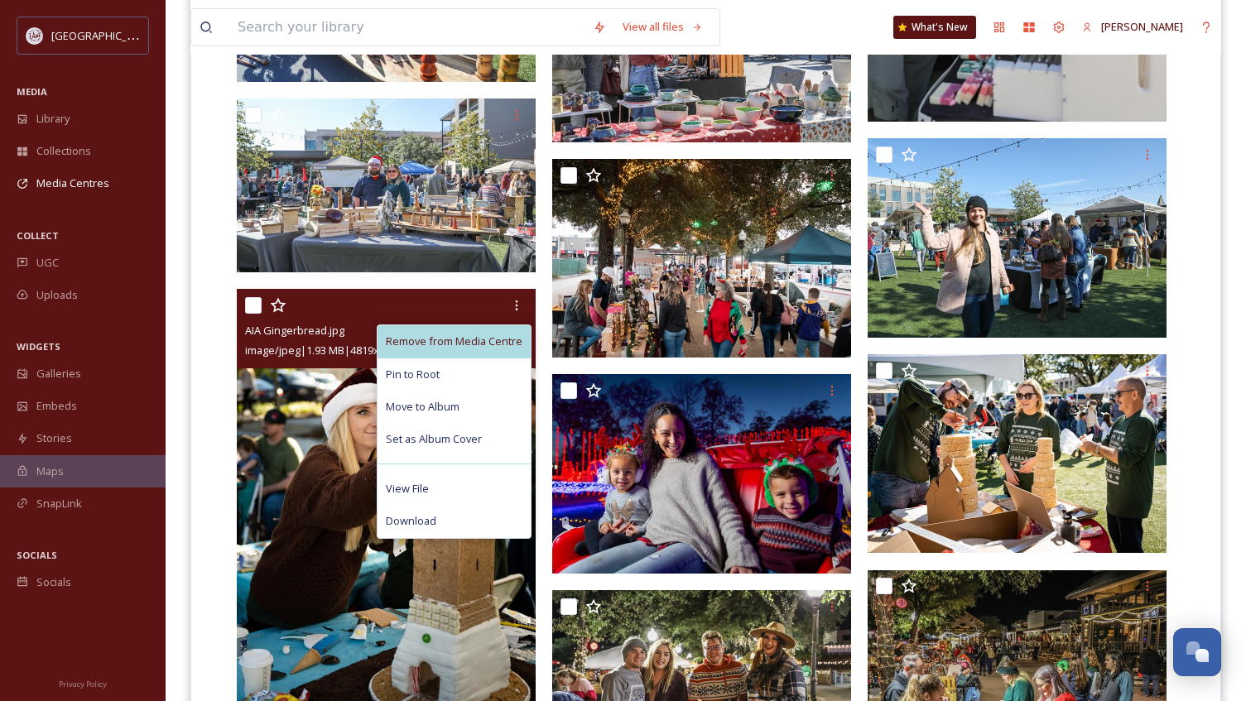
click at [506, 336] on span "Remove from Media Centre" at bounding box center [454, 342] width 137 height 16
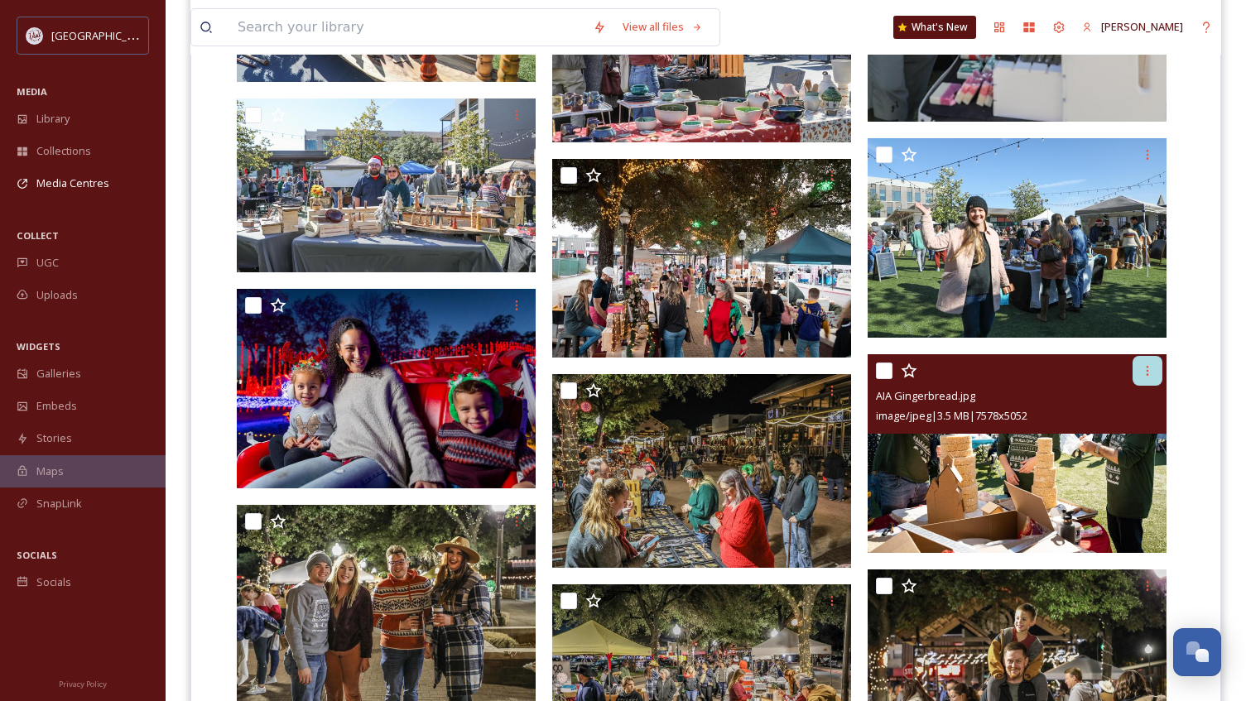
click at [1145, 368] on icon at bounding box center [1146, 370] width 13 height 13
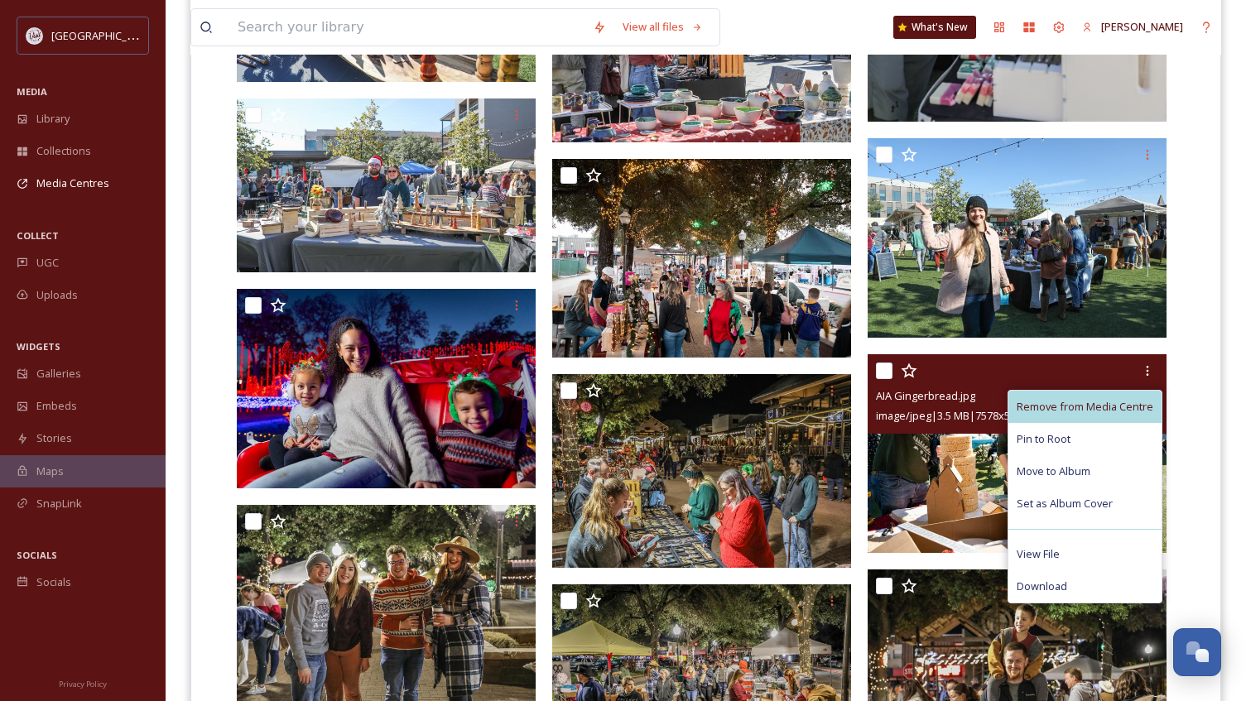
click at [1115, 402] on span "Remove from Media Centre" at bounding box center [1084, 407] width 137 height 16
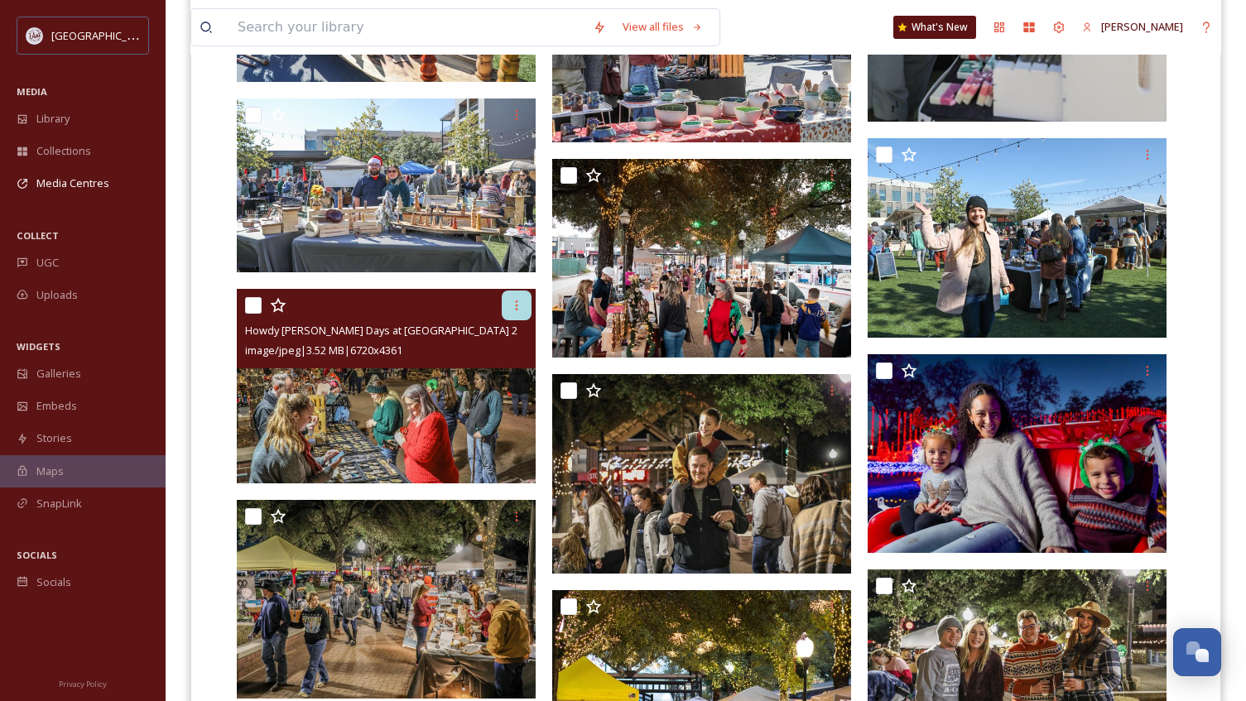
click at [516, 309] on icon at bounding box center [516, 305] width 13 height 13
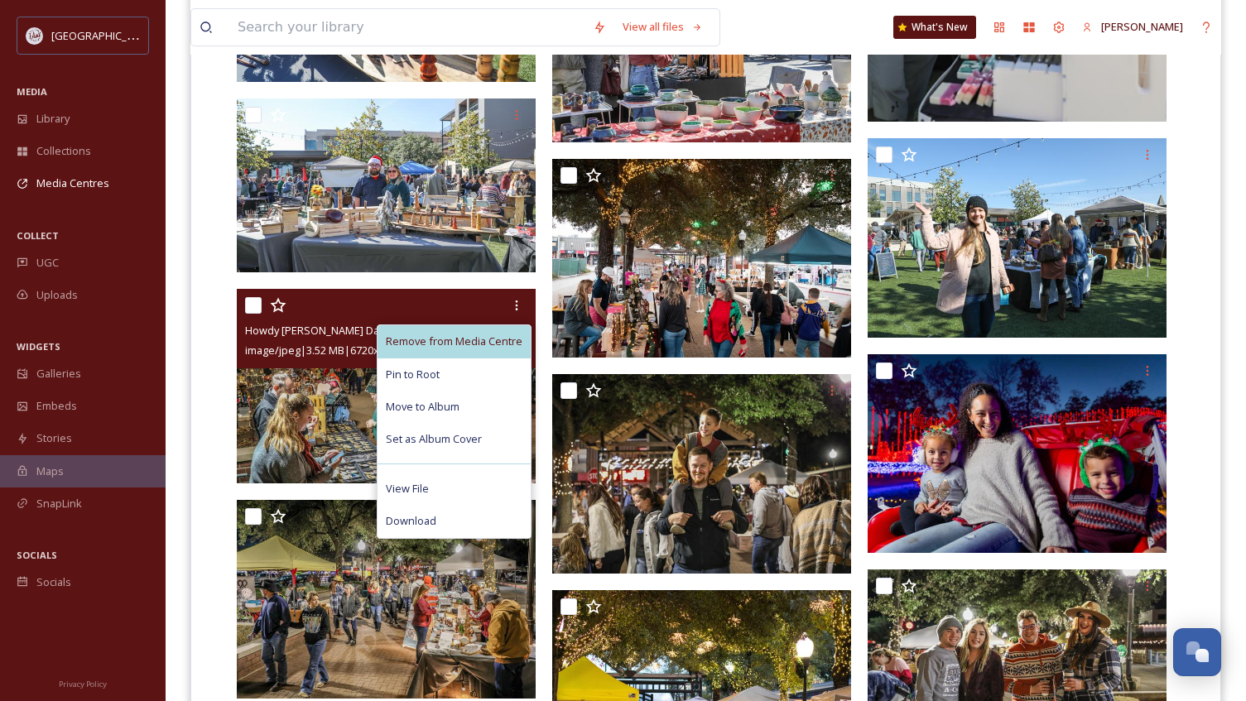
click at [502, 341] on span "Remove from Media Centre" at bounding box center [454, 342] width 137 height 16
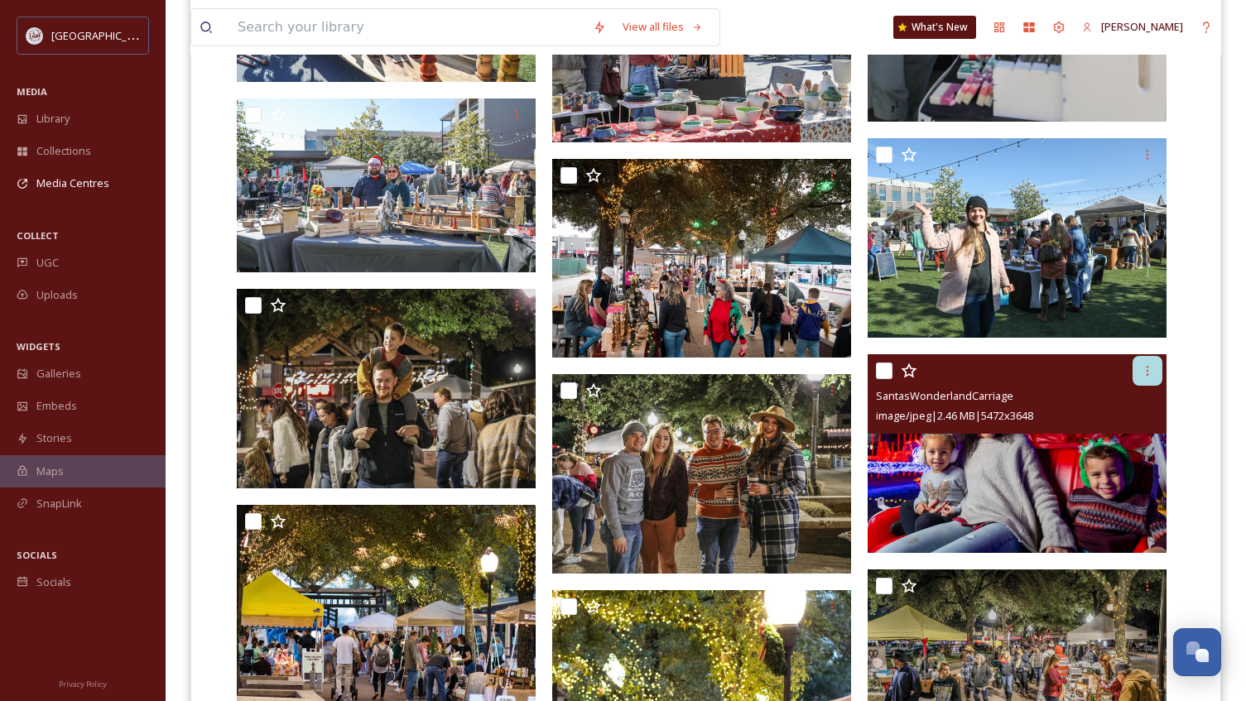
click at [1140, 375] on icon at bounding box center [1146, 370] width 13 height 13
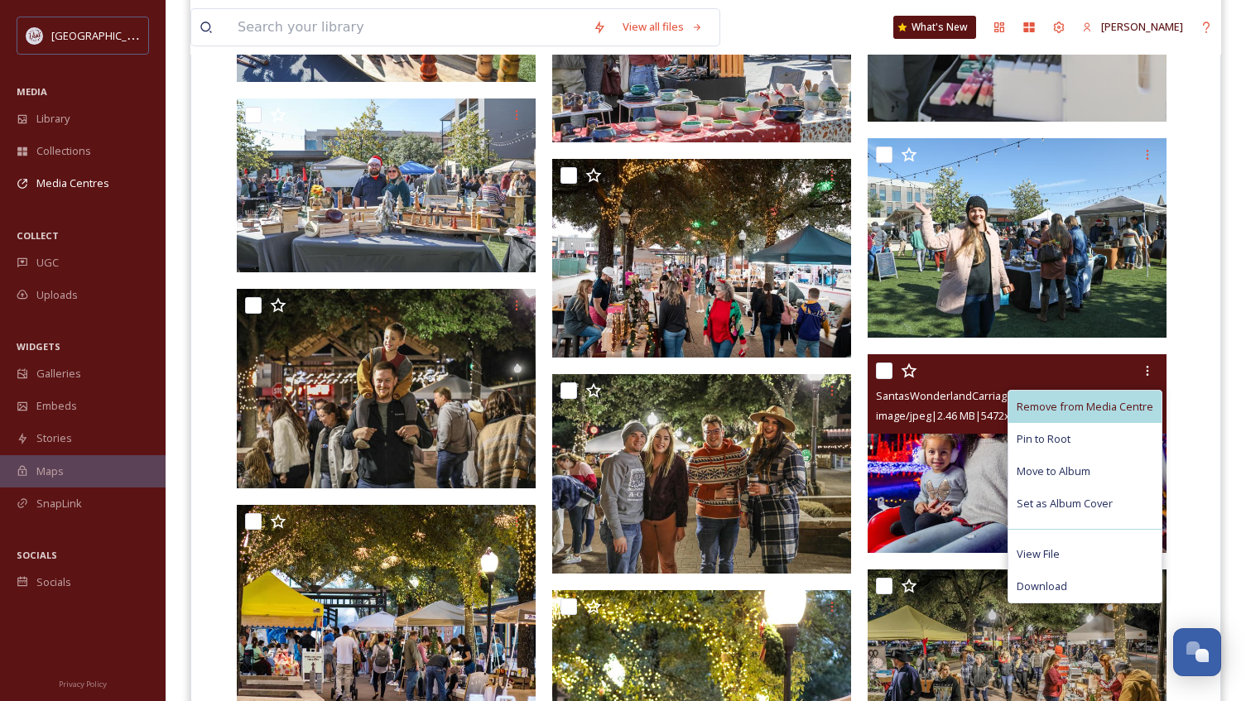
click at [1112, 403] on span "Remove from Media Centre" at bounding box center [1084, 407] width 137 height 16
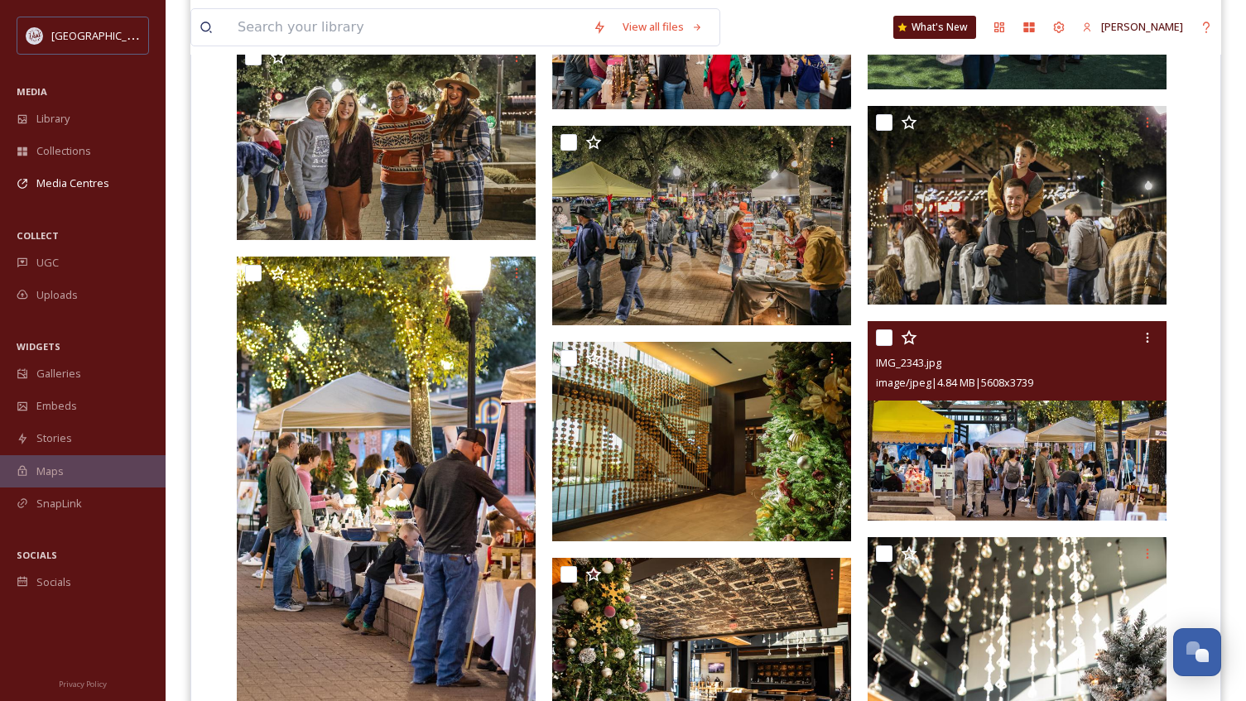
scroll to position [1241, 0]
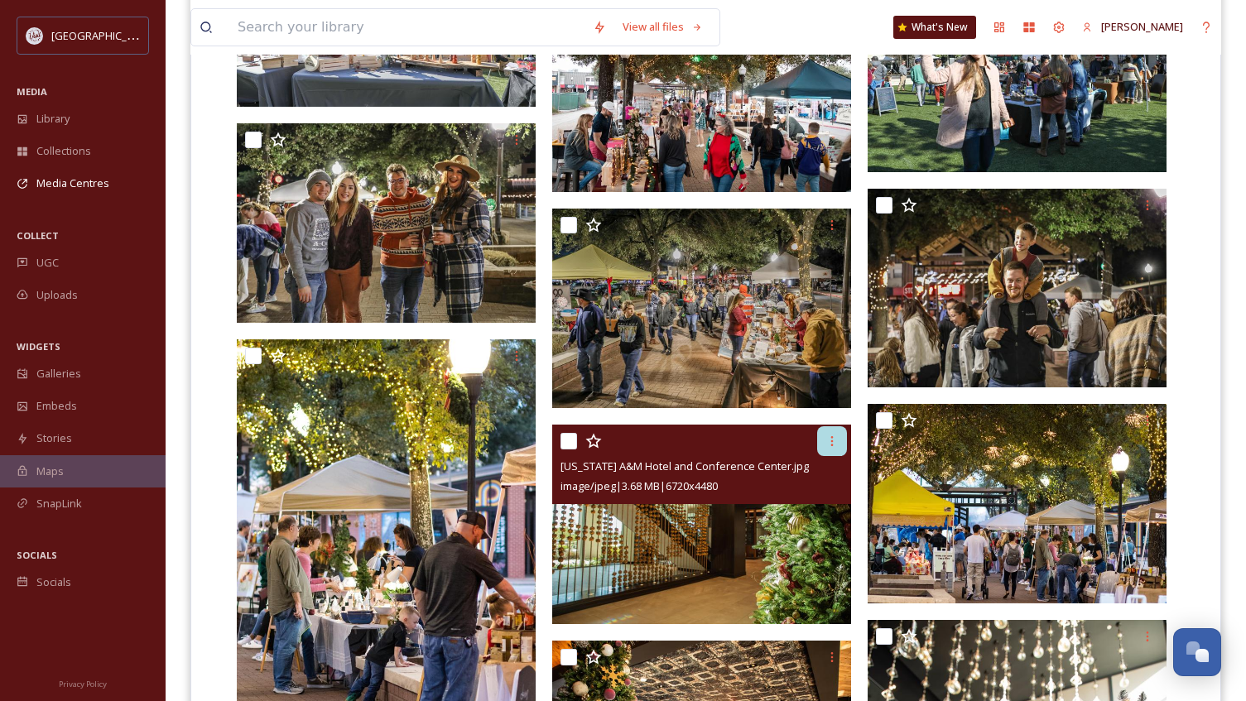
click at [839, 434] on div at bounding box center [832, 441] width 30 height 30
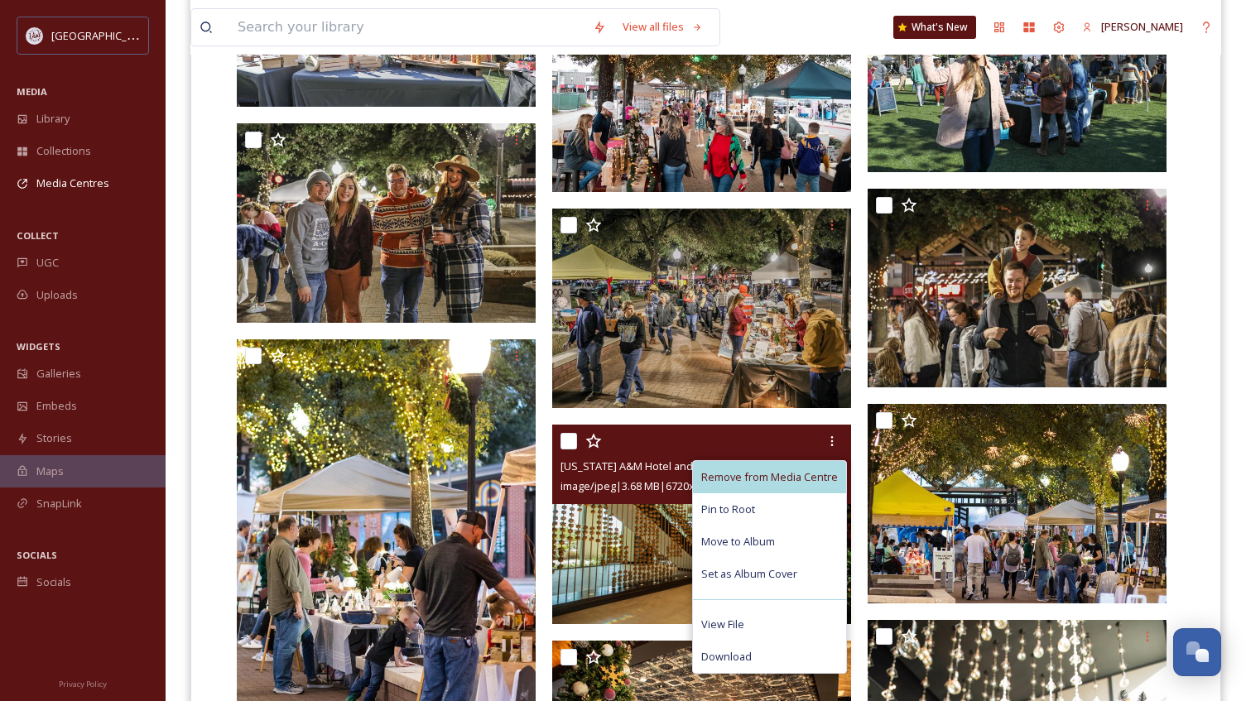
click at [823, 469] on span "Remove from Media Centre" at bounding box center [769, 477] width 137 height 16
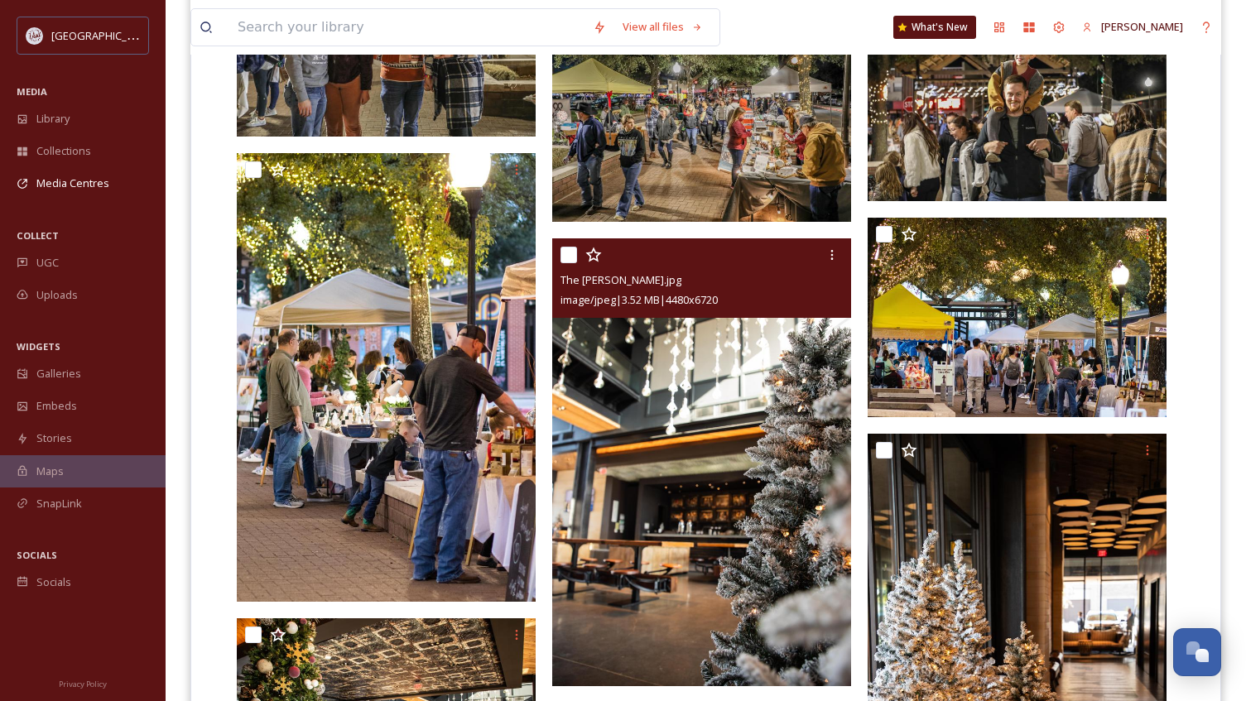
scroll to position [1490, 0]
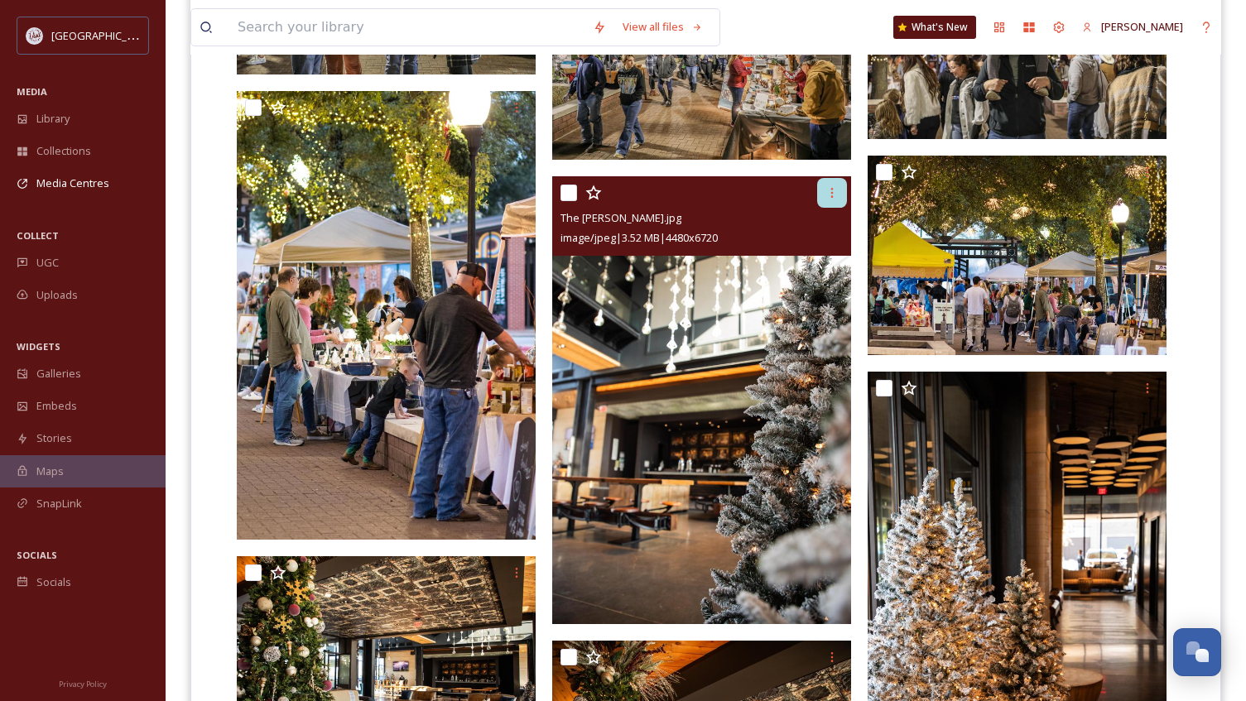
click at [837, 199] on icon at bounding box center [831, 192] width 13 height 13
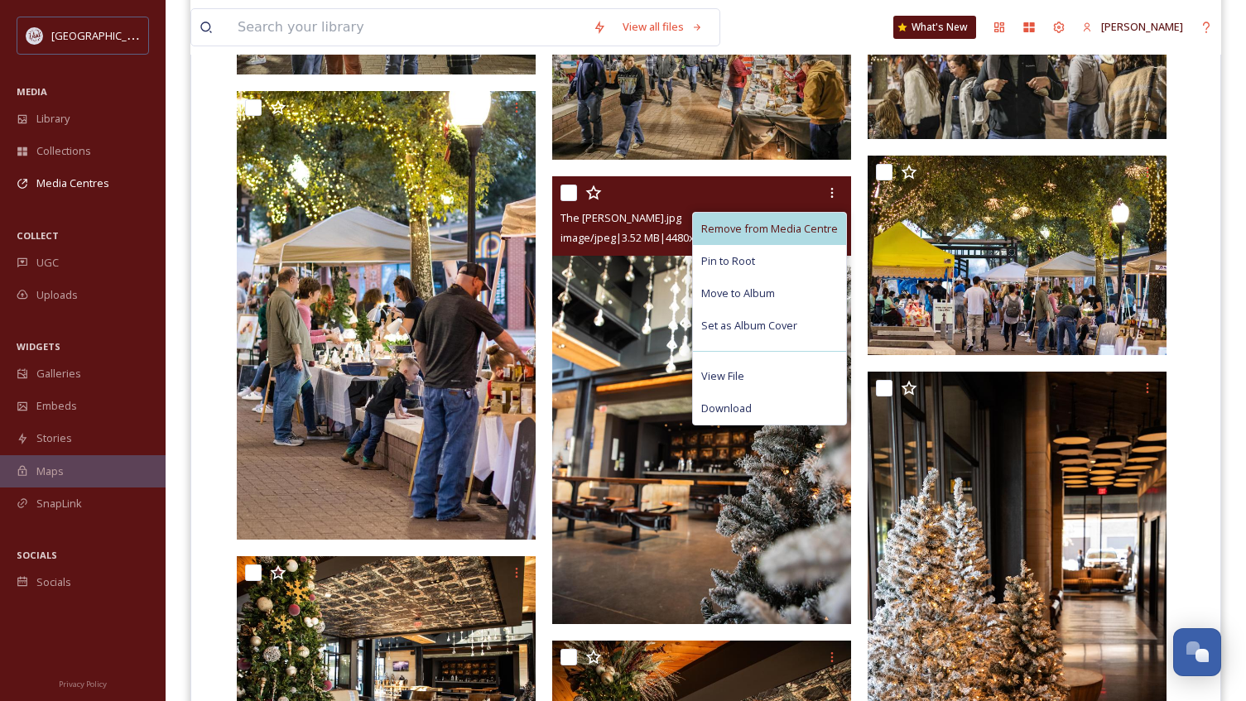
click at [807, 228] on span "Remove from Media Centre" at bounding box center [769, 229] width 137 height 16
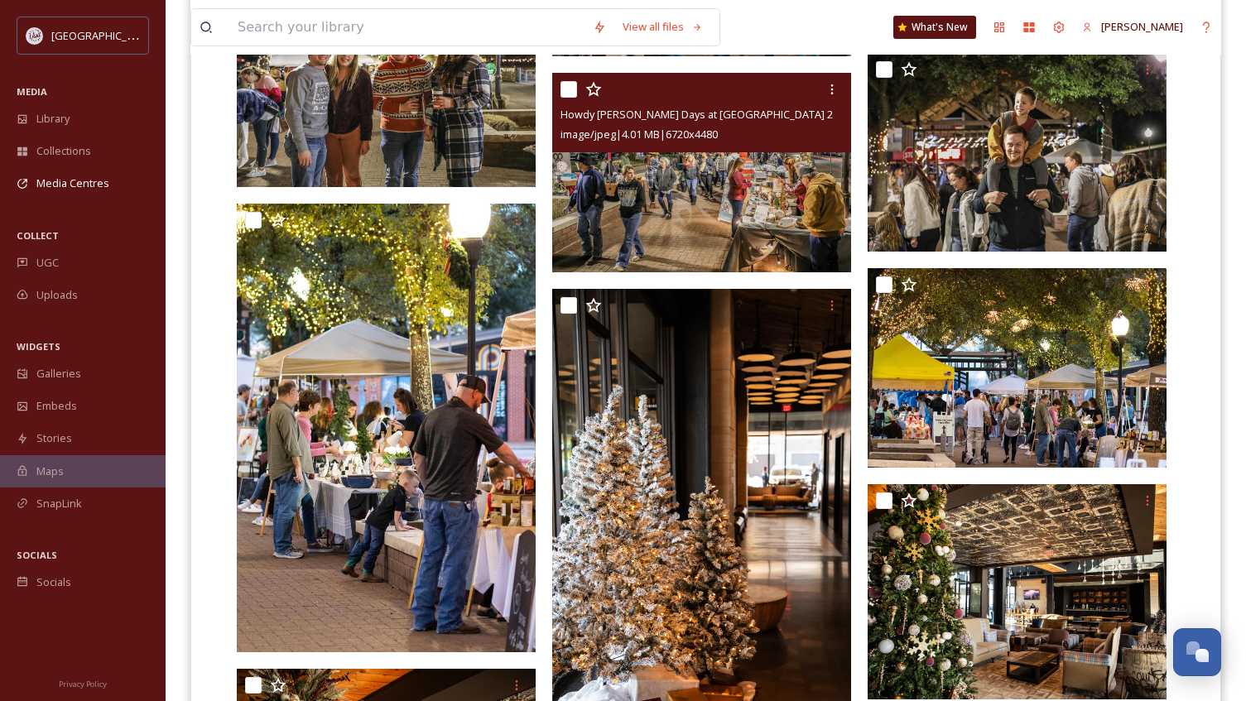
scroll to position [1407, 0]
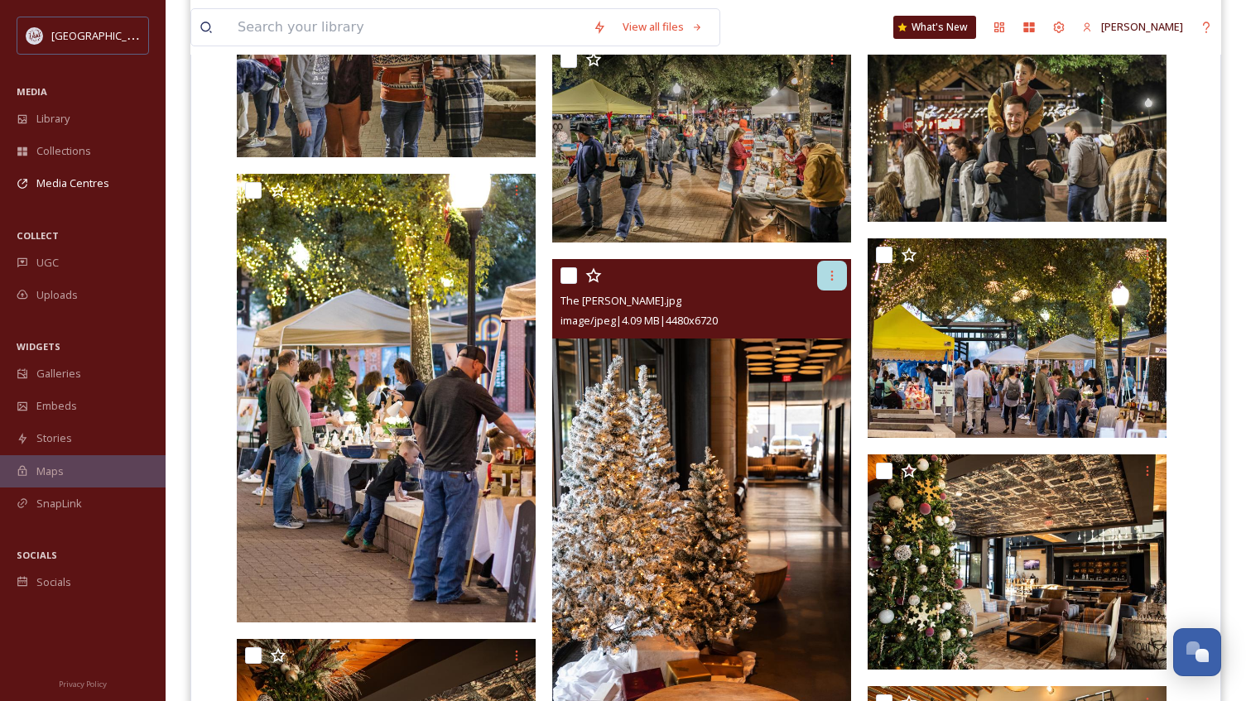
click at [831, 275] on icon at bounding box center [832, 276] width 2 height 10
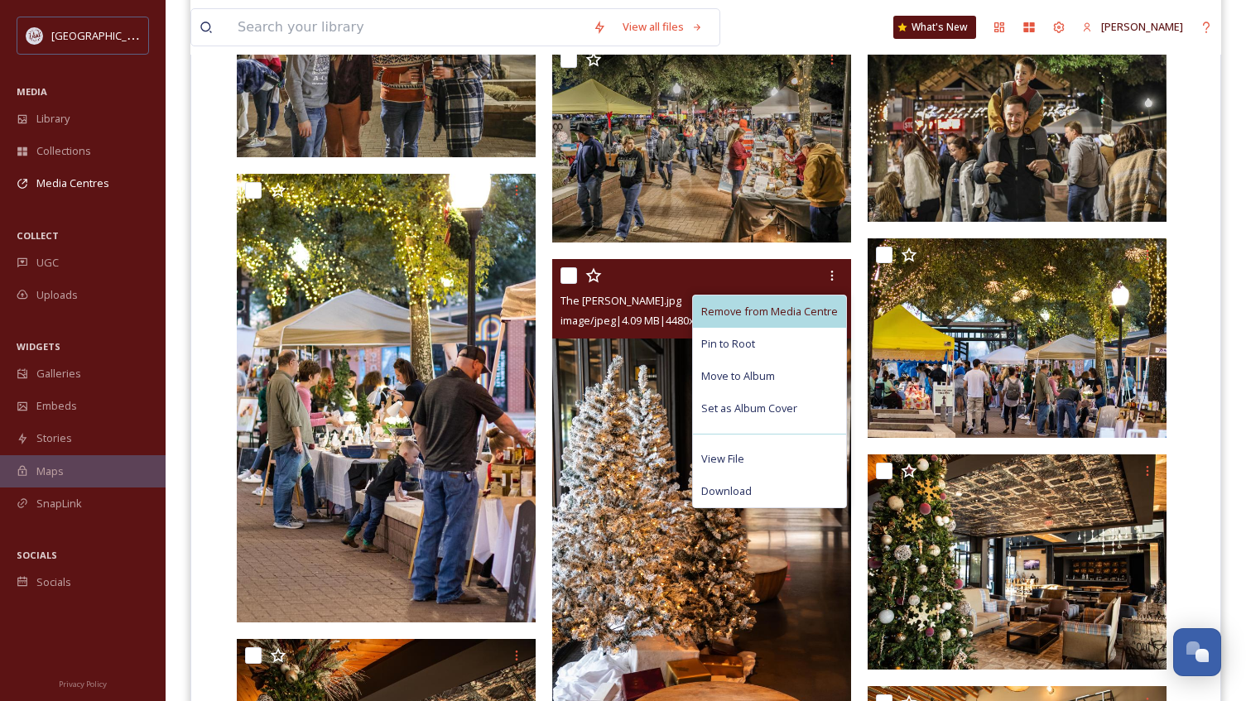
click at [821, 308] on span "Remove from Media Centre" at bounding box center [769, 312] width 137 height 16
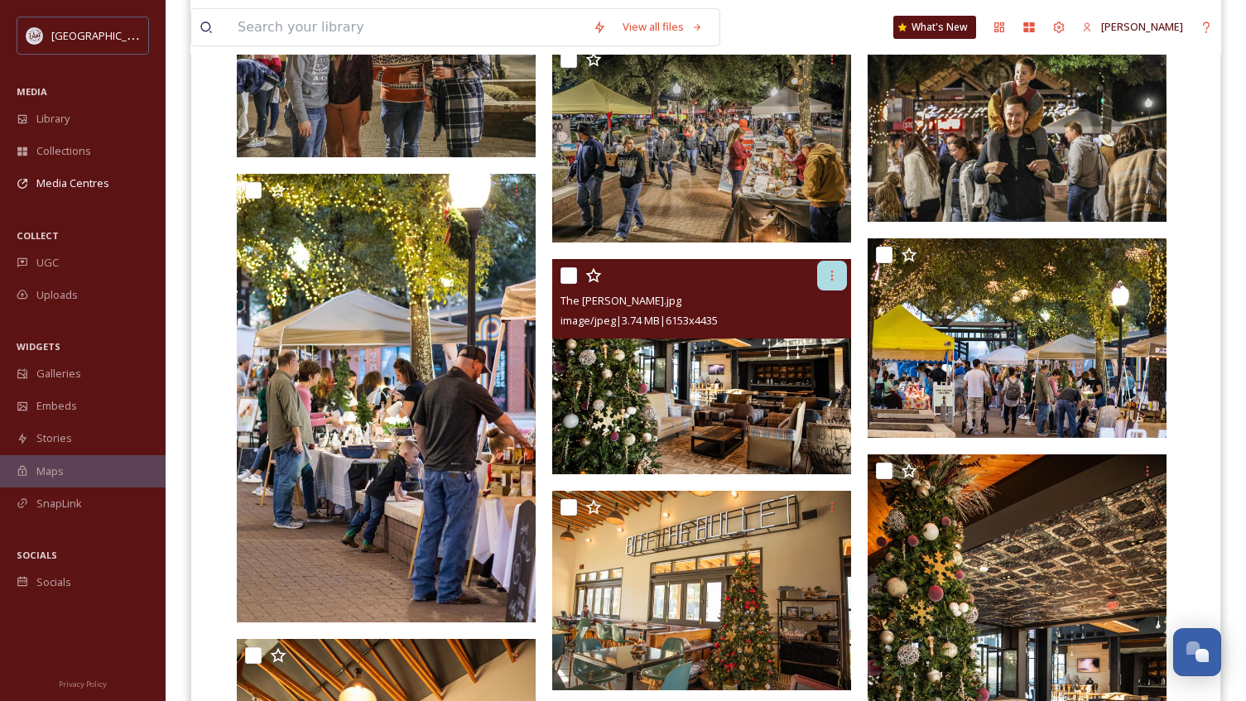
click at [834, 277] on icon at bounding box center [831, 275] width 13 height 13
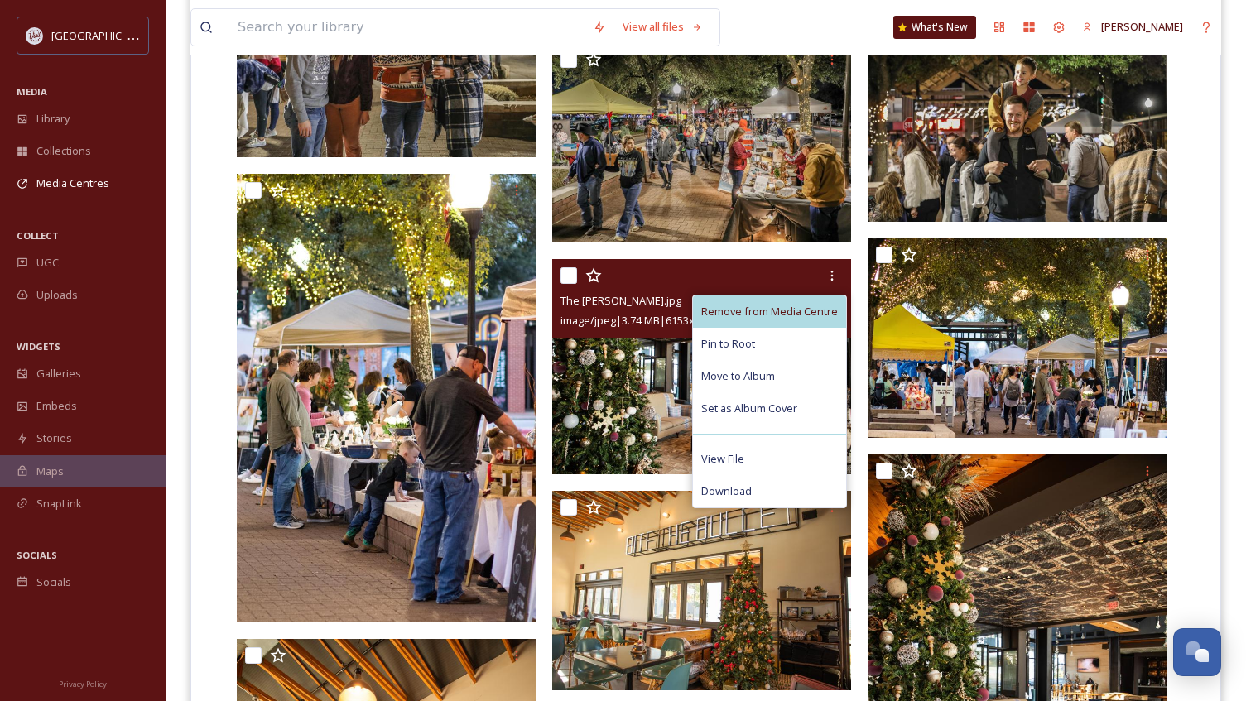
click at [804, 314] on span "Remove from Media Centre" at bounding box center [769, 312] width 137 height 16
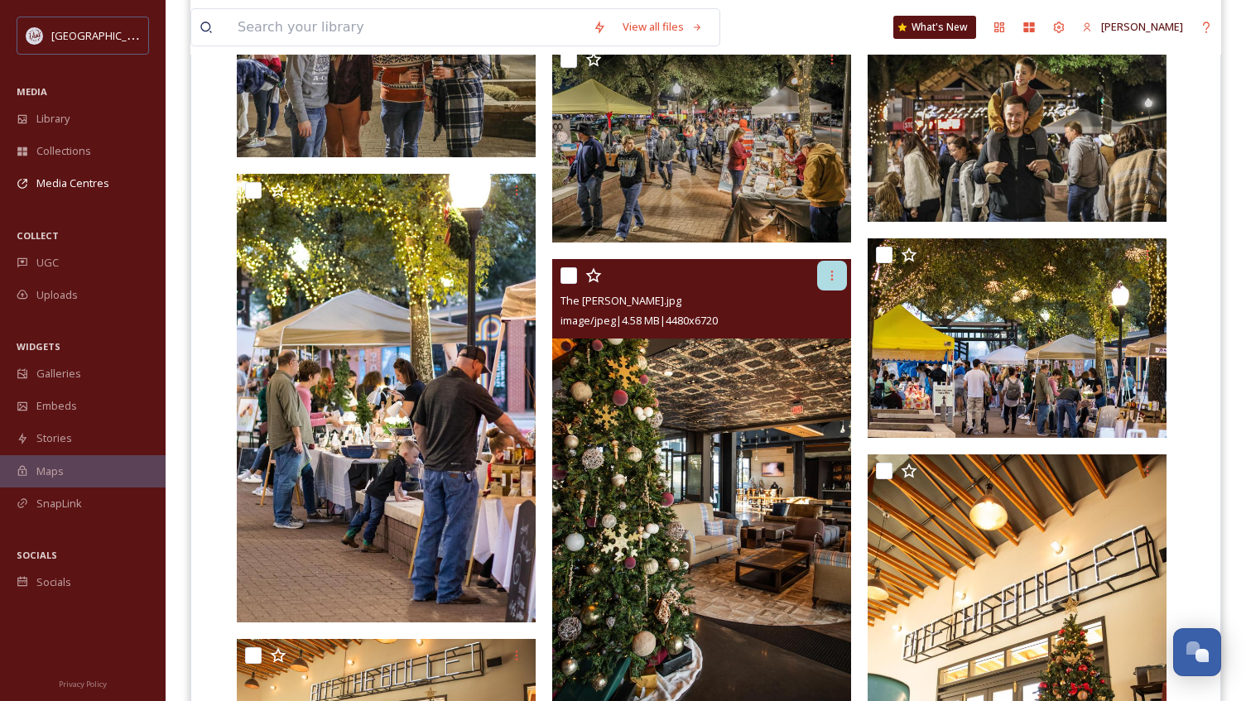
click at [826, 273] on icon at bounding box center [831, 275] width 13 height 13
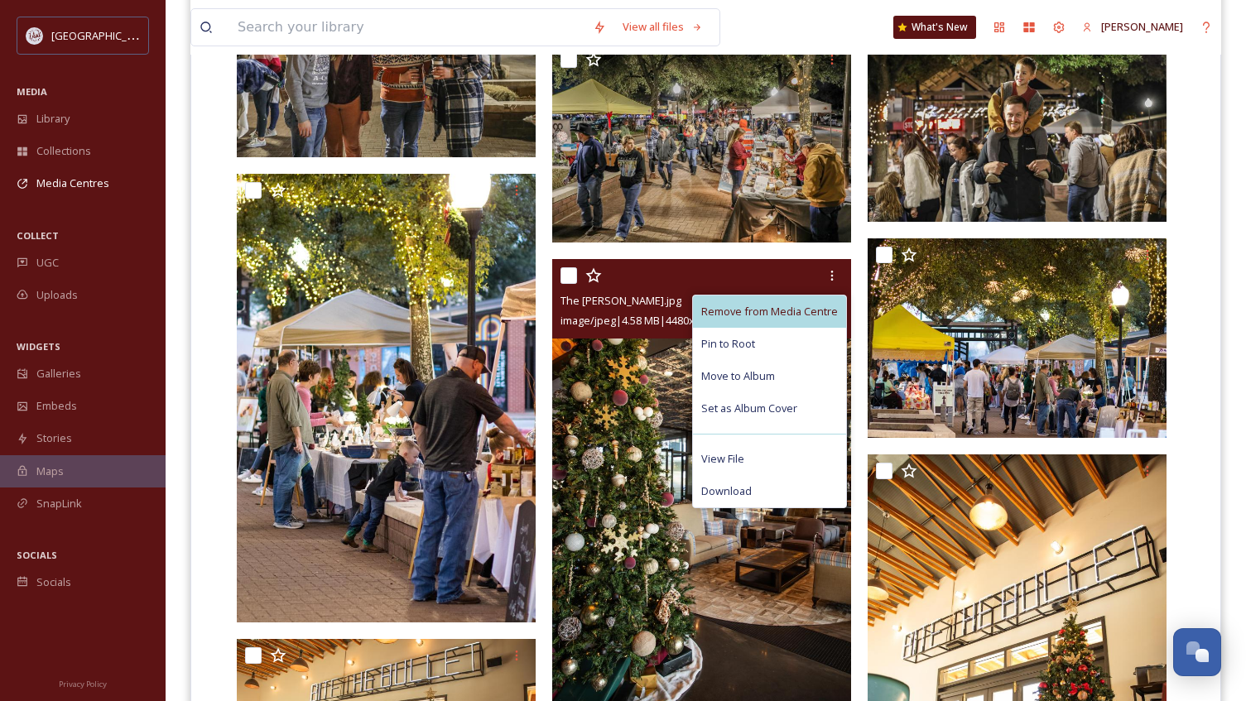
click at [809, 302] on div "Remove from Media Centre" at bounding box center [769, 311] width 153 height 32
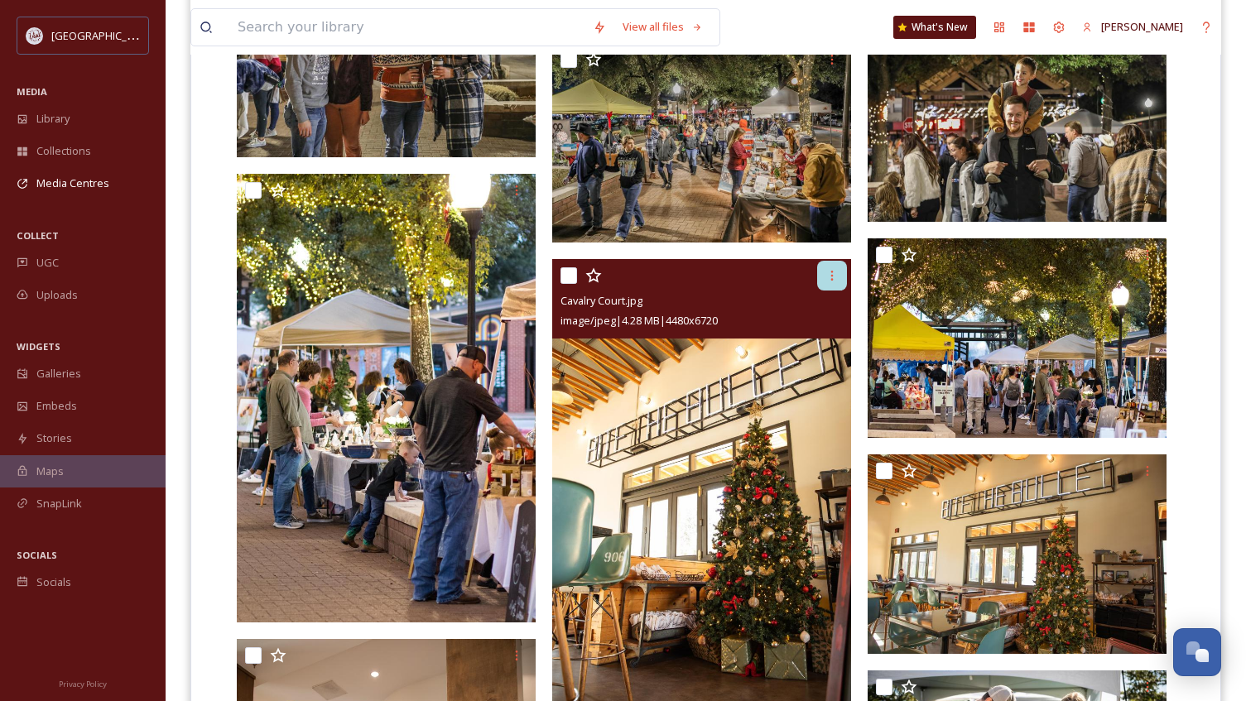
click at [828, 279] on icon at bounding box center [831, 275] width 13 height 13
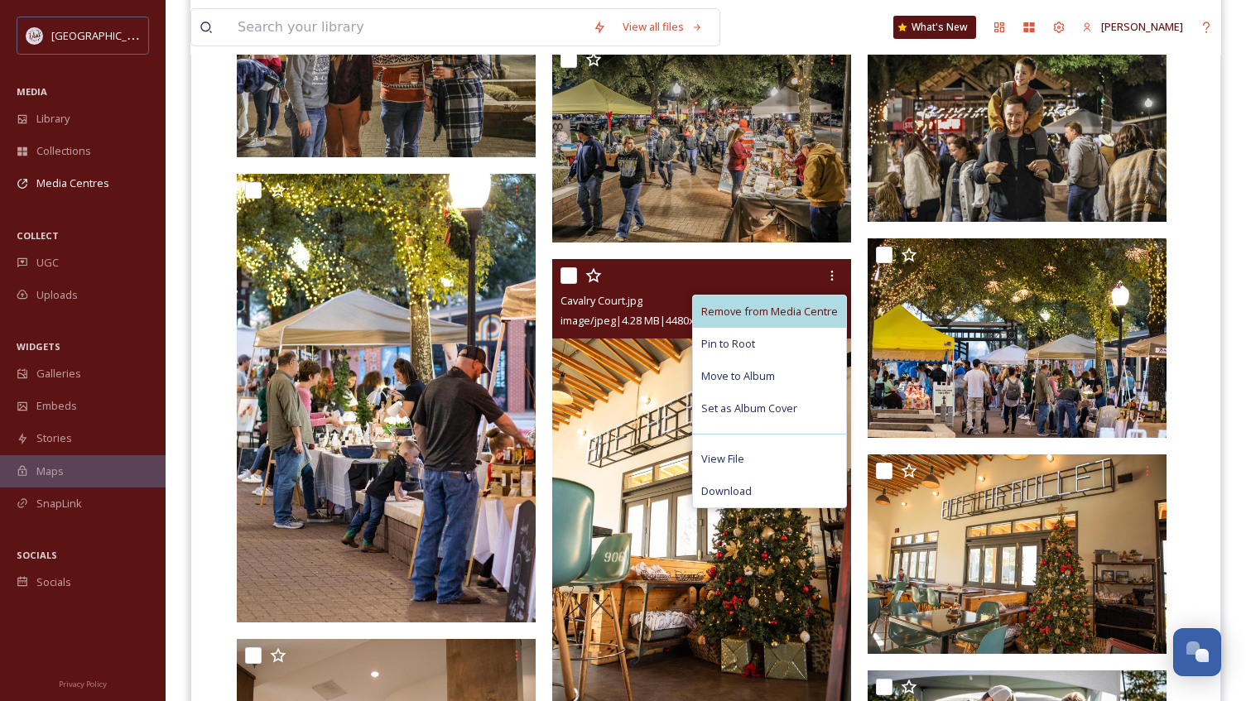
click at [818, 302] on div "Remove from Media Centre" at bounding box center [769, 311] width 153 height 32
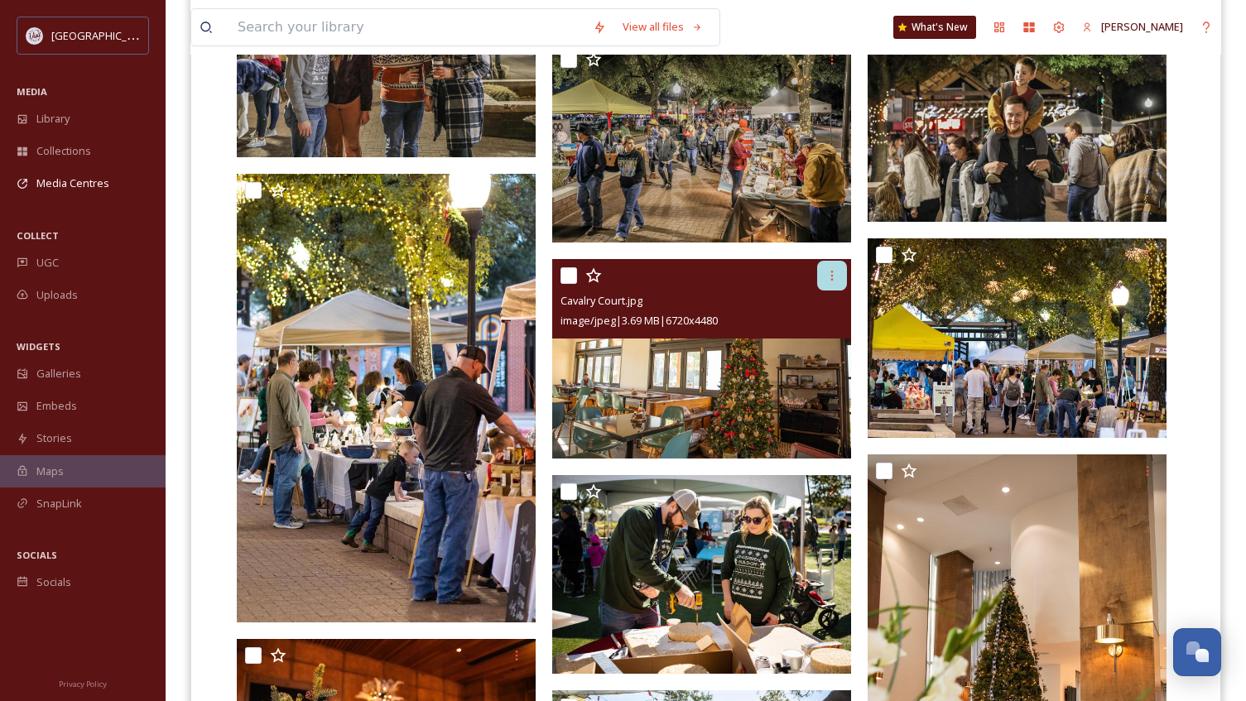
click at [819, 280] on div at bounding box center [832, 276] width 30 height 30
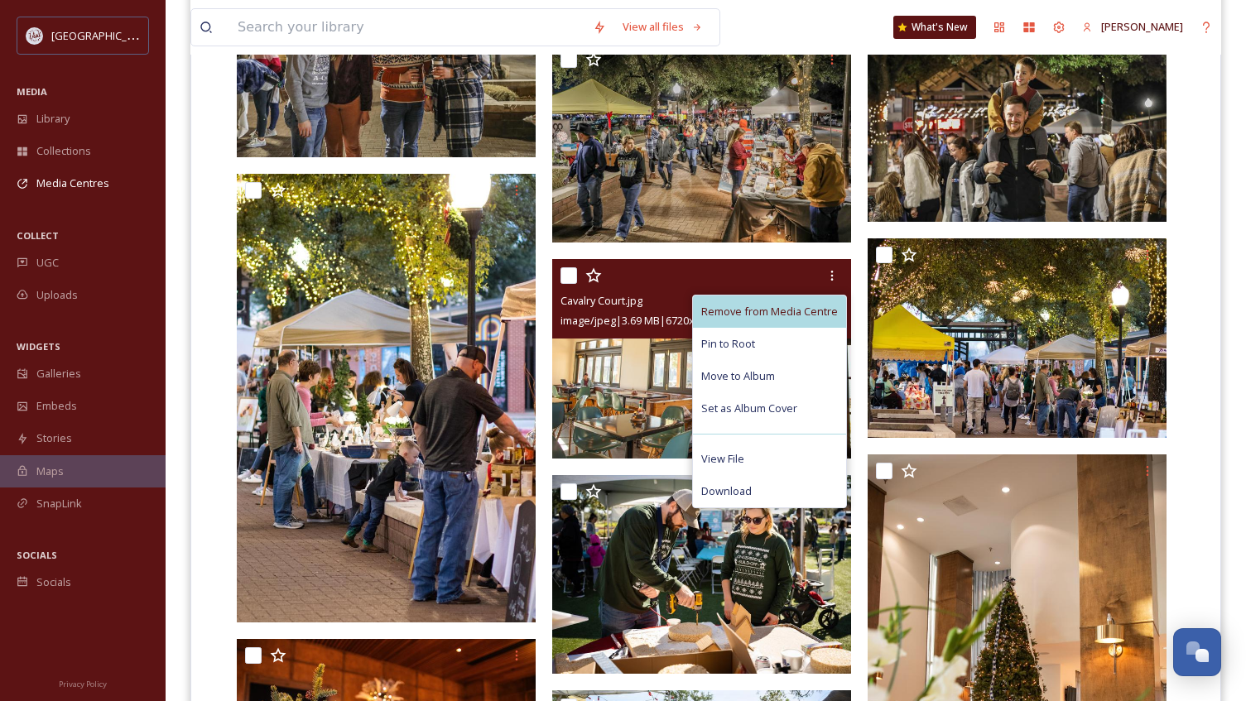
click at [809, 307] on span "Remove from Media Centre" at bounding box center [769, 312] width 137 height 16
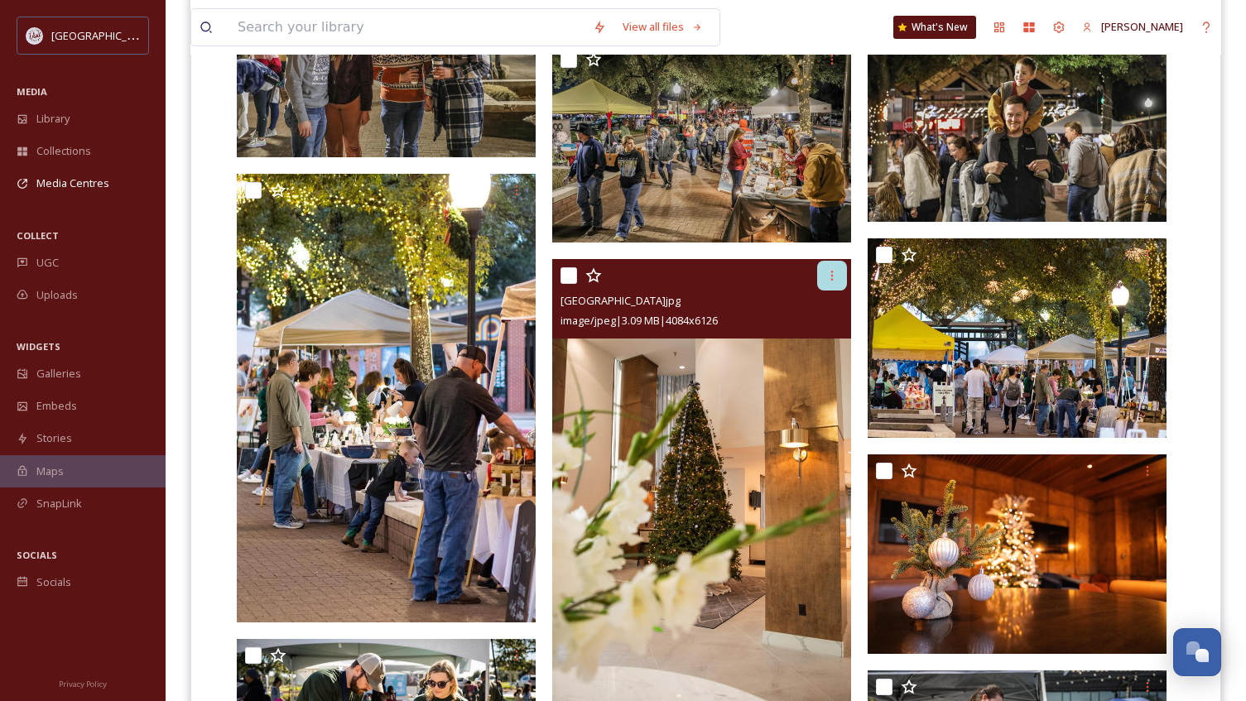
click at [823, 278] on div at bounding box center [832, 276] width 30 height 30
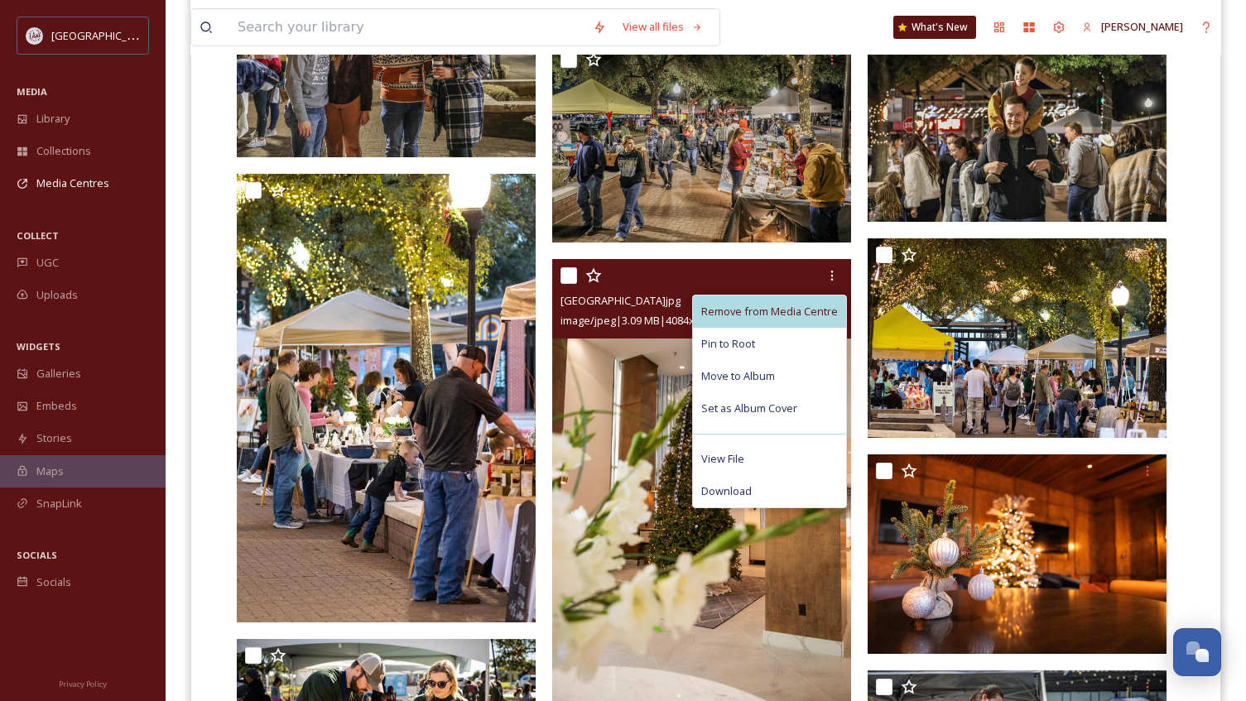
click at [799, 310] on span "Remove from Media Centre" at bounding box center [769, 312] width 137 height 16
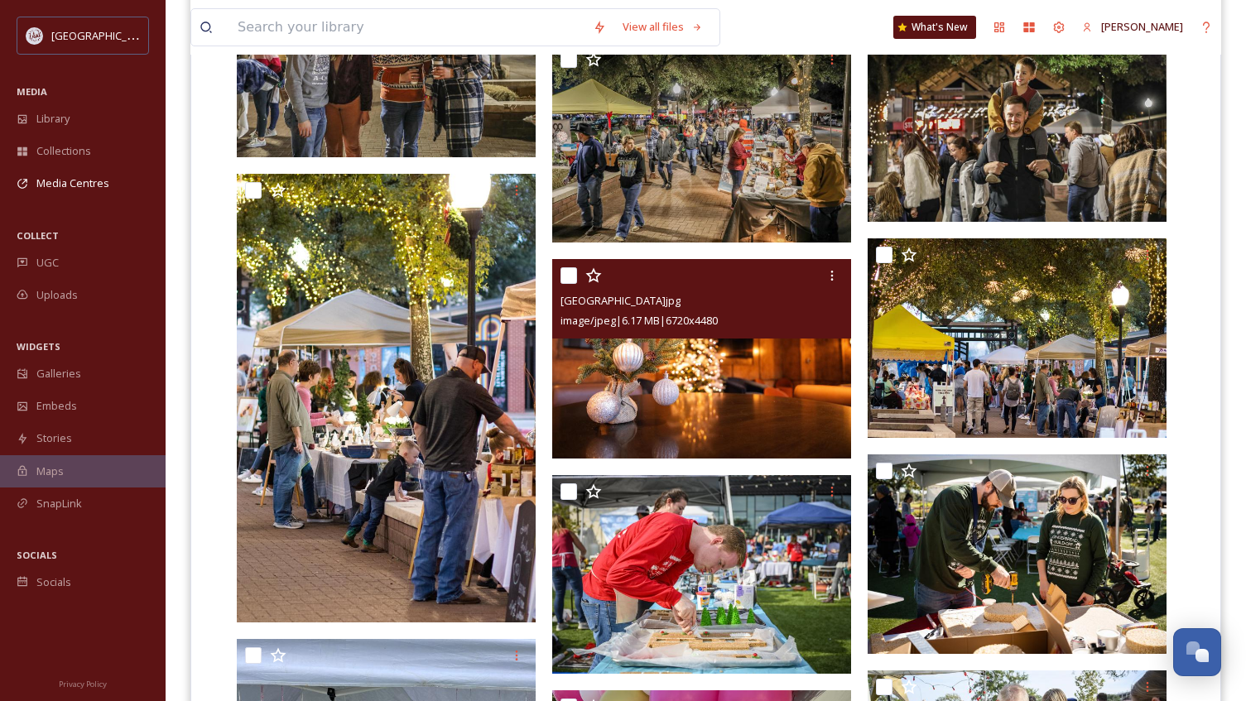
click at [812, 284] on div at bounding box center [703, 276] width 286 height 30
click at [819, 277] on div at bounding box center [832, 276] width 30 height 30
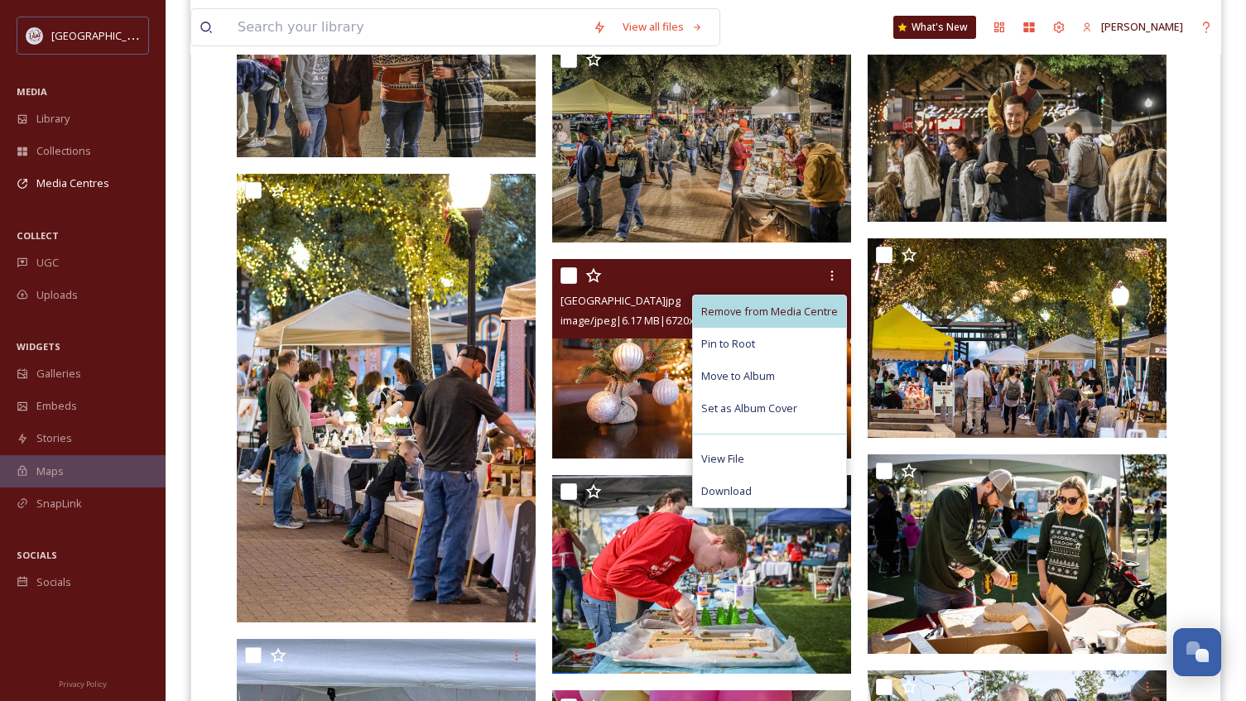
click at [797, 307] on span "Remove from Media Centre" at bounding box center [769, 312] width 137 height 16
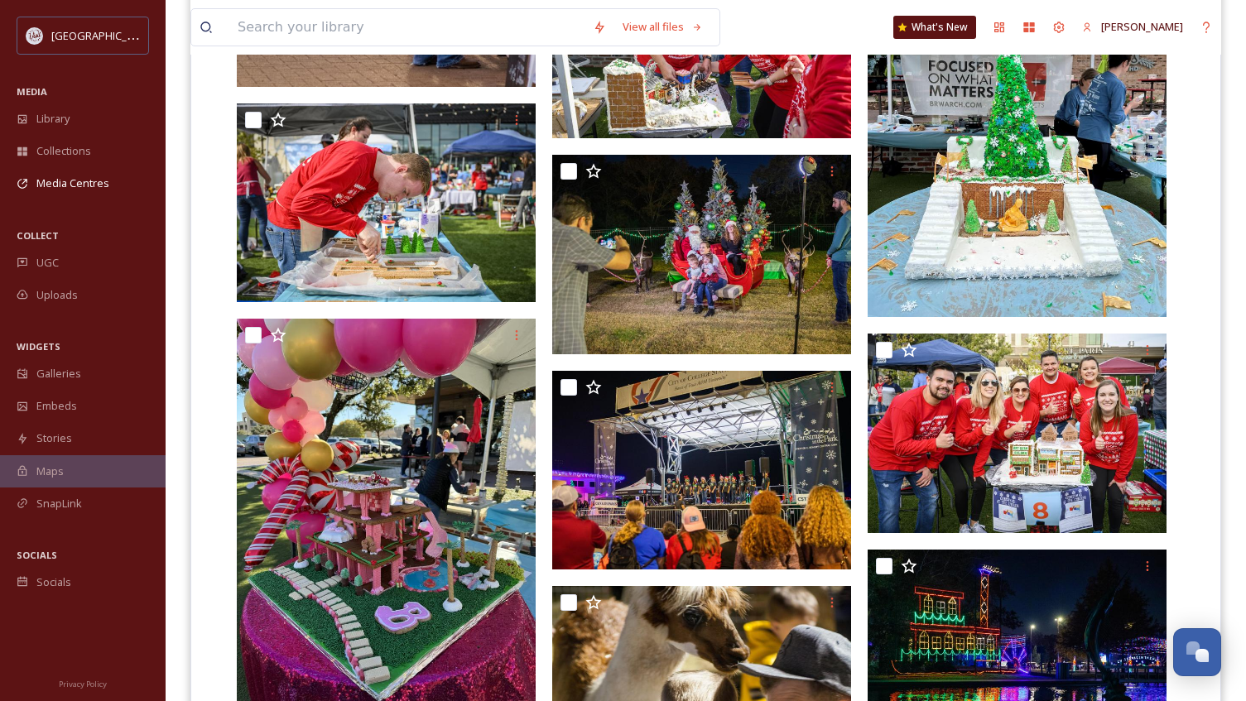
scroll to position [1986, 0]
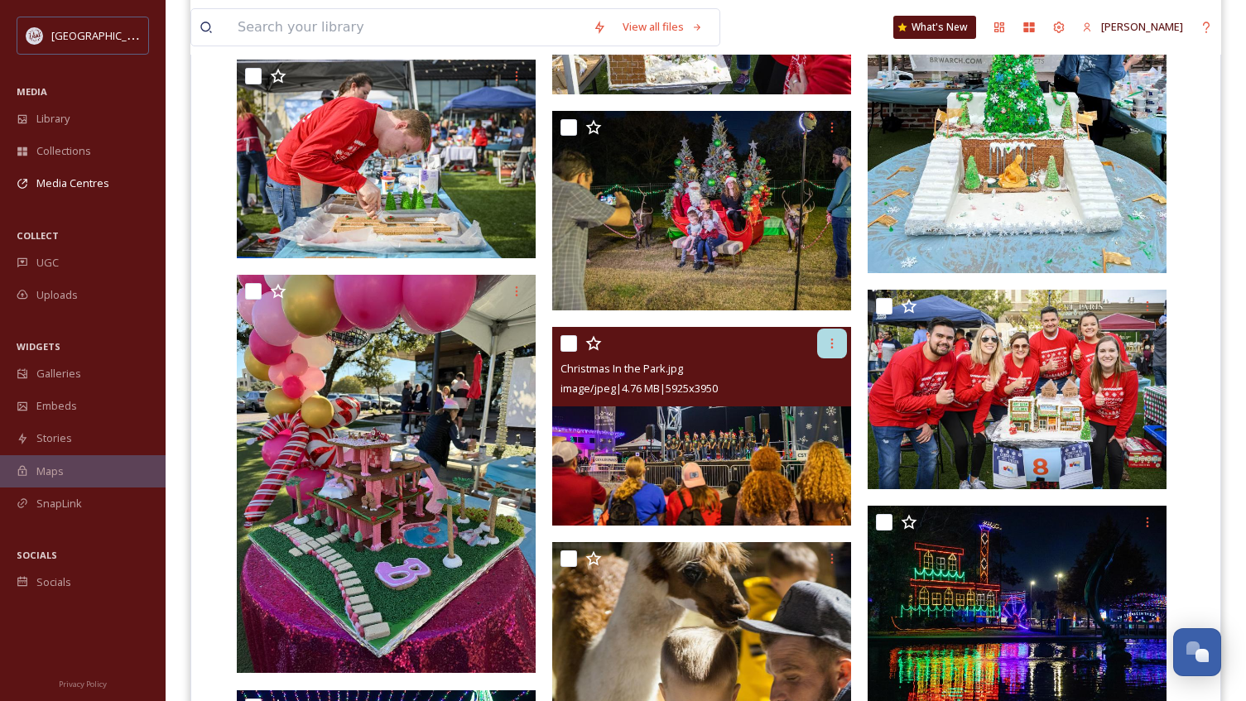
click at [824, 339] on div at bounding box center [832, 344] width 30 height 30
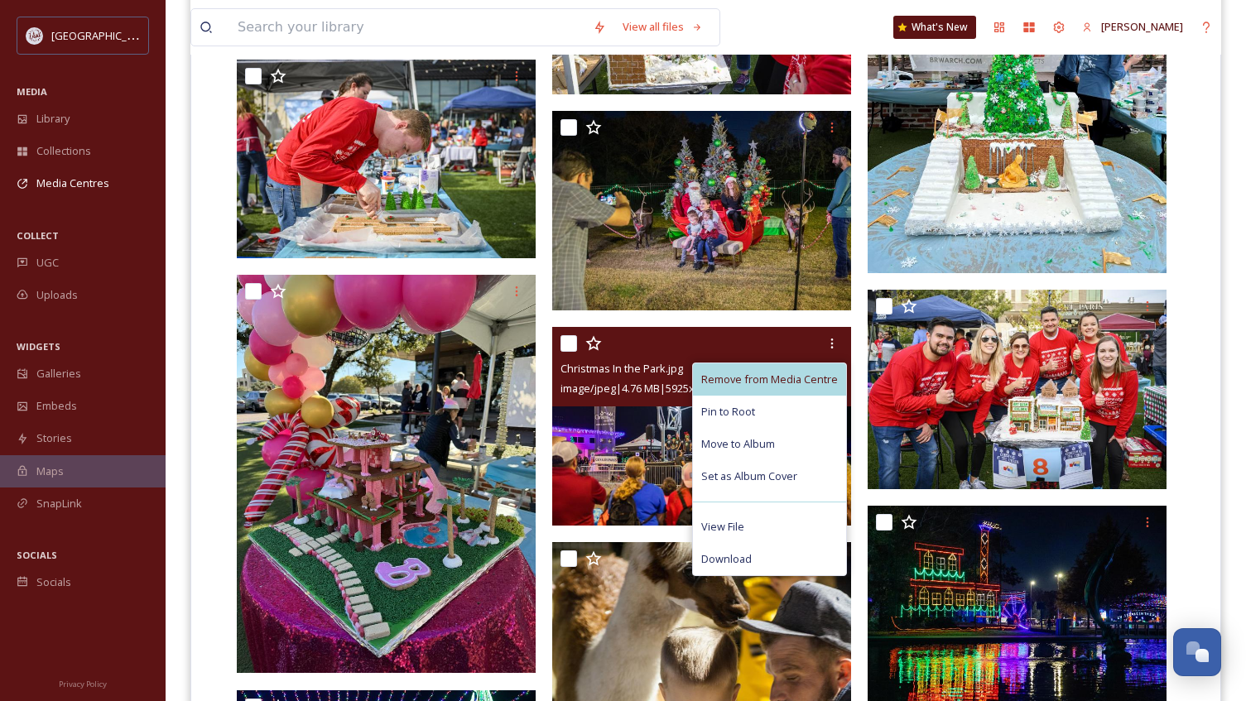
click at [808, 374] on span "Remove from Media Centre" at bounding box center [769, 380] width 137 height 16
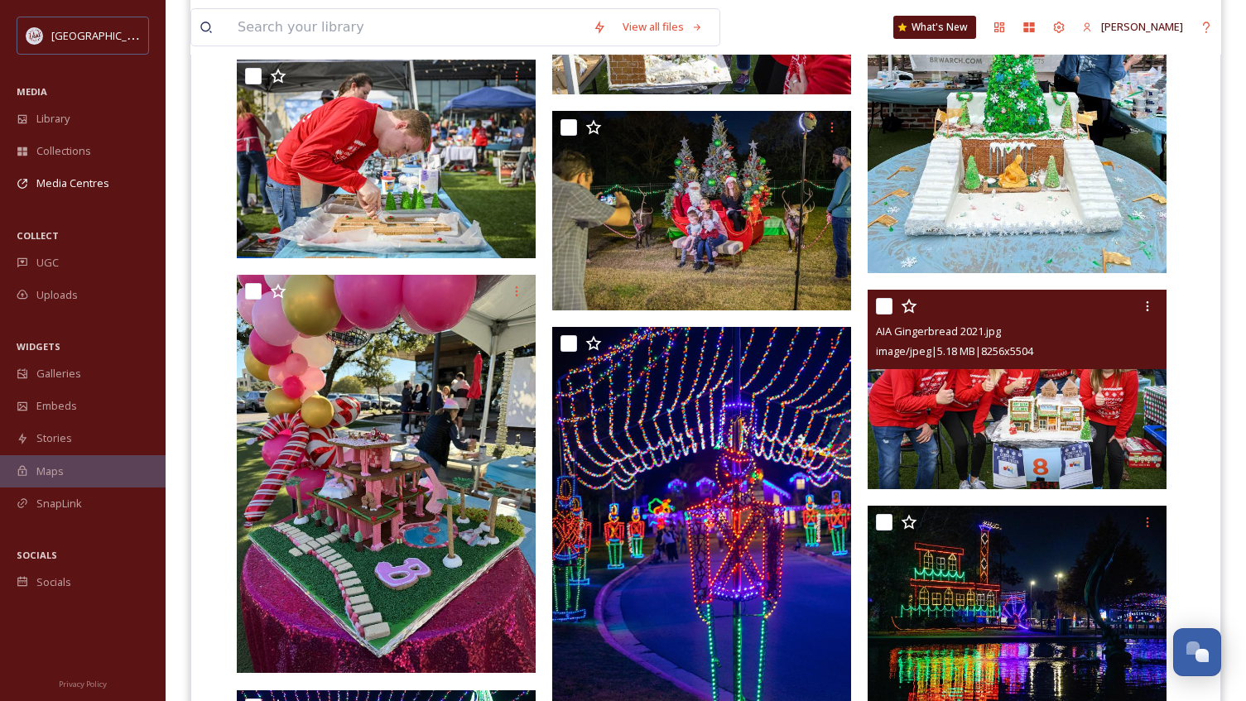
click at [888, 310] on input "checkbox" at bounding box center [884, 306] width 17 height 17
checkbox input "true"
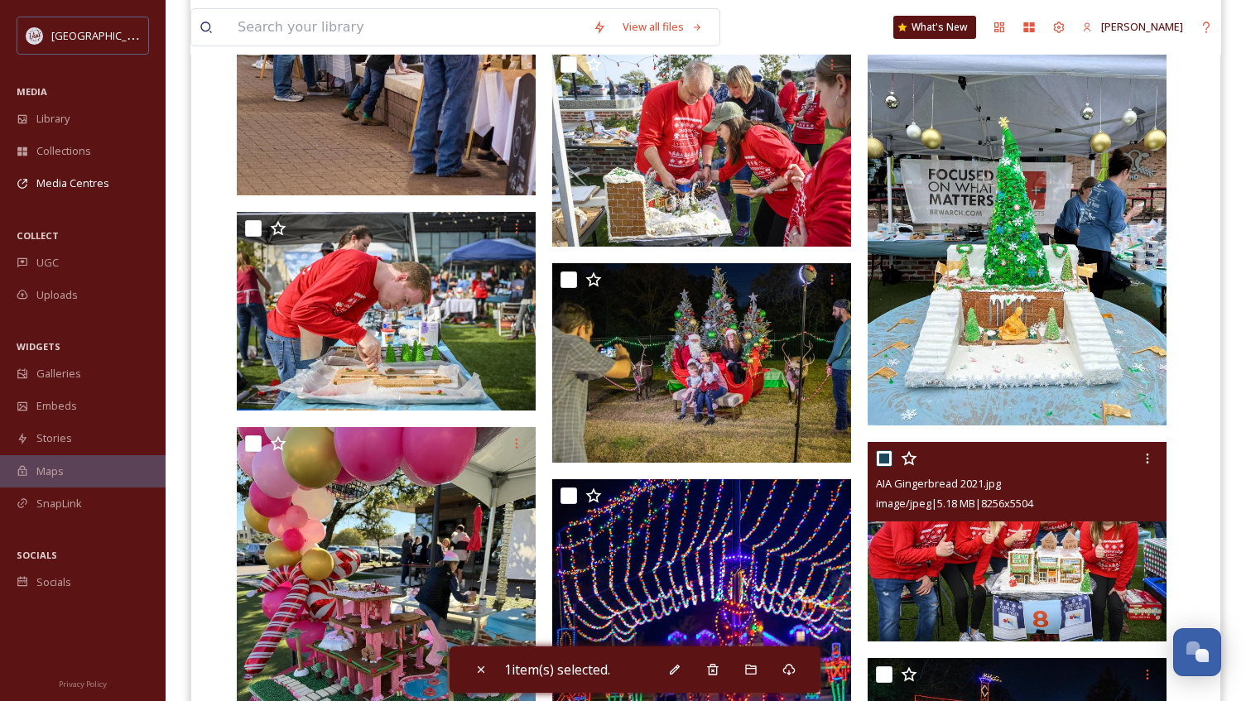
scroll to position [1572, 0]
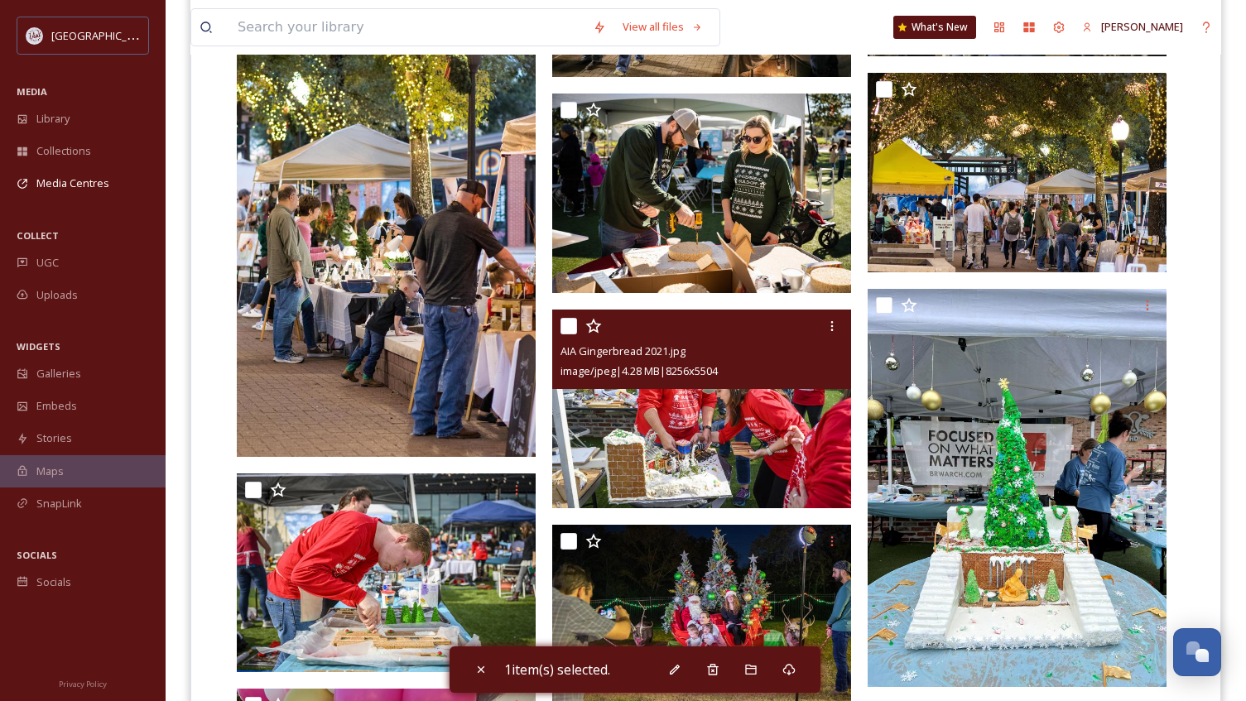
click at [574, 324] on input "checkbox" at bounding box center [568, 326] width 17 height 17
click at [565, 320] on input "checkbox" at bounding box center [568, 326] width 17 height 17
checkbox input "false"
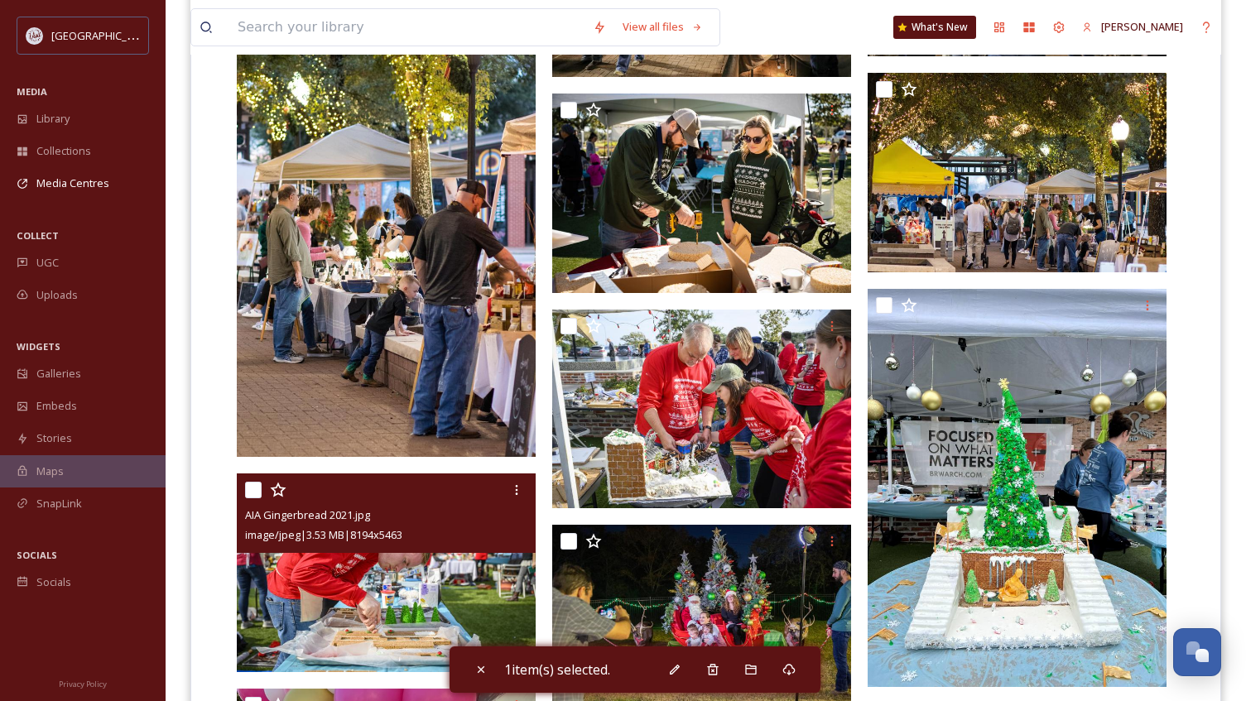
click at [252, 482] on input "checkbox" at bounding box center [253, 490] width 17 height 17
checkbox input "true"
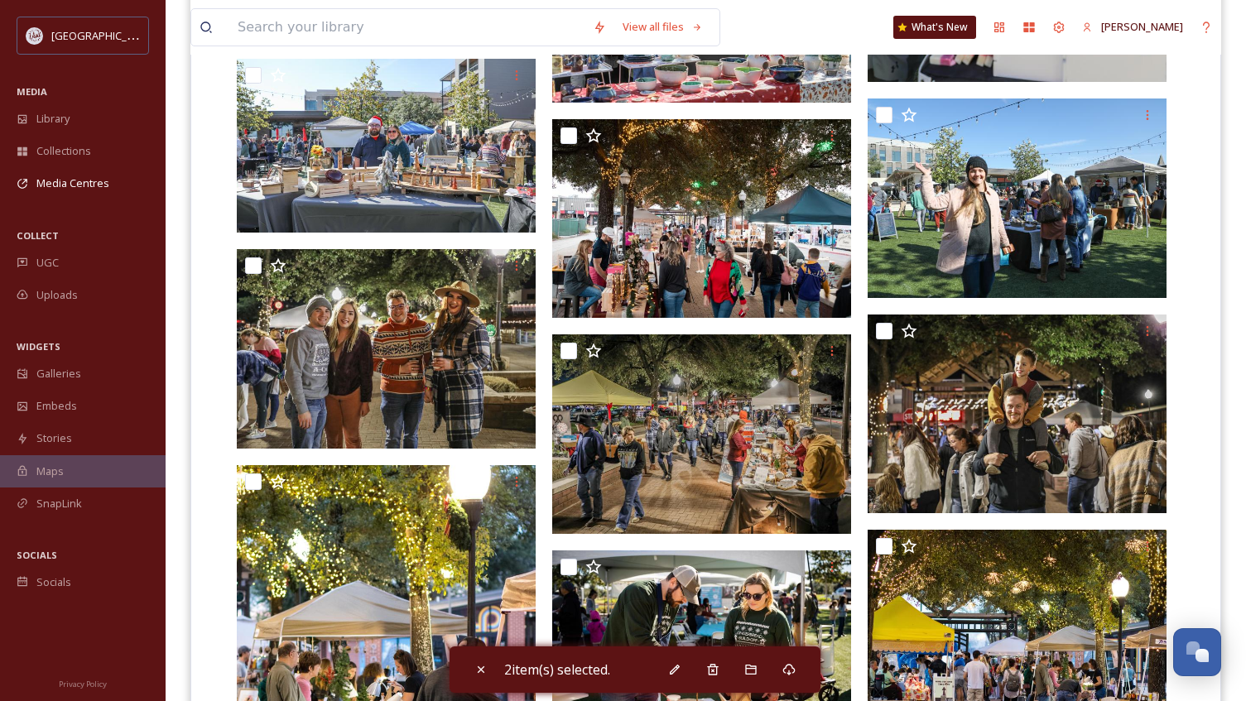
scroll to position [1076, 0]
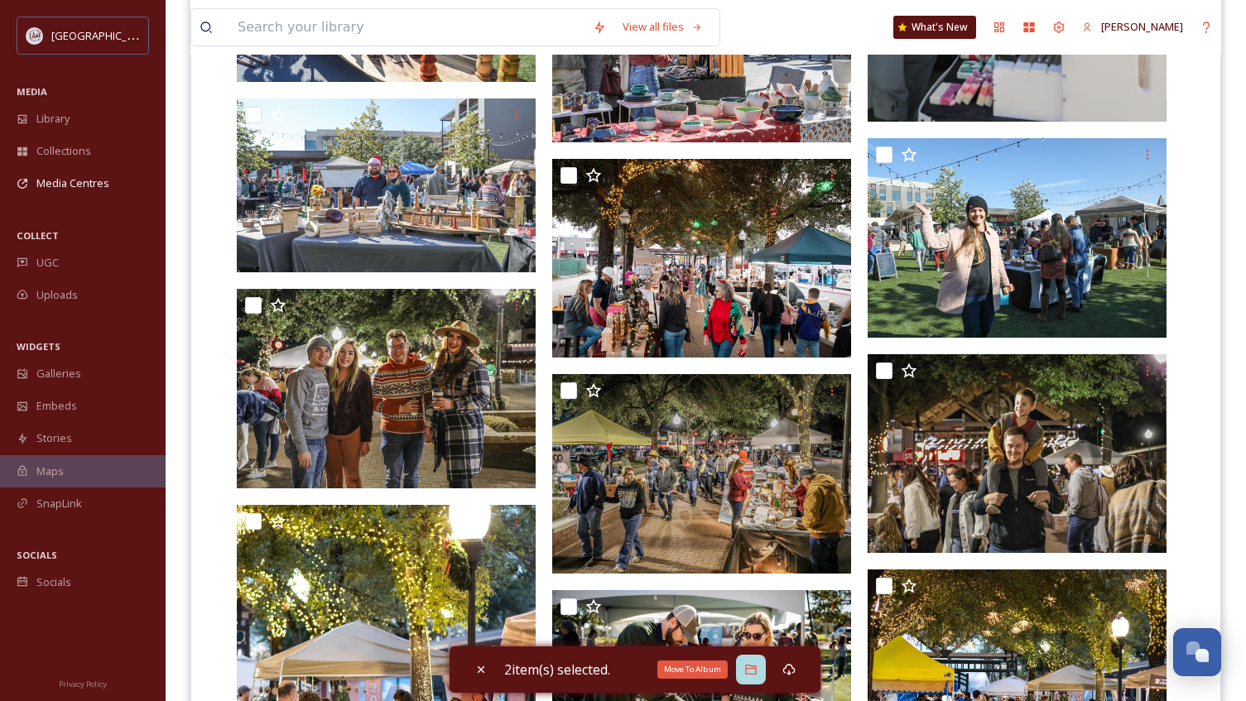
click at [756, 670] on icon at bounding box center [750, 669] width 13 height 13
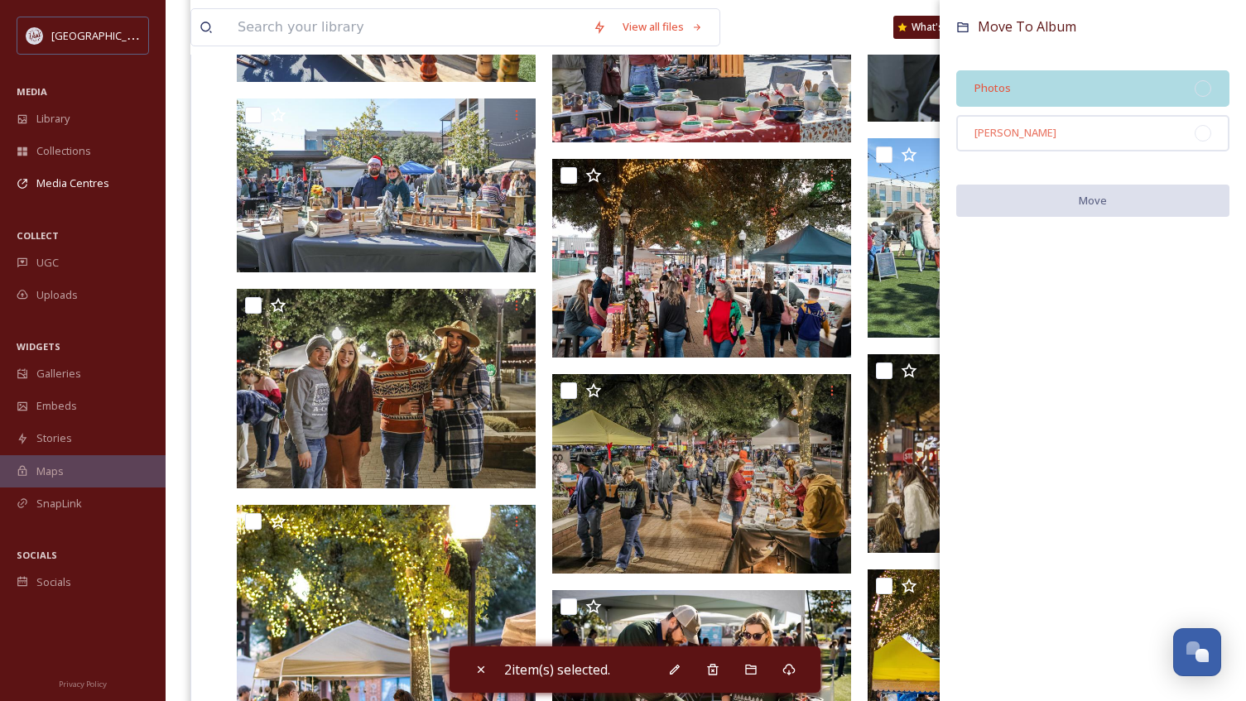
click at [1016, 90] on div "Photos" at bounding box center [1092, 88] width 273 height 36
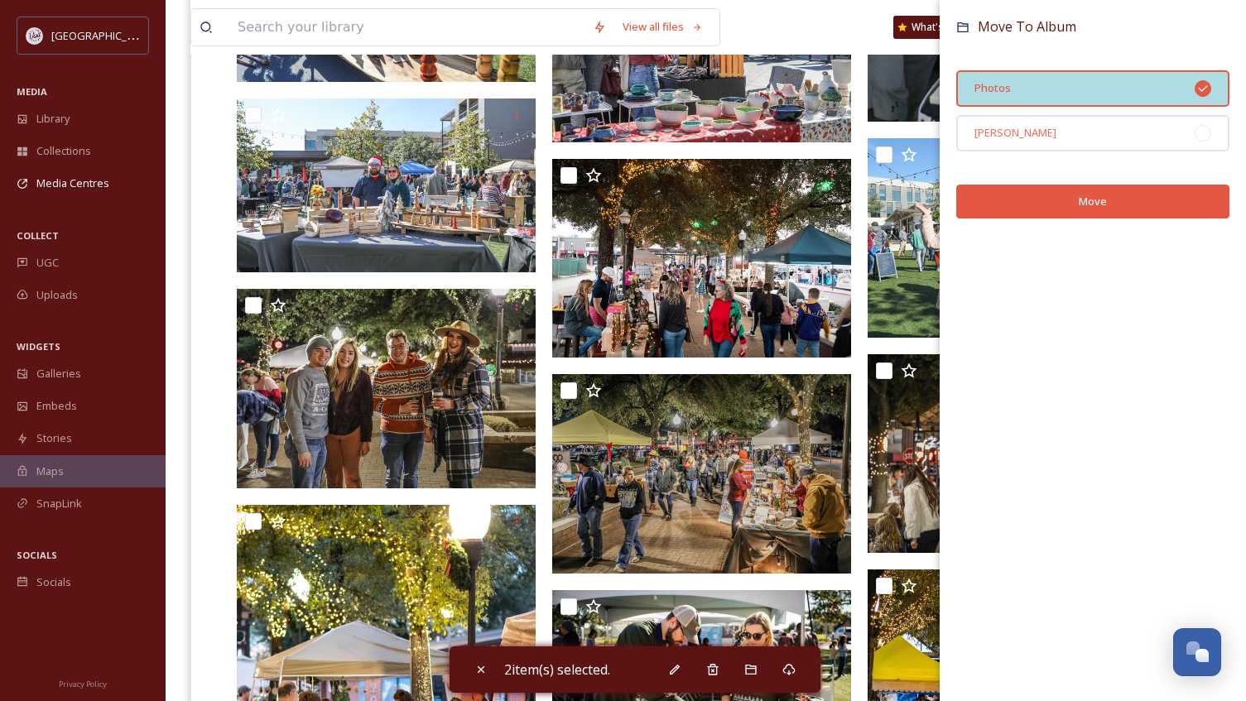
click at [1016, 90] on div "Photos" at bounding box center [1092, 88] width 273 height 36
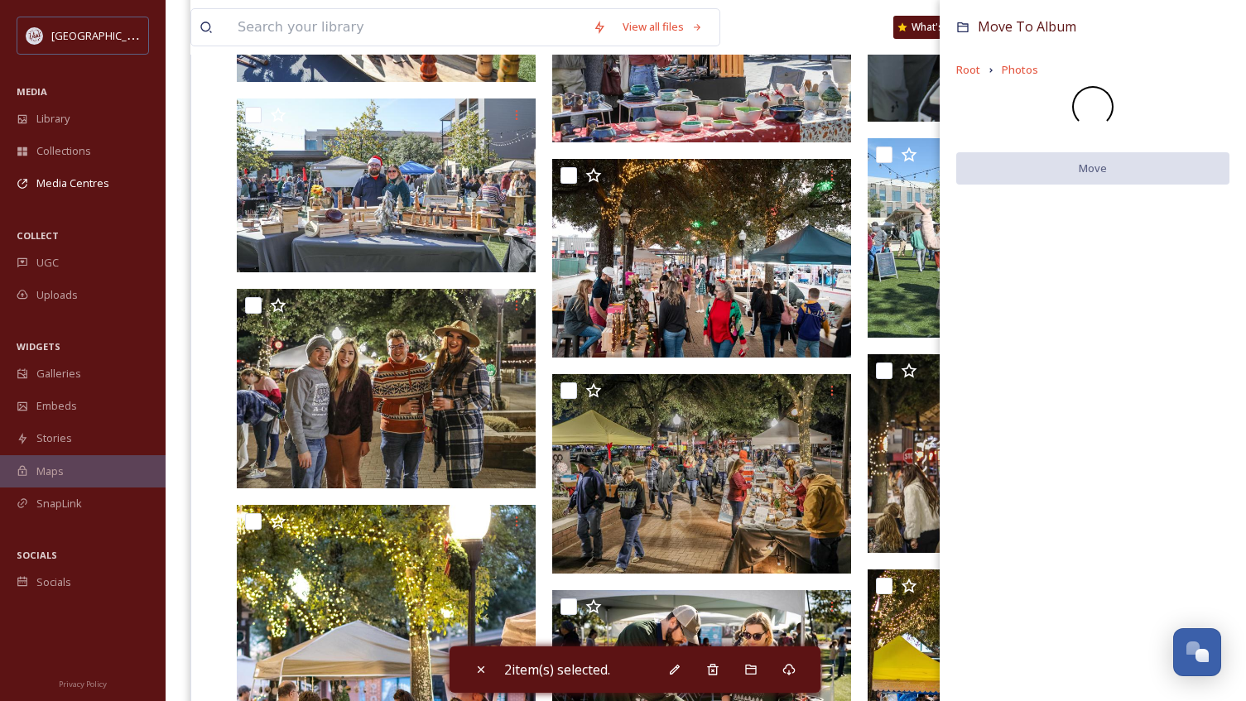
click at [1016, 90] on div at bounding box center [1092, 106] width 273 height 41
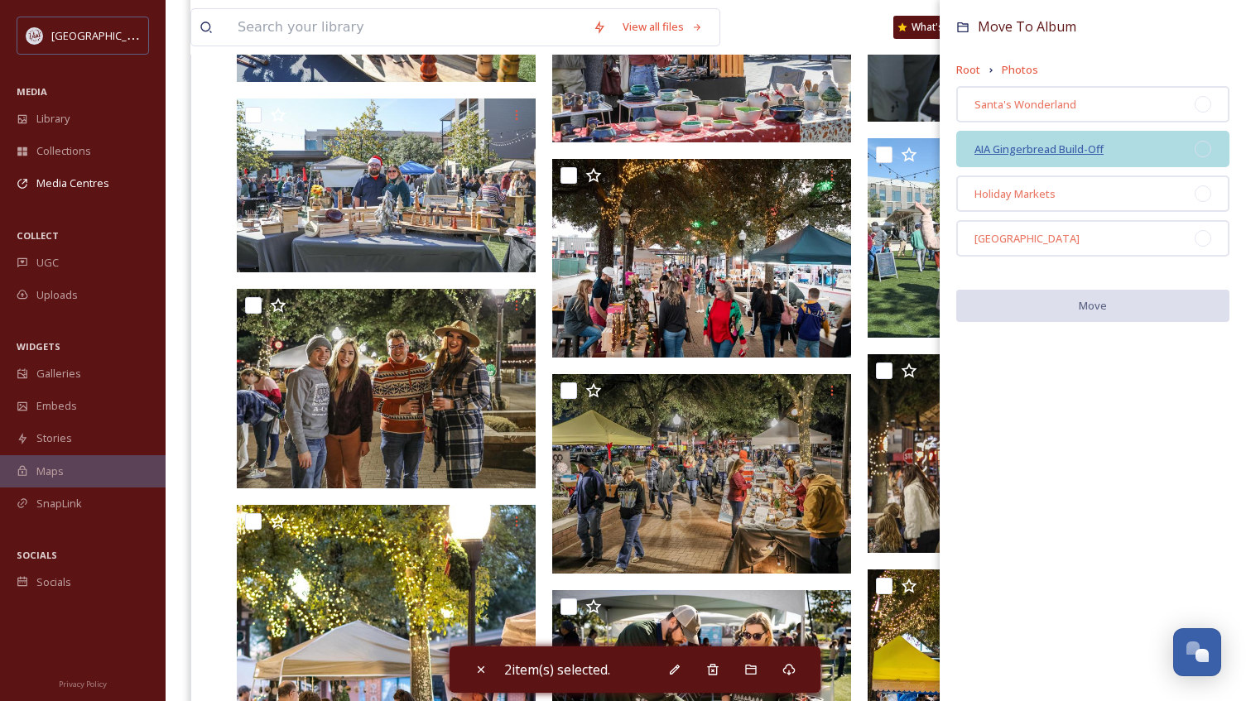
click at [1045, 150] on span "AIA Gingerbread Build-Off" at bounding box center [1038, 149] width 129 height 15
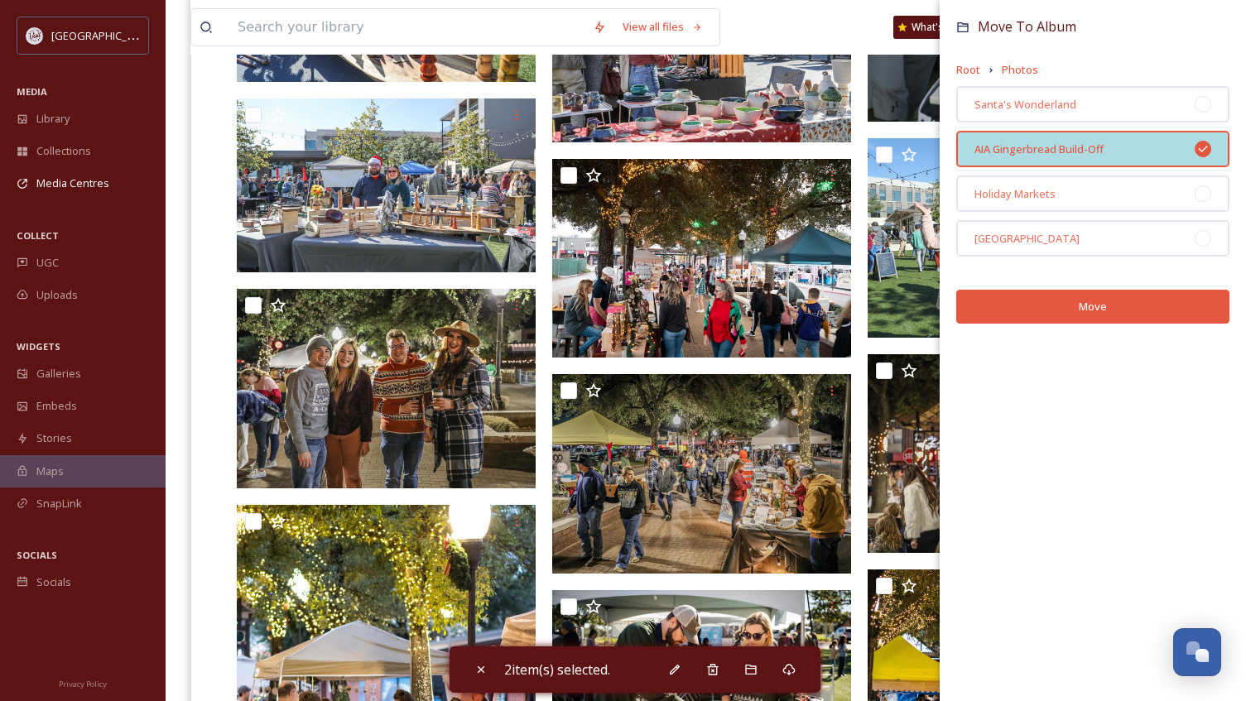
click at [1083, 300] on button "Move" at bounding box center [1092, 307] width 273 height 34
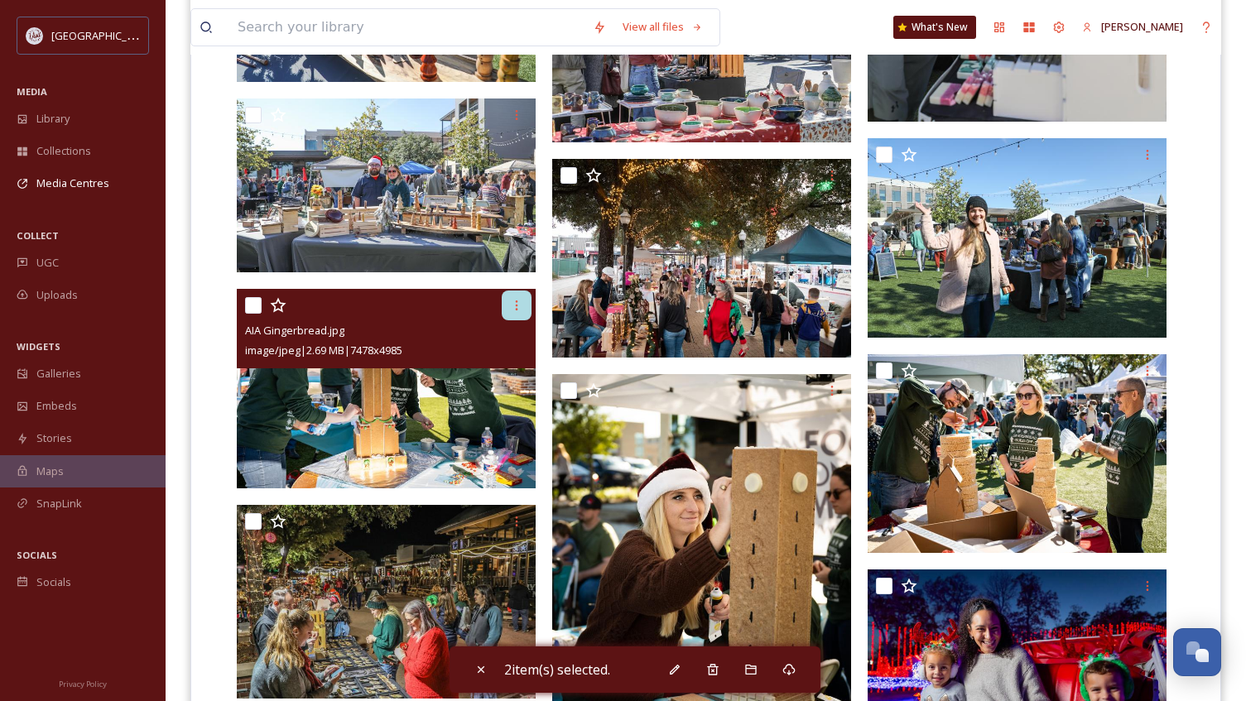
click at [515, 308] on icon at bounding box center [516, 305] width 13 height 13
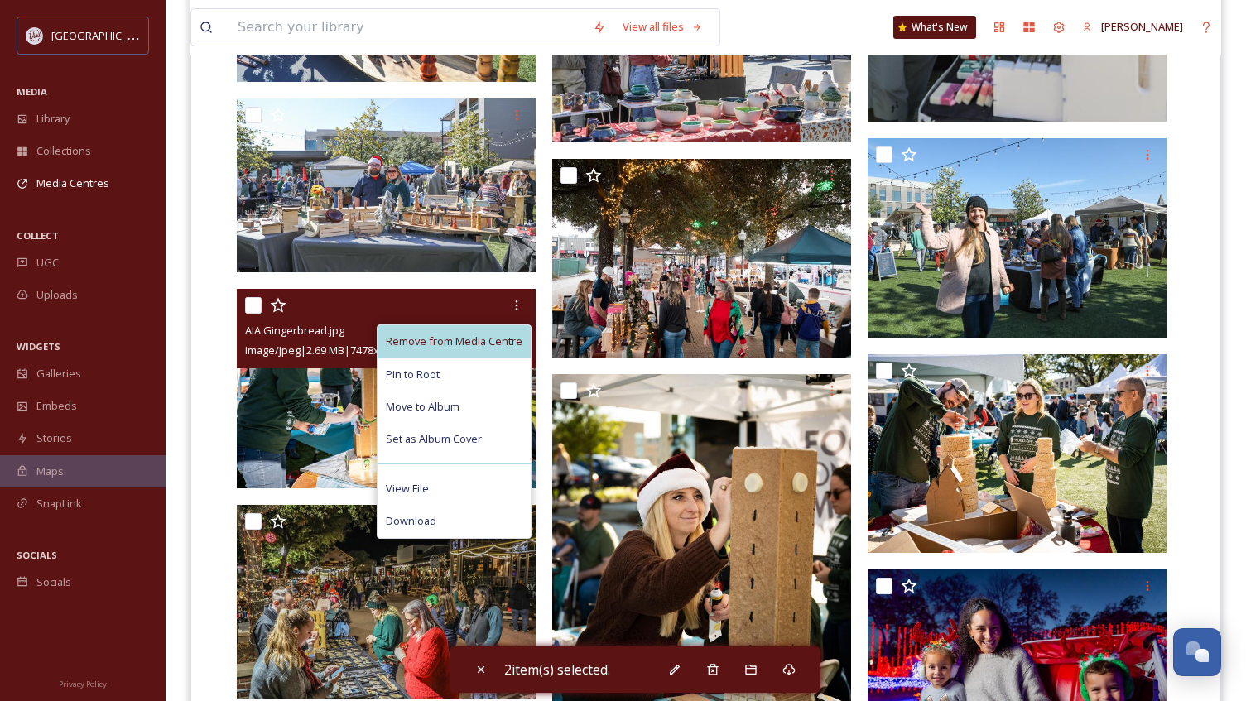
click at [513, 337] on span "Remove from Media Centre" at bounding box center [454, 342] width 137 height 16
click at [466, 343] on span "Remove from Media Centre" at bounding box center [454, 342] width 137 height 16
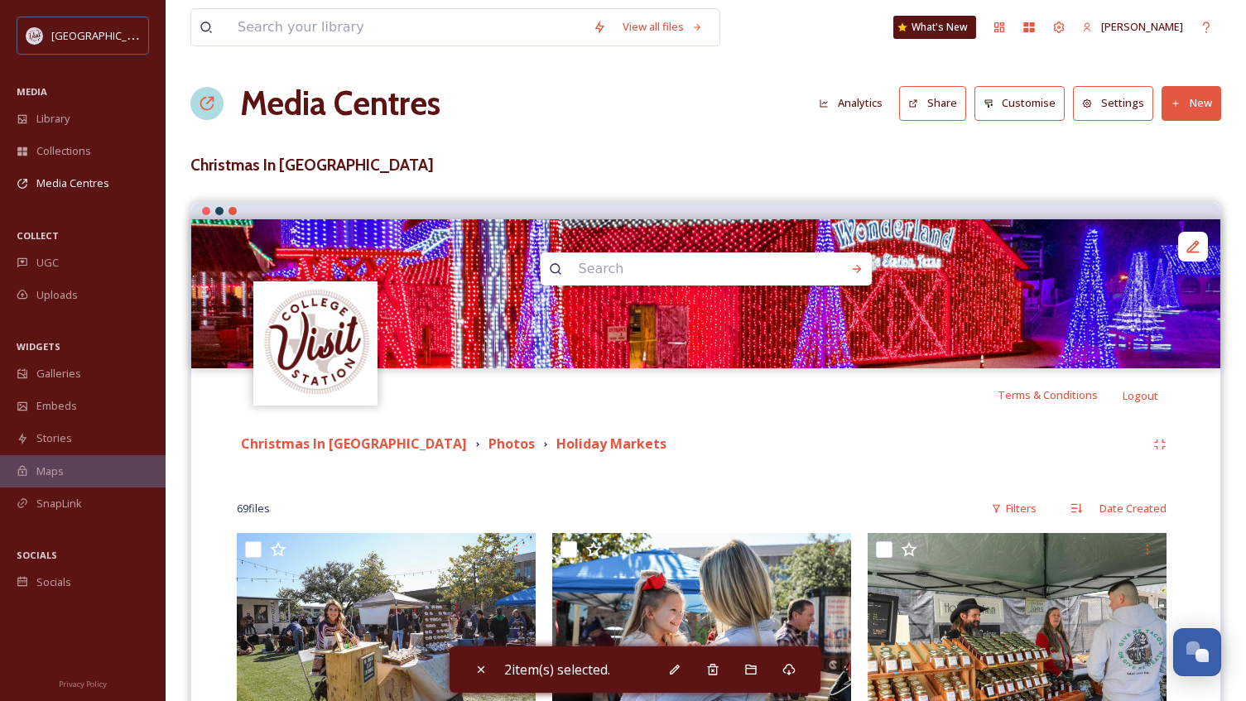
scroll to position [0, 0]
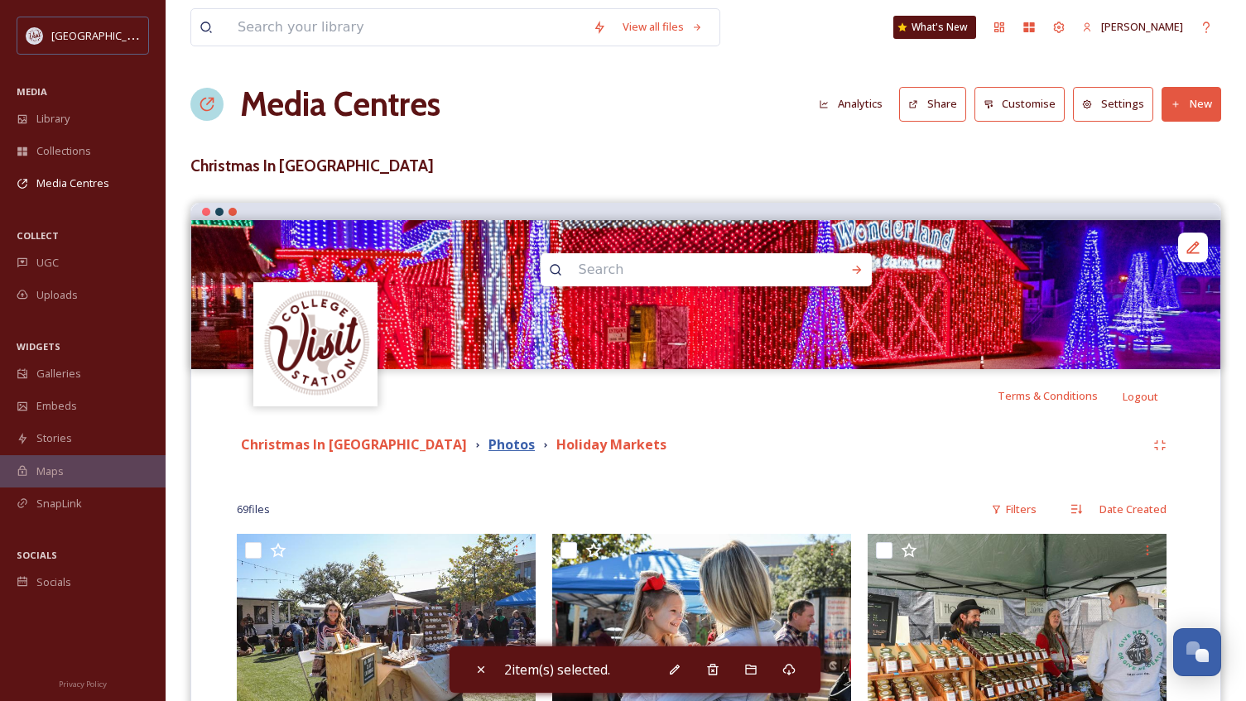
click at [488, 442] on strong "Photos" at bounding box center [511, 444] width 46 height 18
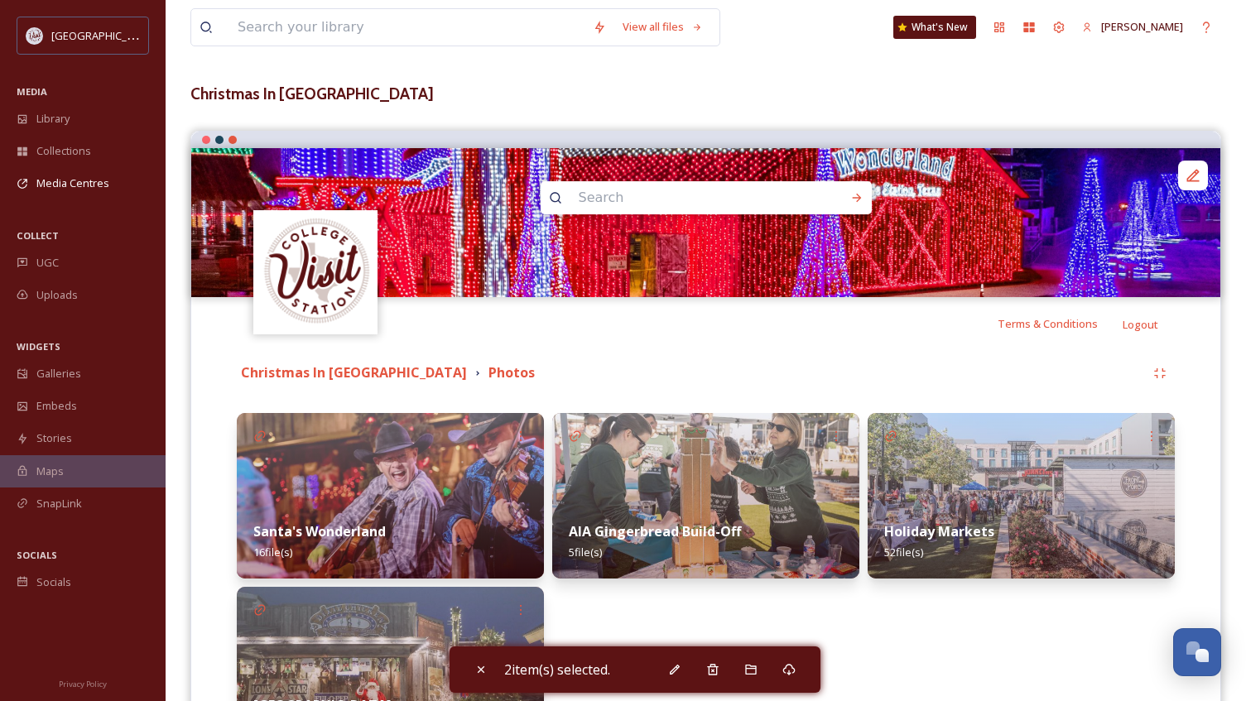
scroll to position [248, 0]
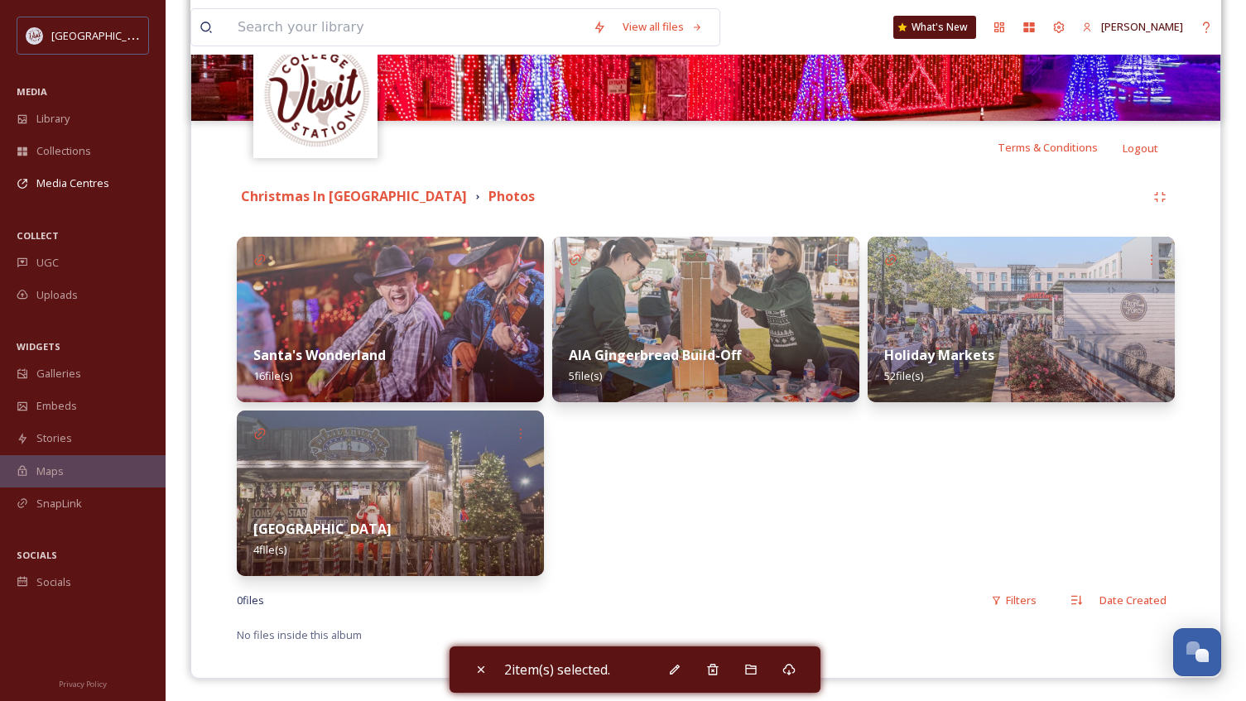
click at [694, 362] on strong "AIA Gingerbread Build-Off" at bounding box center [655, 355] width 172 height 18
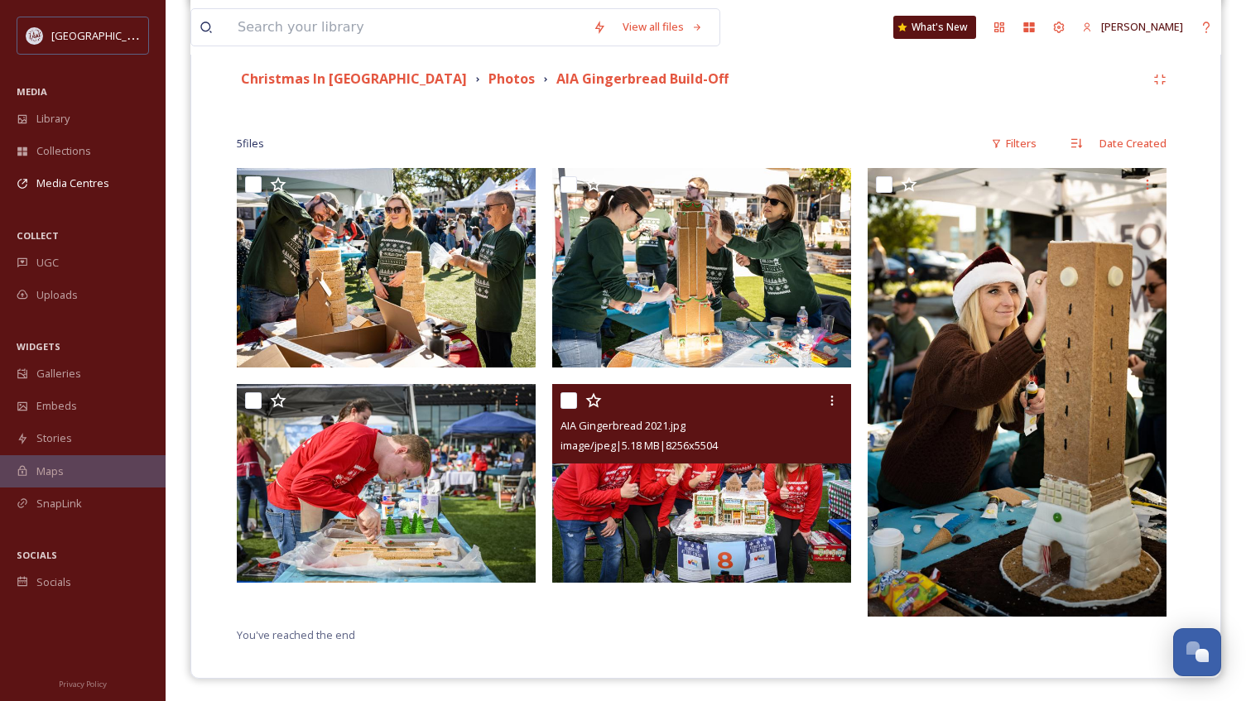
scroll to position [368, 0]
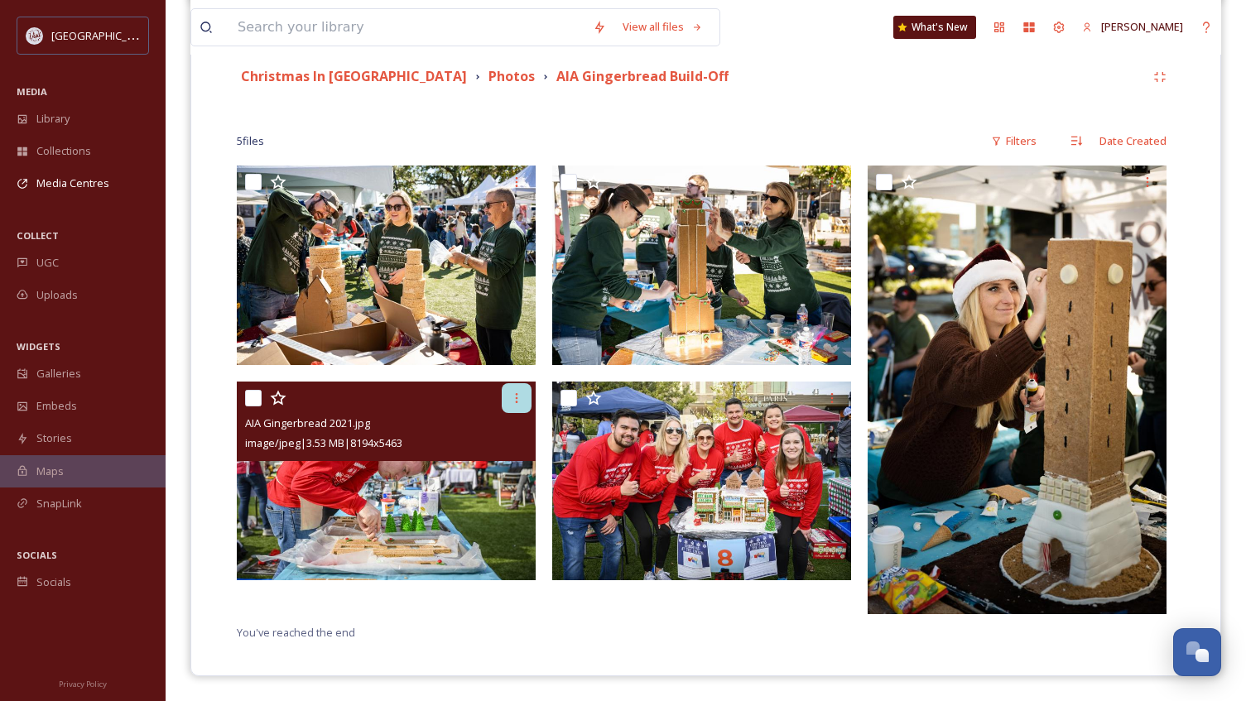
click at [516, 404] on icon at bounding box center [516, 397] width 13 height 13
click at [319, 504] on img at bounding box center [386, 481] width 299 height 199
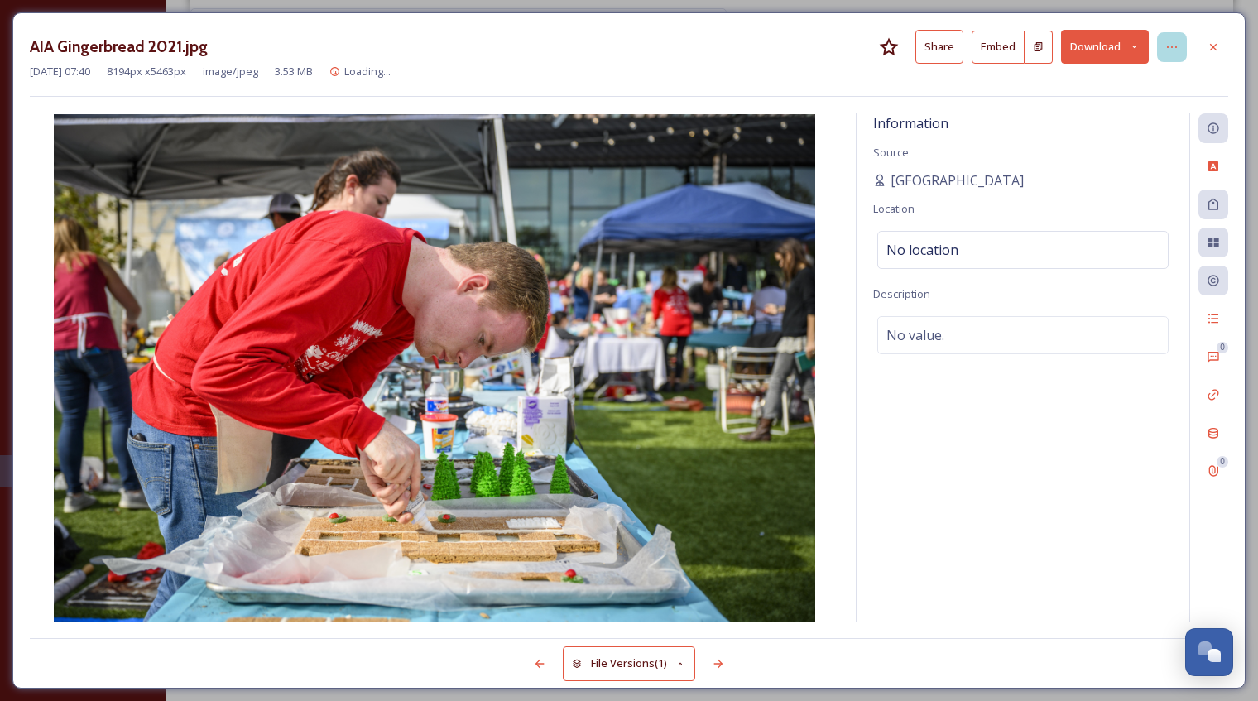
click at [1166, 38] on div at bounding box center [1172, 47] width 30 height 30
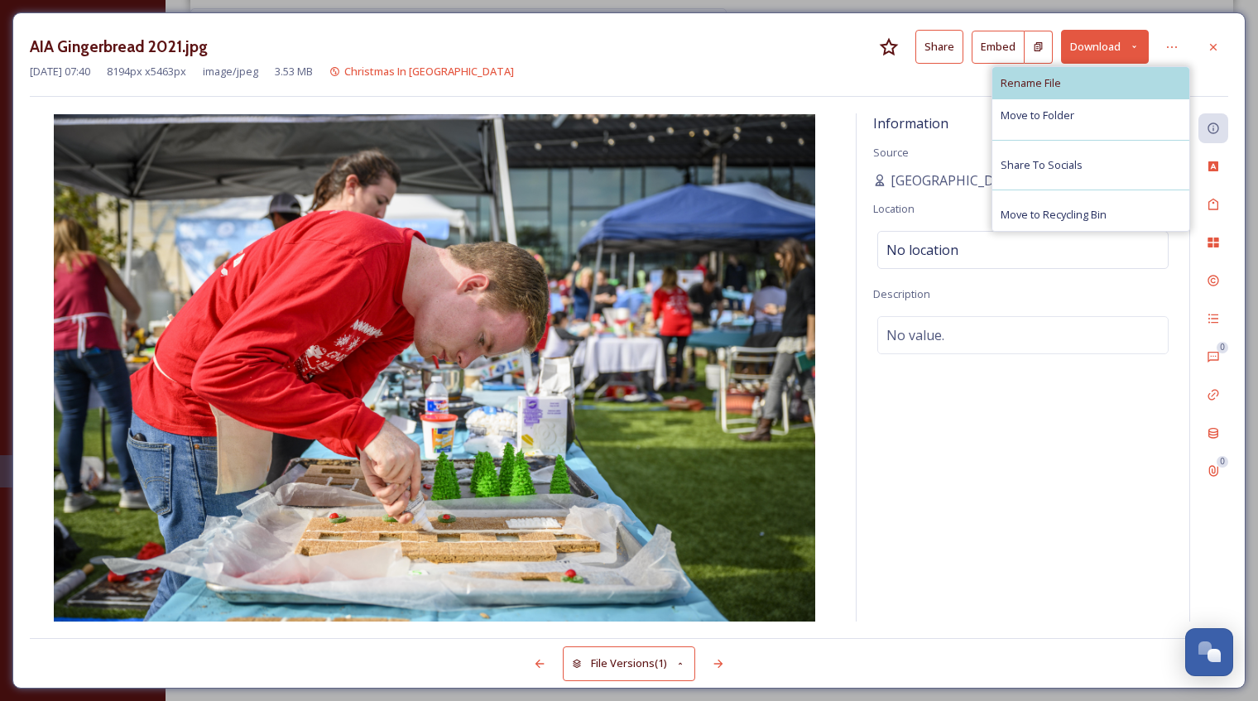
click at [1094, 74] on div "Rename File" at bounding box center [1090, 83] width 197 height 32
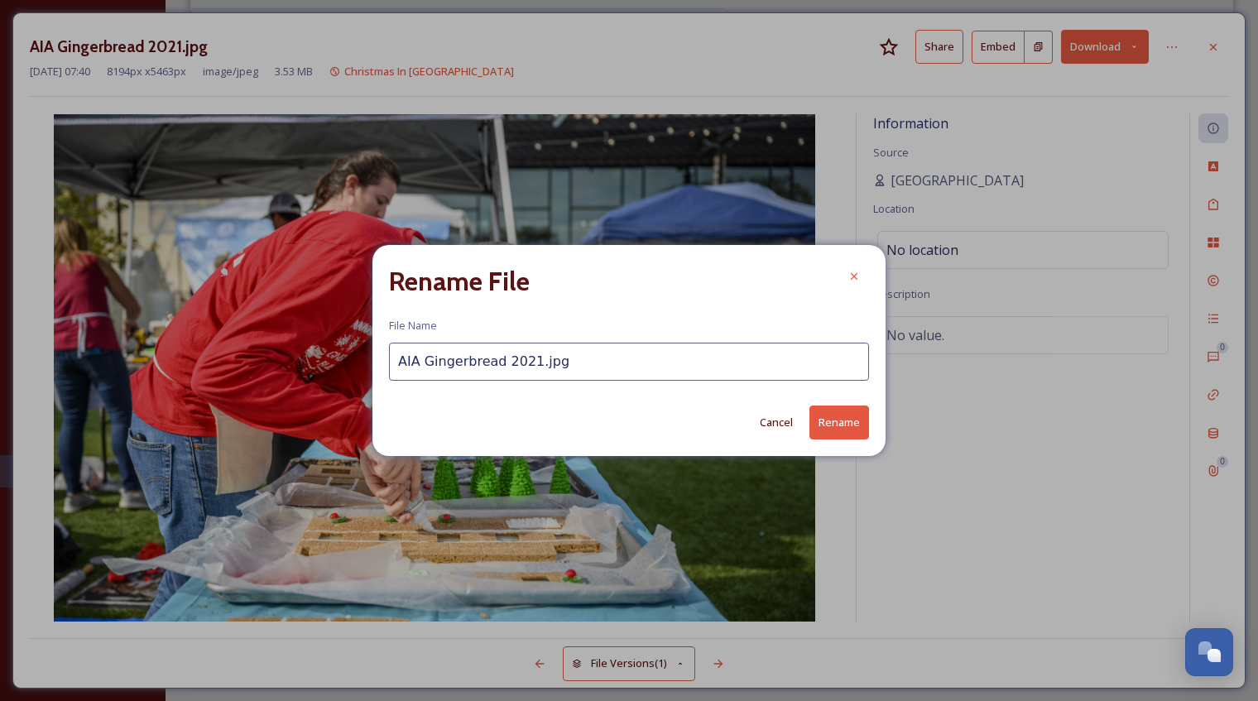
drag, startPoint x: 550, startPoint y: 364, endPoint x: 495, endPoint y: 367, distance: 55.5
click at [495, 367] on input "AIA Gingerbread 2021.jpg" at bounding box center [629, 362] width 480 height 38
click at [629, 366] on input "AIA Gingerbread 2021.jpg" at bounding box center [629, 362] width 480 height 38
drag, startPoint x: 524, startPoint y: 362, endPoint x: 514, endPoint y: 364, distance: 10.1
click at [514, 364] on input "AIA Gingerbread 2021.jpg" at bounding box center [629, 362] width 480 height 38
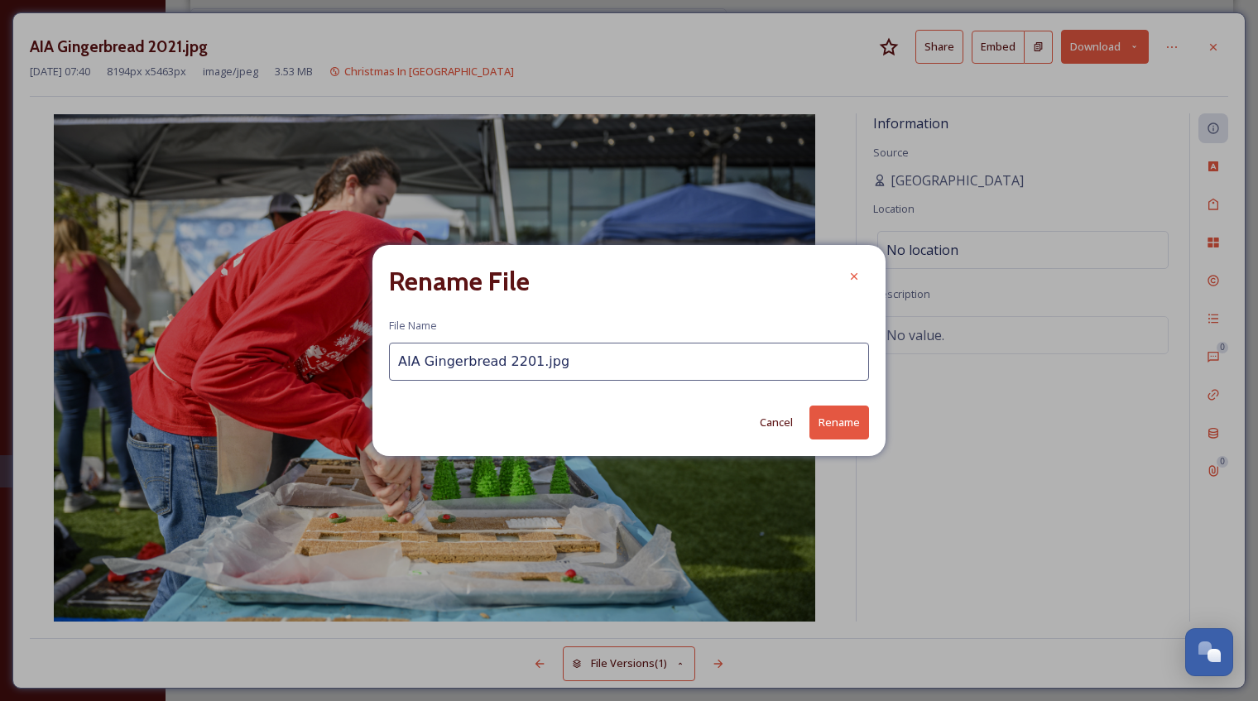
click at [522, 361] on input "AIA Gingerbread 2201.jpg" at bounding box center [629, 362] width 480 height 38
click at [525, 360] on input "AIA Gingerbread 2201.jpg" at bounding box center [629, 362] width 480 height 38
type input "AIA Gingerbread.jpg"
click at [845, 421] on button "Rename" at bounding box center [839, 423] width 60 height 34
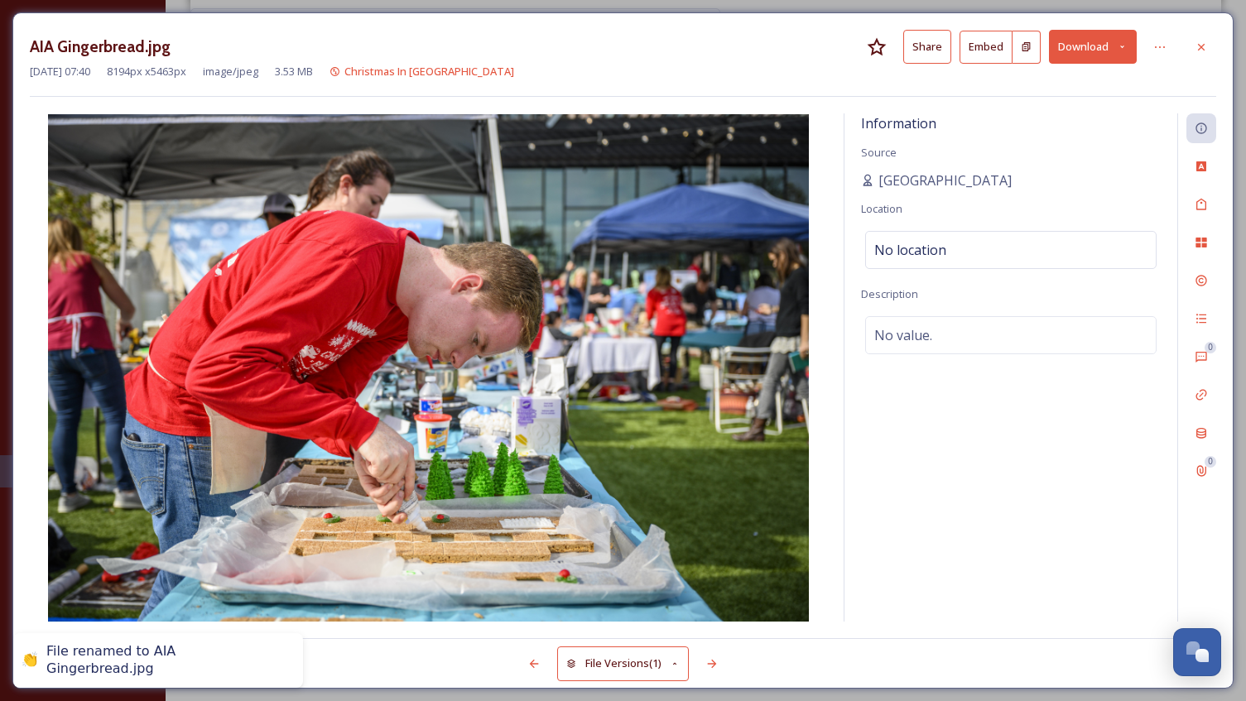
click at [717, 665] on icon at bounding box center [711, 663] width 13 height 13
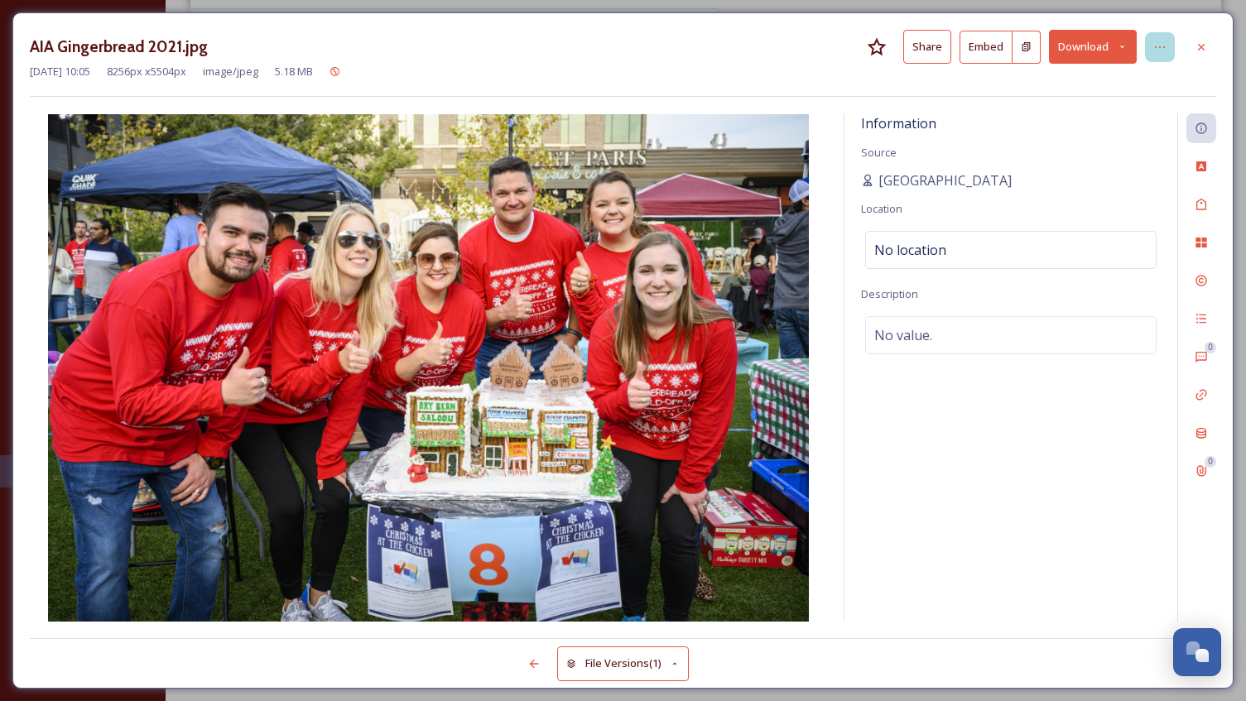
click at [1160, 49] on icon at bounding box center [1159, 47] width 13 height 13
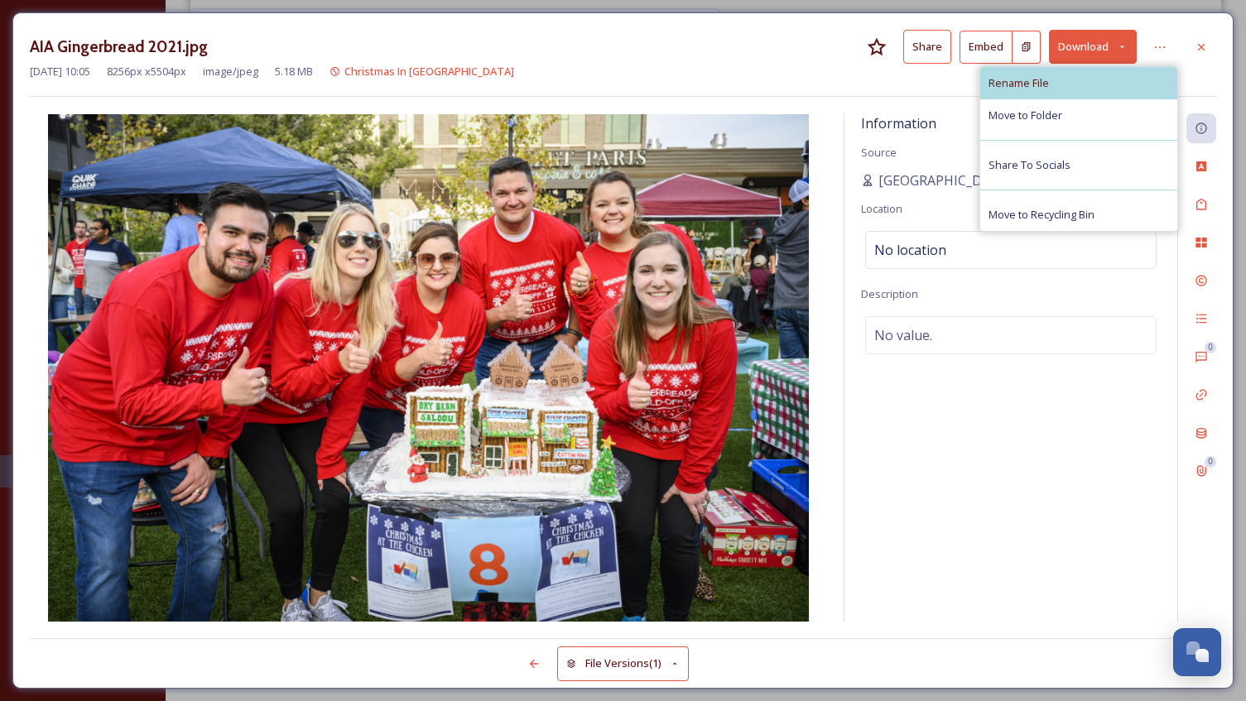
click at [1090, 86] on div "Rename File" at bounding box center [1078, 83] width 197 height 32
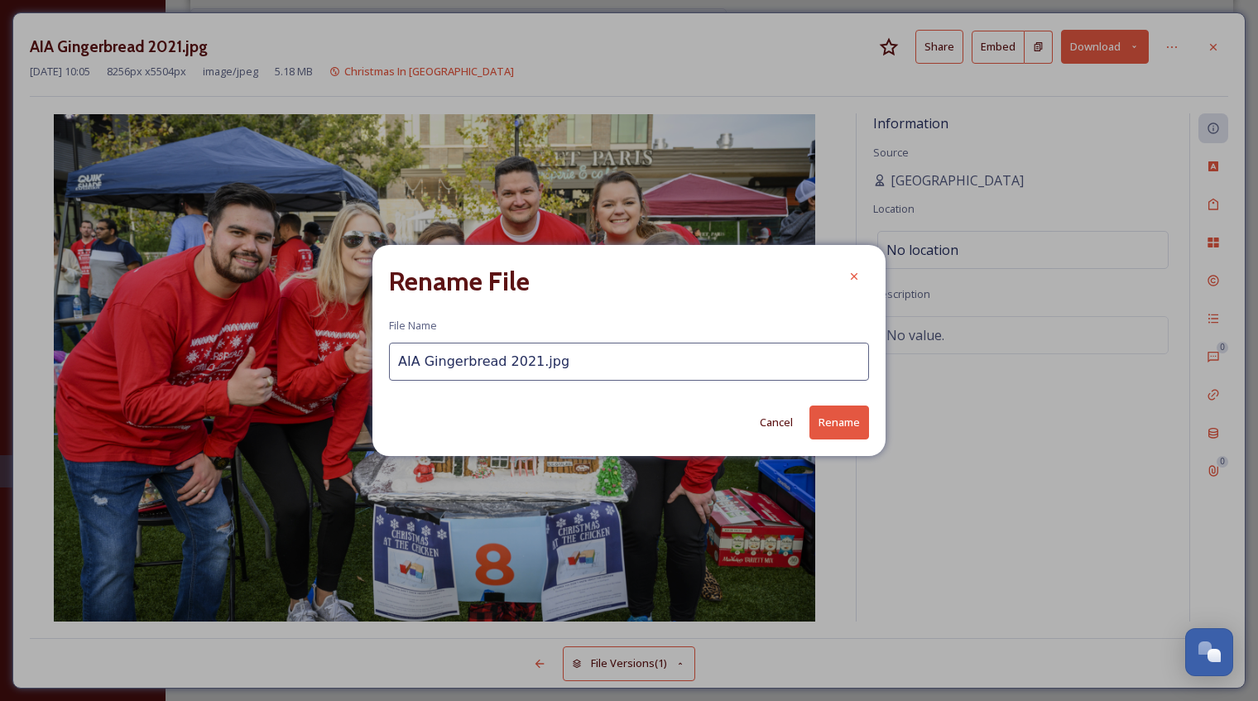
click at [525, 359] on input "AIA Gingerbread 2021.jpg" at bounding box center [629, 362] width 480 height 38
type input "AIA Gingerbread.jpg"
click at [871, 420] on div "Rename File File Name AIA Gingerbread.jpg Cancel Rename" at bounding box center [628, 350] width 513 height 210
click at [847, 425] on button "Rename" at bounding box center [839, 423] width 60 height 34
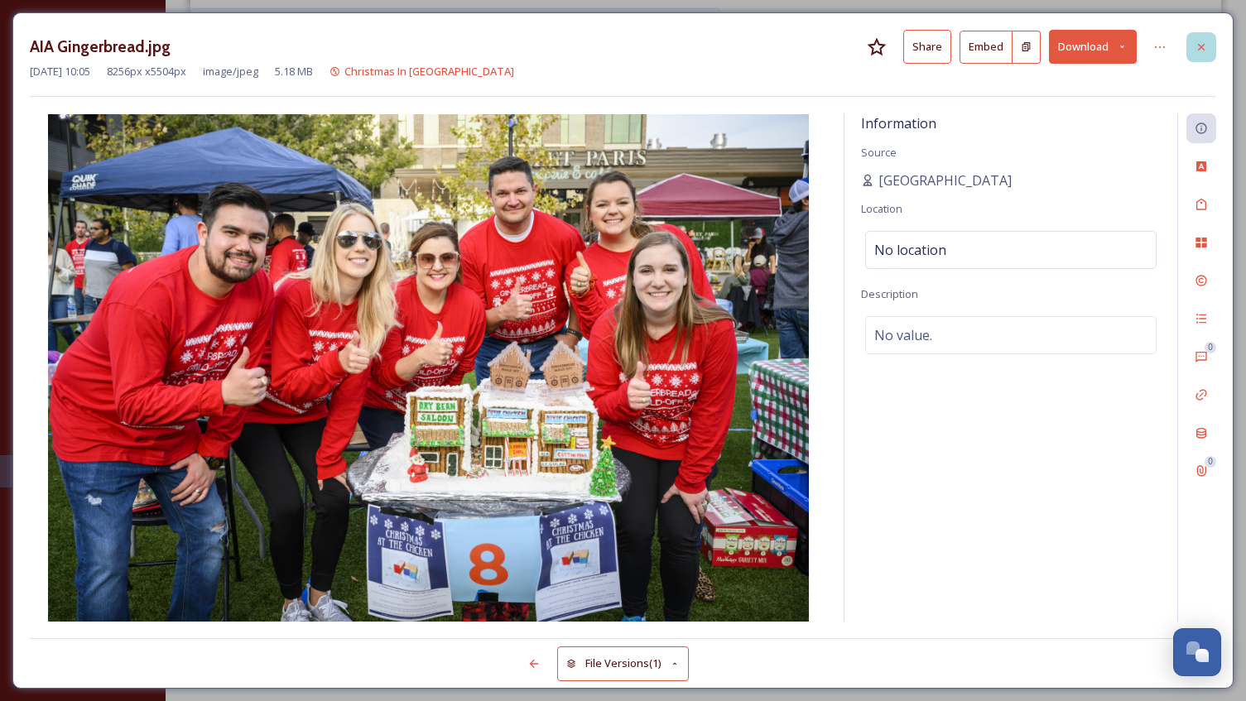
click at [1198, 45] on icon at bounding box center [1201, 46] width 7 height 7
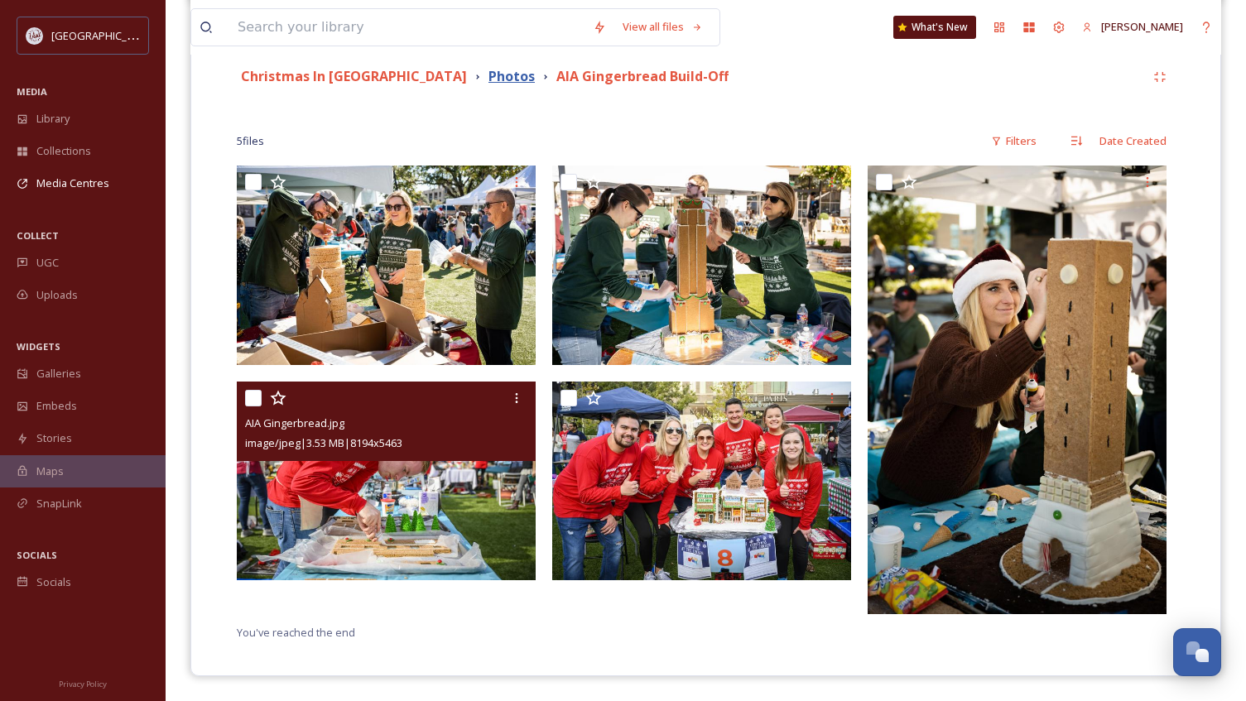
click at [488, 73] on strong "Photos" at bounding box center [511, 76] width 46 height 18
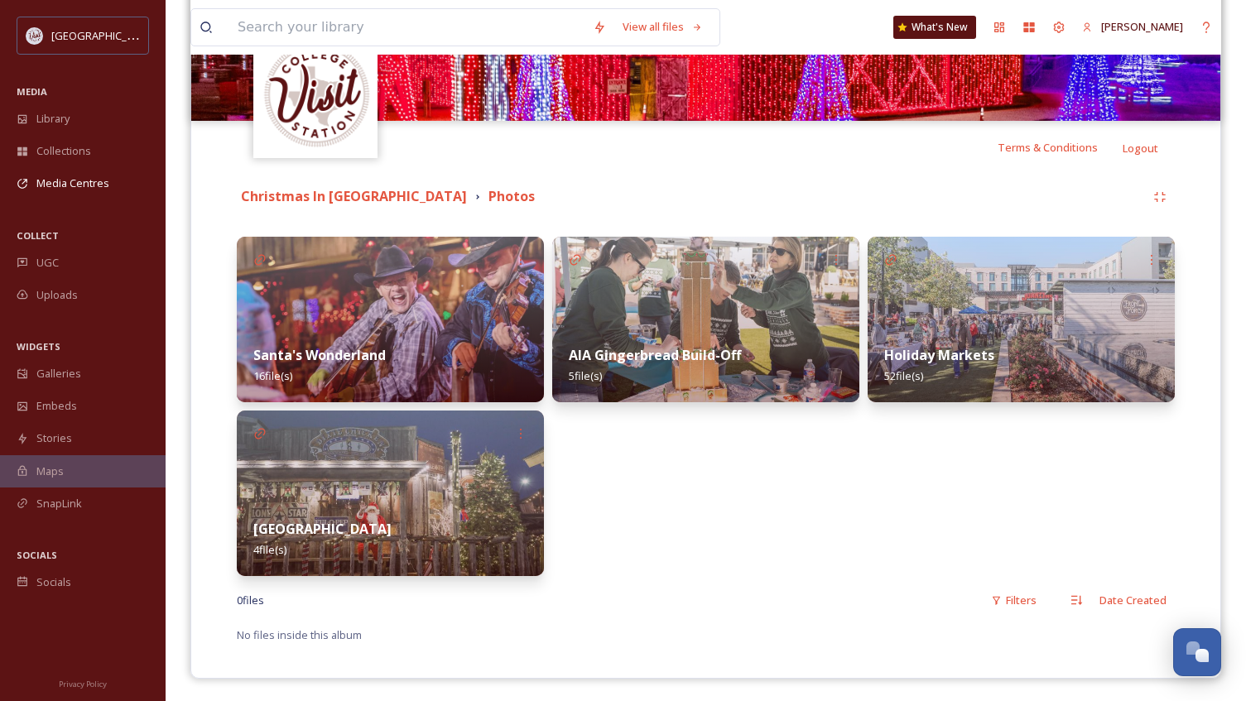
scroll to position [251, 0]
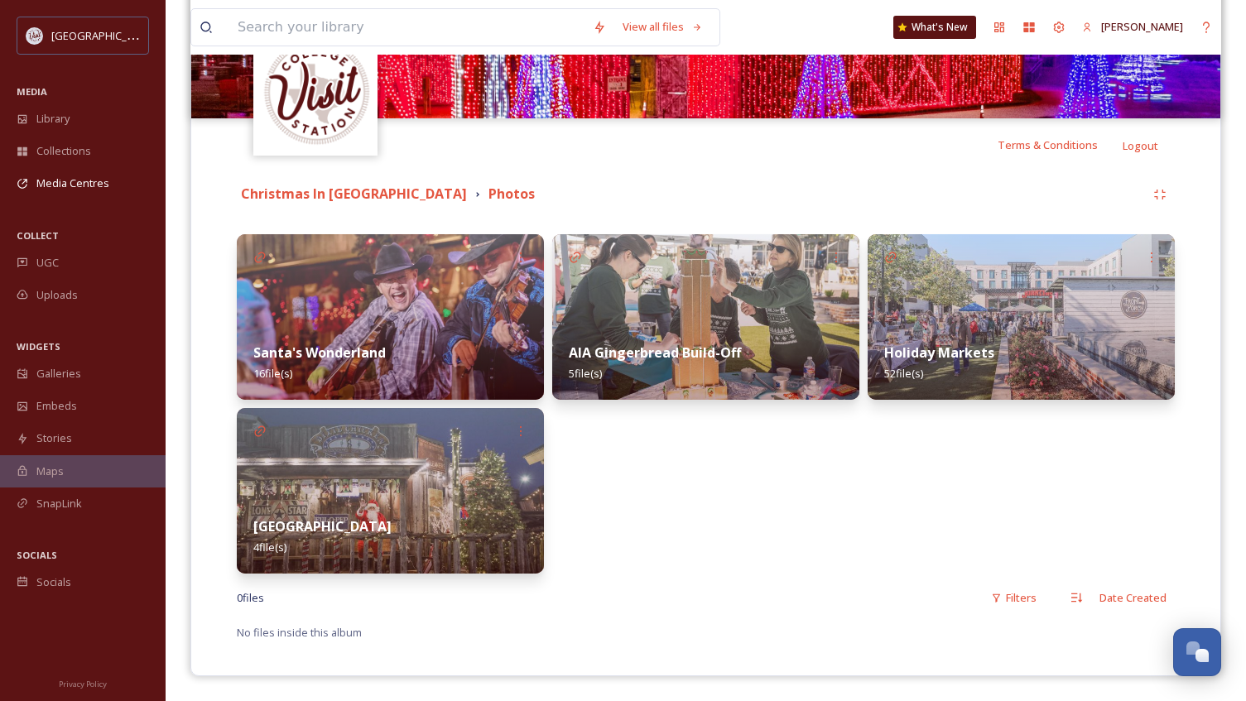
click at [940, 303] on img at bounding box center [1020, 317] width 307 height 166
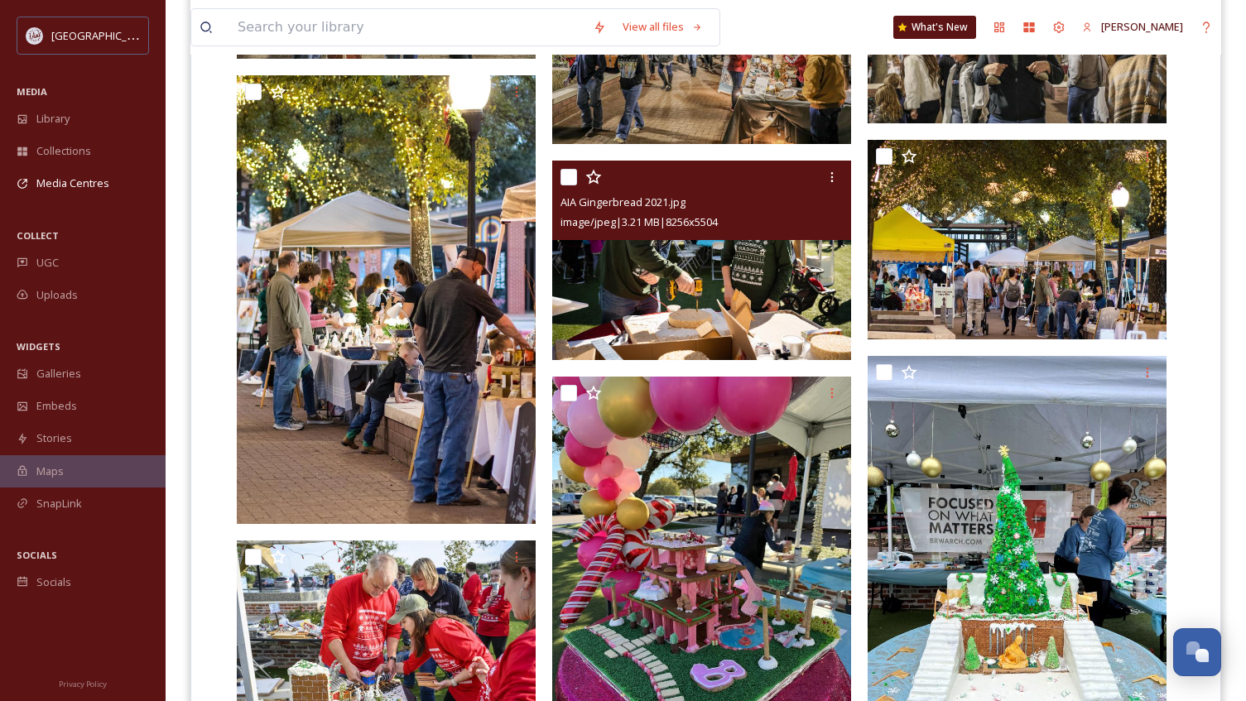
scroll to position [1572, 0]
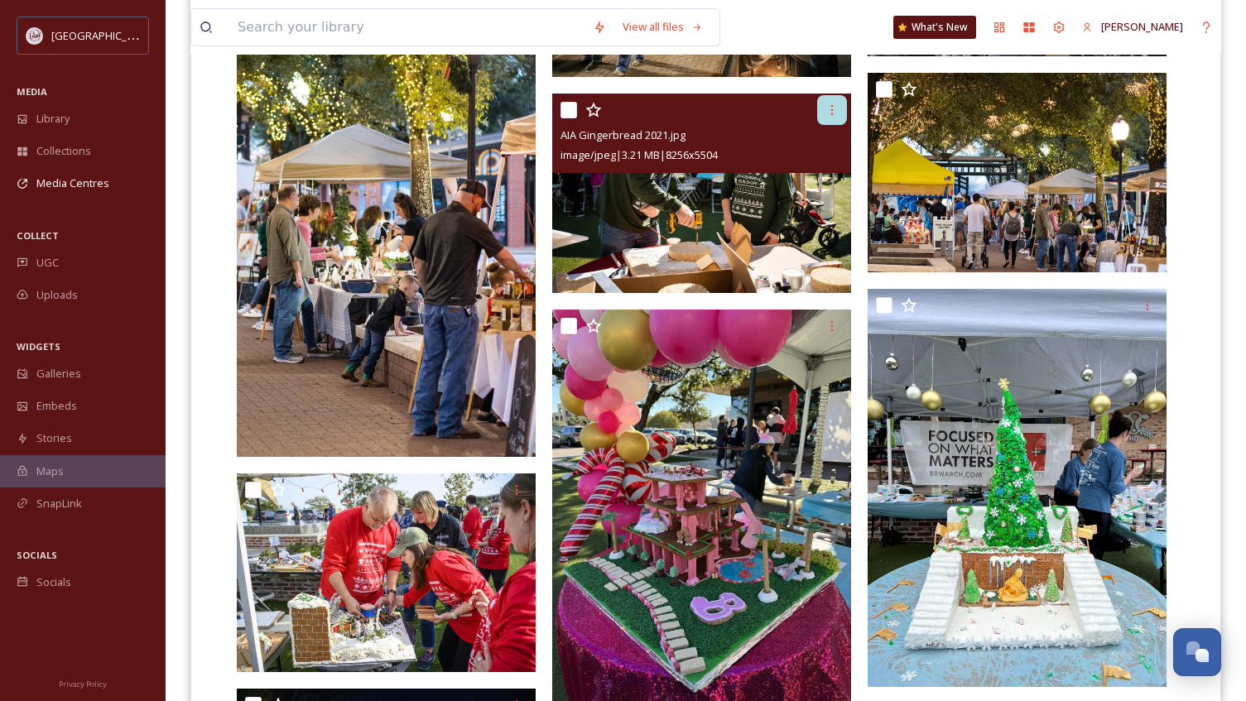
click at [828, 111] on icon at bounding box center [831, 109] width 13 height 13
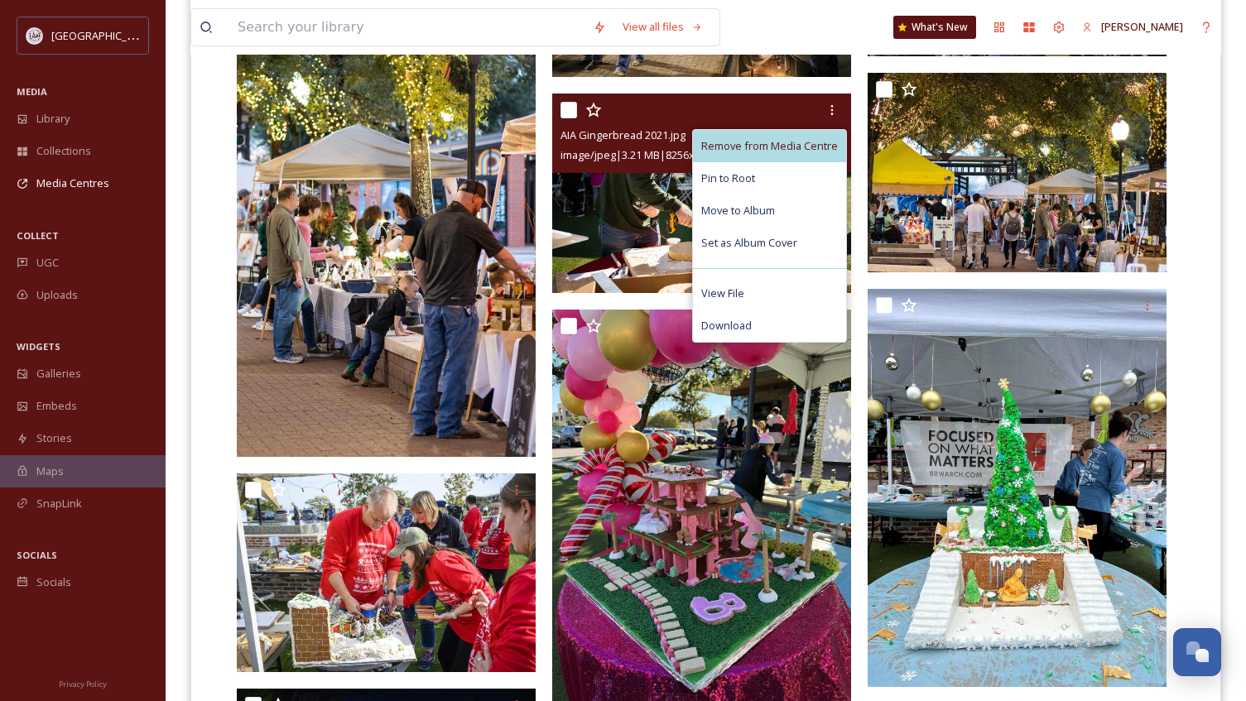
click at [804, 146] on span "Remove from Media Centre" at bounding box center [769, 146] width 137 height 16
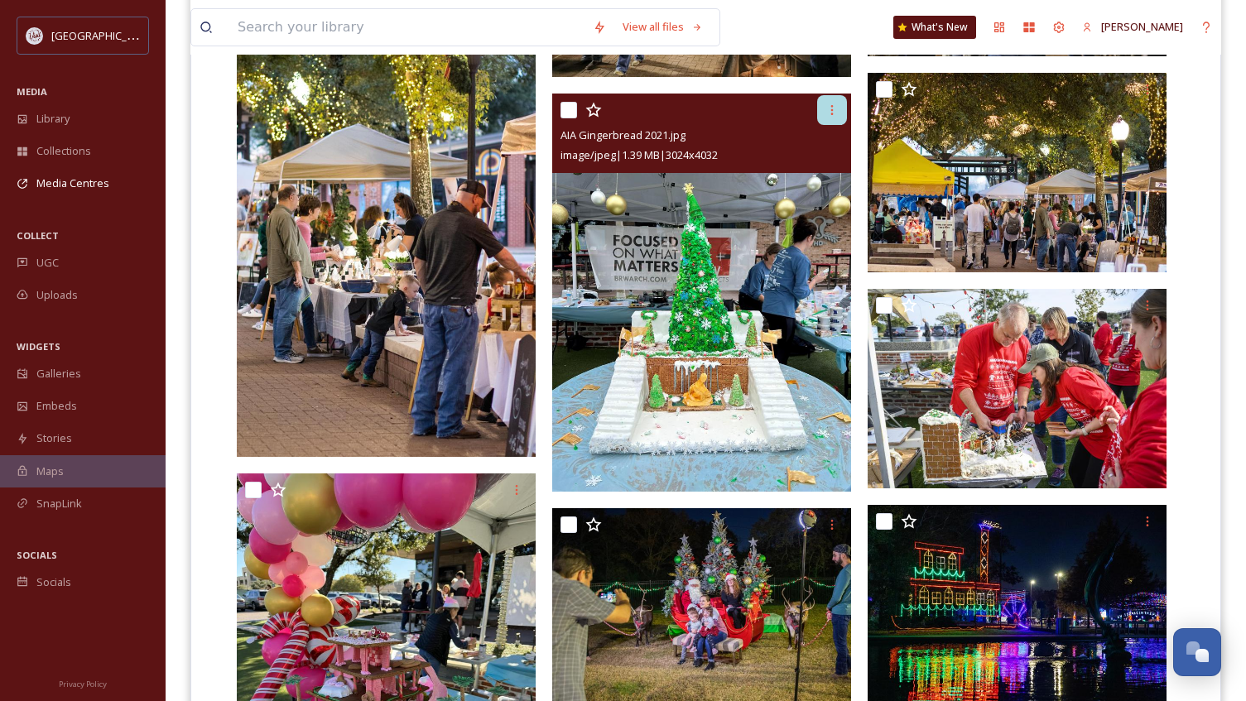
click at [826, 113] on icon at bounding box center [831, 109] width 13 height 13
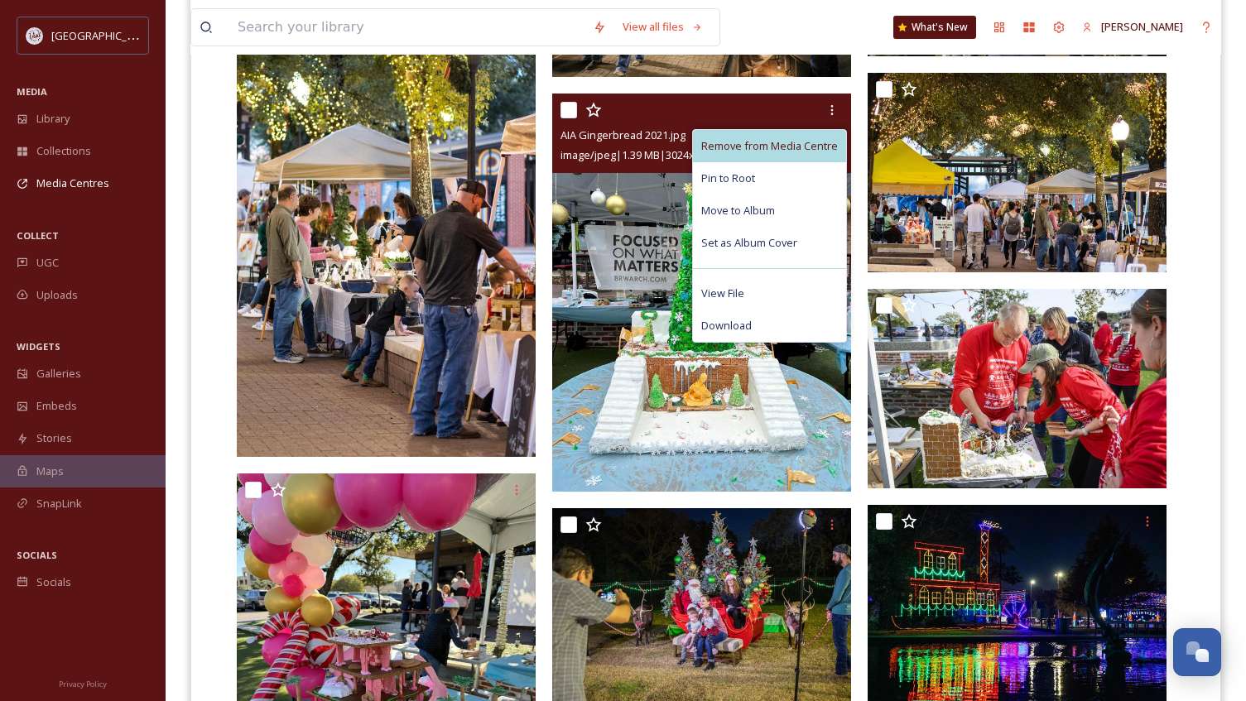
click at [809, 145] on span "Remove from Media Centre" at bounding box center [769, 146] width 137 height 16
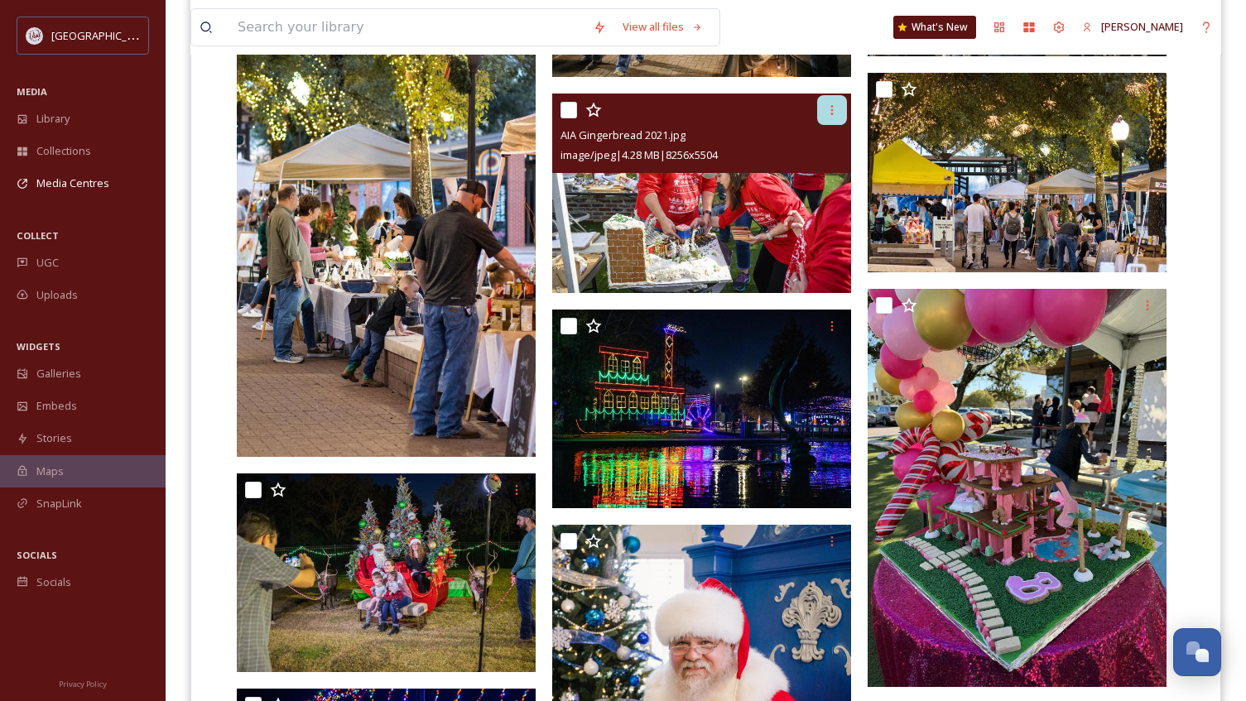
click at [833, 113] on icon at bounding box center [831, 109] width 13 height 13
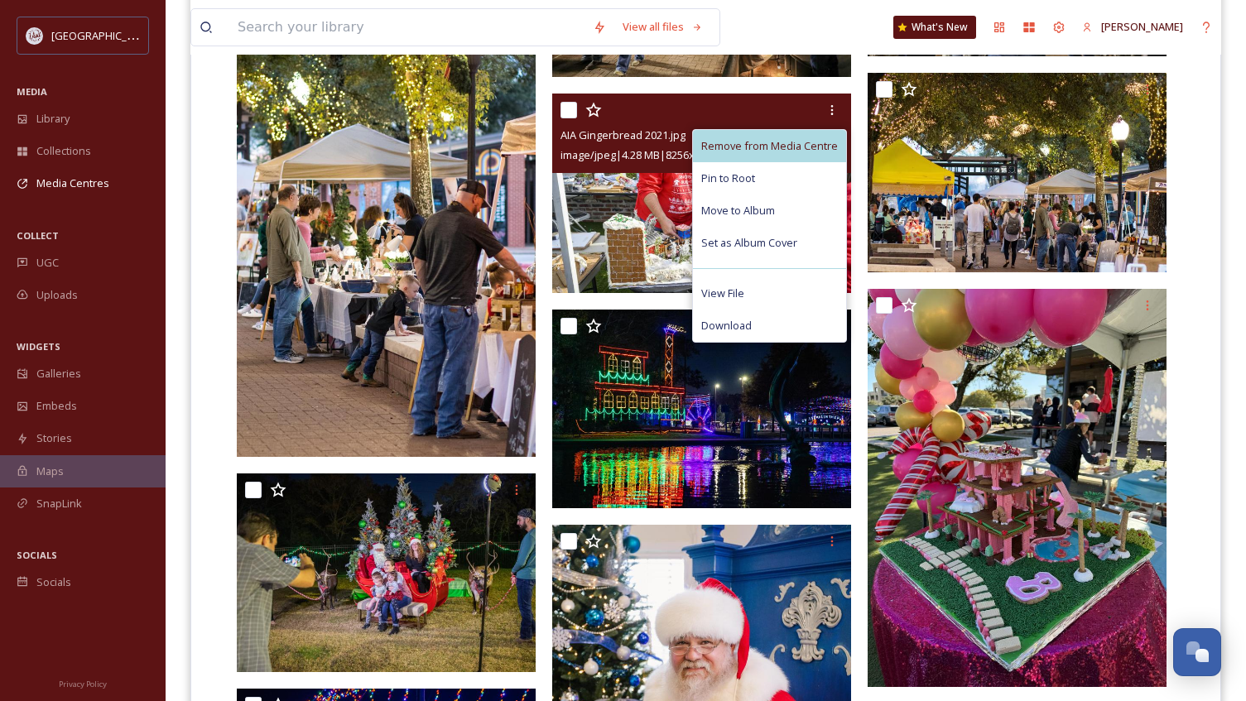
click at [803, 141] on span "Remove from Media Centre" at bounding box center [769, 146] width 137 height 16
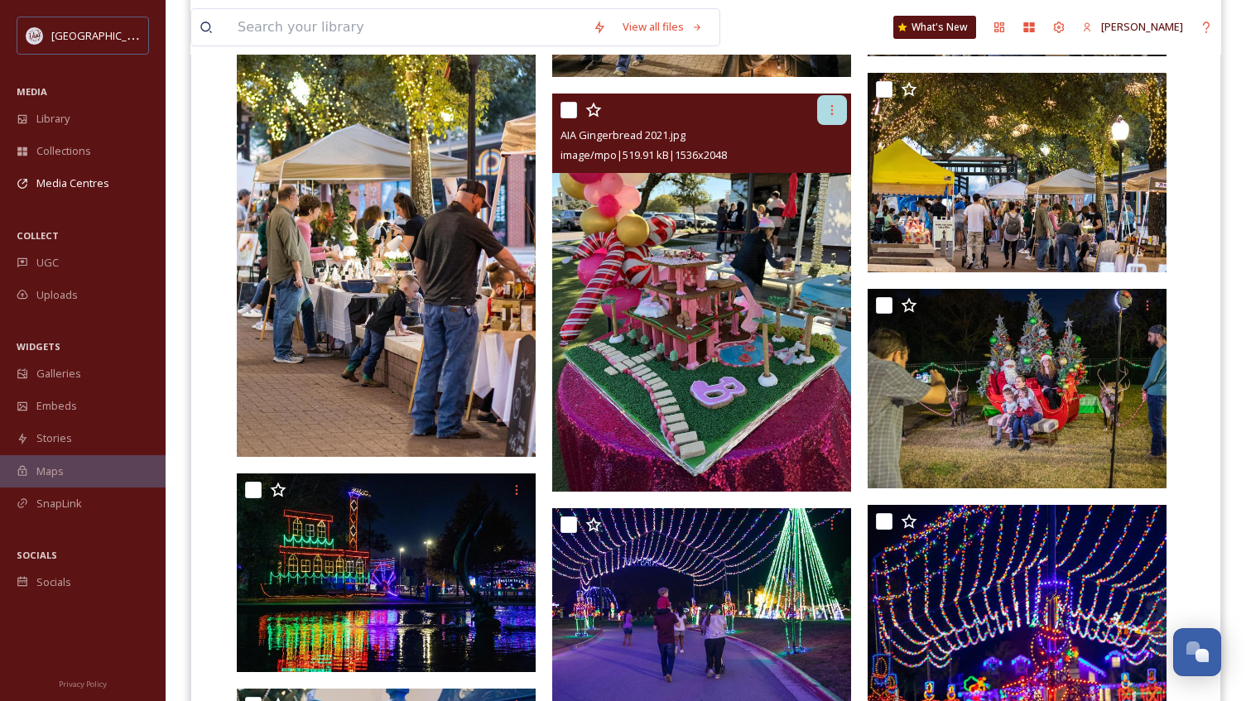
click at [828, 113] on icon at bounding box center [831, 109] width 13 height 13
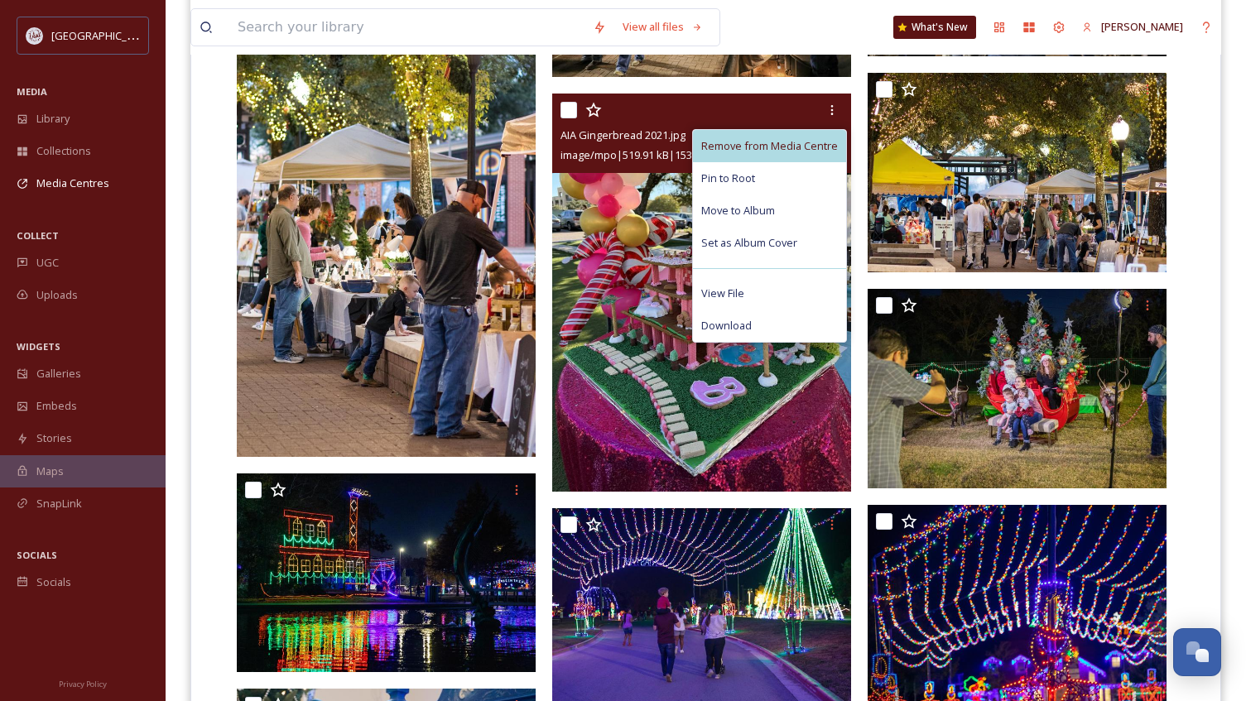
click at [802, 145] on span "Remove from Media Centre" at bounding box center [769, 146] width 137 height 16
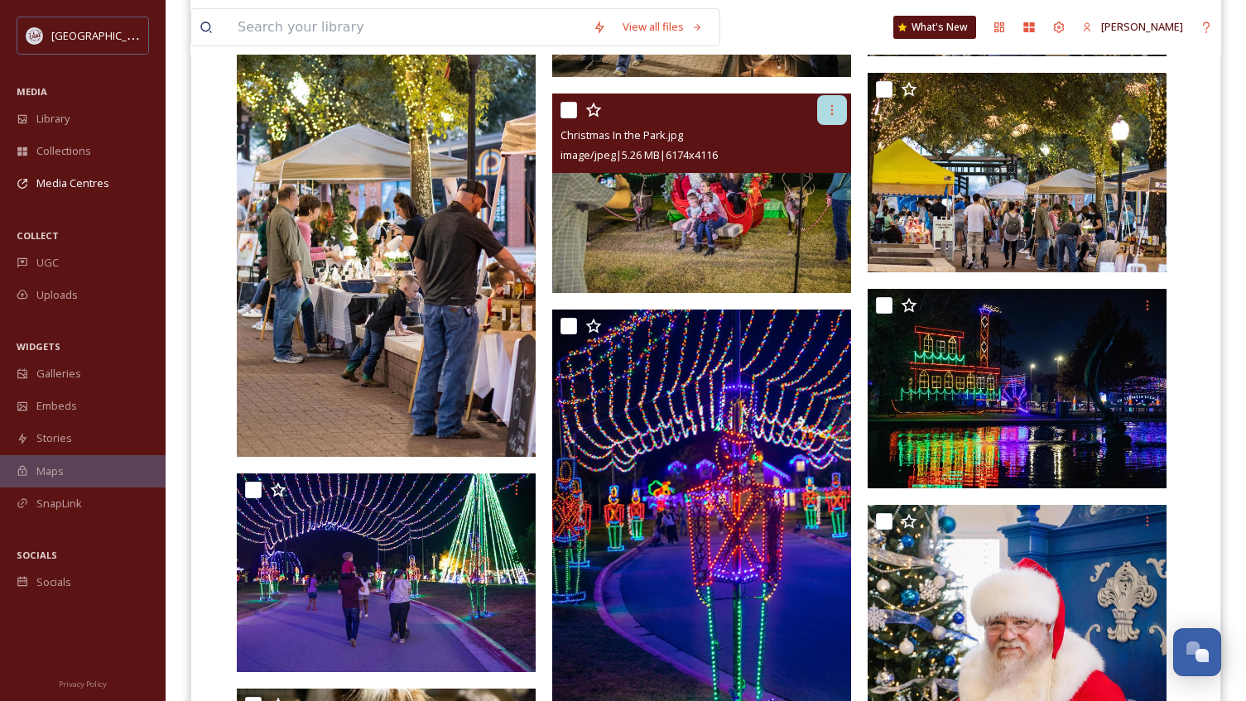
click at [826, 112] on icon at bounding box center [831, 109] width 13 height 13
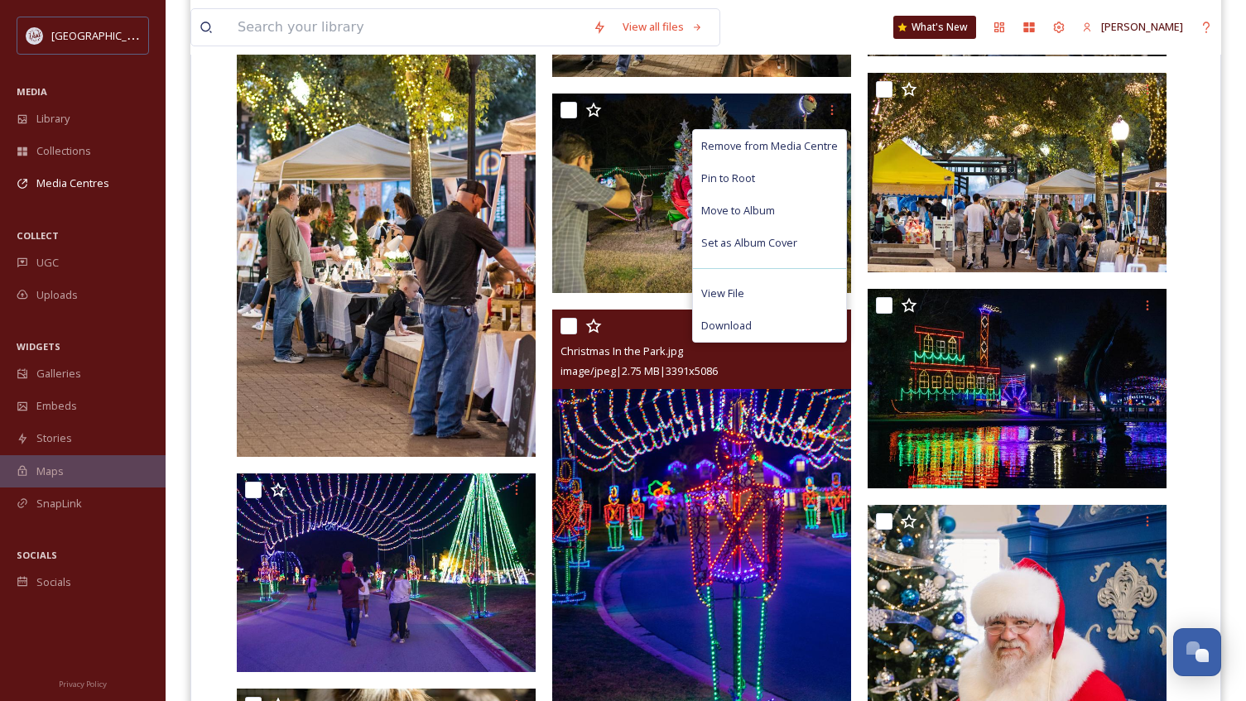
scroll to position [1490, 0]
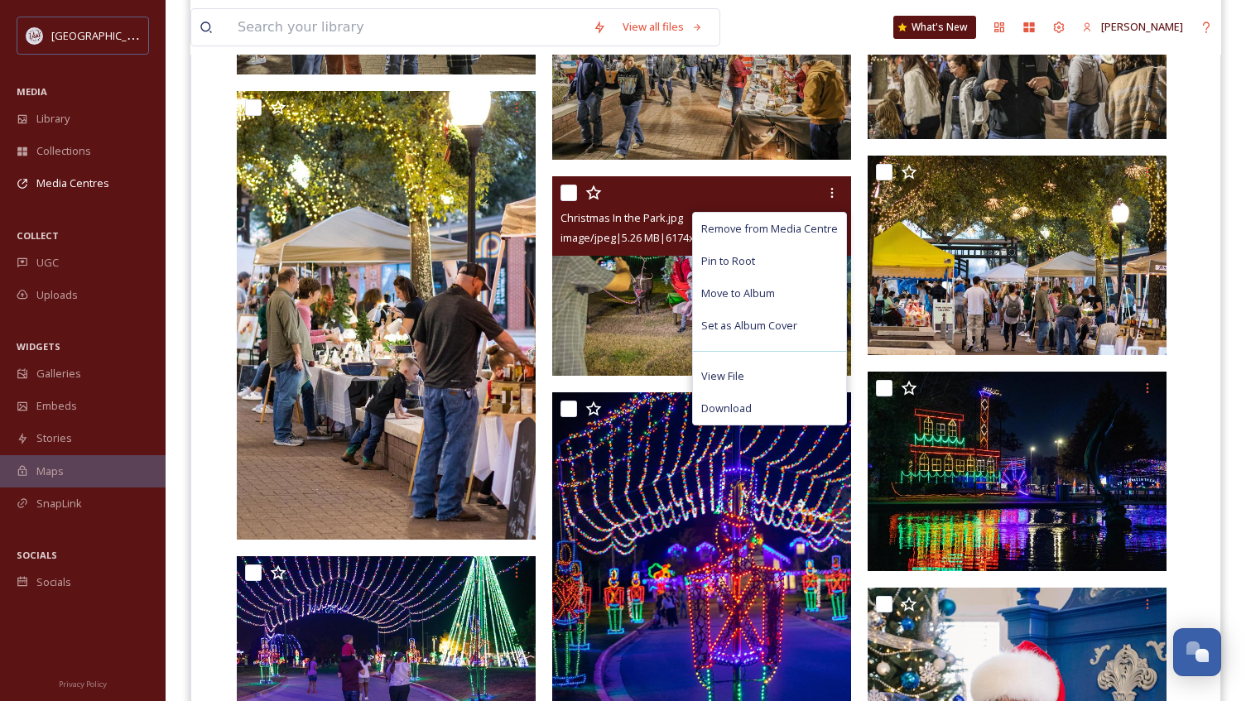
click at [621, 362] on img at bounding box center [701, 275] width 299 height 199
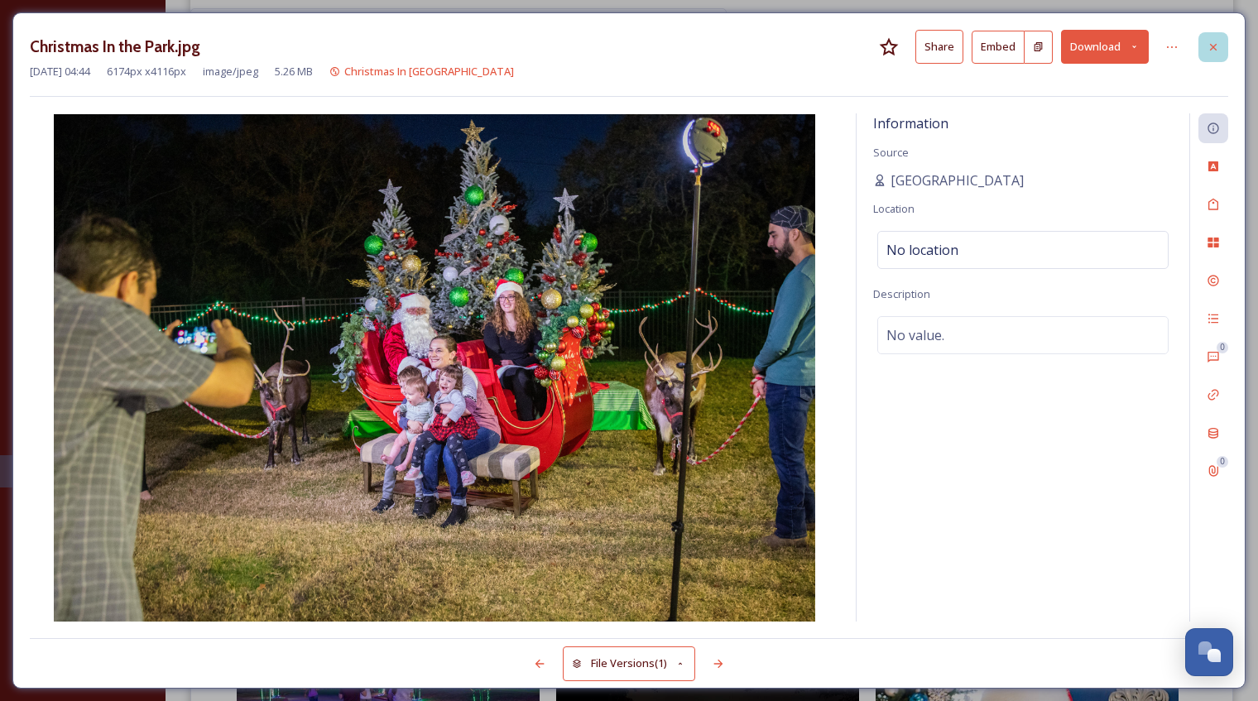
click at [1214, 51] on icon at bounding box center [1213, 47] width 13 height 13
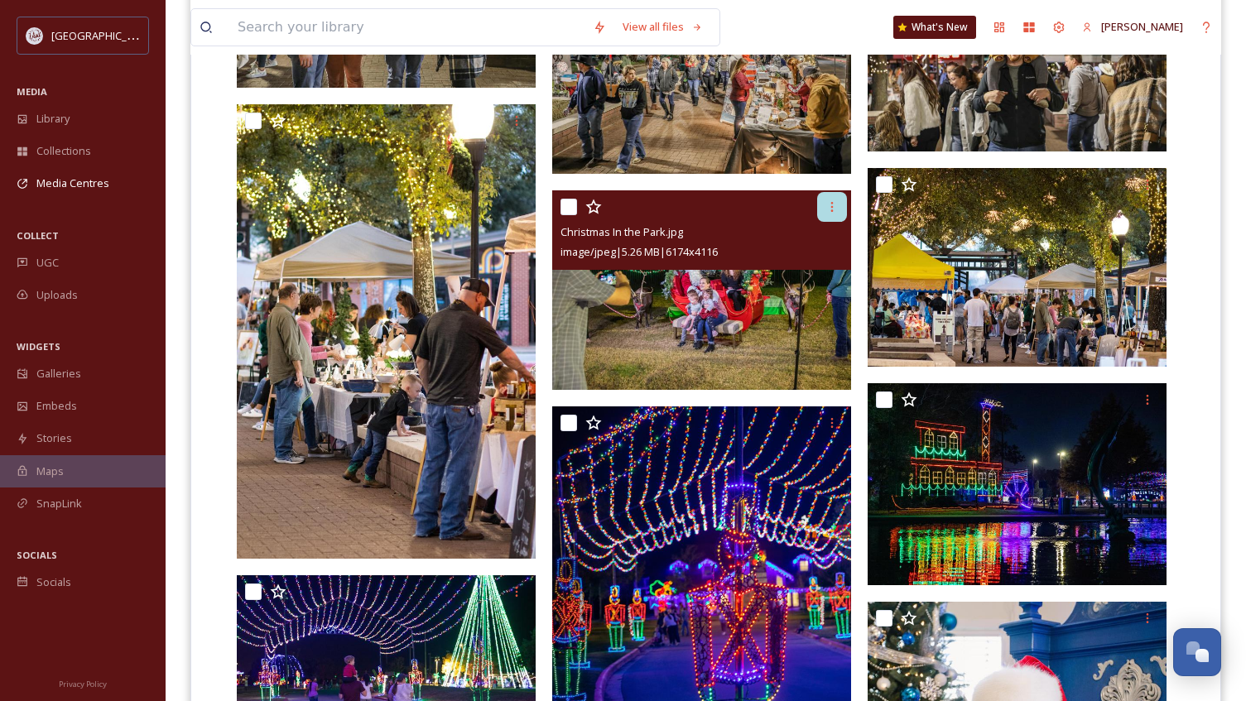
click at [820, 203] on div at bounding box center [832, 207] width 30 height 30
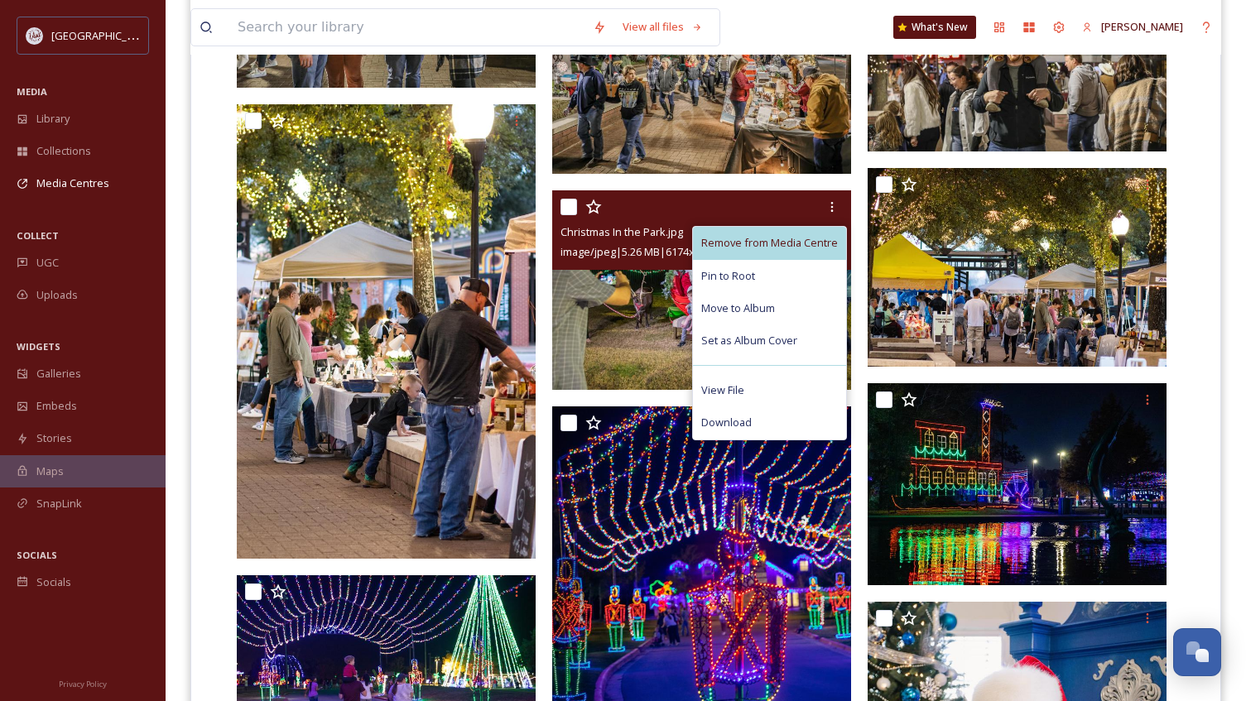
click at [790, 237] on span "Remove from Media Centre" at bounding box center [769, 243] width 137 height 16
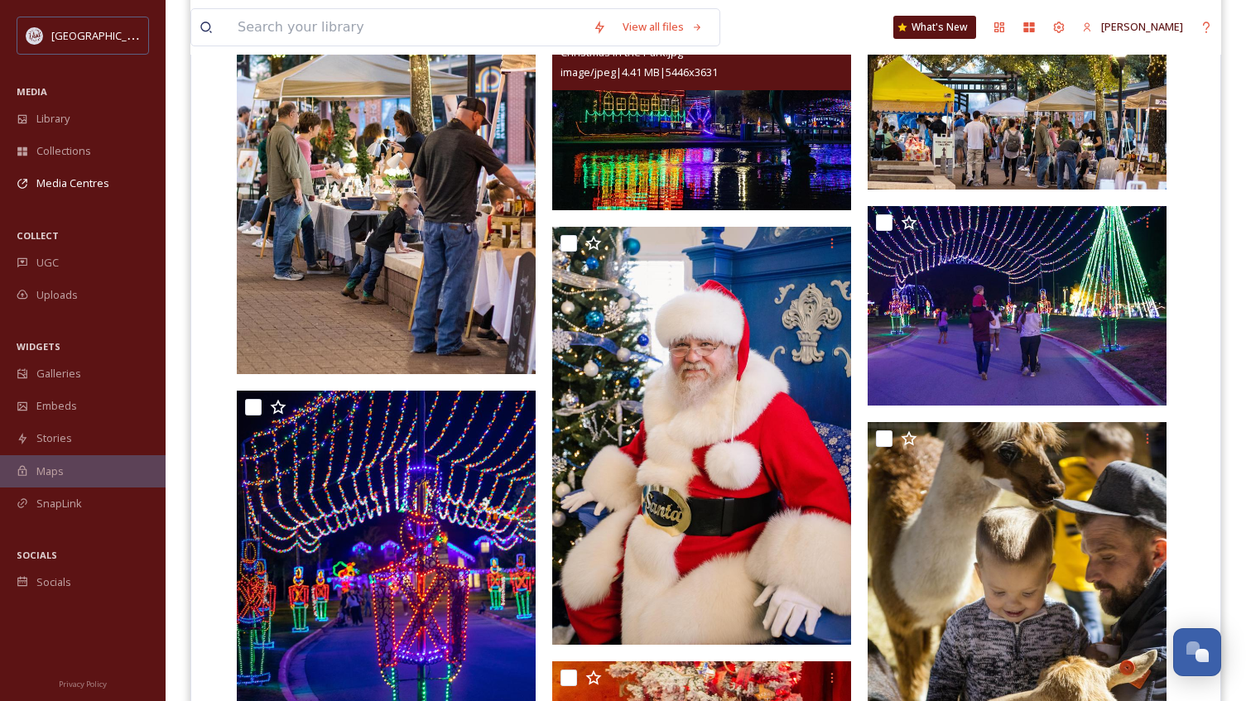
scroll to position [1738, 0]
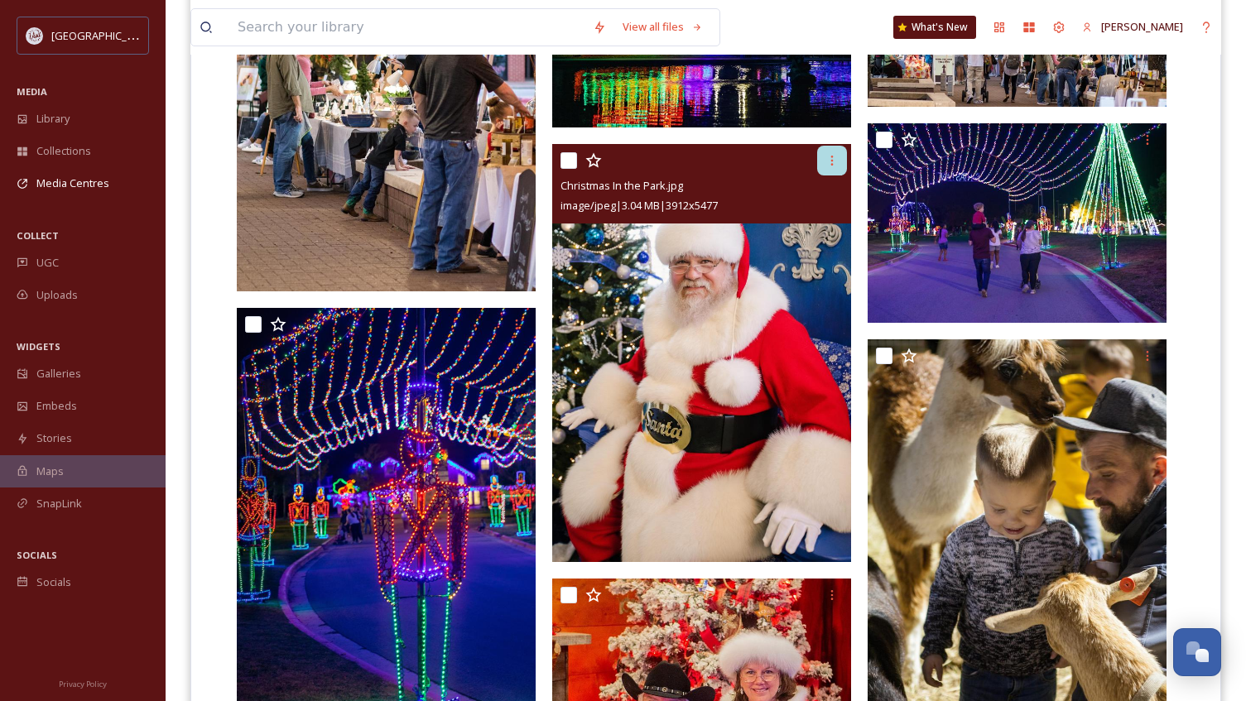
click at [831, 161] on icon at bounding box center [831, 160] width 13 height 13
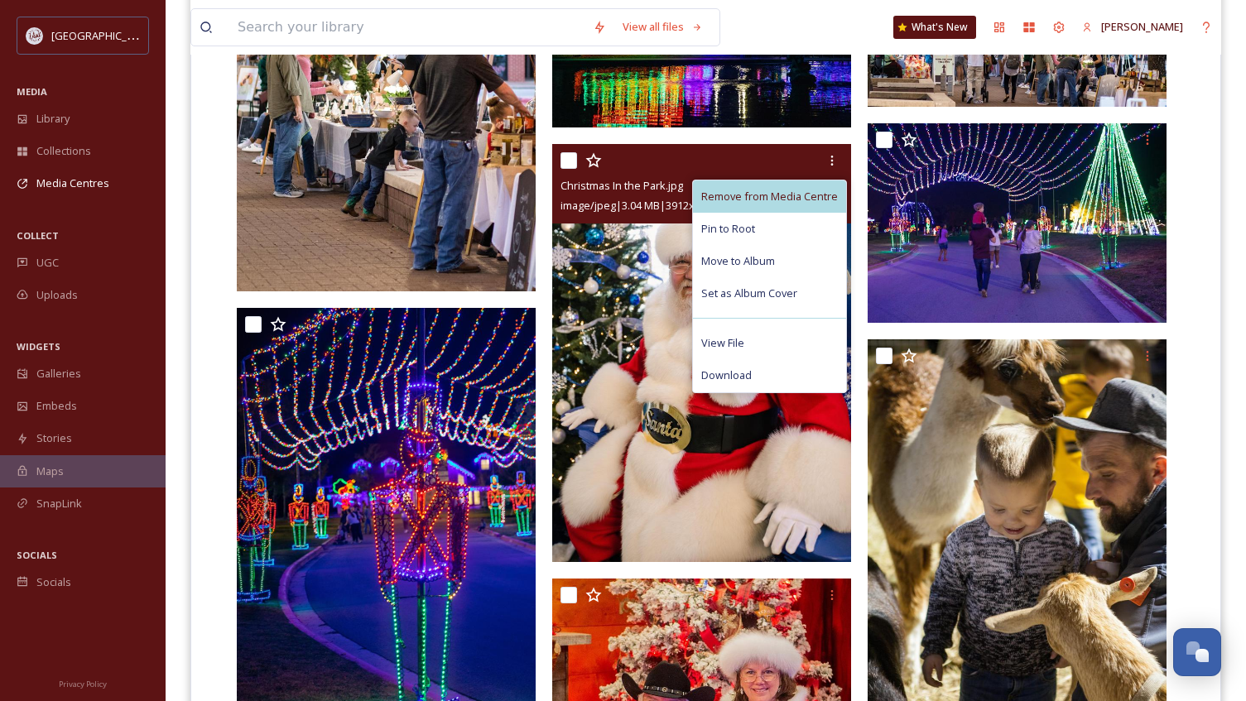
click at [797, 193] on span "Remove from Media Centre" at bounding box center [769, 197] width 137 height 16
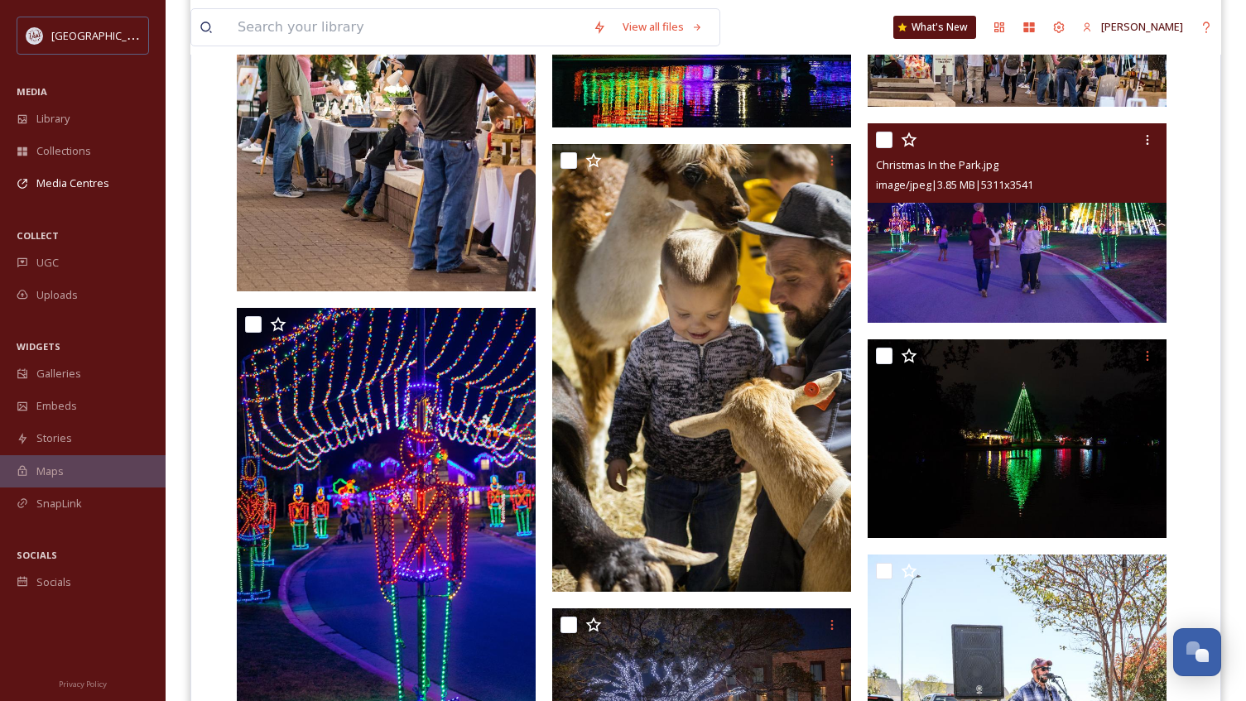
click at [881, 141] on input "checkbox" at bounding box center [884, 140] width 17 height 17
checkbox input "true"
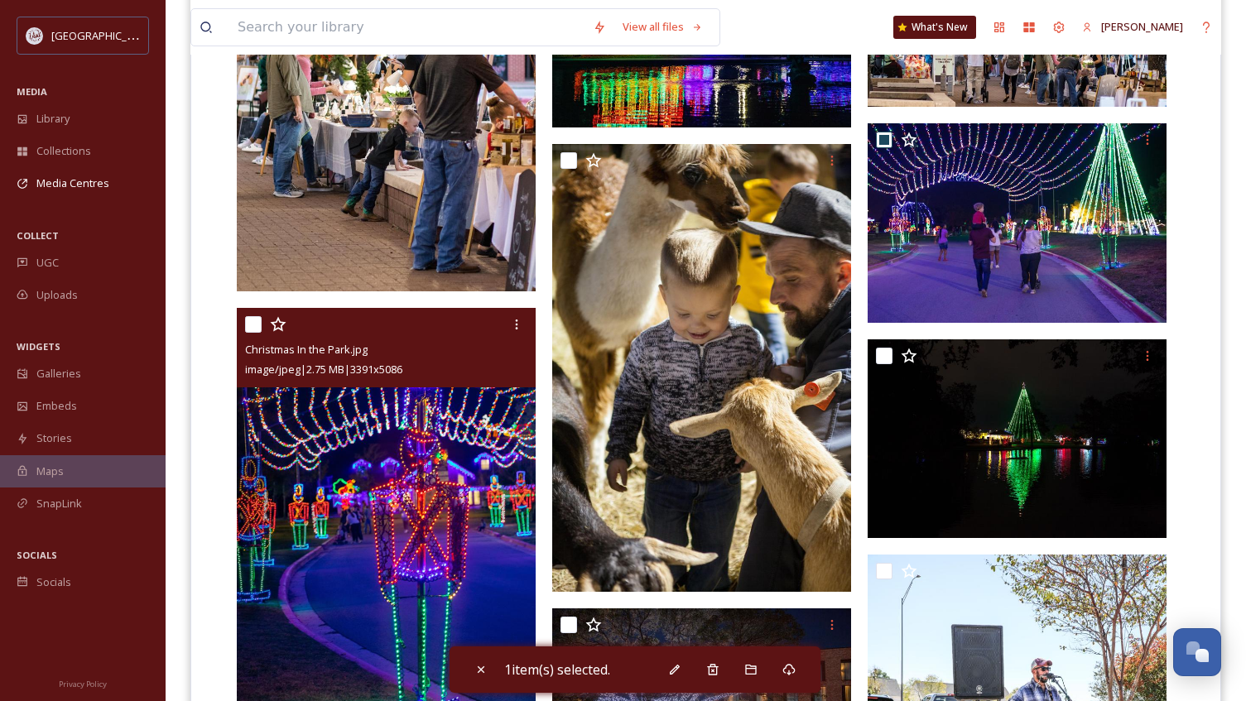
click at [260, 323] on input "checkbox" at bounding box center [253, 324] width 17 height 17
checkbox input "true"
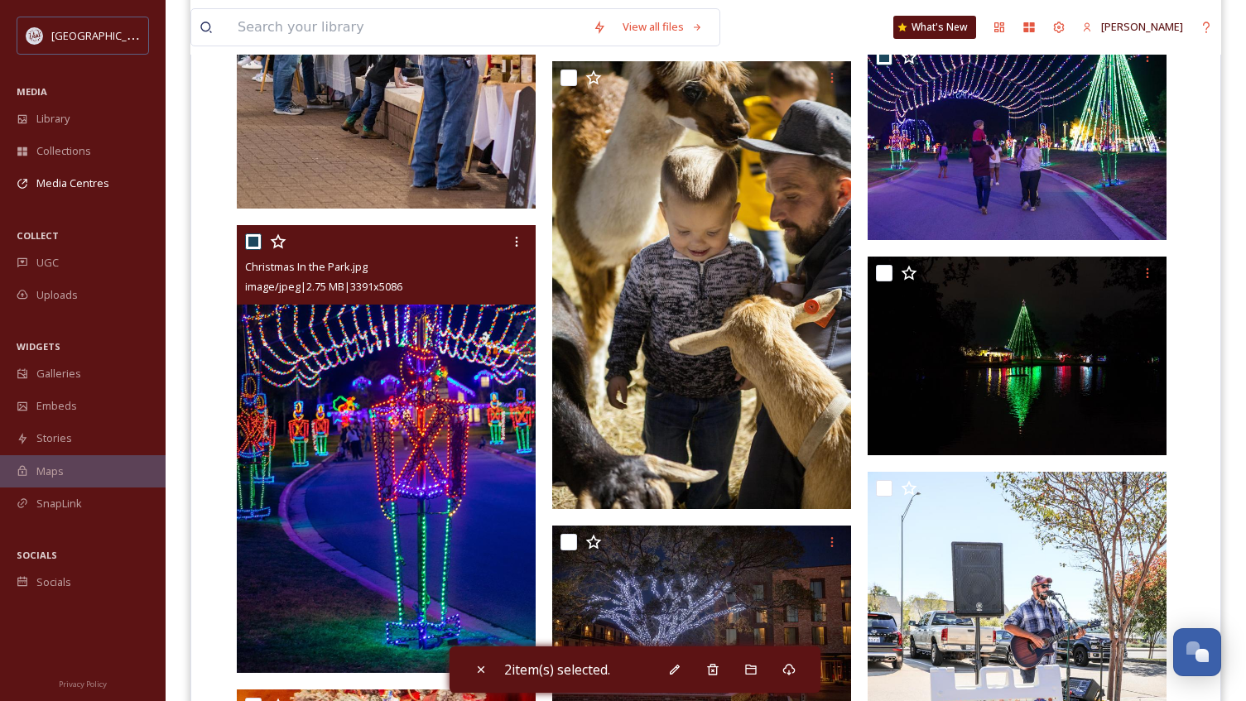
scroll to position [1903, 0]
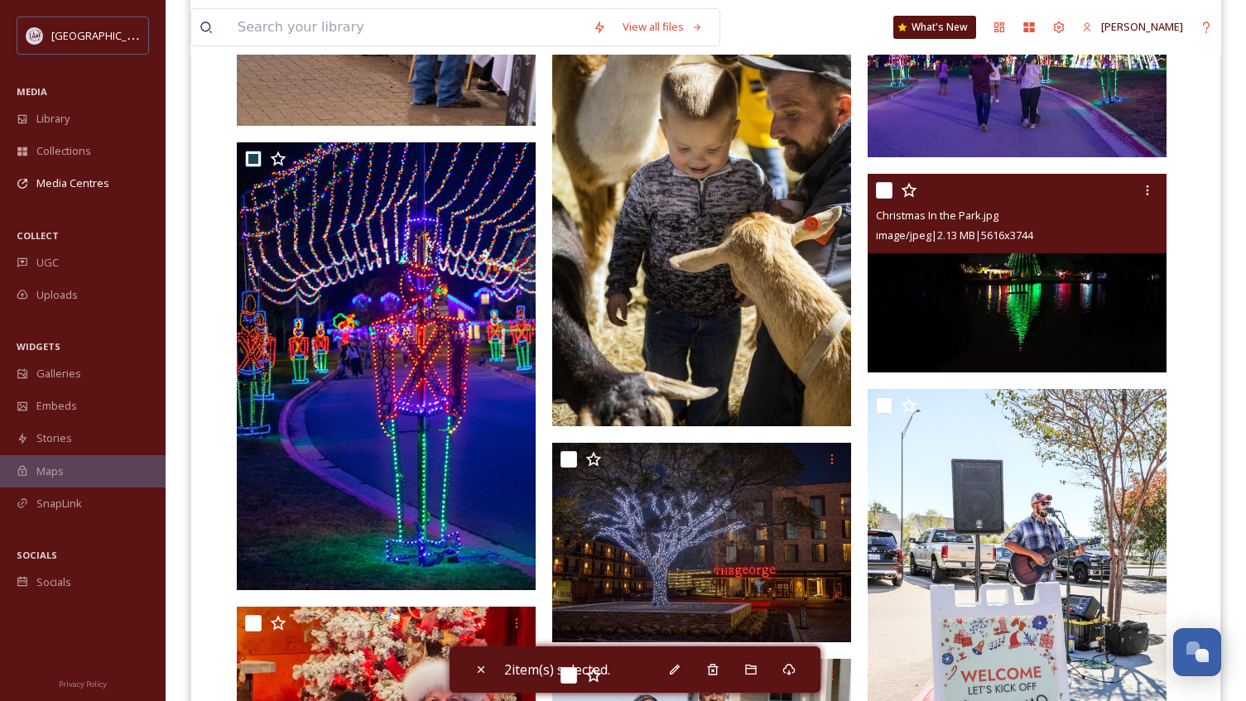
click at [881, 188] on input "checkbox" at bounding box center [884, 190] width 17 height 17
checkbox input "true"
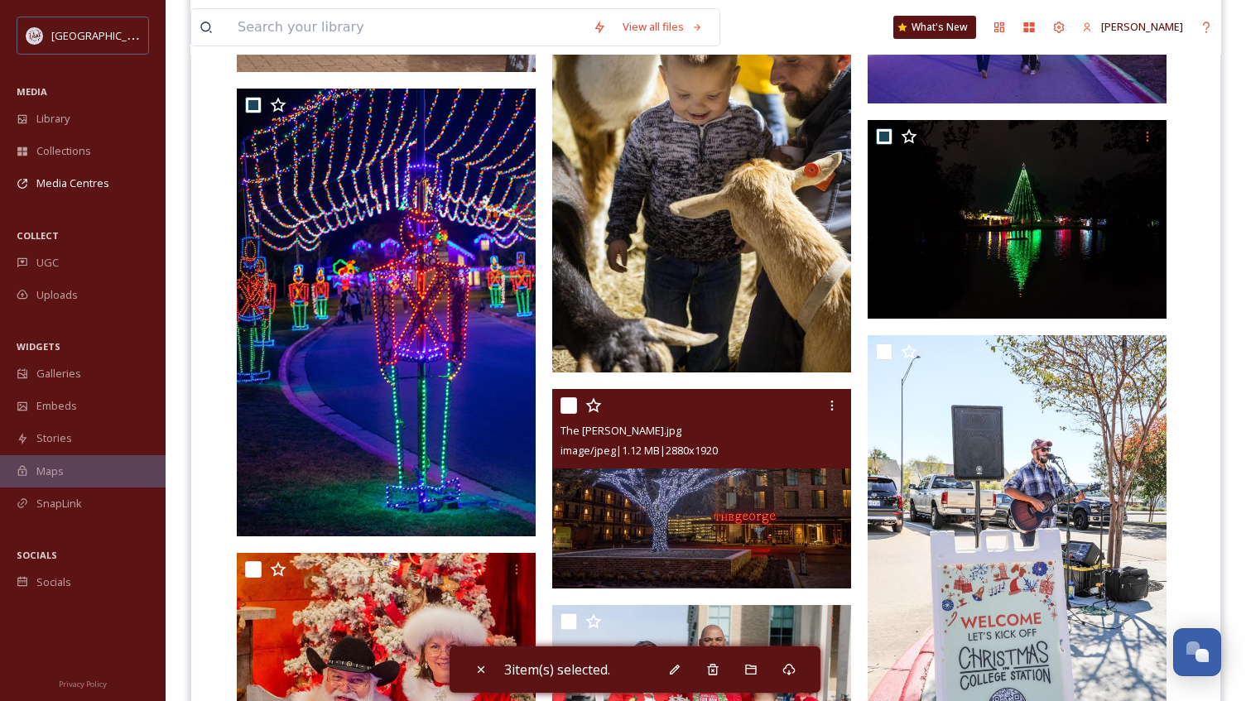
scroll to position [1986, 0]
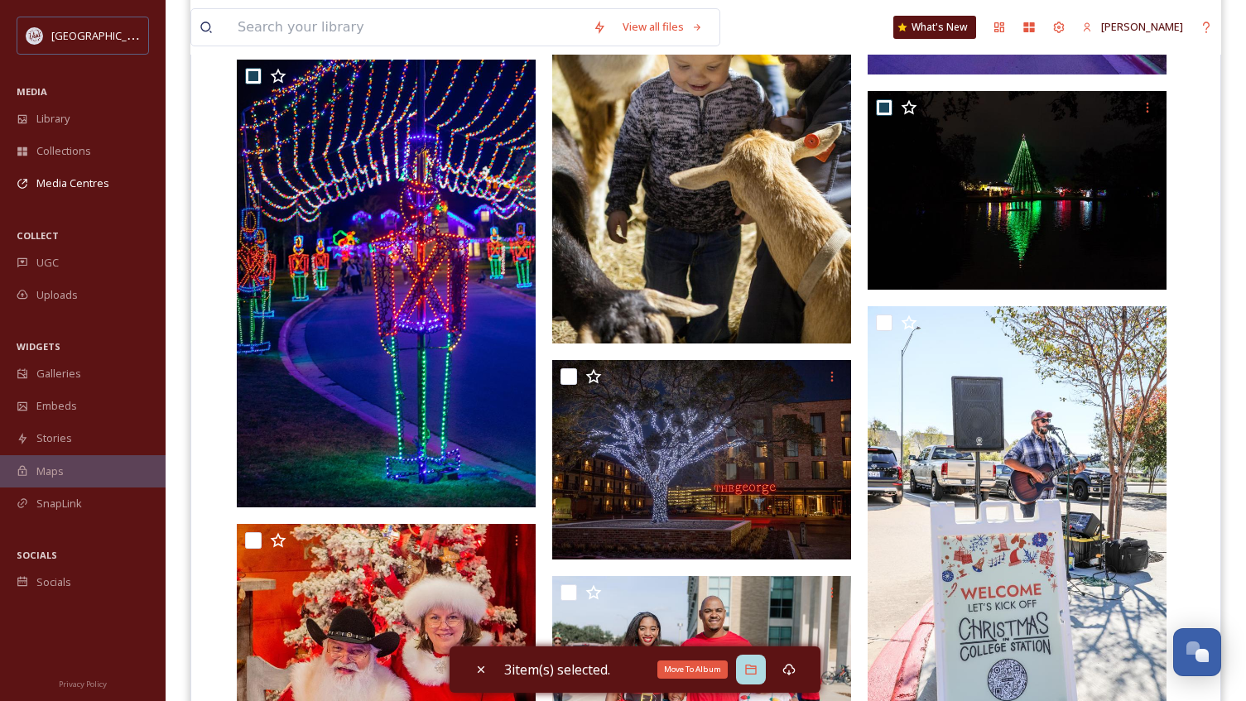
click at [754, 667] on icon at bounding box center [750, 669] width 13 height 13
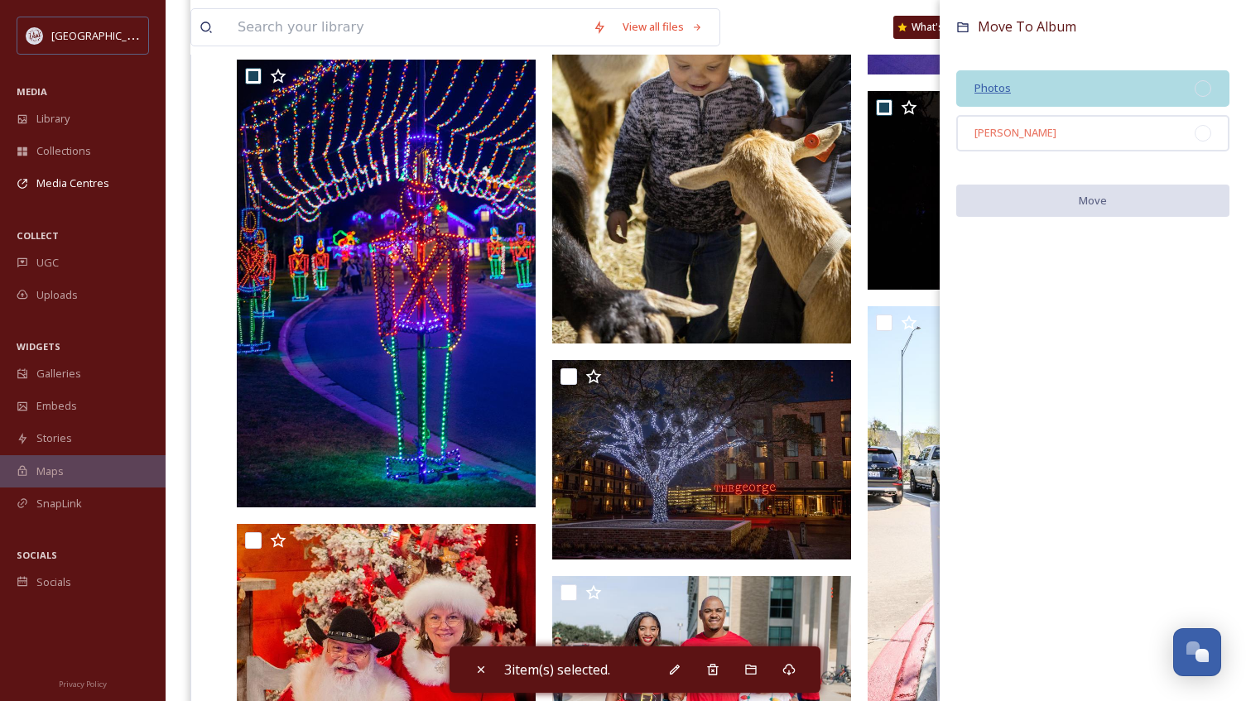
click at [982, 89] on span "Photos" at bounding box center [992, 87] width 36 height 15
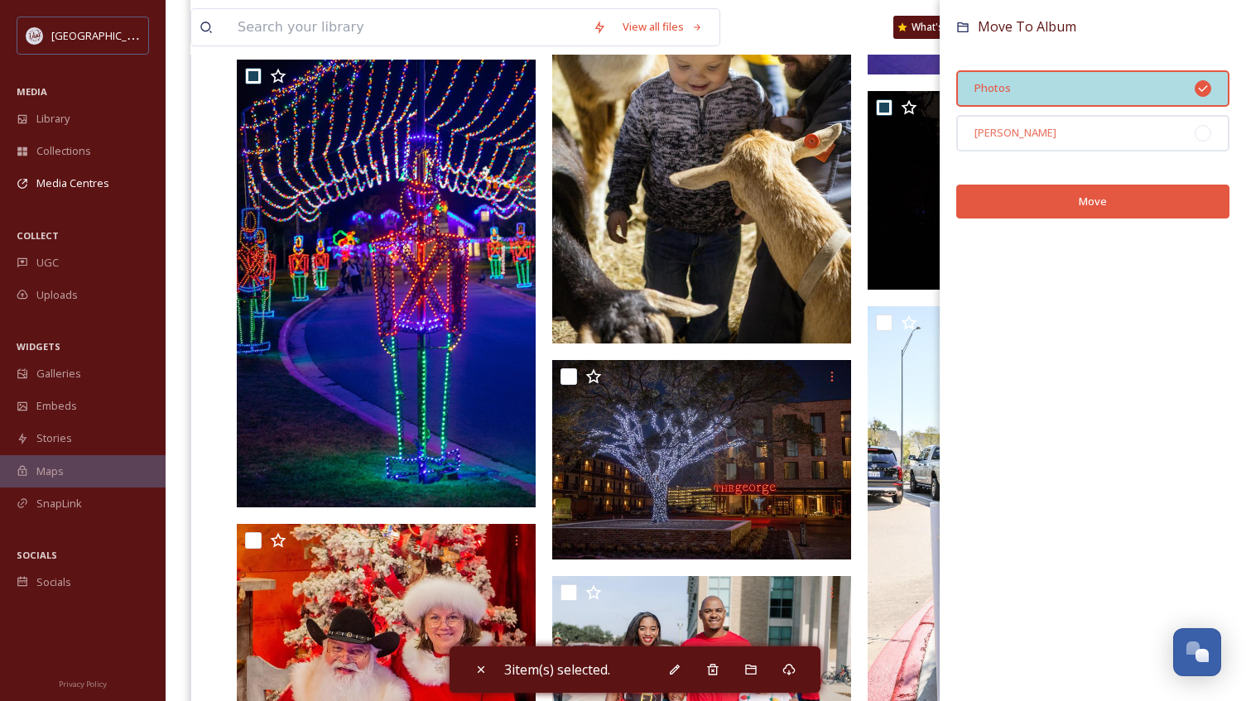
click at [1084, 97] on div "Photos" at bounding box center [1092, 88] width 273 height 36
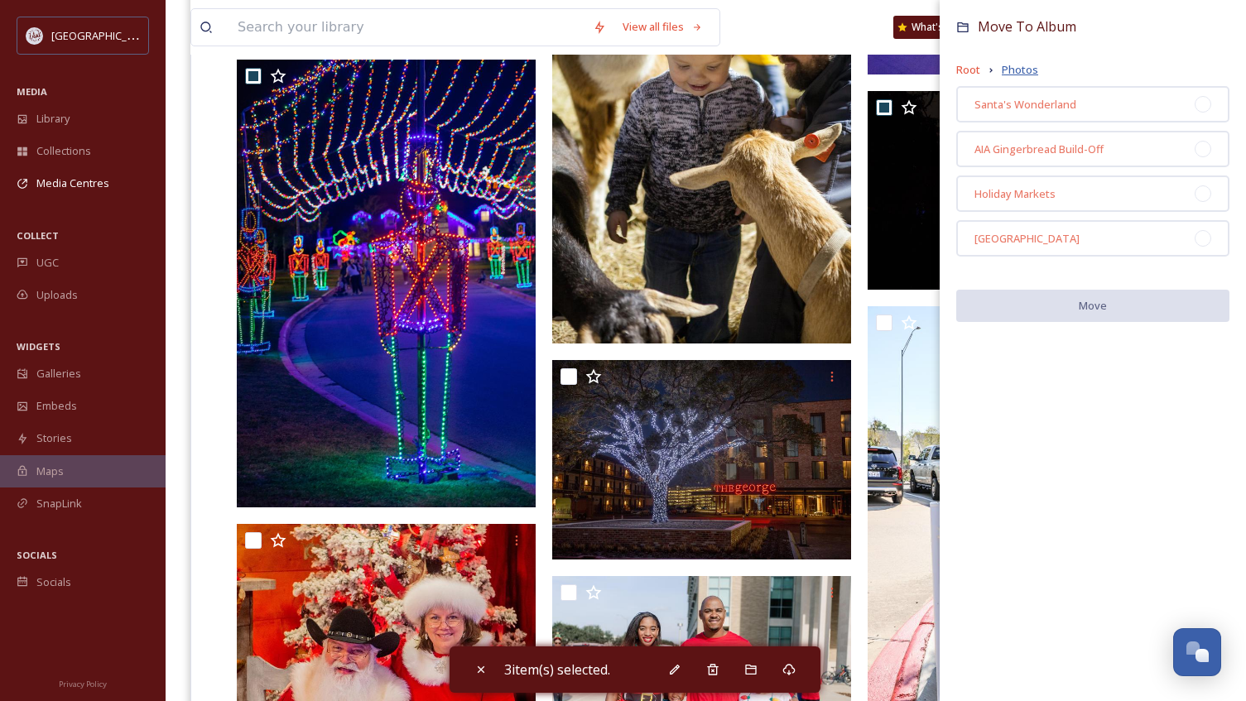
click at [1025, 69] on span "Photos" at bounding box center [1019, 70] width 36 height 16
click at [972, 68] on span "Root" at bounding box center [968, 70] width 24 height 16
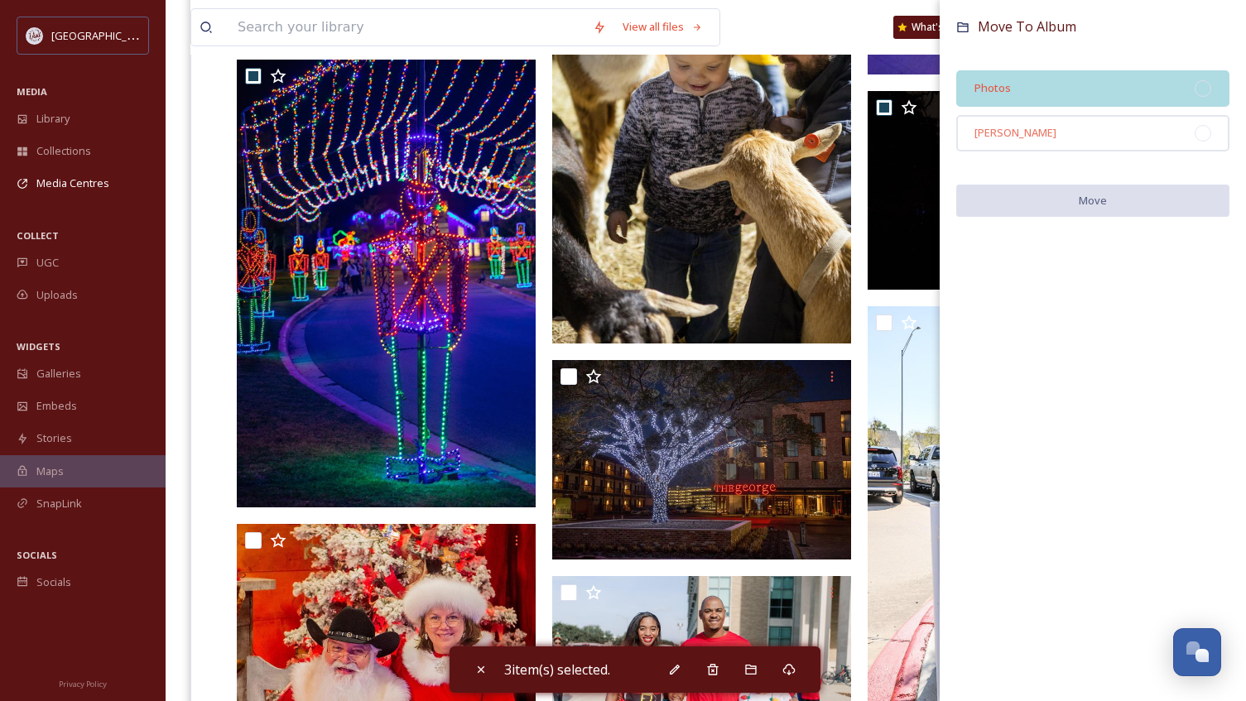
click at [1057, 92] on div "Photos" at bounding box center [1092, 88] width 273 height 36
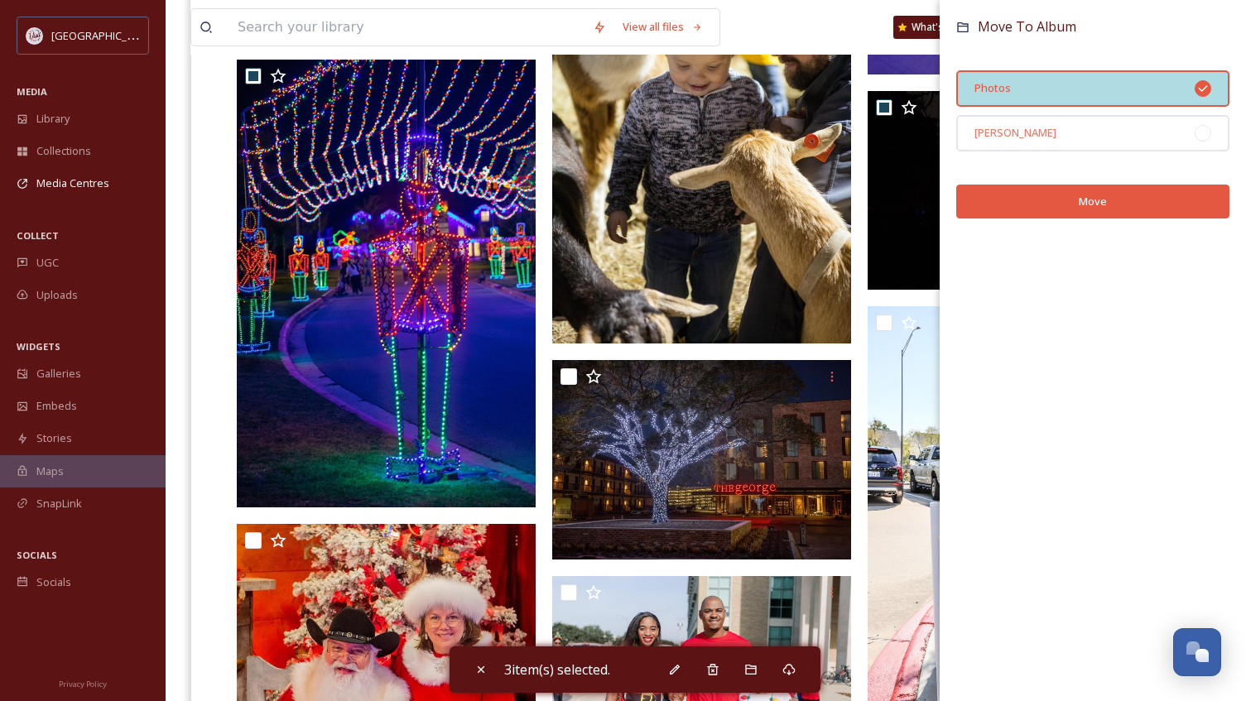
click at [1102, 199] on button "Move" at bounding box center [1092, 202] width 273 height 34
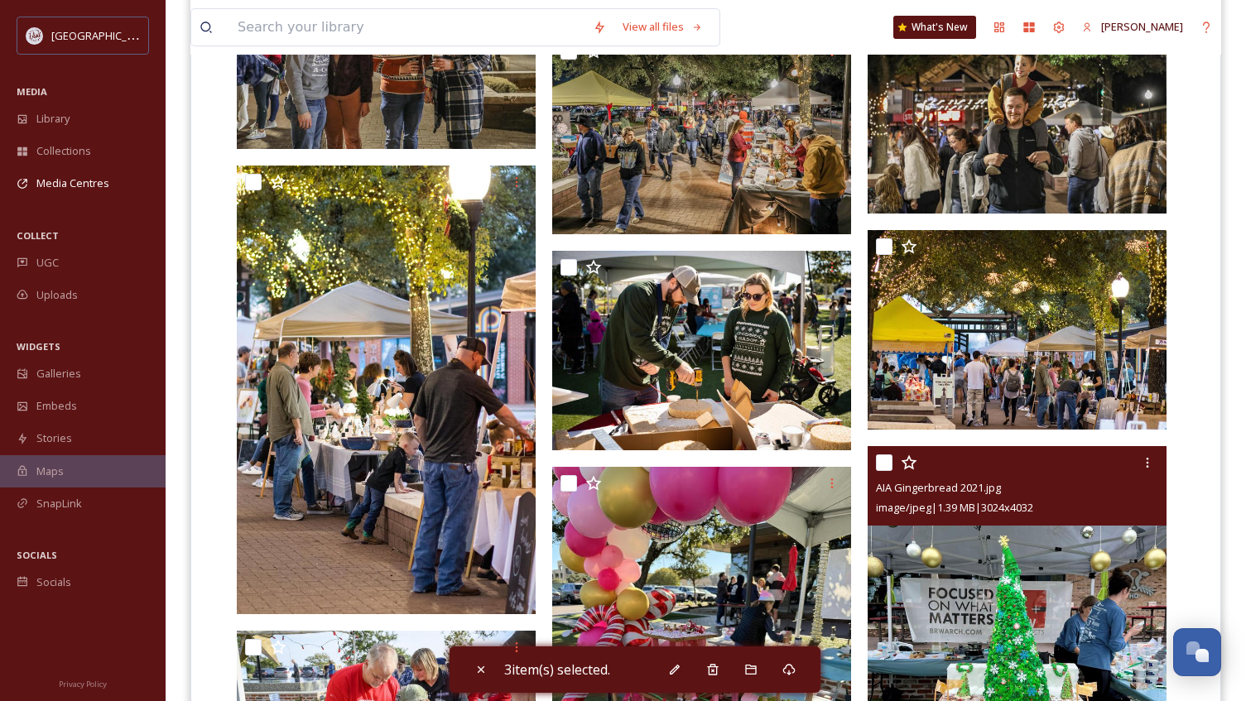
scroll to position [1407, 0]
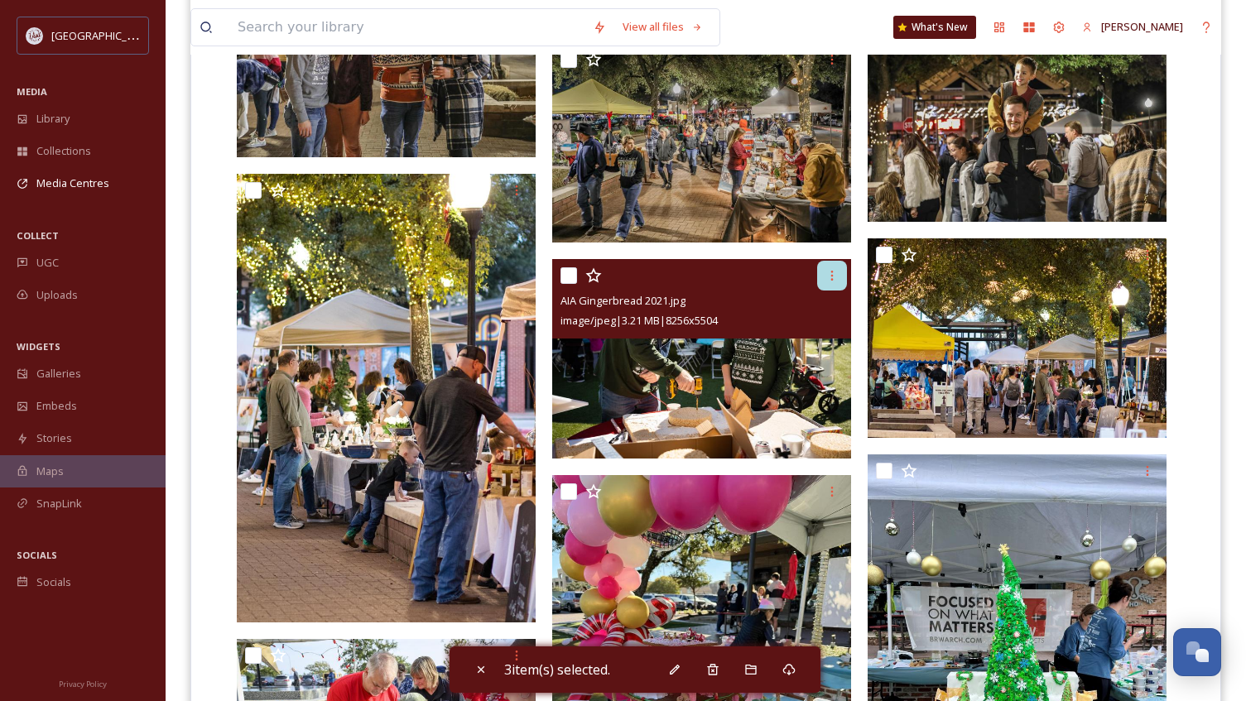
click at [833, 278] on icon at bounding box center [831, 275] width 13 height 13
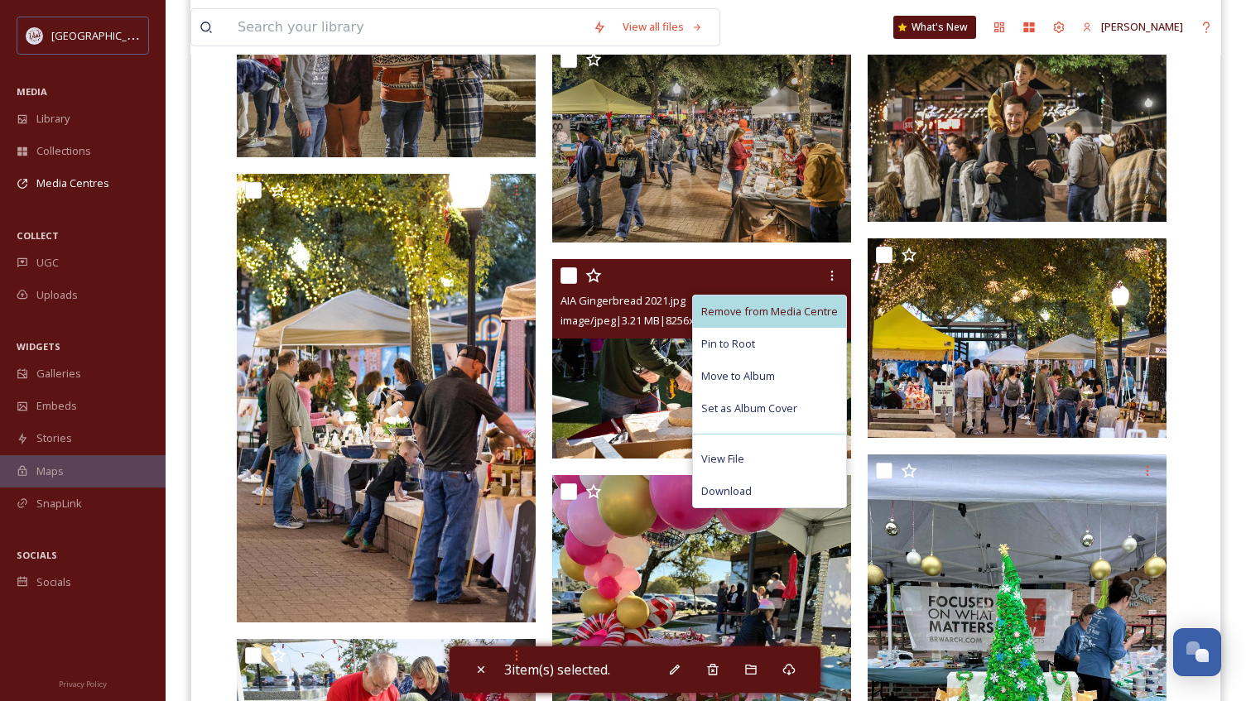
click at [809, 310] on span "Remove from Media Centre" at bounding box center [769, 312] width 137 height 16
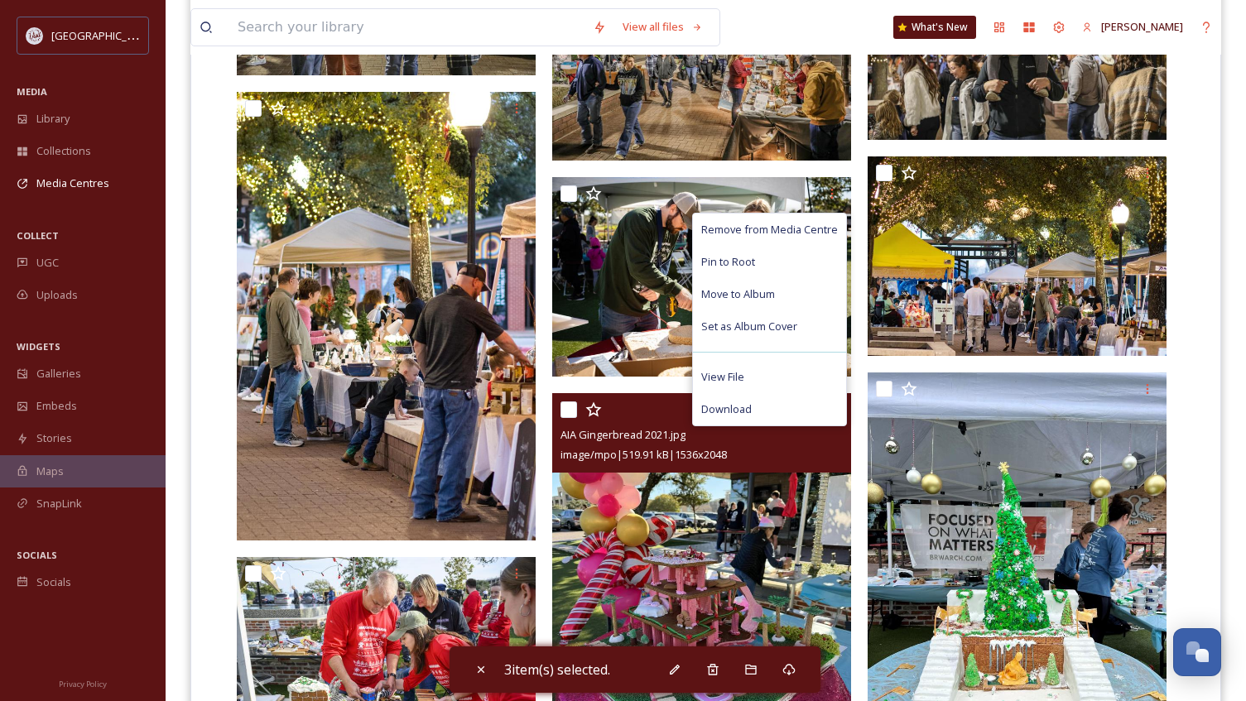
scroll to position [1490, 0]
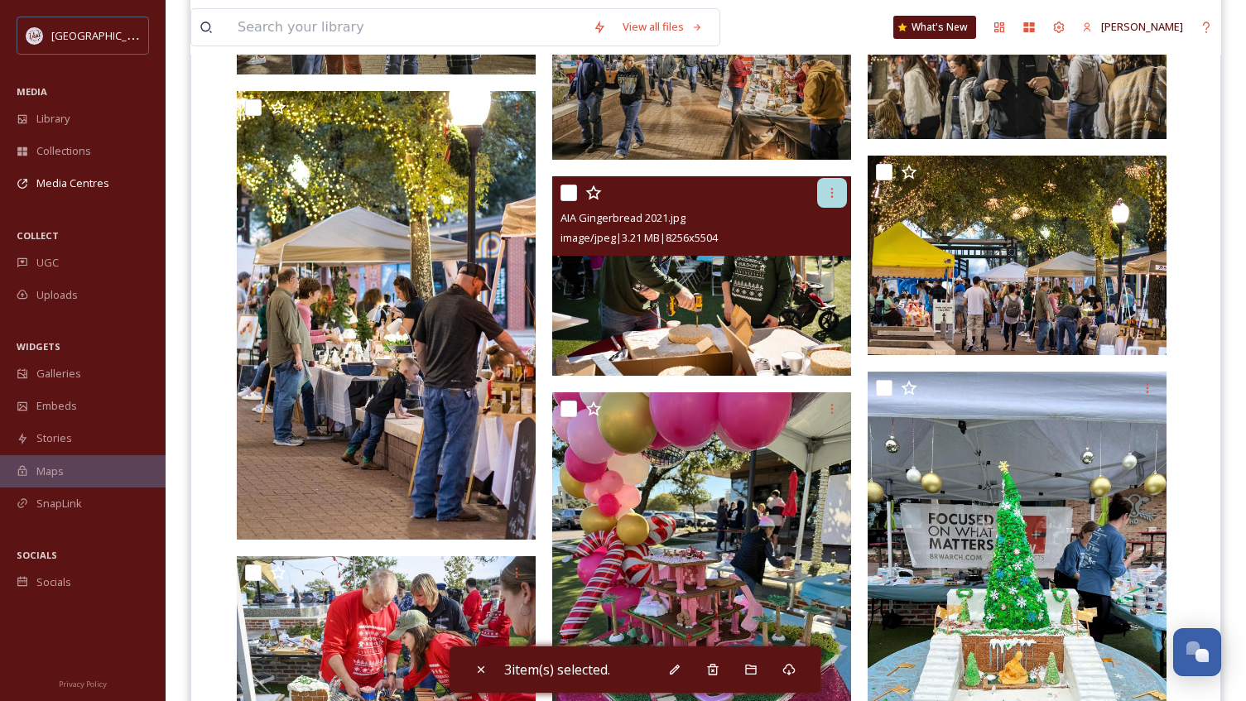
click at [830, 192] on icon at bounding box center [831, 192] width 13 height 13
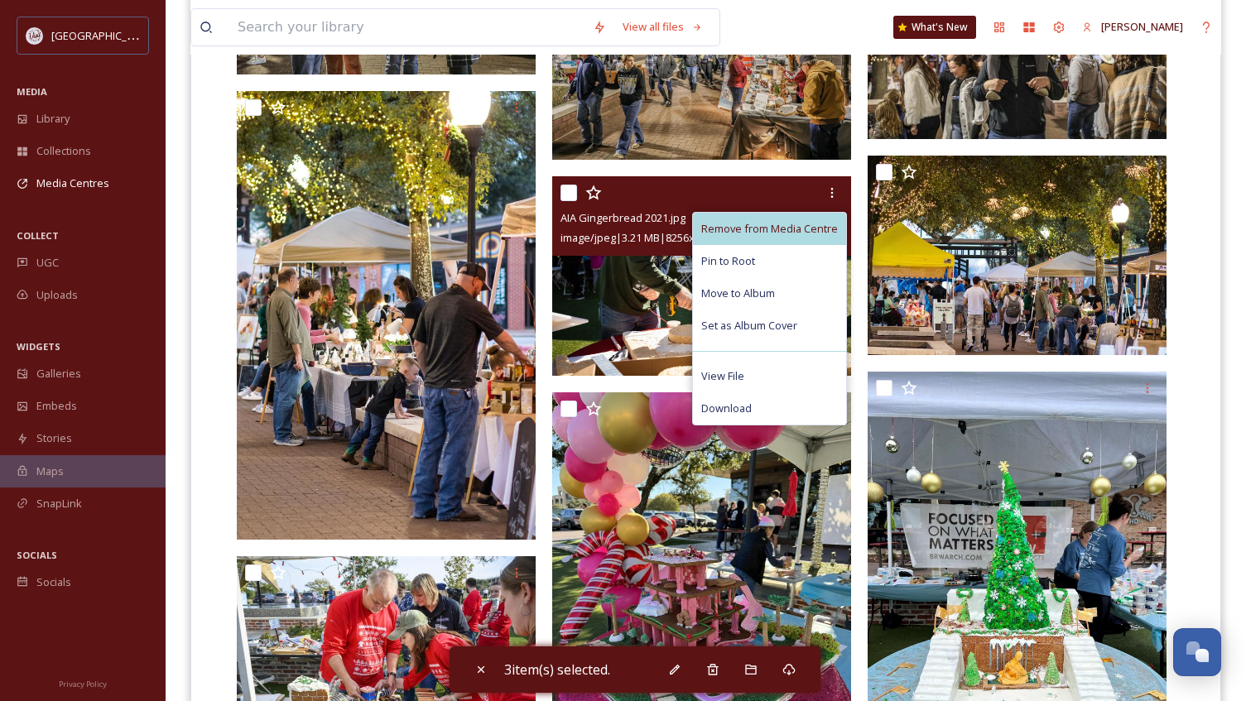
click at [764, 229] on span "Remove from Media Centre" at bounding box center [769, 229] width 137 height 16
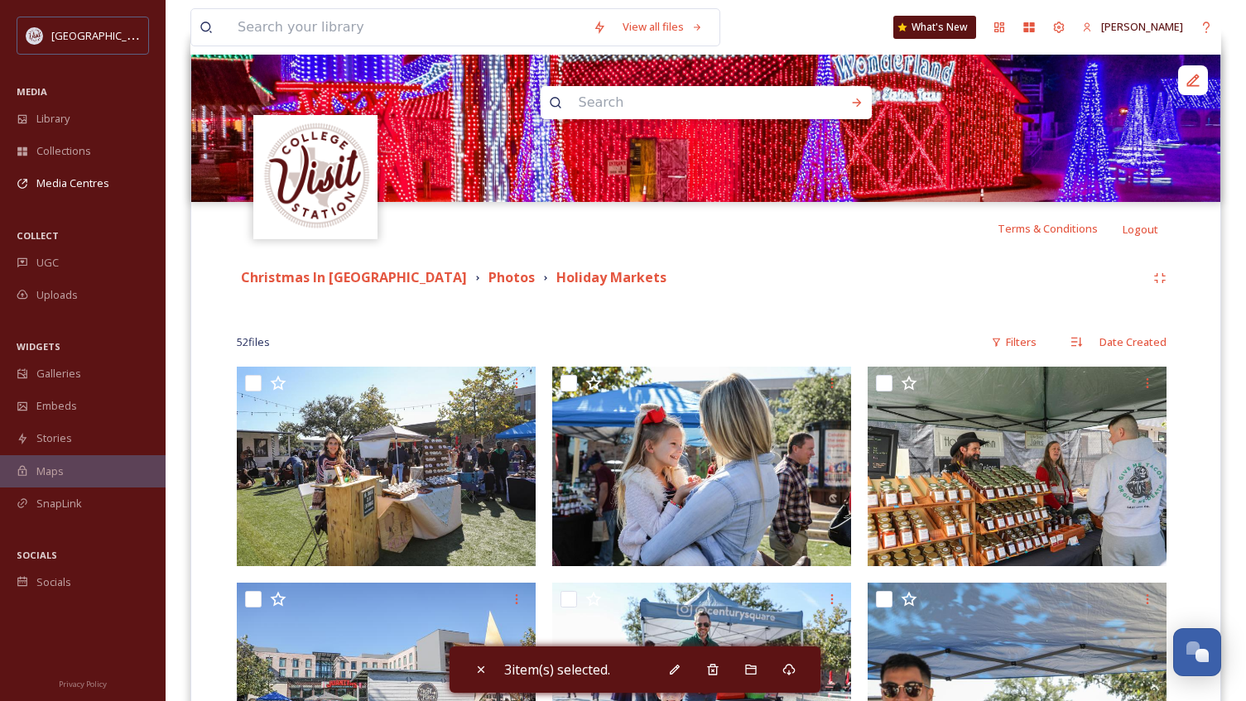
scroll to position [166, 0]
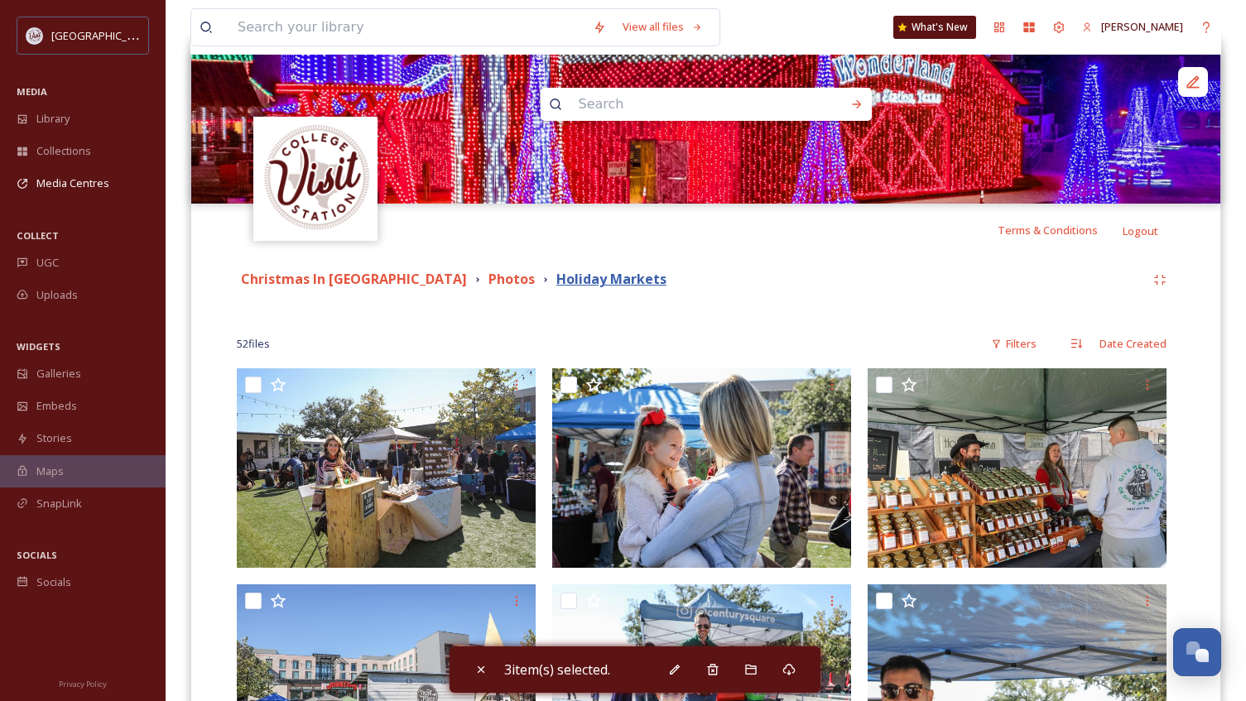
click at [556, 278] on strong "Holiday Markets" at bounding box center [611, 279] width 110 height 18
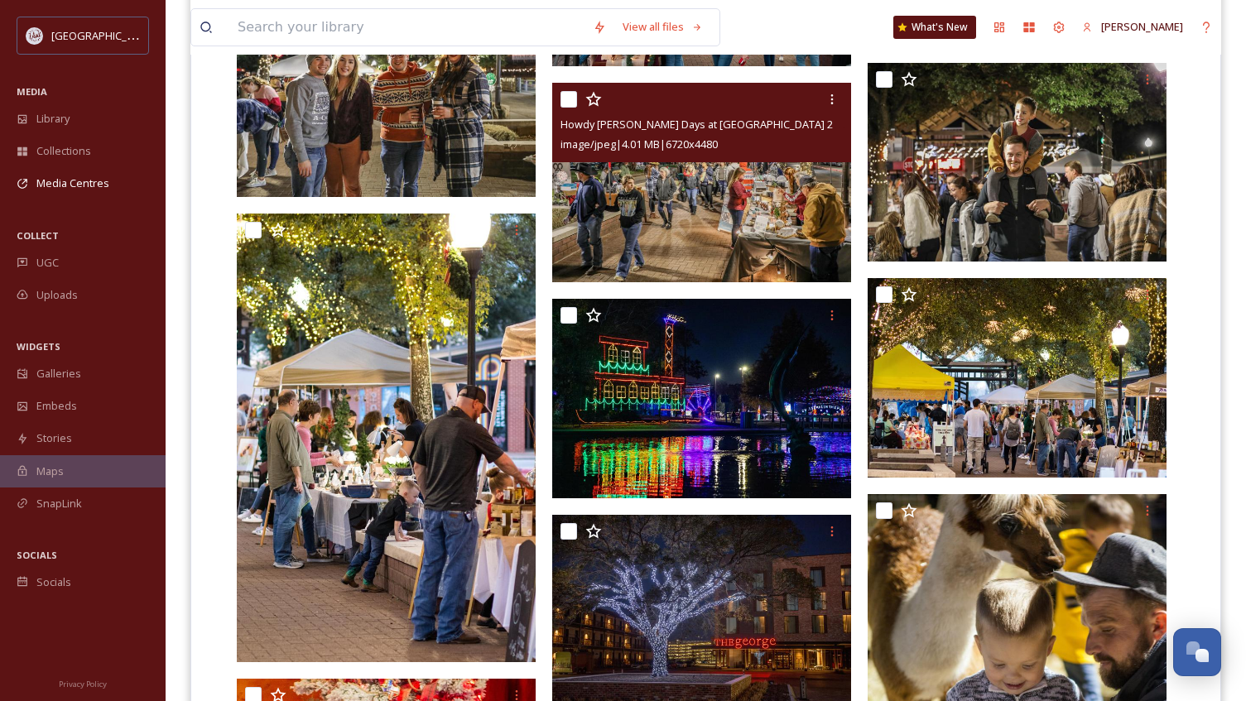
scroll to position [1407, 0]
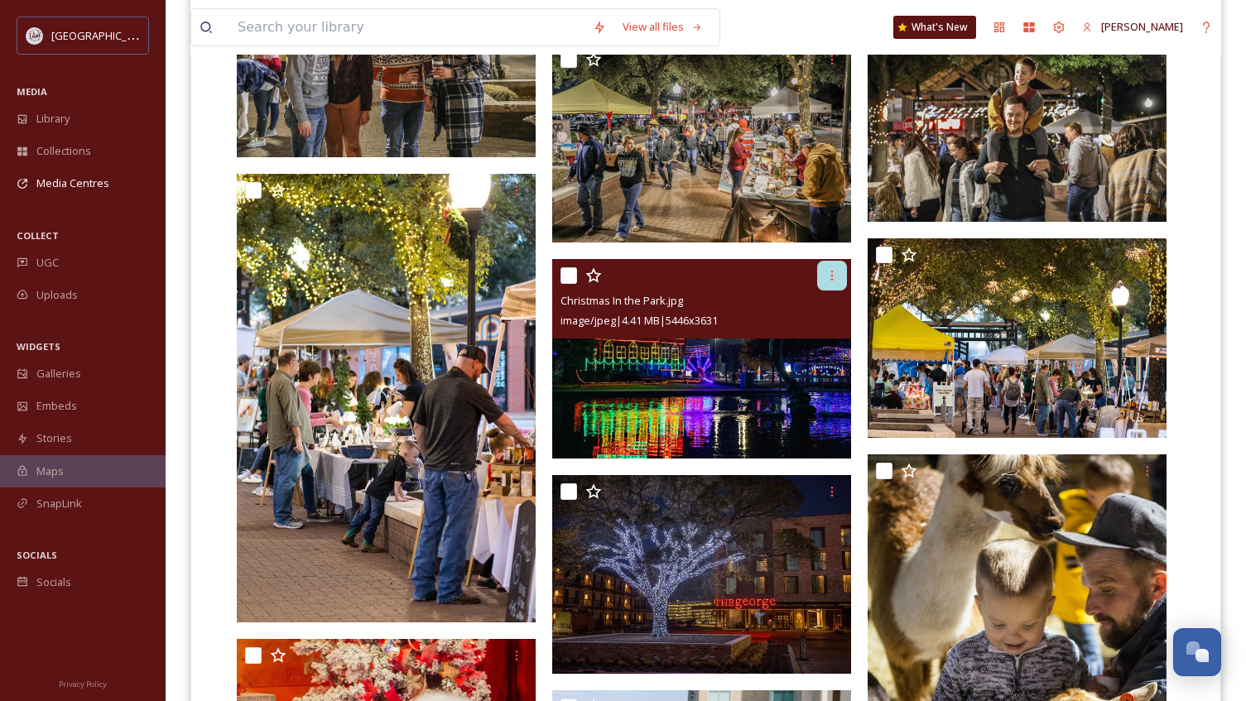
click at [828, 276] on icon at bounding box center [831, 275] width 13 height 13
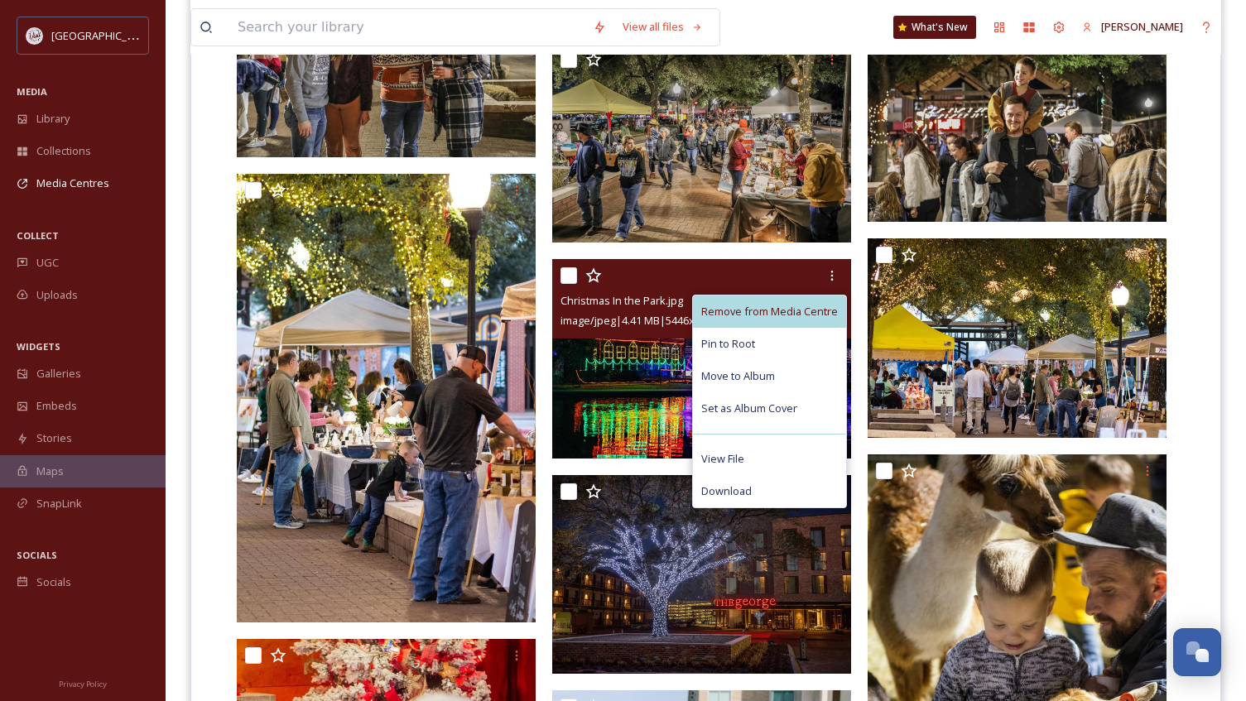
click at [787, 311] on span "Remove from Media Centre" at bounding box center [769, 312] width 137 height 16
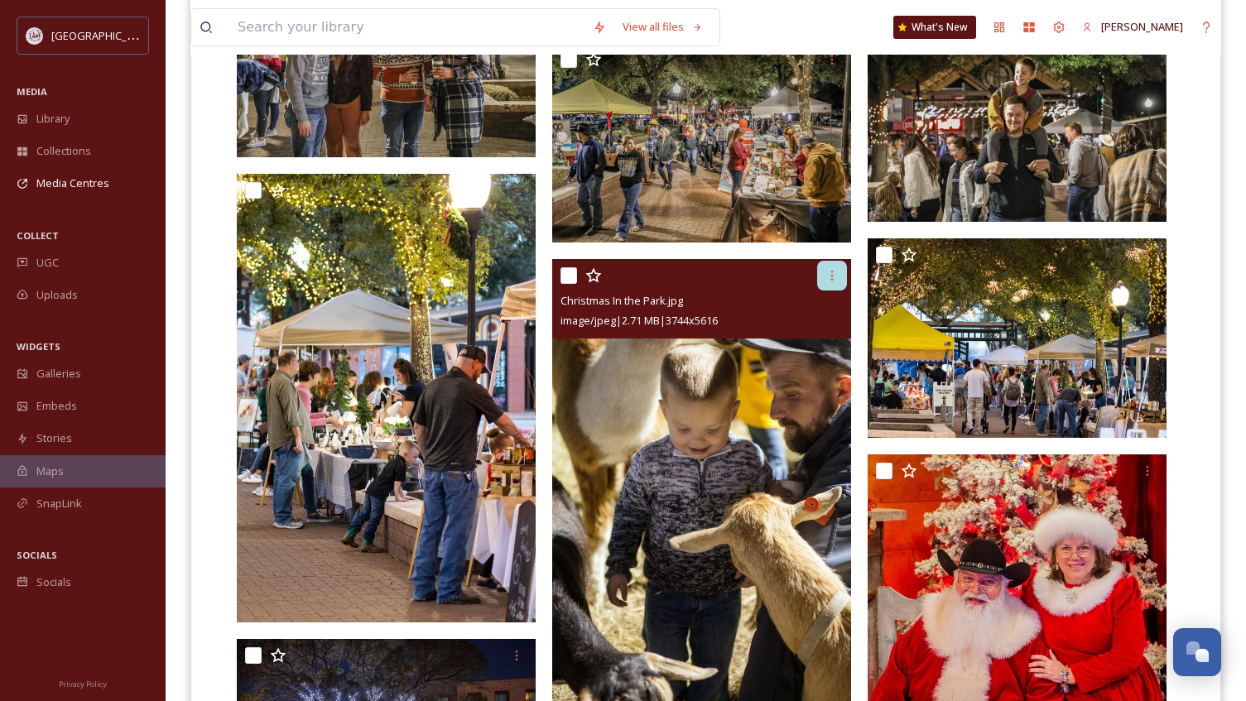
click at [822, 275] on div at bounding box center [832, 276] width 30 height 30
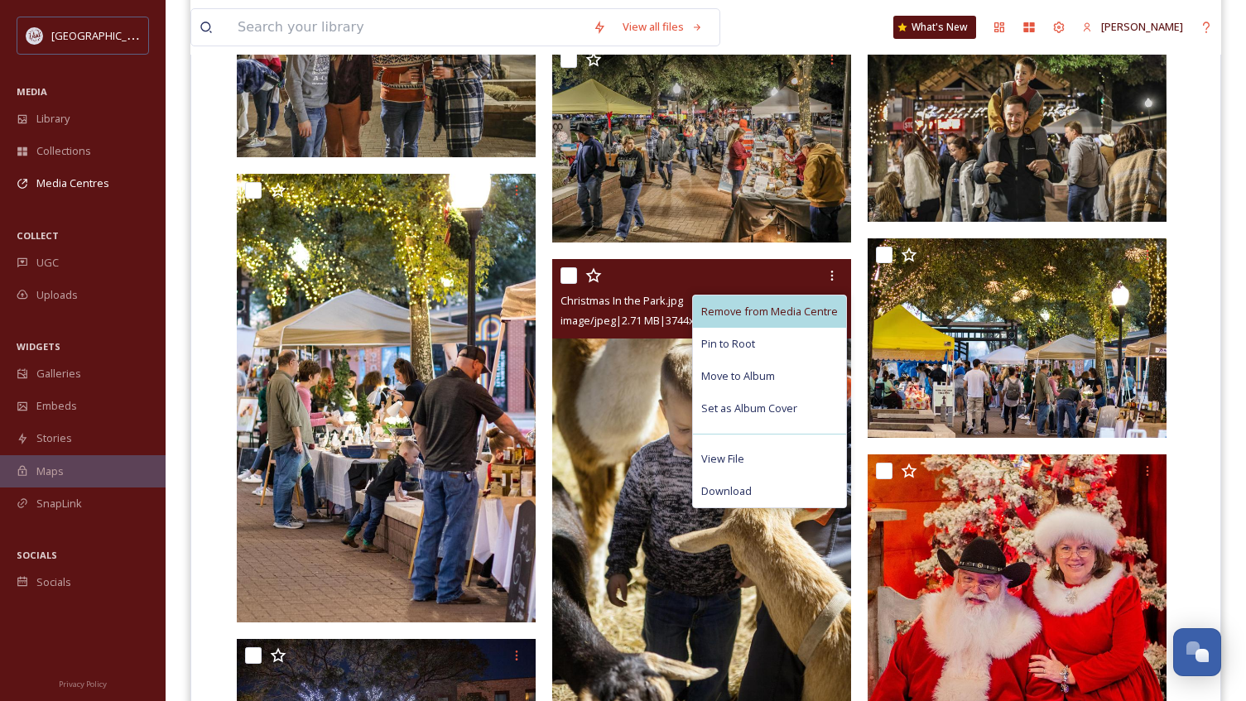
click at [787, 309] on span "Remove from Media Centre" at bounding box center [769, 312] width 137 height 16
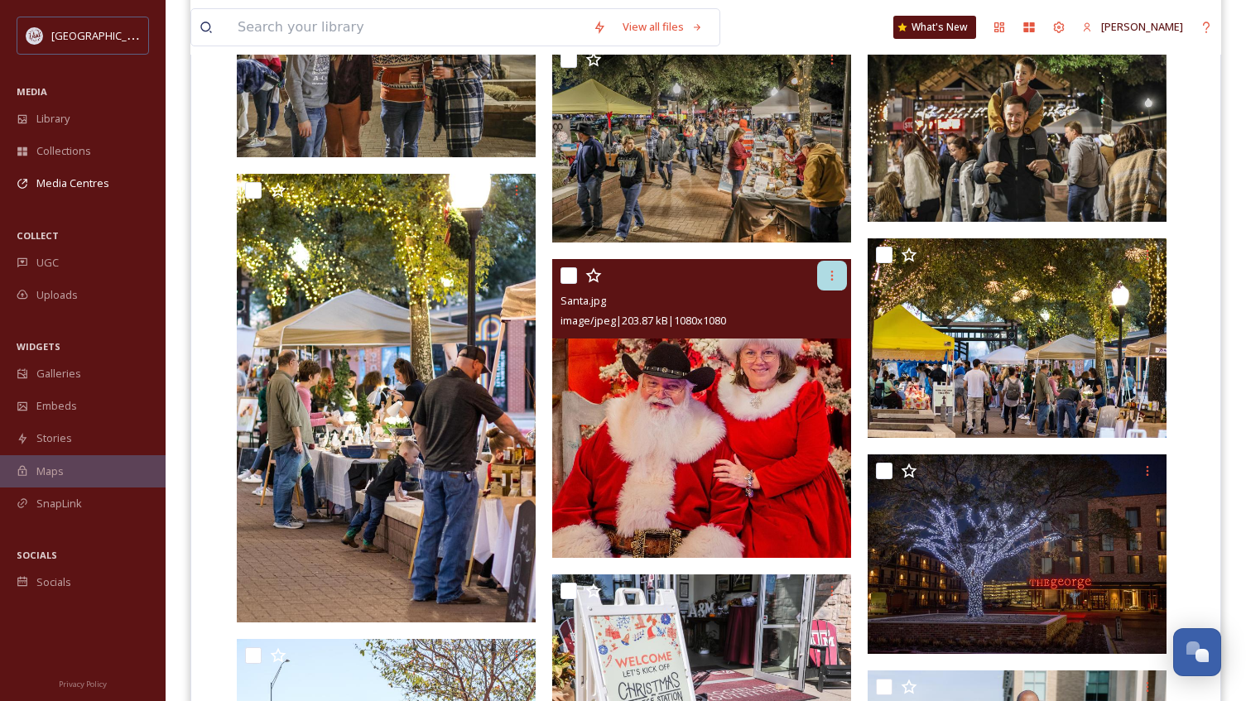
click at [820, 276] on div at bounding box center [832, 276] width 30 height 30
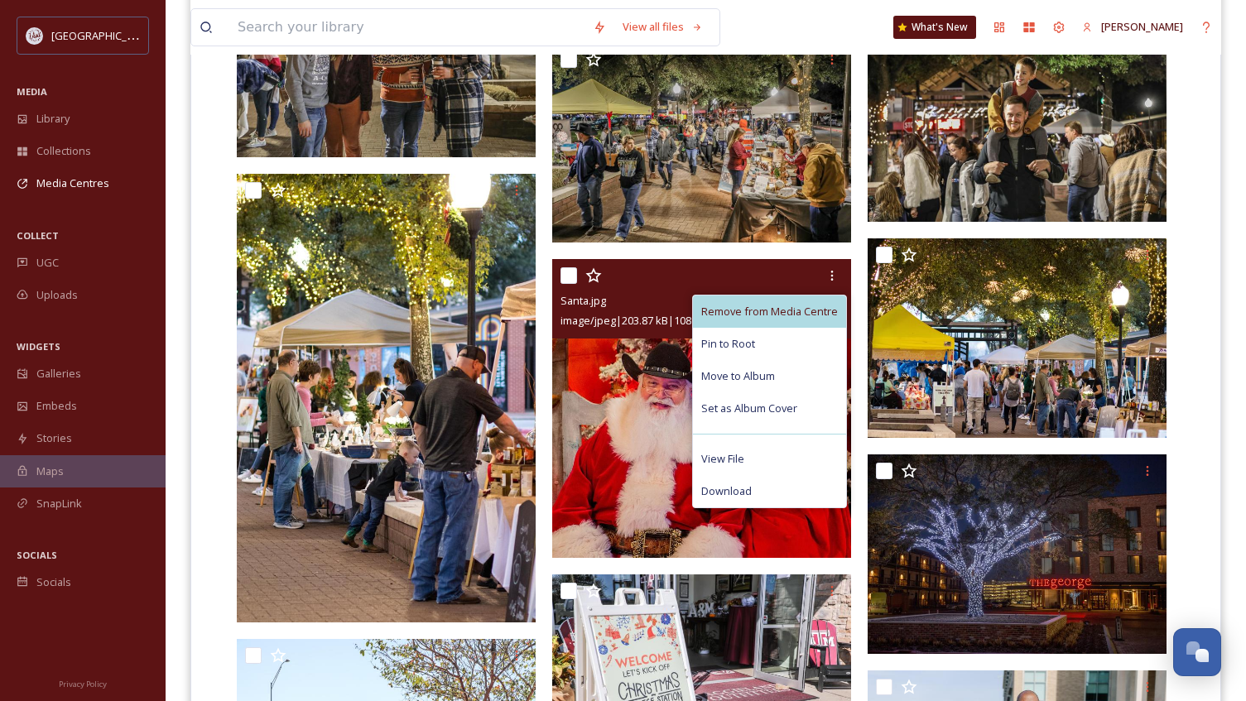
click at [785, 310] on span "Remove from Media Centre" at bounding box center [769, 312] width 137 height 16
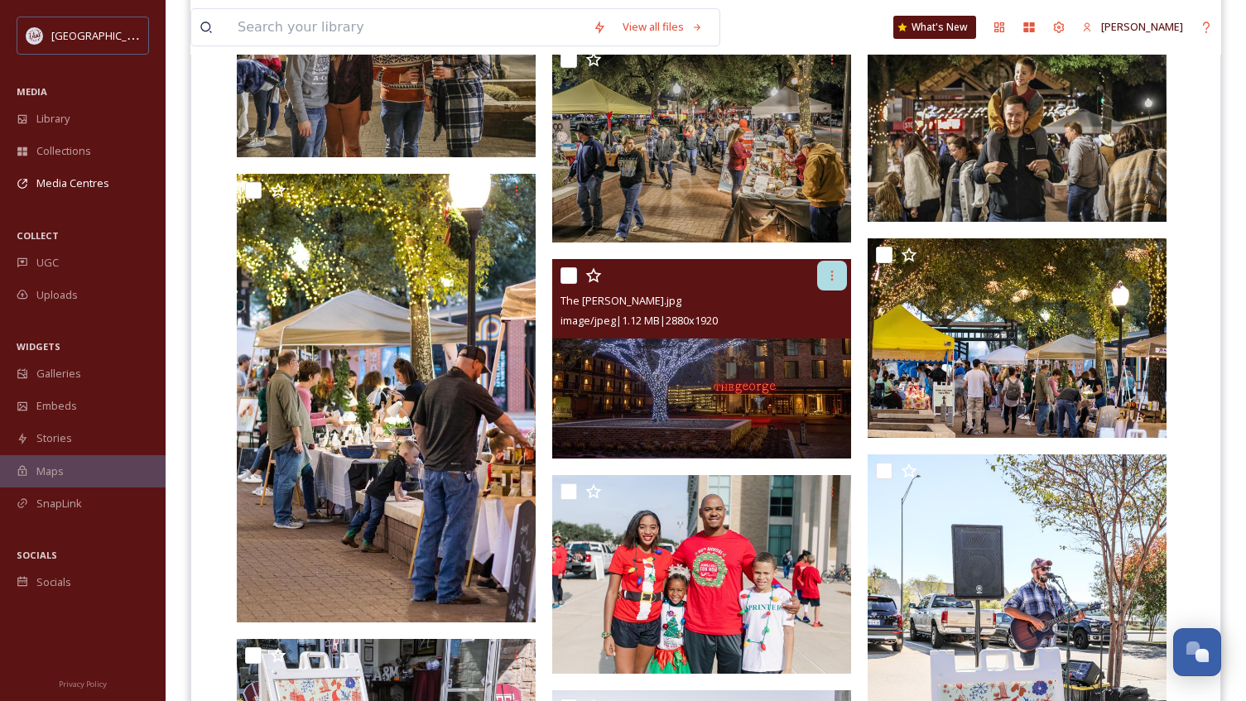
click at [828, 280] on icon at bounding box center [831, 275] width 13 height 13
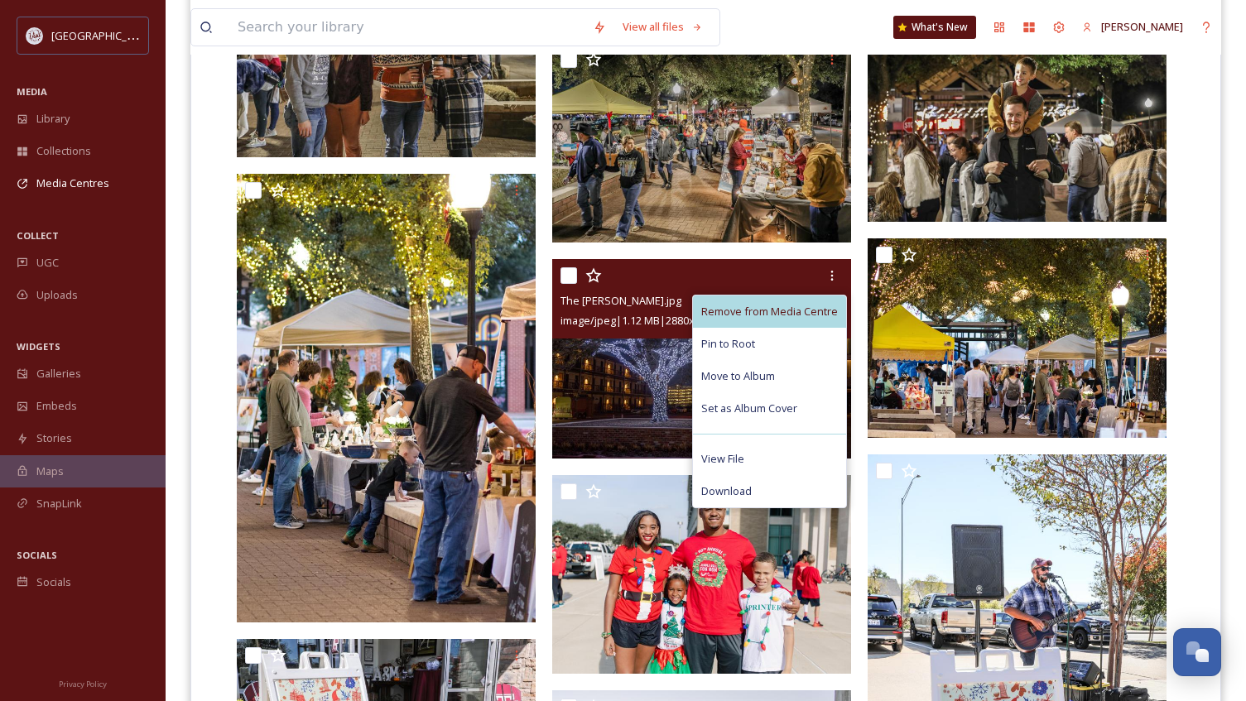
click at [804, 305] on span "Remove from Media Centre" at bounding box center [769, 312] width 137 height 16
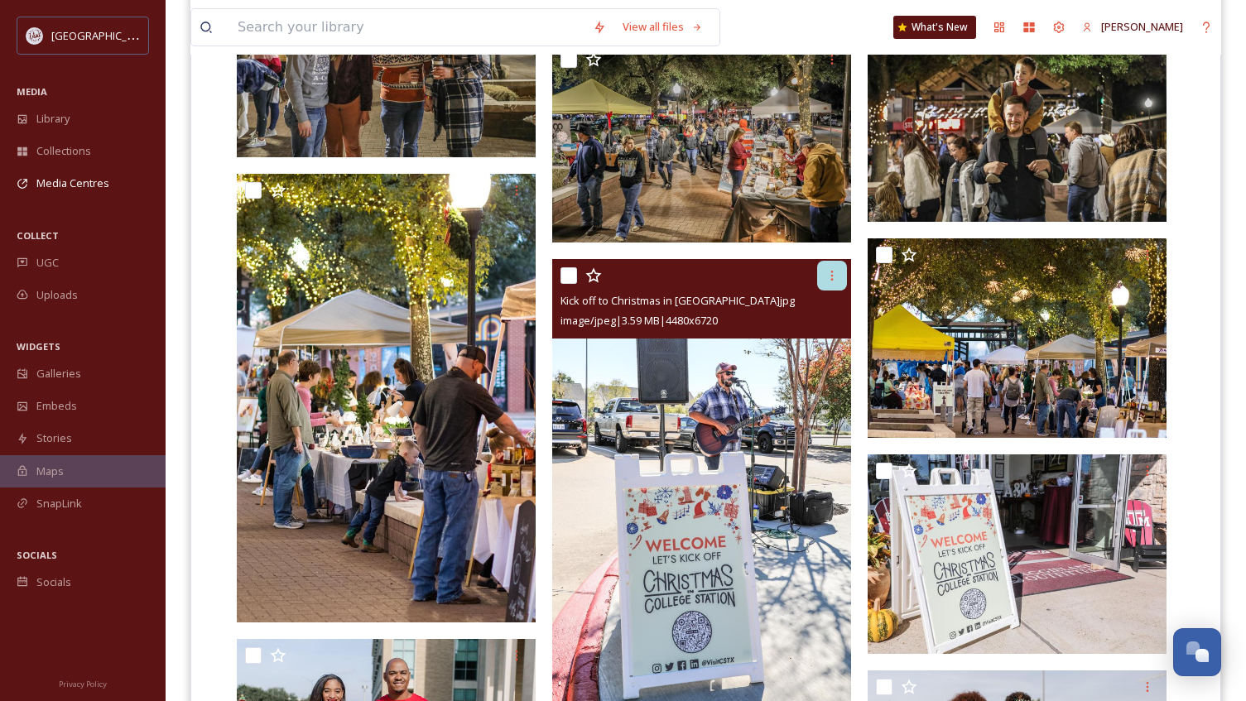
click at [828, 275] on icon at bounding box center [831, 275] width 13 height 13
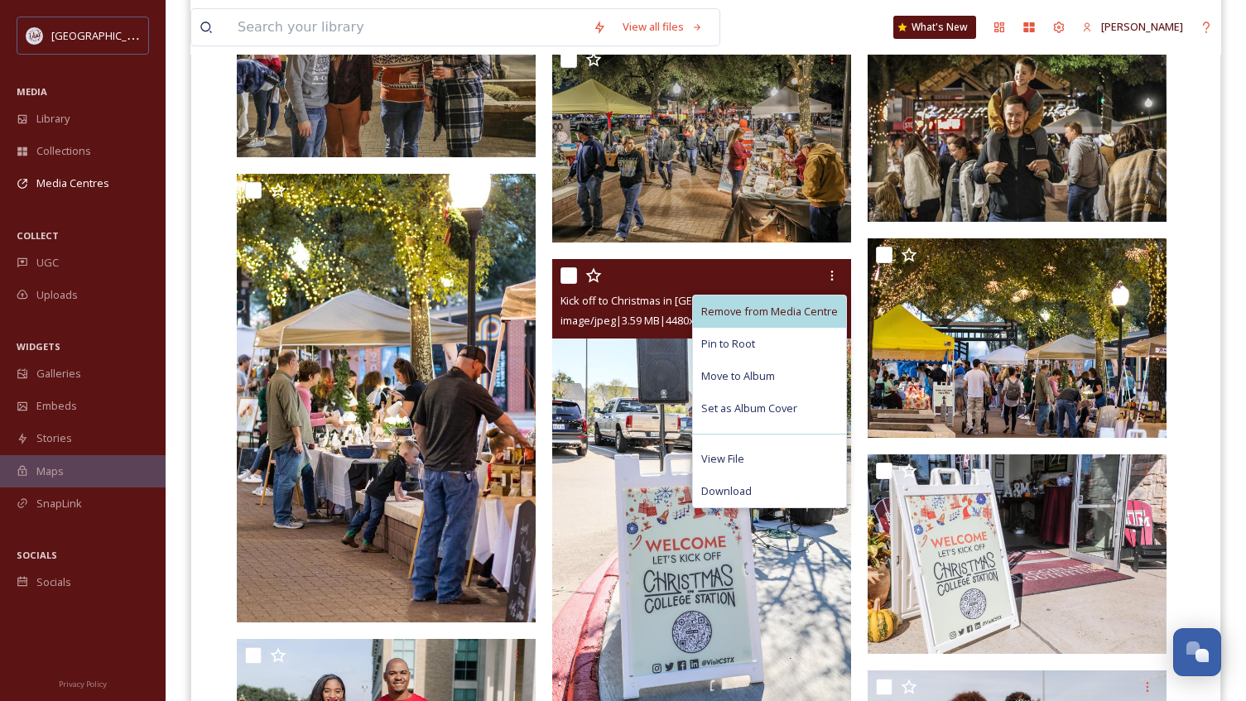
click at [799, 311] on span "Remove from Media Centre" at bounding box center [769, 312] width 137 height 16
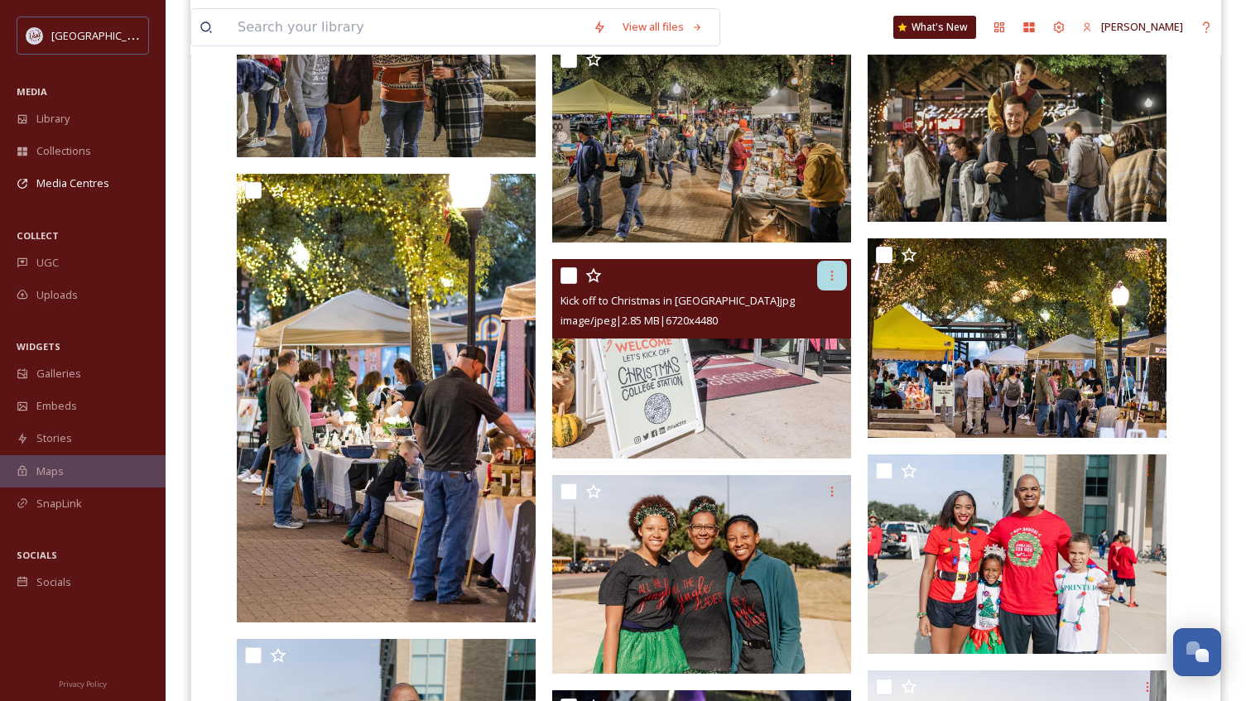
click at [817, 283] on div at bounding box center [832, 276] width 30 height 30
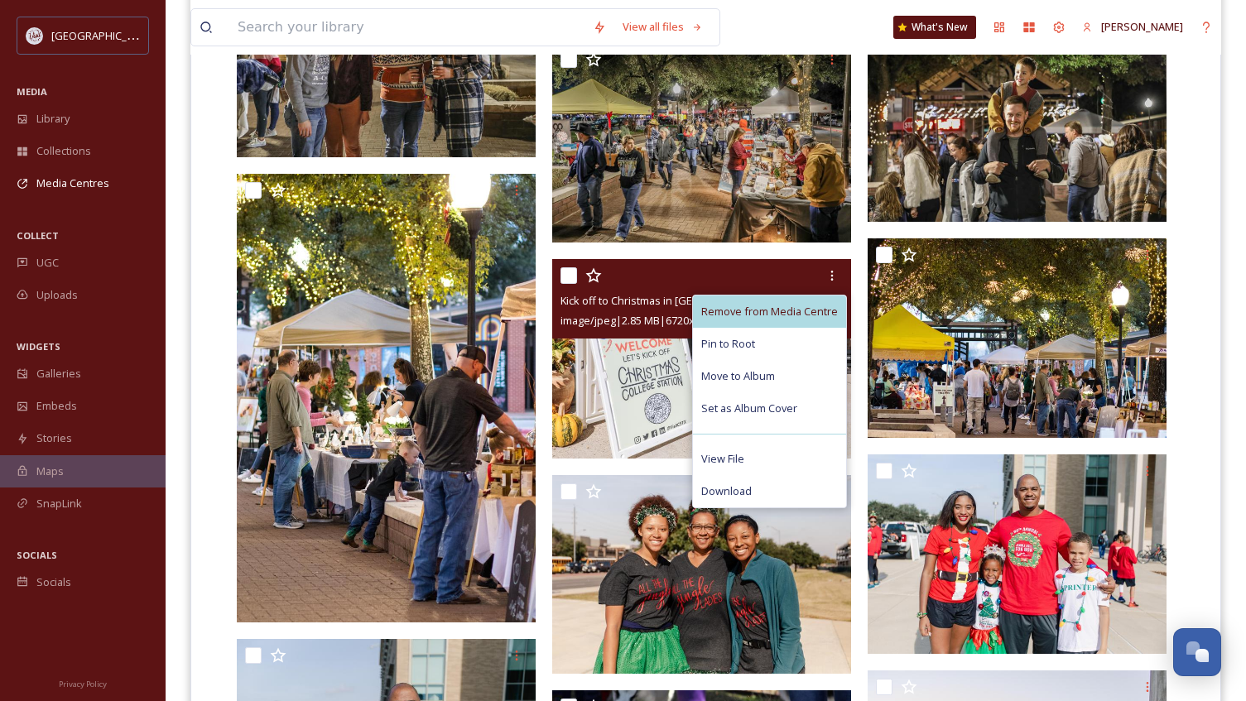
click at [793, 313] on span "Remove from Media Centre" at bounding box center [769, 312] width 137 height 16
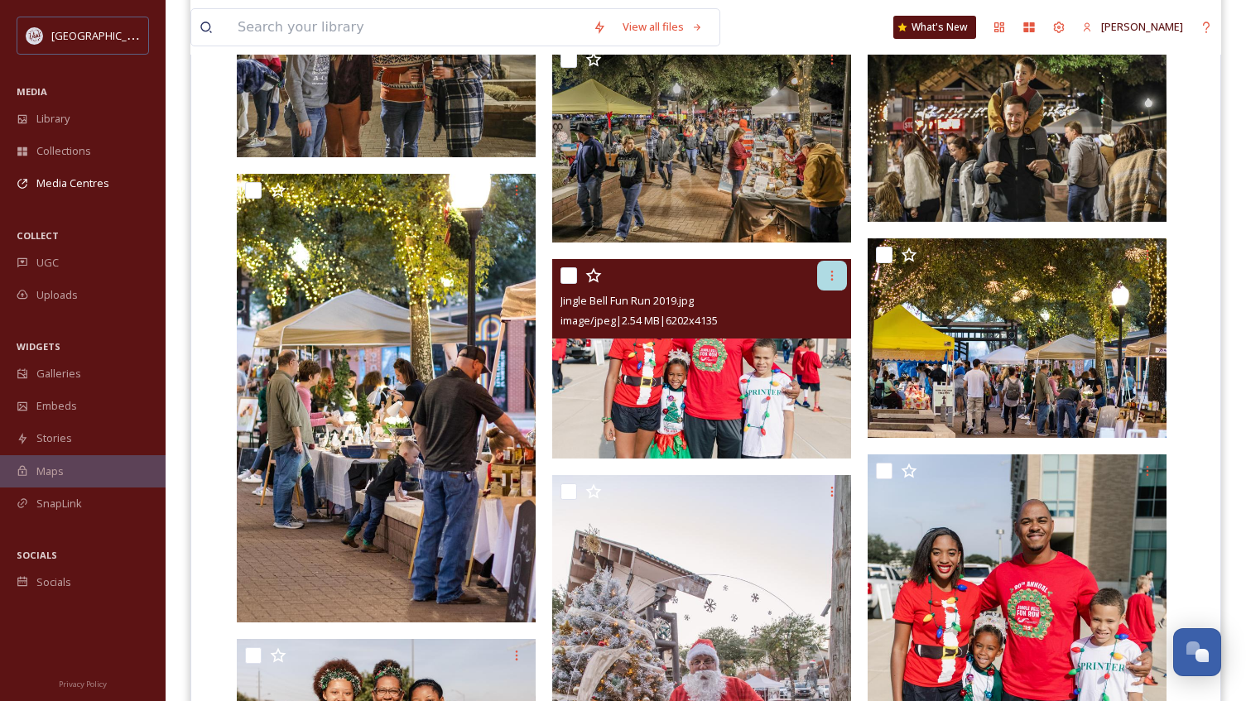
click at [823, 276] on div at bounding box center [832, 276] width 30 height 30
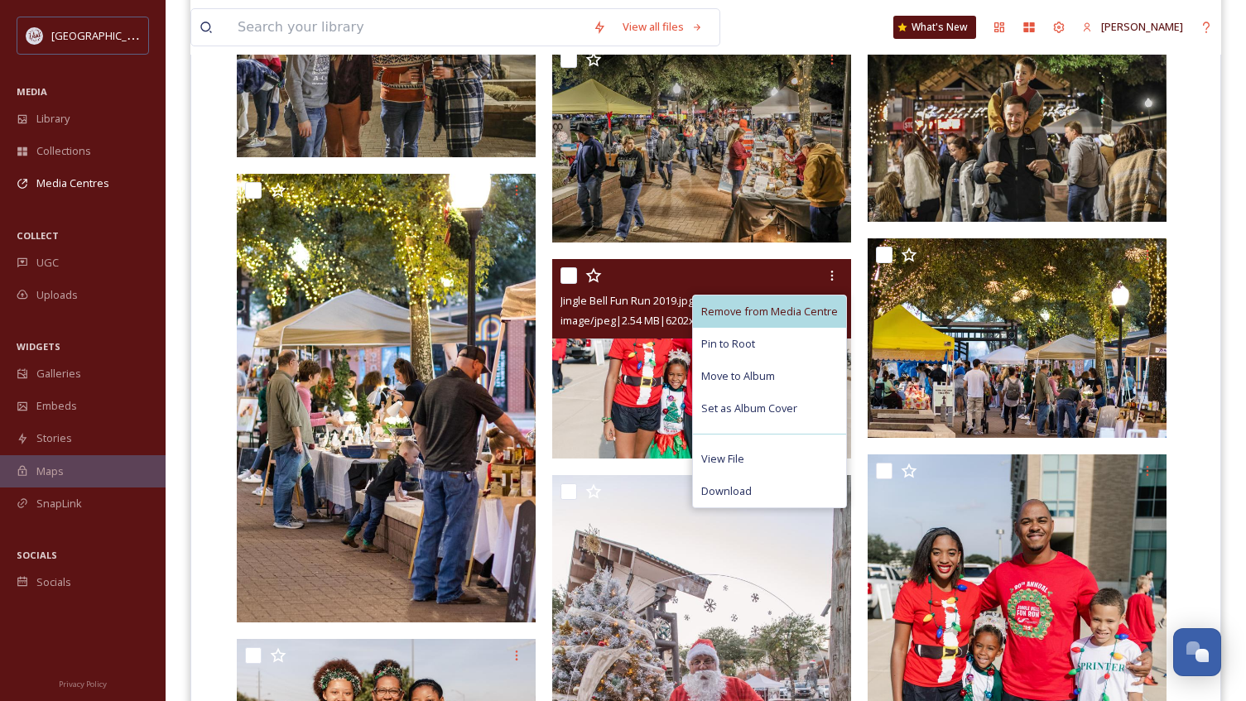
click at [792, 312] on span "Remove from Media Centre" at bounding box center [769, 312] width 137 height 16
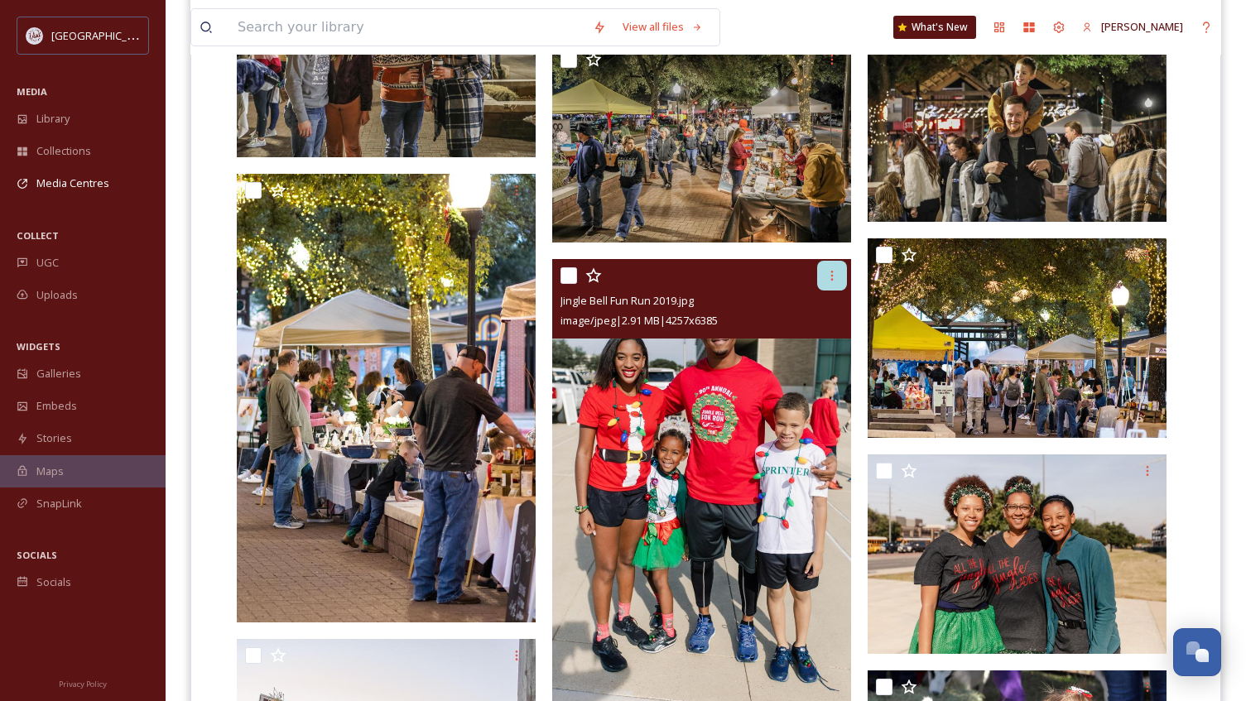
click at [824, 276] on div at bounding box center [832, 276] width 30 height 30
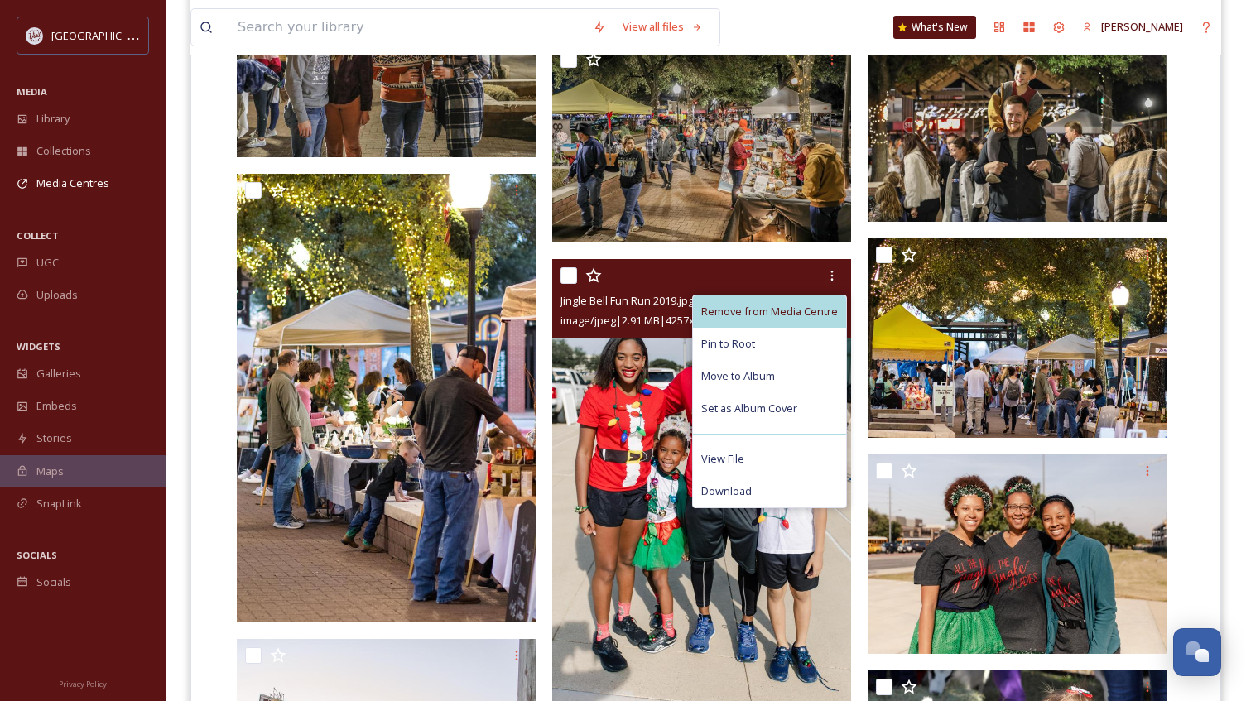
click at [793, 308] on span "Remove from Media Centre" at bounding box center [769, 312] width 137 height 16
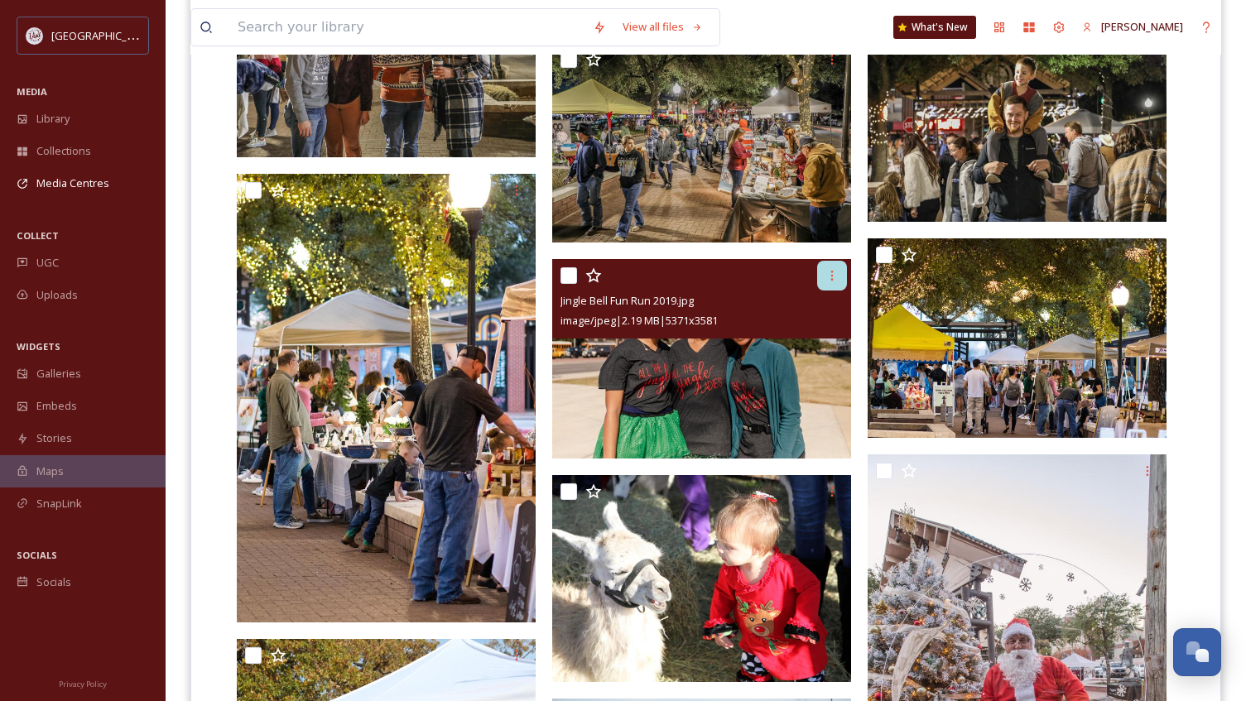
click at [823, 276] on div at bounding box center [832, 276] width 30 height 30
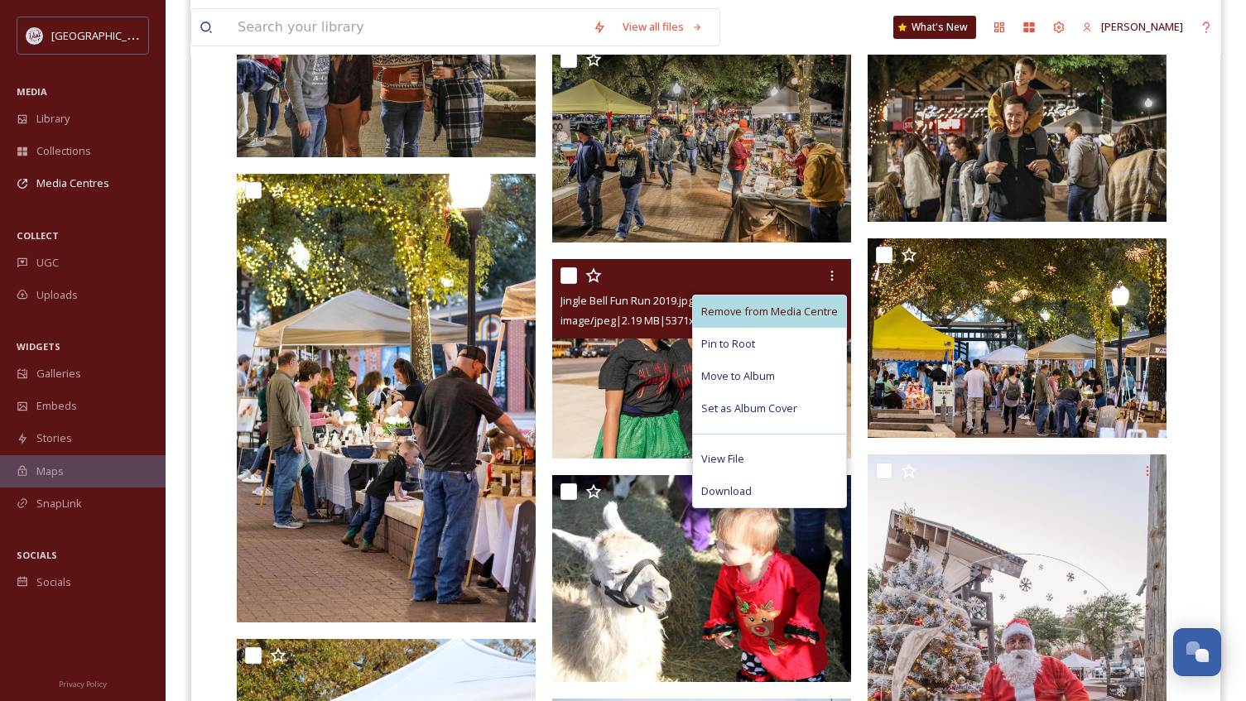
click at [794, 309] on span "Remove from Media Centre" at bounding box center [769, 312] width 137 height 16
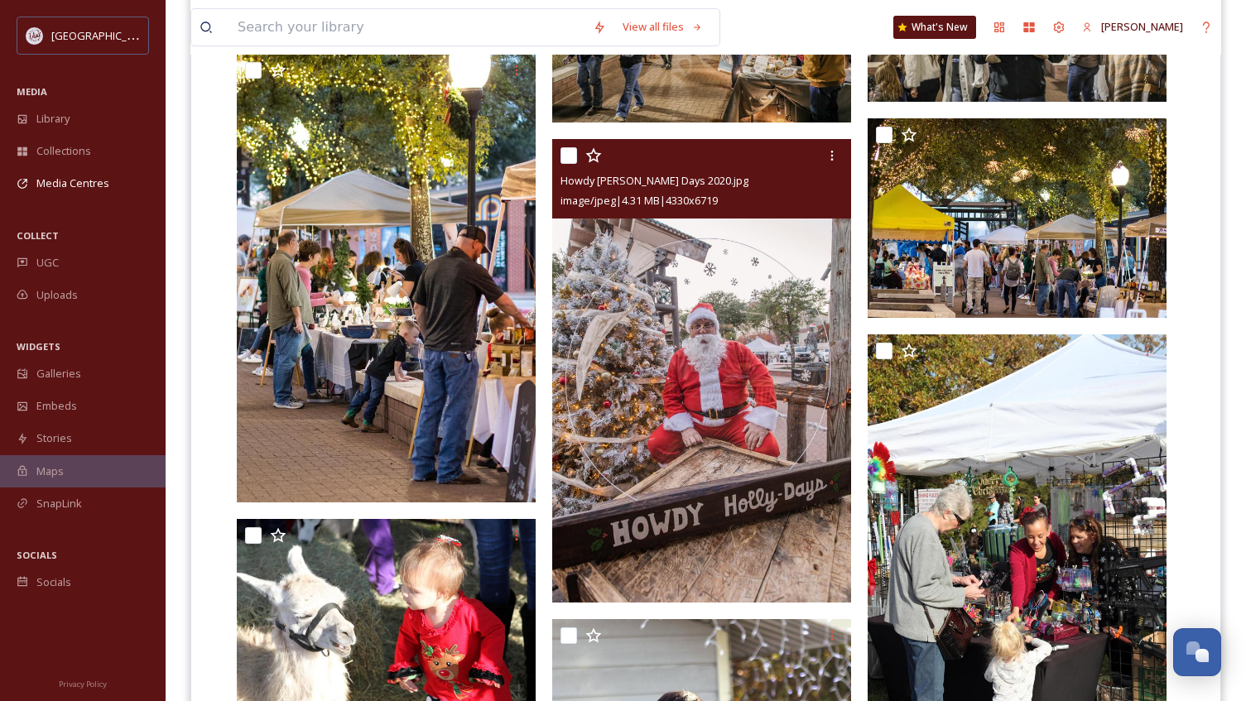
scroll to position [1572, 0]
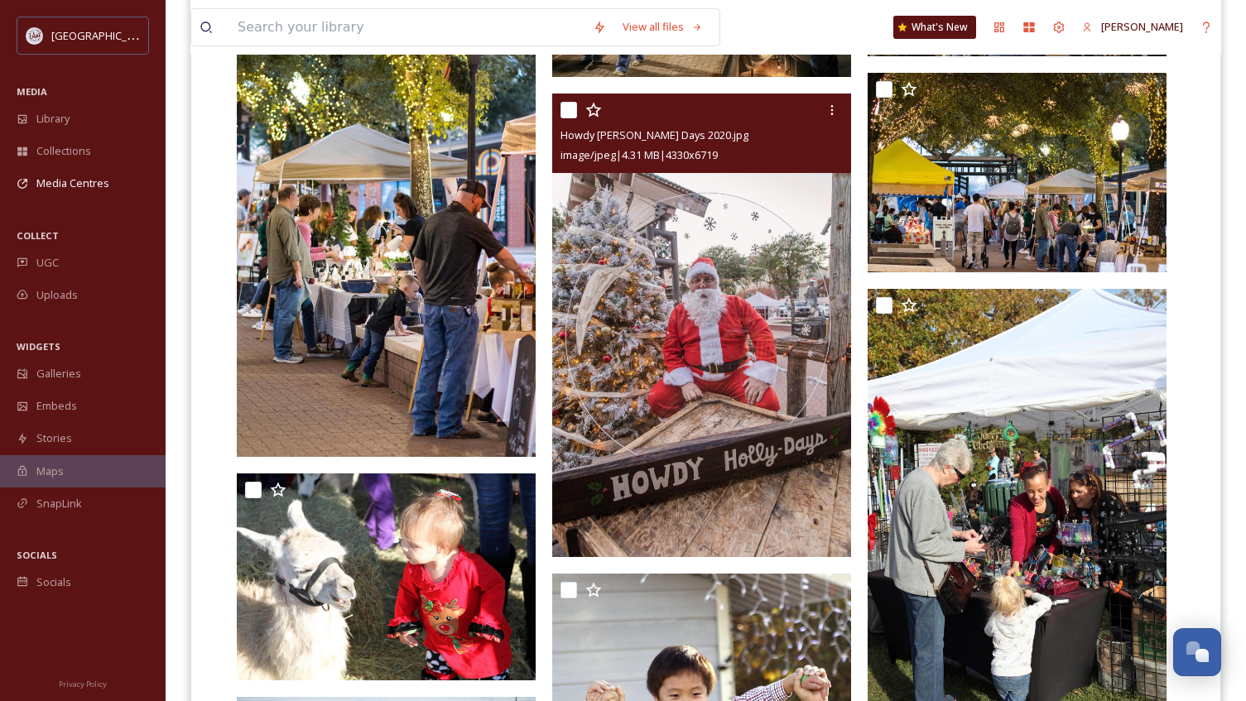
click at [564, 113] on input "checkbox" at bounding box center [568, 110] width 17 height 17
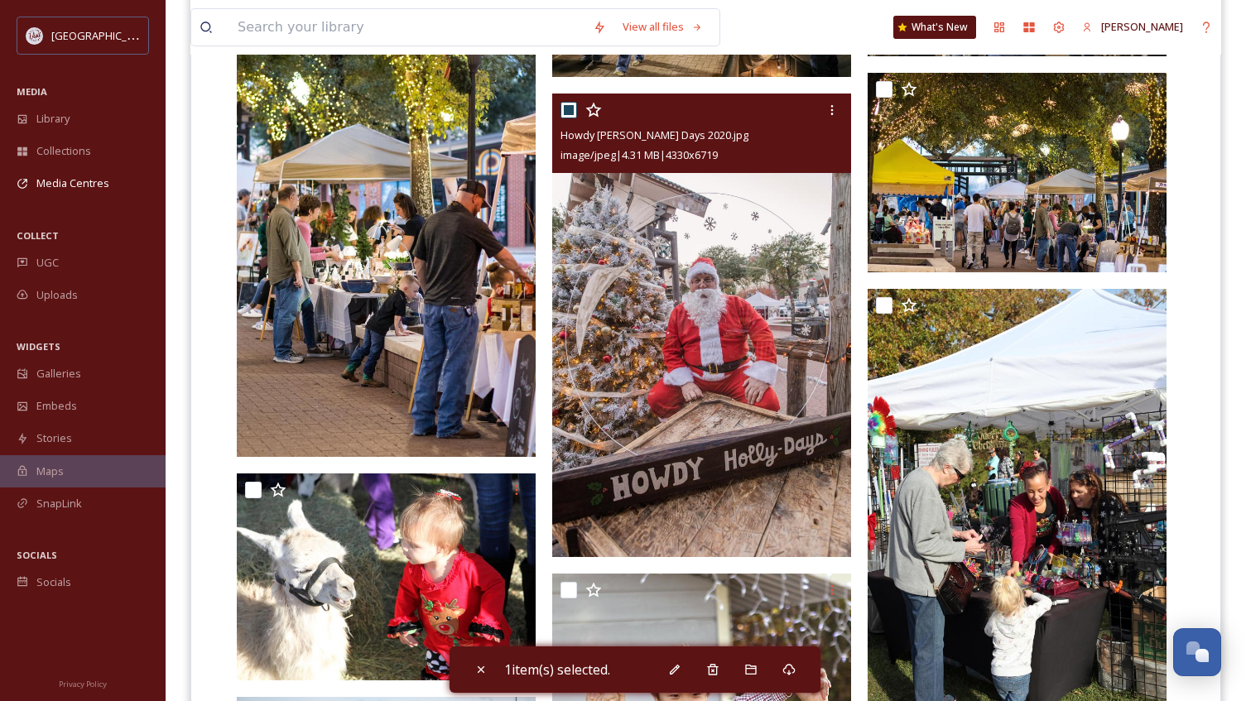
click at [570, 109] on input "checkbox" at bounding box center [568, 110] width 17 height 17
checkbox input "false"
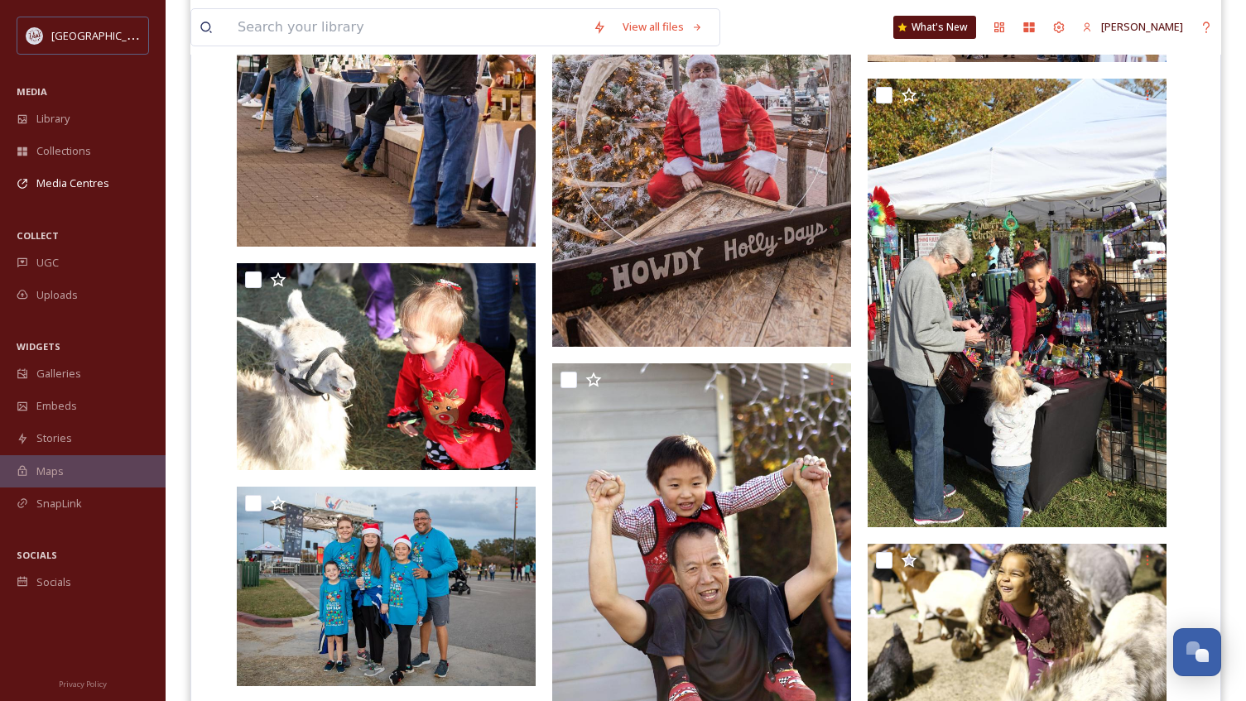
scroll to position [1821, 0]
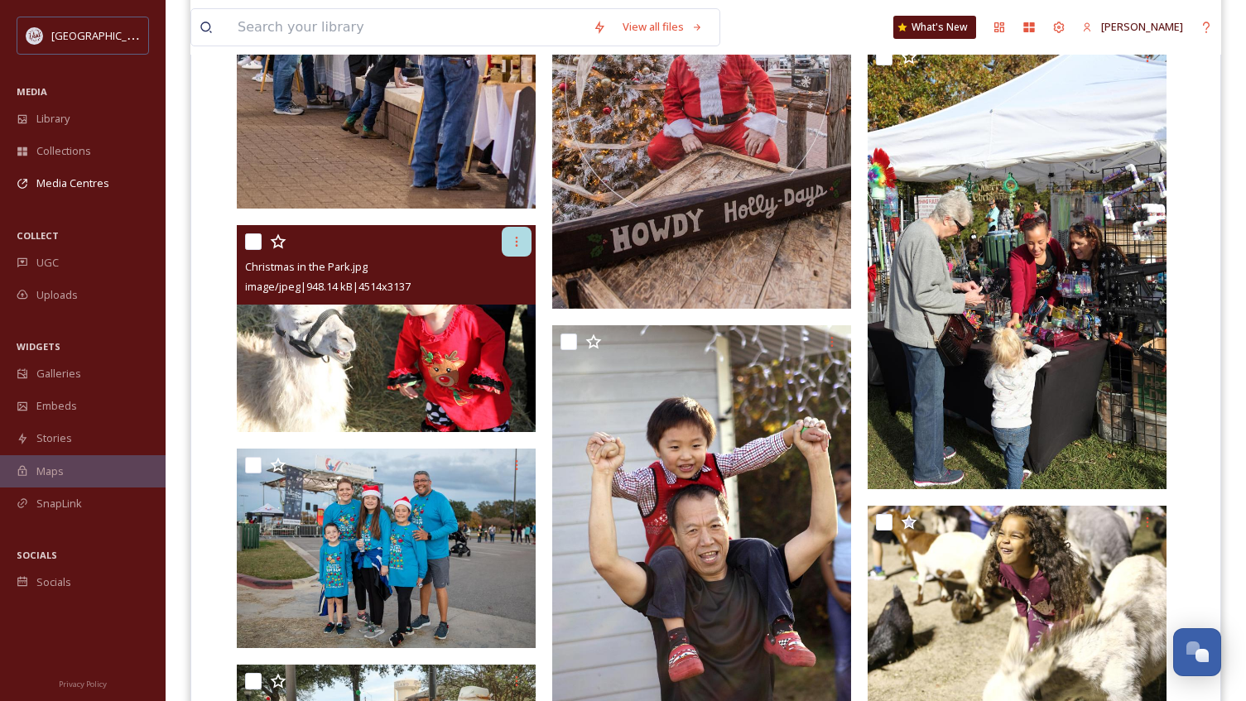
click at [520, 243] on icon at bounding box center [516, 241] width 13 height 13
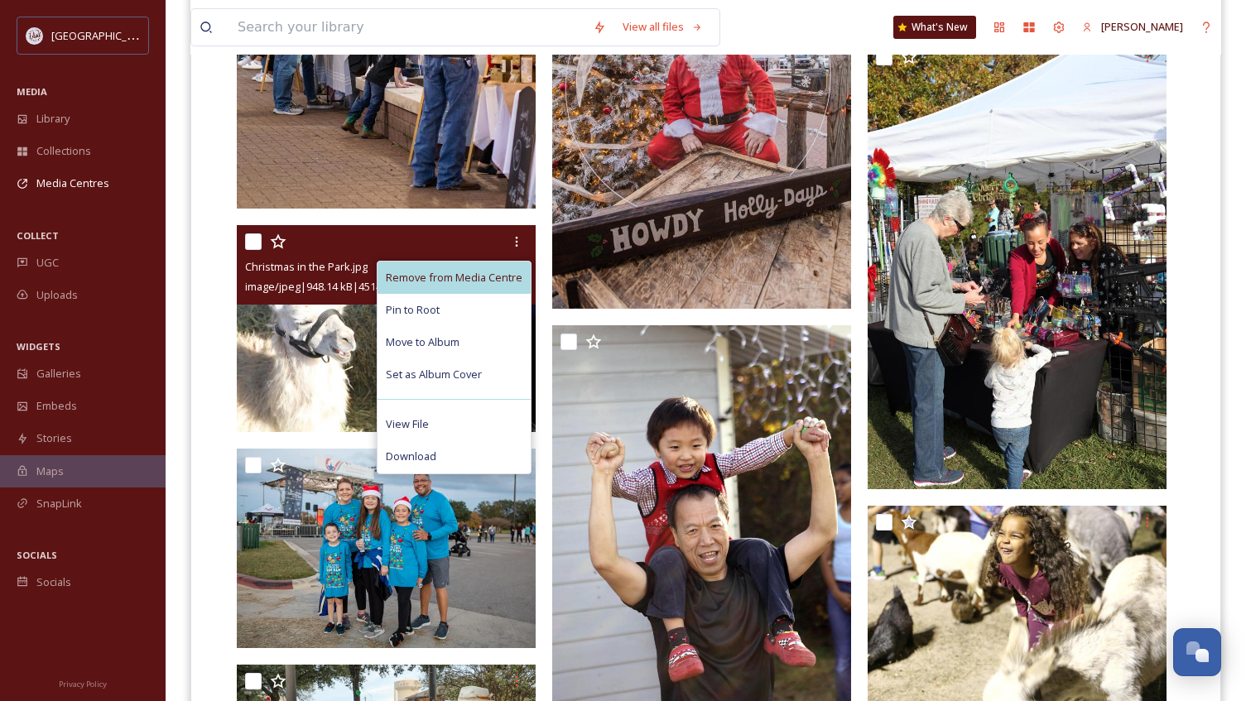
click at [502, 271] on span "Remove from Media Centre" at bounding box center [454, 278] width 137 height 16
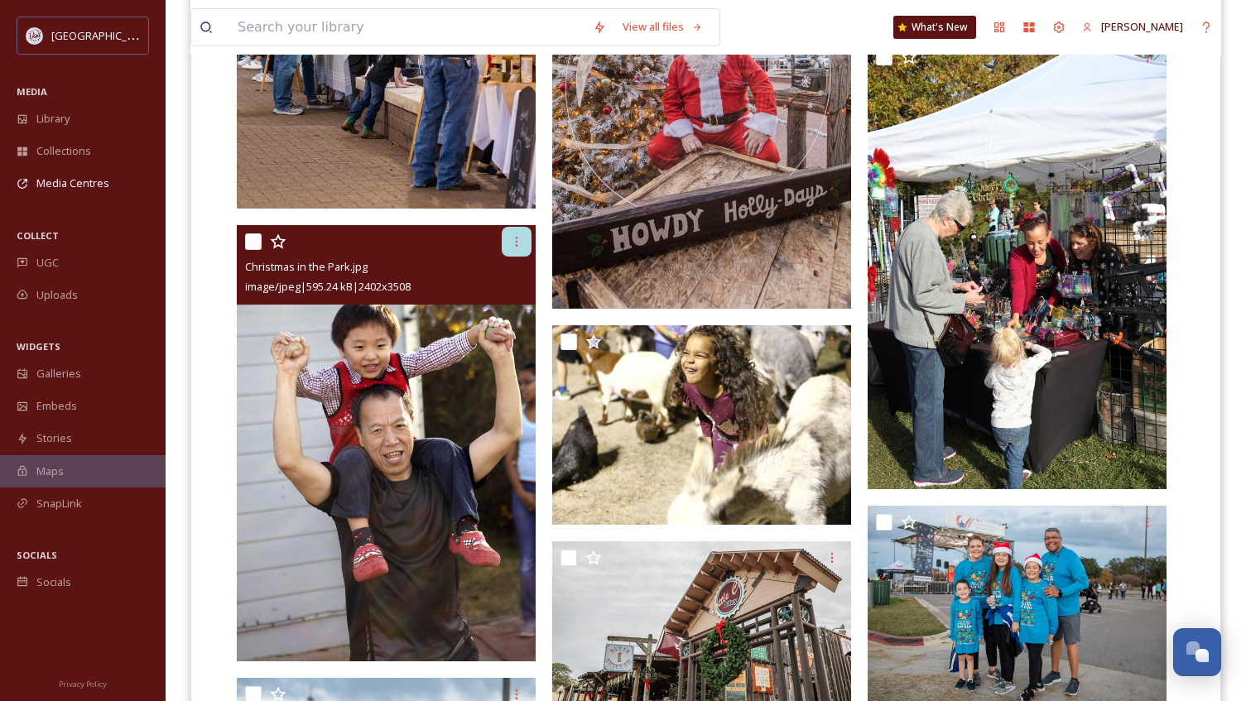
click at [516, 243] on icon at bounding box center [516, 241] width 13 height 13
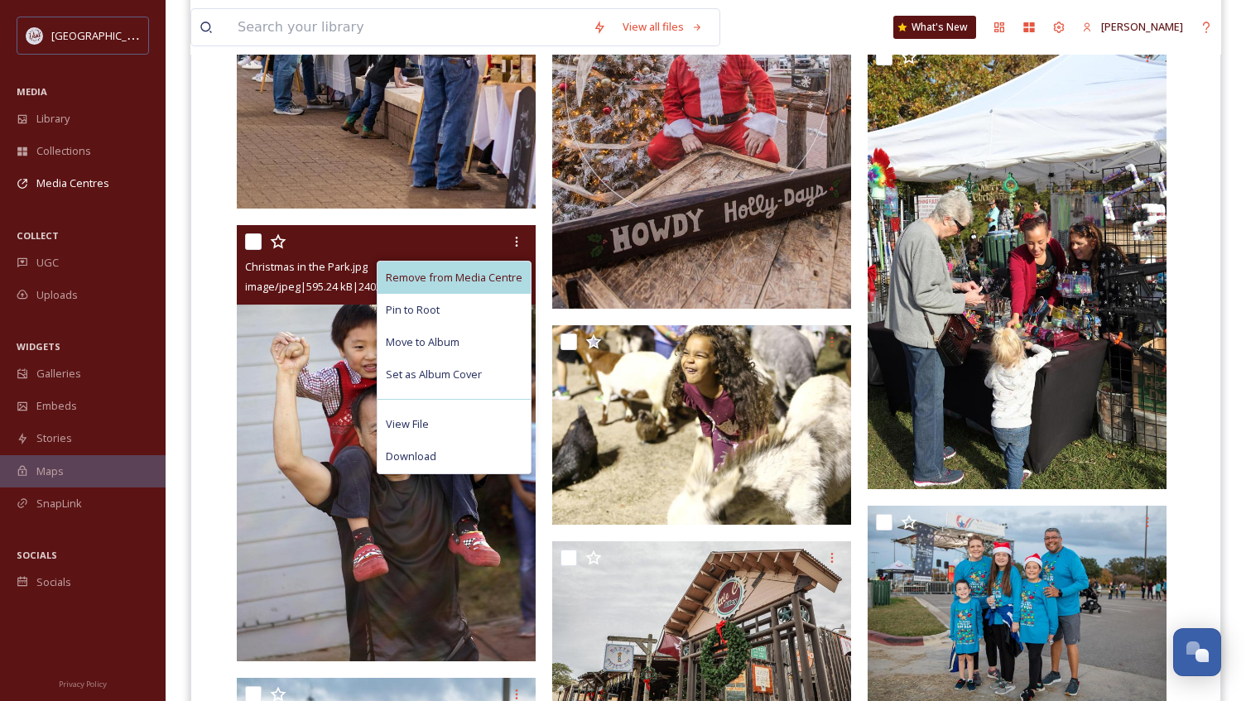
click at [485, 273] on span "Remove from Media Centre" at bounding box center [454, 278] width 137 height 16
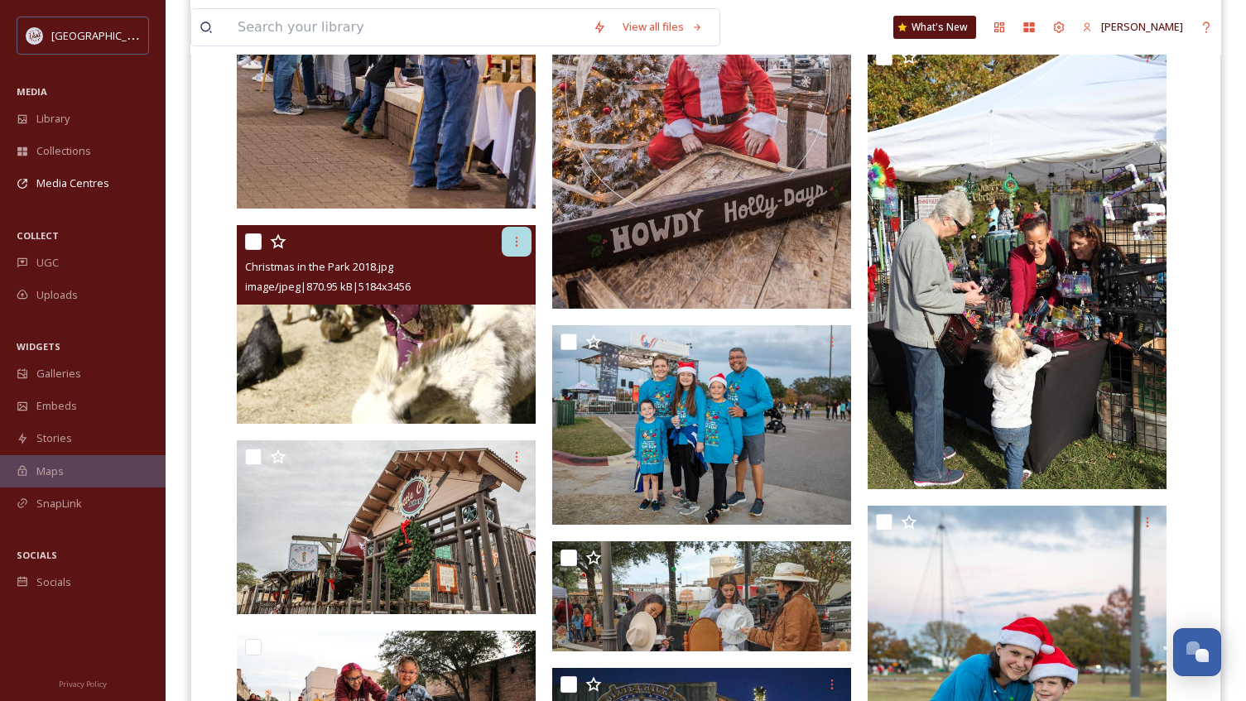
click at [516, 244] on icon at bounding box center [516, 241] width 13 height 13
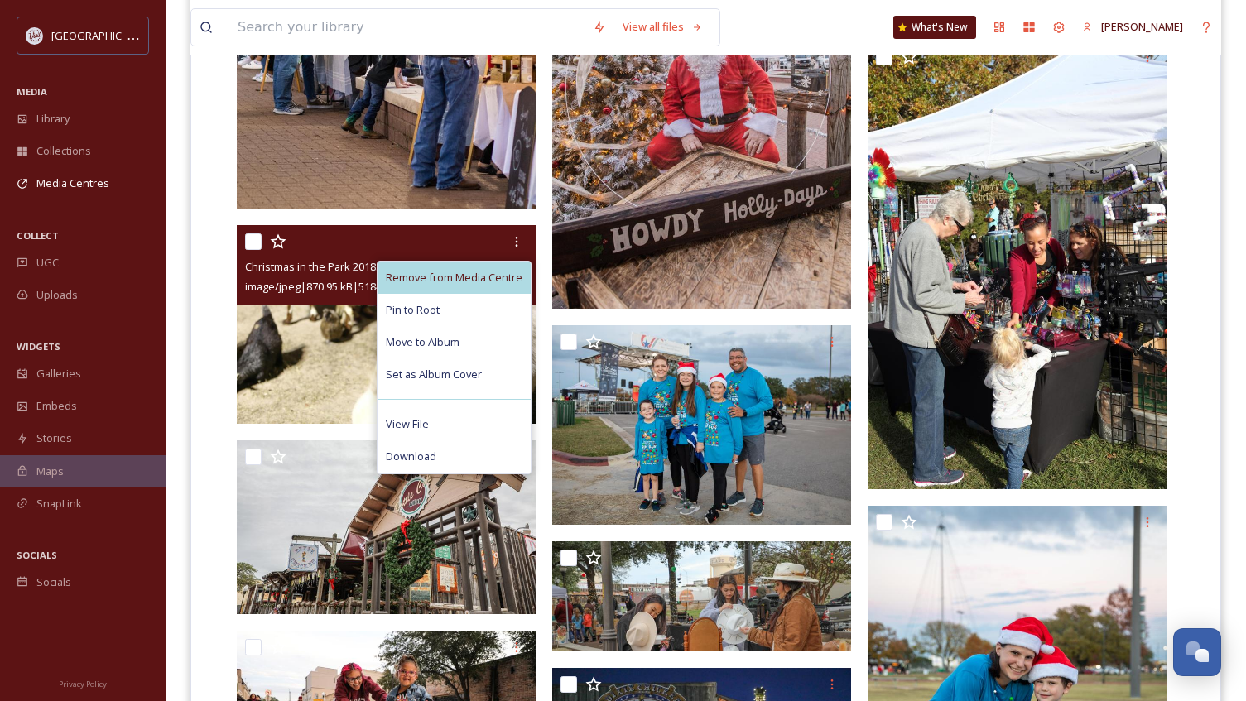
click at [511, 273] on span "Remove from Media Centre" at bounding box center [454, 278] width 137 height 16
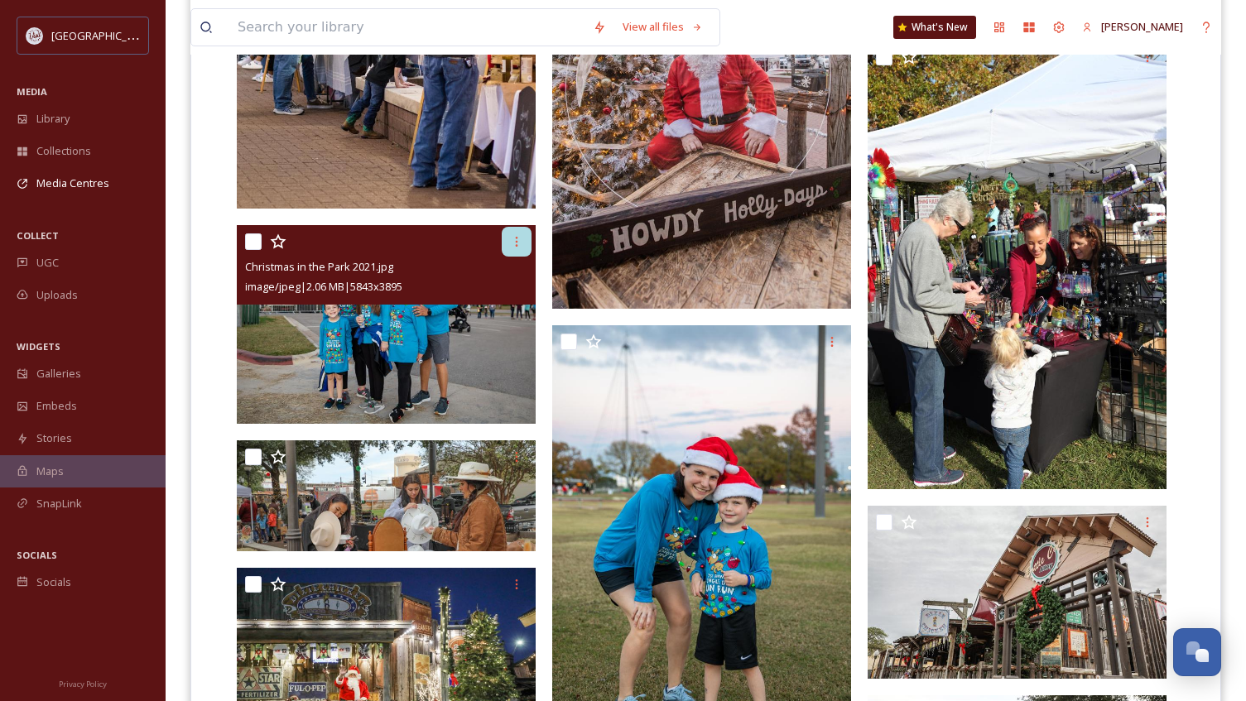
click at [514, 247] on icon at bounding box center [516, 241] width 13 height 13
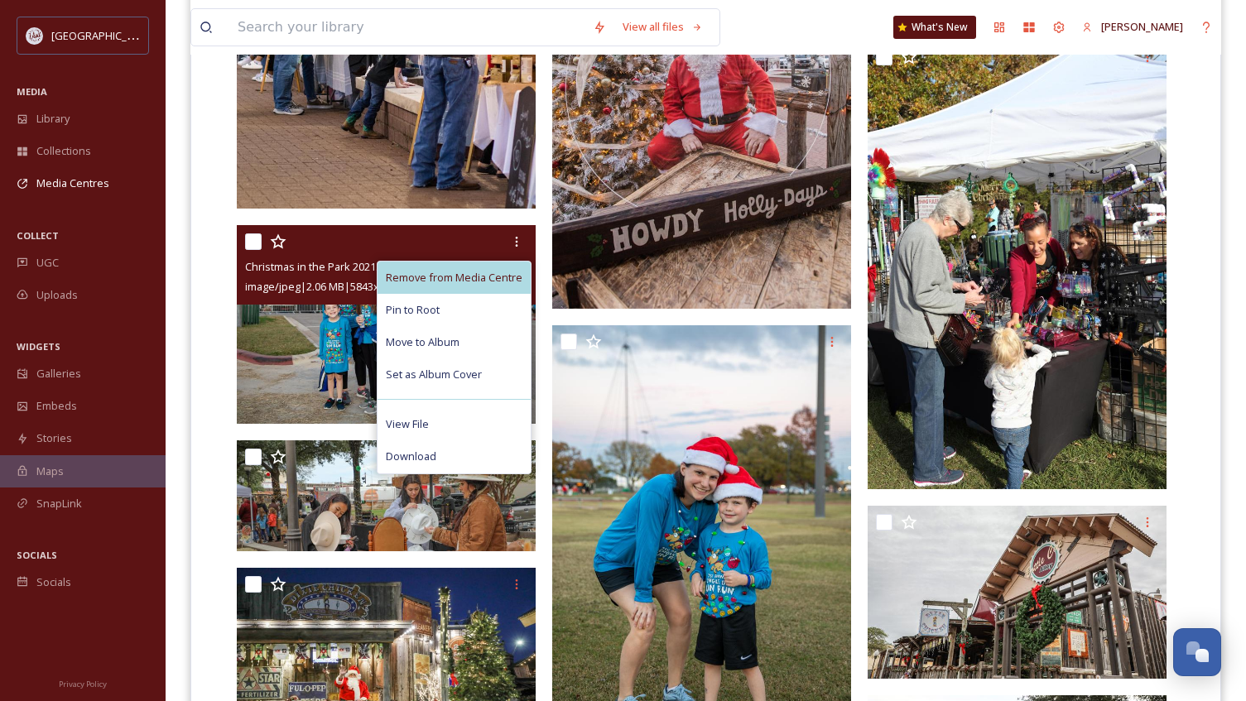
click at [496, 276] on span "Remove from Media Centre" at bounding box center [454, 278] width 137 height 16
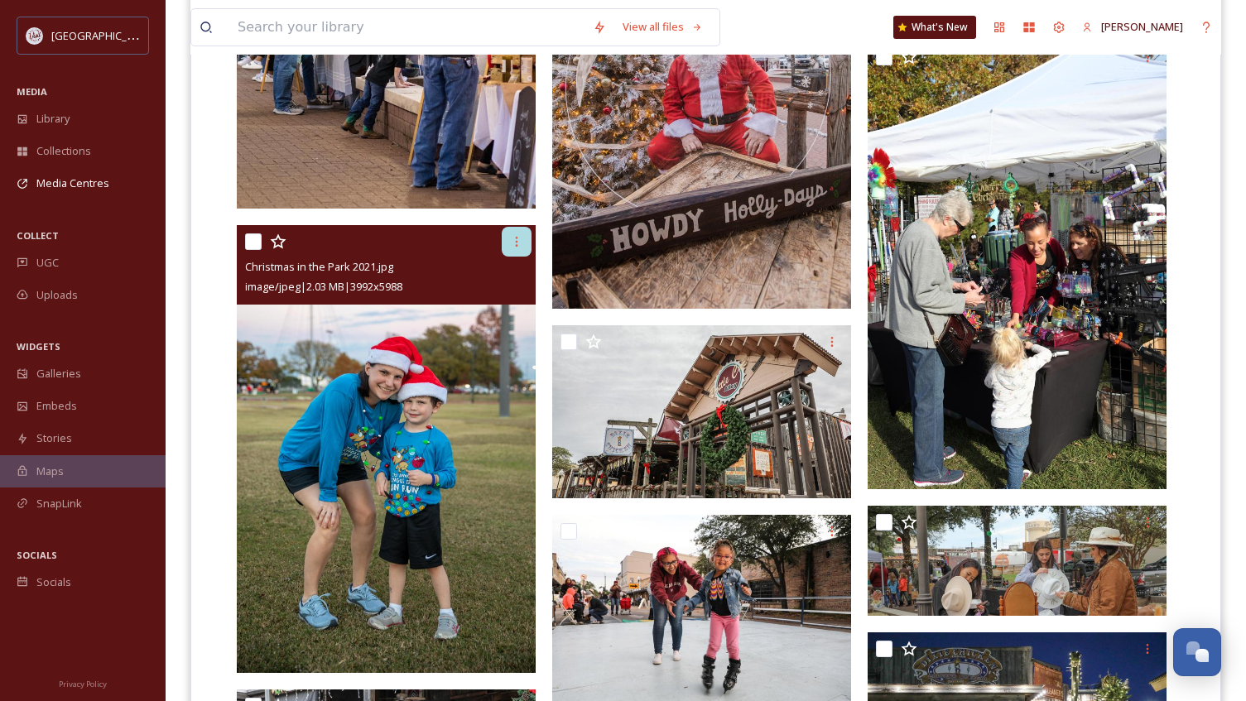
click at [508, 247] on div at bounding box center [517, 242] width 30 height 30
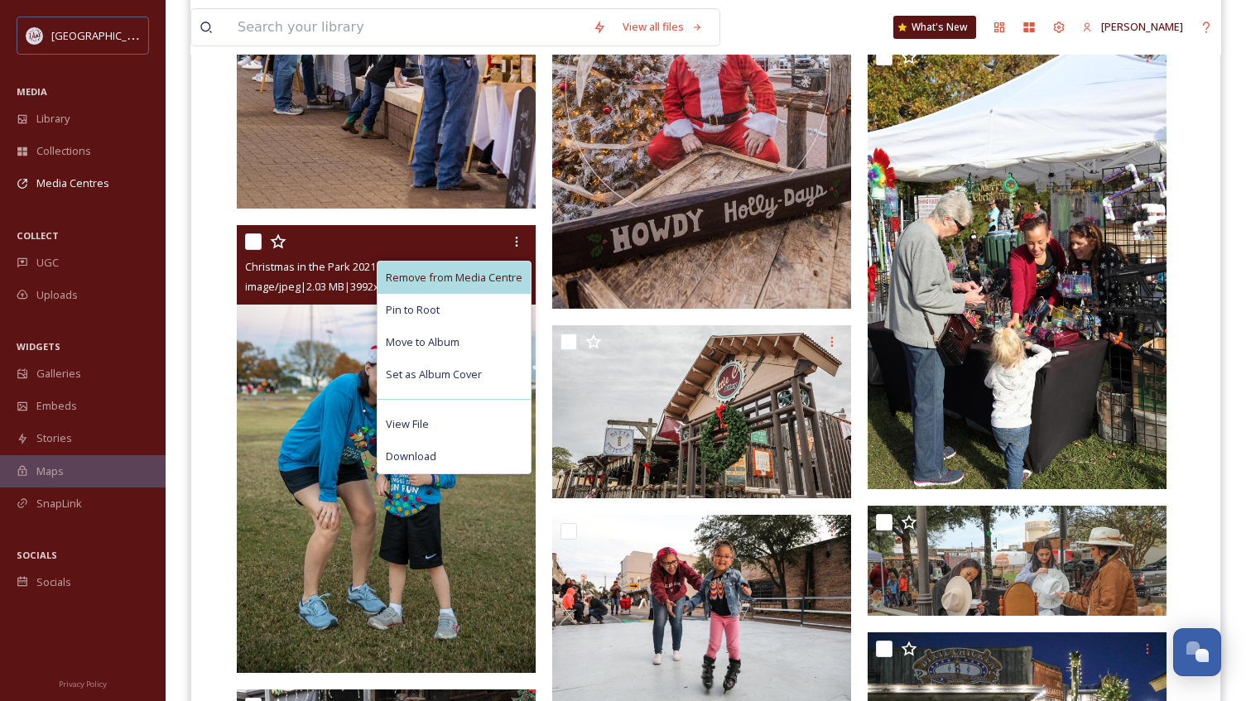
click at [501, 275] on span "Remove from Media Centre" at bounding box center [454, 278] width 137 height 16
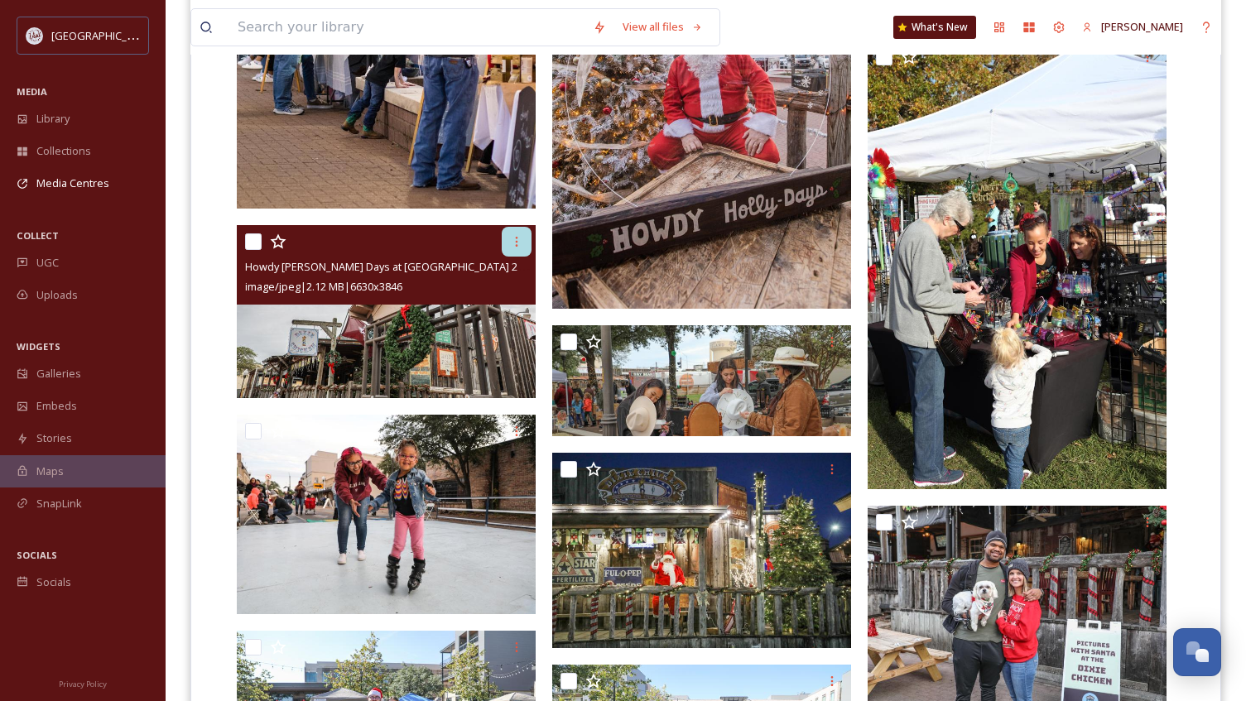
click at [511, 243] on icon at bounding box center [516, 241] width 13 height 13
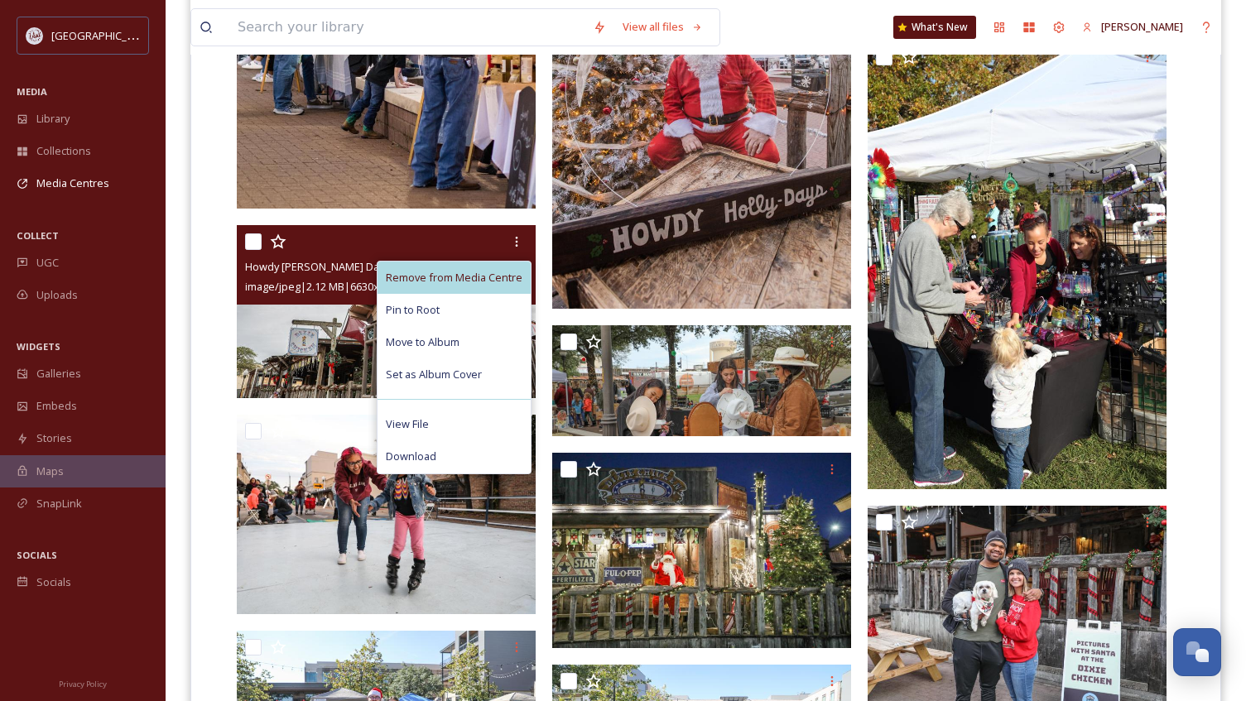
click at [495, 274] on span "Remove from Media Centre" at bounding box center [454, 278] width 137 height 16
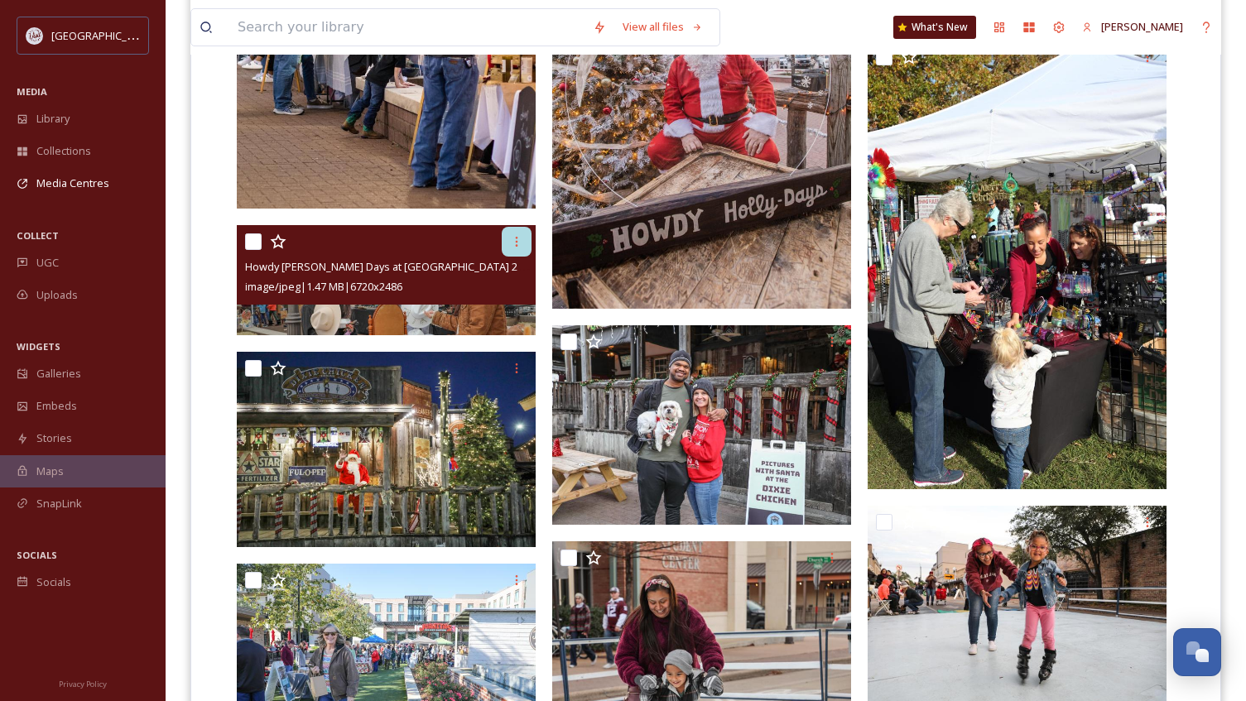
click at [511, 242] on icon at bounding box center [516, 241] width 13 height 13
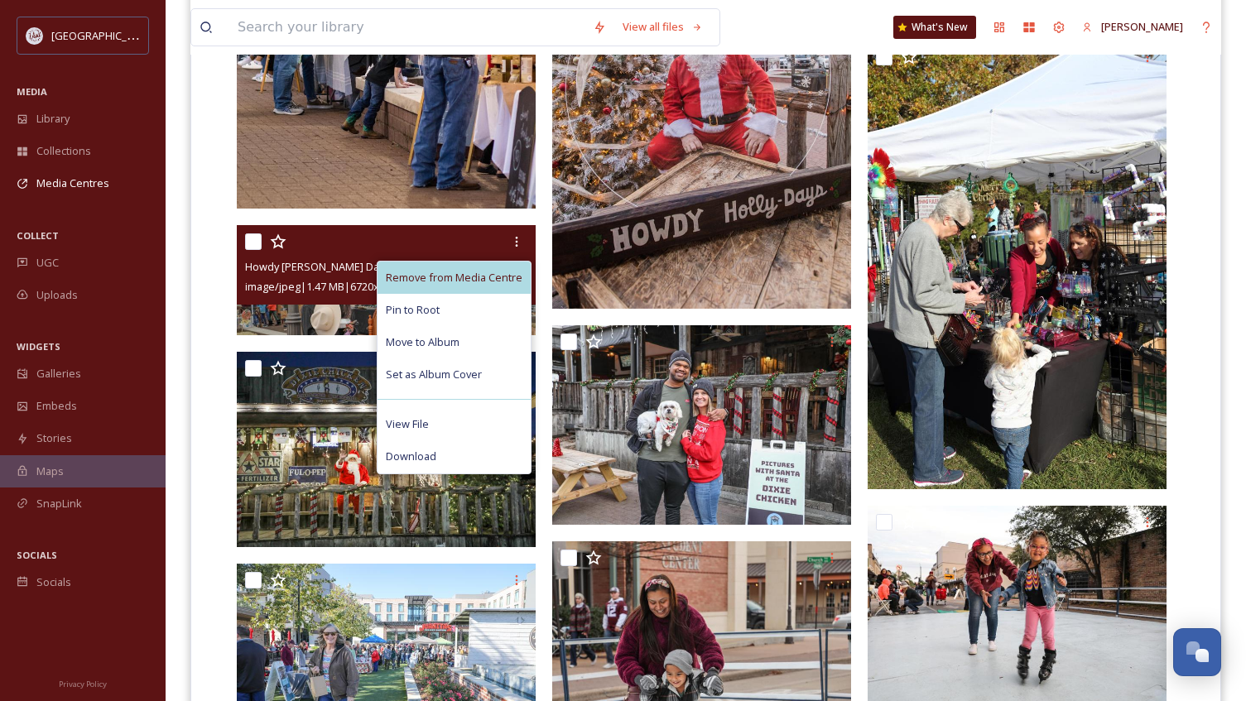
click at [471, 276] on span "Remove from Media Centre" at bounding box center [454, 278] width 137 height 16
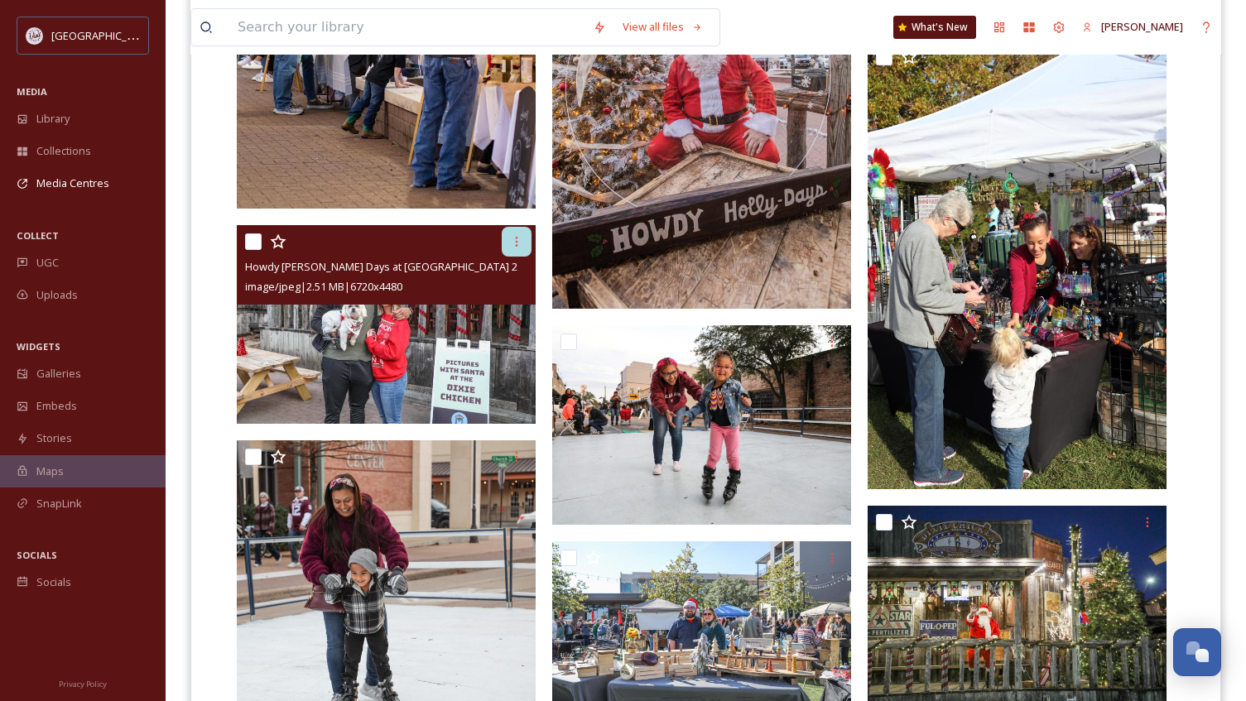
click at [508, 246] on div at bounding box center [517, 242] width 30 height 30
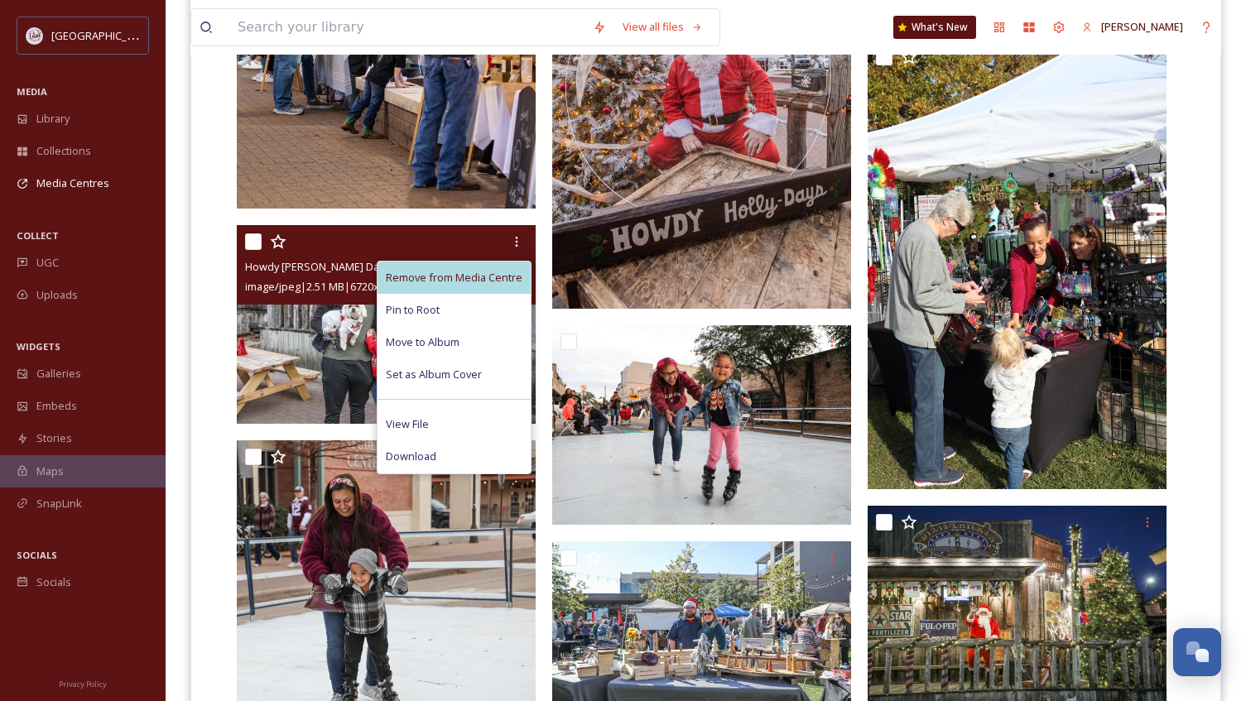
click at [480, 278] on span "Remove from Media Centre" at bounding box center [454, 278] width 137 height 16
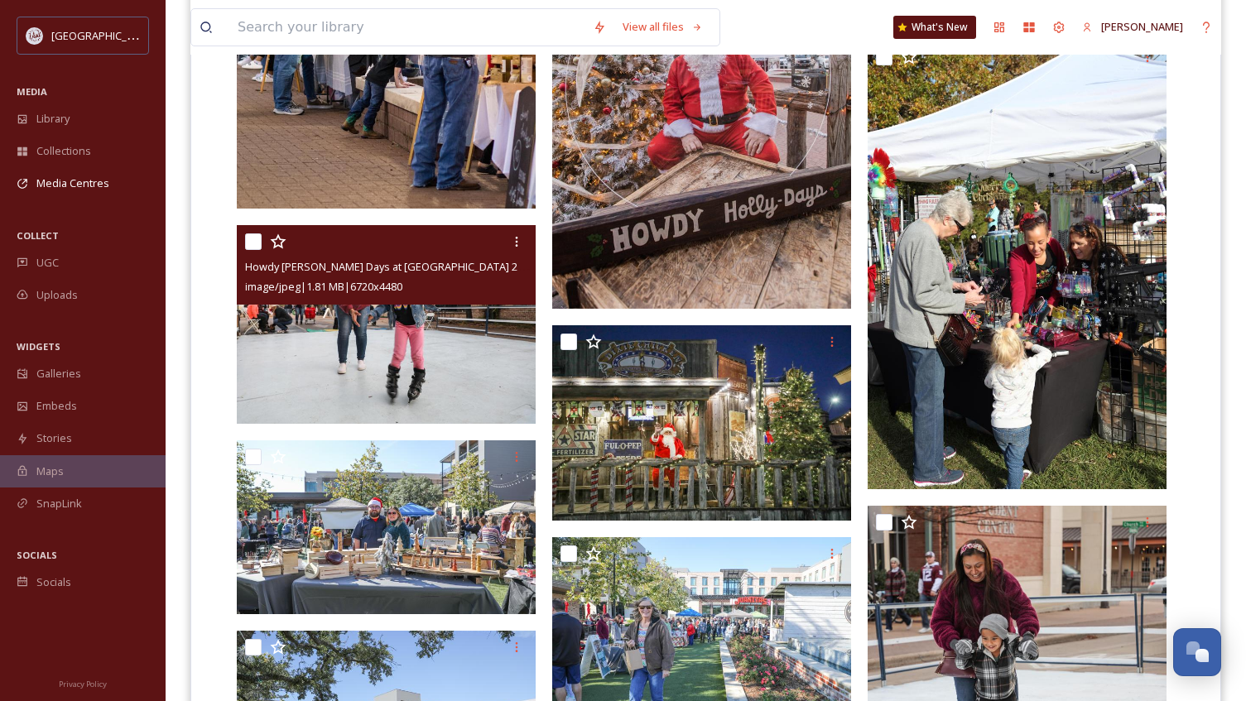
click at [501, 245] on div at bounding box center [388, 242] width 286 height 30
click at [508, 239] on div at bounding box center [517, 242] width 30 height 30
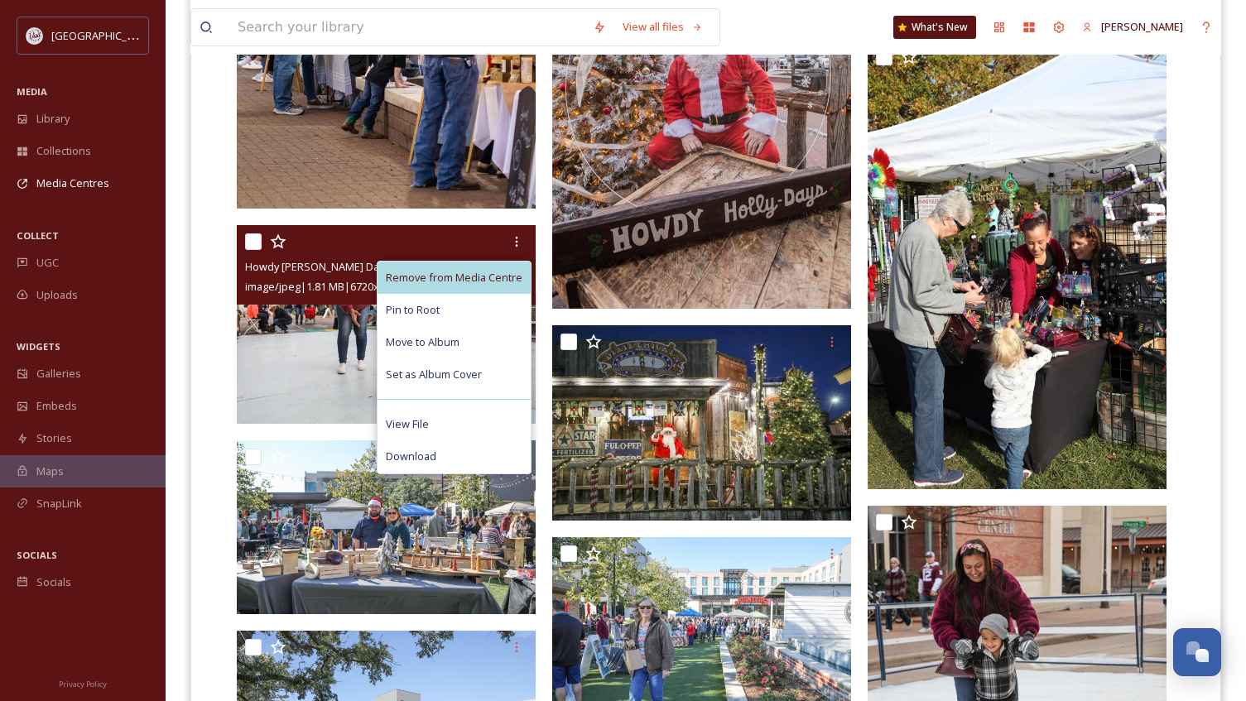
click at [463, 266] on div "Remove from Media Centre" at bounding box center [453, 278] width 153 height 32
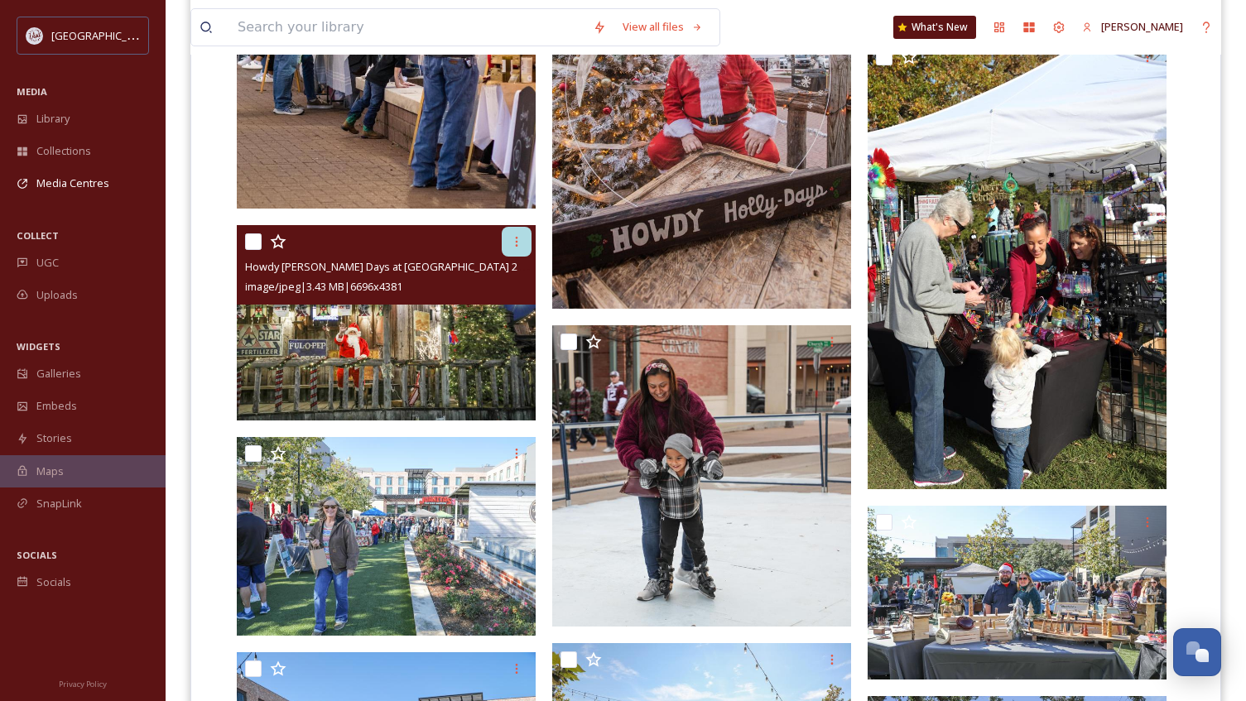
click at [510, 242] on icon at bounding box center [516, 241] width 13 height 13
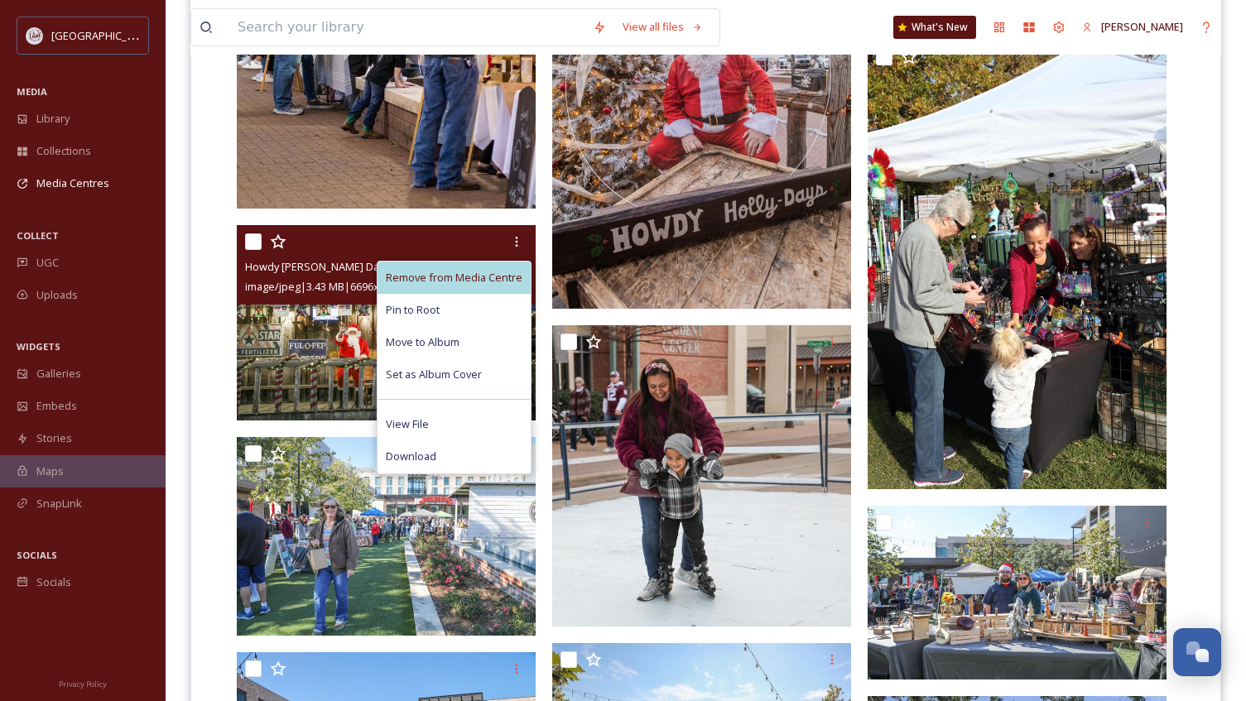
click at [481, 273] on span "Remove from Media Centre" at bounding box center [454, 278] width 137 height 16
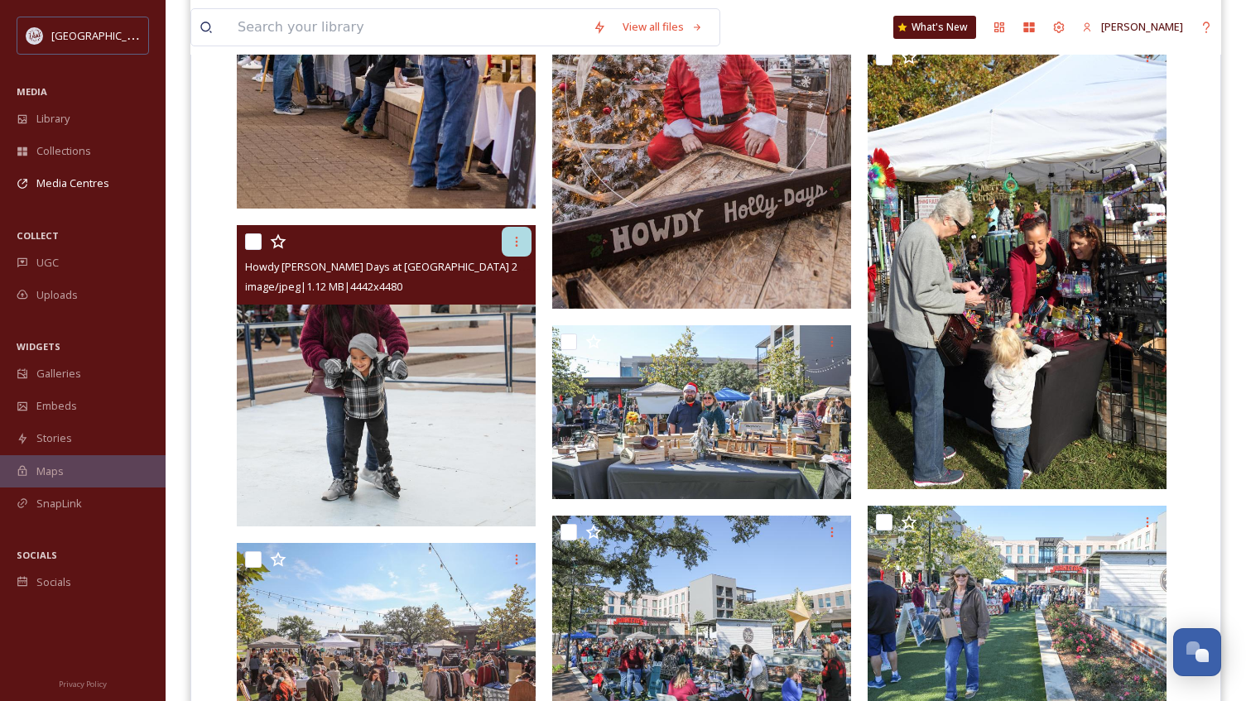
click at [511, 238] on icon at bounding box center [516, 241] width 13 height 13
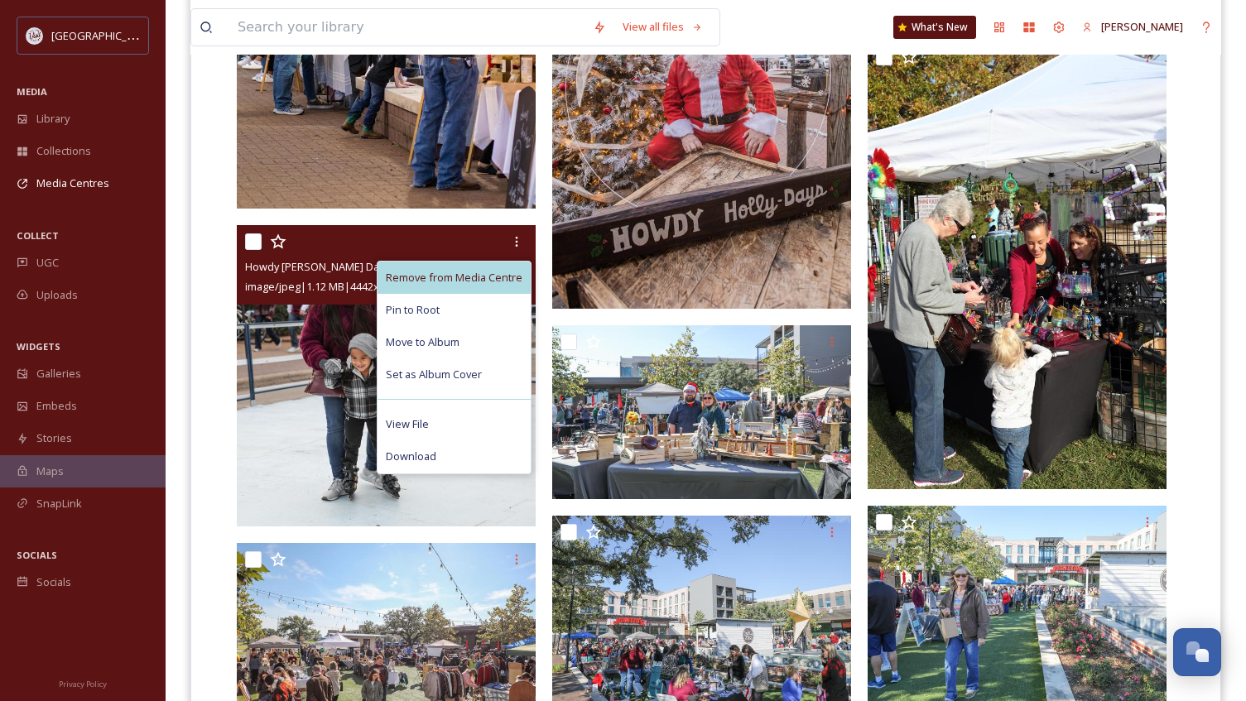
click at [478, 277] on span "Remove from Media Centre" at bounding box center [454, 278] width 137 height 16
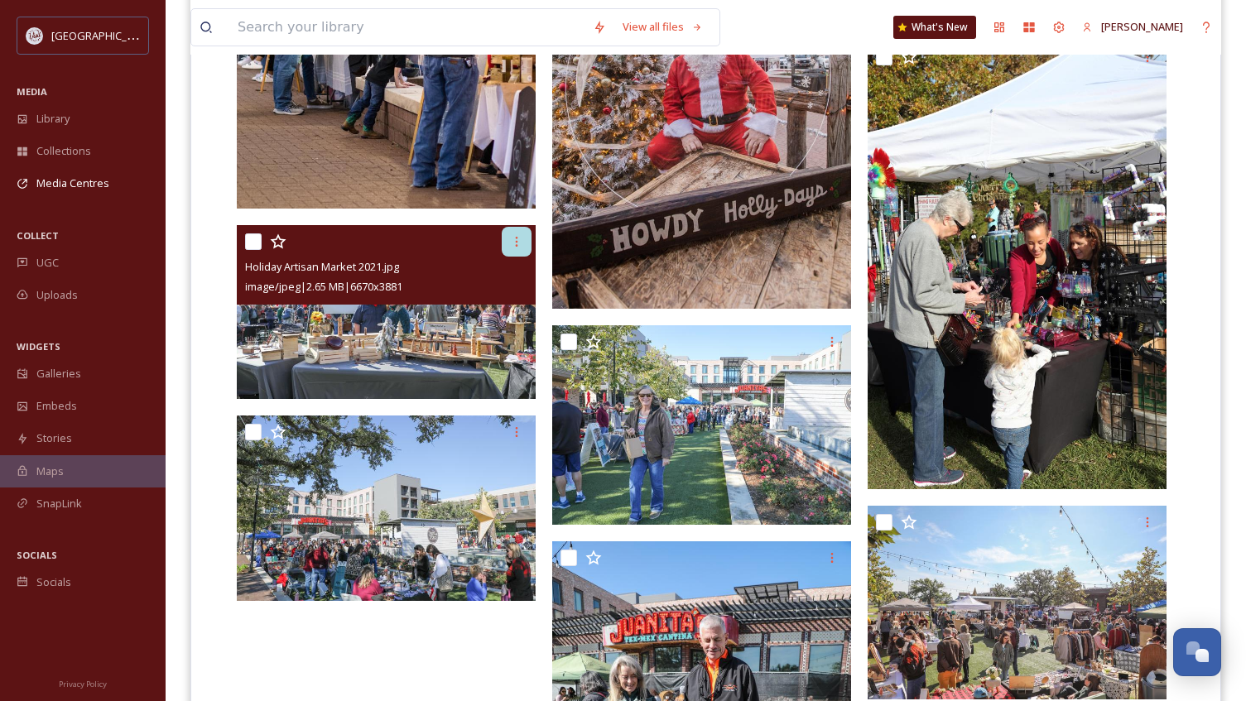
click at [511, 244] on icon at bounding box center [516, 241] width 13 height 13
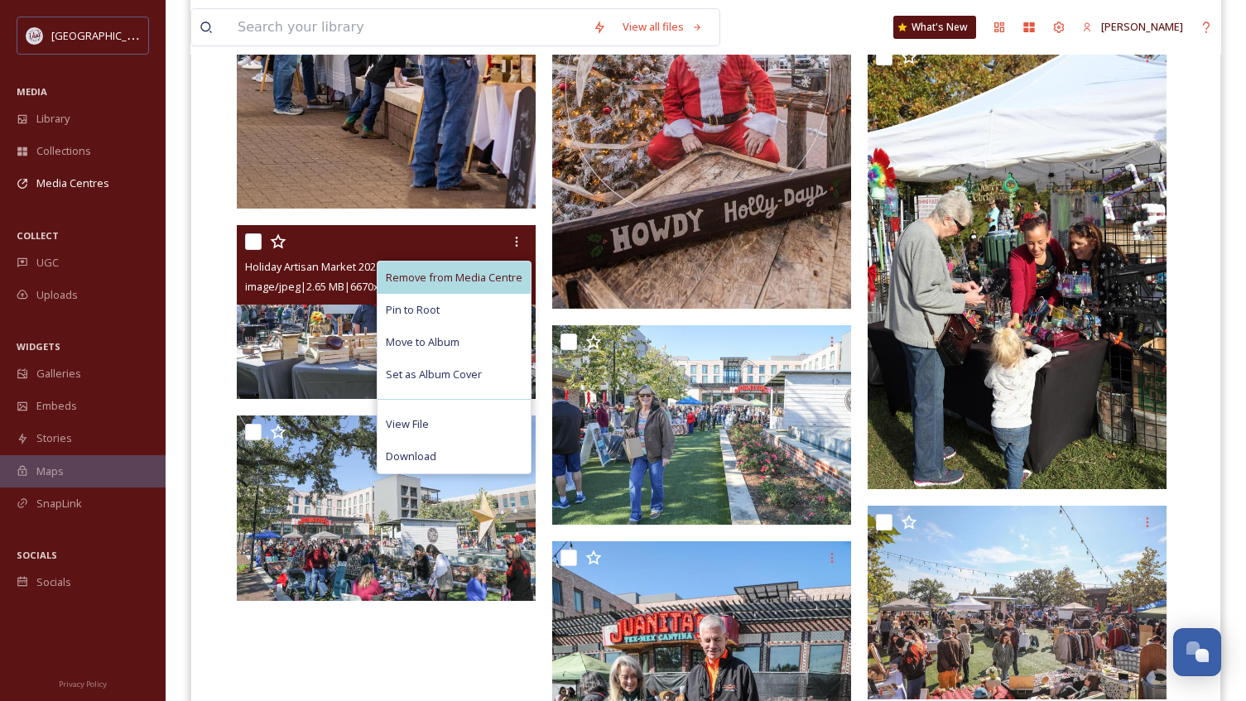
click at [492, 268] on div "Remove from Media Centre" at bounding box center [453, 278] width 153 height 32
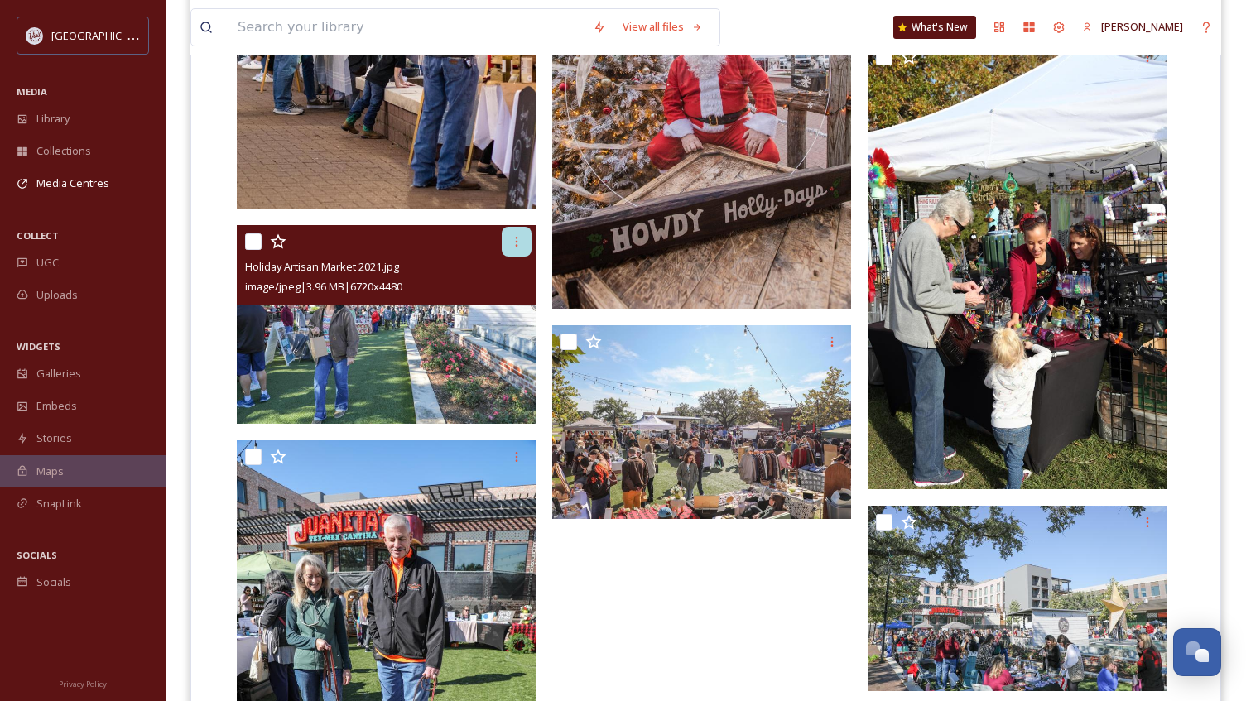
click at [509, 246] on div at bounding box center [517, 242] width 30 height 30
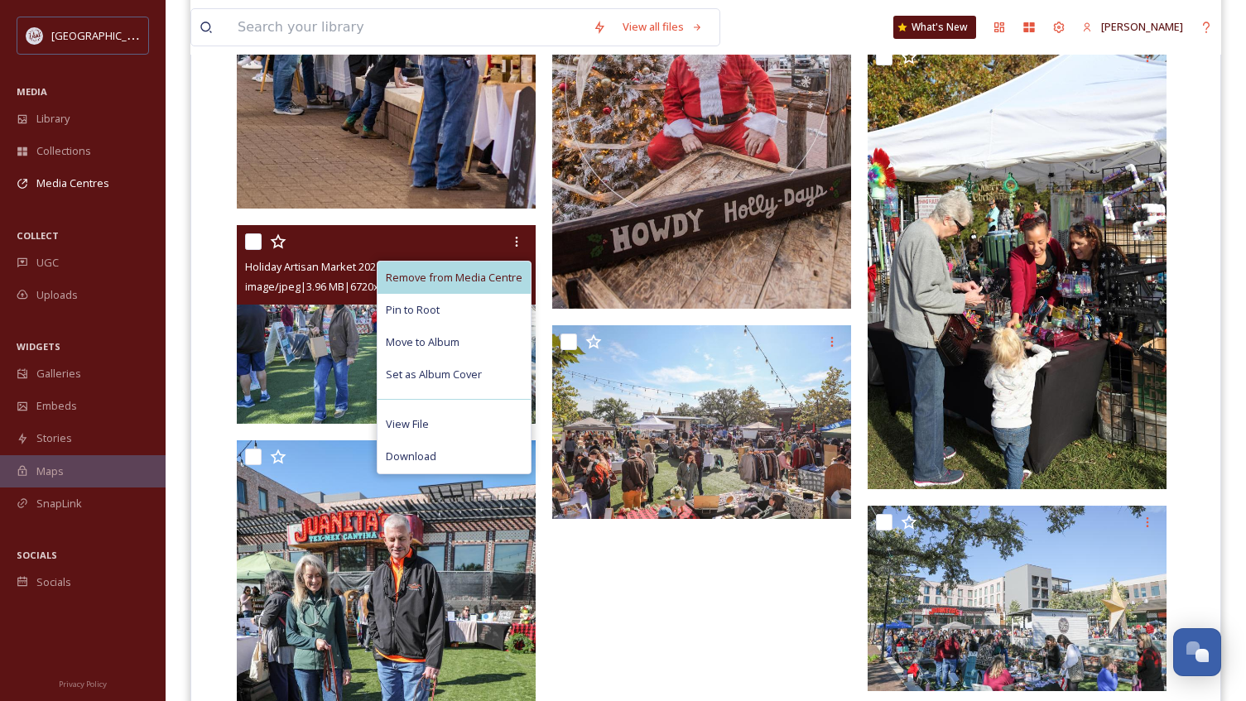
click at [494, 271] on span "Remove from Media Centre" at bounding box center [454, 278] width 137 height 16
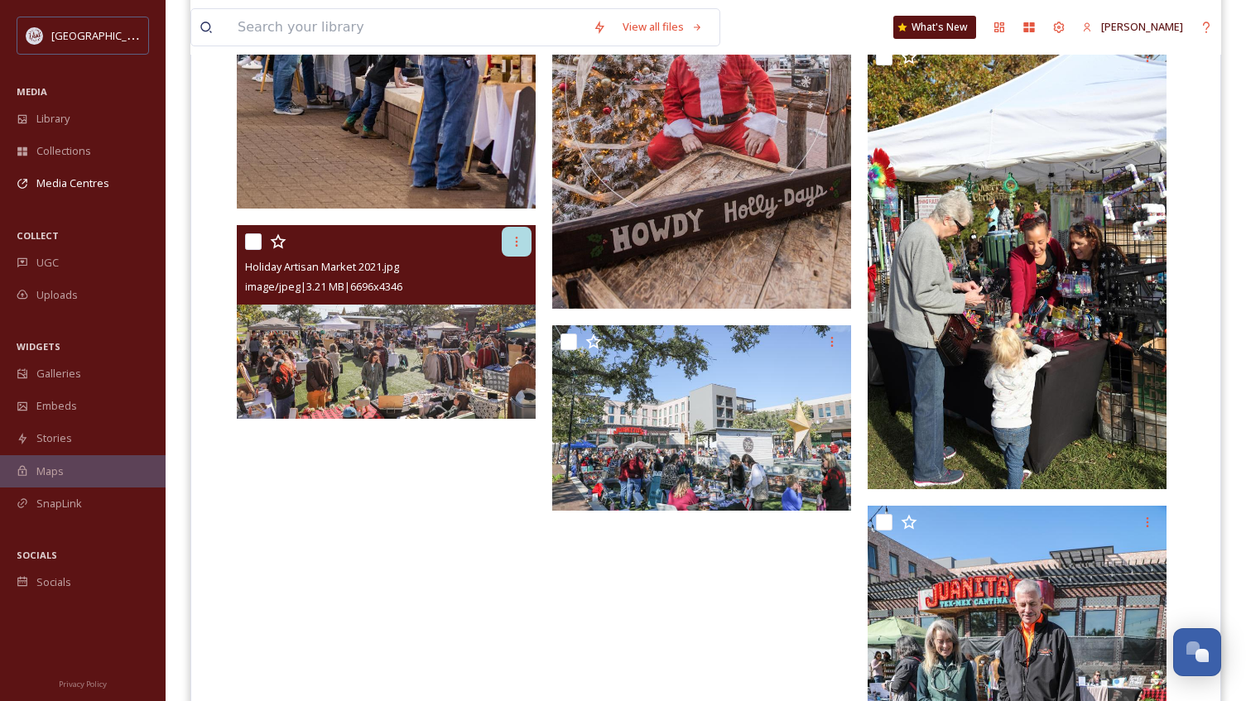
click at [510, 252] on div at bounding box center [517, 242] width 30 height 30
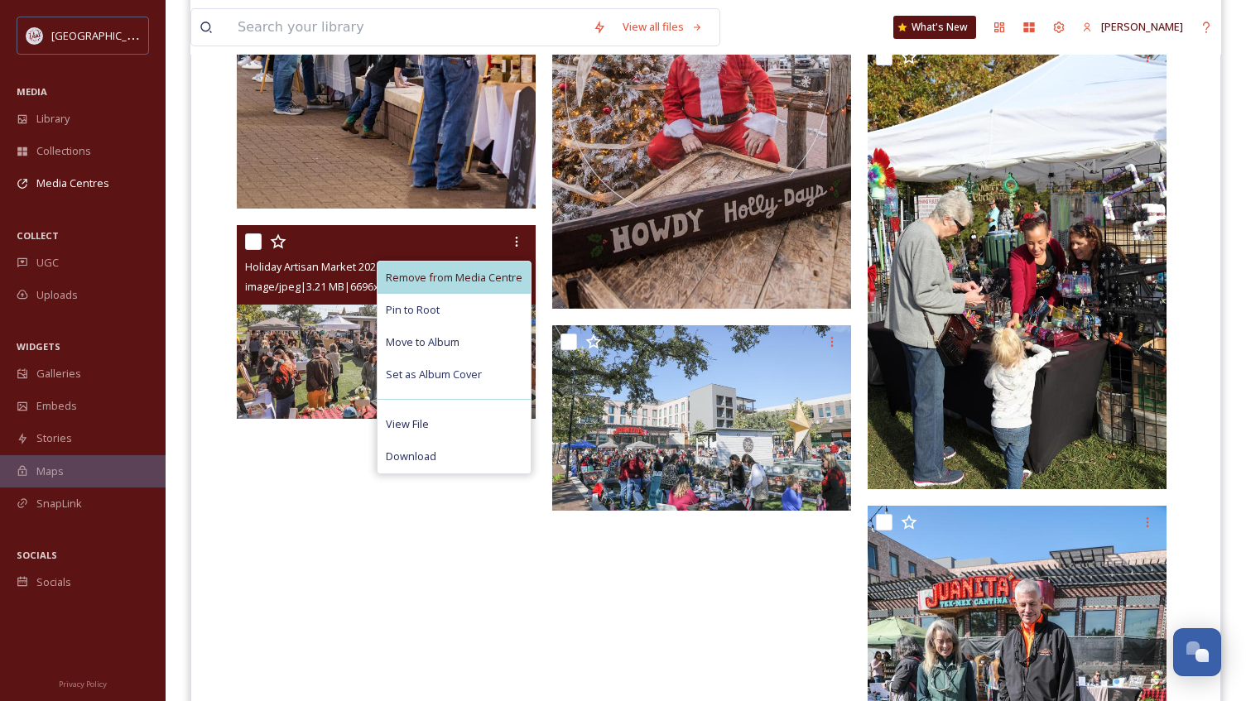
click at [490, 276] on span "Remove from Media Centre" at bounding box center [454, 278] width 137 height 16
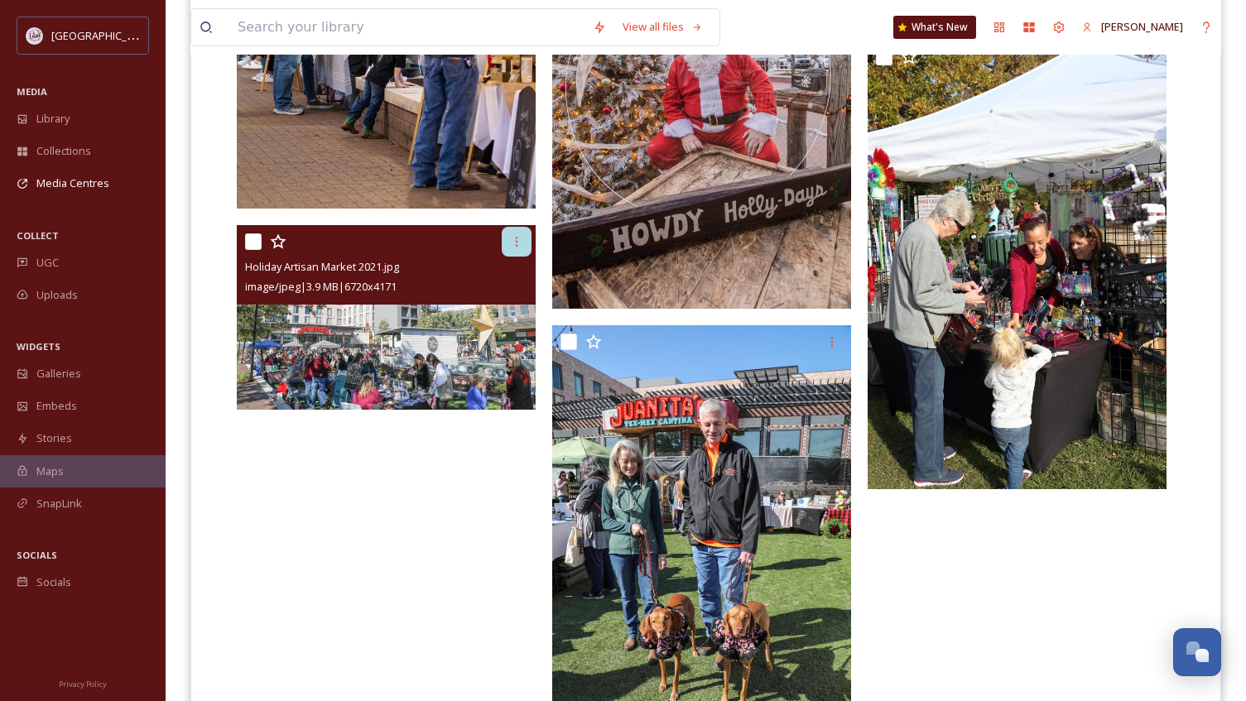
click at [510, 245] on icon at bounding box center [516, 241] width 13 height 13
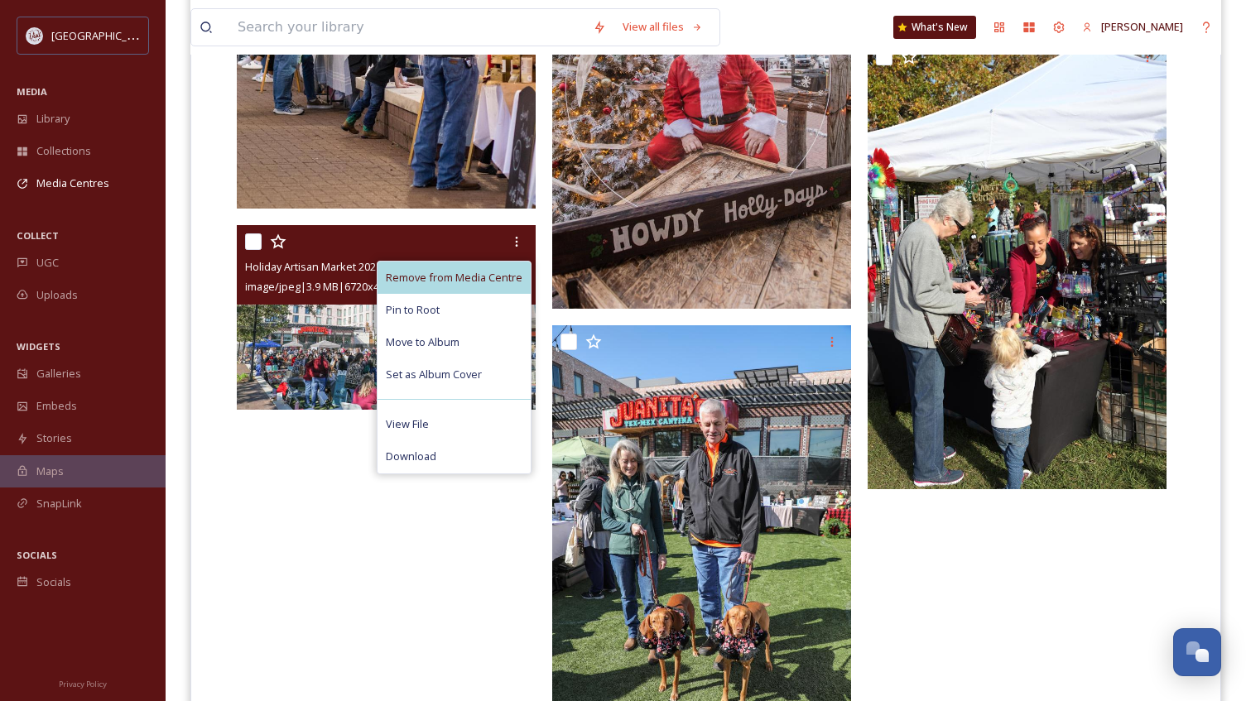
click at [486, 267] on div "Remove from Media Centre" at bounding box center [453, 278] width 153 height 32
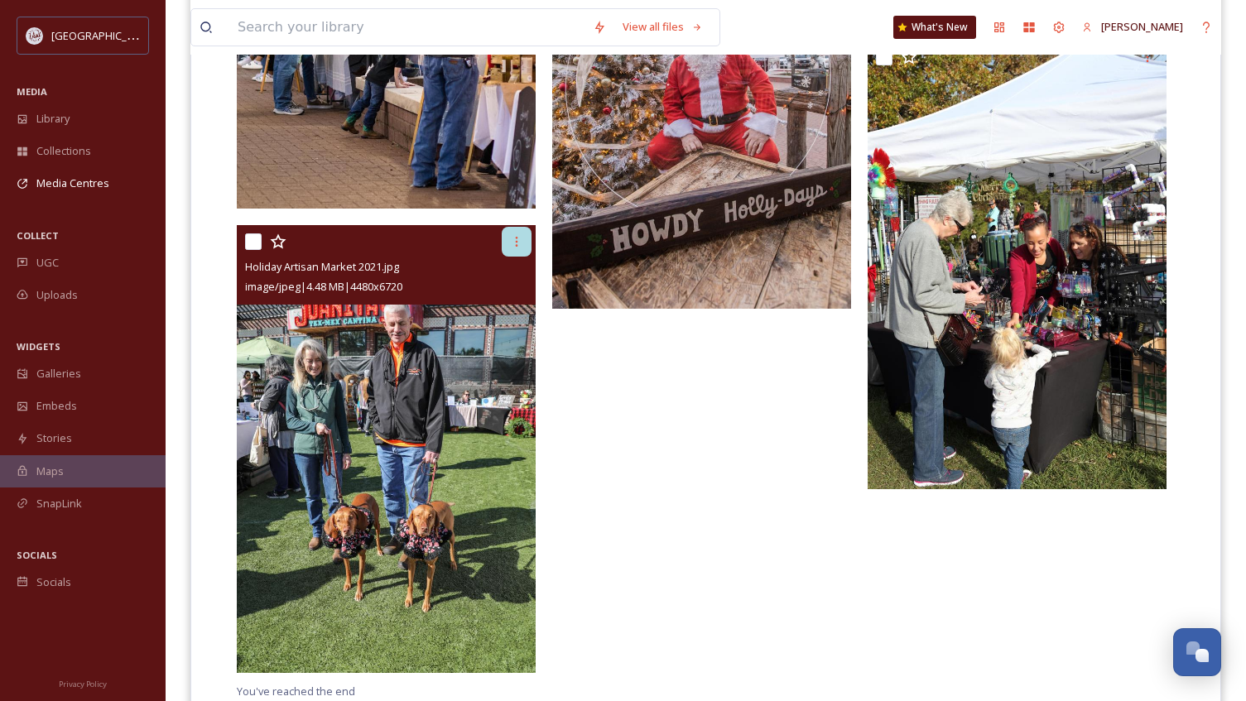
click at [507, 248] on div at bounding box center [517, 242] width 30 height 30
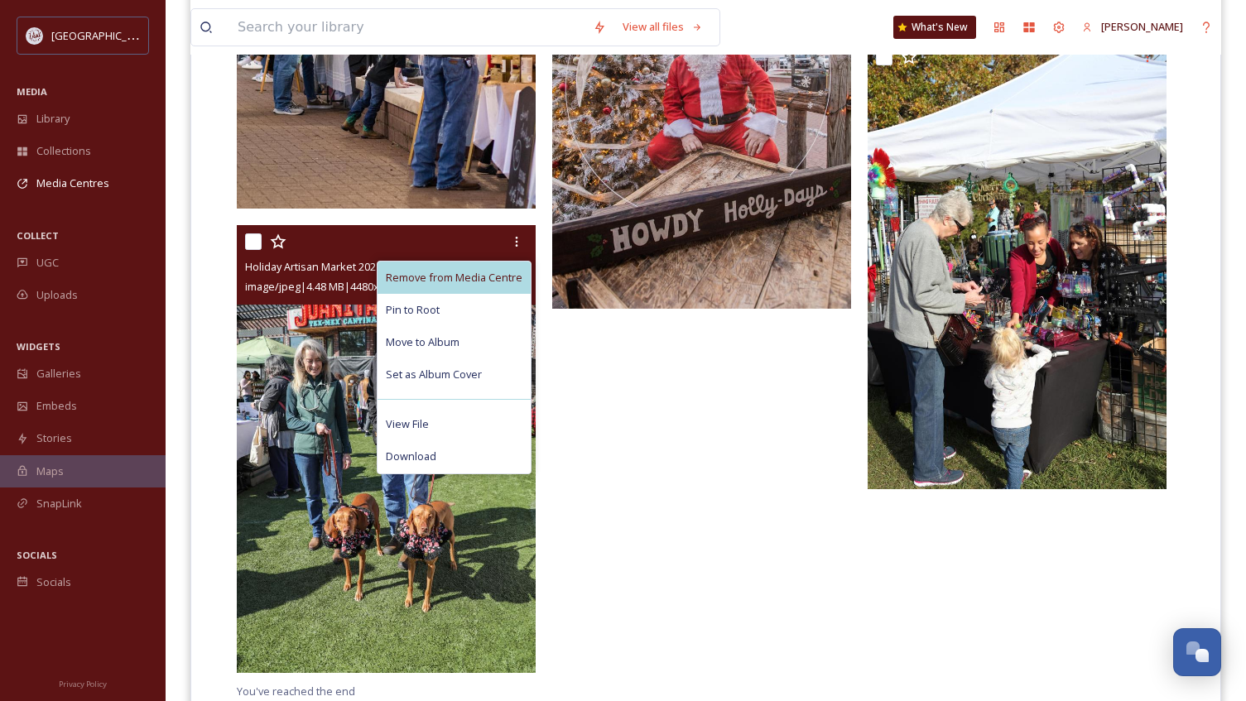
click at [492, 270] on span "Remove from Media Centre" at bounding box center [454, 278] width 137 height 16
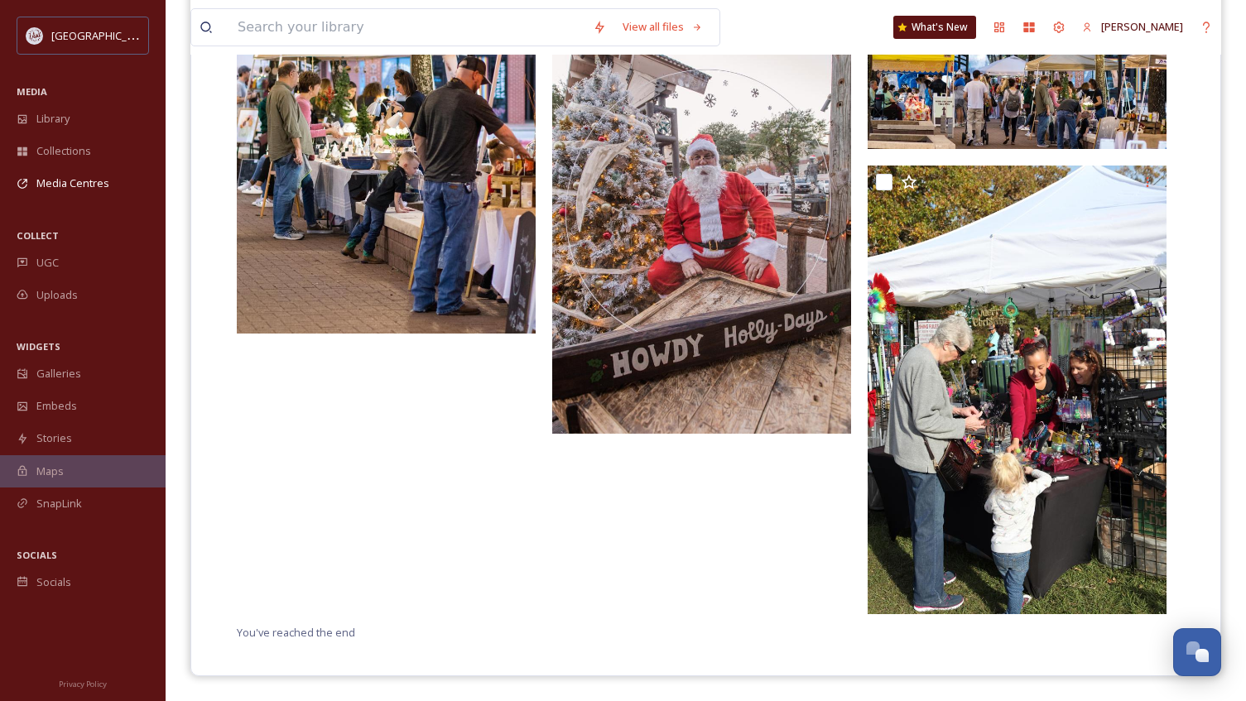
scroll to position [1696, 0]
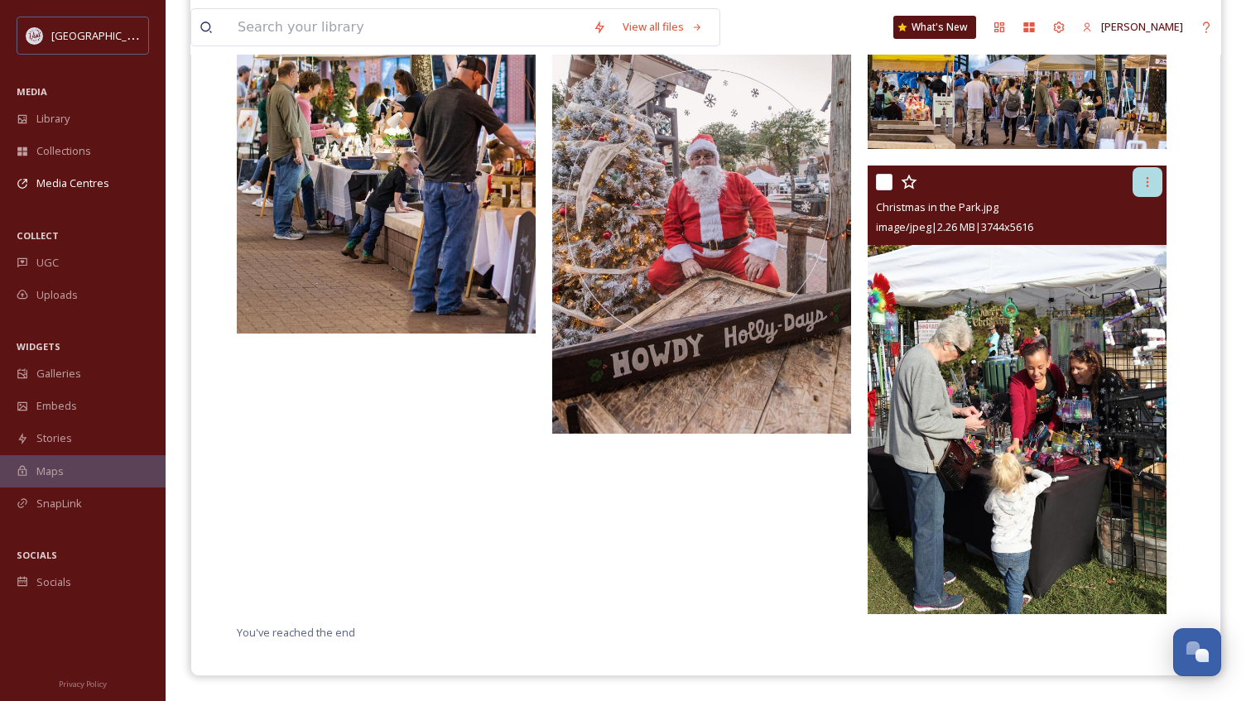
click at [1148, 186] on icon at bounding box center [1147, 182] width 2 height 10
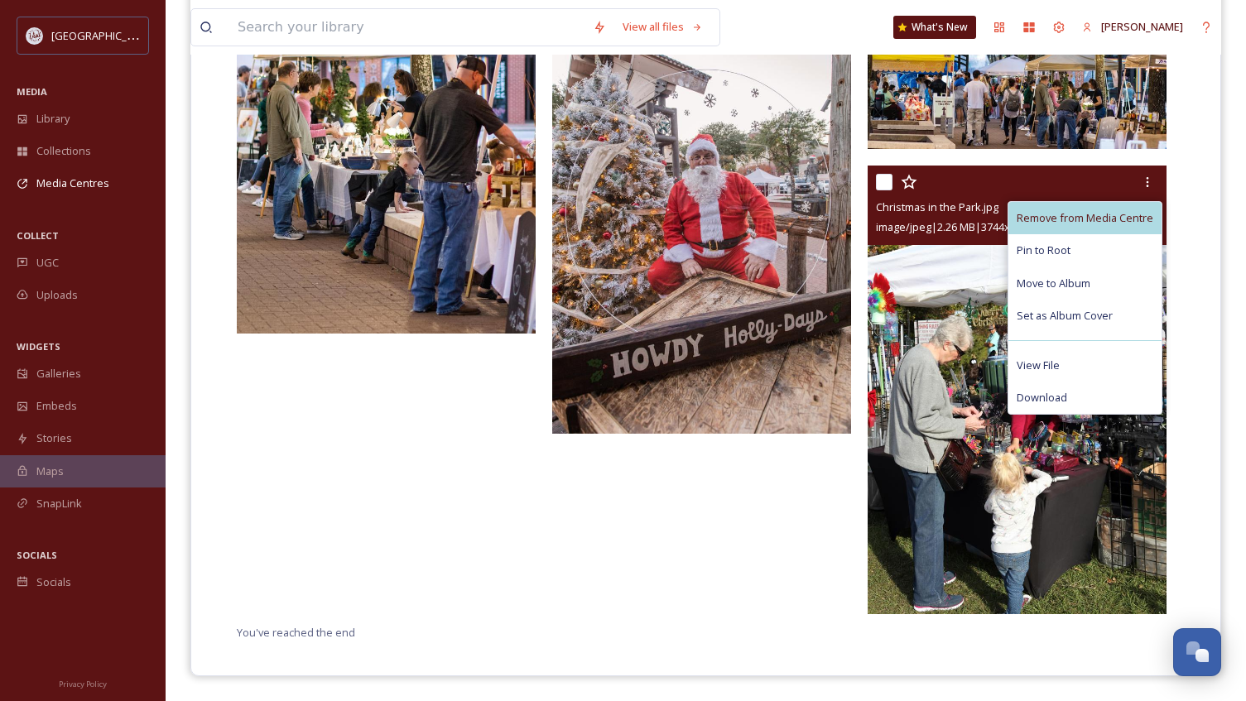
click at [1130, 210] on span "Remove from Media Centre" at bounding box center [1084, 218] width 137 height 16
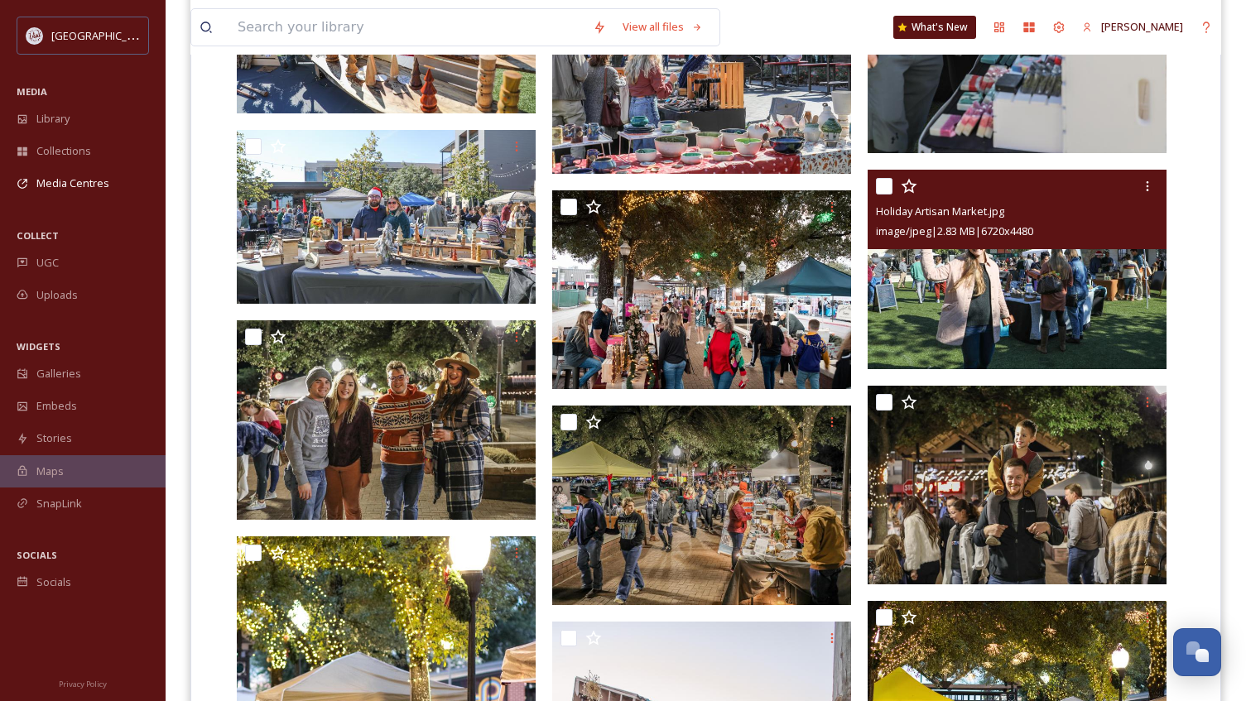
scroll to position [1019, 0]
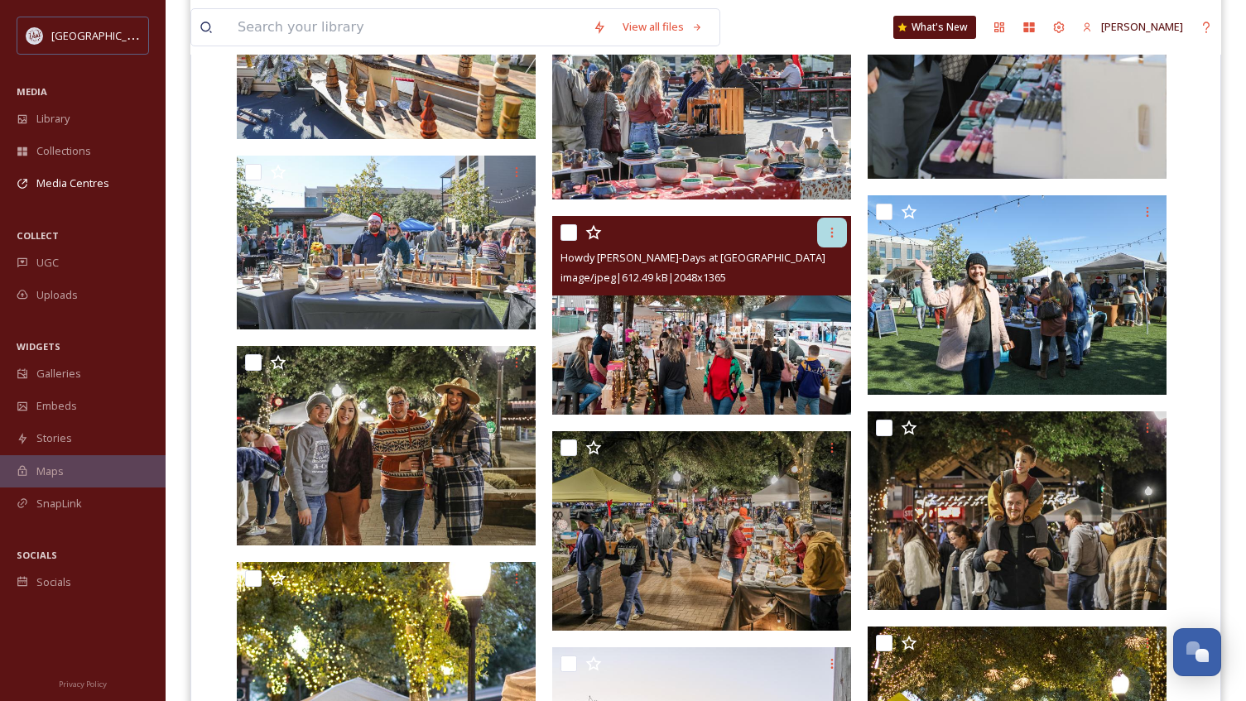
click at [834, 231] on icon at bounding box center [831, 232] width 13 height 13
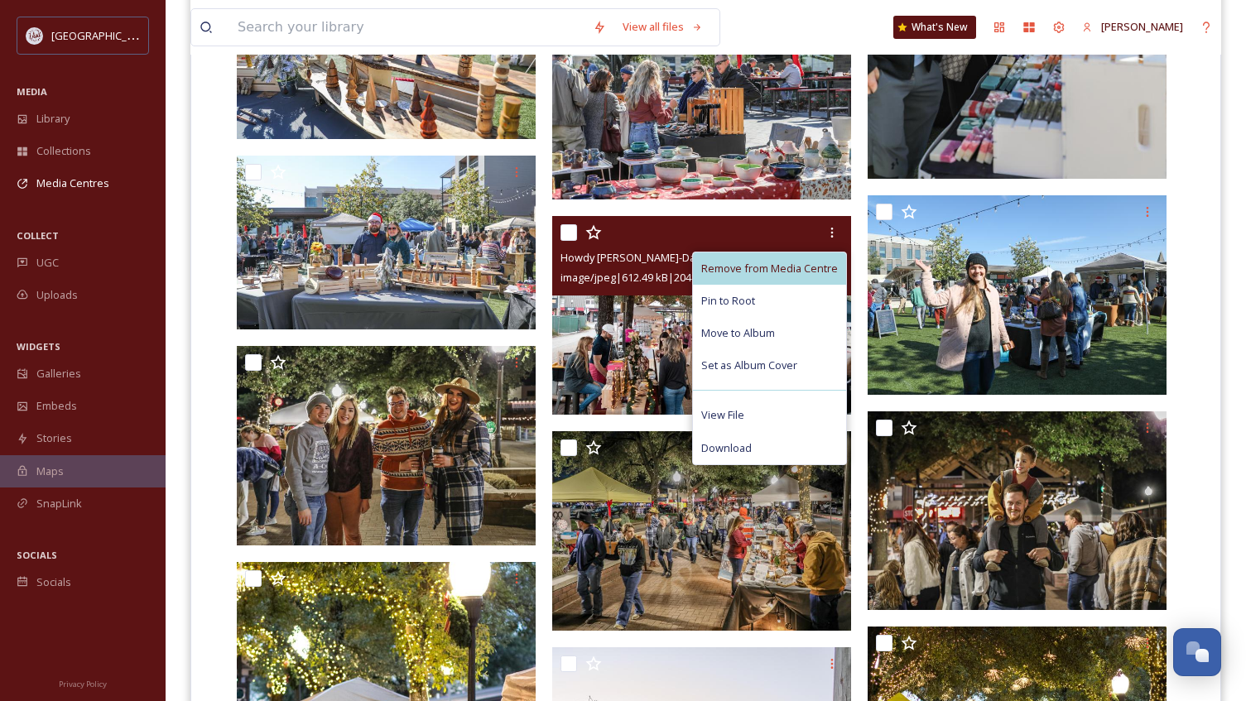
click at [808, 265] on span "Remove from Media Centre" at bounding box center [769, 269] width 137 height 16
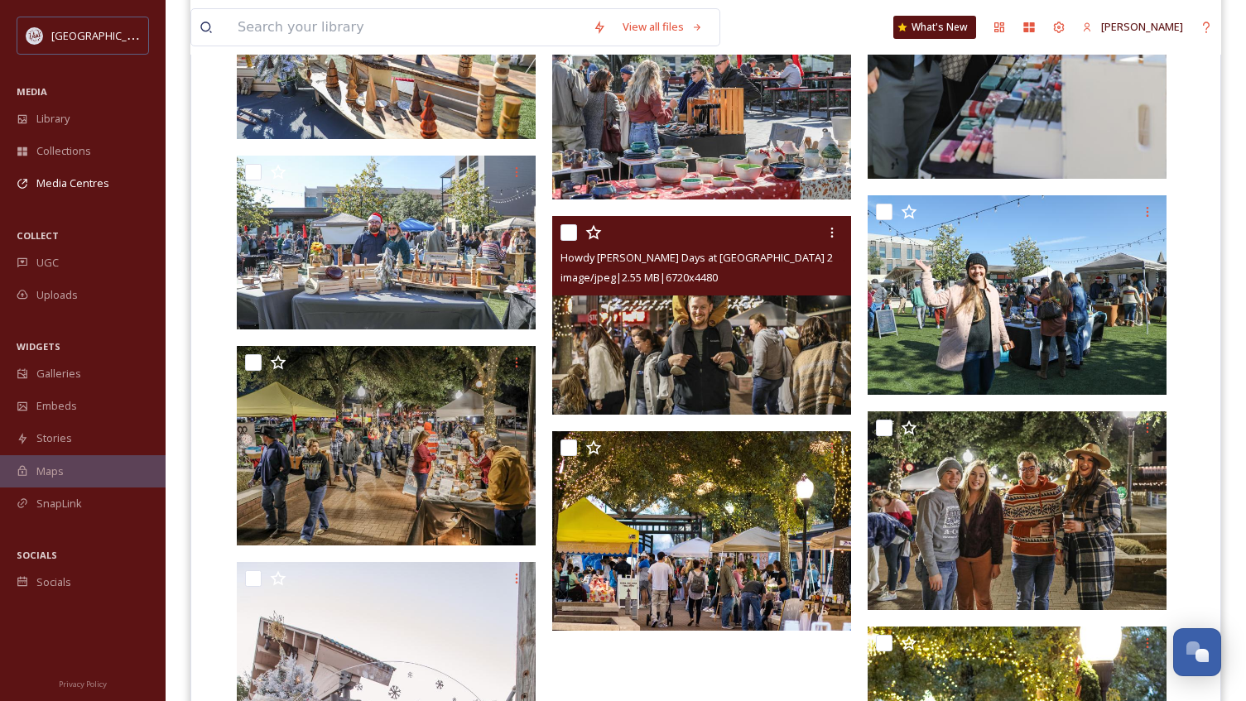
click at [636, 358] on img at bounding box center [701, 315] width 299 height 199
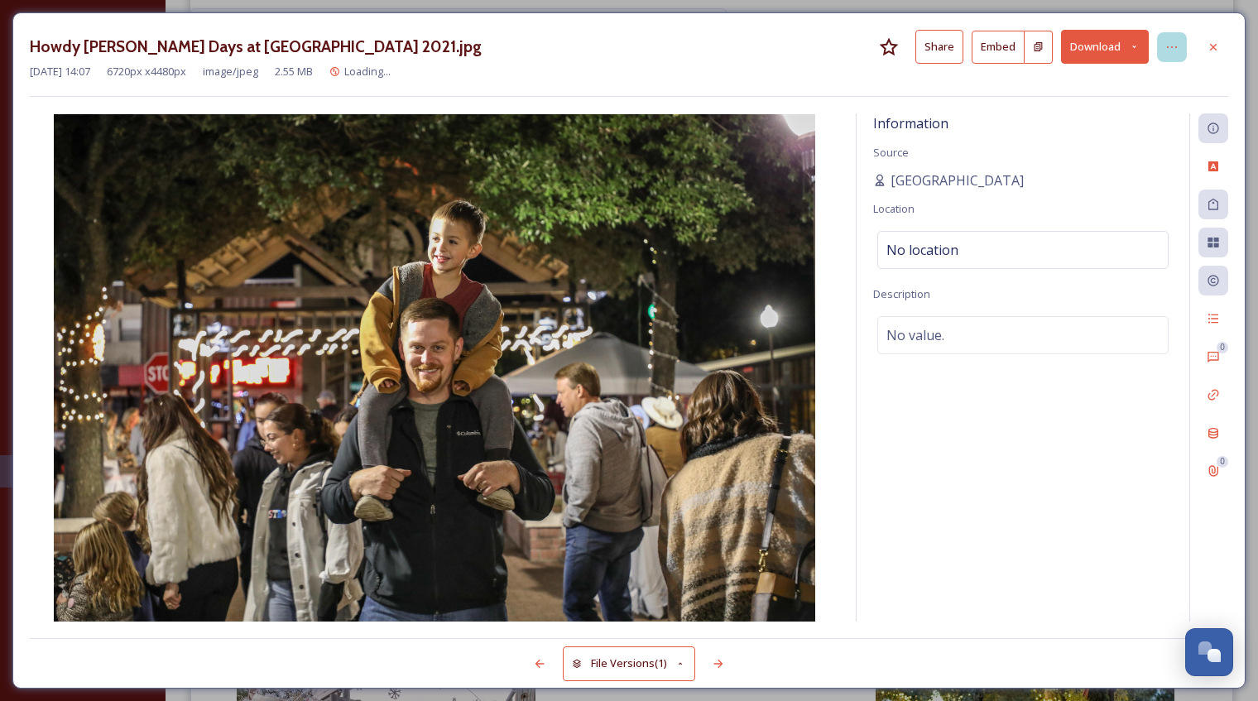
click at [1166, 47] on icon at bounding box center [1171, 47] width 13 height 13
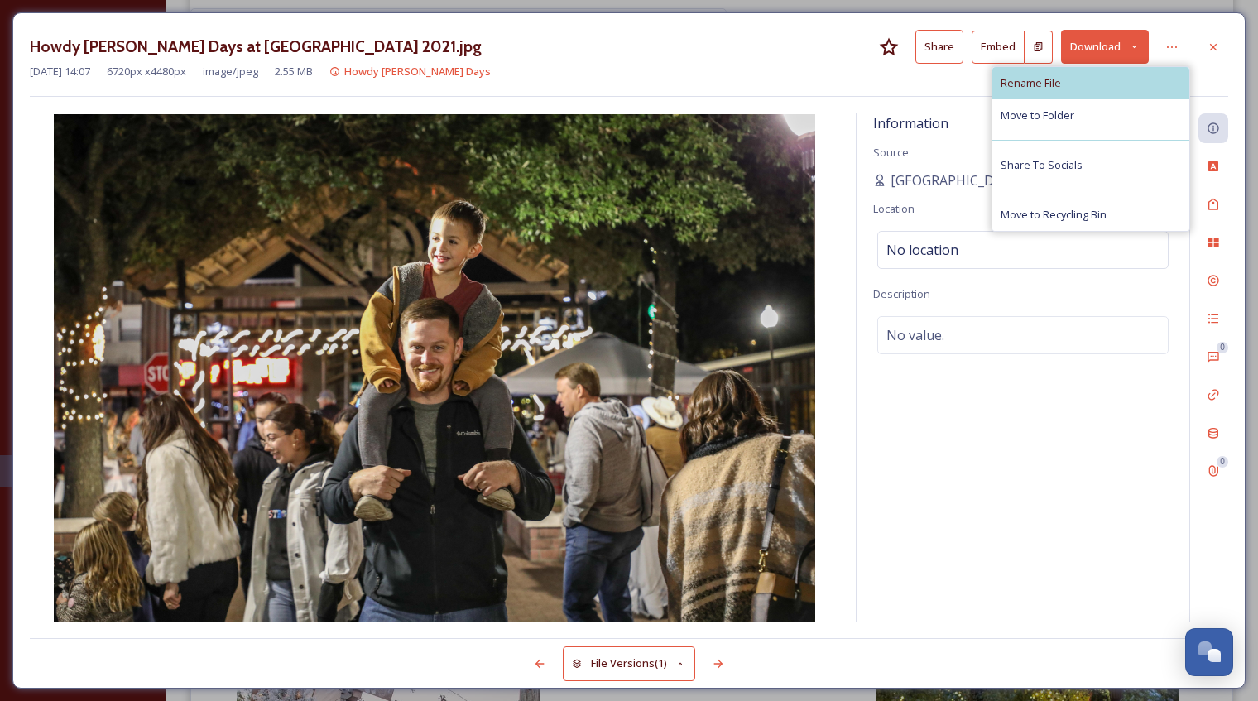
click at [1079, 79] on div "Rename File" at bounding box center [1090, 83] width 197 height 32
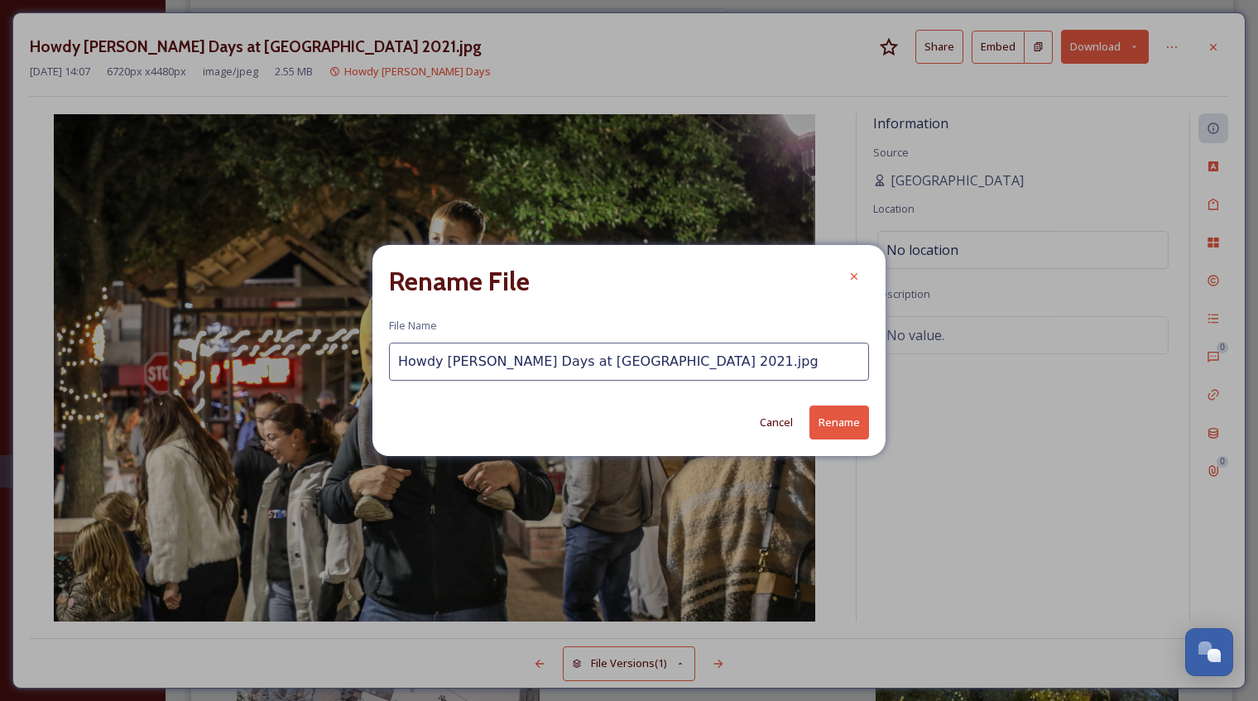
click at [612, 363] on input "Howdy [PERSON_NAME] Days at [GEOGRAPHIC_DATA] 2021.jpg" at bounding box center [629, 362] width 480 height 38
type input "Howdy [PERSON_NAME] Days at [GEOGRAPHIC_DATA]jpg"
click at [866, 422] on button "Rename" at bounding box center [839, 423] width 60 height 34
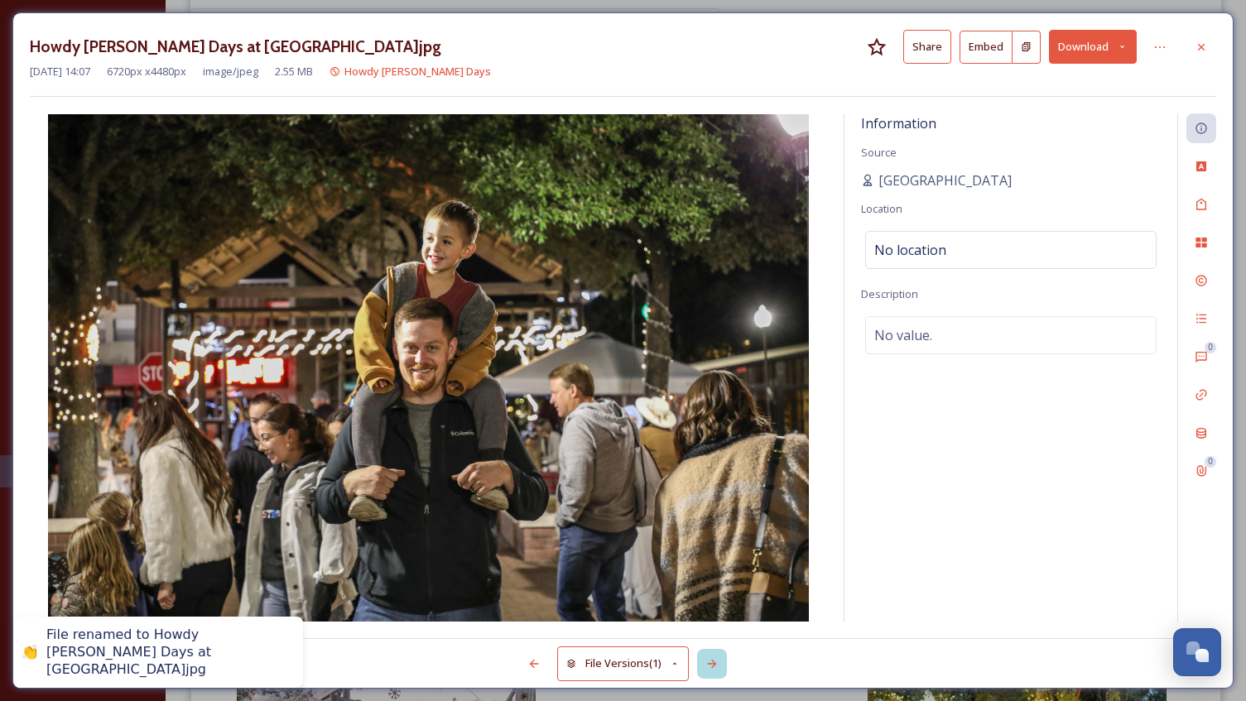
click at [718, 664] on icon at bounding box center [711, 663] width 13 height 13
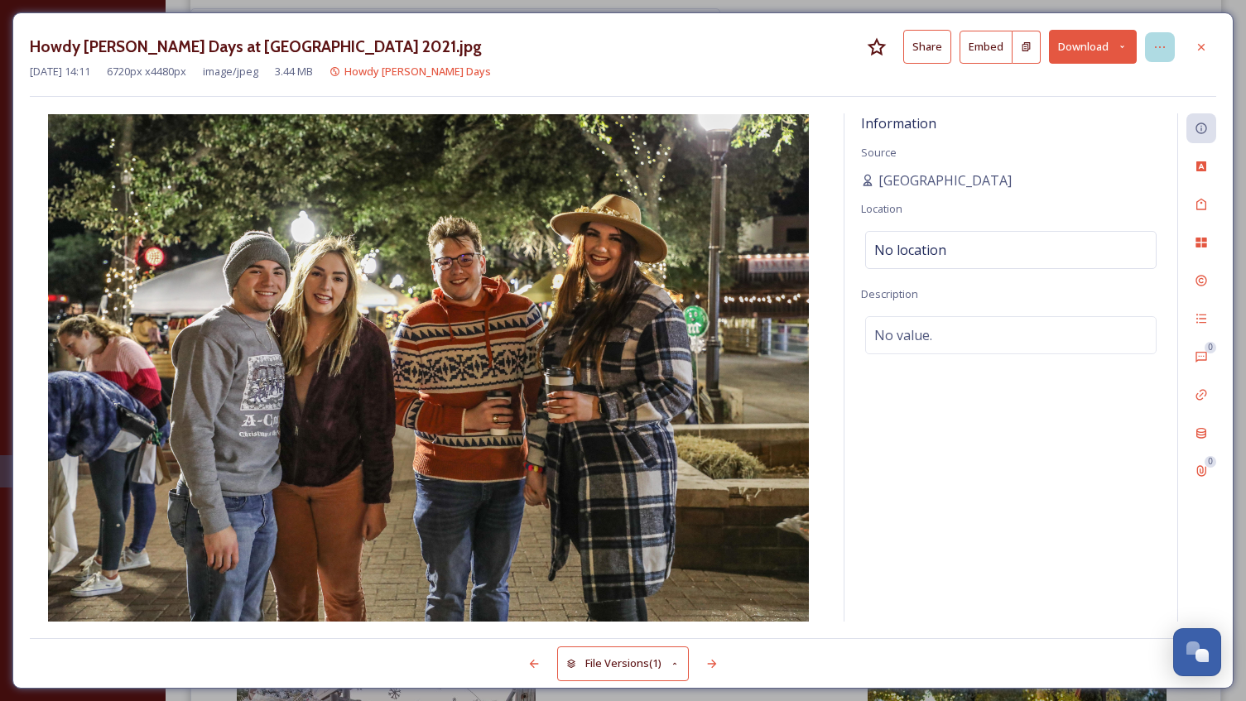
click at [1150, 43] on div at bounding box center [1160, 47] width 30 height 30
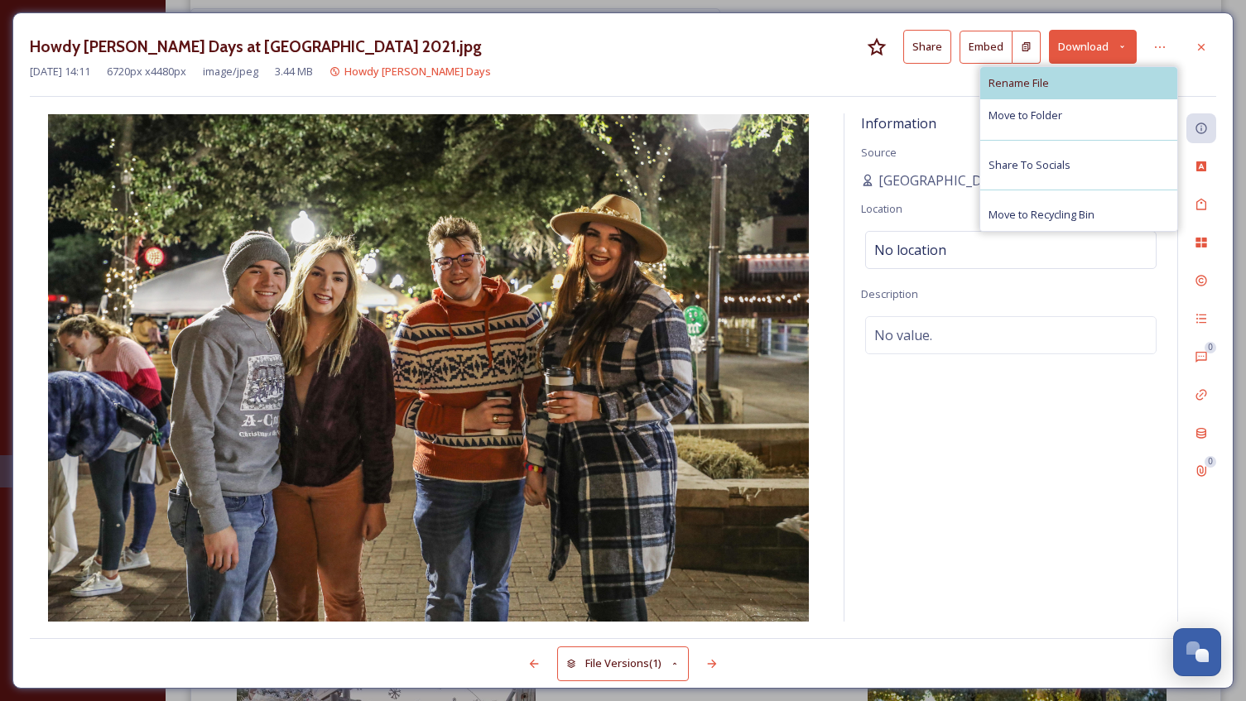
click at [1091, 77] on div "Rename File" at bounding box center [1078, 83] width 197 height 32
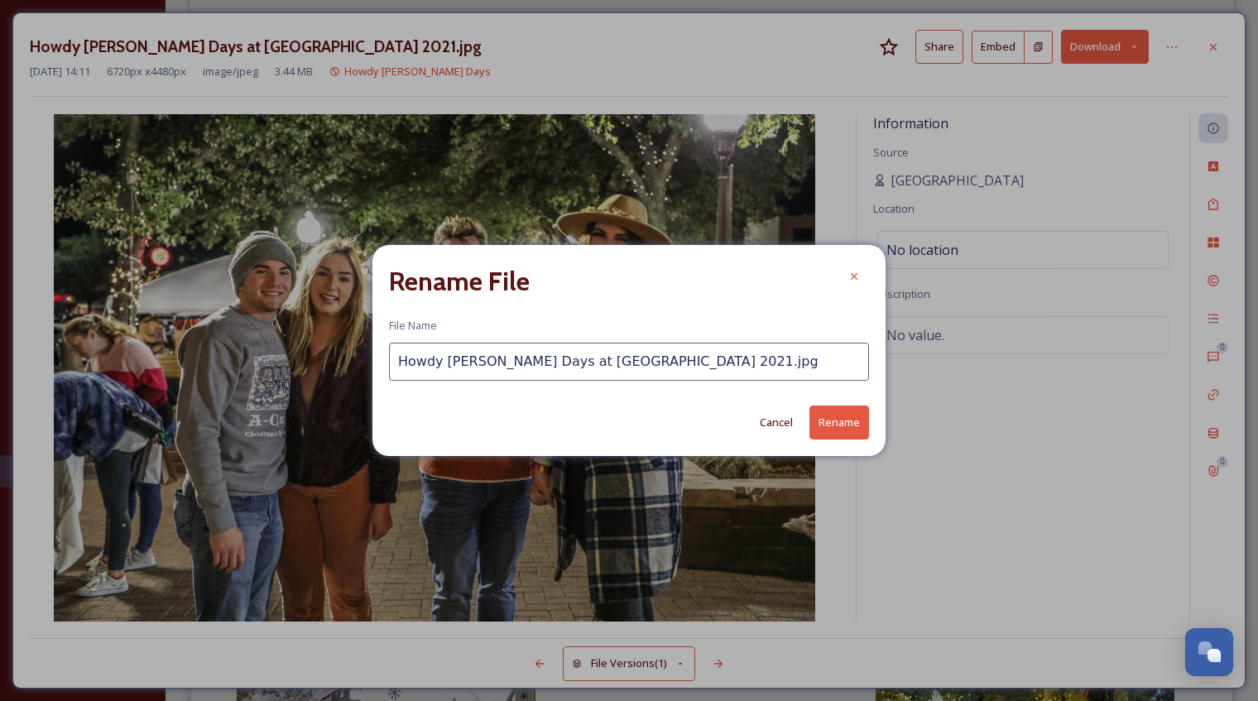
click at [614, 357] on input "Howdy [PERSON_NAME] Days at [GEOGRAPHIC_DATA] 2021.jpg" at bounding box center [629, 362] width 480 height 38
type input "Howdy [PERSON_NAME] Days at [GEOGRAPHIC_DATA]jpg"
click at [842, 425] on button "Rename" at bounding box center [839, 423] width 60 height 34
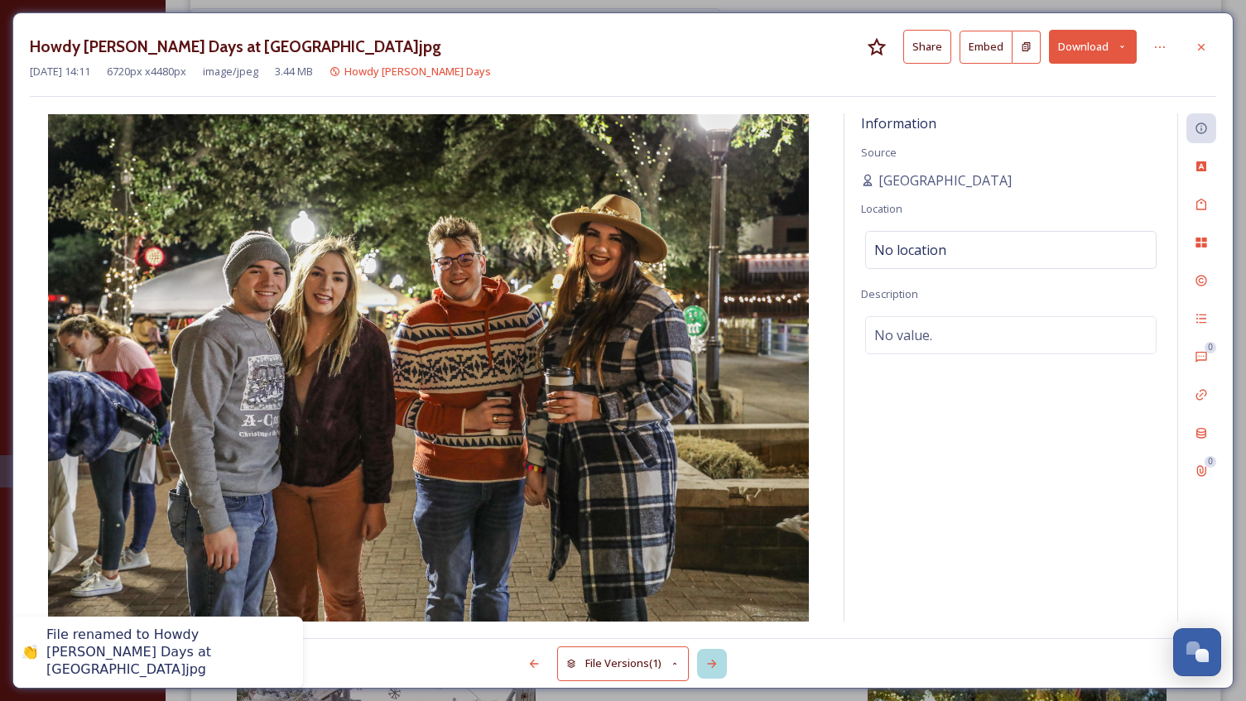
click at [716, 663] on icon at bounding box center [712, 664] width 9 height 8
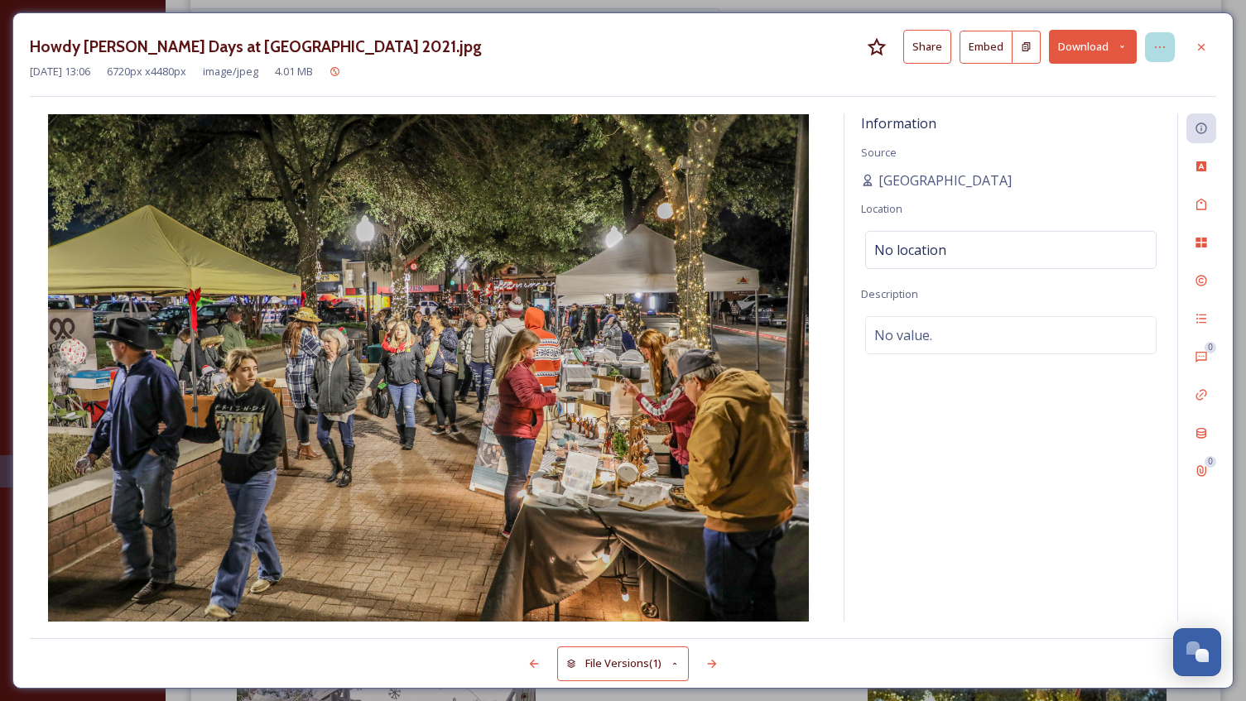
click at [1155, 41] on icon at bounding box center [1159, 47] width 13 height 13
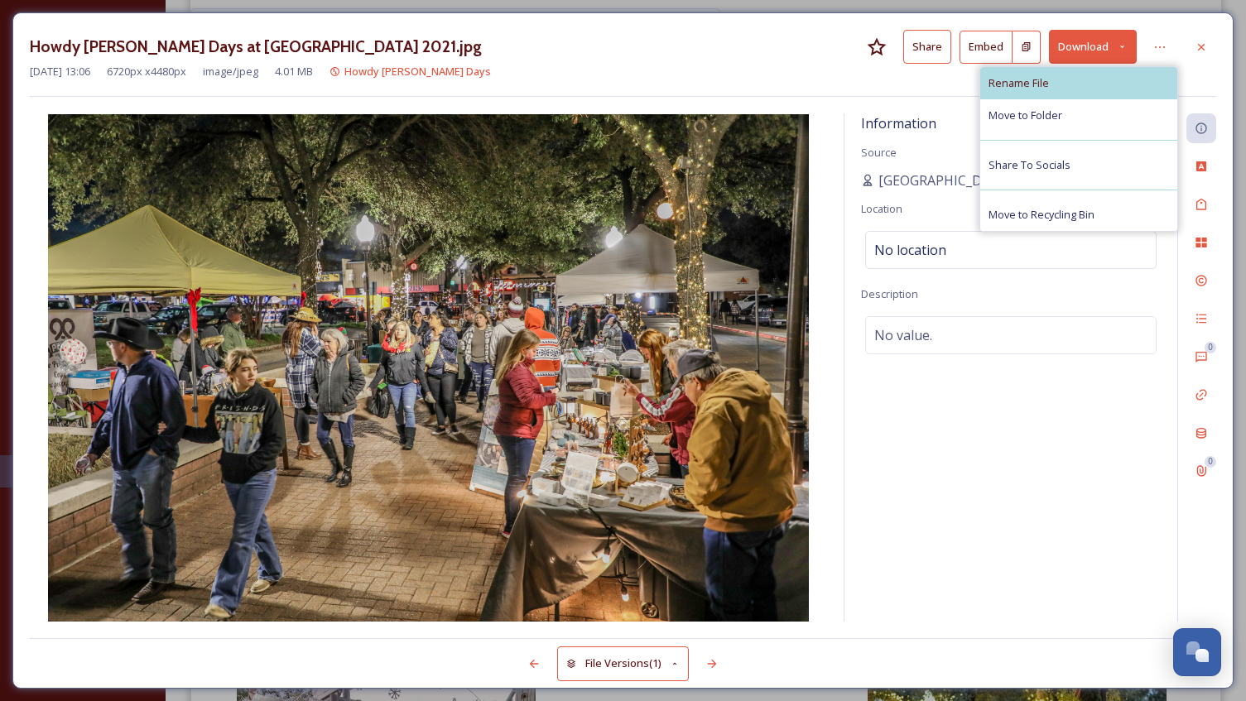
click at [1044, 80] on span "Rename File" at bounding box center [1018, 83] width 60 height 16
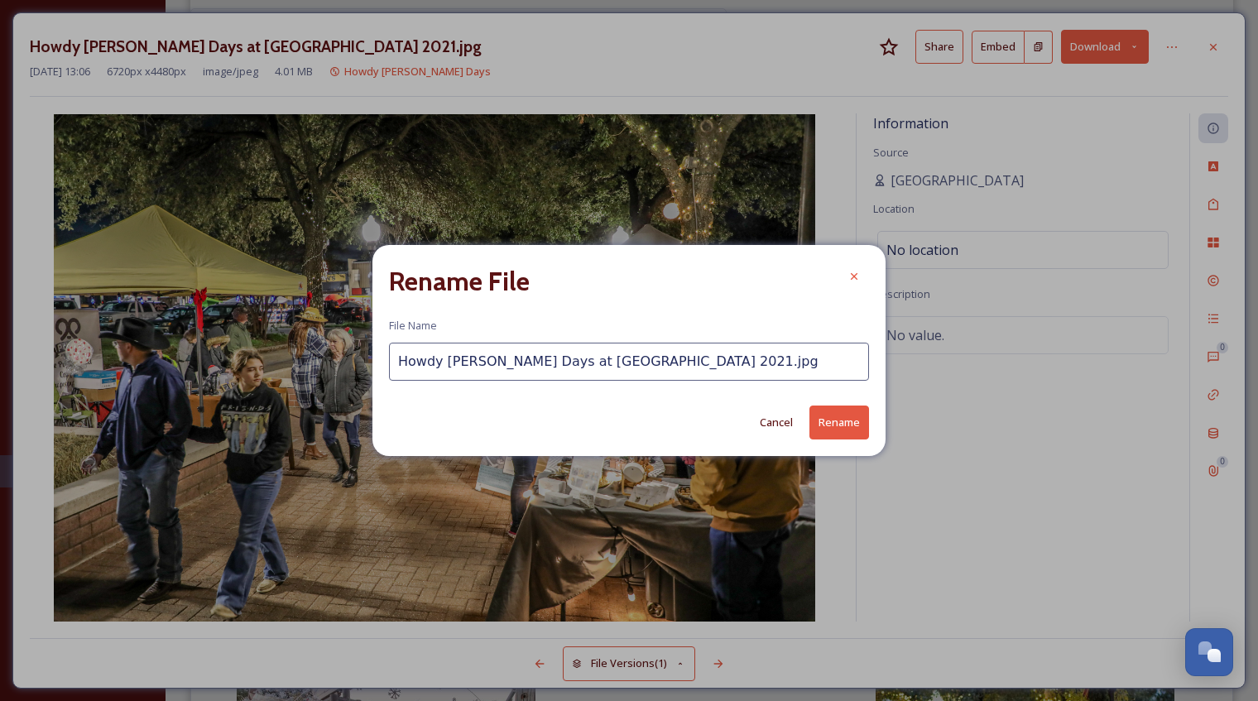
click at [613, 359] on input "Howdy [PERSON_NAME] Days at [GEOGRAPHIC_DATA] 2021.jpg" at bounding box center [629, 362] width 480 height 38
type input "Howdy [PERSON_NAME] Days at [GEOGRAPHIC_DATA]jpg"
click at [822, 422] on button "Rename" at bounding box center [839, 423] width 60 height 34
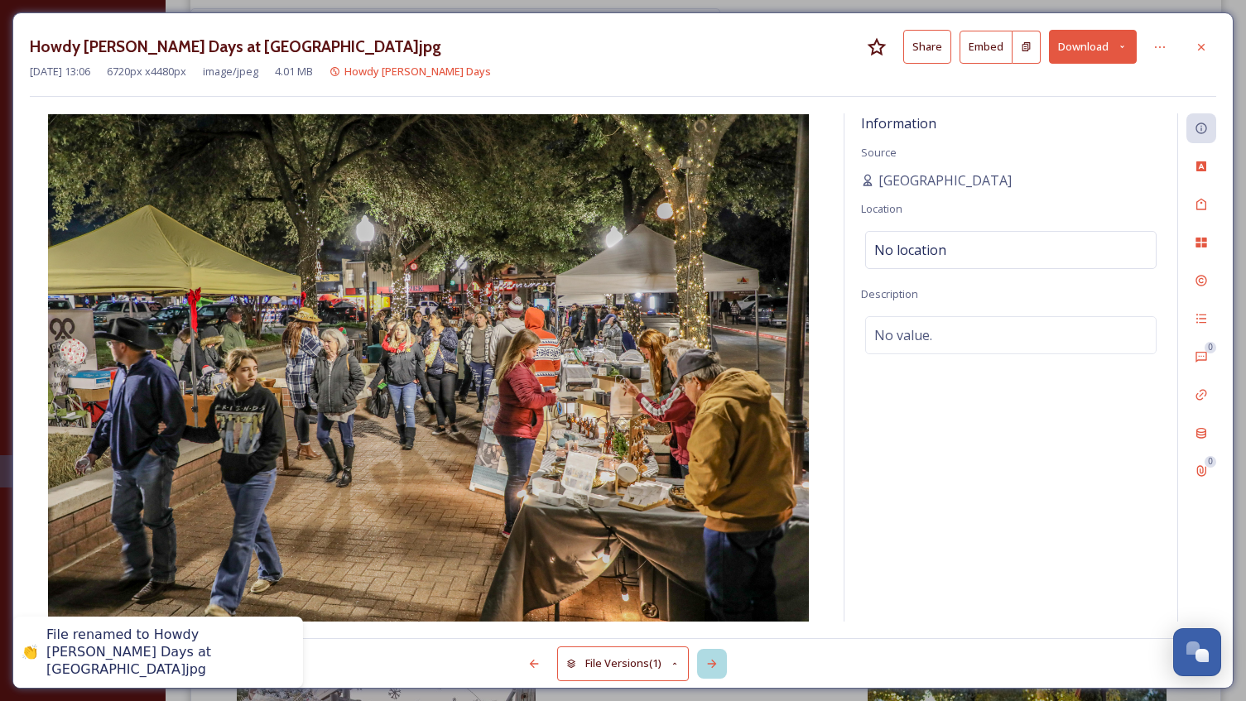
click at [714, 660] on icon at bounding box center [711, 663] width 13 height 13
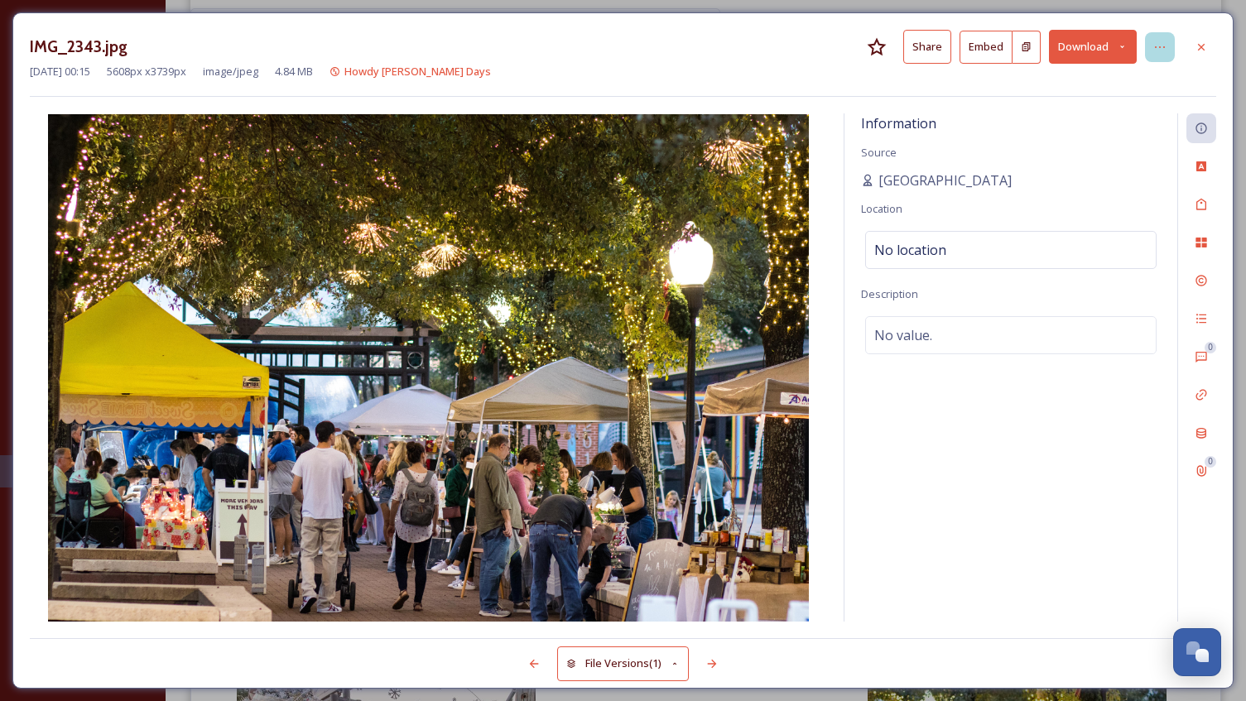
click at [1159, 39] on div at bounding box center [1160, 47] width 30 height 30
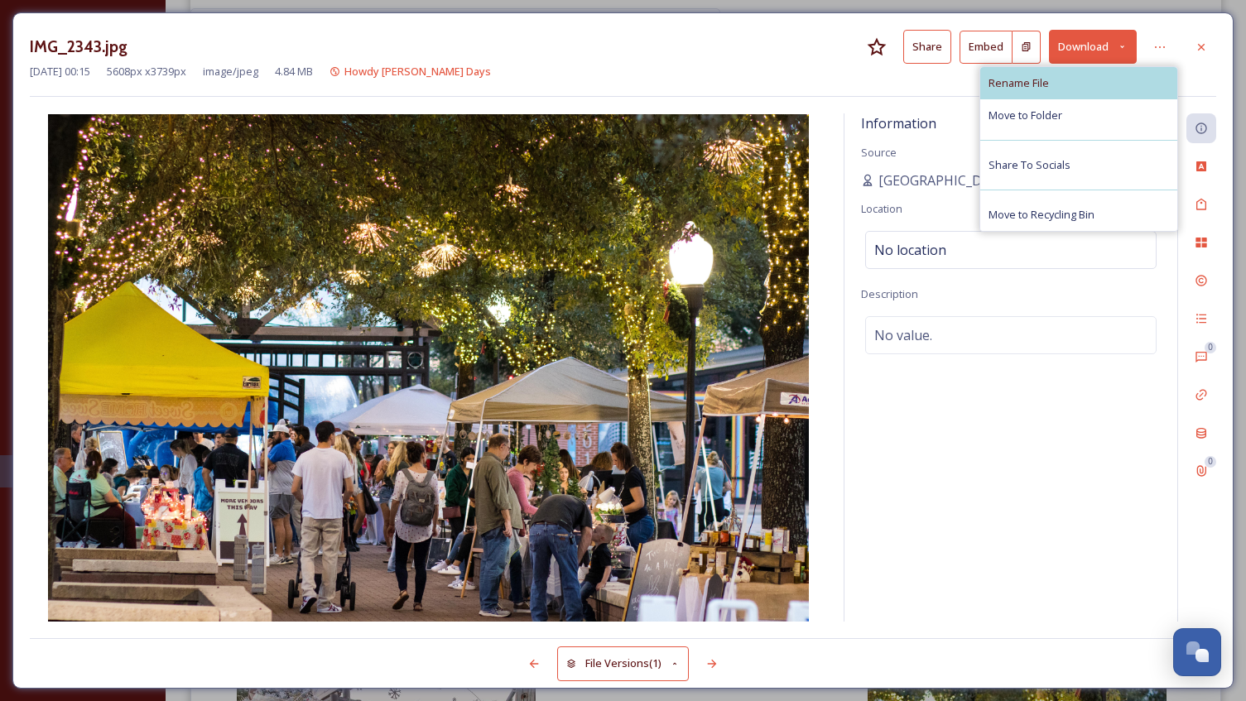
click at [1044, 74] on div "Rename File" at bounding box center [1078, 83] width 197 height 32
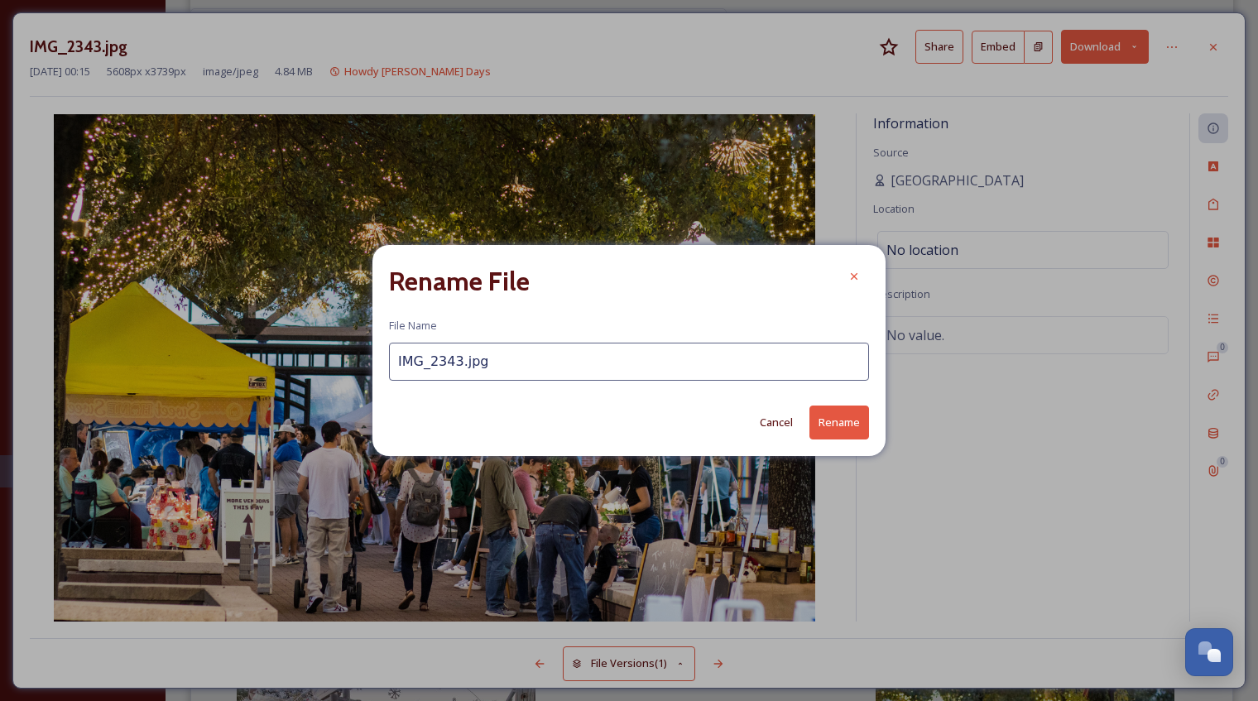
drag, startPoint x: 559, startPoint y: 365, endPoint x: 338, endPoint y: 381, distance: 221.5
click at [338, 381] on div "Rename File File Name IMG_2343.jpg Cancel Rename" at bounding box center [629, 350] width 1258 height 701
type input "Howdy [PERSON_NAME] Days at [GEOGRAPHIC_DATA]"
click at [836, 422] on button "Rename" at bounding box center [839, 423] width 60 height 34
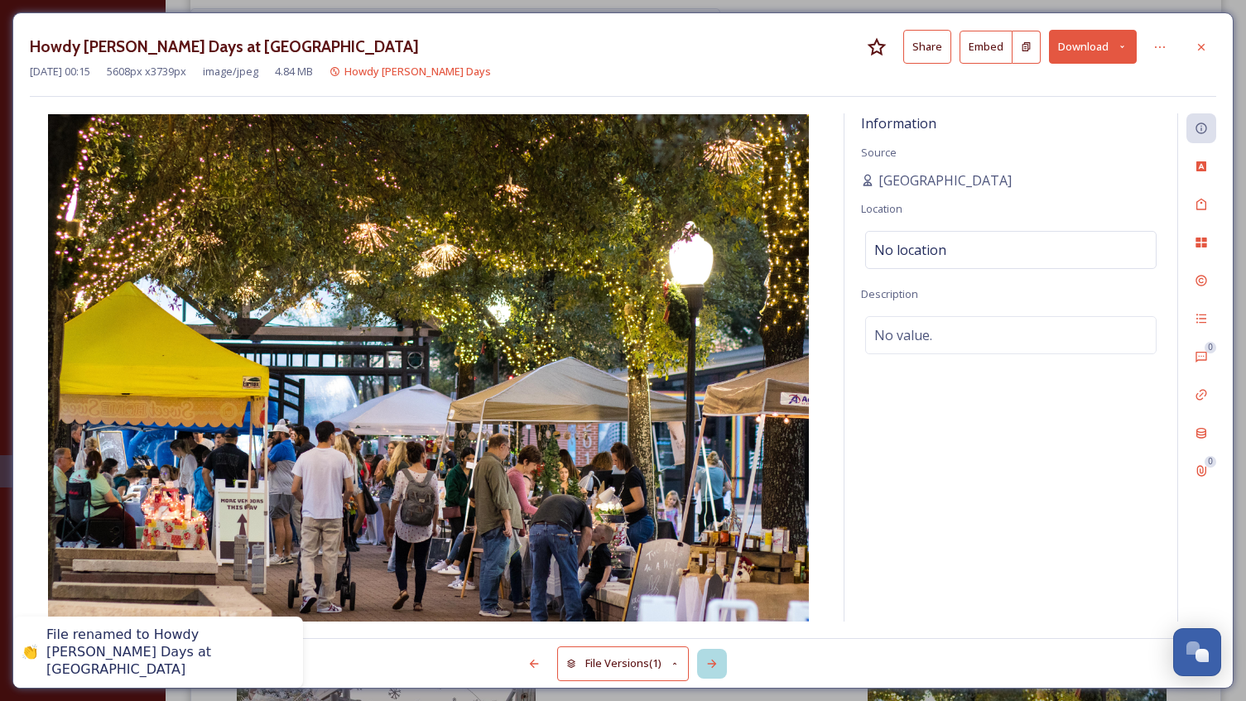
click at [721, 662] on div at bounding box center [712, 664] width 30 height 30
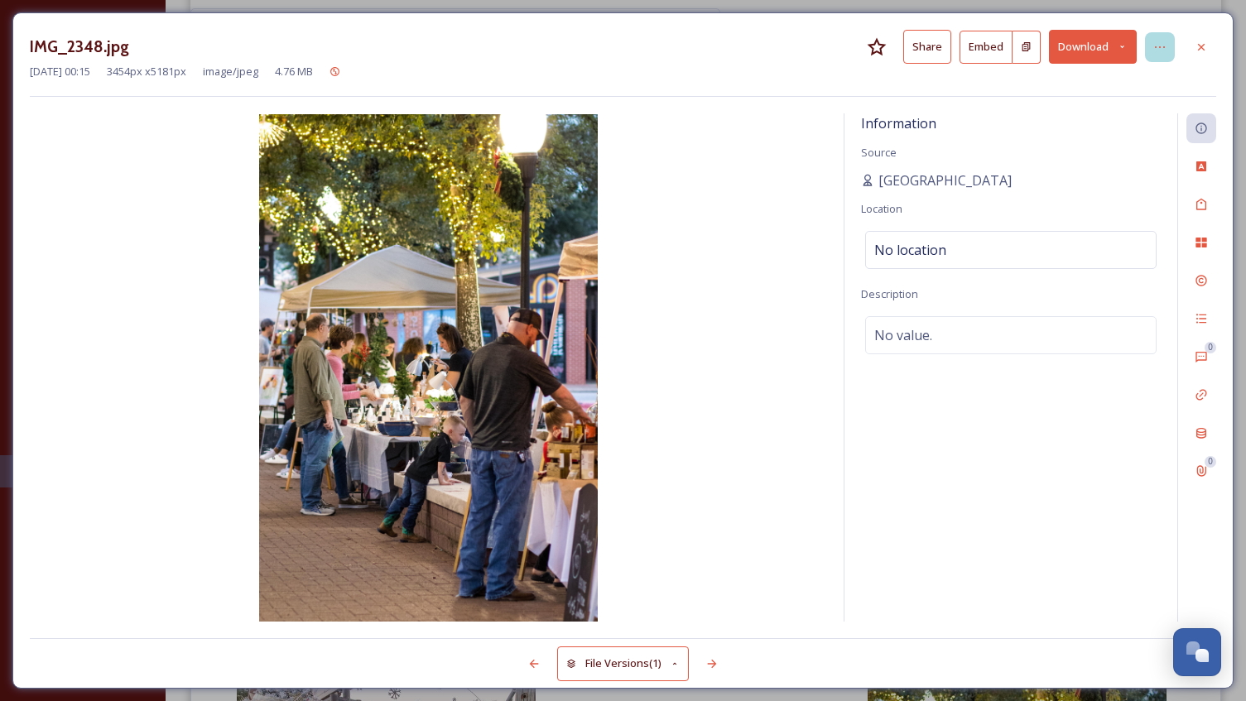
click at [1163, 51] on icon at bounding box center [1159, 47] width 13 height 13
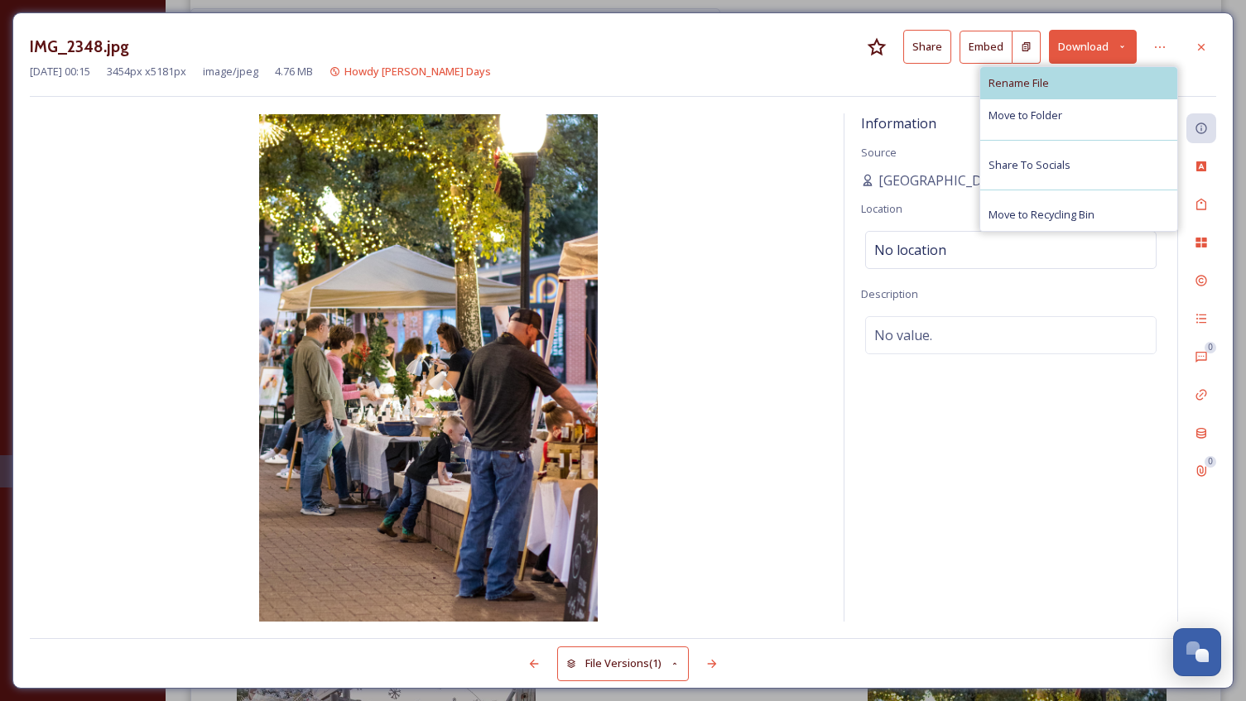
click at [1118, 81] on div "Rename File" at bounding box center [1078, 83] width 197 height 32
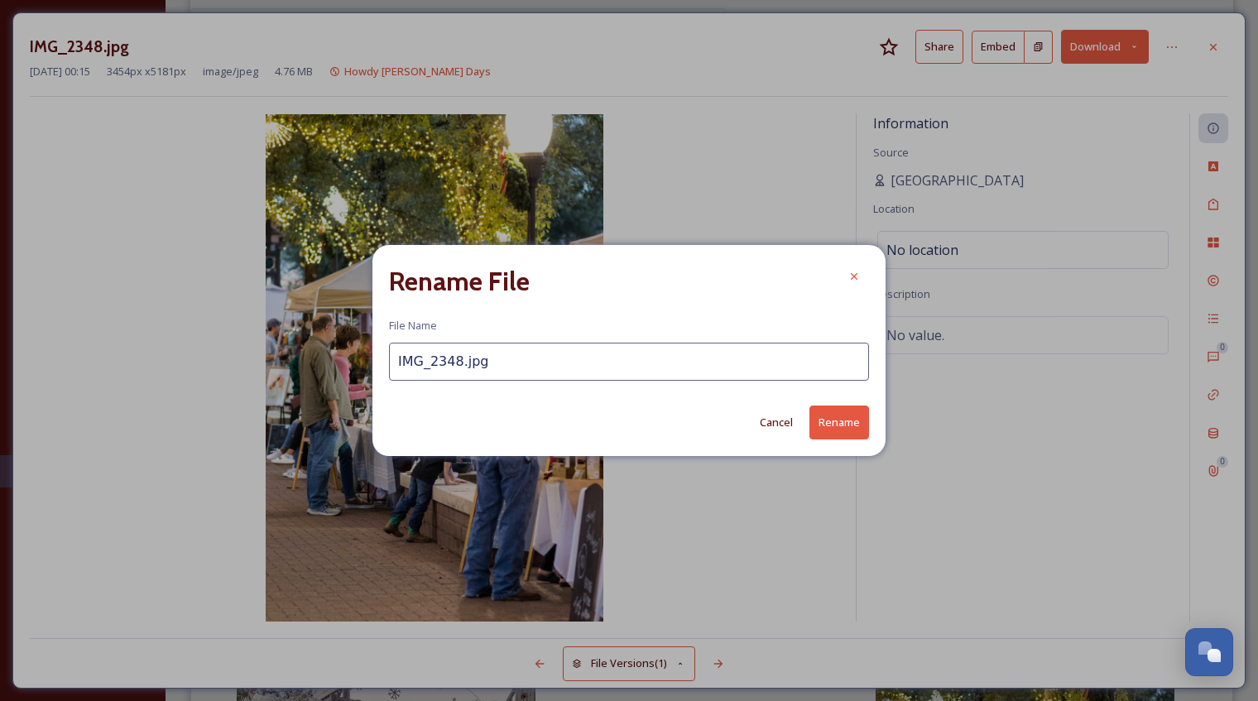
click at [506, 360] on input "IMG_2348.jpg" at bounding box center [629, 362] width 480 height 38
drag, startPoint x: 506, startPoint y: 360, endPoint x: 332, endPoint y: 360, distance: 173.8
click at [332, 360] on div "Rename File File Name IMG_2348.jpg Cancel Rename" at bounding box center [629, 350] width 1258 height 701
paste input "[GEOGRAPHIC_DATA]"
drag, startPoint x: 591, startPoint y: 364, endPoint x: 386, endPoint y: 365, distance: 204.4
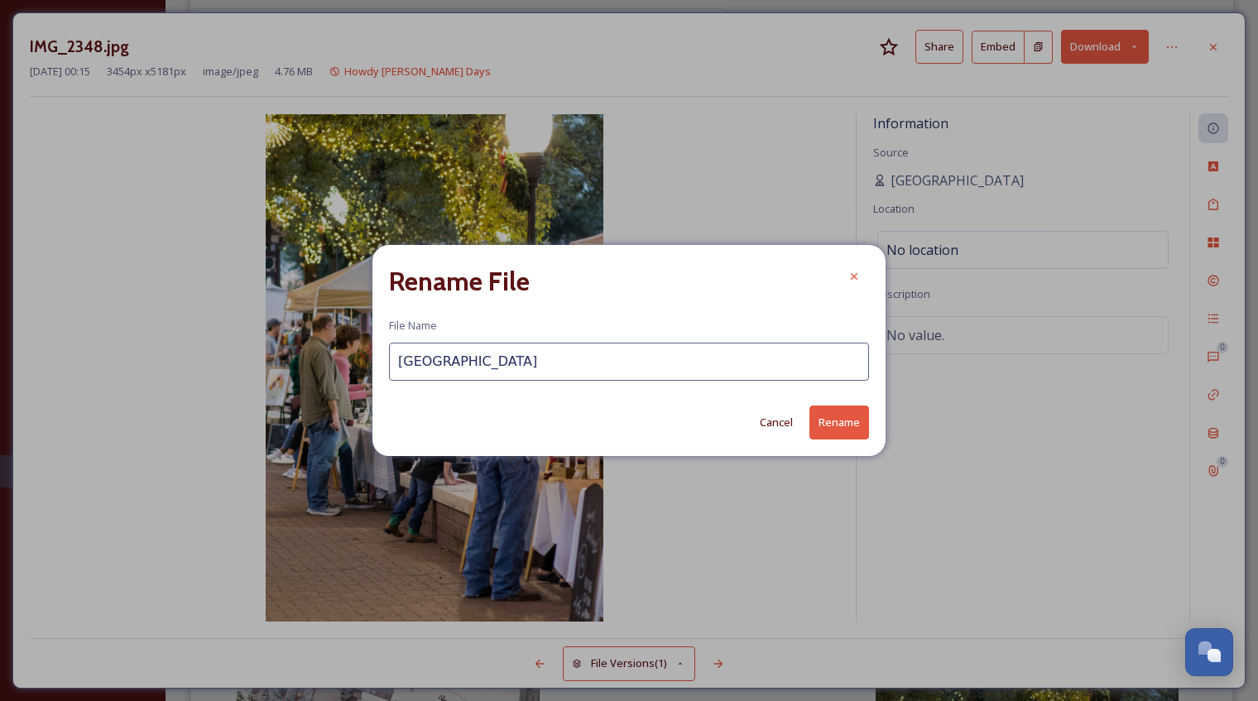
click at [386, 365] on div "Rename File File Name Historic [GEOGRAPHIC_DATA] Cancel Rename" at bounding box center [628, 350] width 513 height 210
drag, startPoint x: 601, startPoint y: 363, endPoint x: 400, endPoint y: 367, distance: 201.1
click at [400, 367] on input "Howdy [PERSON_NAME] Days at [GEOGRAPHIC_DATA]" at bounding box center [629, 362] width 480 height 38
type input "Howdy [PERSON_NAME] Days at [GEOGRAPHIC_DATA]"
click at [826, 420] on button "Rename" at bounding box center [839, 423] width 60 height 34
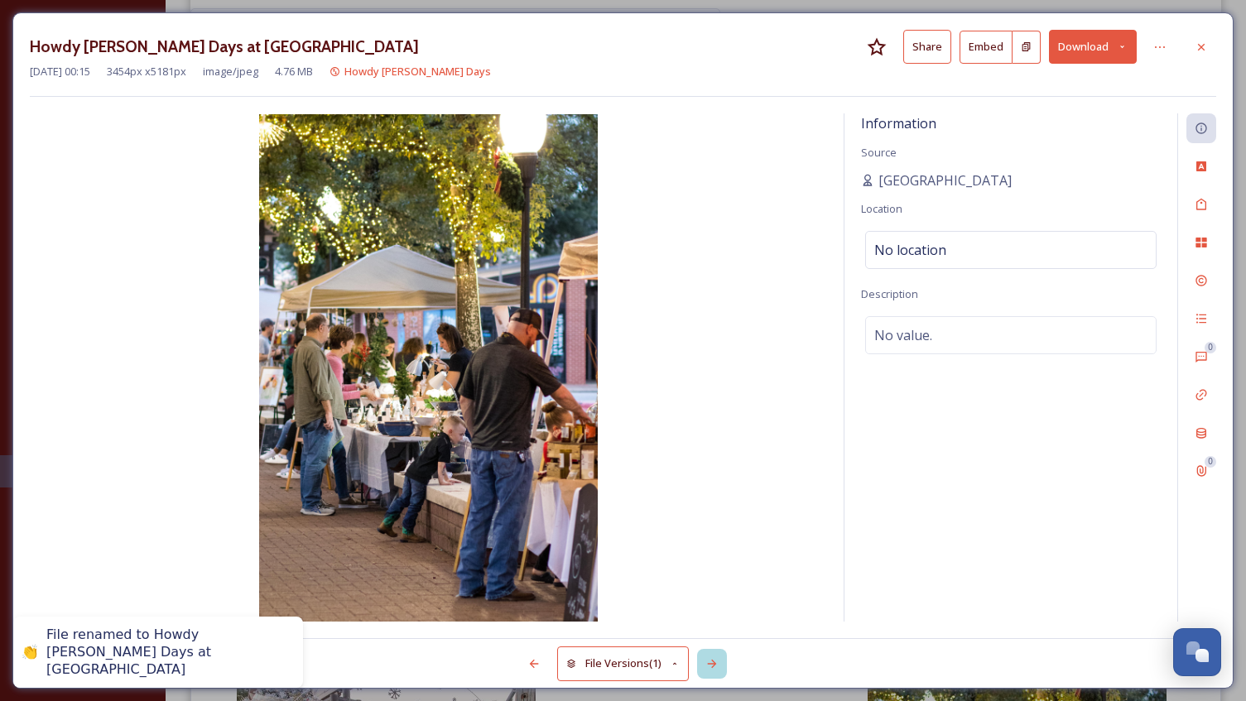
click at [702, 659] on div at bounding box center [712, 664] width 30 height 30
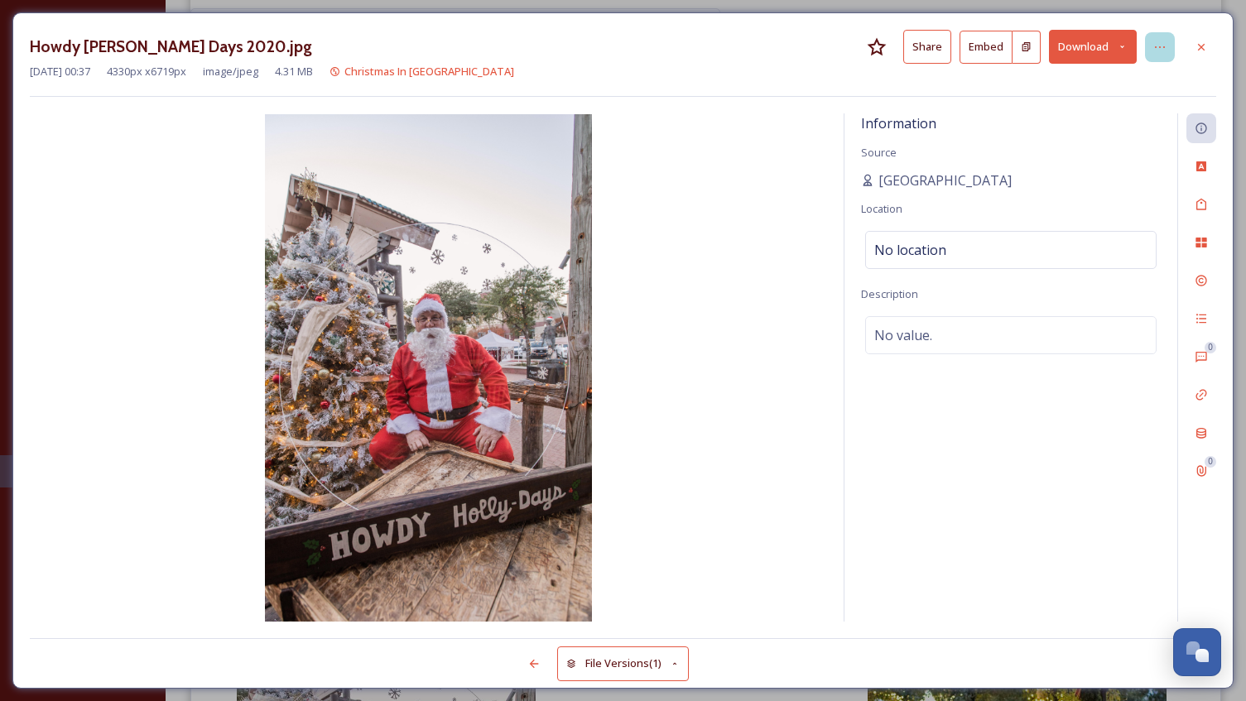
click at [1154, 50] on icon at bounding box center [1159, 47] width 13 height 13
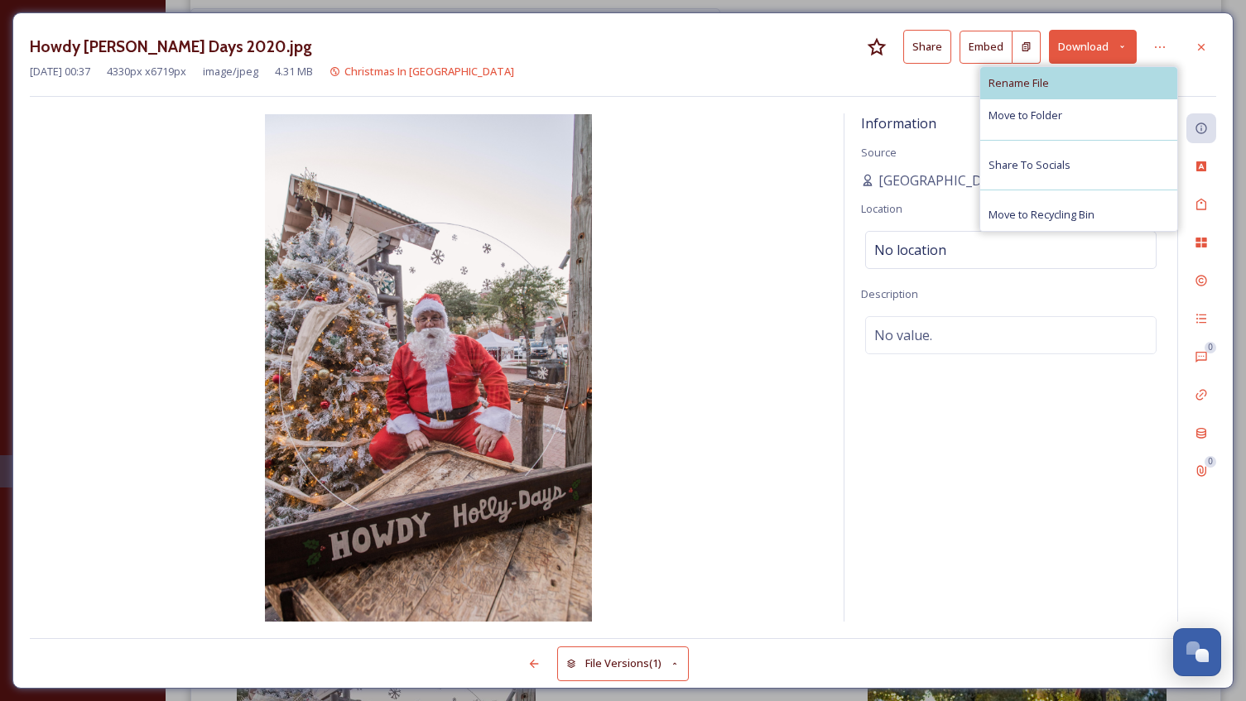
click at [1061, 86] on div "Rename File" at bounding box center [1078, 83] width 197 height 32
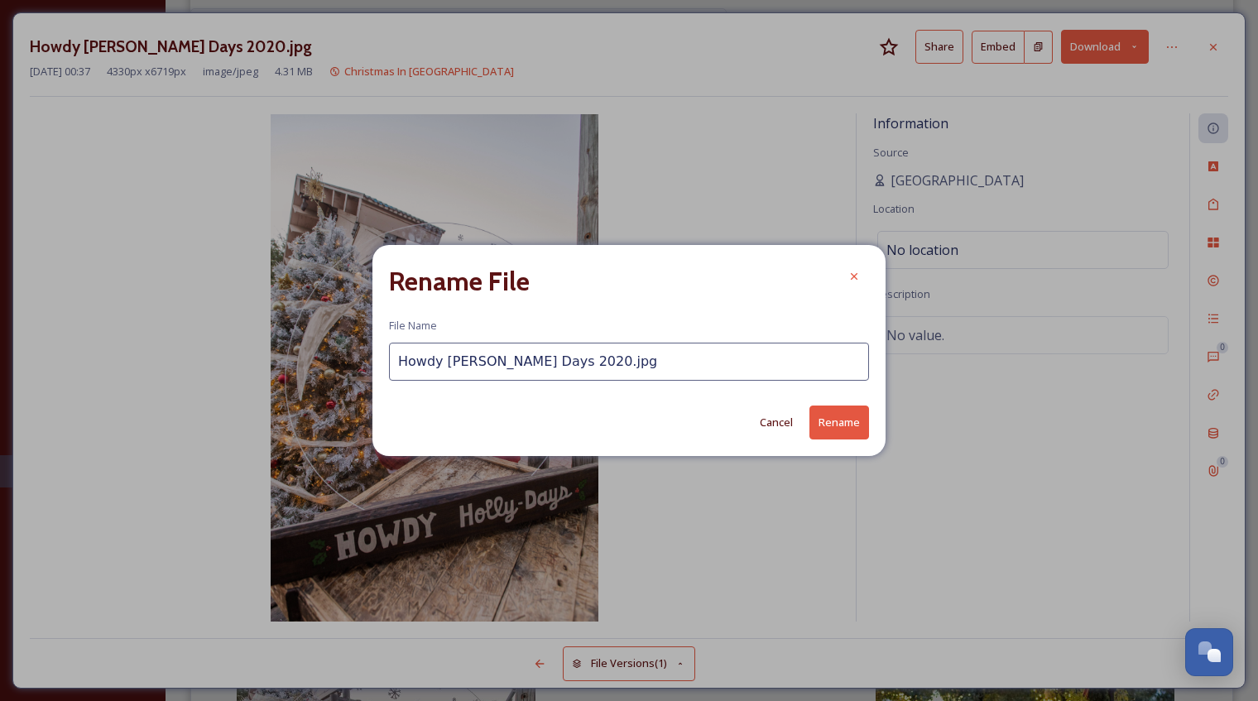
click at [535, 358] on input "Howdy [PERSON_NAME] Days 2020.jpg" at bounding box center [629, 362] width 480 height 38
type input "Howdy [PERSON_NAME] Days.jpg"
click at [833, 414] on button "Rename" at bounding box center [839, 423] width 60 height 34
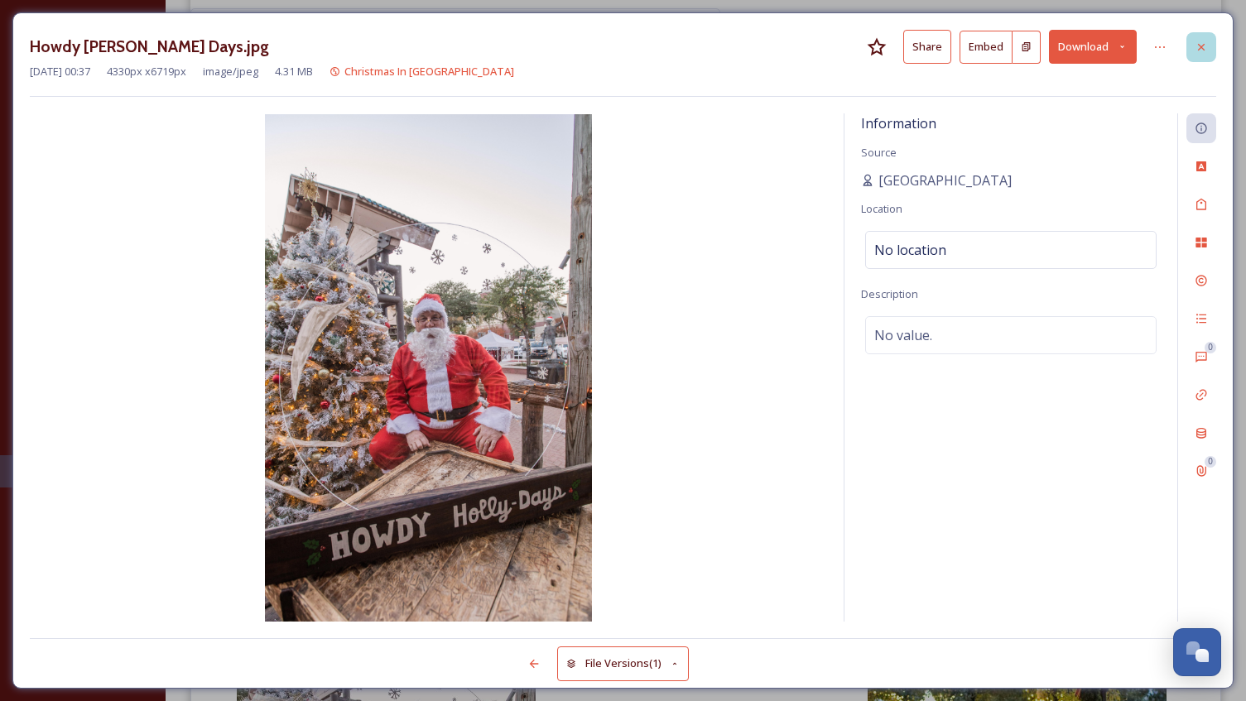
click at [1198, 50] on icon at bounding box center [1201, 46] width 7 height 7
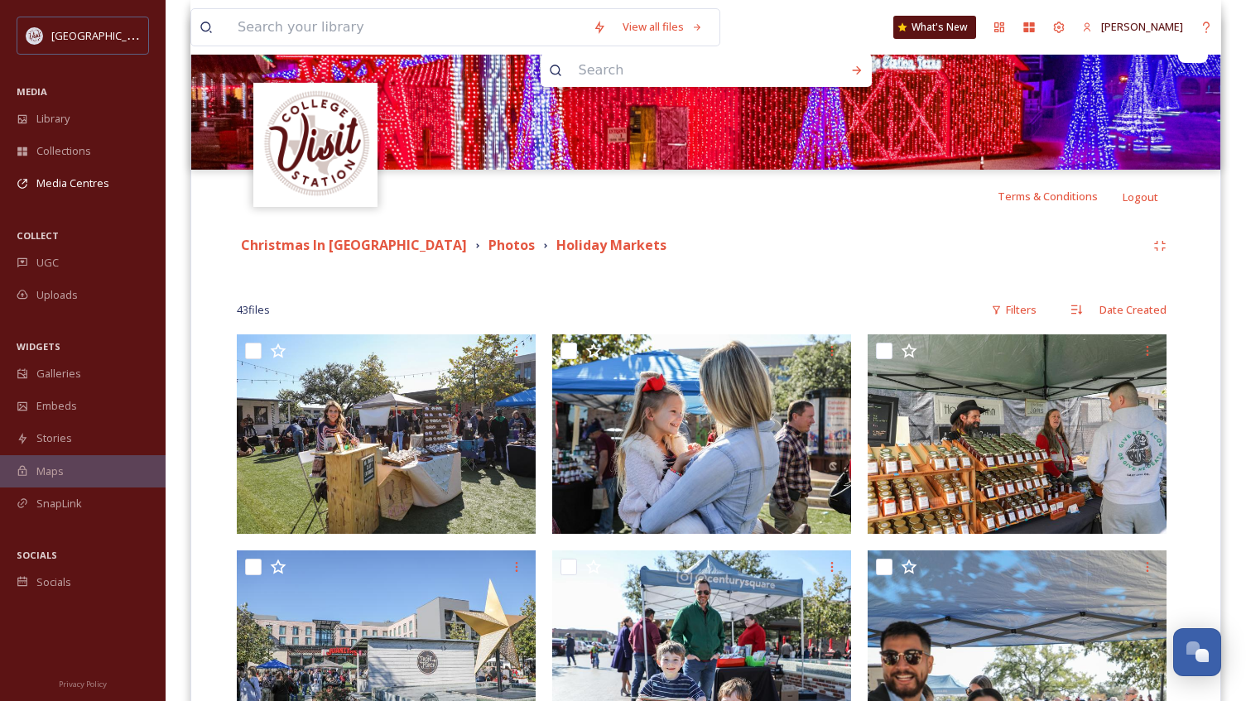
scroll to position [156, 0]
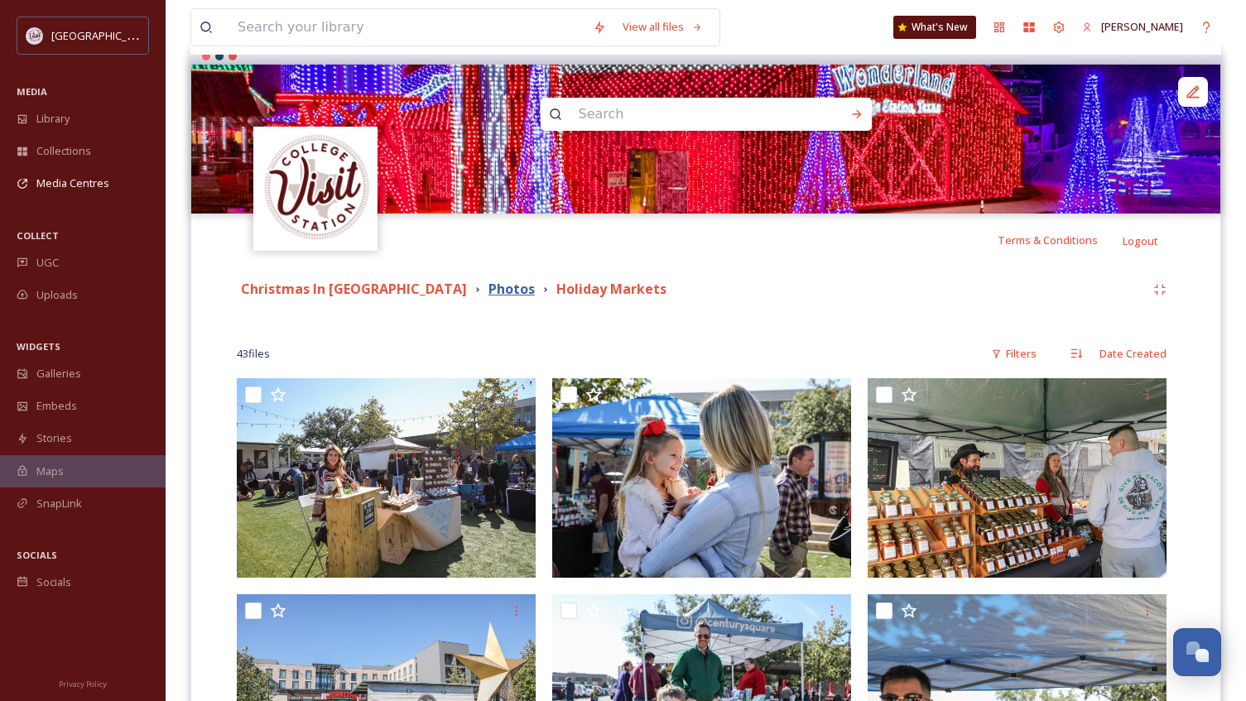
click at [488, 290] on strong "Photos" at bounding box center [511, 289] width 46 height 18
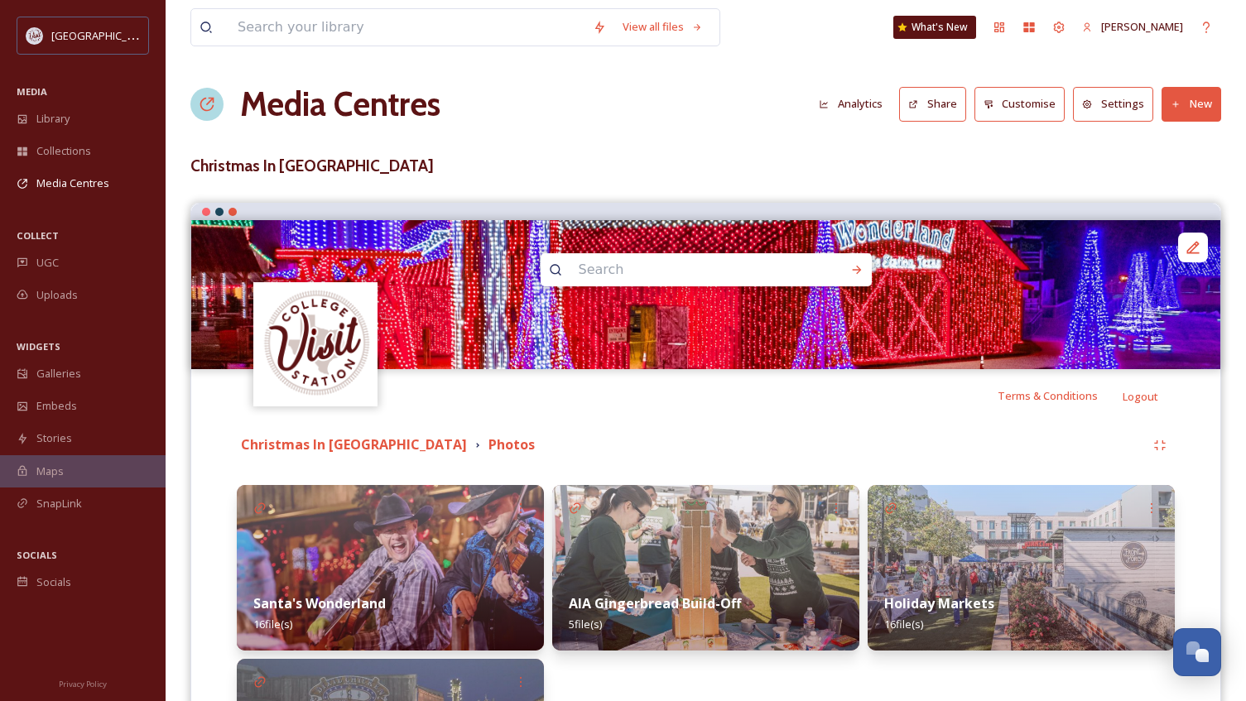
click at [1189, 110] on button "New" at bounding box center [1191, 104] width 60 height 34
click at [1174, 176] on span "Add Album" at bounding box center [1185, 175] width 54 height 16
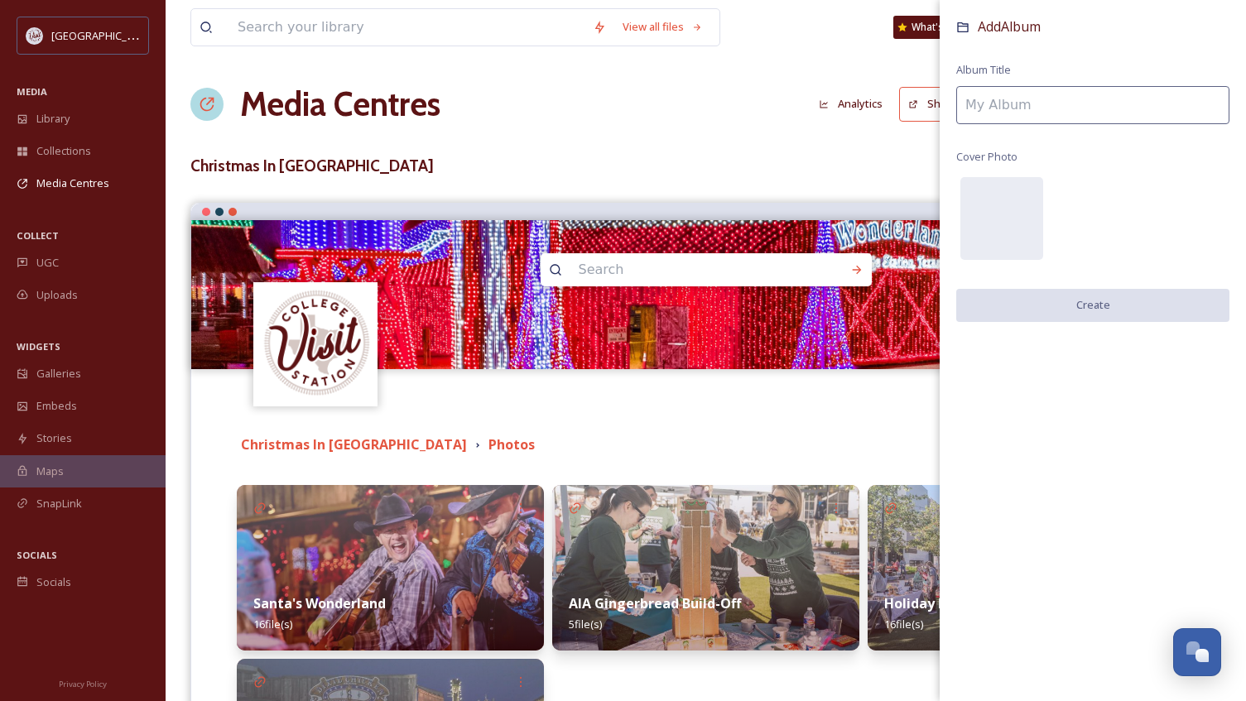
click at [1078, 109] on input at bounding box center [1092, 105] width 273 height 38
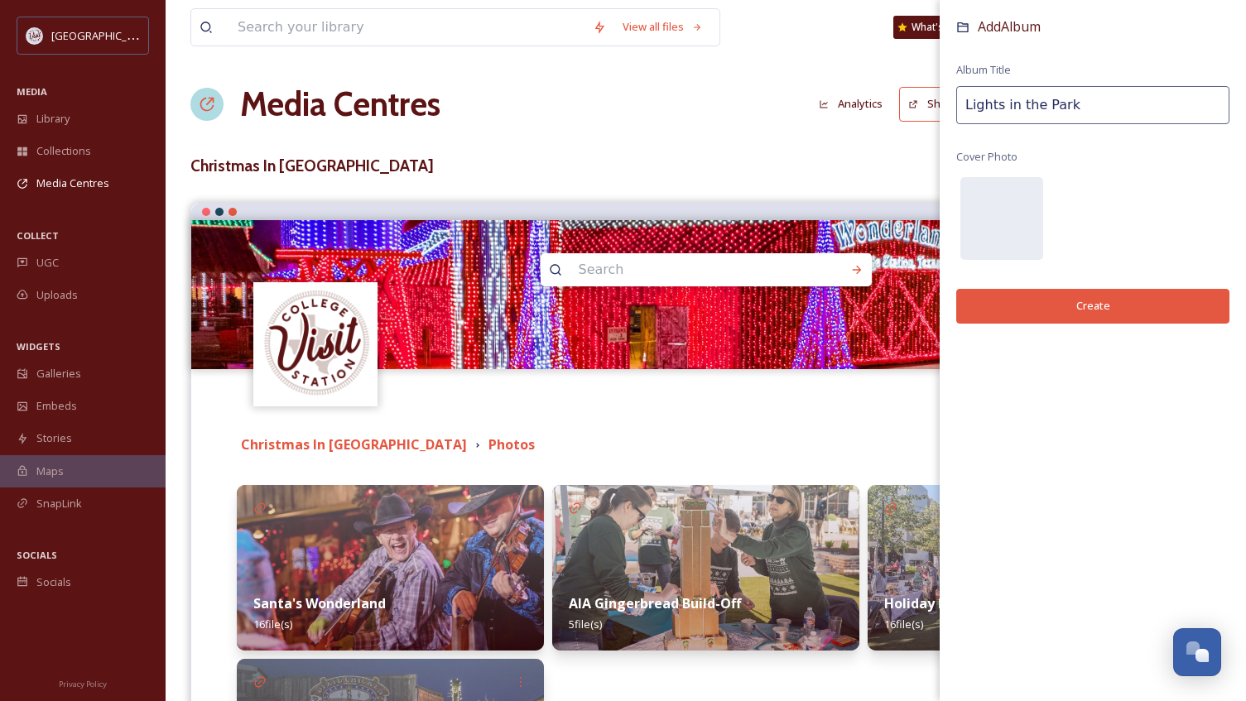
type input "Lights in the Park"
click at [1081, 303] on button "Create" at bounding box center [1092, 306] width 273 height 34
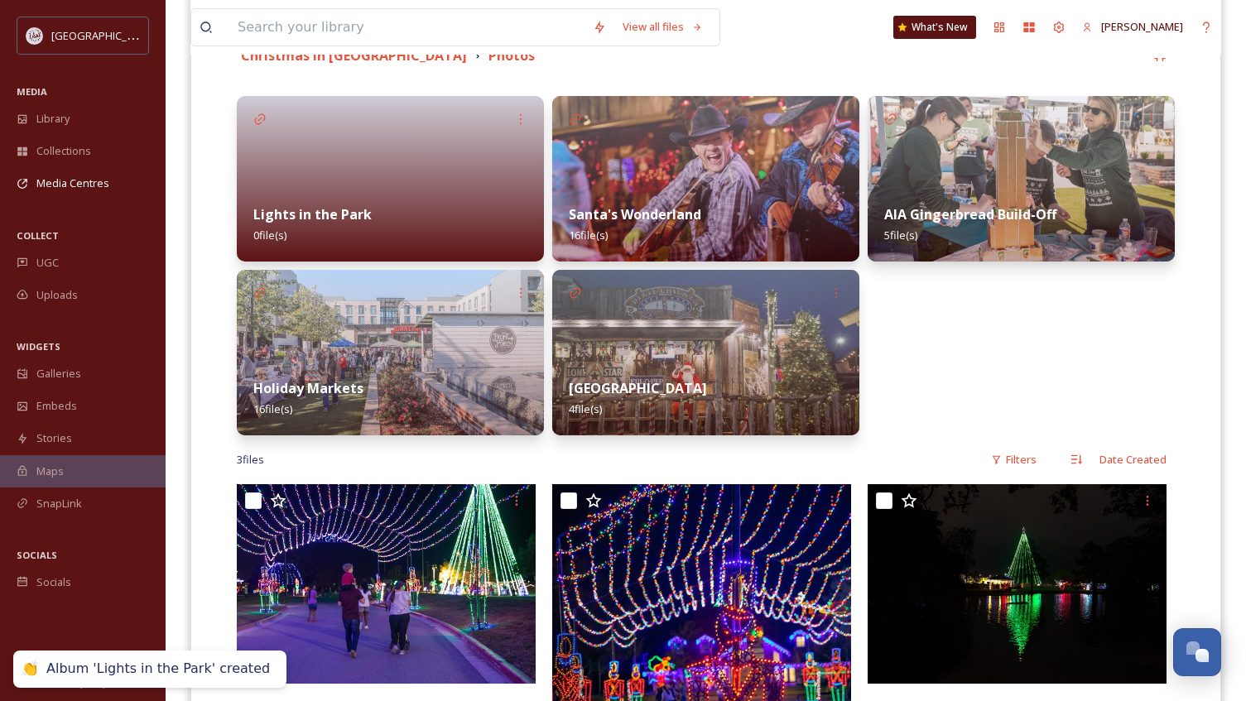
scroll to position [414, 0]
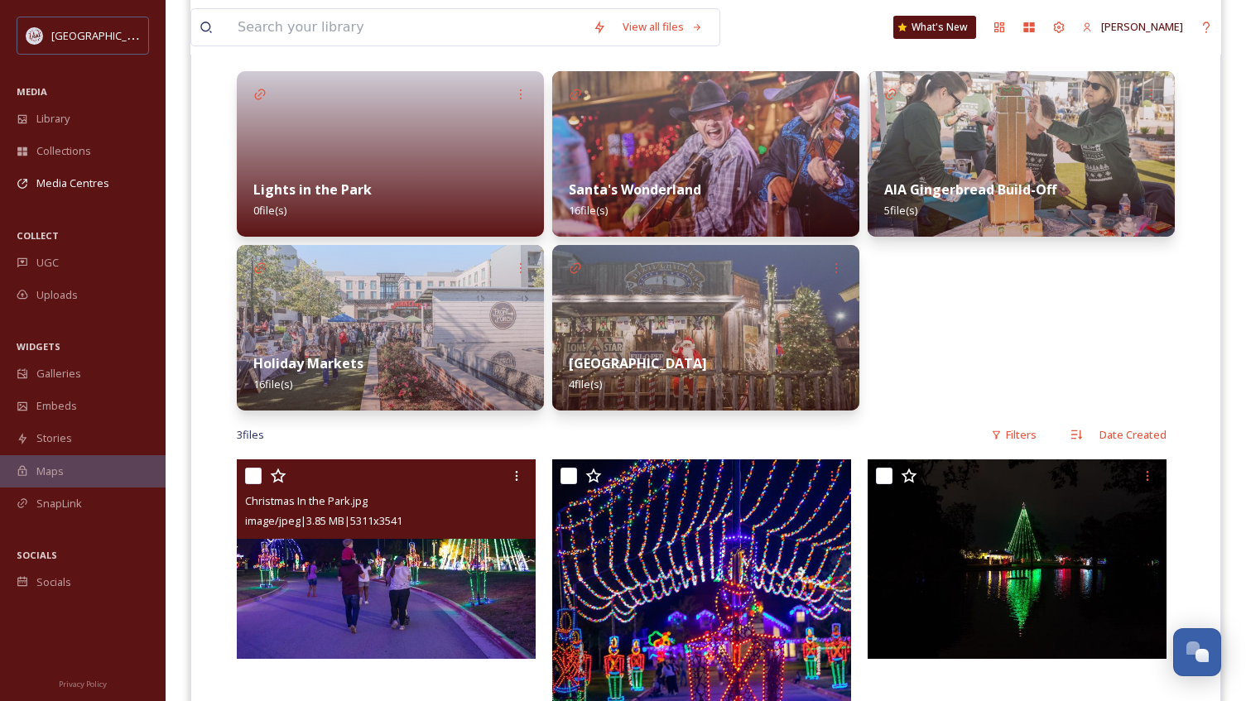
click at [258, 475] on input "checkbox" at bounding box center [253, 476] width 17 height 17
checkbox input "true"
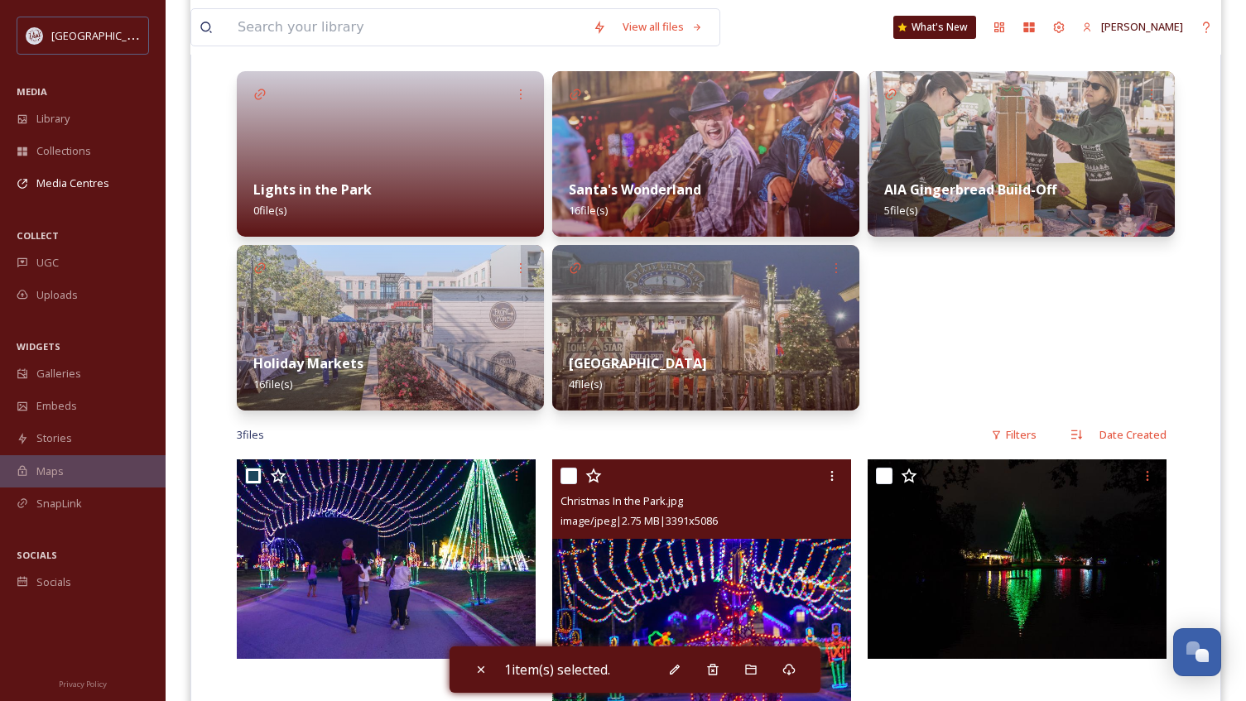
click at [576, 478] on input "checkbox" at bounding box center [568, 476] width 17 height 17
checkbox input "true"
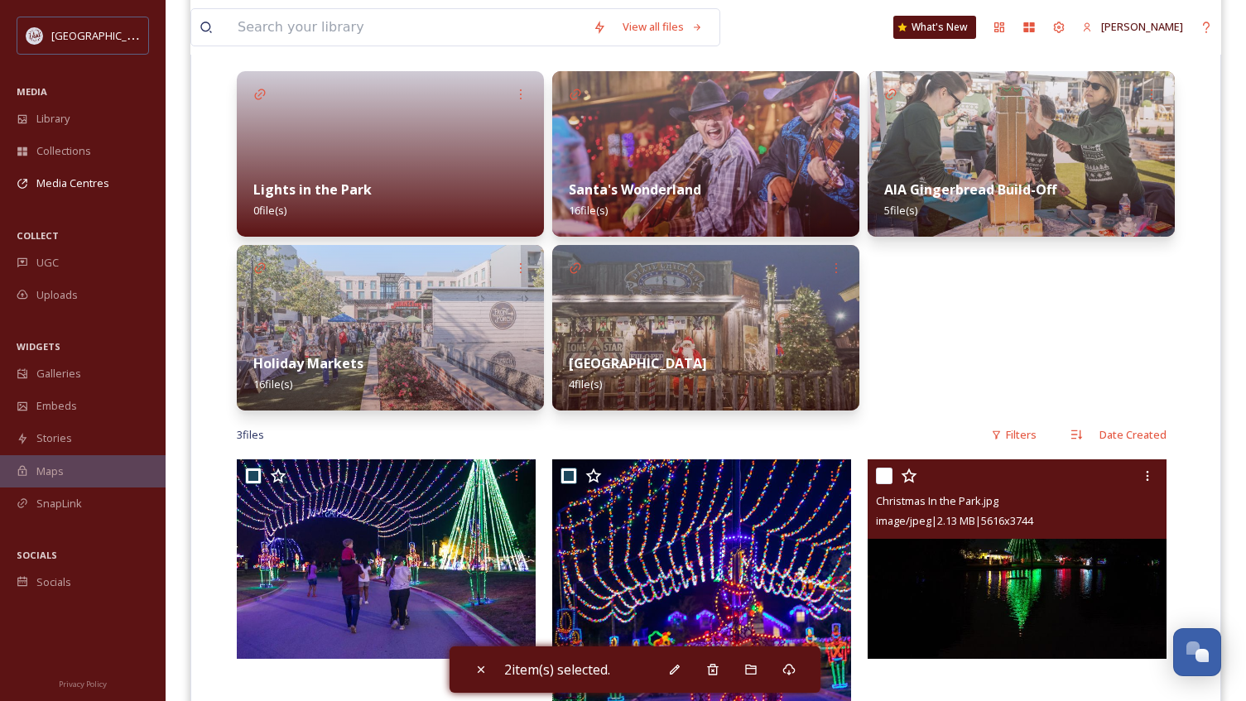
click at [878, 473] on input "checkbox" at bounding box center [884, 476] width 17 height 17
checkbox input "true"
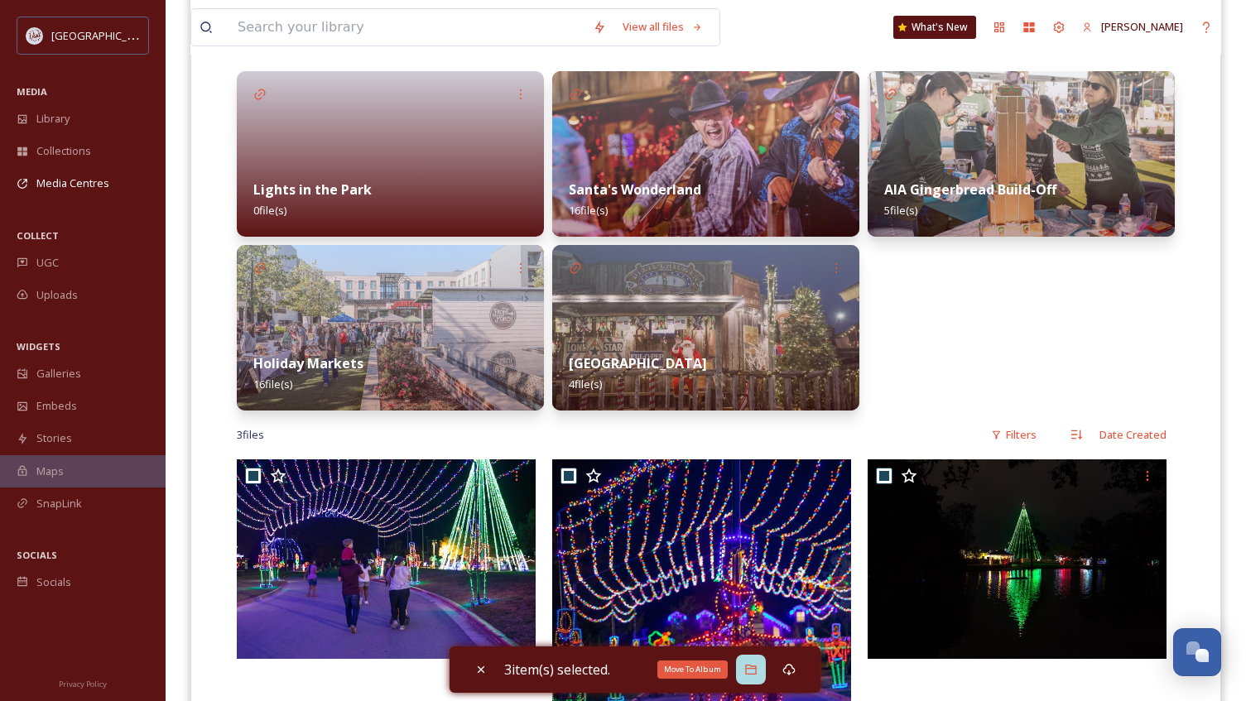
click at [756, 667] on icon at bounding box center [750, 669] width 13 height 13
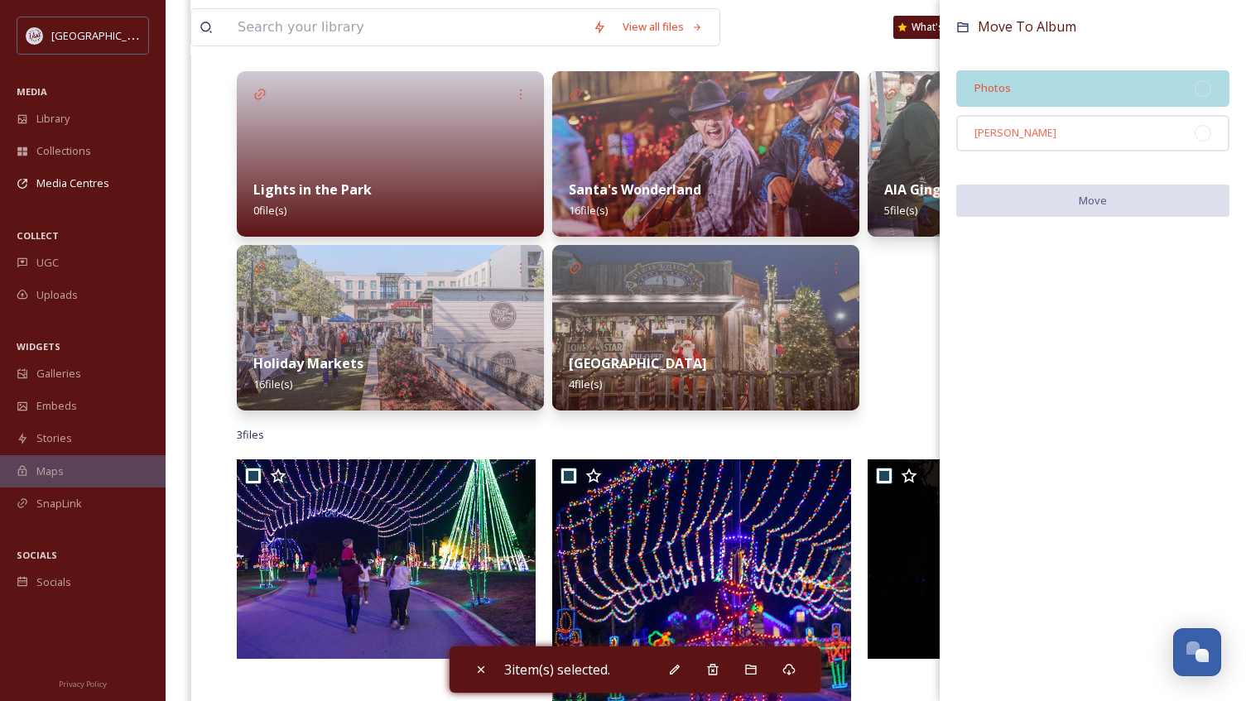
click at [1035, 94] on div "Photos" at bounding box center [1092, 88] width 273 height 36
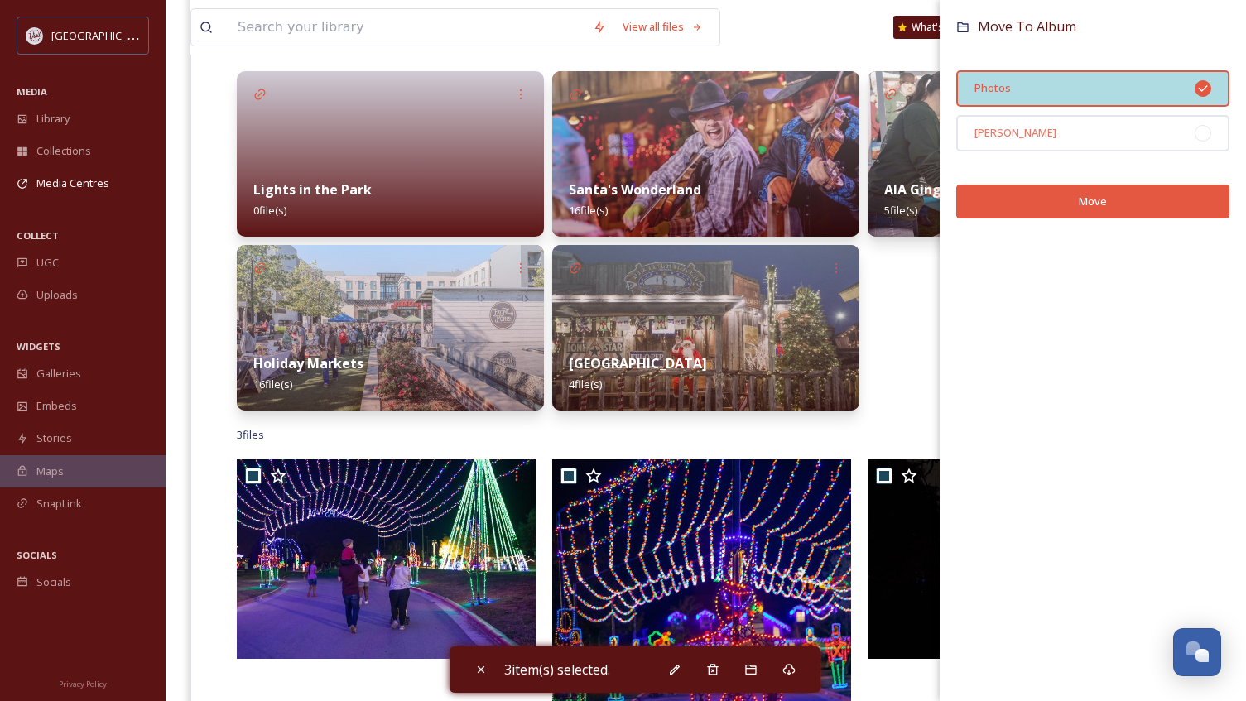
click at [1035, 94] on div "Photos" at bounding box center [1092, 88] width 273 height 36
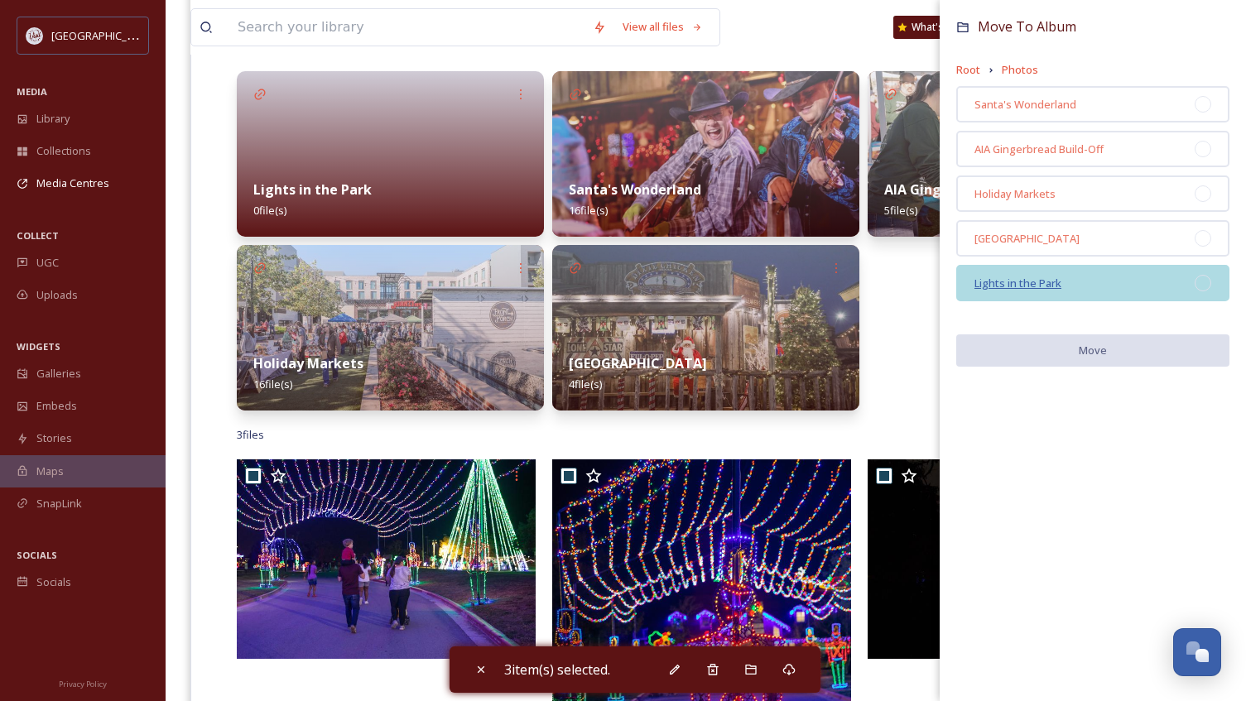
click at [1000, 283] on span "Lights in the Park" at bounding box center [1017, 283] width 87 height 15
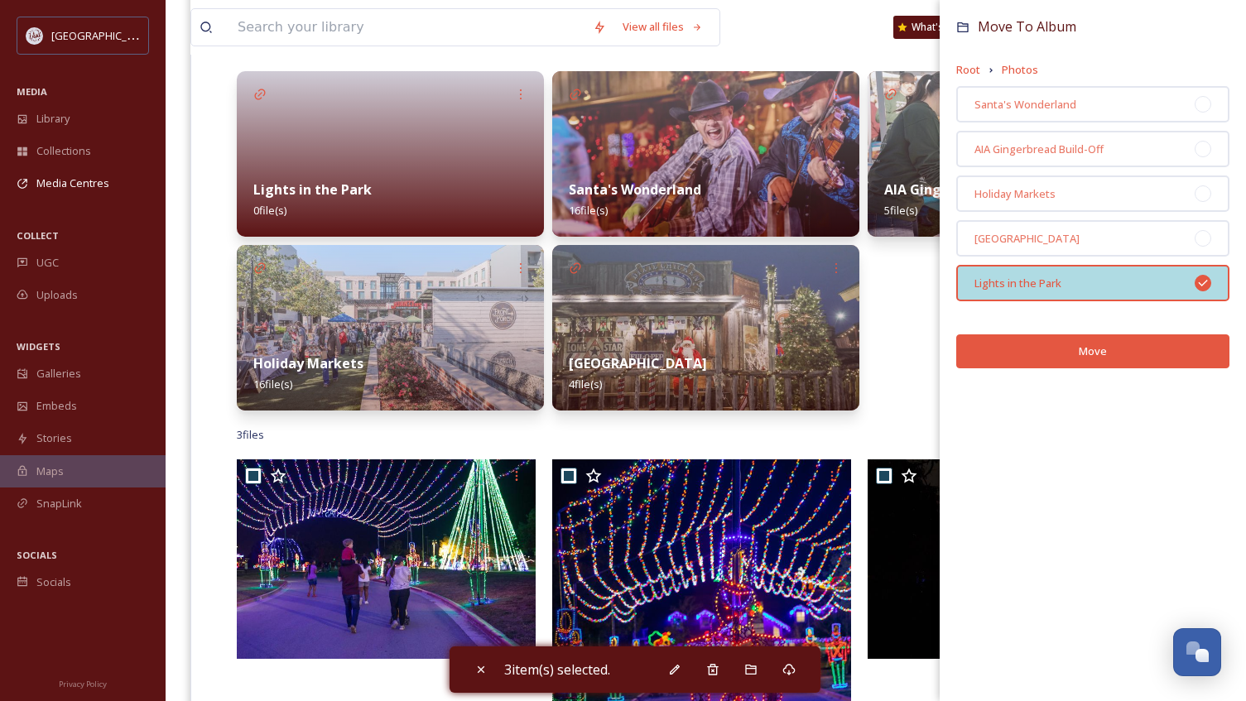
click at [1049, 357] on button "Move" at bounding box center [1092, 351] width 273 height 34
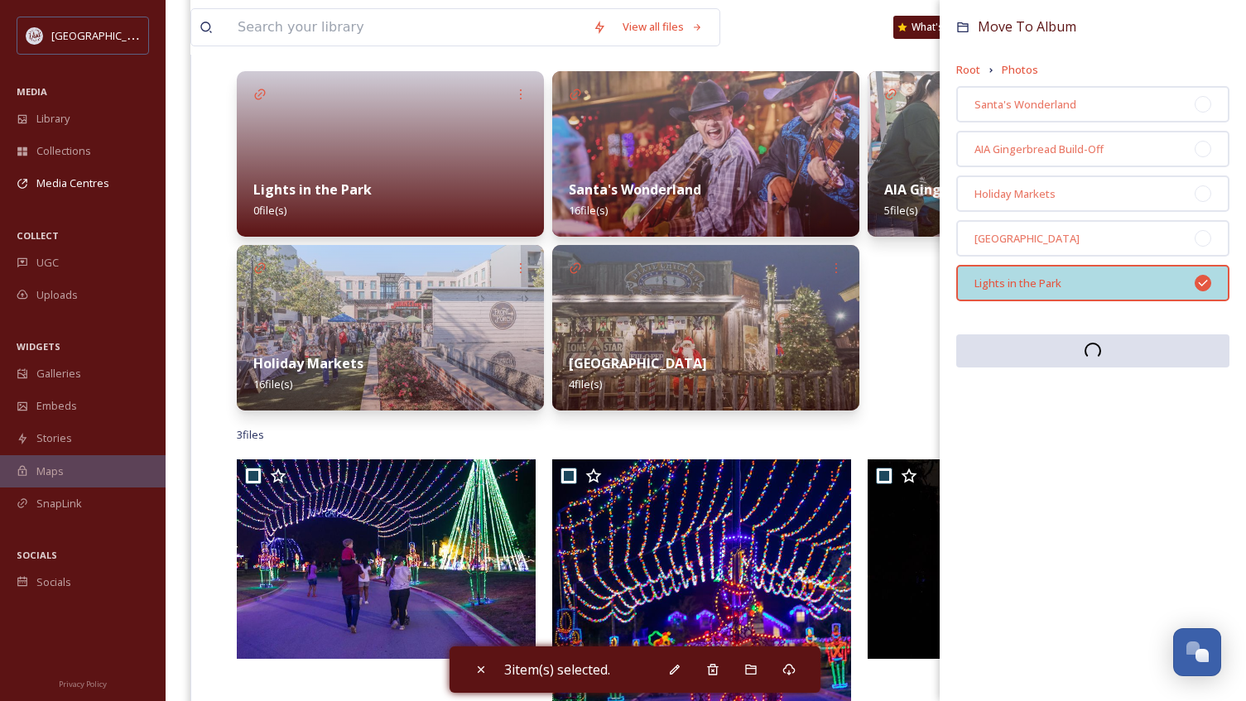
scroll to position [251, 0]
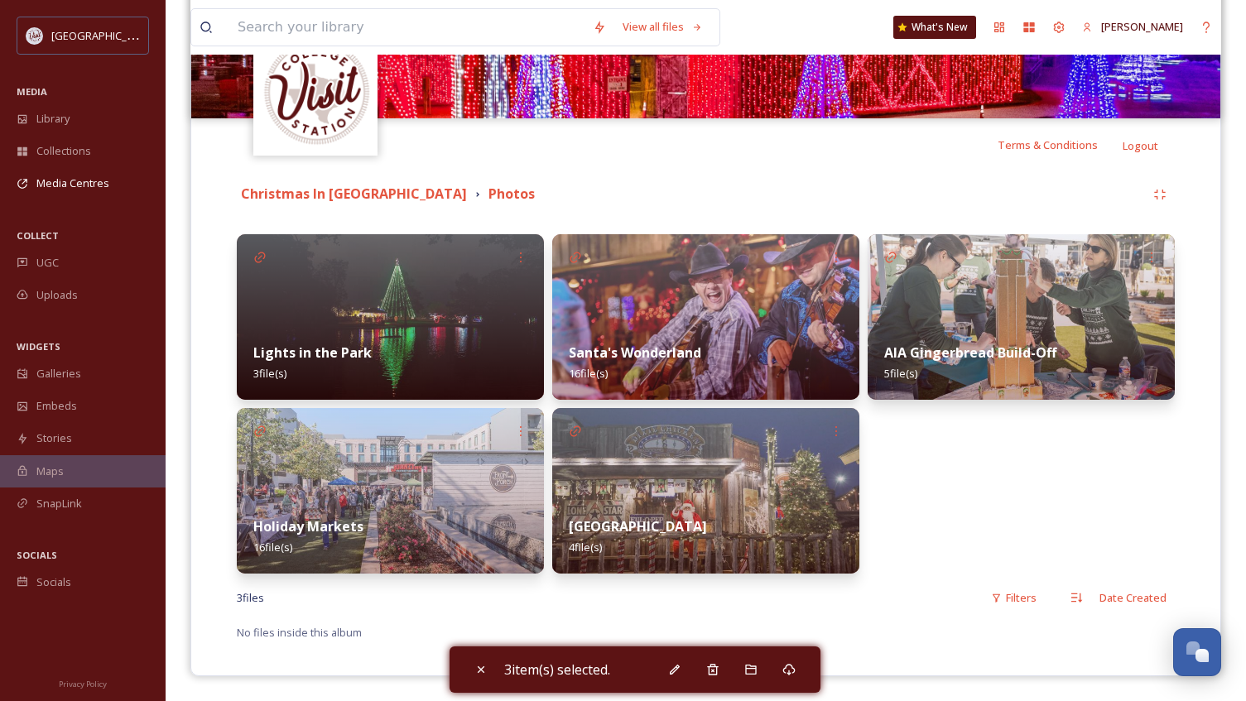
click at [1058, 502] on div "AIA Gingerbread Build-Off 5 file(s)" at bounding box center [1020, 403] width 307 height 339
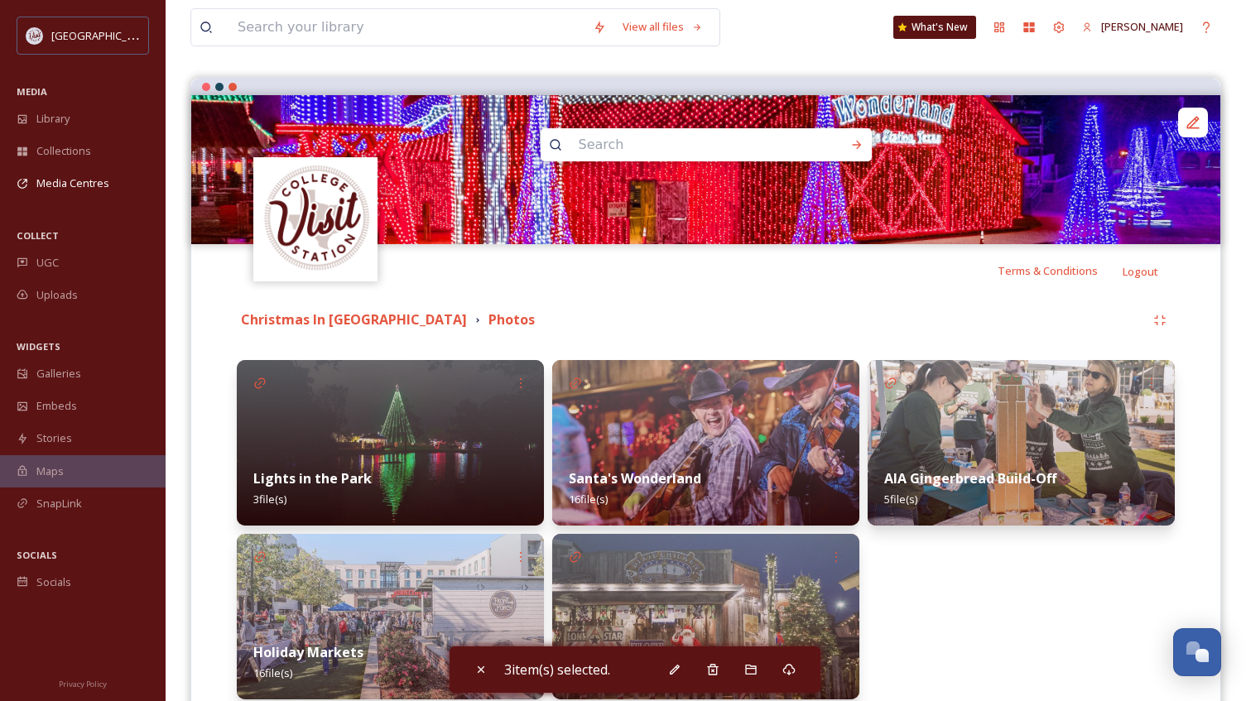
scroll to position [166, 0]
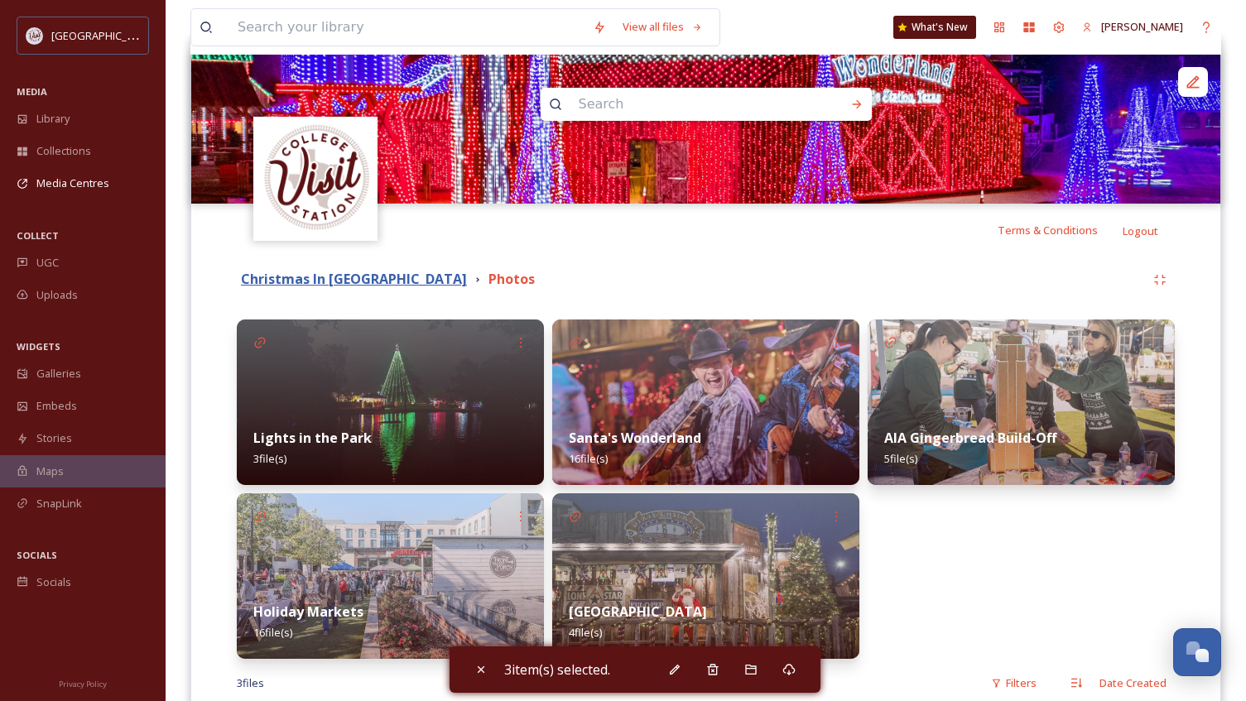
click at [337, 277] on strong "Christmas In [GEOGRAPHIC_DATA]" at bounding box center [354, 279] width 226 height 18
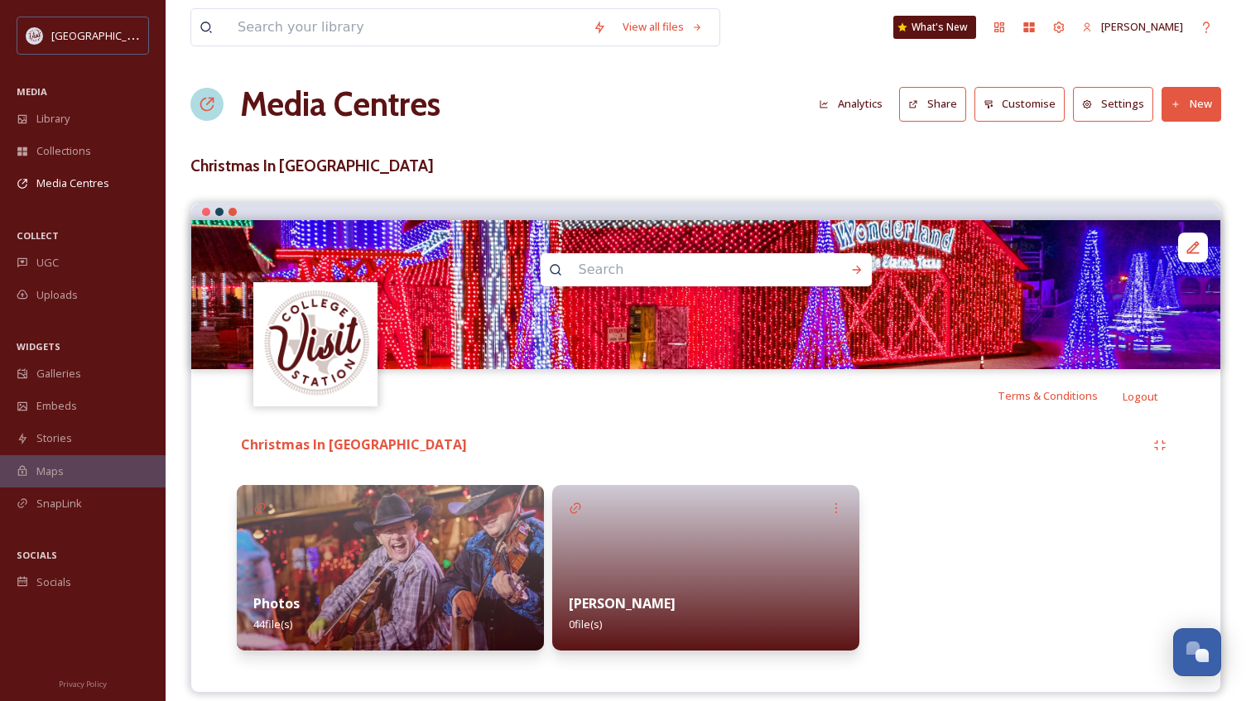
click at [932, 111] on button "Share" at bounding box center [932, 104] width 67 height 34
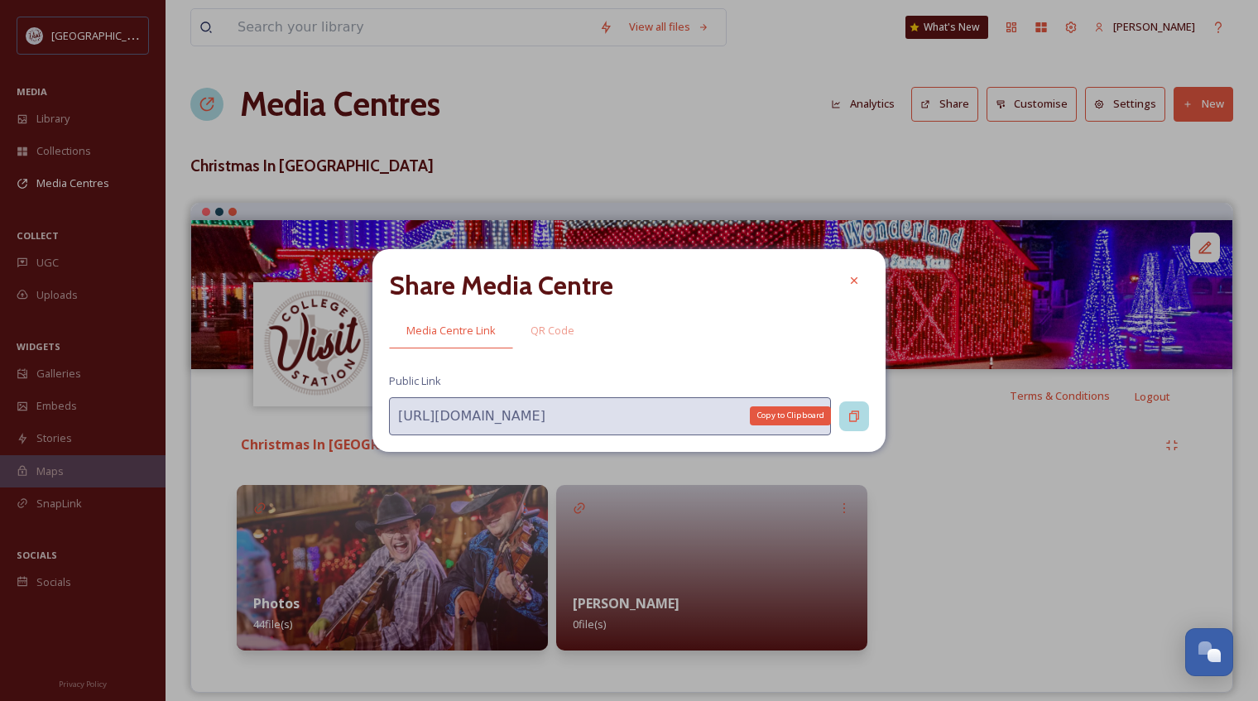
click at [860, 414] on icon at bounding box center [853, 416] width 13 height 13
click at [847, 280] on div at bounding box center [854, 281] width 30 height 30
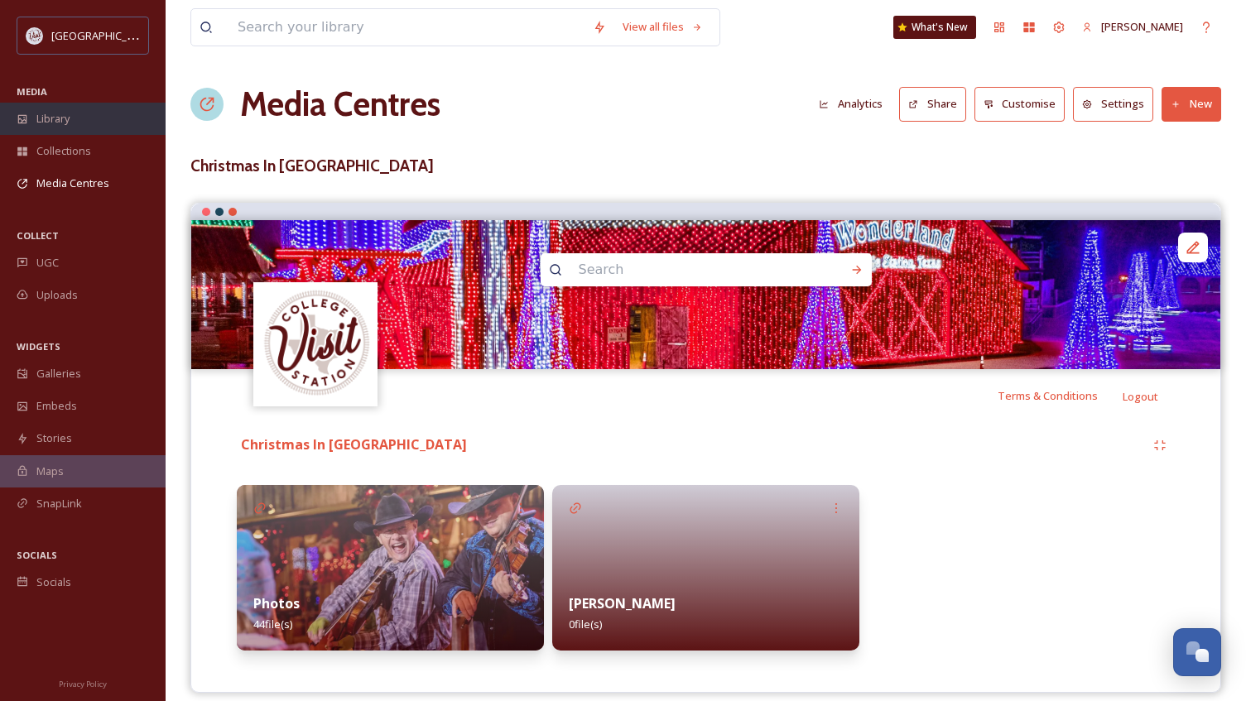
click at [58, 122] on span "Library" at bounding box center [52, 119] width 33 height 16
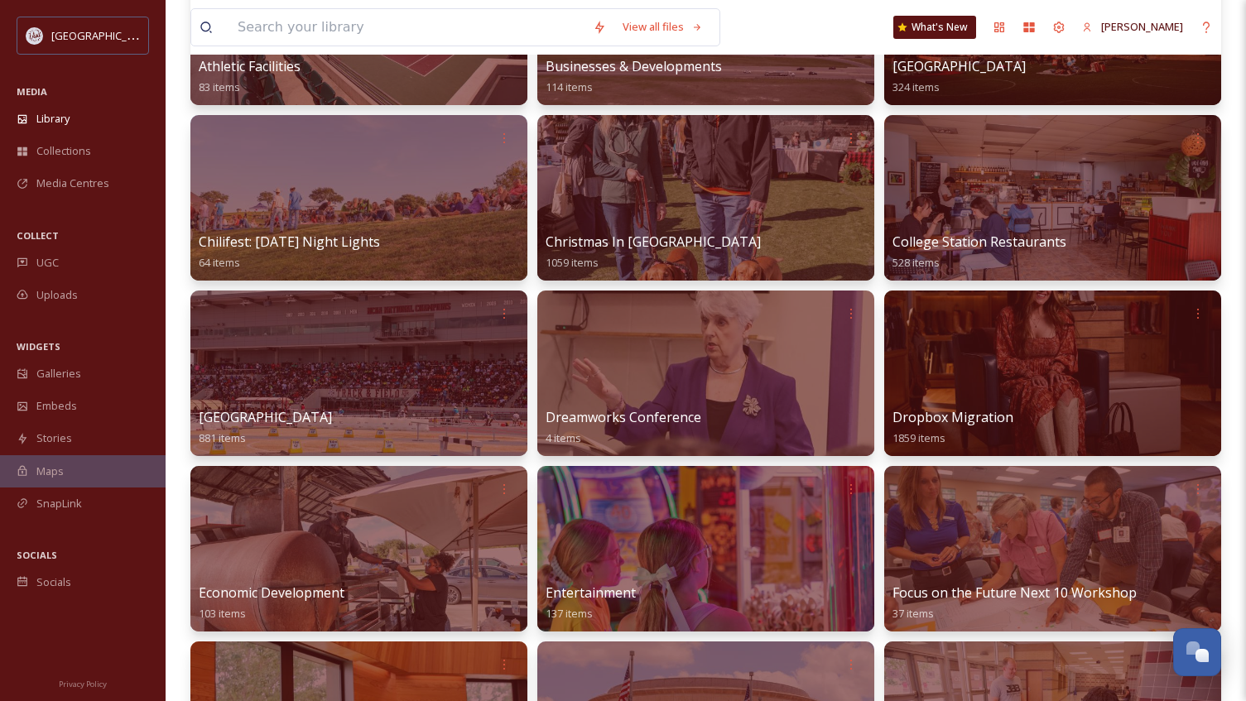
scroll to position [414, 0]
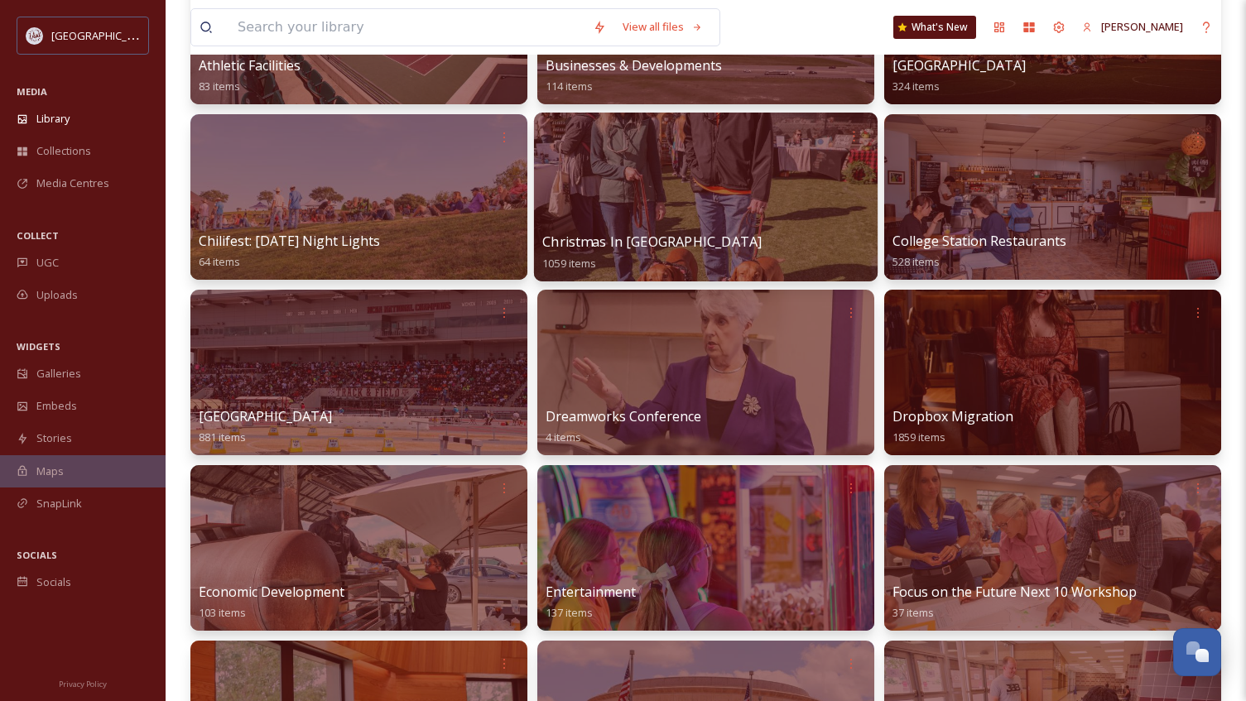
click at [651, 218] on div at bounding box center [705, 197] width 343 height 169
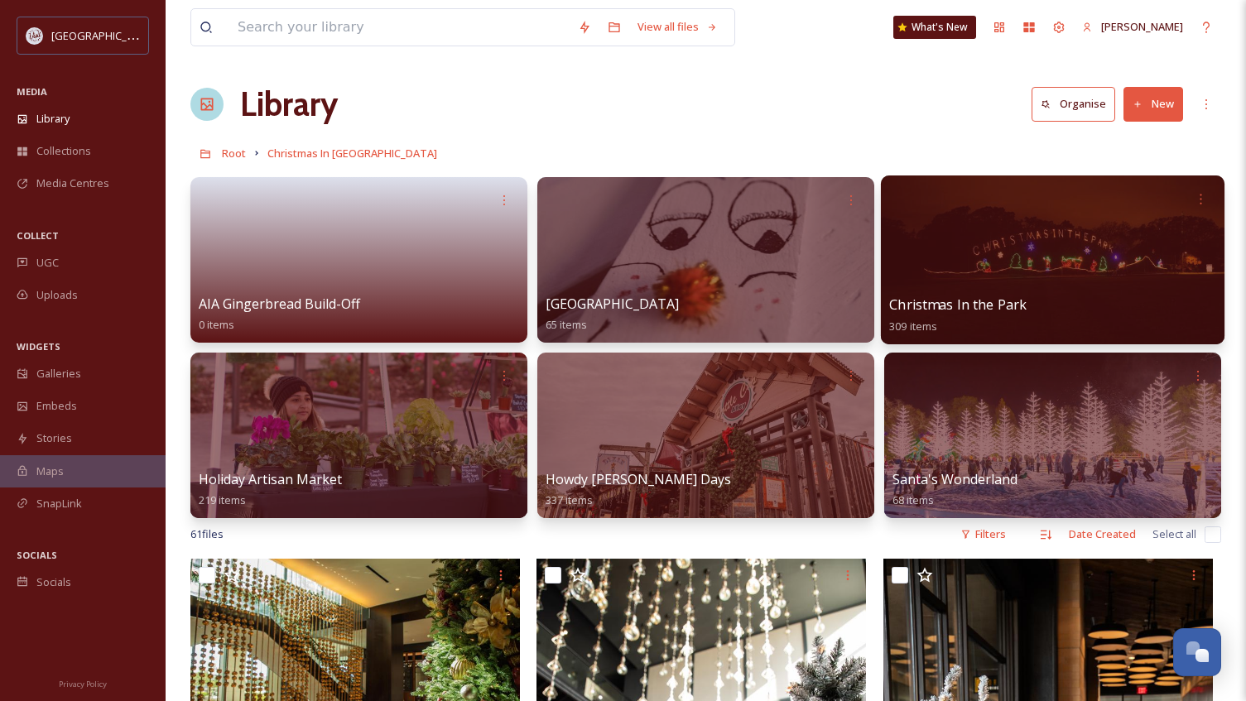
click at [1003, 263] on div at bounding box center [1052, 259] width 343 height 169
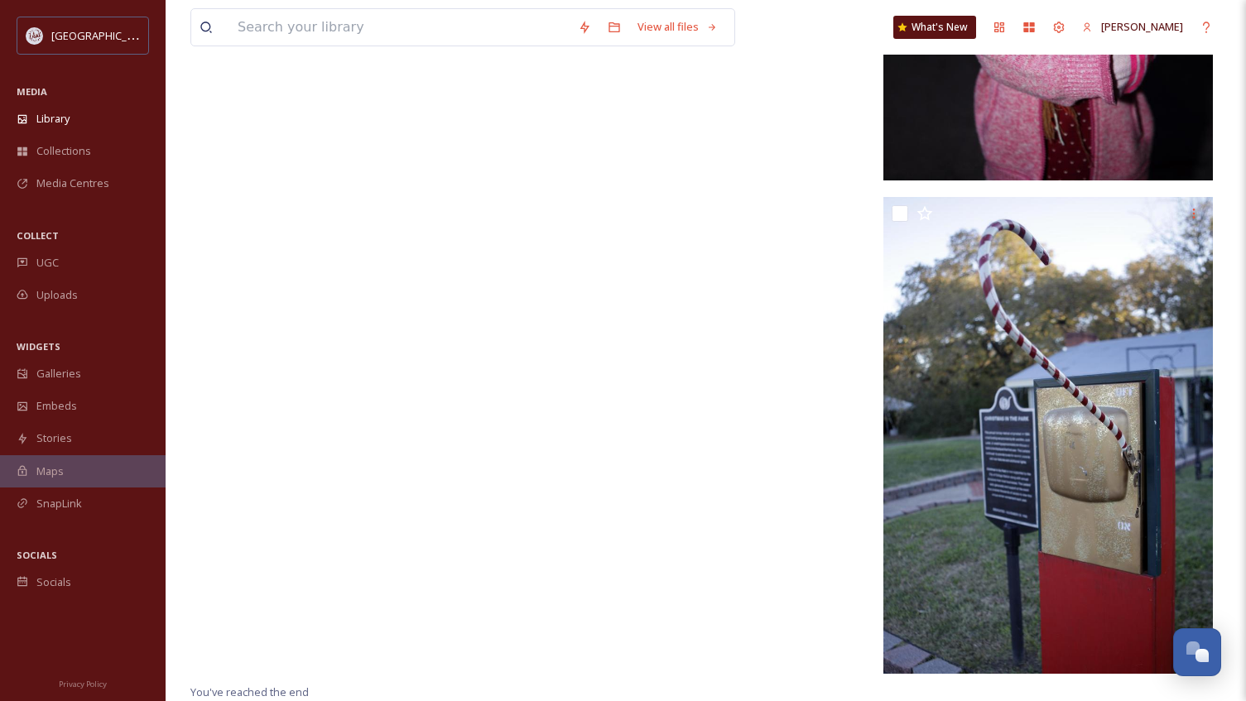
scroll to position [34041, 0]
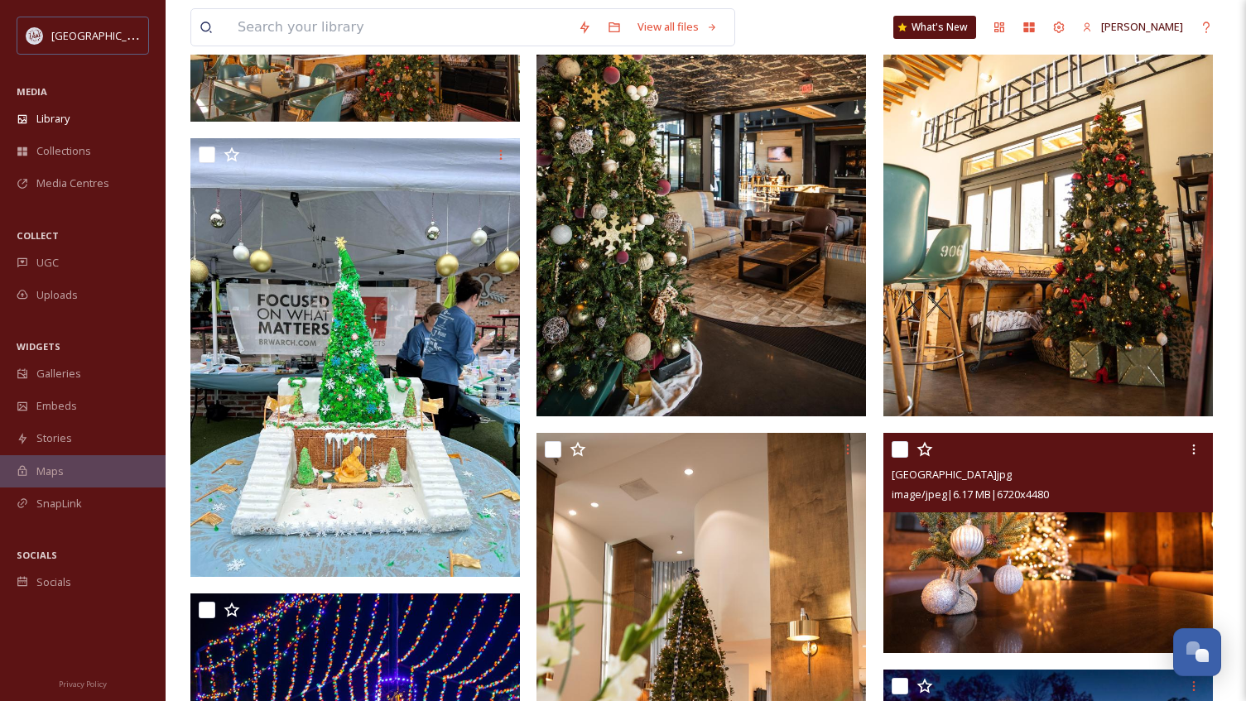
scroll to position [1407, 0]
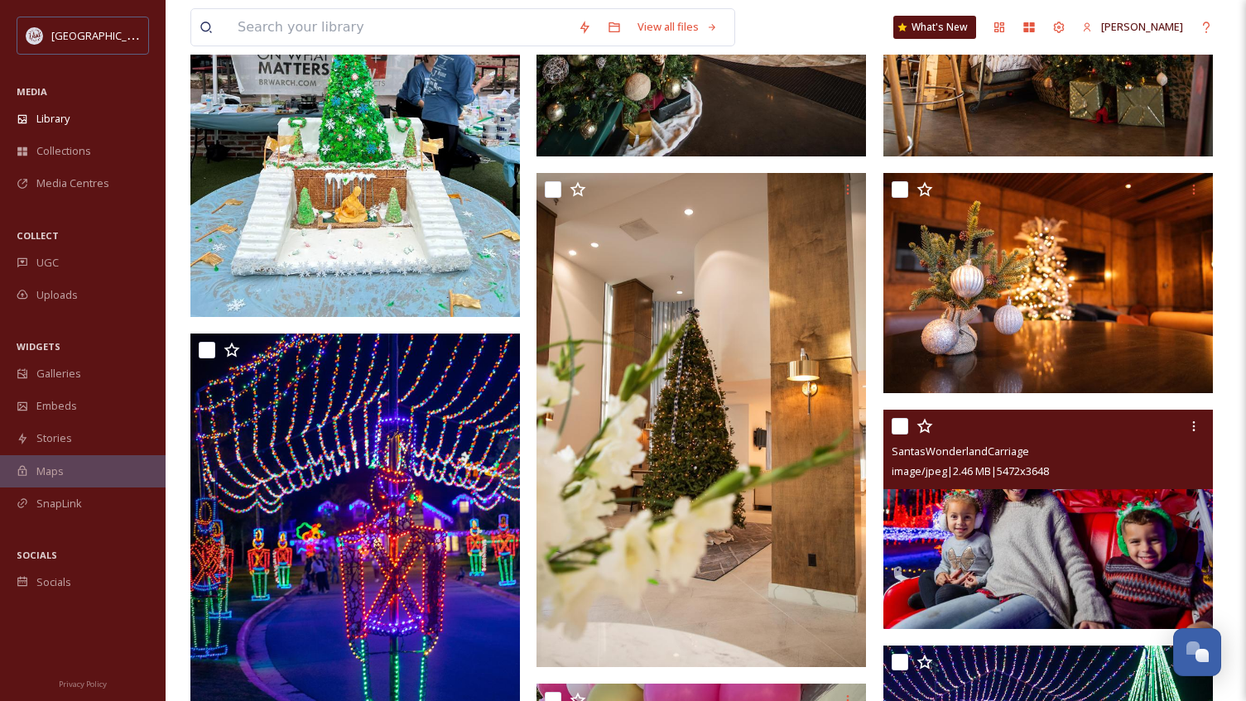
click at [969, 554] on img at bounding box center [1047, 519] width 329 height 220
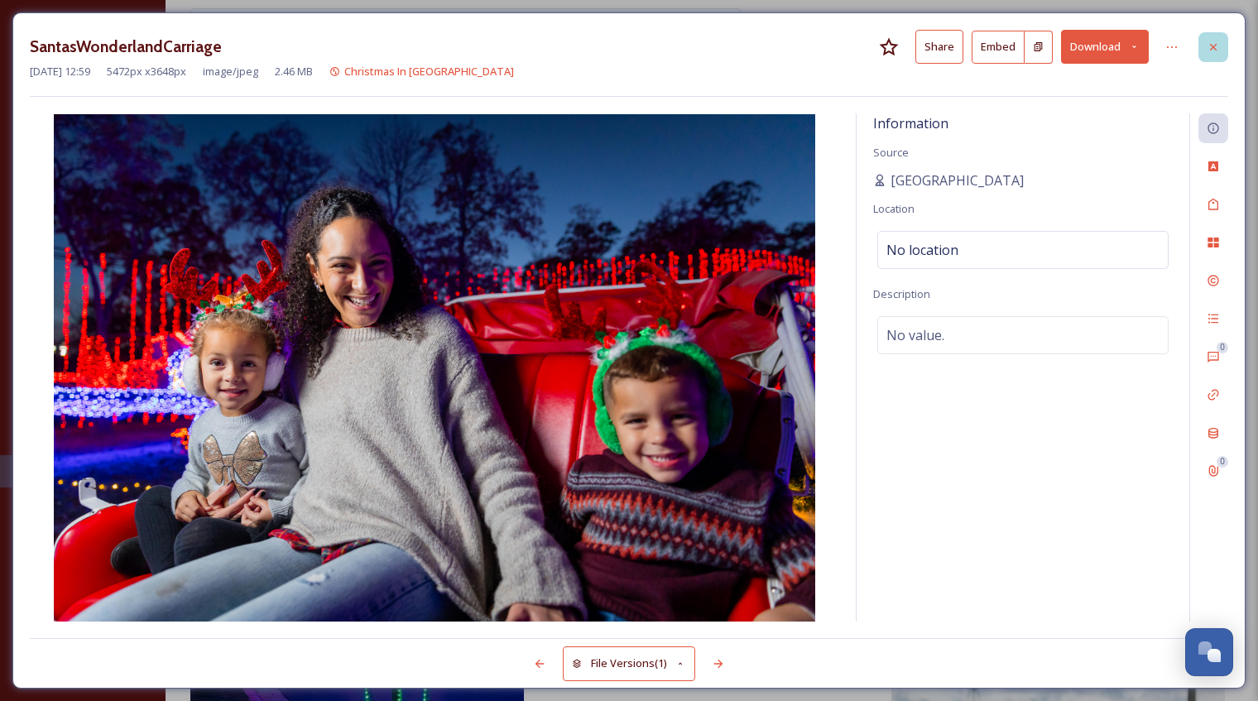
click at [1208, 52] on icon at bounding box center [1213, 47] width 13 height 13
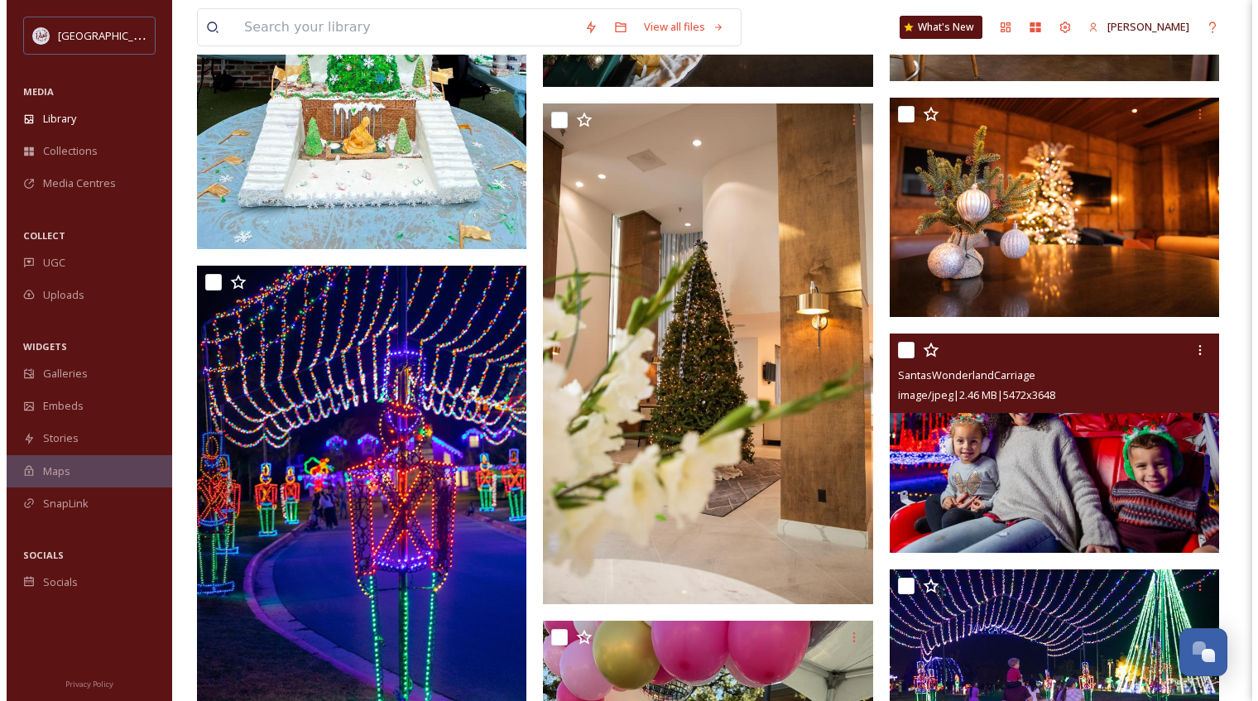
scroll to position [1490, 0]
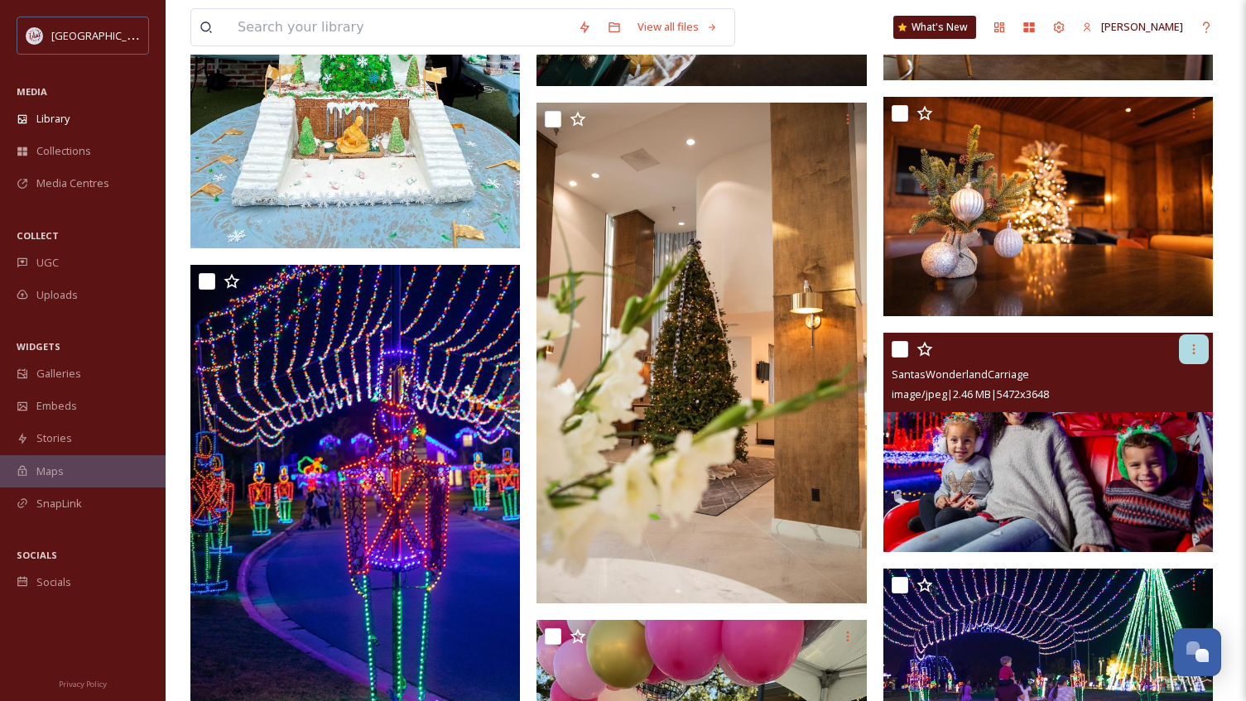
click at [1191, 355] on icon at bounding box center [1193, 349] width 13 height 13
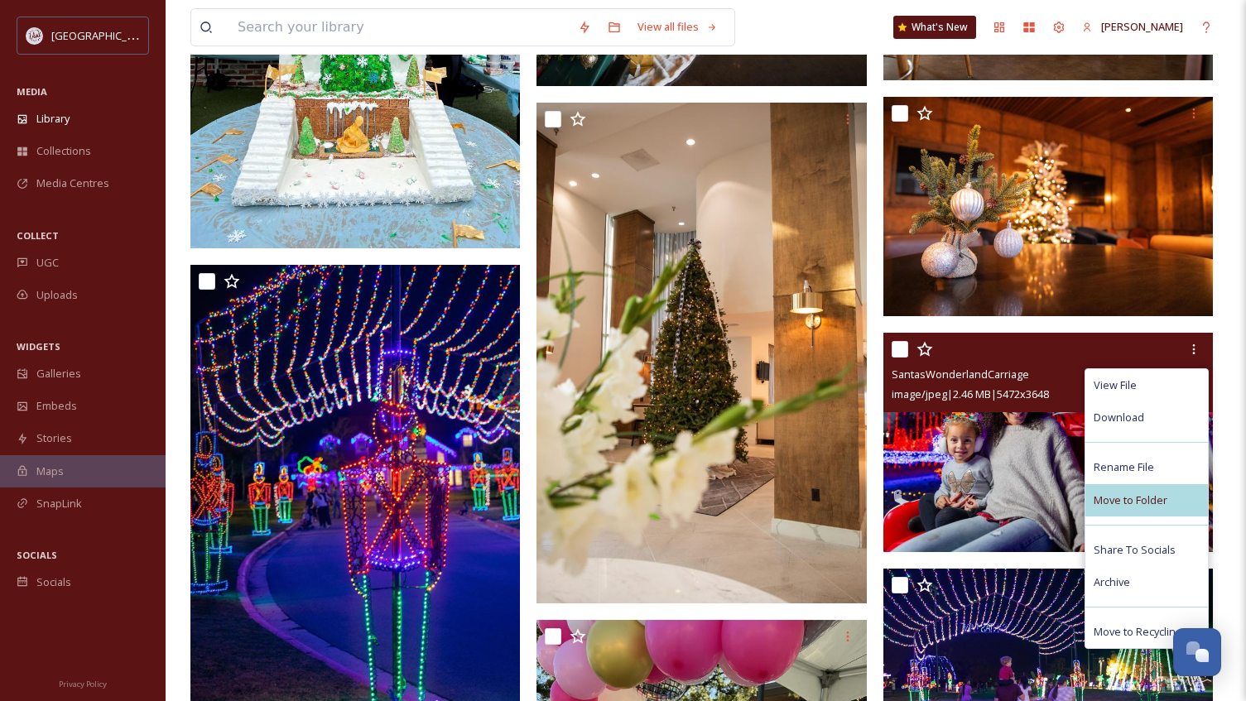
click at [1129, 510] on div "Move to Folder" at bounding box center [1146, 500] width 122 height 32
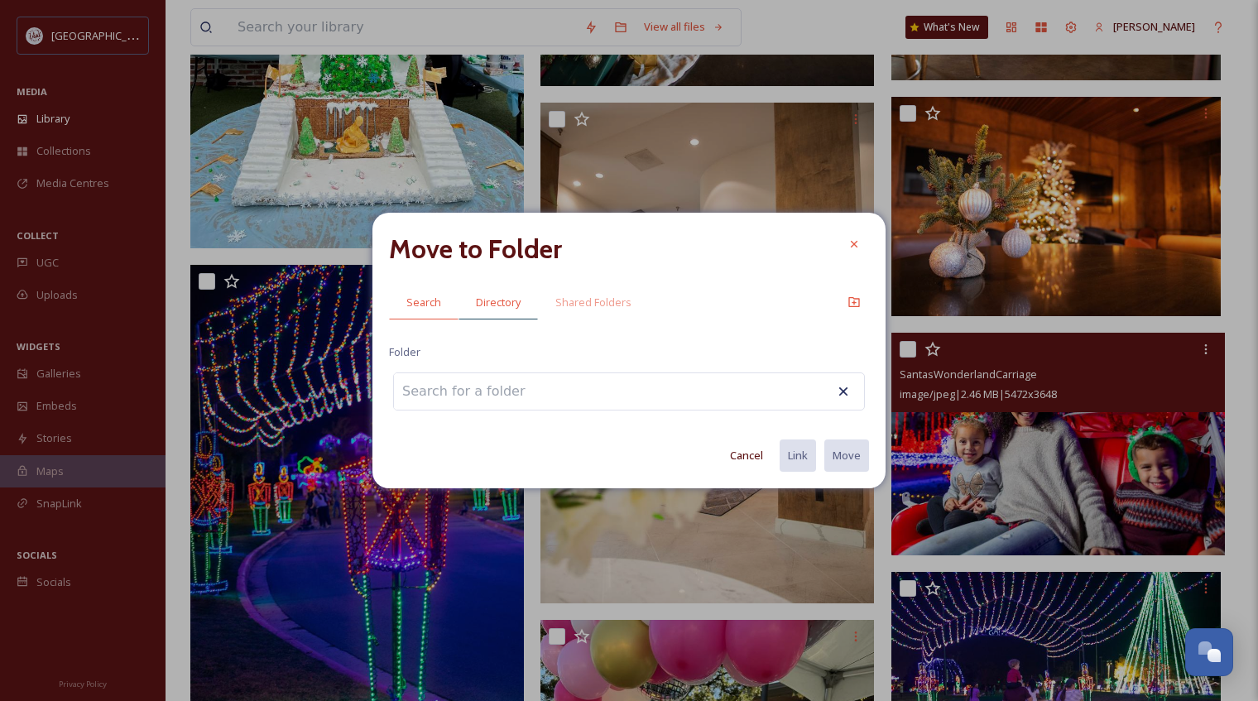
click at [490, 307] on span "Directory" at bounding box center [498, 303] width 45 height 16
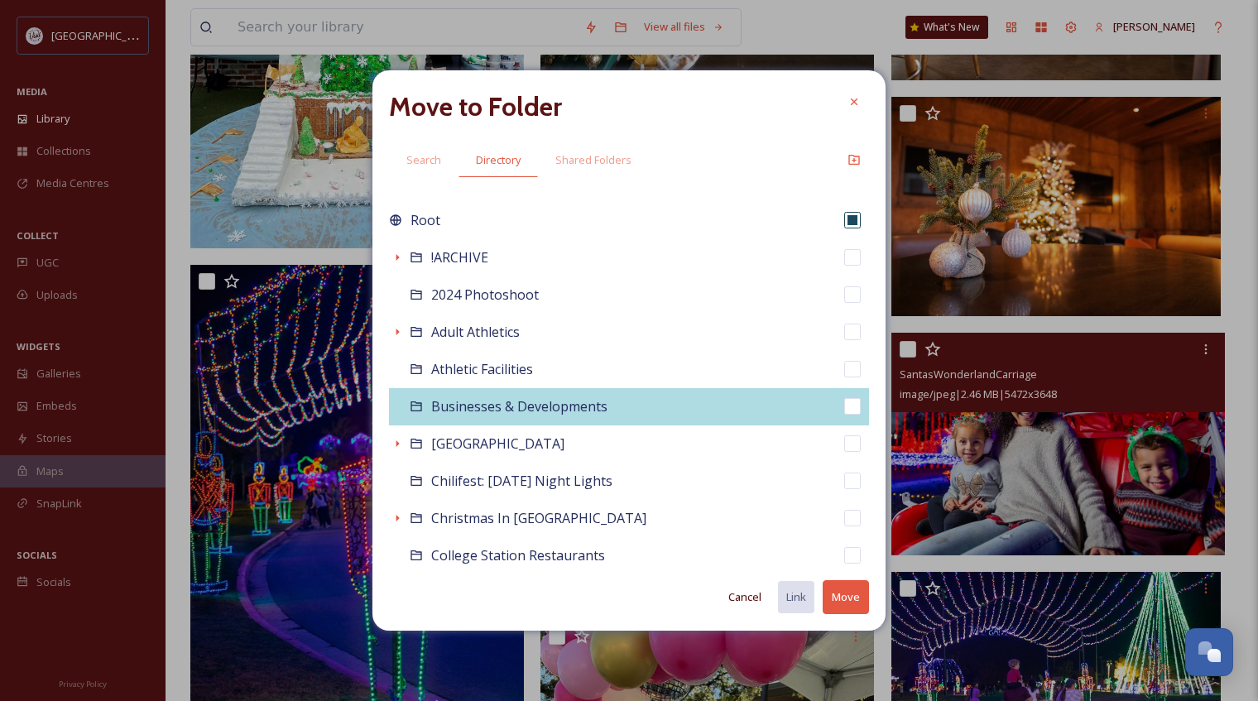
scroll to position [83, 0]
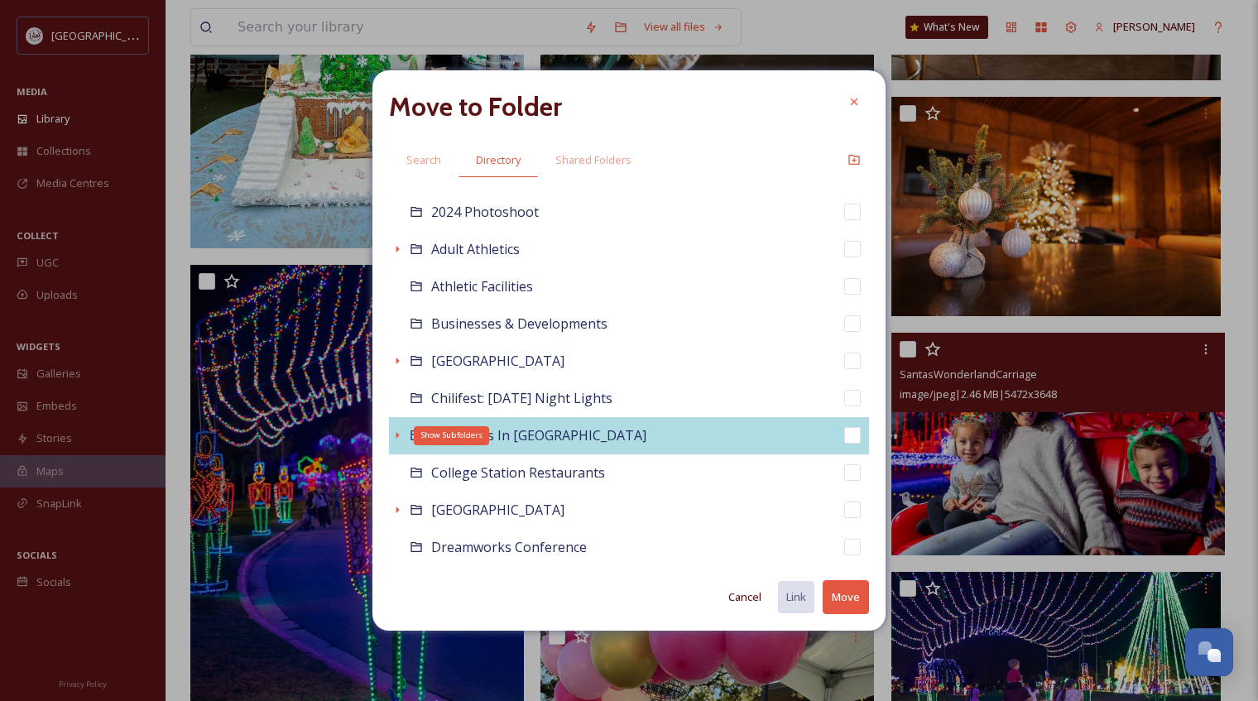
click at [396, 434] on icon at bounding box center [397, 435] width 13 height 13
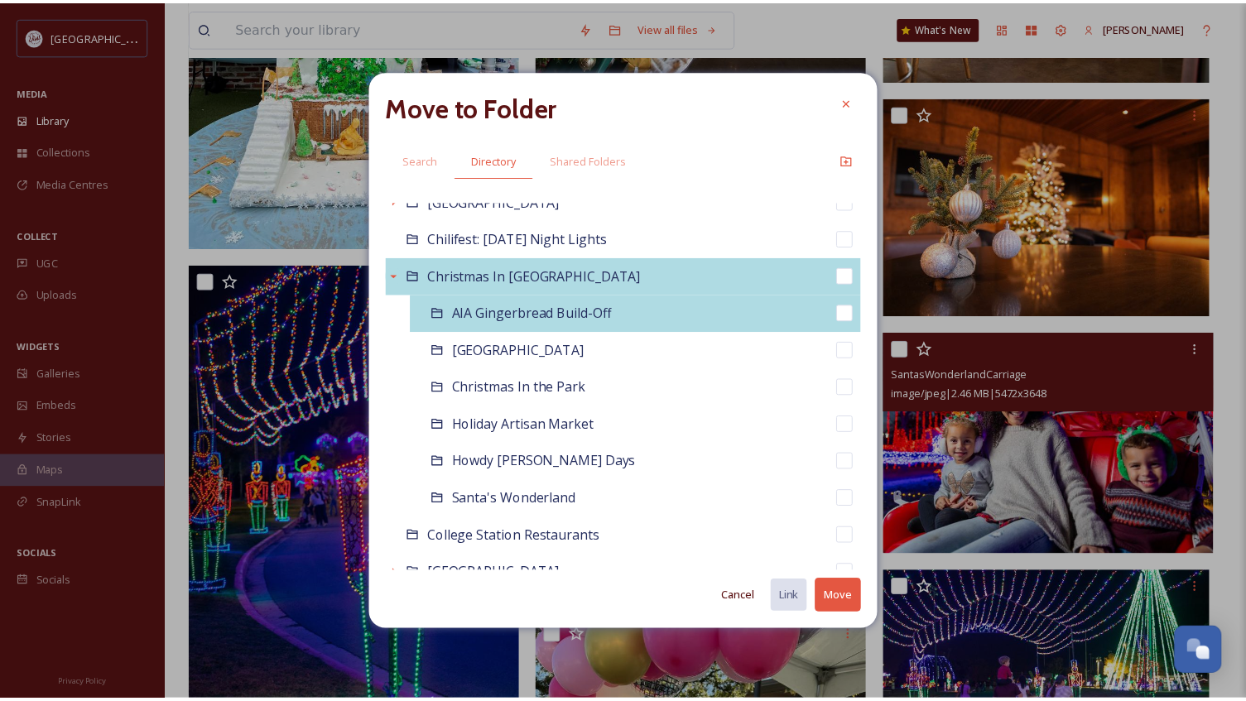
scroll to position [248, 0]
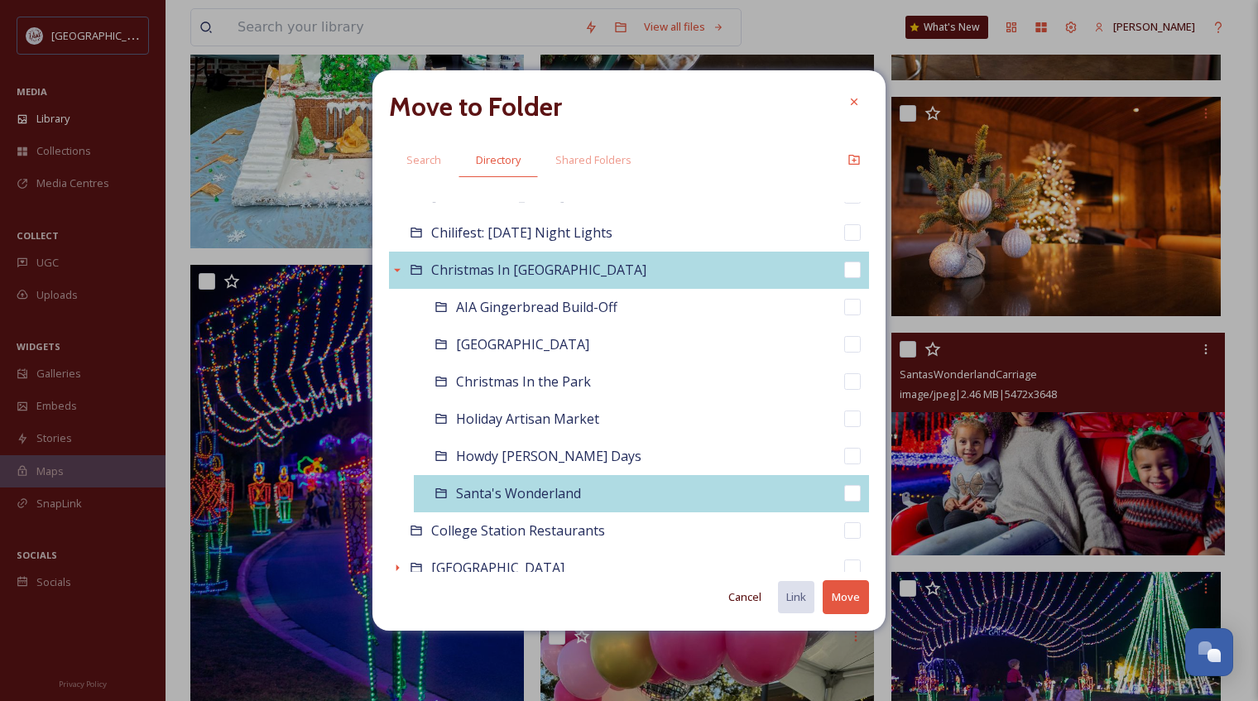
click at [509, 492] on span "Santa's Wonderland" at bounding box center [518, 493] width 125 height 18
checkbox input "false"
checkbox input "true"
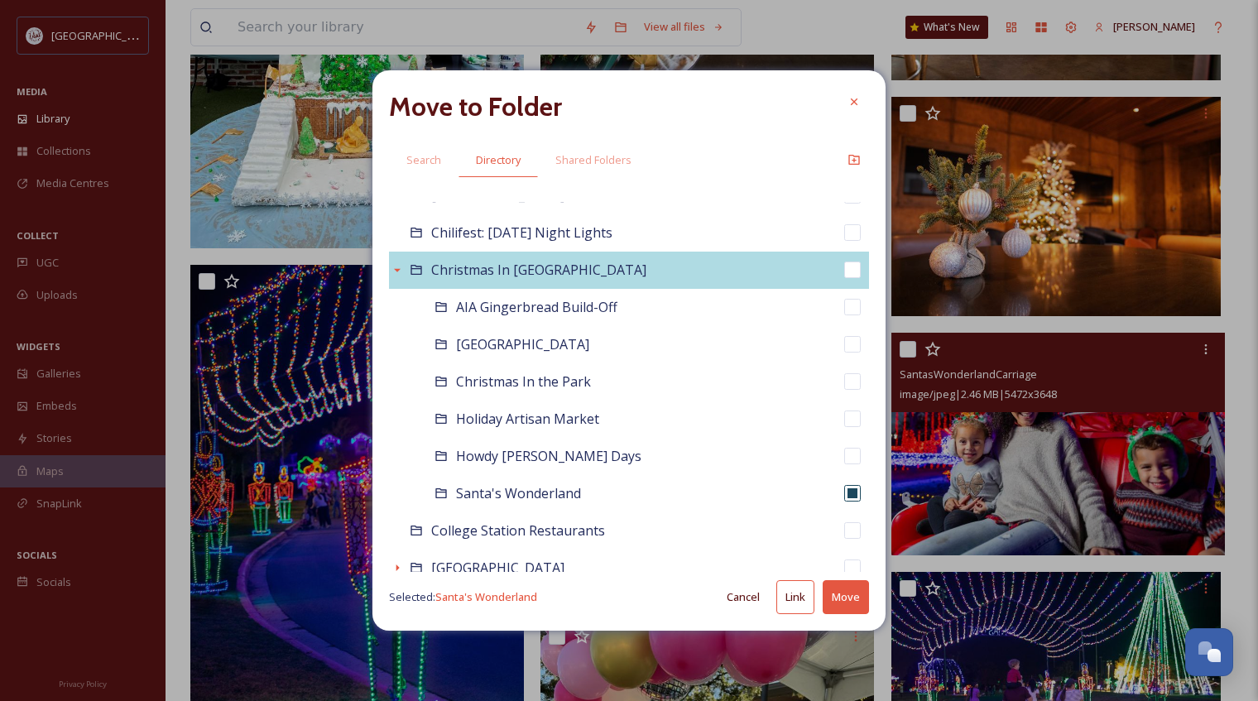
click at [837, 602] on button "Move" at bounding box center [846, 597] width 46 height 34
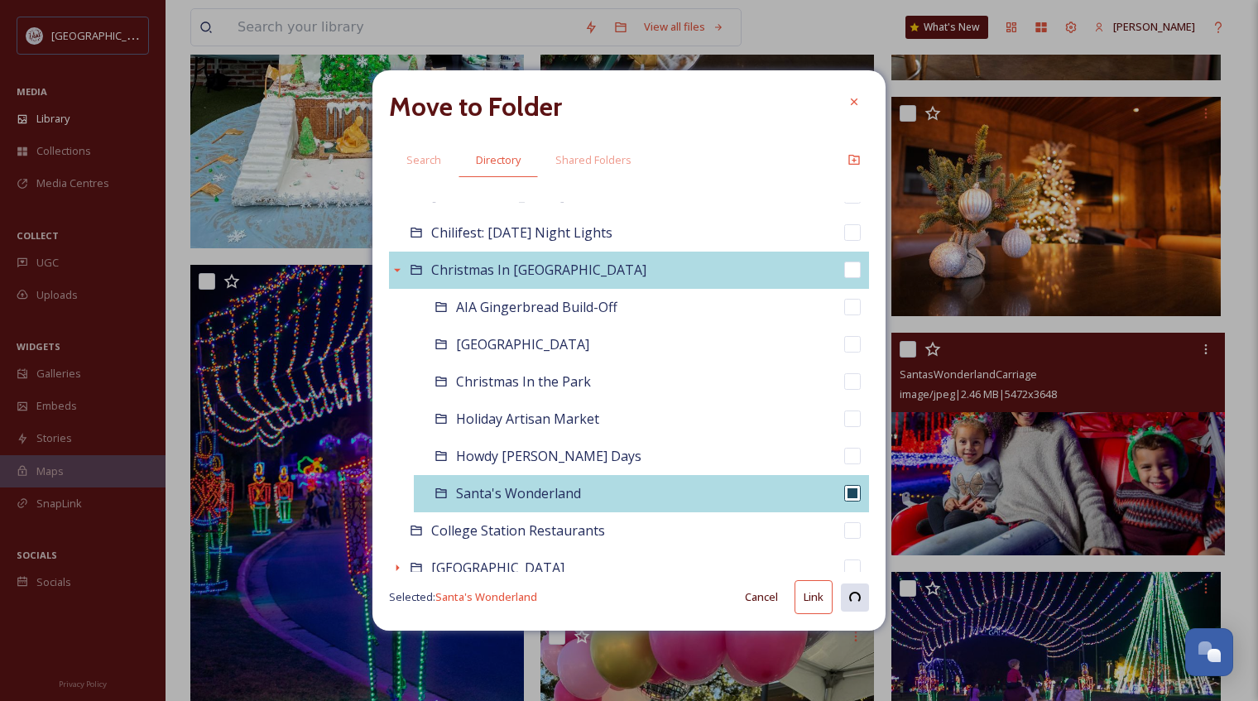
click at [510, 490] on span "Santa's Wonderland" at bounding box center [518, 493] width 125 height 18
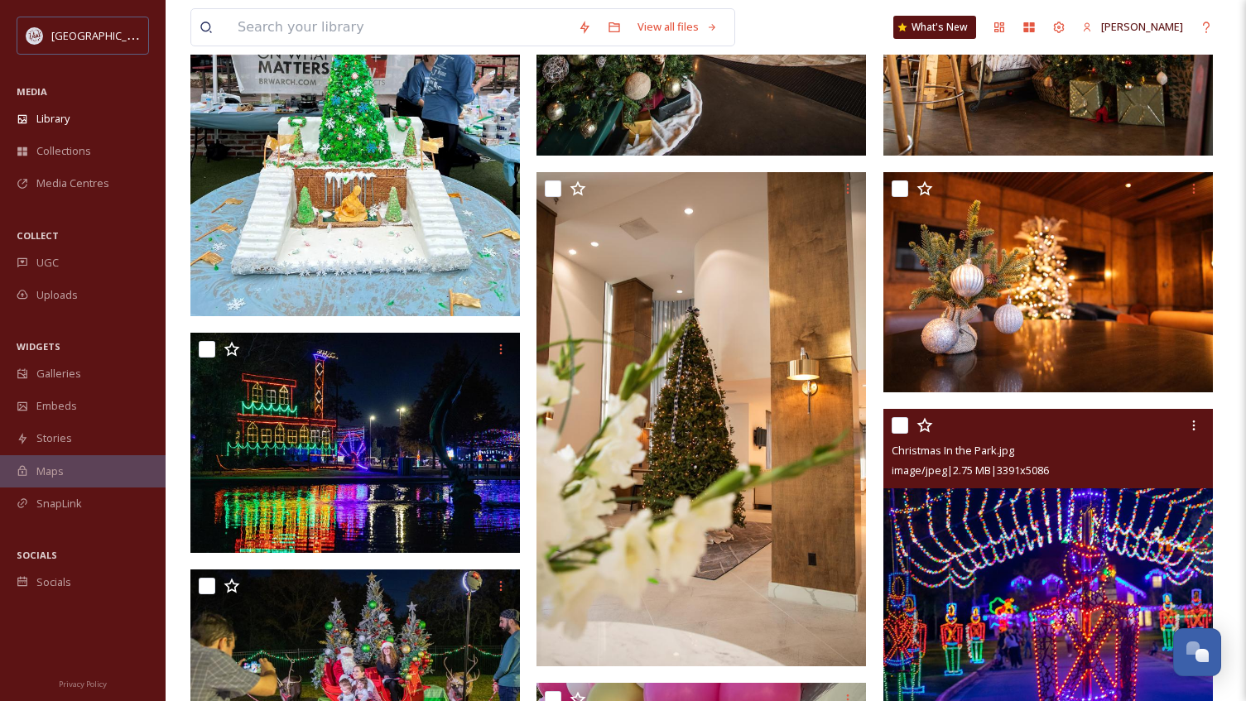
scroll to position [1407, 0]
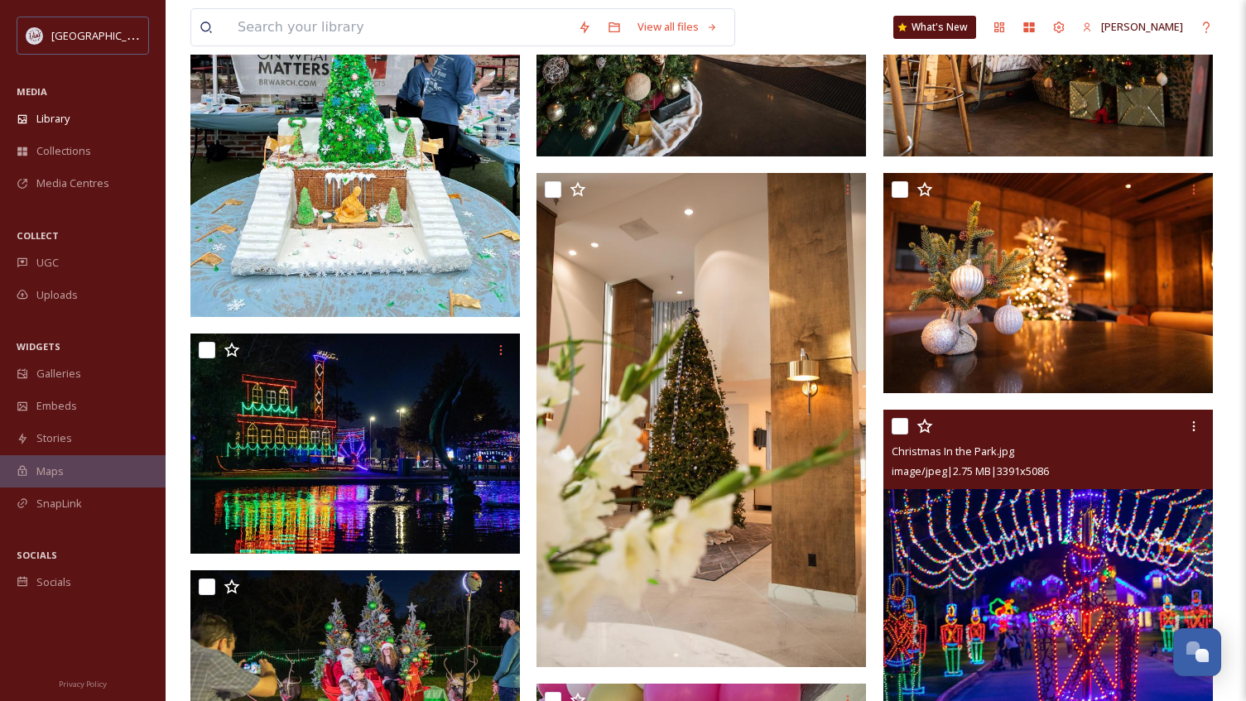
click at [901, 432] on input "checkbox" at bounding box center [899, 426] width 17 height 17
checkbox input "true"
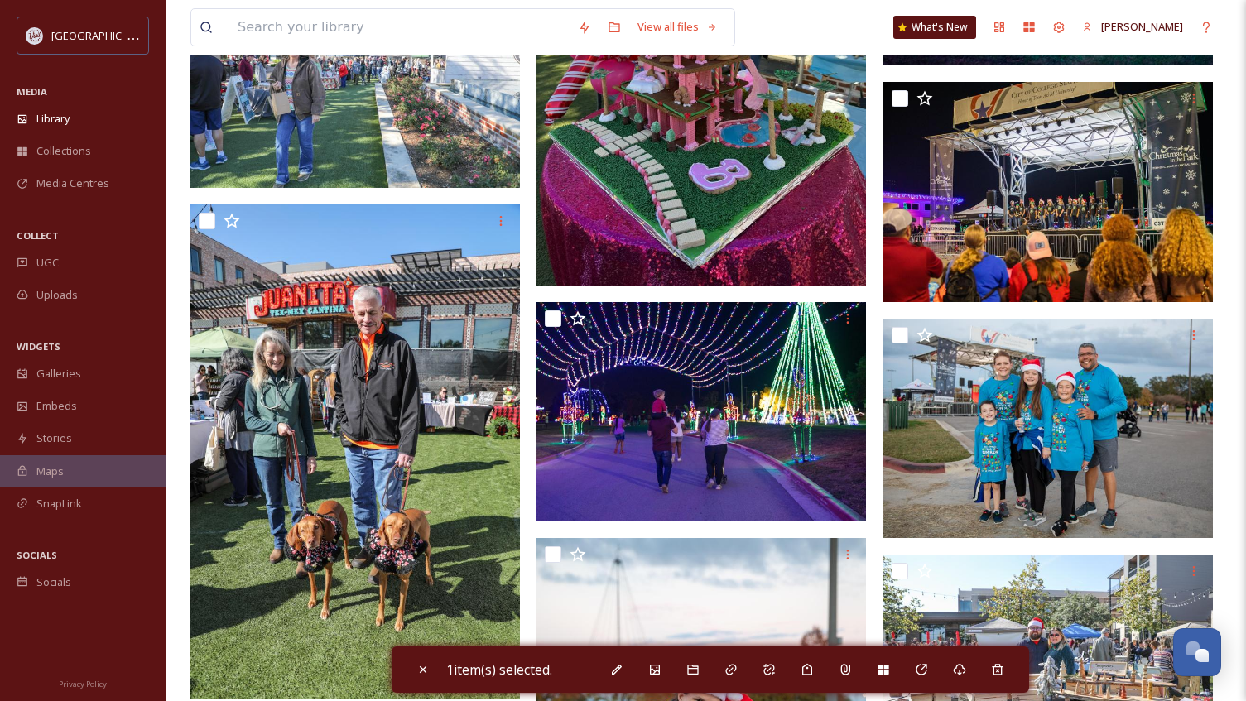
scroll to position [2234, 0]
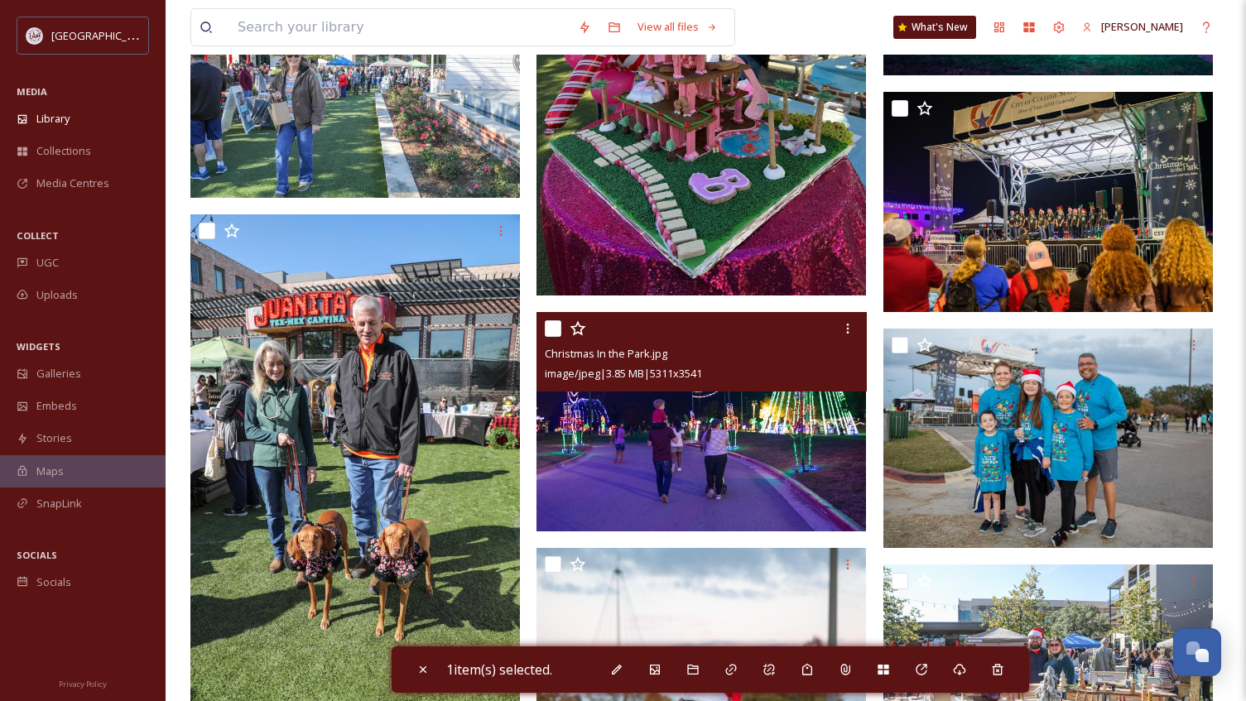
click at [548, 324] on input "checkbox" at bounding box center [553, 328] width 17 height 17
checkbox input "true"
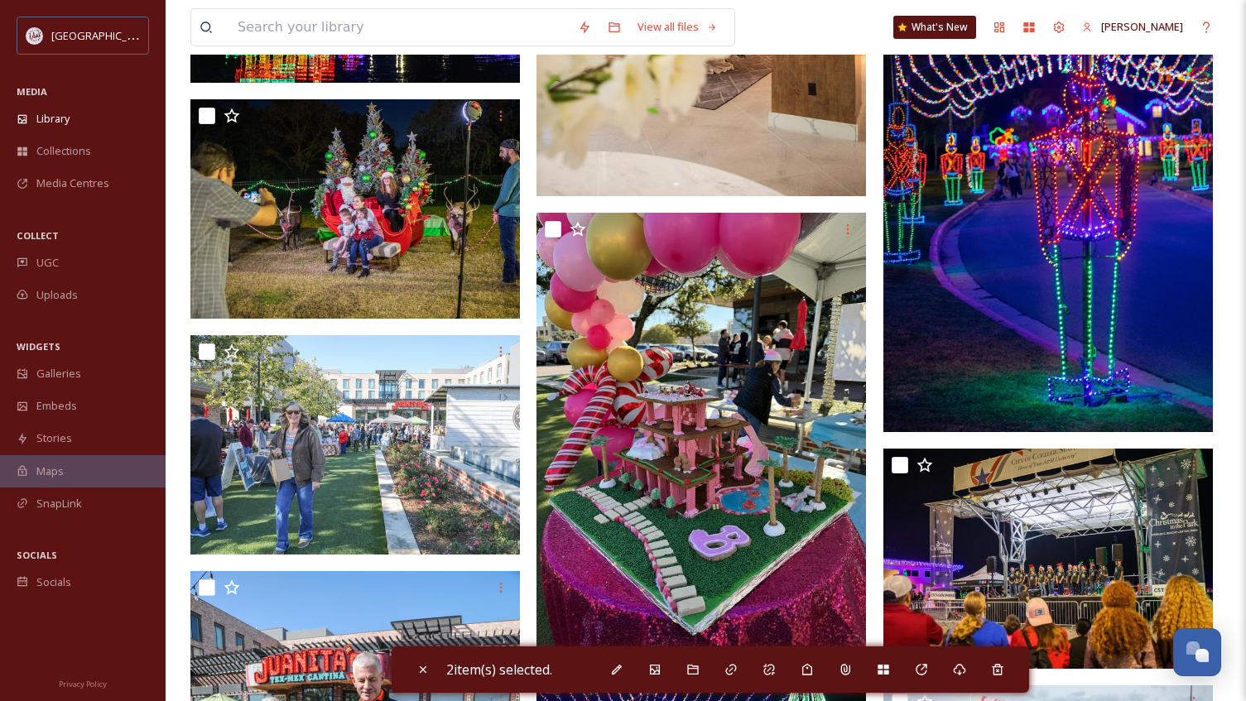
scroll to position [1986, 0]
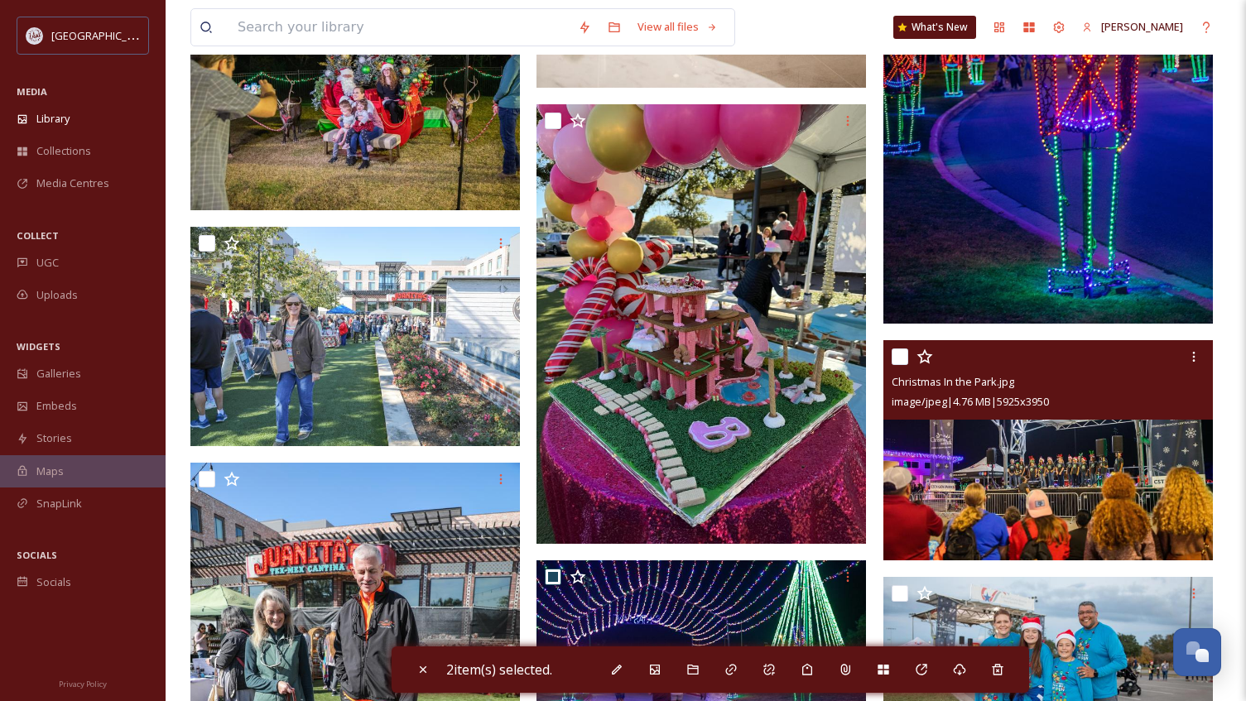
click at [902, 361] on input "checkbox" at bounding box center [899, 356] width 17 height 17
checkbox input "true"
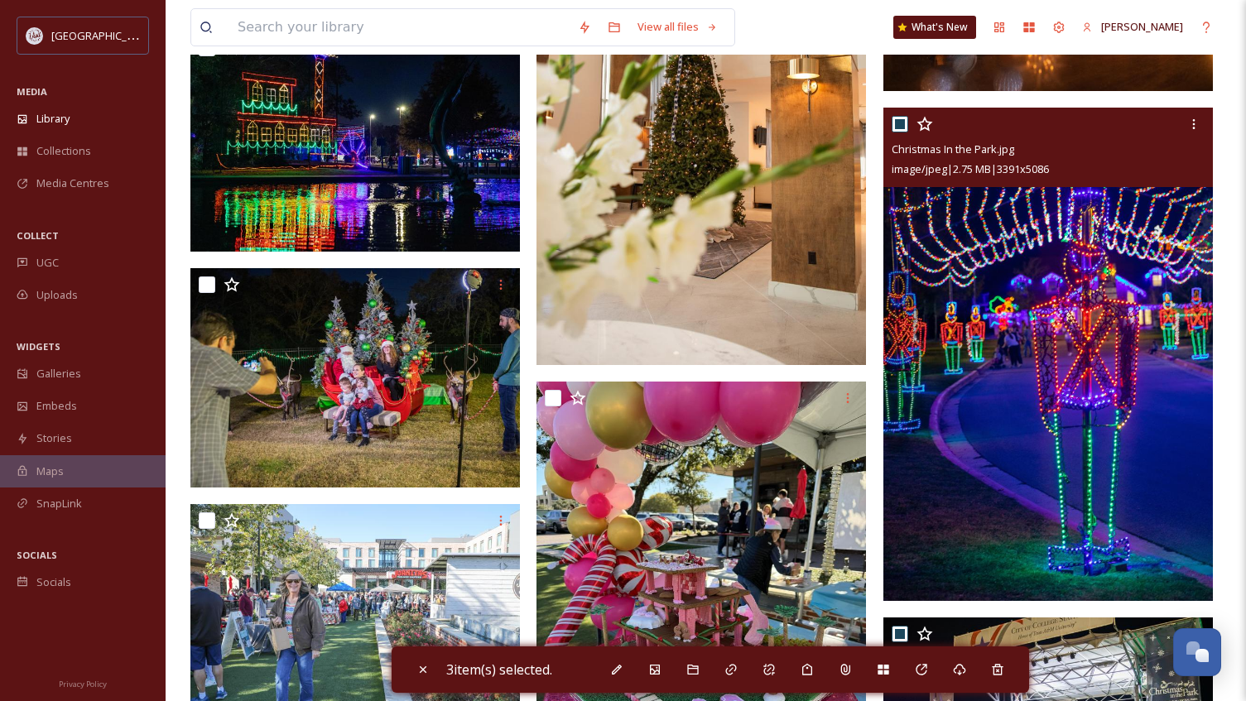
scroll to position [1738, 0]
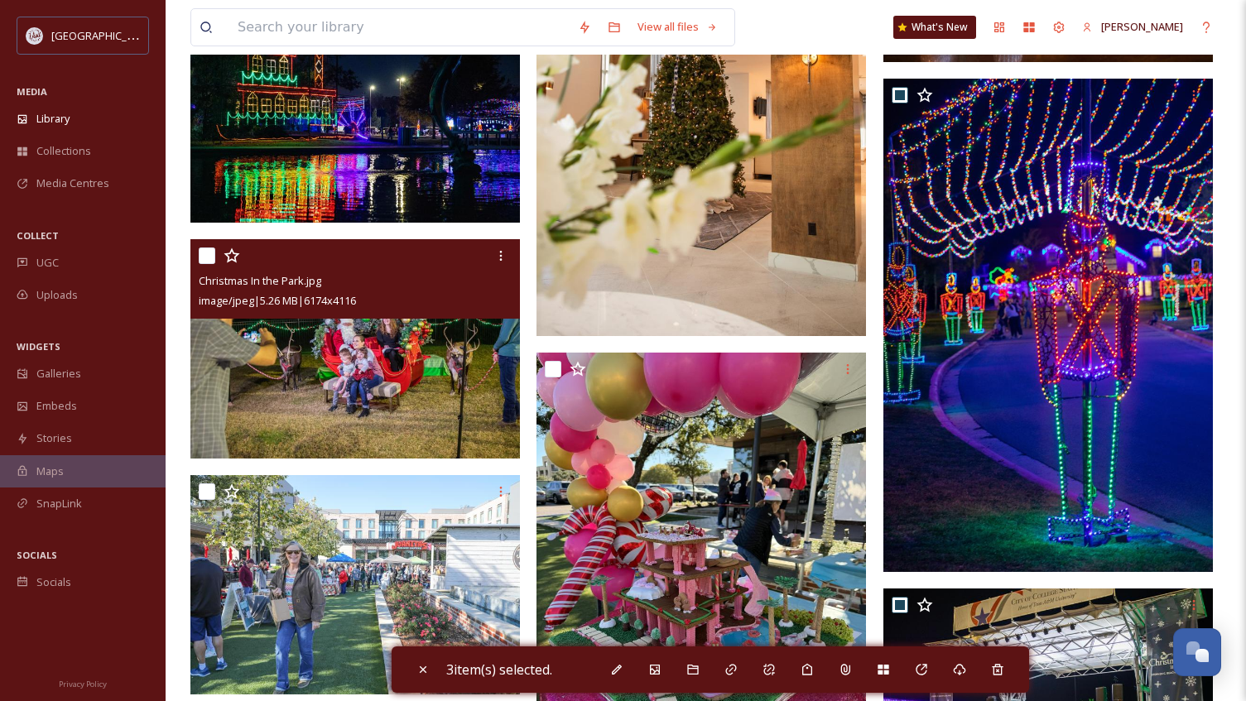
click at [213, 253] on input "checkbox" at bounding box center [207, 255] width 17 height 17
checkbox input "true"
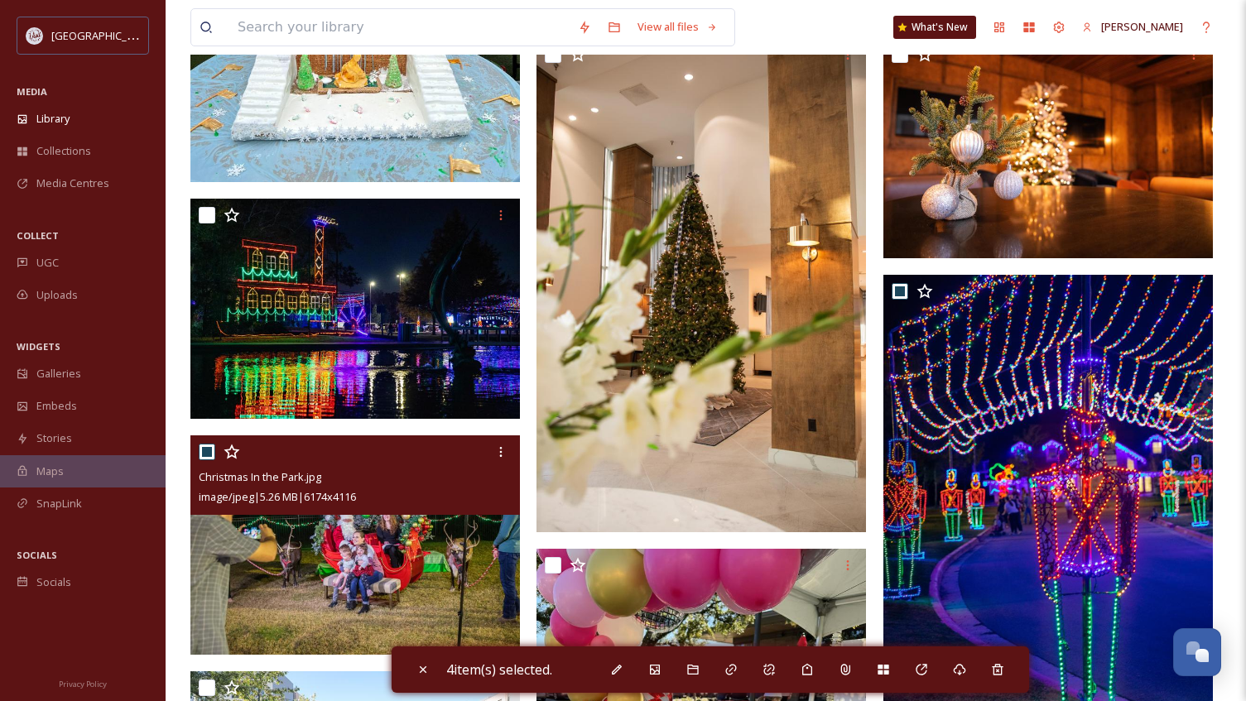
scroll to position [1490, 0]
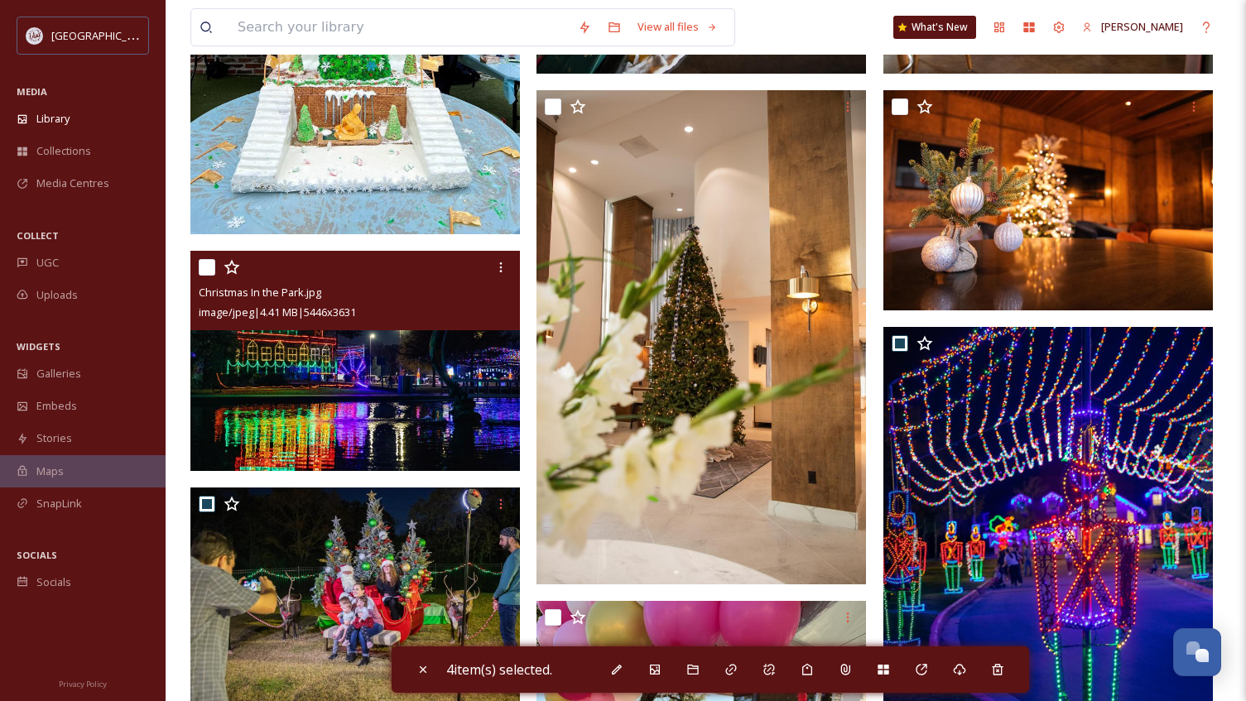
click at [211, 266] on input "checkbox" at bounding box center [207, 267] width 17 height 17
checkbox input "true"
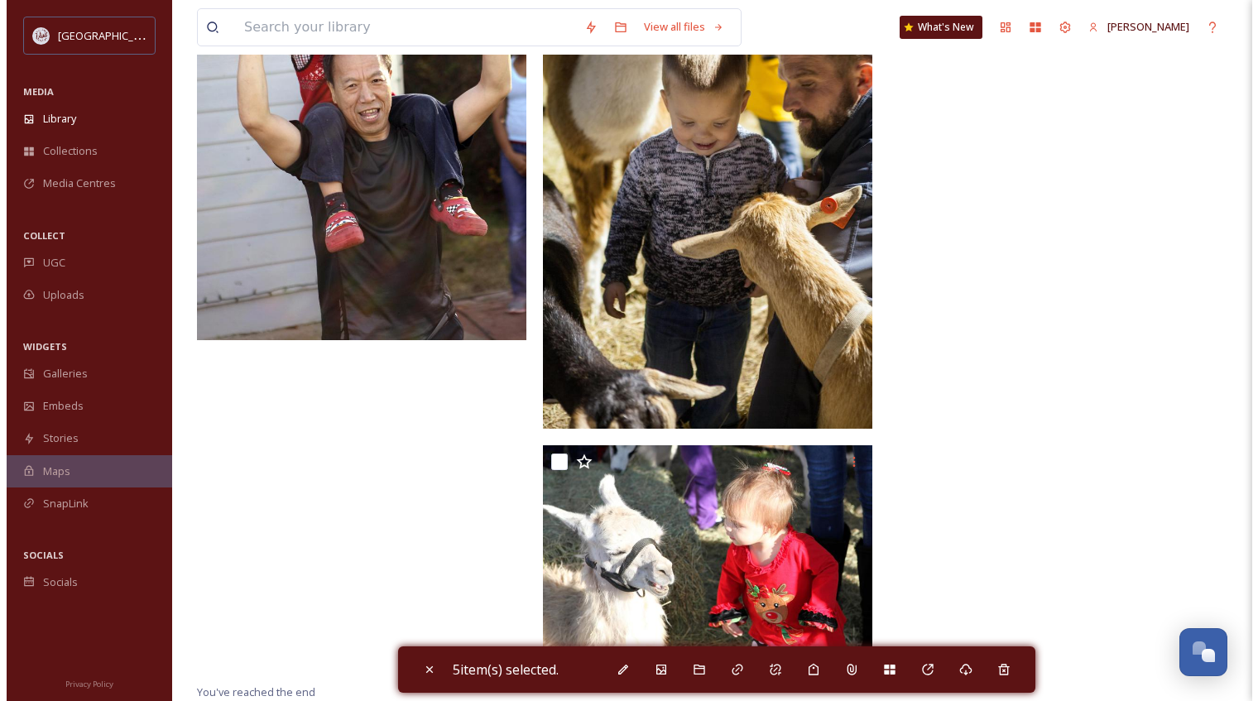
scroll to position [6653, 0]
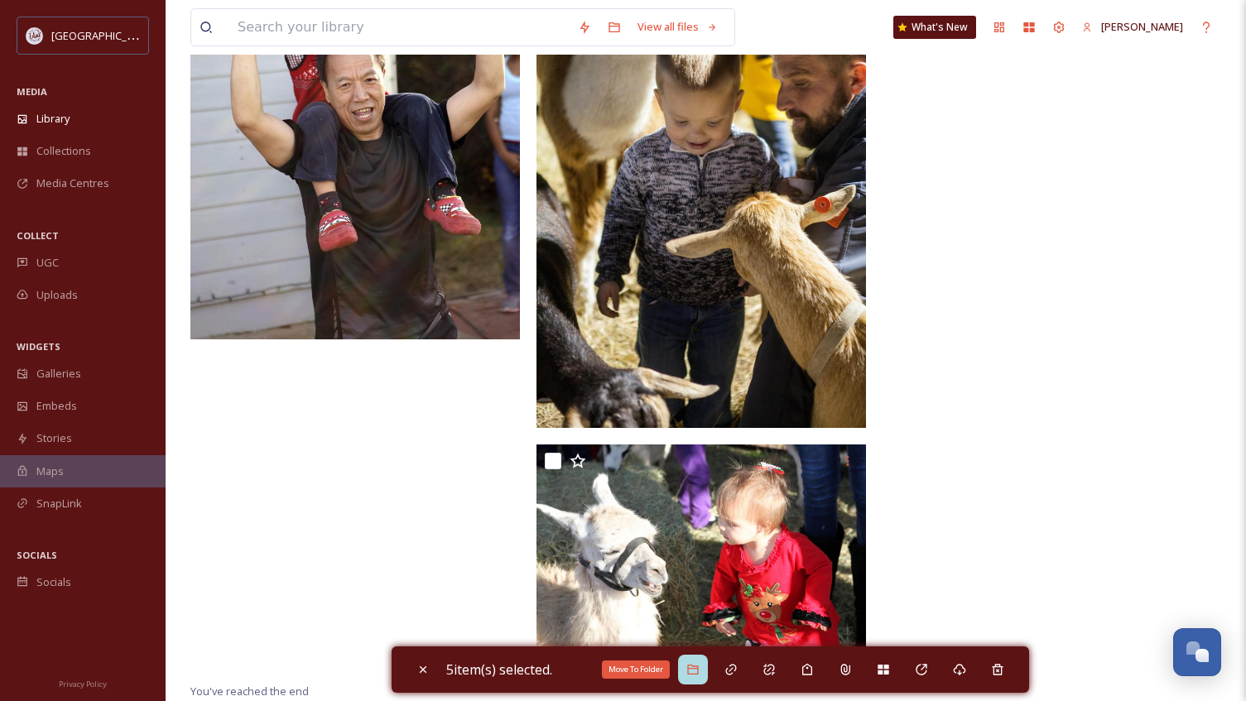
click at [704, 672] on div "Move To Folder" at bounding box center [693, 670] width 30 height 30
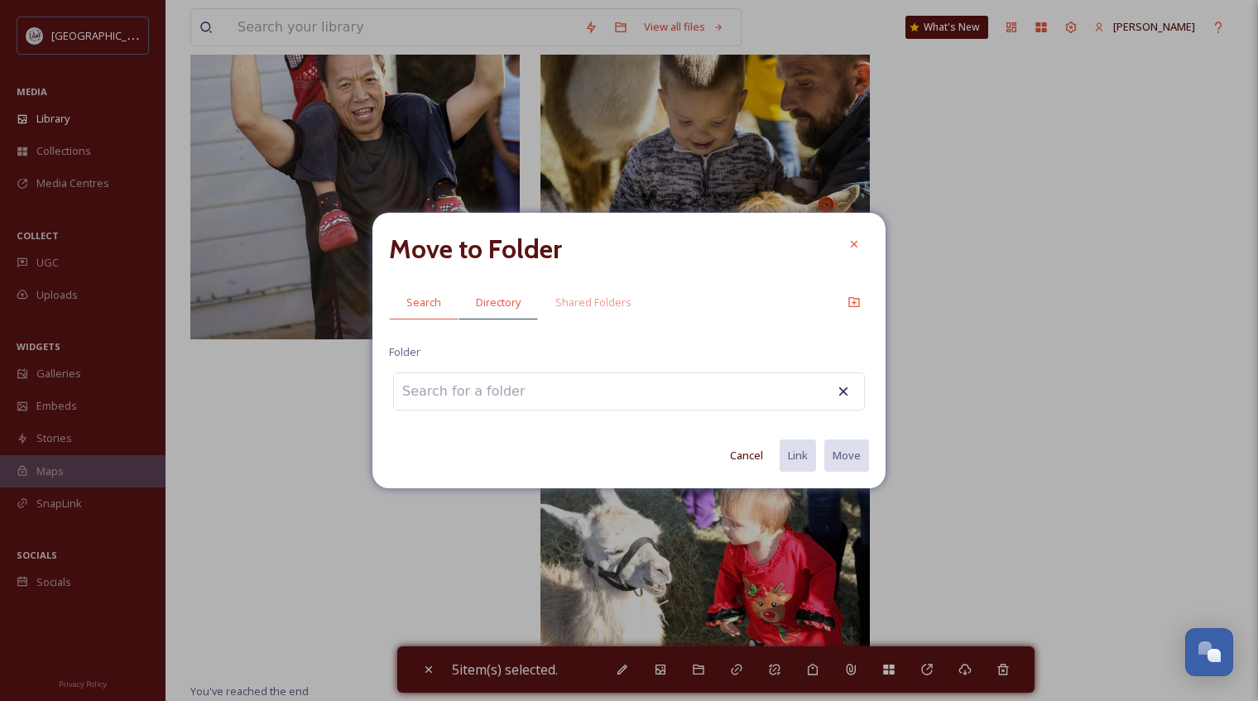
click at [492, 304] on span "Directory" at bounding box center [498, 303] width 45 height 16
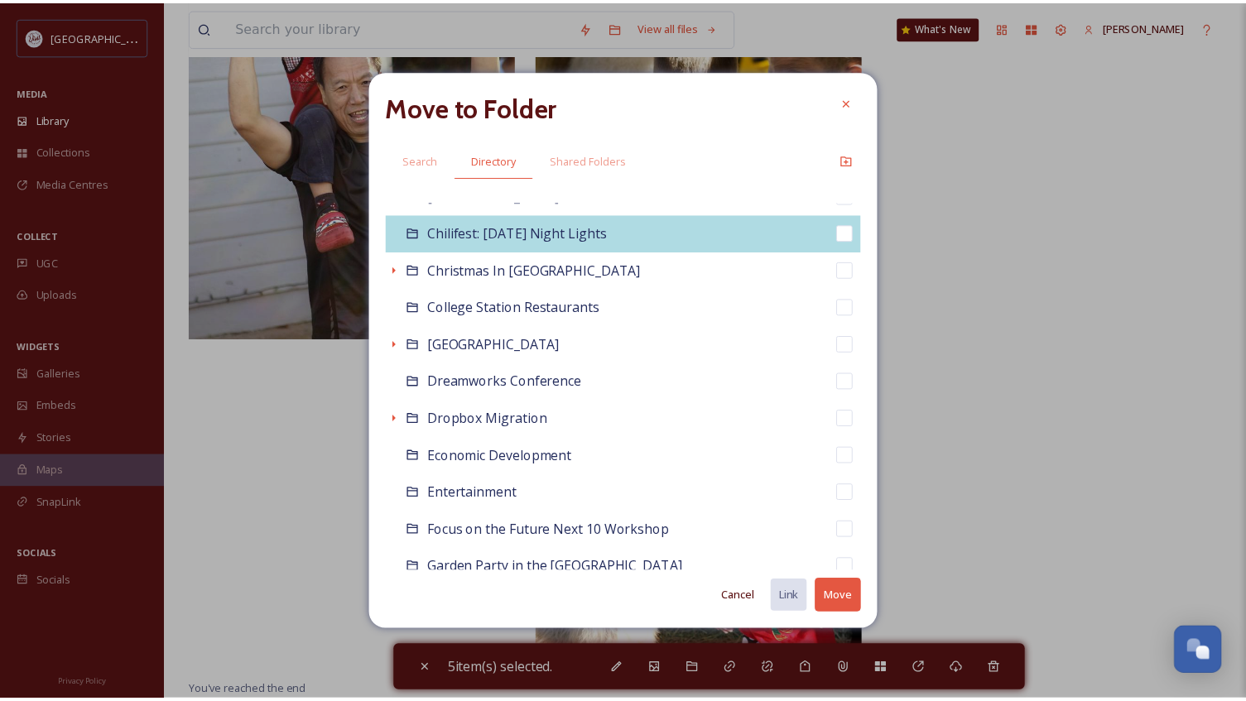
scroll to position [166, 0]
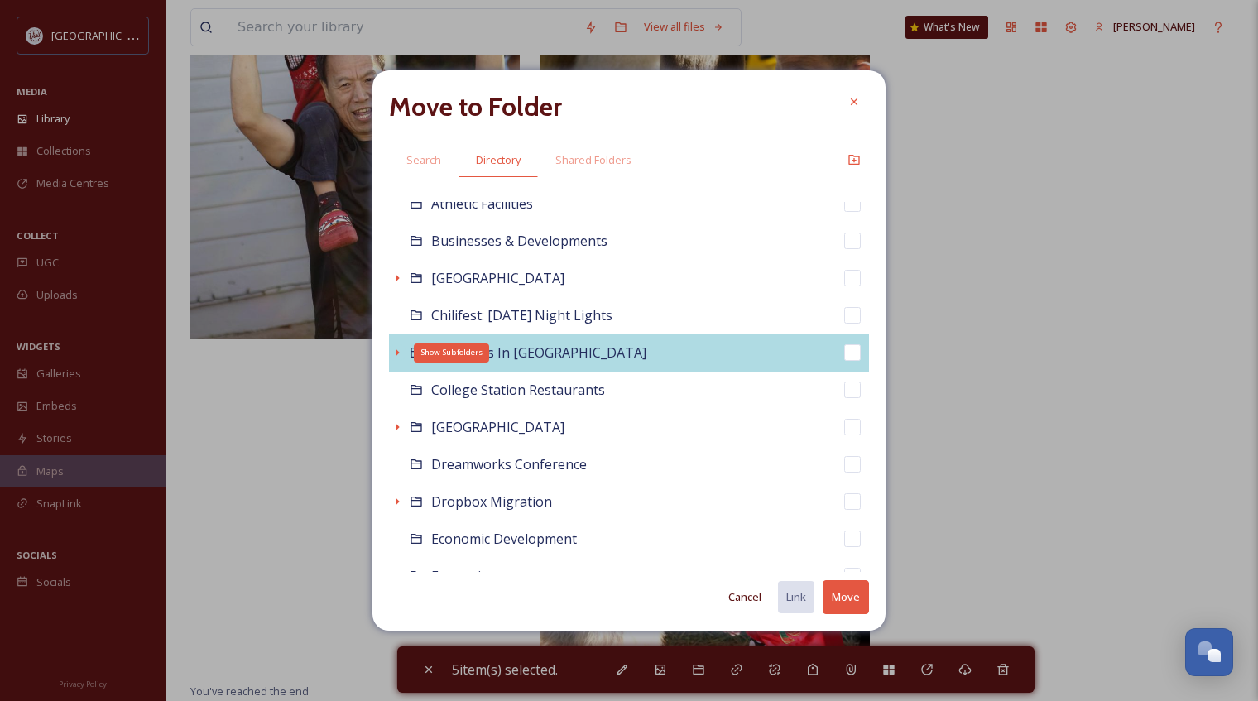
click at [396, 348] on icon at bounding box center [397, 352] width 13 height 13
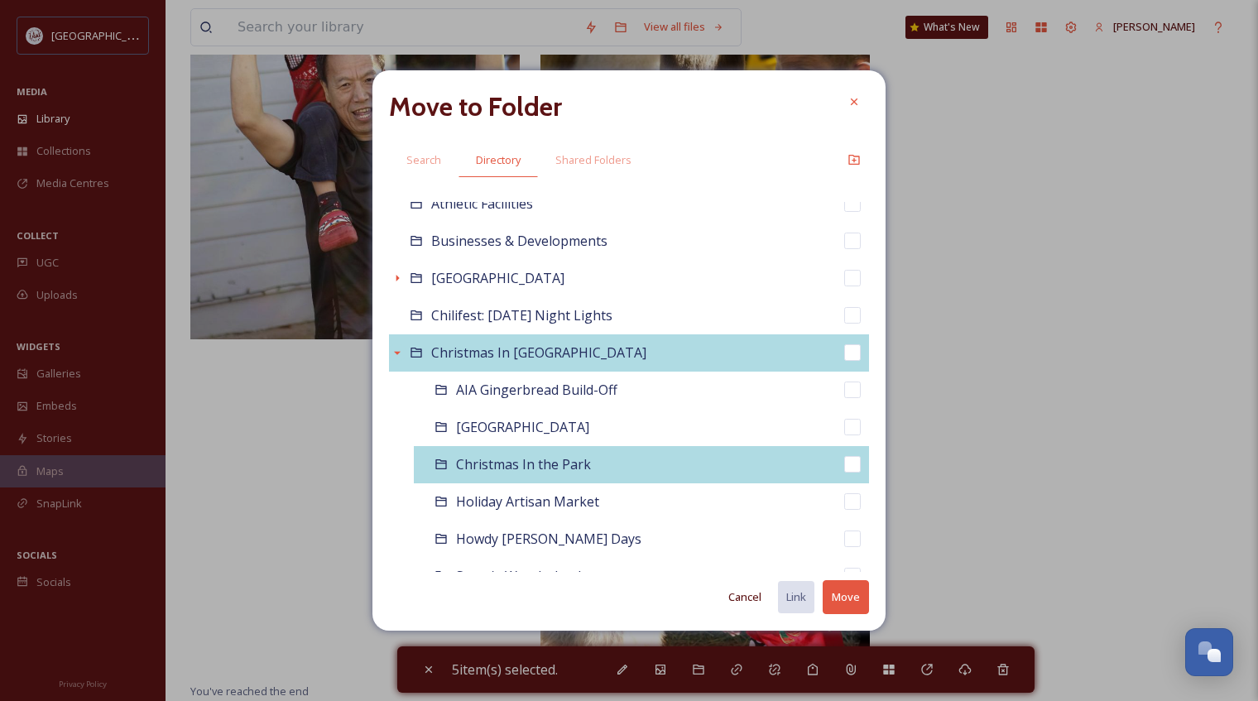
click at [521, 470] on span "Christmas In the Park" at bounding box center [523, 464] width 135 height 18
checkbox input "false"
checkbox input "true"
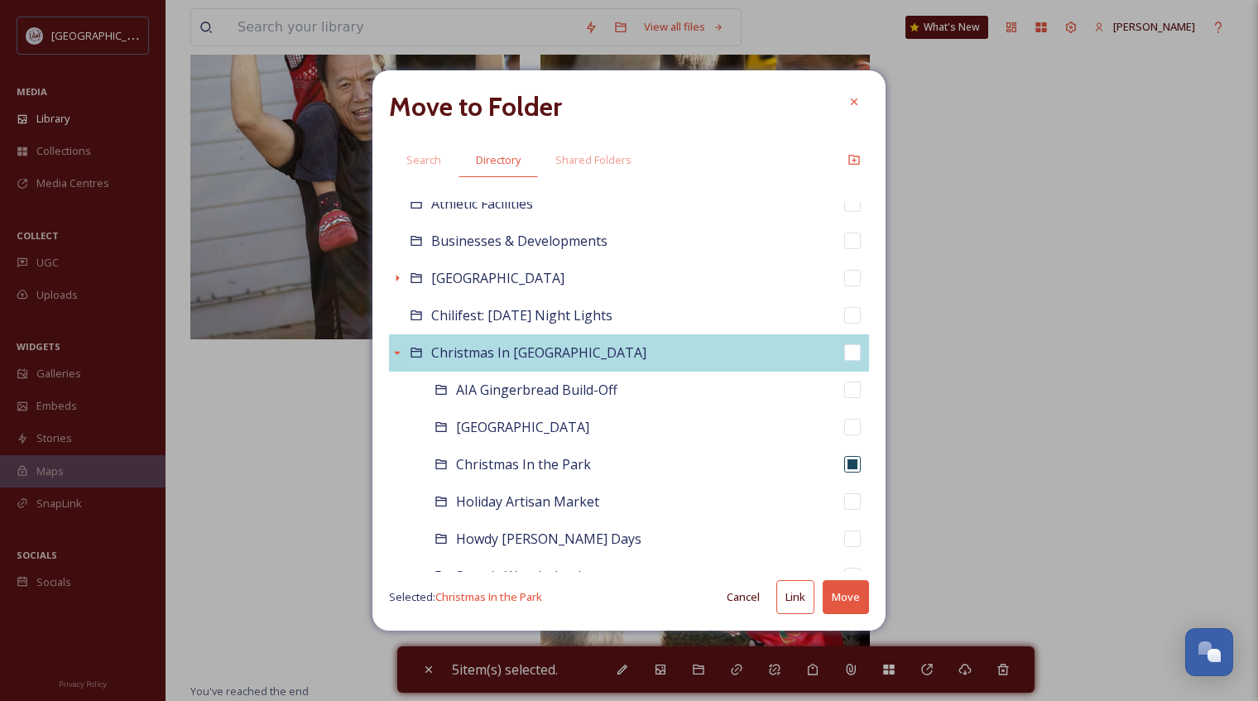
click at [842, 594] on button "Move" at bounding box center [846, 597] width 46 height 34
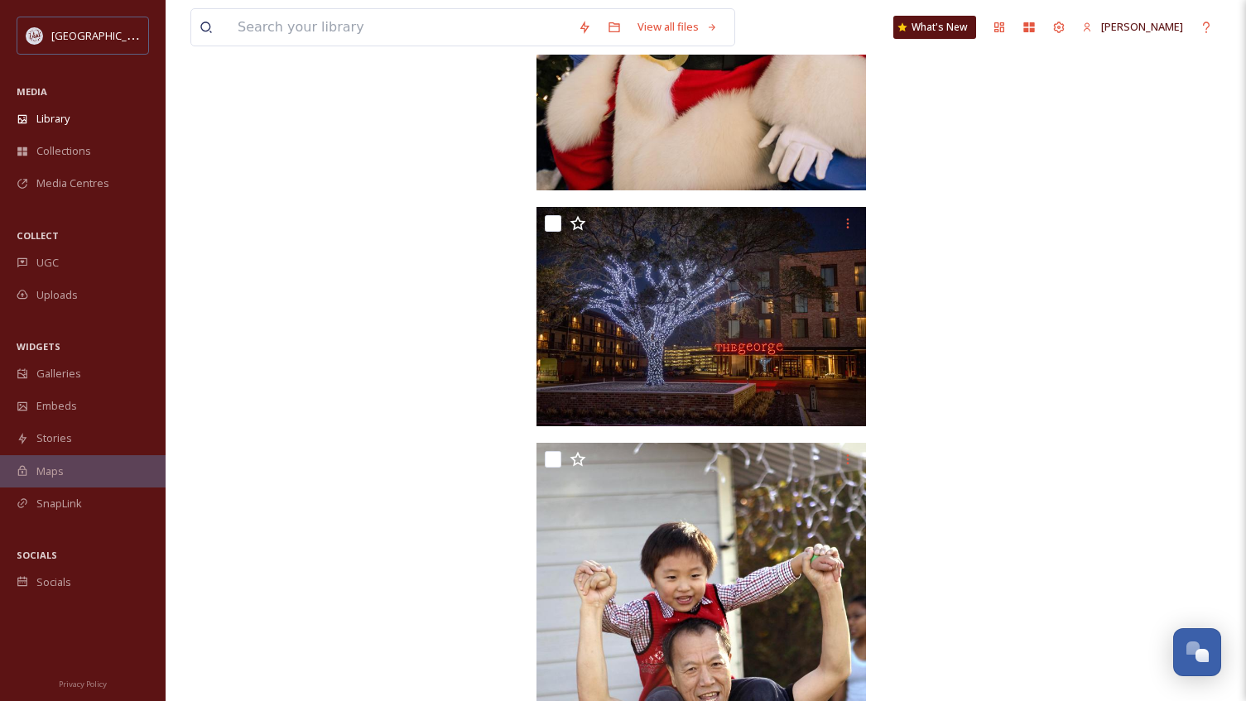
scroll to position [6405, 0]
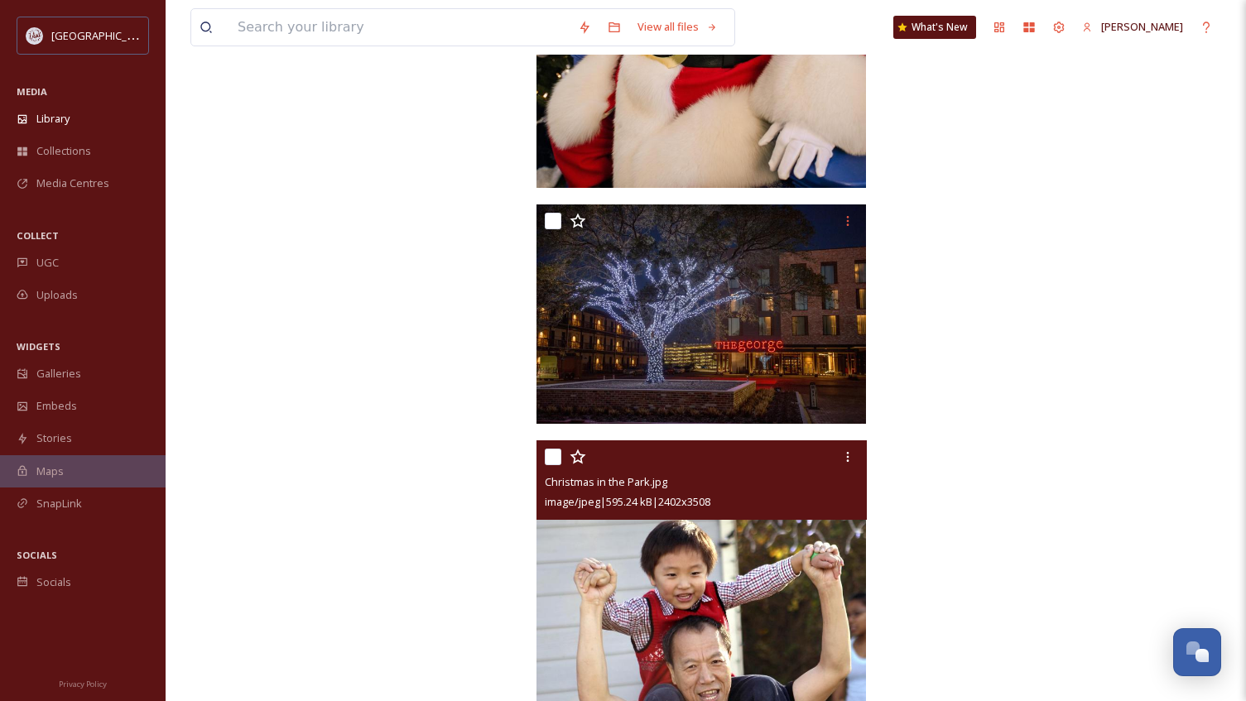
click at [544, 448] on div "Christmas in the Park.jpg image/jpeg | 595.24 kB | 2402 x 3508" at bounding box center [700, 479] width 329 height 79
click at [546, 454] on input "checkbox" at bounding box center [553, 457] width 17 height 17
checkbox input "true"
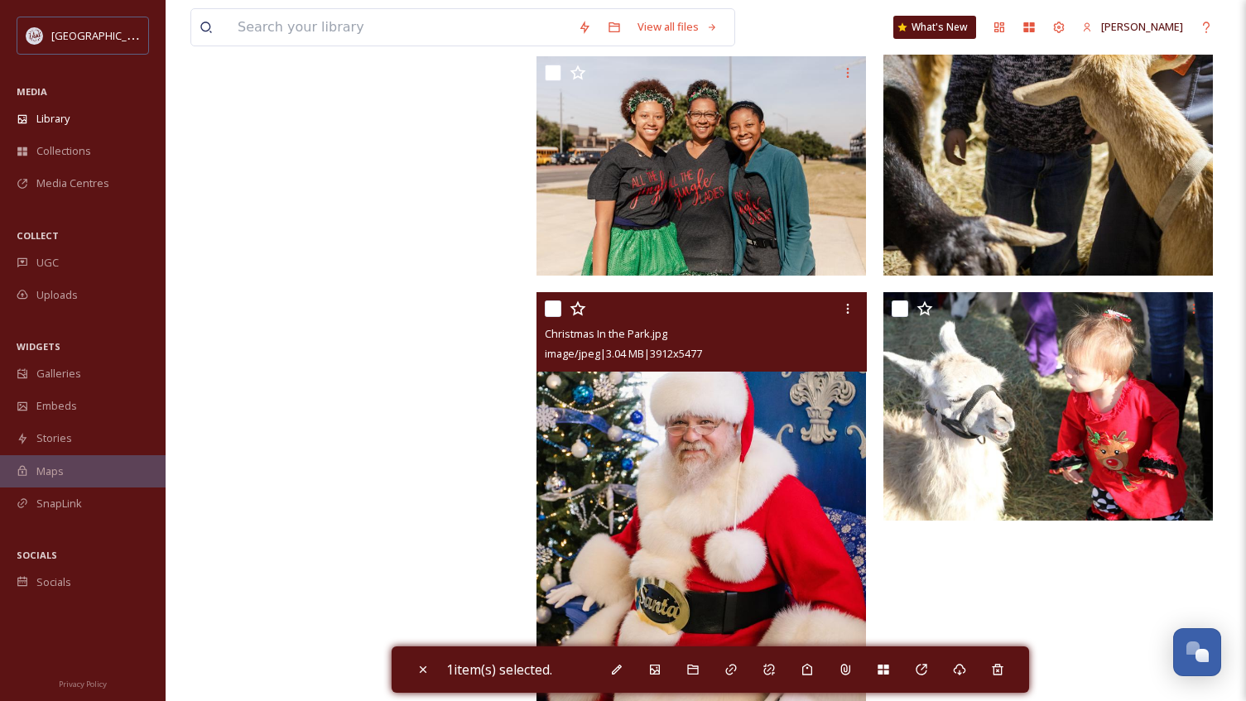
scroll to position [5825, 0]
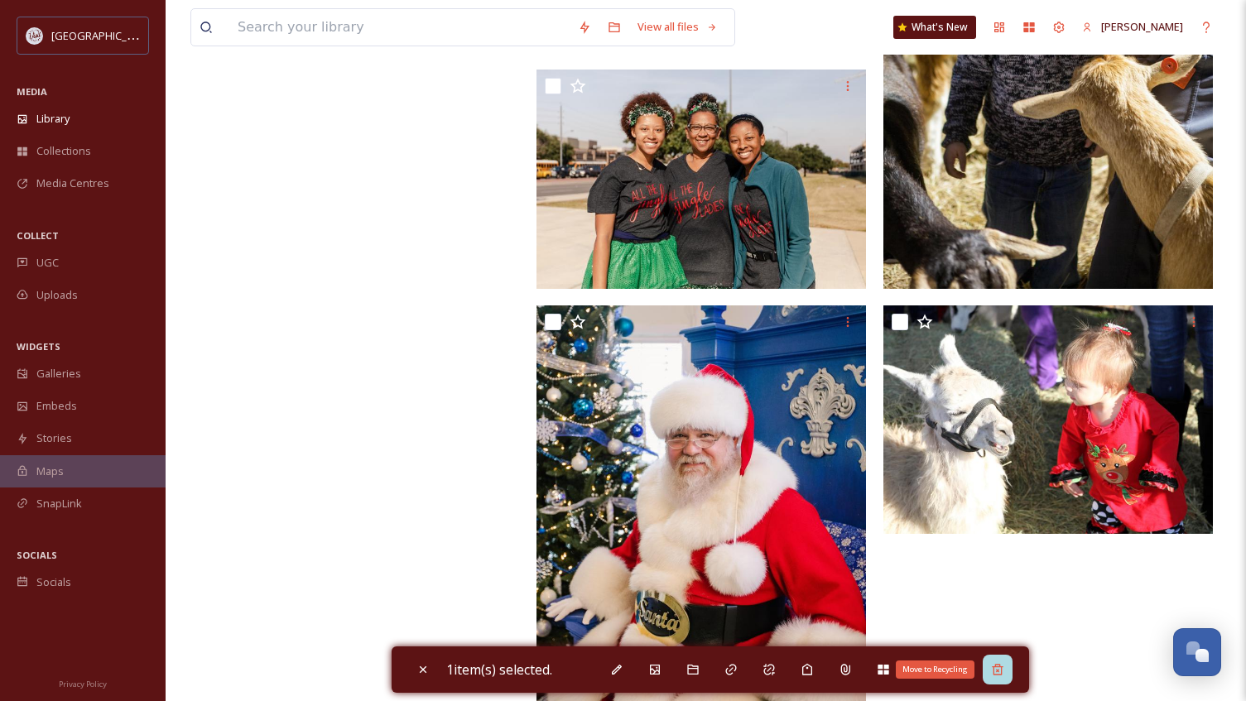
click at [1004, 664] on icon at bounding box center [997, 669] width 13 height 13
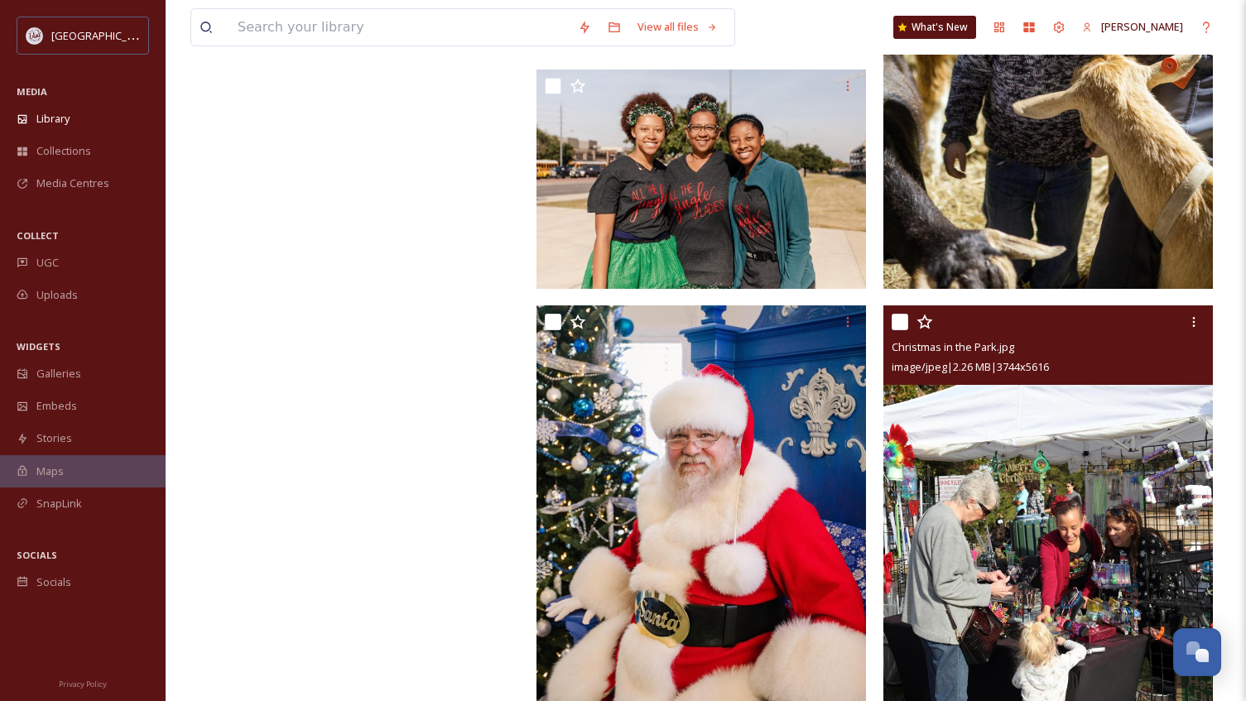
click at [899, 313] on div at bounding box center [1049, 322] width 317 height 30
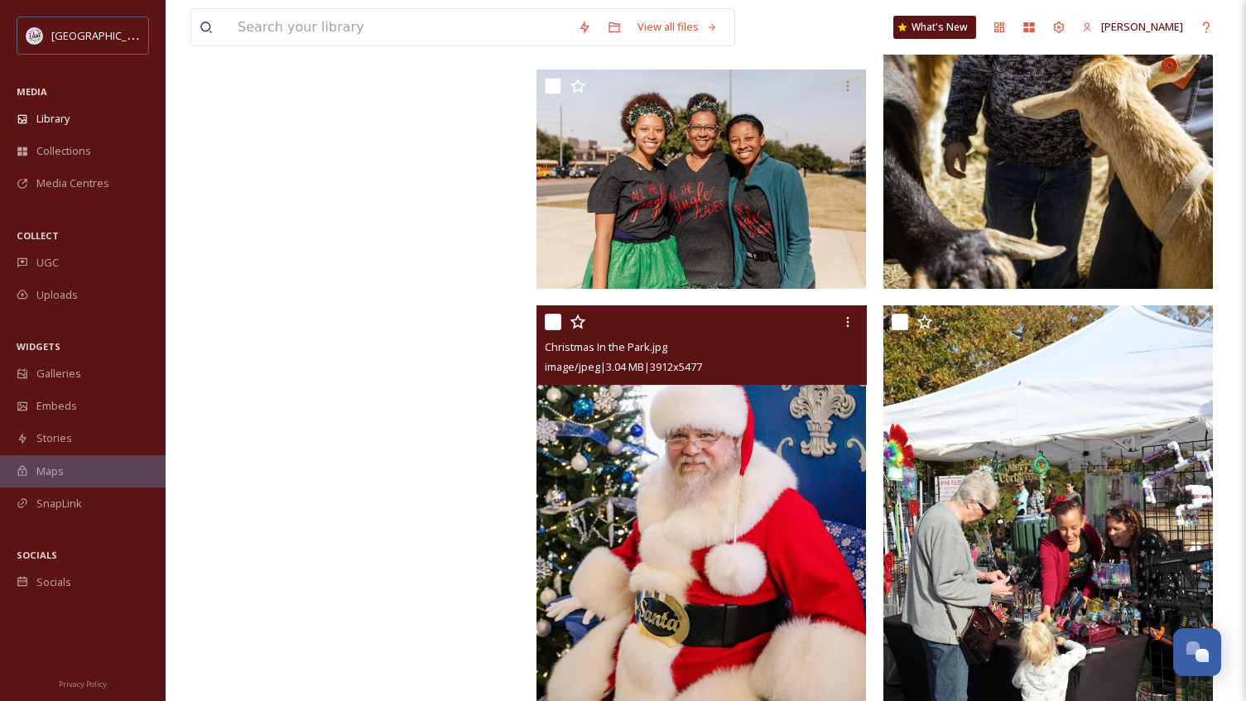
click at [554, 321] on input "checkbox" at bounding box center [553, 322] width 17 height 17
checkbox input "true"
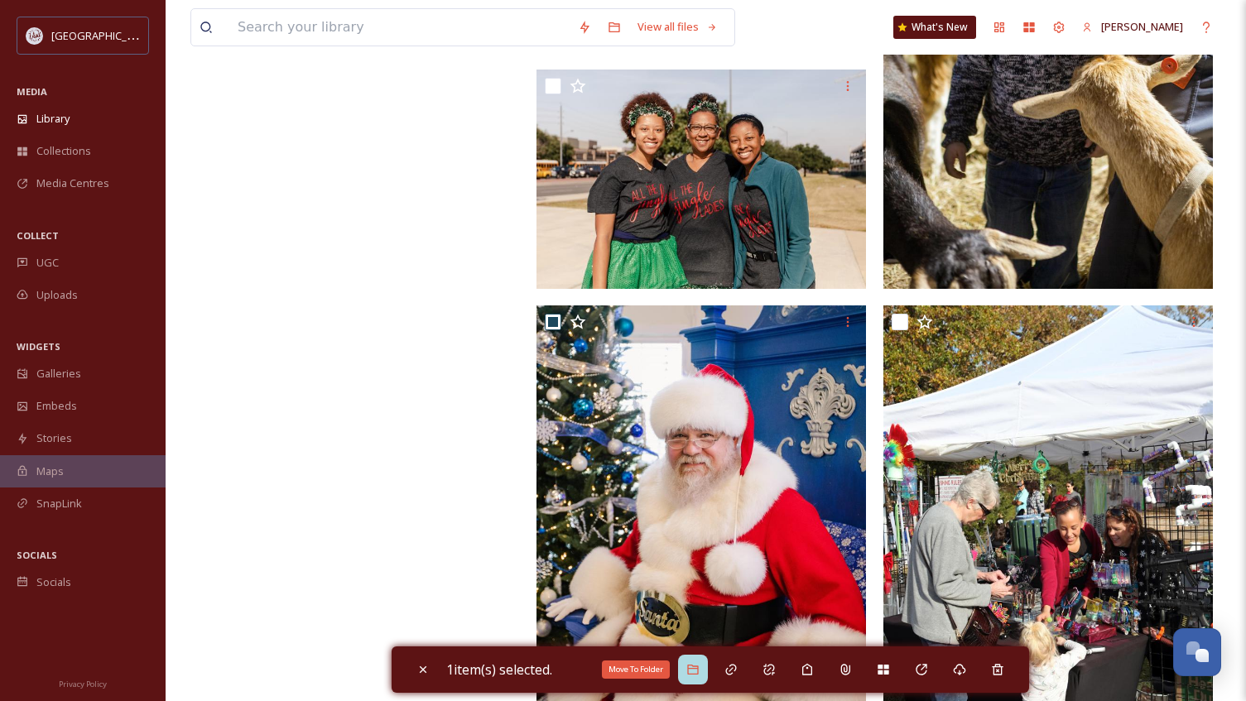
click at [699, 670] on icon at bounding box center [692, 669] width 13 height 13
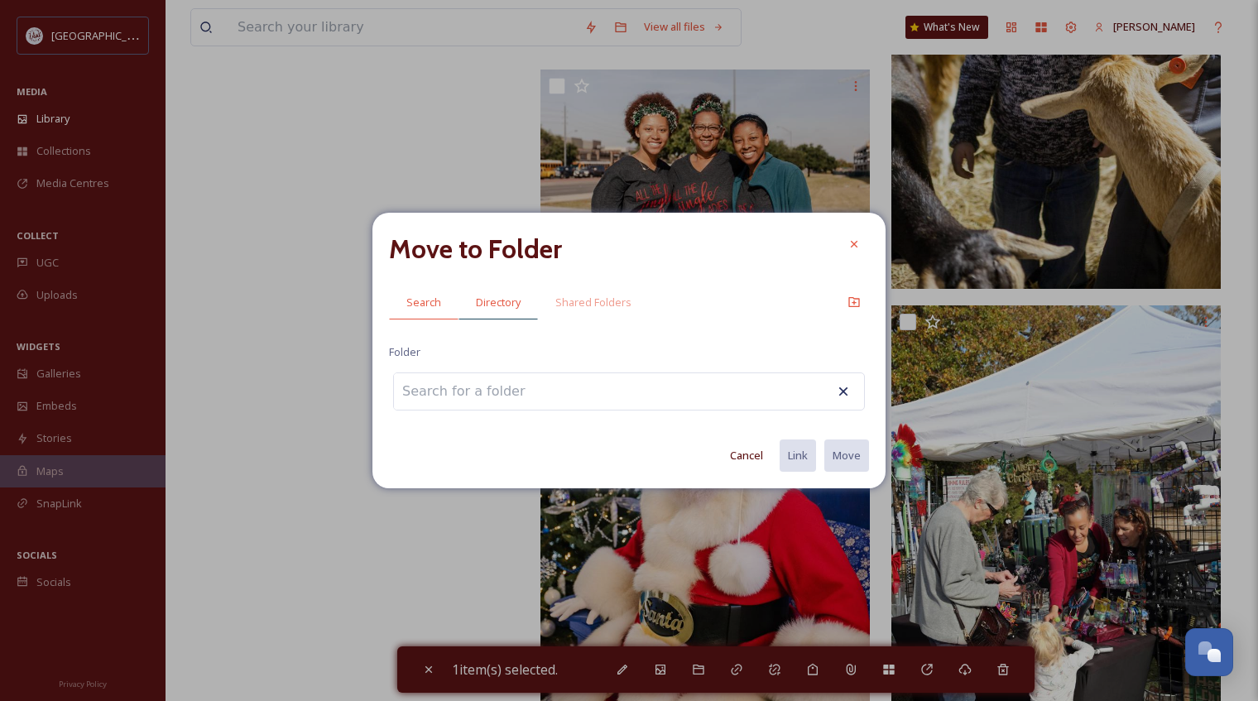
click at [512, 298] on span "Directory" at bounding box center [498, 303] width 45 height 16
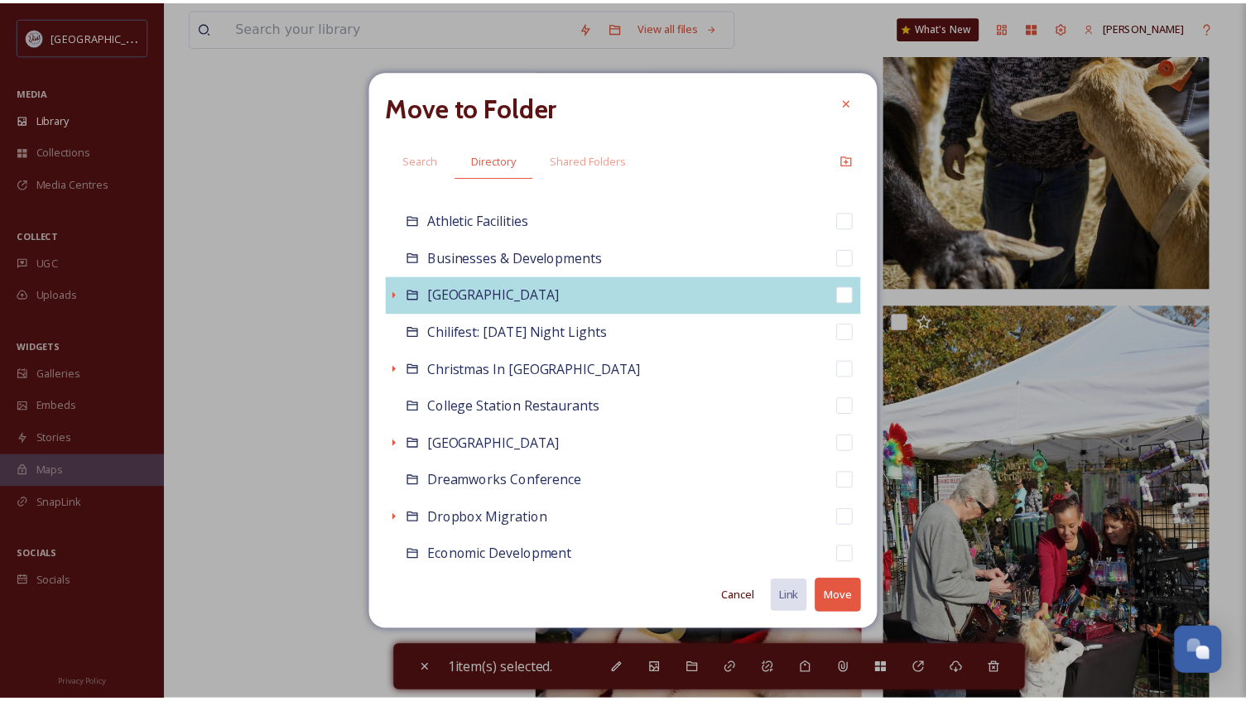
scroll to position [166, 0]
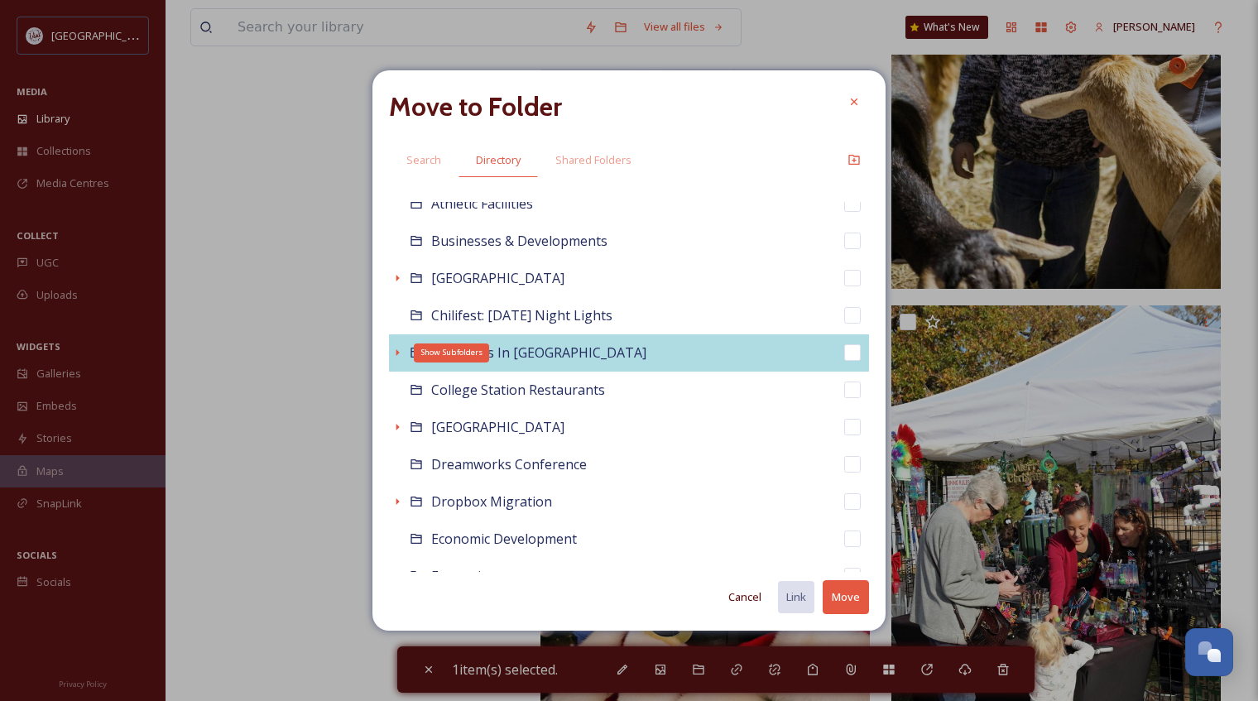
click at [396, 351] on icon at bounding box center [397, 352] width 13 height 13
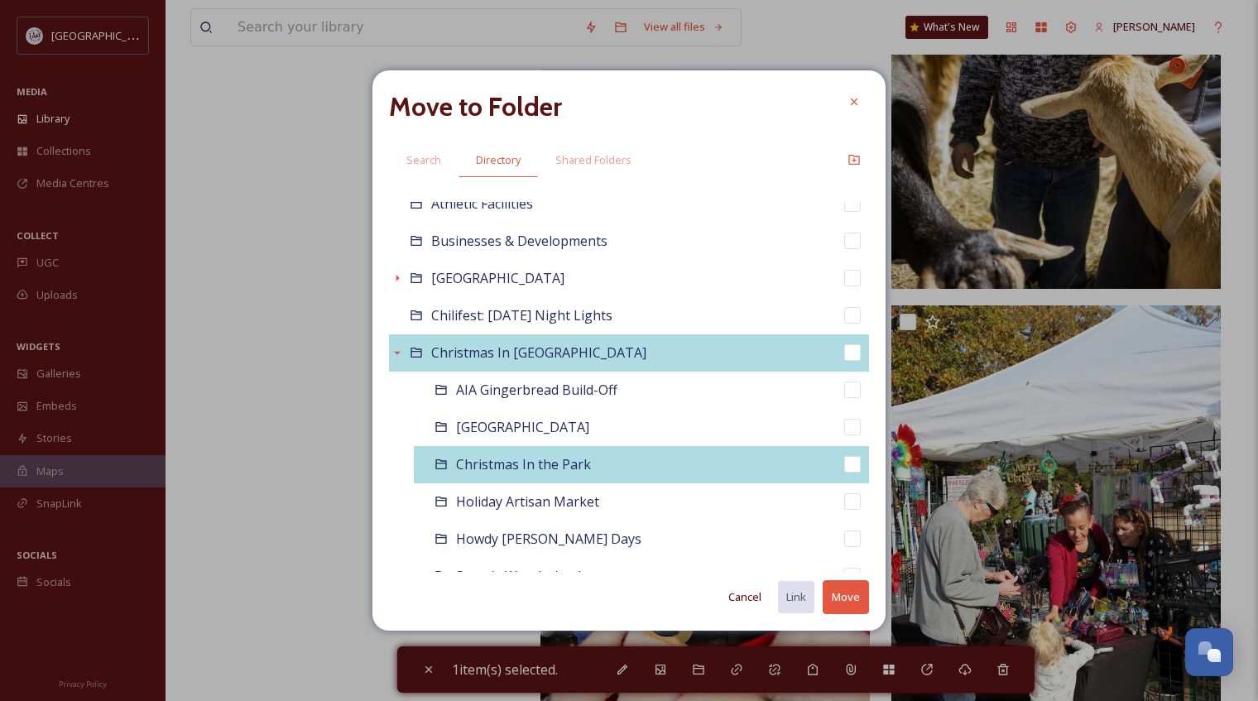
click at [525, 463] on span "Christmas In the Park" at bounding box center [523, 464] width 135 height 18
checkbox input "false"
checkbox input "true"
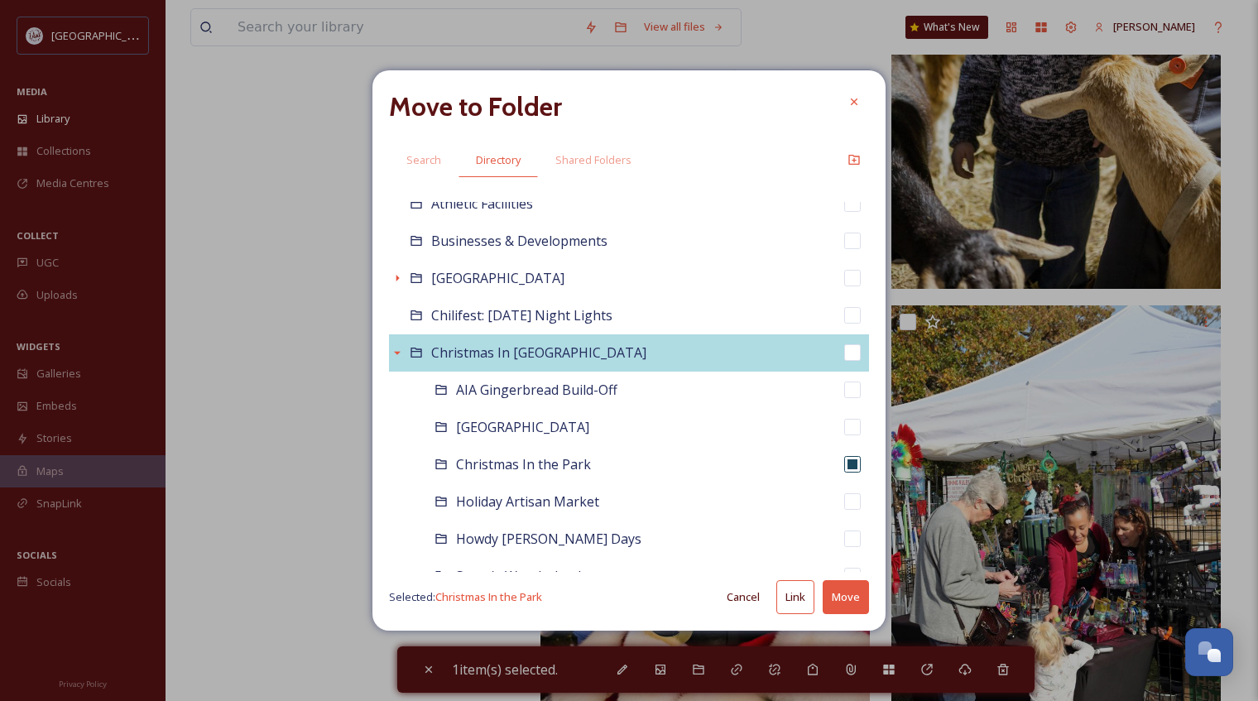
click at [852, 593] on button "Move" at bounding box center [846, 597] width 46 height 34
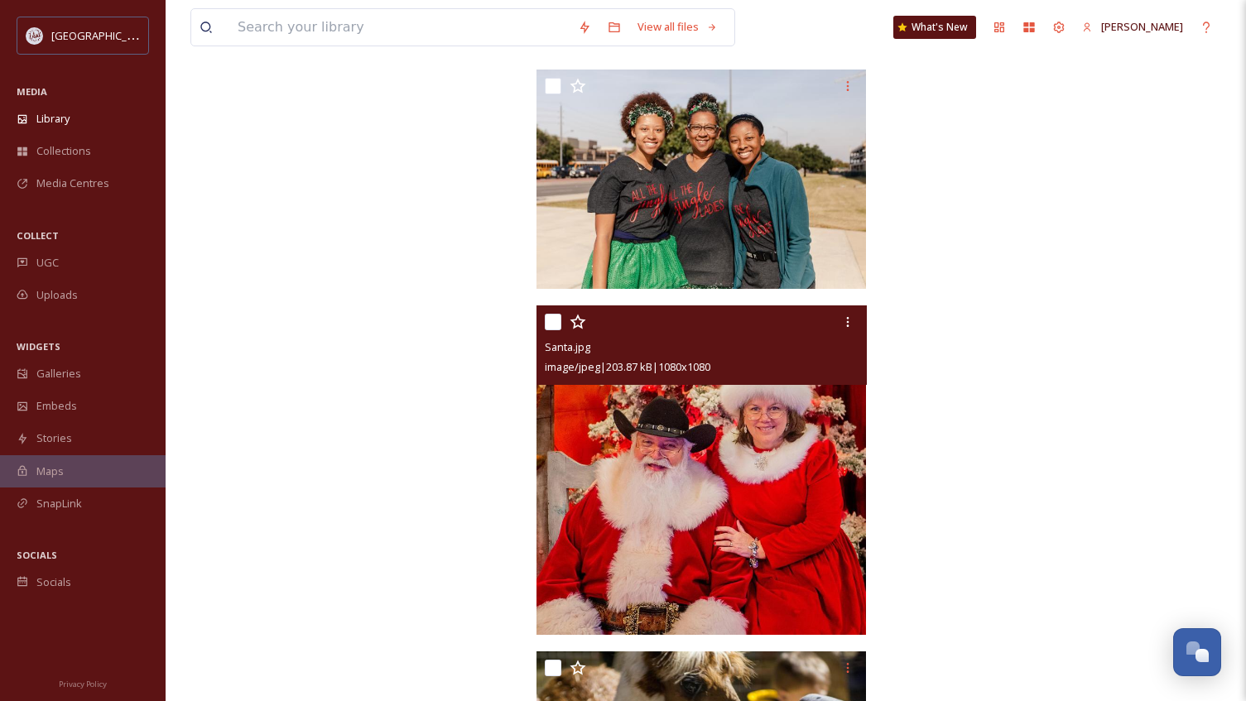
click at [548, 319] on input "checkbox" at bounding box center [553, 322] width 17 height 17
checkbox input "true"
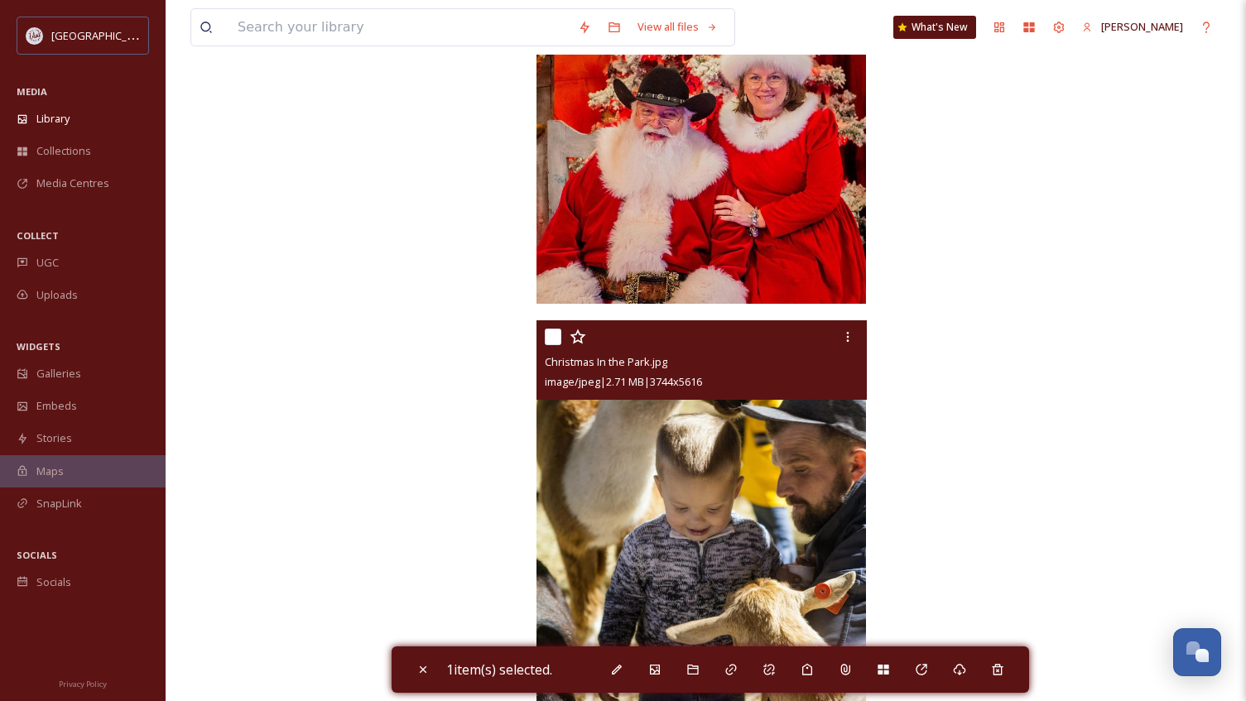
scroll to position [6239, 0]
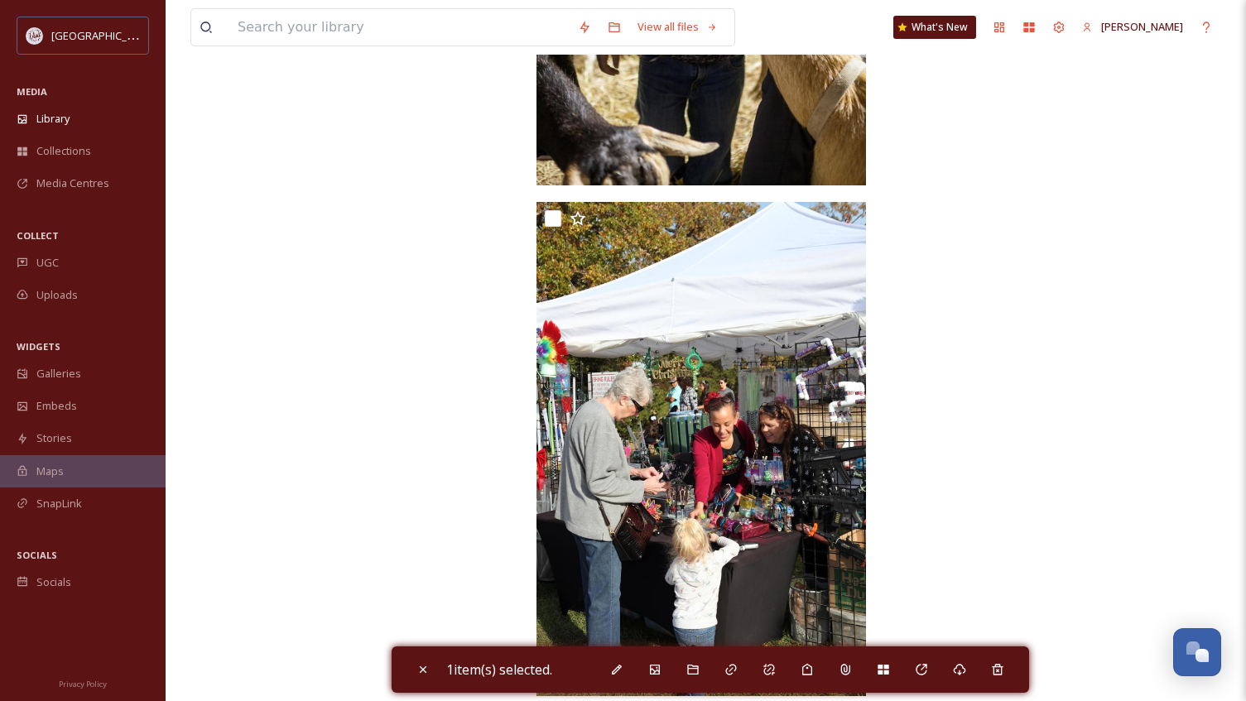
scroll to position [6809, 0]
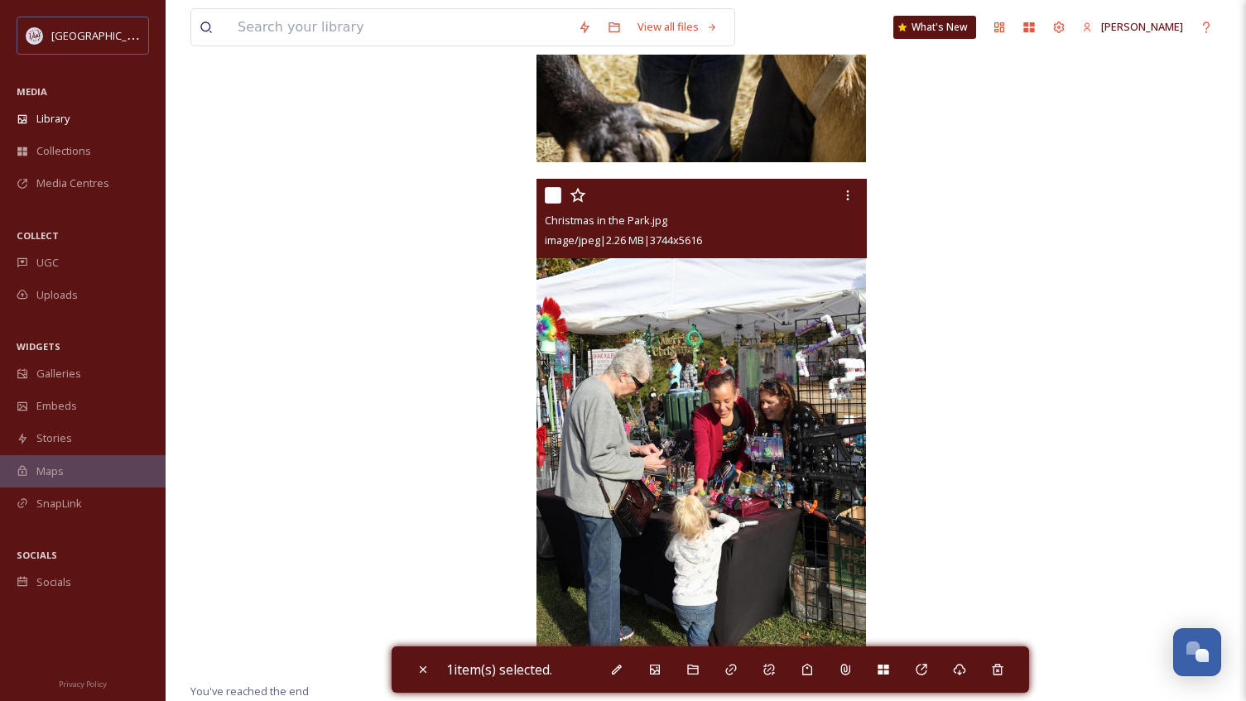
click at [557, 188] on input "checkbox" at bounding box center [553, 195] width 17 height 17
checkbox input "true"
click at [847, 199] on icon at bounding box center [847, 195] width 2 height 10
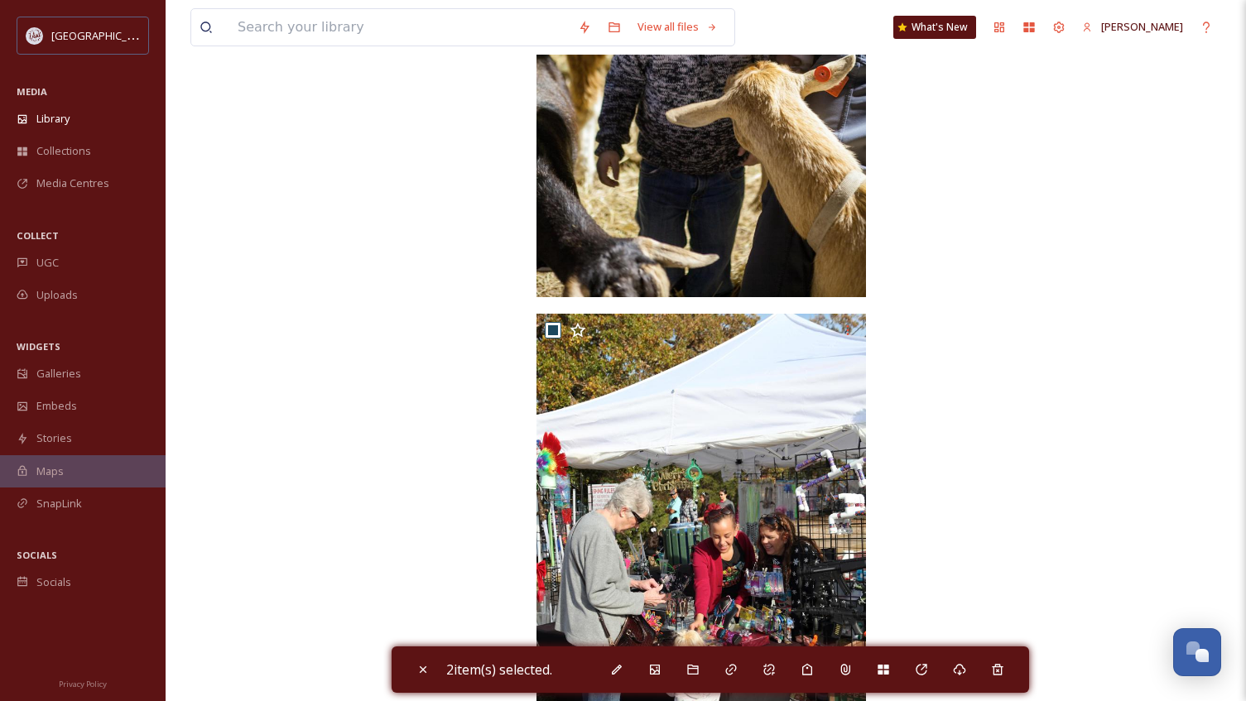
scroll to position [6726, 0]
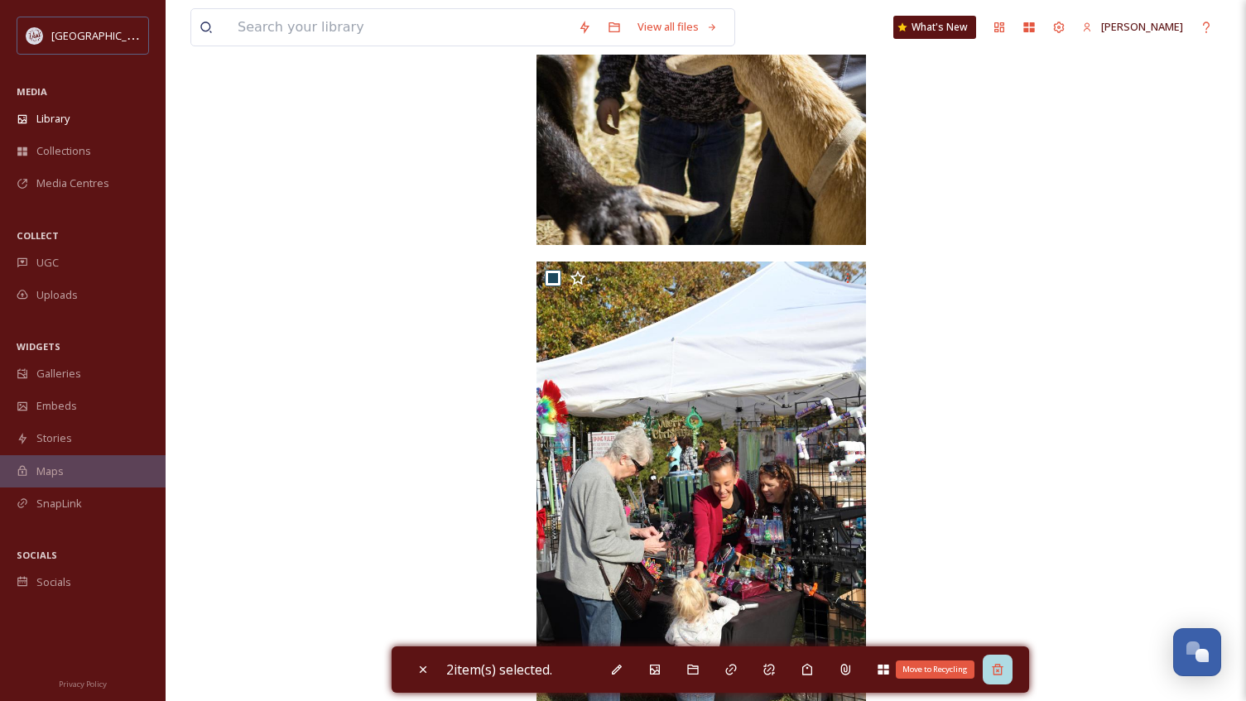
click at [1004, 669] on icon at bounding box center [997, 669] width 13 height 13
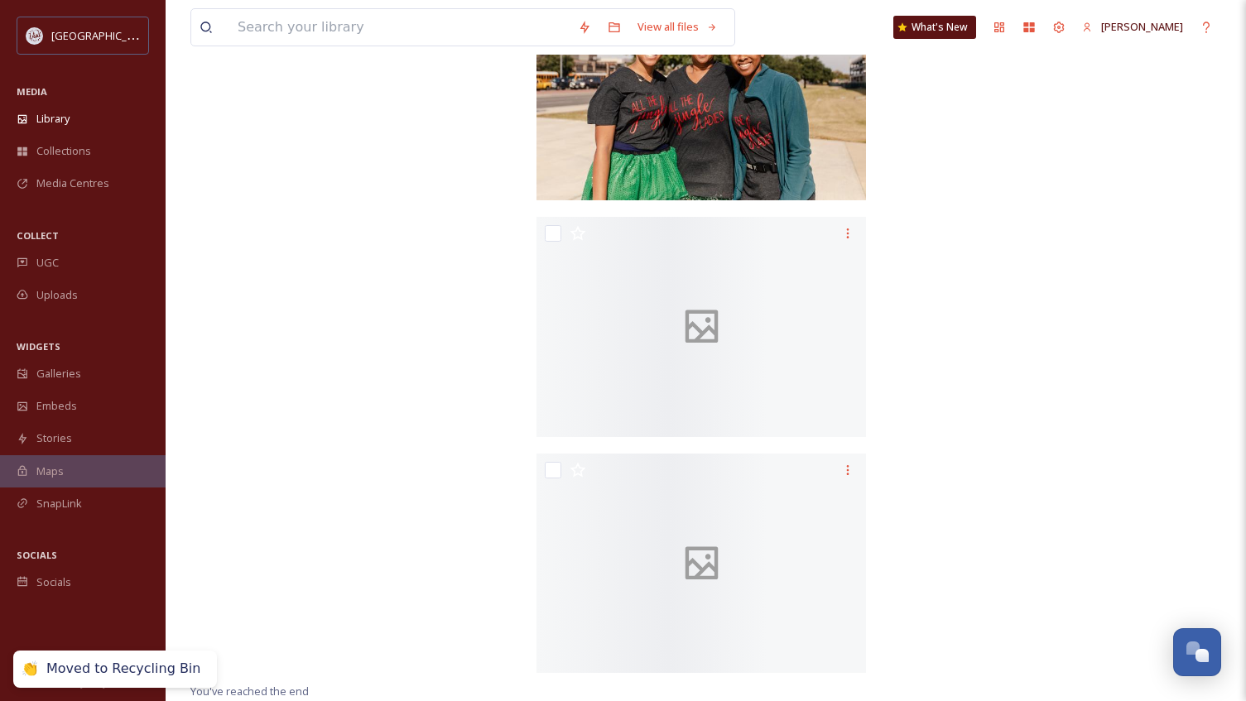
scroll to position [5914, 0]
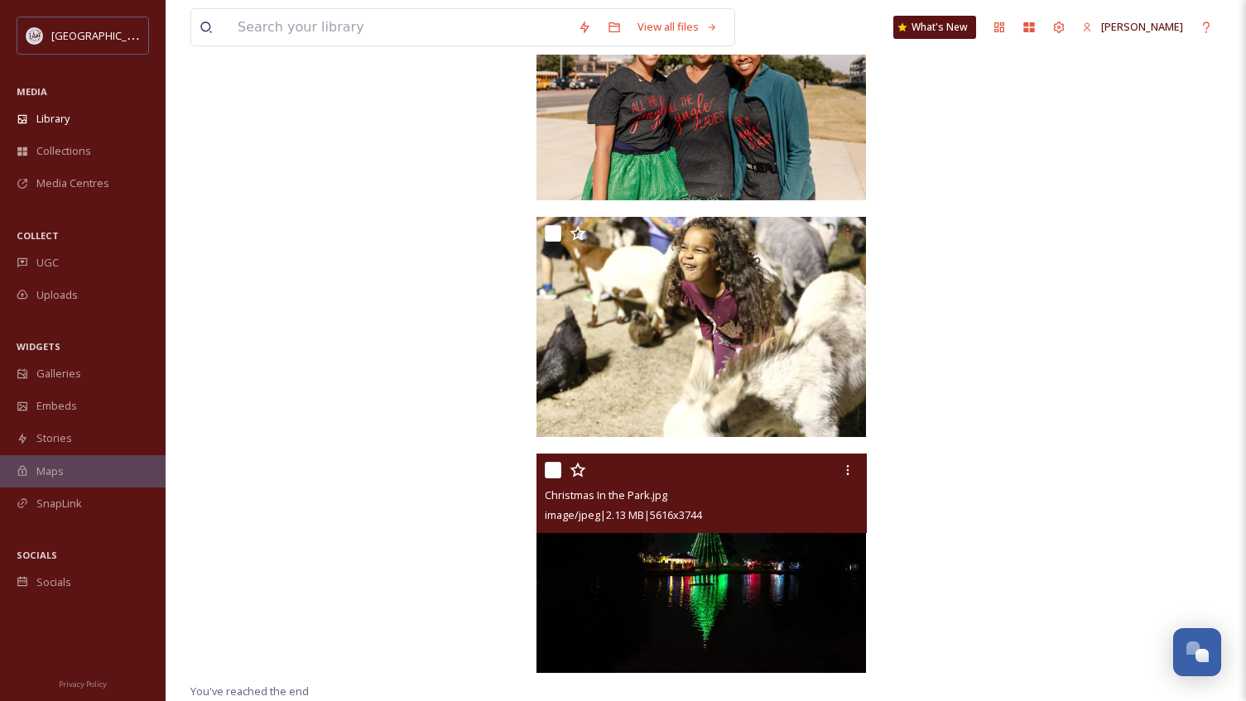
click at [550, 471] on input "checkbox" at bounding box center [553, 470] width 17 height 17
checkbox input "true"
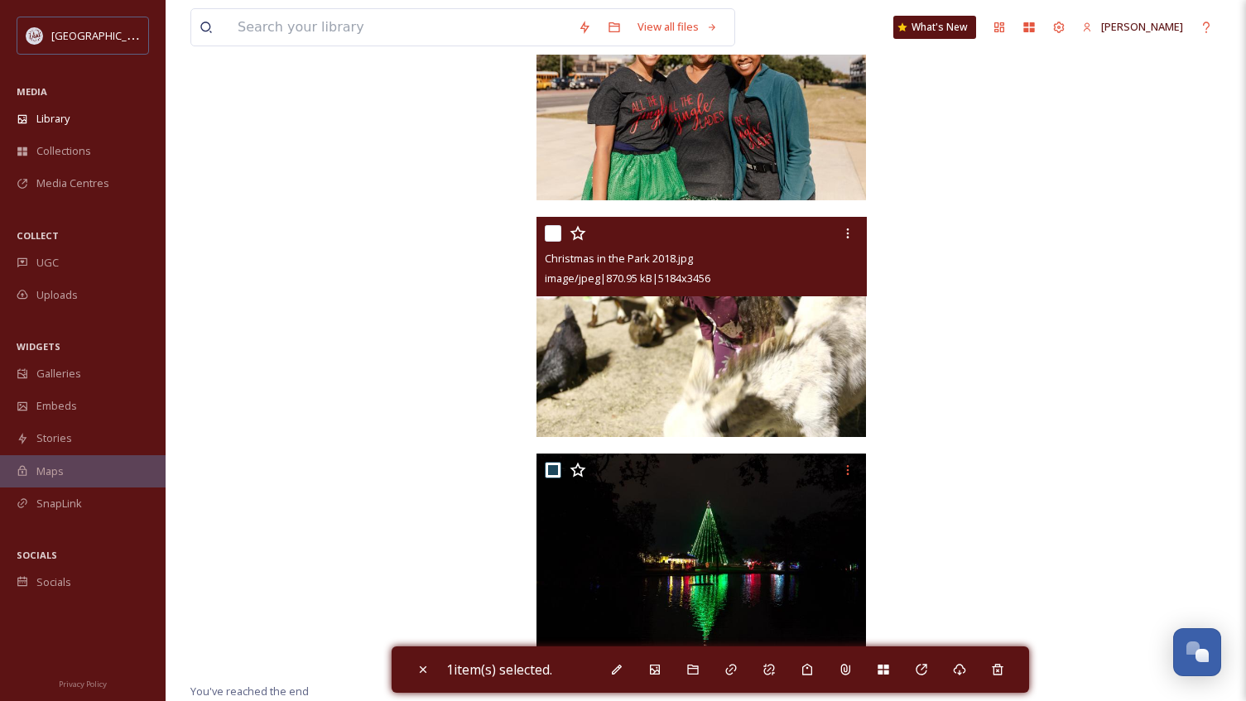
drag, startPoint x: 556, startPoint y: 236, endPoint x: 556, endPoint y: 250, distance: 14.1
click at [556, 237] on input "checkbox" at bounding box center [553, 233] width 17 height 17
checkbox input "true"
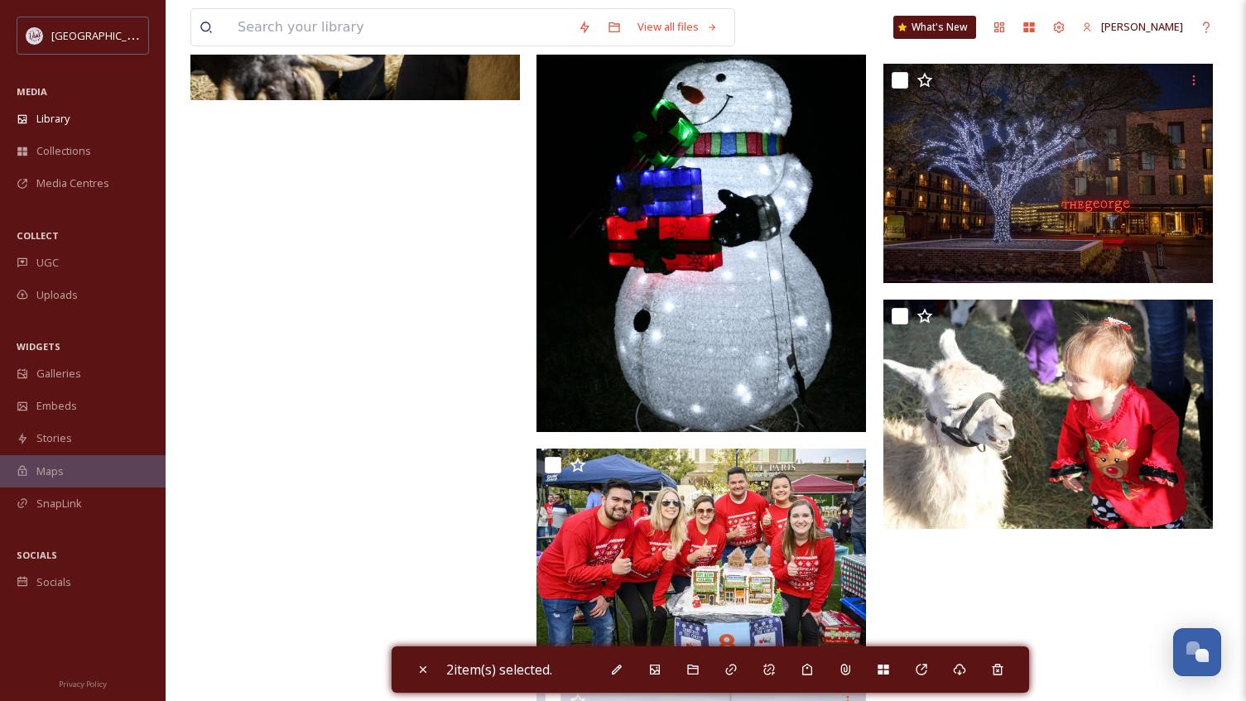
scroll to position [5169, 0]
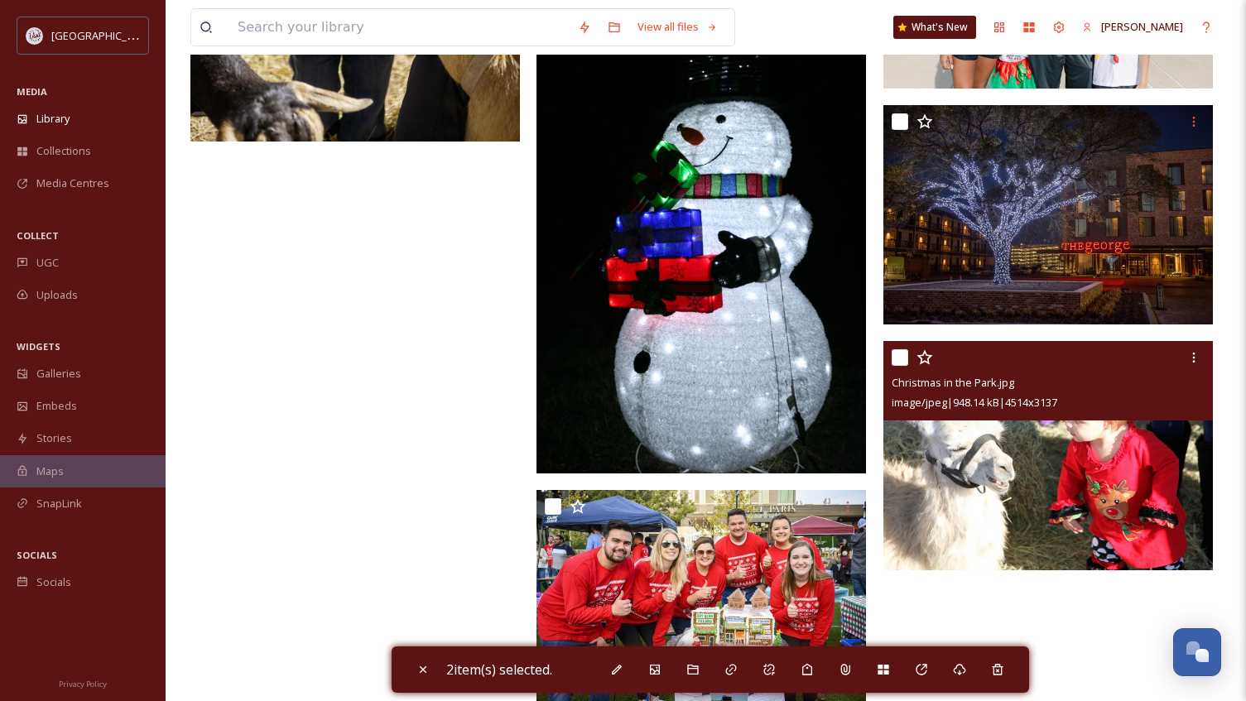
click at [897, 354] on input "checkbox" at bounding box center [899, 357] width 17 height 17
checkbox input "true"
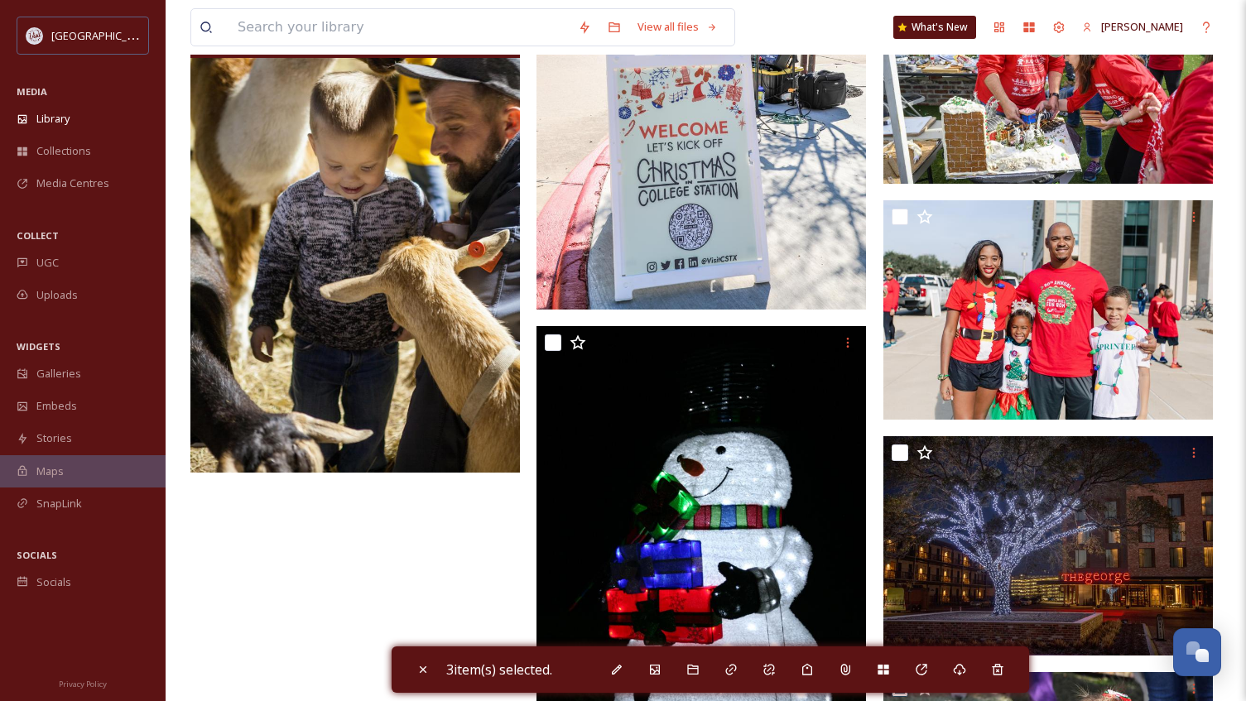
scroll to position [4755, 0]
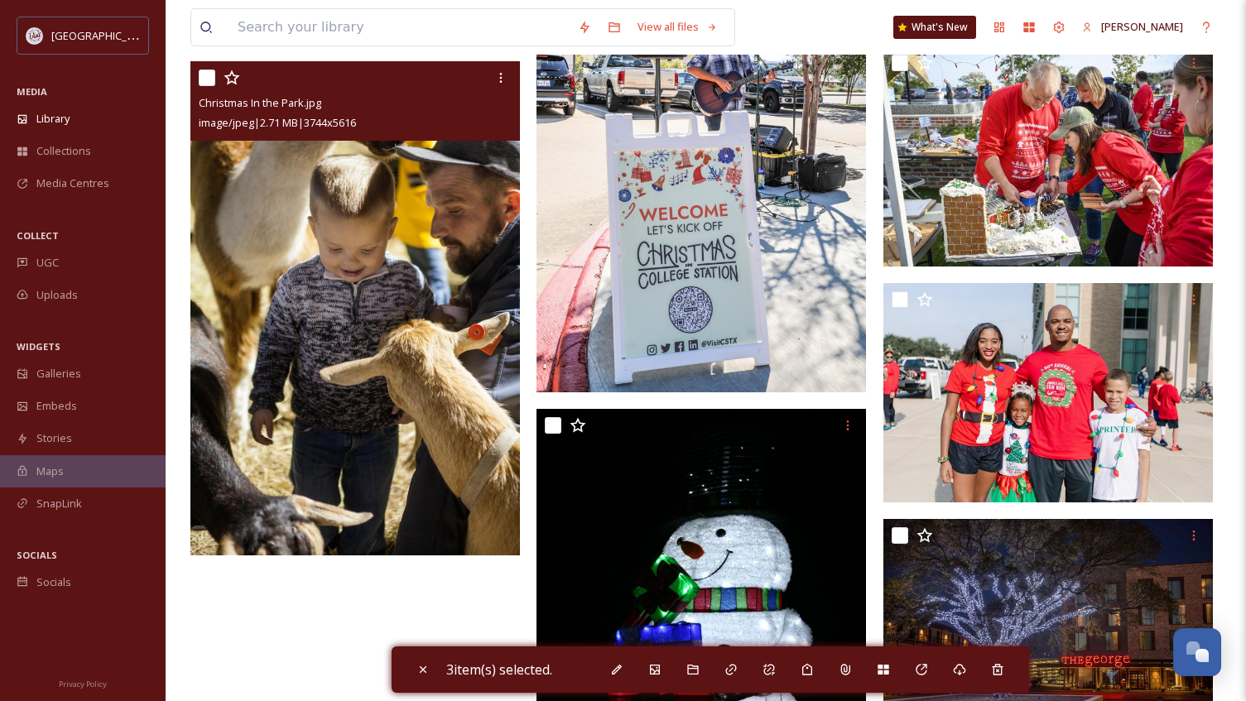
click at [208, 77] on input "checkbox" at bounding box center [207, 78] width 17 height 17
checkbox input "true"
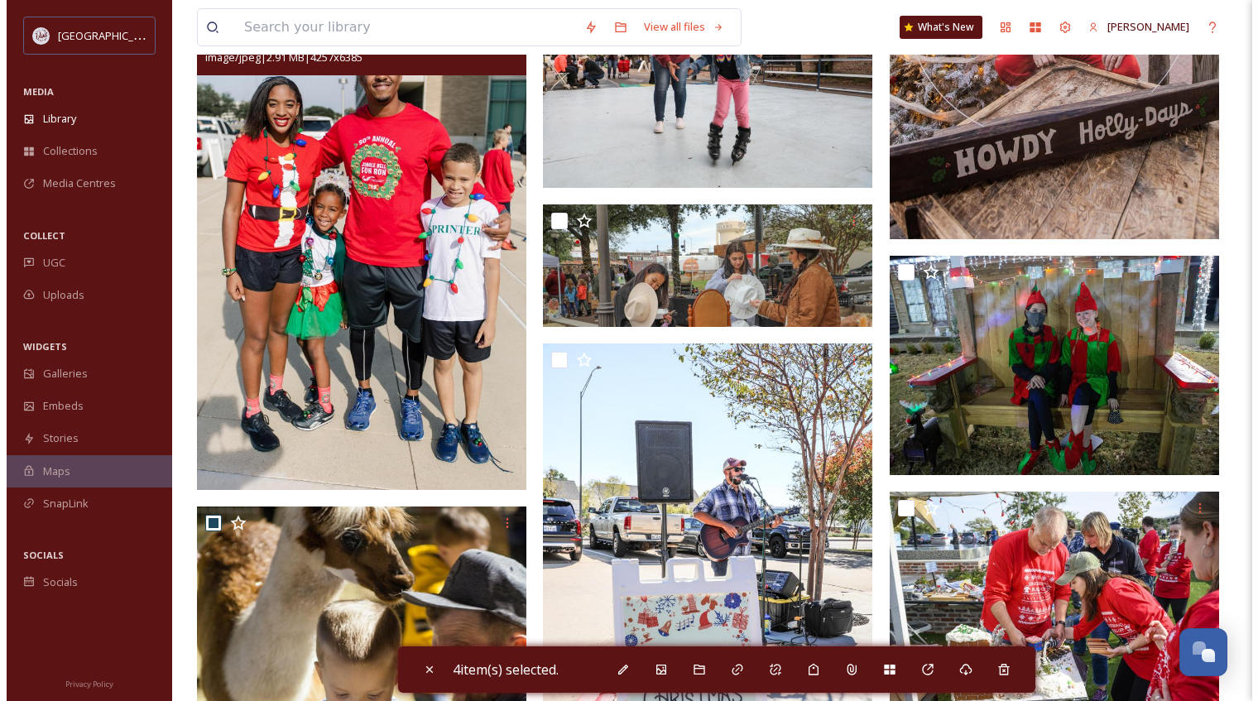
scroll to position [4259, 0]
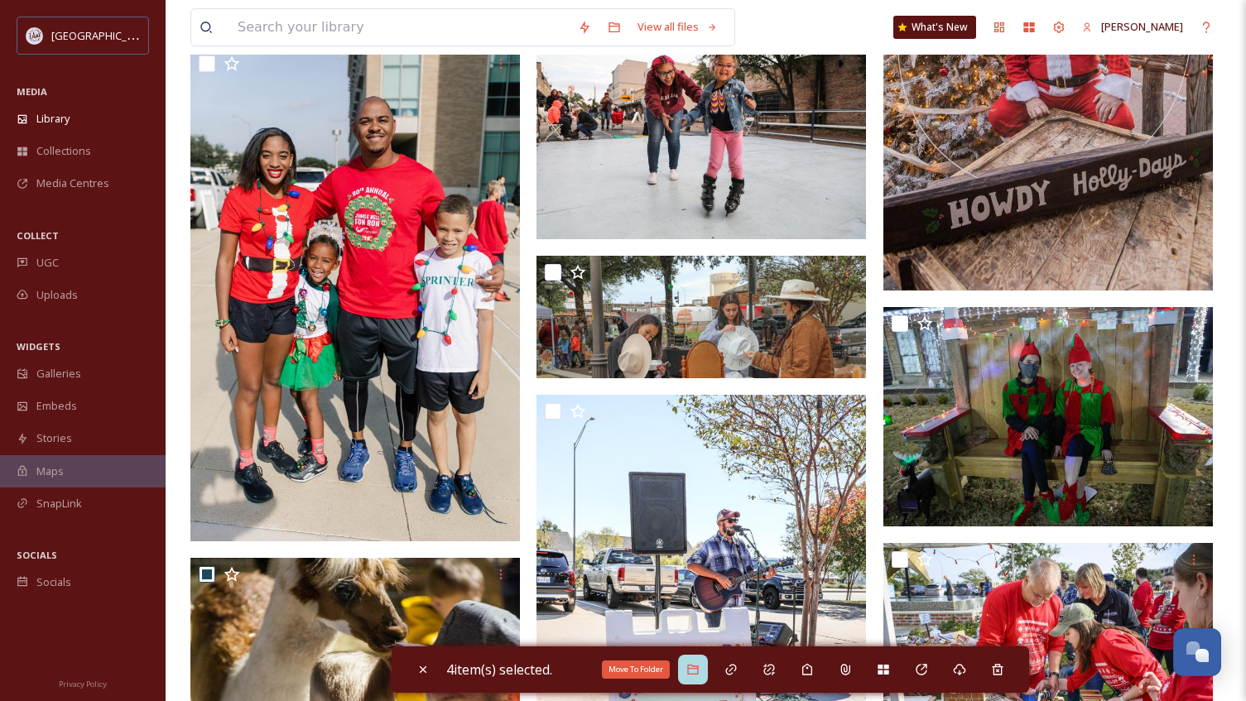
click at [698, 670] on icon at bounding box center [692, 669] width 13 height 13
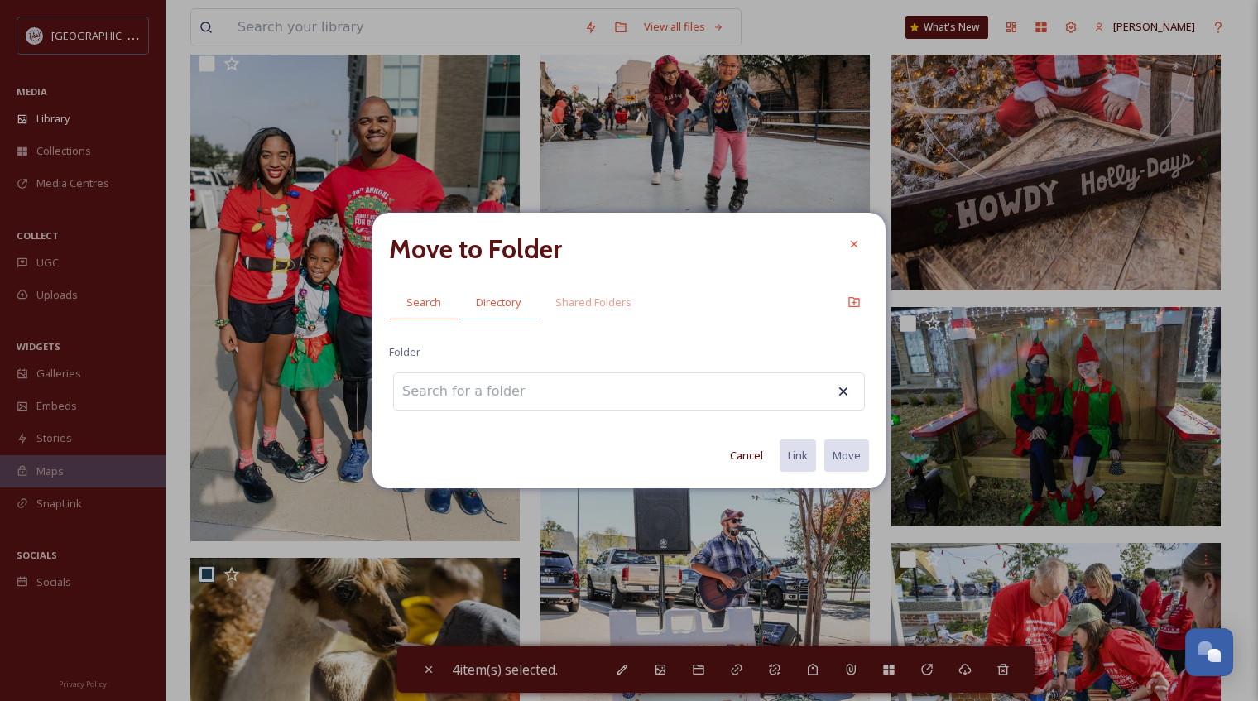
click at [494, 307] on span "Directory" at bounding box center [498, 303] width 45 height 16
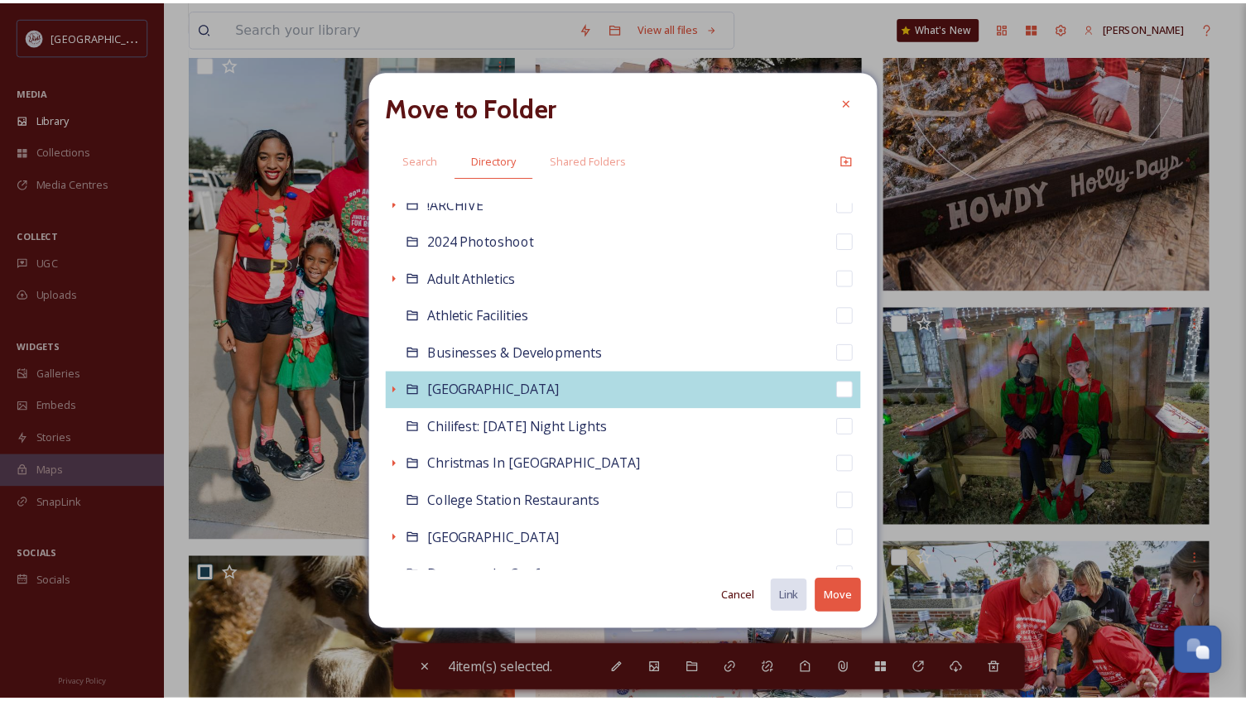
scroll to position [166, 0]
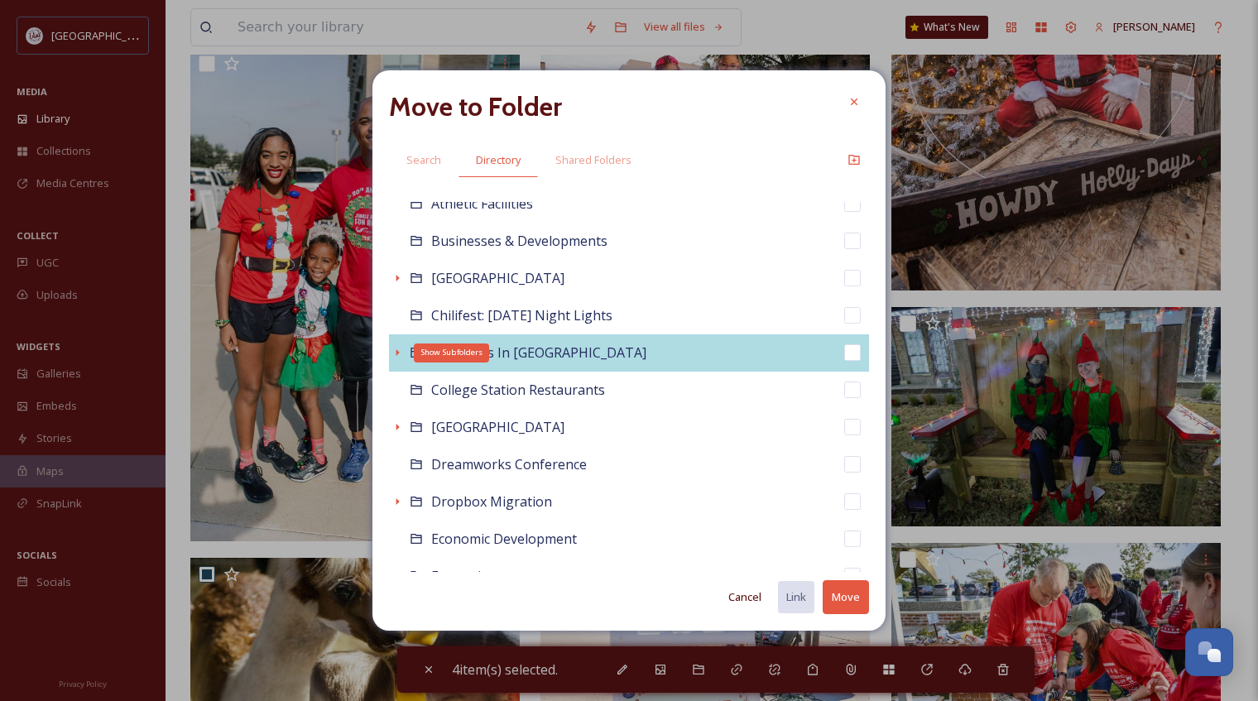
click at [398, 348] on icon at bounding box center [397, 352] width 13 height 13
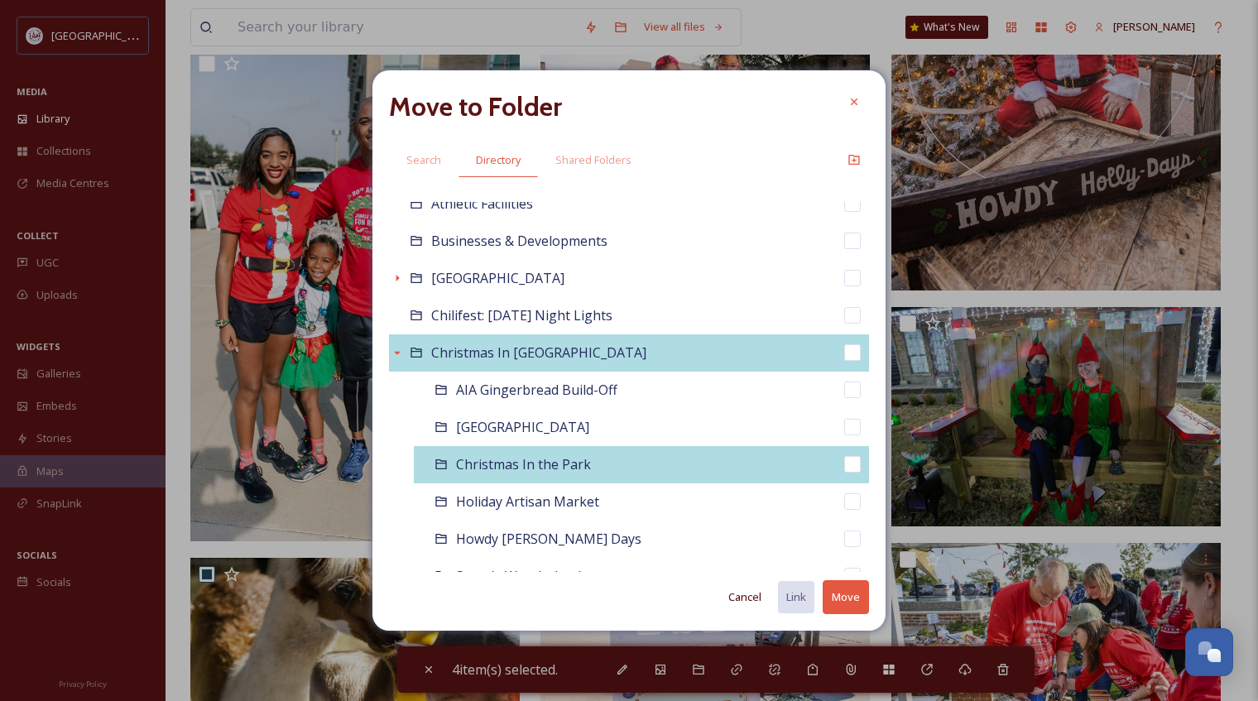
click at [521, 463] on span "Christmas In the Park" at bounding box center [523, 464] width 135 height 18
checkbox input "false"
checkbox input "true"
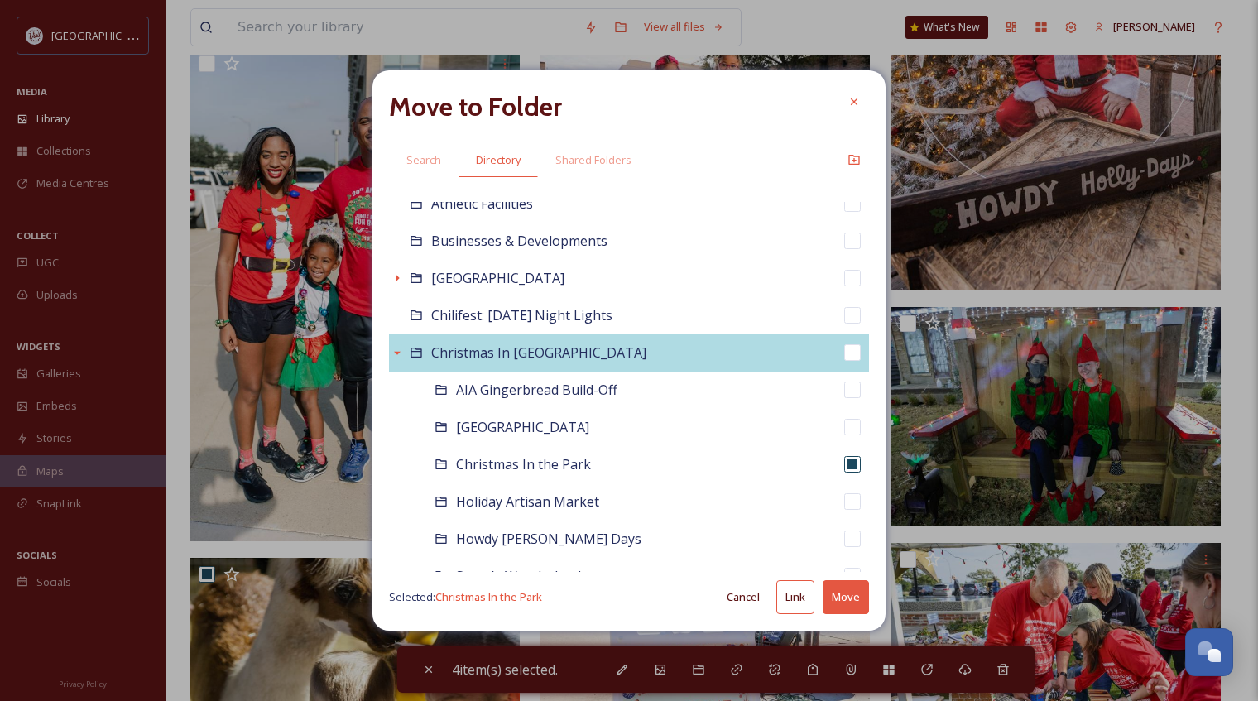
click at [835, 598] on button "Move" at bounding box center [846, 597] width 46 height 34
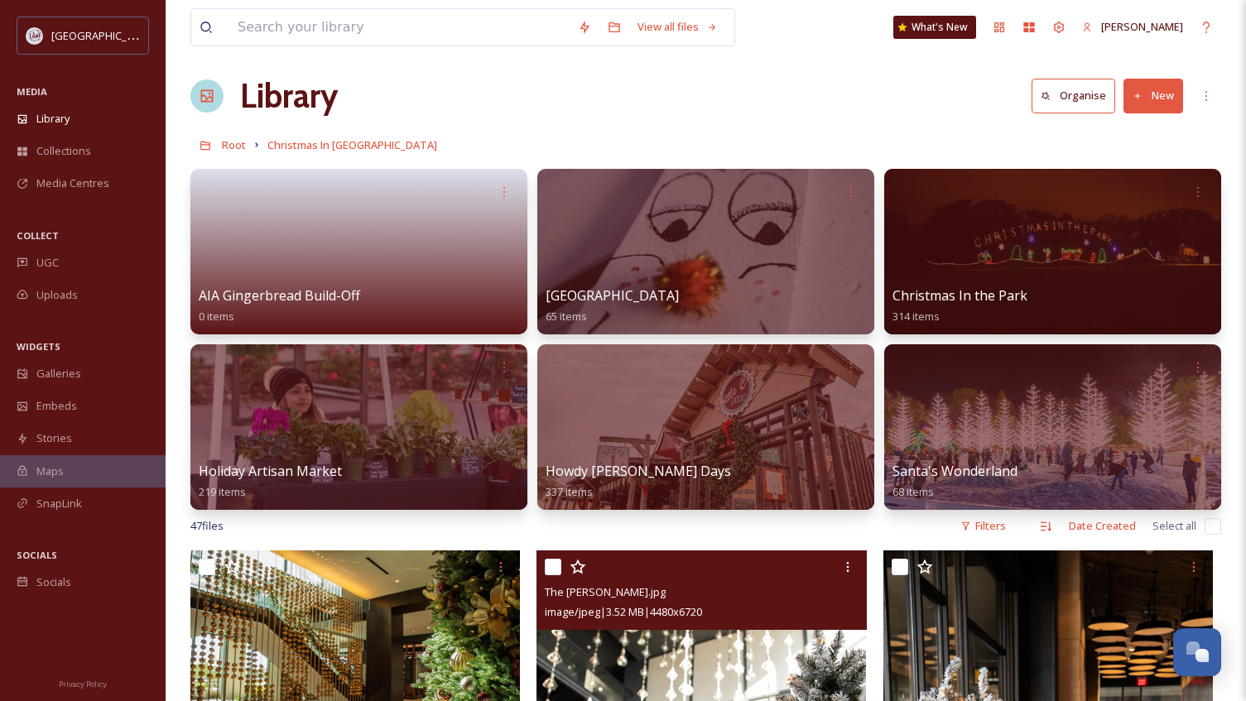
scroll to position [0, 0]
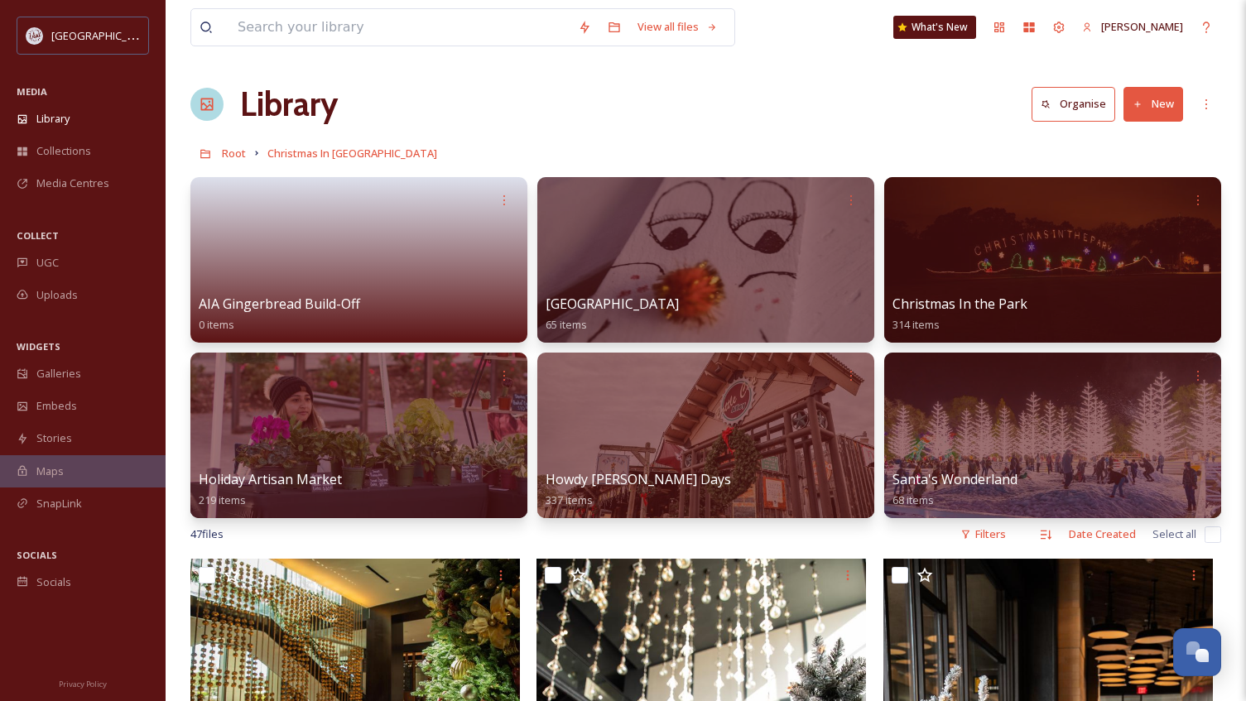
click at [1145, 99] on button "New" at bounding box center [1153, 104] width 60 height 34
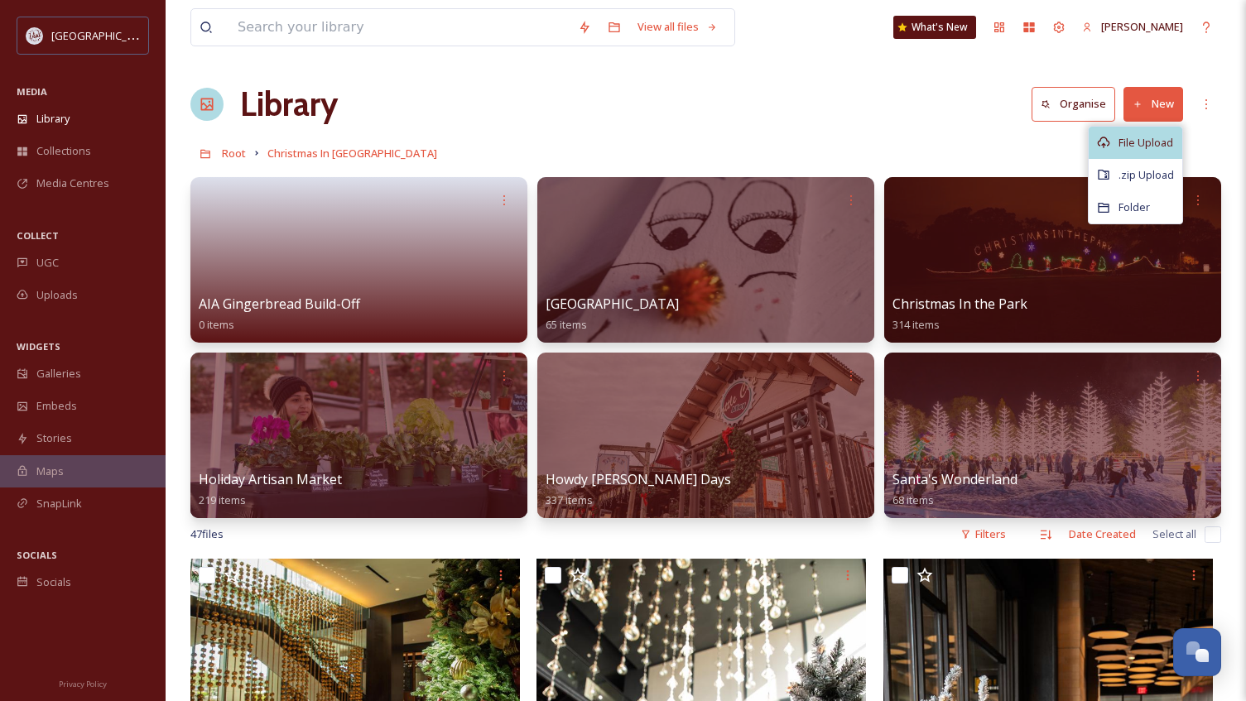
click at [1128, 139] on span "File Upload" at bounding box center [1145, 143] width 55 height 16
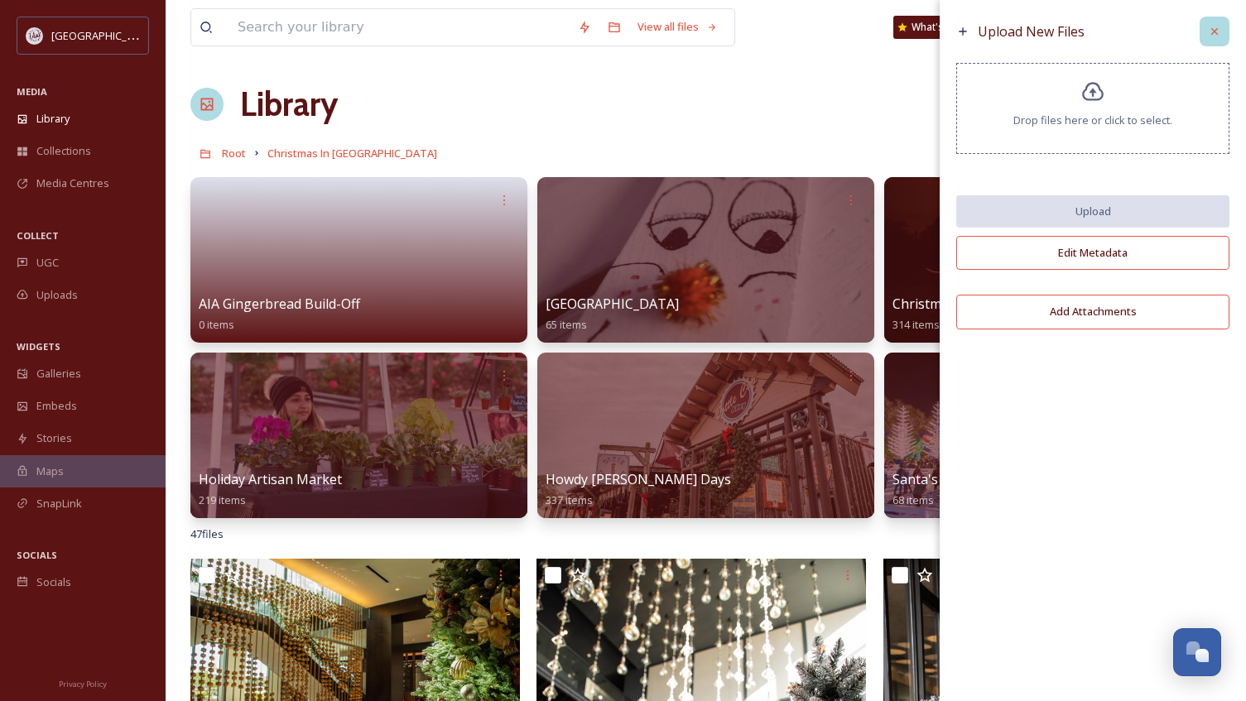
click at [1205, 28] on div at bounding box center [1214, 32] width 30 height 30
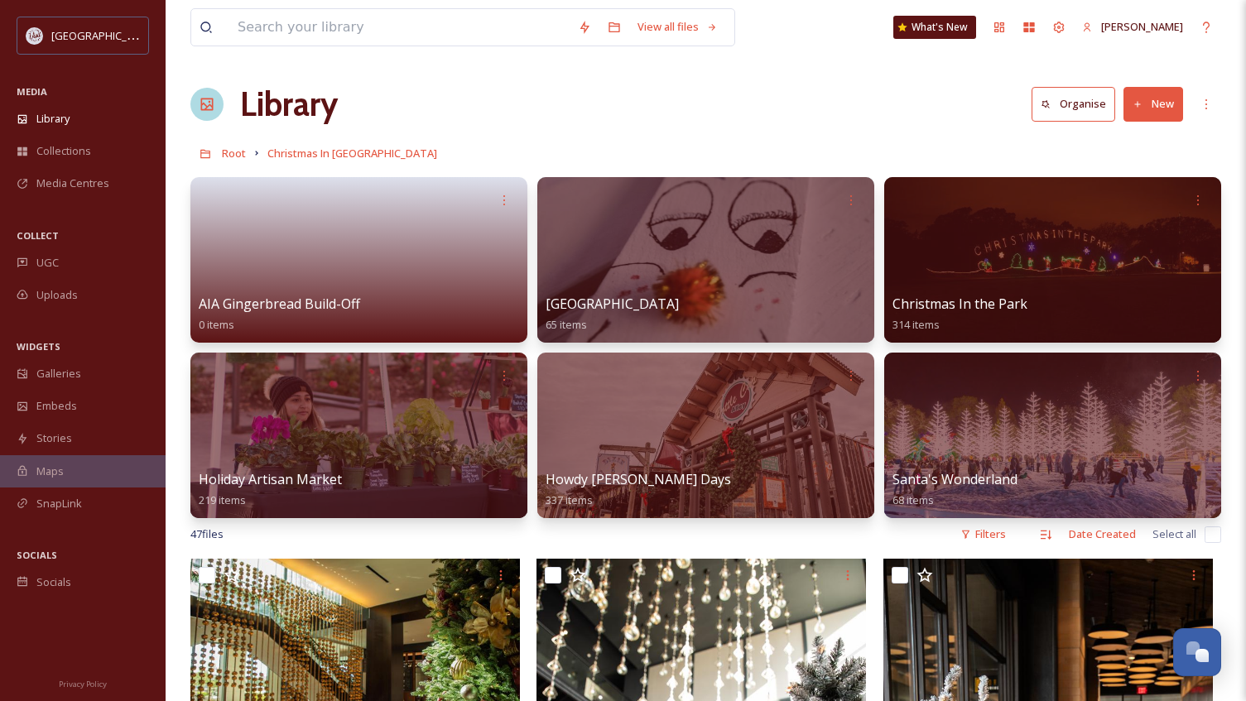
click at [1150, 104] on button "New" at bounding box center [1153, 104] width 60 height 34
click at [939, 127] on div "Library Organise New" at bounding box center [705, 104] width 1030 height 50
click at [1156, 106] on button "New" at bounding box center [1153, 104] width 60 height 34
click at [1136, 202] on span "Folder" at bounding box center [1133, 207] width 31 height 16
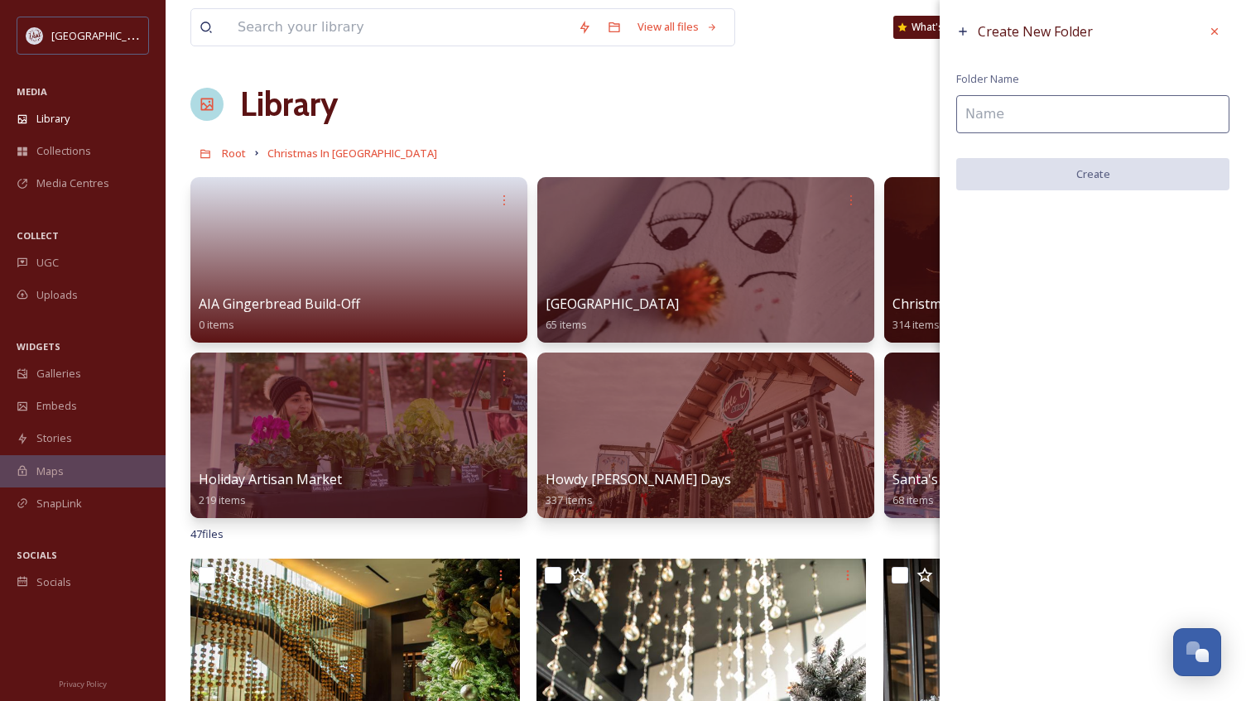
click at [1061, 120] on input at bounding box center [1092, 114] width 273 height 38
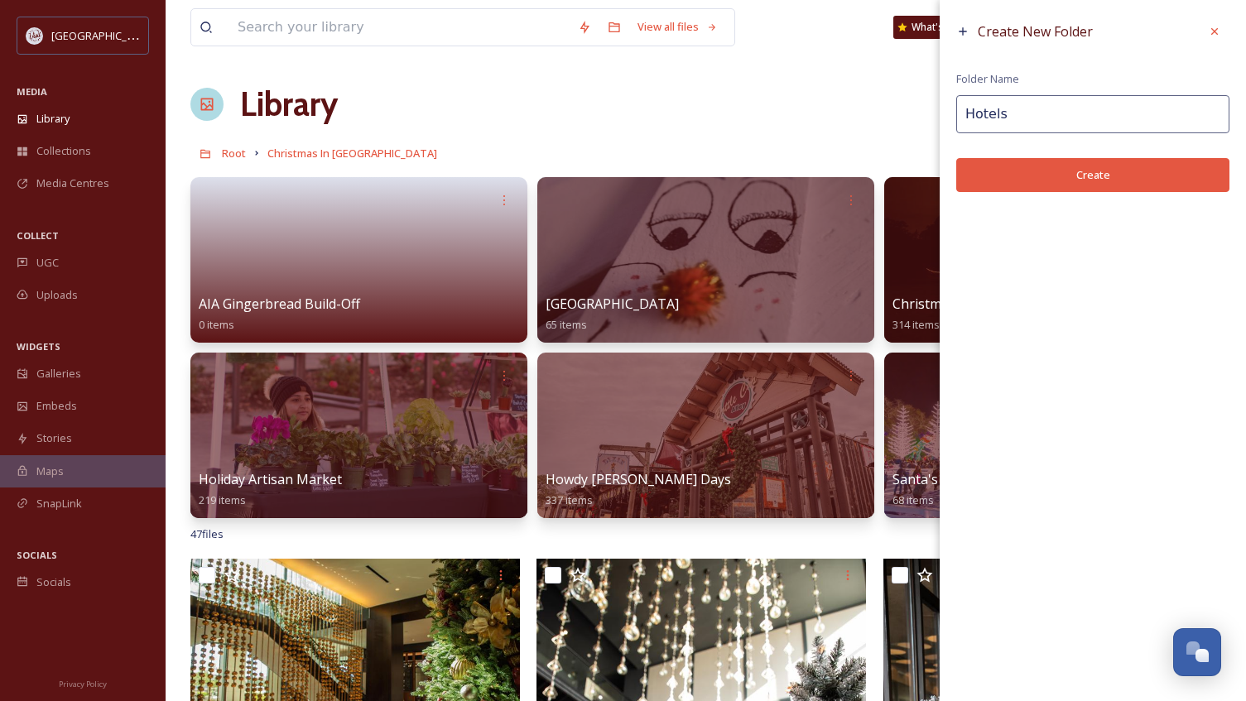
type input "Hotels"
click at [1081, 174] on button "Create" at bounding box center [1092, 175] width 273 height 34
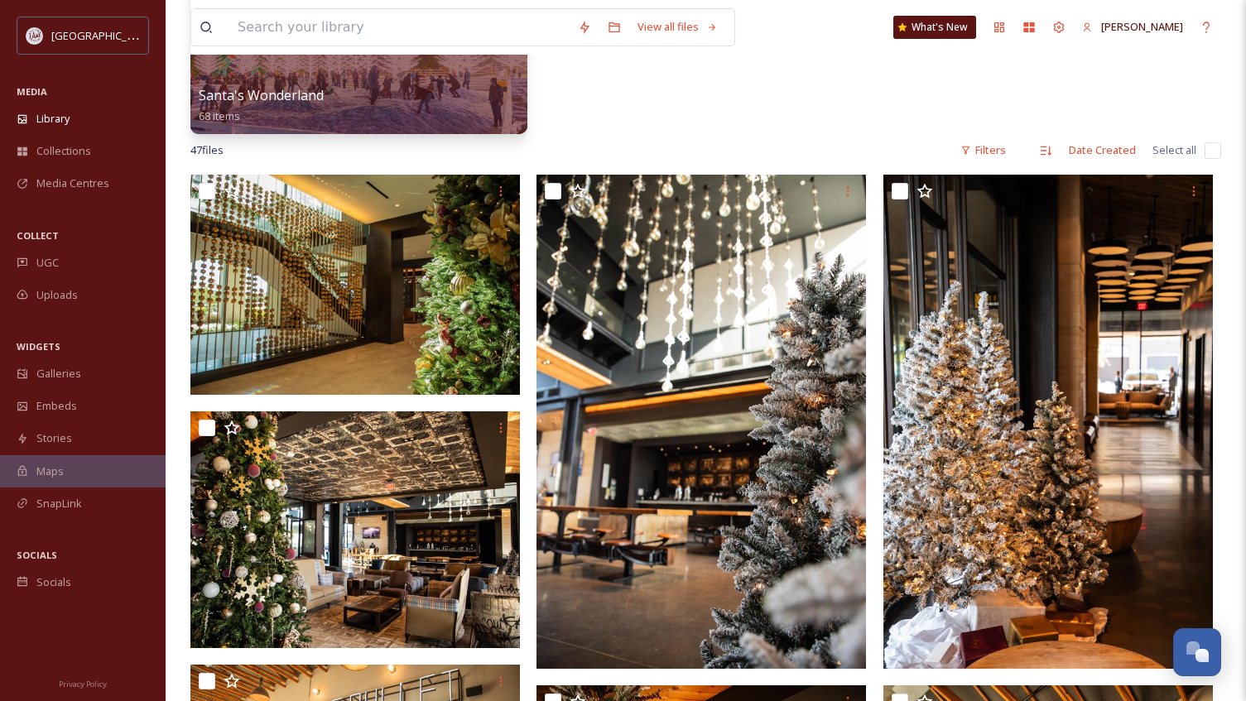
scroll to position [579, 0]
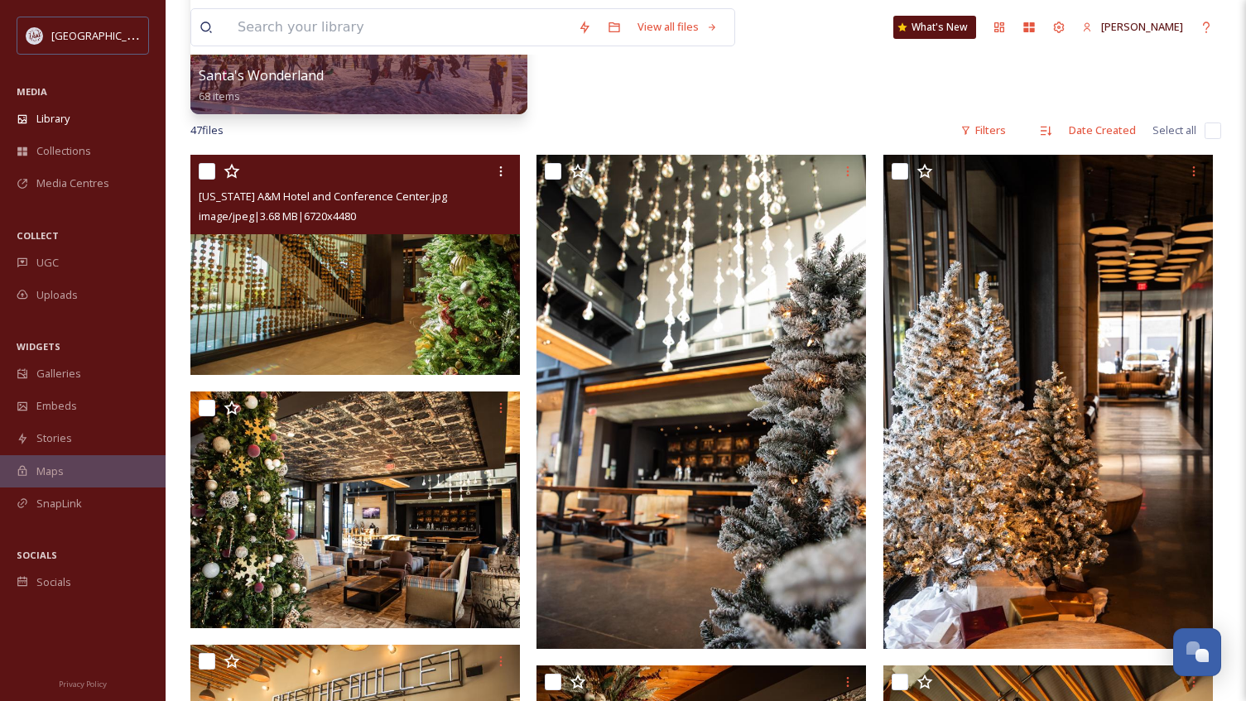
click at [205, 170] on input "checkbox" at bounding box center [207, 171] width 17 height 17
checkbox input "true"
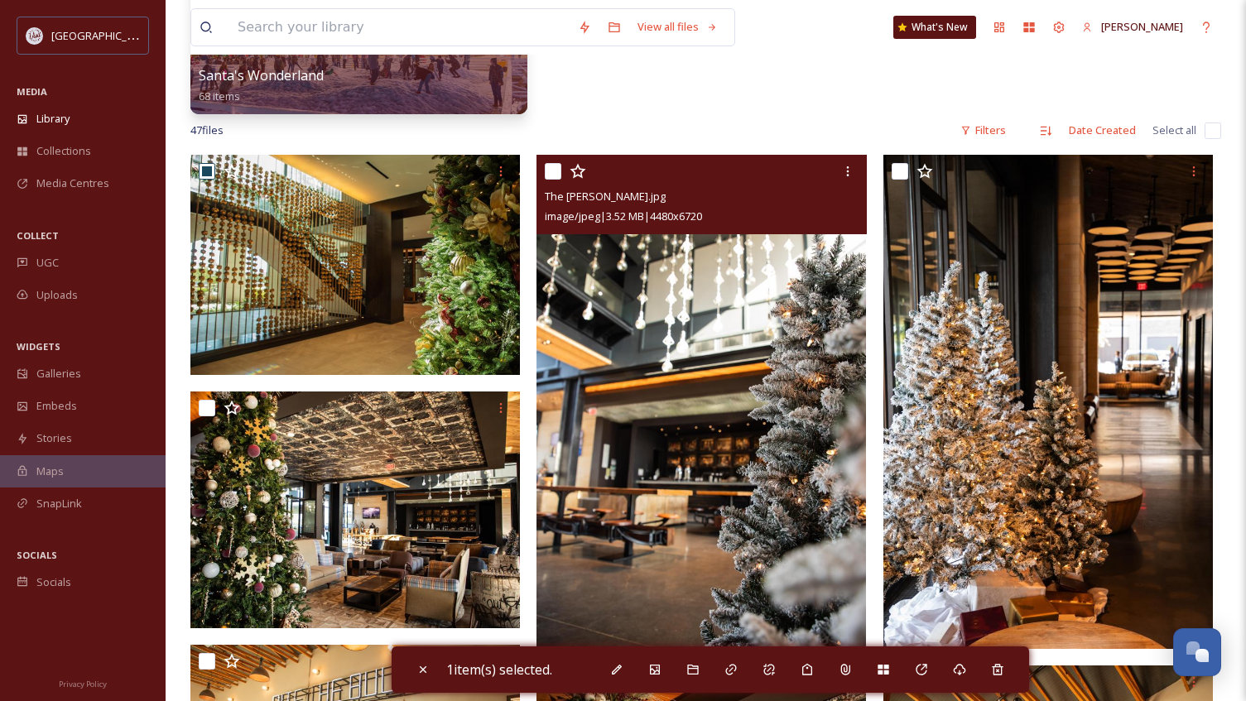
click at [550, 167] on input "checkbox" at bounding box center [553, 171] width 17 height 17
checkbox input "true"
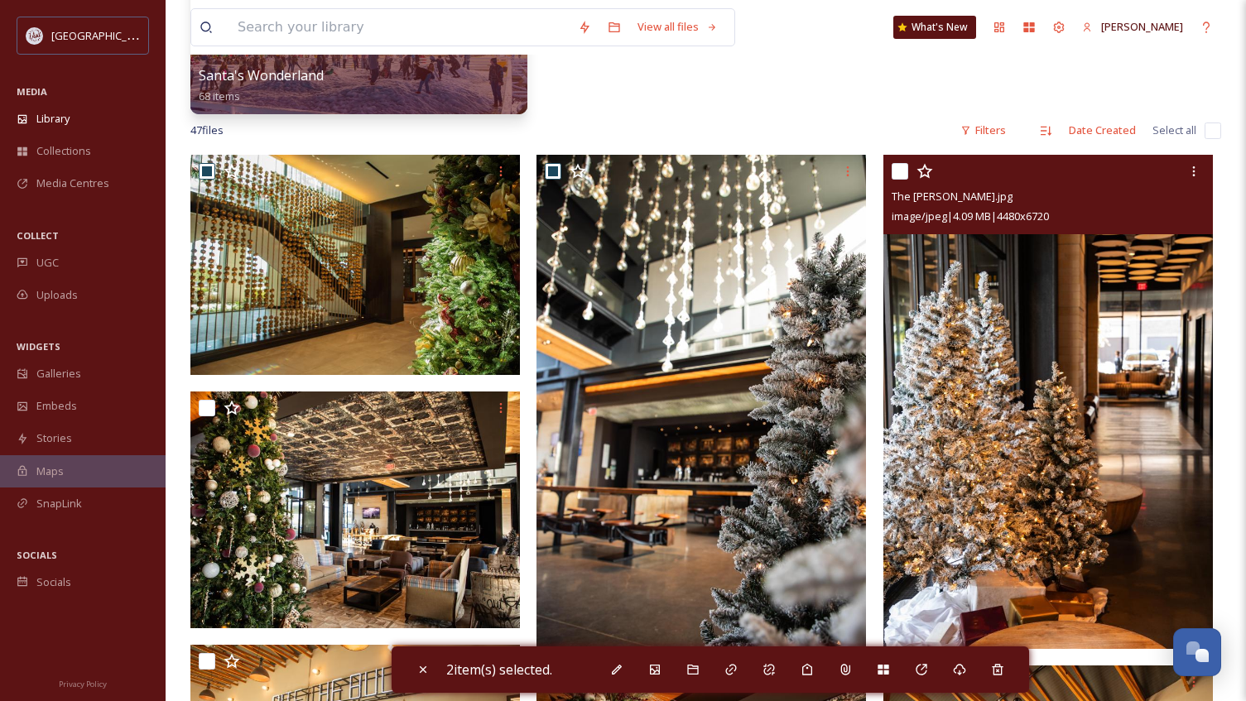
click at [896, 169] on input "checkbox" at bounding box center [899, 171] width 17 height 17
checkbox input "true"
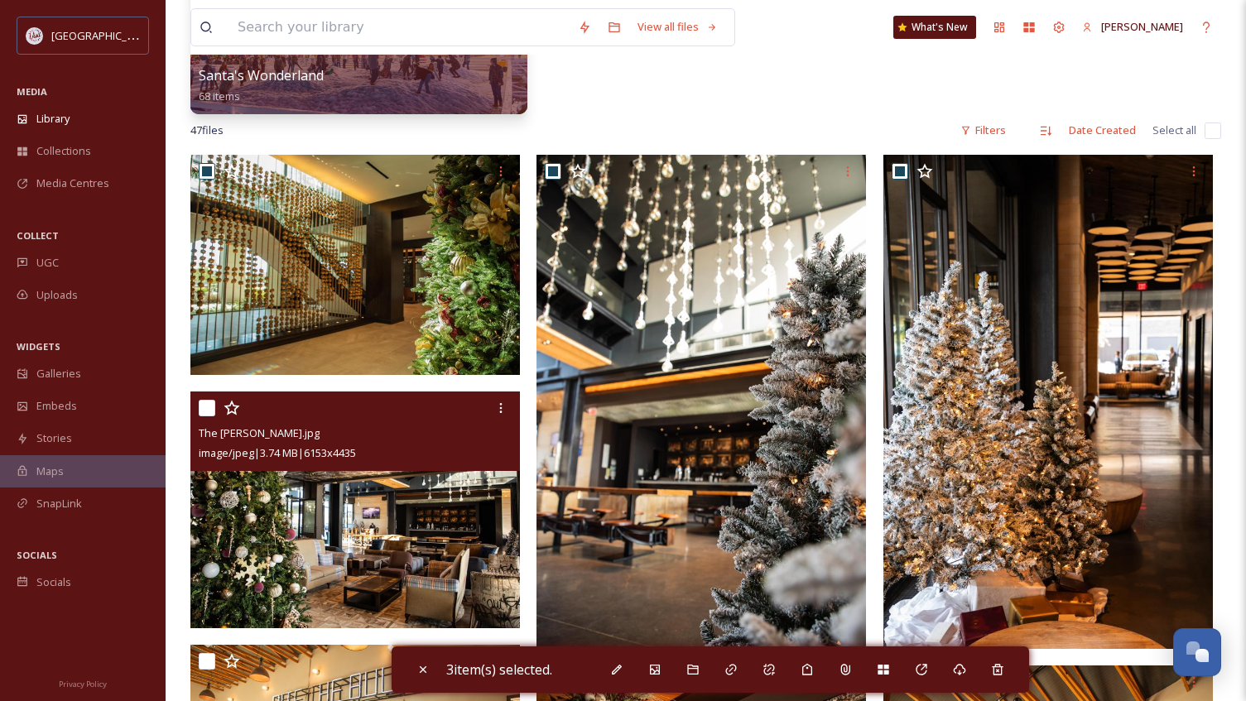
click at [209, 396] on div at bounding box center [357, 408] width 317 height 30
click at [206, 409] on input "checkbox" at bounding box center [207, 408] width 17 height 17
checkbox input "true"
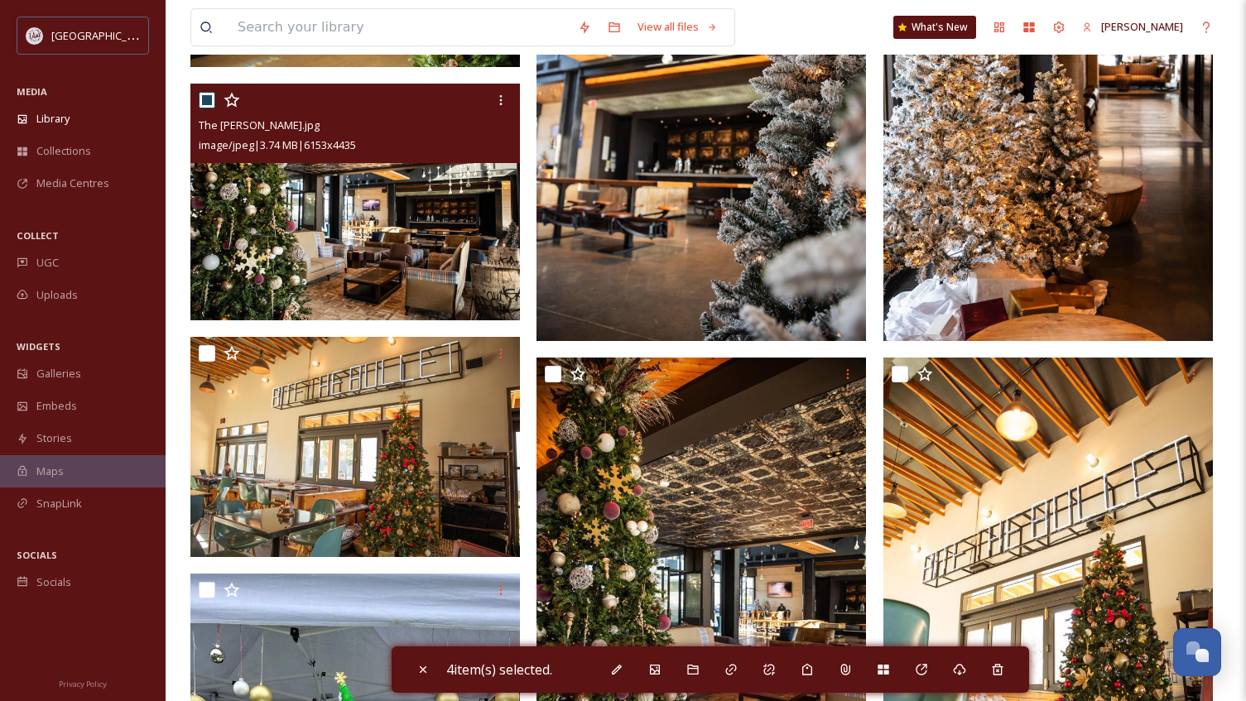
scroll to position [910, 0]
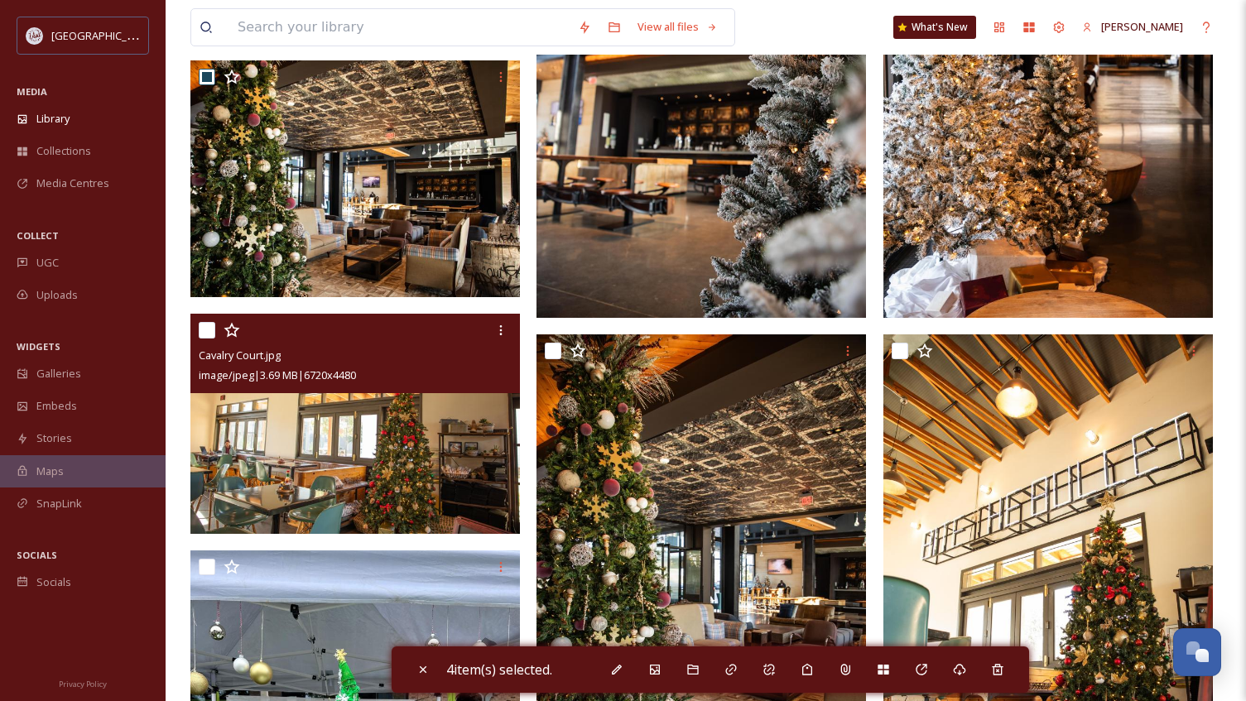
click at [201, 334] on input "checkbox" at bounding box center [207, 330] width 17 height 17
checkbox input "true"
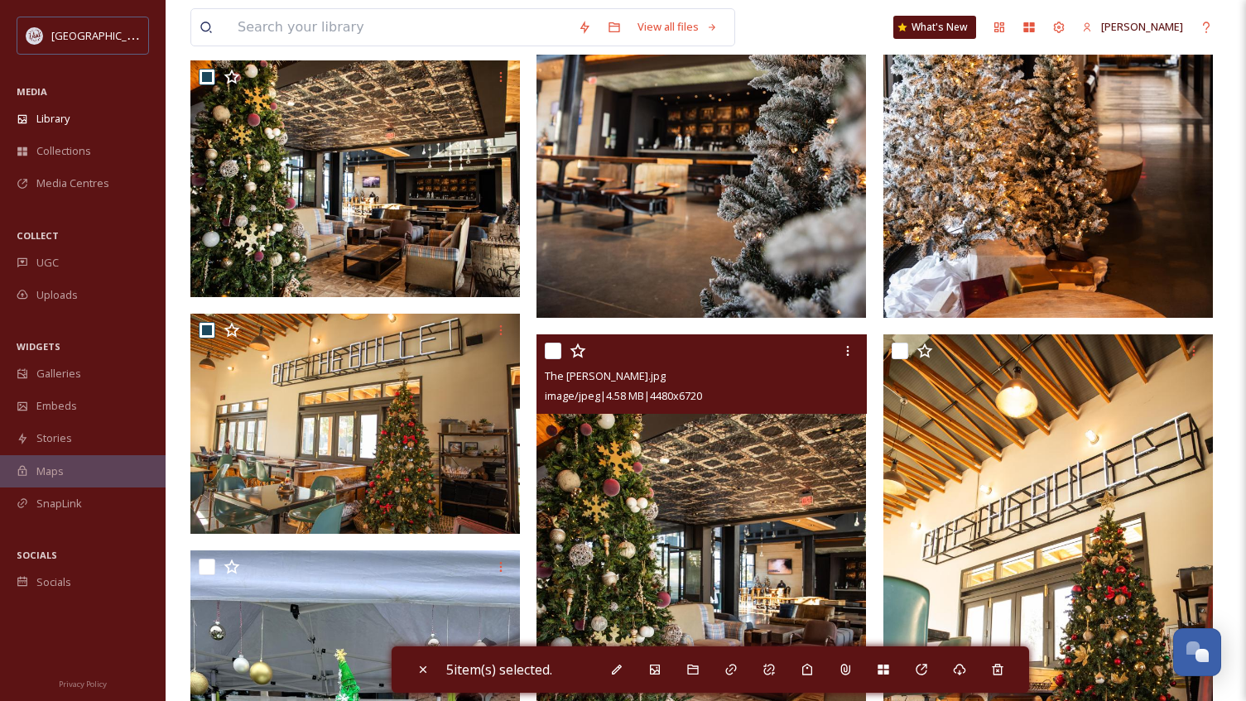
click at [550, 349] on input "checkbox" at bounding box center [553, 351] width 17 height 17
checkbox input "true"
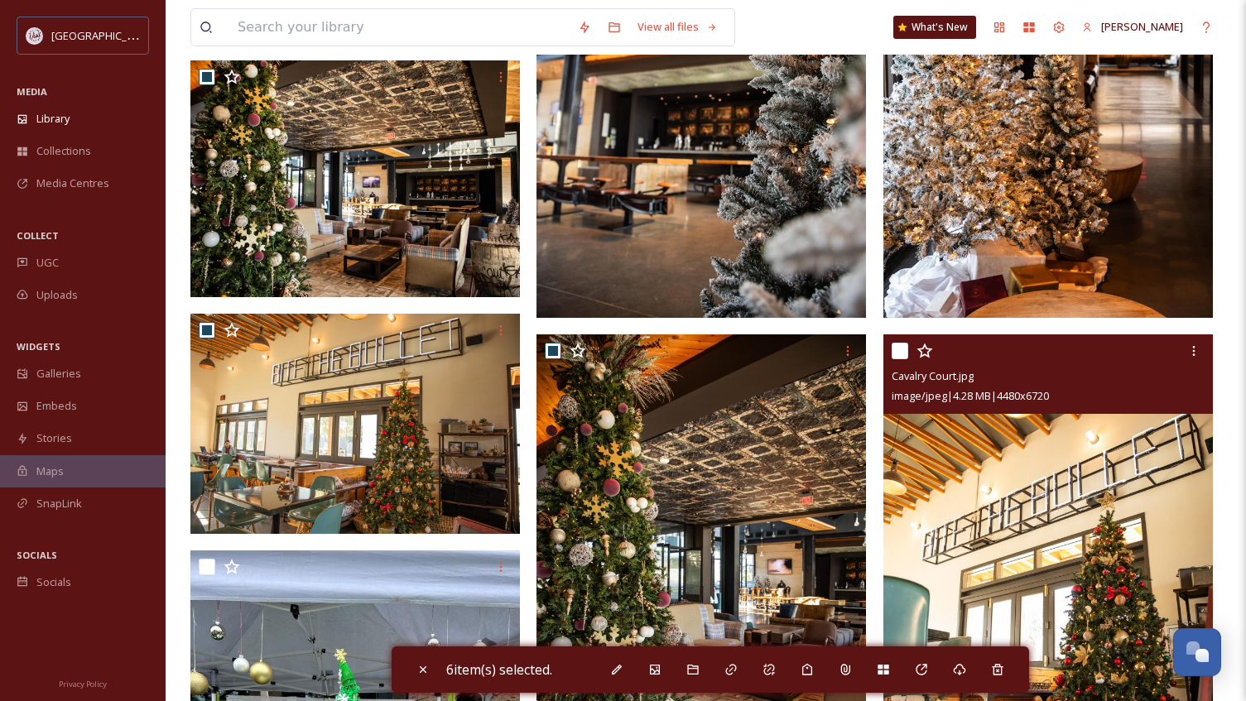
click at [895, 353] on input "checkbox" at bounding box center [899, 351] width 17 height 17
checkbox input "true"
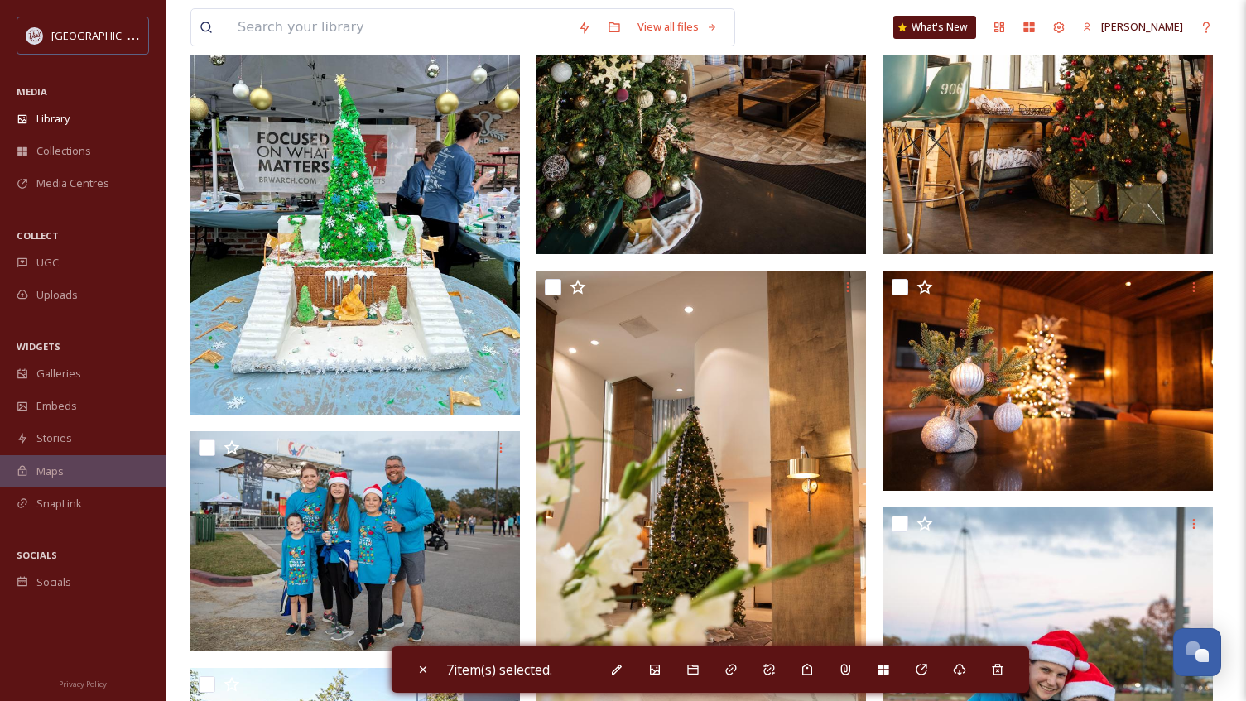
scroll to position [1490, 0]
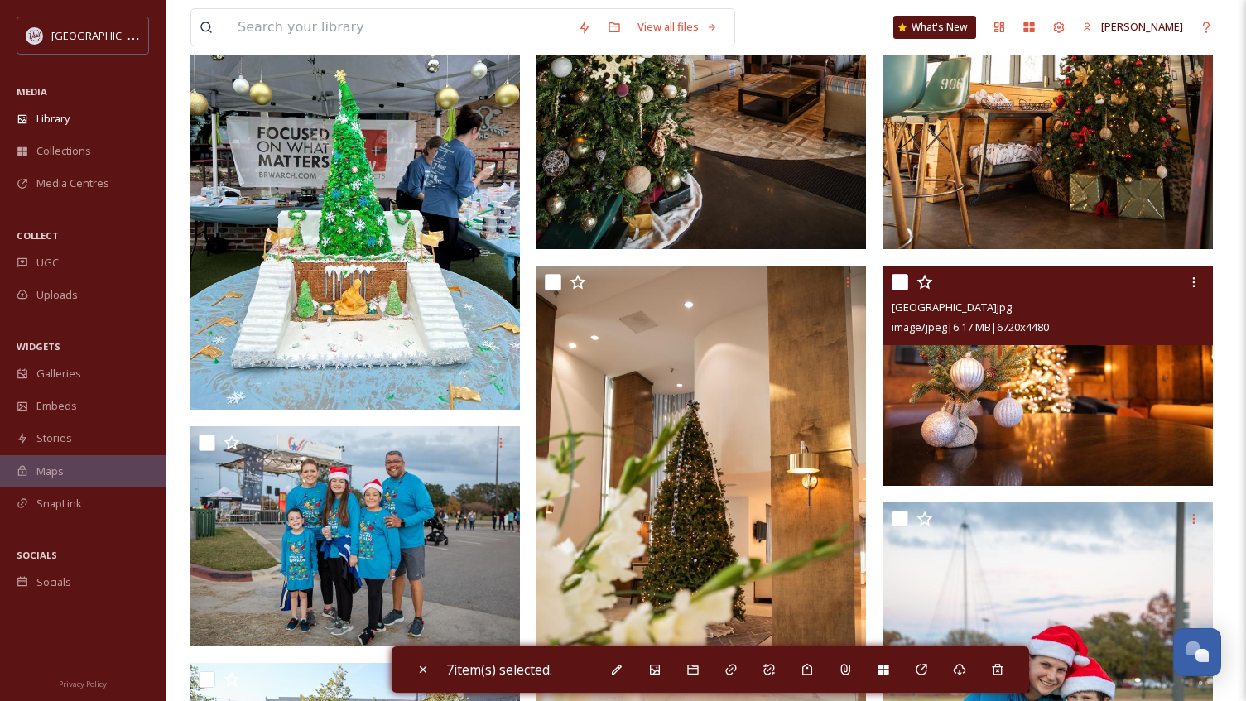
click at [901, 286] on input "checkbox" at bounding box center [899, 282] width 17 height 17
checkbox input "true"
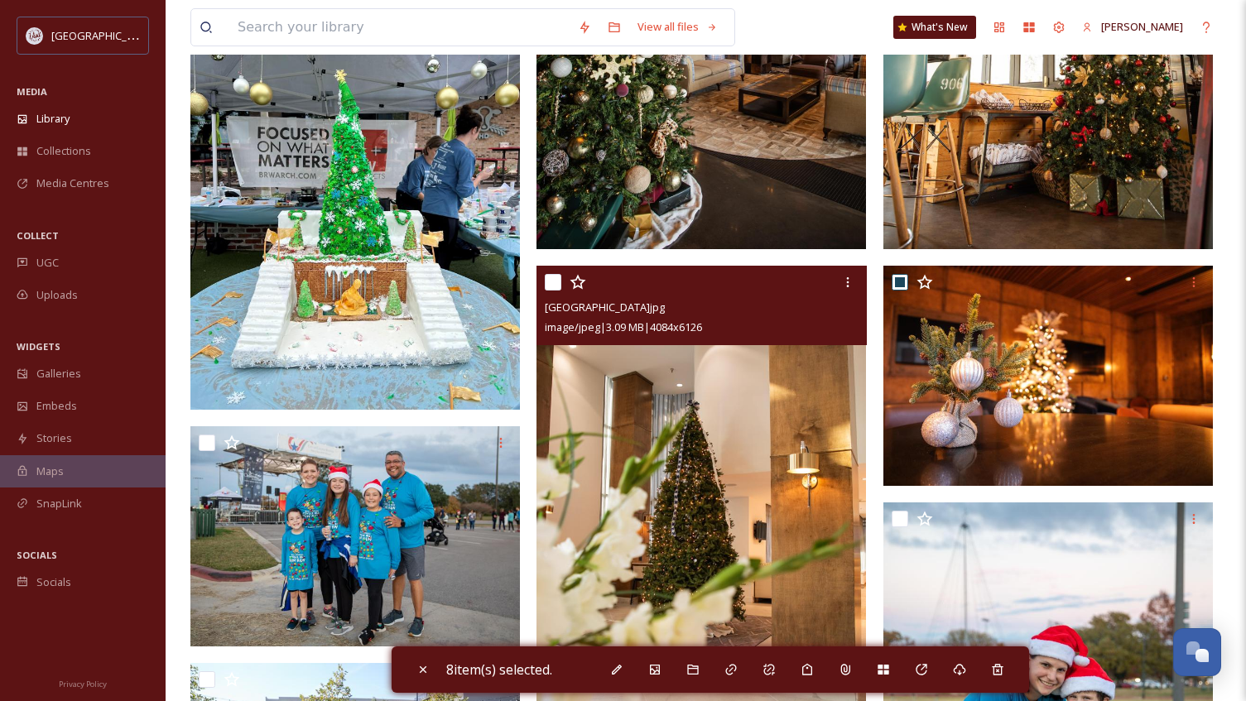
click at [553, 279] on input "checkbox" at bounding box center [553, 282] width 17 height 17
checkbox input "true"
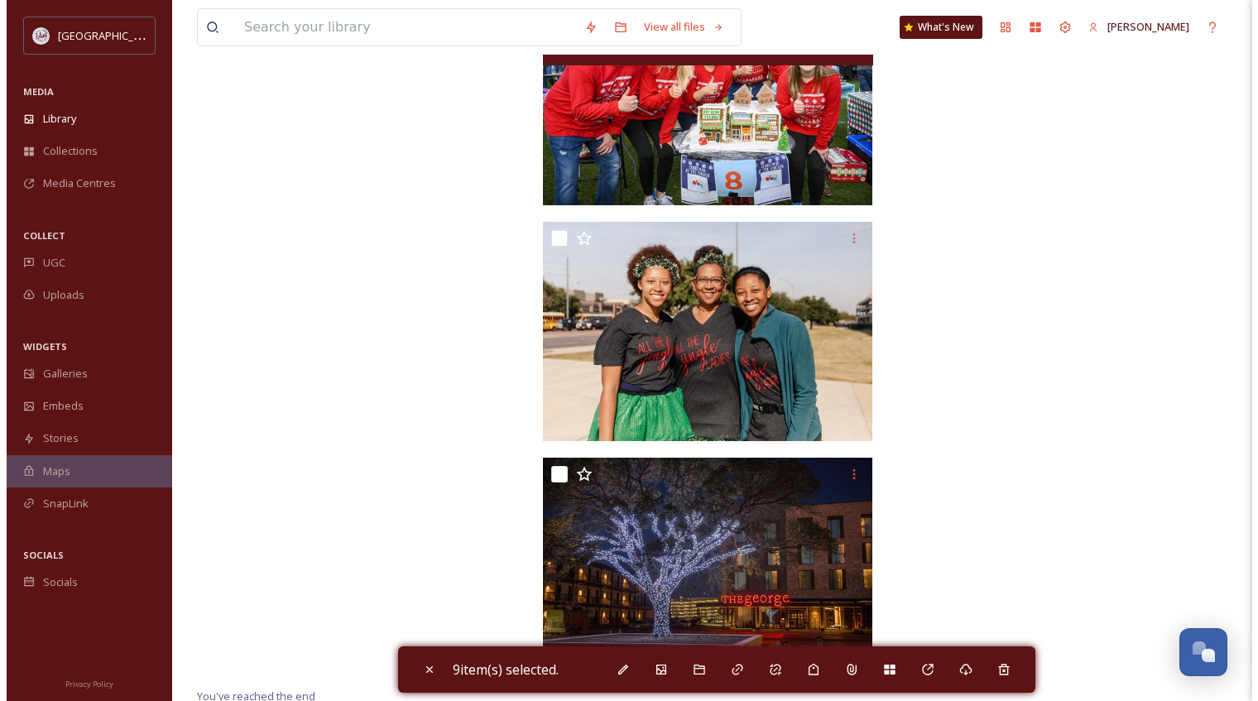
scroll to position [5854, 0]
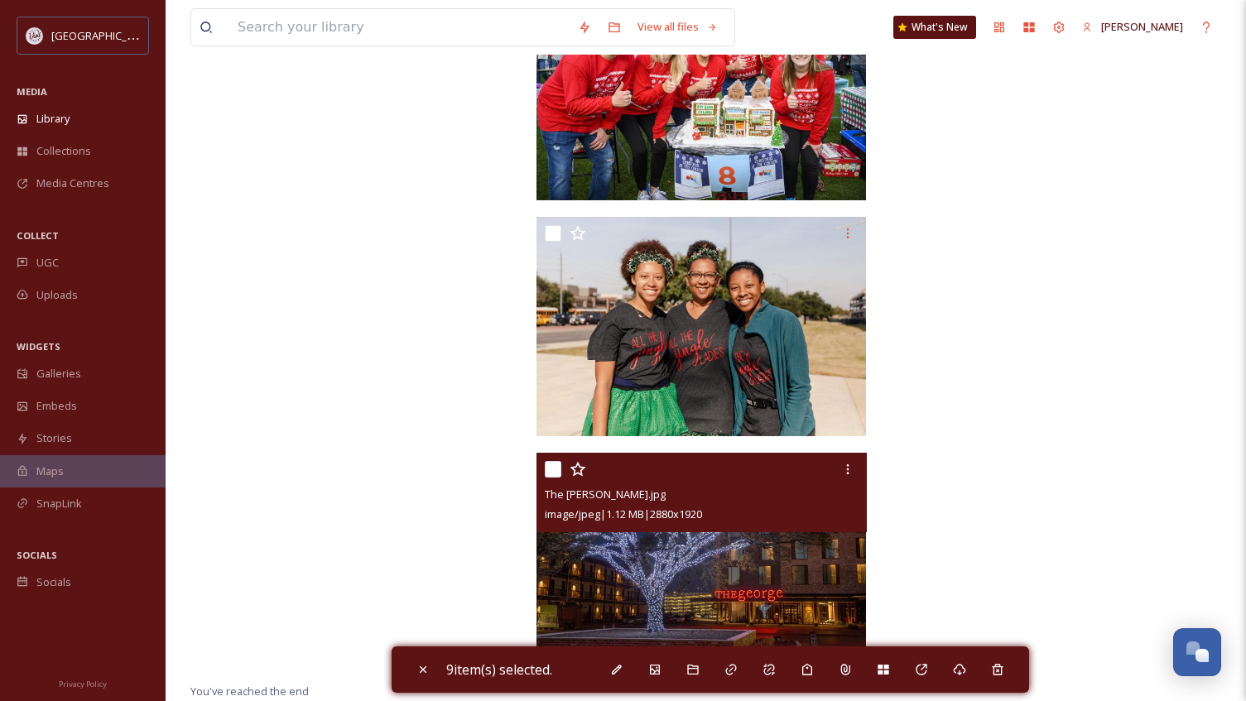
click at [552, 465] on input "checkbox" at bounding box center [553, 469] width 17 height 17
checkbox input "true"
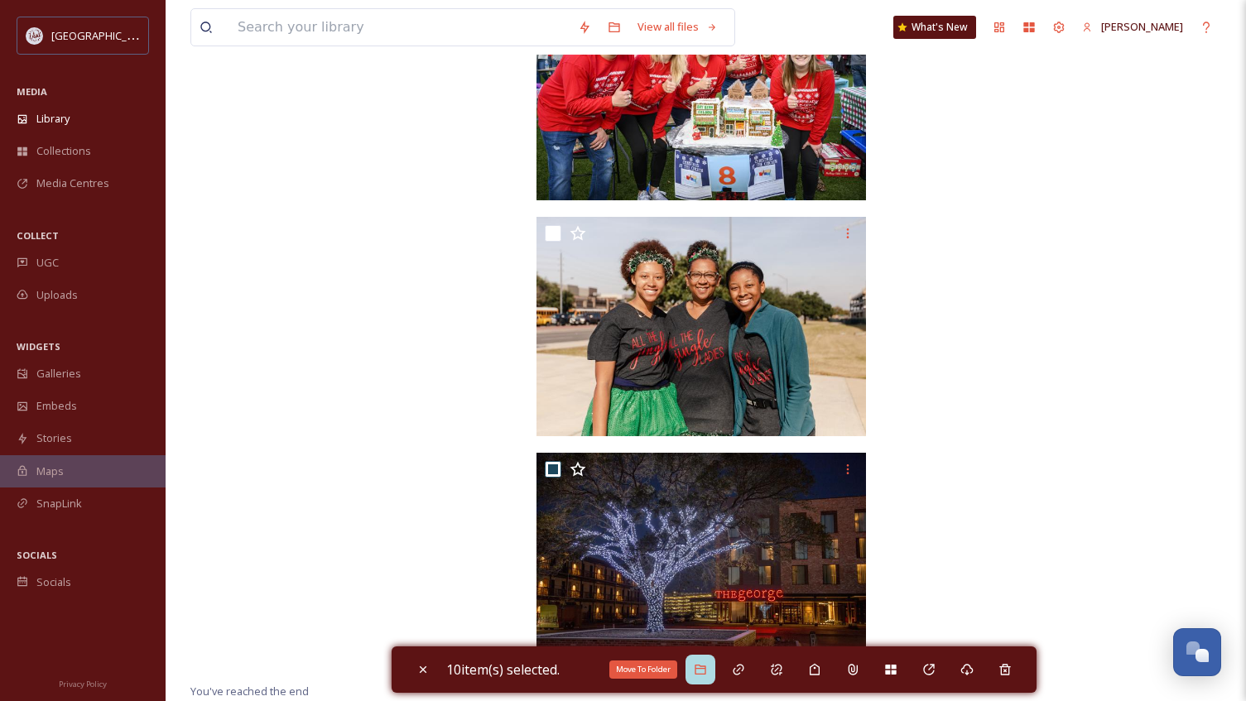
click at [705, 674] on icon at bounding box center [699, 670] width 11 height 10
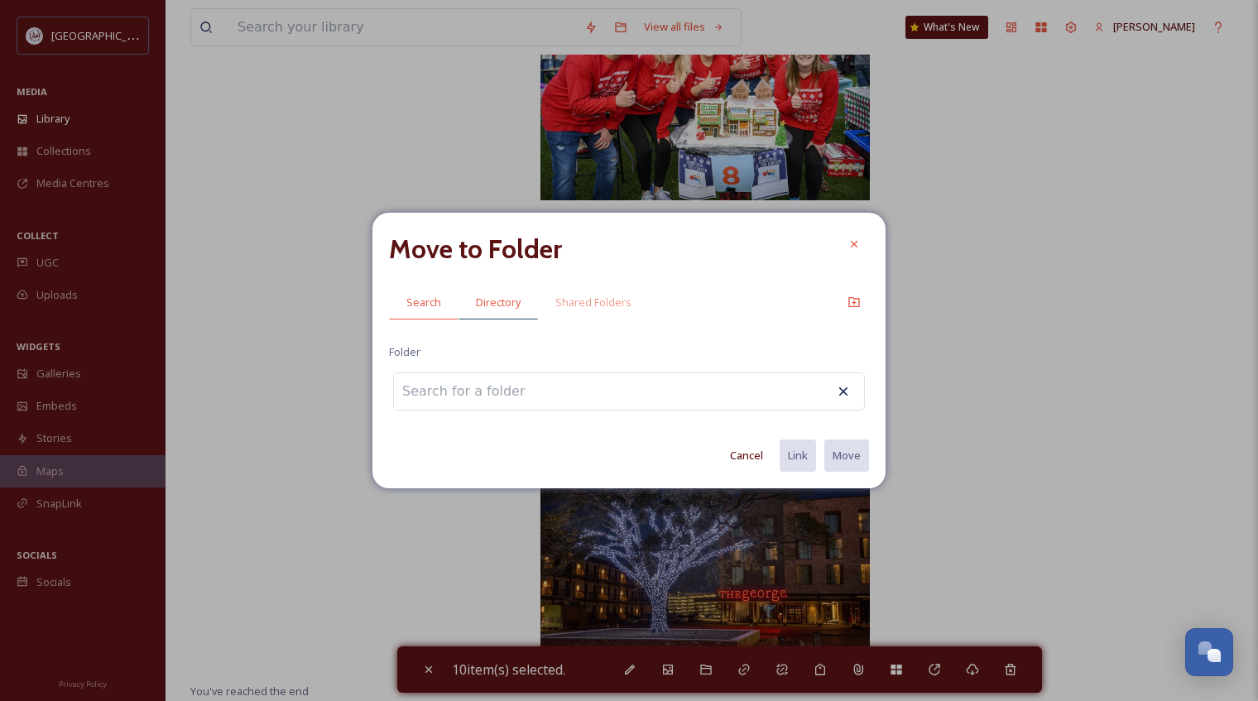
click at [515, 305] on span "Directory" at bounding box center [498, 303] width 45 height 16
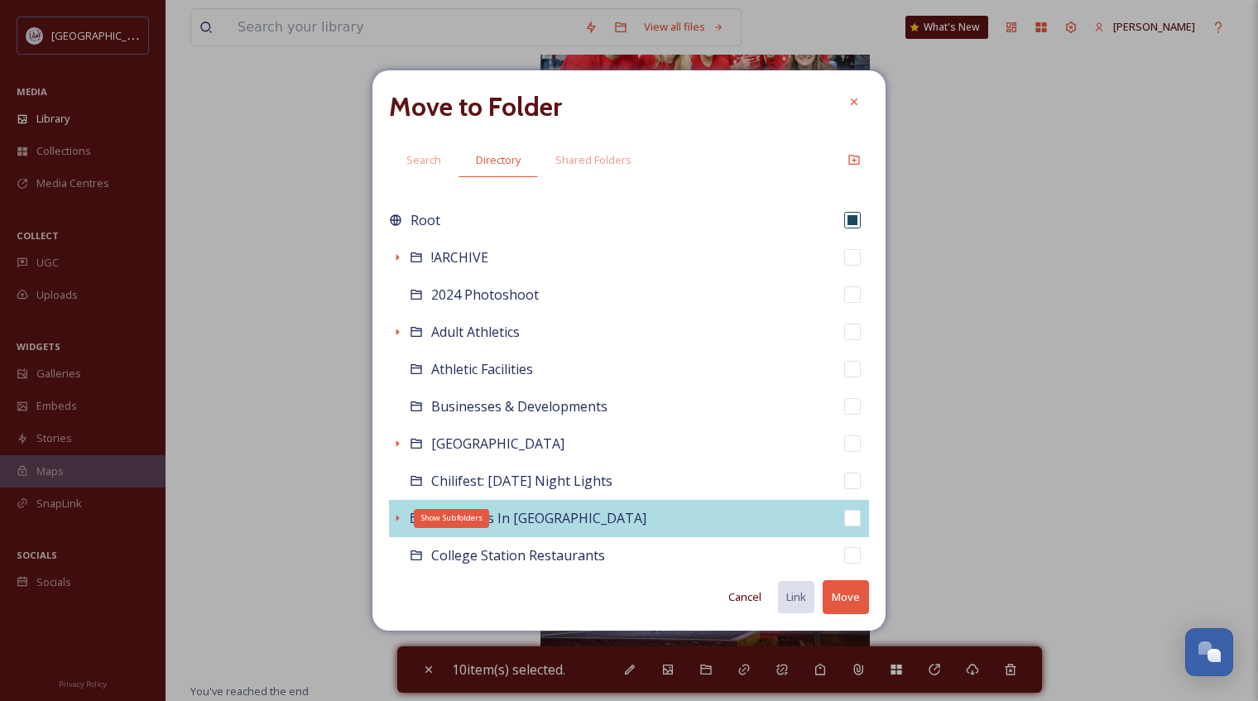
click at [394, 520] on icon at bounding box center [397, 517] width 13 height 13
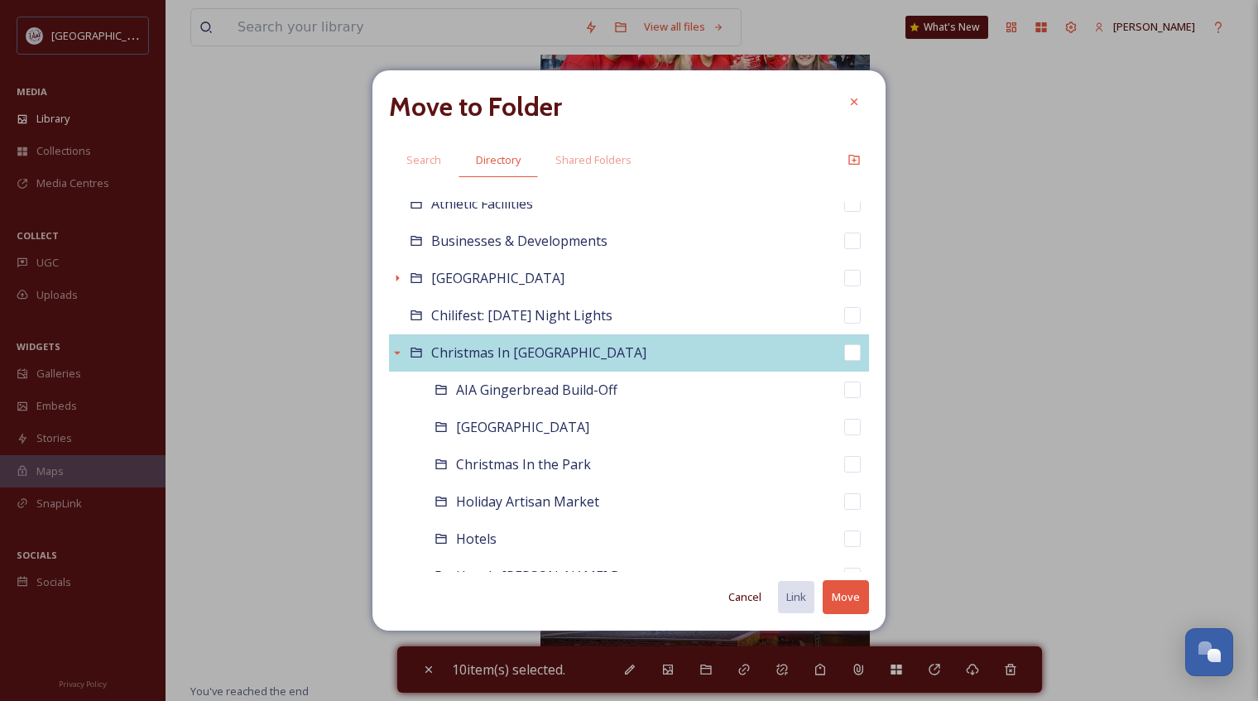
scroll to position [248, 0]
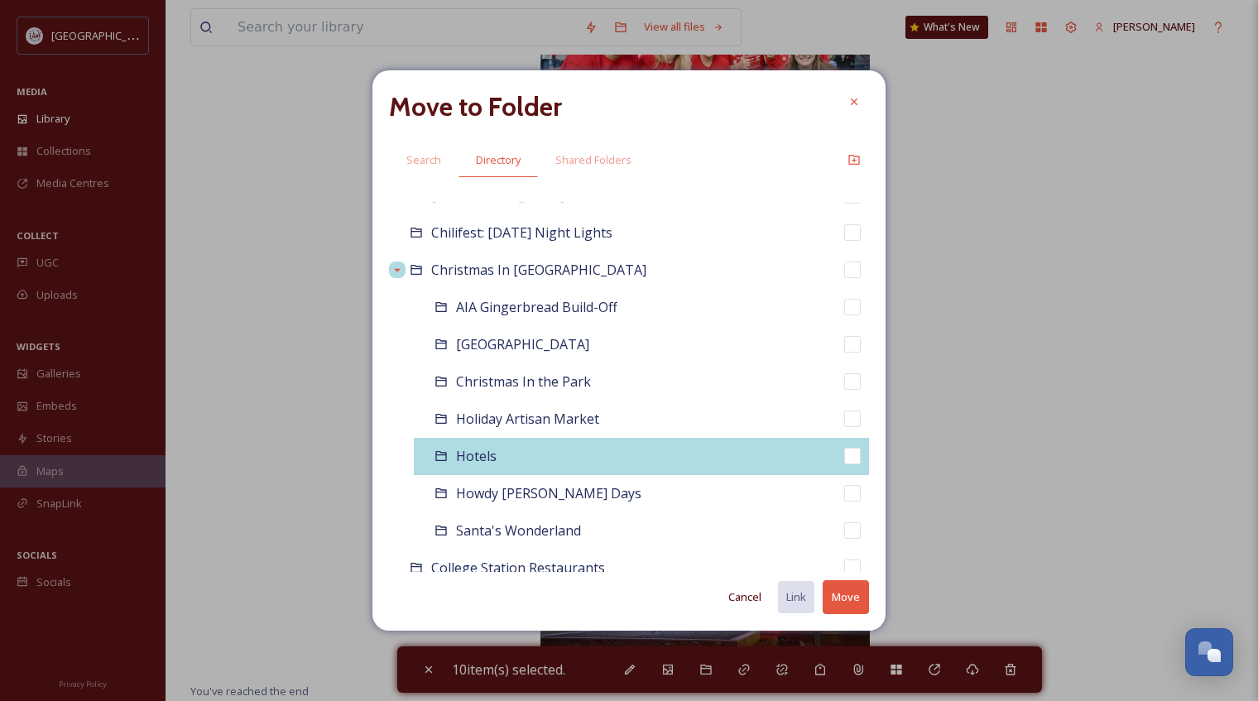
click at [473, 460] on span "Hotels" at bounding box center [476, 456] width 41 height 18
checkbox input "false"
checkbox input "true"
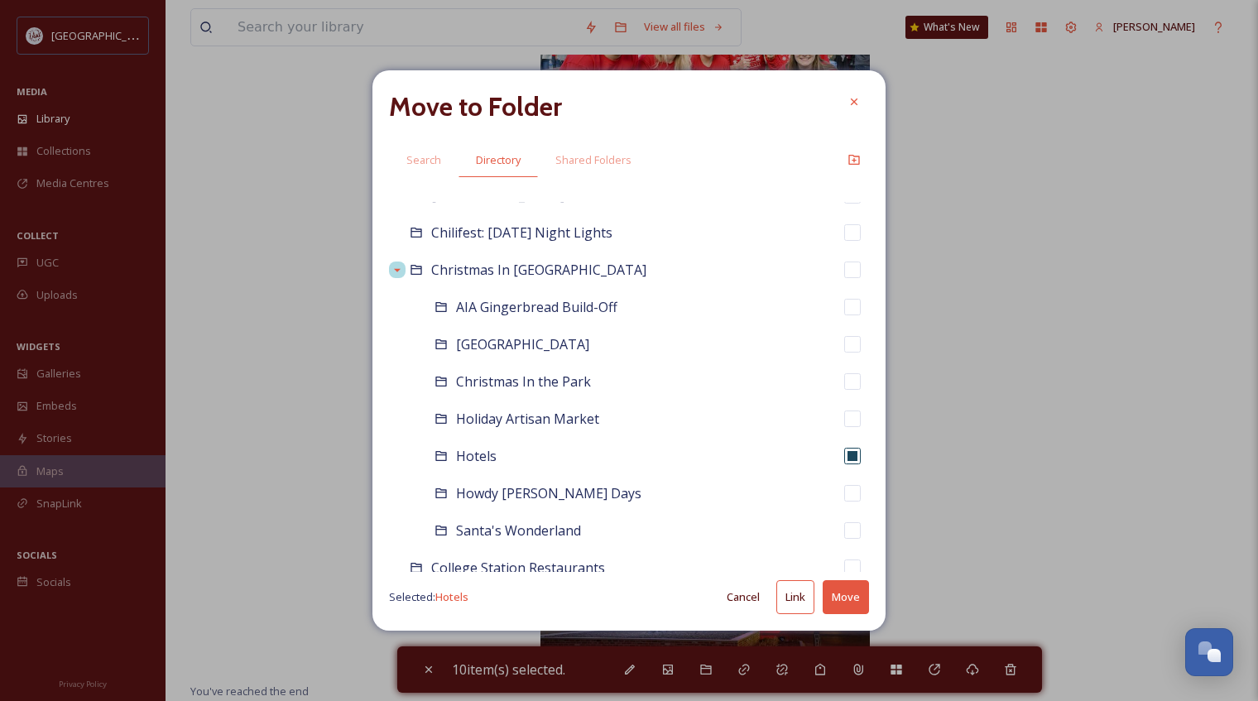
click at [840, 597] on button "Move" at bounding box center [846, 597] width 46 height 34
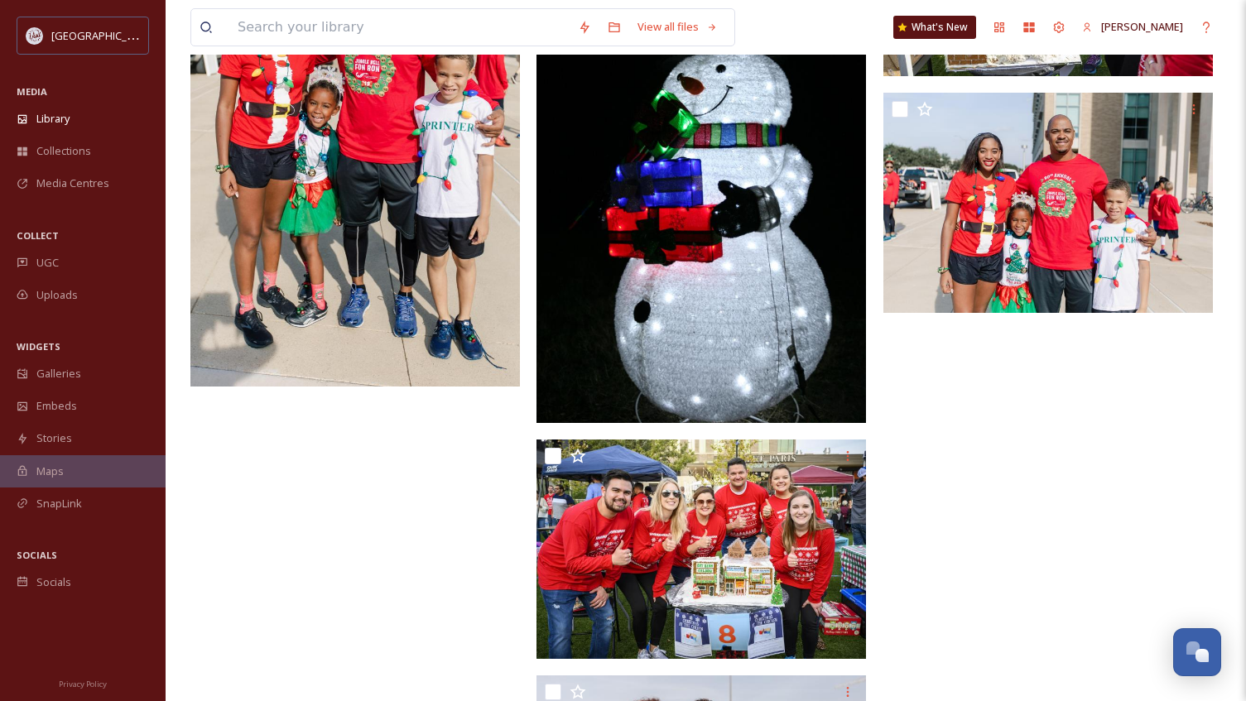
scroll to position [3837, 0]
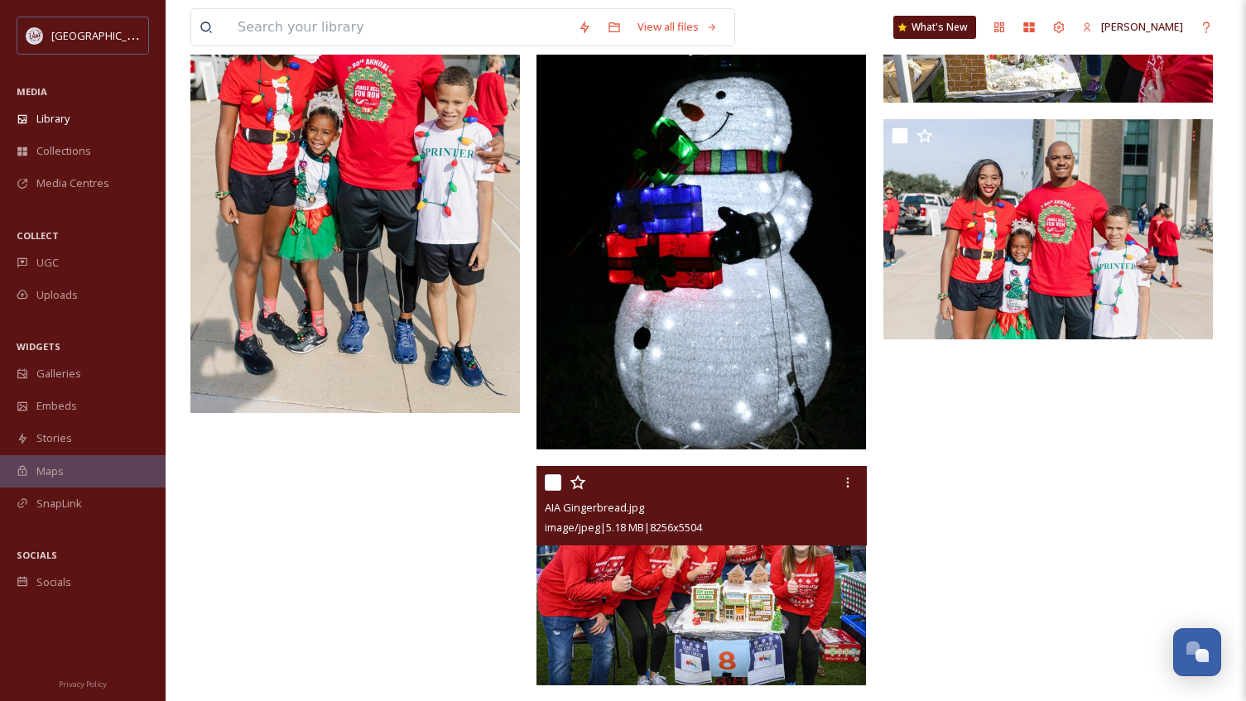
click at [557, 482] on input "checkbox" at bounding box center [553, 482] width 17 height 17
checkbox input "true"
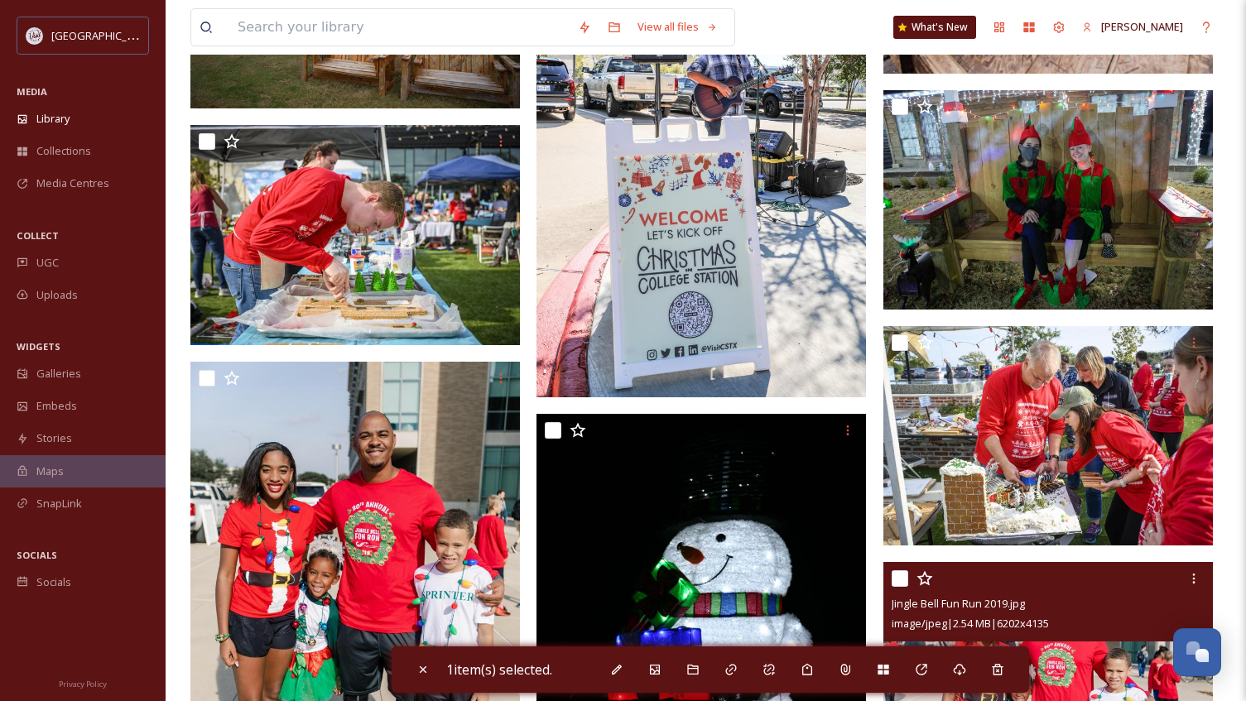
scroll to position [3340, 0]
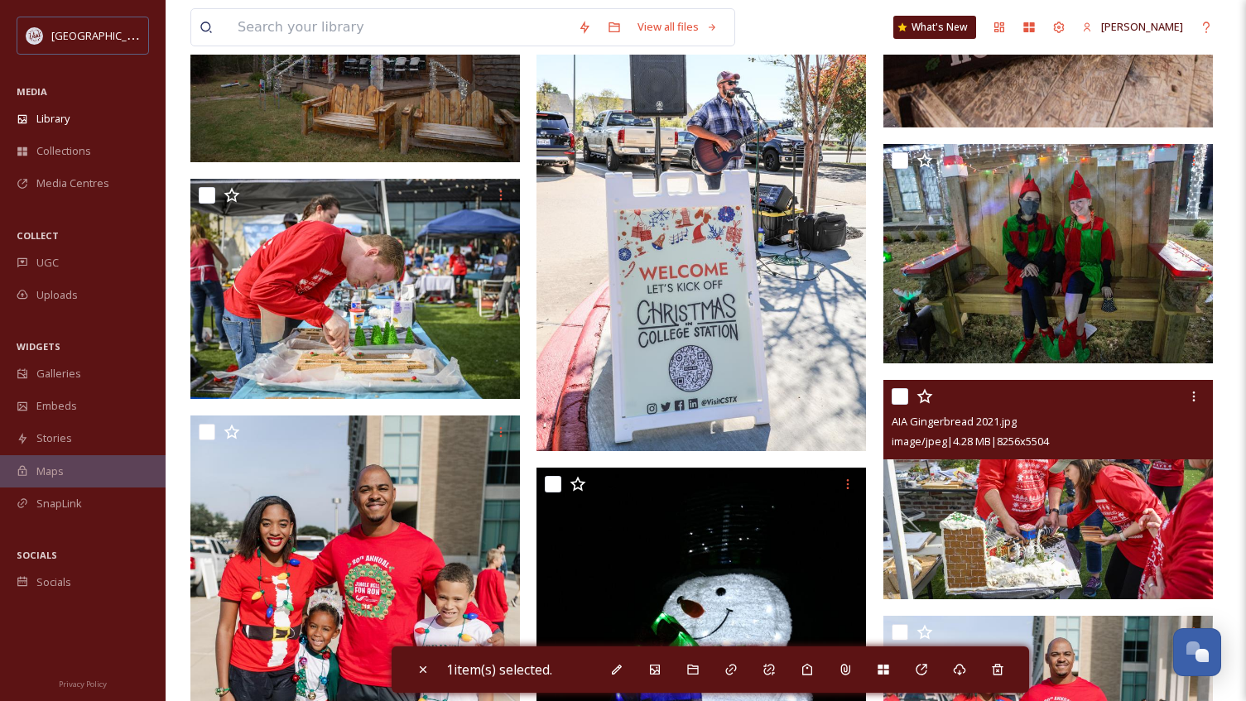
click at [903, 394] on input "checkbox" at bounding box center [899, 396] width 17 height 17
checkbox input "true"
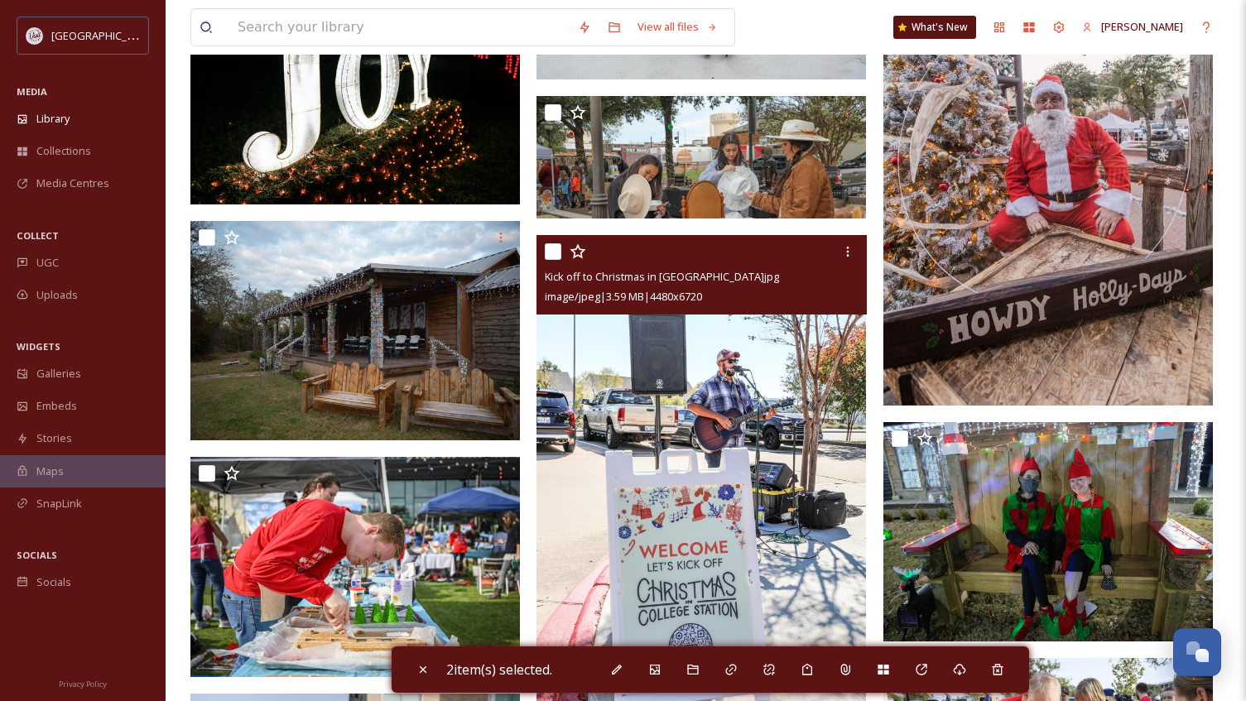
scroll to position [3009, 0]
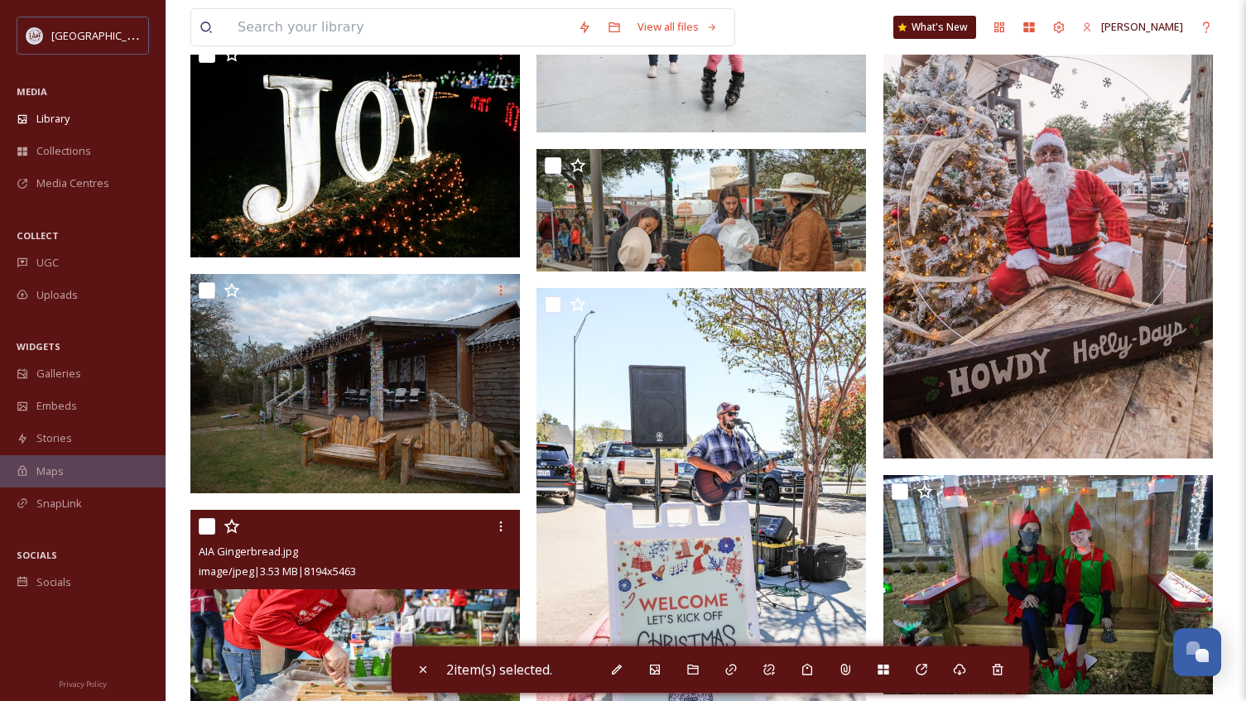
click at [205, 526] on input "checkbox" at bounding box center [207, 526] width 17 height 17
checkbox input "true"
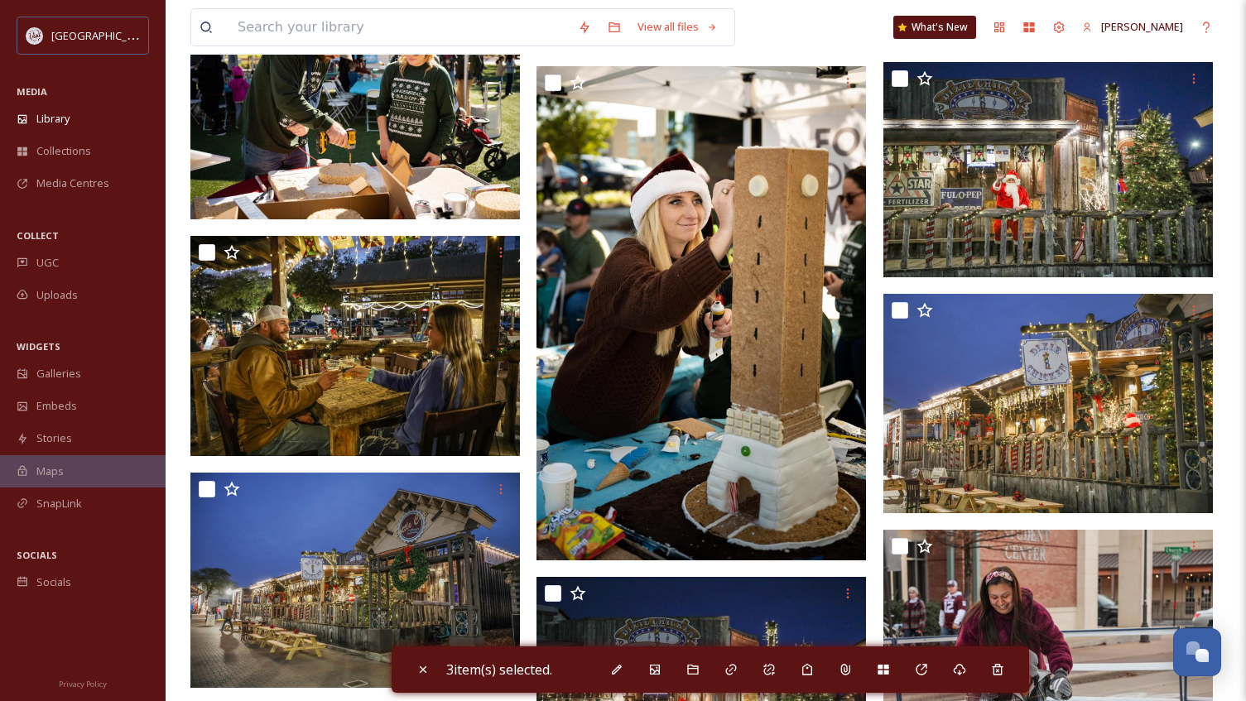
scroll to position [1850, 0]
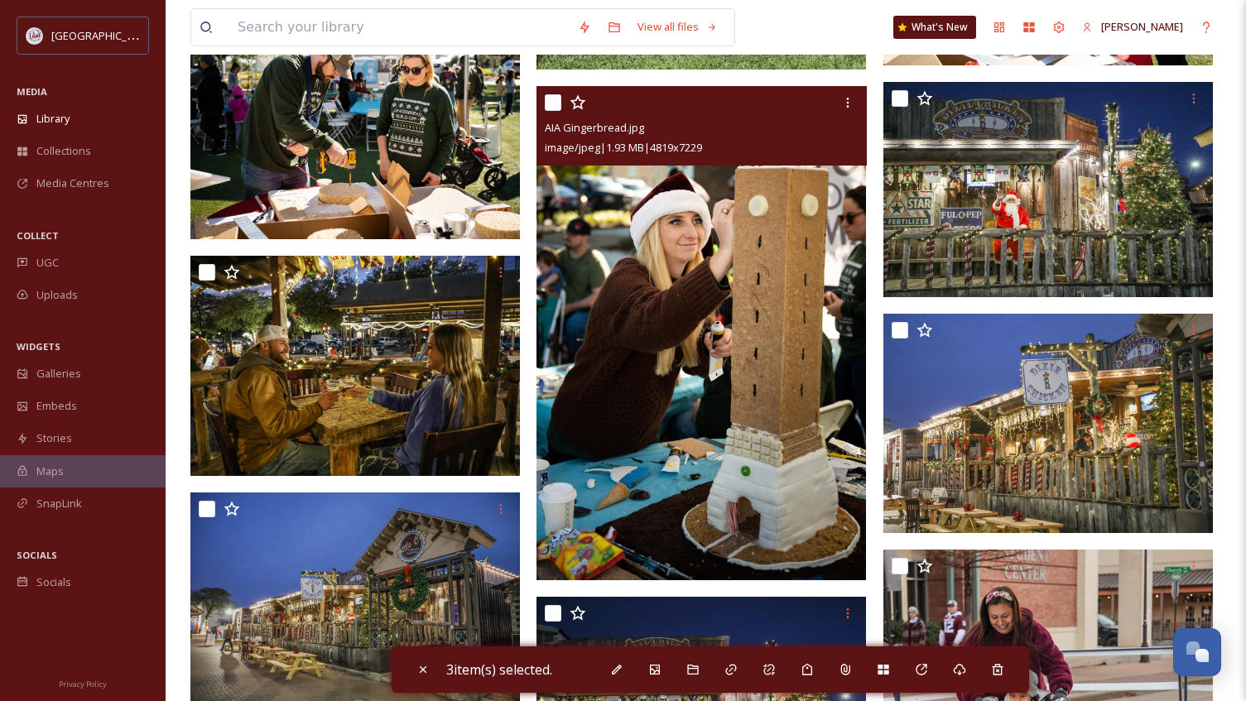
click at [549, 99] on input "checkbox" at bounding box center [553, 102] width 17 height 17
checkbox input "true"
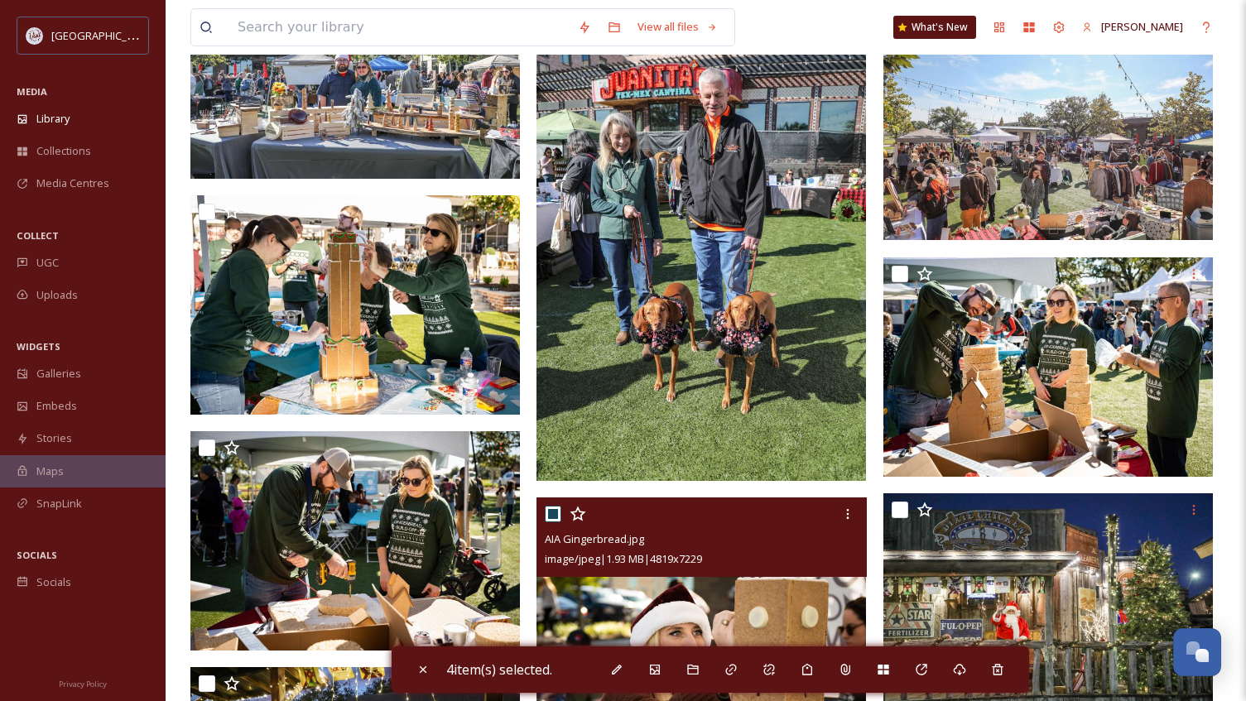
scroll to position [1437, 0]
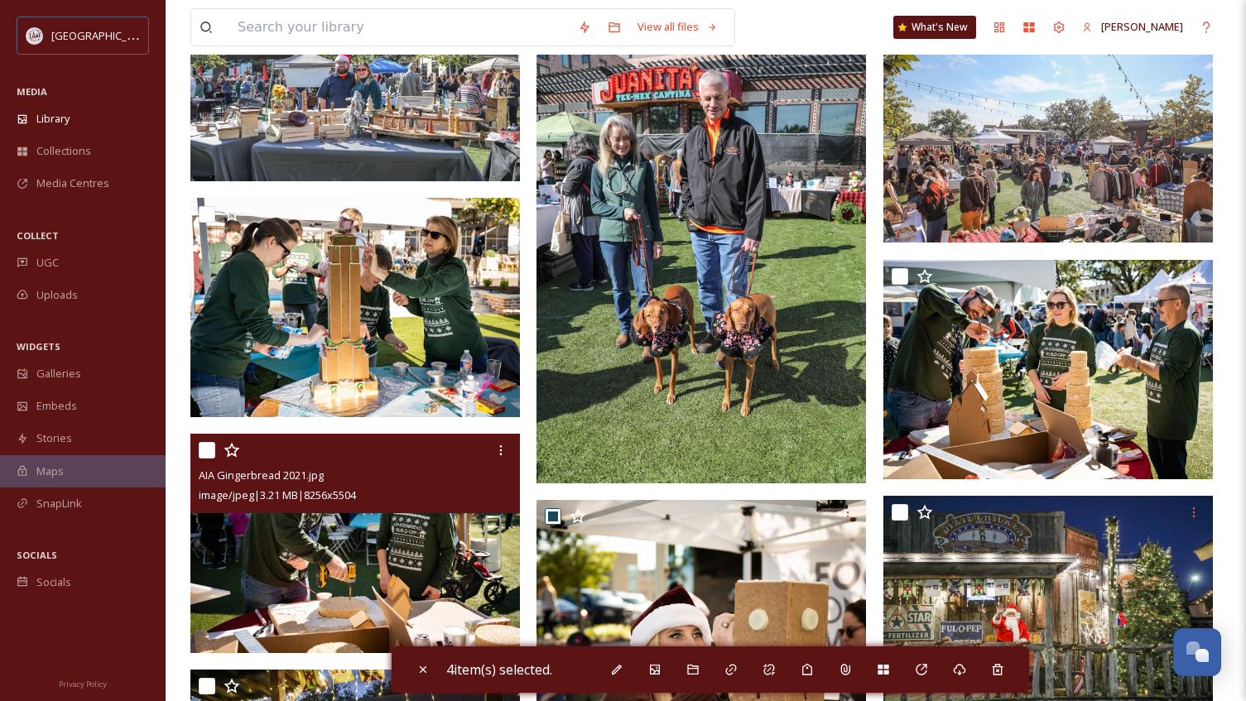
click at [205, 444] on input "checkbox" at bounding box center [207, 450] width 17 height 17
checkbox input "true"
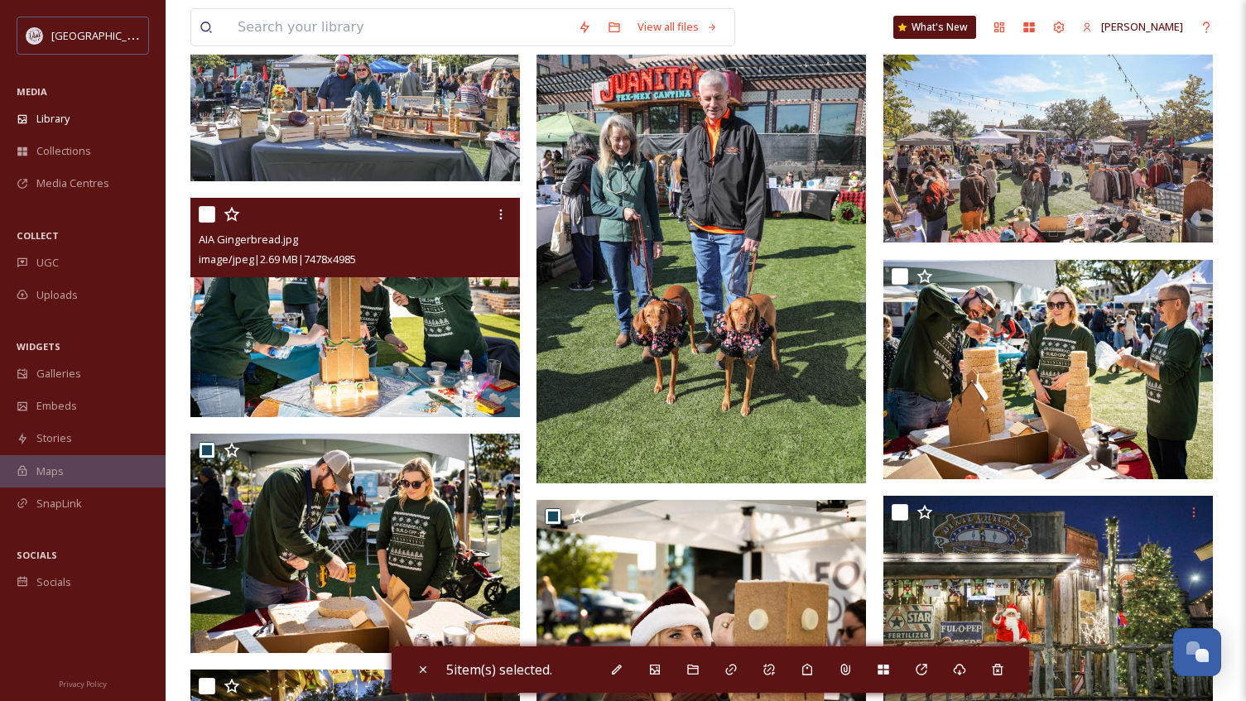
click at [196, 214] on div "AIA Gingerbread.jpg image/jpeg | 2.69 MB | 7478 x 4985" at bounding box center [354, 237] width 329 height 79
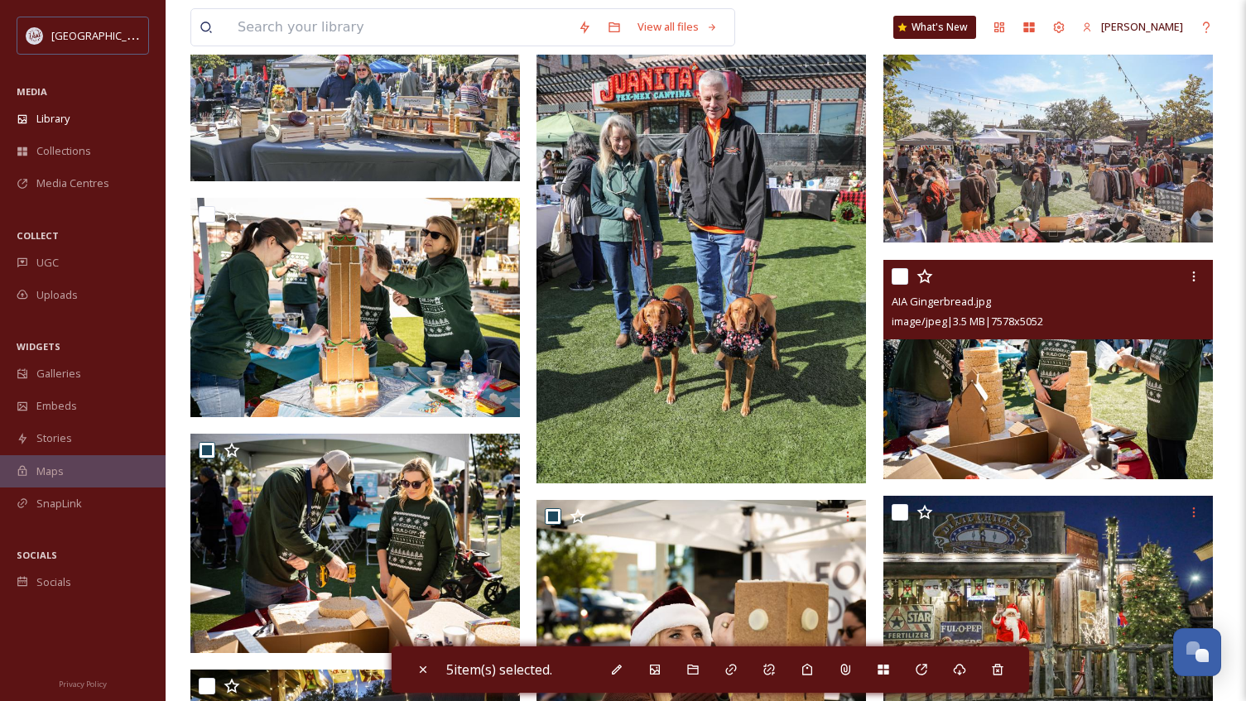
click at [895, 274] on input "checkbox" at bounding box center [899, 276] width 17 height 17
checkbox input "true"
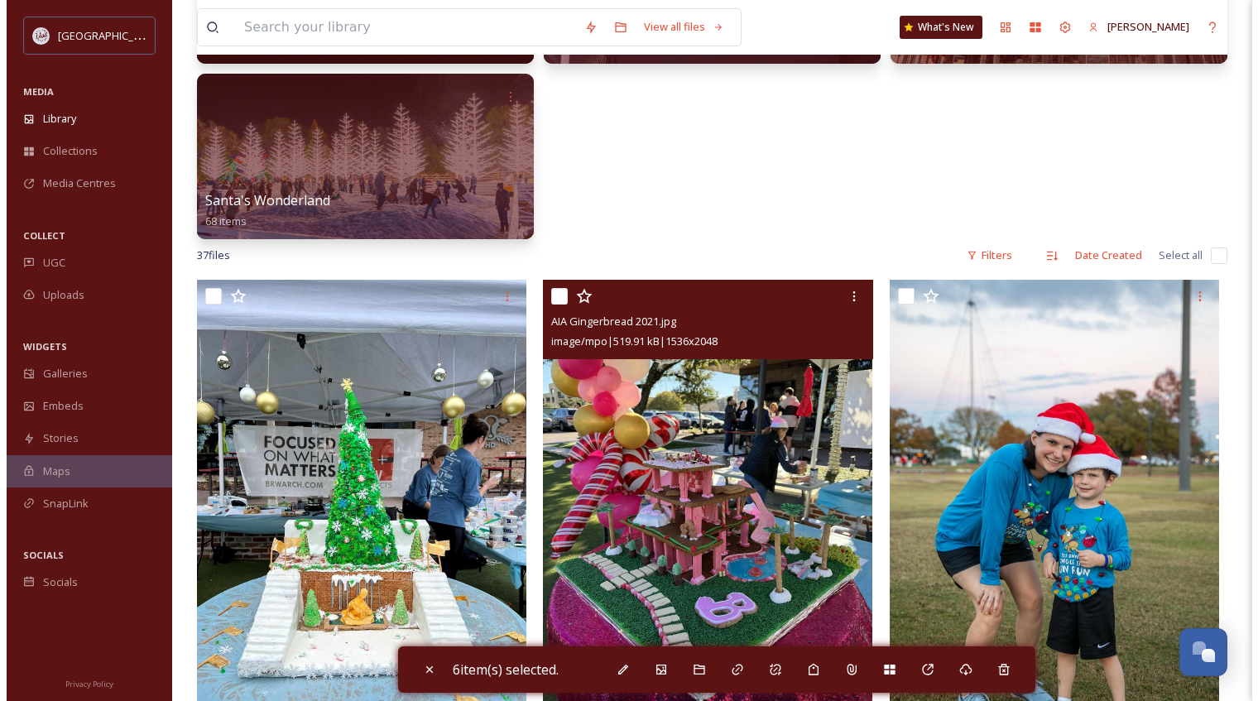
scroll to position [444, 0]
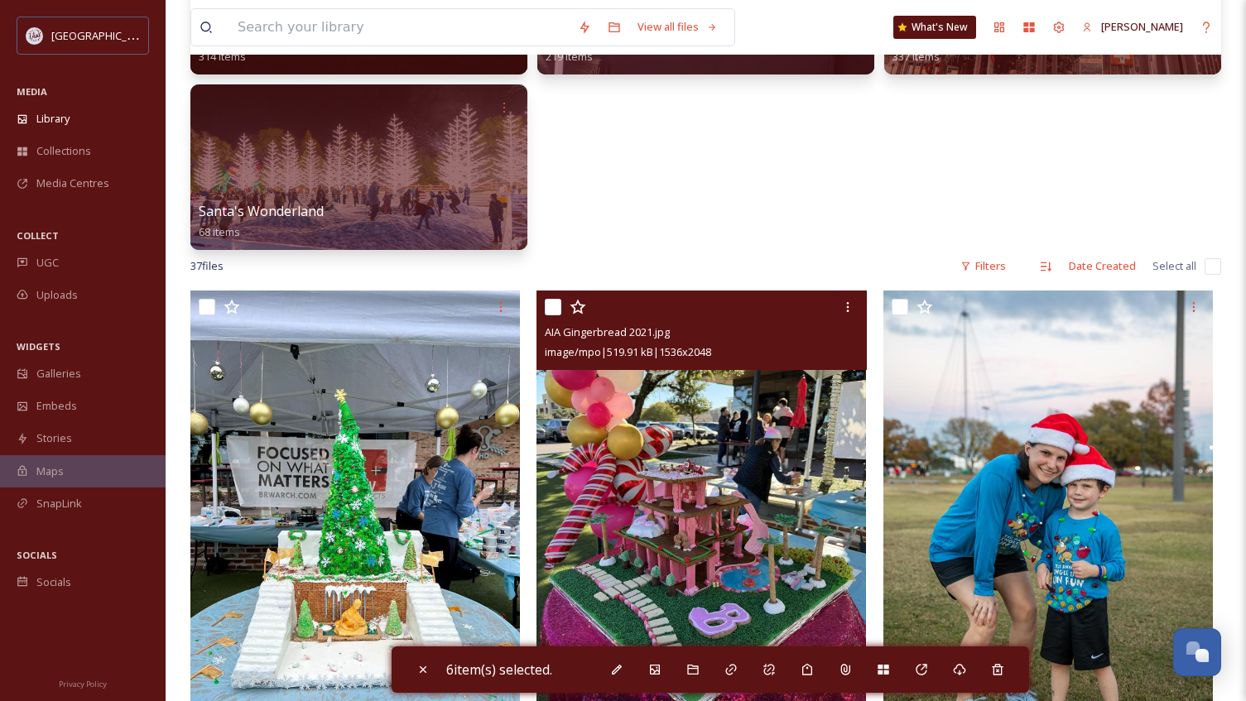
click at [546, 306] on input "checkbox" at bounding box center [553, 307] width 17 height 17
checkbox input "true"
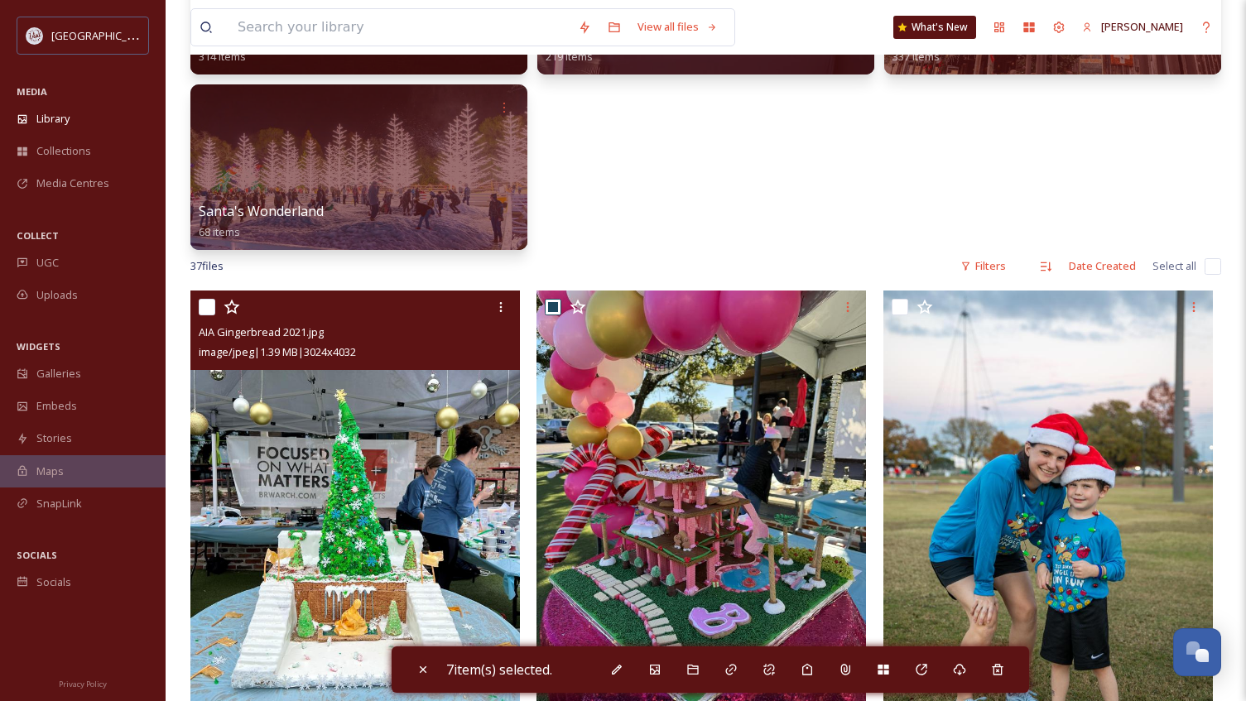
click at [207, 309] on input "checkbox" at bounding box center [207, 307] width 17 height 17
checkbox input "true"
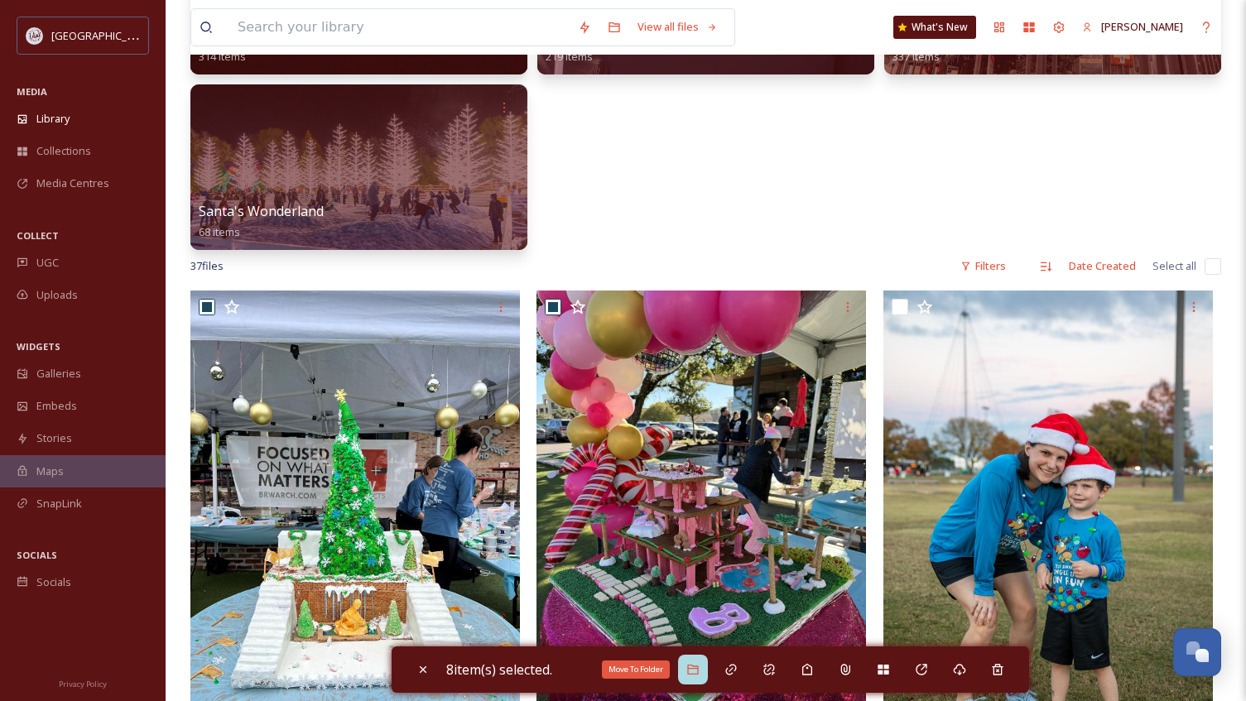
click at [692, 667] on icon at bounding box center [692, 670] width 11 height 10
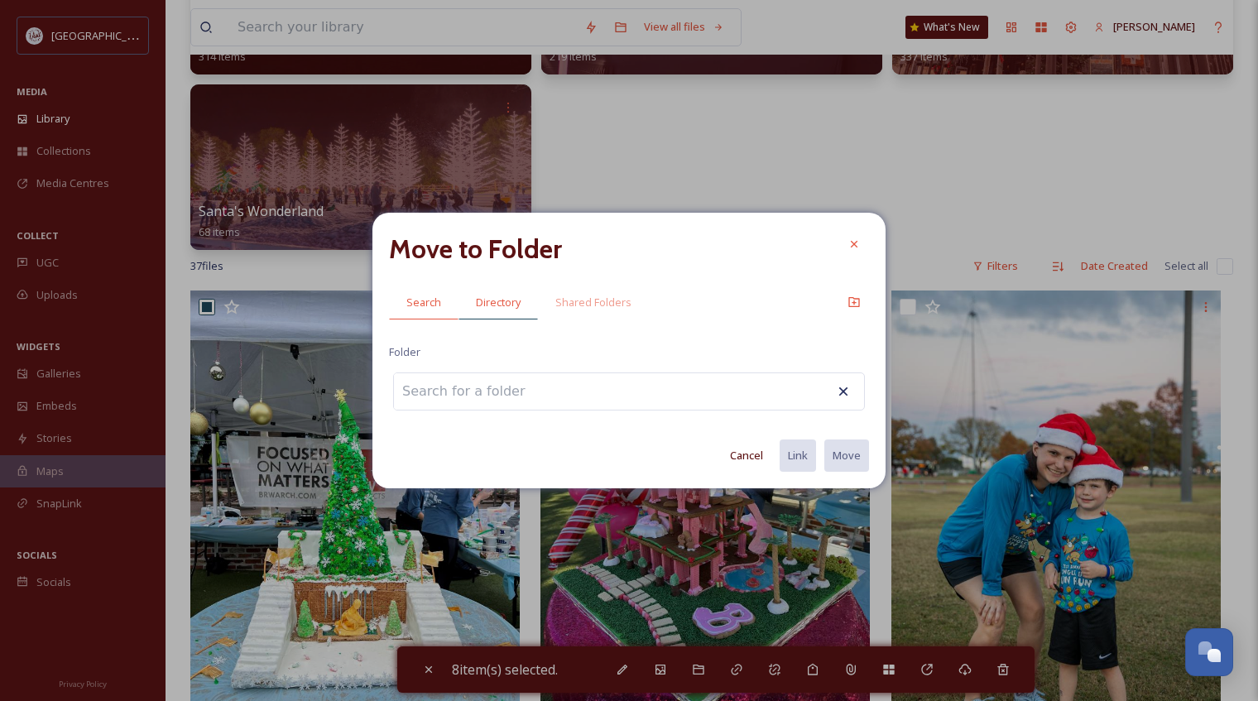
click at [491, 303] on span "Directory" at bounding box center [498, 303] width 45 height 16
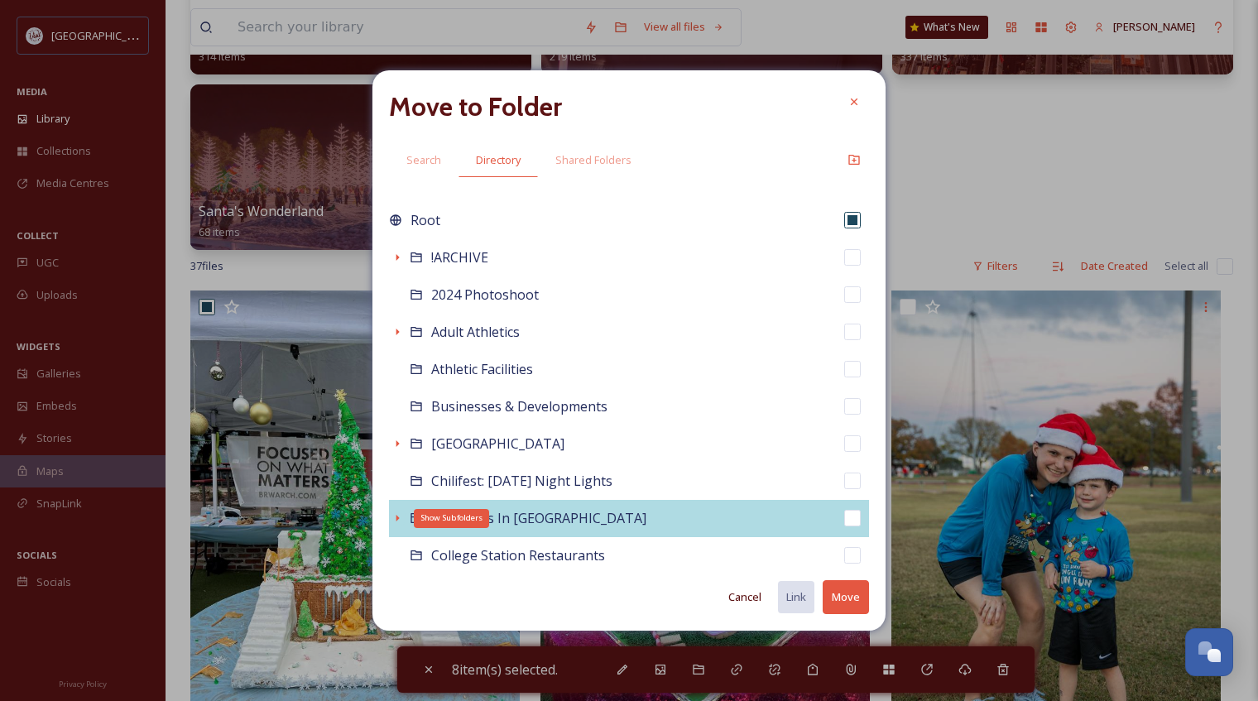
click at [396, 516] on icon at bounding box center [397, 518] width 3 height 7
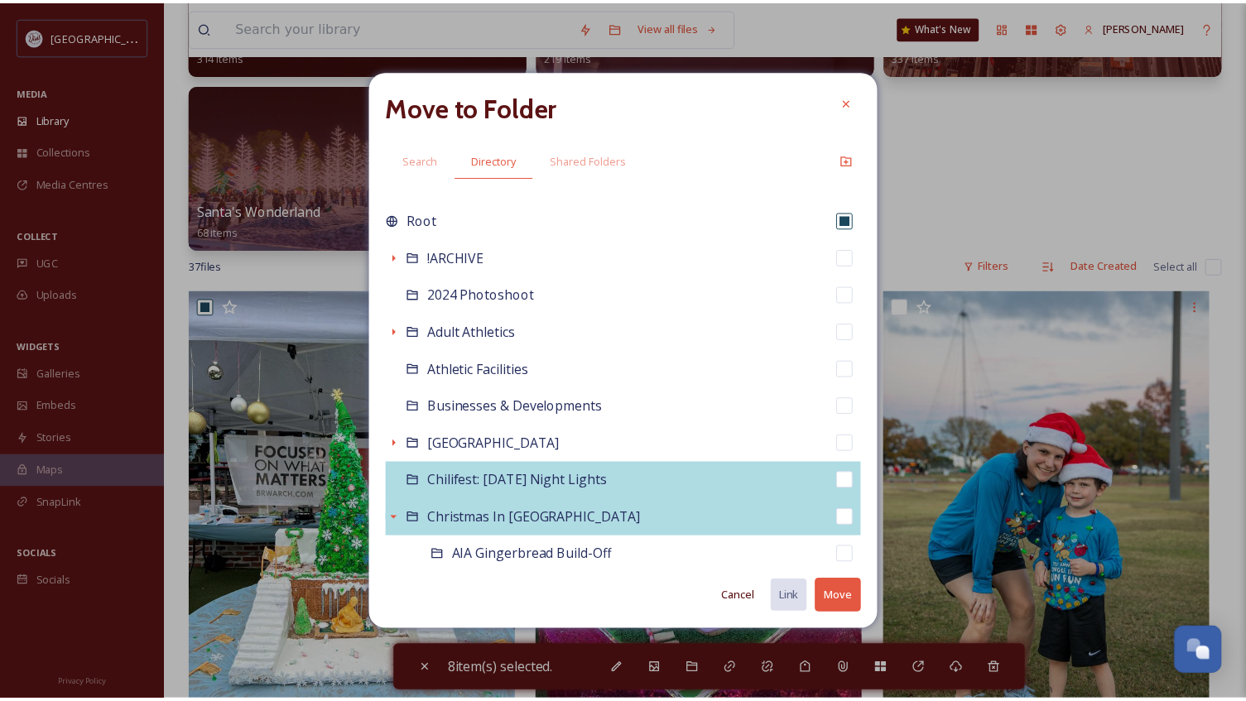
scroll to position [83, 0]
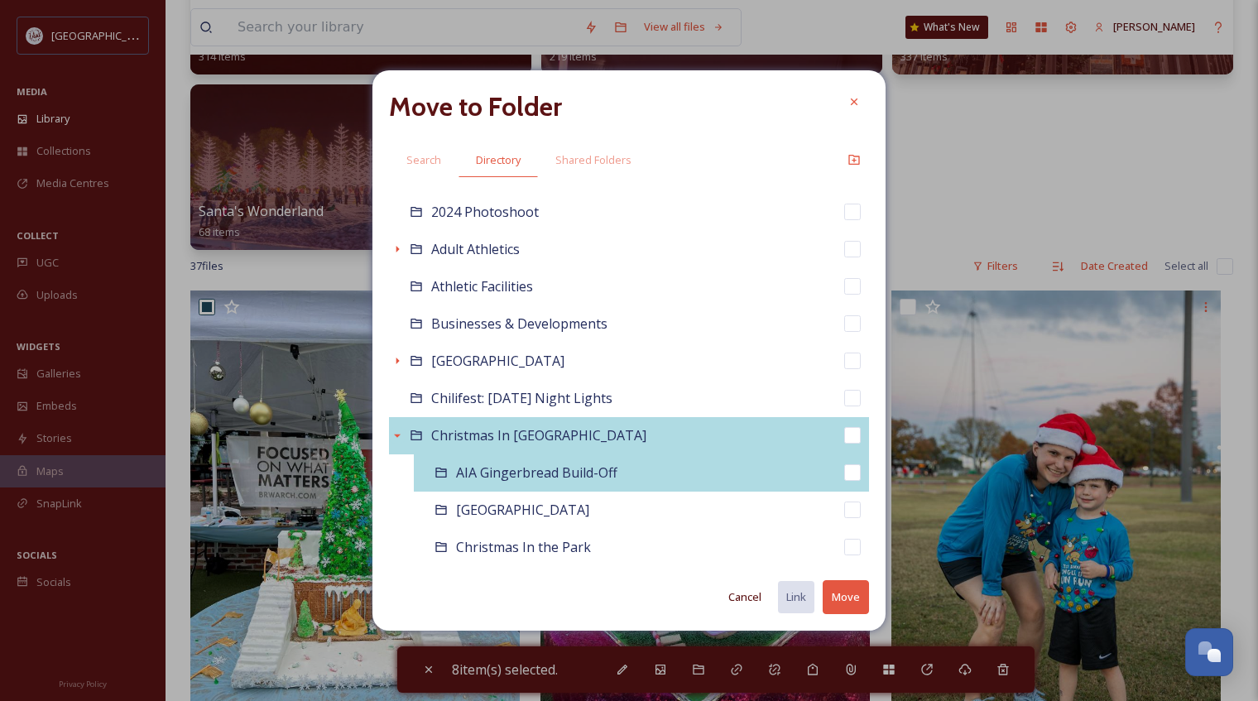
click at [491, 482] on span "AIA Gingerbread Build-Off" at bounding box center [536, 472] width 161 height 18
checkbox input "false"
checkbox input "true"
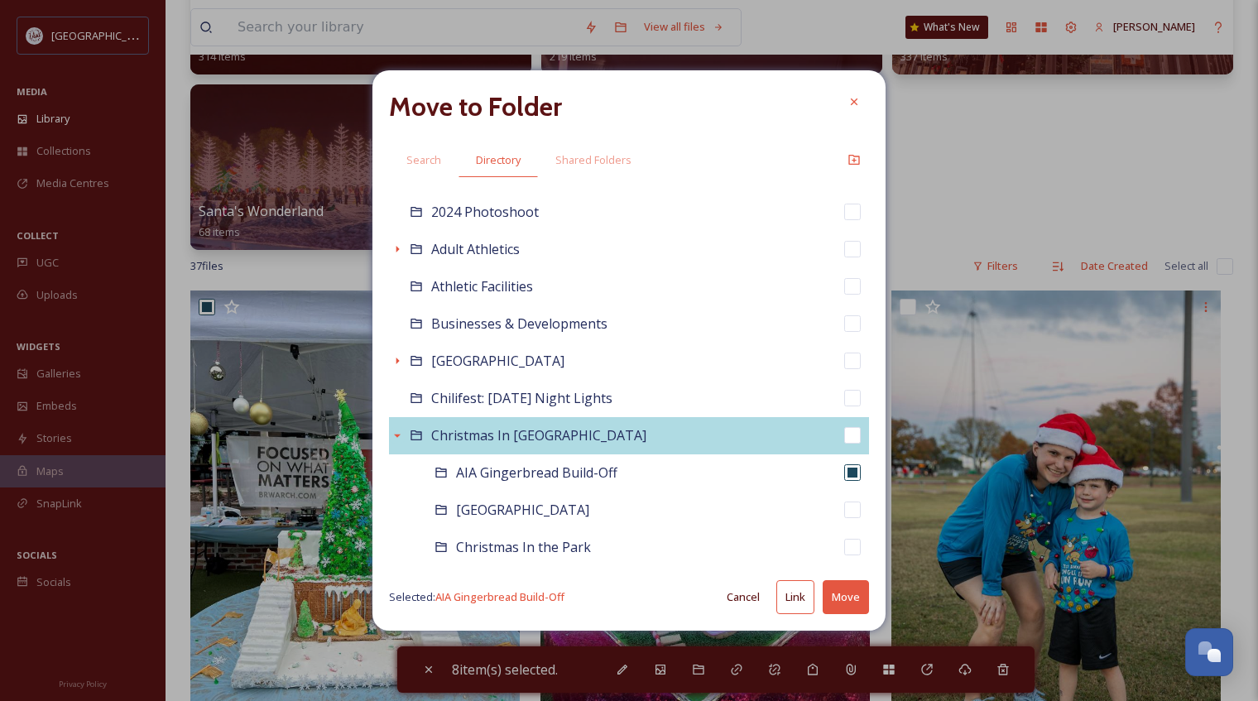
click at [844, 592] on button "Move" at bounding box center [846, 597] width 46 height 34
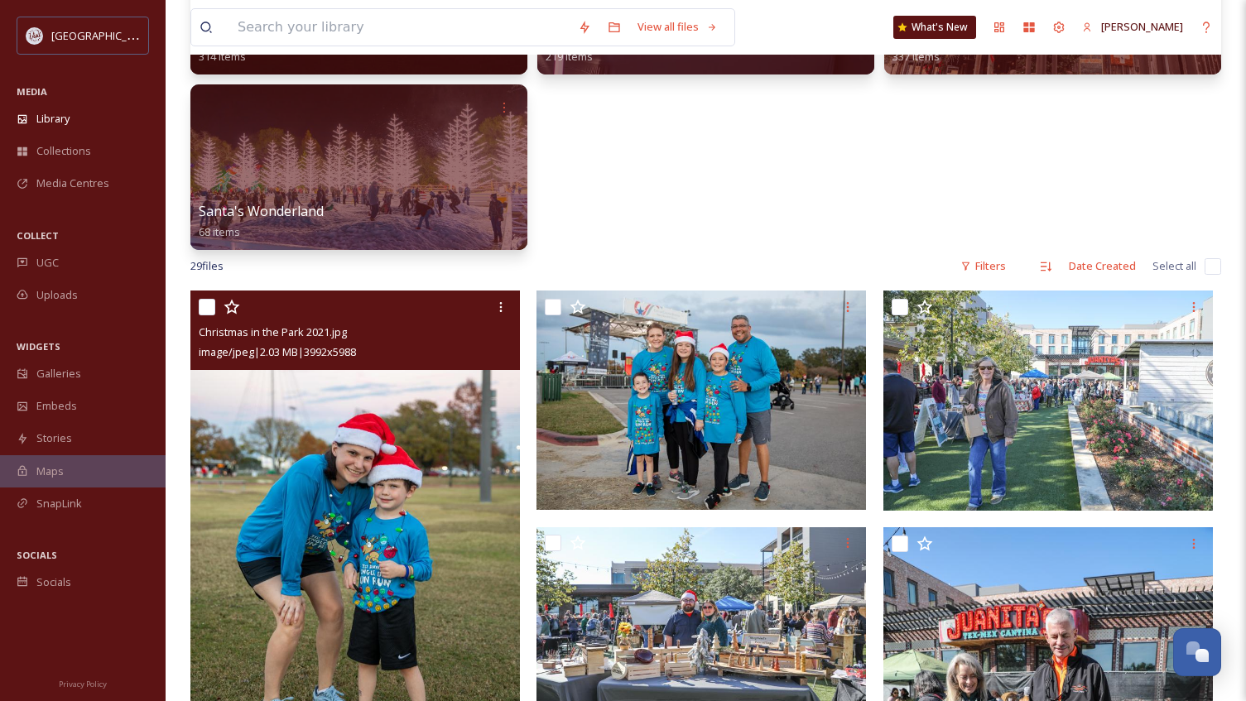
click at [200, 310] on input "checkbox" at bounding box center [207, 307] width 17 height 17
checkbox input "true"
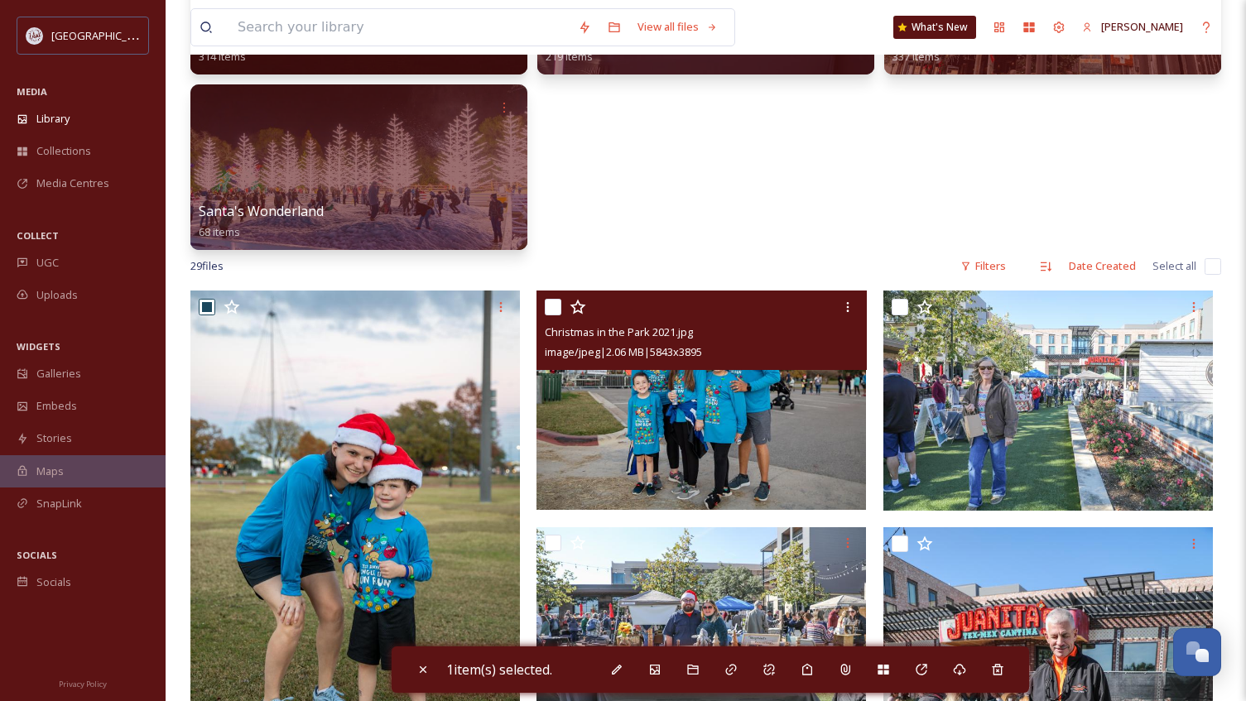
click at [556, 308] on input "checkbox" at bounding box center [553, 307] width 17 height 17
checkbox input "true"
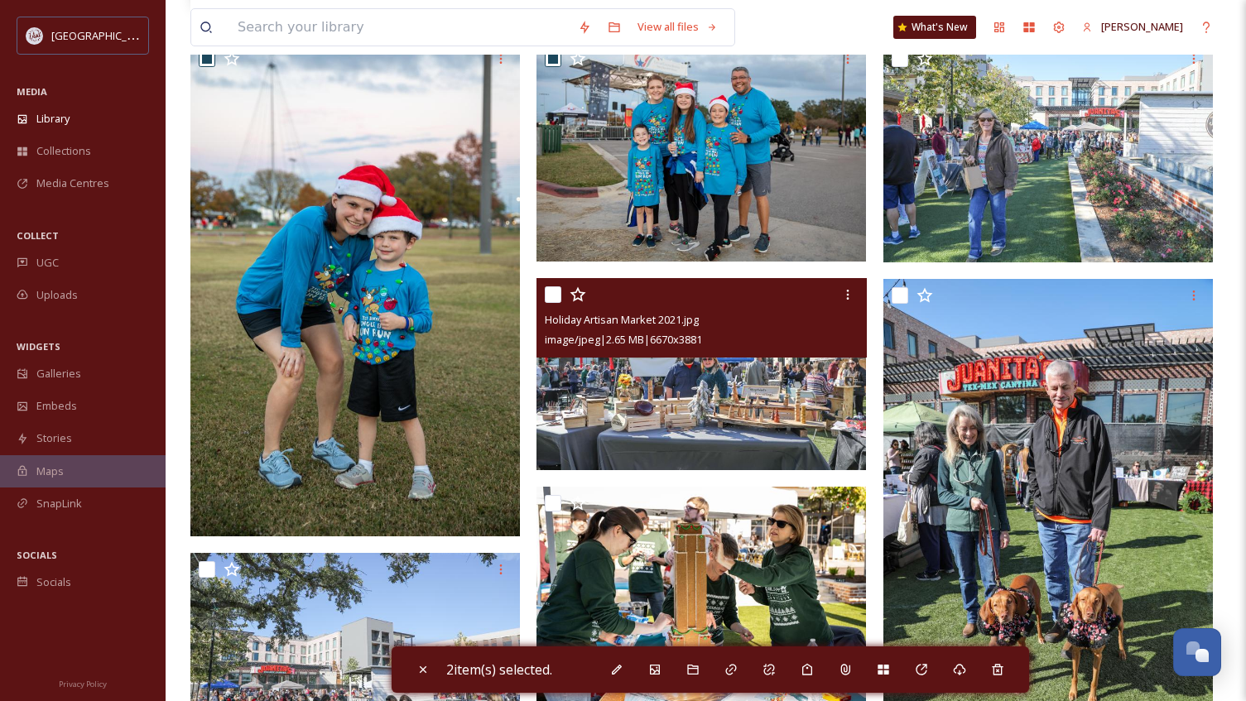
scroll to position [775, 0]
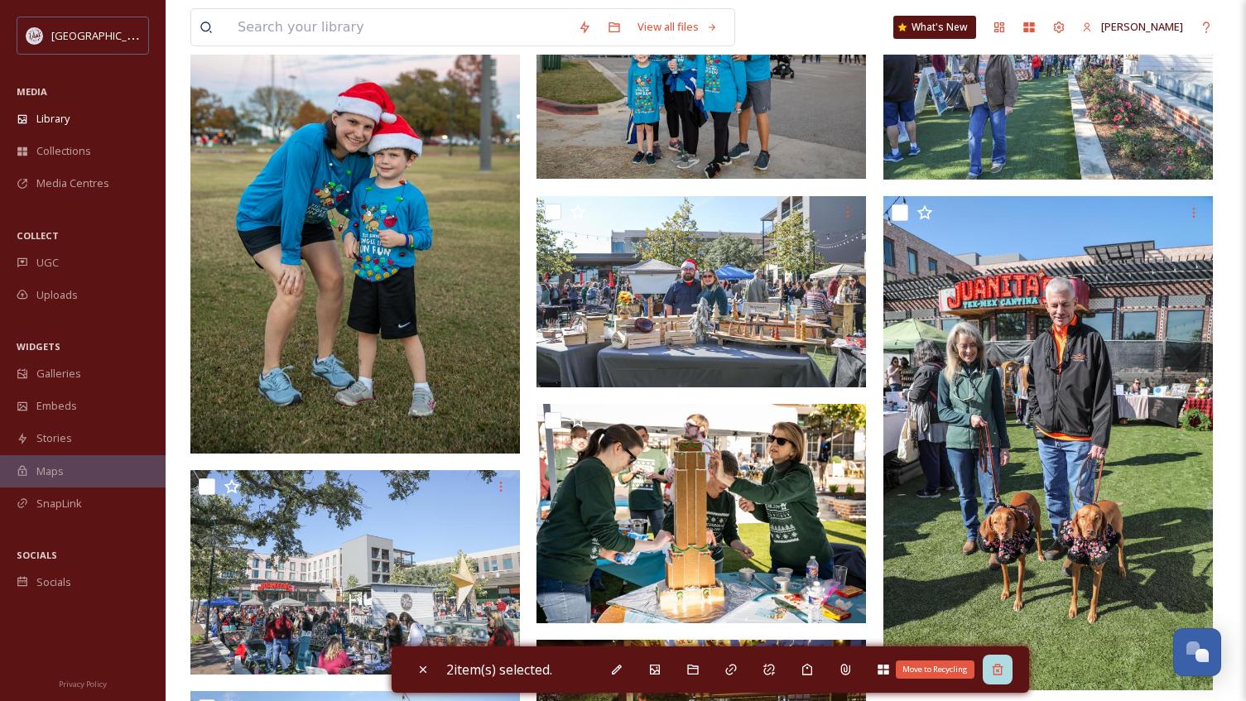
click at [1010, 669] on div "Move to Recycling" at bounding box center [997, 670] width 30 height 30
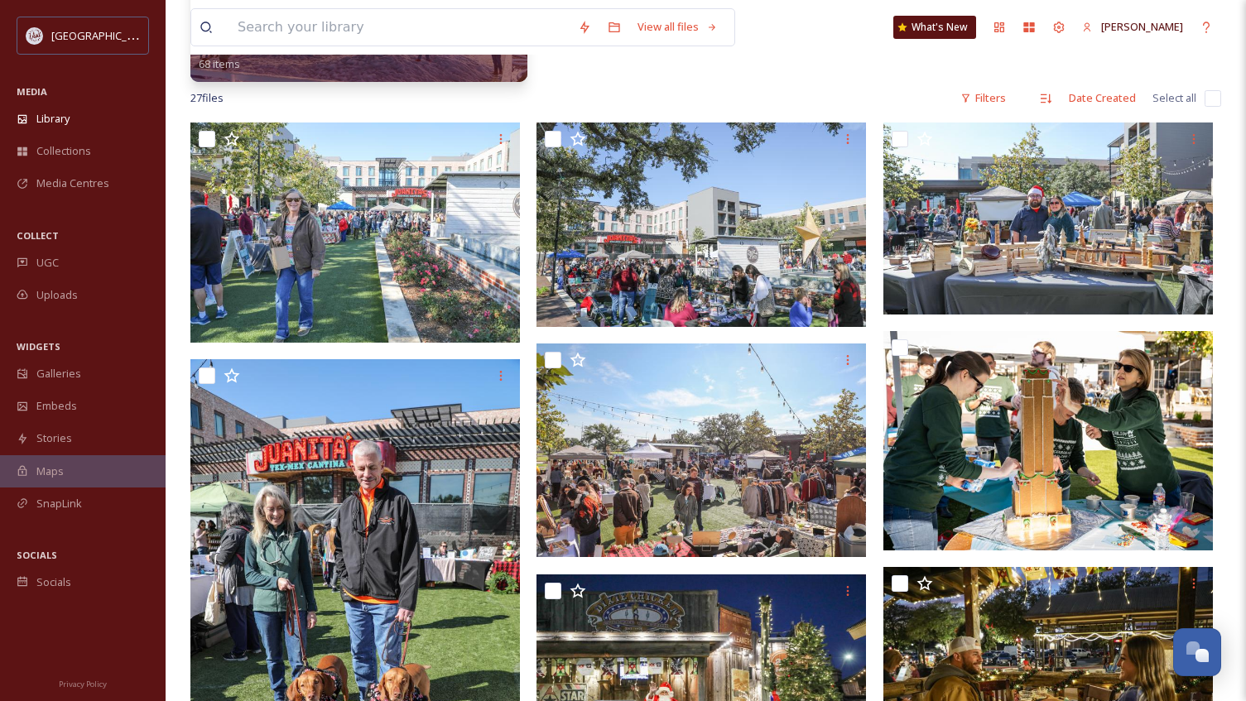
scroll to position [609, 0]
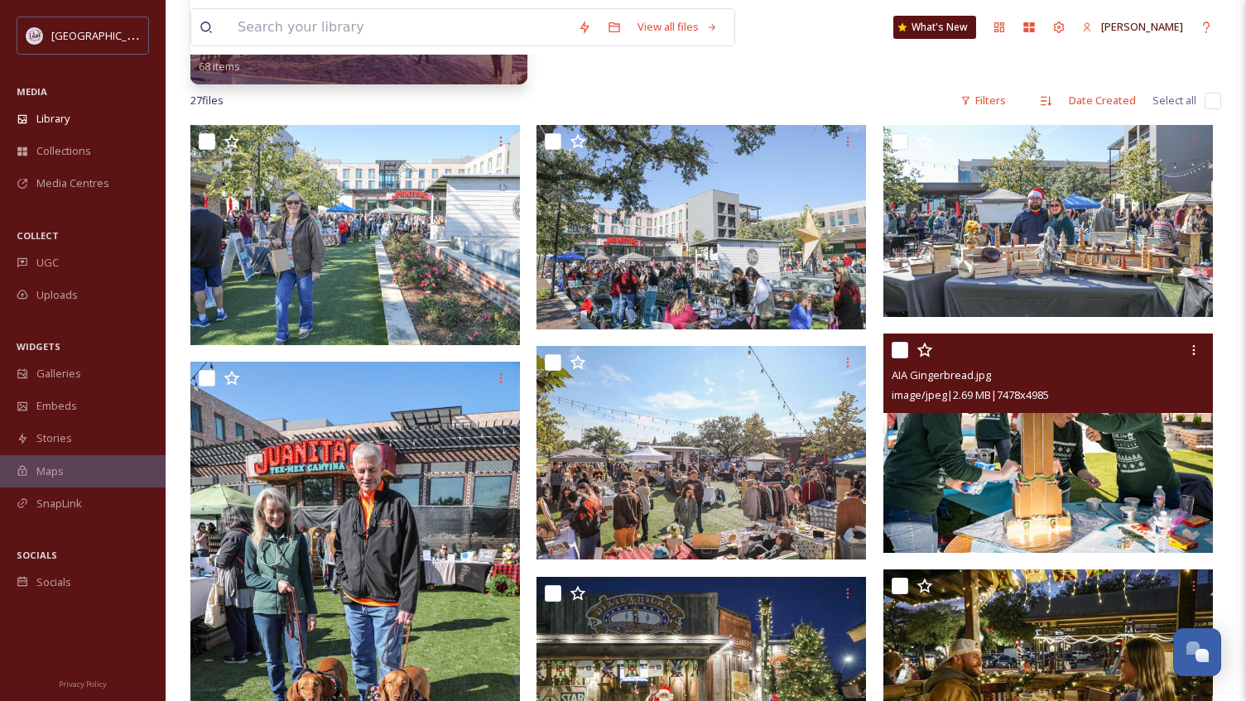
click at [896, 348] on input "checkbox" at bounding box center [899, 350] width 17 height 17
checkbox input "true"
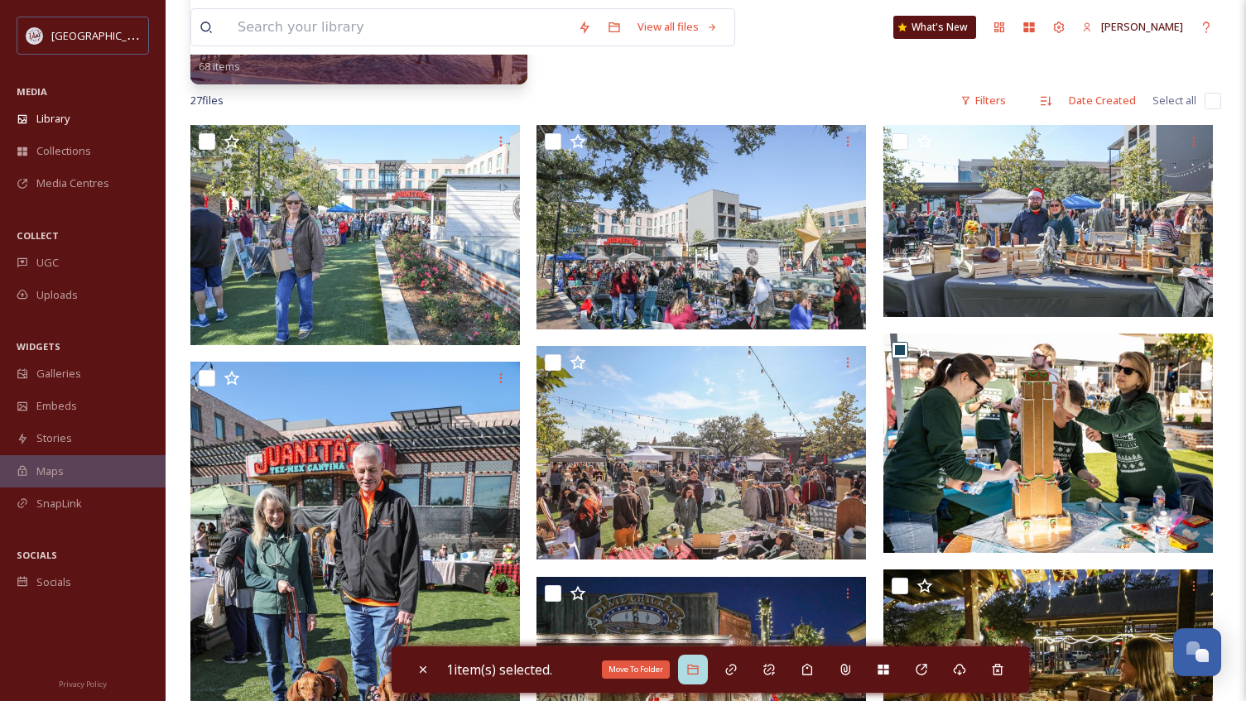
click at [704, 667] on div "Move To Folder" at bounding box center [693, 670] width 30 height 30
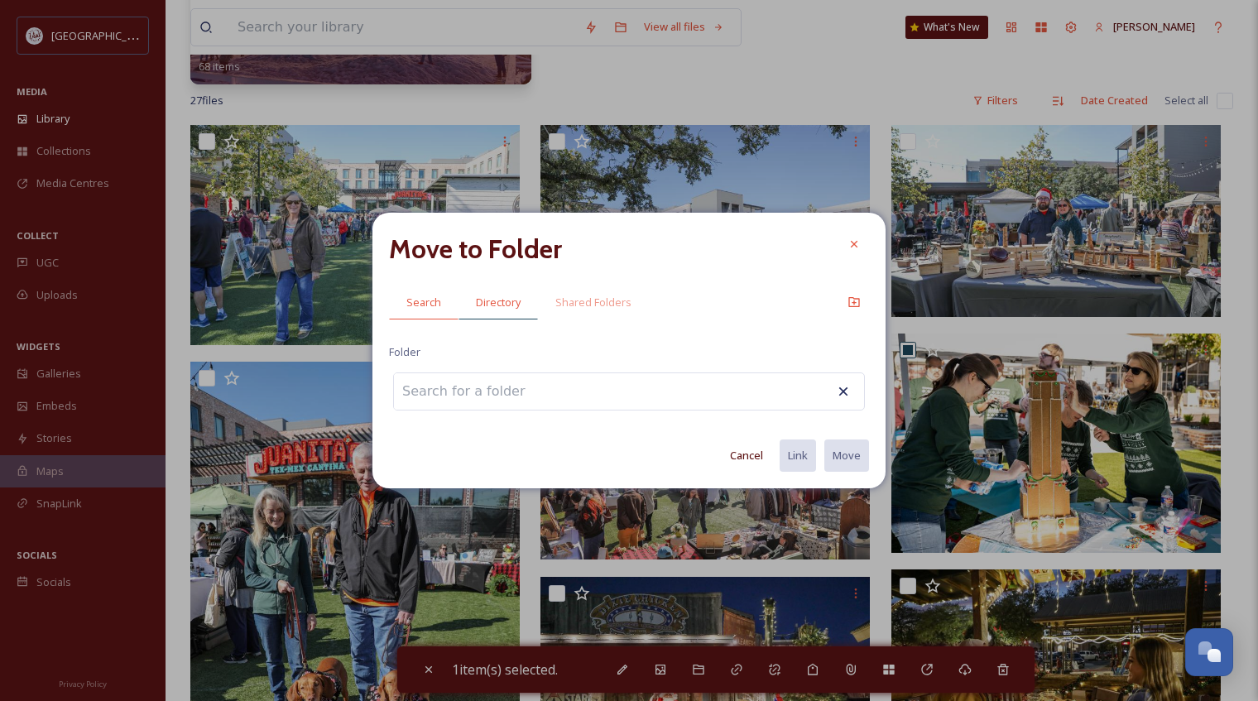
click at [510, 303] on span "Directory" at bounding box center [498, 303] width 45 height 16
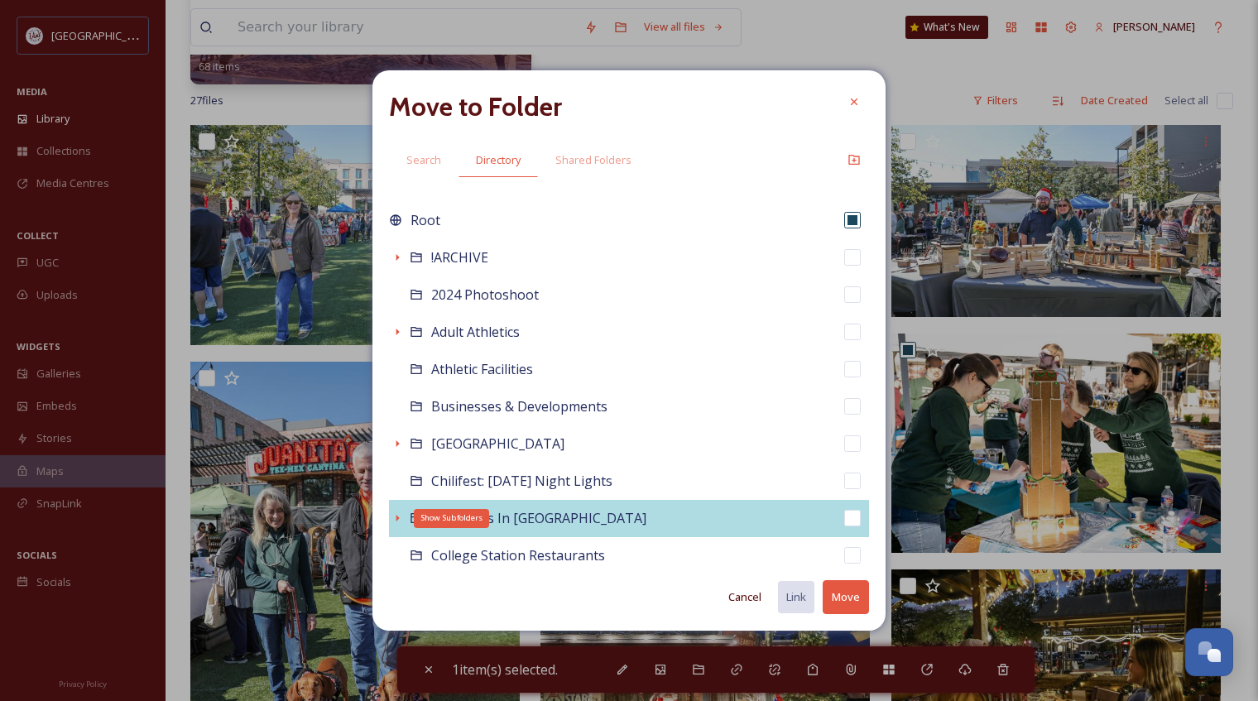
click at [390, 517] on div "Show Subfolders" at bounding box center [397, 518] width 17 height 17
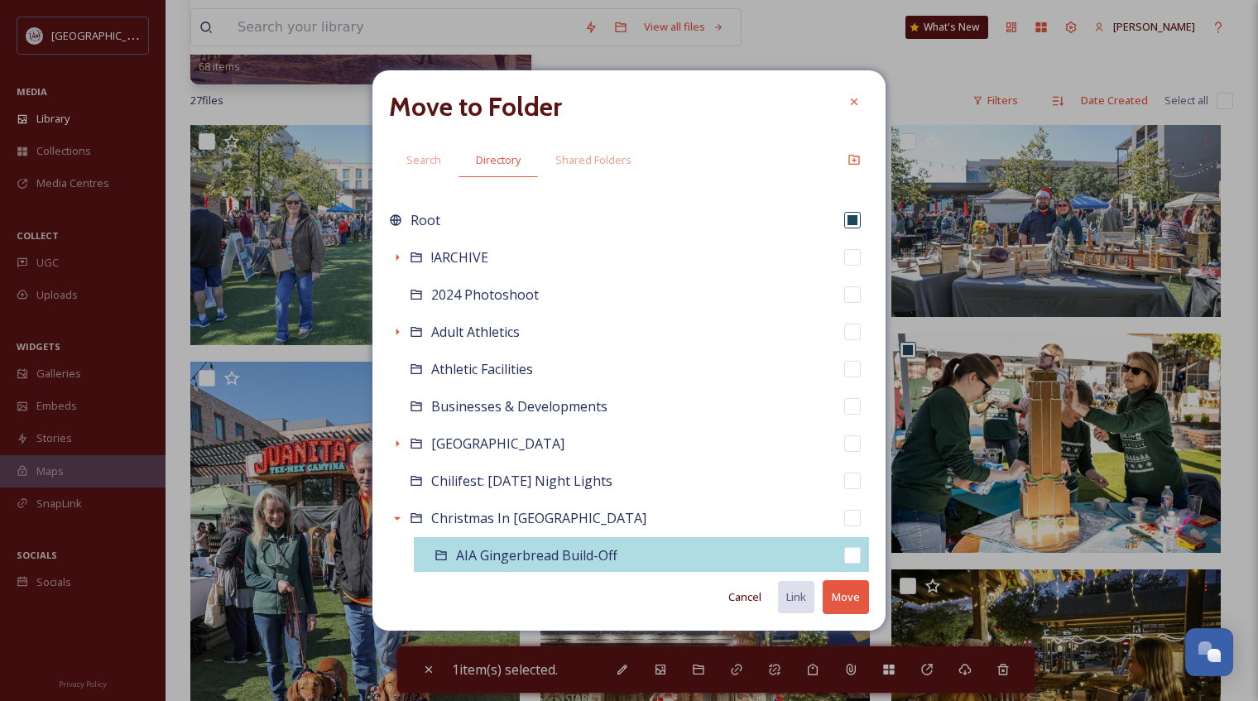
click at [511, 554] on span "AIA Gingerbread Build-Off" at bounding box center [536, 555] width 161 height 18
checkbox input "false"
checkbox input "true"
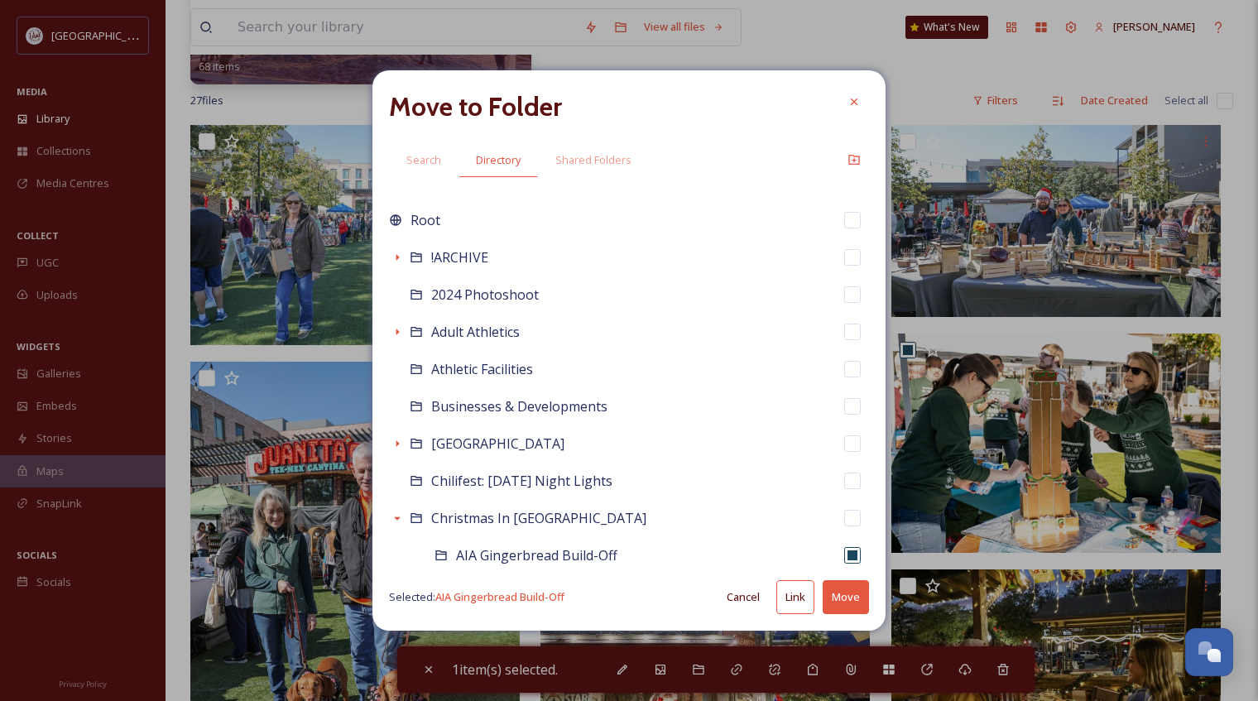
click at [843, 593] on button "Move" at bounding box center [846, 597] width 46 height 34
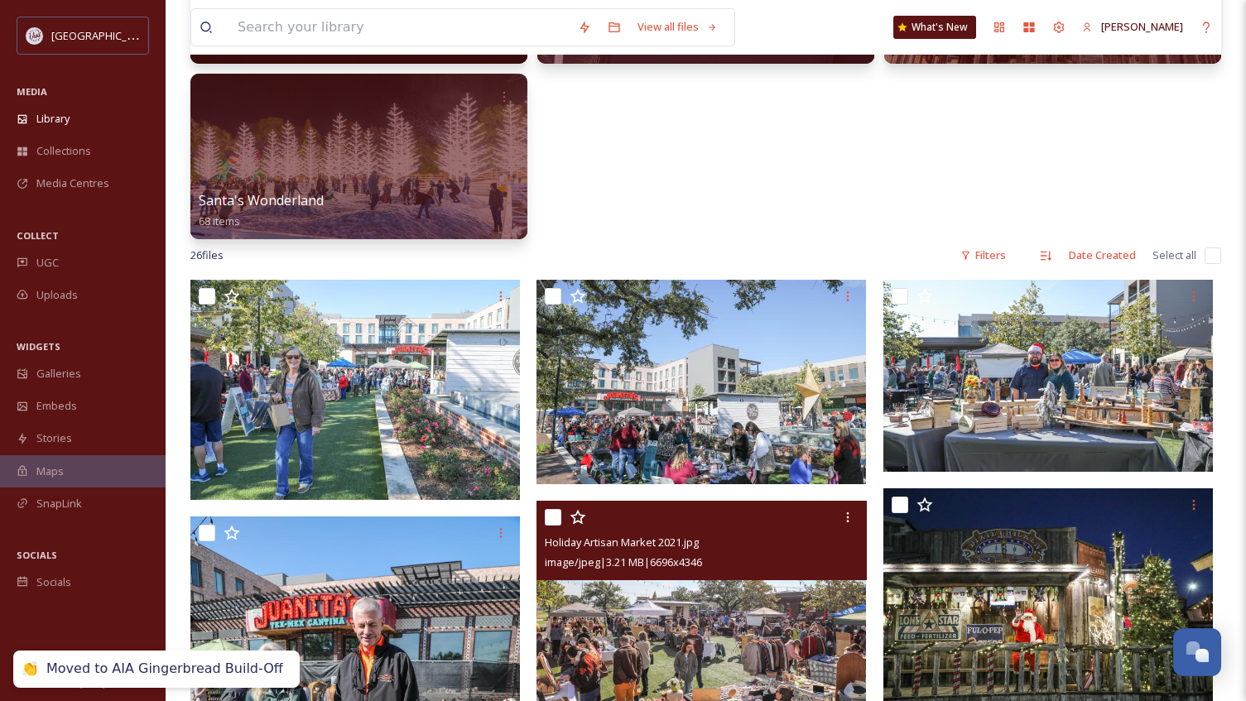
scroll to position [444, 0]
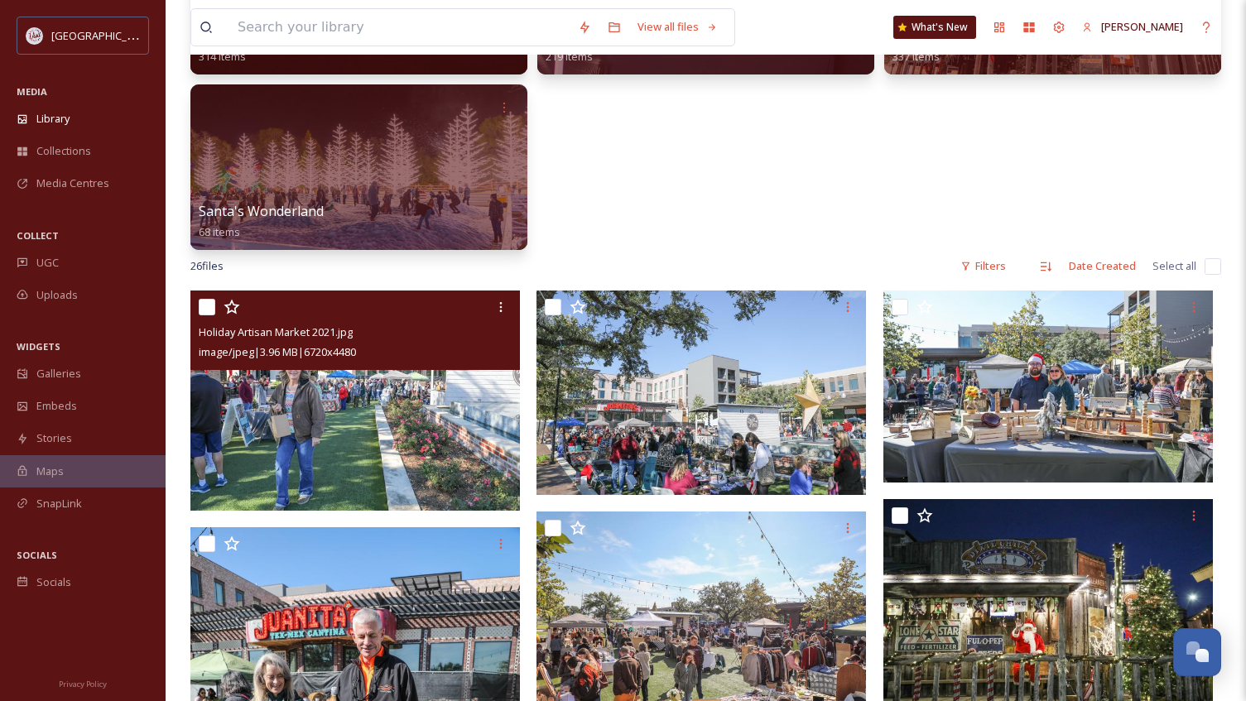
click at [210, 308] on input "checkbox" at bounding box center [207, 307] width 17 height 17
checkbox input "true"
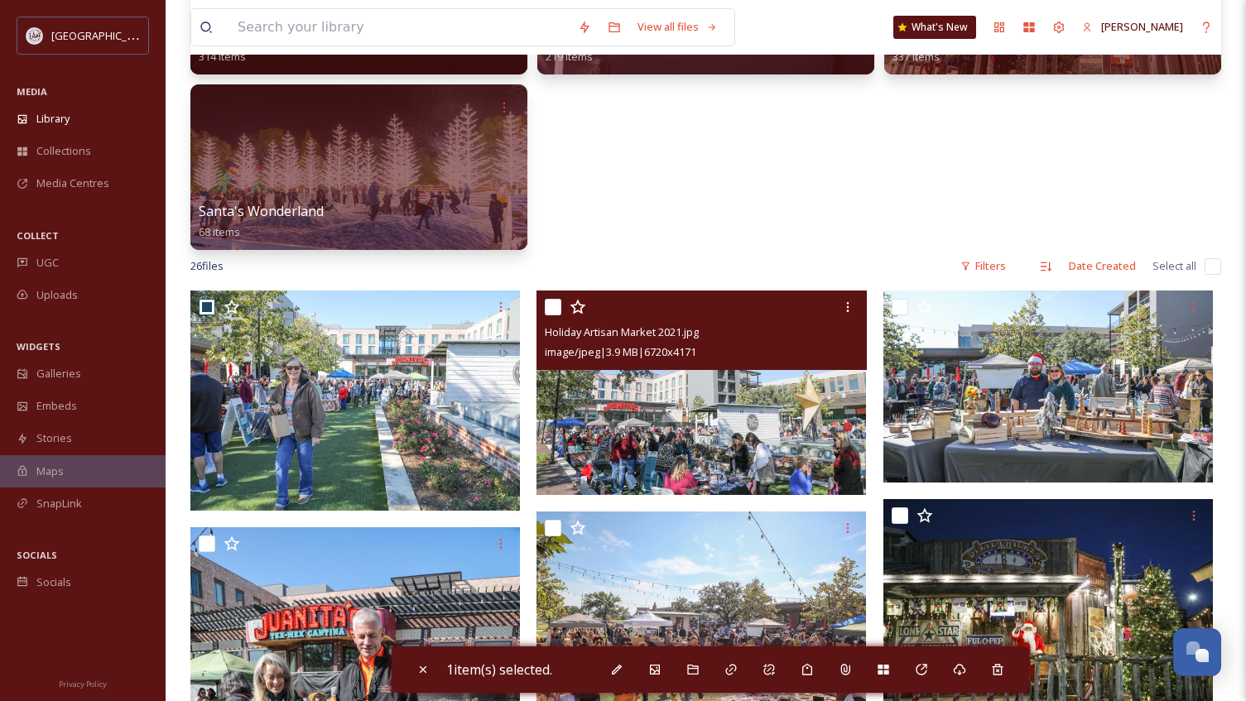
drag, startPoint x: 551, startPoint y: 306, endPoint x: 564, endPoint y: 311, distance: 14.1
click at [553, 307] on input "checkbox" at bounding box center [553, 307] width 17 height 17
checkbox input "true"
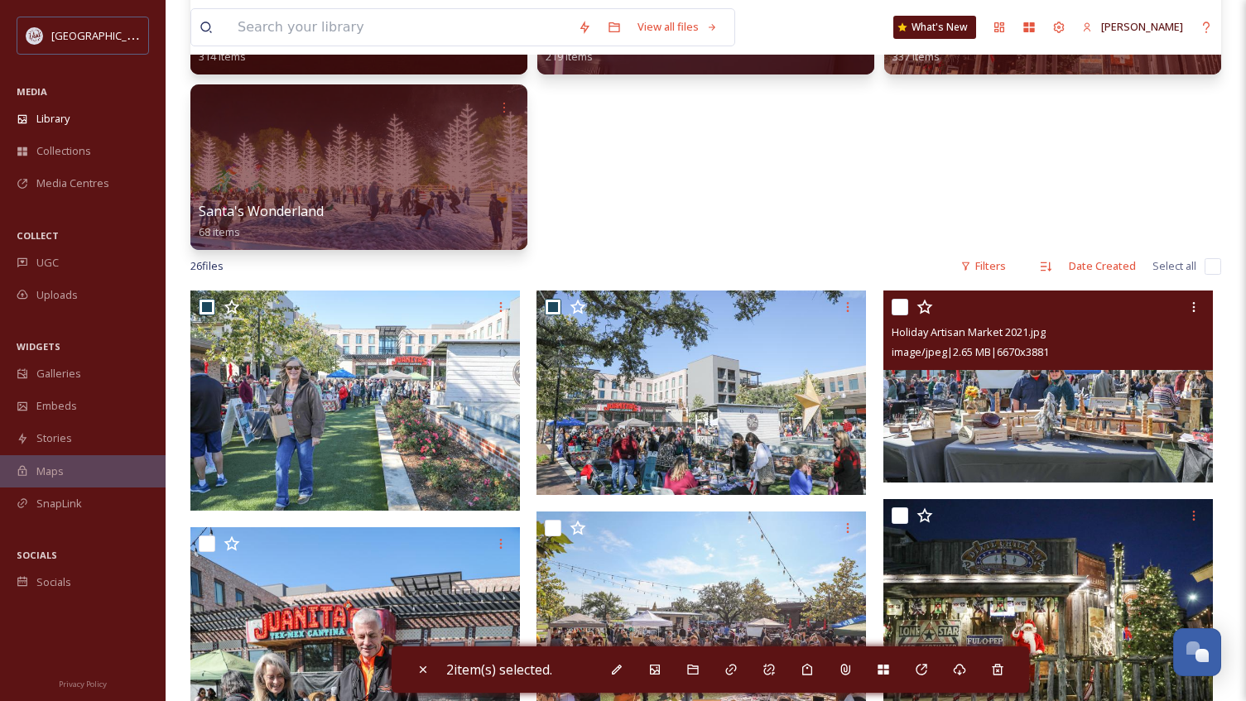
click at [904, 306] on input "checkbox" at bounding box center [899, 307] width 17 height 17
checkbox input "true"
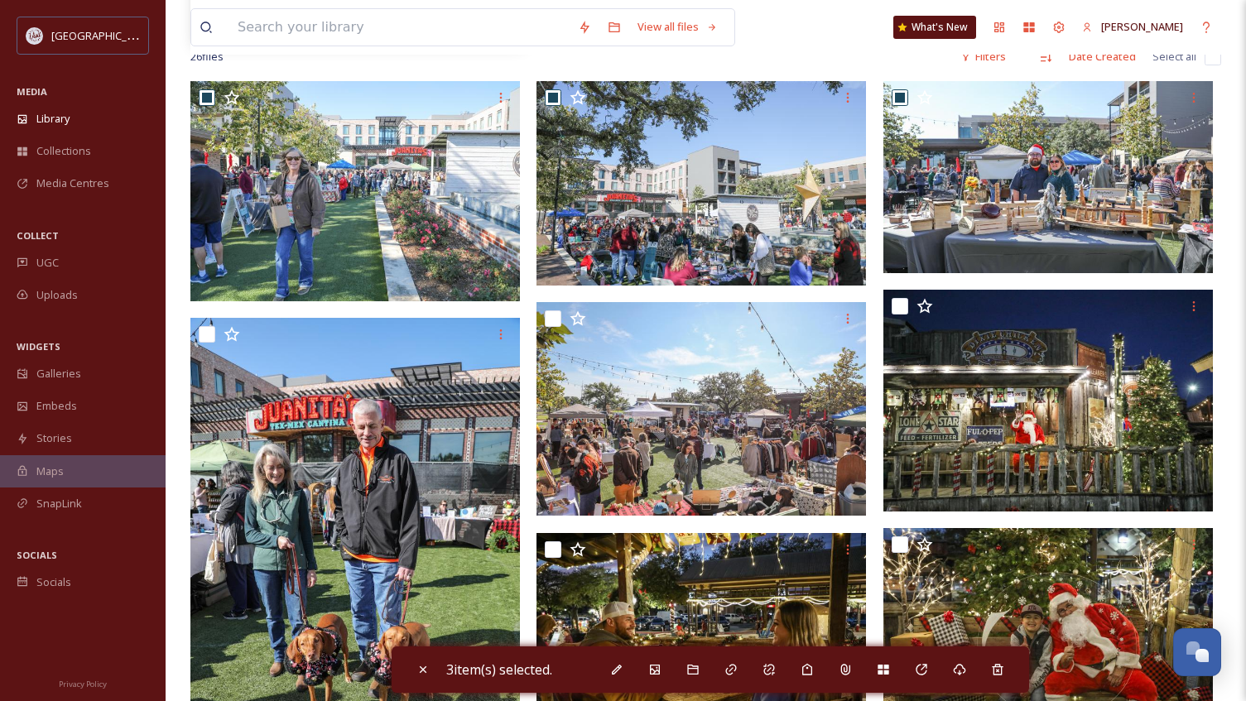
scroll to position [692, 0]
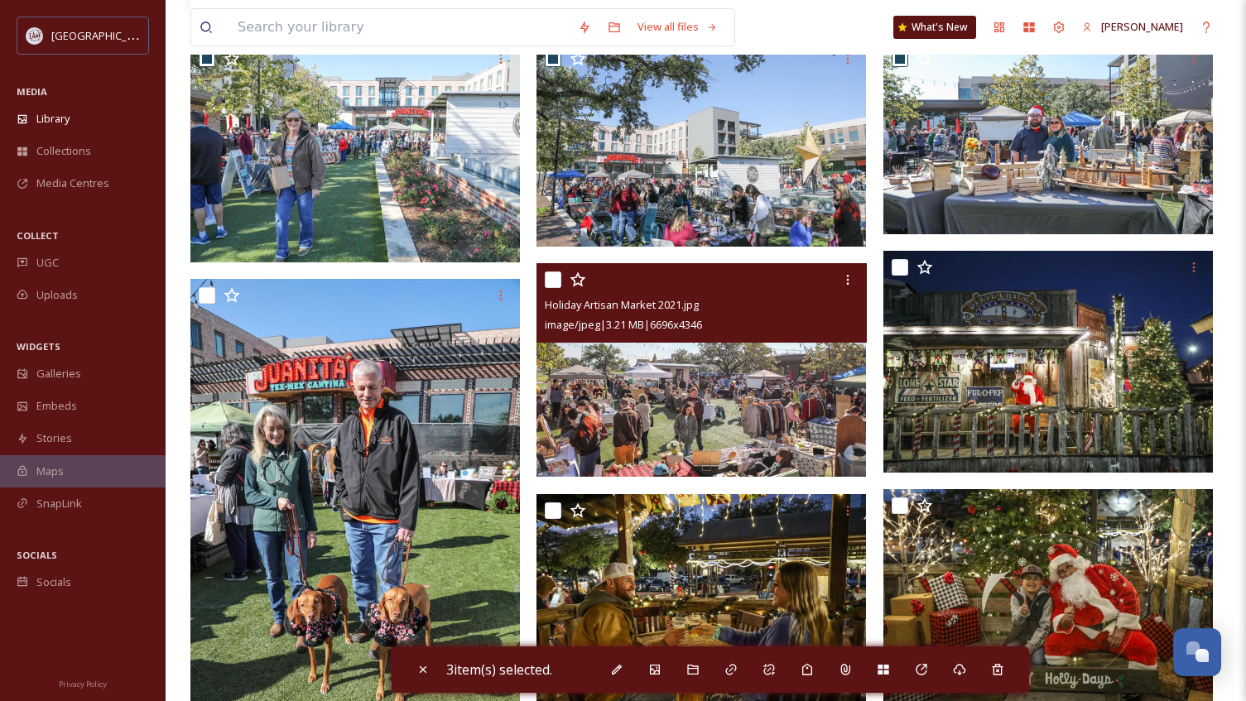
click at [559, 278] on input "checkbox" at bounding box center [553, 279] width 17 height 17
checkbox input "true"
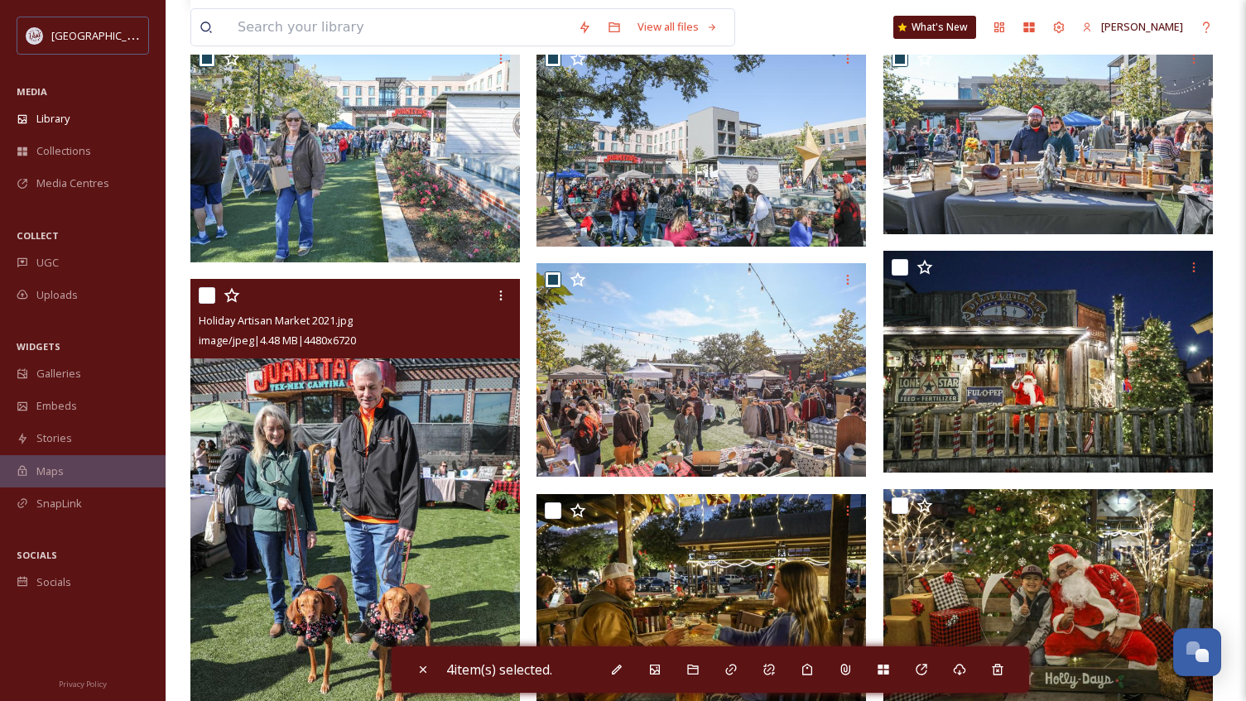
click at [205, 301] on input "checkbox" at bounding box center [207, 295] width 17 height 17
checkbox input "true"
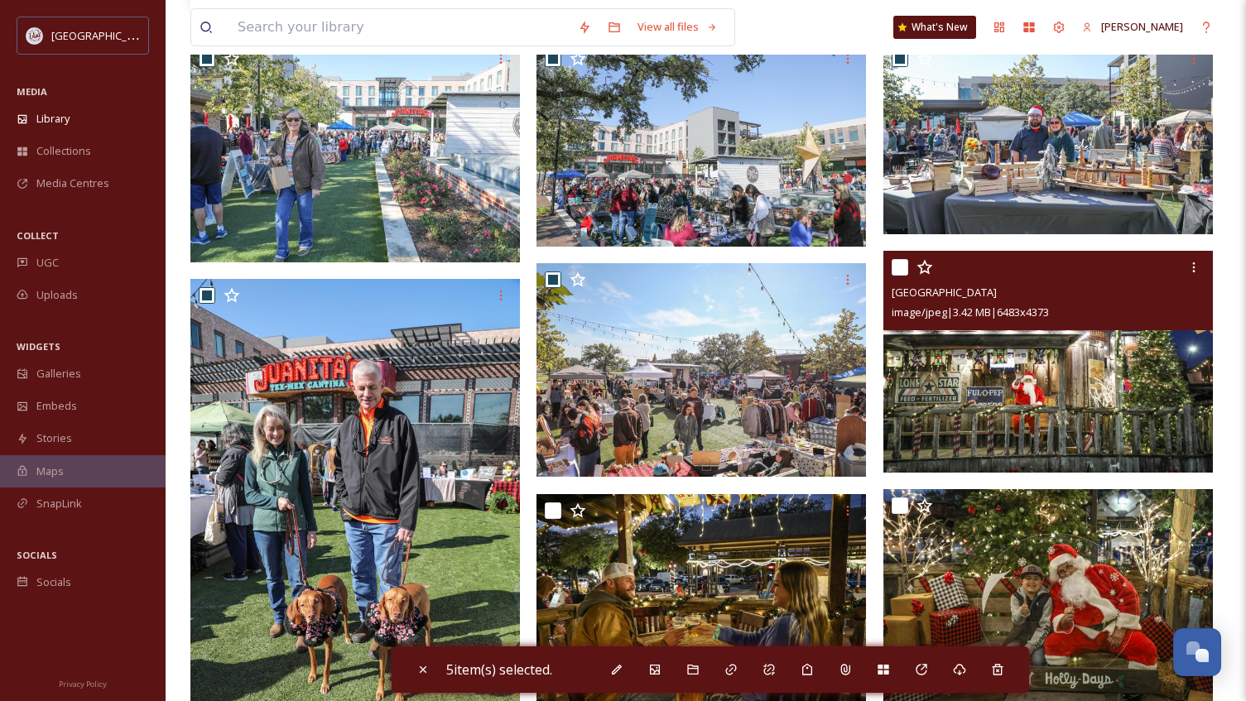
click at [905, 271] on input "checkbox" at bounding box center [899, 267] width 17 height 17
checkbox input "false"
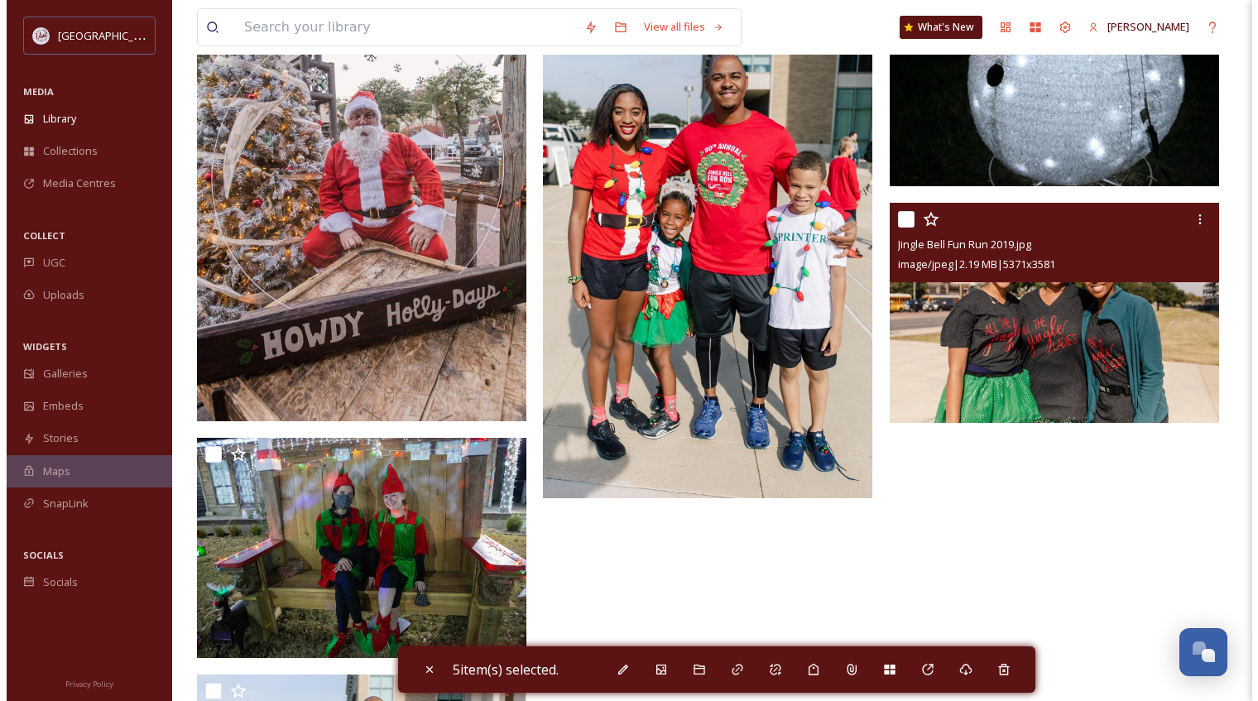
scroll to position [2815, 0]
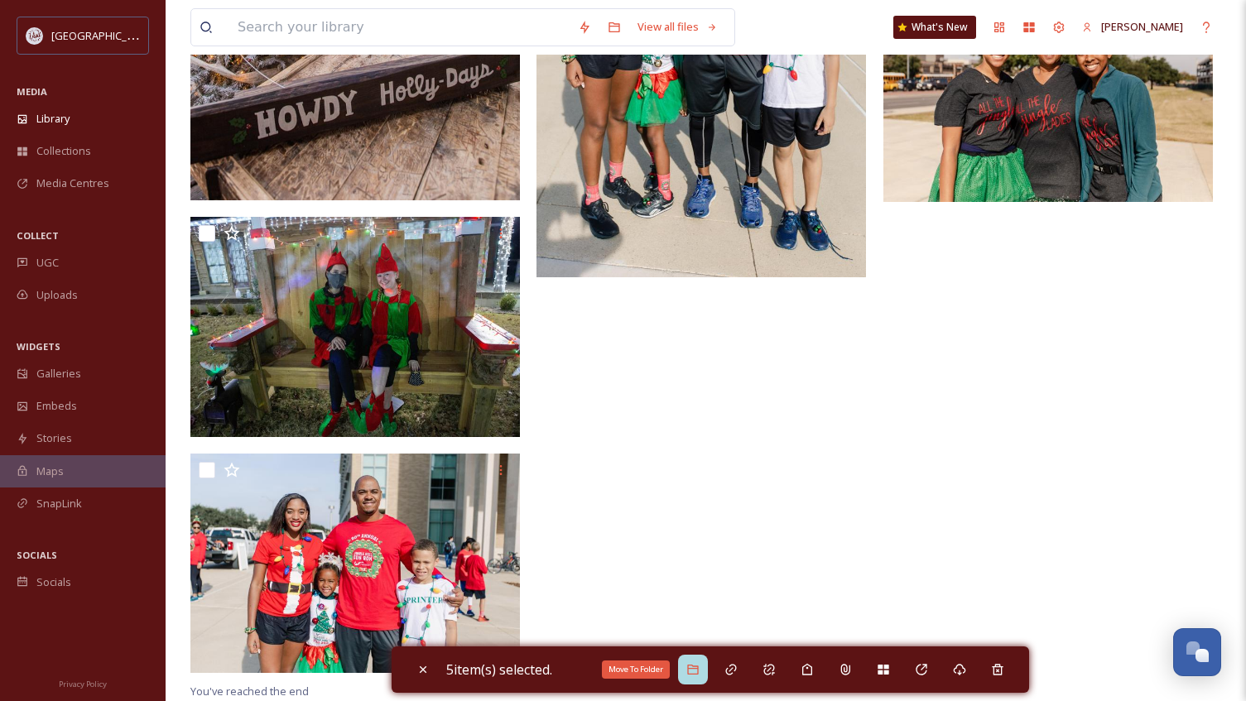
click at [697, 669] on icon at bounding box center [692, 670] width 11 height 10
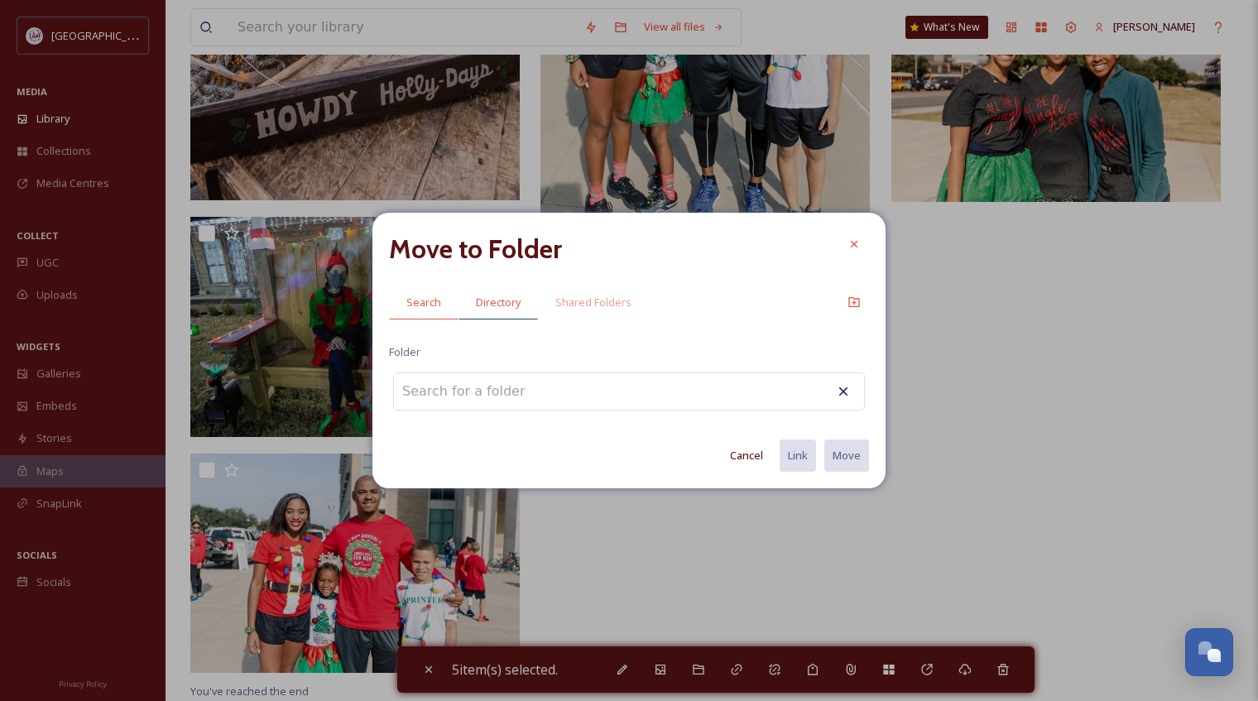
click at [493, 309] on span "Directory" at bounding box center [498, 303] width 45 height 16
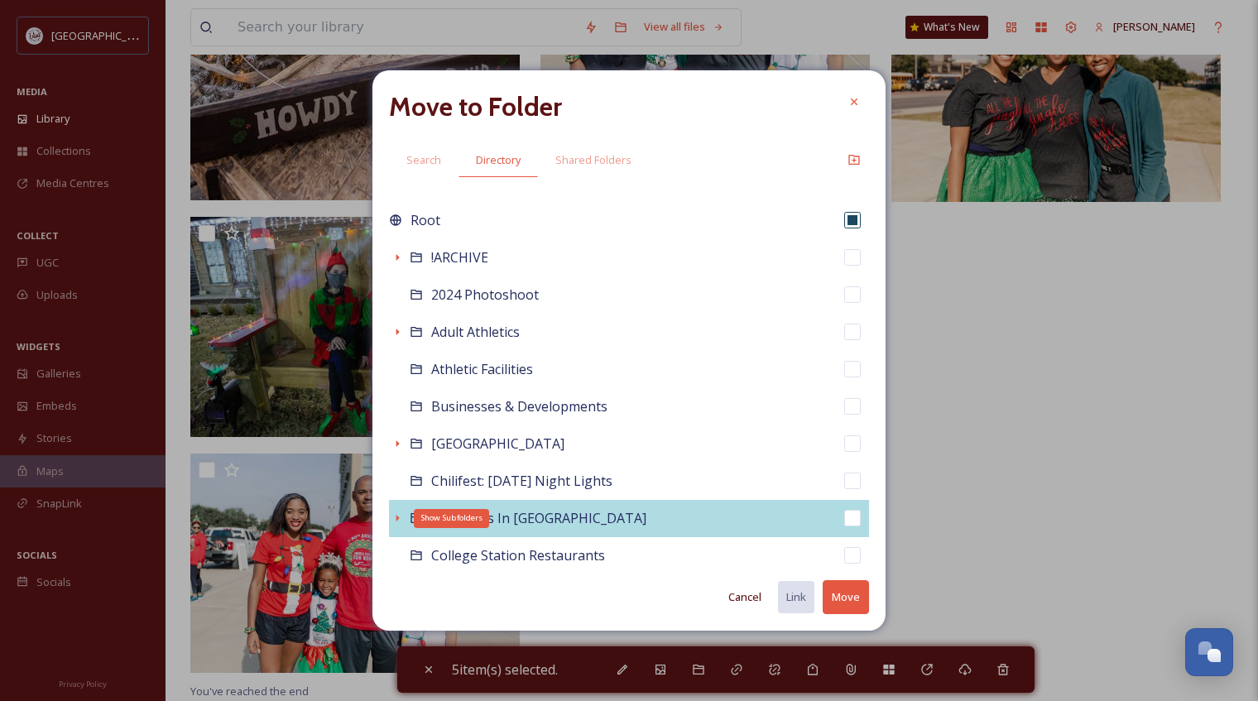
click at [392, 514] on icon at bounding box center [397, 517] width 13 height 13
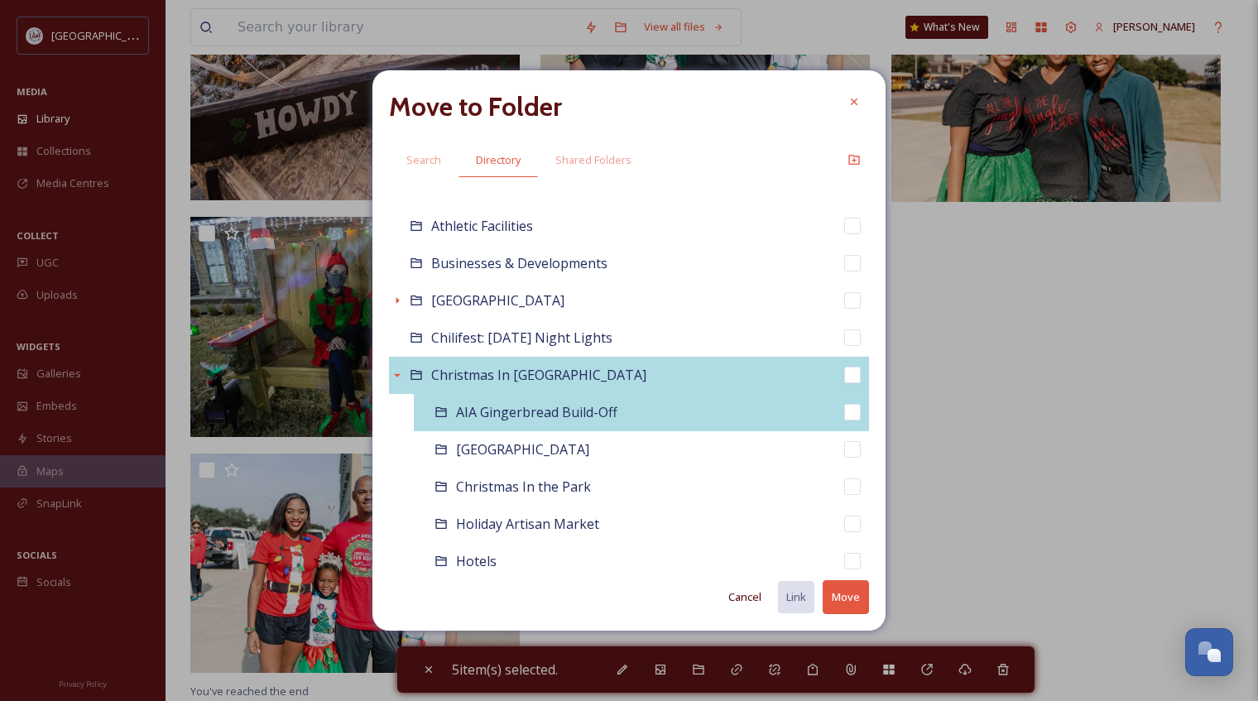
scroll to position [166, 0]
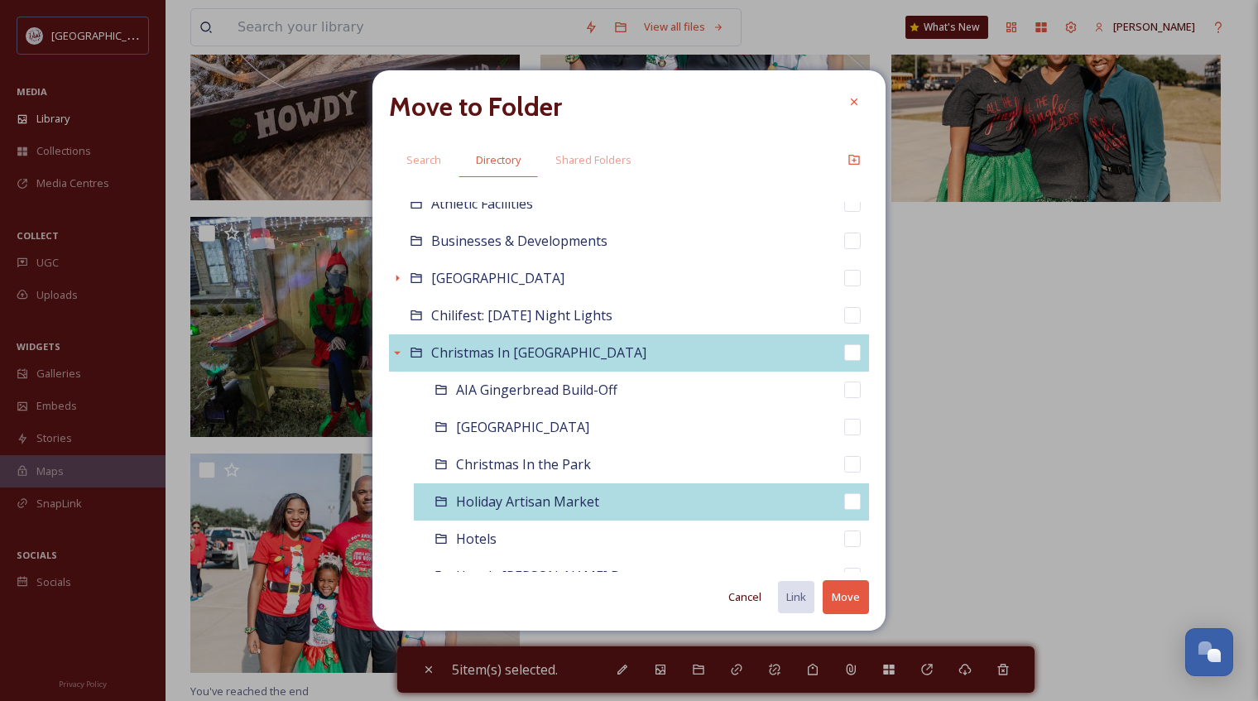
click at [844, 500] on input "checkbox" at bounding box center [852, 501] width 17 height 17
checkbox input "true"
checkbox input "false"
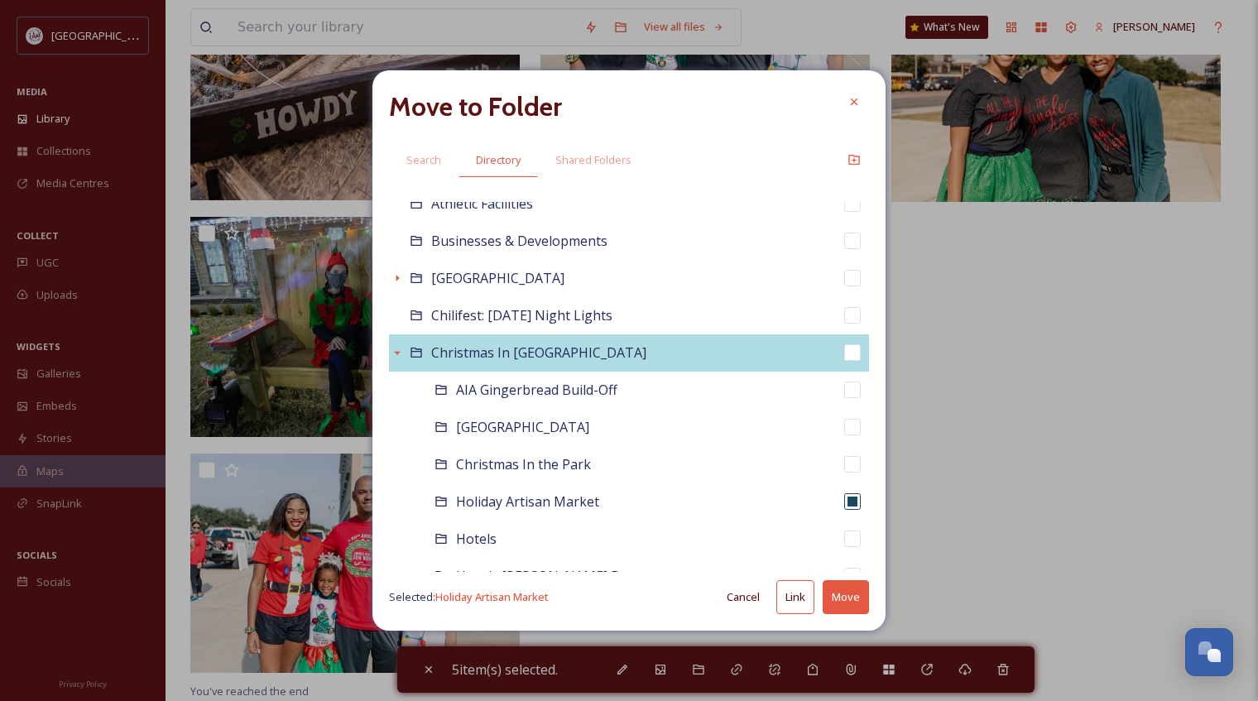
click at [847, 589] on button "Move" at bounding box center [846, 597] width 46 height 34
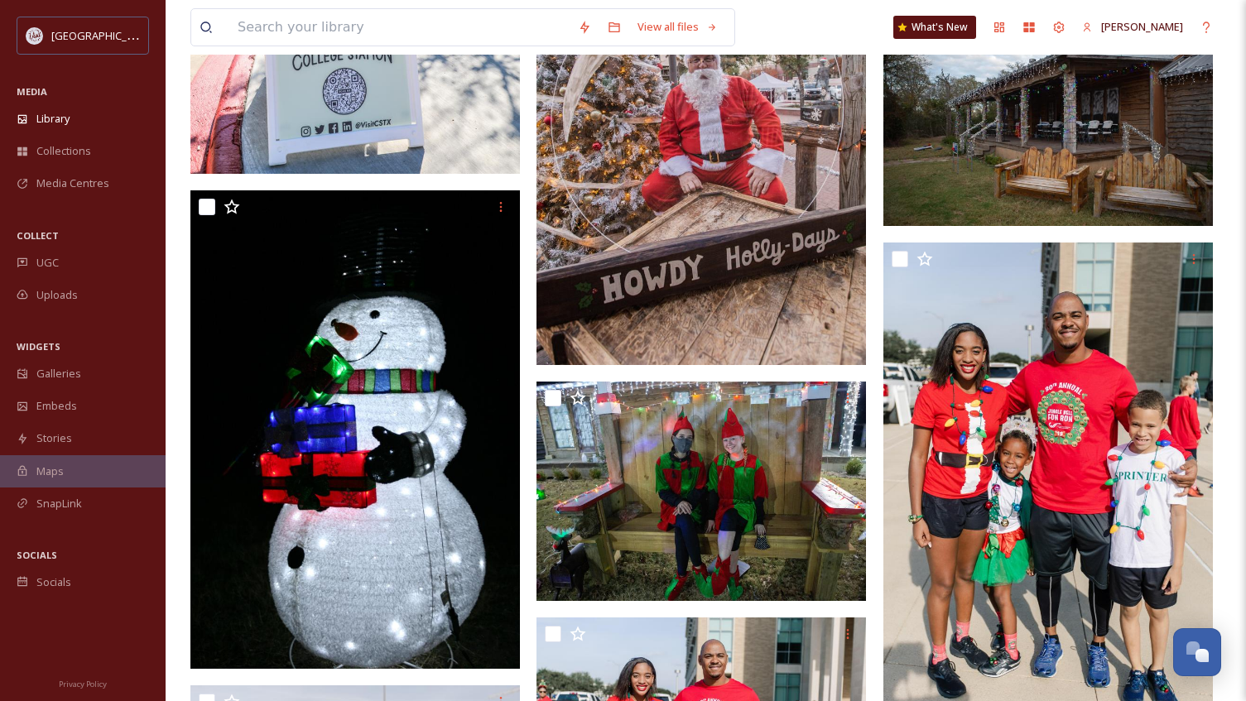
scroll to position [1888, 0]
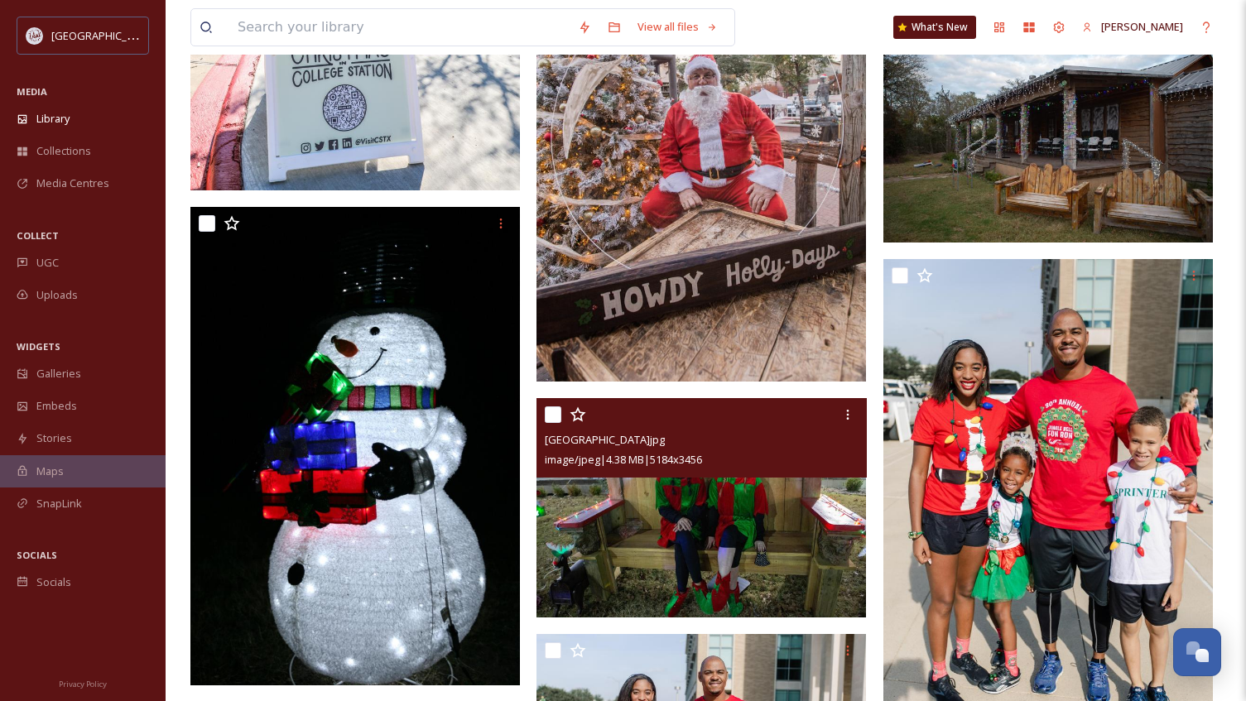
click at [551, 409] on input "checkbox" at bounding box center [553, 414] width 17 height 17
checkbox input "true"
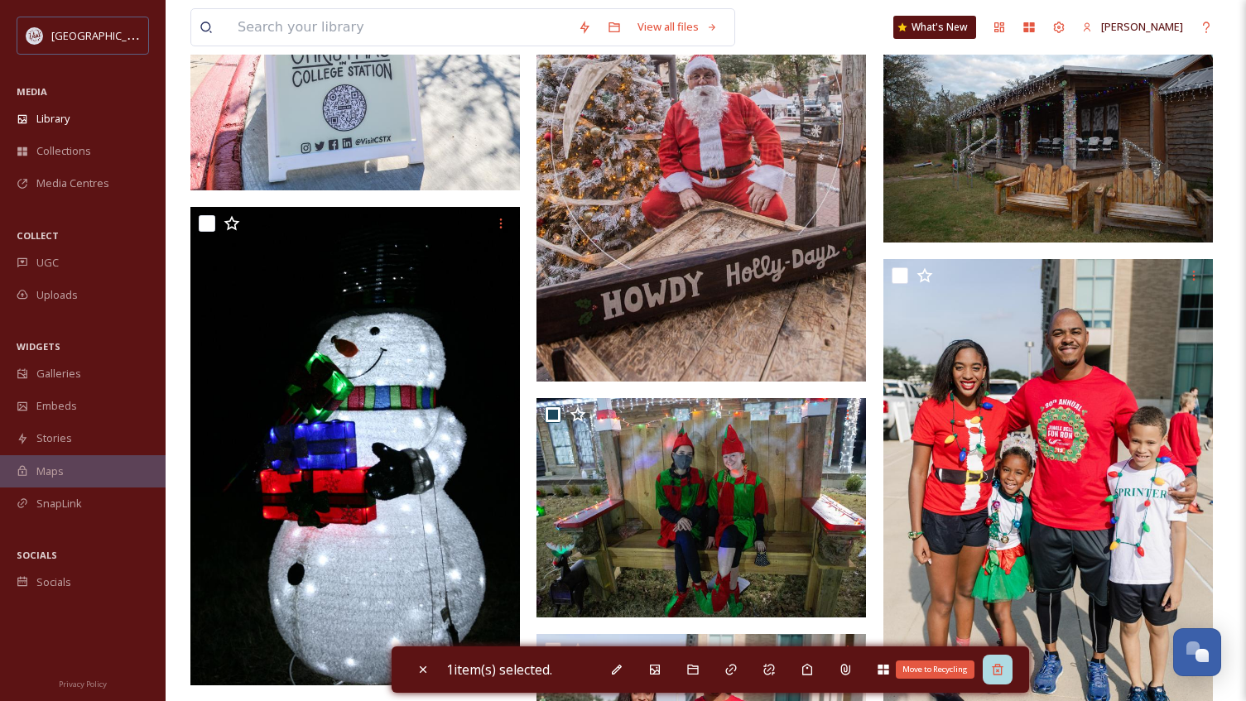
click at [1003, 664] on icon at bounding box center [997, 669] width 13 height 13
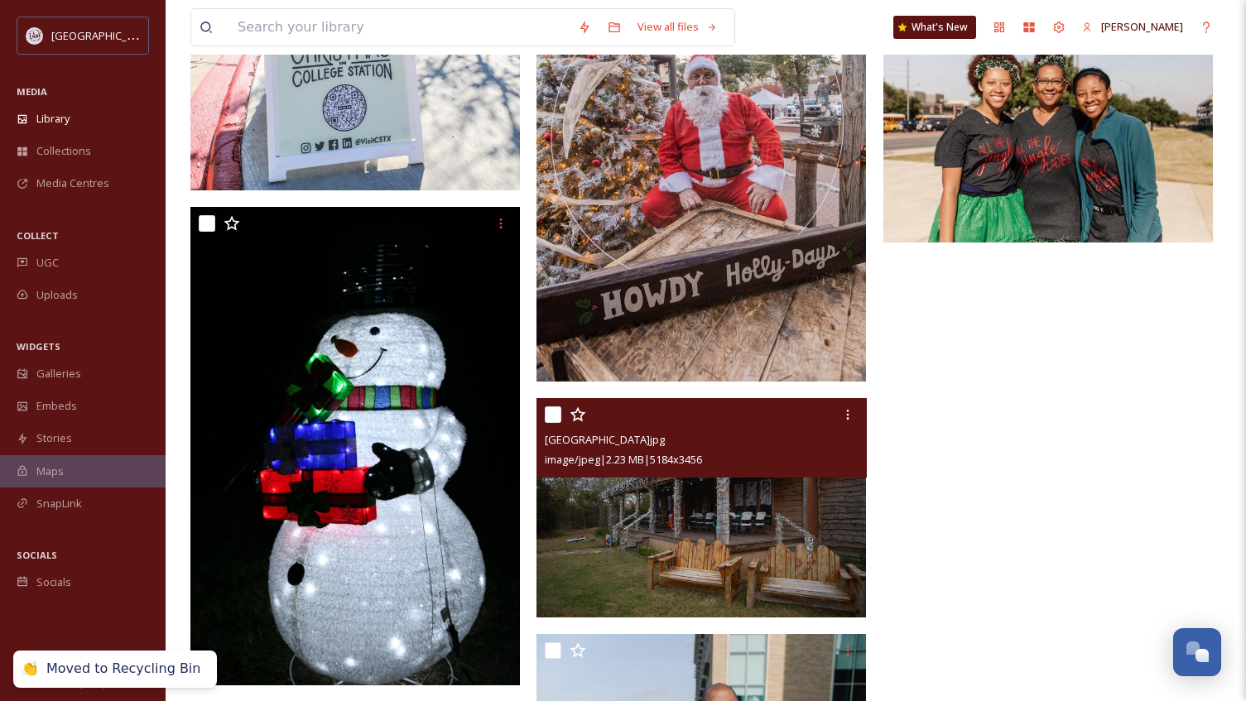
click at [550, 424] on div at bounding box center [703, 415] width 317 height 30
click at [562, 413] on div at bounding box center [703, 415] width 317 height 30
click at [549, 415] on input "checkbox" at bounding box center [553, 414] width 17 height 17
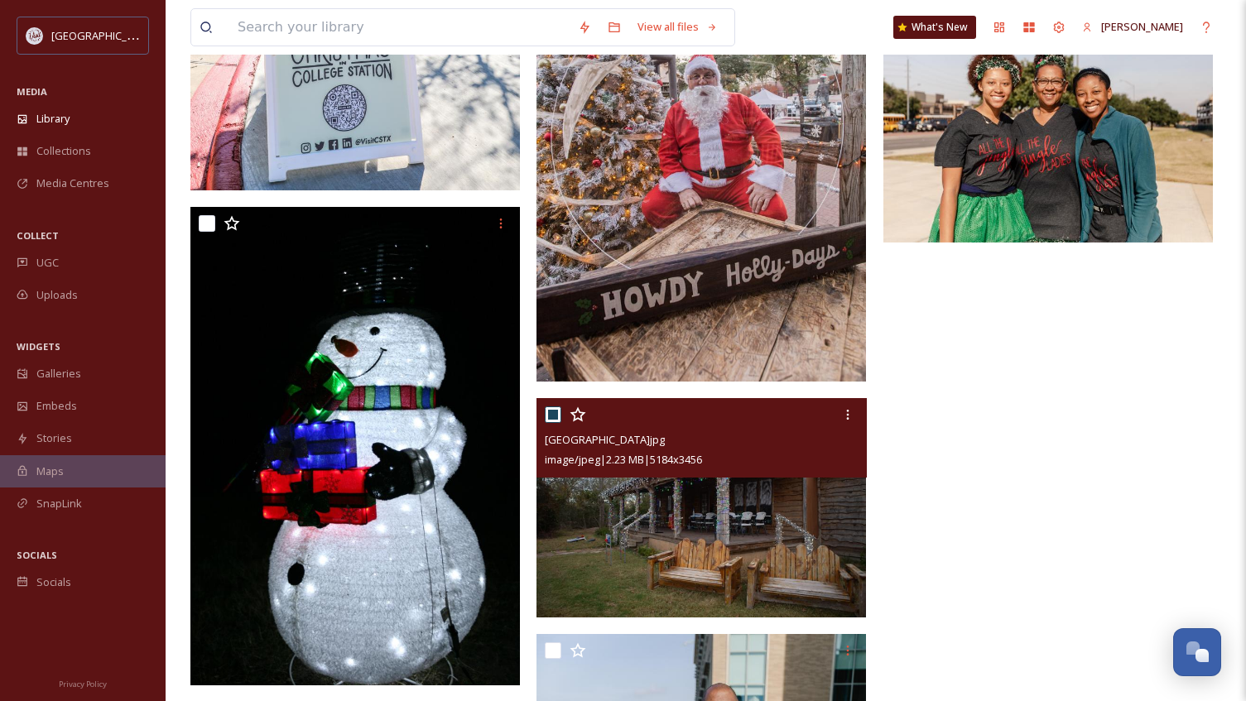
checkbox input "true"
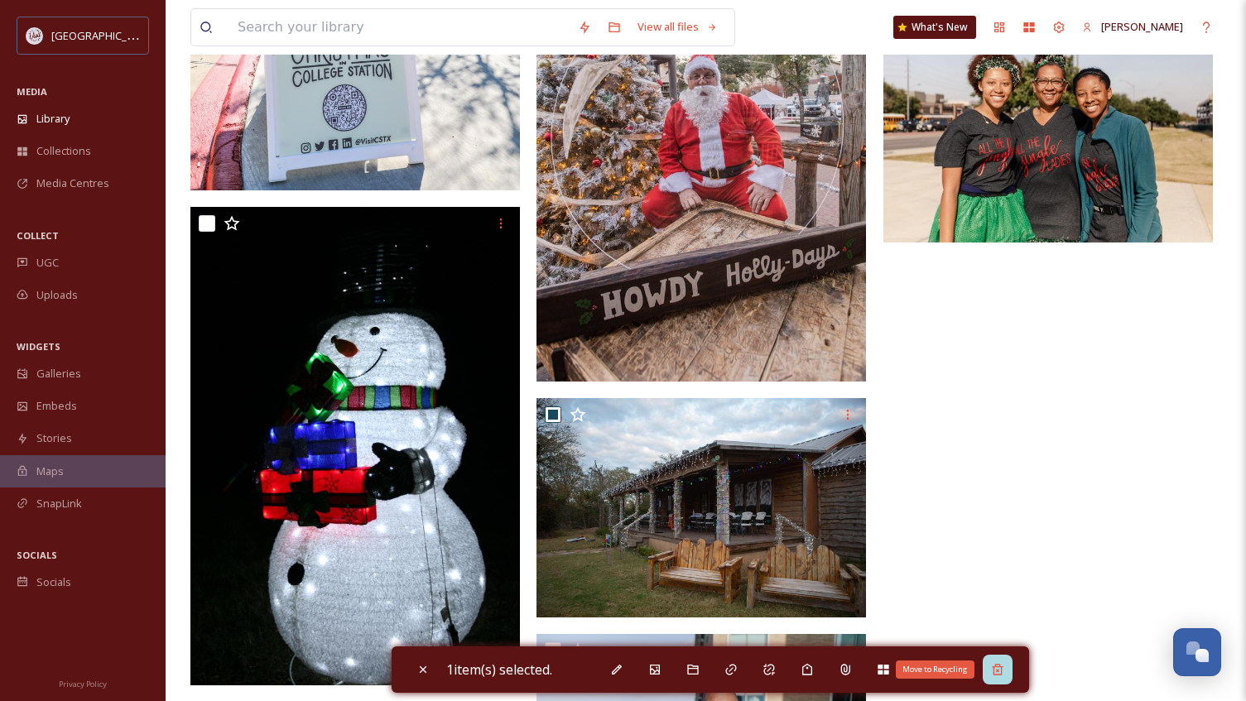
click at [1000, 668] on icon at bounding box center [997, 669] width 13 height 13
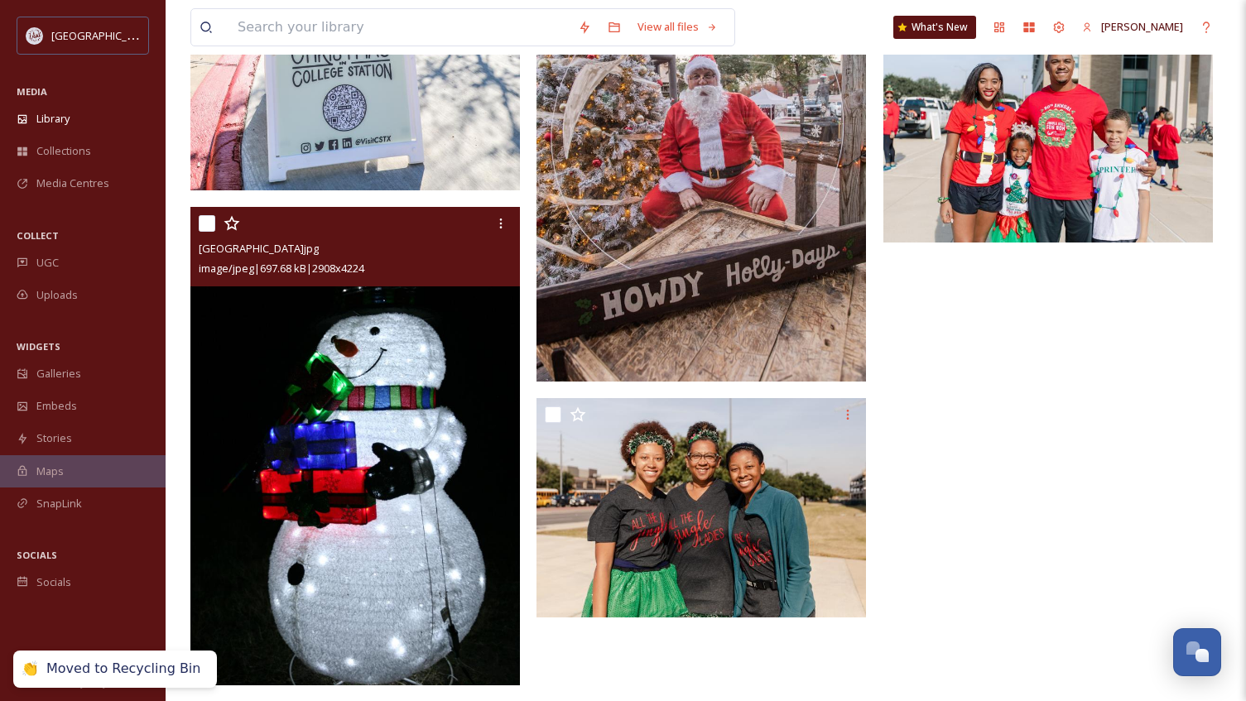
click at [211, 219] on input "checkbox" at bounding box center [207, 223] width 17 height 17
checkbox input "true"
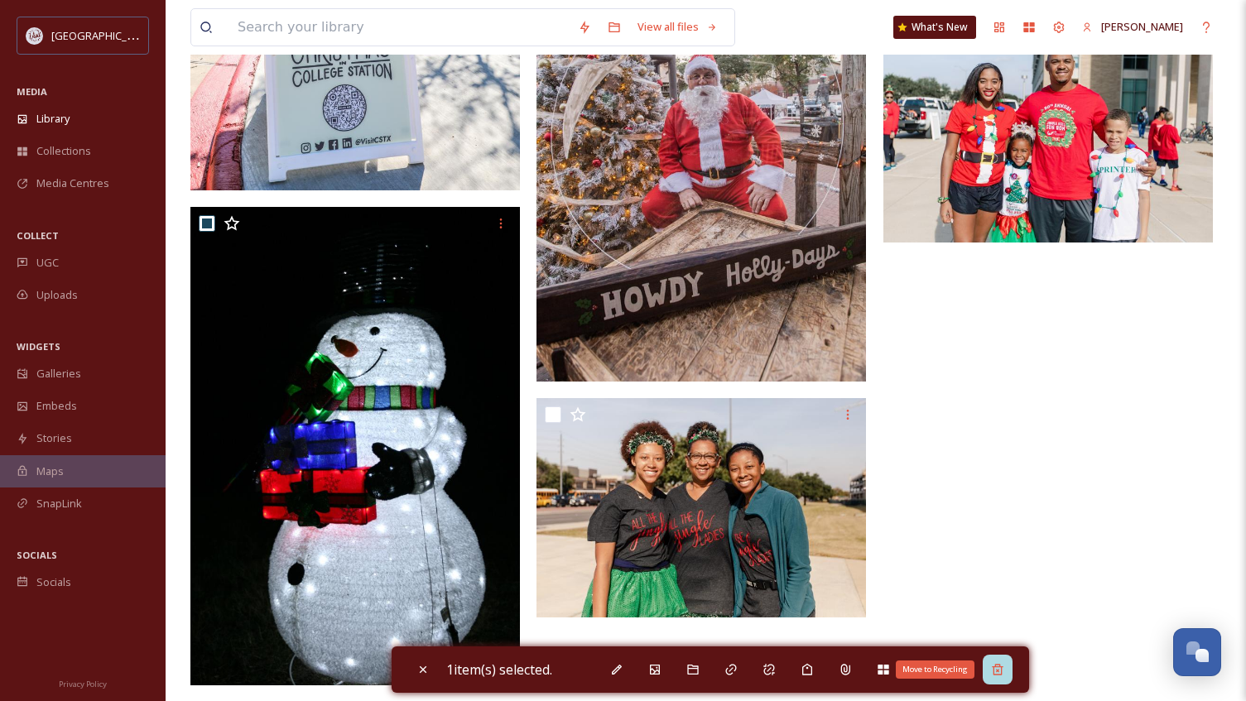
click at [1003, 670] on icon at bounding box center [997, 669] width 13 height 13
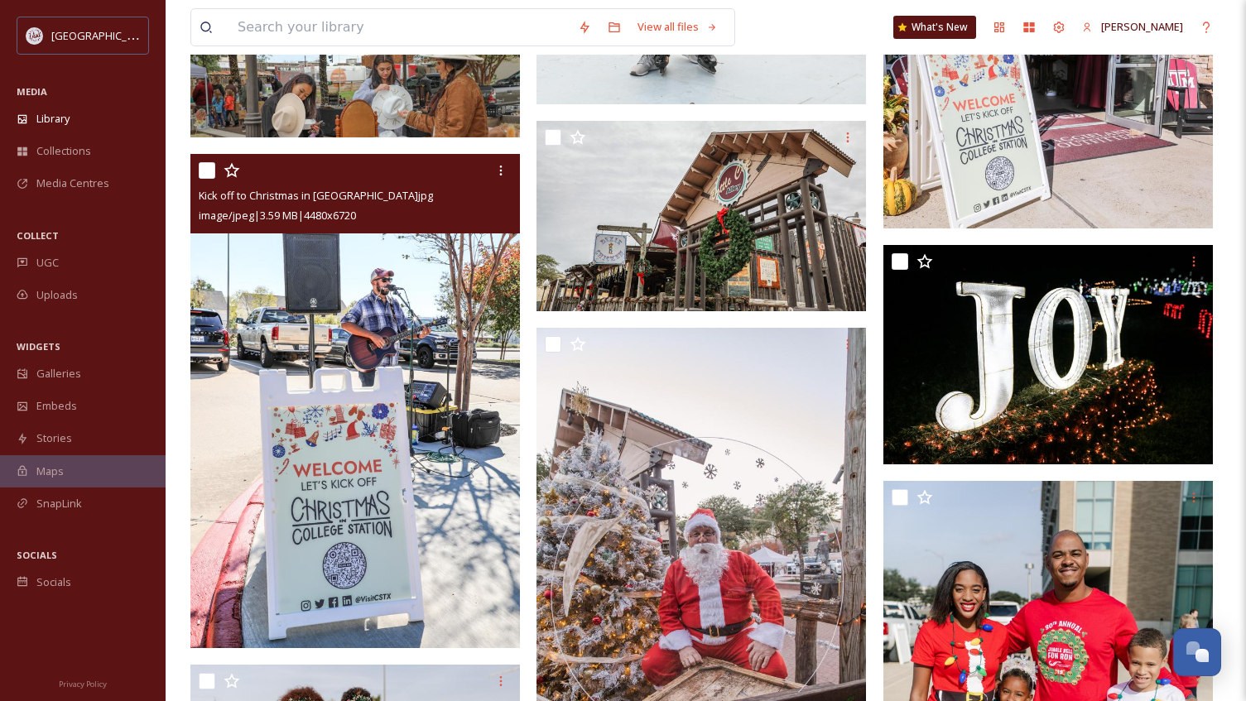
scroll to position [1418, 0]
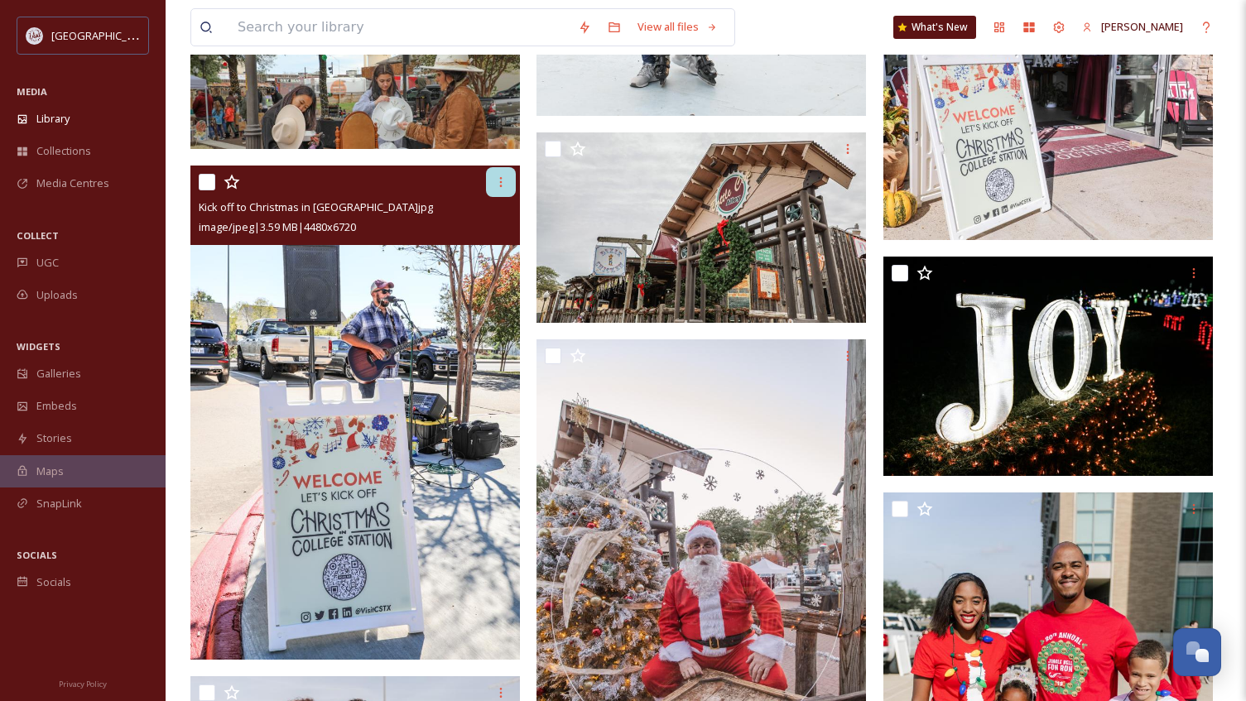
click at [500, 184] on icon at bounding box center [500, 181] width 13 height 13
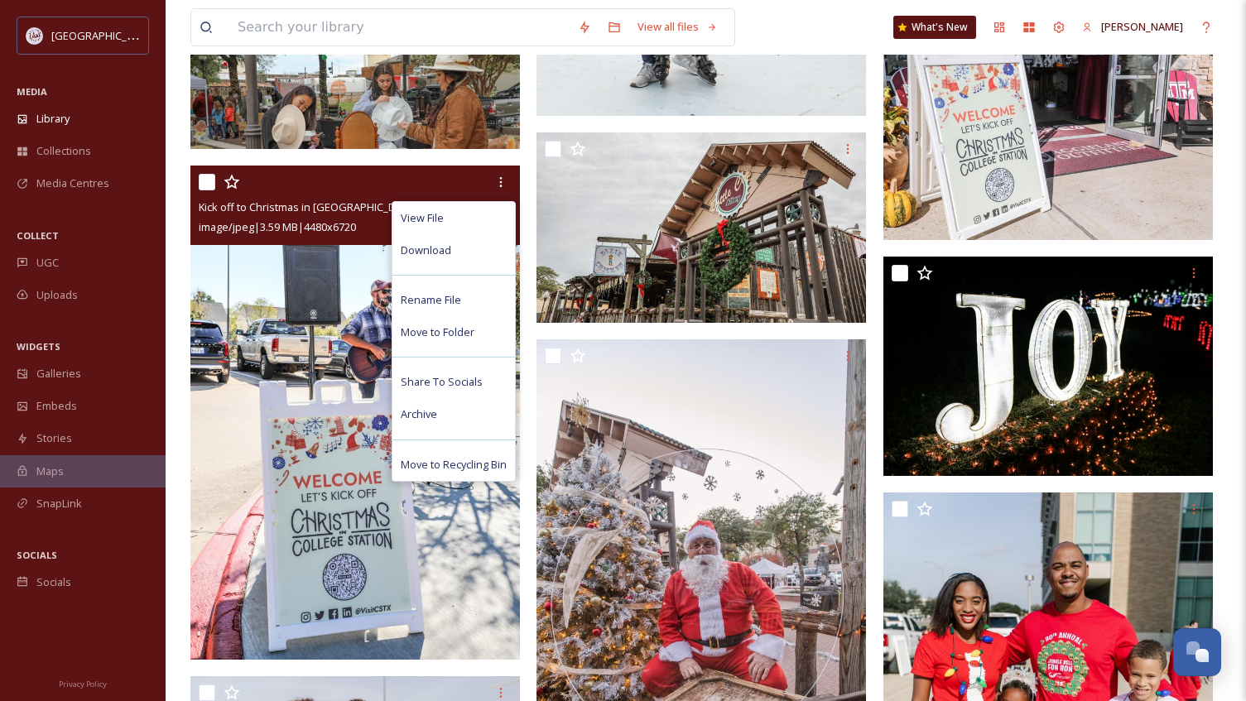
click at [208, 176] on input "checkbox" at bounding box center [207, 182] width 17 height 17
checkbox input "true"
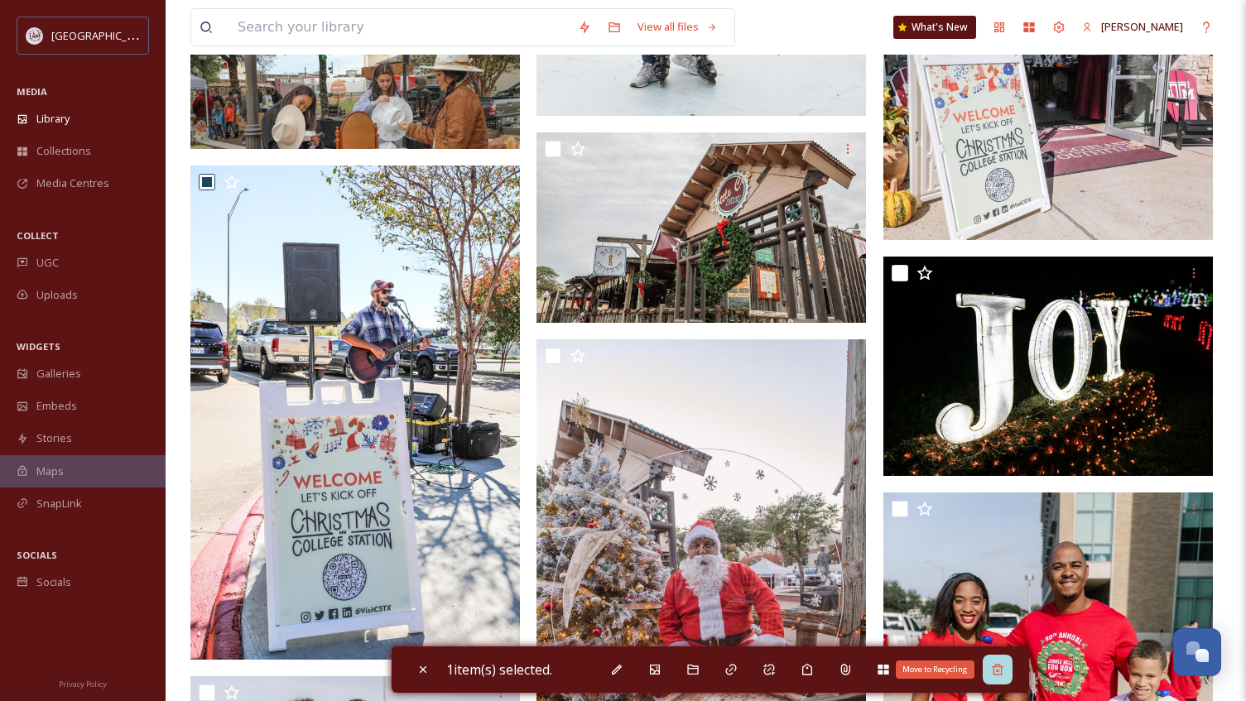
click at [1002, 673] on icon at bounding box center [997, 669] width 13 height 13
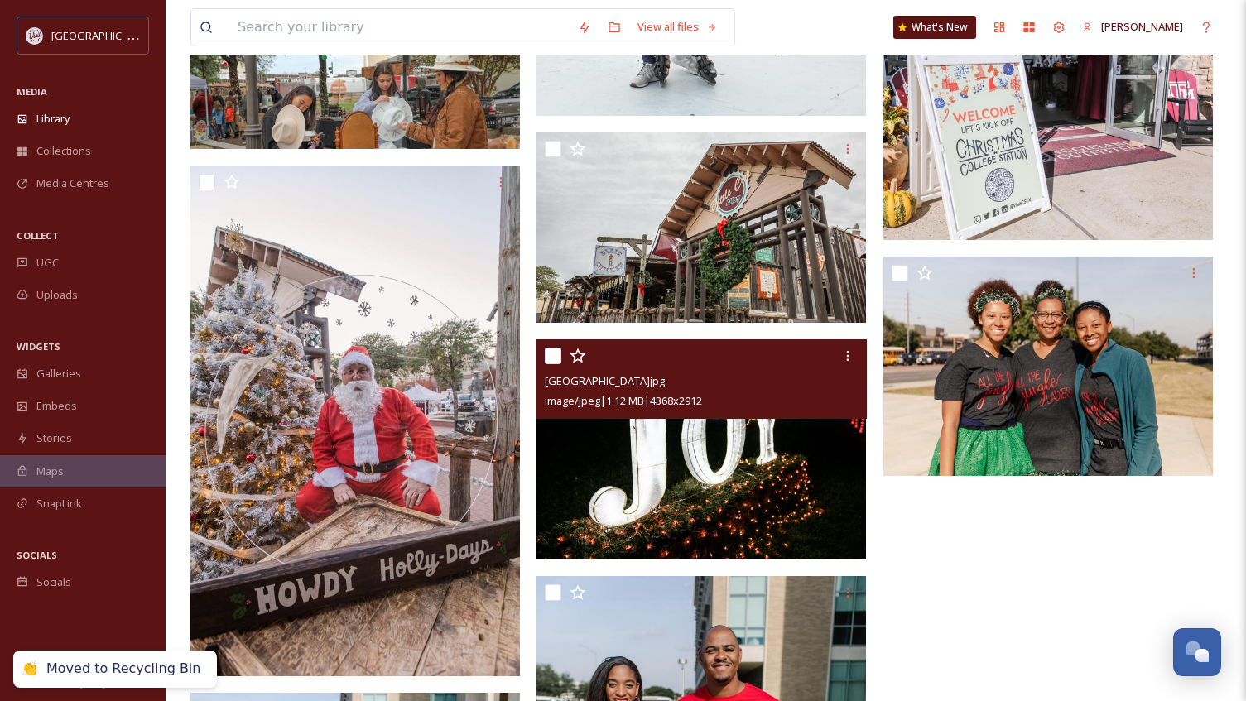
click at [554, 351] on input "checkbox" at bounding box center [553, 356] width 17 height 17
checkbox input "true"
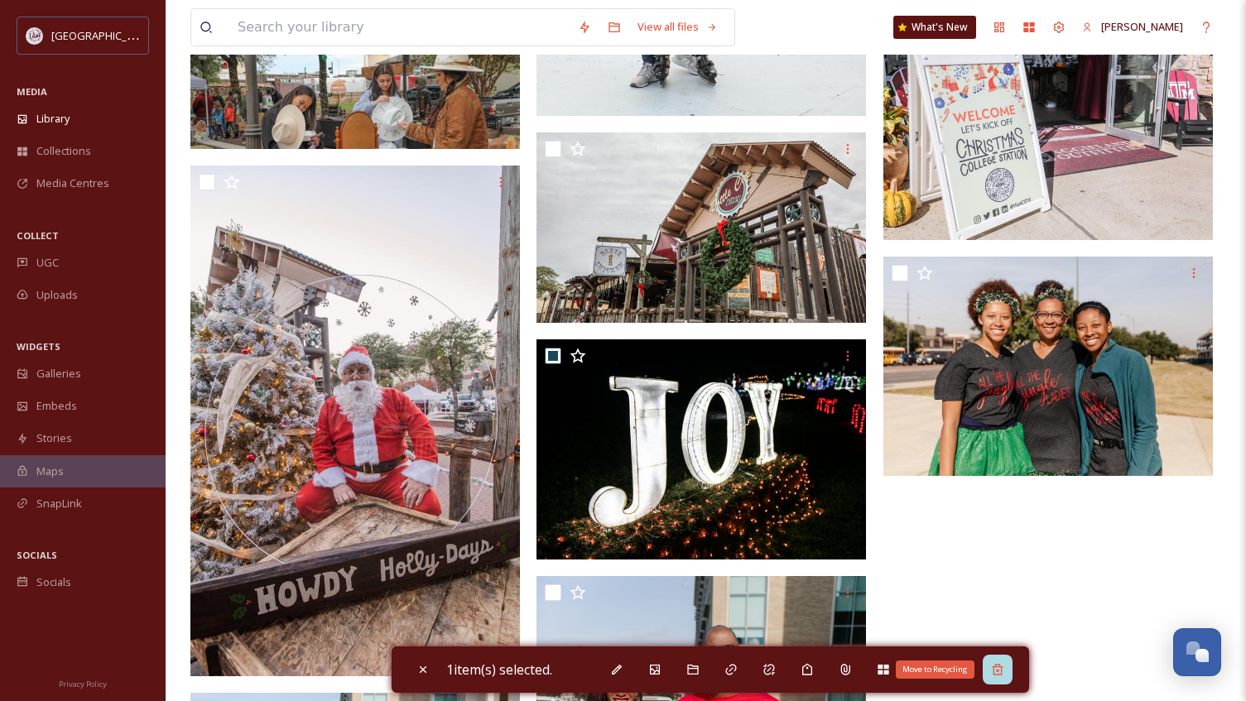
click at [1000, 670] on icon at bounding box center [997, 669] width 13 height 13
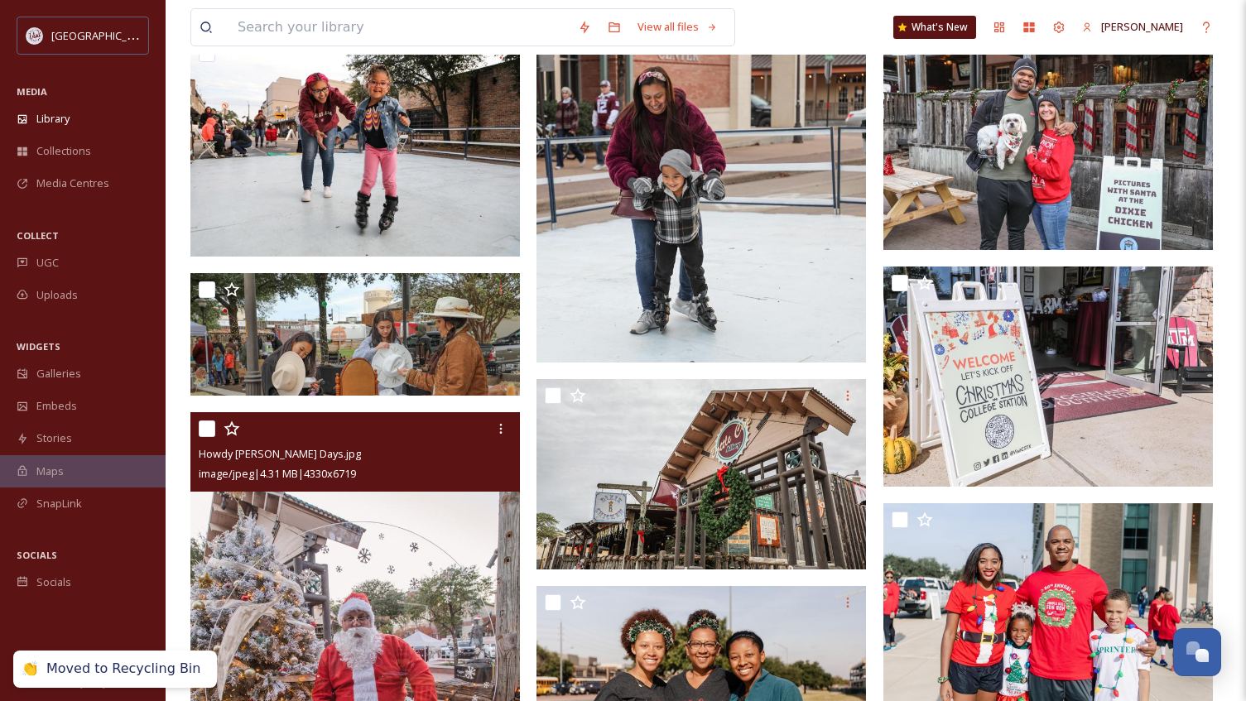
scroll to position [1170, 0]
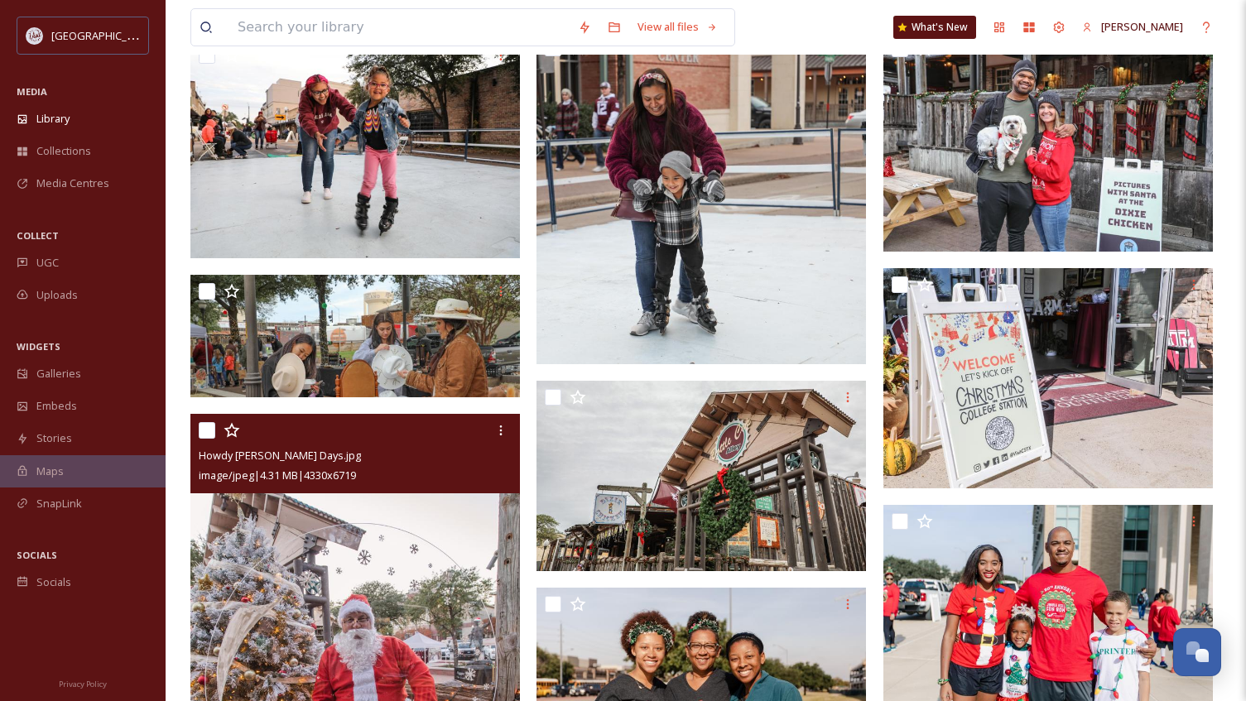
click at [197, 428] on div "Howdy [PERSON_NAME] Days.jpg image/jpeg | 4.31 MB | 4330 x 6719" at bounding box center [354, 453] width 329 height 79
click at [201, 424] on input "checkbox" at bounding box center [207, 430] width 17 height 17
checkbox input "true"
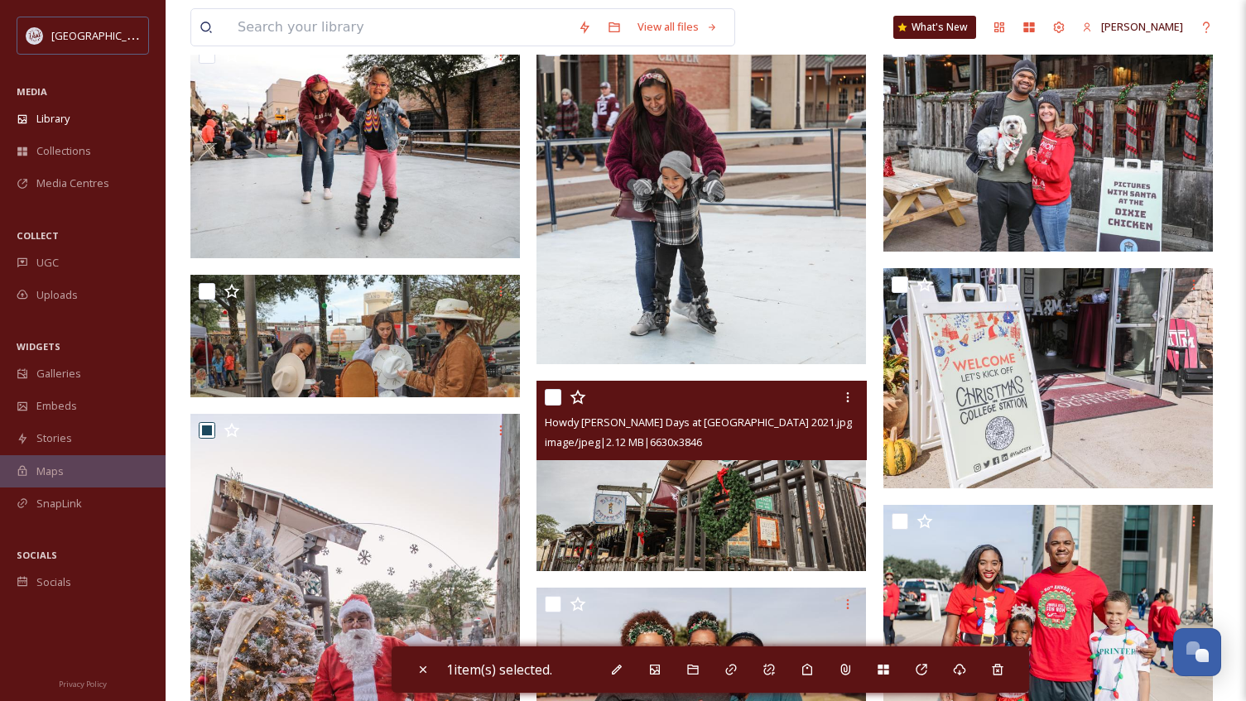
click at [553, 393] on input "checkbox" at bounding box center [553, 397] width 17 height 17
checkbox input "true"
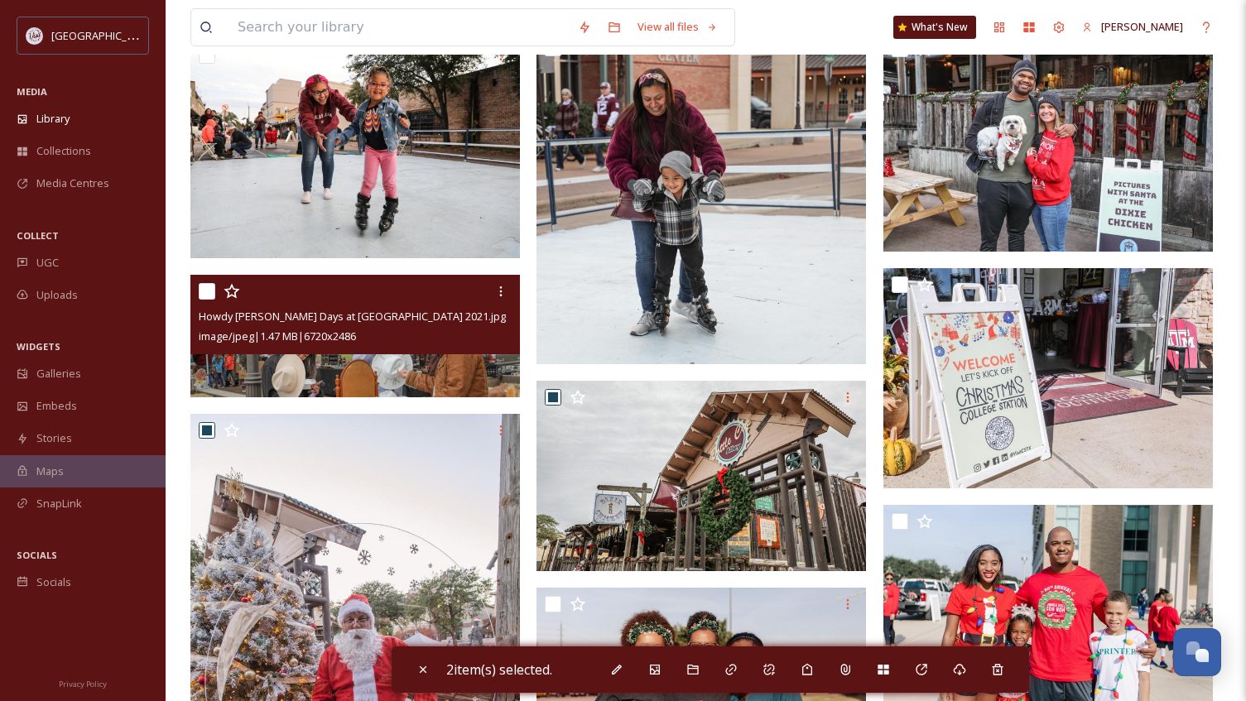
click at [210, 289] on input "checkbox" at bounding box center [207, 291] width 17 height 17
checkbox input "true"
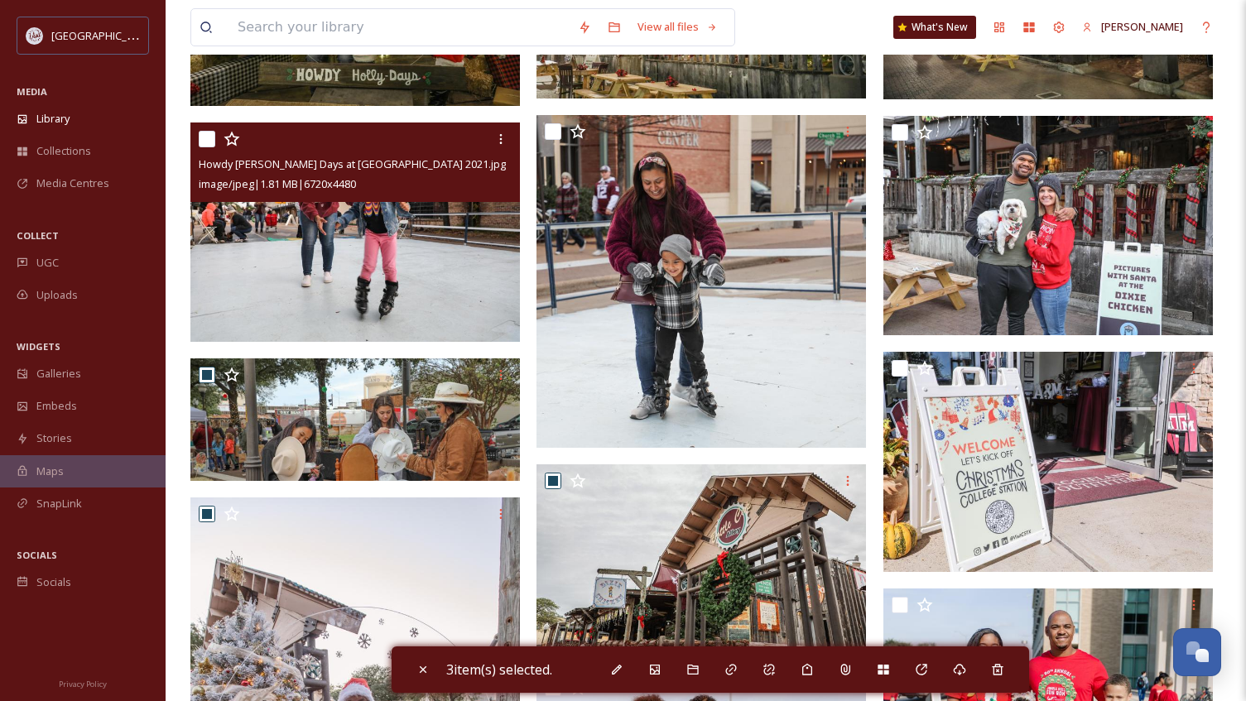
scroll to position [1005, 0]
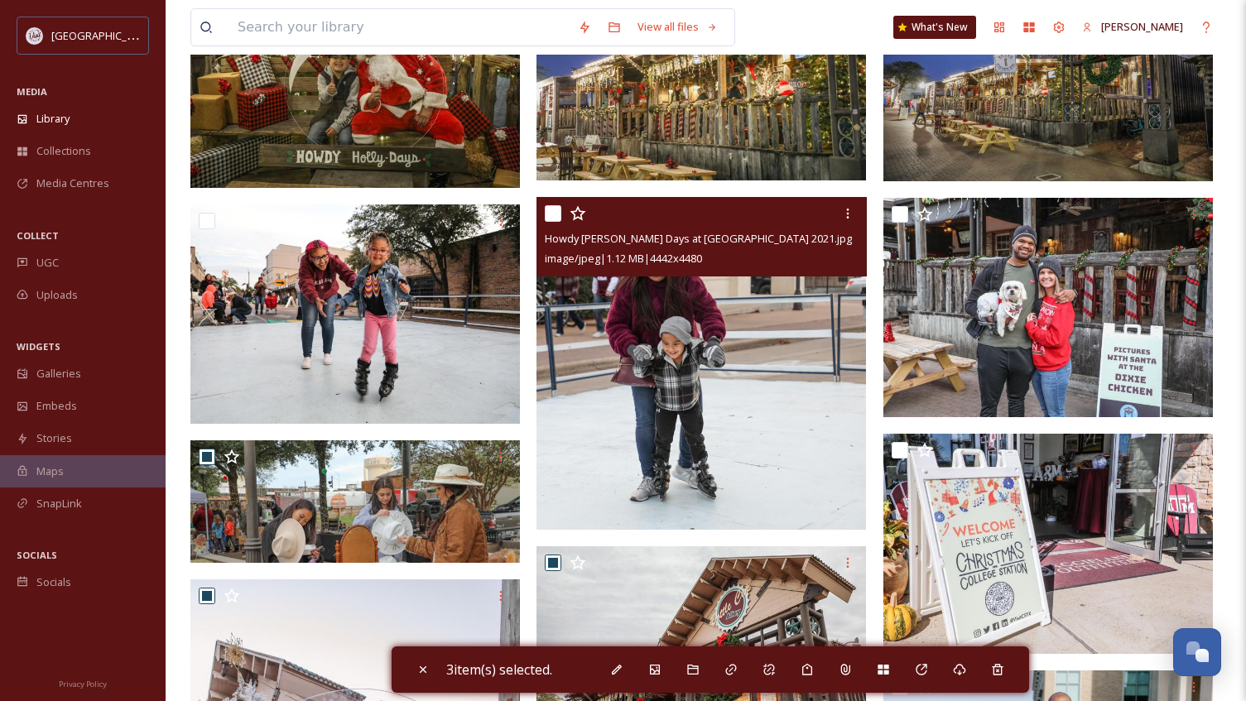
click at [557, 212] on input "checkbox" at bounding box center [553, 213] width 17 height 17
checkbox input "true"
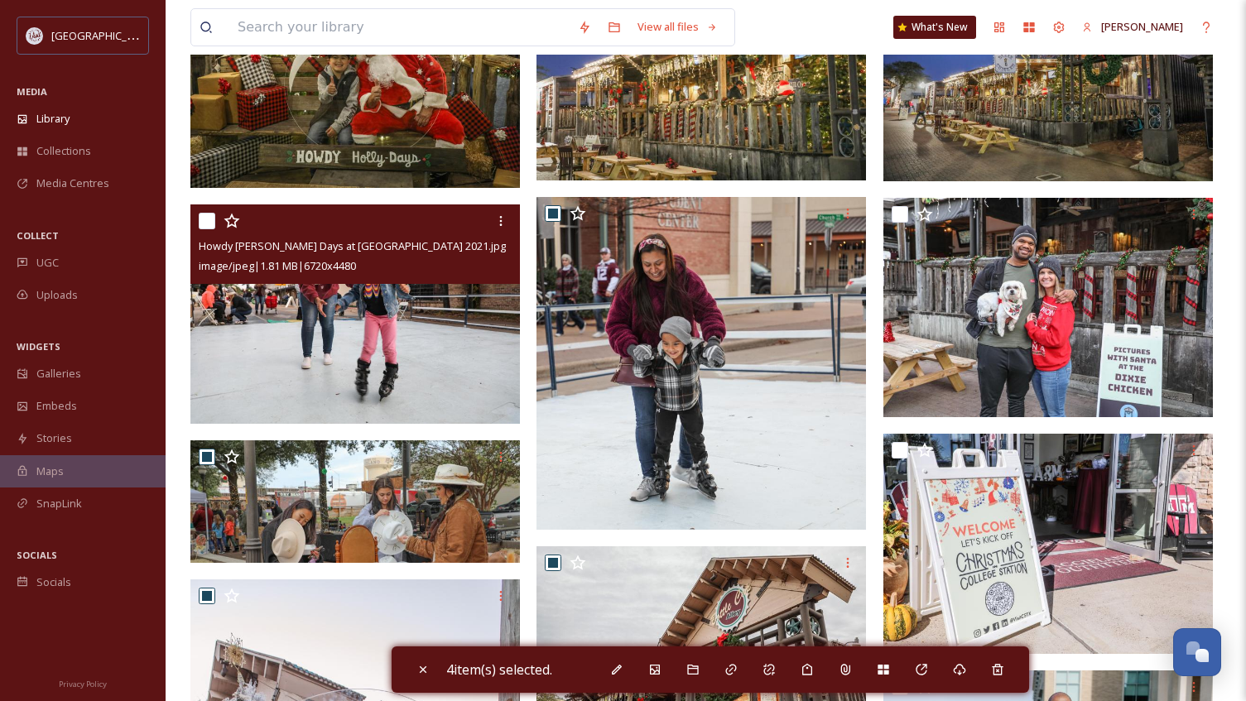
click at [212, 218] on input "checkbox" at bounding box center [207, 221] width 17 height 17
checkbox input "true"
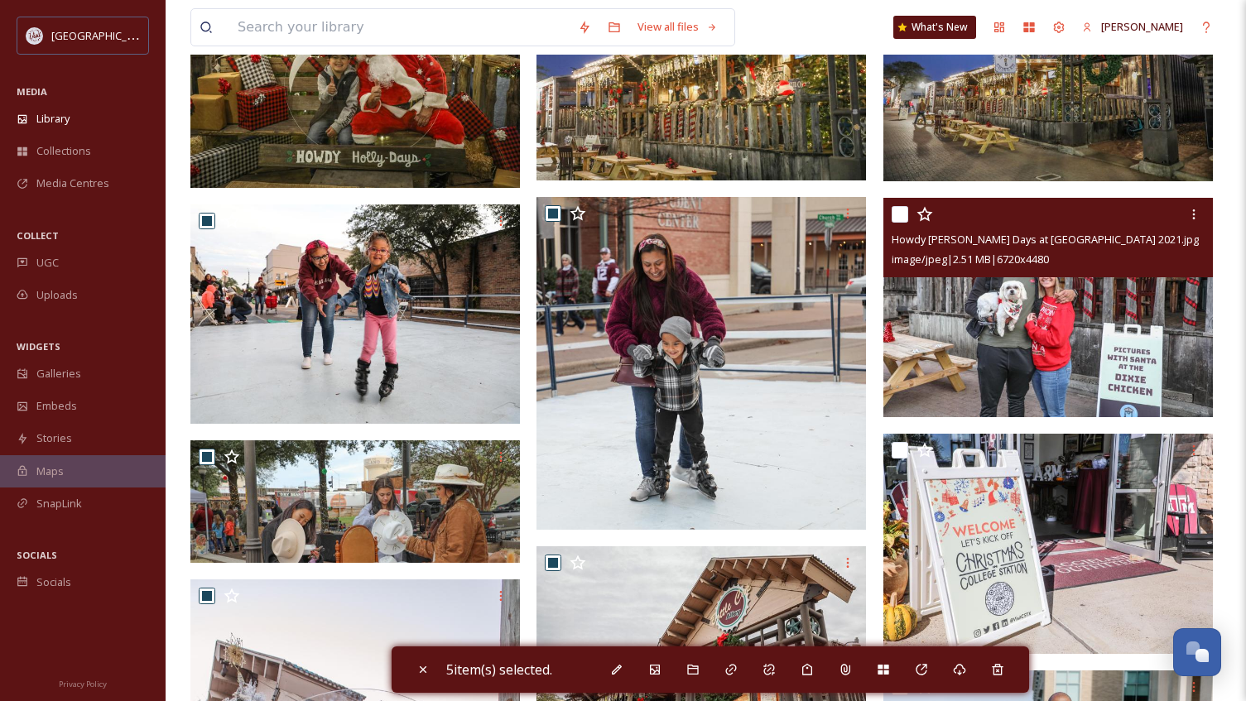
click at [901, 215] on input "checkbox" at bounding box center [899, 214] width 17 height 17
checkbox input "true"
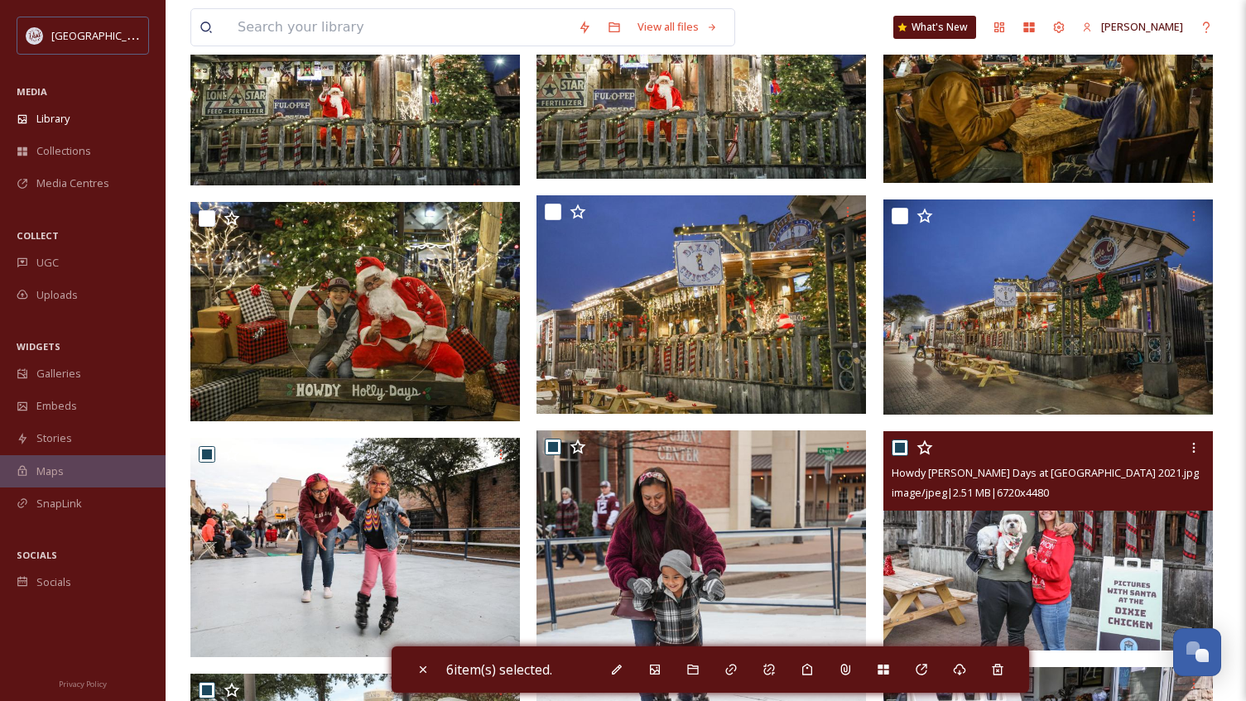
scroll to position [756, 0]
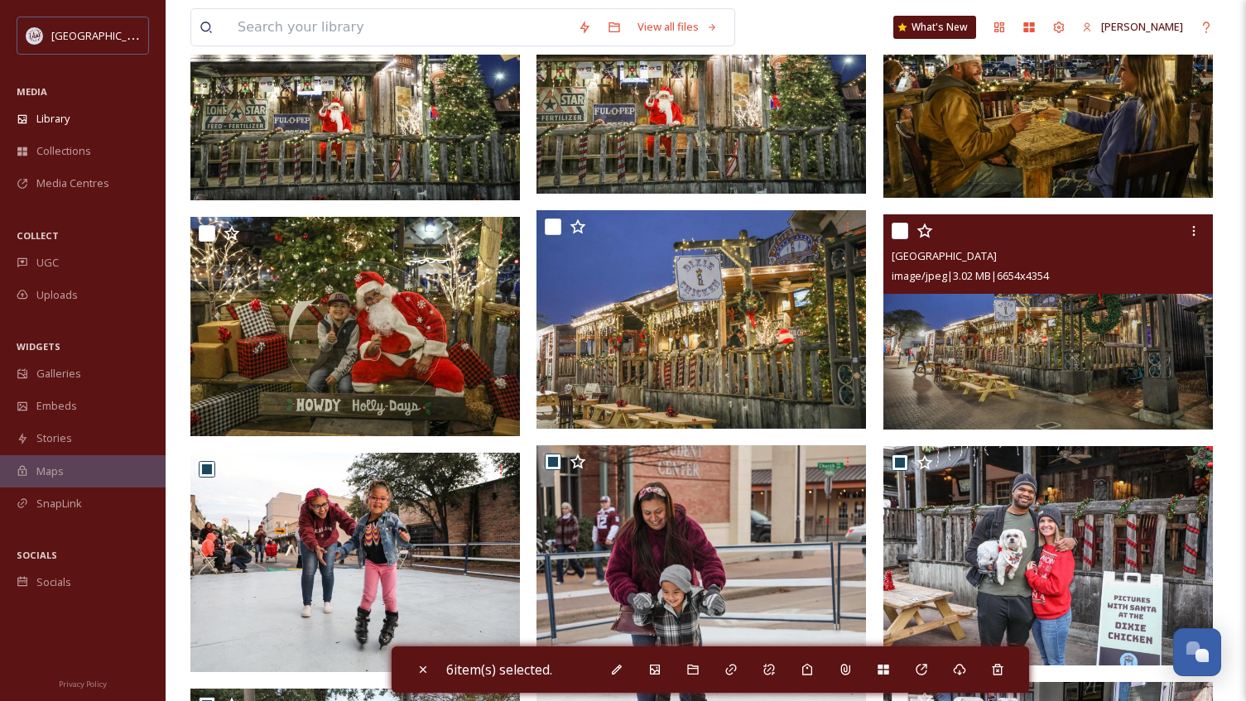
click at [908, 227] on div at bounding box center [1049, 231] width 317 height 30
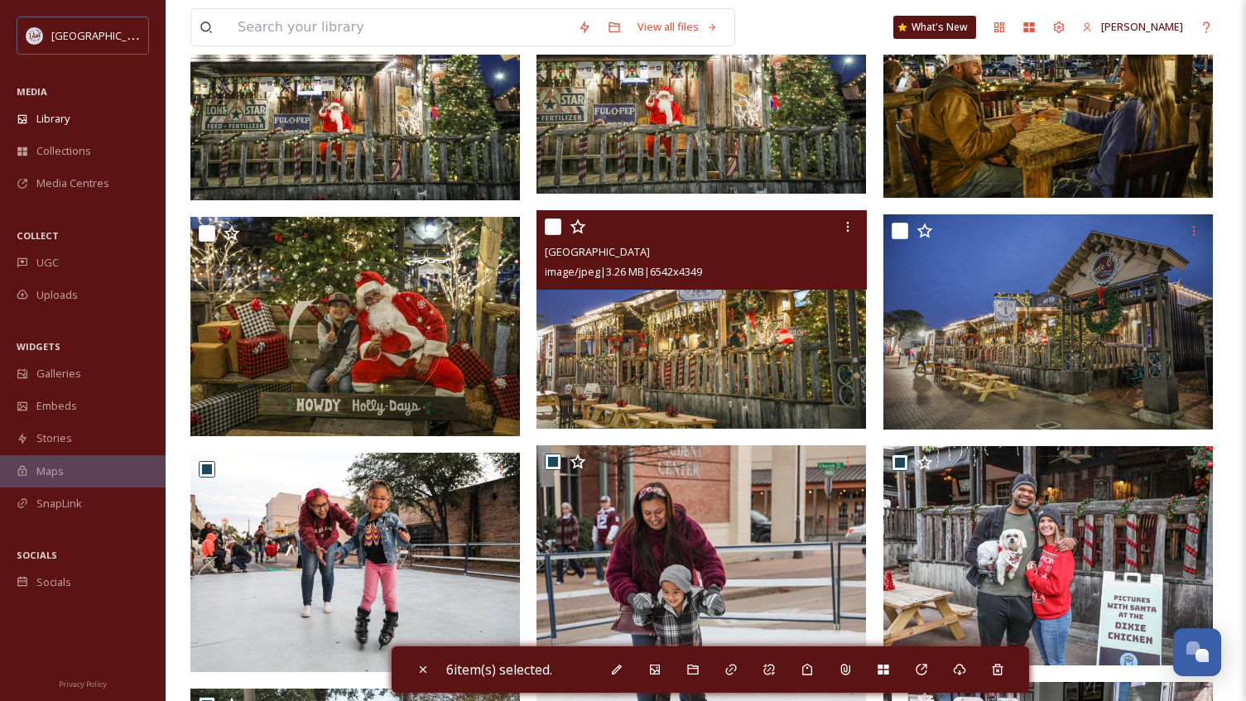
click at [553, 225] on input "checkbox" at bounding box center [553, 226] width 17 height 17
checkbox input "true"
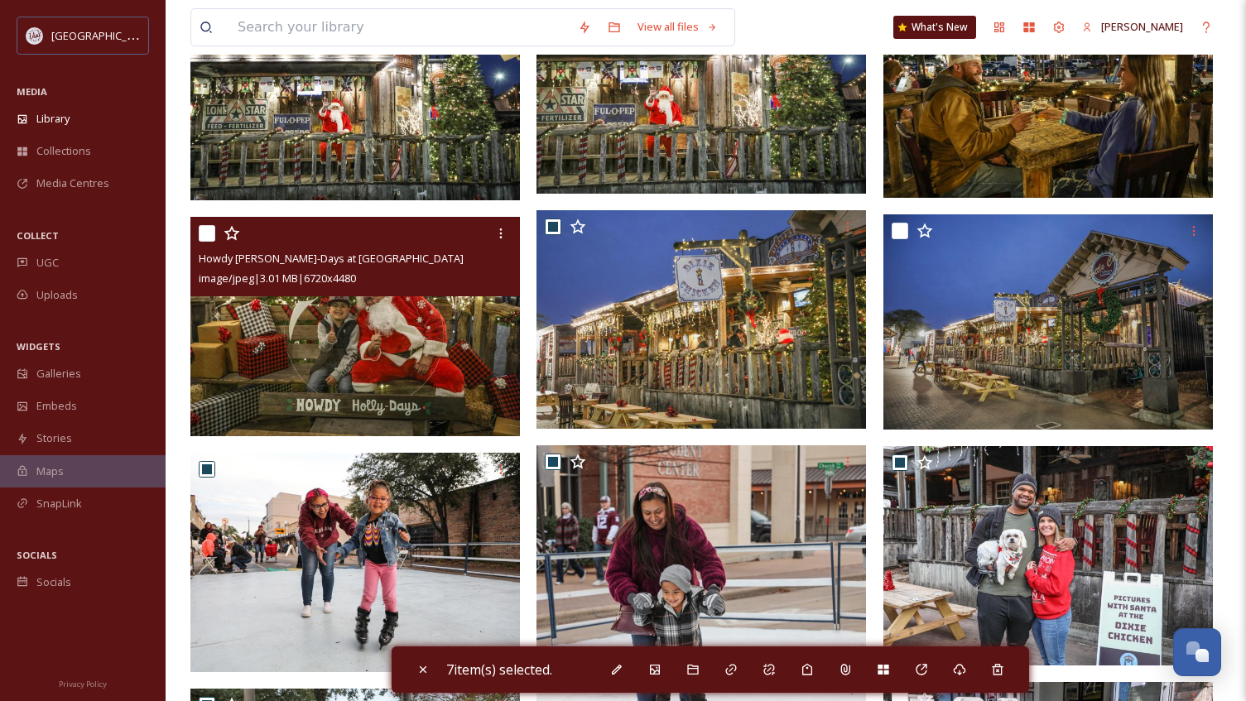
click at [212, 228] on input "checkbox" at bounding box center [207, 233] width 17 height 17
checkbox input "true"
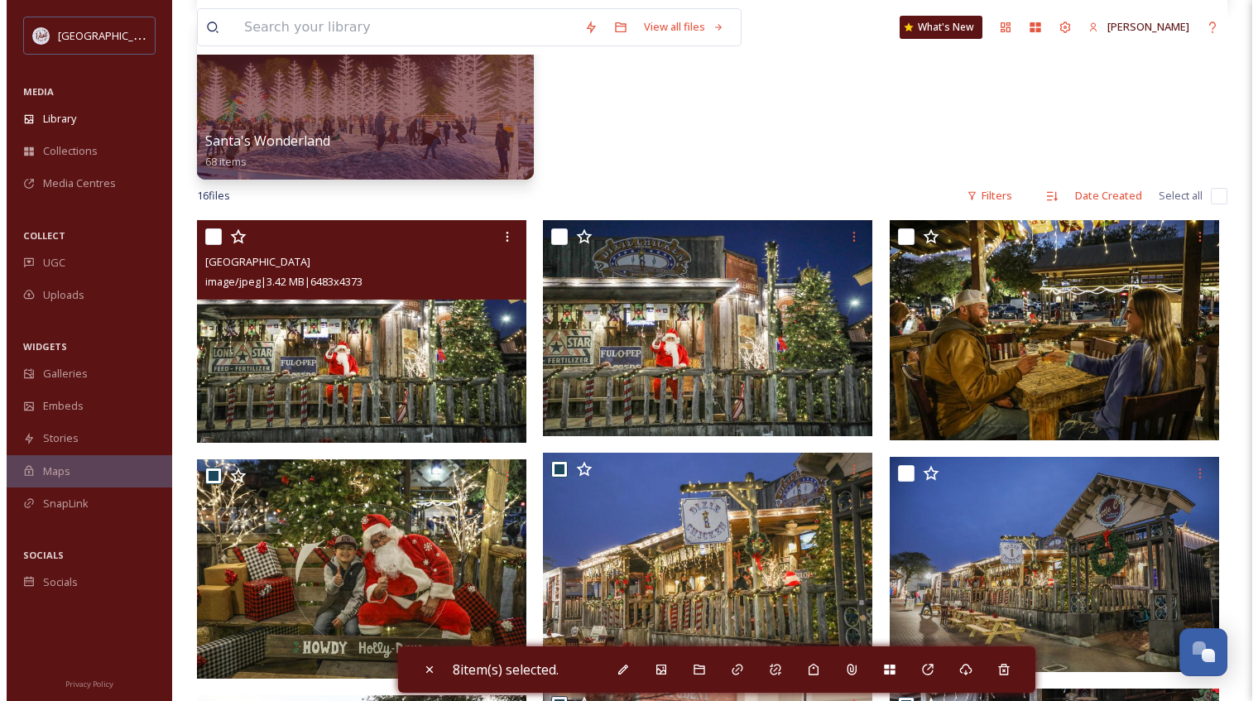
scroll to position [508, 0]
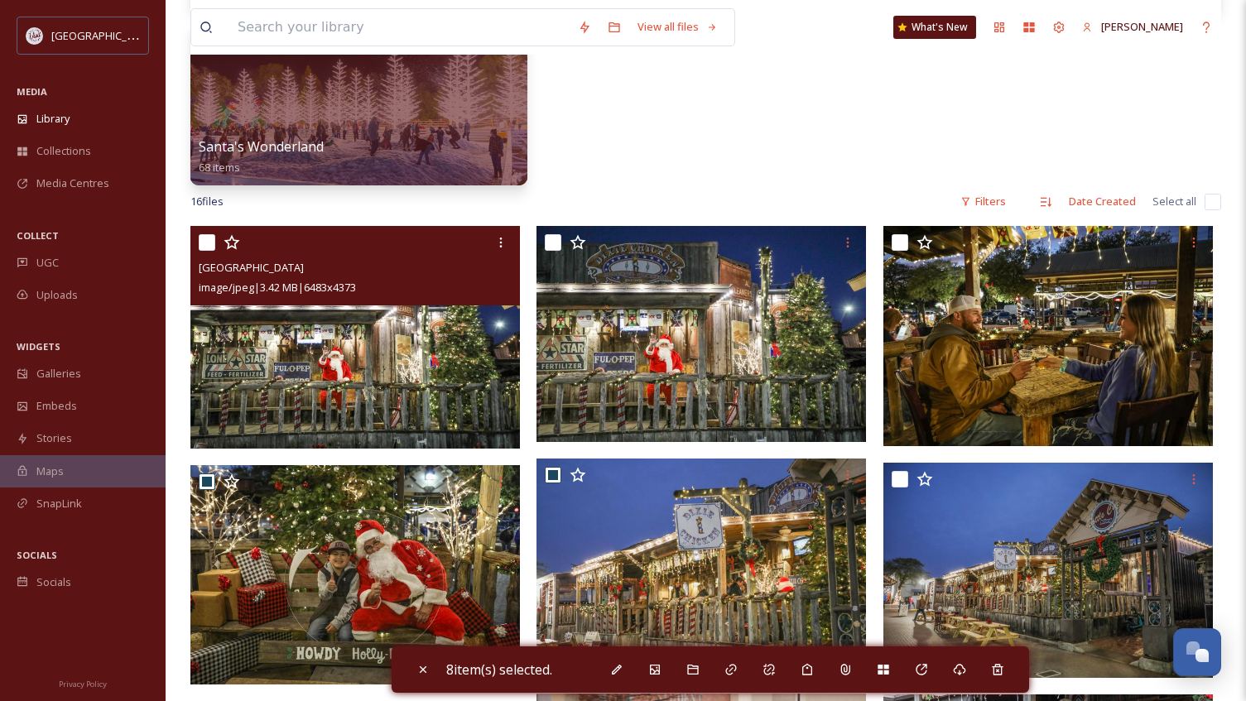
click at [217, 236] on div at bounding box center [357, 243] width 317 height 30
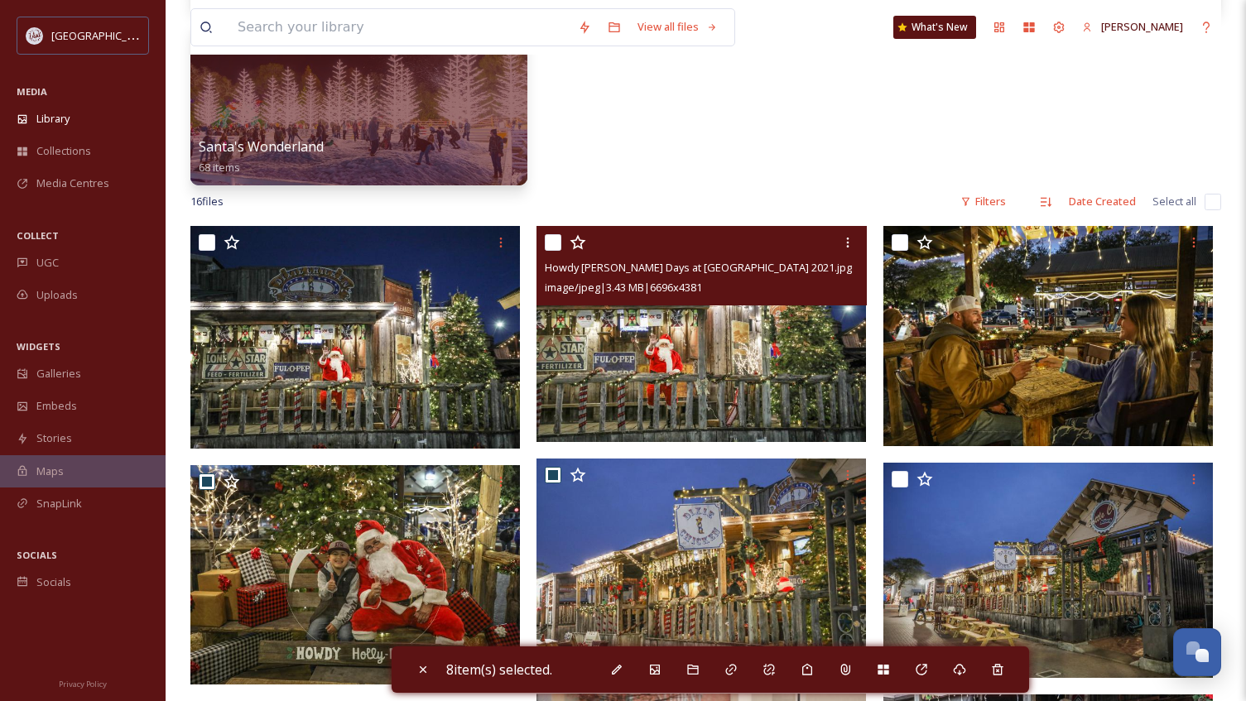
click at [559, 241] on input "checkbox" at bounding box center [553, 242] width 17 height 17
checkbox input "true"
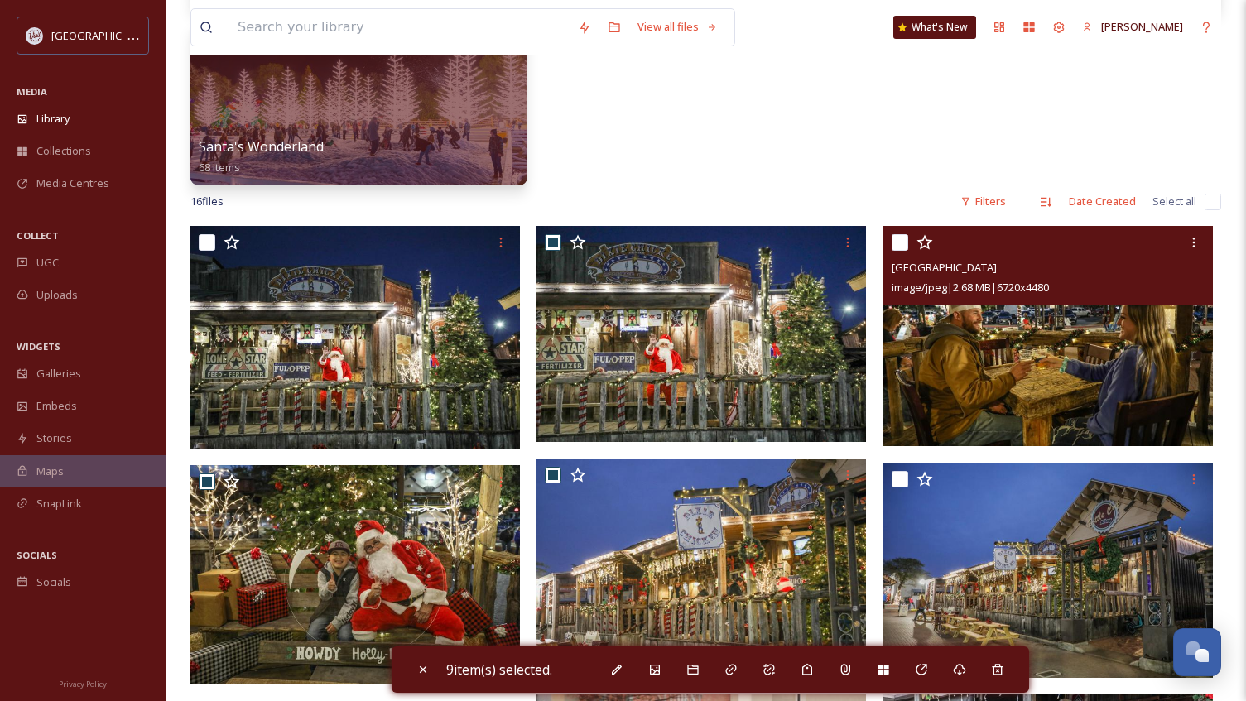
click at [900, 240] on input "checkbox" at bounding box center [899, 242] width 17 height 17
checkbox input "true"
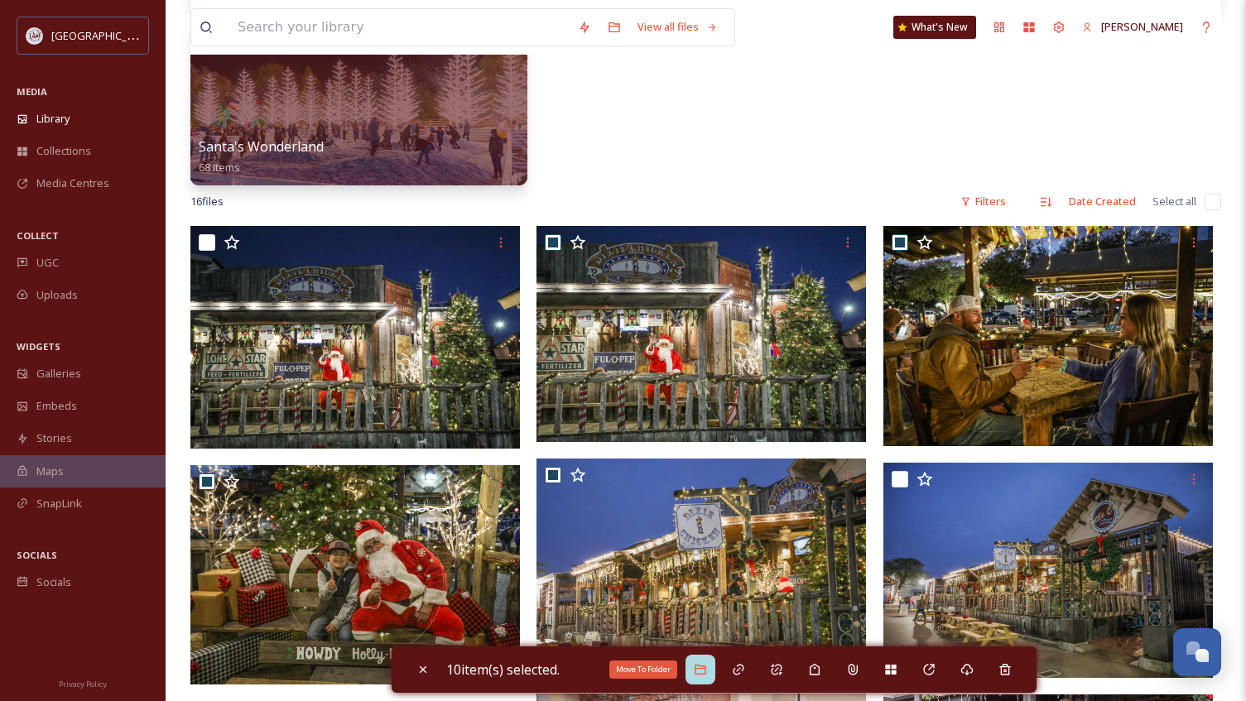
click at [705, 667] on icon at bounding box center [700, 669] width 13 height 13
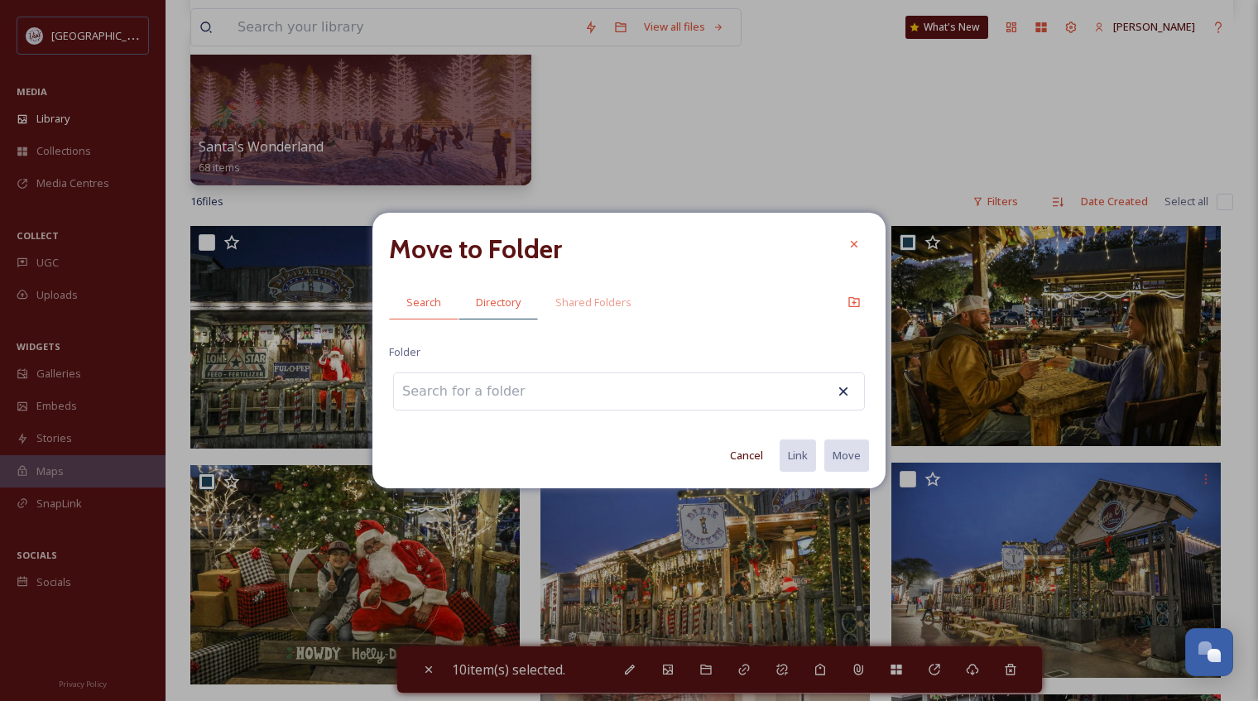
click at [502, 303] on span "Directory" at bounding box center [498, 303] width 45 height 16
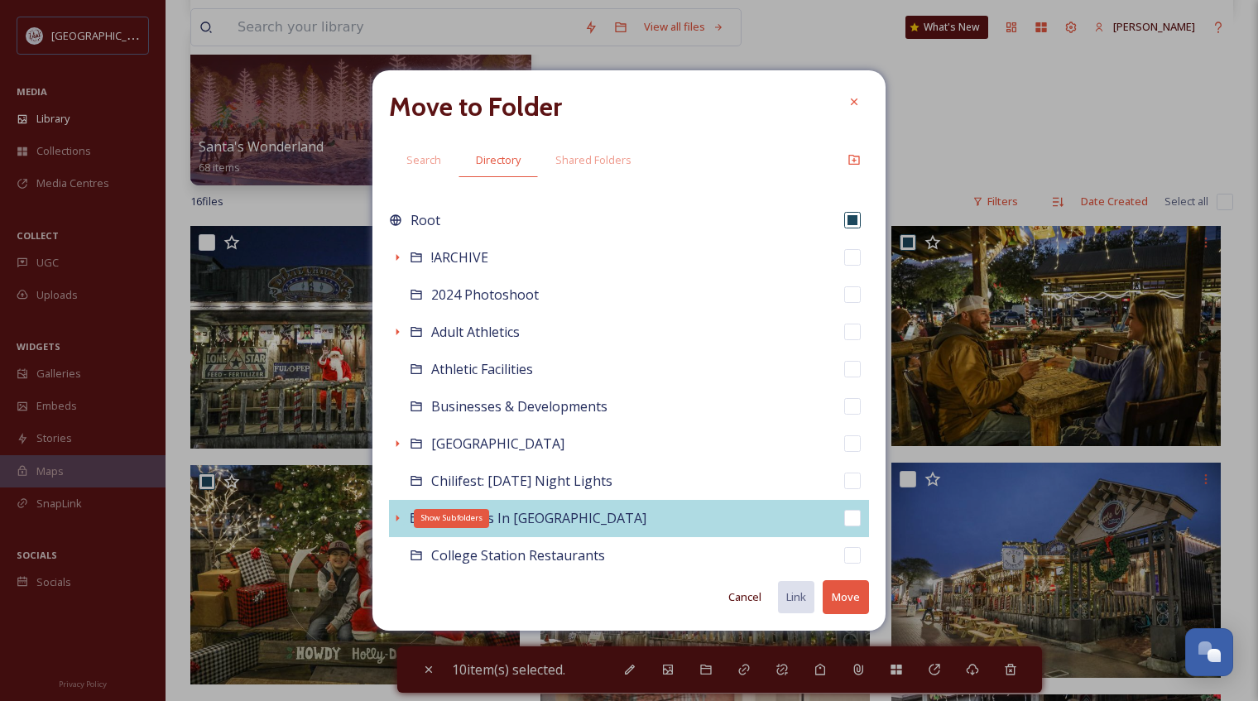
click at [393, 516] on icon at bounding box center [397, 517] width 13 height 13
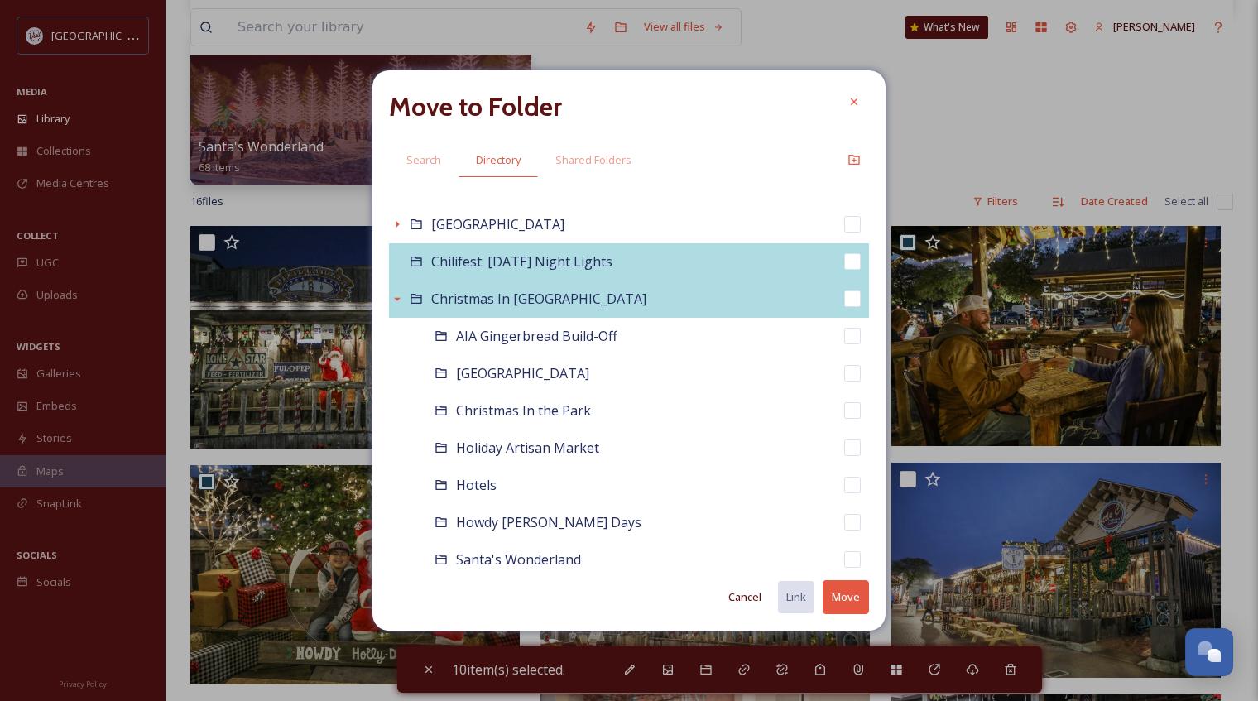
scroll to position [248, 0]
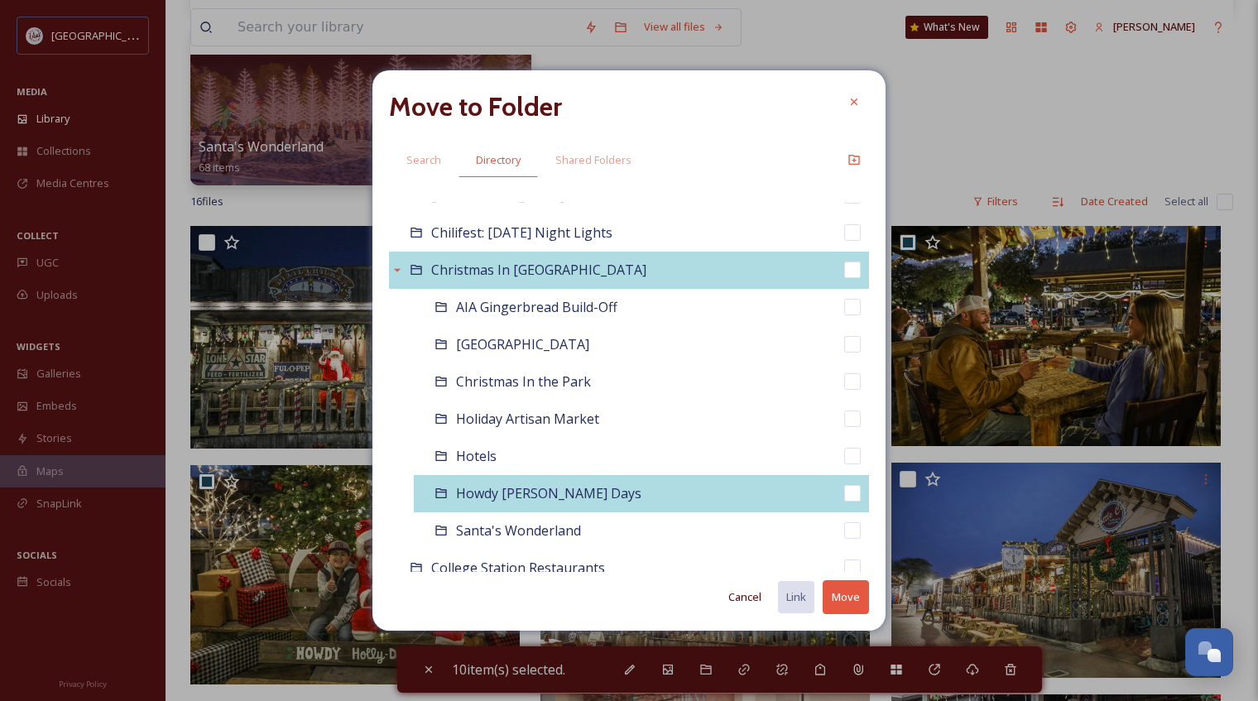
click at [844, 488] on input "checkbox" at bounding box center [852, 493] width 17 height 17
checkbox input "true"
checkbox input "false"
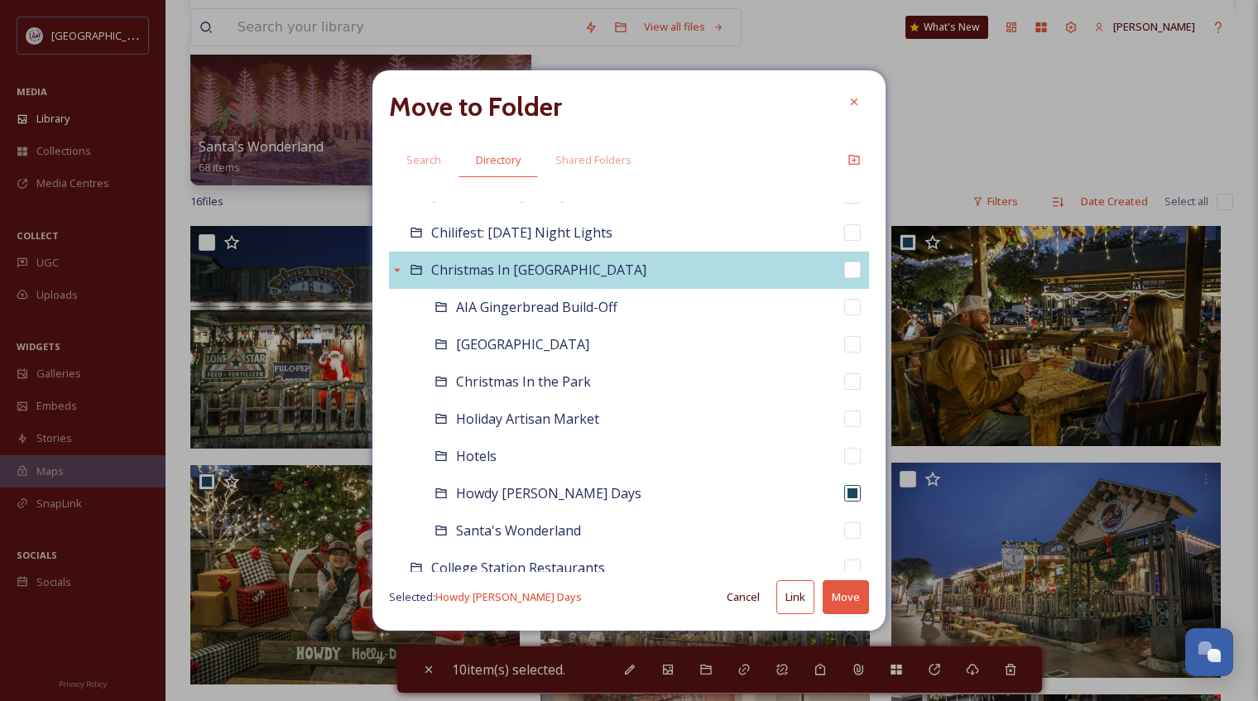
click at [847, 592] on button "Move" at bounding box center [846, 597] width 46 height 34
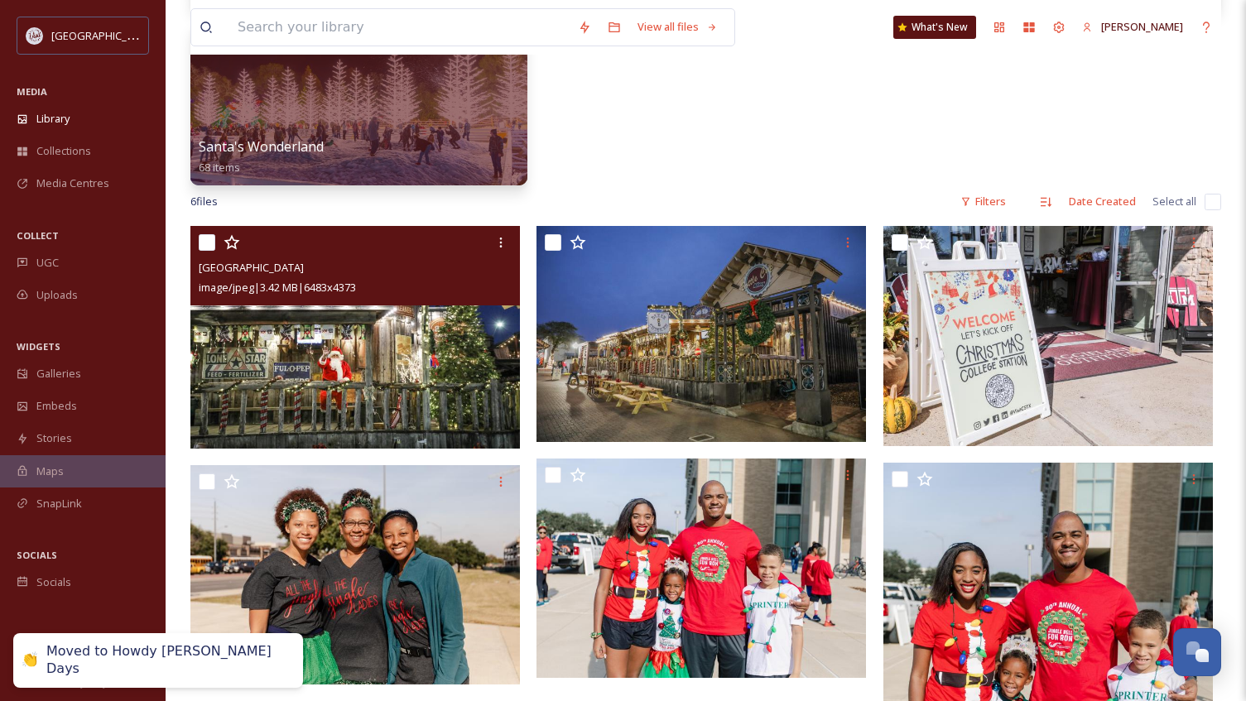
click at [199, 242] on input "checkbox" at bounding box center [207, 242] width 17 height 17
checkbox input "true"
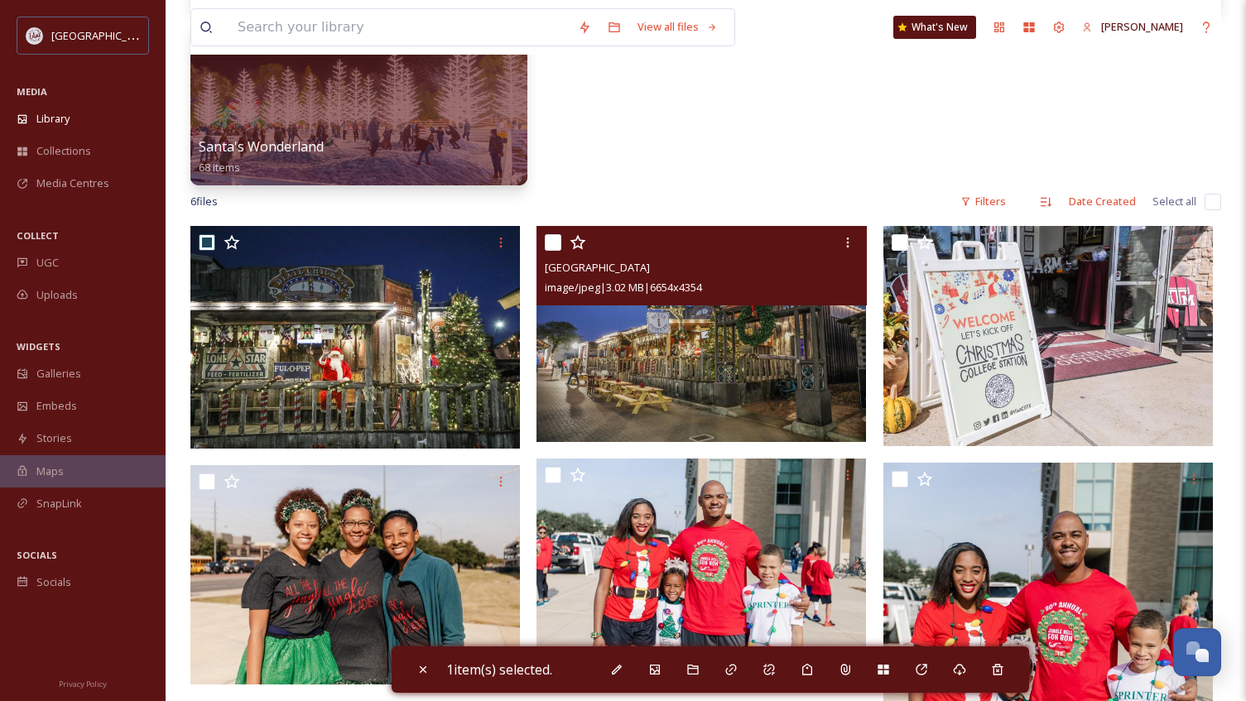
click at [540, 235] on div "Historic [GEOGRAPHIC_DATA] image/jpeg | 3.02 MB | 6654 x 4354" at bounding box center [700, 265] width 329 height 79
click at [554, 242] on input "checkbox" at bounding box center [553, 242] width 17 height 17
checkbox input "true"
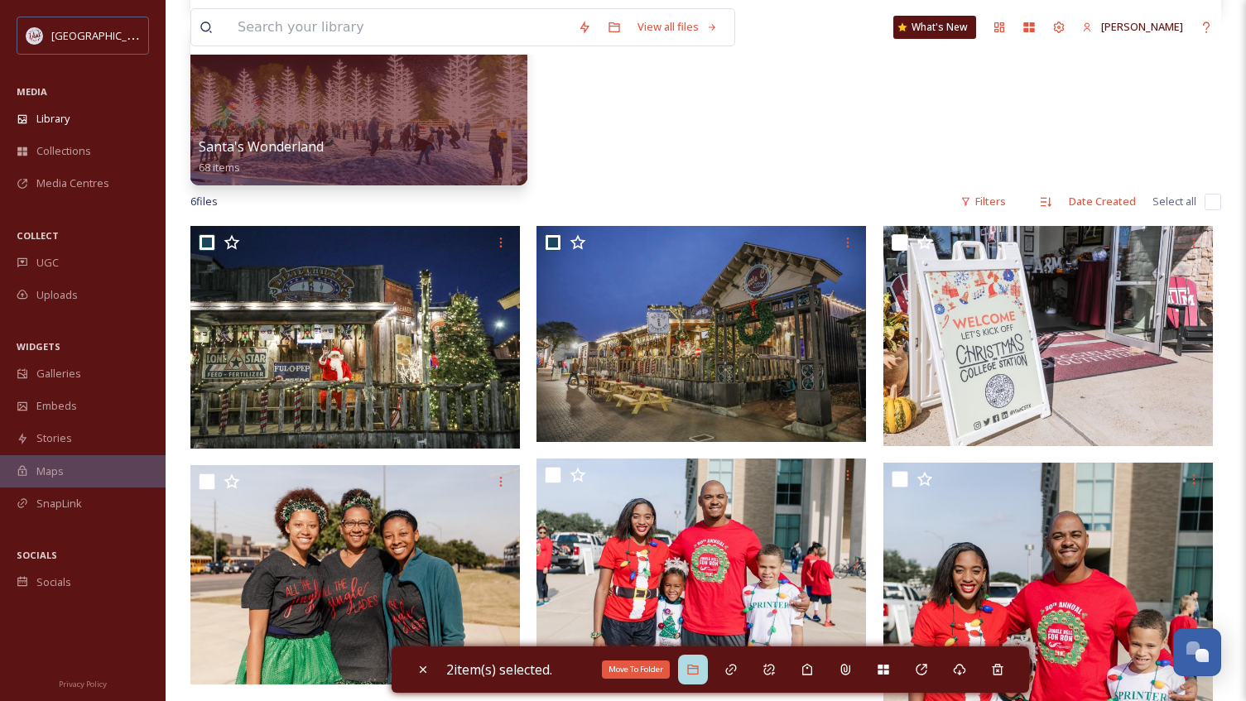
click at [694, 669] on icon at bounding box center [692, 670] width 11 height 10
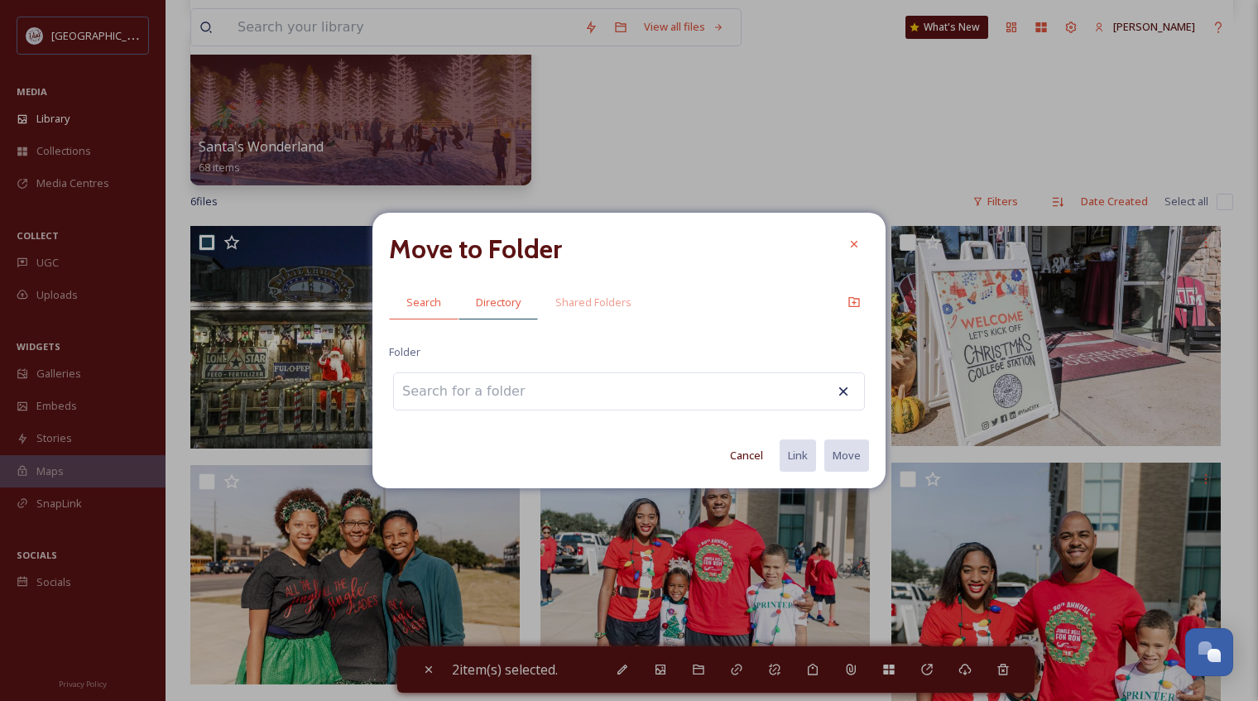
click at [487, 303] on span "Directory" at bounding box center [498, 303] width 45 height 16
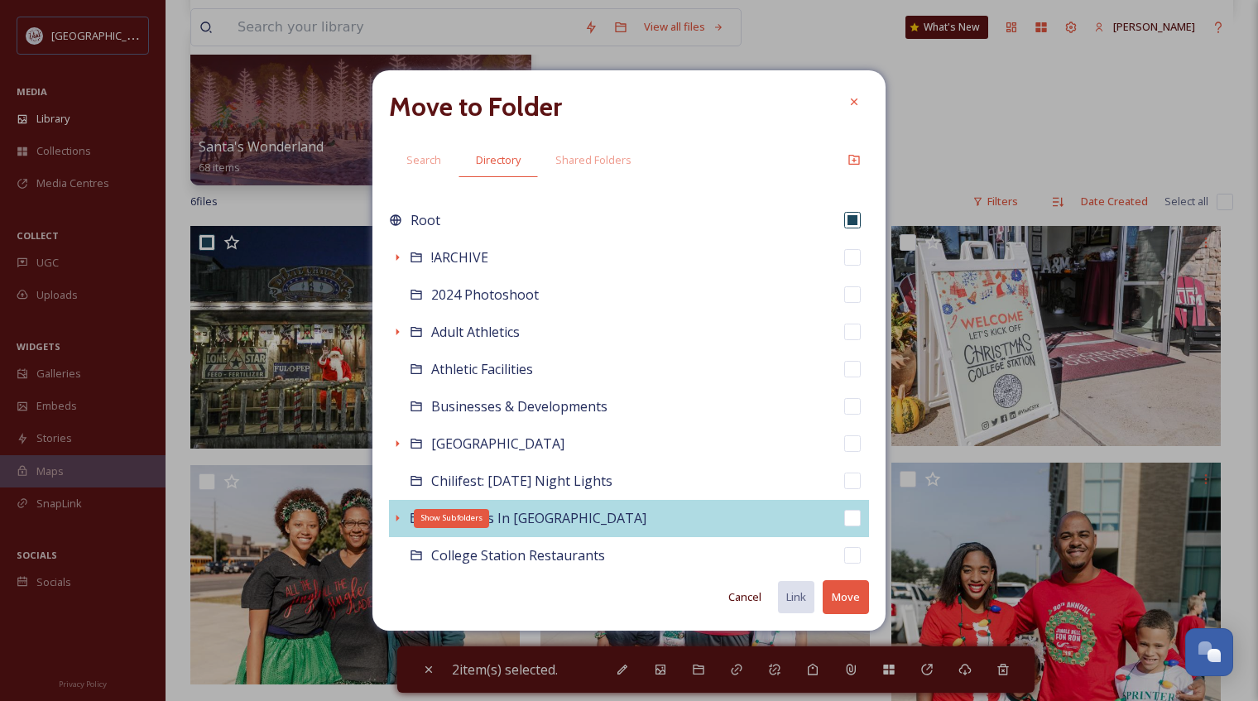
drag, startPoint x: 398, startPoint y: 516, endPoint x: 410, endPoint y: 513, distance: 11.8
click at [398, 515] on icon at bounding box center [397, 517] width 13 height 13
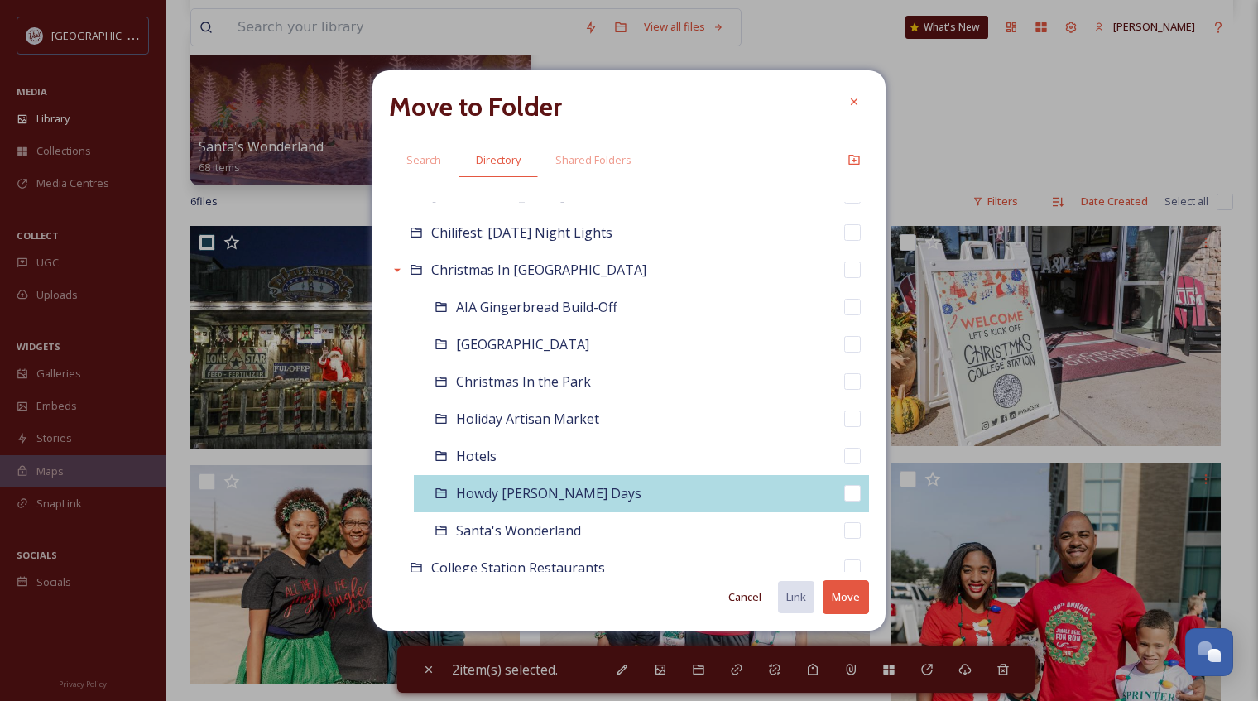
drag, startPoint x: 431, startPoint y: 492, endPoint x: 439, endPoint y: 494, distance: 8.4
click at [432, 492] on div "Howdy [PERSON_NAME] Days" at bounding box center [641, 493] width 455 height 37
checkbox input "false"
checkbox input "true"
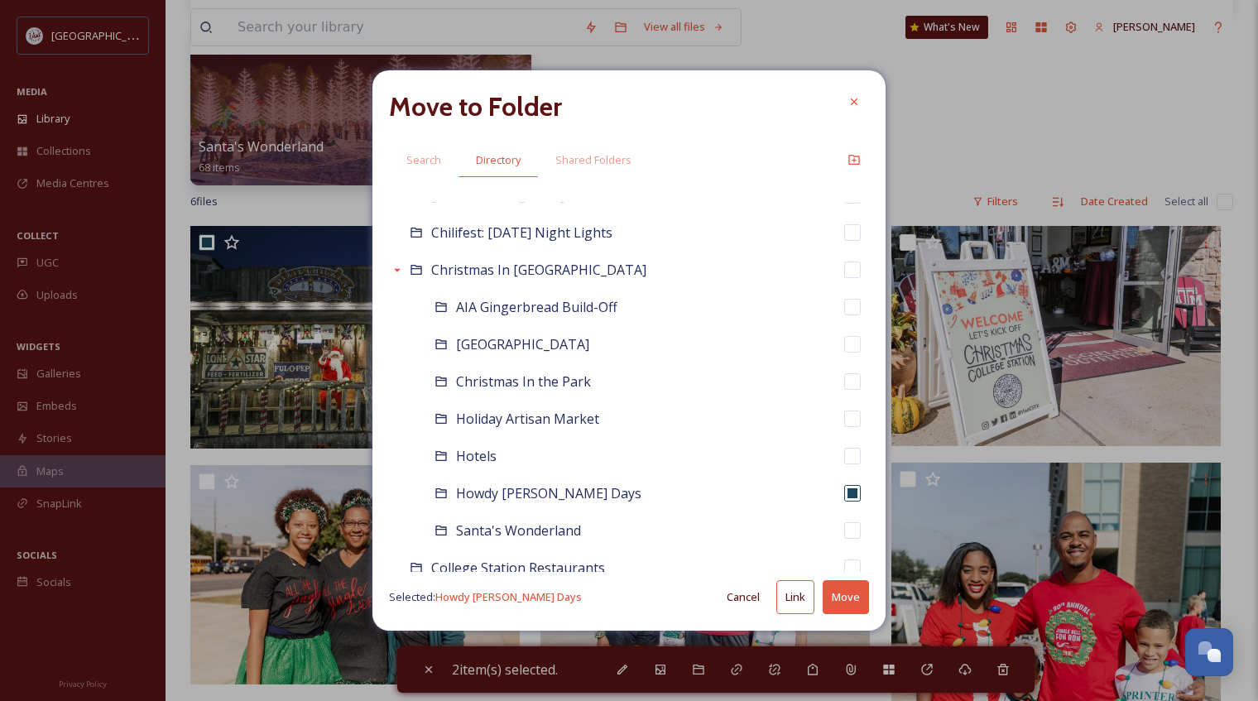
click at [846, 599] on button "Move" at bounding box center [846, 597] width 46 height 34
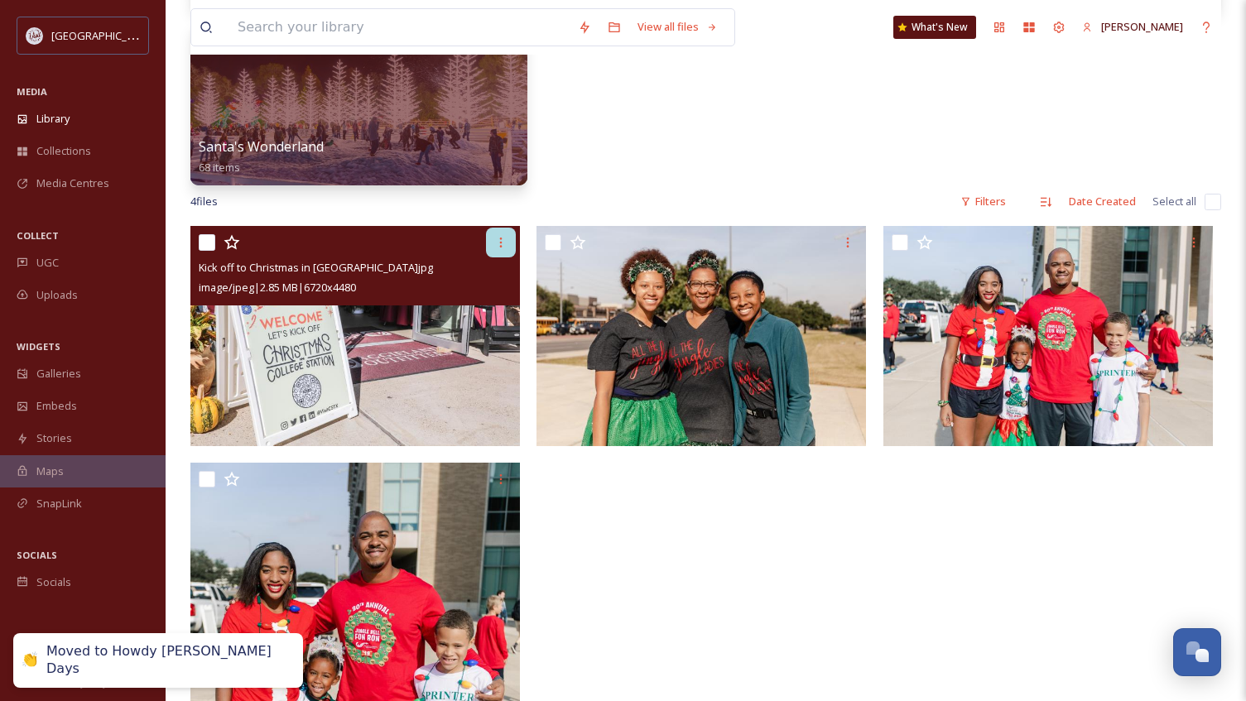
click at [500, 245] on icon at bounding box center [500, 242] width 13 height 13
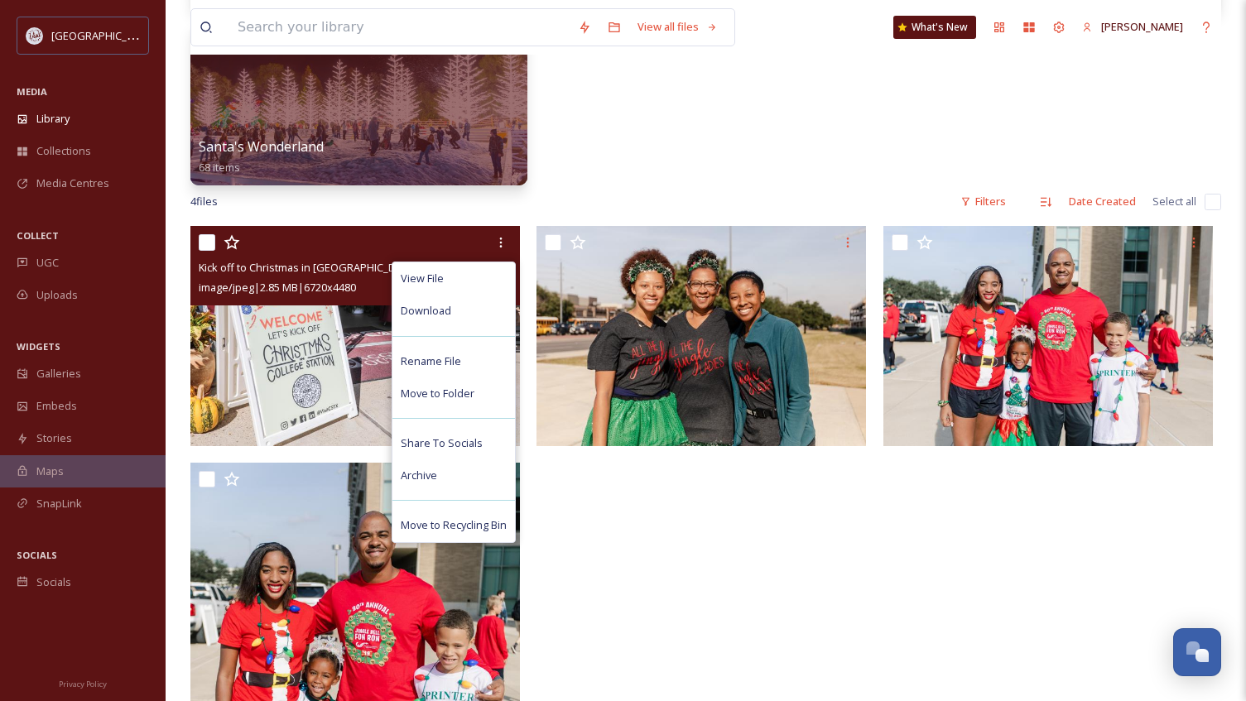
click at [212, 236] on input "checkbox" at bounding box center [207, 242] width 17 height 17
checkbox input "true"
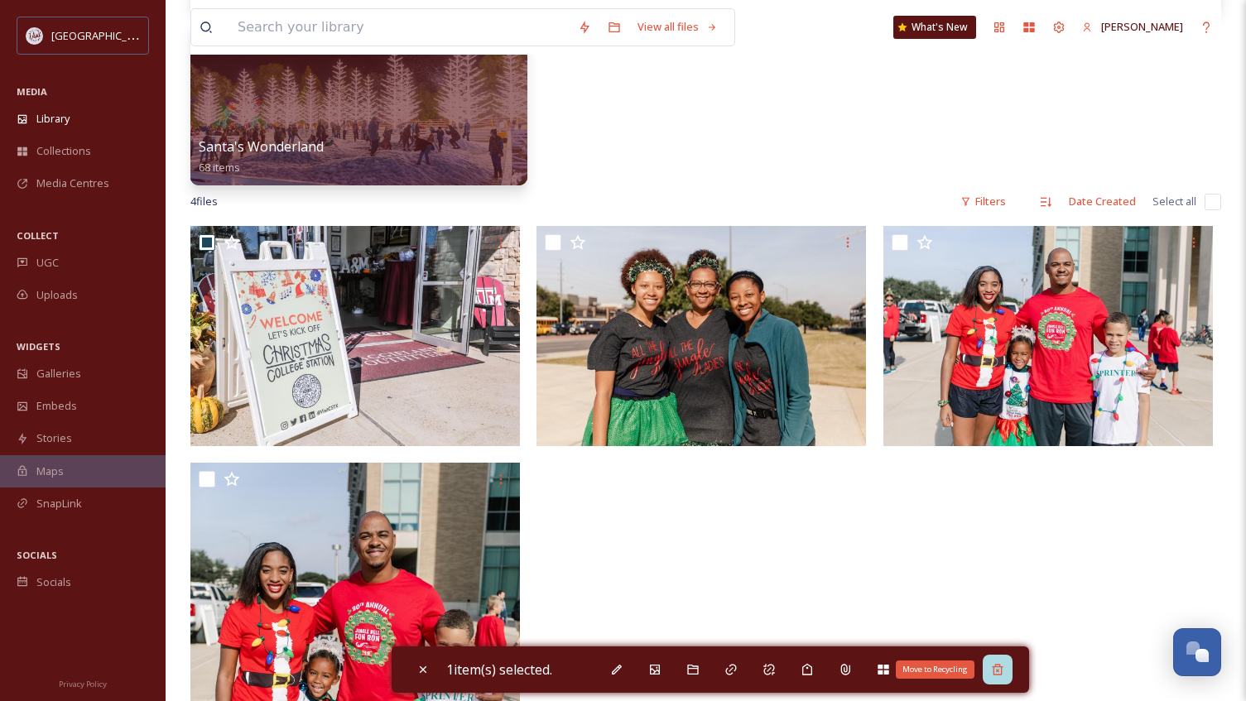
click at [1004, 670] on icon at bounding box center [997, 669] width 13 height 13
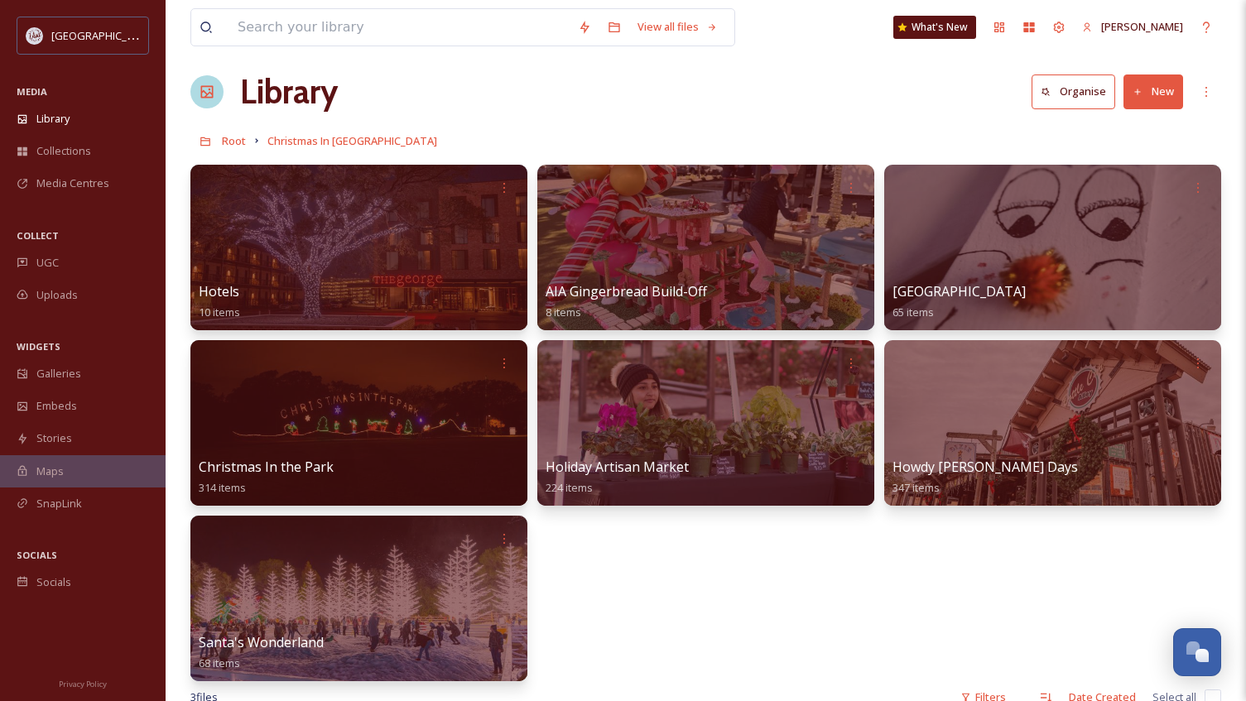
scroll to position [0, 0]
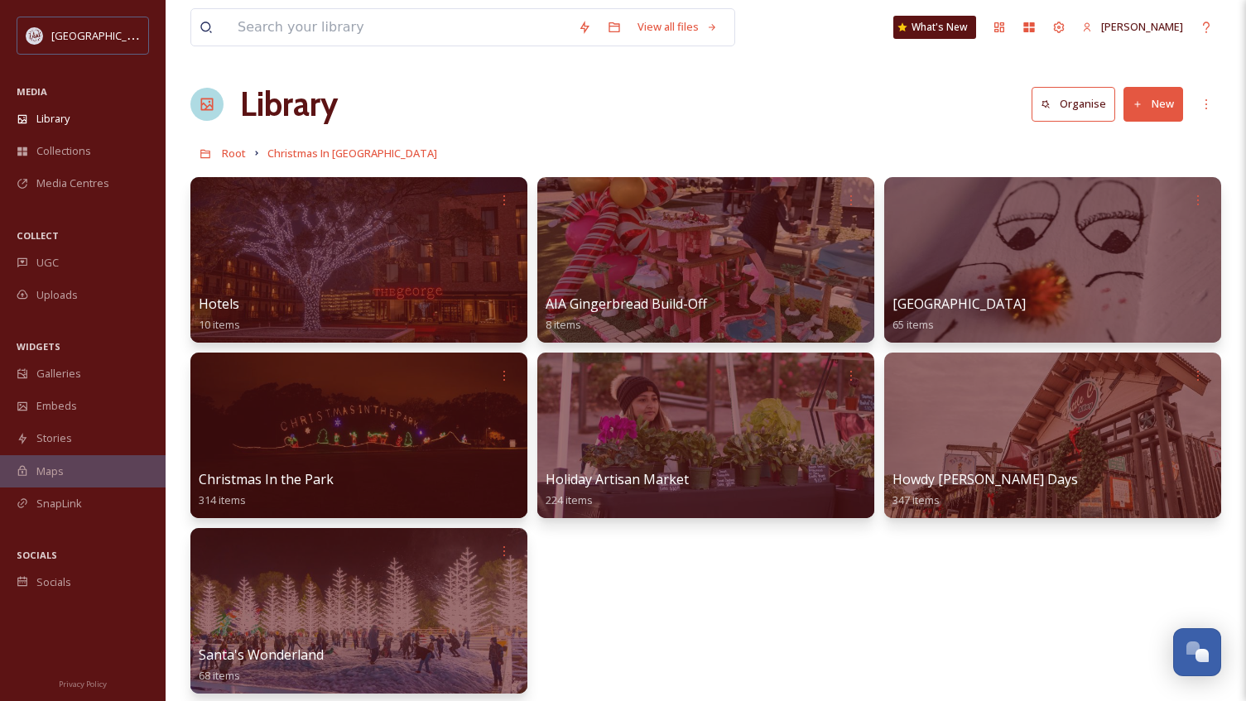
click at [684, 580] on div "Hotels 10 items AIA Gingerbread Build-Off 8 items [GEOGRAPHIC_DATA] 65 items Ch…" at bounding box center [705, 435] width 1030 height 516
click at [304, 98] on h1 "Library" at bounding box center [289, 104] width 98 height 50
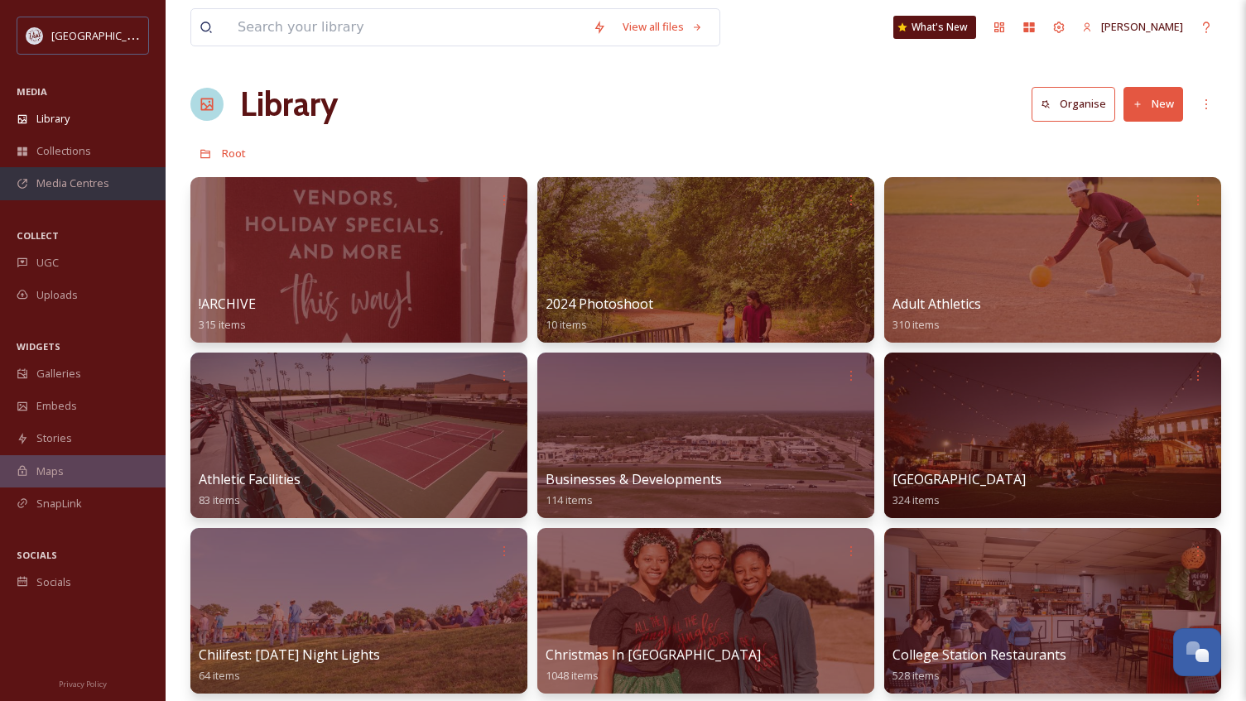
click at [44, 182] on span "Media Centres" at bounding box center [72, 183] width 73 height 16
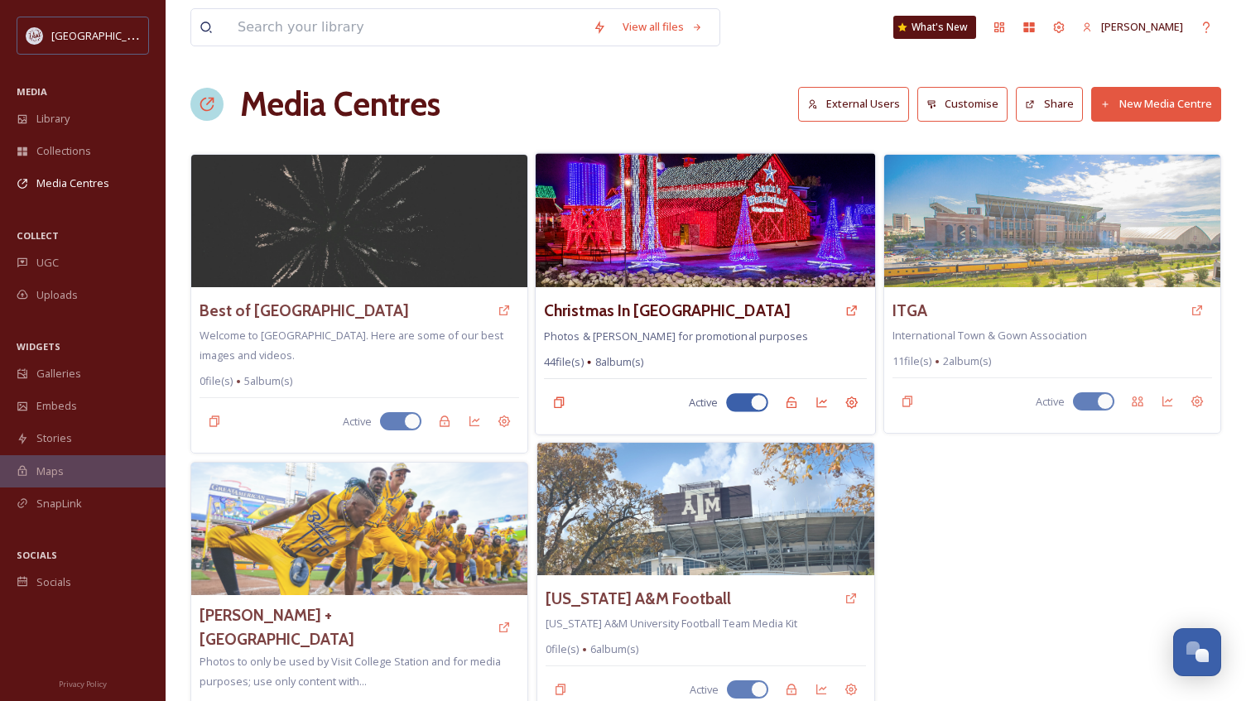
click at [674, 242] on img at bounding box center [704, 220] width 339 height 134
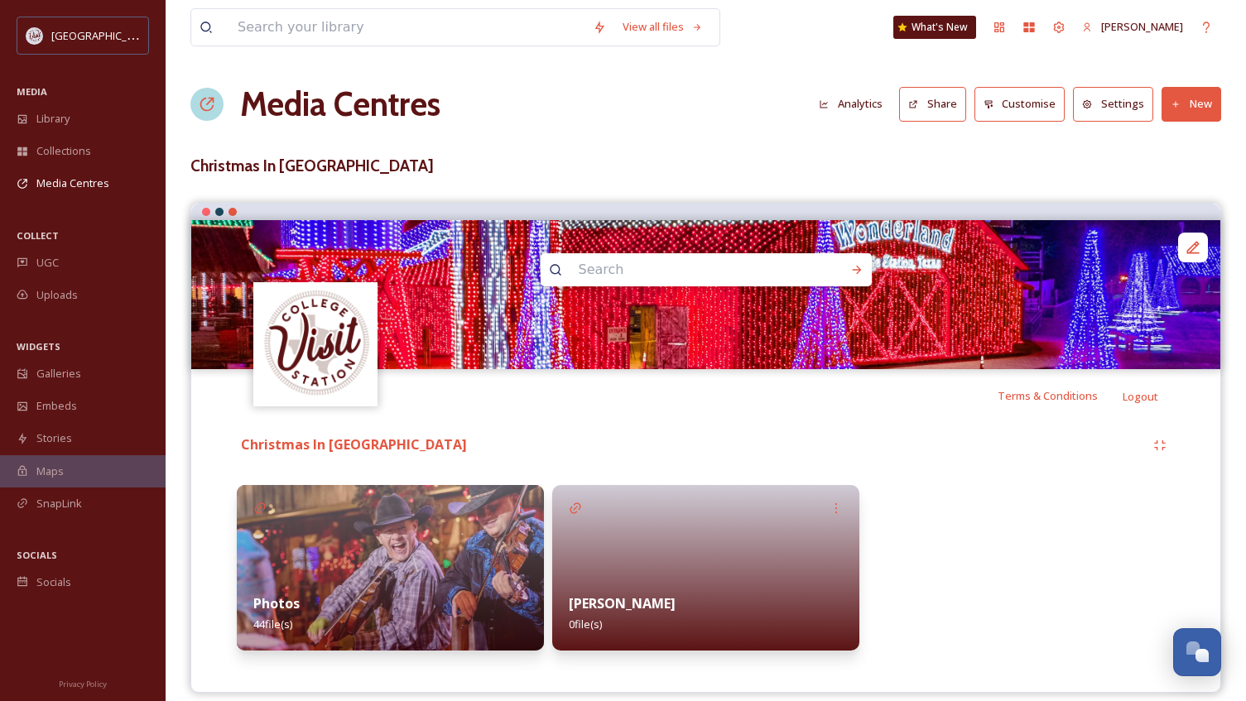
click at [451, 551] on img at bounding box center [390, 568] width 307 height 166
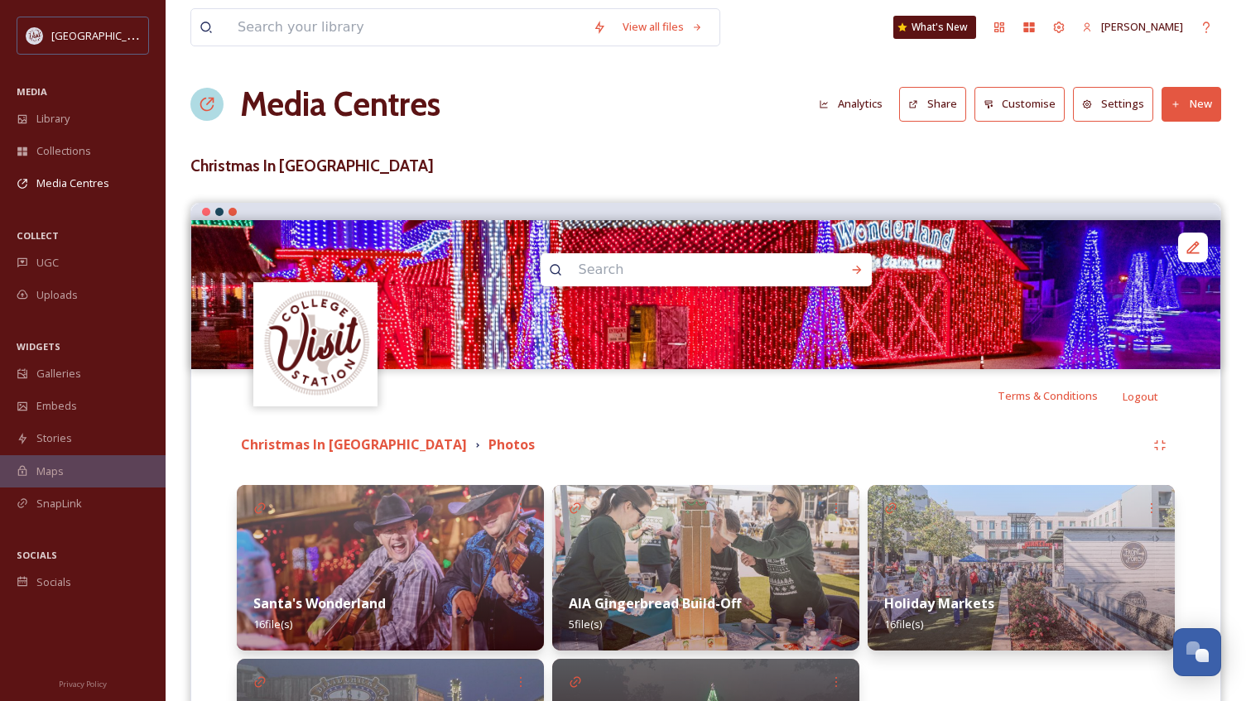
click at [417, 539] on img at bounding box center [390, 568] width 307 height 166
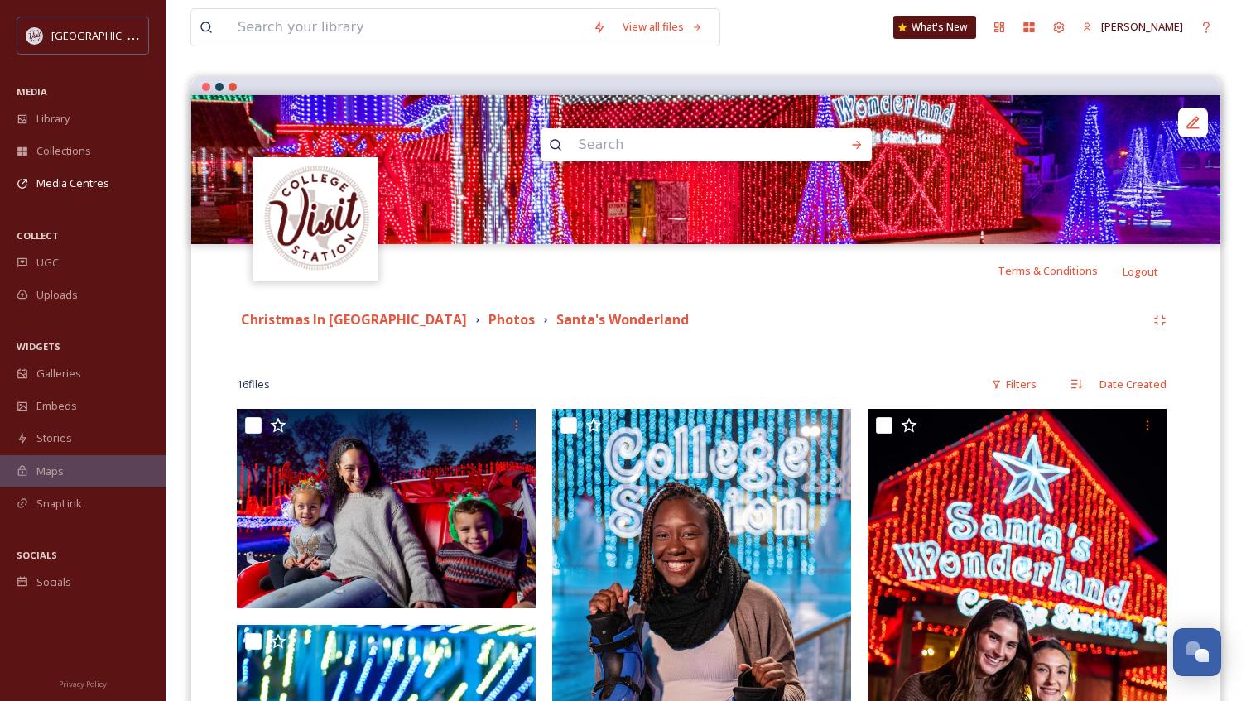
scroll to position [83, 0]
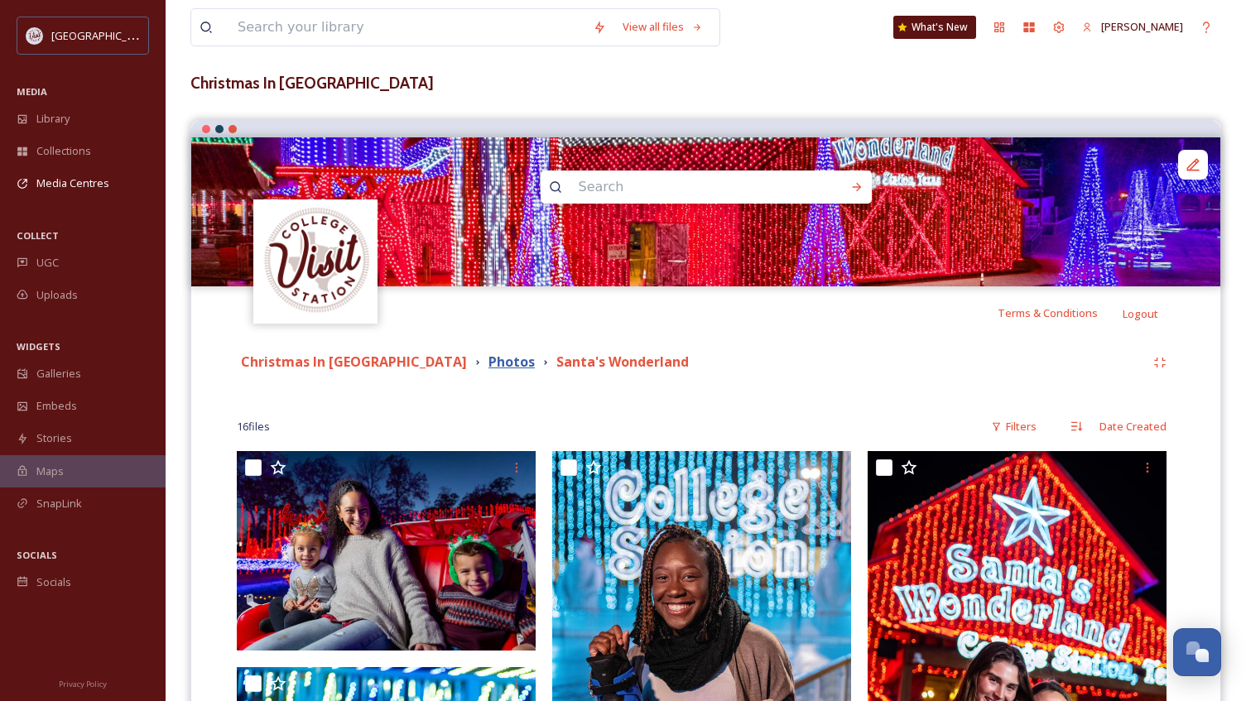
click at [488, 360] on strong "Photos" at bounding box center [511, 362] width 46 height 18
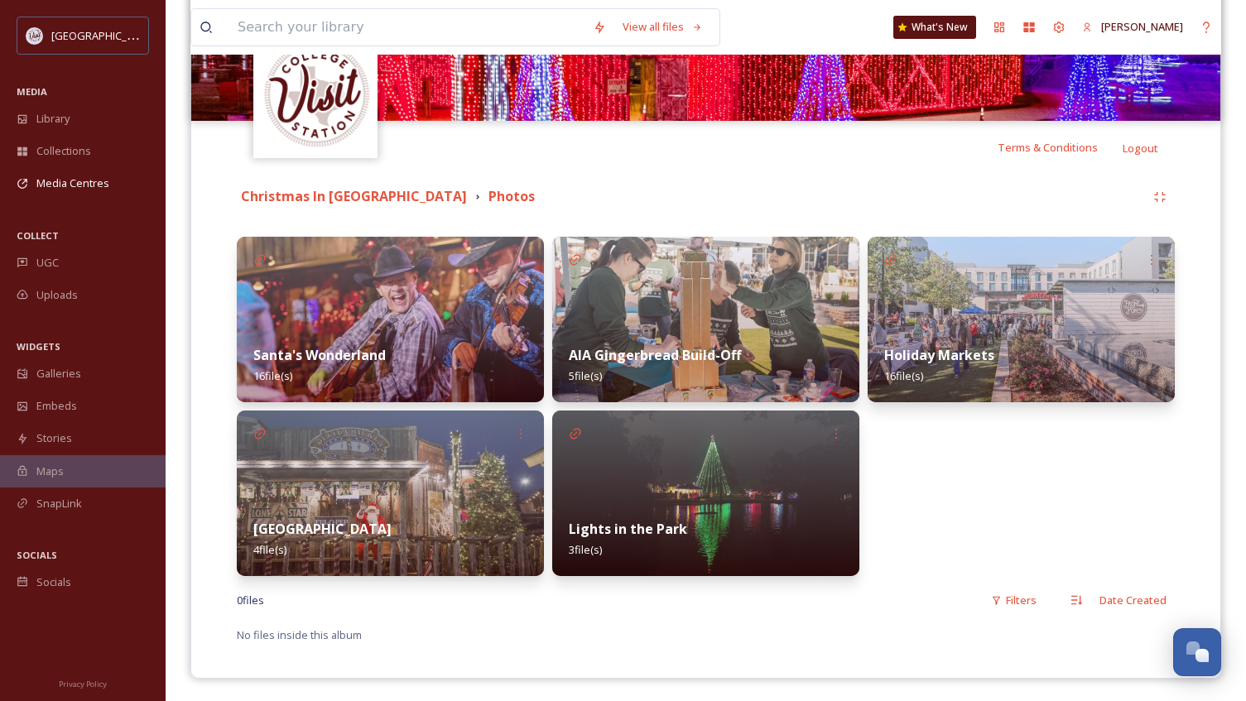
scroll to position [251, 0]
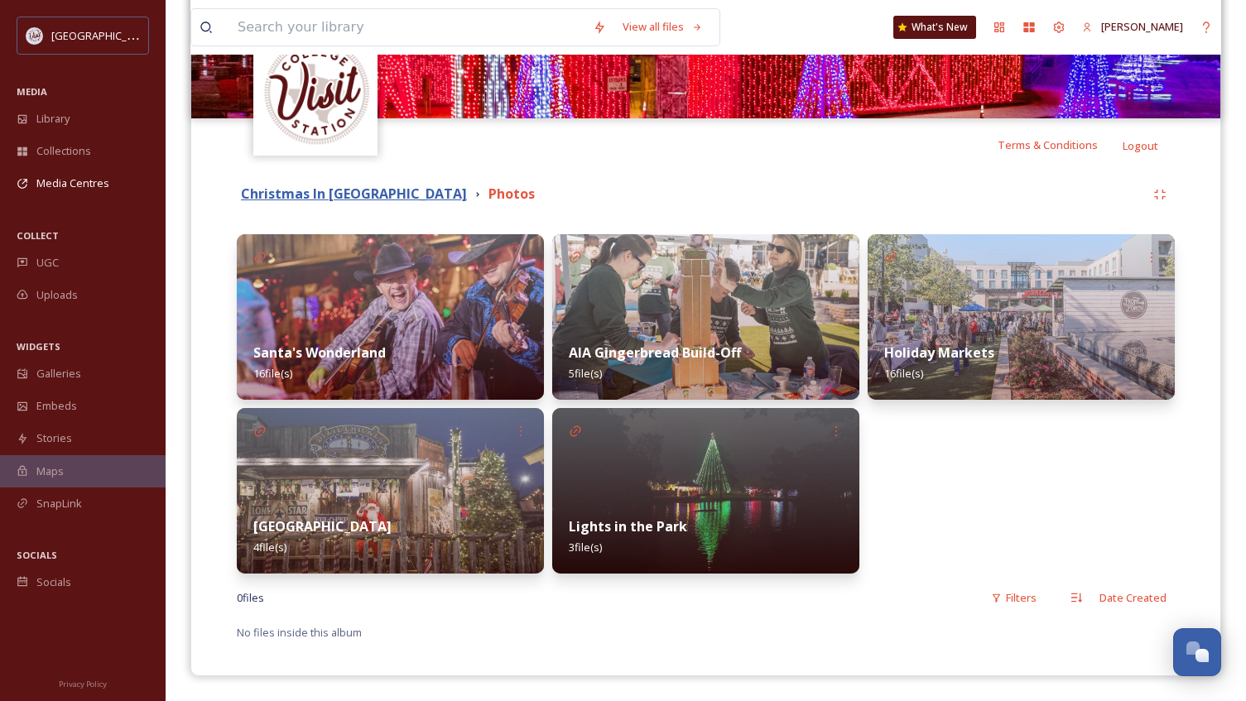
click at [346, 193] on strong "Christmas In [GEOGRAPHIC_DATA]" at bounding box center [354, 194] width 226 height 18
